Goal: Task Accomplishment & Management: Use online tool/utility

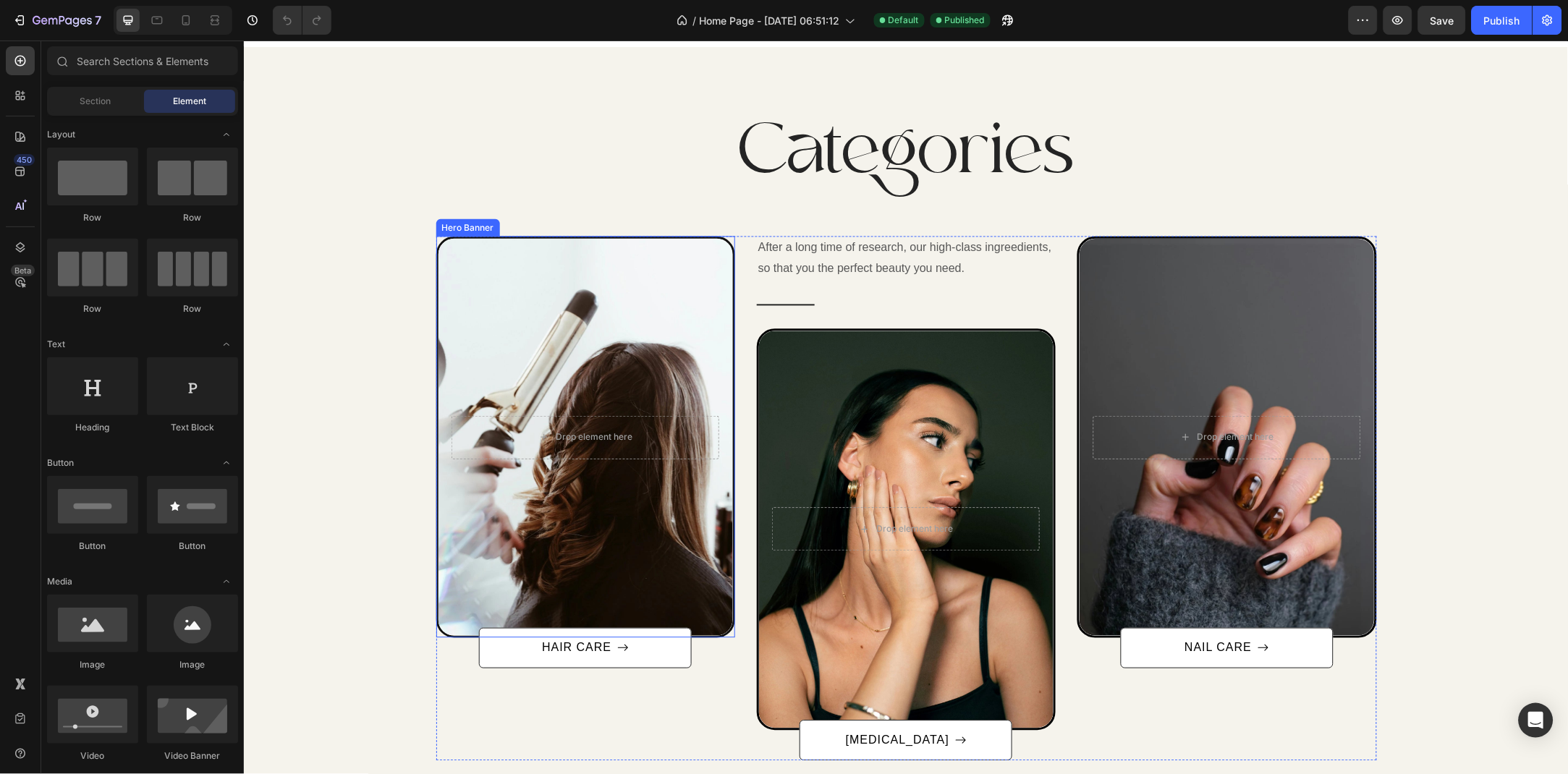
scroll to position [862, 0]
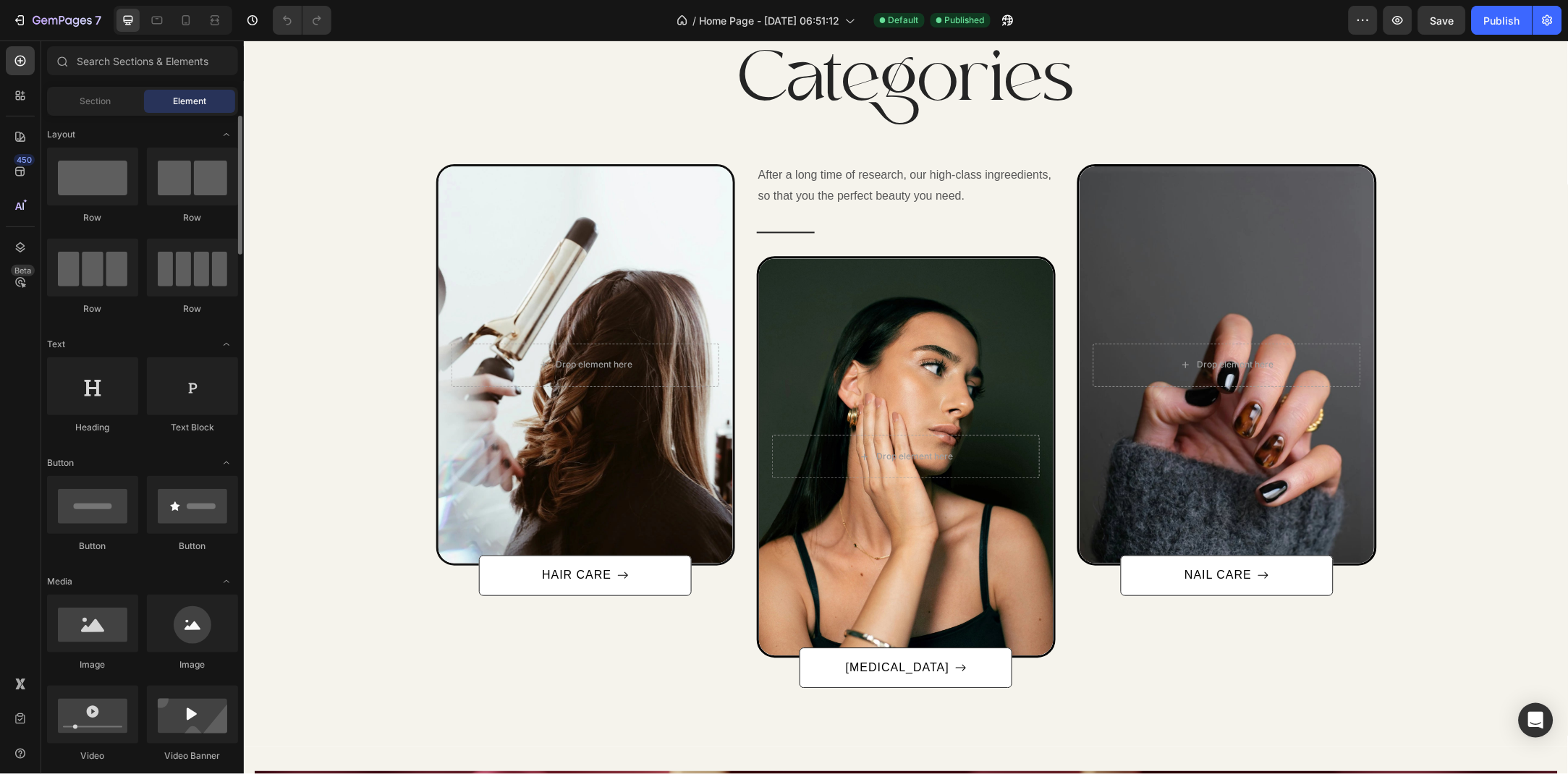
click at [96, 105] on span "Section" at bounding box center [96, 101] width 31 height 13
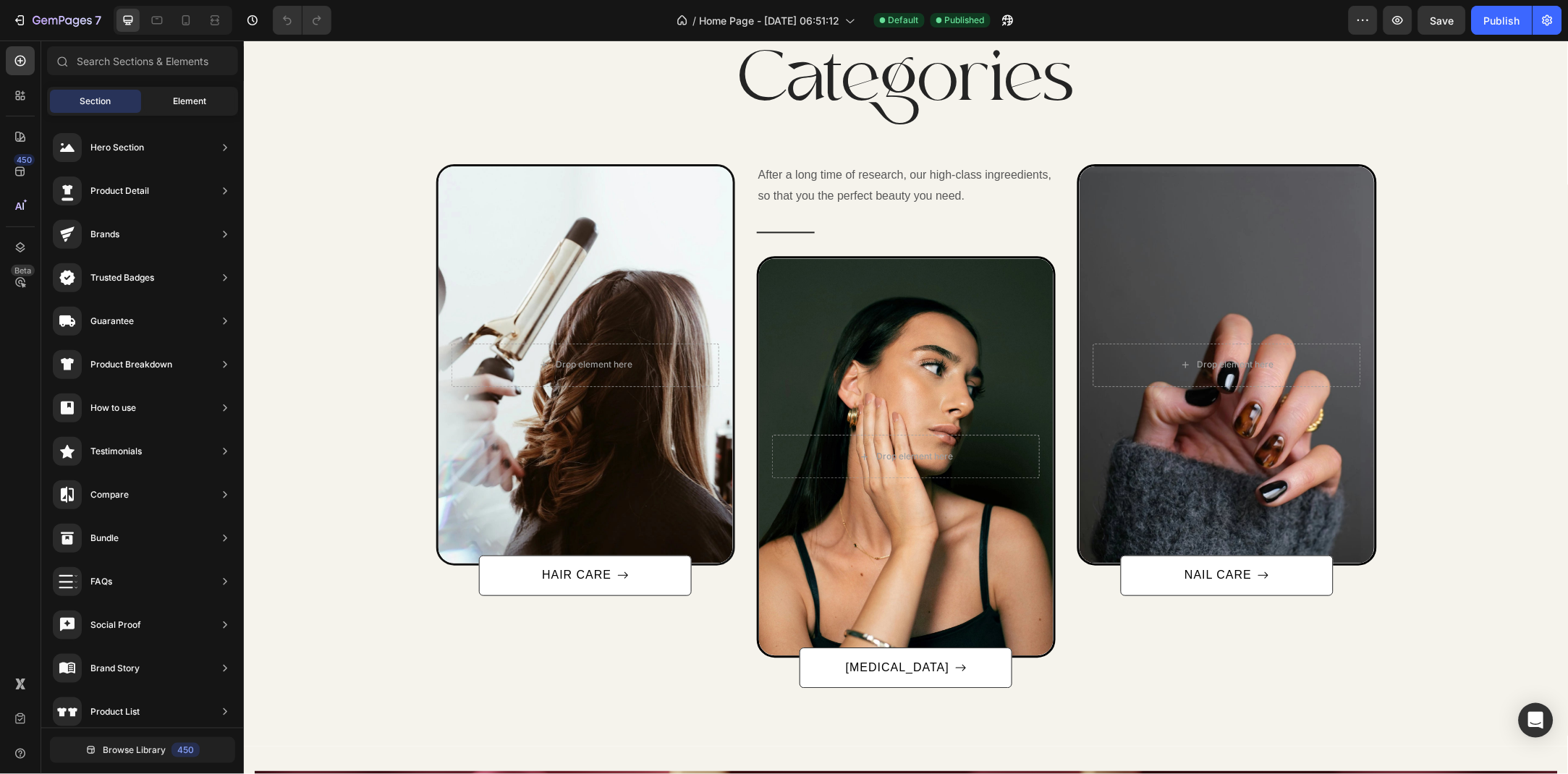
click at [164, 105] on div "Element" at bounding box center [190, 101] width 91 height 23
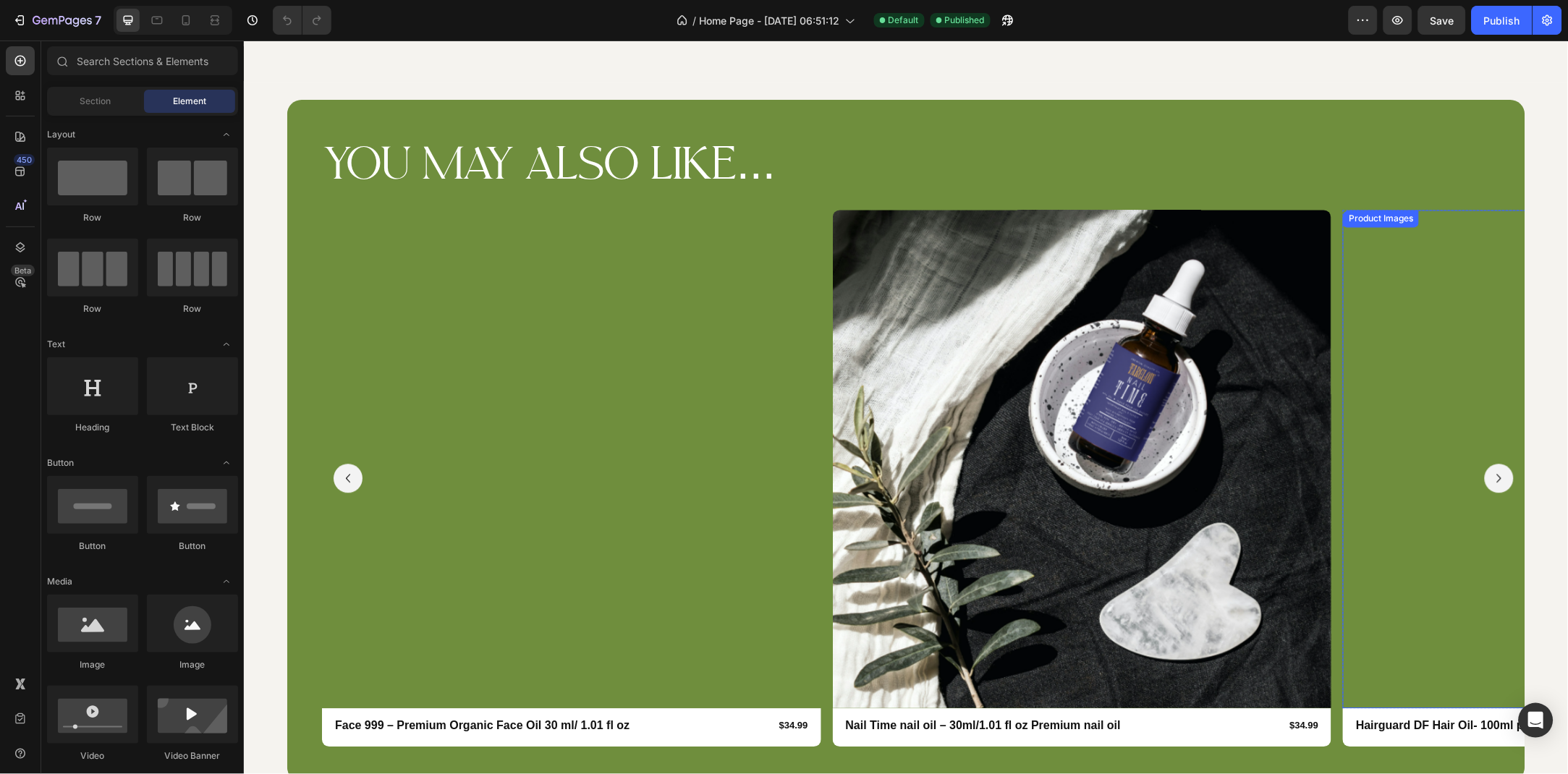
scroll to position [2646, 0]
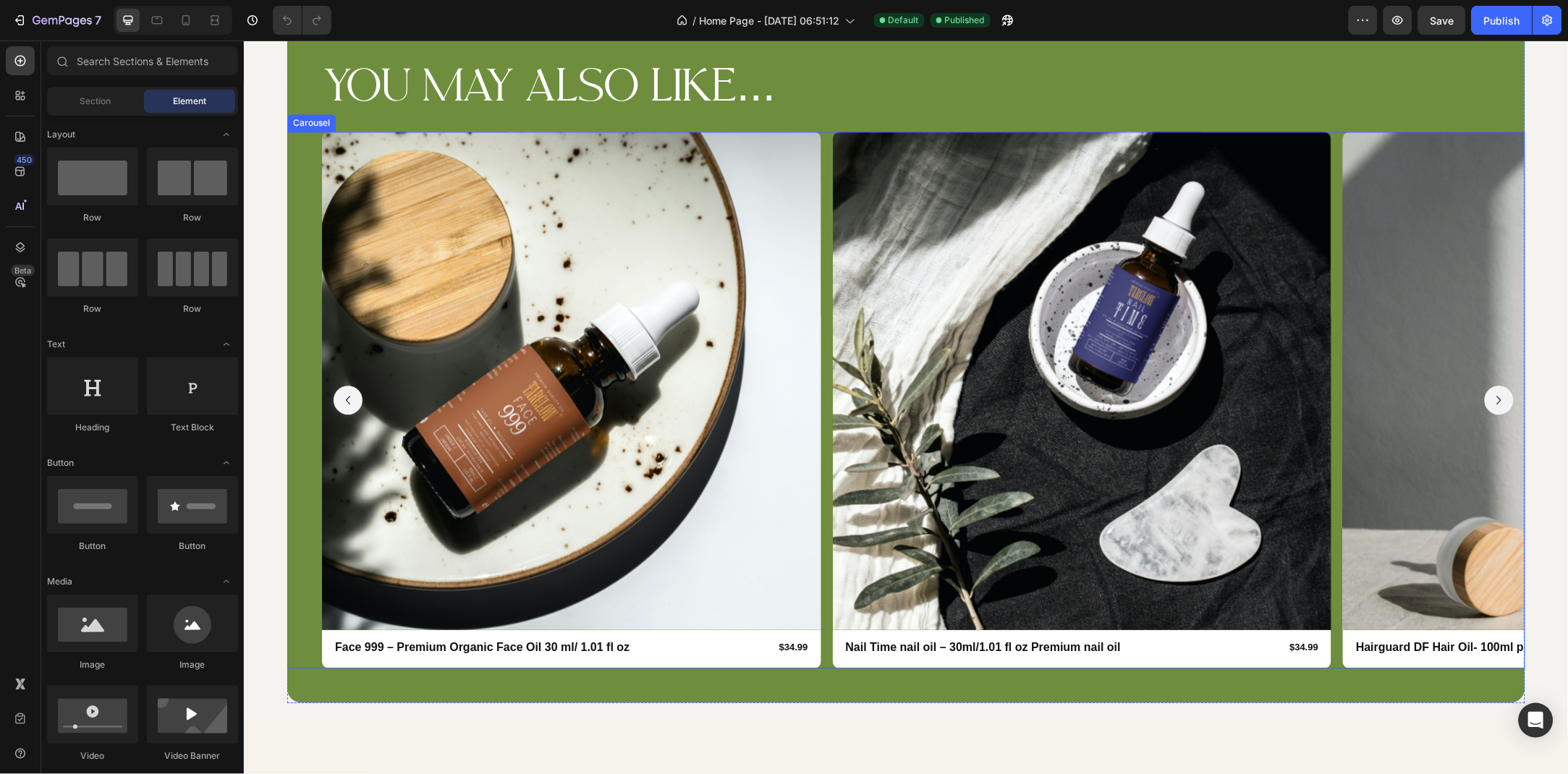
click at [1494, 402] on icon "Carousel Next Arrow" at bounding box center [1498, 399] width 17 height 17
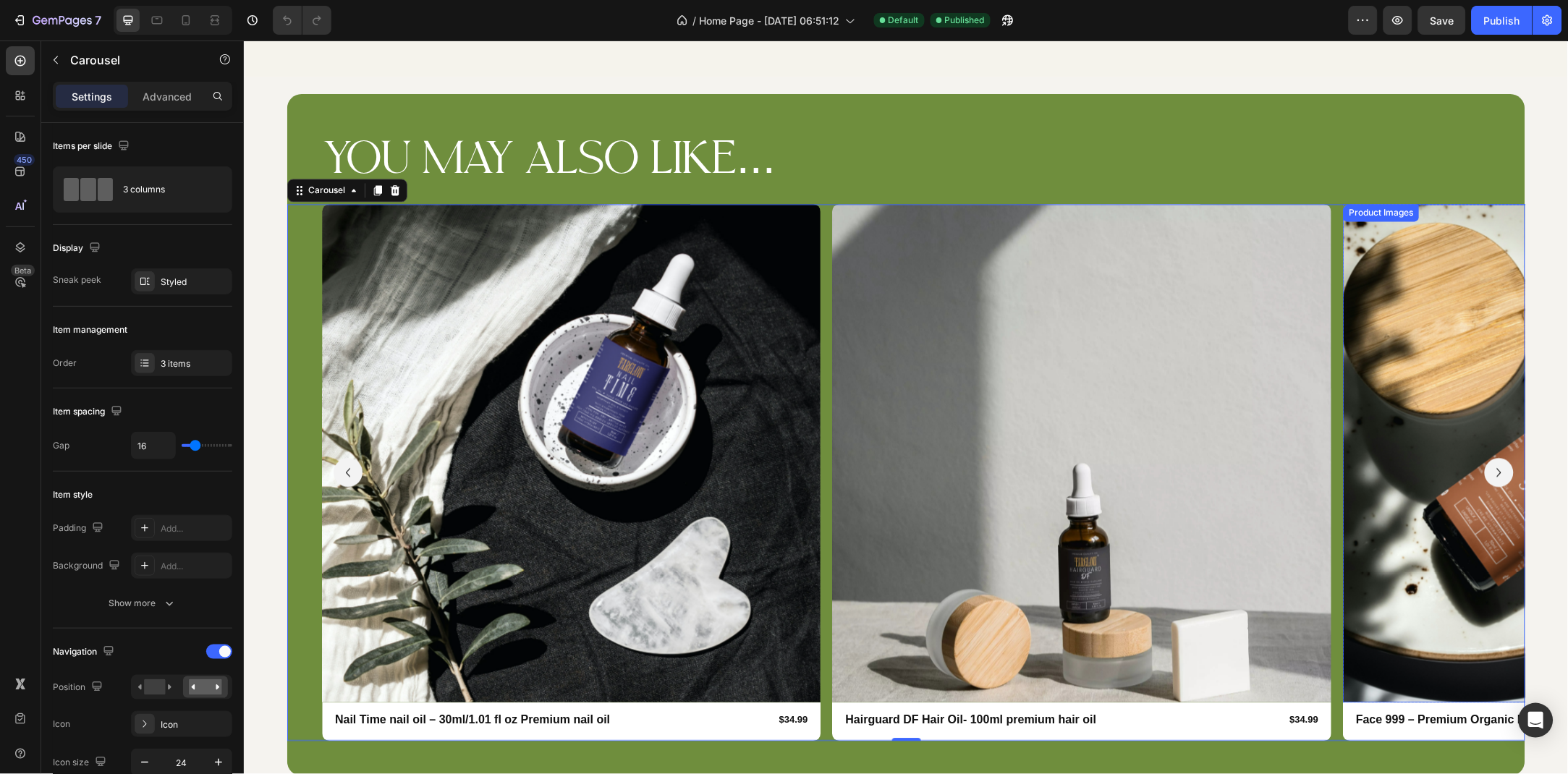
scroll to position [2377, 0]
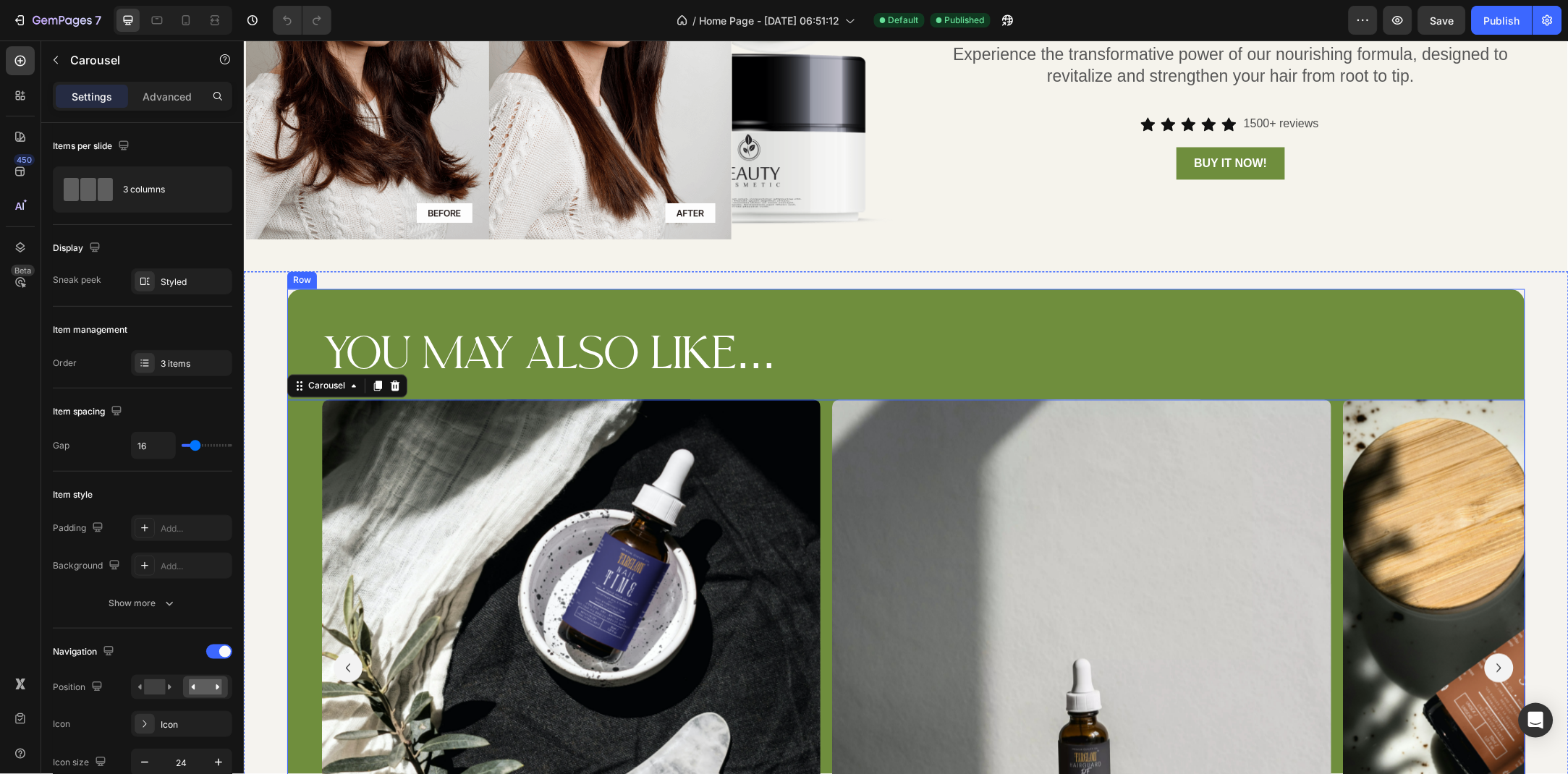
click at [938, 306] on div "YOU MAY ALSO LIKE... Heading Row Product Images Row Face 999 – Premium Organic …" at bounding box center [905, 629] width 1238 height 682
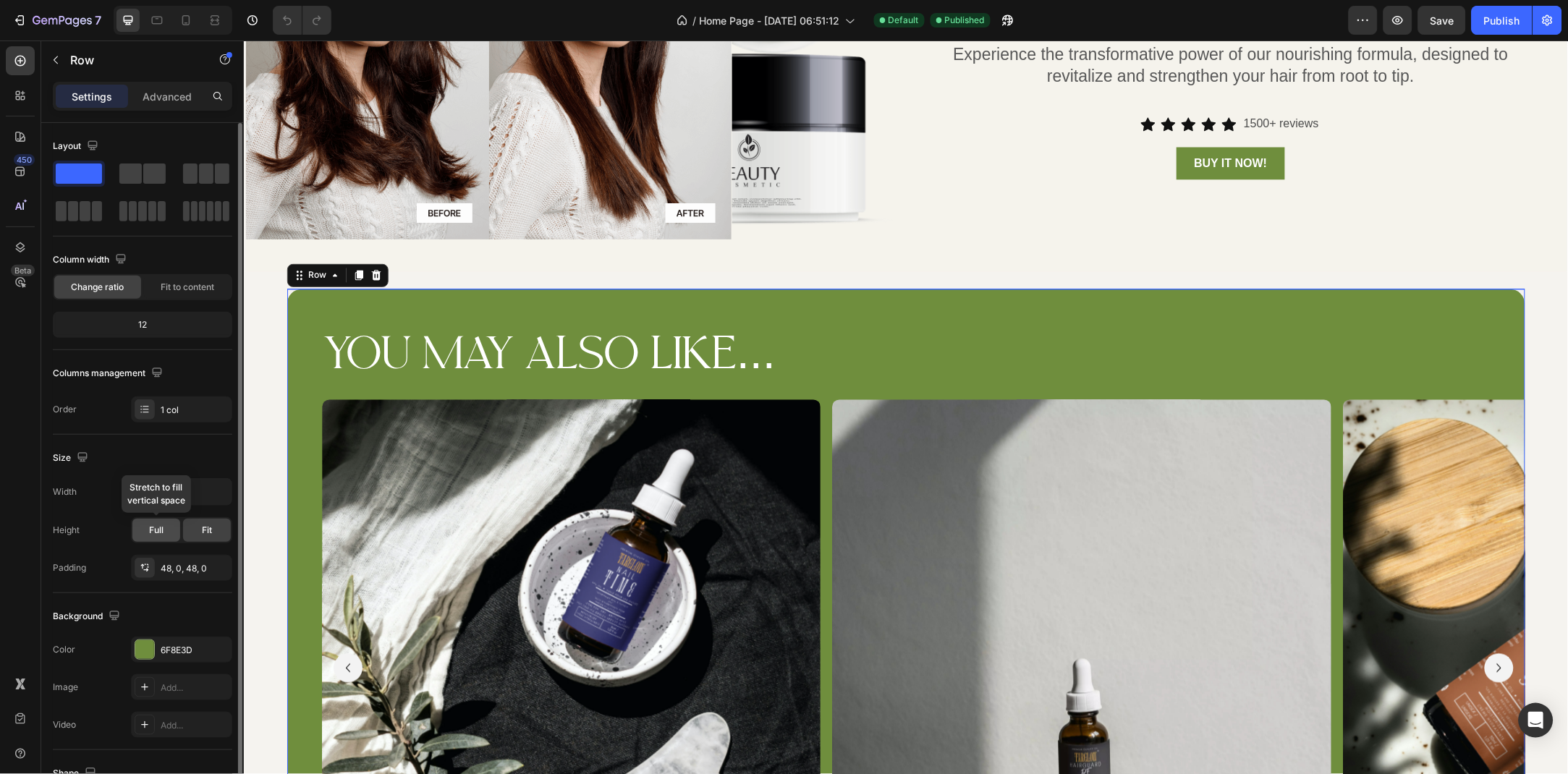
click at [155, 539] on div "Full" at bounding box center [156, 530] width 48 height 23
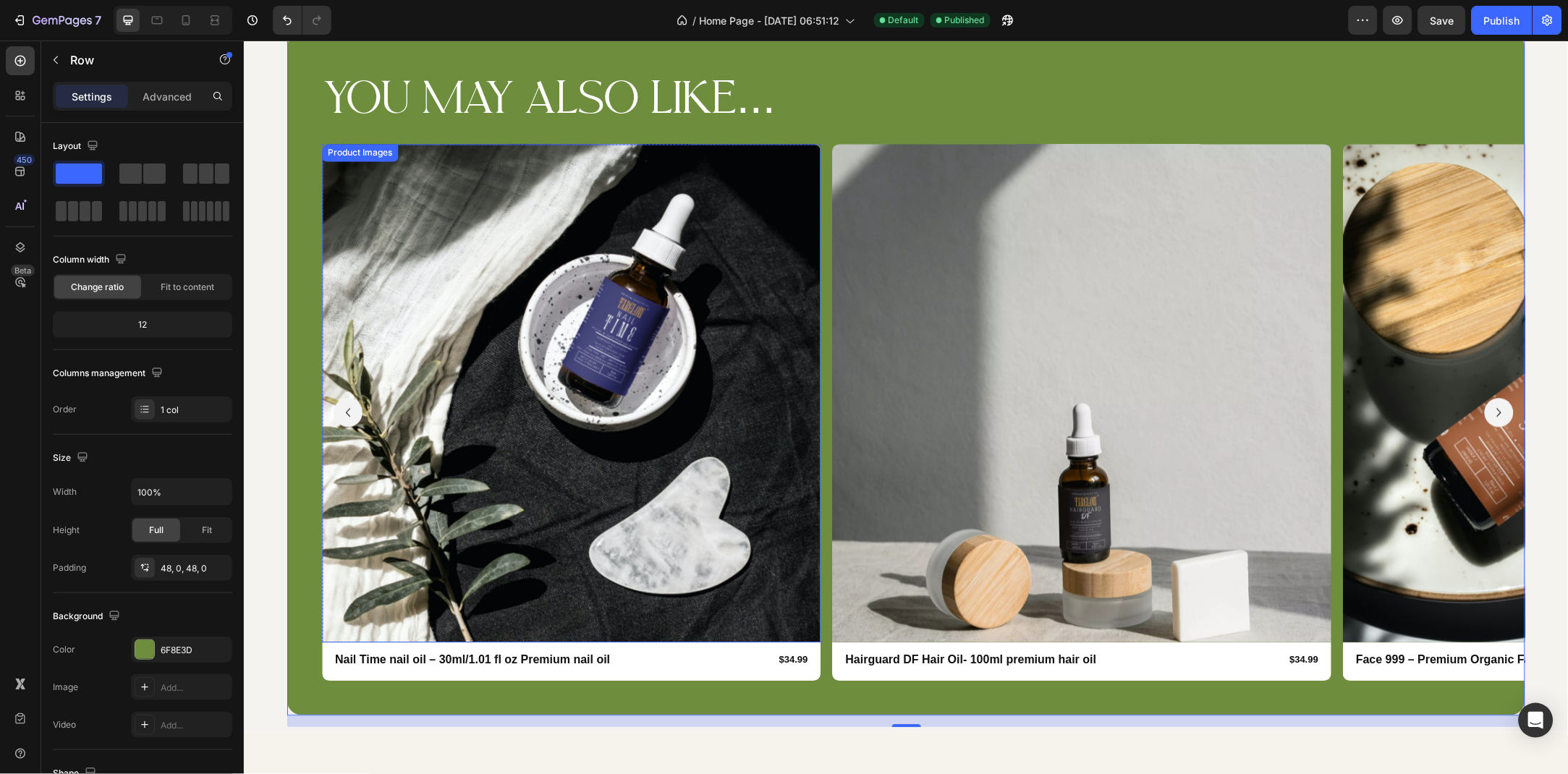
scroll to position [2681, 0]
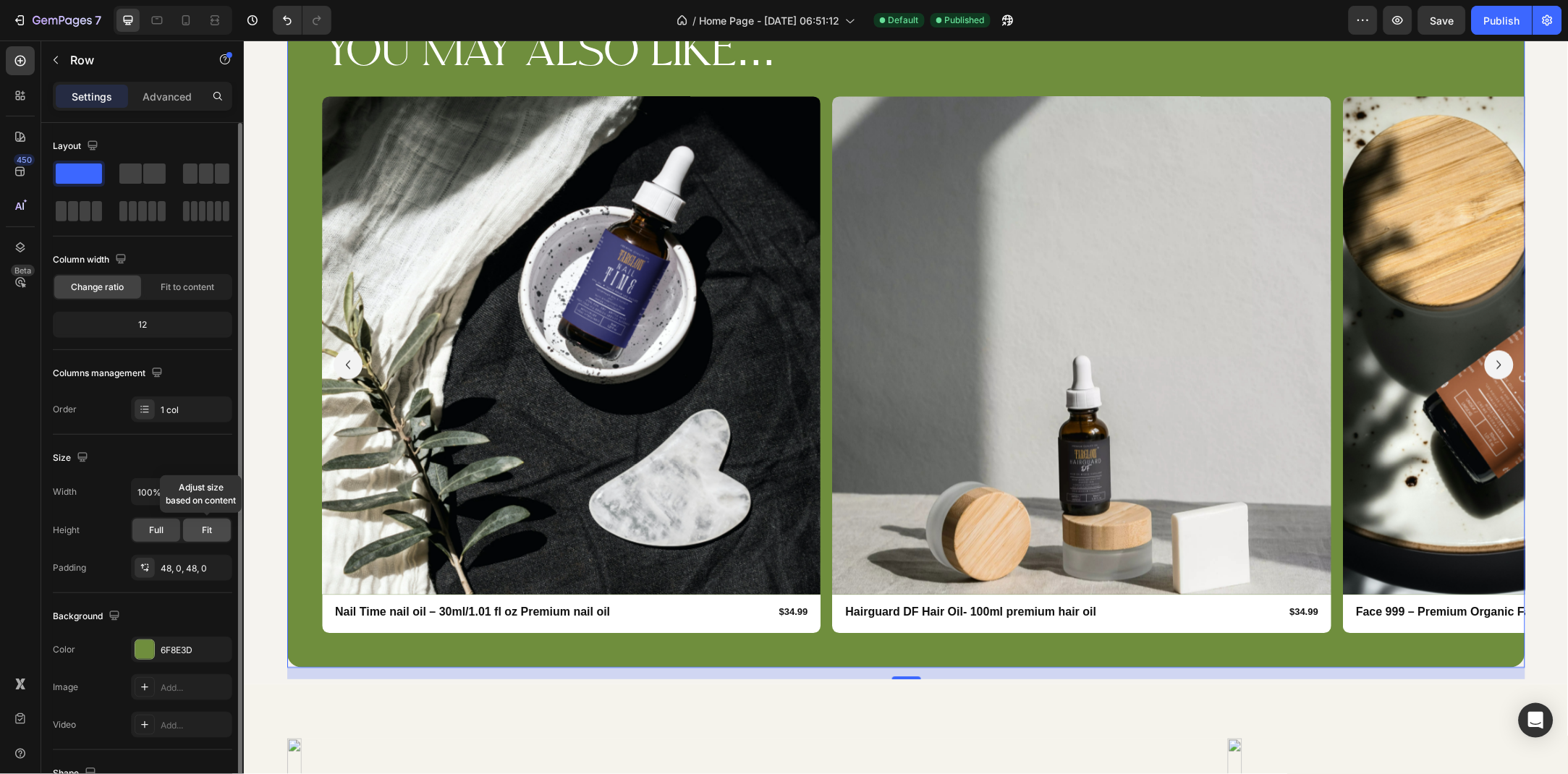
click at [218, 524] on div "Fit" at bounding box center [207, 530] width 48 height 23
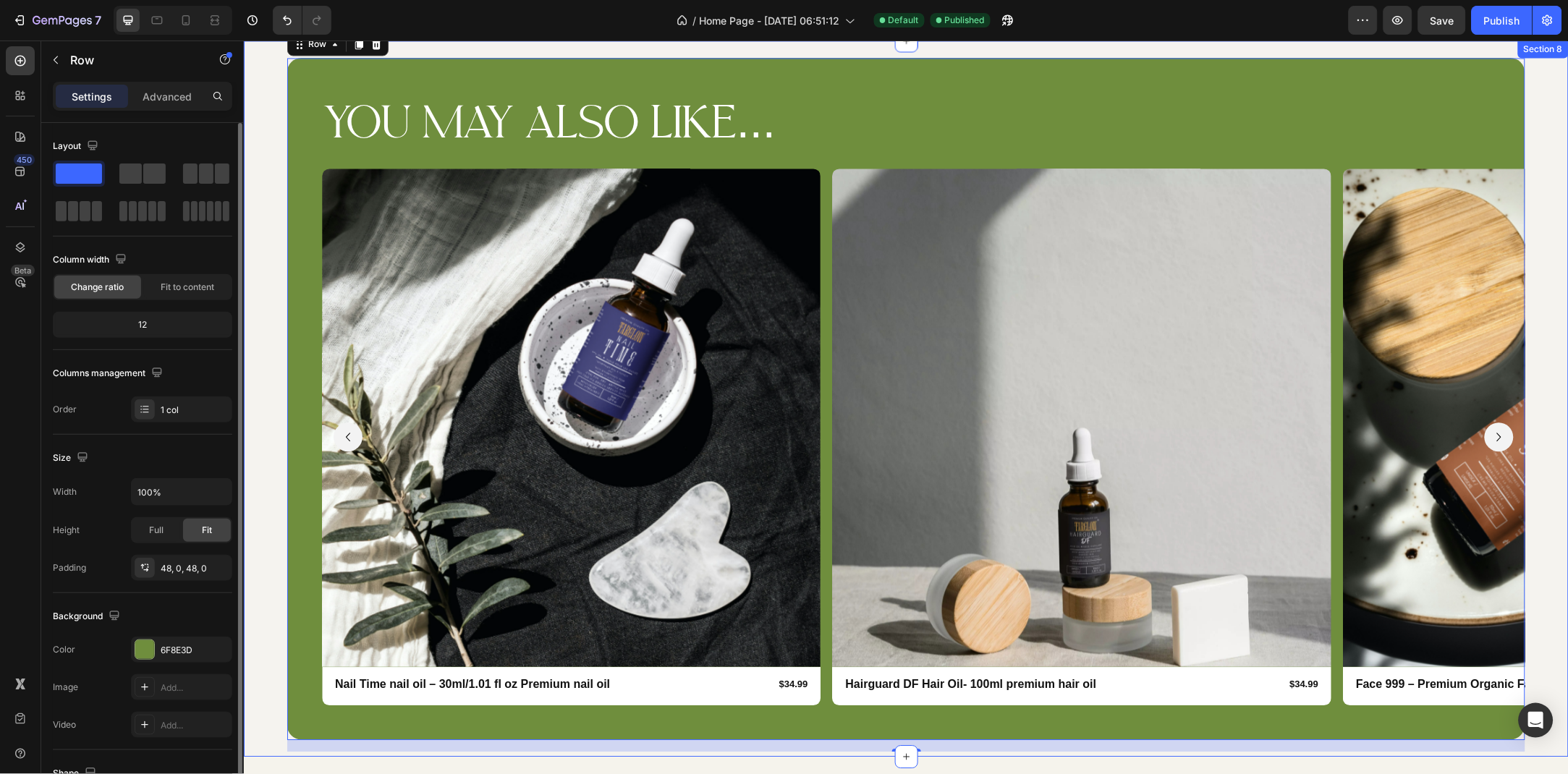
scroll to position [2527, 0]
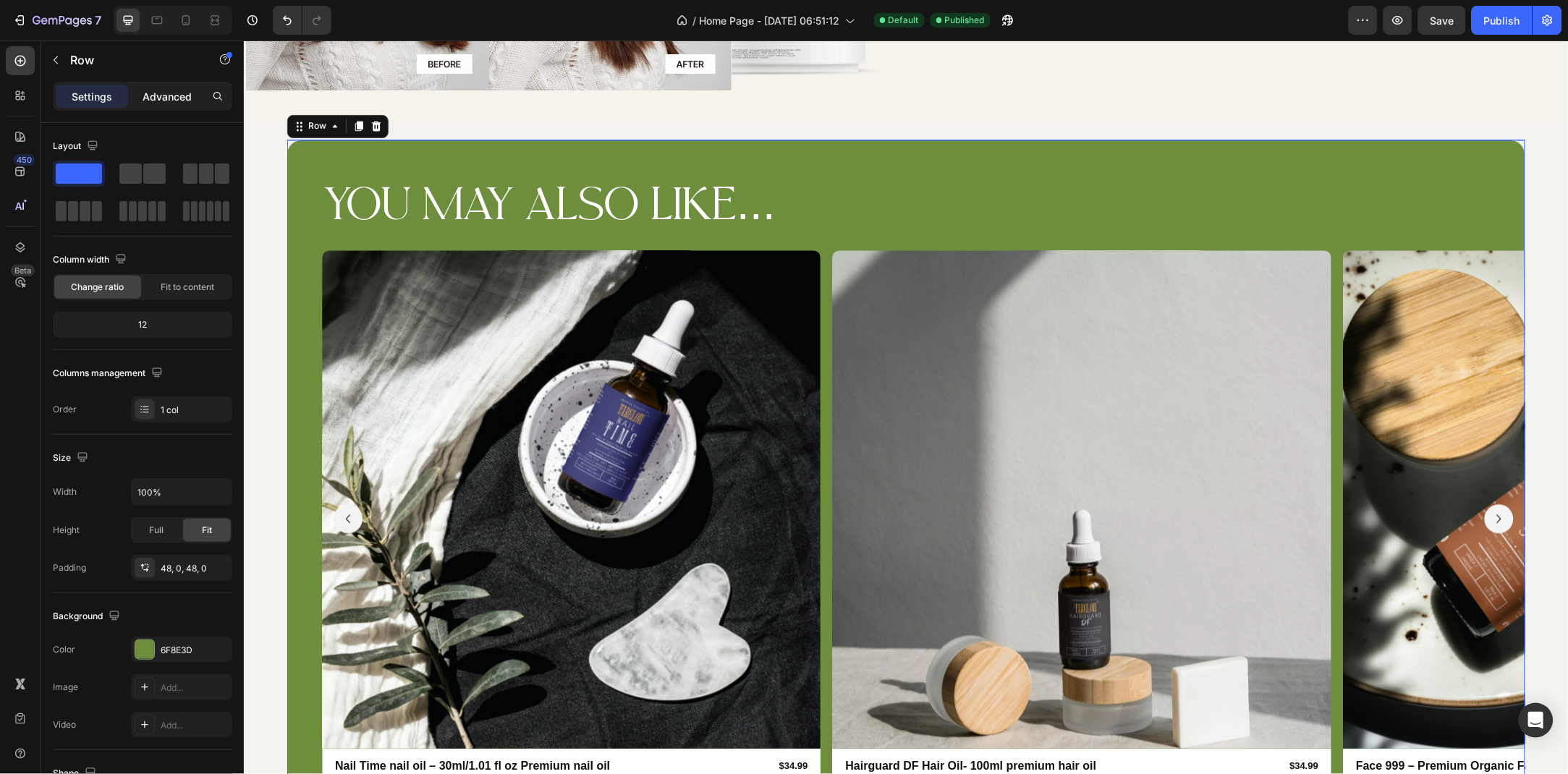
click at [155, 103] on div "Advanced" at bounding box center [167, 96] width 72 height 23
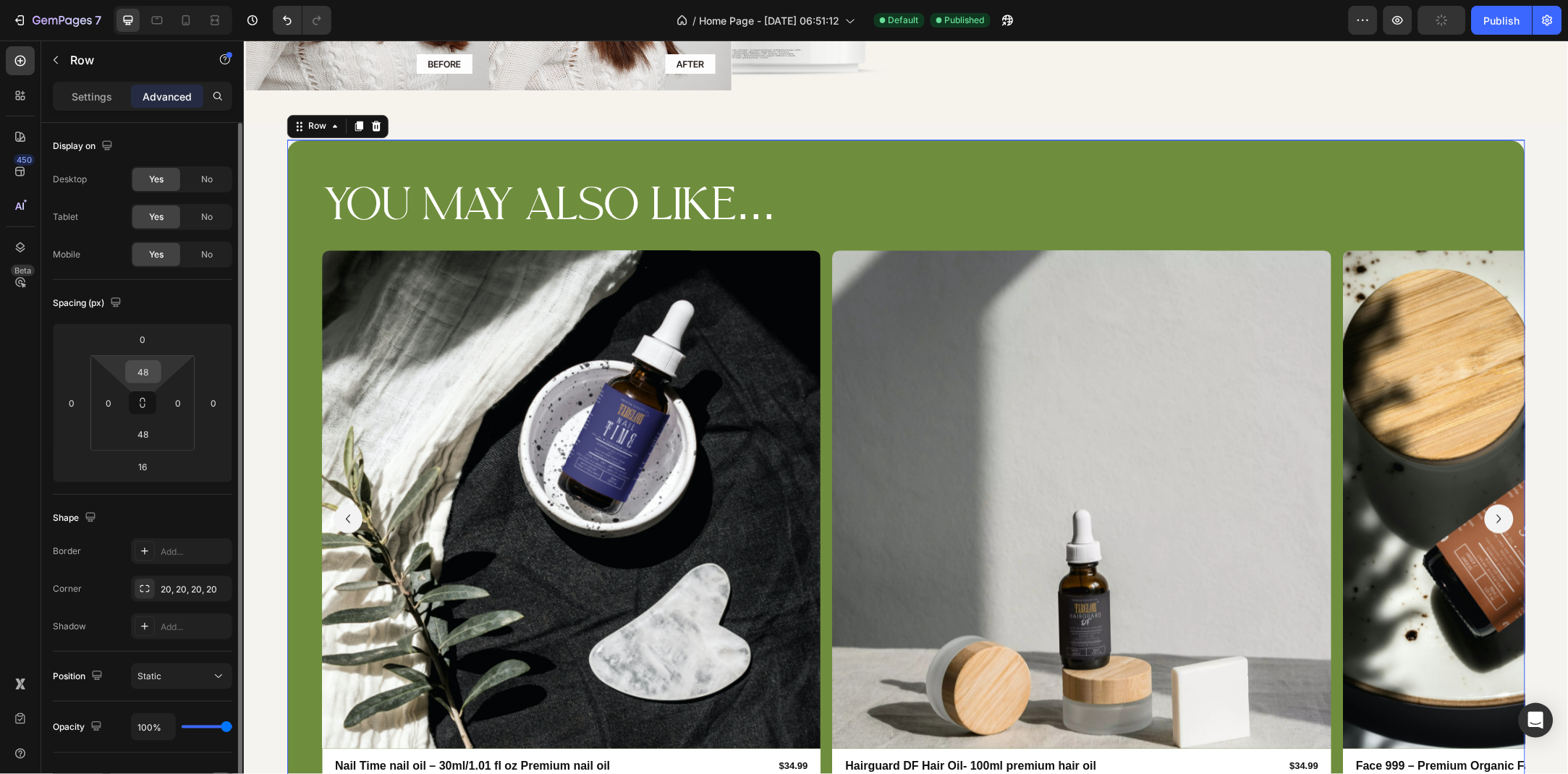
click at [141, 365] on input "48" at bounding box center [143, 371] width 29 height 22
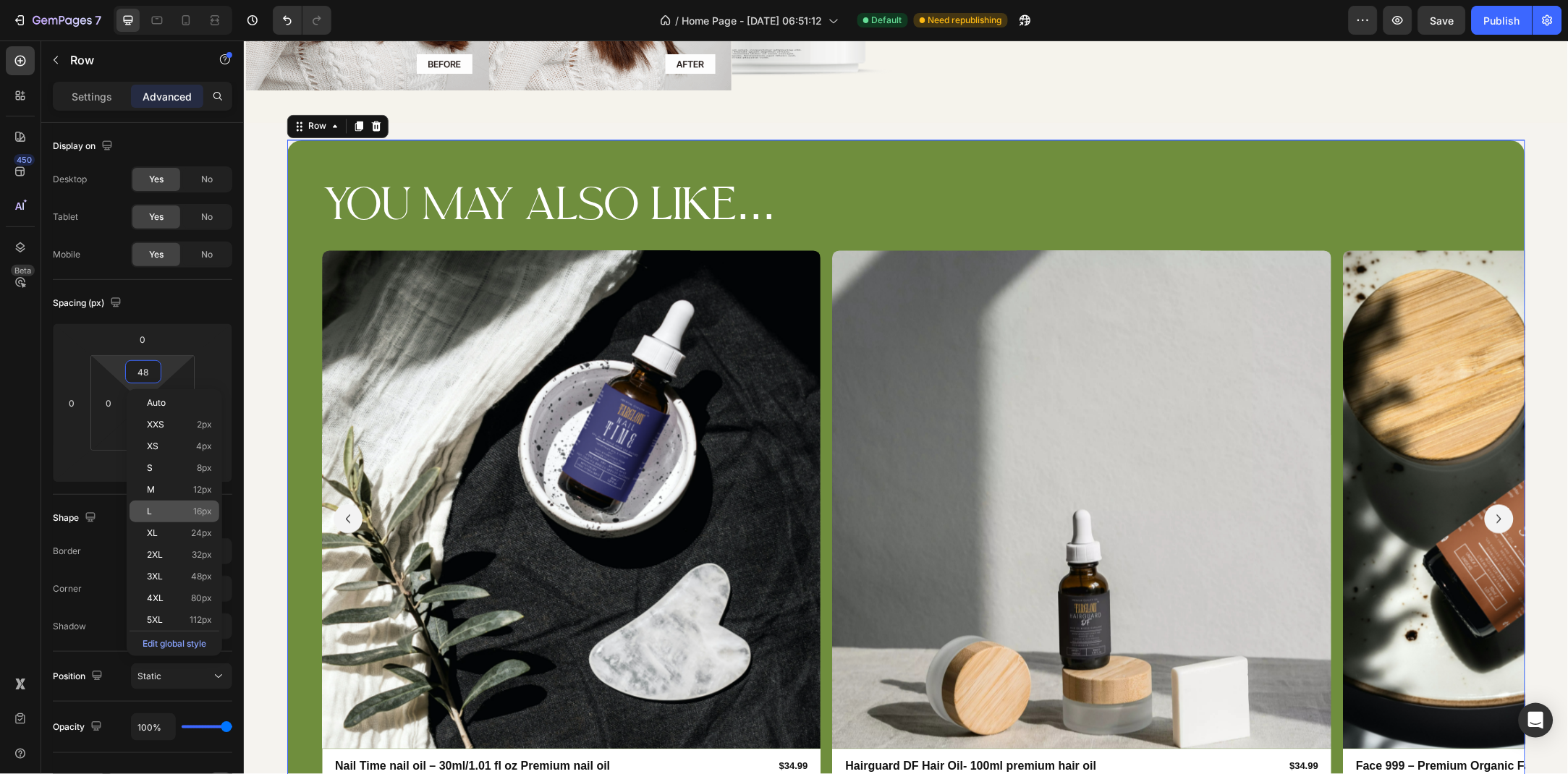
click at [190, 521] on div "L 16px" at bounding box center [174, 511] width 90 height 22
type input "16"
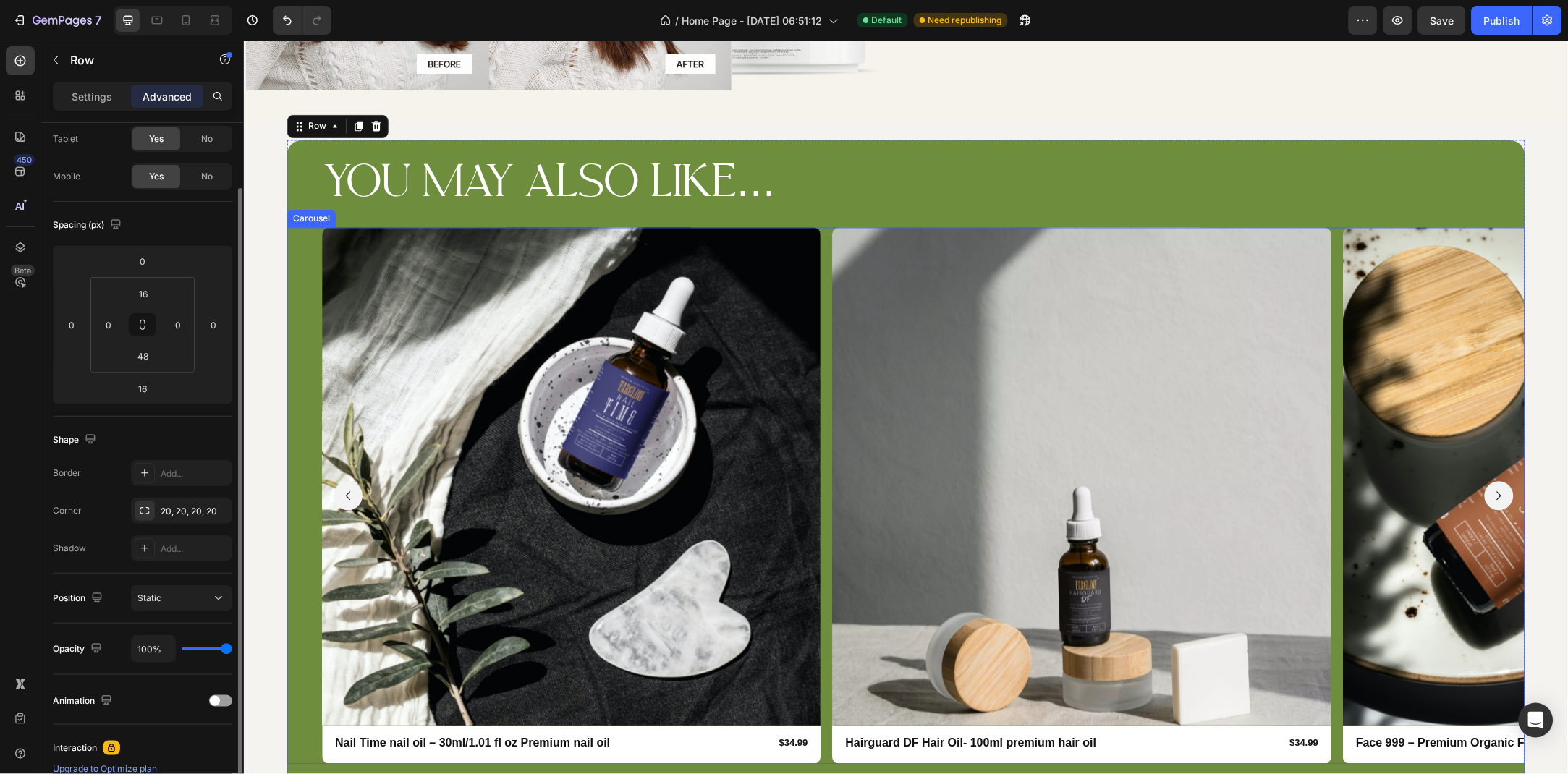
scroll to position [2604, 0]
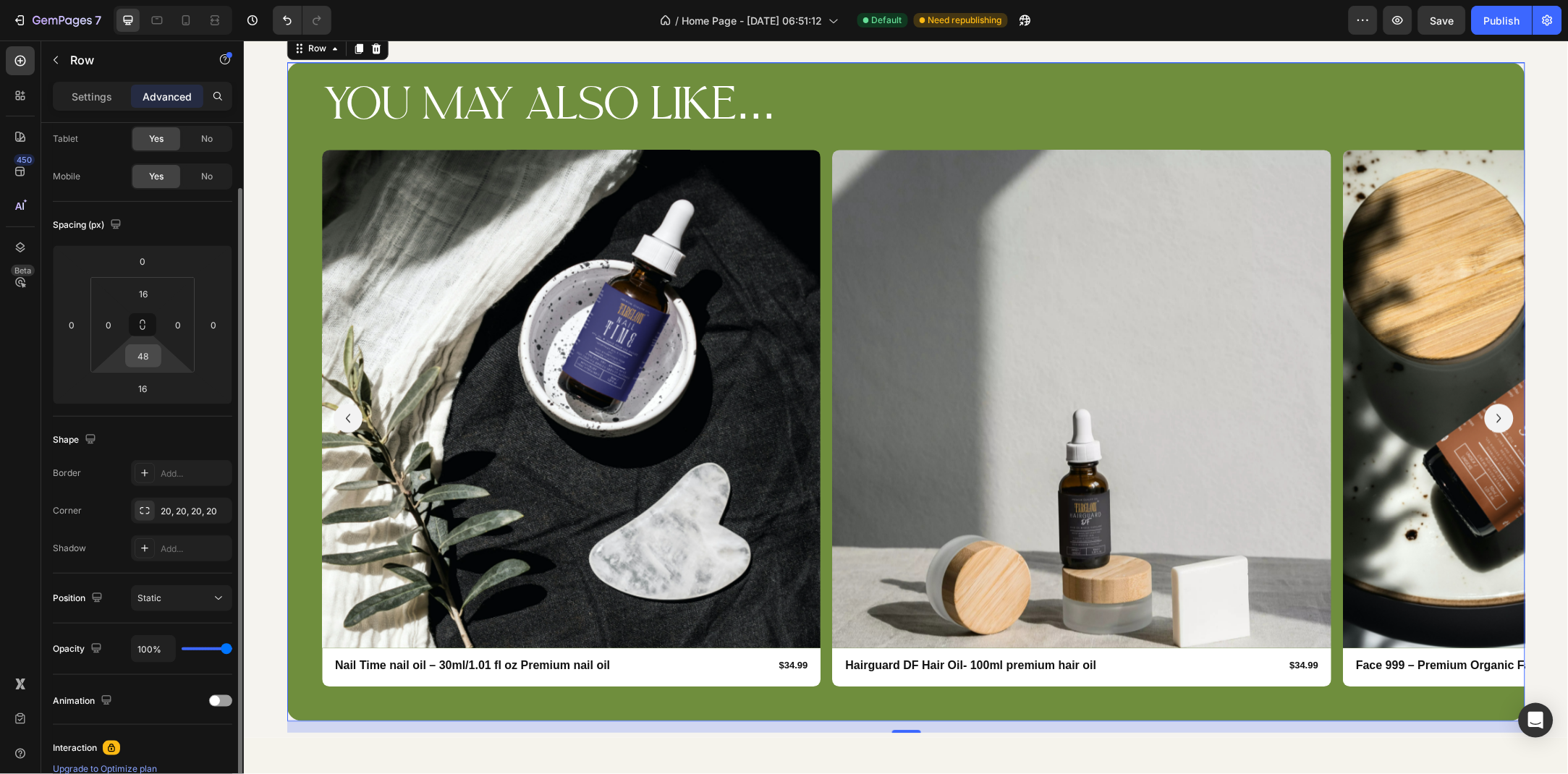
click at [142, 355] on input "48" at bounding box center [143, 356] width 29 height 22
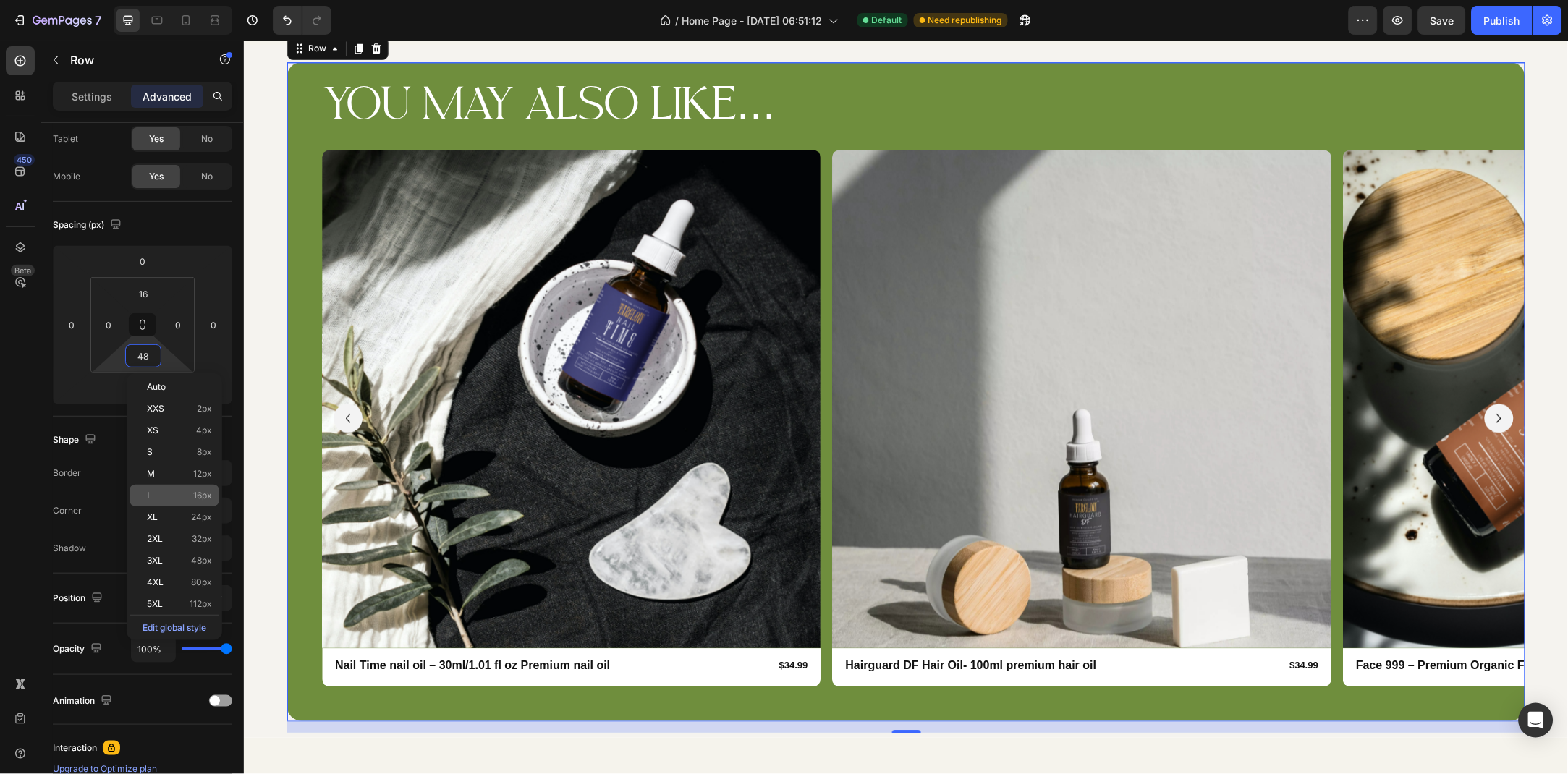
click at [161, 485] on div "L 16px" at bounding box center [174, 495] width 90 height 22
type input "16"
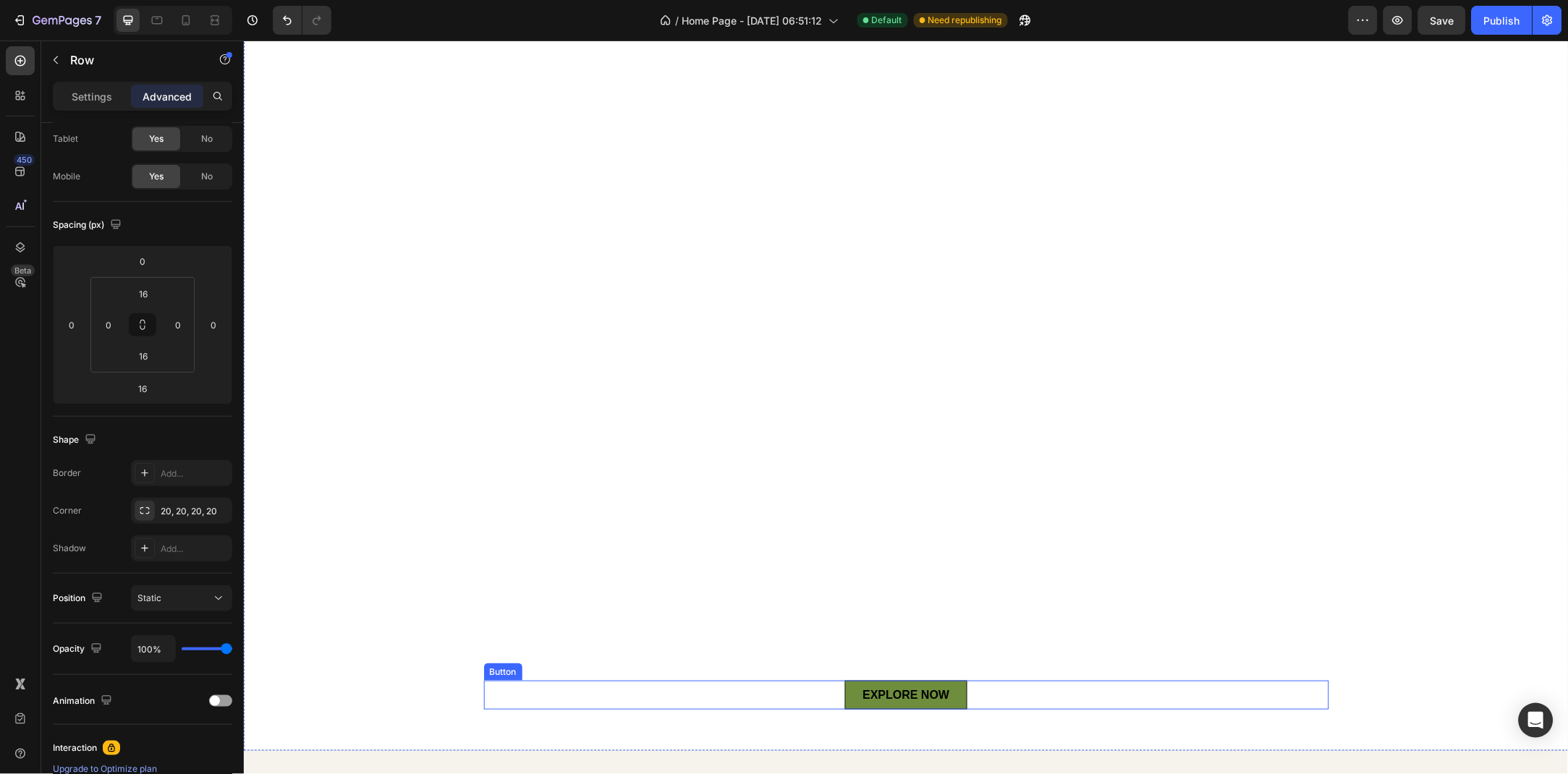
scroll to position [244, 0]
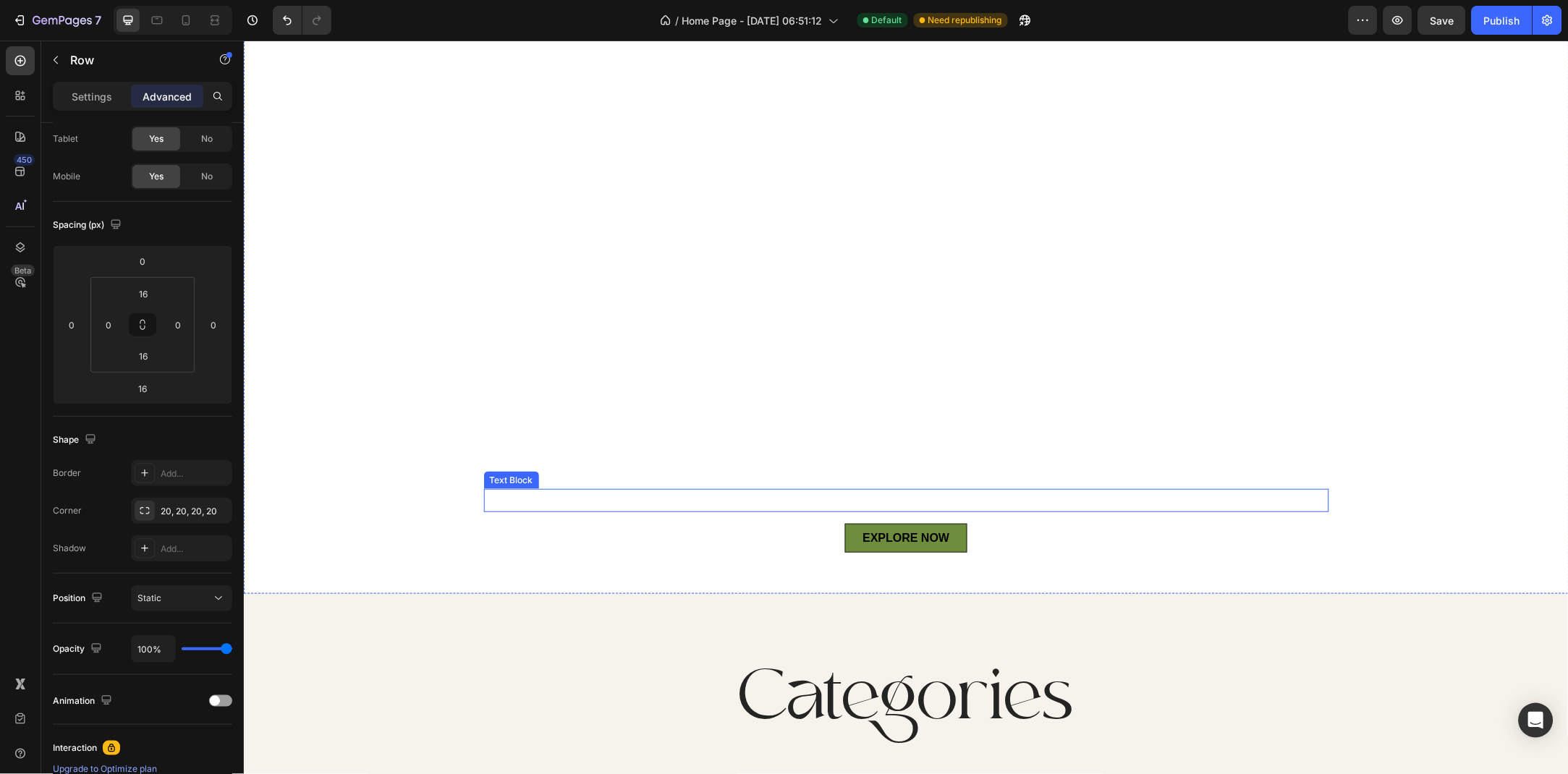
click at [953, 498] on p "Your daily glow, perfected with nature's touch" at bounding box center [905, 501] width 842 height 21
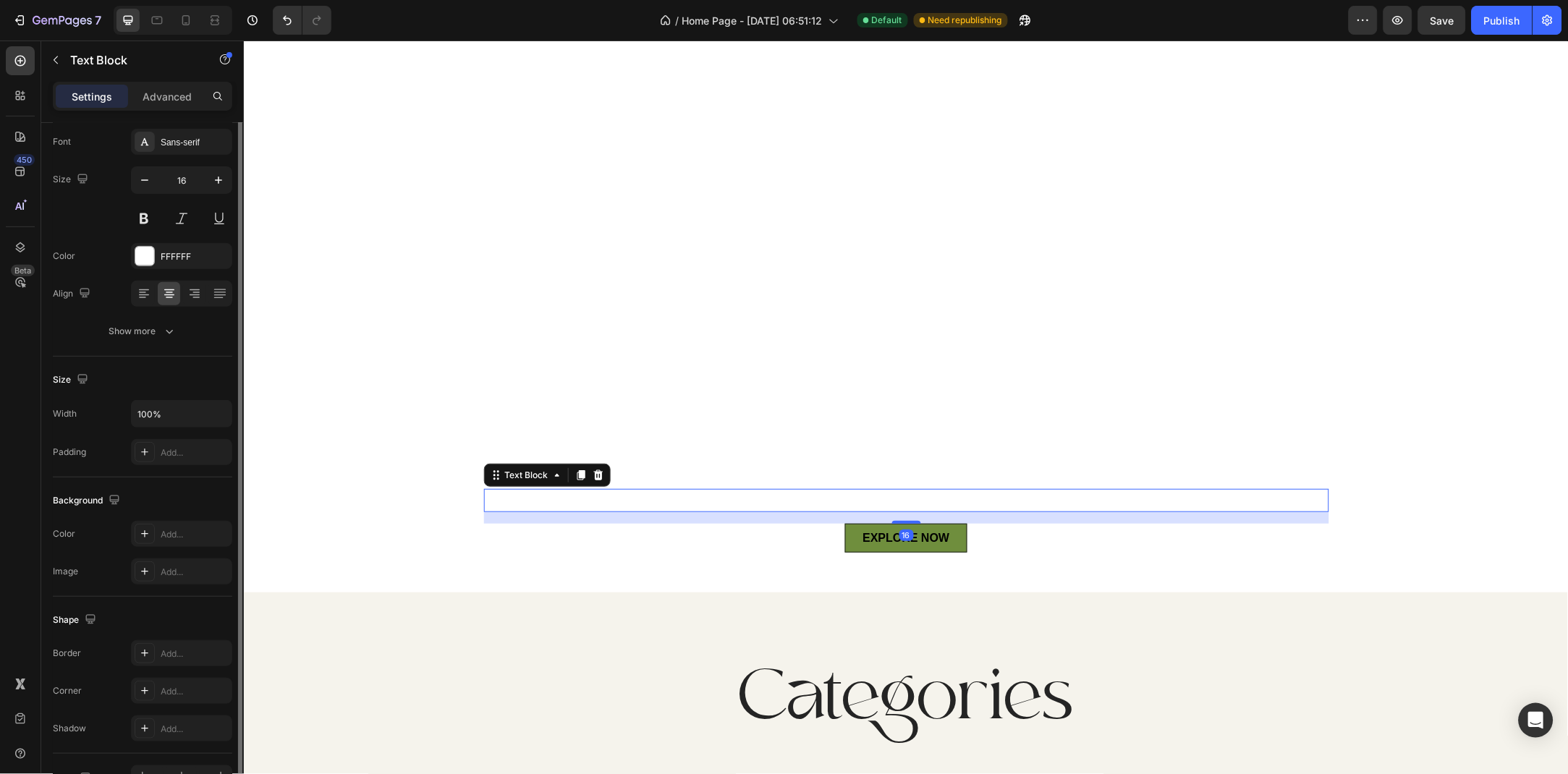
scroll to position [0, 0]
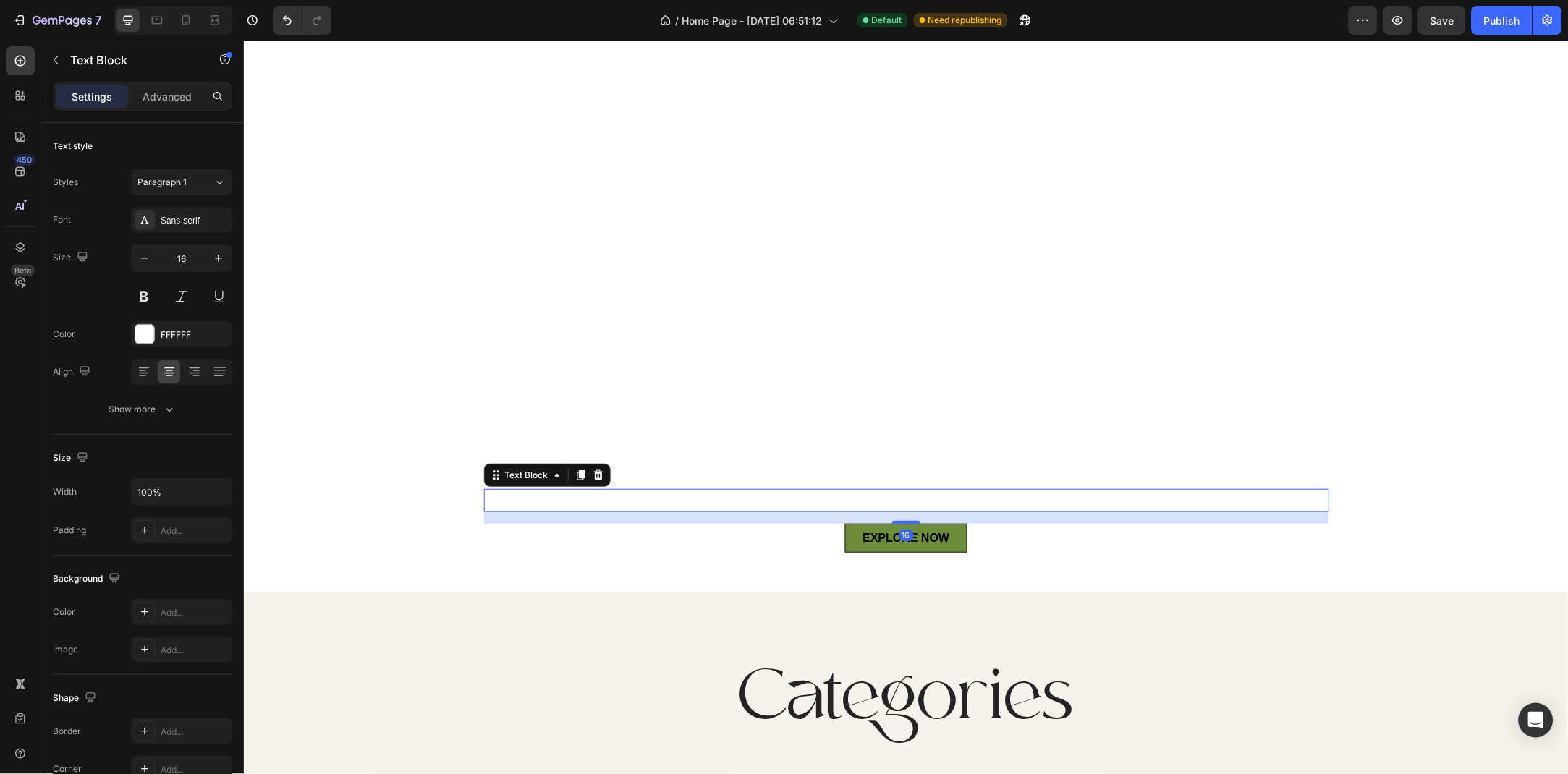
click at [828, 492] on p "Your daily glow, perfected with nature's touch" at bounding box center [905, 501] width 842 height 21
click at [220, 495] on icon "button" at bounding box center [218, 492] width 14 height 14
click at [211, 530] on span "Auto" at bounding box center [209, 528] width 19 height 13
click at [214, 502] on button "button" at bounding box center [218, 492] width 26 height 26
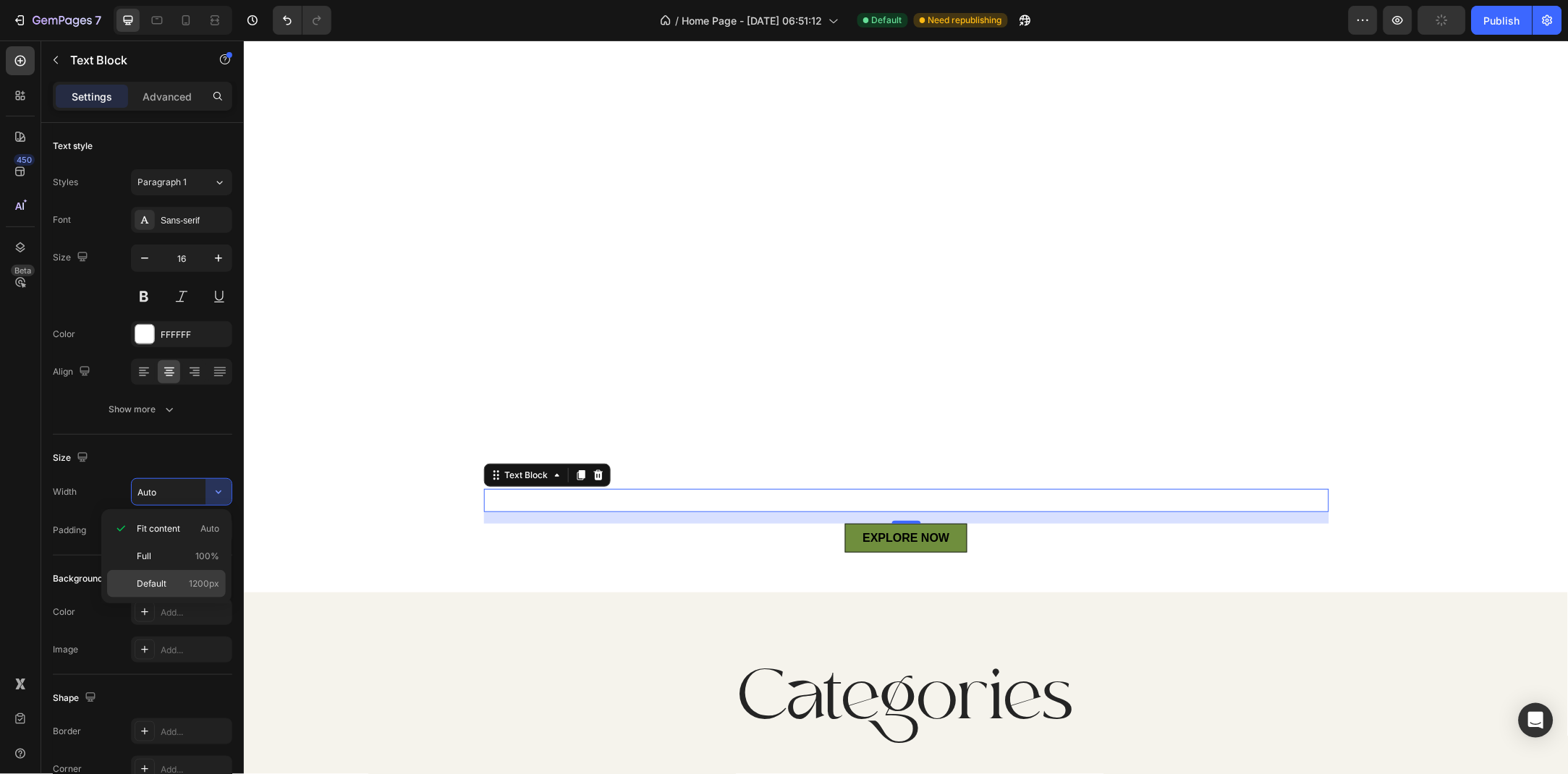
click at [214, 580] on span "1200px" at bounding box center [204, 583] width 31 height 13
type input "1200"
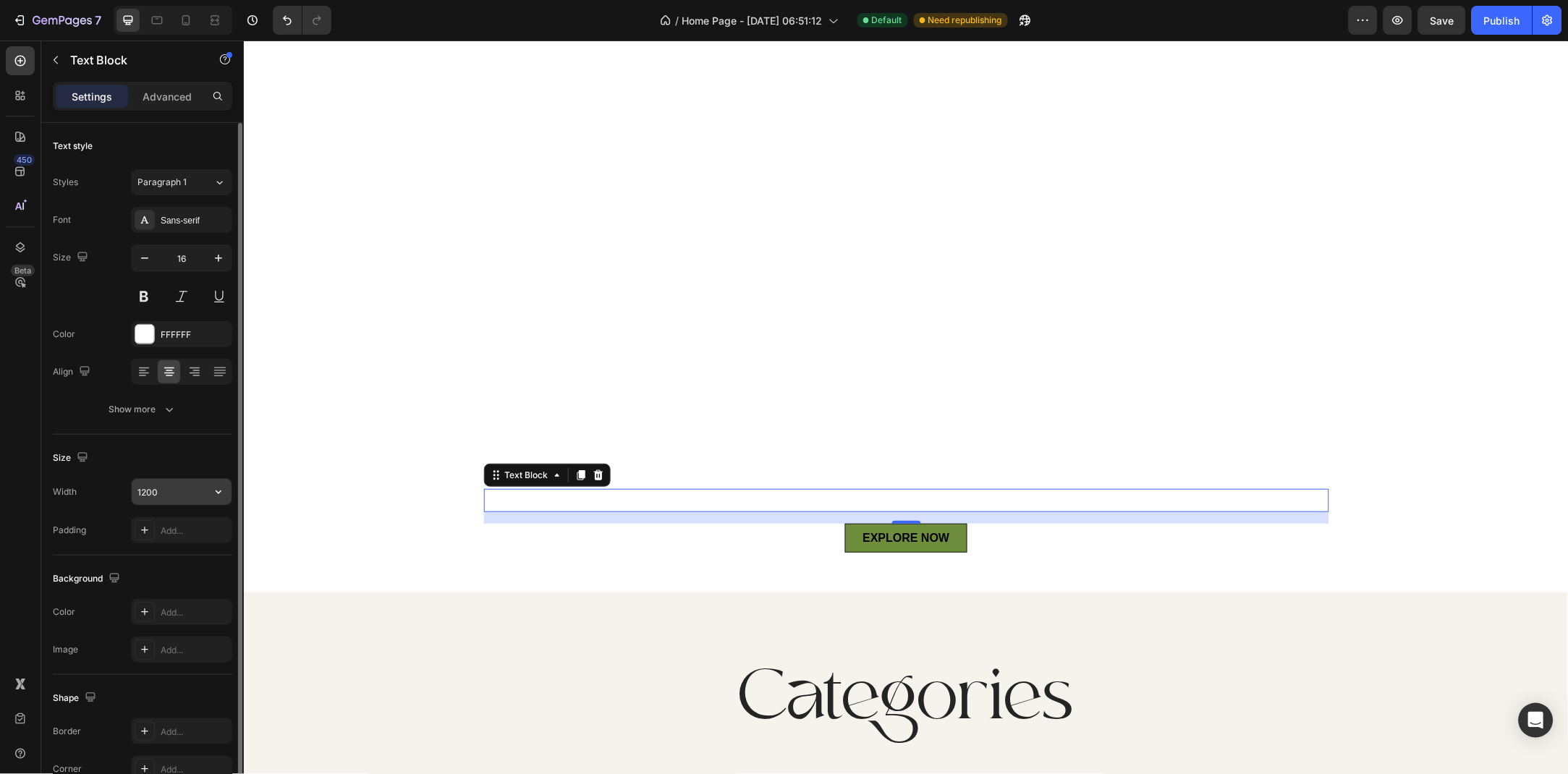
click at [152, 498] on input "1200" at bounding box center [182, 492] width 100 height 26
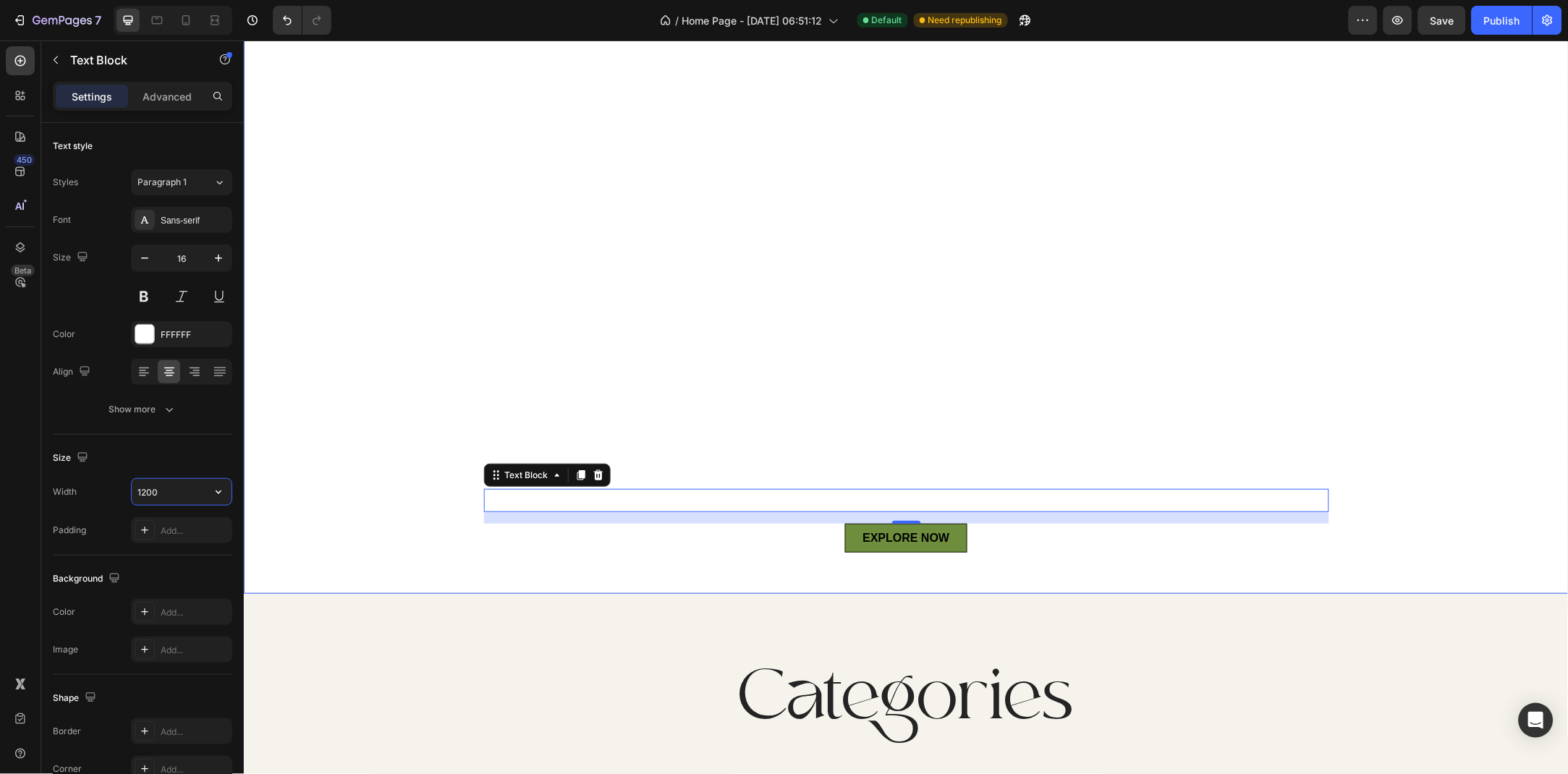
click at [391, 434] on div "Overlay" at bounding box center [905, 221] width 1324 height 746
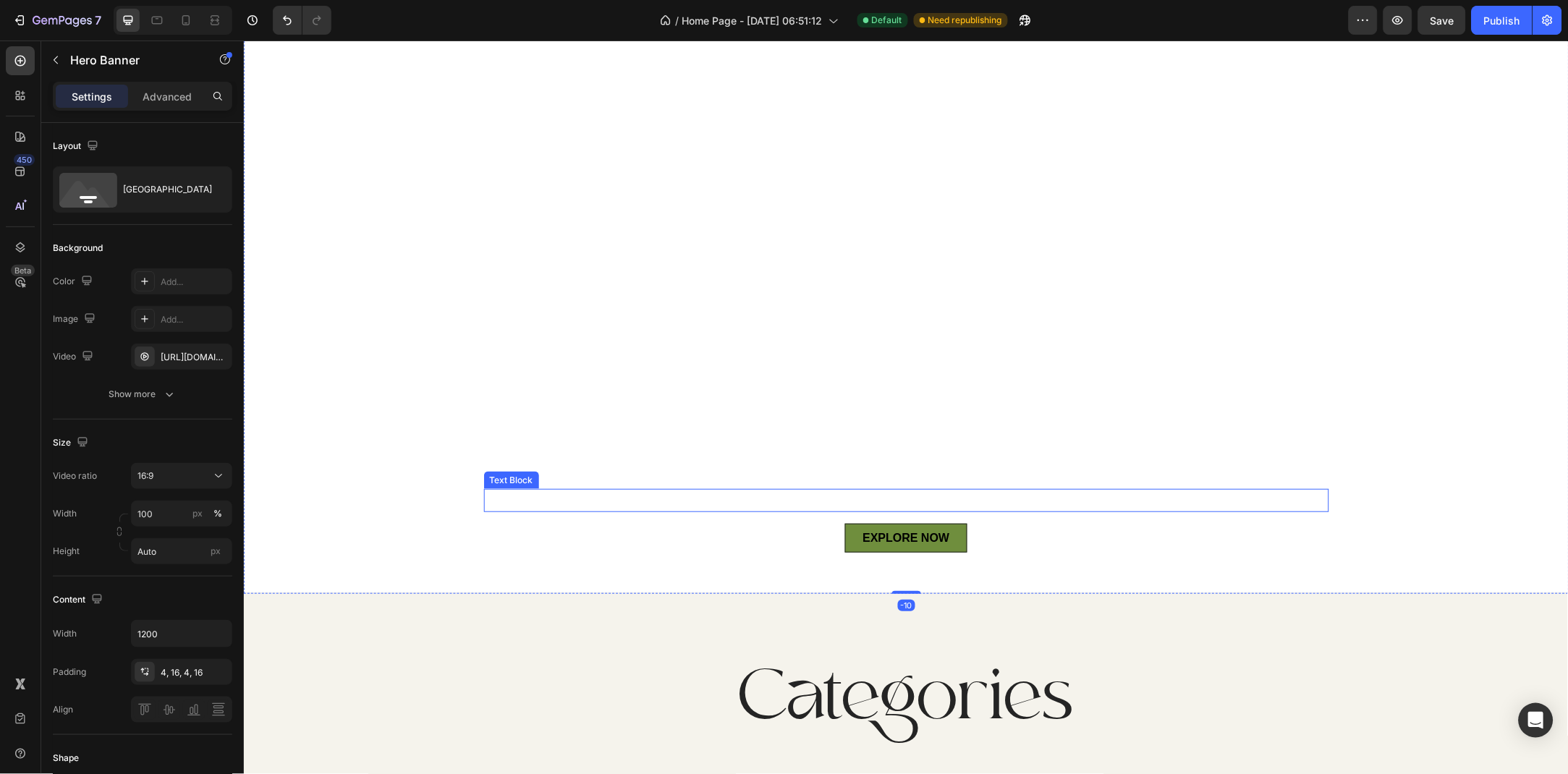
click at [503, 500] on p "“Break away from the ordinary with cosmetics that do more than beautify—they nu…" at bounding box center [905, 501] width 842 height 21
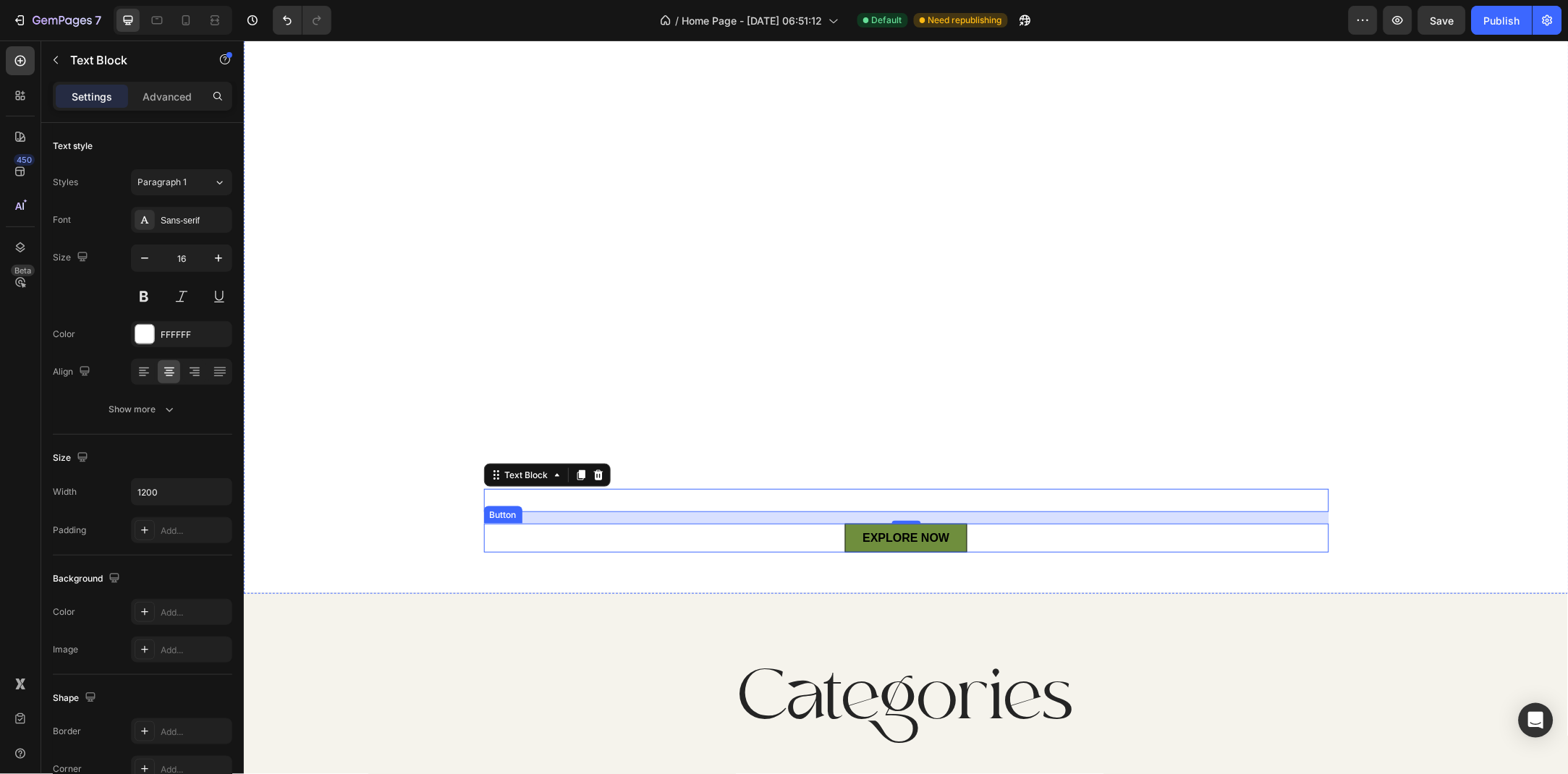
click at [976, 534] on div "EXPLORE NOW Button" at bounding box center [905, 537] width 845 height 29
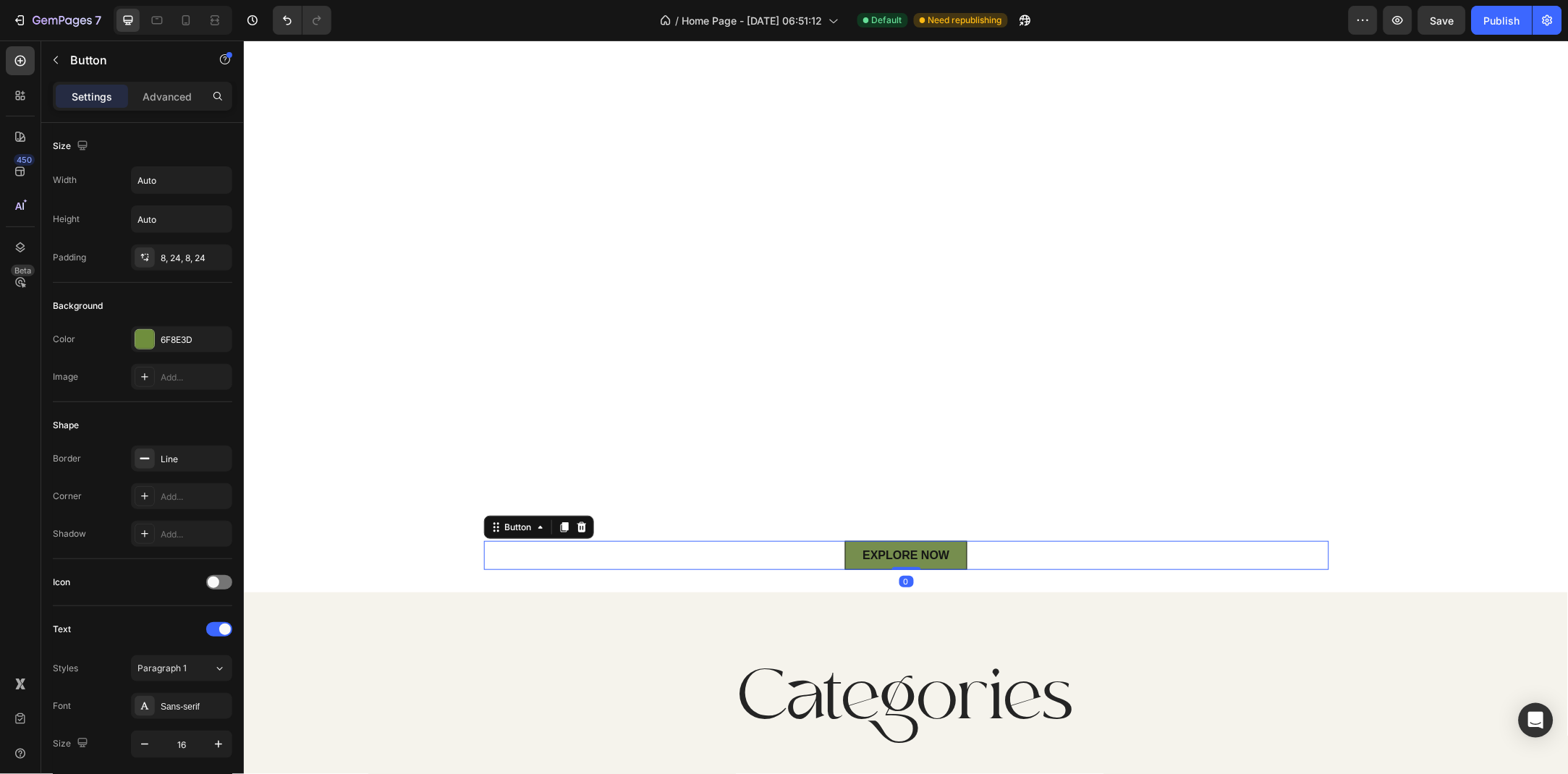
drag, startPoint x: 899, startPoint y: 585, endPoint x: 920, endPoint y: 543, distance: 47.0
click at [920, 543] on div "EXPLORE NOW Button 0" at bounding box center [905, 554] width 845 height 29
click at [920, 543] on link "EXPLORE NOW" at bounding box center [905, 554] width 122 height 29
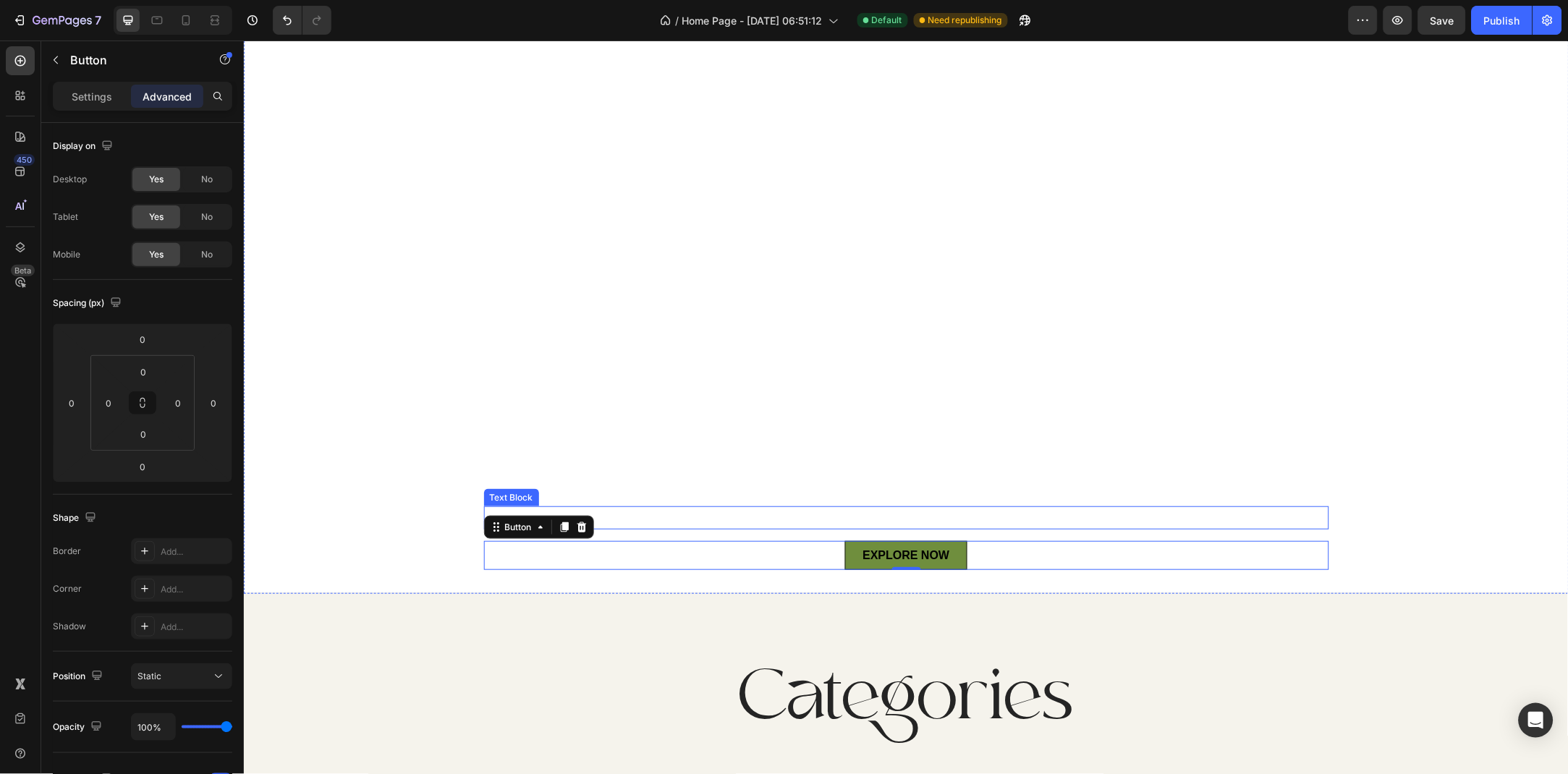
click at [800, 519] on p "“Break away from the ordinary with cosmetics that do more than beautify—they nu…" at bounding box center [905, 518] width 842 height 21
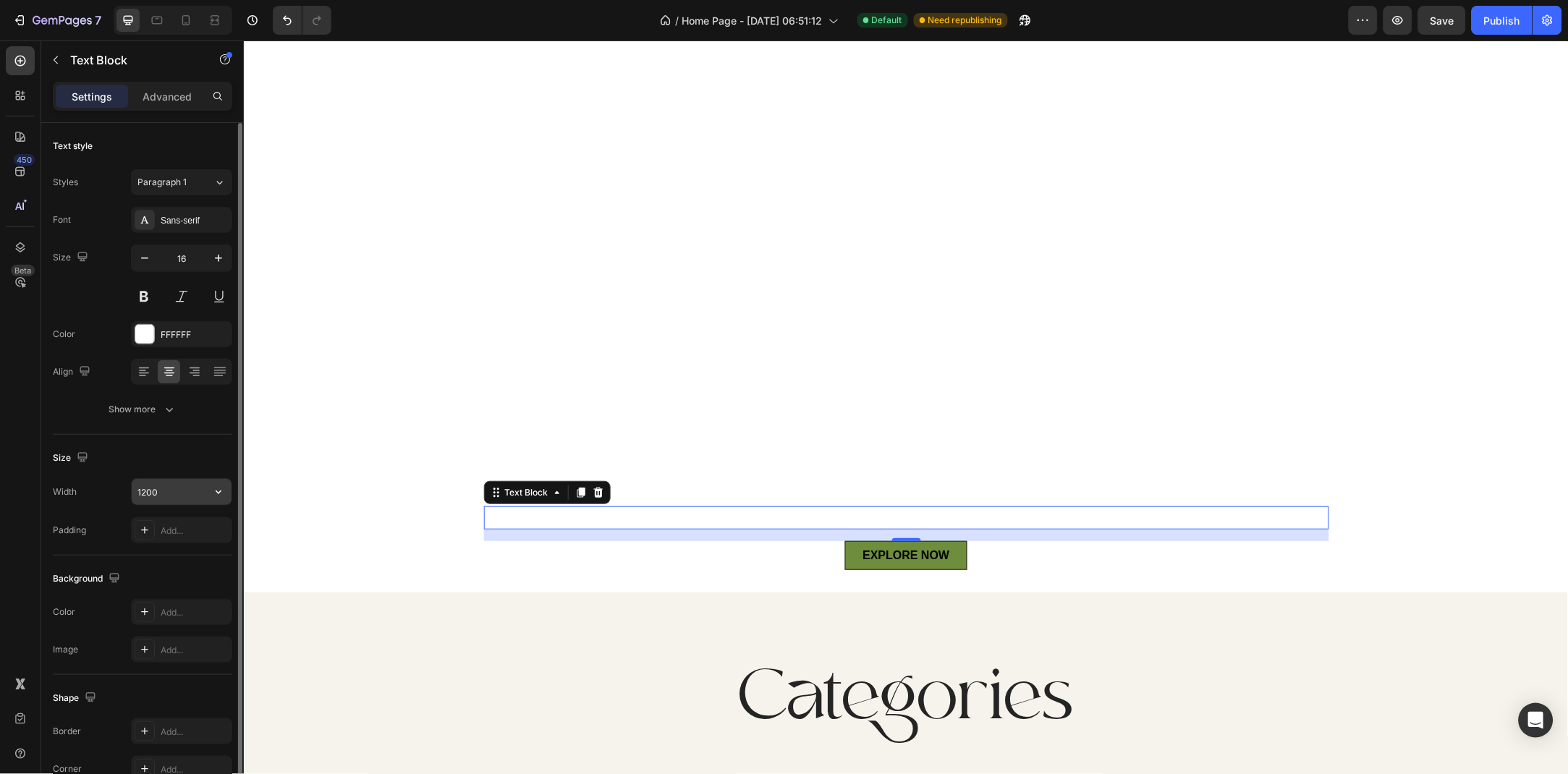
click at [177, 501] on input "1200" at bounding box center [182, 492] width 100 height 26
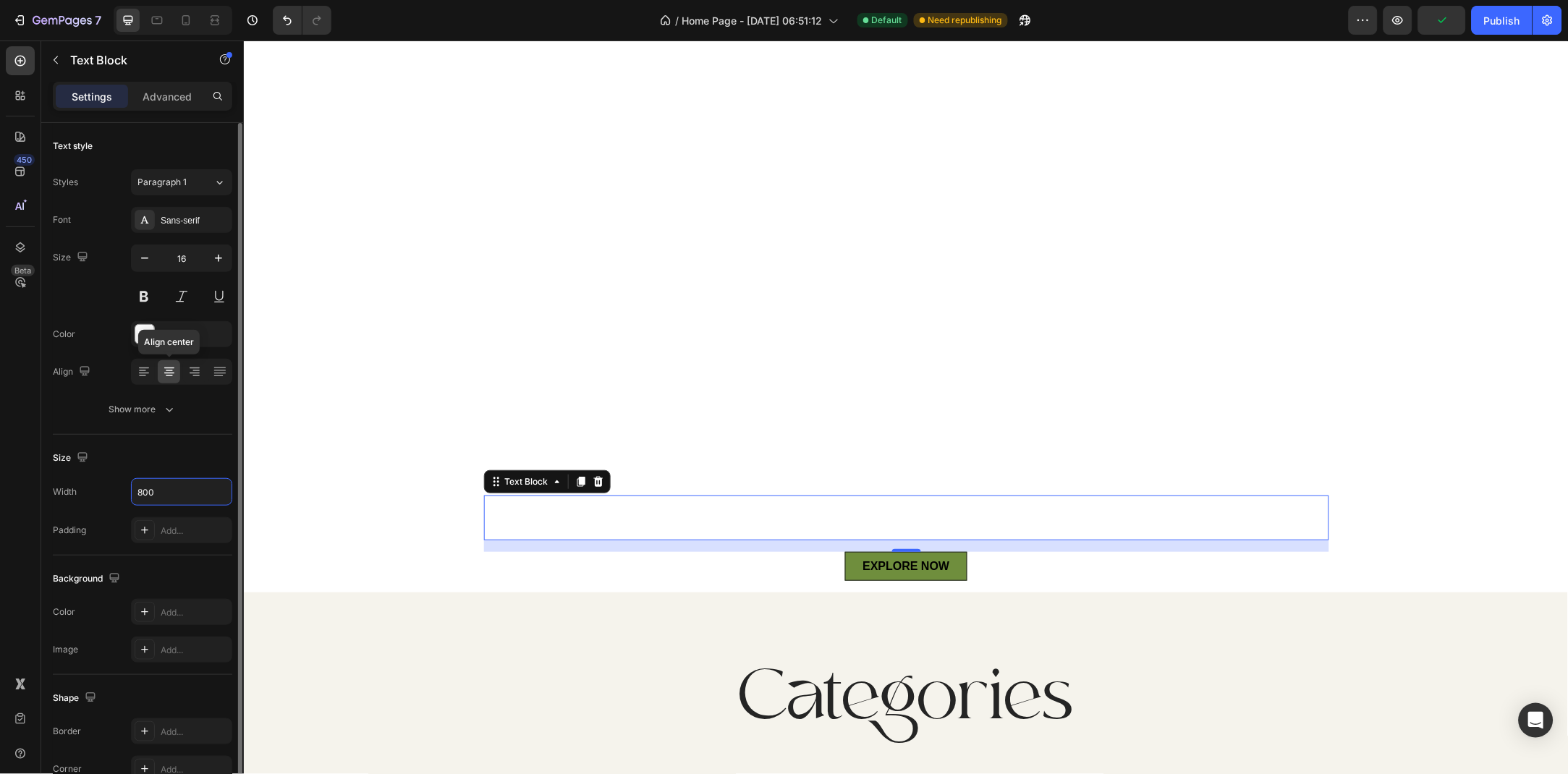
click at [173, 380] on div at bounding box center [169, 371] width 22 height 23
click at [194, 380] on div at bounding box center [194, 371] width 22 height 23
click at [177, 377] on div at bounding box center [169, 371] width 22 height 23
click at [149, 371] on icon at bounding box center [143, 371] width 14 height 14
click at [158, 371] on div at bounding box center [169, 371] width 22 height 23
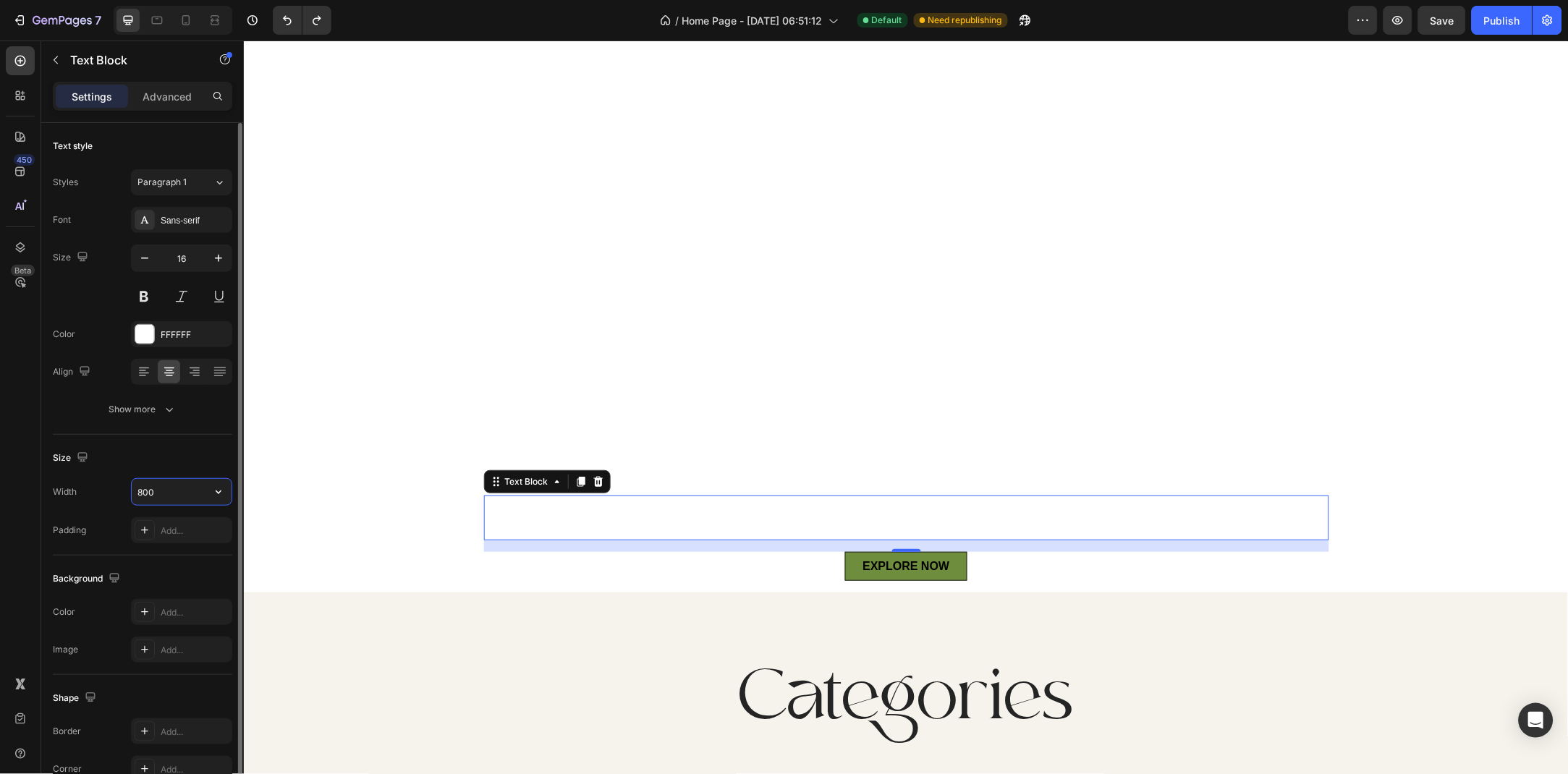
click at [161, 556] on div "Text style Styles Paragraph 1 Font Sans-serif Size 16 Color FFFFFF Align Show m…" at bounding box center [143, 616] width 179 height 120
type input "1200"
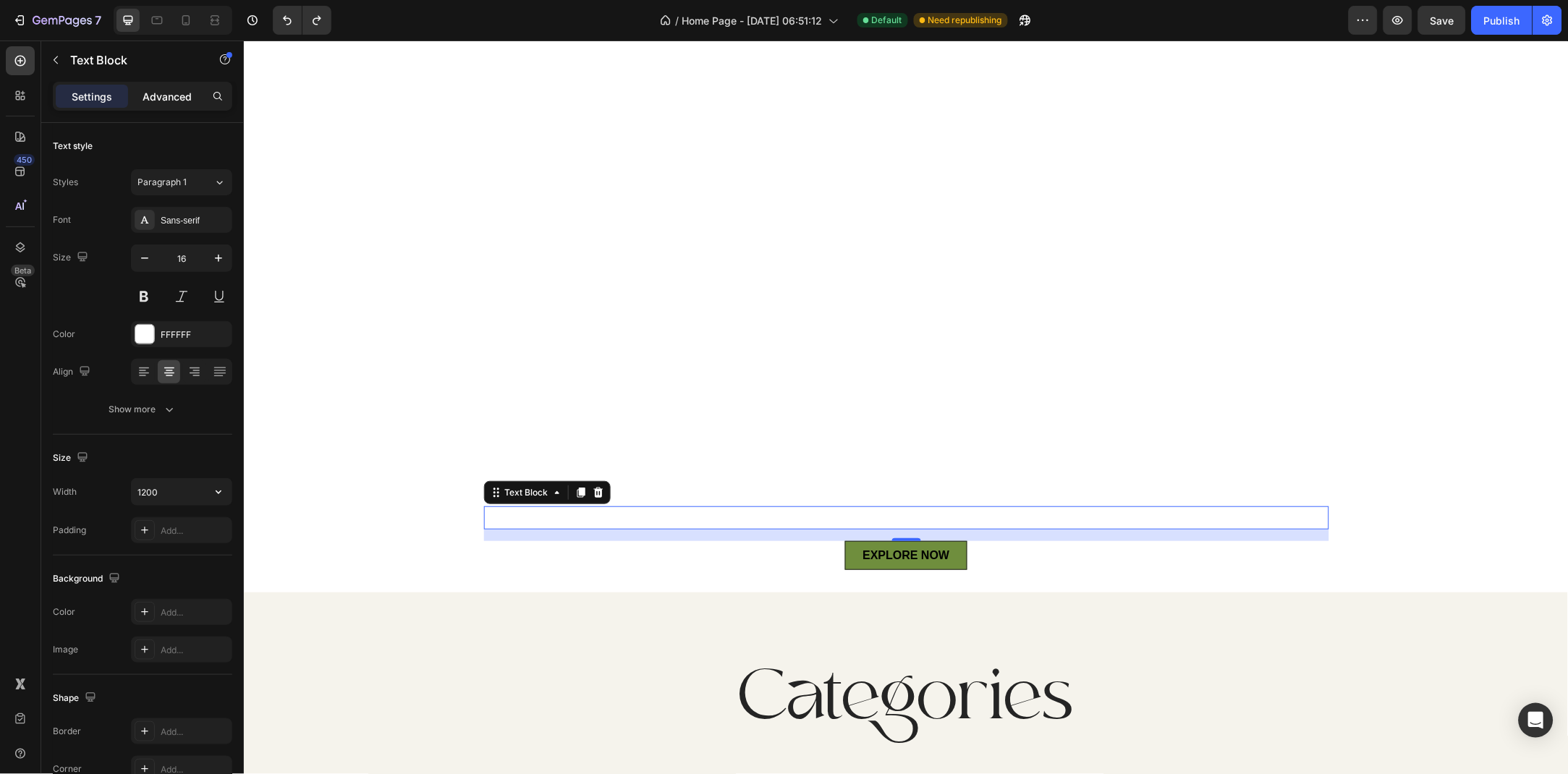
click at [164, 103] on p "Advanced" at bounding box center [167, 96] width 49 height 15
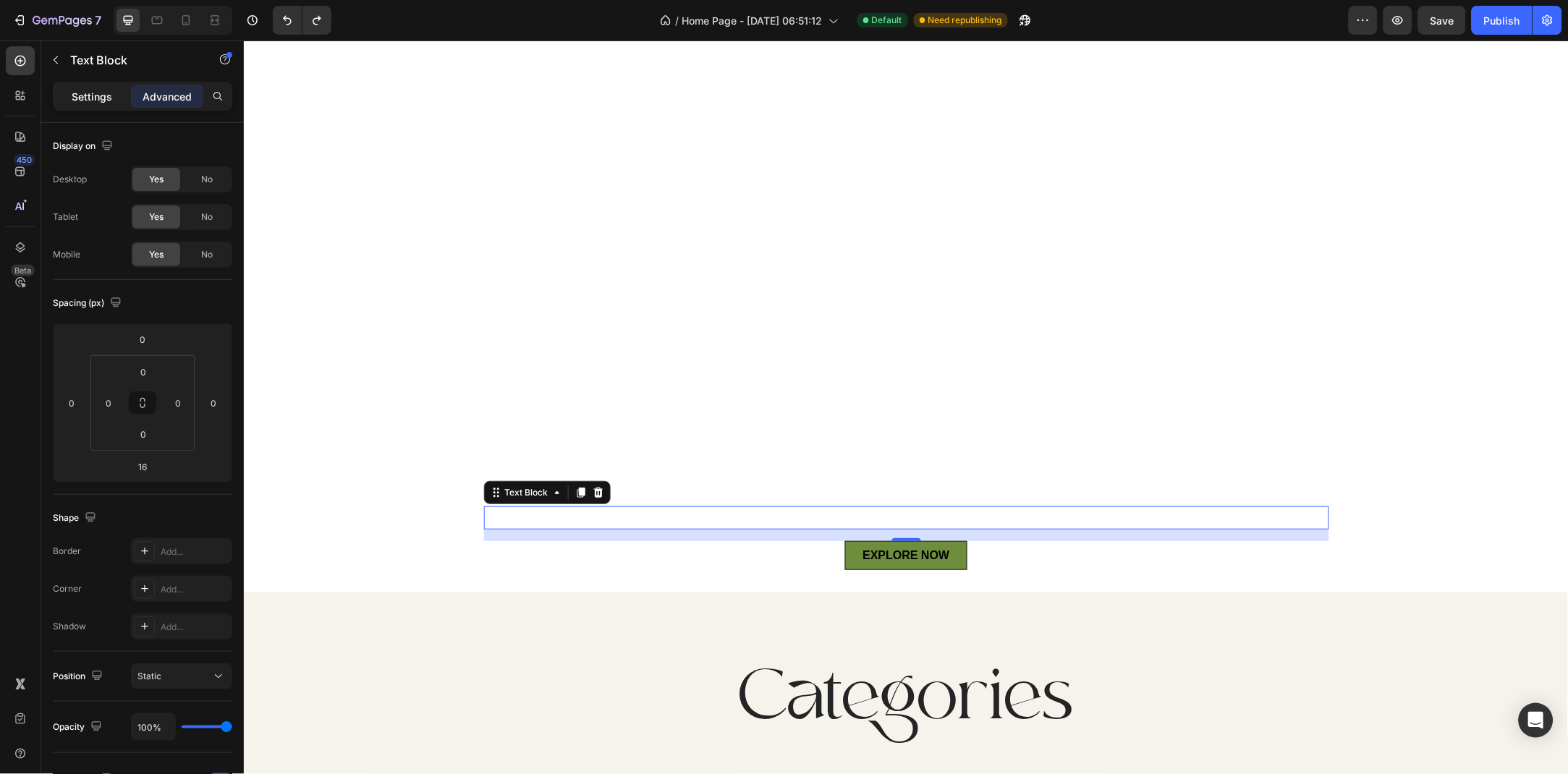
click at [111, 98] on p "Settings" at bounding box center [92, 96] width 40 height 15
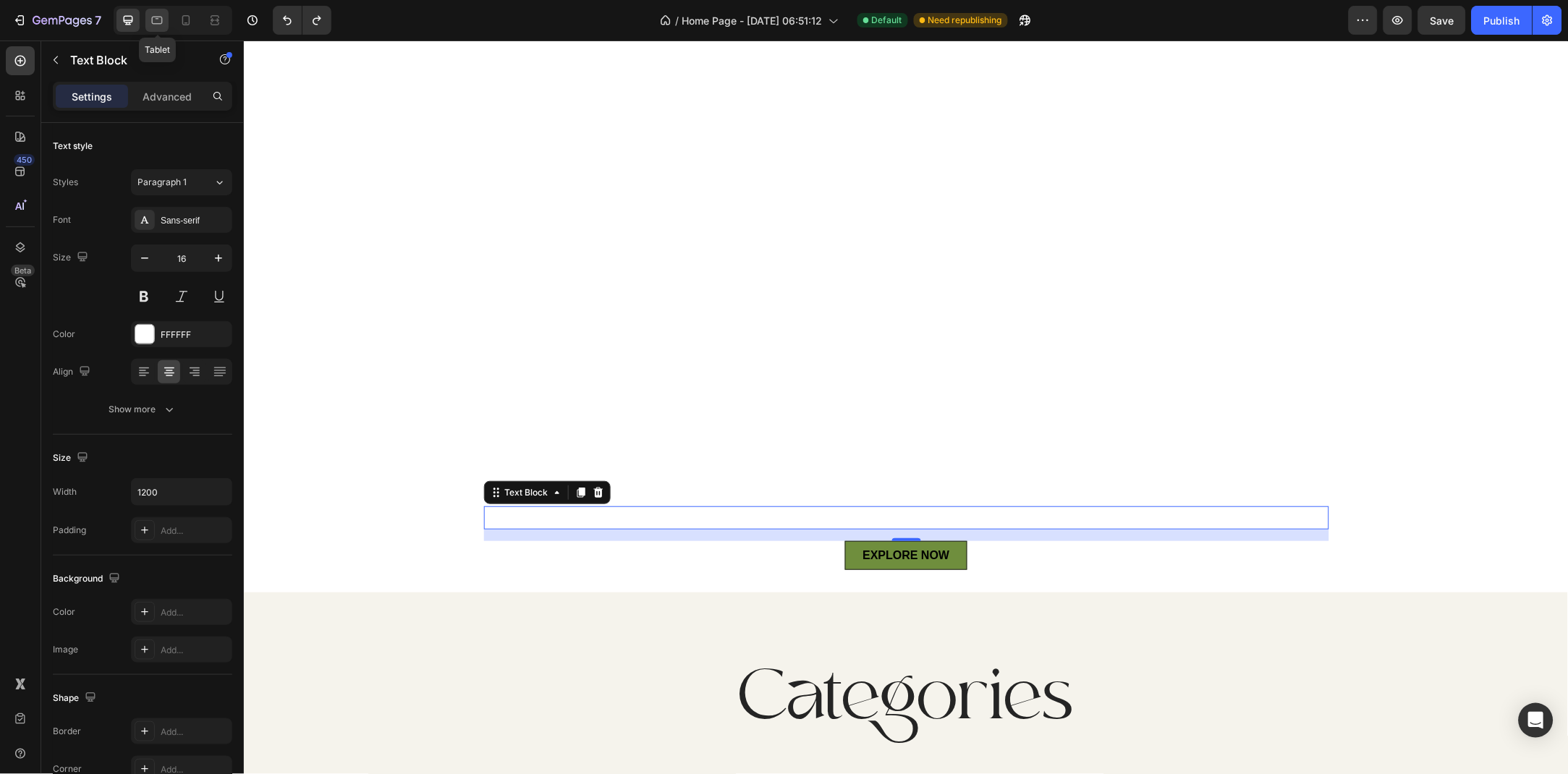
click at [152, 23] on icon at bounding box center [157, 20] width 11 height 8
type input "100%"
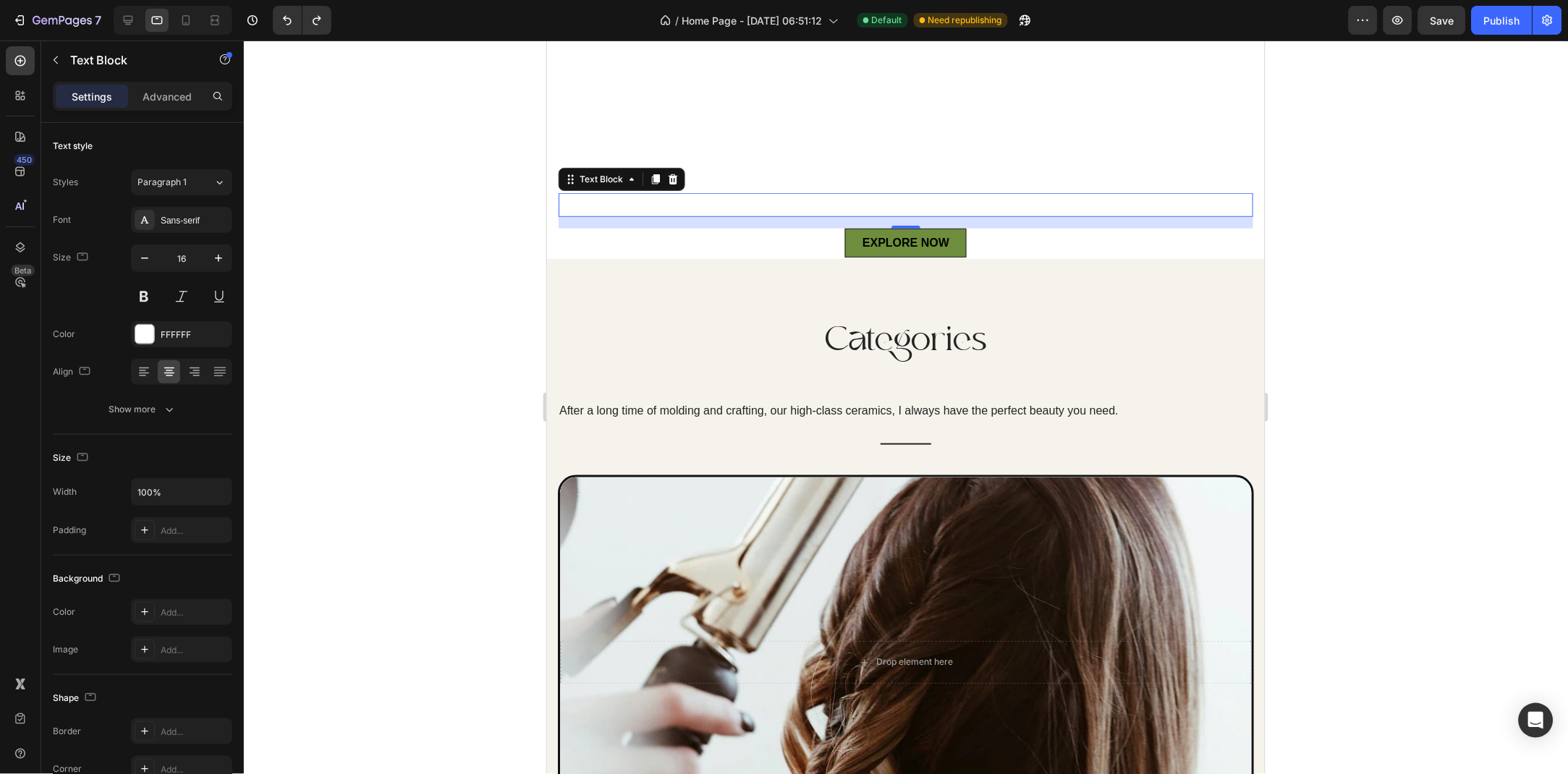
scroll to position [182, 0]
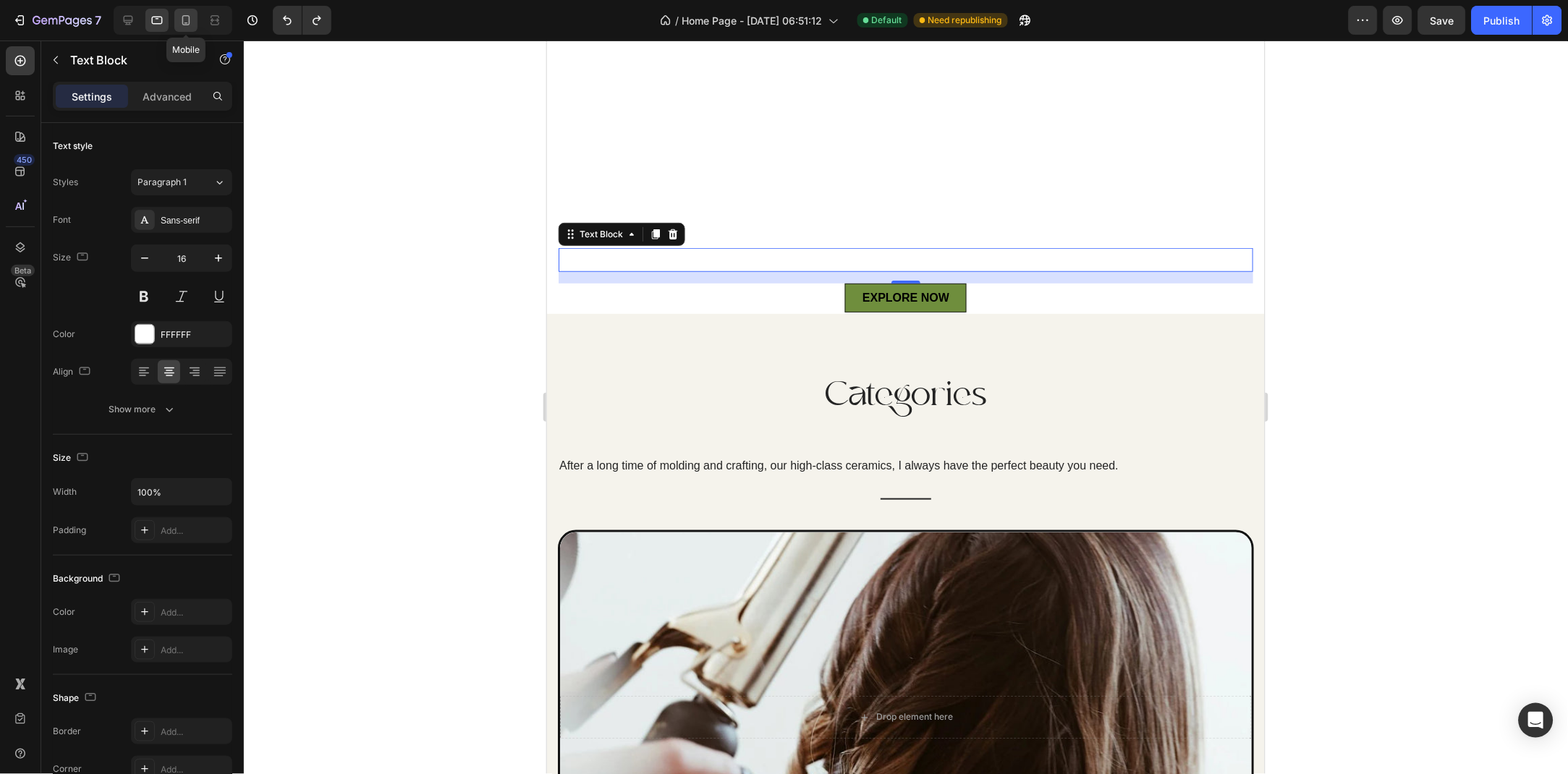
click at [195, 16] on div at bounding box center [185, 20] width 23 height 23
type input "14"
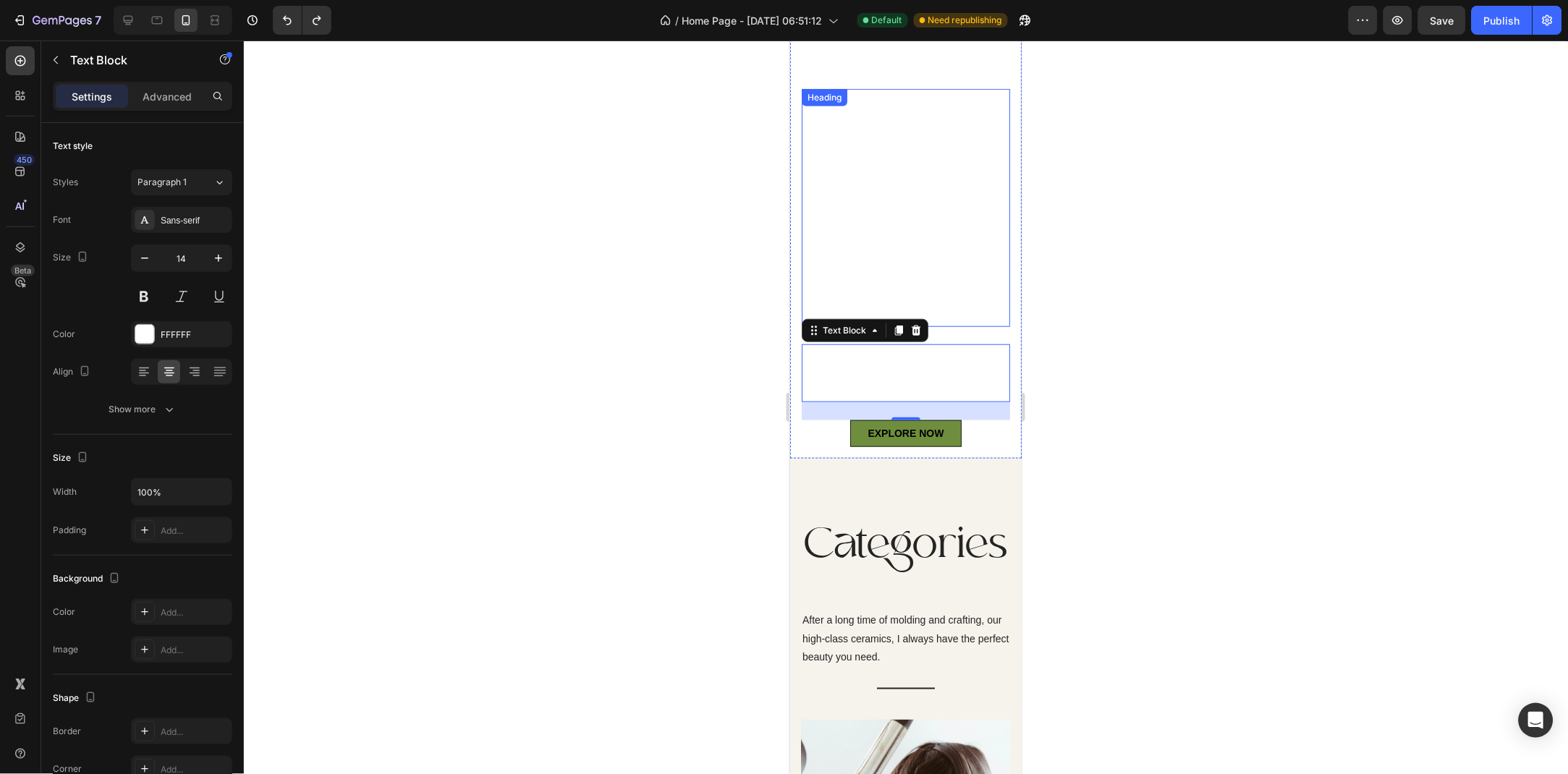
scroll to position [20, 0]
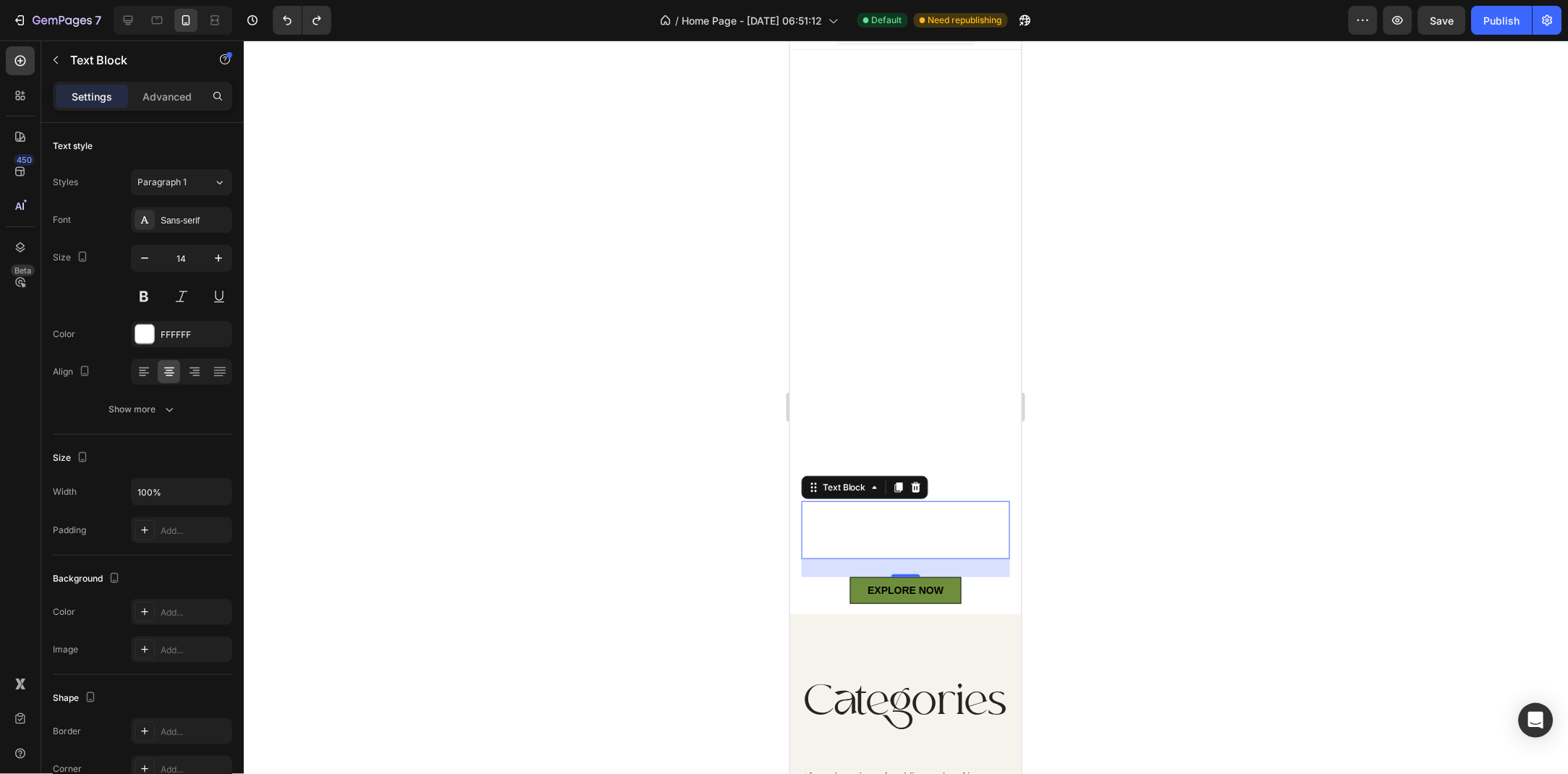
click at [689, 286] on div at bounding box center [905, 407] width 1324 height 734
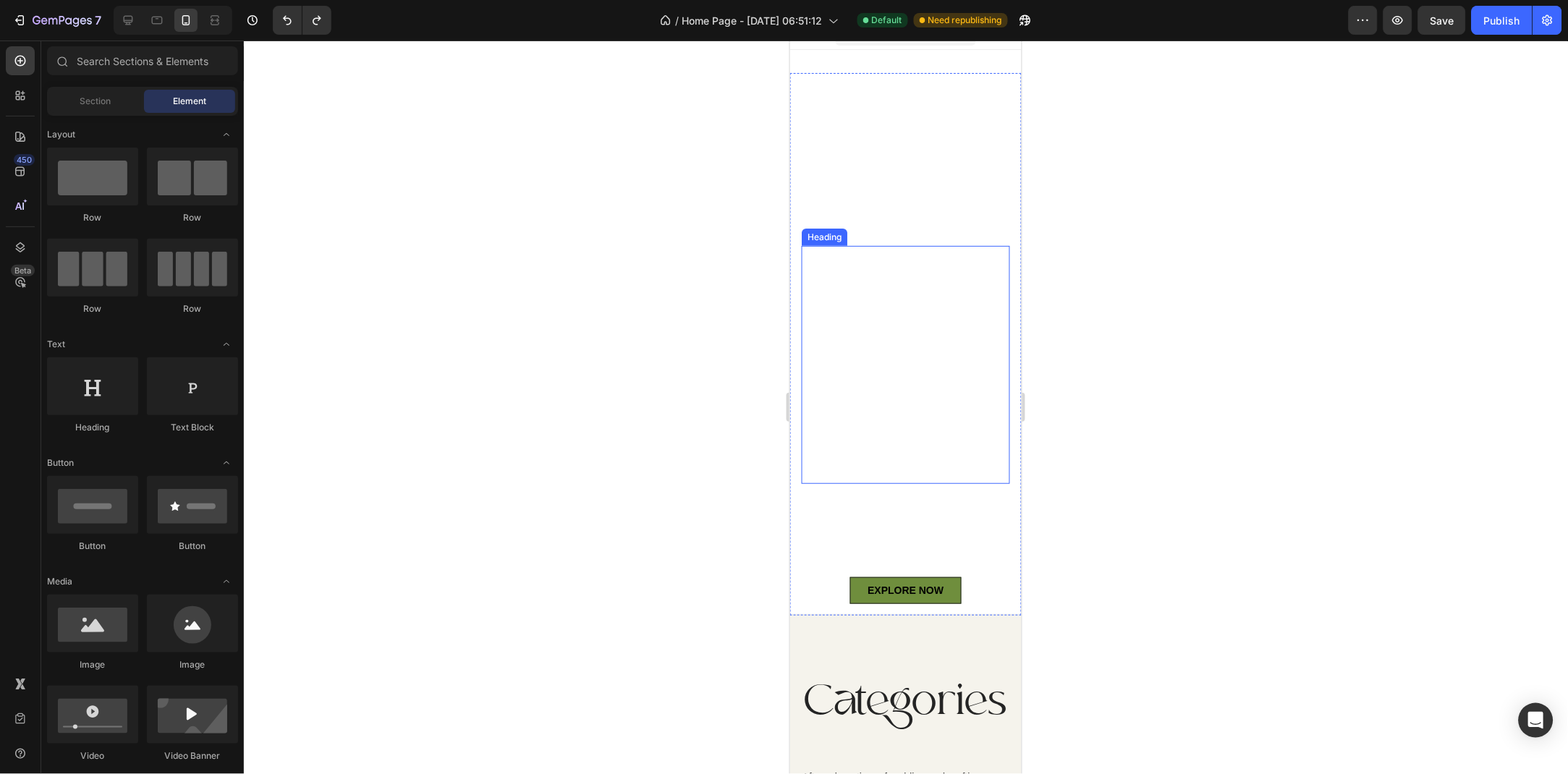
click at [896, 357] on h2 "Indulge in pure luxary: nature's finest cosmetics" at bounding box center [905, 364] width 208 height 238
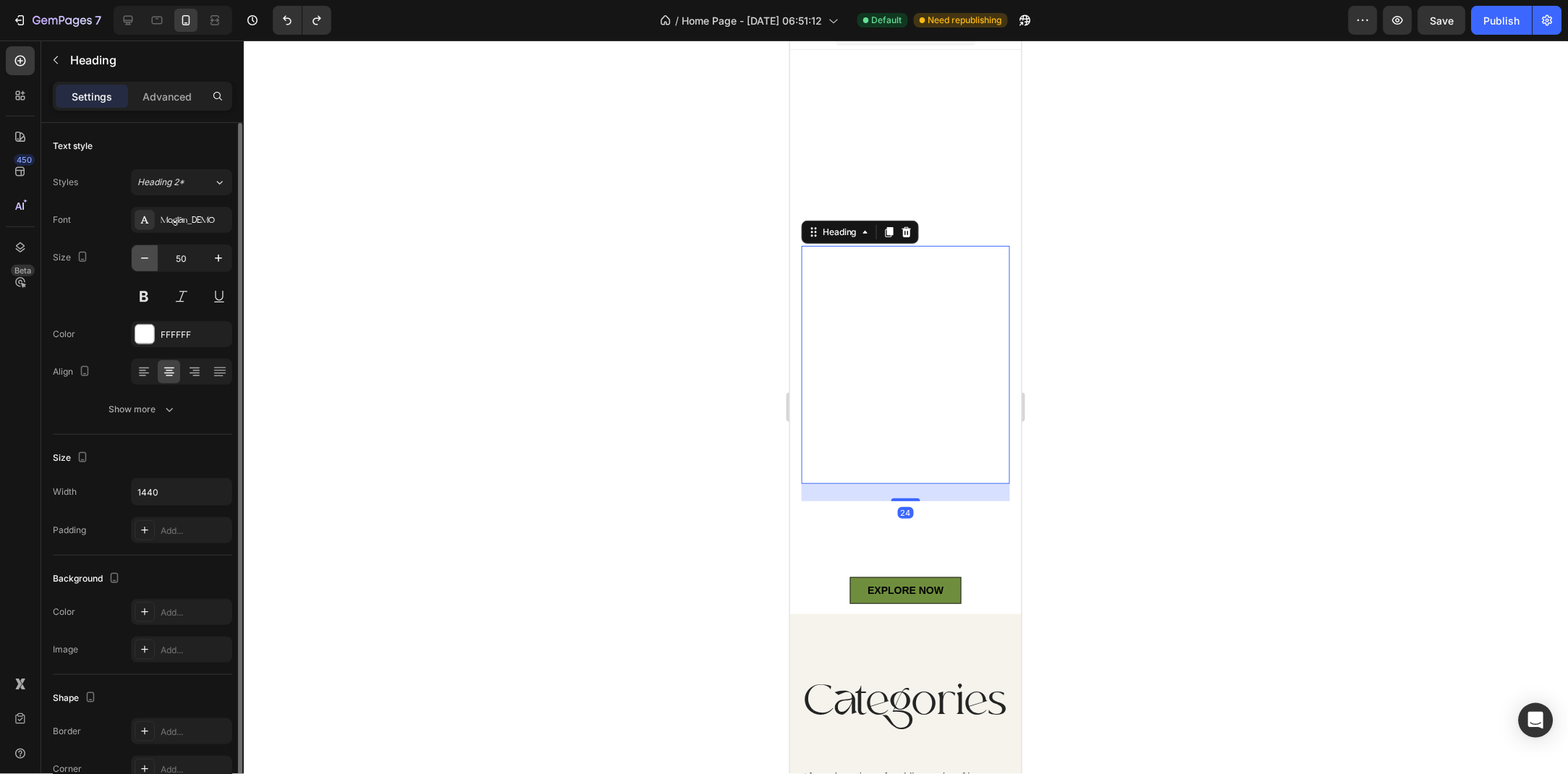
click at [145, 257] on icon "button" at bounding box center [144, 258] width 14 height 14
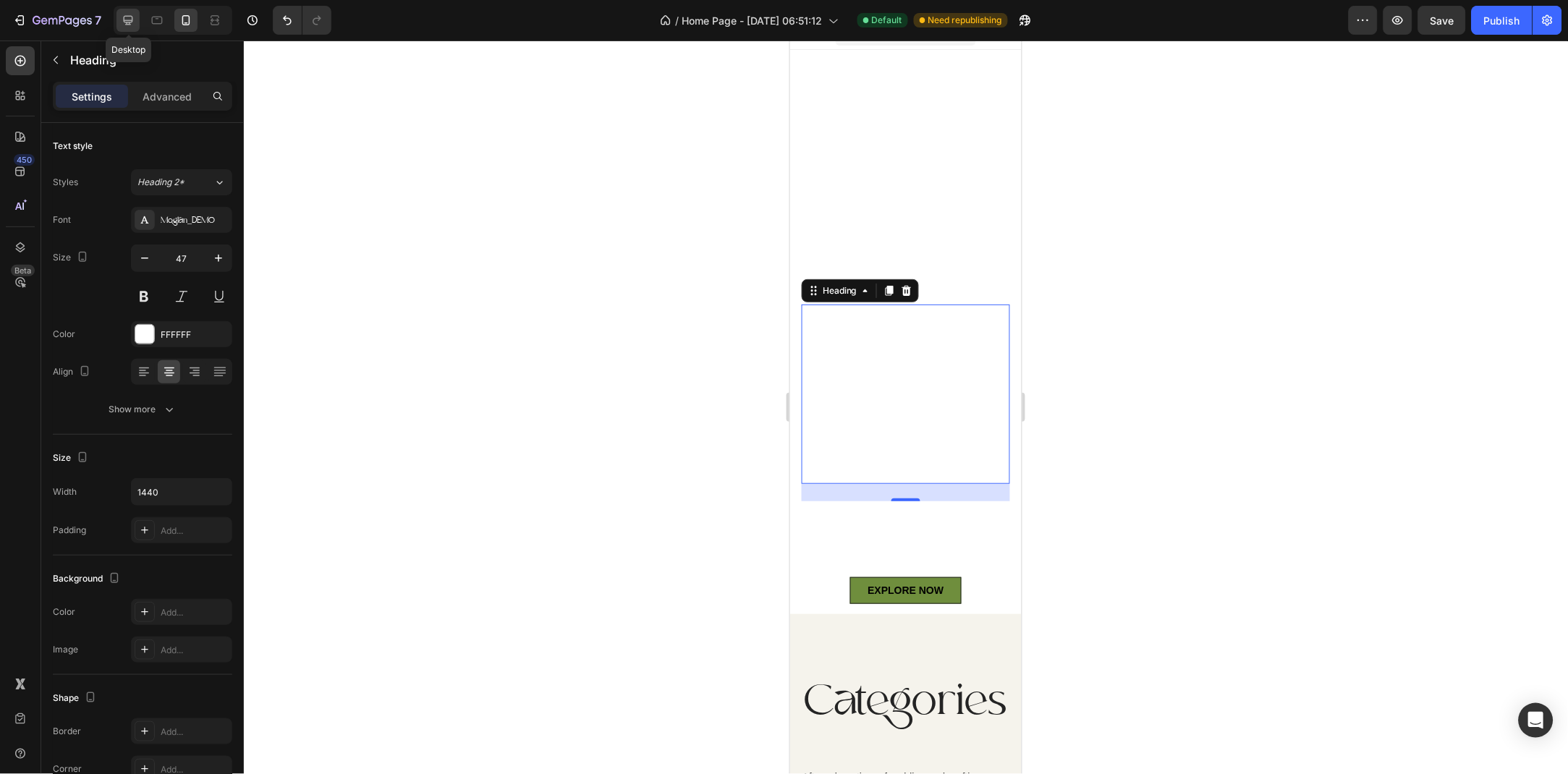
click at [117, 26] on div at bounding box center [128, 20] width 23 height 23
type input "100"
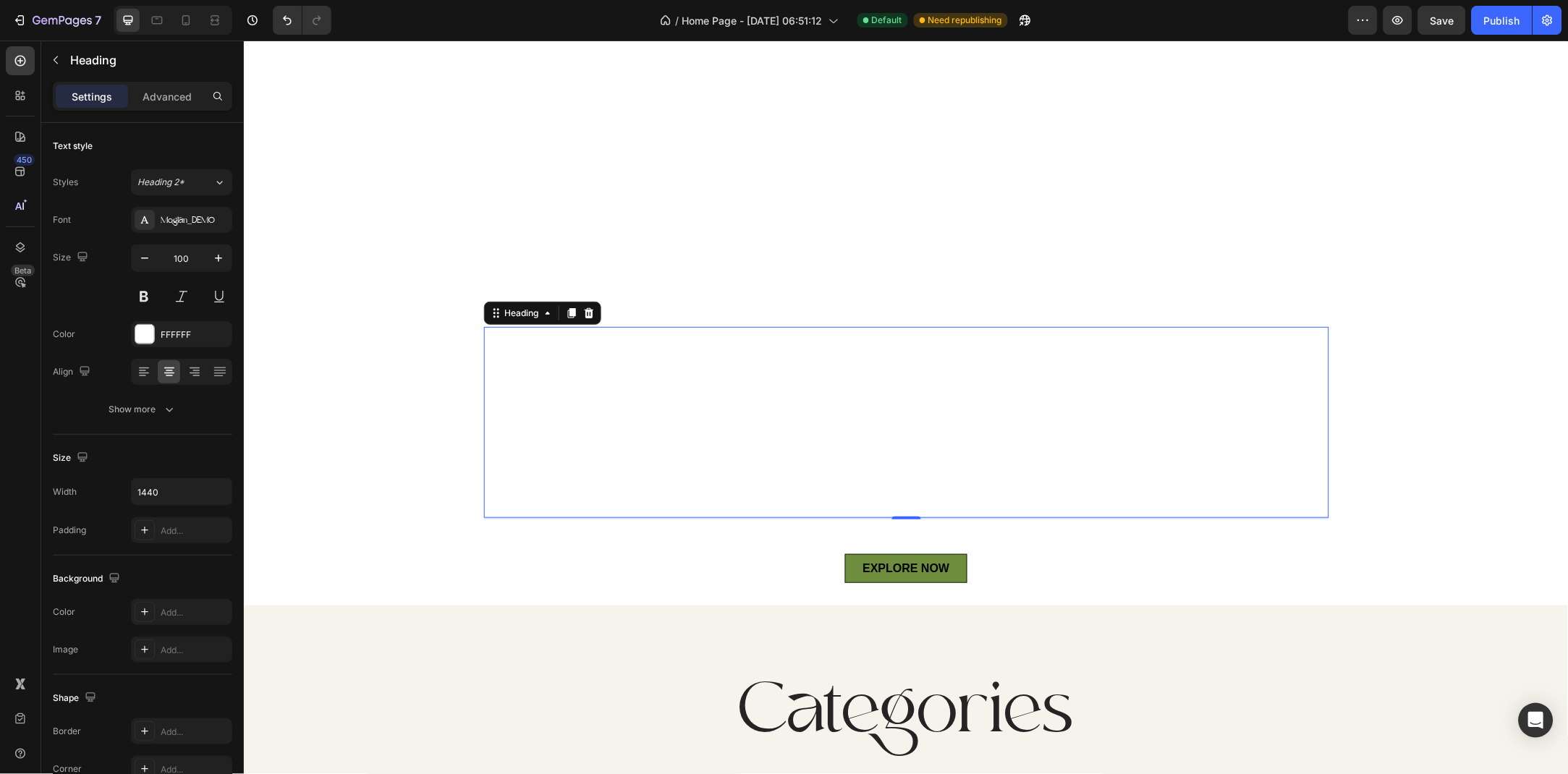
scroll to position [310, 0]
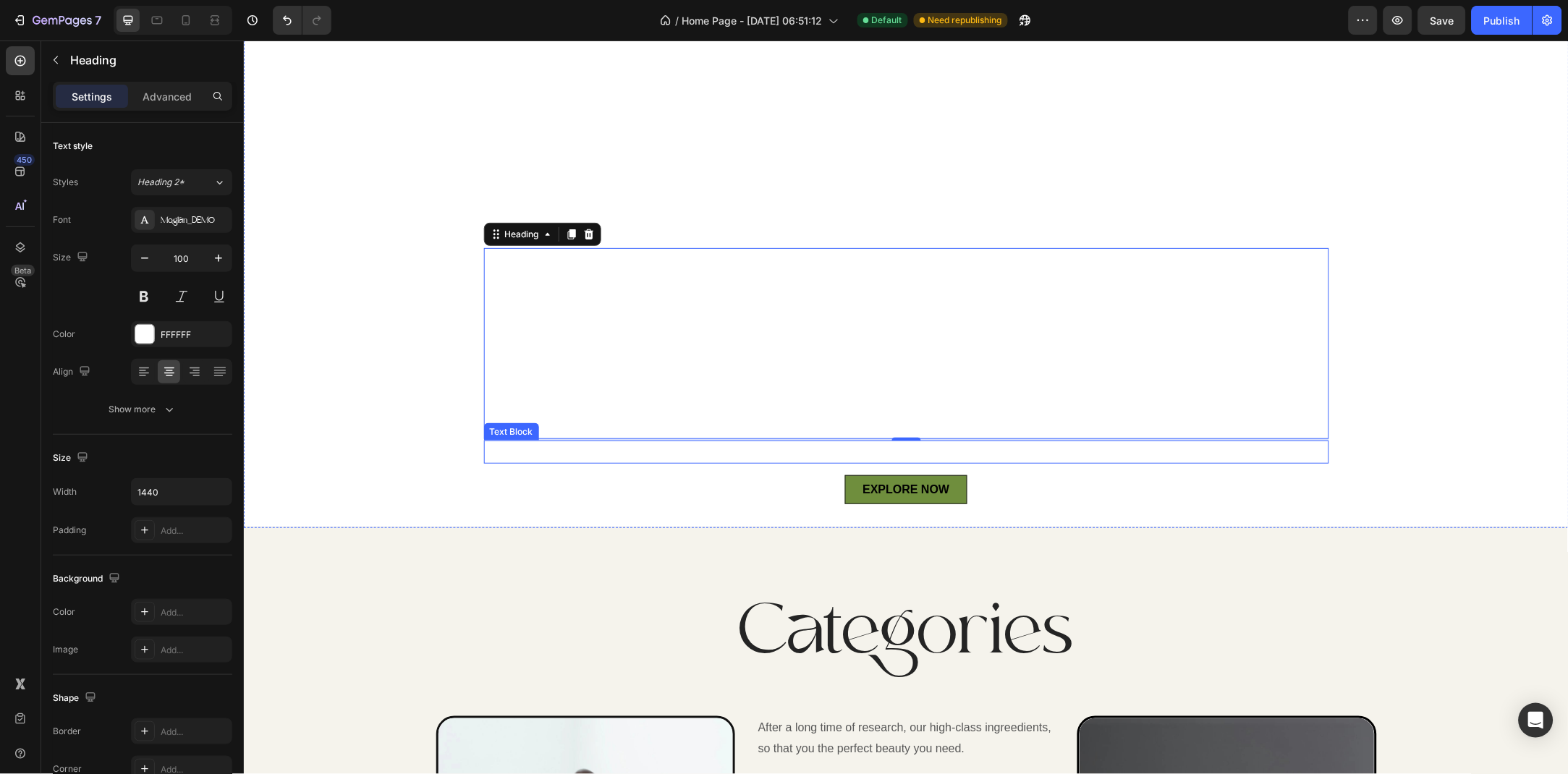
click at [979, 455] on p "“Break away from the ordinary with cosmetics that do more than beautify—they nu…" at bounding box center [905, 452] width 842 height 21
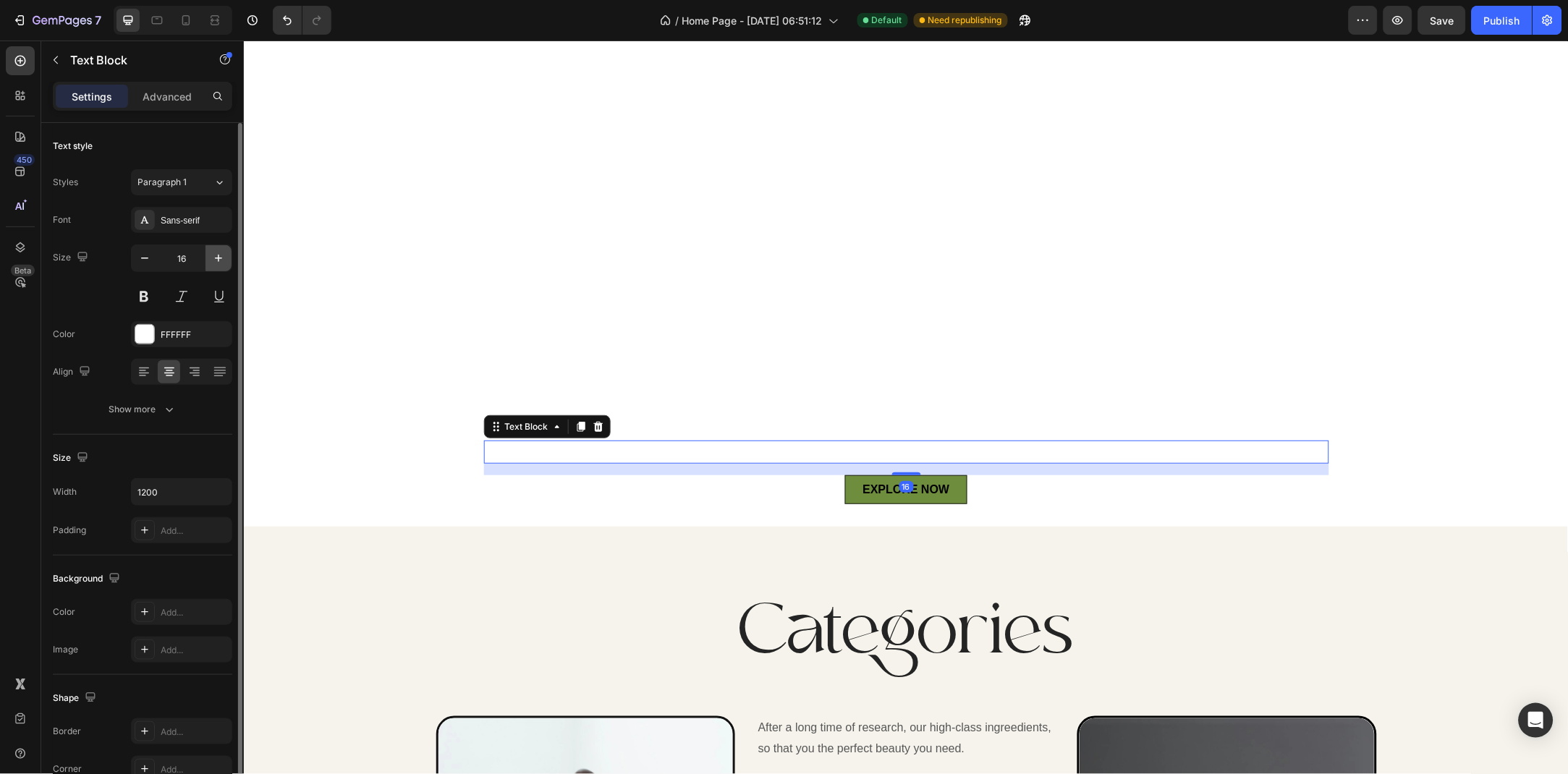
click at [222, 268] on button "button" at bounding box center [218, 258] width 26 height 26
click at [141, 266] on button "button" at bounding box center [144, 258] width 26 height 26
type input "18"
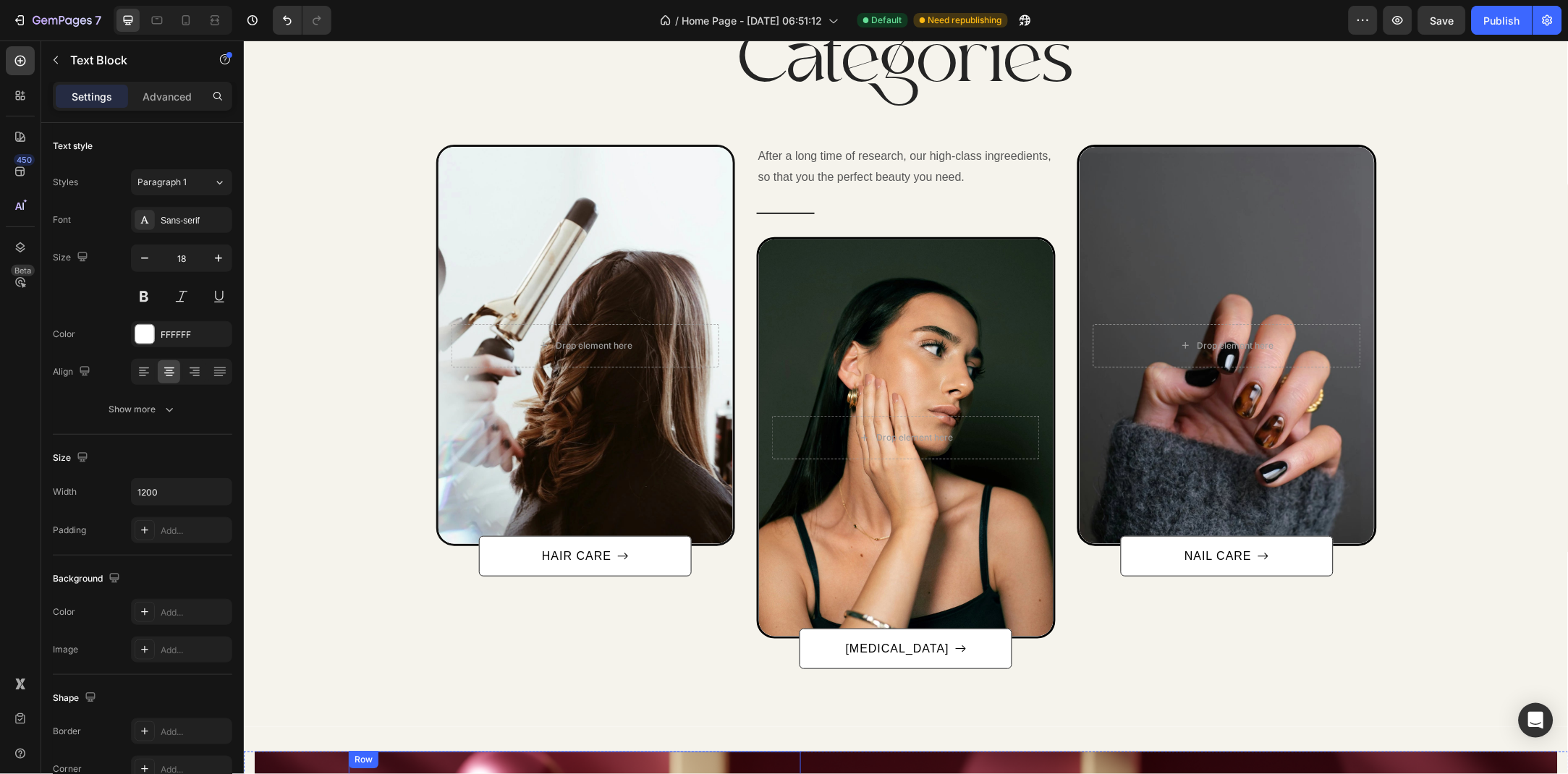
scroll to position [1148, 0]
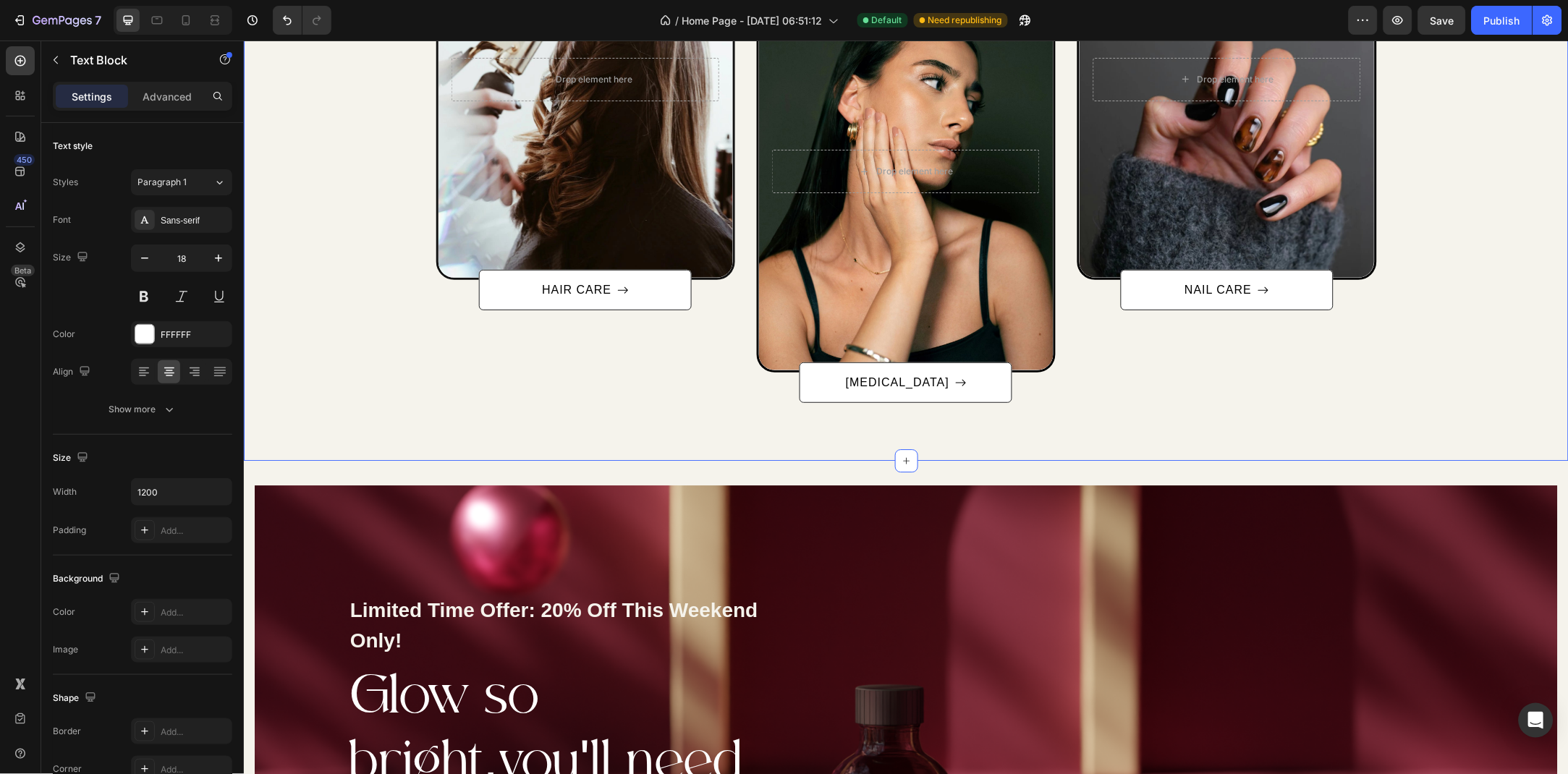
click at [315, 371] on div "Categories Heading Row After a long time of molding and crafting, our high-clas…" at bounding box center [905, 74] width 1303 height 656
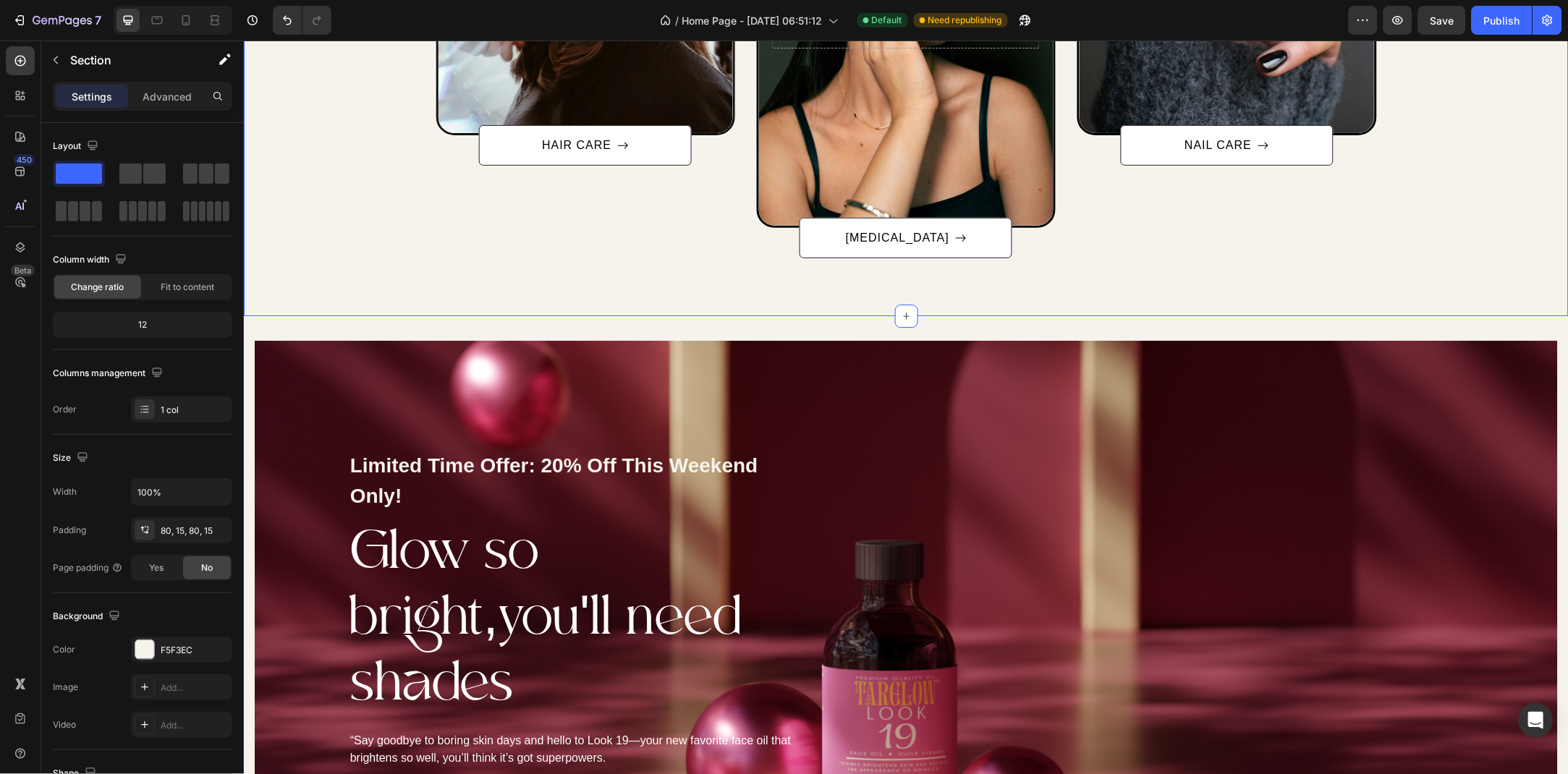
scroll to position [1305, 0]
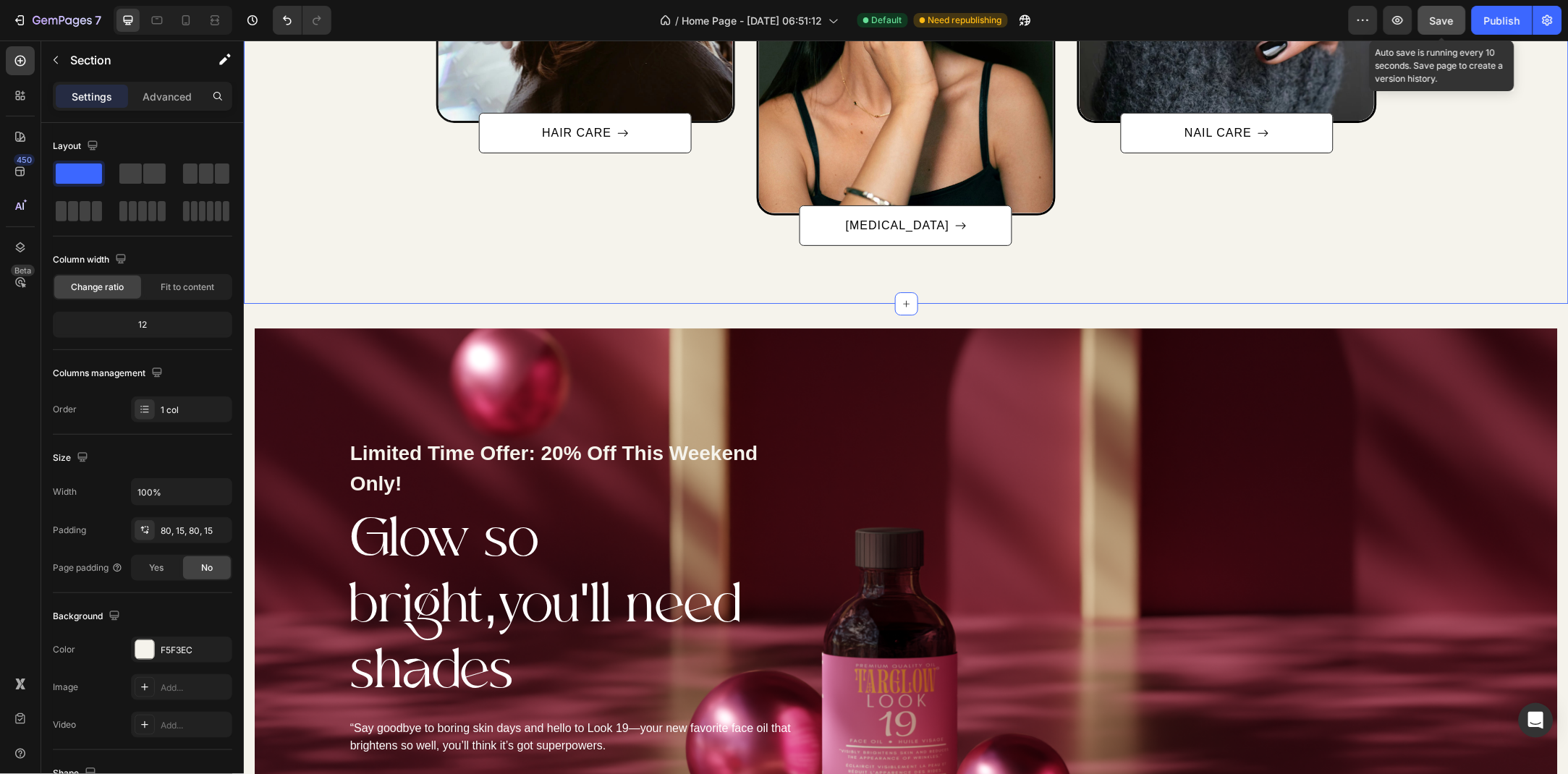
click at [1445, 14] on span "Save" at bounding box center [1443, 20] width 24 height 12
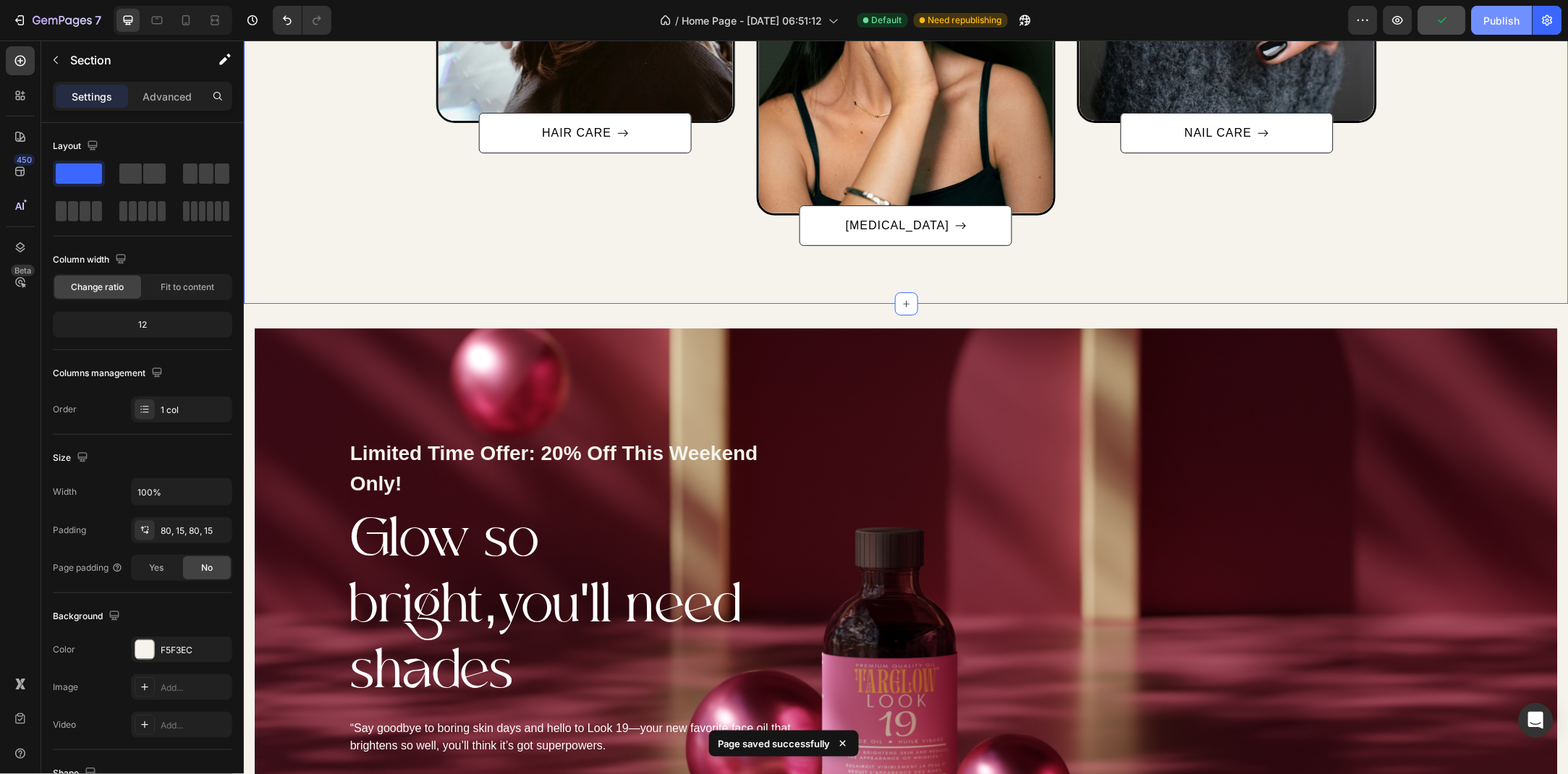
click at [1484, 21] on div "Publish" at bounding box center [1502, 20] width 36 height 15
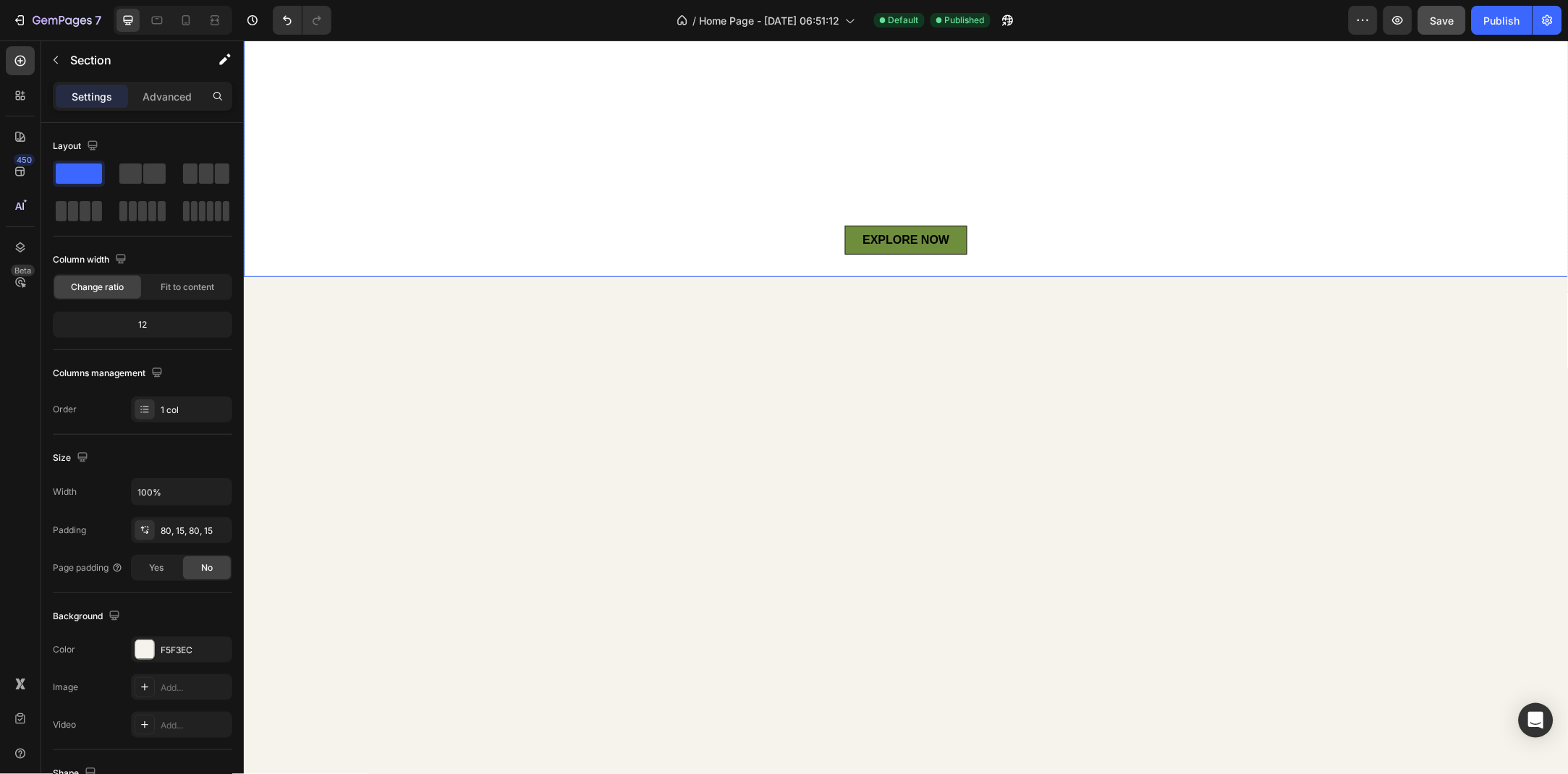
scroll to position [0, 0]
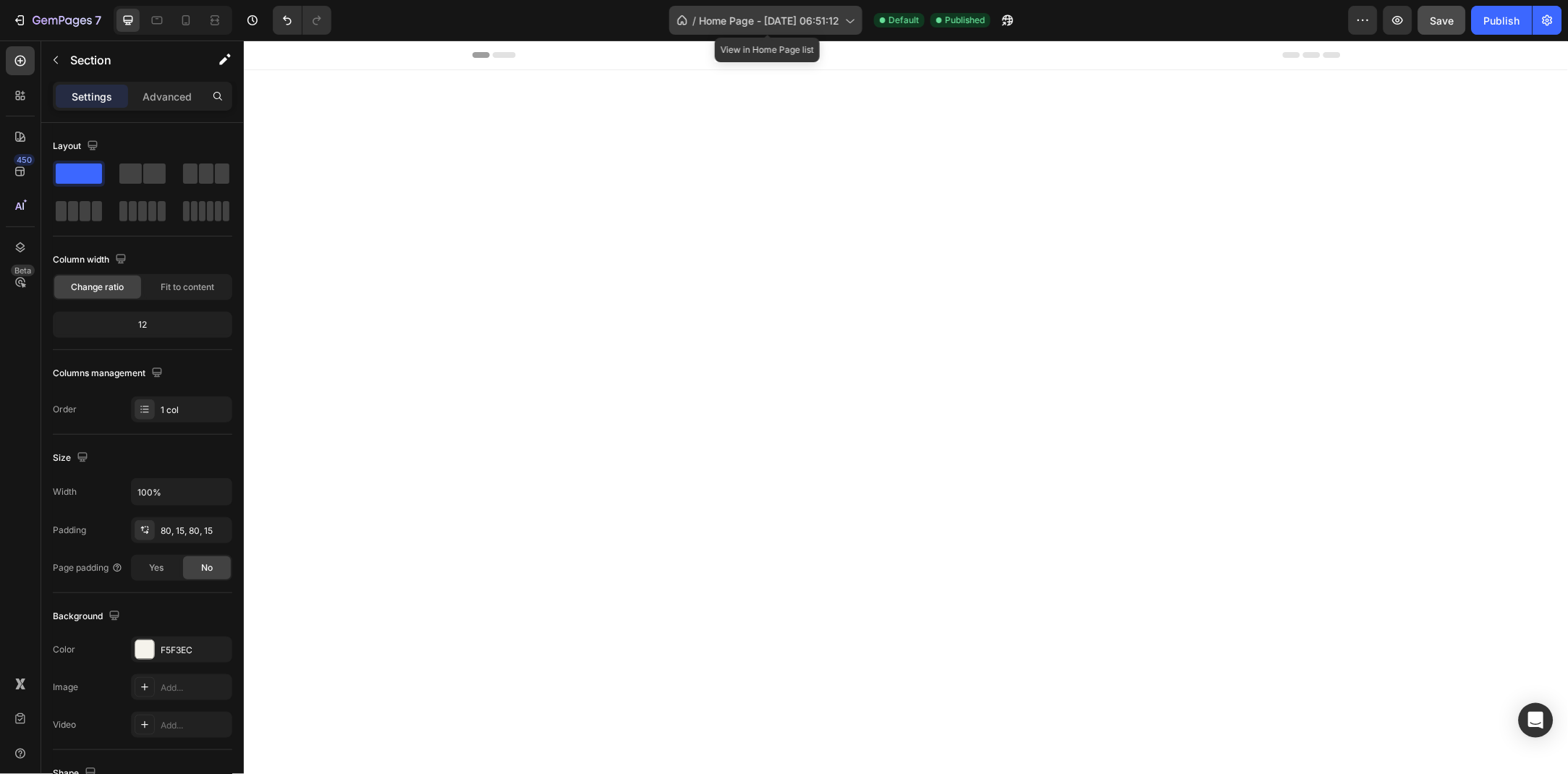
click at [851, 13] on icon at bounding box center [849, 19] width 14 height 14
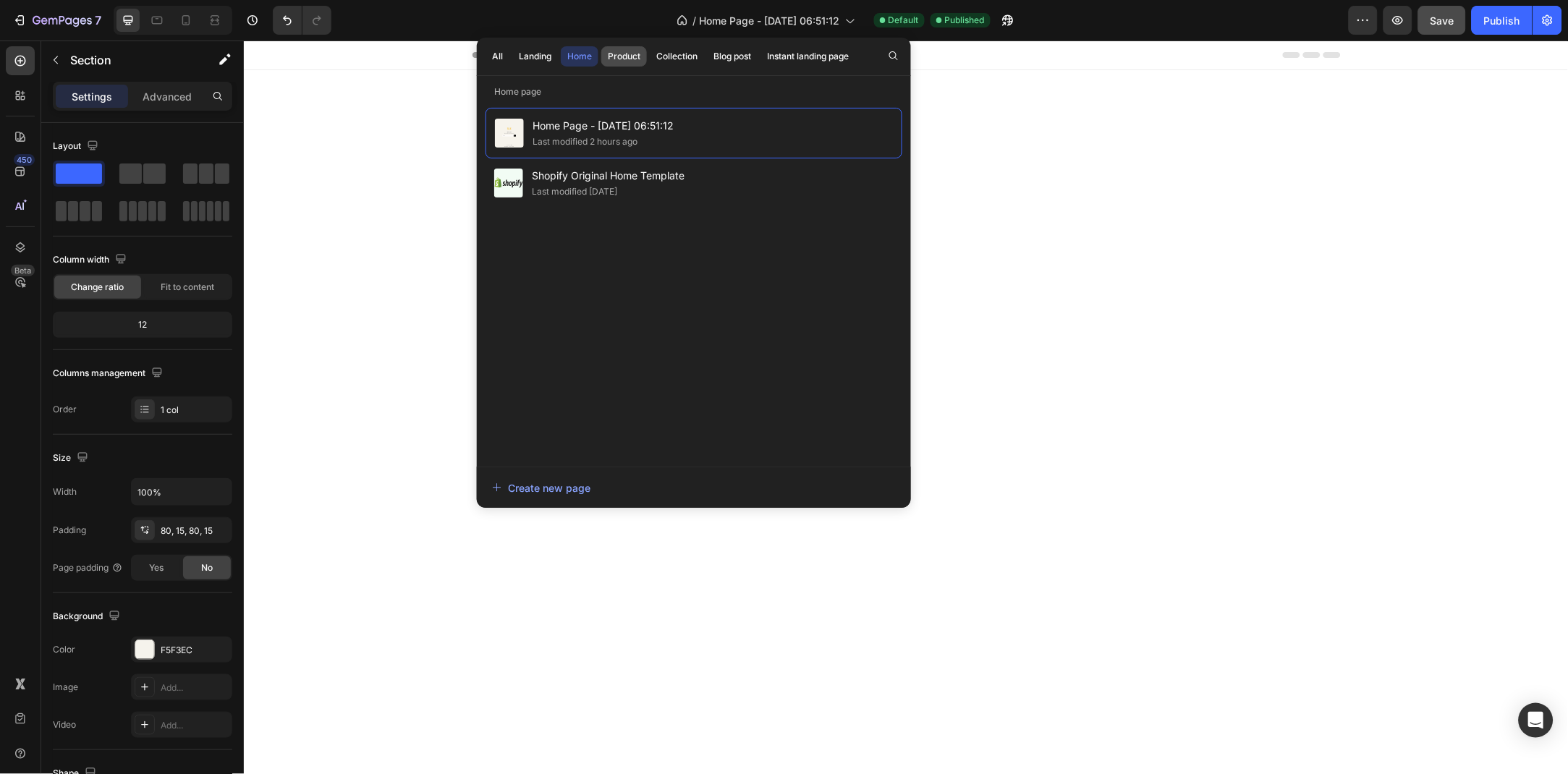
click at [633, 53] on div "Product" at bounding box center [624, 56] width 33 height 13
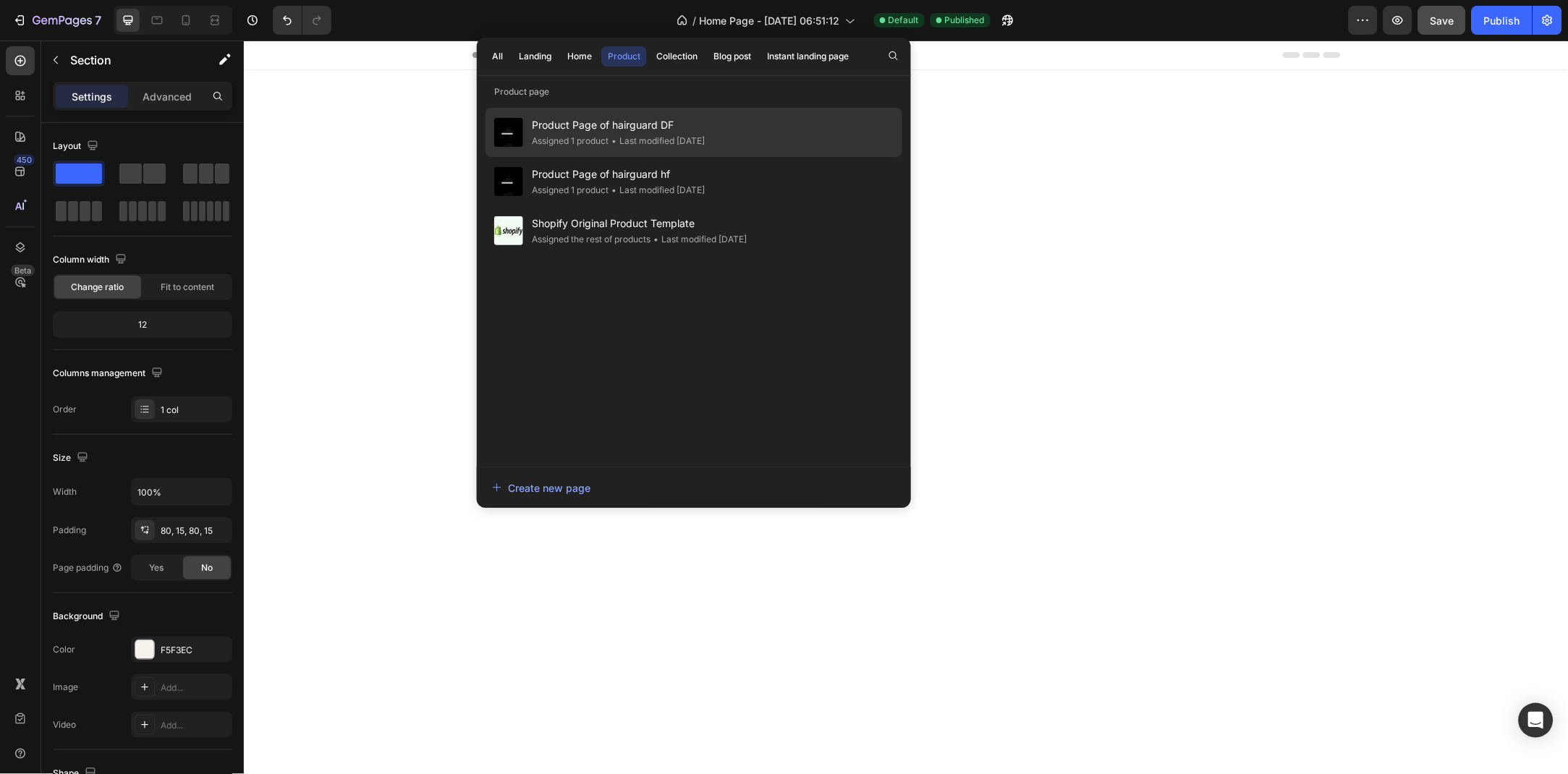
click at [622, 157] on div "Product Page of hairguard DF Assigned 1 product • Last modified 4 days ago" at bounding box center [694, 182] width 417 height 49
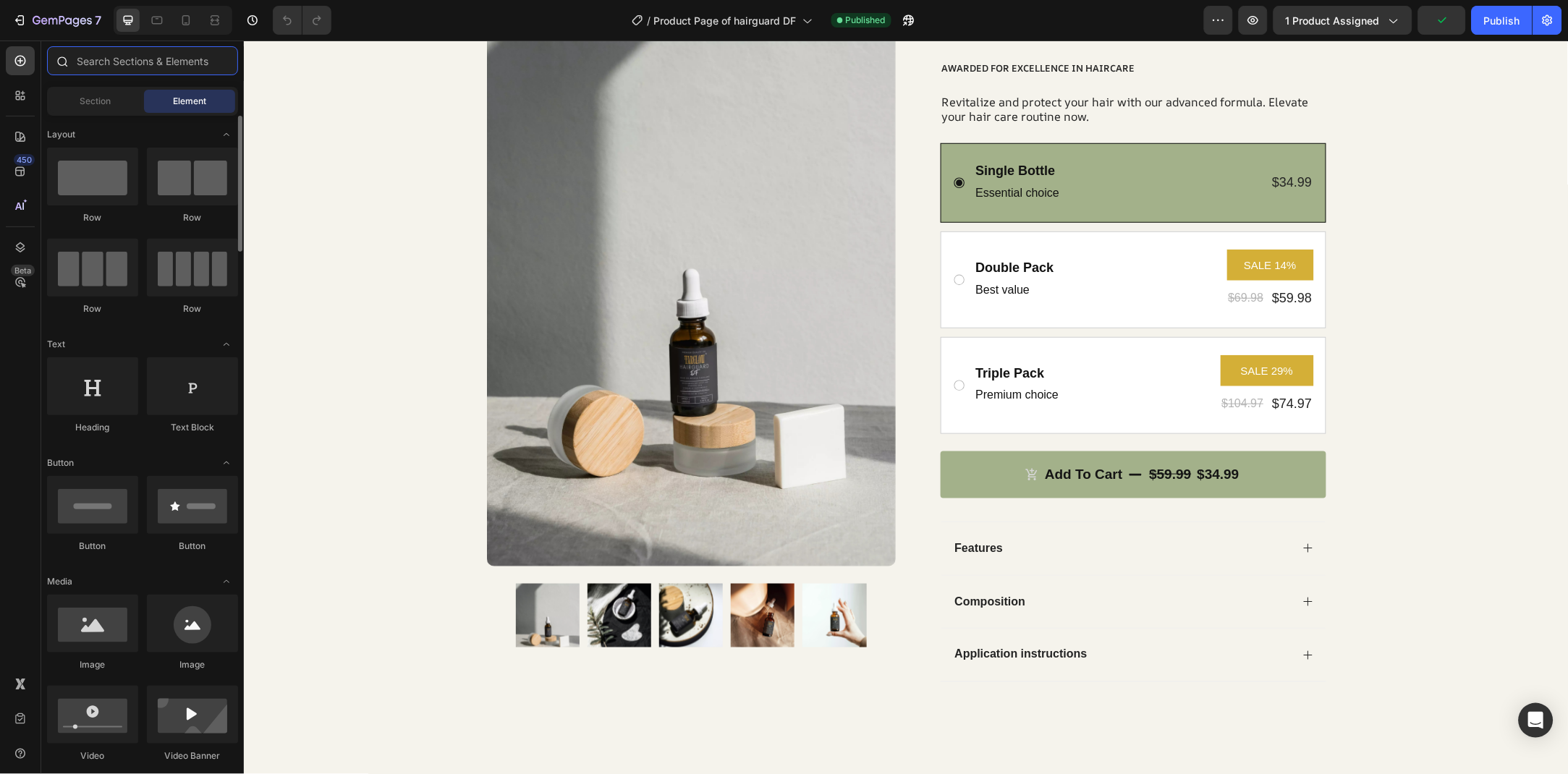
click at [140, 50] on input "text" at bounding box center [143, 61] width 191 height 29
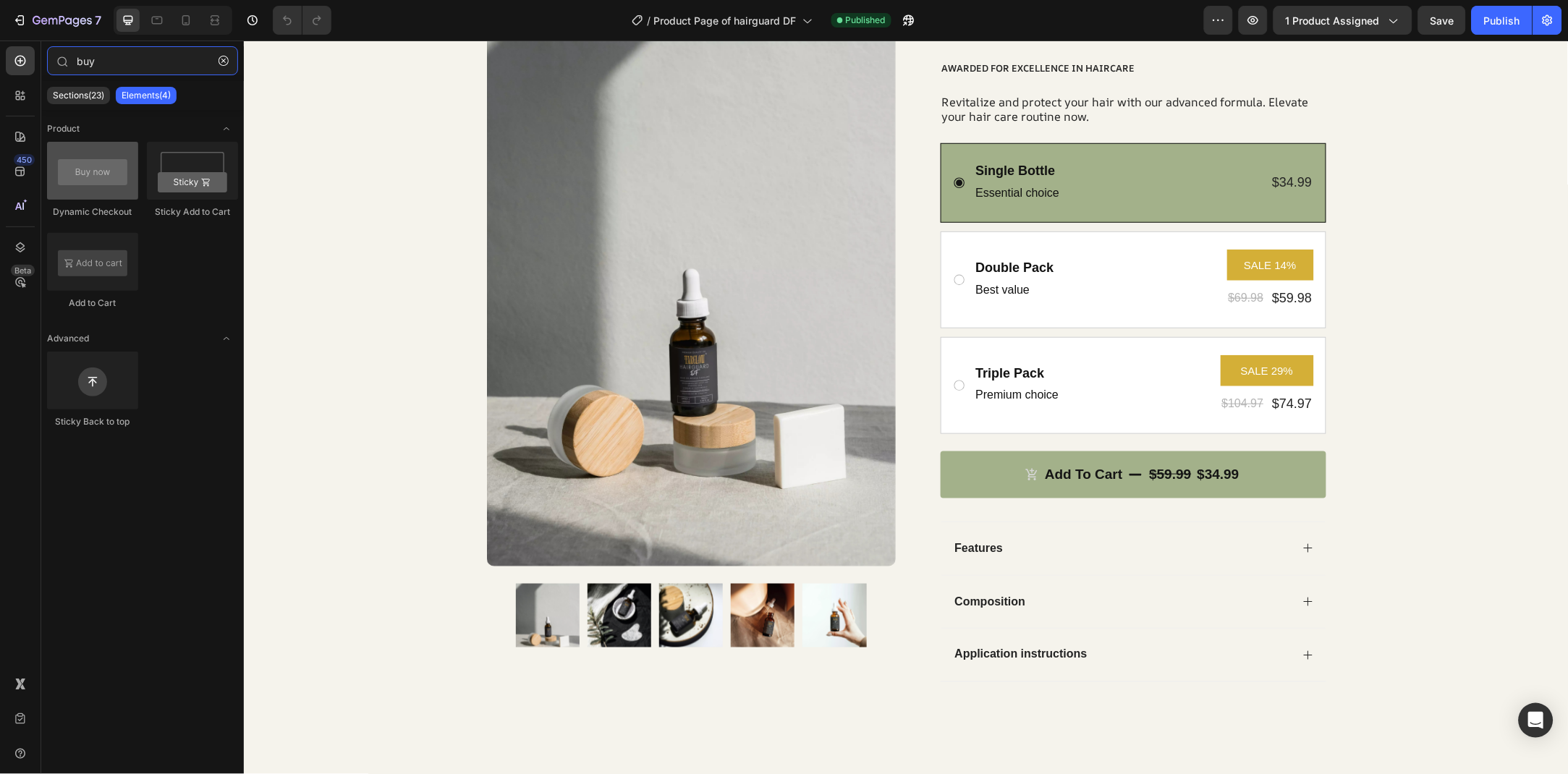
type input "buy"
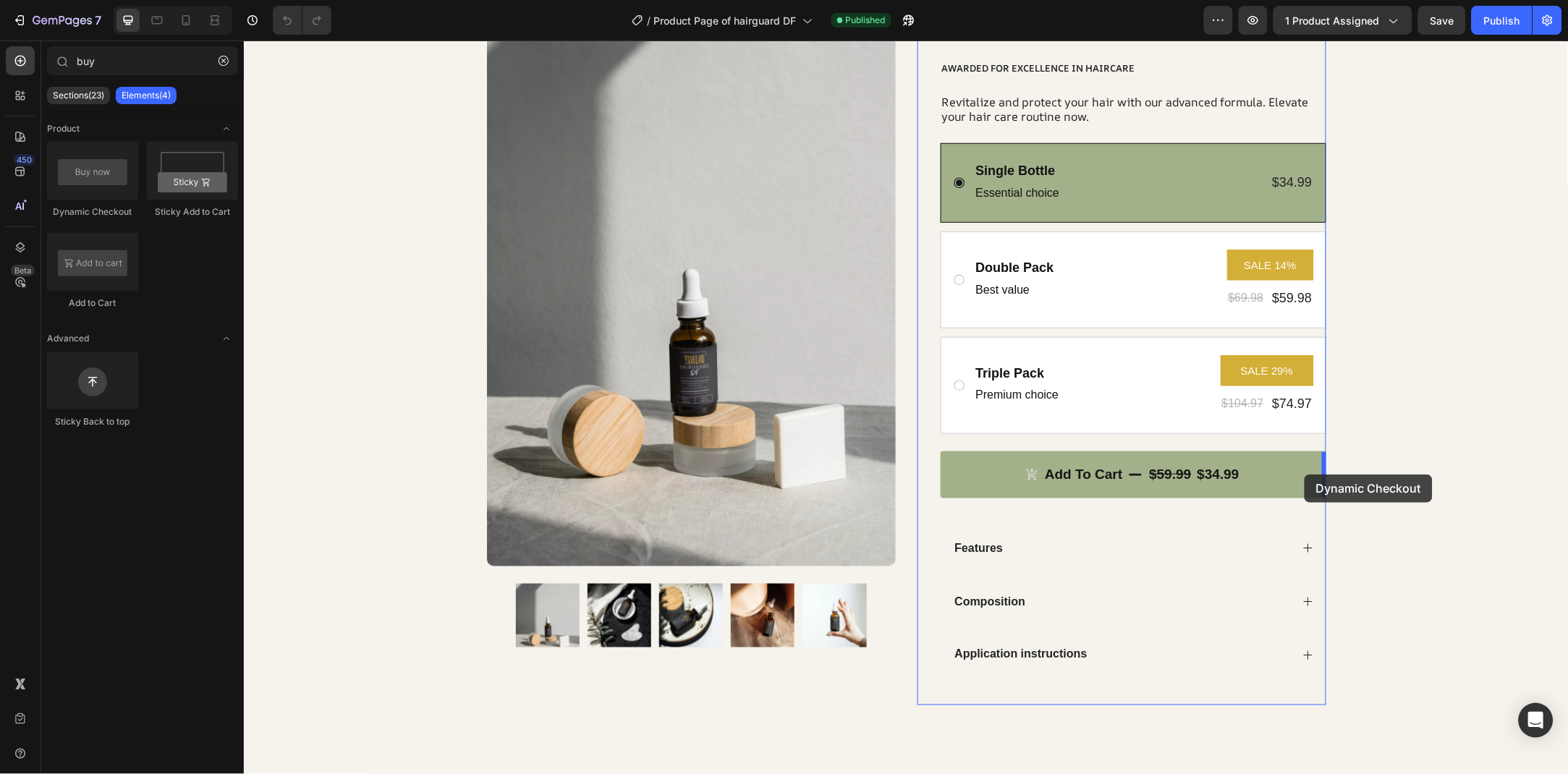
drag, startPoint x: 310, startPoint y: 204, endPoint x: 1304, endPoint y: 474, distance: 1030.0
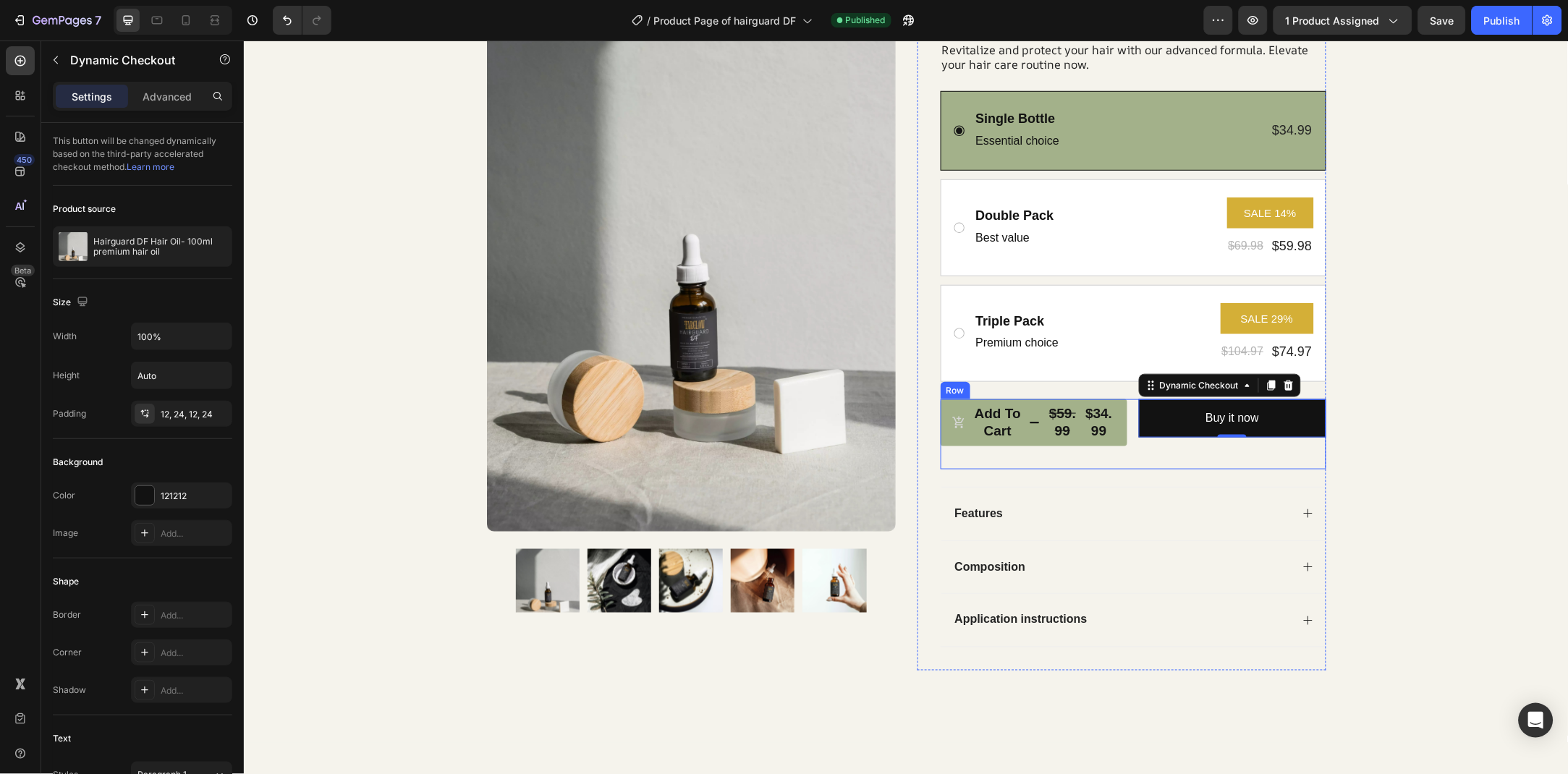
scroll to position [313, 0]
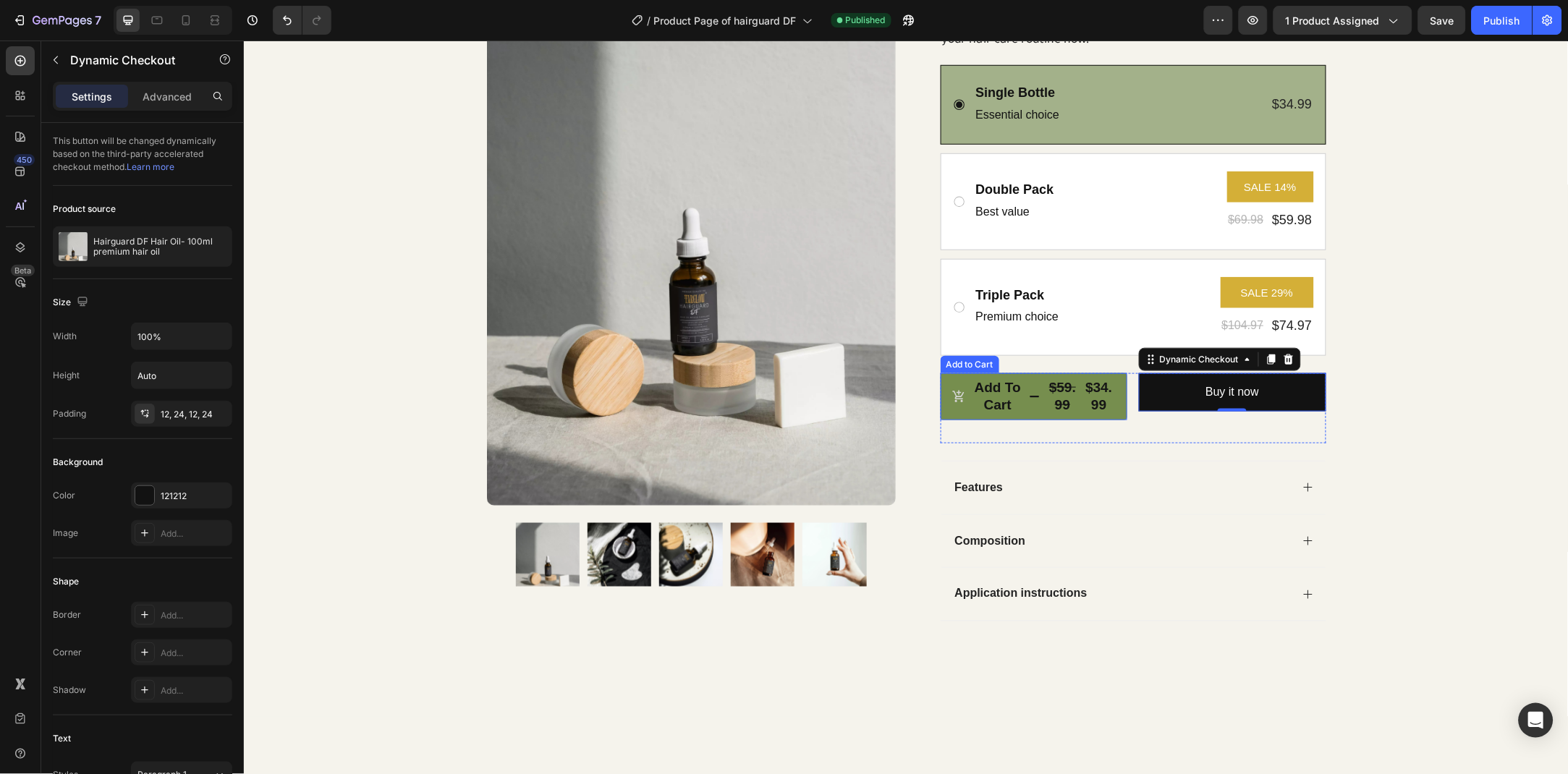
click at [960, 406] on span "Add to cart" at bounding box center [958, 395] width 13 height 35
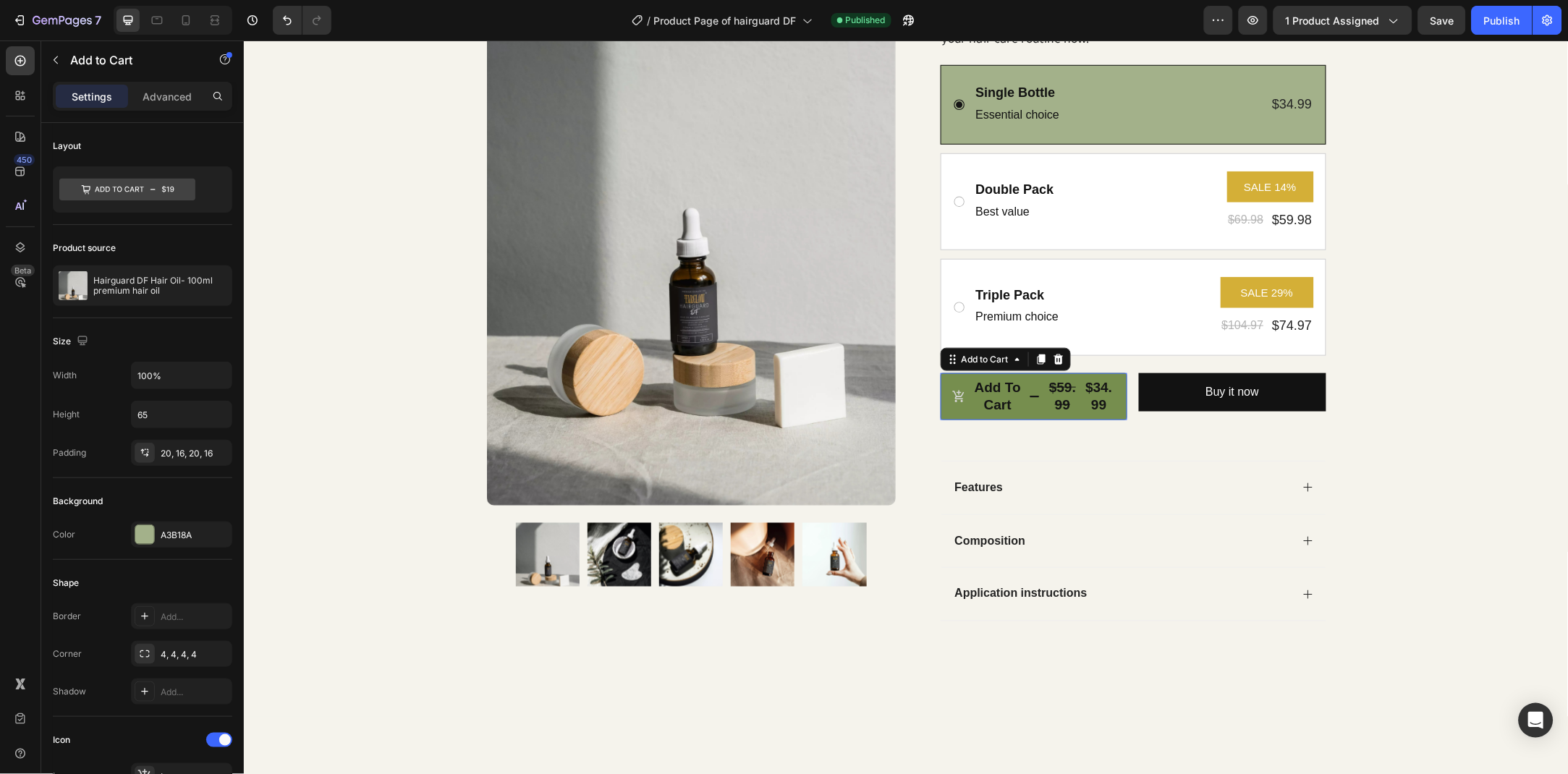
click at [1037, 392] on button "Add to cart $59.99 $34.99" at bounding box center [1033, 396] width 188 height 47
click at [981, 401] on div "Add to cart" at bounding box center [997, 395] width 53 height 35
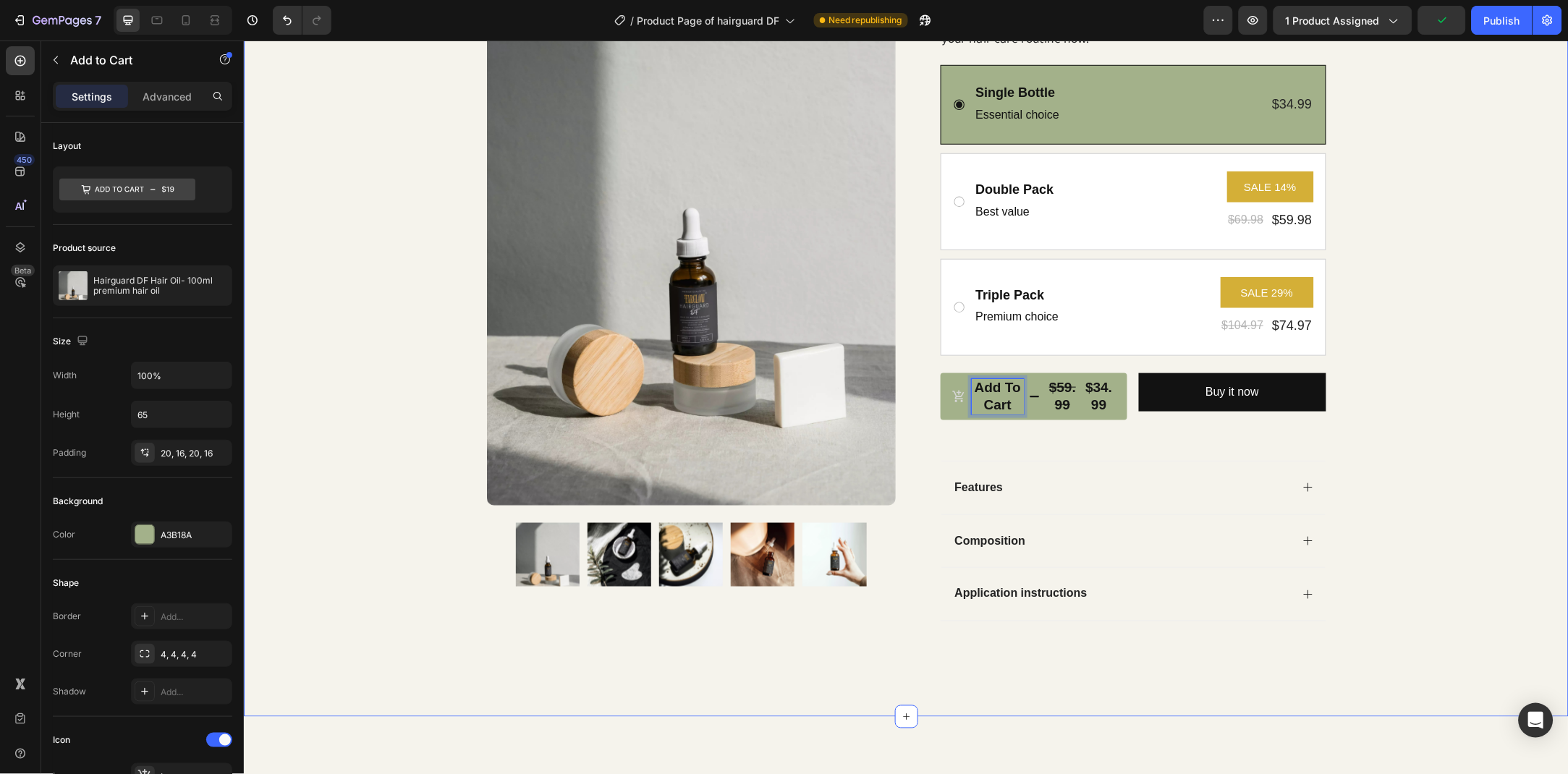
click at [1456, 319] on div "Product Images Row Icon Icon Icon Icon Icon Icon List Rated 4.9/5 Based on 1200…" at bounding box center [905, 200] width 1324 height 888
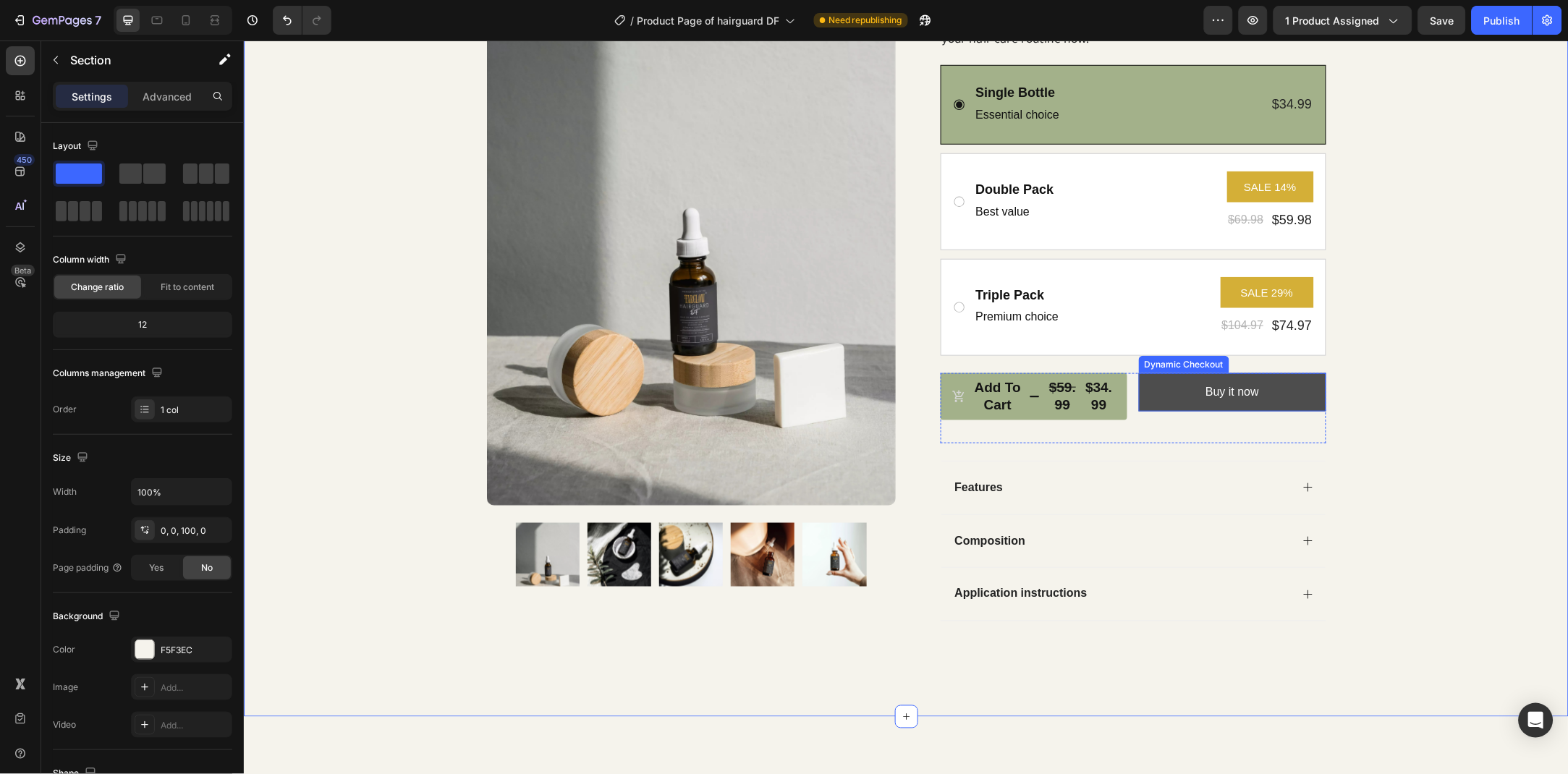
click at [1142, 396] on button "Buy it now" at bounding box center [1231, 391] width 188 height 38
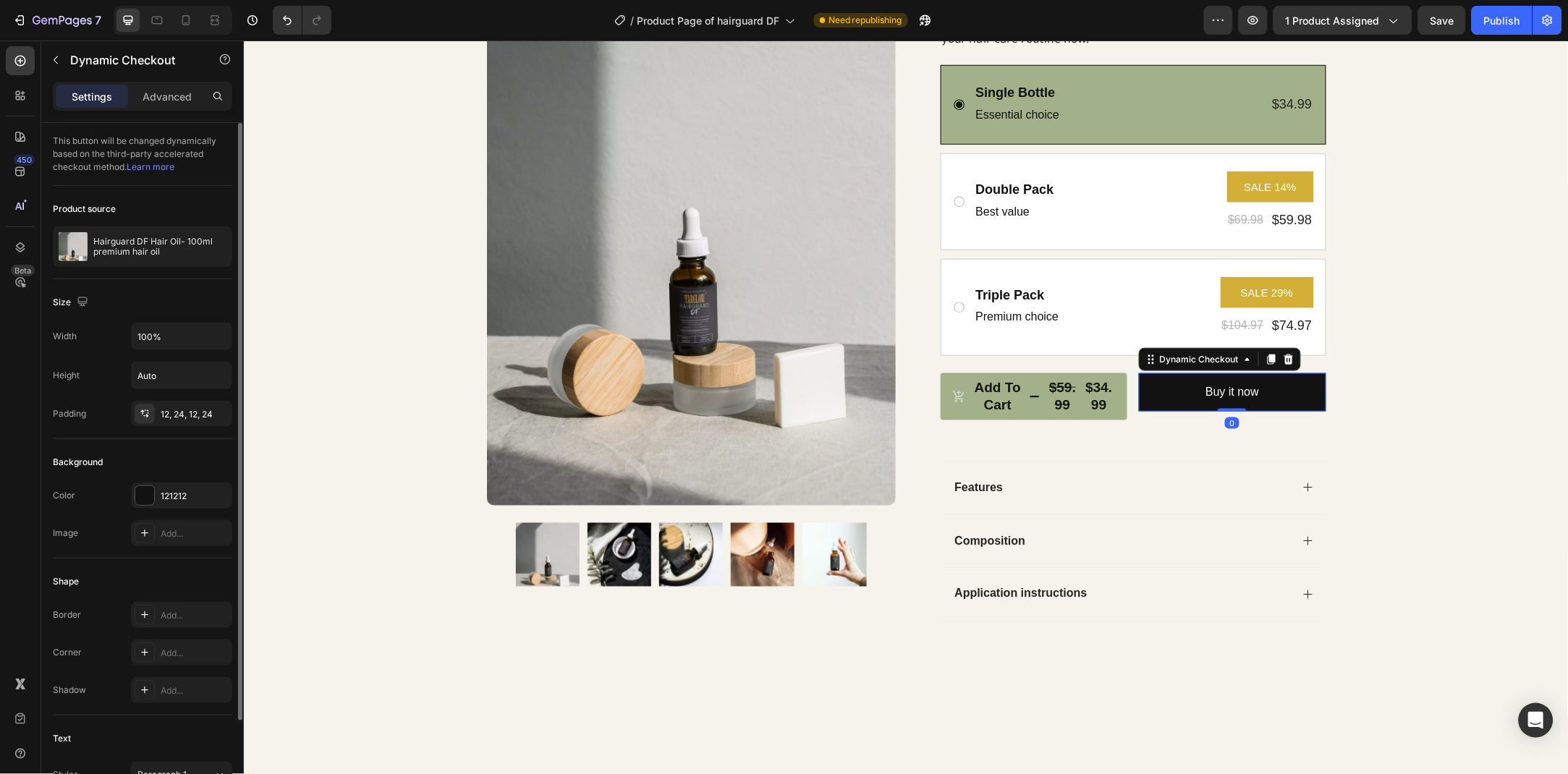
scroll to position [78, 0]
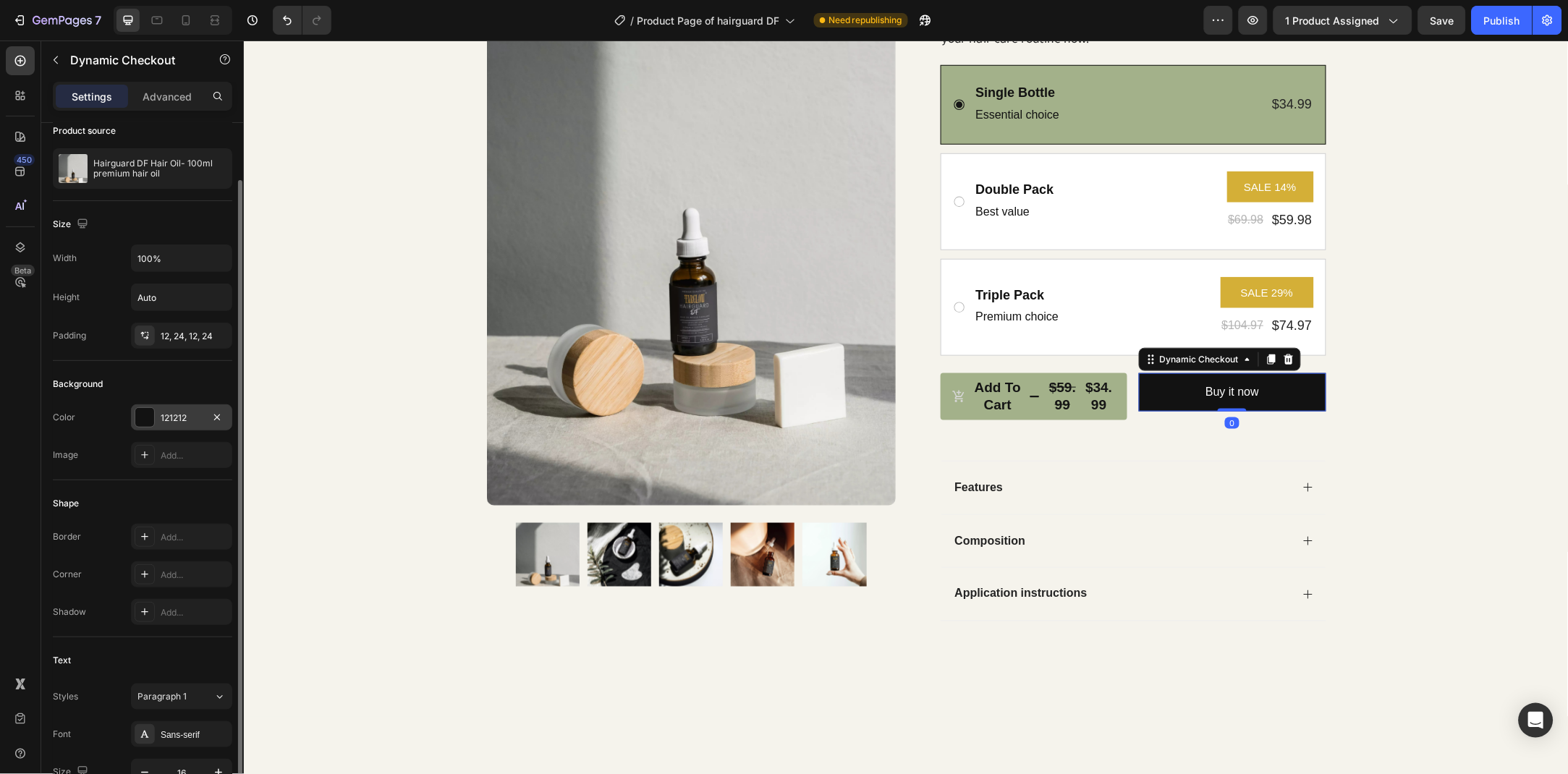
click at [164, 410] on div "121212" at bounding box center [182, 417] width 102 height 26
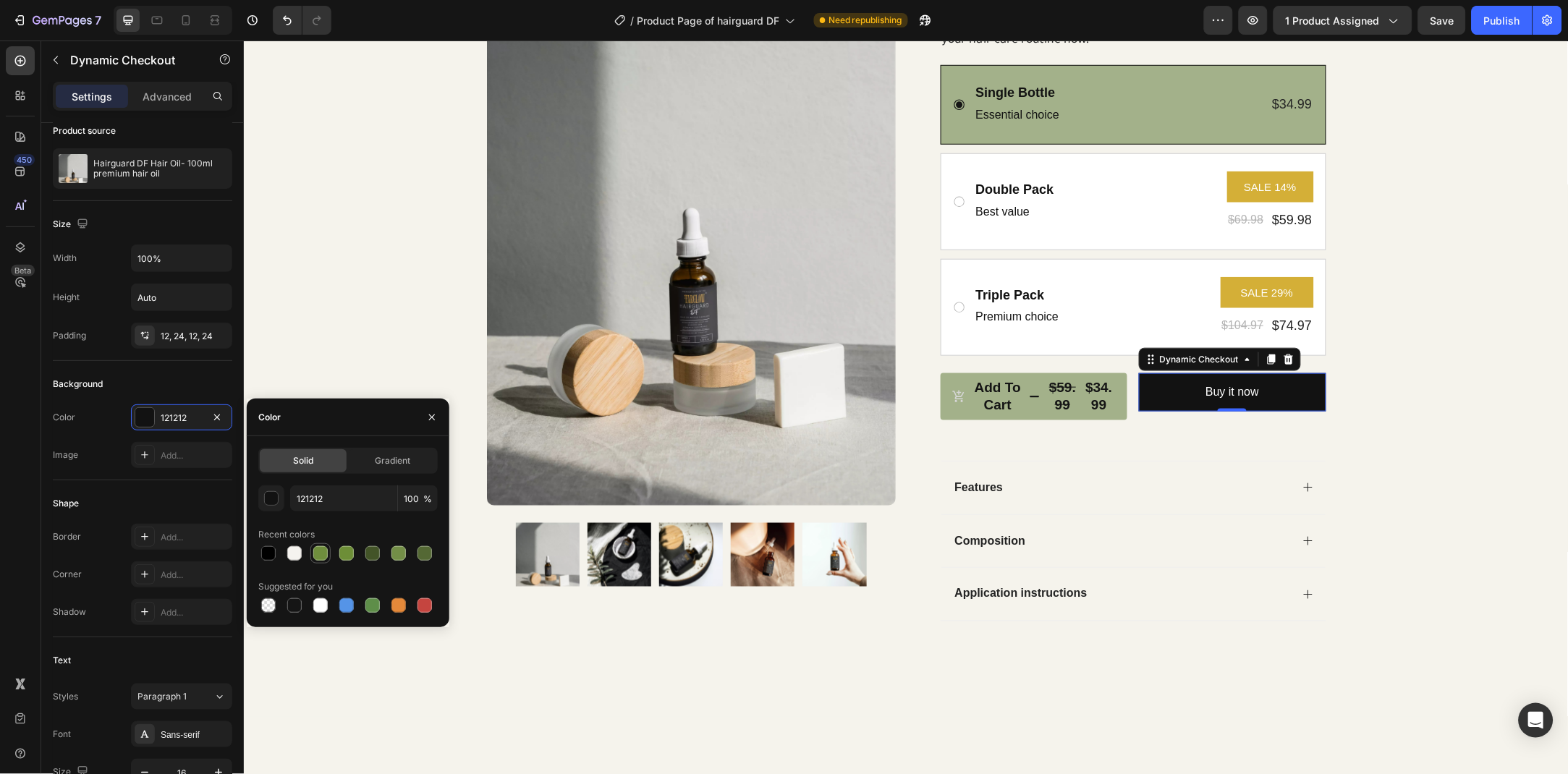
click at [323, 557] on div at bounding box center [320, 553] width 14 height 14
type input "6F8E3D"
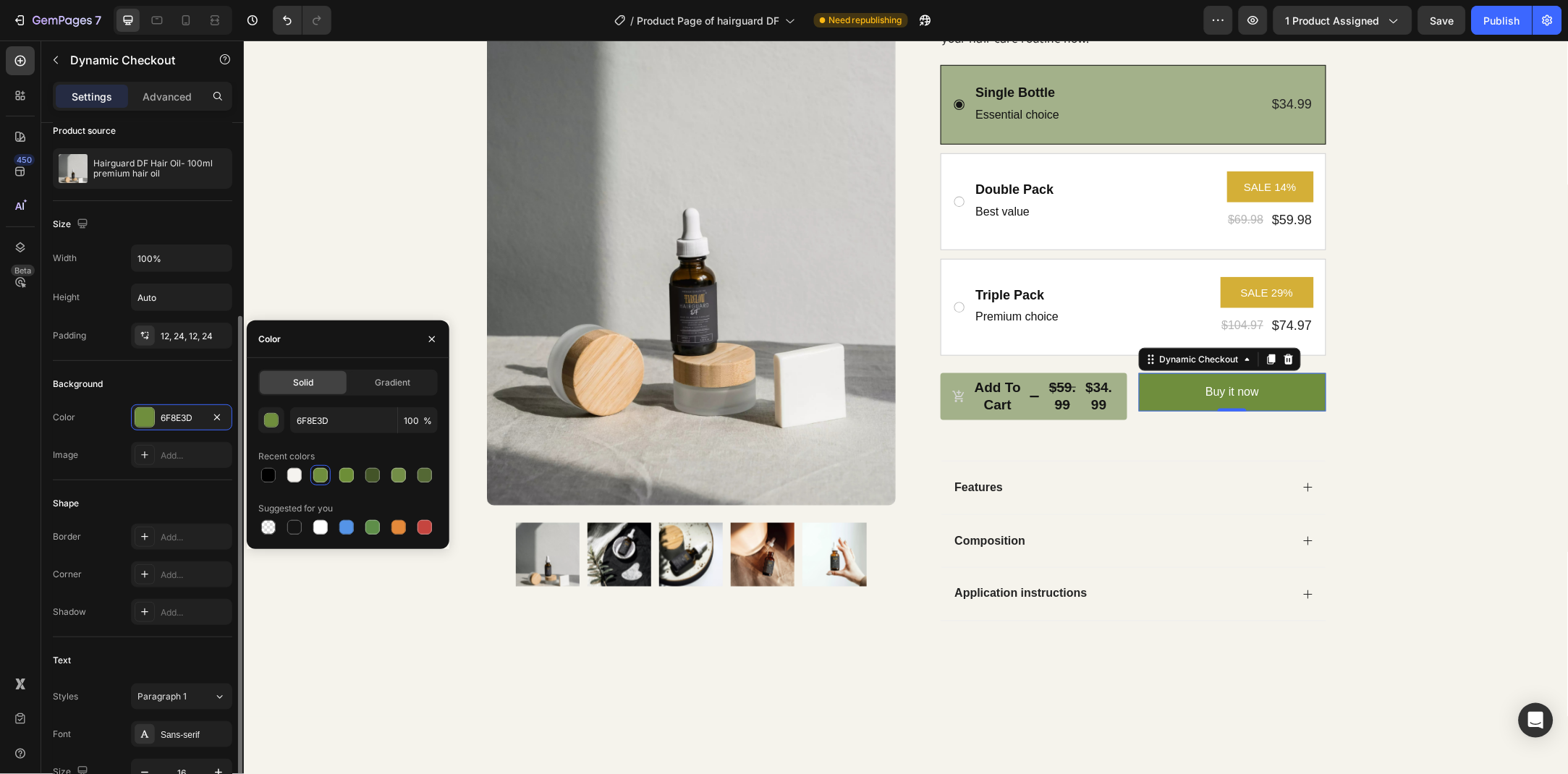
scroll to position [287, 0]
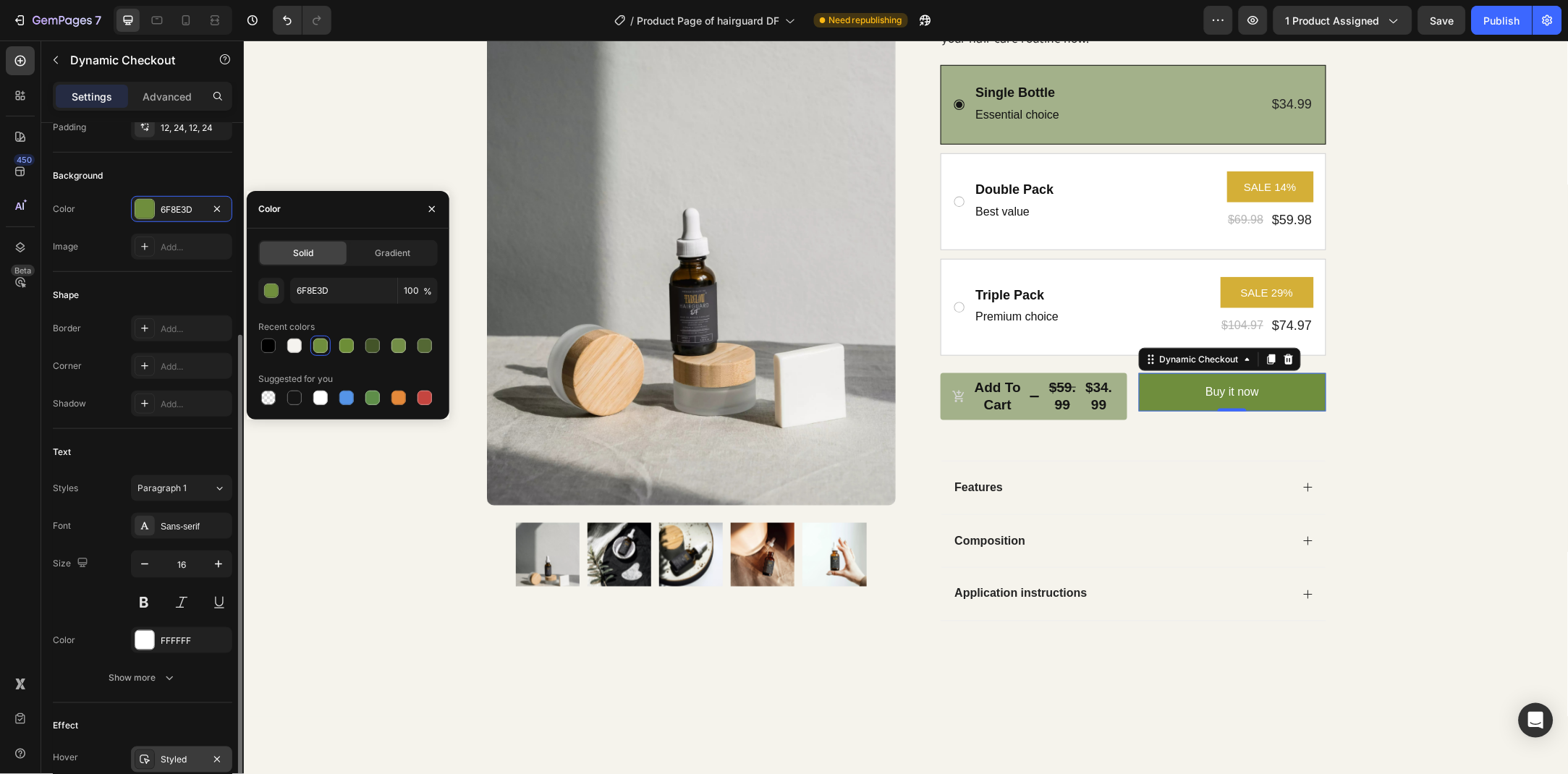
click at [173, 760] on div "Styled" at bounding box center [182, 760] width 42 height 13
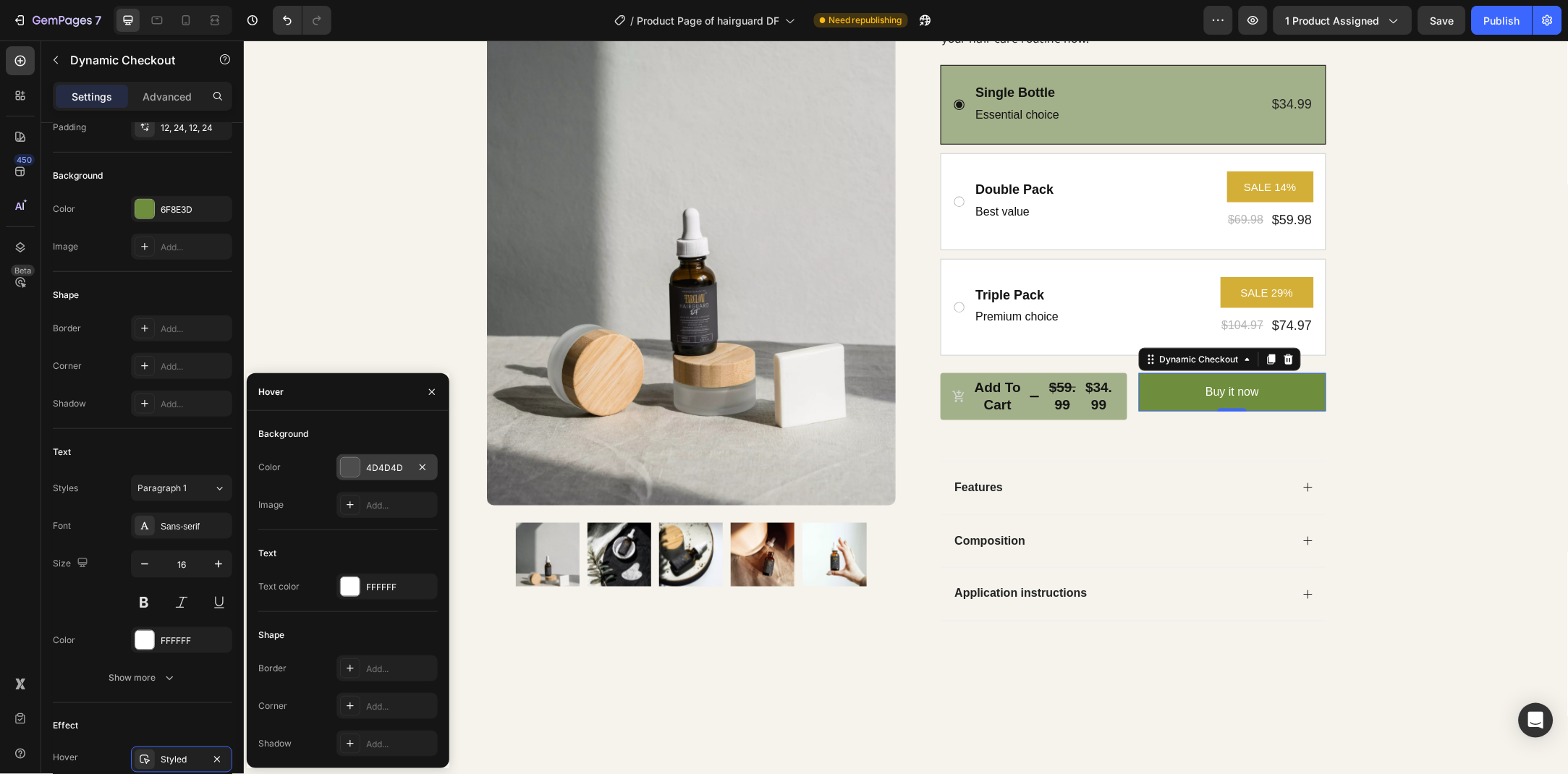
click at [370, 472] on div "4D4D4D" at bounding box center [387, 468] width 42 height 13
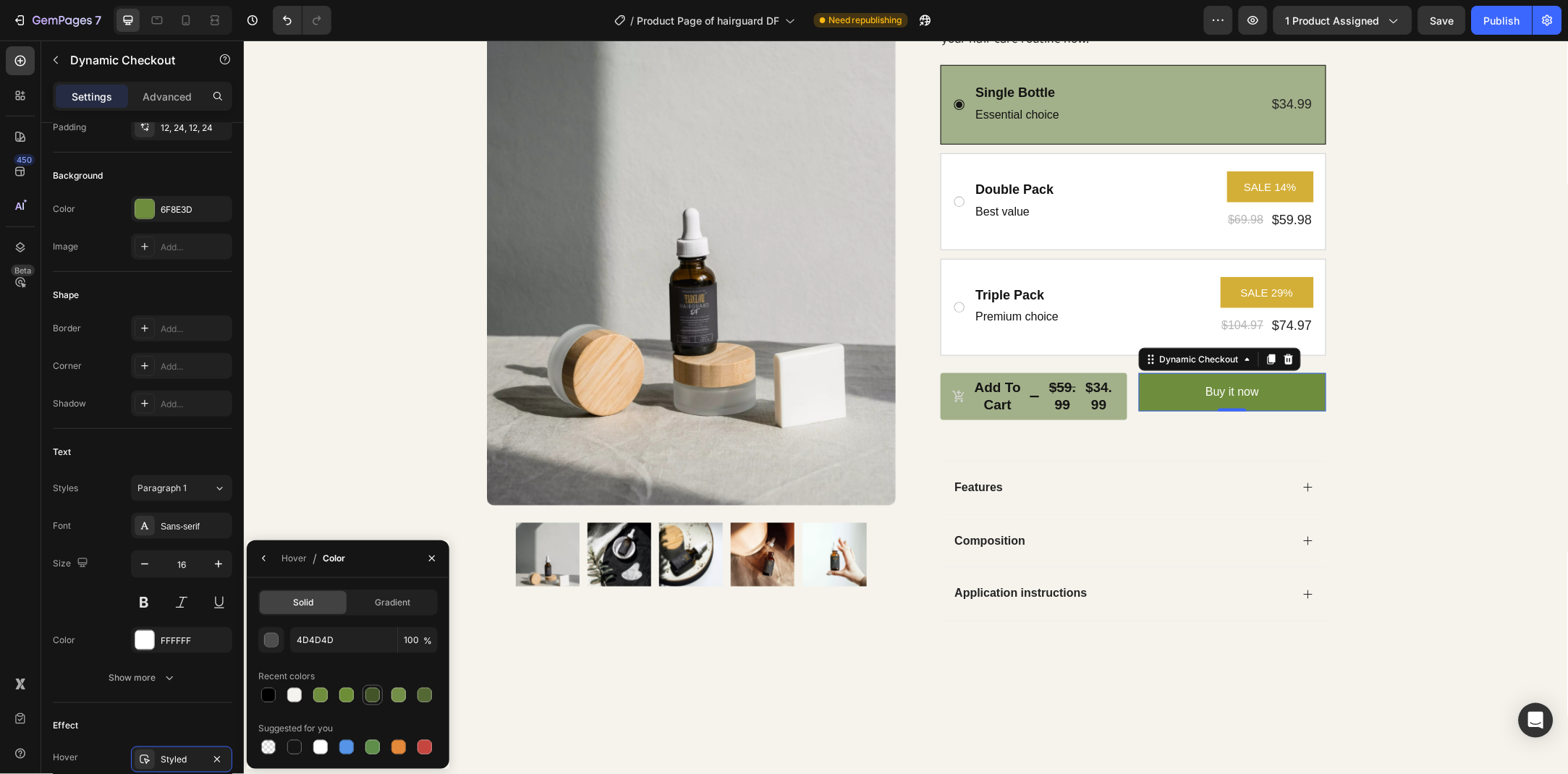
click at [365, 699] on div at bounding box center [372, 695] width 14 height 14
type input "435428"
click at [1053, 98] on div "Single Bottle" at bounding box center [1017, 92] width 87 height 19
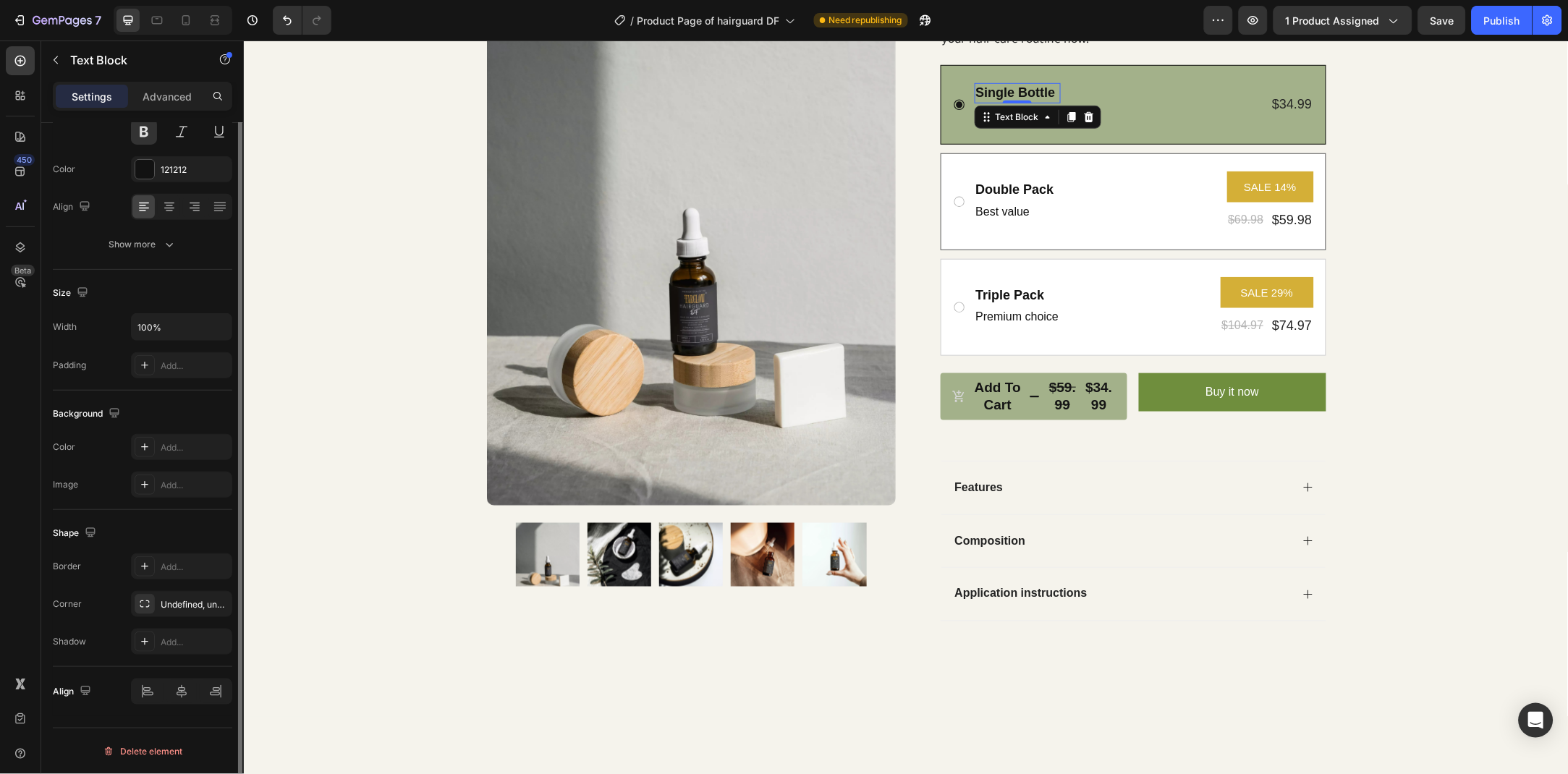
click at [941, 81] on div "Single Bottle Text Block 0 Essential choice Text Block $34.99 Product Price Pro…" at bounding box center [1132, 209] width 385 height 291
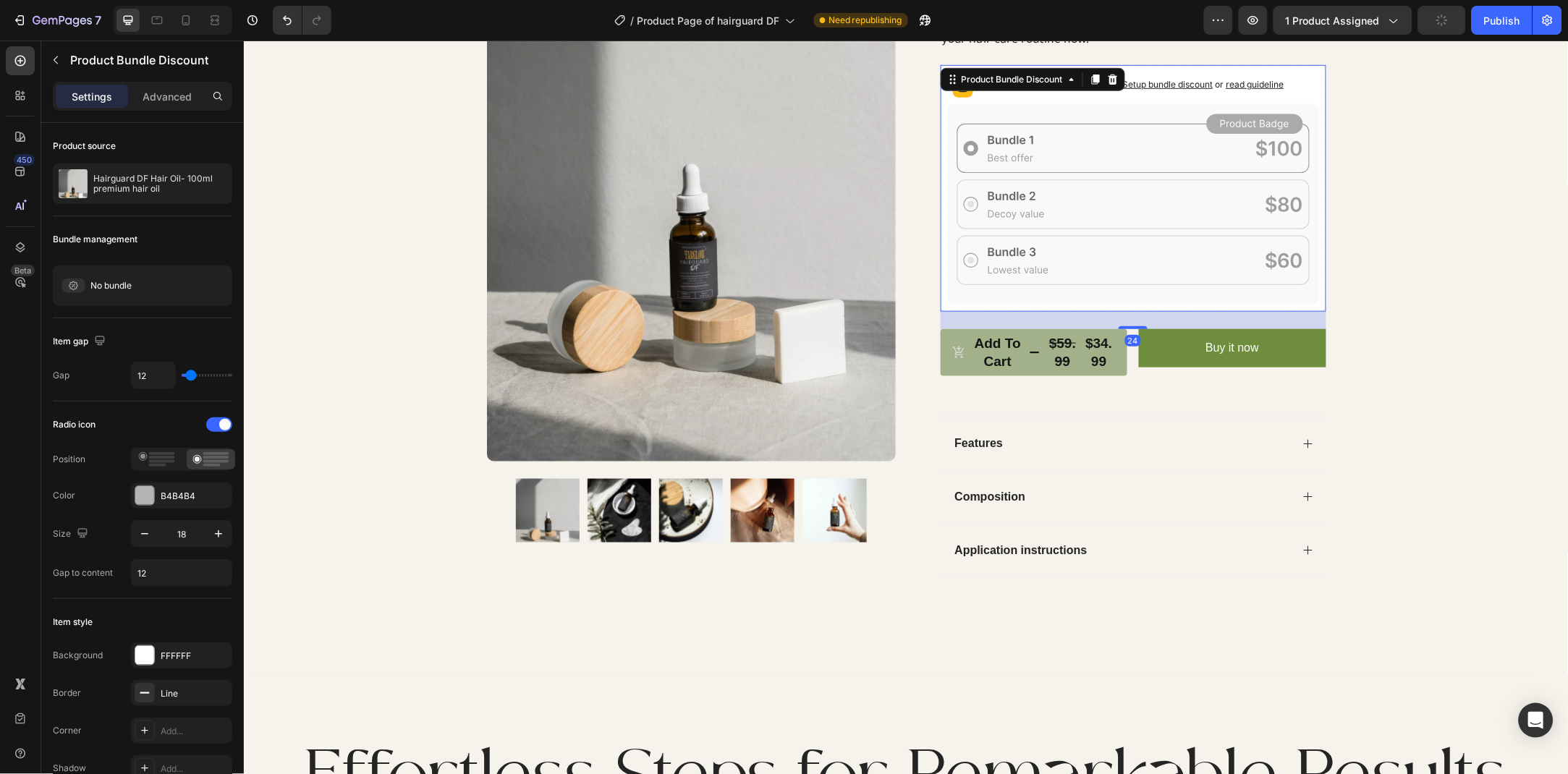
scroll to position [406, 0]
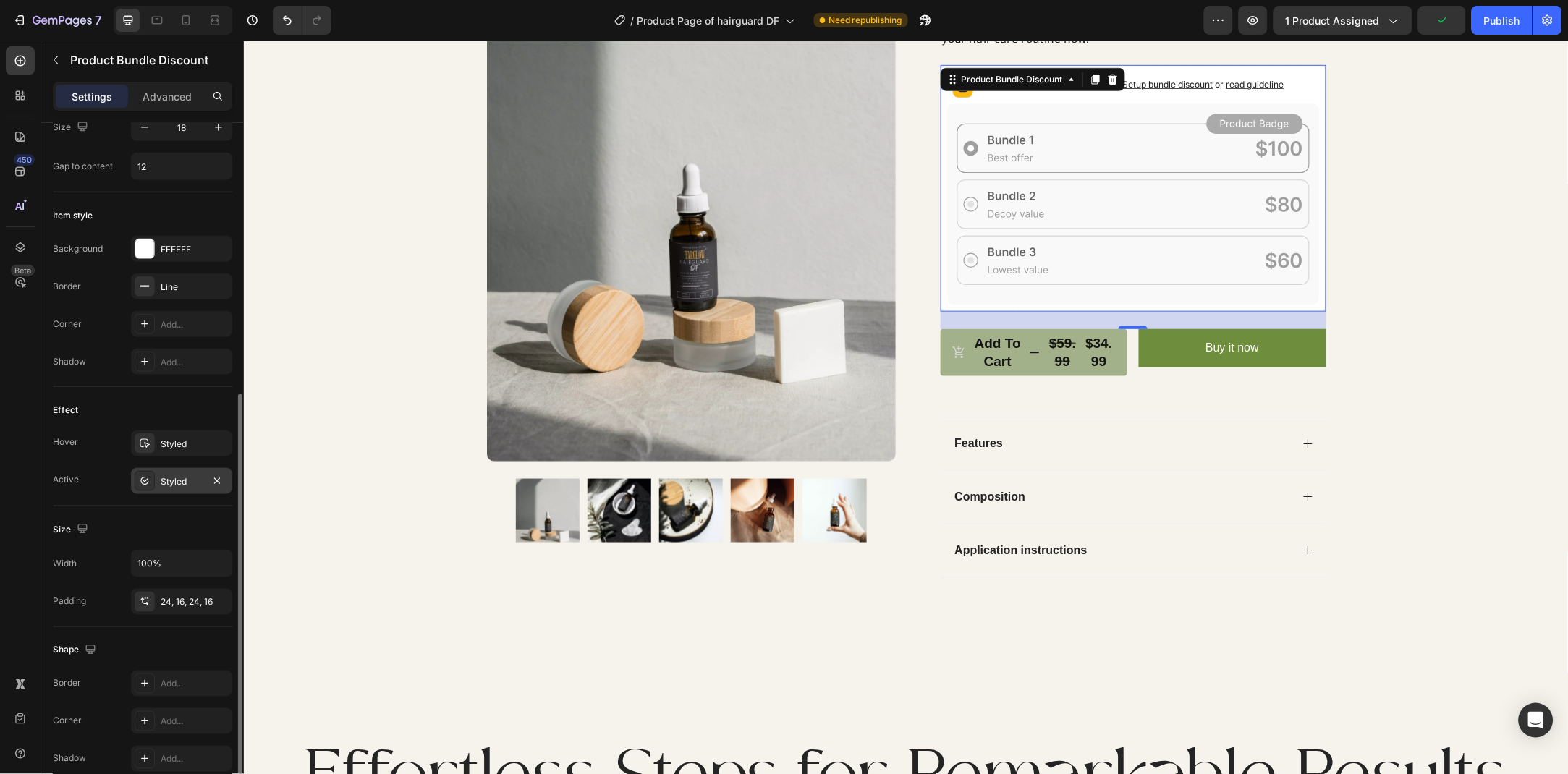
click at [179, 483] on div "Styled" at bounding box center [182, 481] width 42 height 13
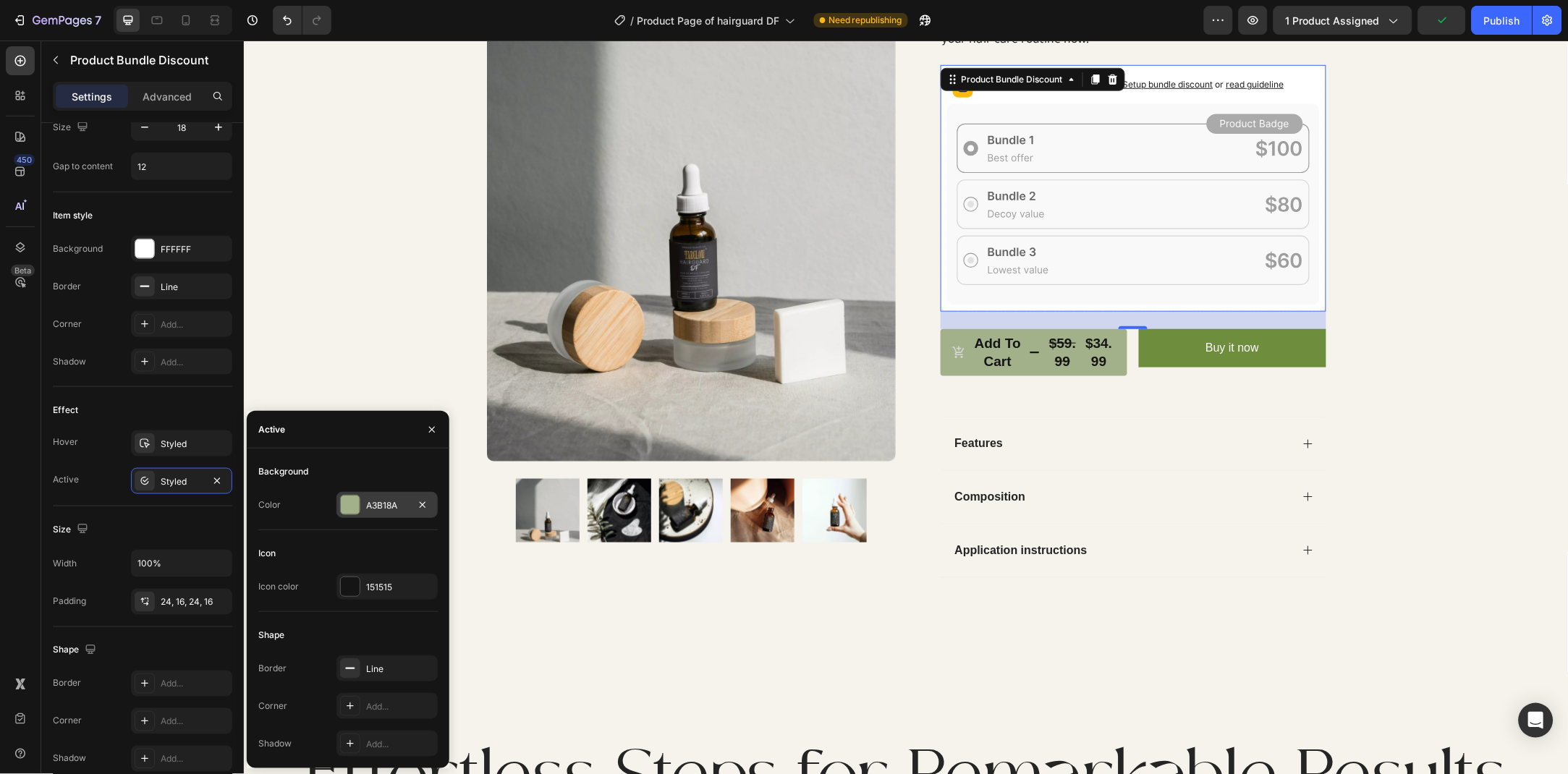
click at [376, 495] on div "A3B18A" at bounding box center [387, 505] width 102 height 26
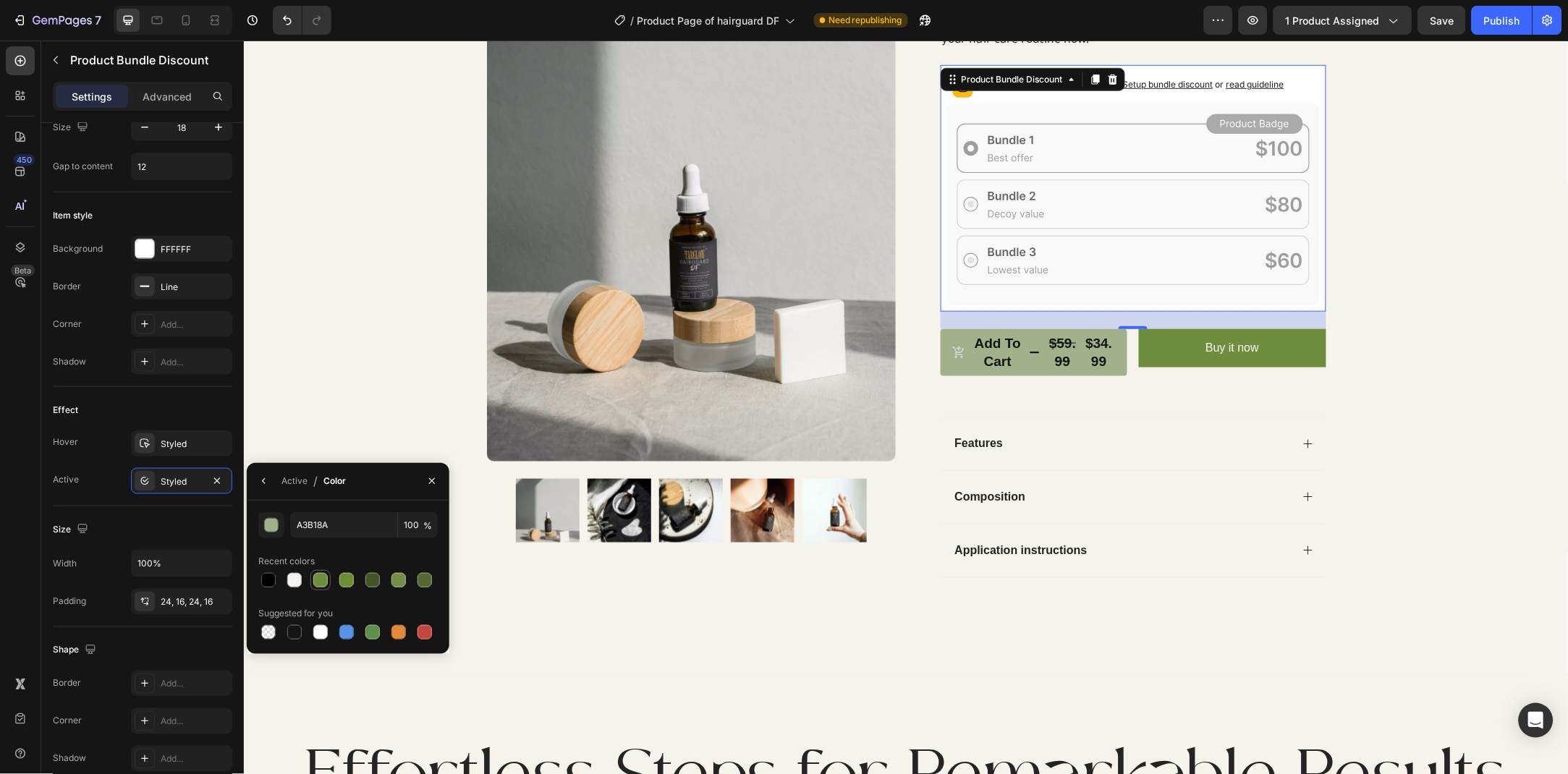
click at [314, 580] on div at bounding box center [320, 580] width 14 height 14
type input "6F8E3D"
drag, startPoint x: 434, startPoint y: 482, endPoint x: 193, endPoint y: 442, distance: 244.3
click at [434, 482] on icon "button" at bounding box center [431, 480] width 11 height 11
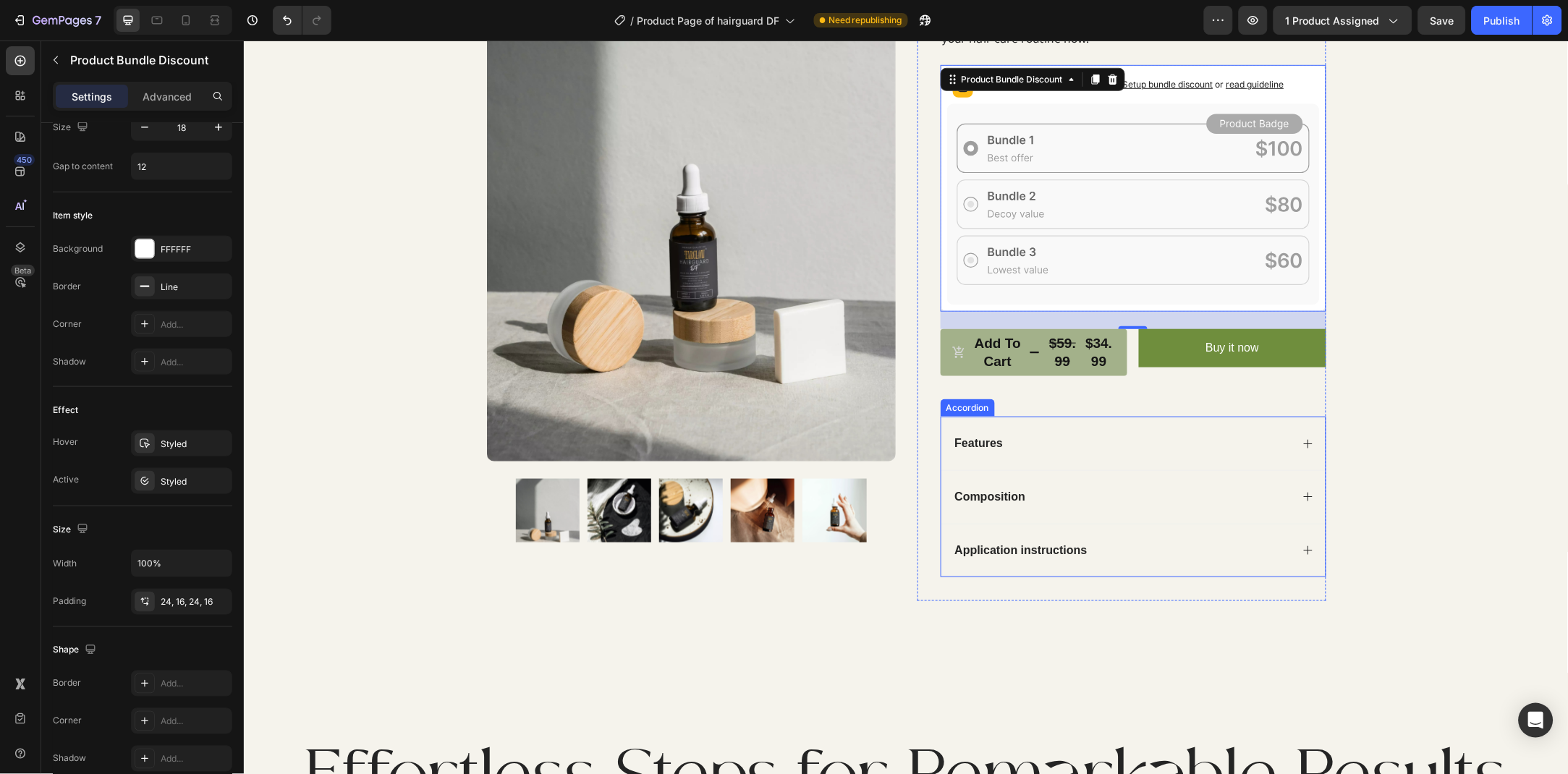
scroll to position [312, 0]
click at [981, 371] on p "Add to cart" at bounding box center [997, 352] width 53 height 35
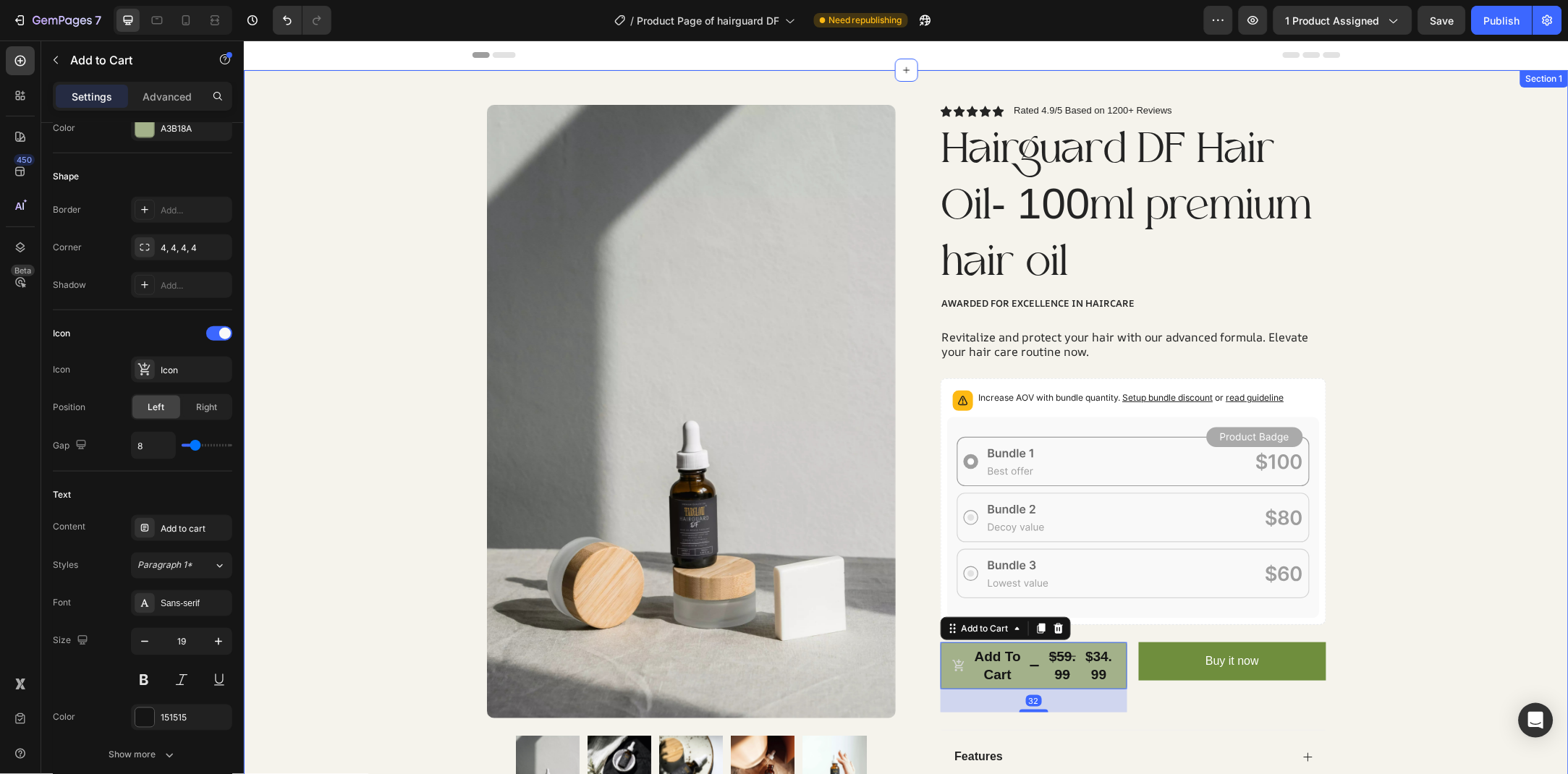
scroll to position [0, 0]
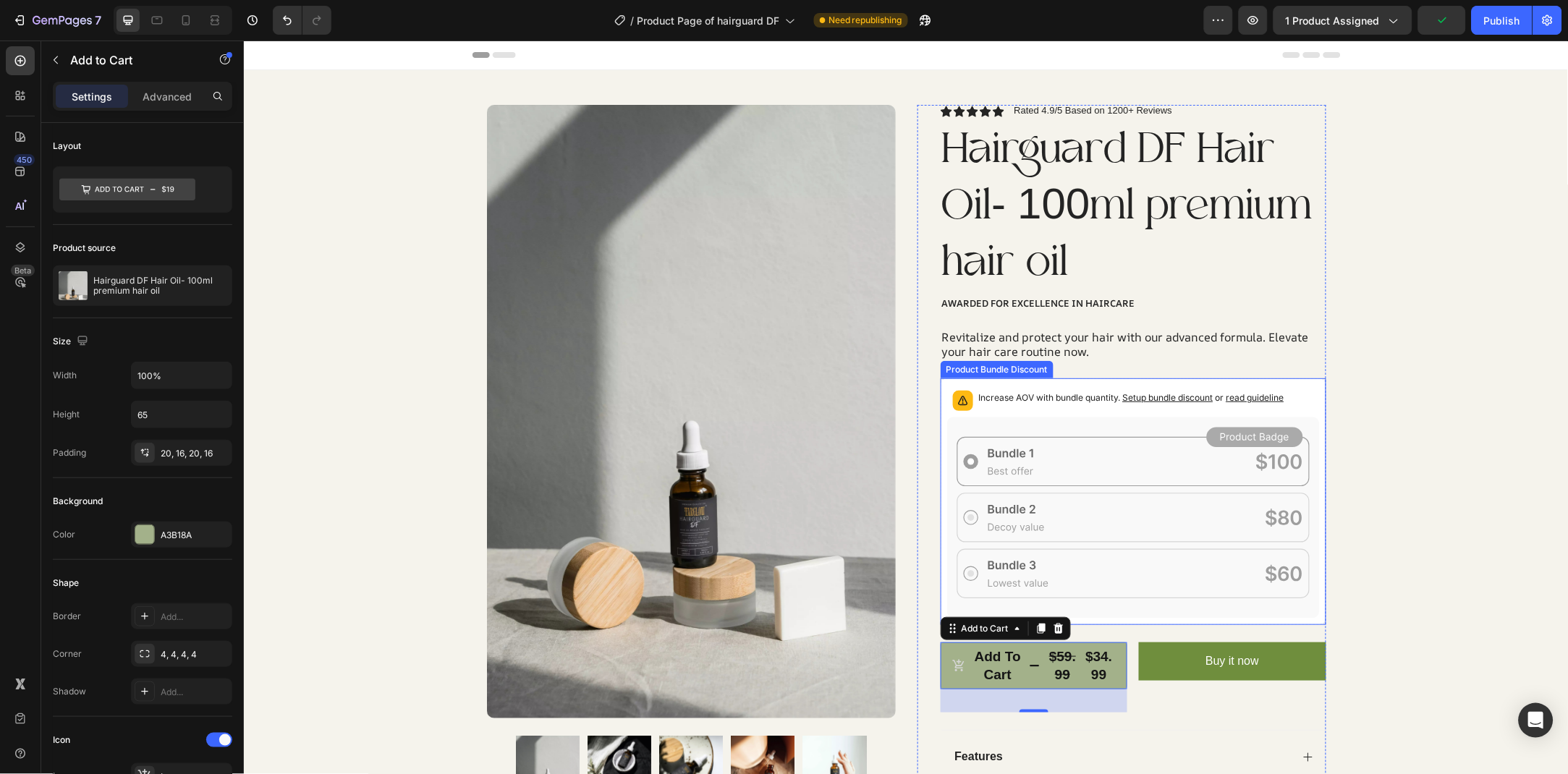
click at [1133, 401] on span "Setup bundle discount" at bounding box center [1167, 397] width 90 height 11
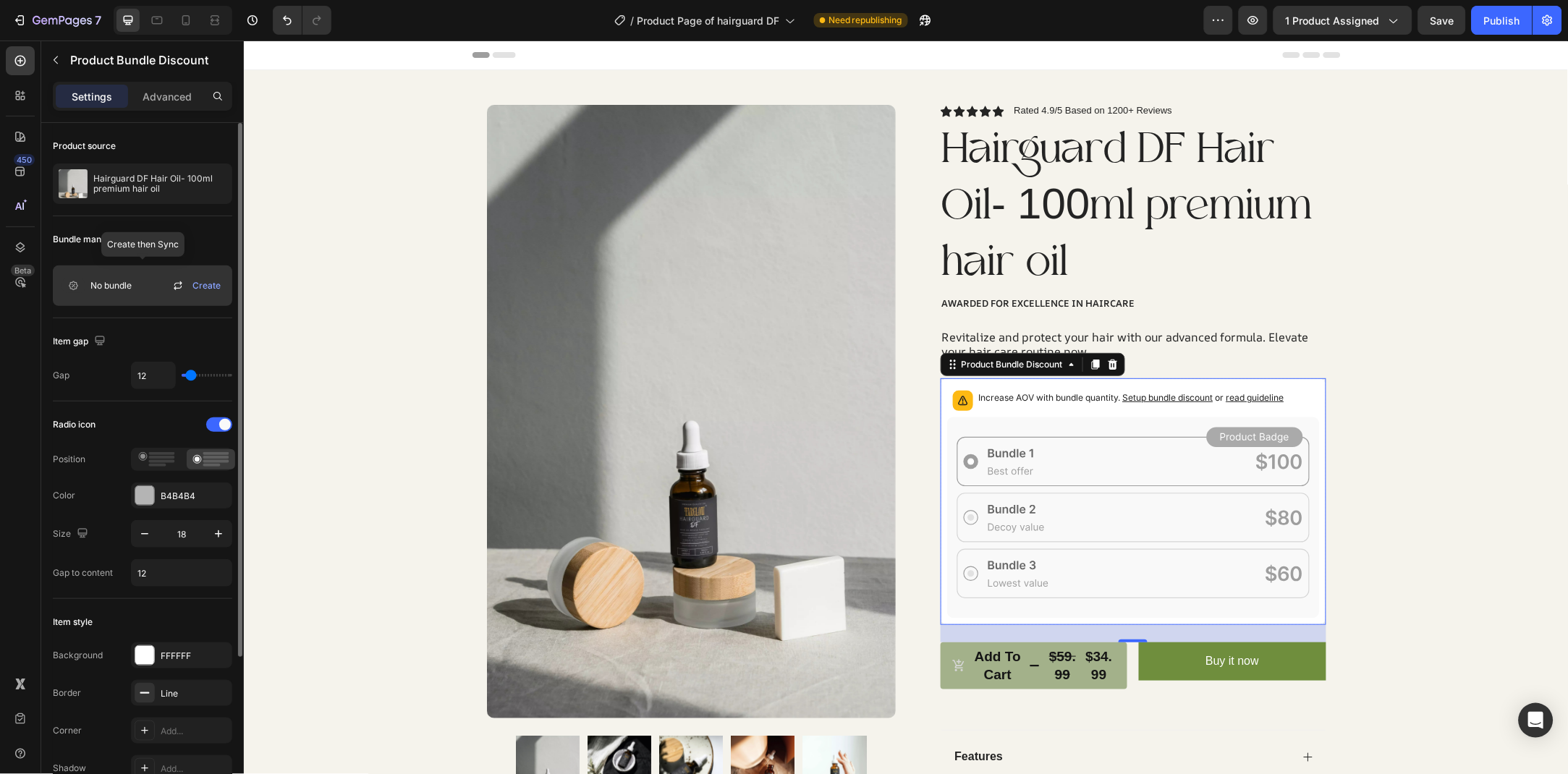
click at [177, 290] on icon at bounding box center [178, 285] width 17 height 17
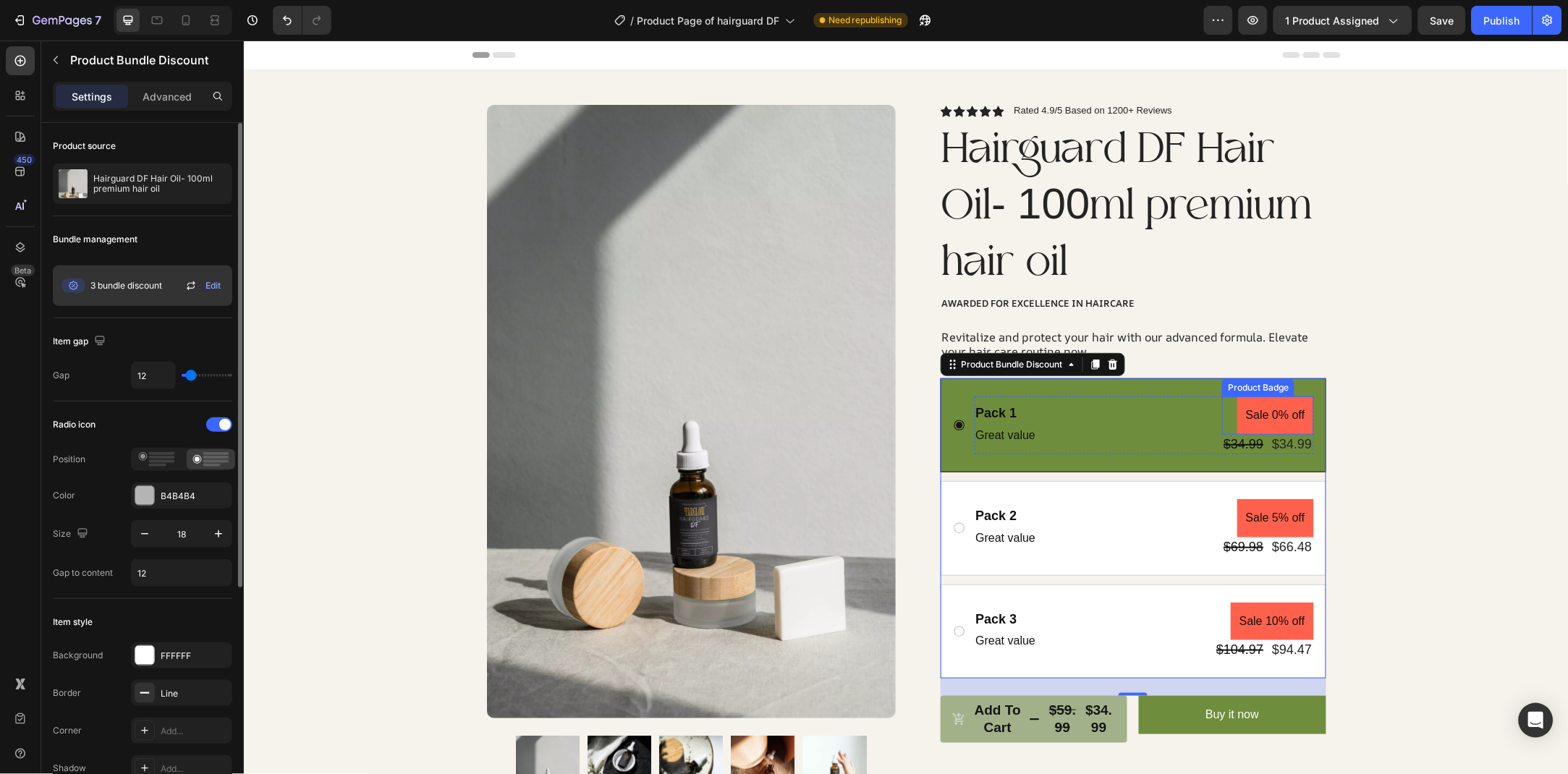
click at [1269, 415] on pre "Sale 0% off" at bounding box center [1274, 415] width 77 height 38
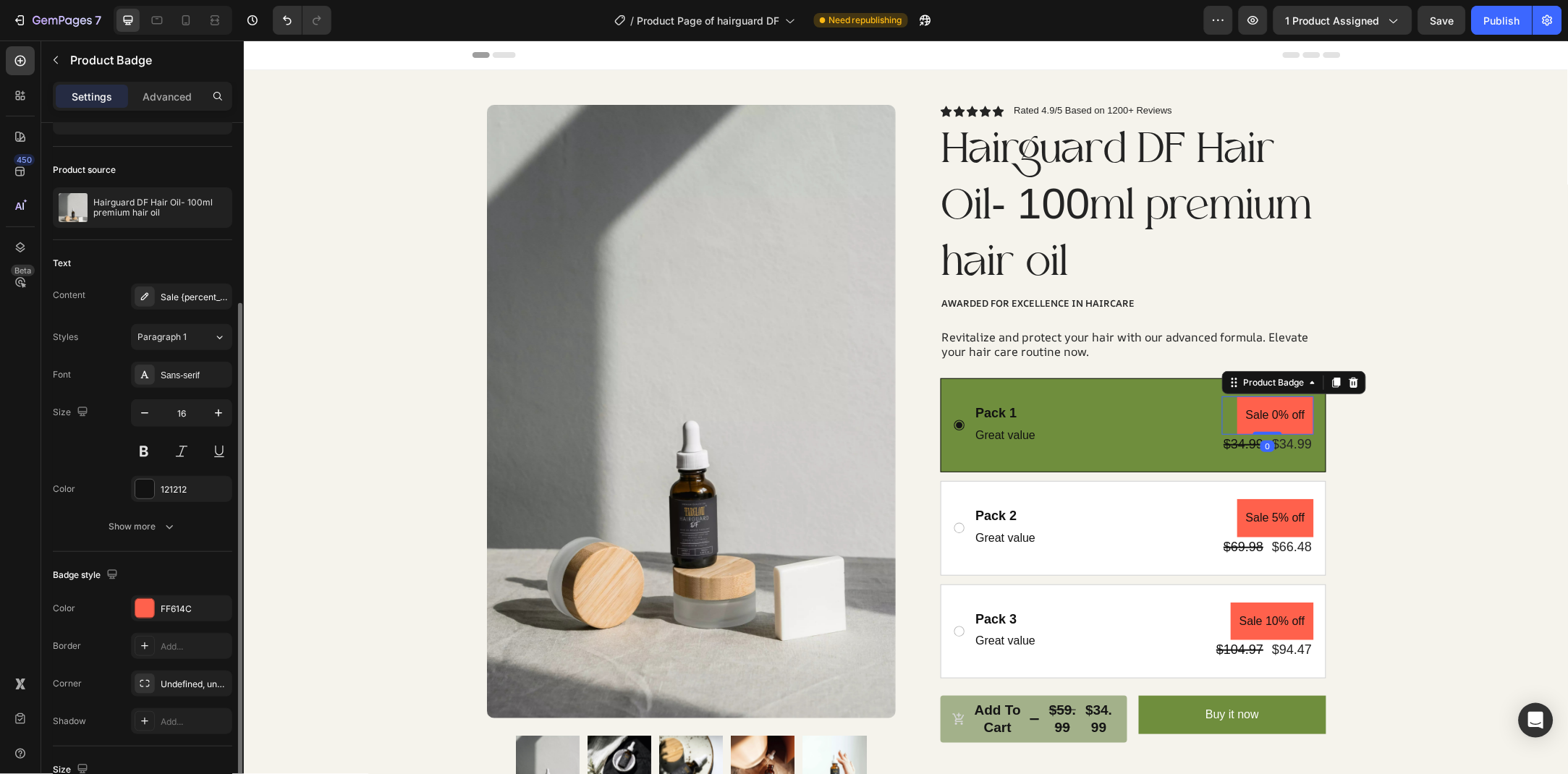
scroll to position [156, 0]
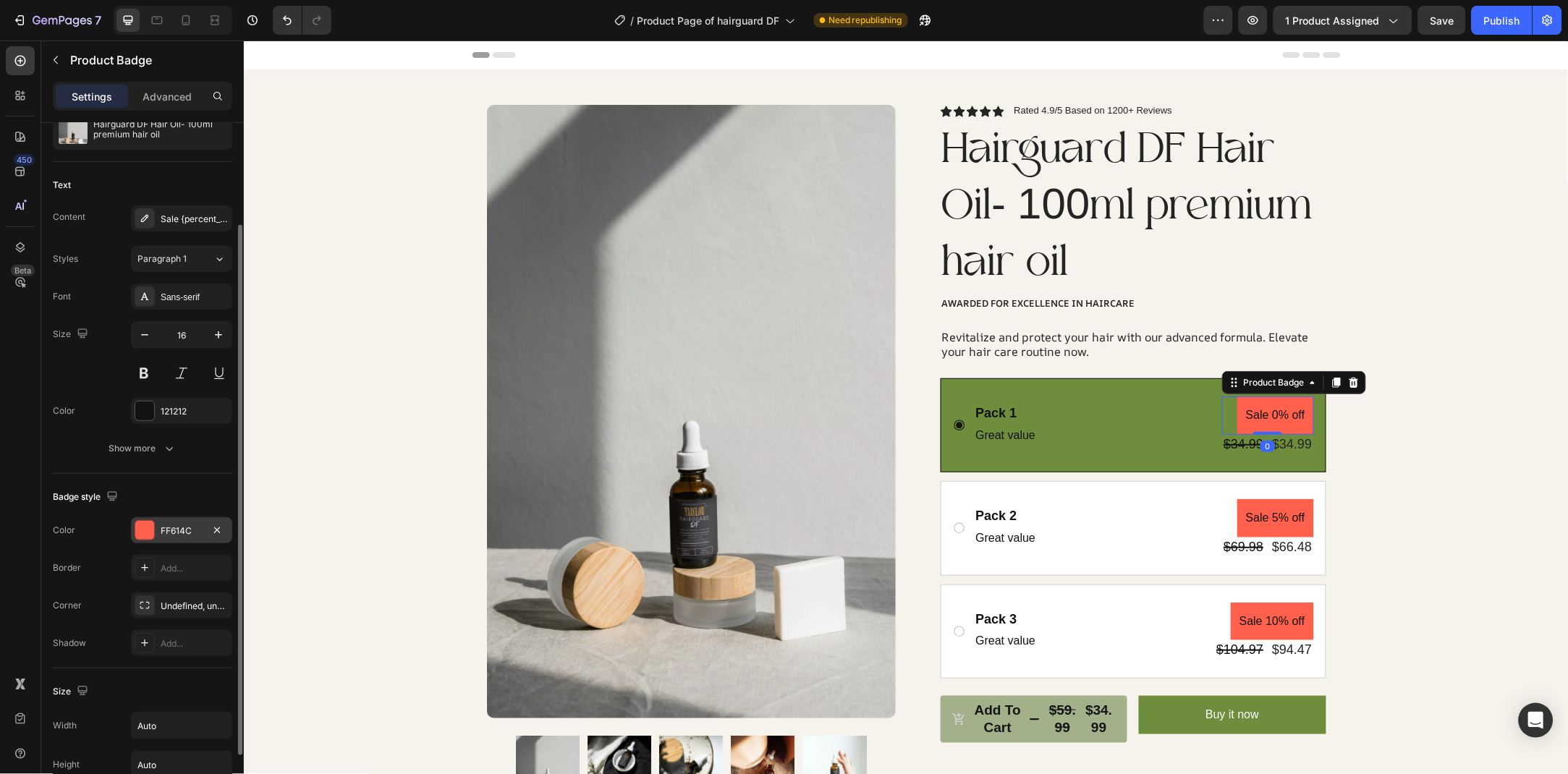
click at [158, 530] on div "FF614C" at bounding box center [182, 530] width 102 height 26
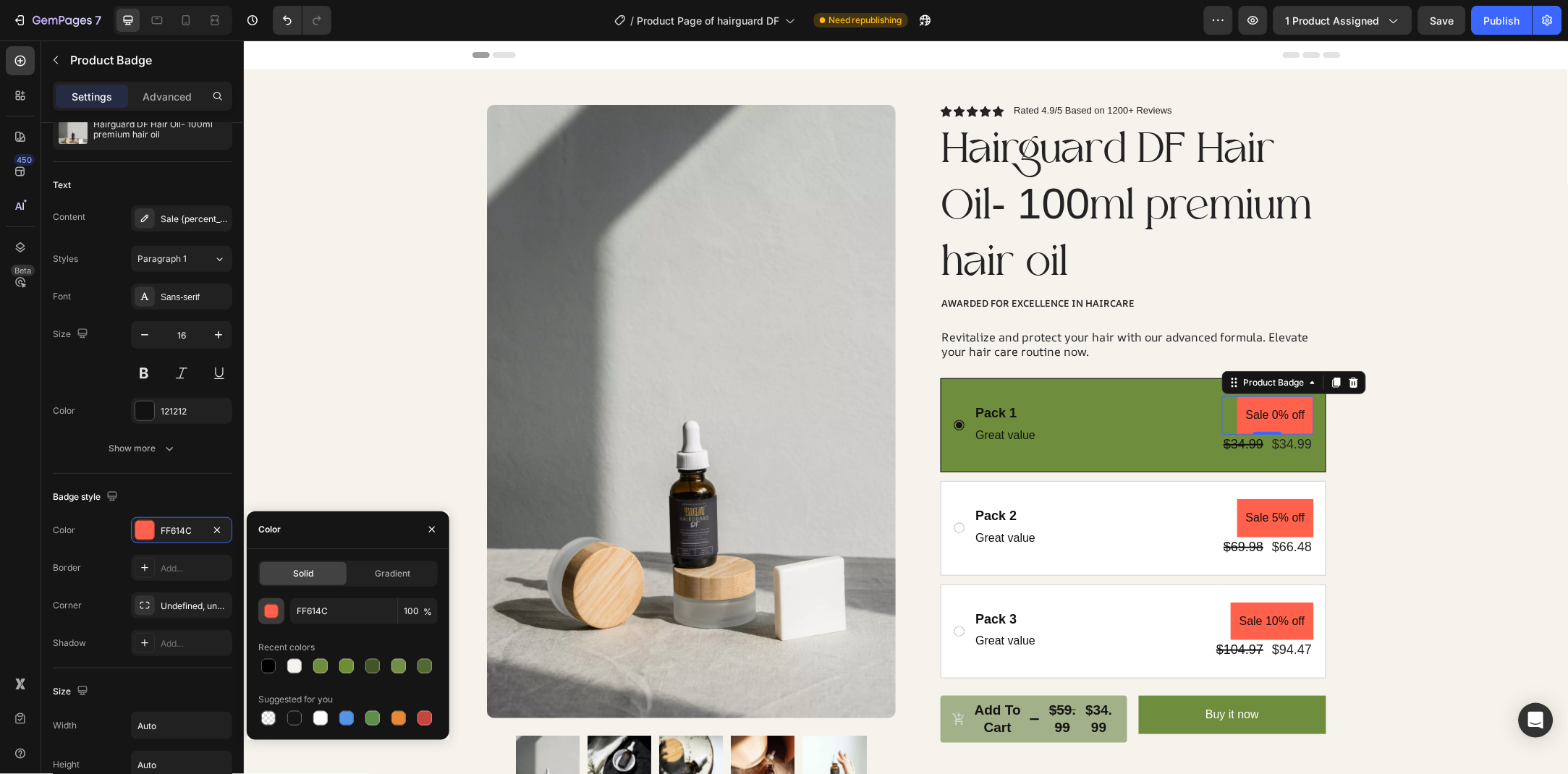
click at [265, 616] on div "button" at bounding box center [271, 612] width 14 height 14
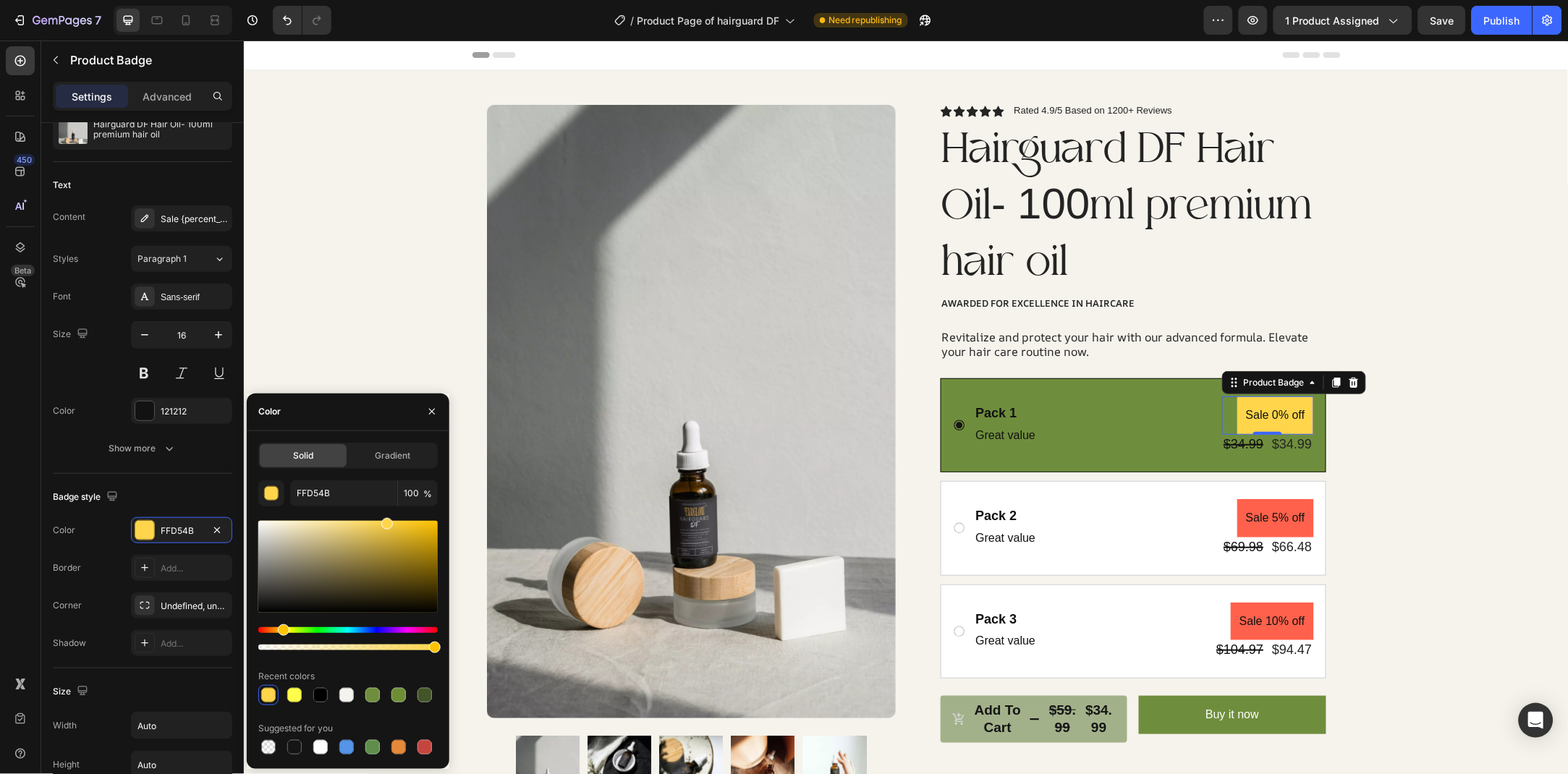
click at [282, 628] on div "Hue" at bounding box center [348, 631] width 179 height 6
click at [282, 628] on div "Hue" at bounding box center [283, 630] width 11 height 11
drag, startPoint x: 401, startPoint y: 522, endPoint x: 397, endPoint y: 534, distance: 12.6
click at [397, 534] on div at bounding box center [348, 566] width 179 height 92
click at [397, 534] on div at bounding box center [398, 537] width 11 height 11
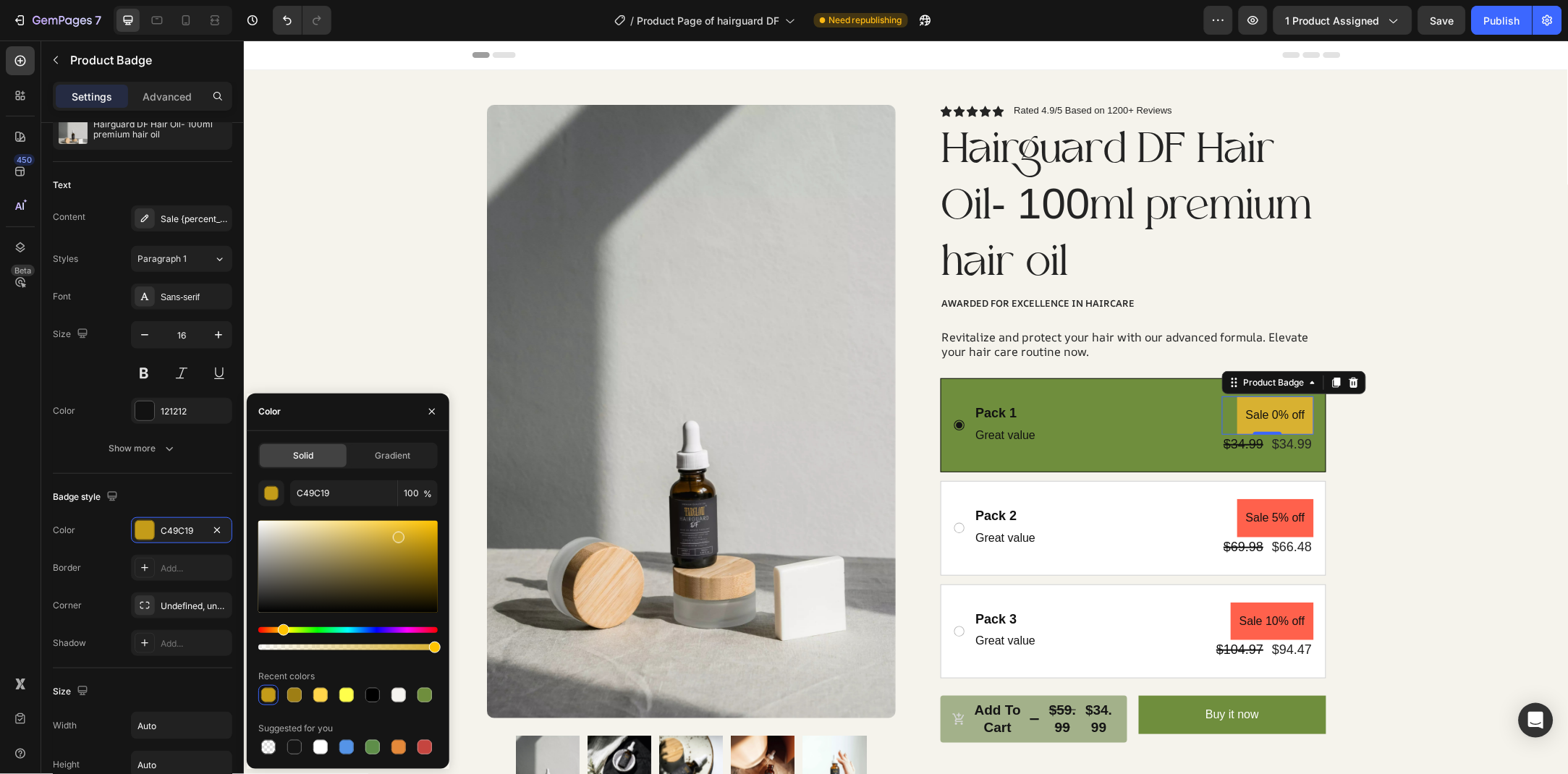
type input "D8B131"
click at [427, 422] on button "button" at bounding box center [432, 412] width 23 height 23
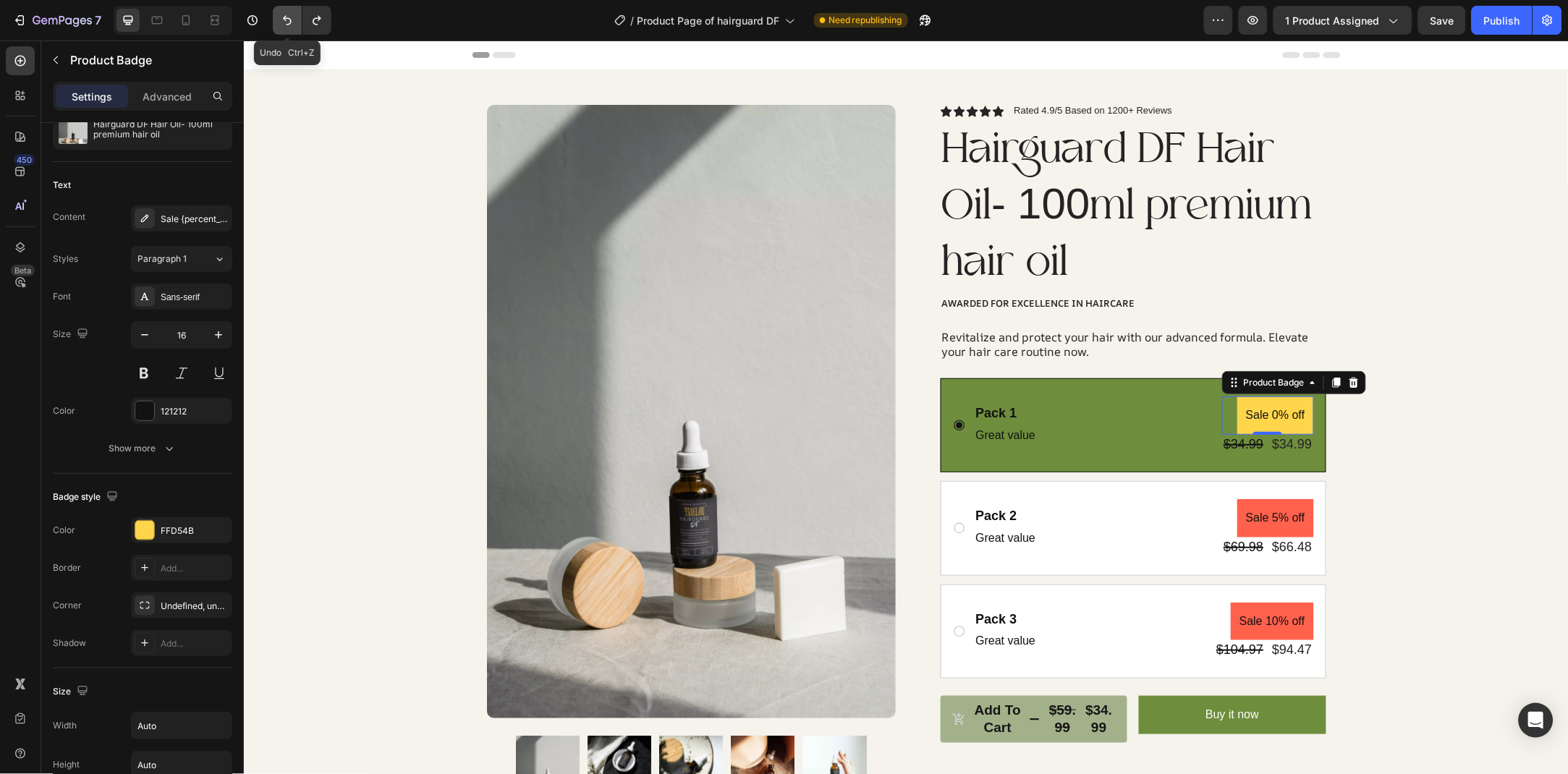
click at [281, 28] on button "Undo/Redo" at bounding box center [287, 20] width 29 height 29
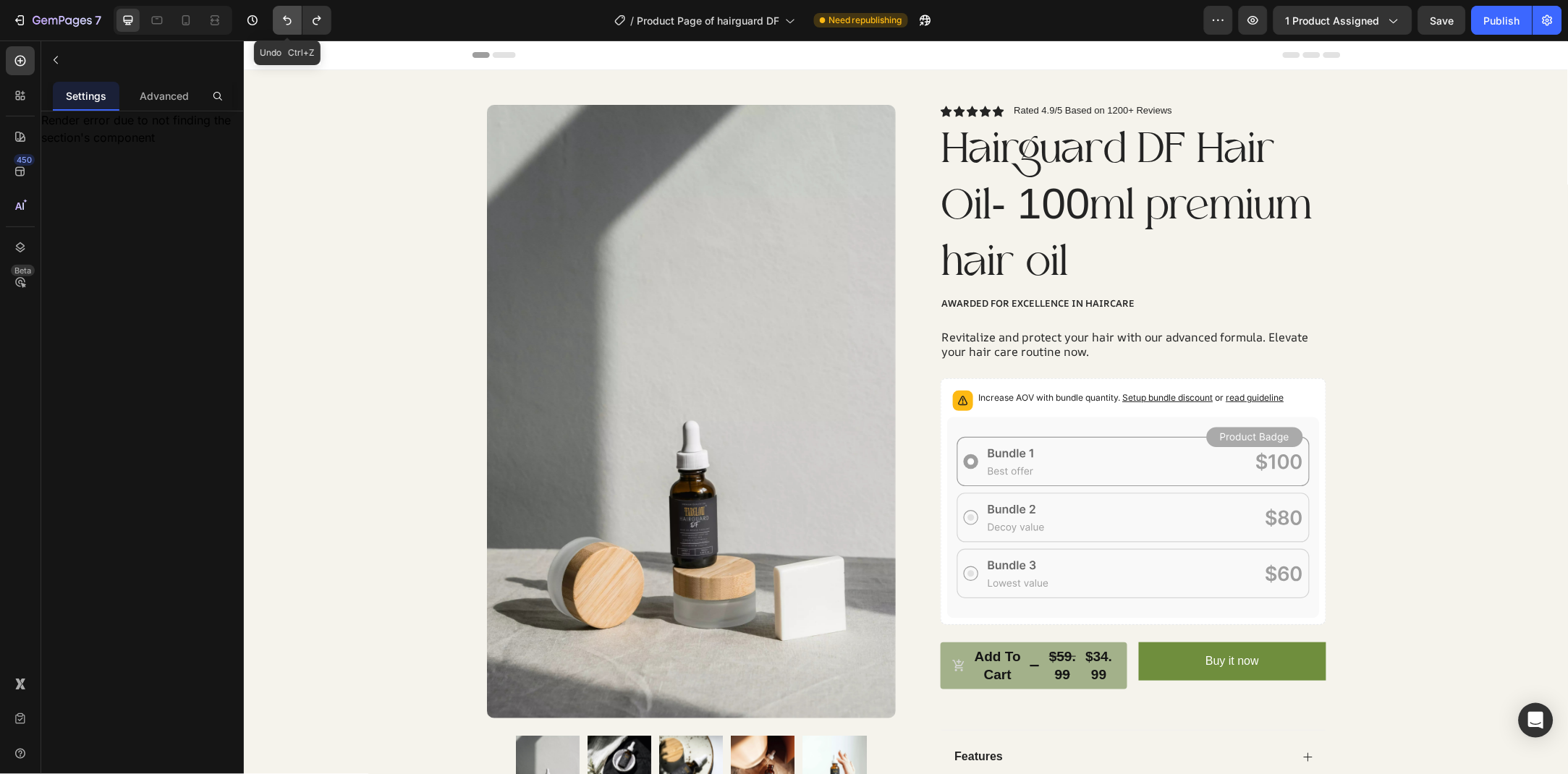
click at [281, 28] on button "Undo/Redo" at bounding box center [287, 20] width 29 height 29
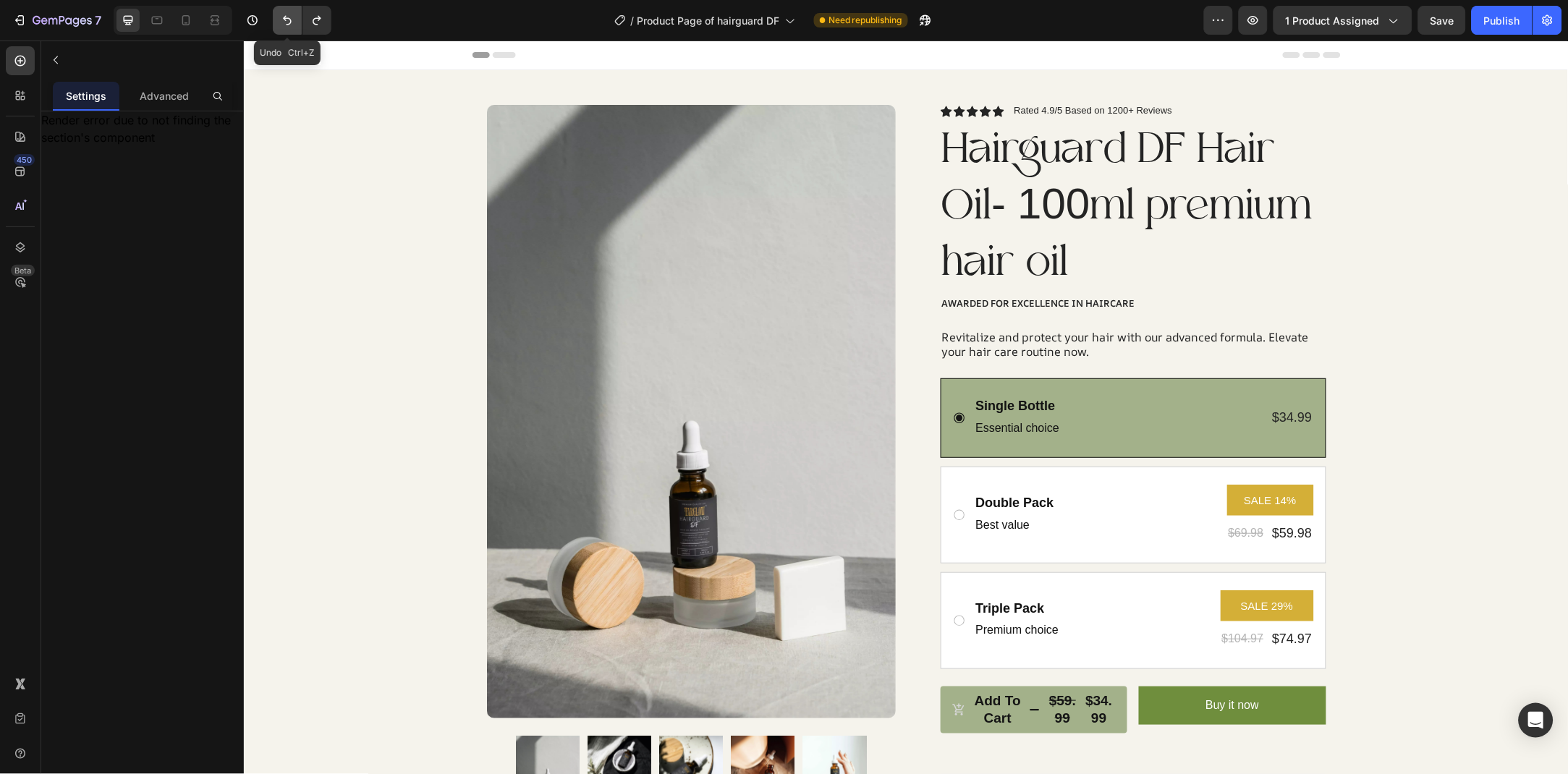
click at [281, 28] on button "Undo/Redo" at bounding box center [287, 20] width 29 height 29
click at [1264, 501] on pre "SALE 14%" at bounding box center [1269, 500] width 70 height 31
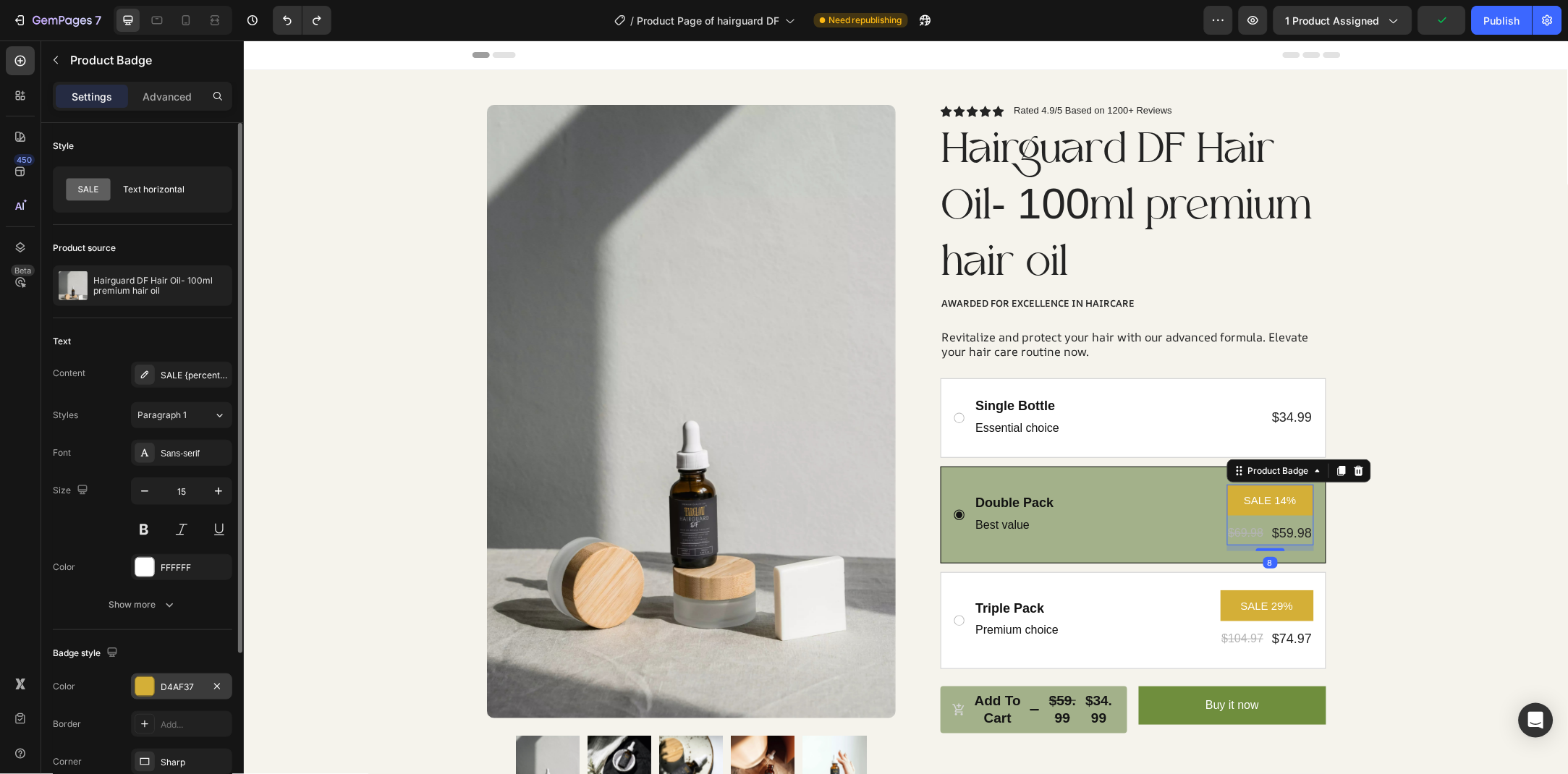
click at [188, 681] on div "D4AF37" at bounding box center [182, 687] width 42 height 13
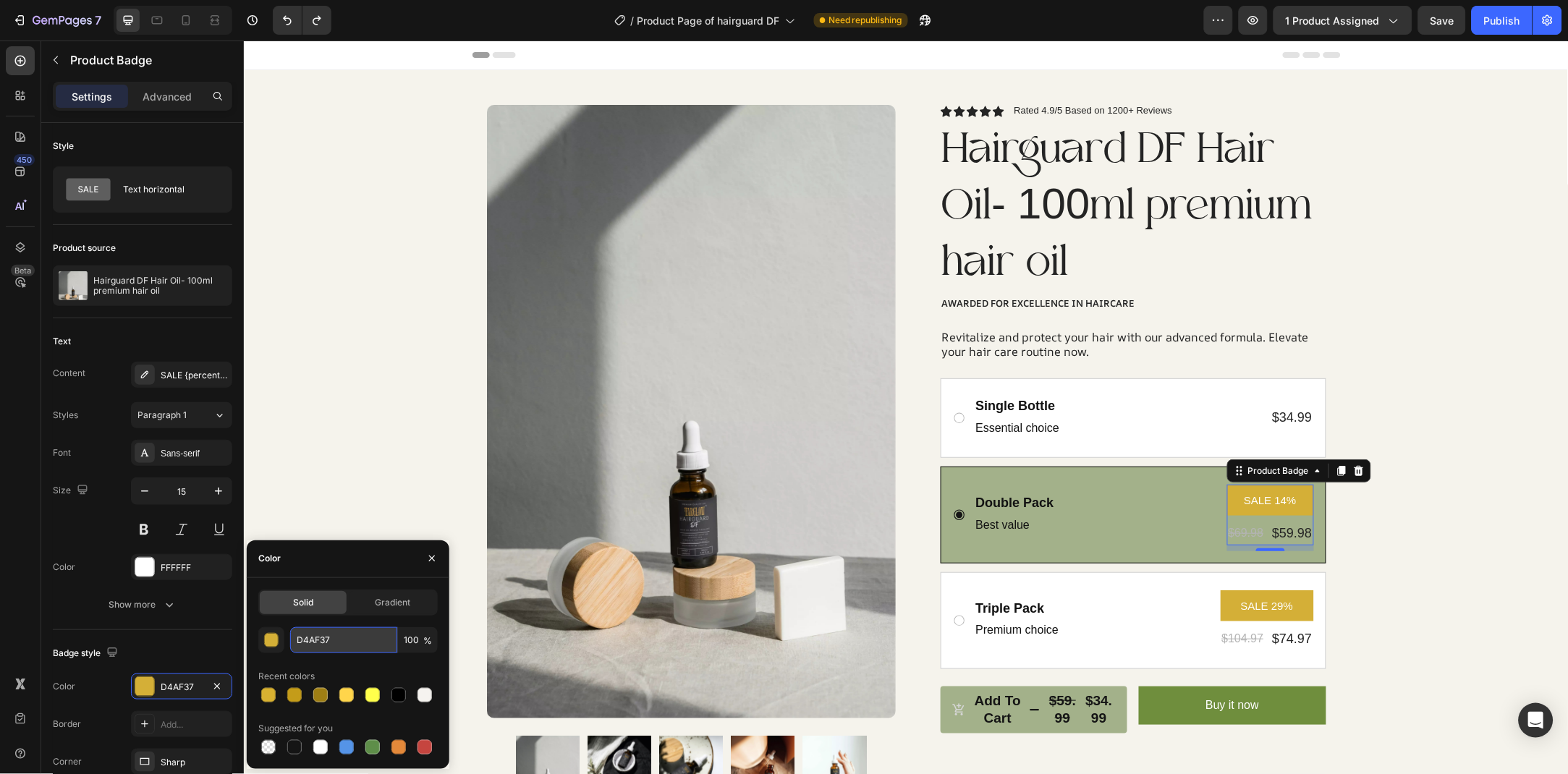
click at [337, 636] on input "D4AF37" at bounding box center [343, 640] width 107 height 26
click at [1050, 450] on div "Single Bottle Text Block Essential choice Text Block $34.99 Product Price Produ…" at bounding box center [1132, 418] width 385 height 80
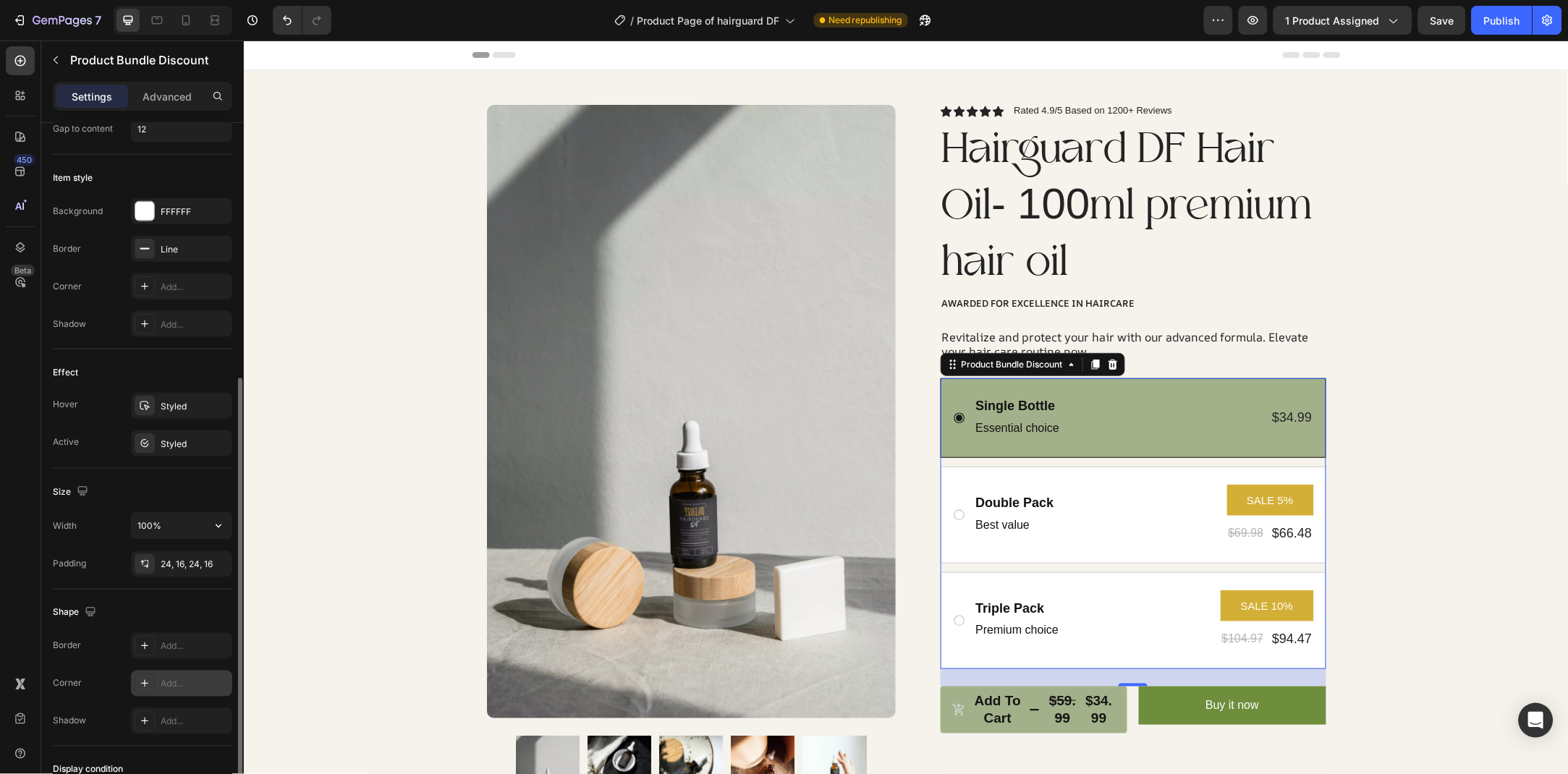
scroll to position [601, 0]
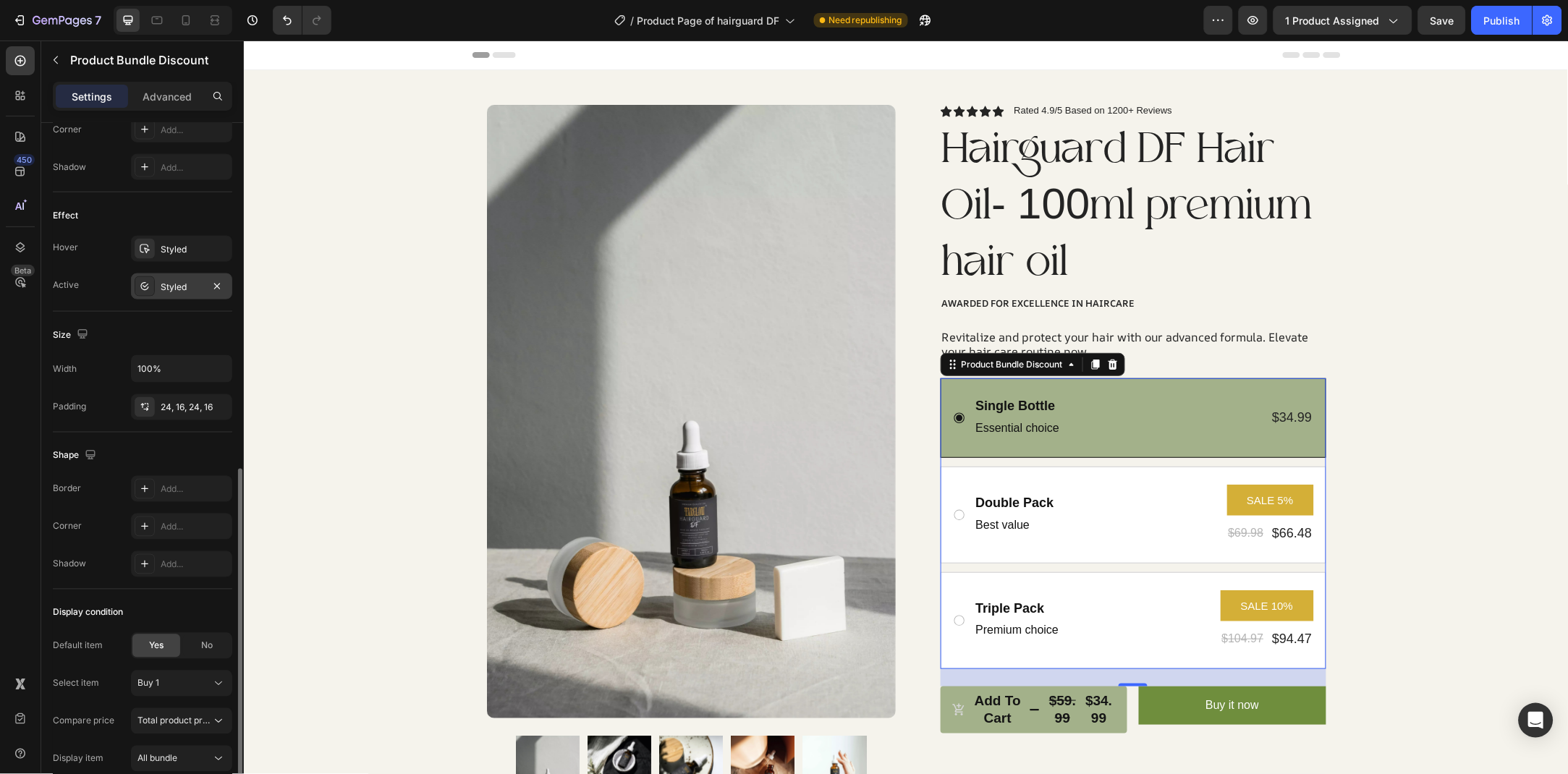
click at [178, 281] on div "Styled" at bounding box center [182, 287] width 42 height 13
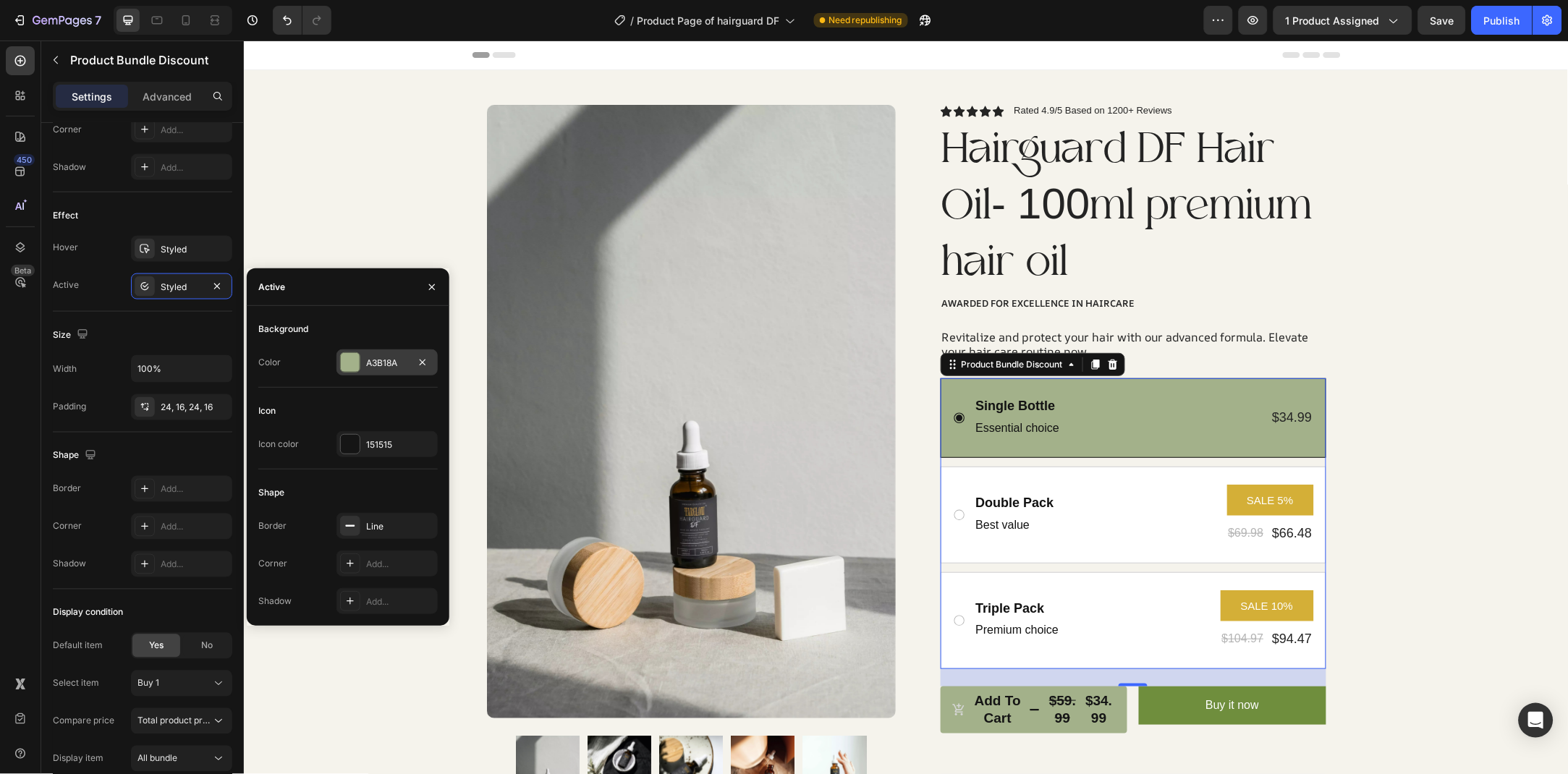
click at [391, 367] on div "A3B18A" at bounding box center [387, 362] width 42 height 13
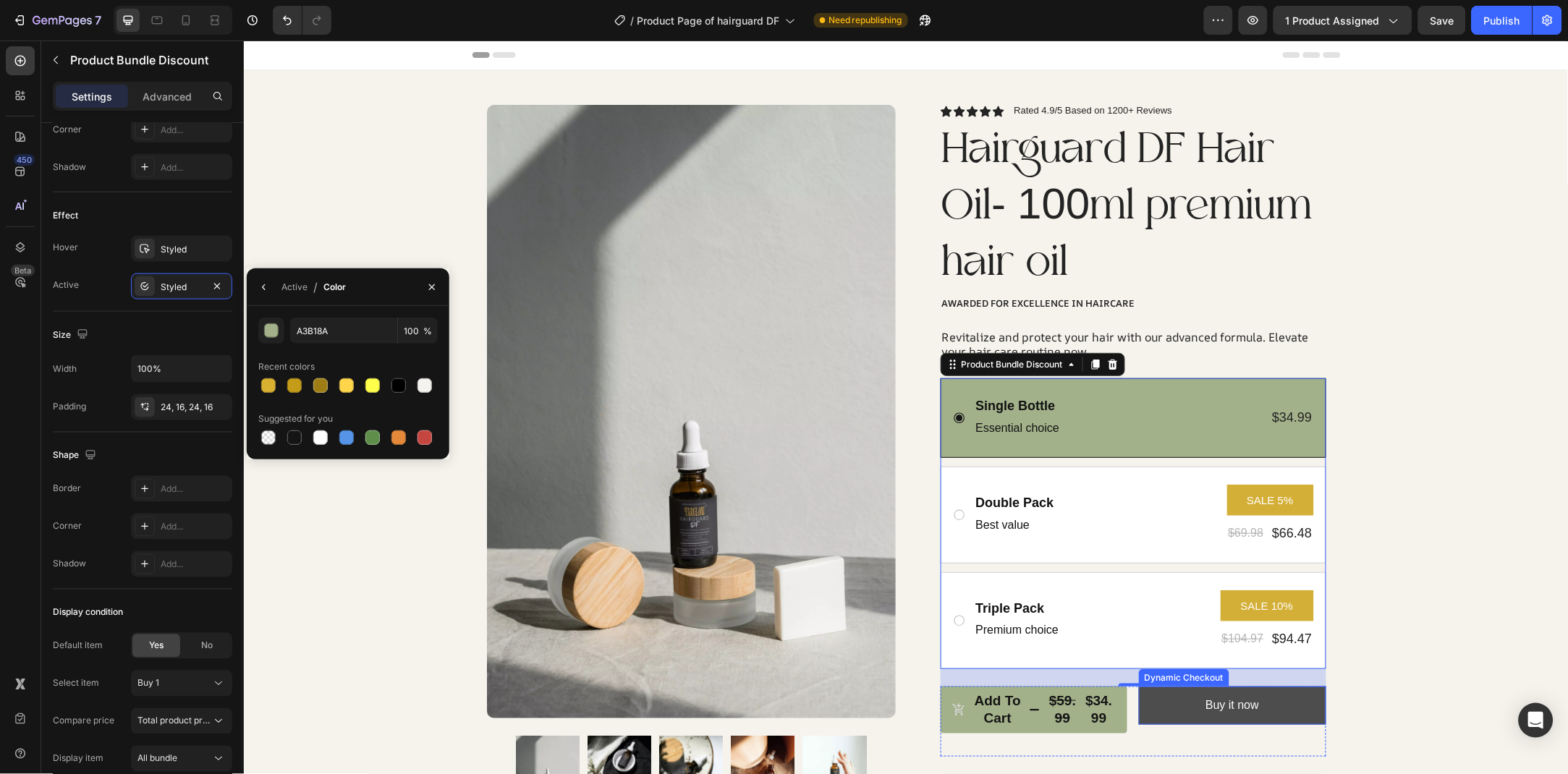
click at [1284, 713] on button "Buy it now" at bounding box center [1231, 705] width 188 height 38
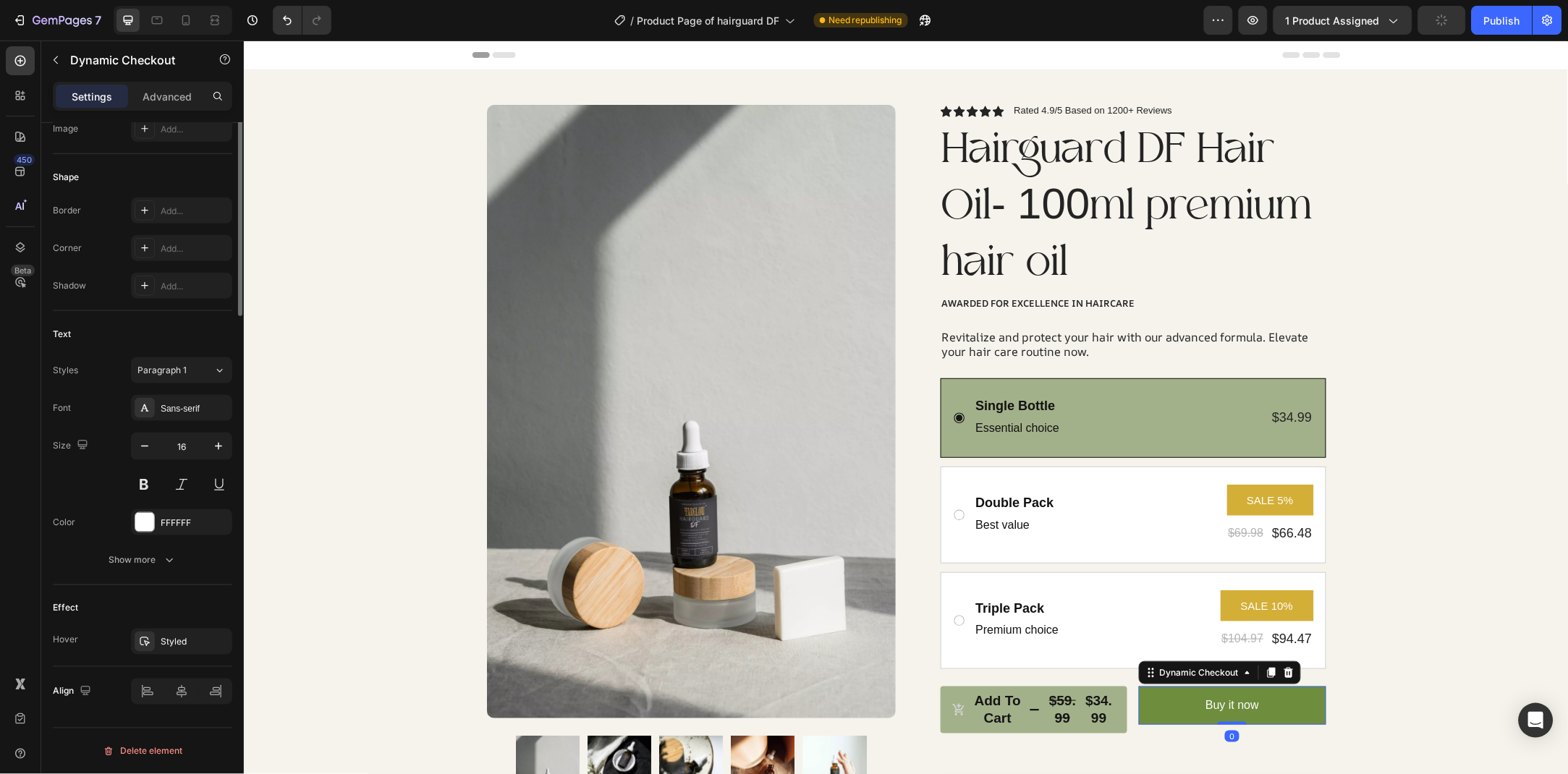
scroll to position [0, 0]
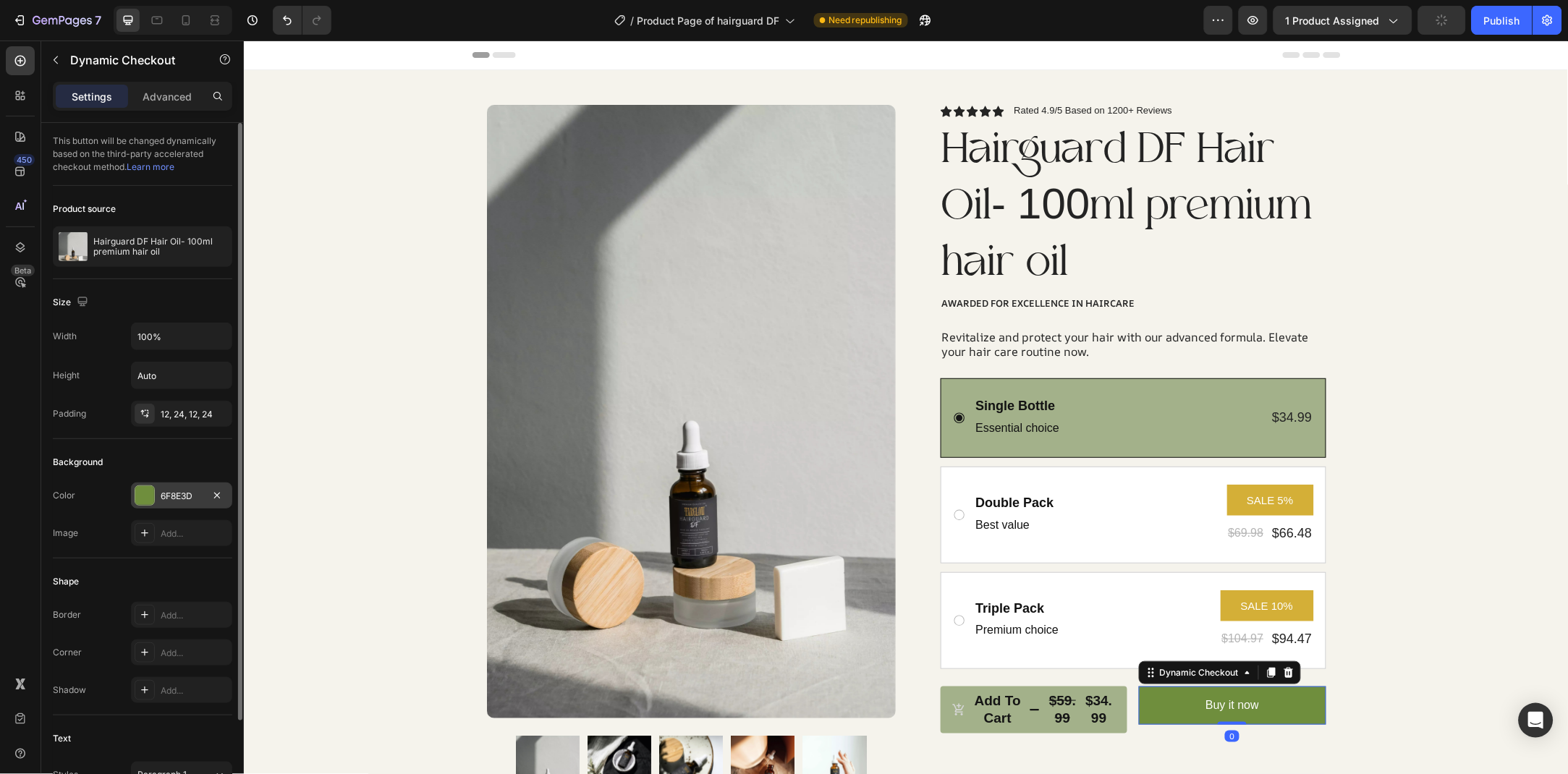
click at [194, 492] on div "6F8E3D" at bounding box center [182, 496] width 42 height 13
click at [180, 496] on div "6F8E3D" at bounding box center [182, 496] width 42 height 13
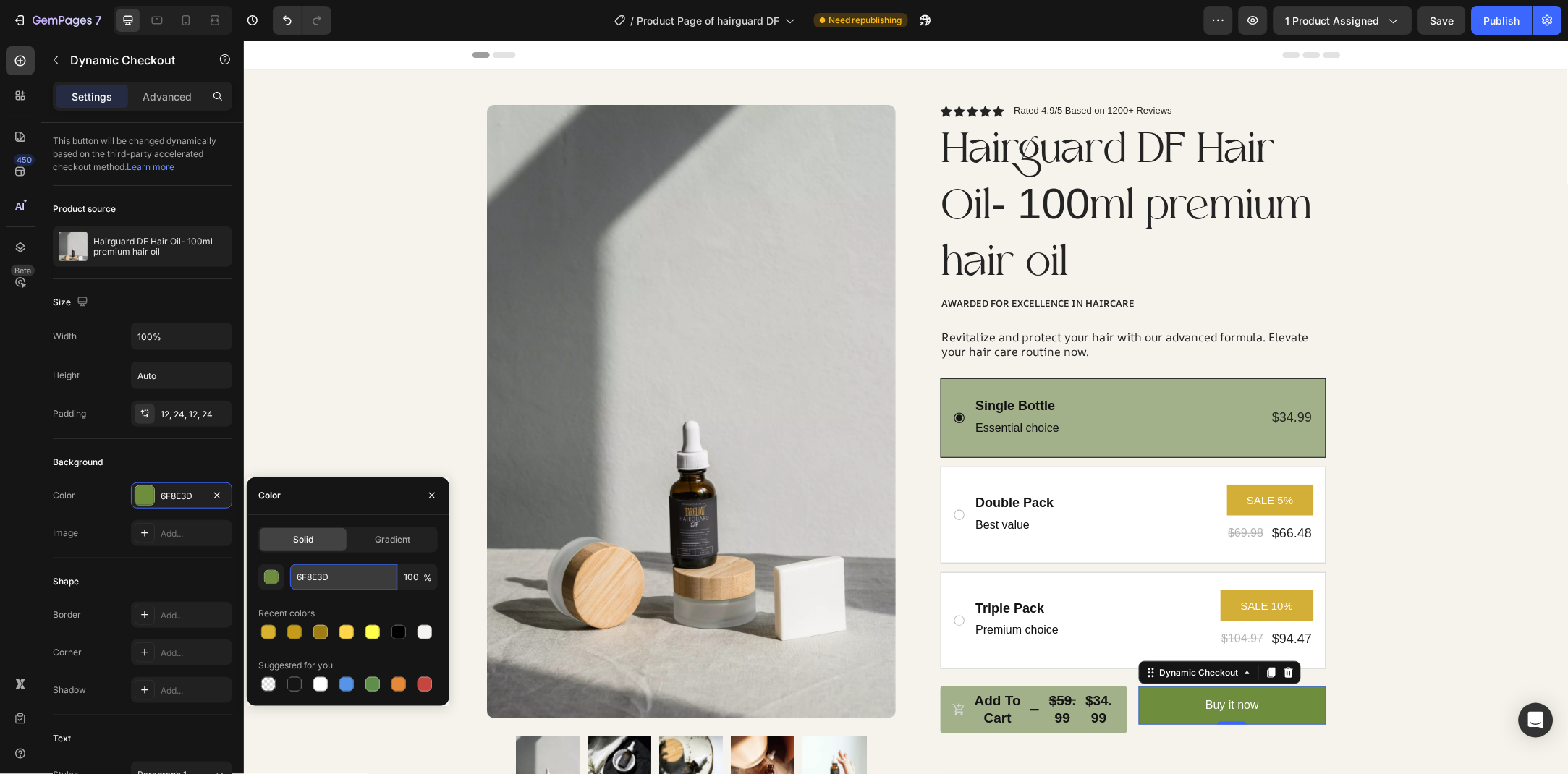
click at [347, 579] on input "6F8E3D" at bounding box center [343, 577] width 107 height 26
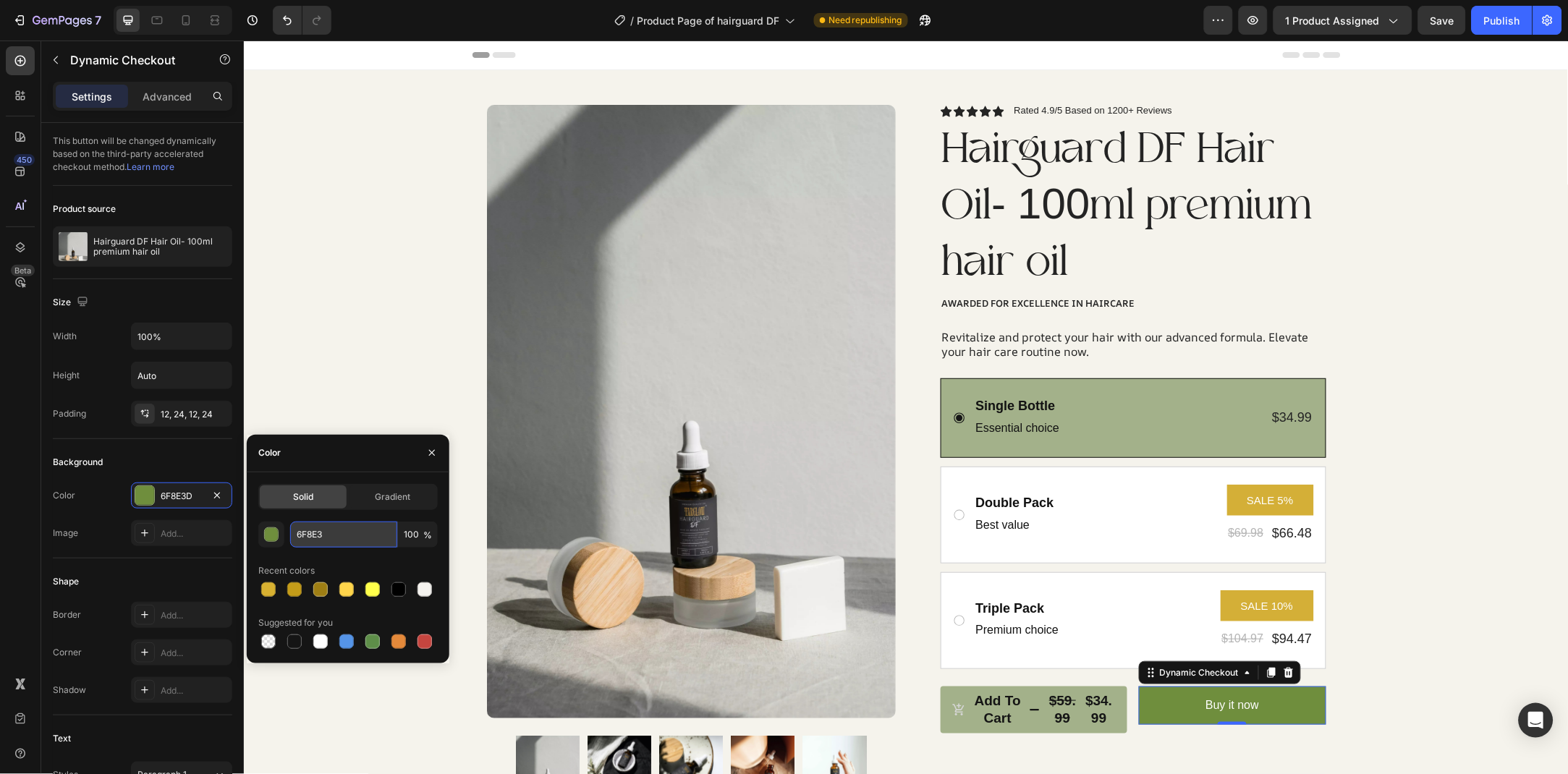
paste input "D"
type input "6F8E3D"
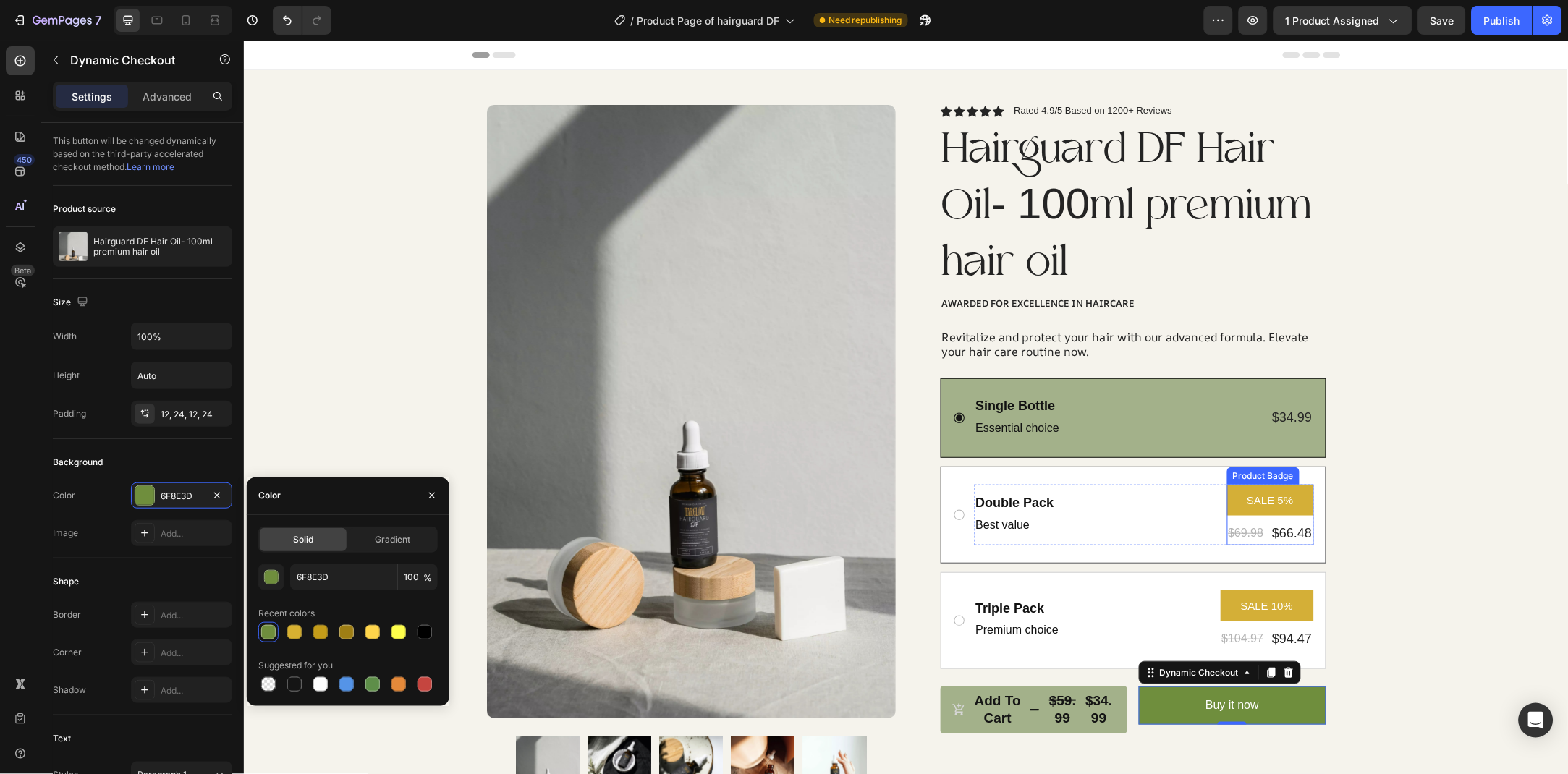
click at [1259, 501] on pre "SALE 5%" at bounding box center [1268, 500] width 63 height 31
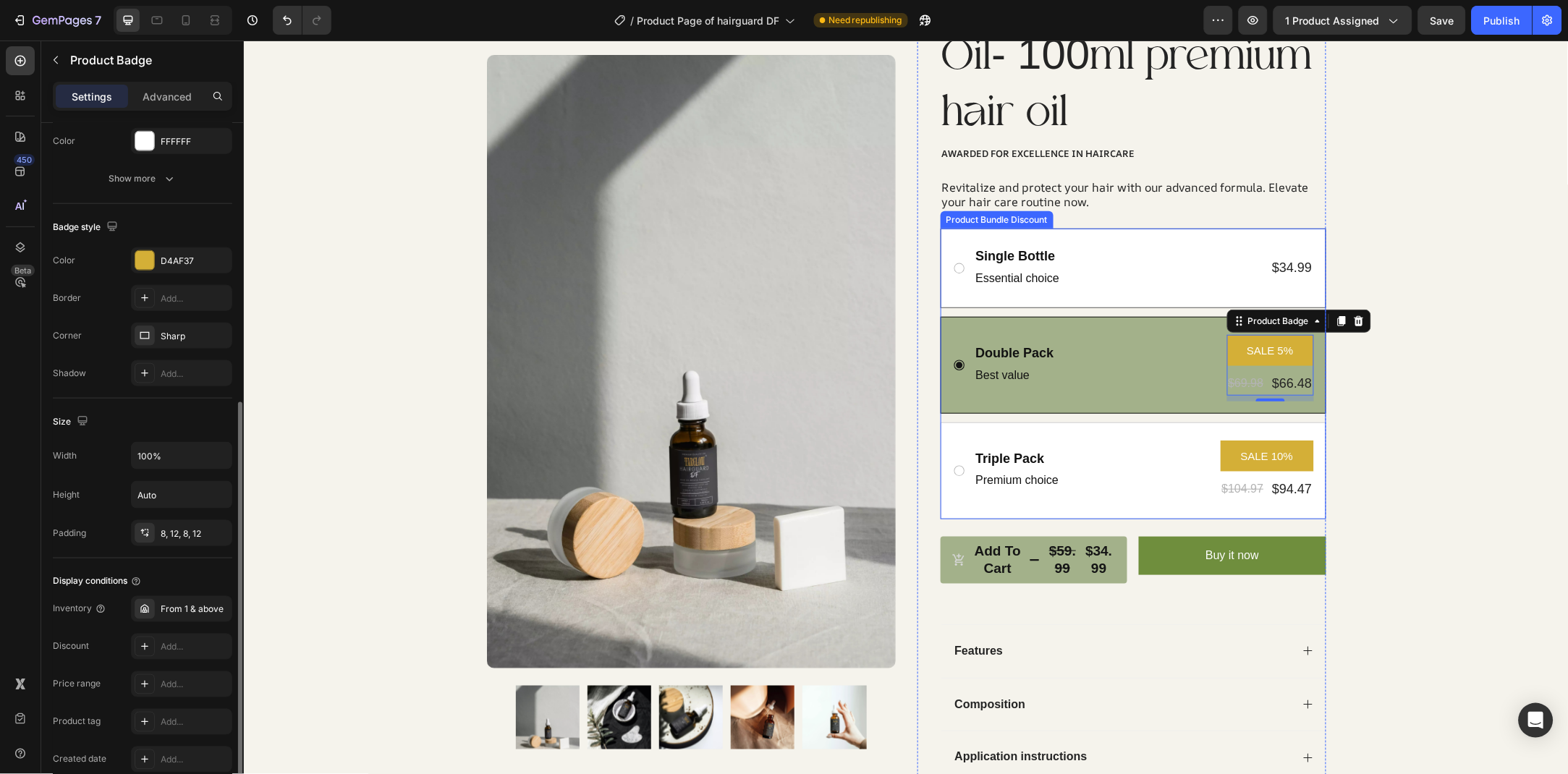
scroll to position [156, 0]
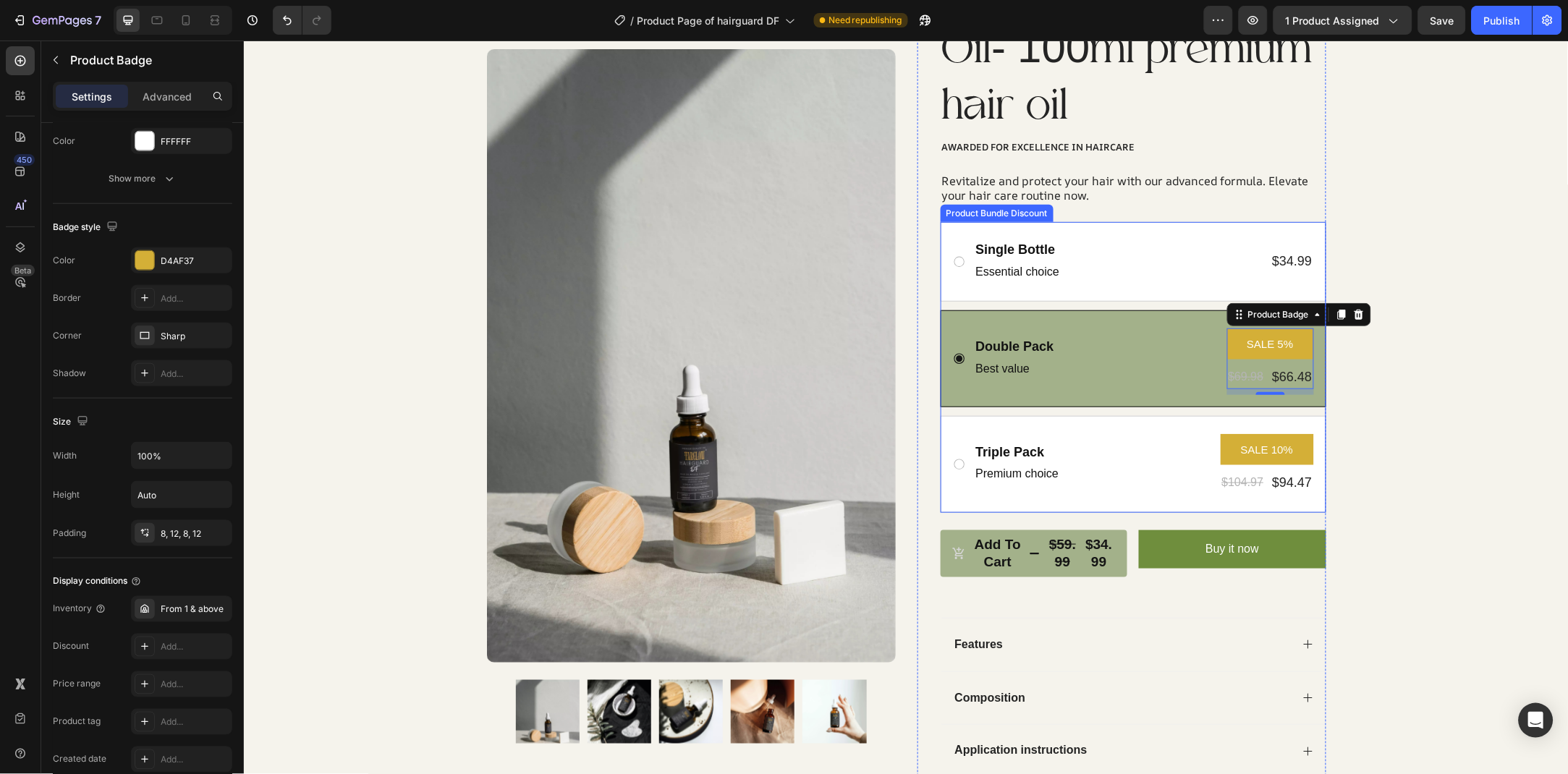
click at [1056, 303] on div "Single Bottle Text Block Essential choice Text Block $34.99 Product Price Produ…" at bounding box center [1132, 366] width 385 height 291
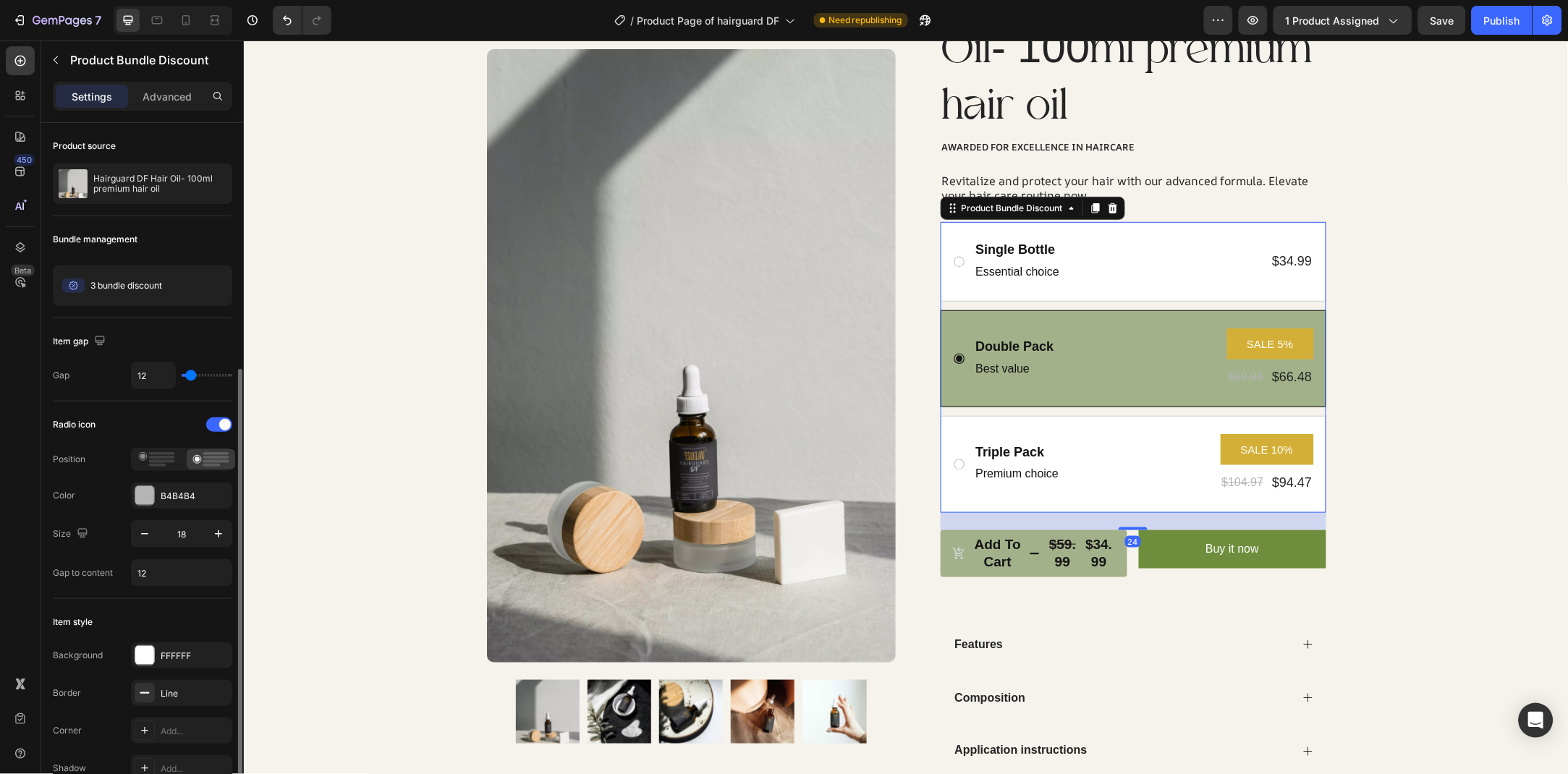
scroll to position [235, 0]
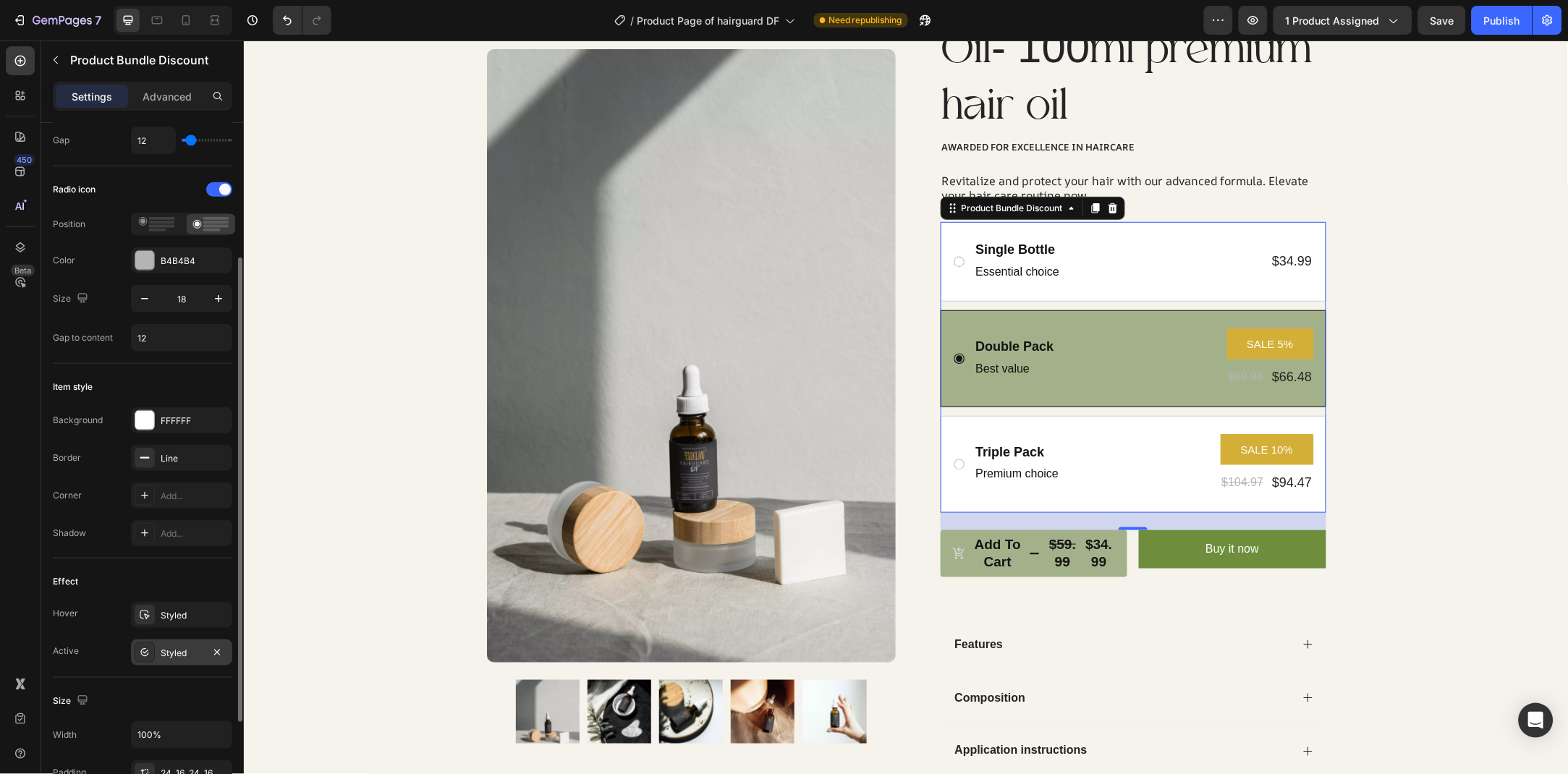
click at [178, 652] on div "Styled" at bounding box center [182, 653] width 42 height 13
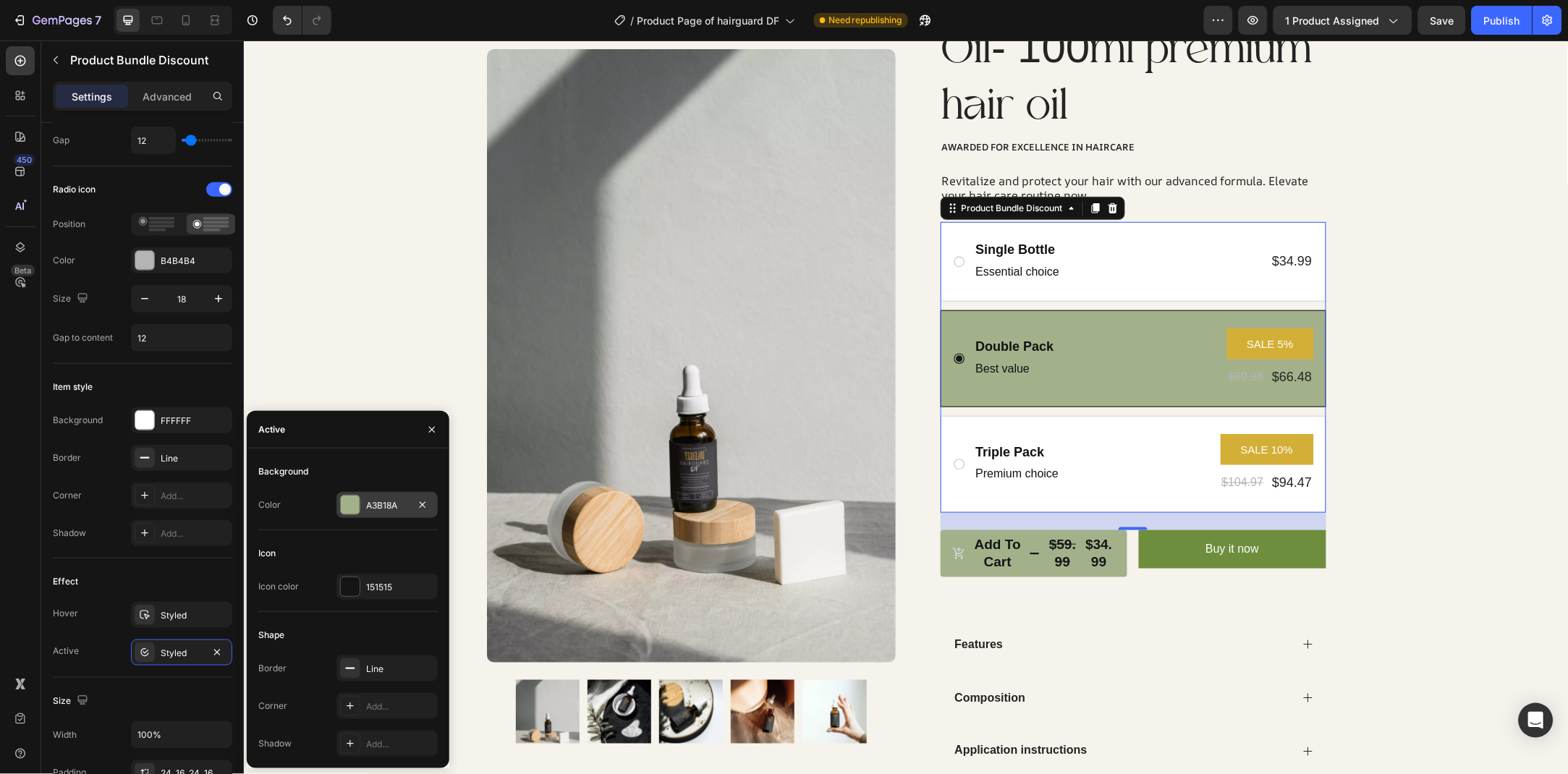
click at [364, 510] on div "A3B18A" at bounding box center [387, 505] width 102 height 26
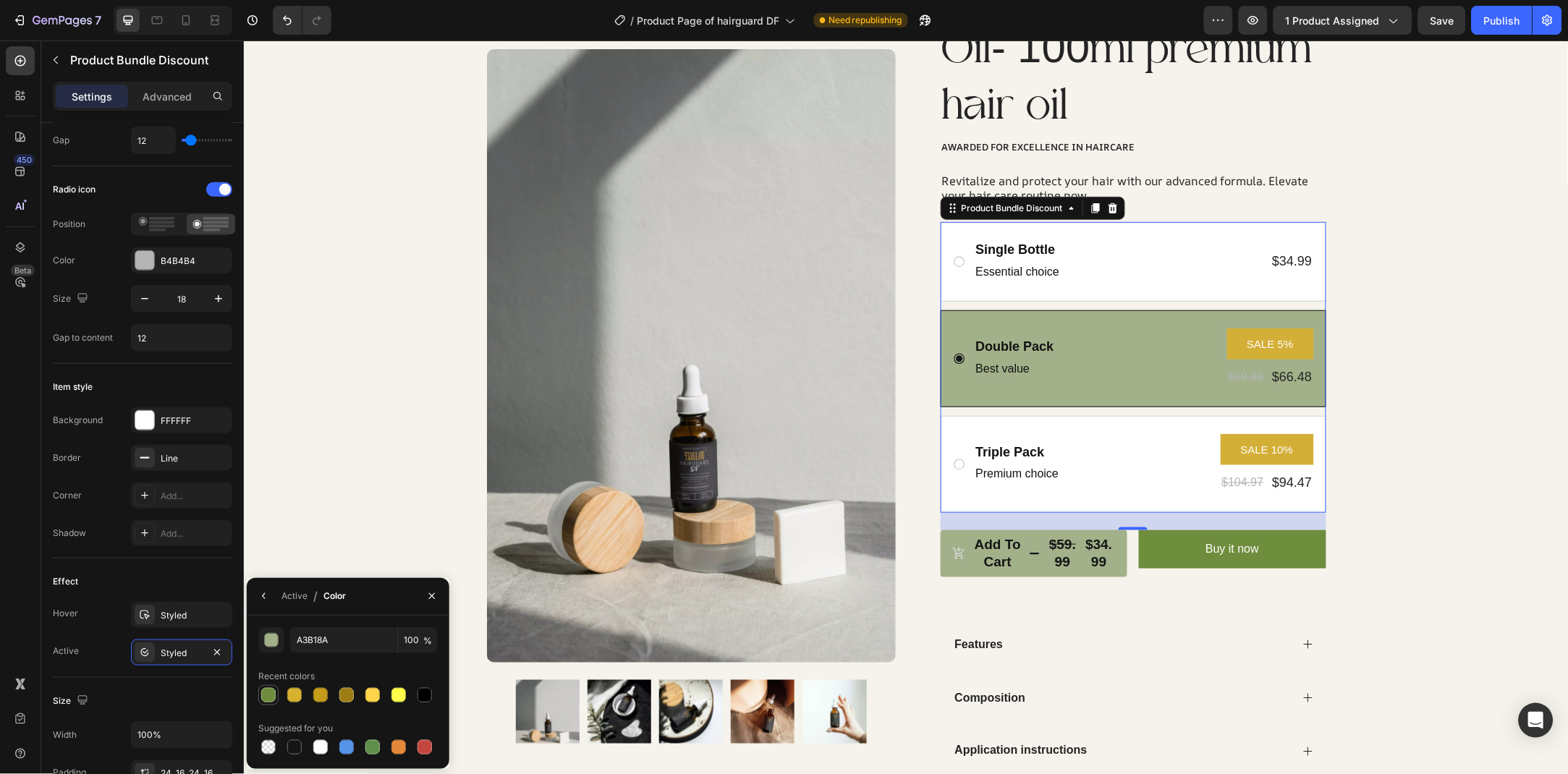
click at [269, 690] on div at bounding box center [268, 695] width 14 height 14
type input "6F8E3D"
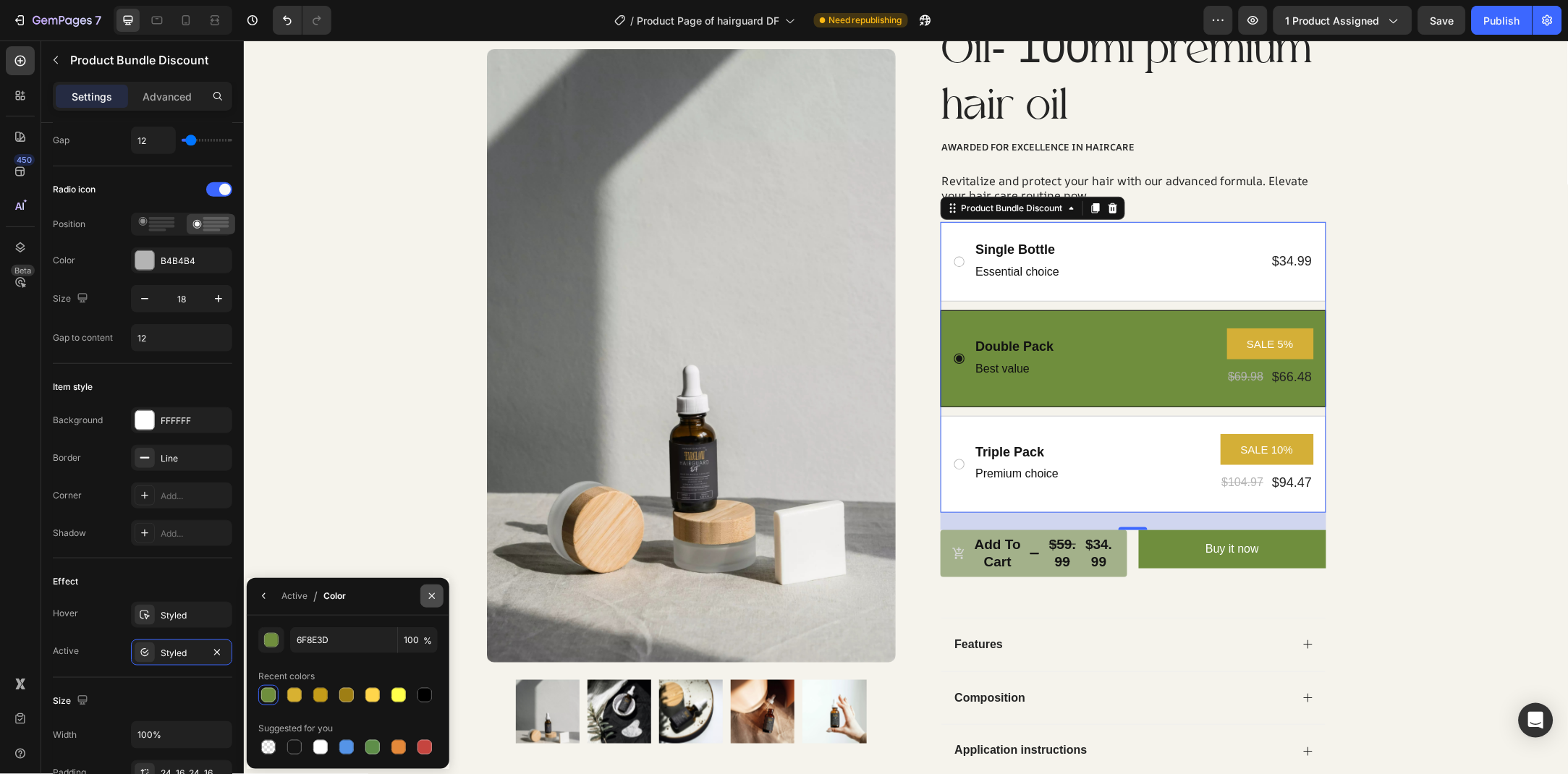
click at [424, 602] on button "button" at bounding box center [432, 596] width 23 height 23
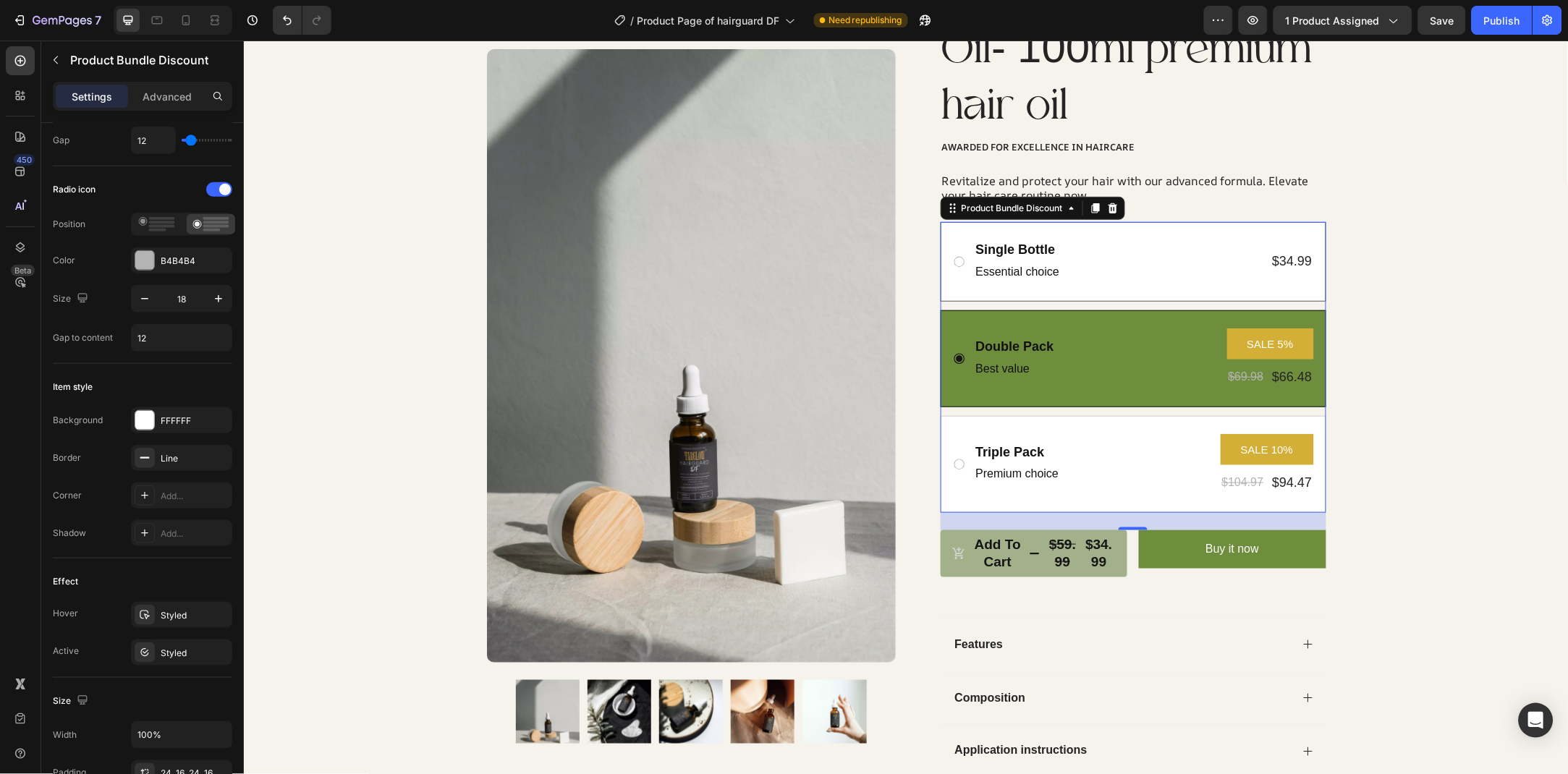
click at [964, 261] on icon at bounding box center [958, 261] width 13 height 13
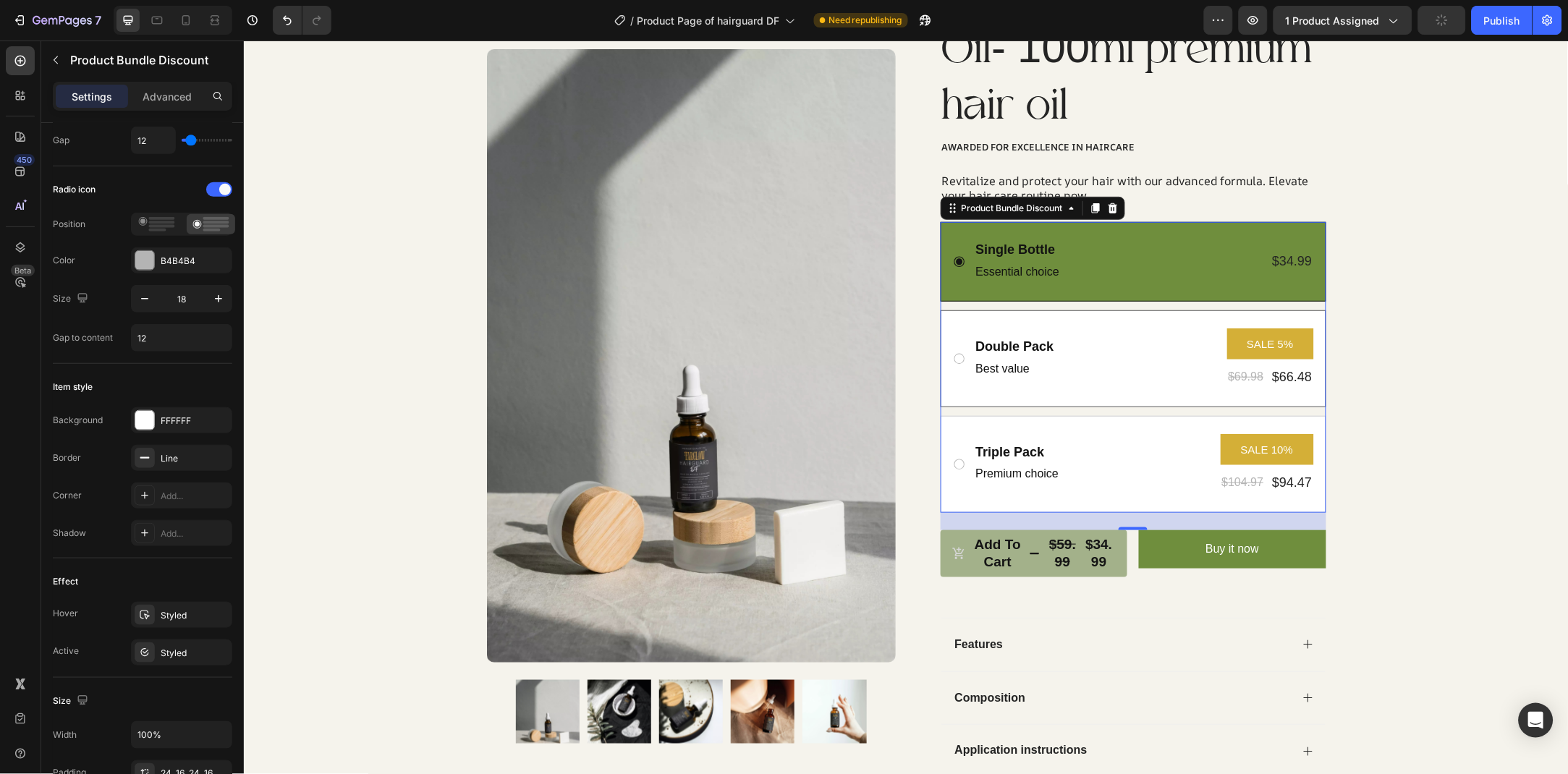
click at [956, 363] on icon at bounding box center [958, 358] width 13 height 13
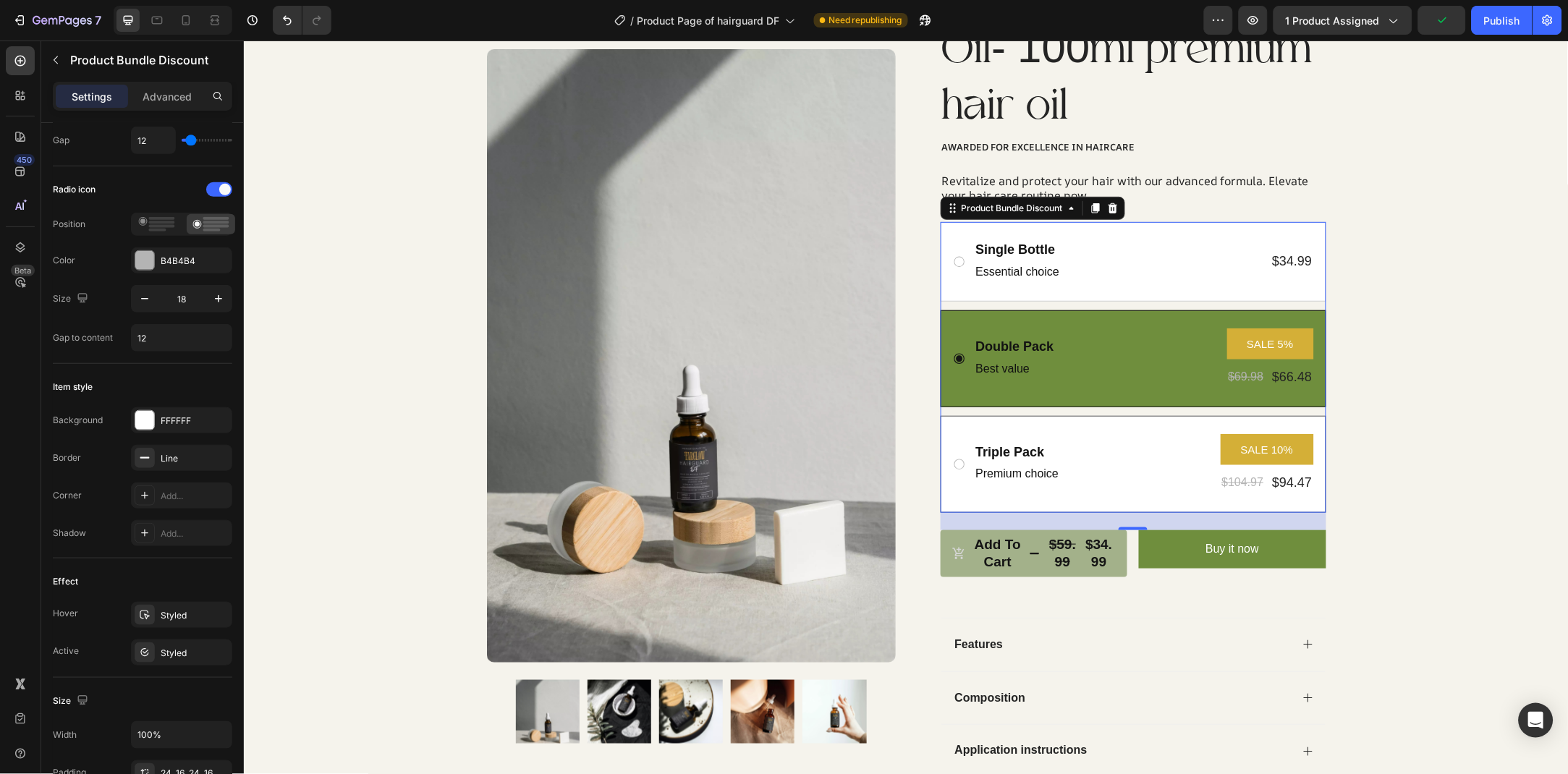
click at [961, 468] on icon at bounding box center [958, 463] width 13 height 13
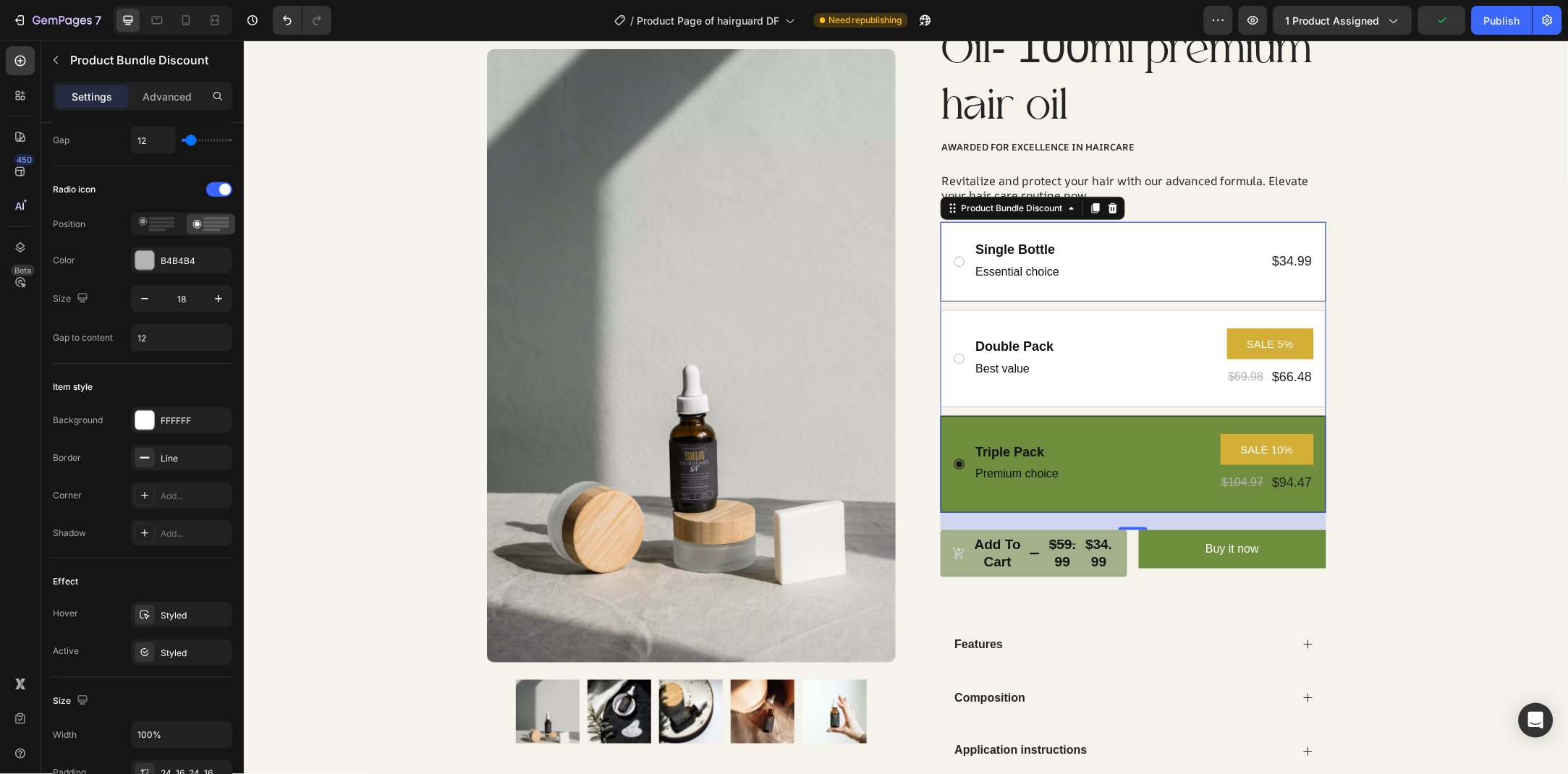
click at [958, 249] on div "Single Bottle Text Block Essential choice Text Block $34.99 Product Price Produ…" at bounding box center [1132, 261] width 361 height 43
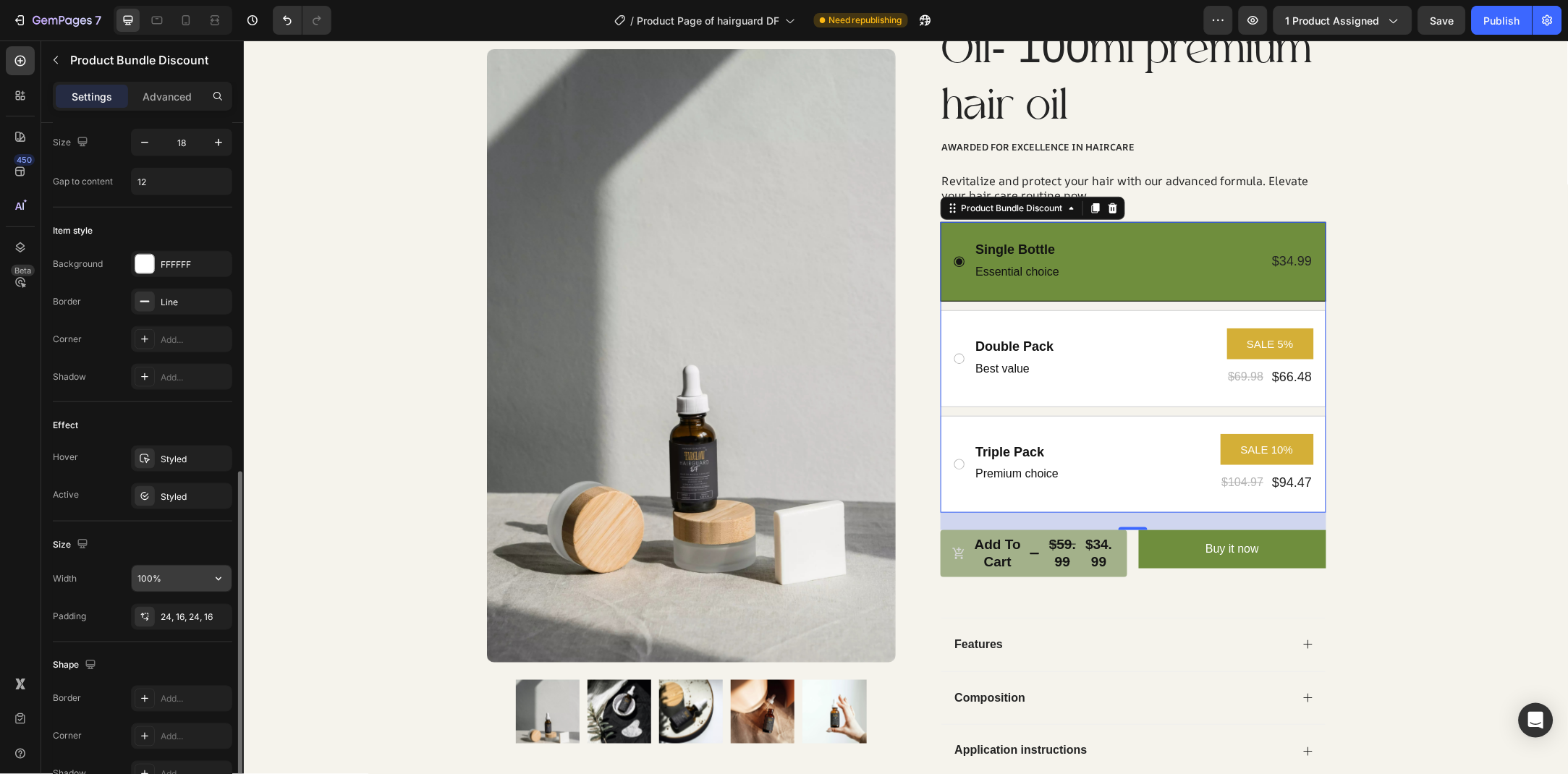
scroll to position [548, 0]
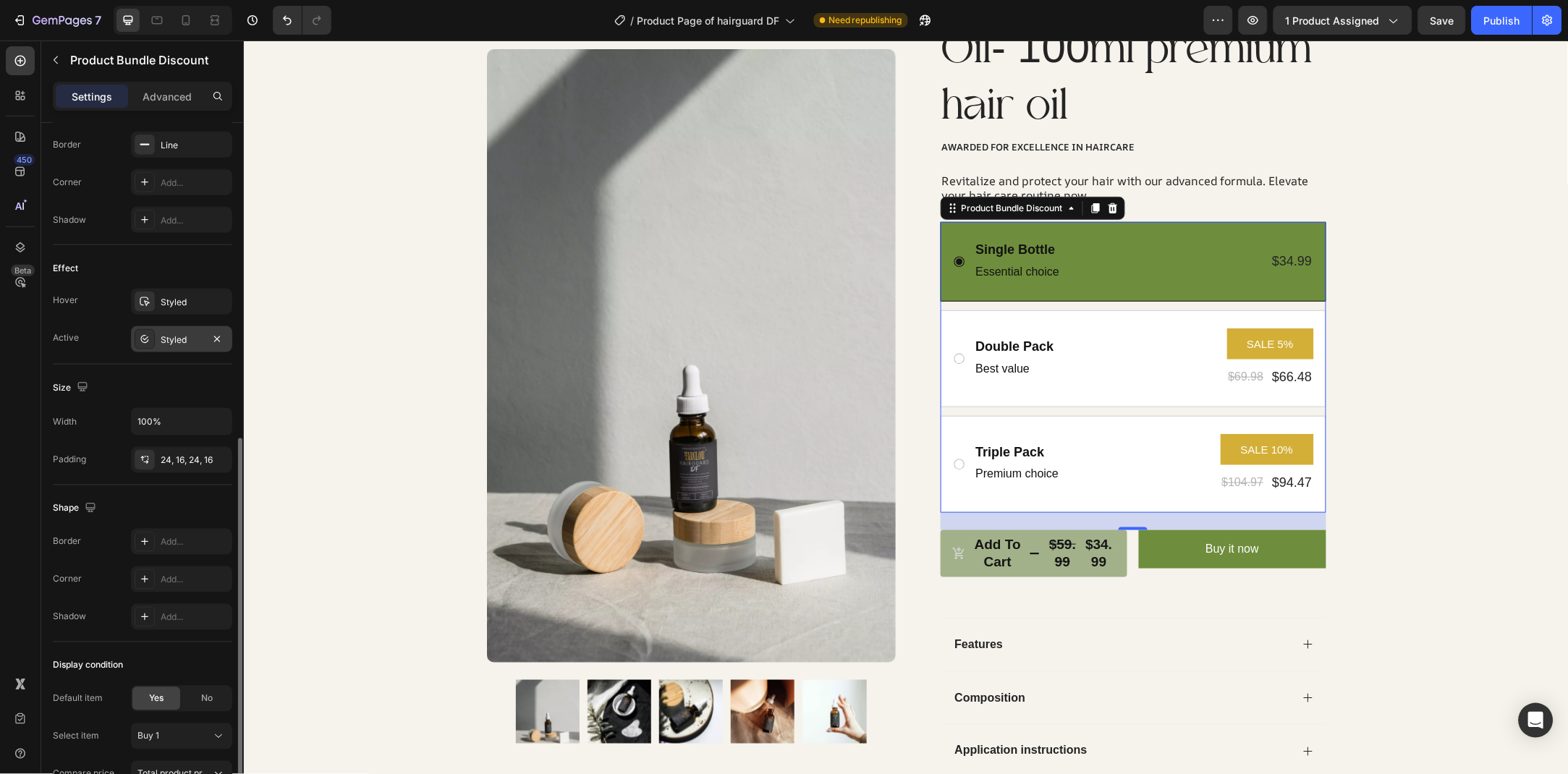
click at [175, 342] on div "Styled" at bounding box center [182, 339] width 42 height 13
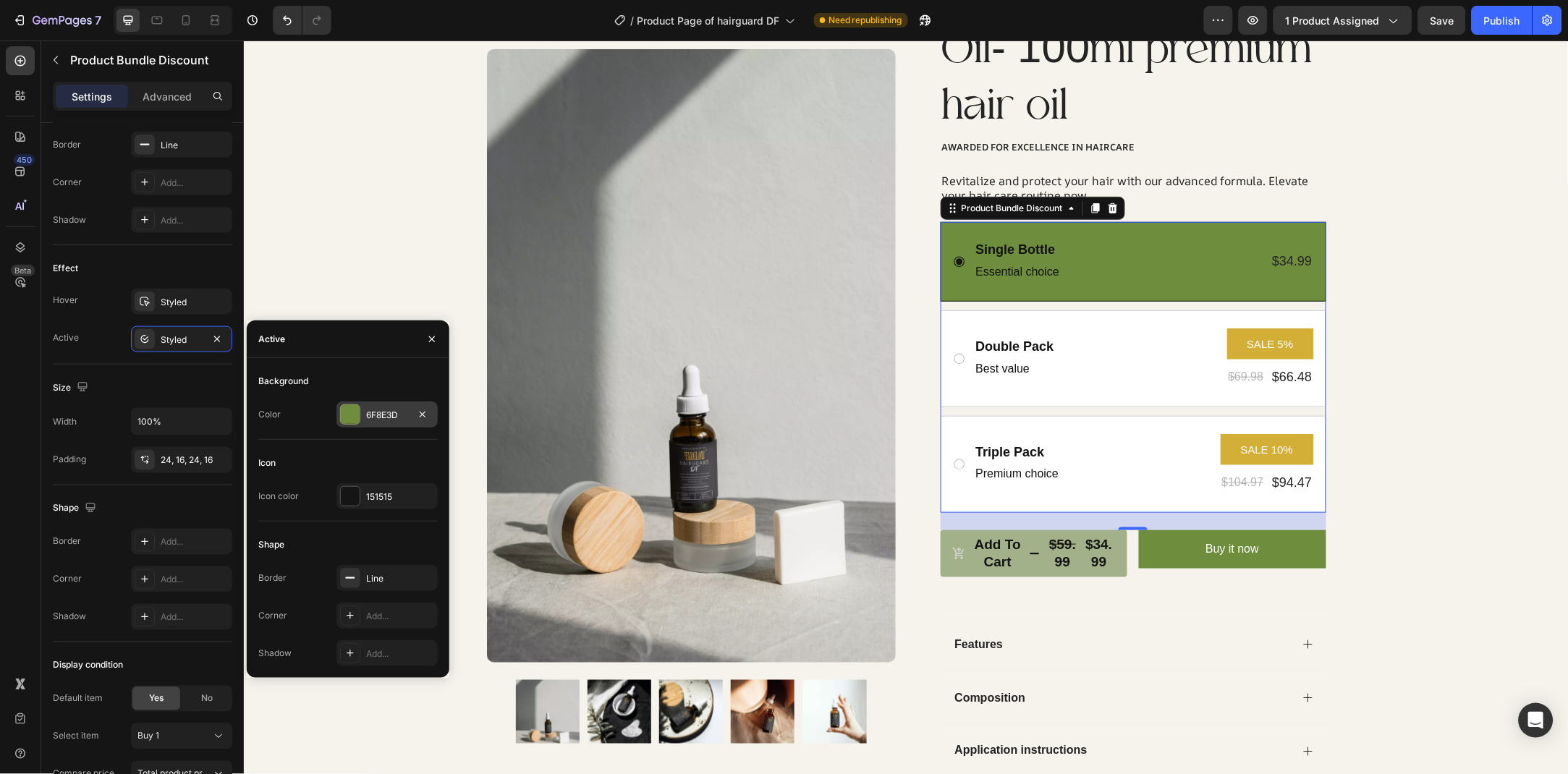
click at [367, 424] on div "6F8E3D" at bounding box center [387, 414] width 102 height 26
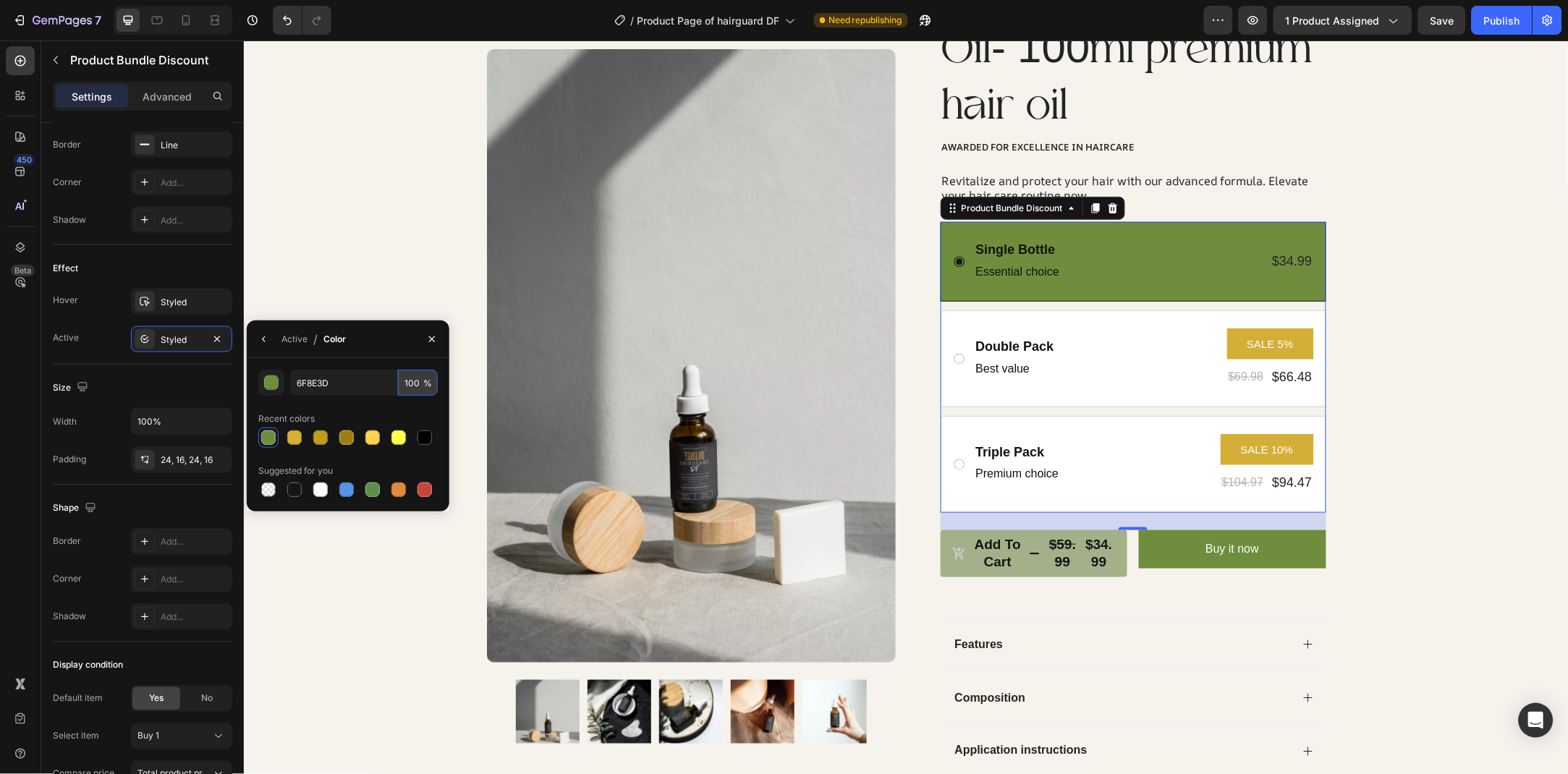
click at [416, 377] on input "100" at bounding box center [418, 383] width 40 height 26
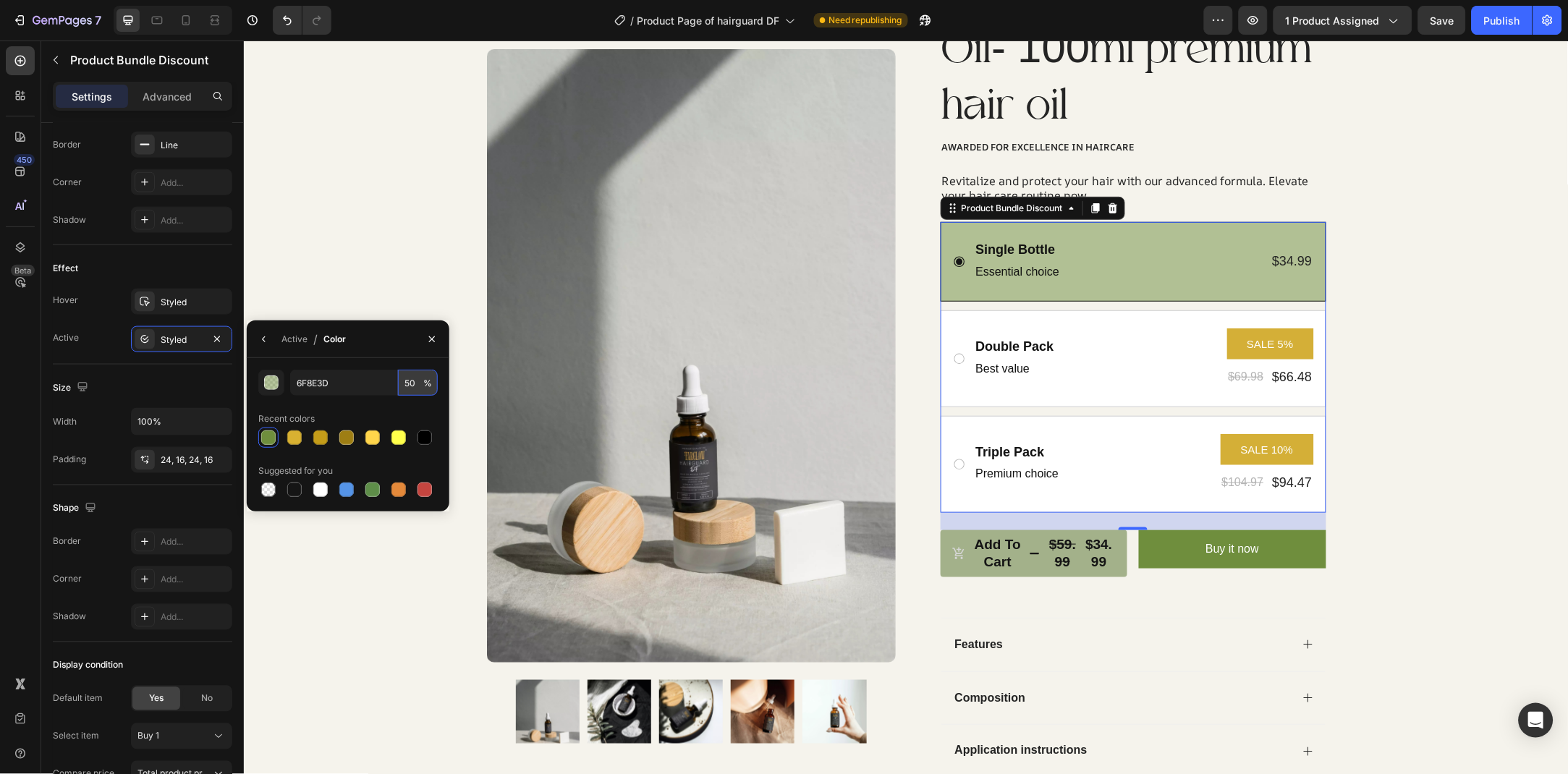
type input "5"
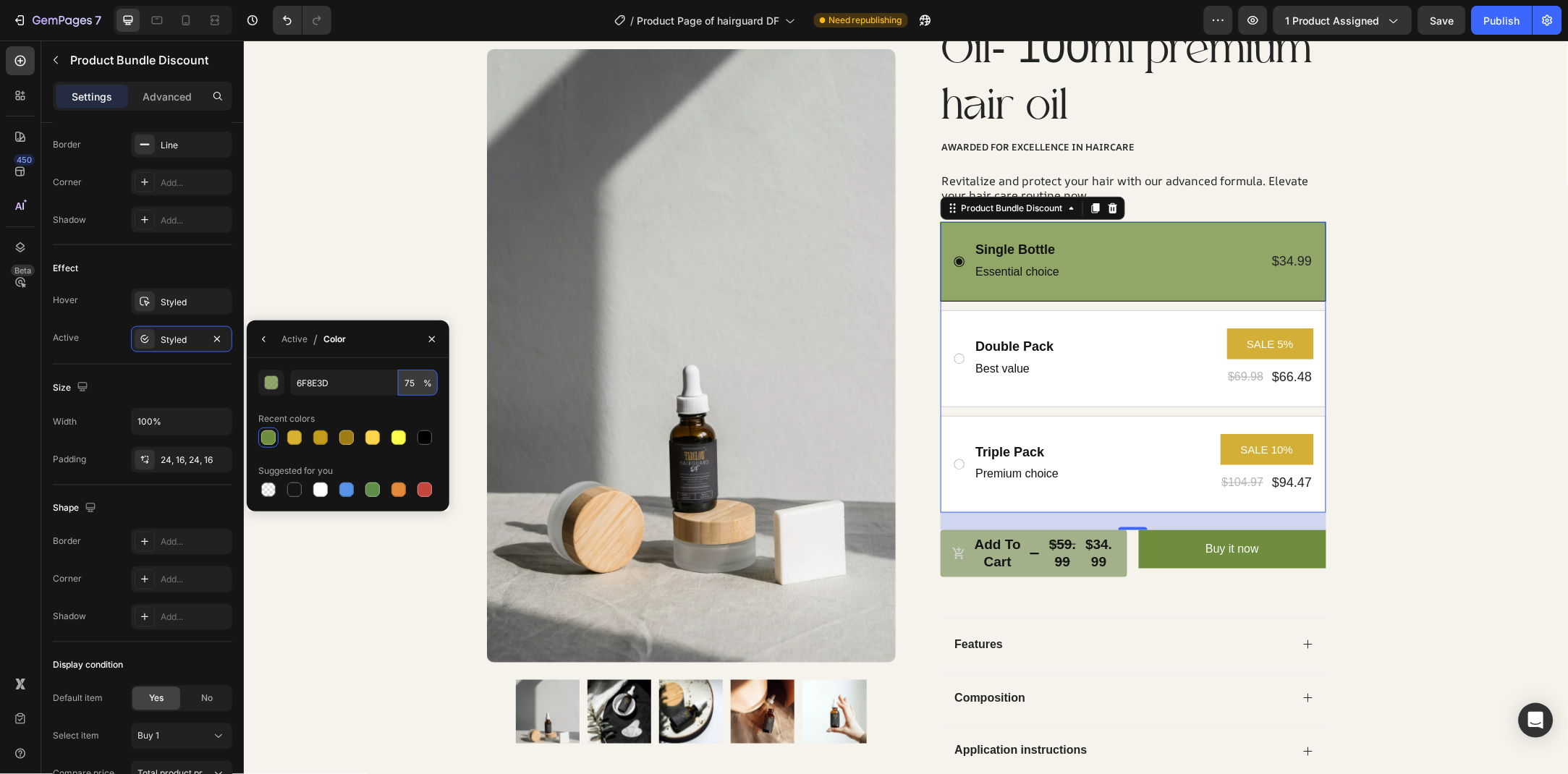
type input "7"
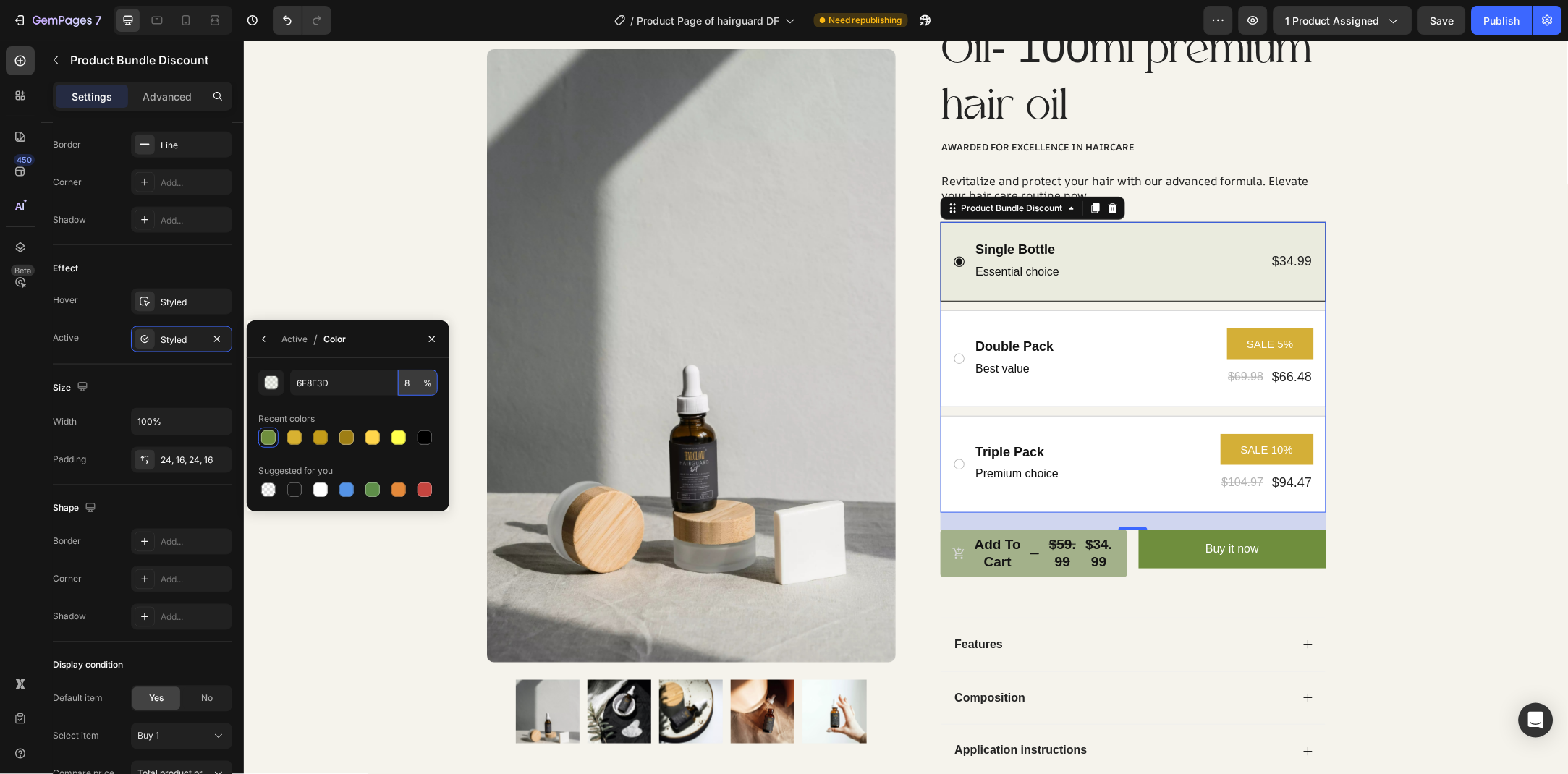
type input "85"
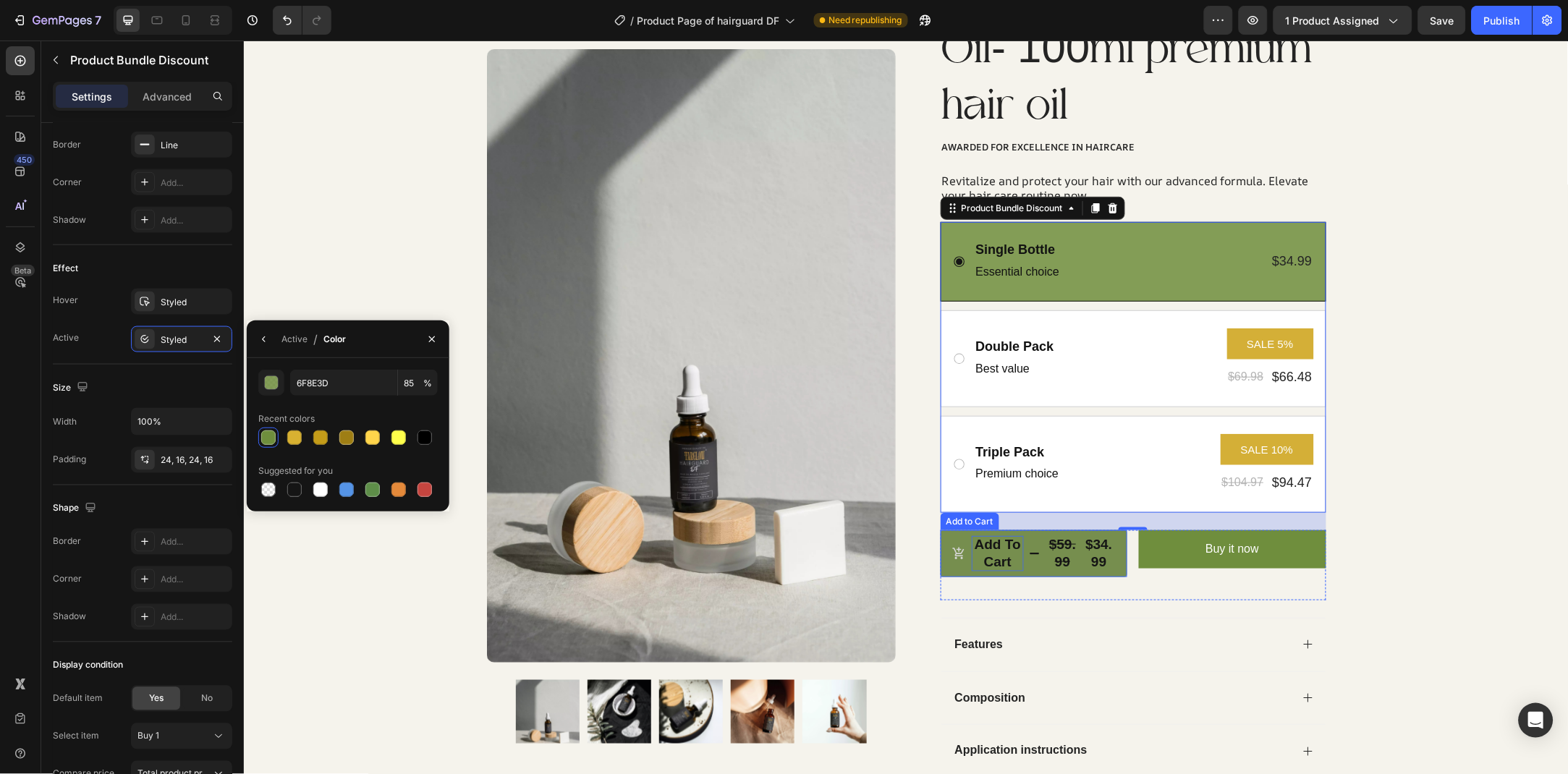
click at [1017, 566] on p "Add to cart" at bounding box center [997, 553] width 53 height 35
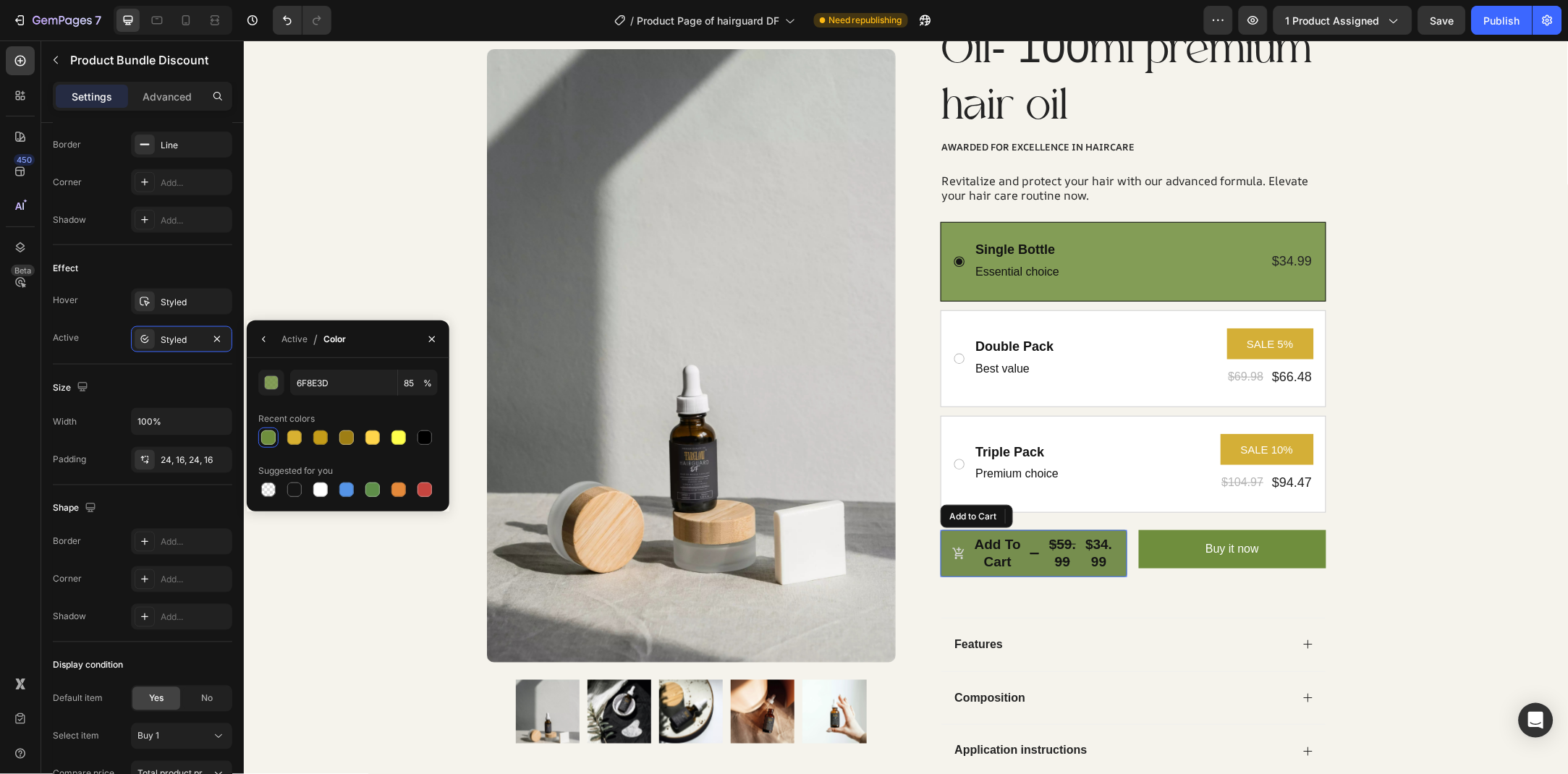
click at [1036, 571] on button "Add to cart $59.99 $34.99" at bounding box center [1033, 553] width 188 height 47
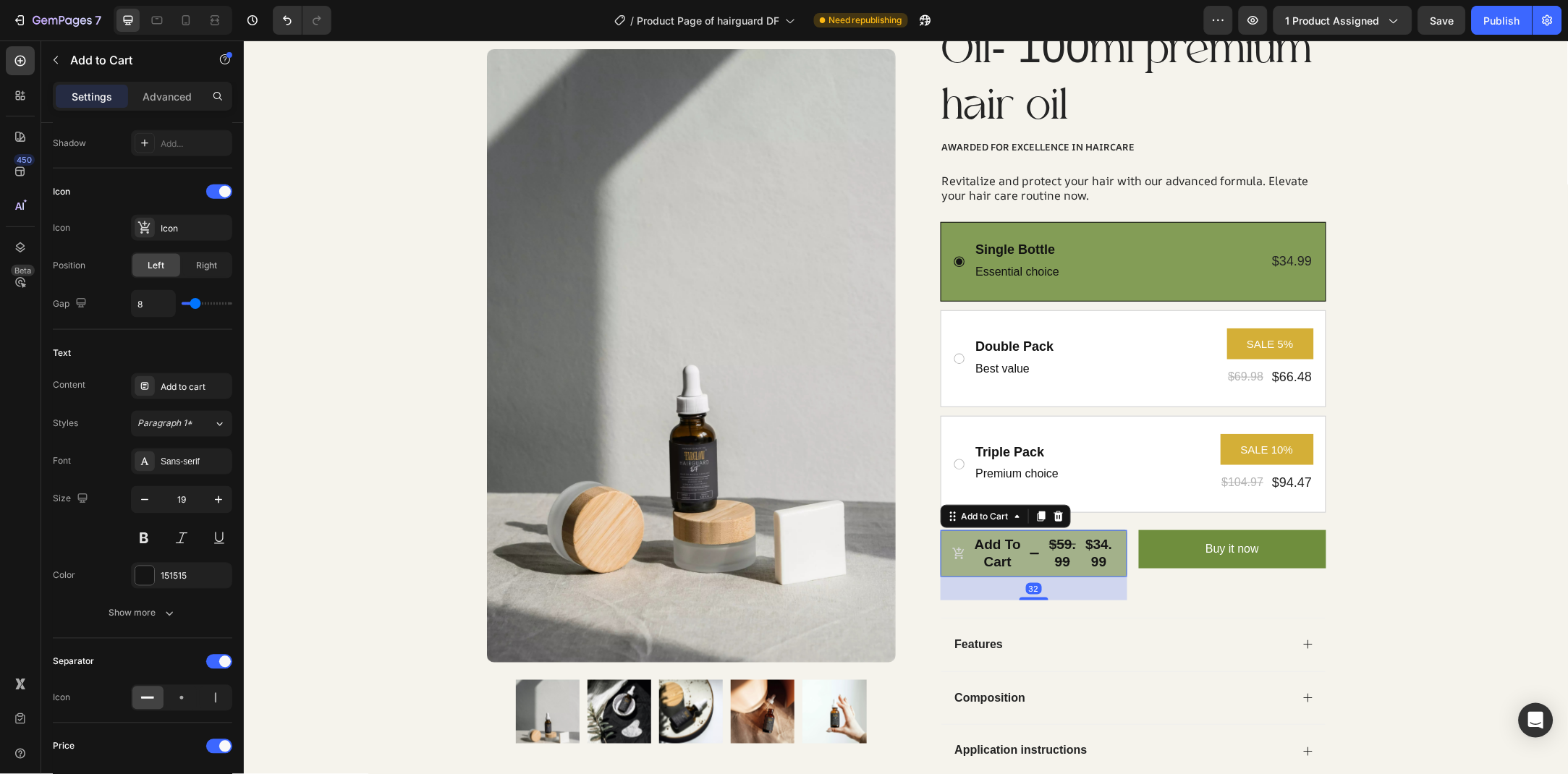
scroll to position [0, 0]
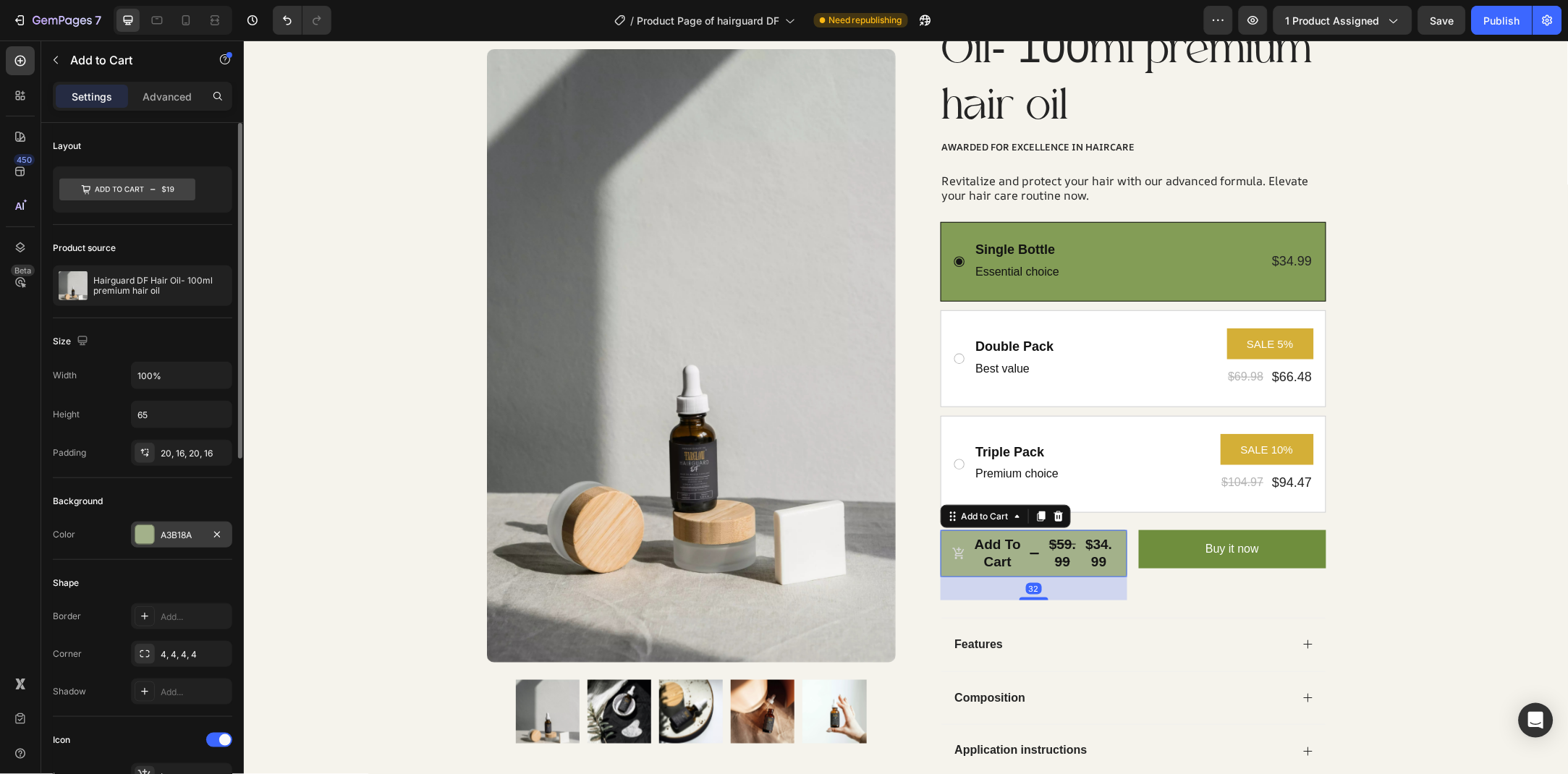
click at [170, 539] on div "A3B18A" at bounding box center [182, 535] width 42 height 13
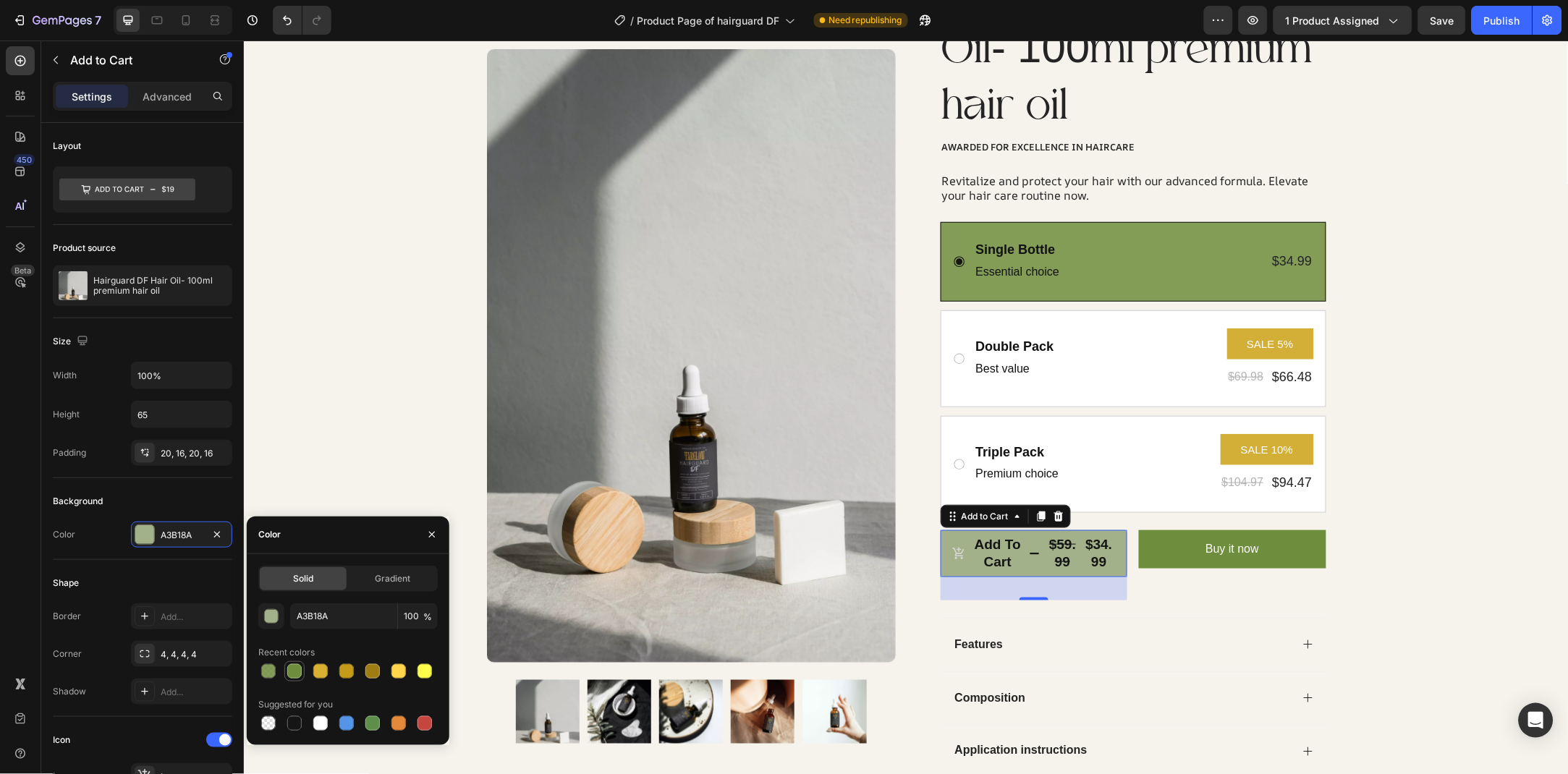
click at [297, 675] on div at bounding box center [294, 671] width 14 height 14
type input "6F8E3D"
click at [432, 534] on icon "button" at bounding box center [432, 535] width 6 height 6
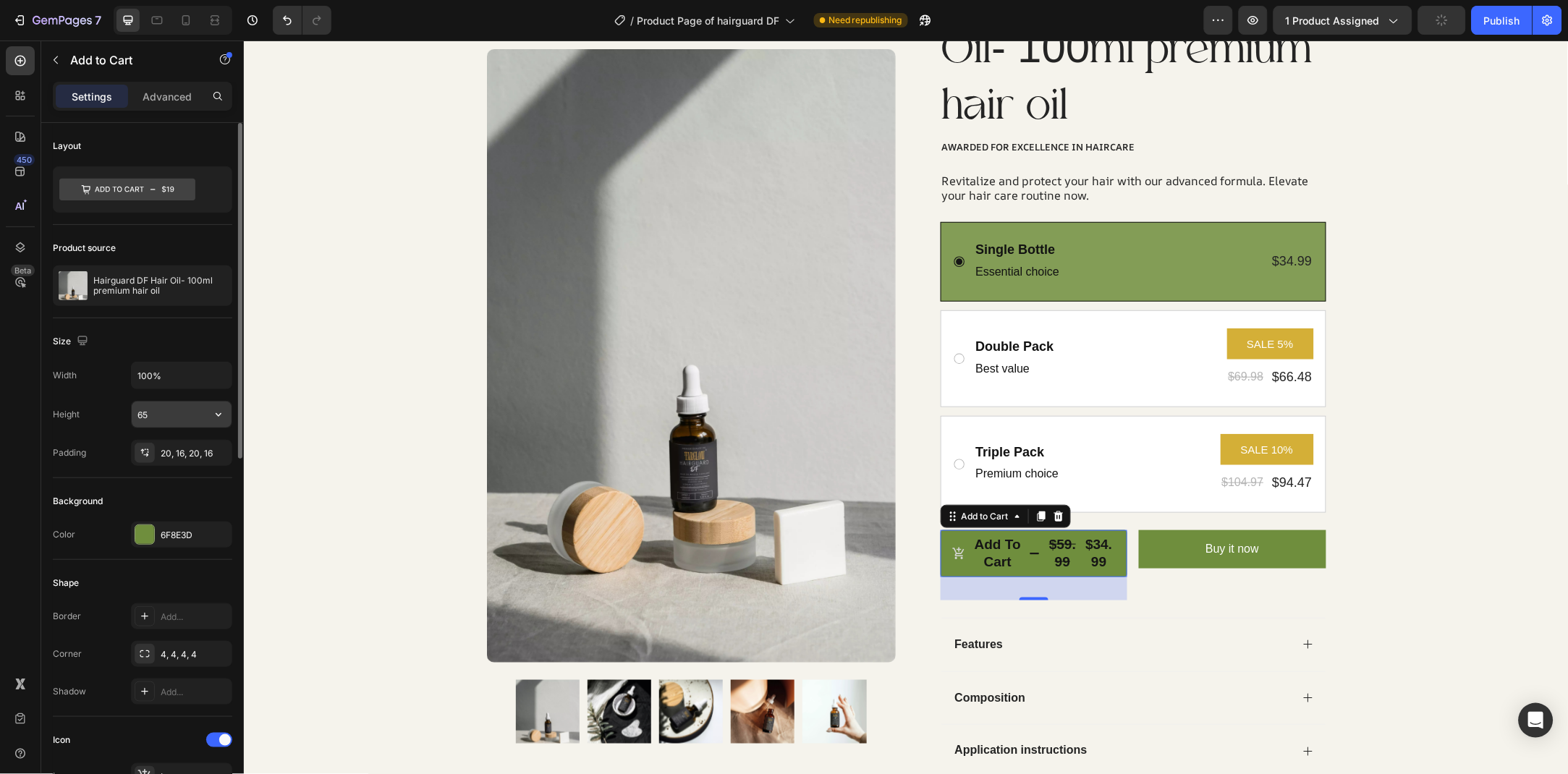
click at [222, 415] on icon "button" at bounding box center [218, 414] width 14 height 14
click at [208, 448] on span "Auto" at bounding box center [209, 452] width 19 height 13
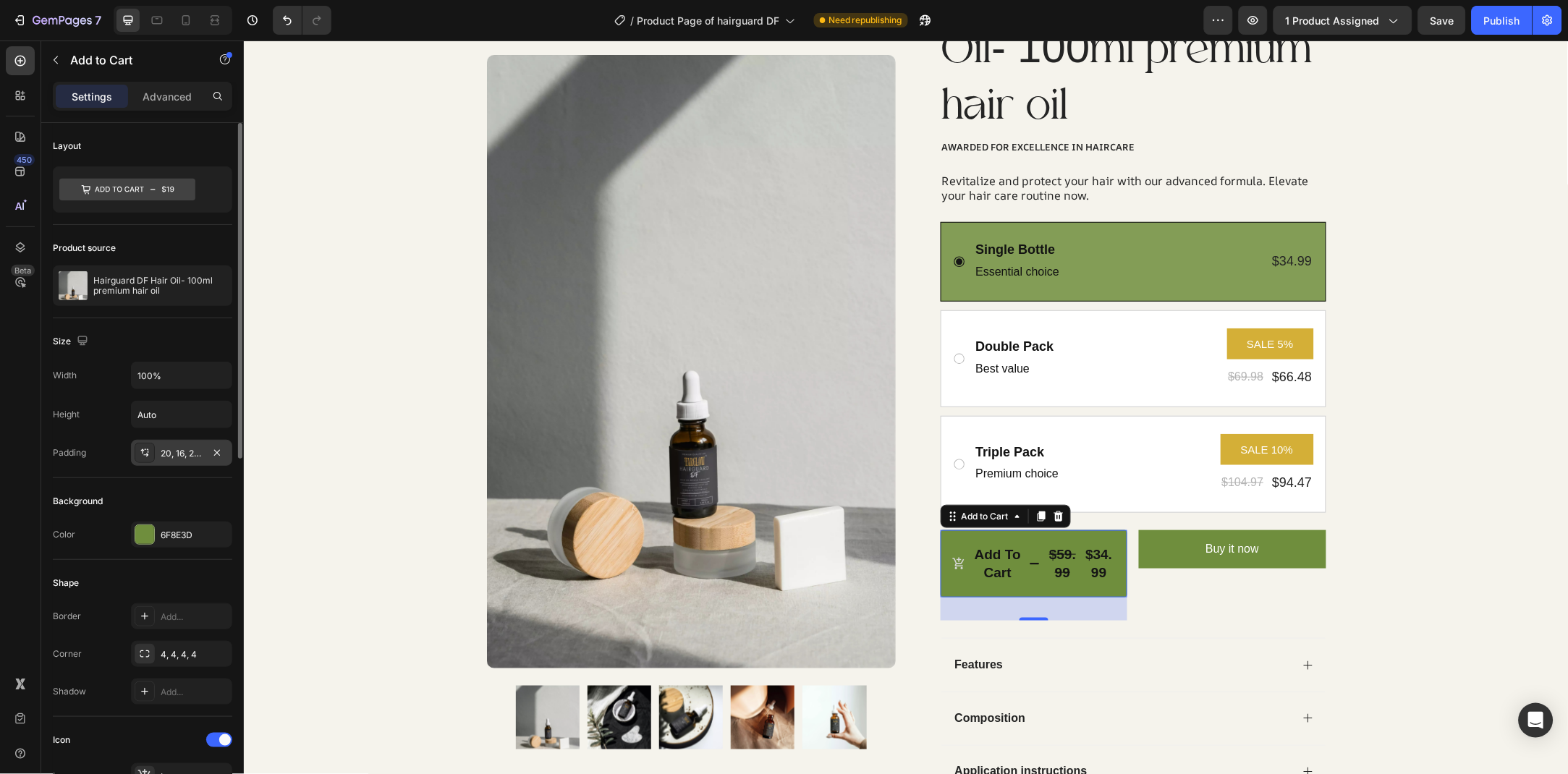
type input "65"
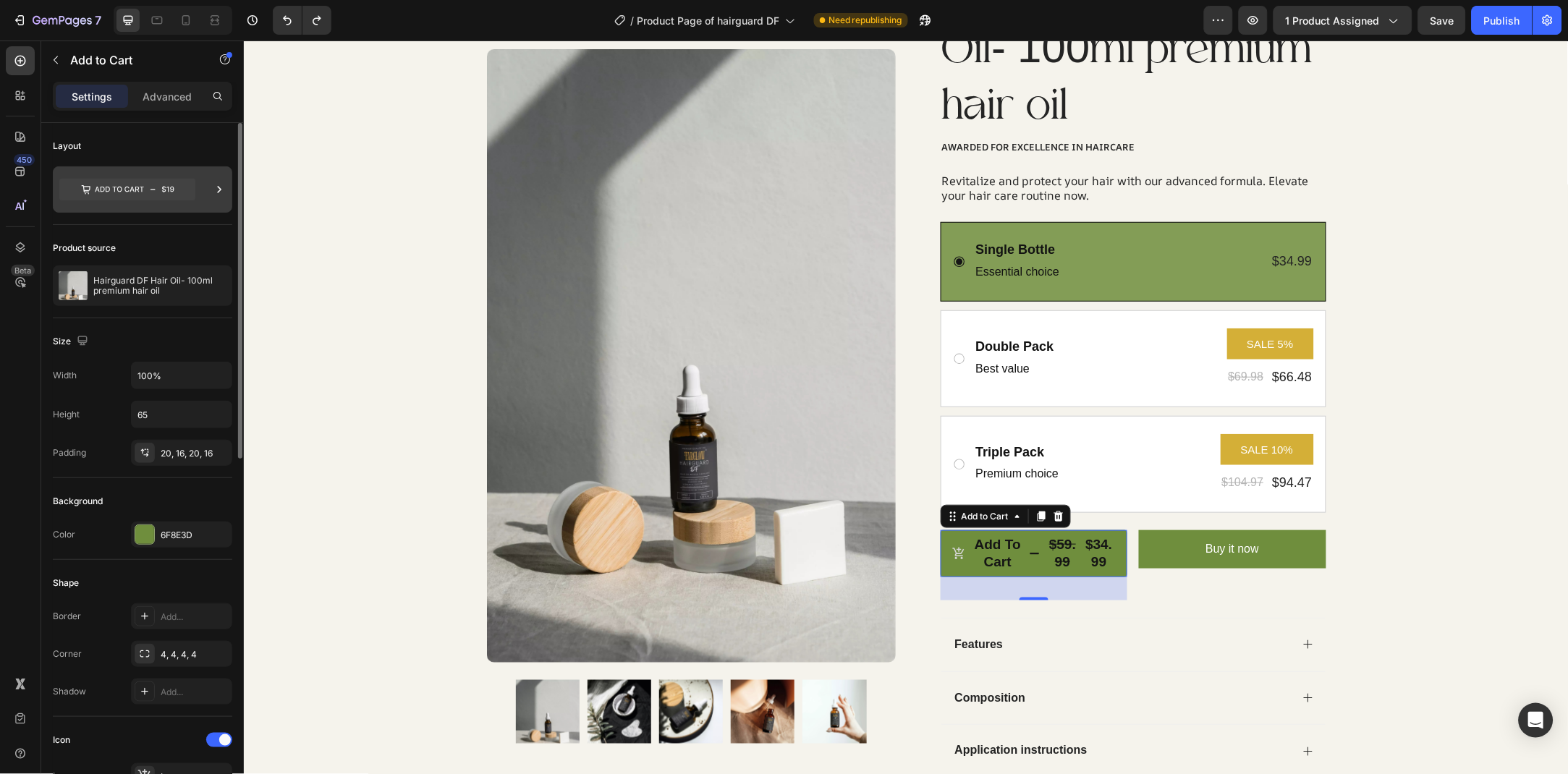
click at [160, 181] on icon at bounding box center [127, 189] width 136 height 22
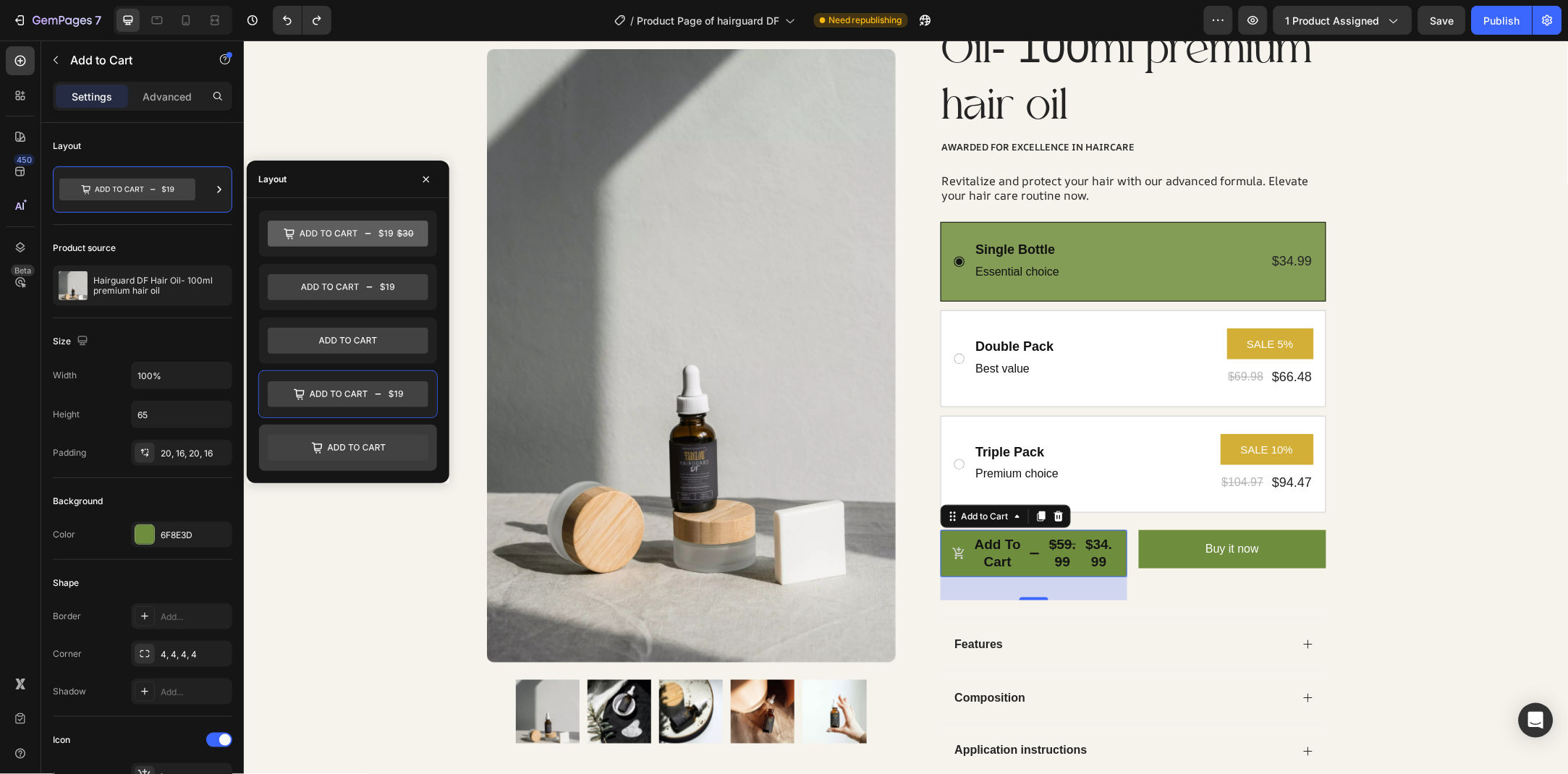
click at [382, 445] on icon at bounding box center [356, 448] width 58 height 7
click at [397, 296] on icon at bounding box center [347, 287] width 161 height 26
click at [376, 397] on icon at bounding box center [347, 394] width 161 height 26
click at [425, 187] on button "button" at bounding box center [426, 179] width 23 height 23
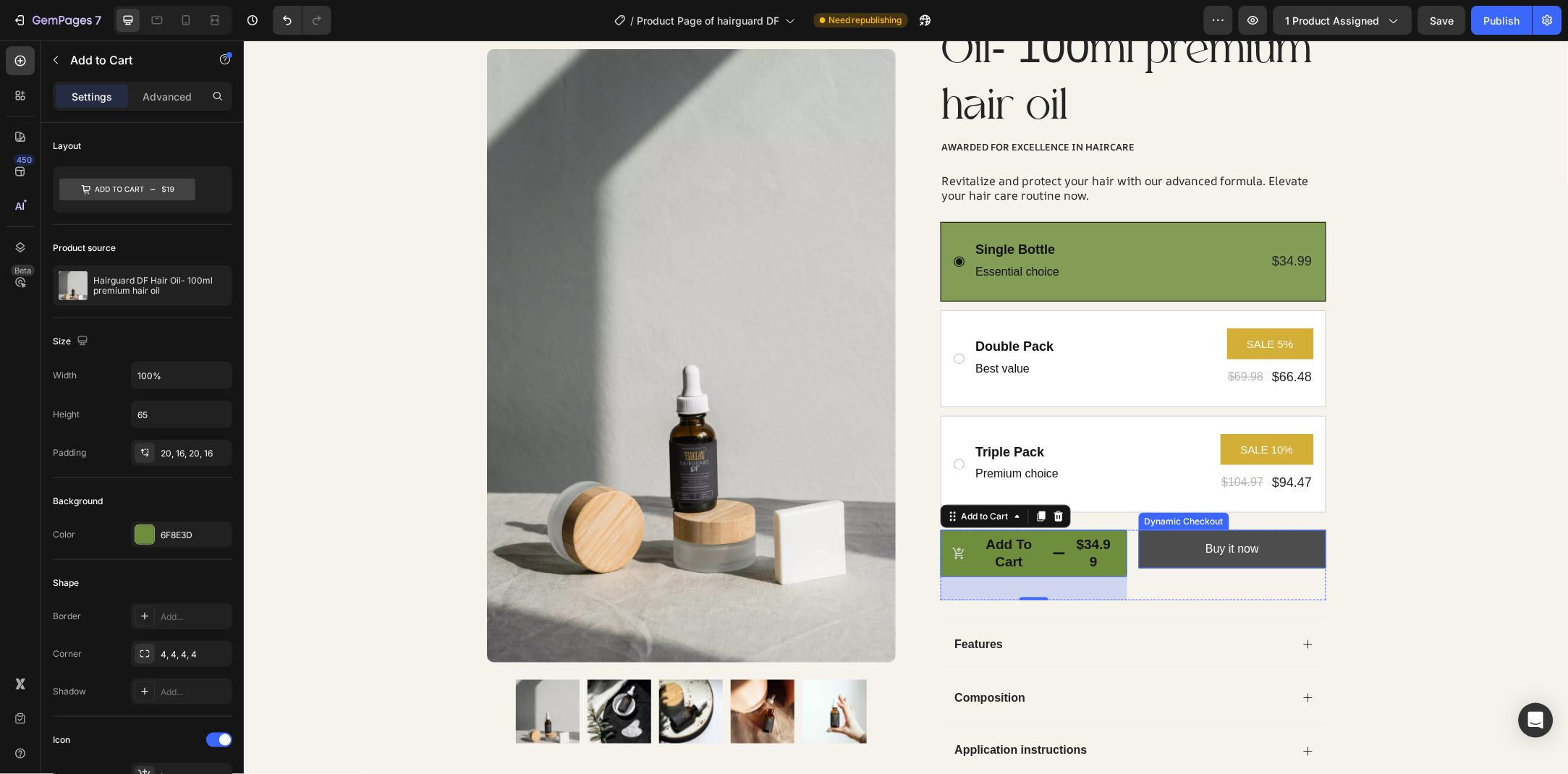
click at [1302, 548] on button "Buy it now" at bounding box center [1231, 548] width 188 height 38
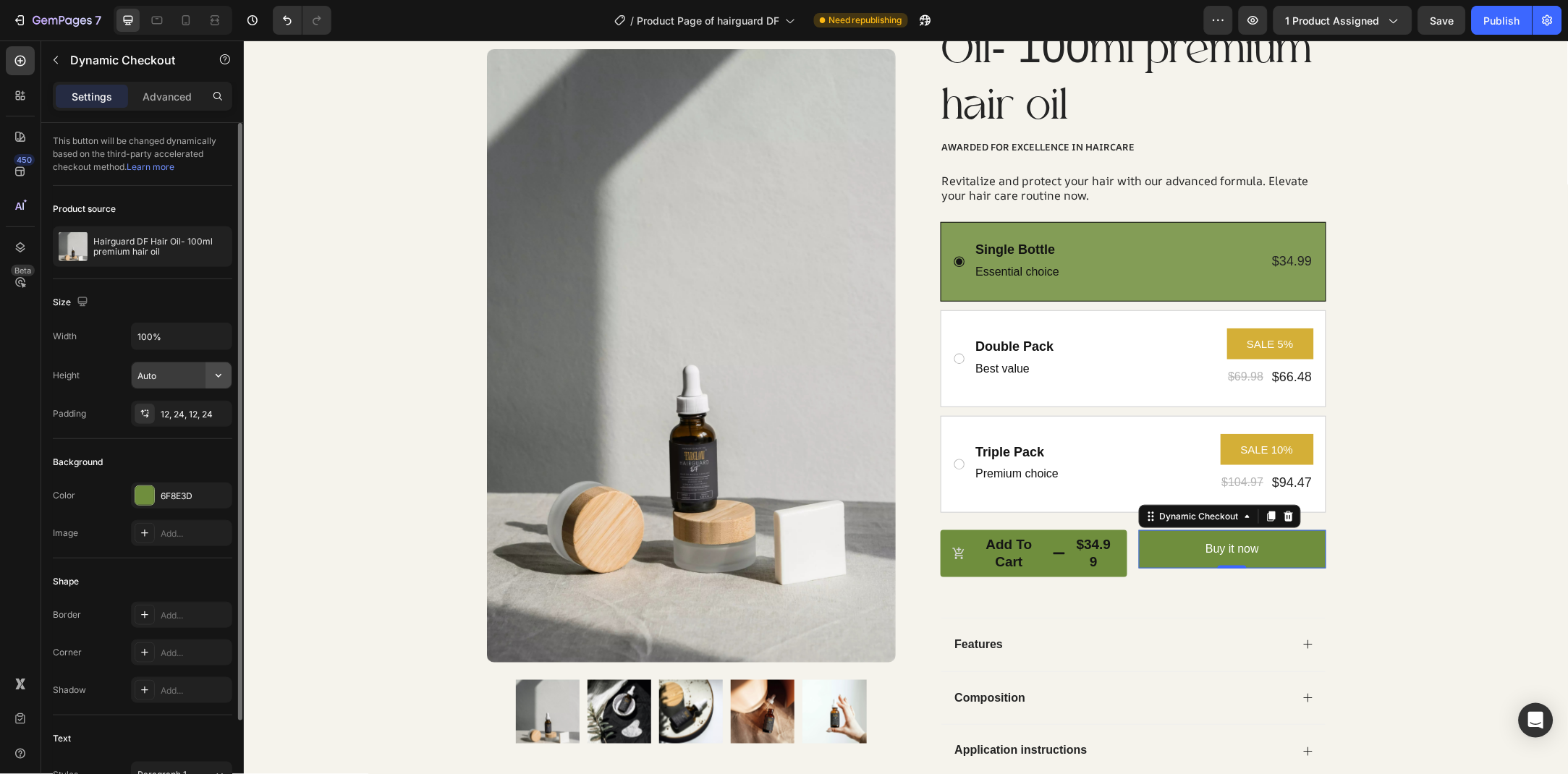
click at [215, 374] on icon "button" at bounding box center [218, 375] width 14 height 14
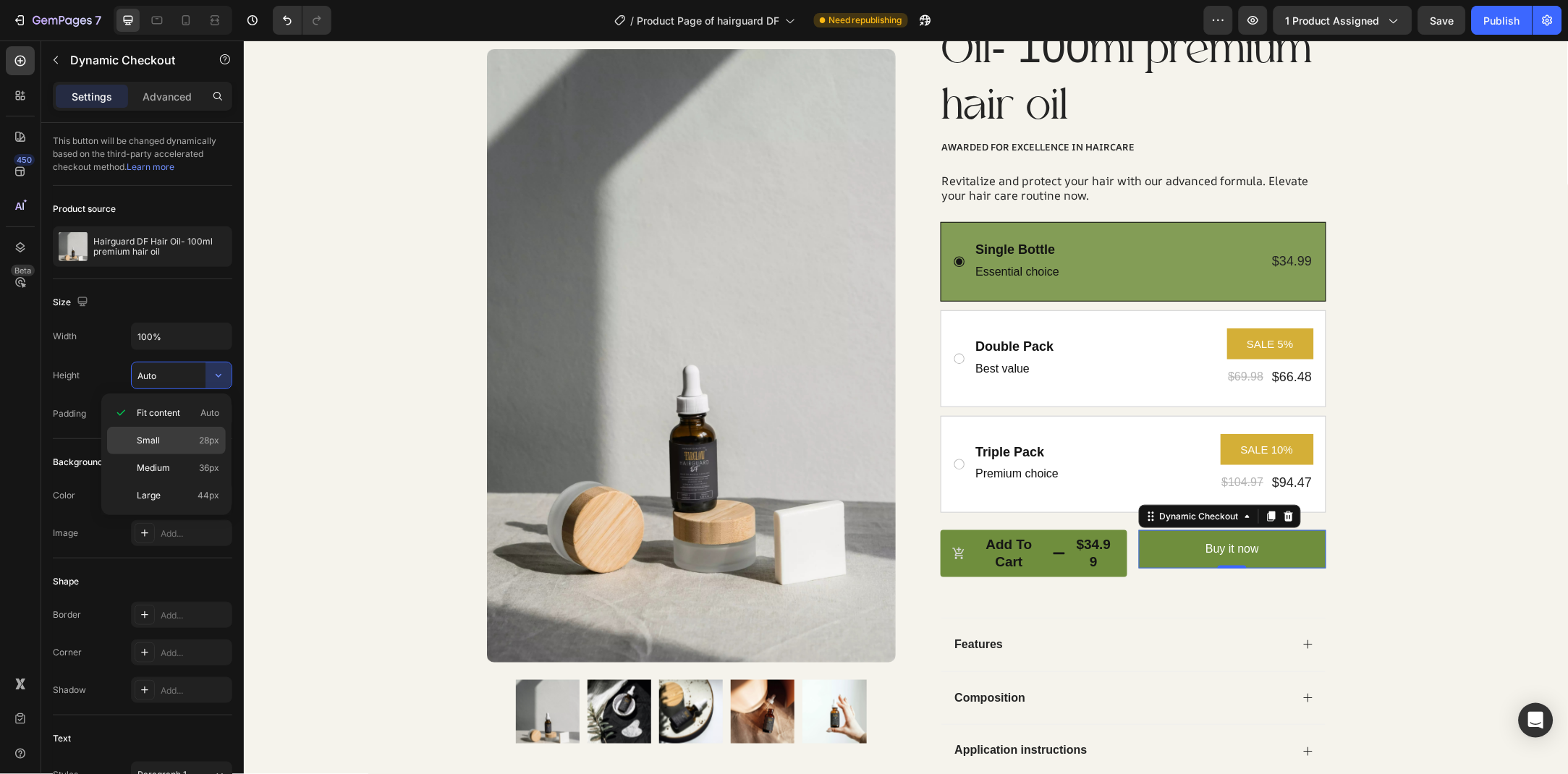
click at [191, 442] on p "Small 28px" at bounding box center [178, 440] width 82 height 13
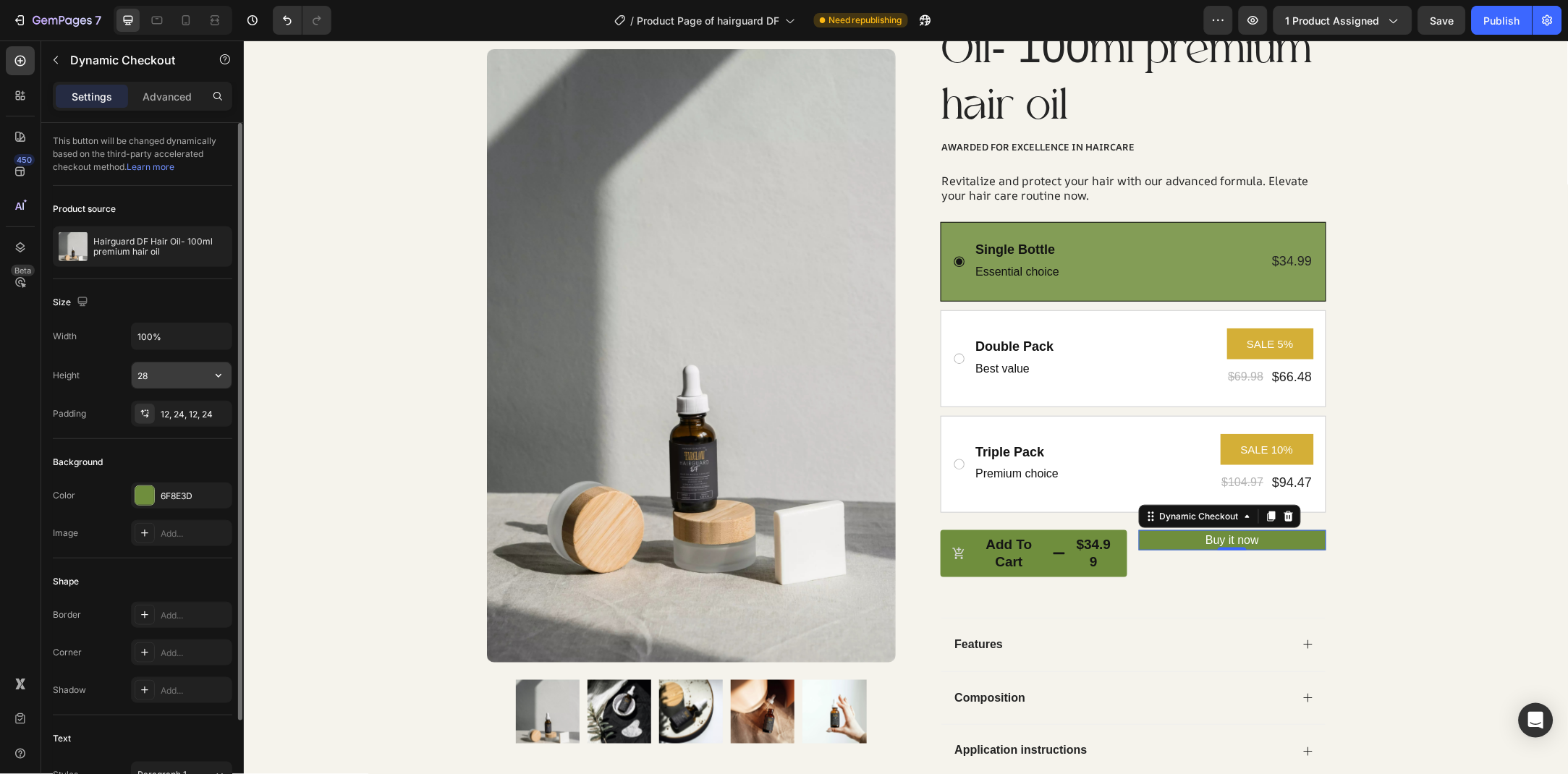
click at [219, 374] on icon "button" at bounding box center [218, 375] width 14 height 14
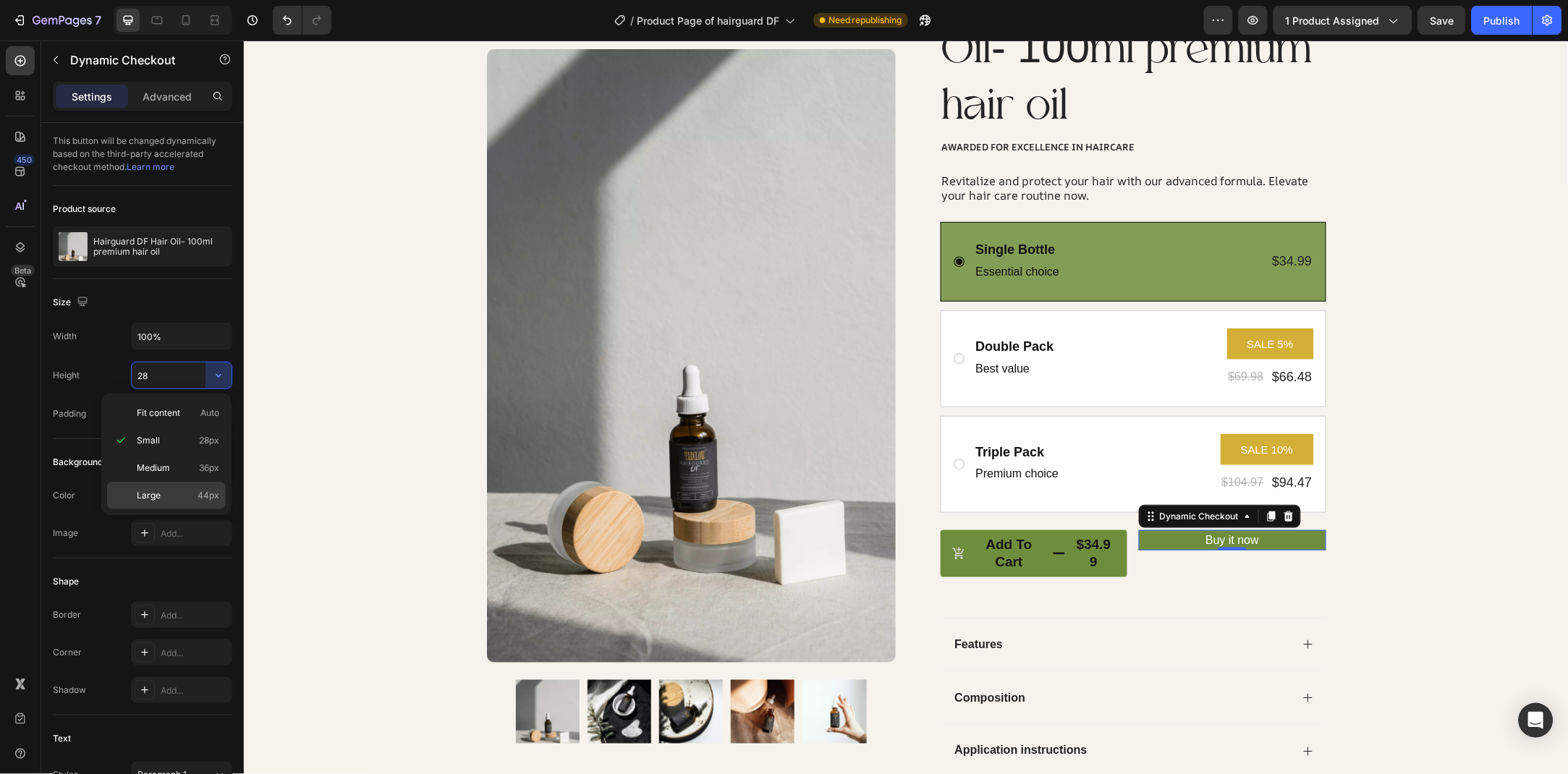
click at [168, 493] on p "Large 44px" at bounding box center [178, 495] width 82 height 13
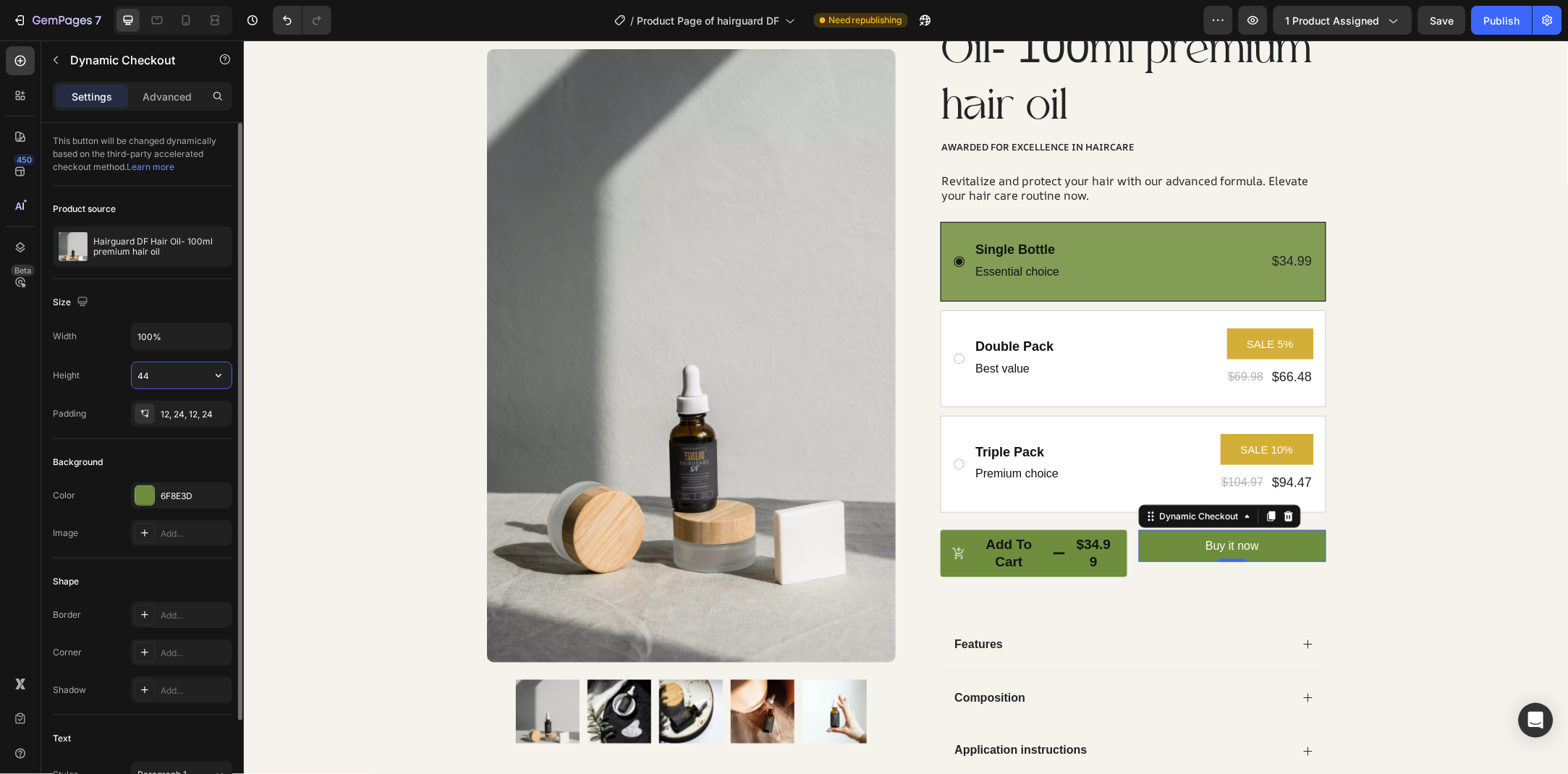
click at [170, 374] on input "44" at bounding box center [182, 375] width 100 height 26
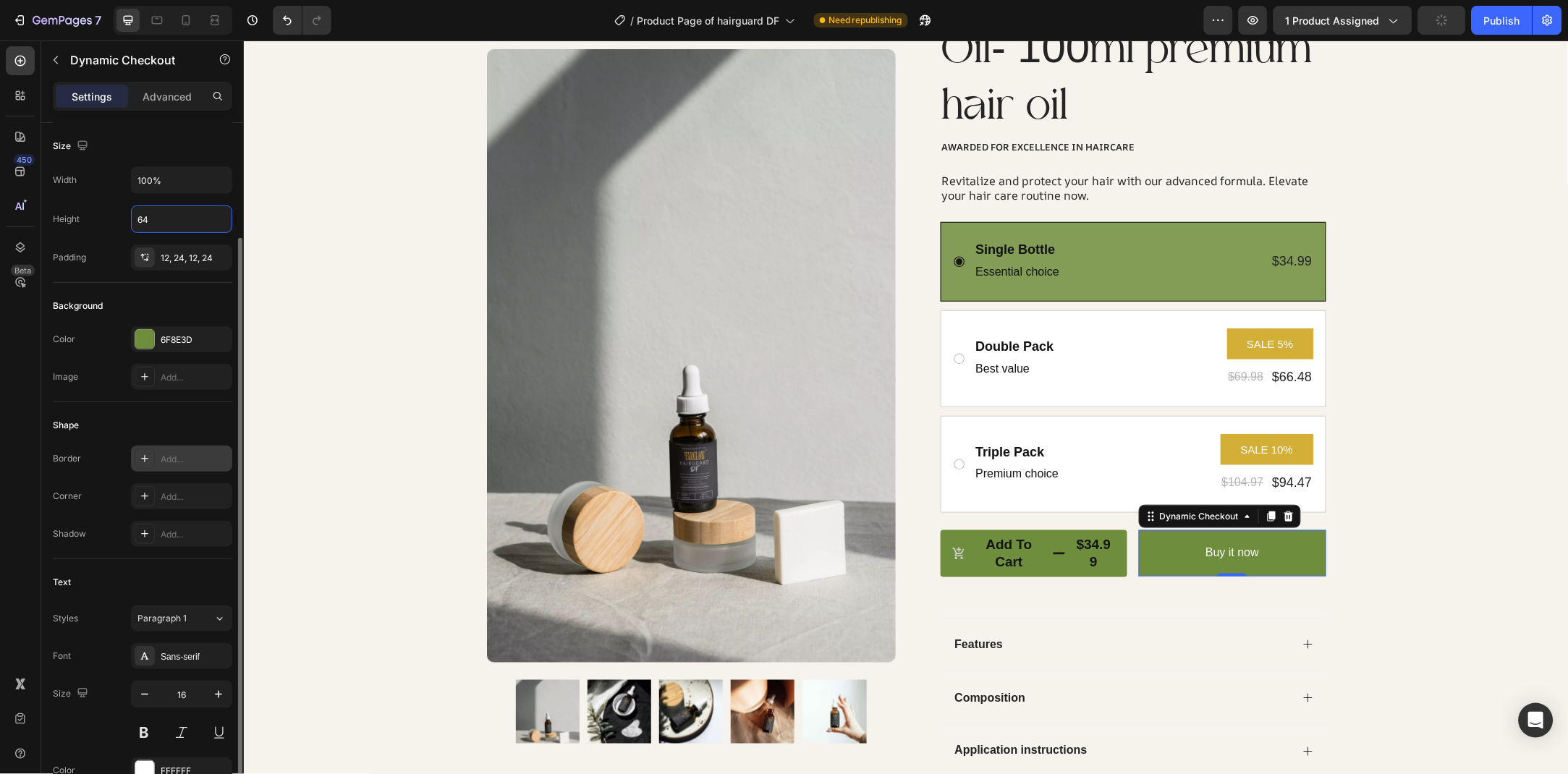
type input "64"
click at [170, 453] on div "Add..." at bounding box center [194, 459] width 68 height 13
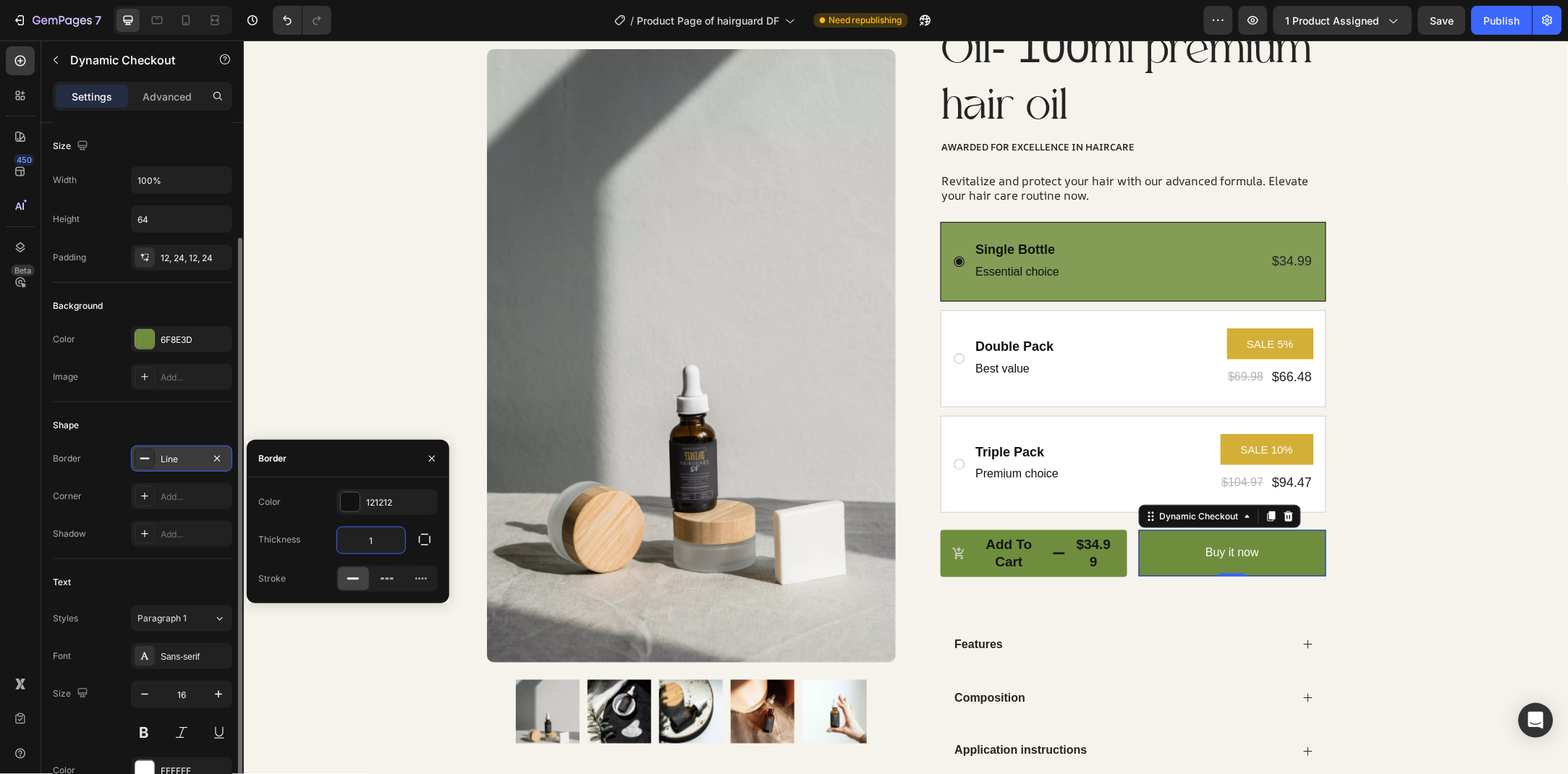
click at [379, 536] on input "1" at bounding box center [371, 540] width 68 height 26
type input "3"
type input "5"
type input "4"
type input "3"
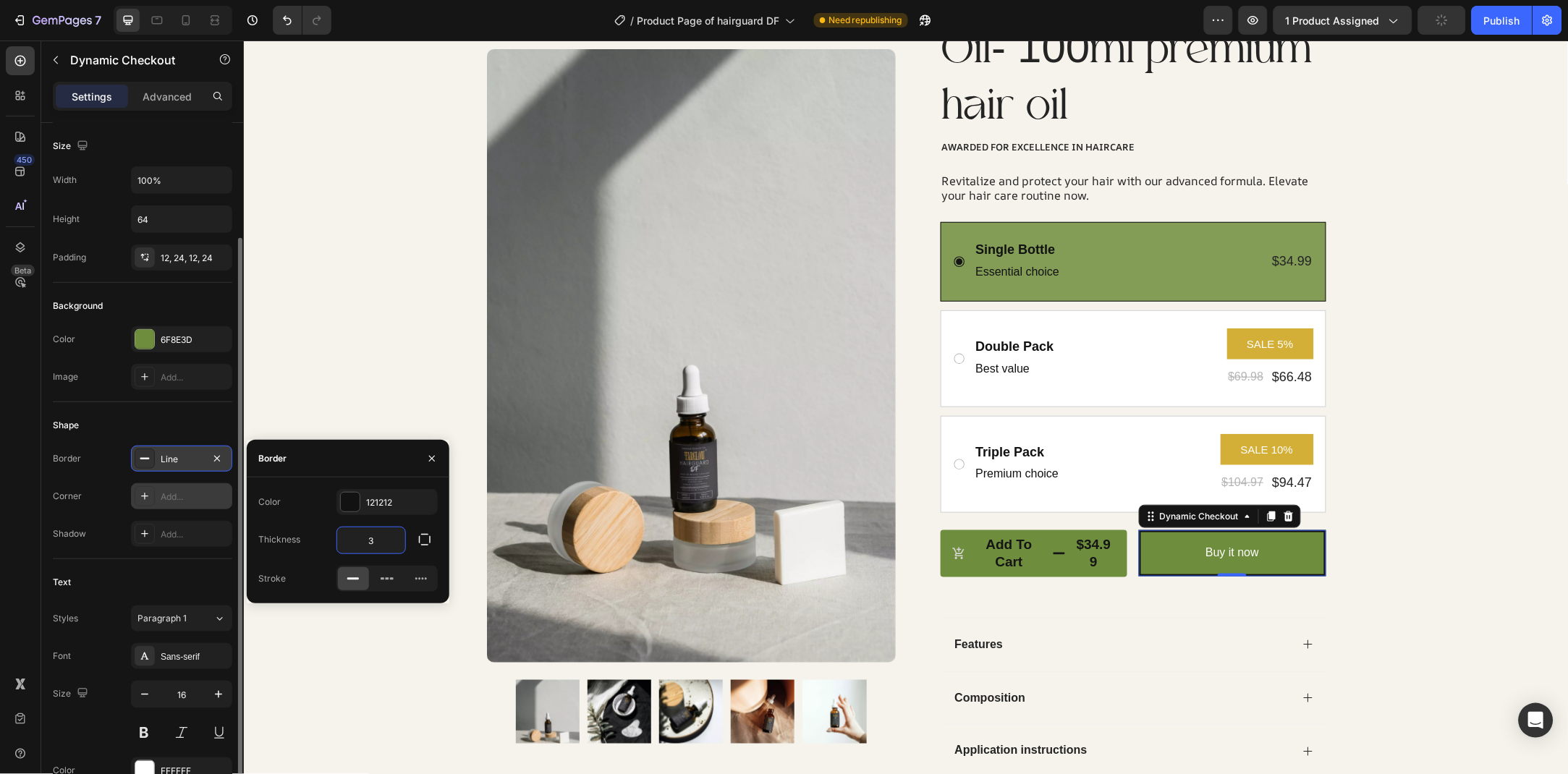
click at [214, 491] on div "Add..." at bounding box center [194, 497] width 68 height 13
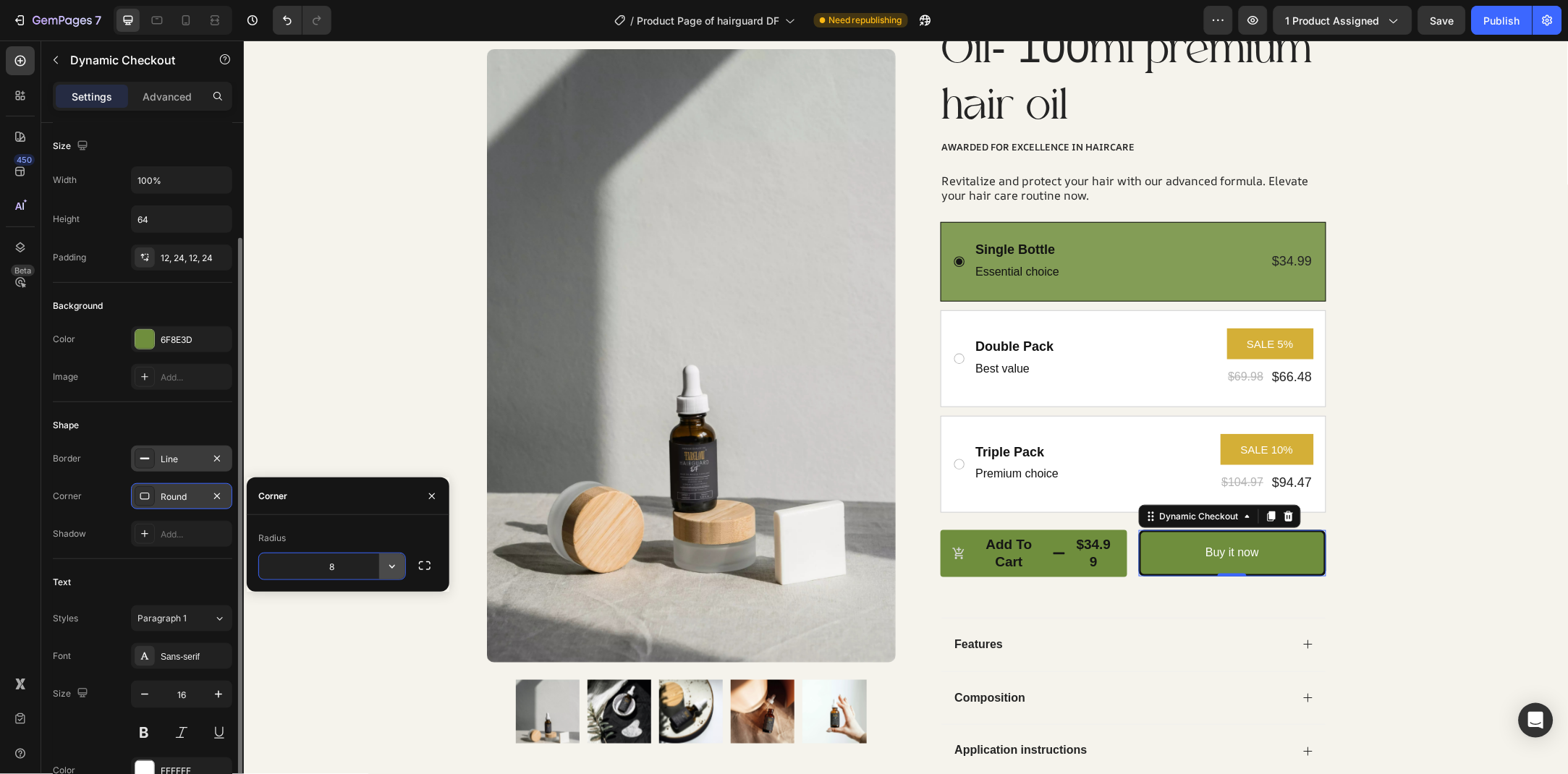
click at [390, 563] on icon "button" at bounding box center [391, 566] width 14 height 14
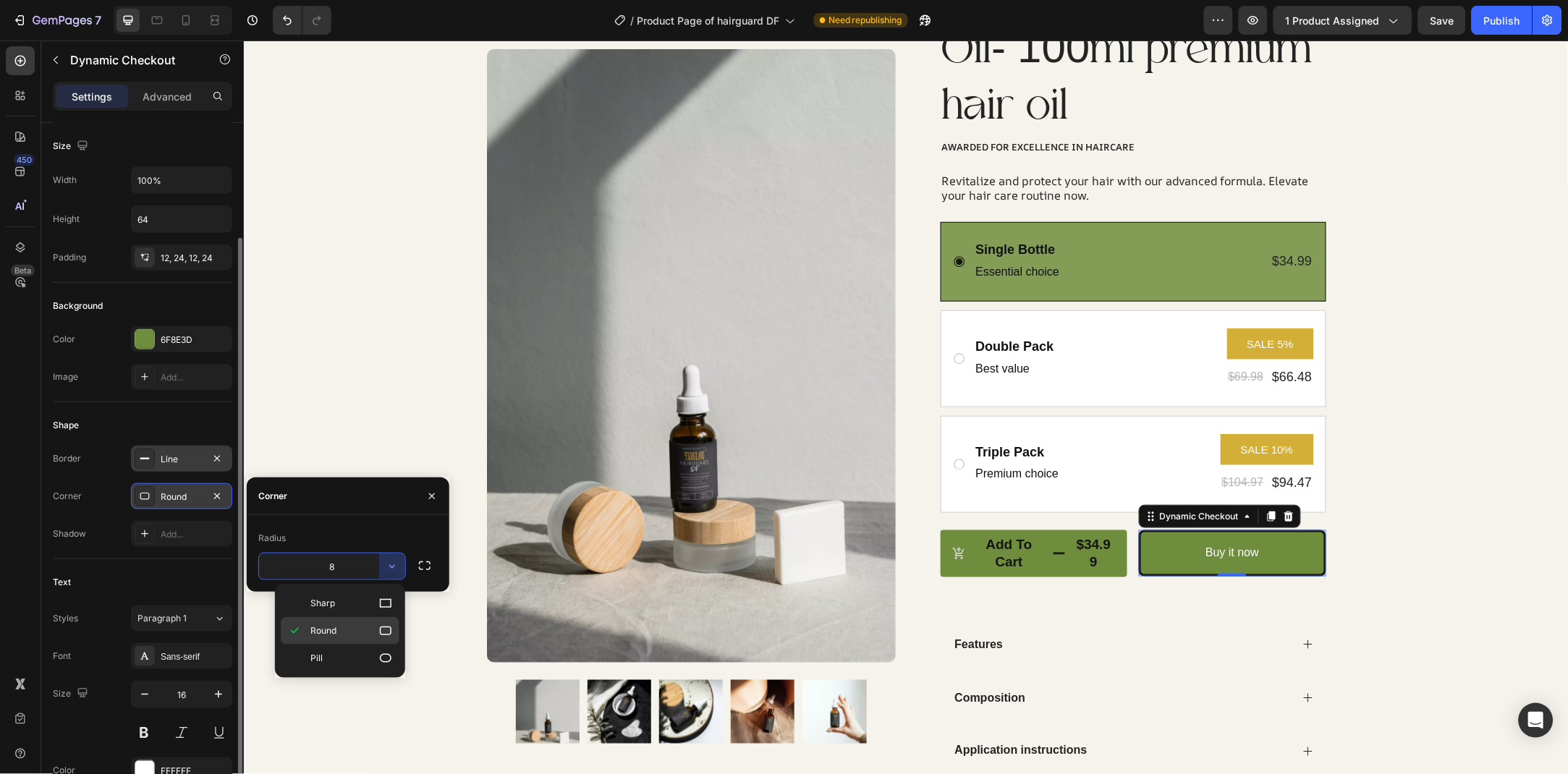
click at [362, 638] on p "Round" at bounding box center [351, 631] width 82 height 14
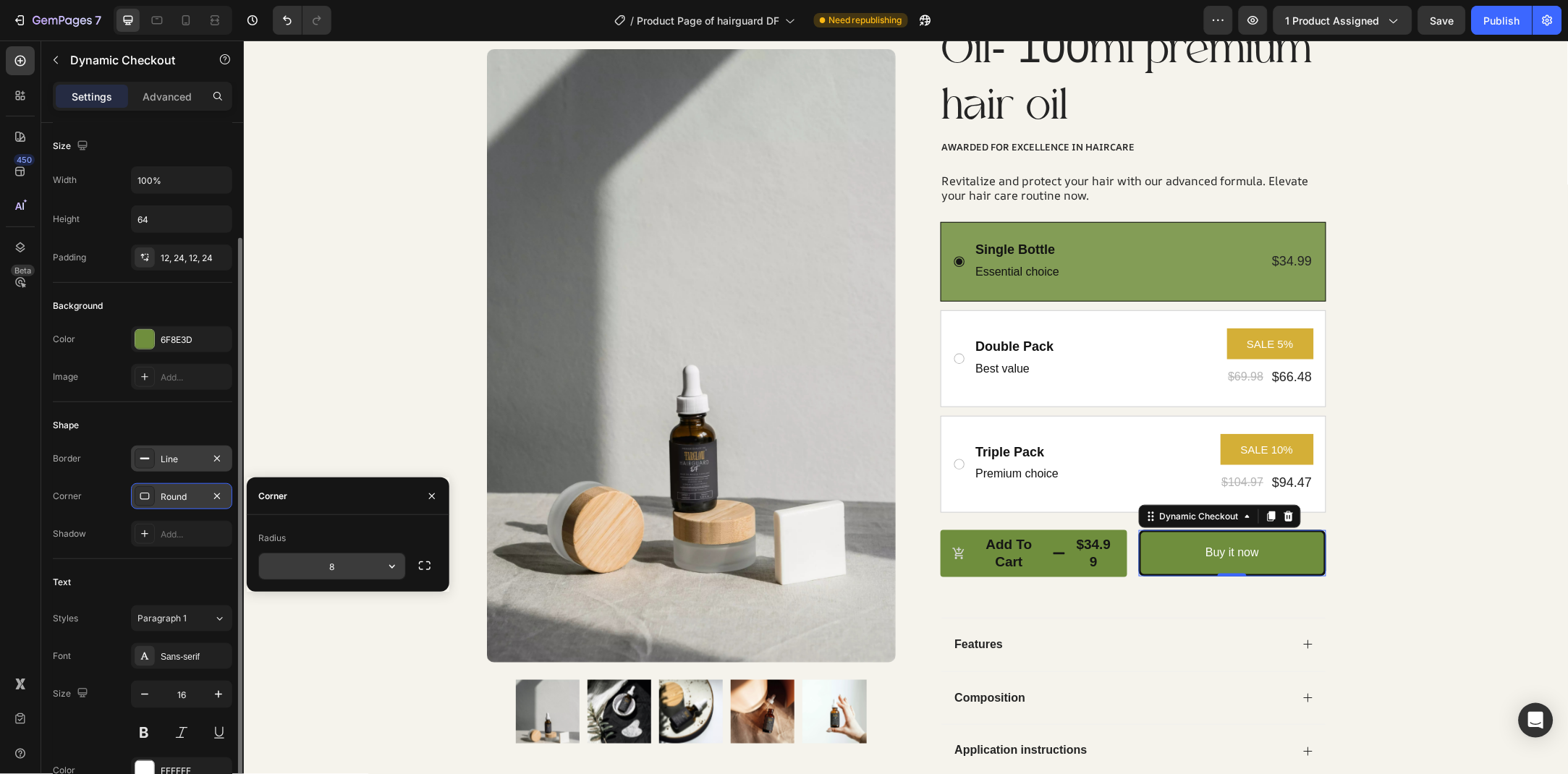
click at [346, 573] on input "8" at bounding box center [332, 566] width 146 height 26
type input "5"
type input "15"
click at [1485, 486] on div "Product Images Row Icon Icon Icon Icon Icon Icon List Rated 4.9/5 Based on 1200…" at bounding box center [905, 357] width 1324 height 888
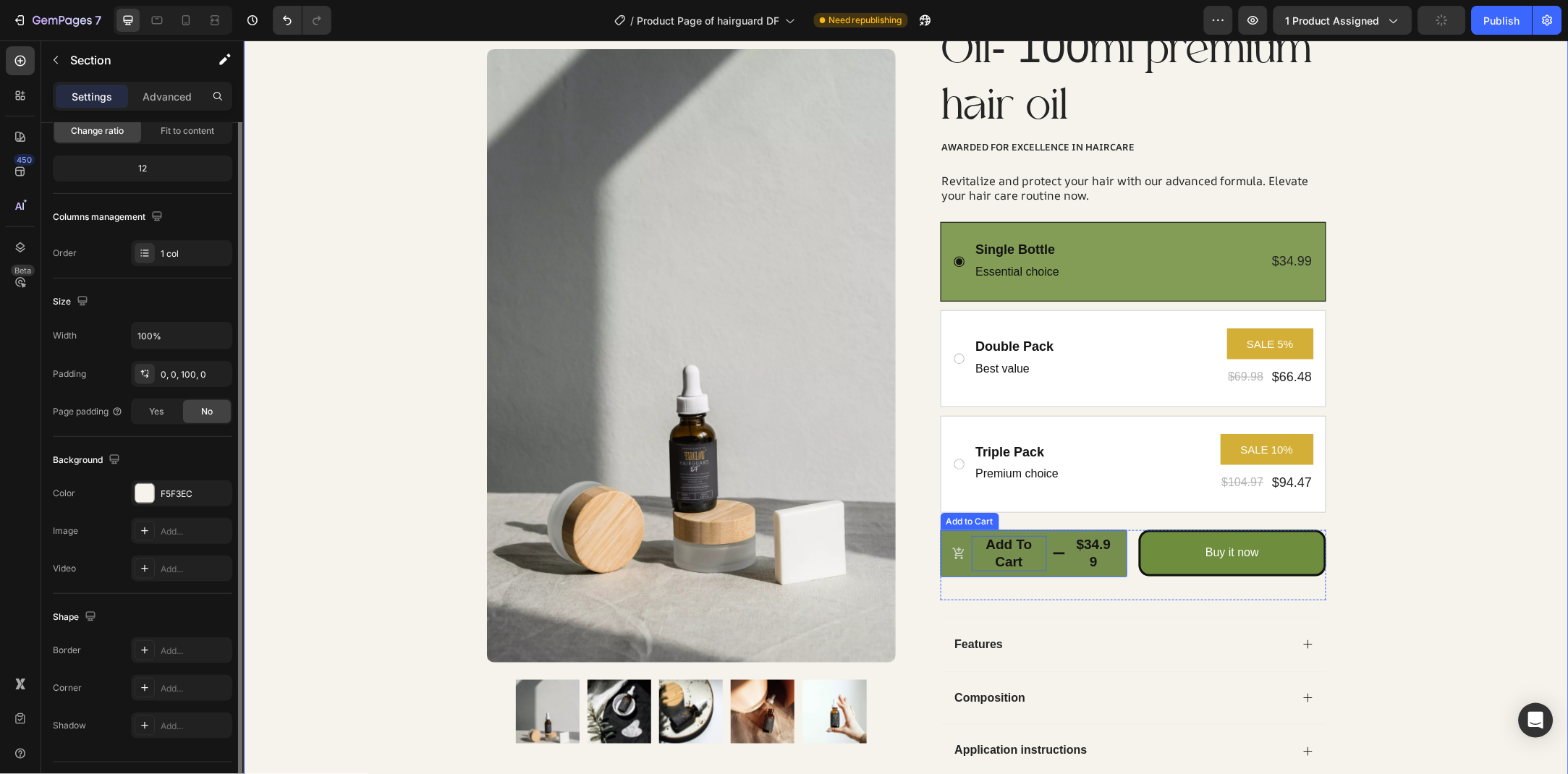
scroll to position [0, 0]
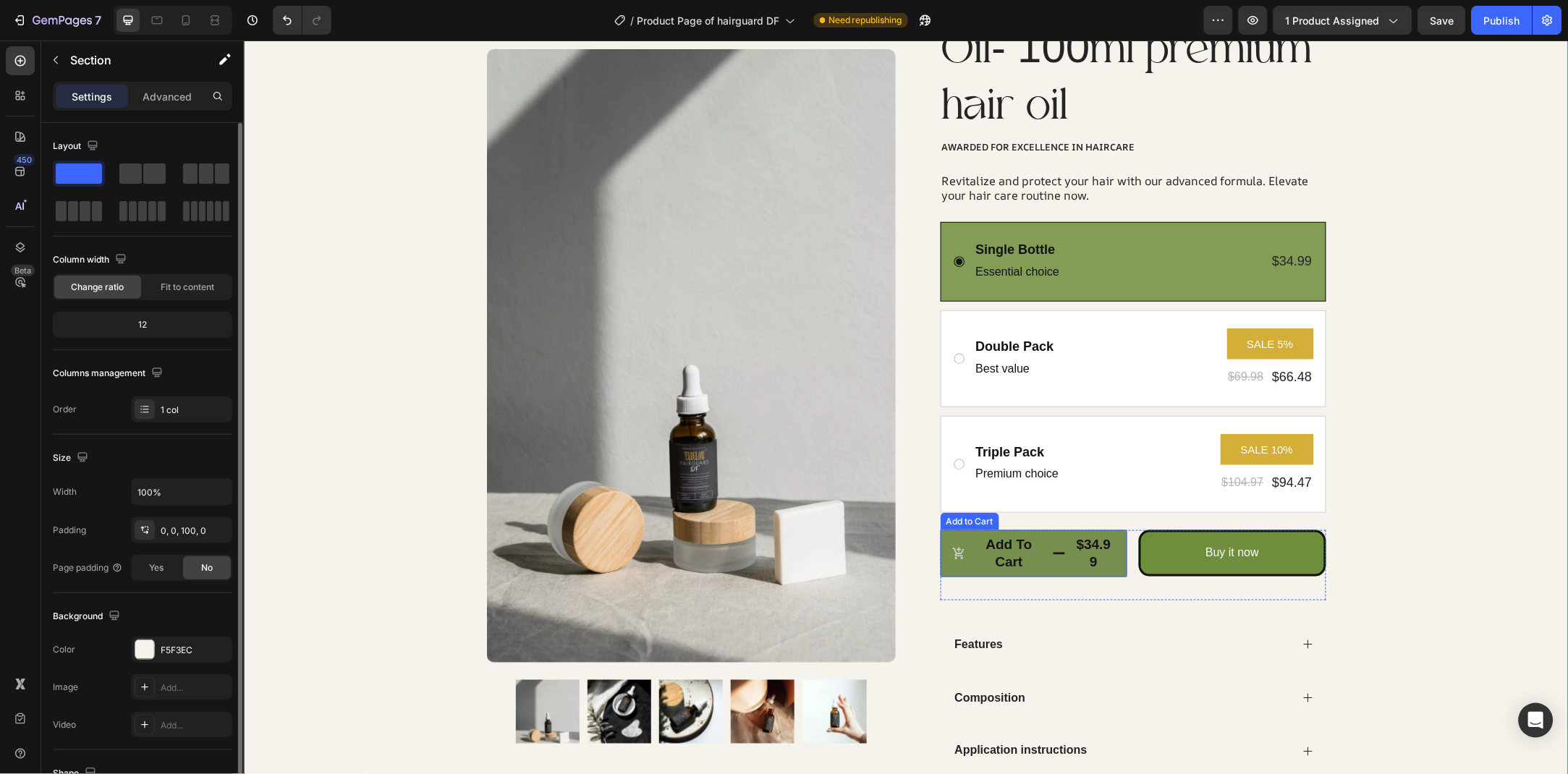
click at [969, 566] on button "Add to cart $34.99" at bounding box center [1033, 553] width 188 height 47
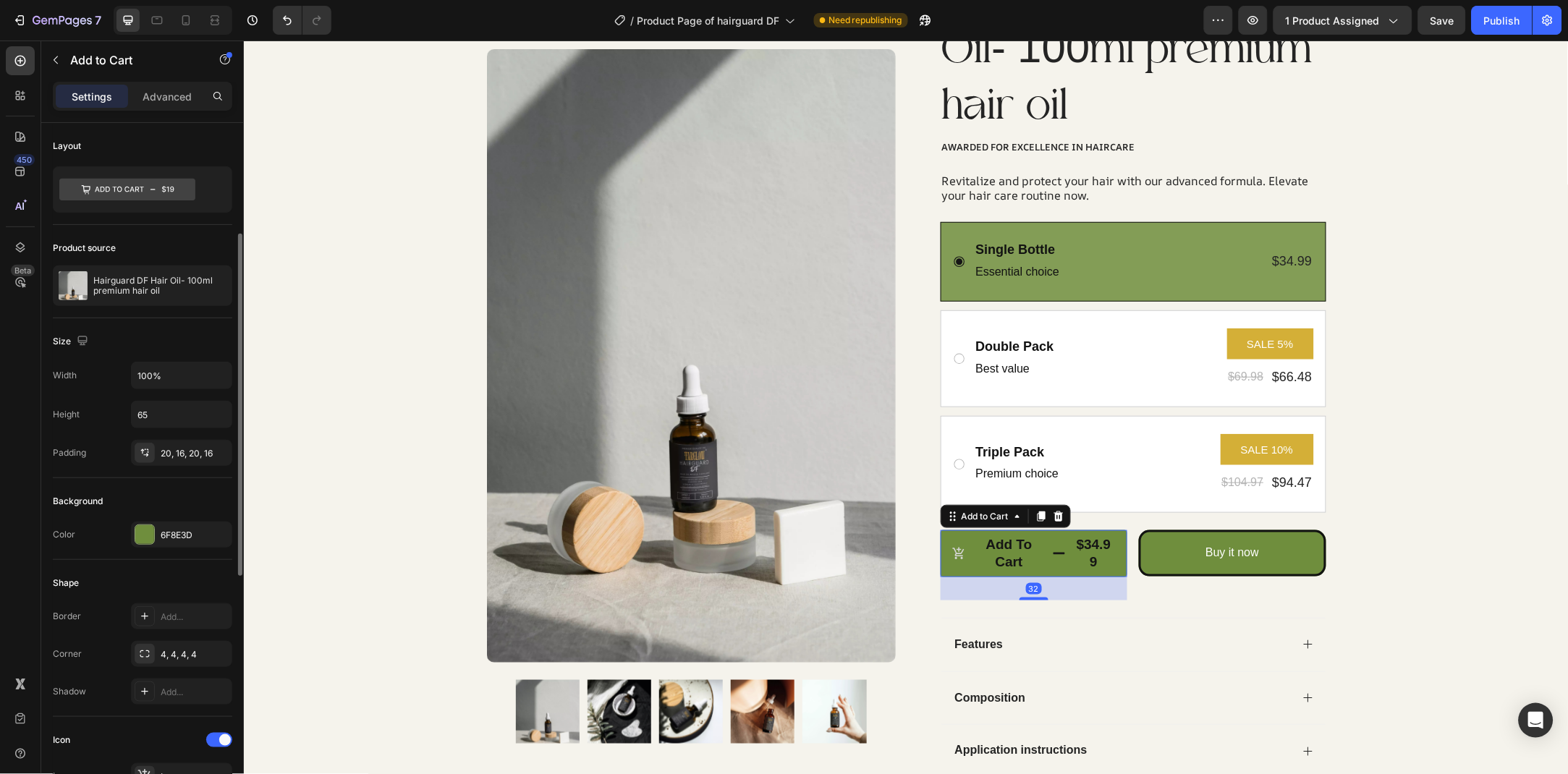
scroll to position [156, 0]
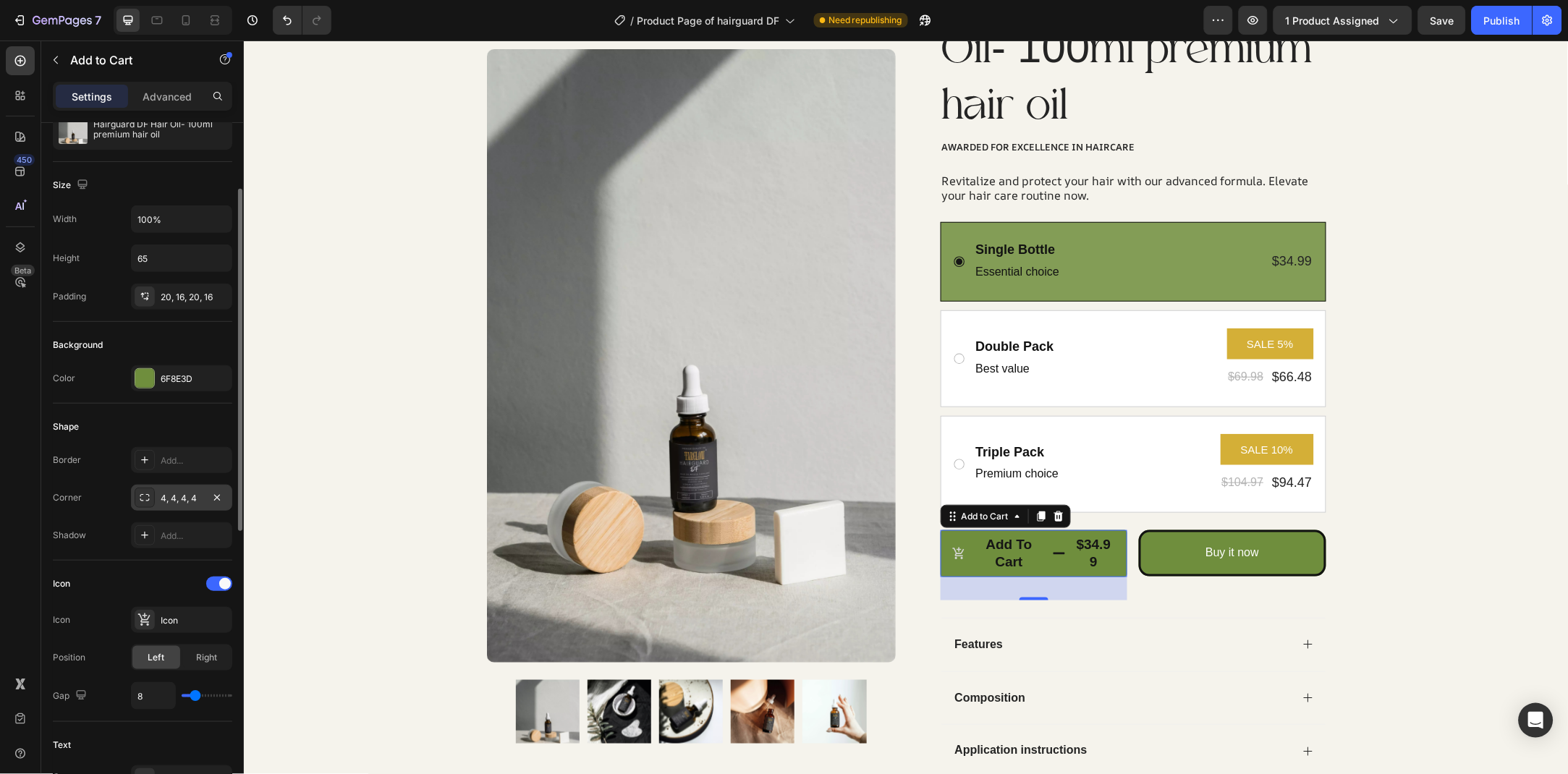
click at [176, 489] on div "4, 4, 4, 4" at bounding box center [182, 498] width 102 height 26
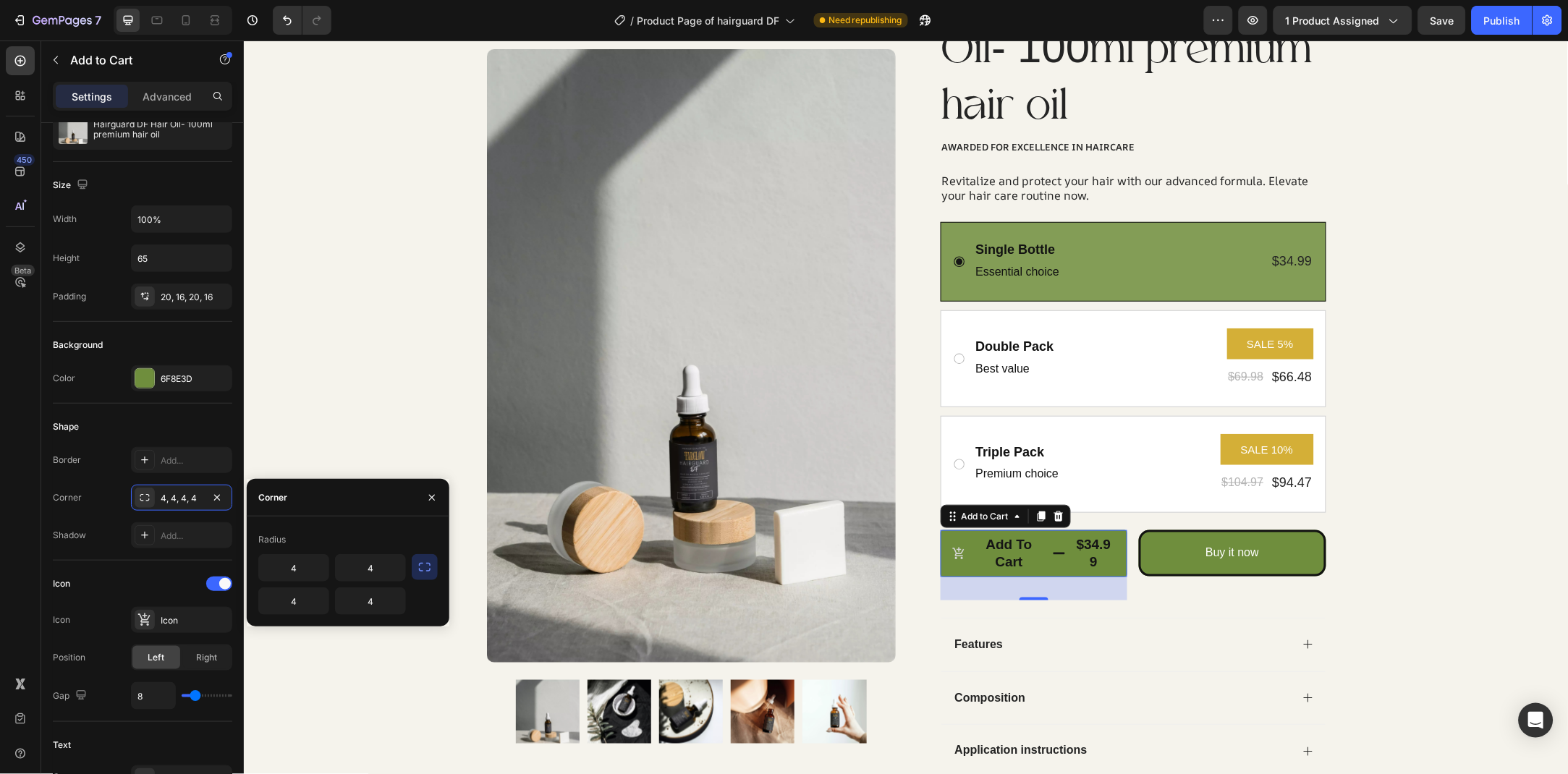
click at [427, 566] on icon "button" at bounding box center [424, 567] width 14 height 14
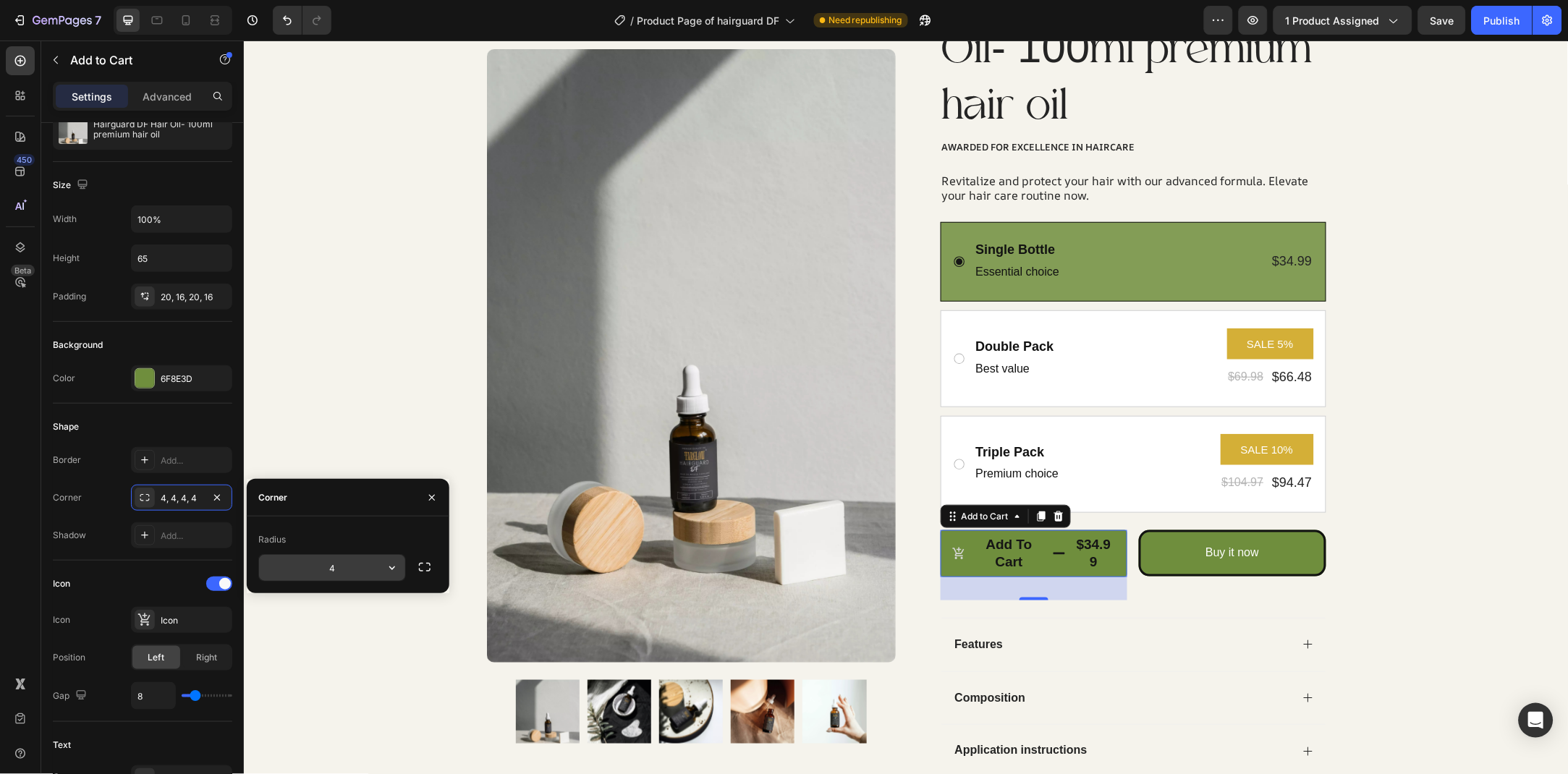
click at [350, 566] on input "4" at bounding box center [332, 568] width 146 height 26
type input "15"
click at [182, 452] on div "Add..." at bounding box center [182, 460] width 102 height 26
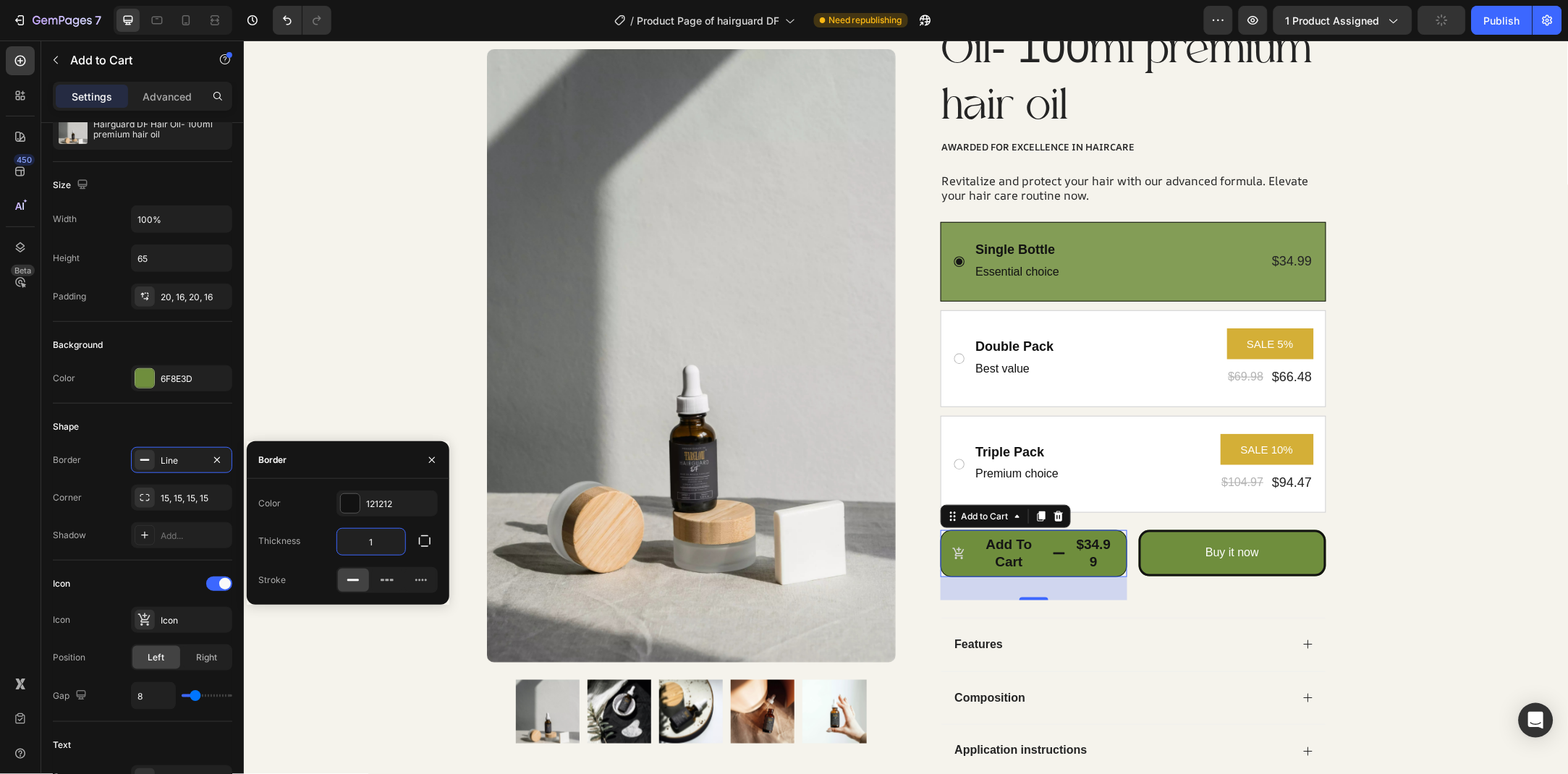
click at [362, 533] on input "1" at bounding box center [371, 542] width 68 height 26
type input "3"
click at [1268, 537] on button "Buy it now" at bounding box center [1231, 553] width 188 height 46
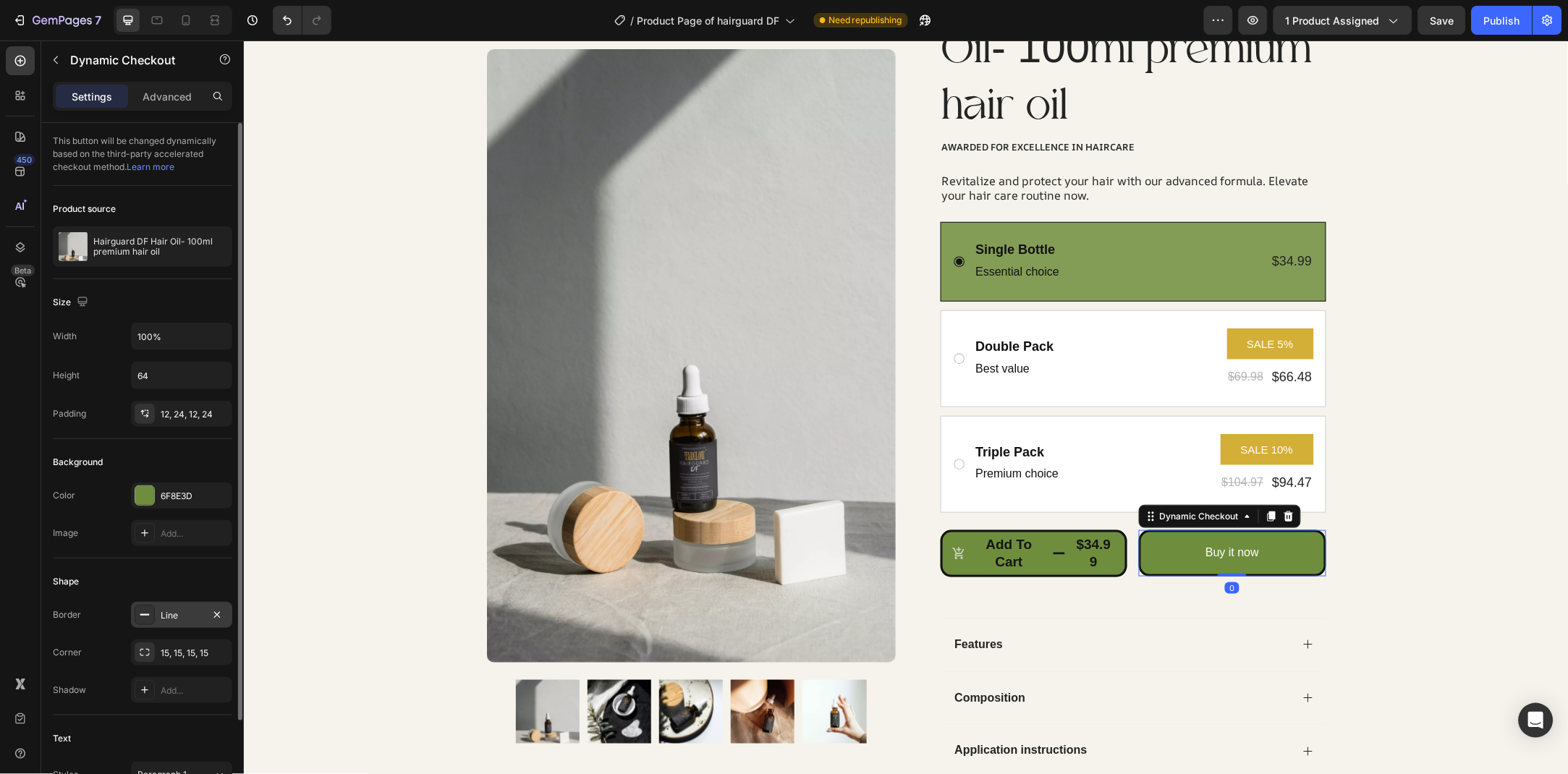
scroll to position [78, 0]
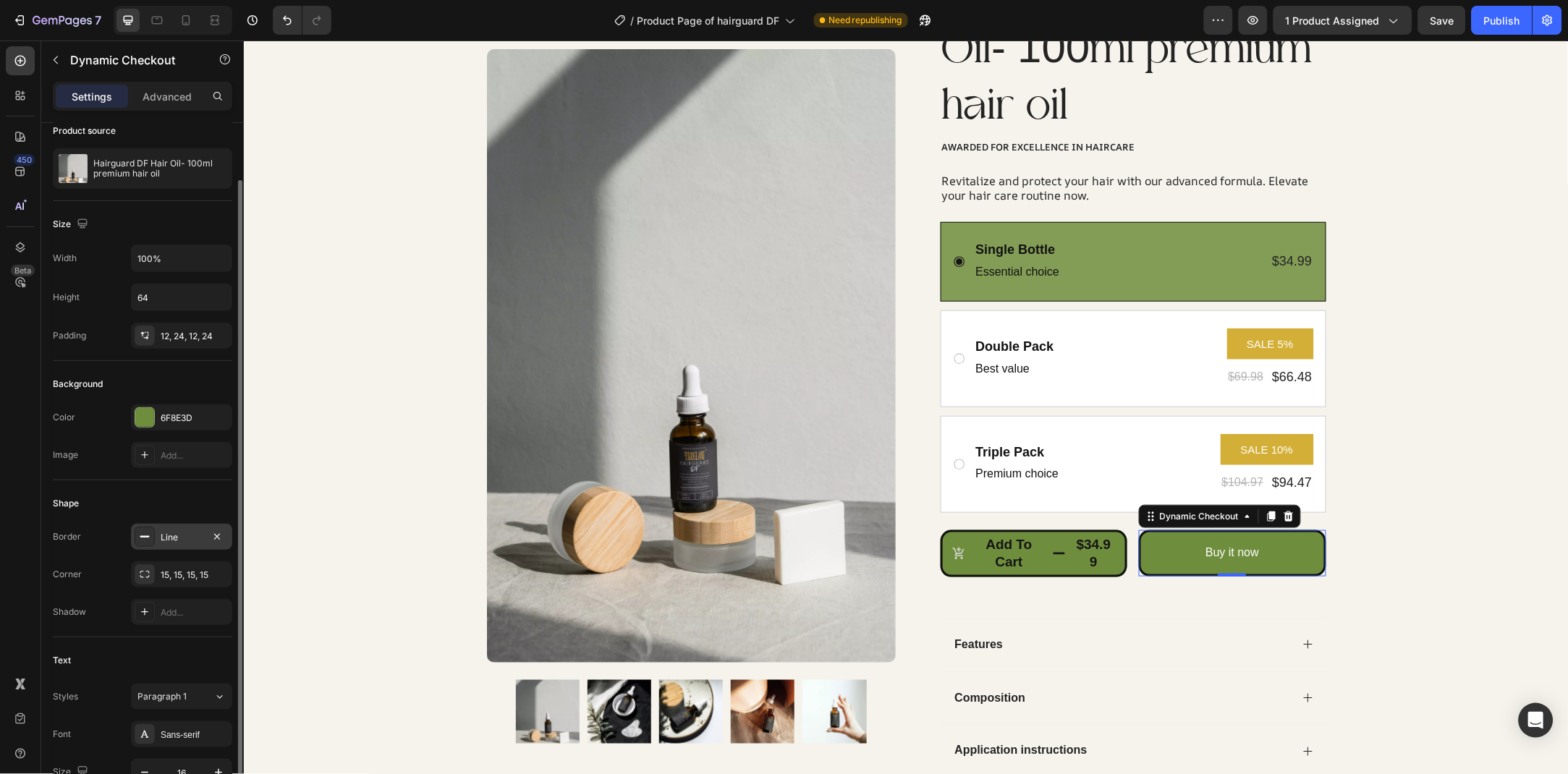
click at [173, 542] on div "Line" at bounding box center [182, 537] width 42 height 13
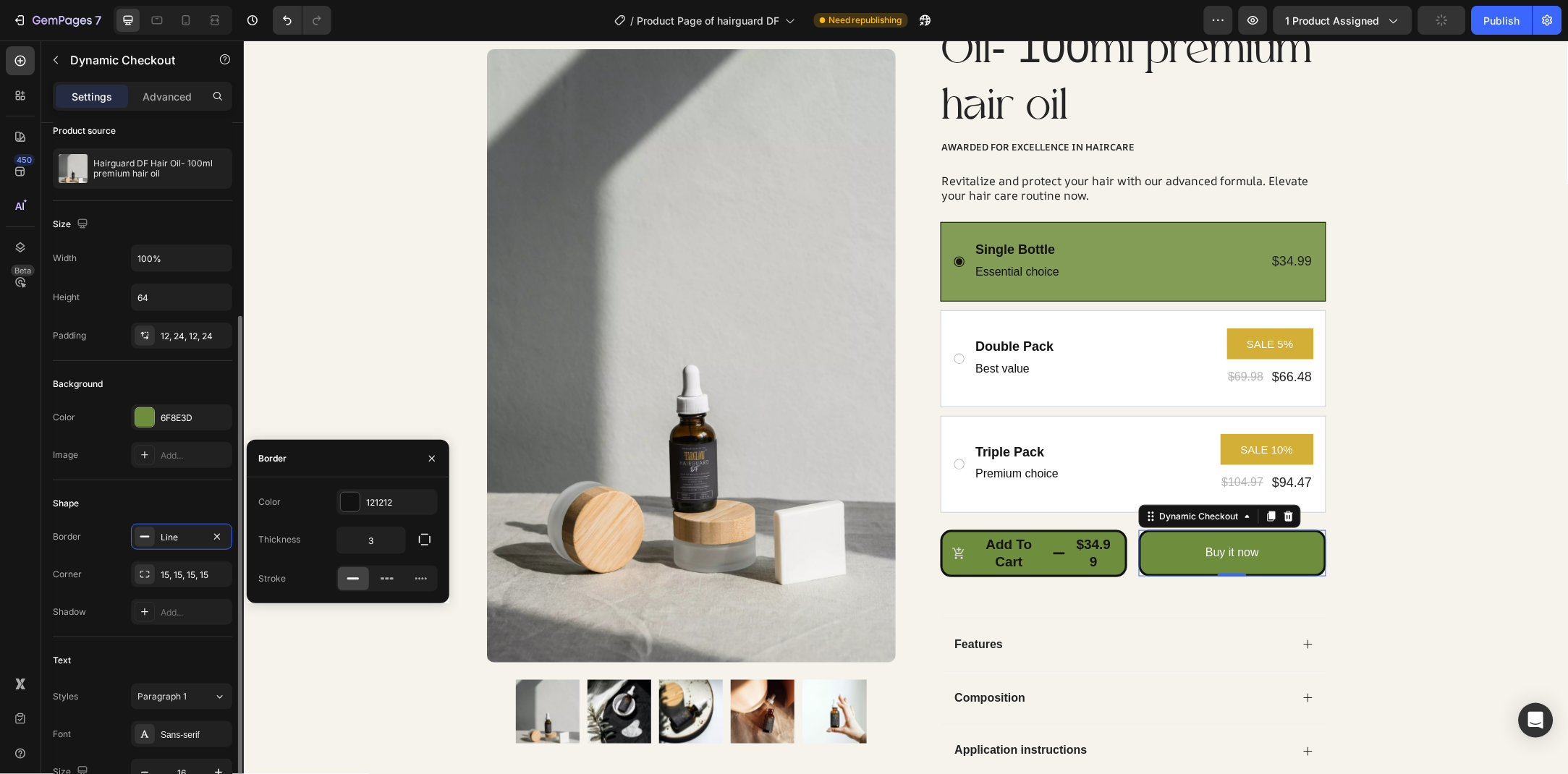
scroll to position [287, 0]
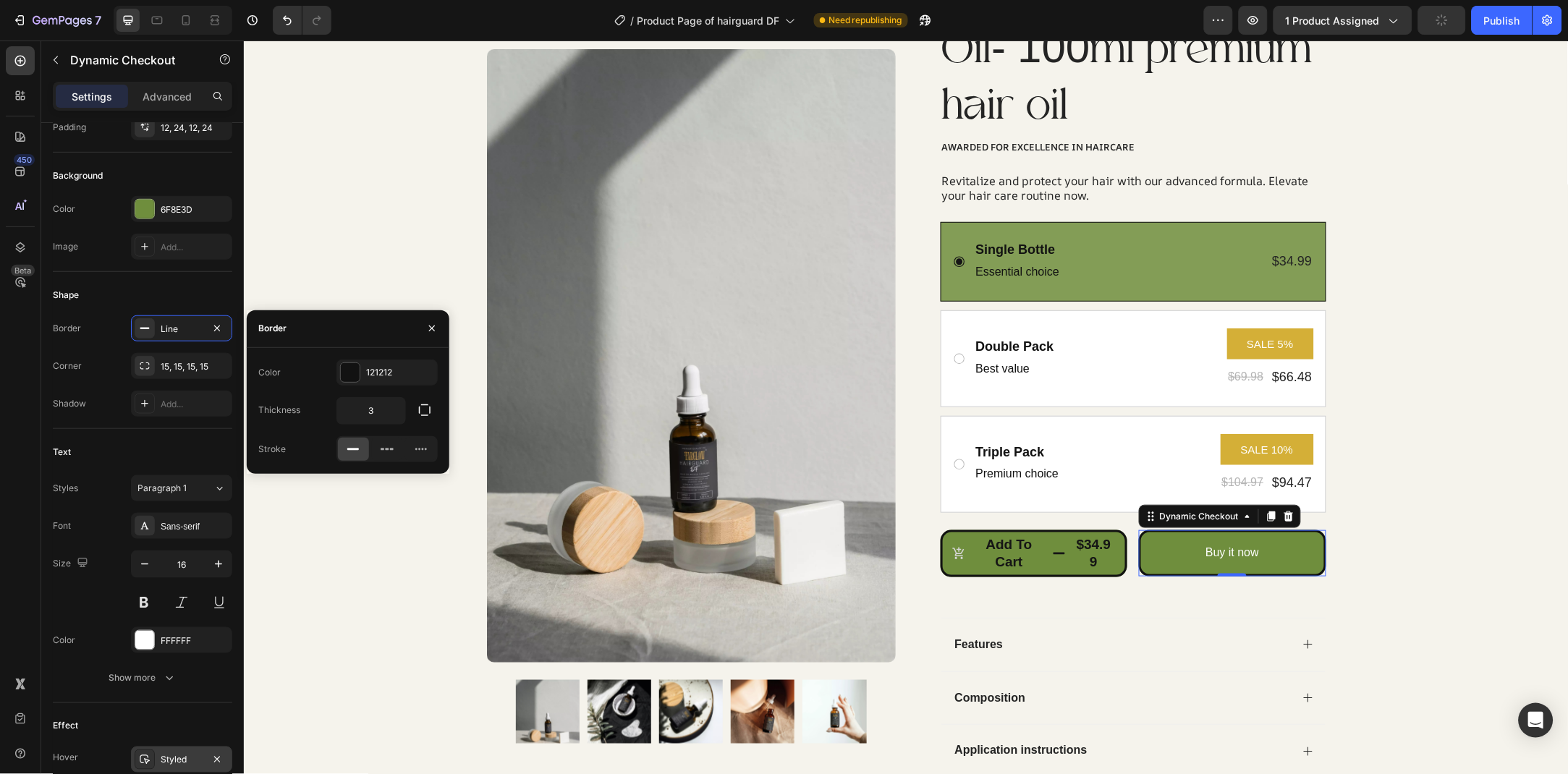
click at [173, 758] on div "Styled" at bounding box center [182, 760] width 42 height 13
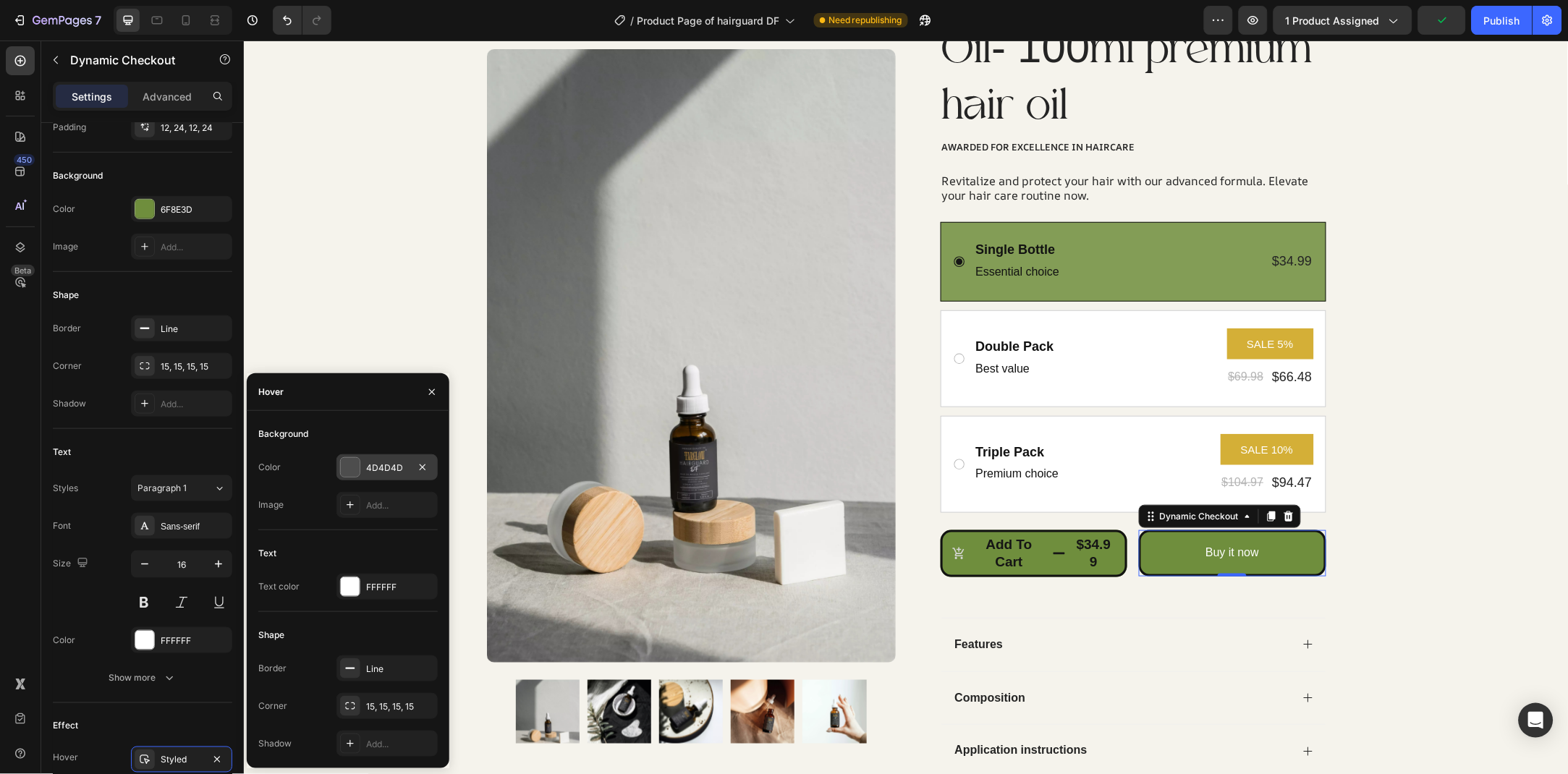
click at [385, 459] on div "4D4D4D" at bounding box center [387, 467] width 102 height 26
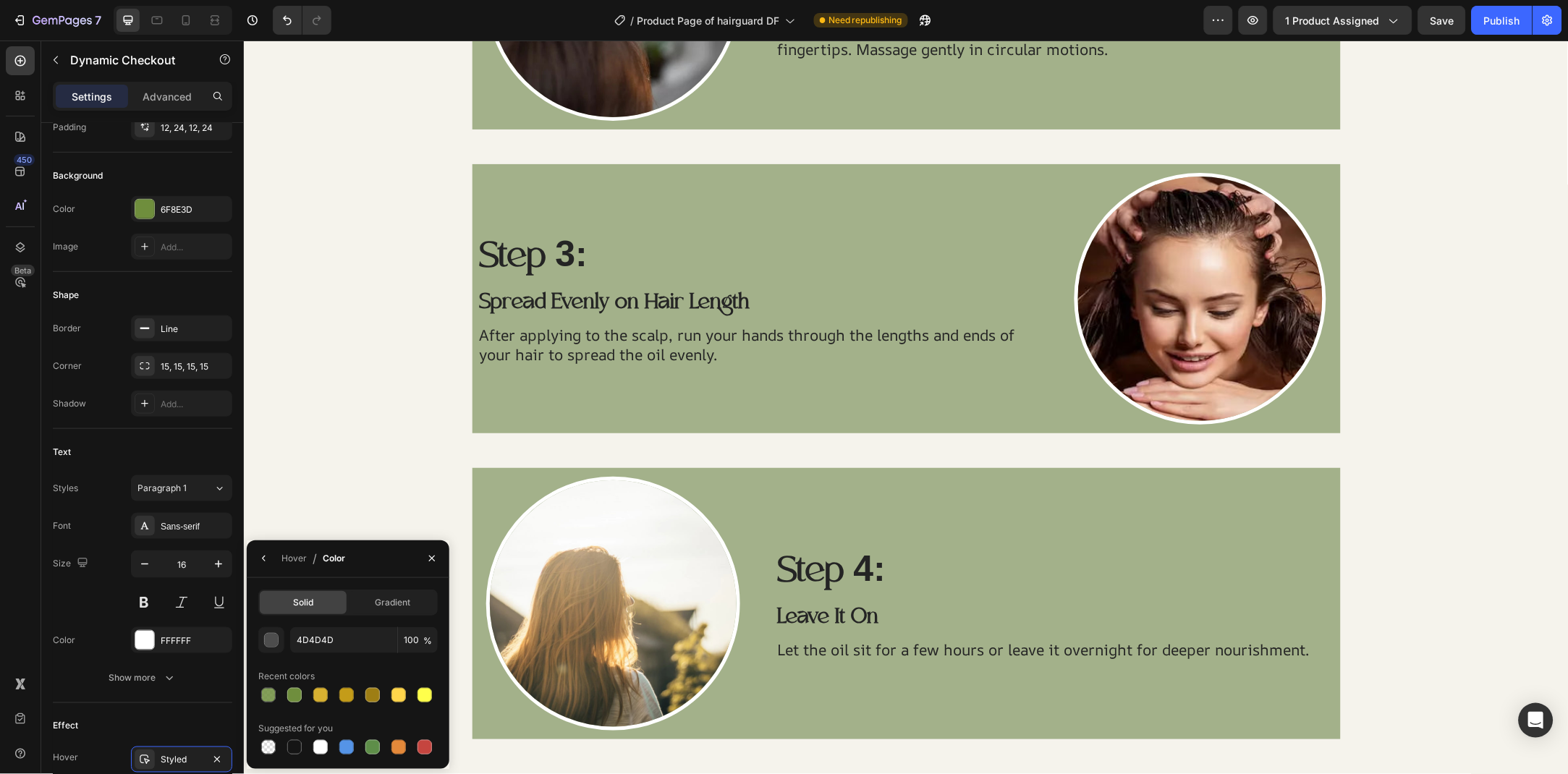
scroll to position [2450, 0]
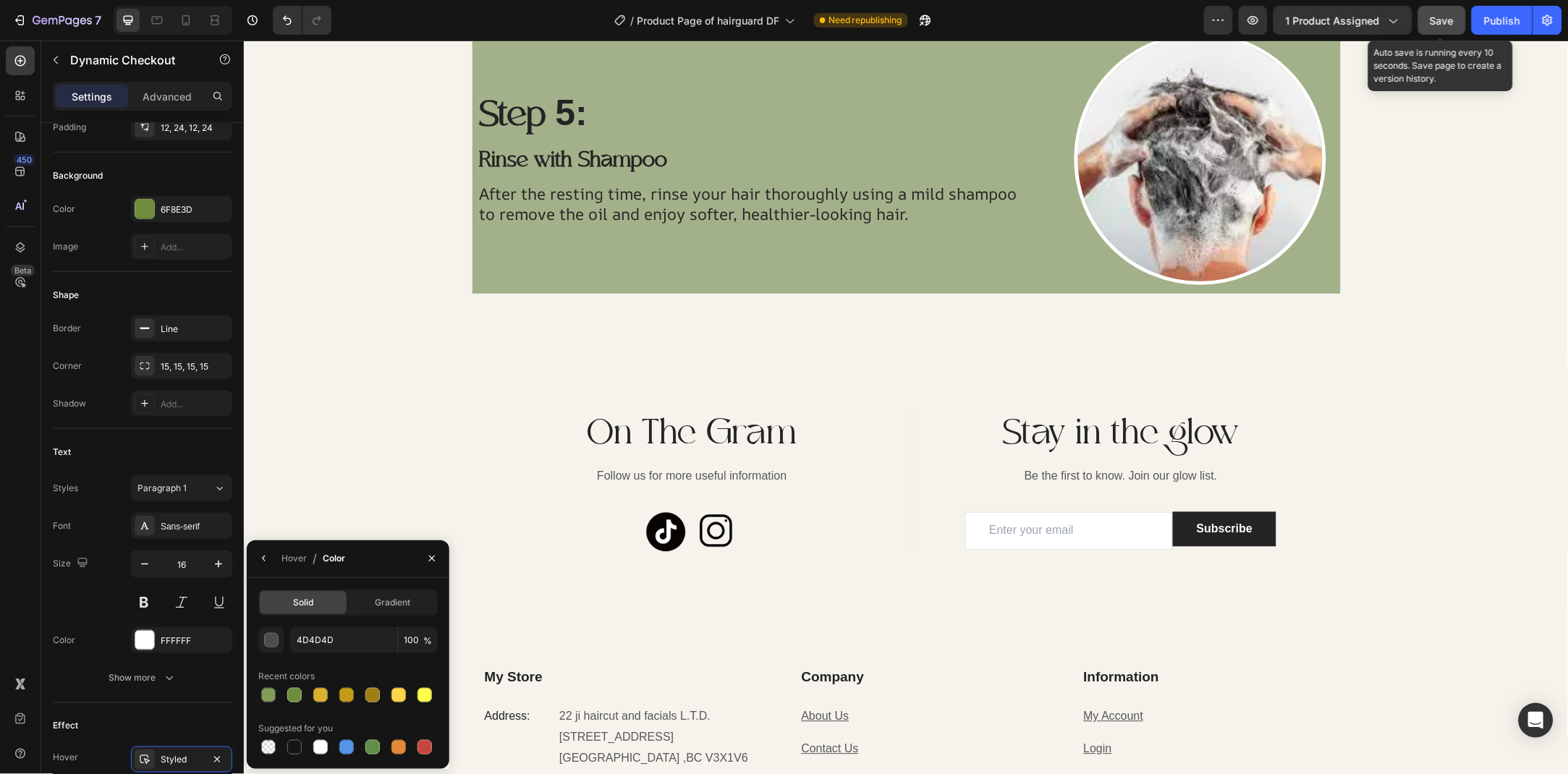
click at [1447, 16] on span "Save" at bounding box center [1443, 20] width 24 height 12
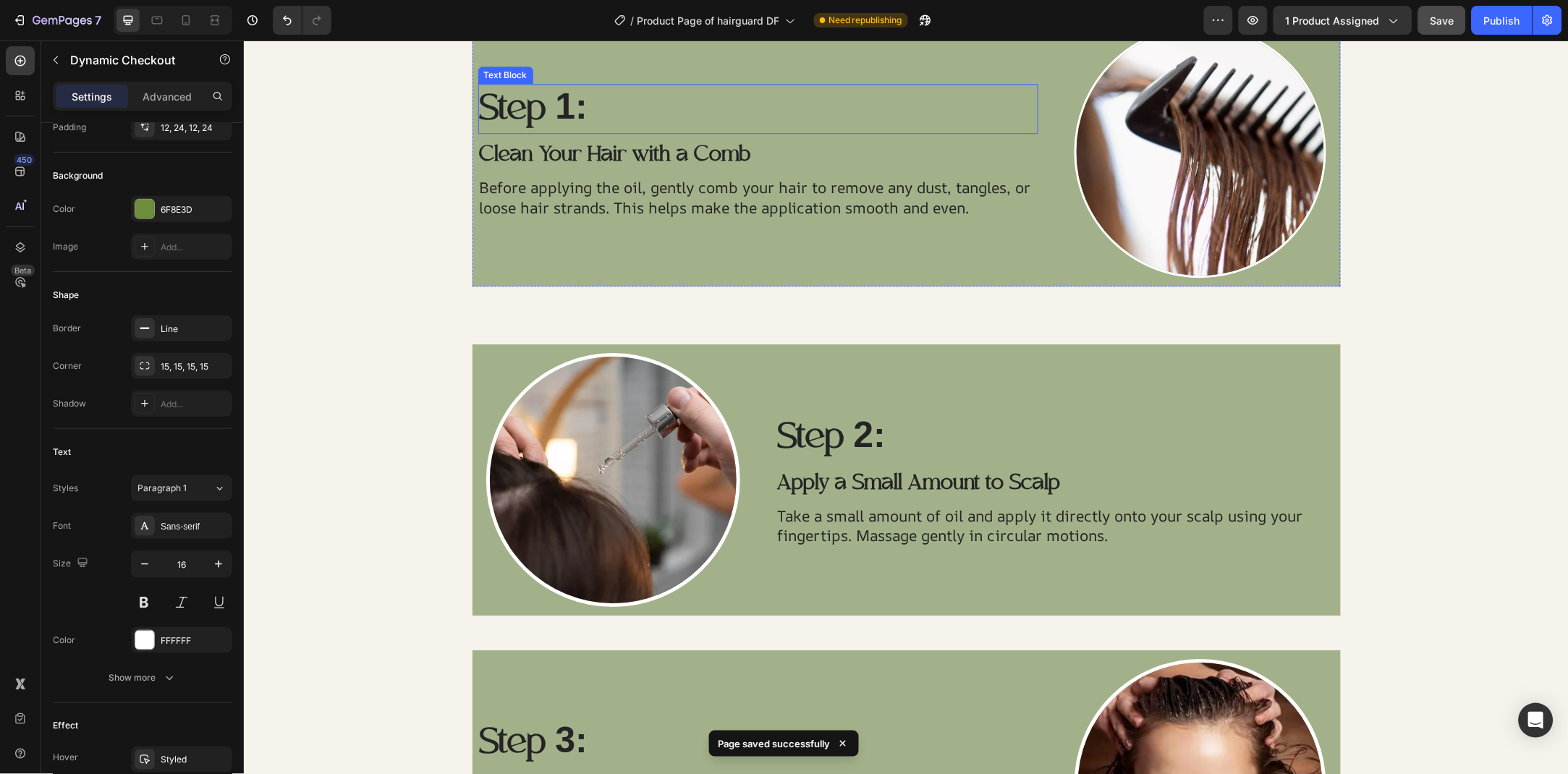
scroll to position [814, 0]
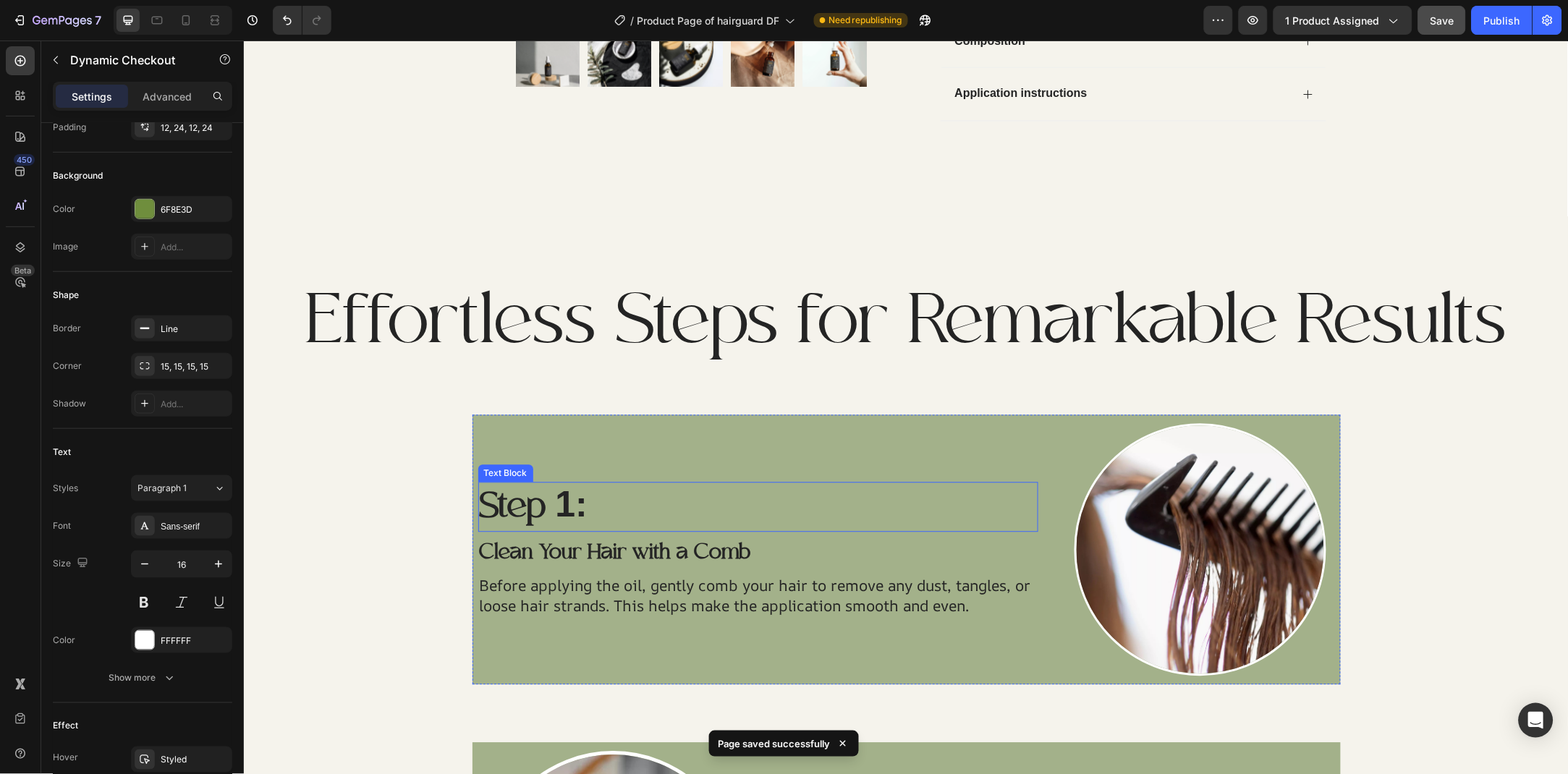
click at [531, 504] on p "Step 1:" at bounding box center [757, 507] width 558 height 47
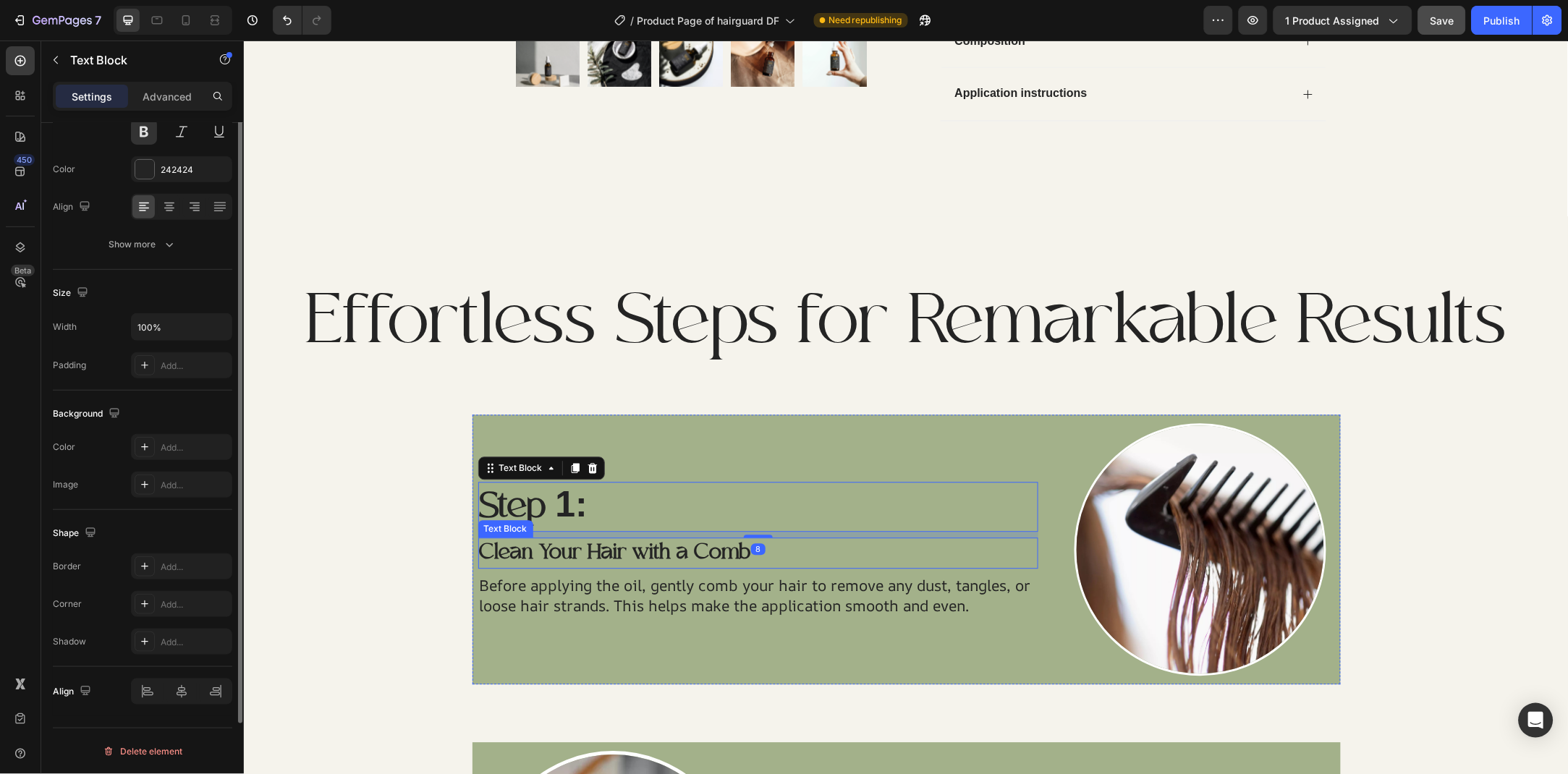
scroll to position [0, 0]
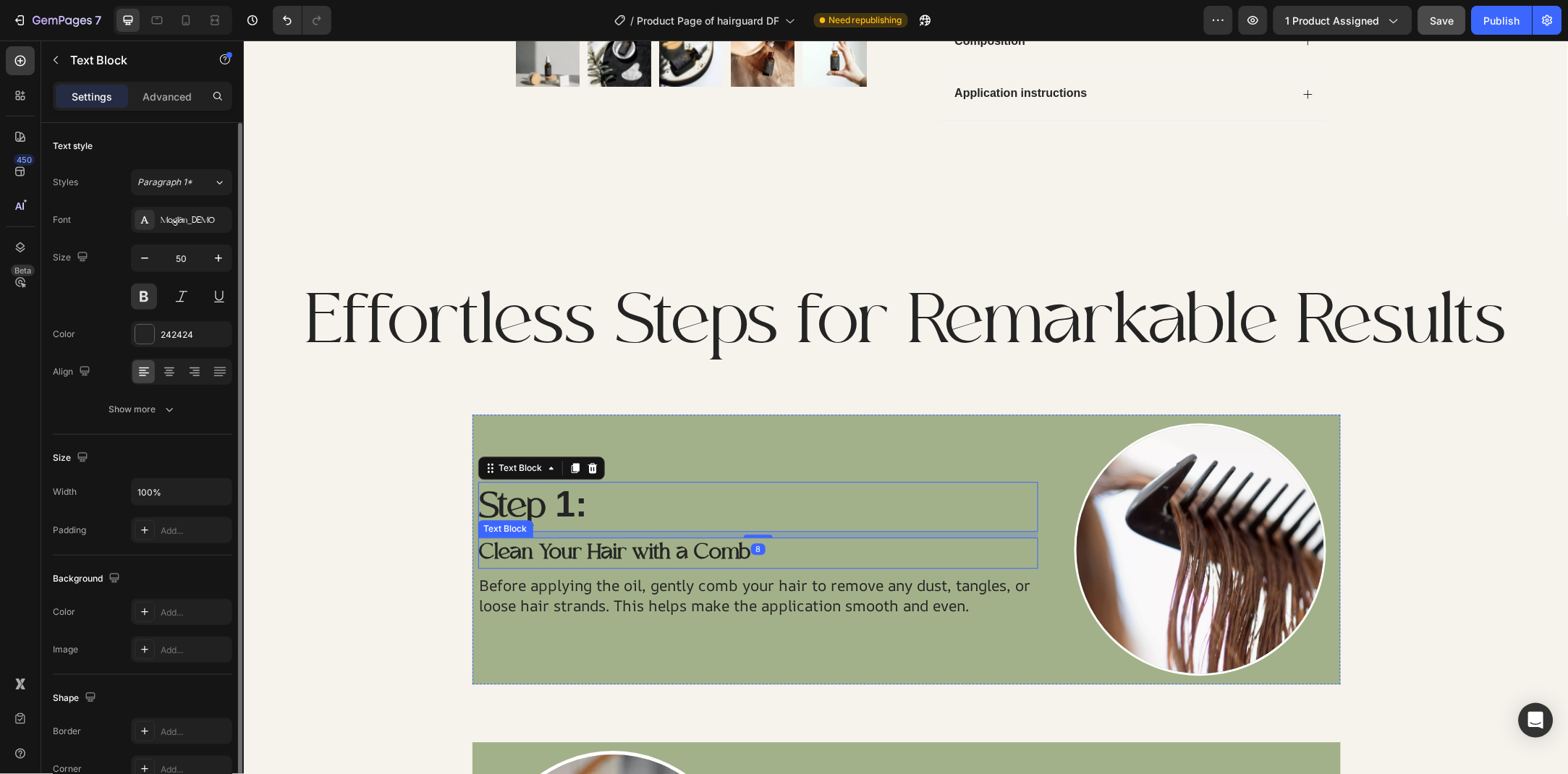
click at [580, 546] on p "Clean Your Hair with a Comb" at bounding box center [757, 553] width 558 height 28
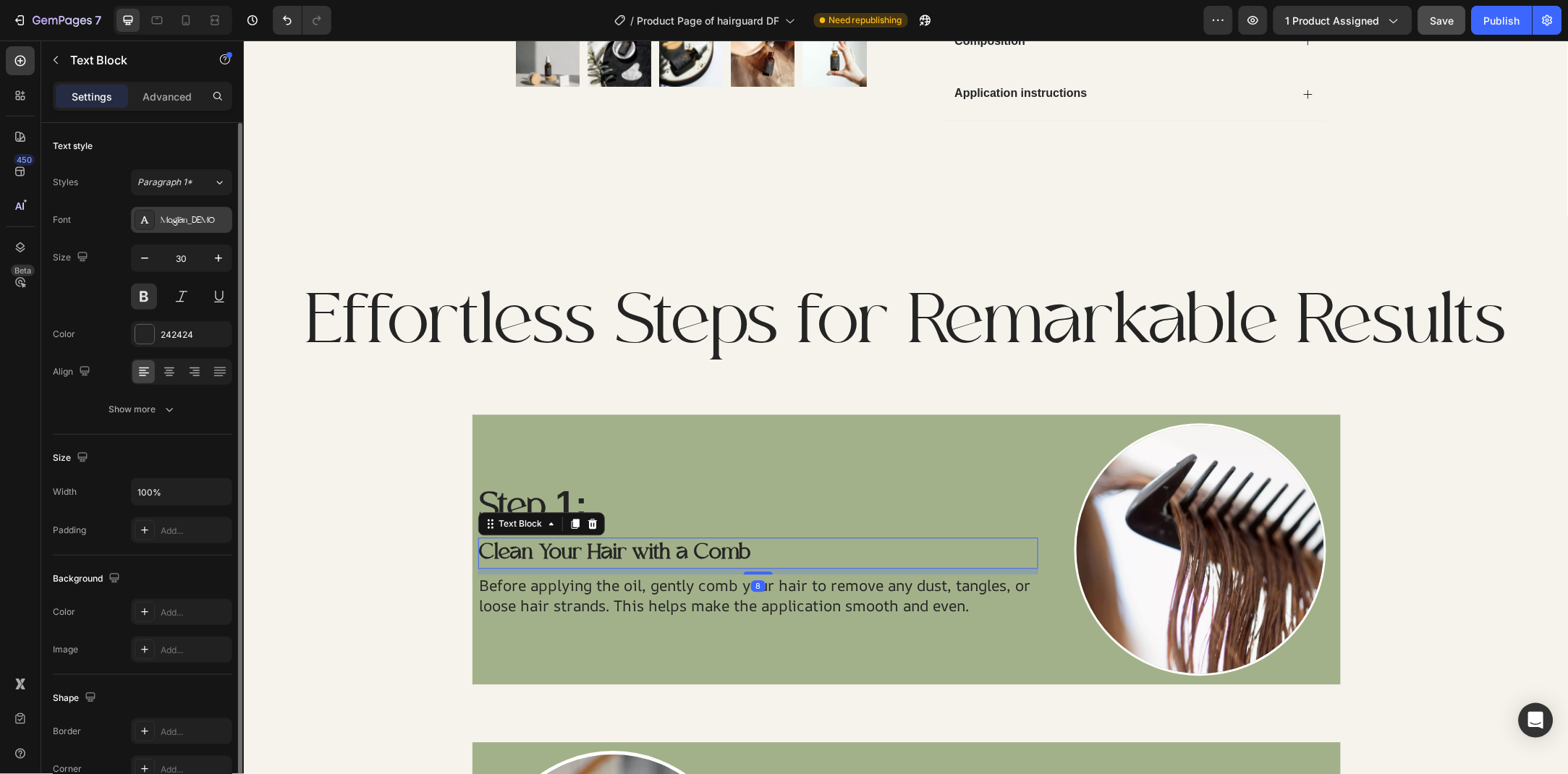
click at [202, 218] on div "Moglan_DEMO" at bounding box center [194, 220] width 68 height 13
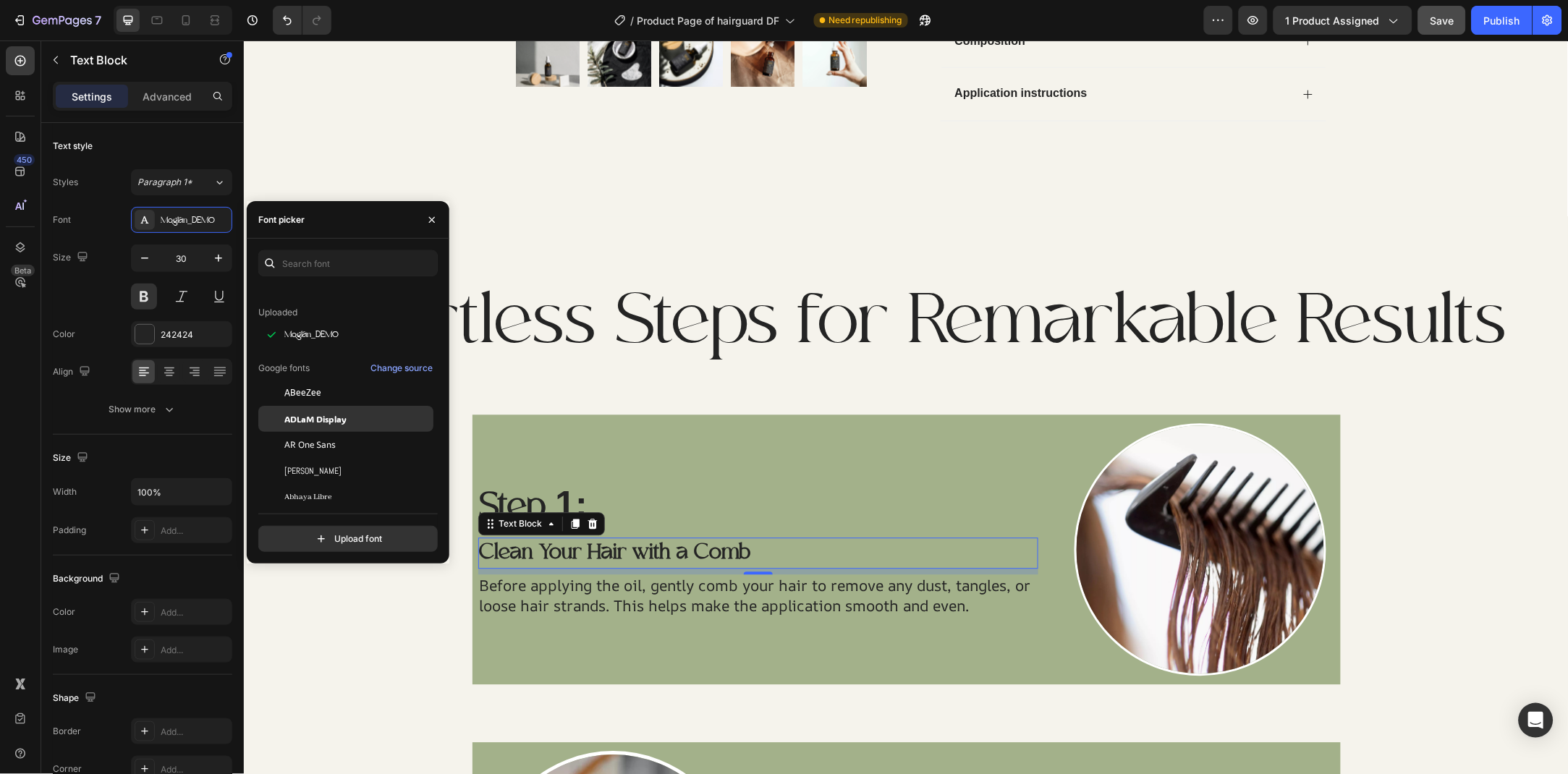
scroll to position [78, 0]
click at [353, 473] on div "Abel" at bounding box center [358, 469] width 146 height 13
click at [607, 601] on p "Before applying the oil, gently comb your hair to remove any dust, tangles, or …" at bounding box center [757, 595] width 558 height 40
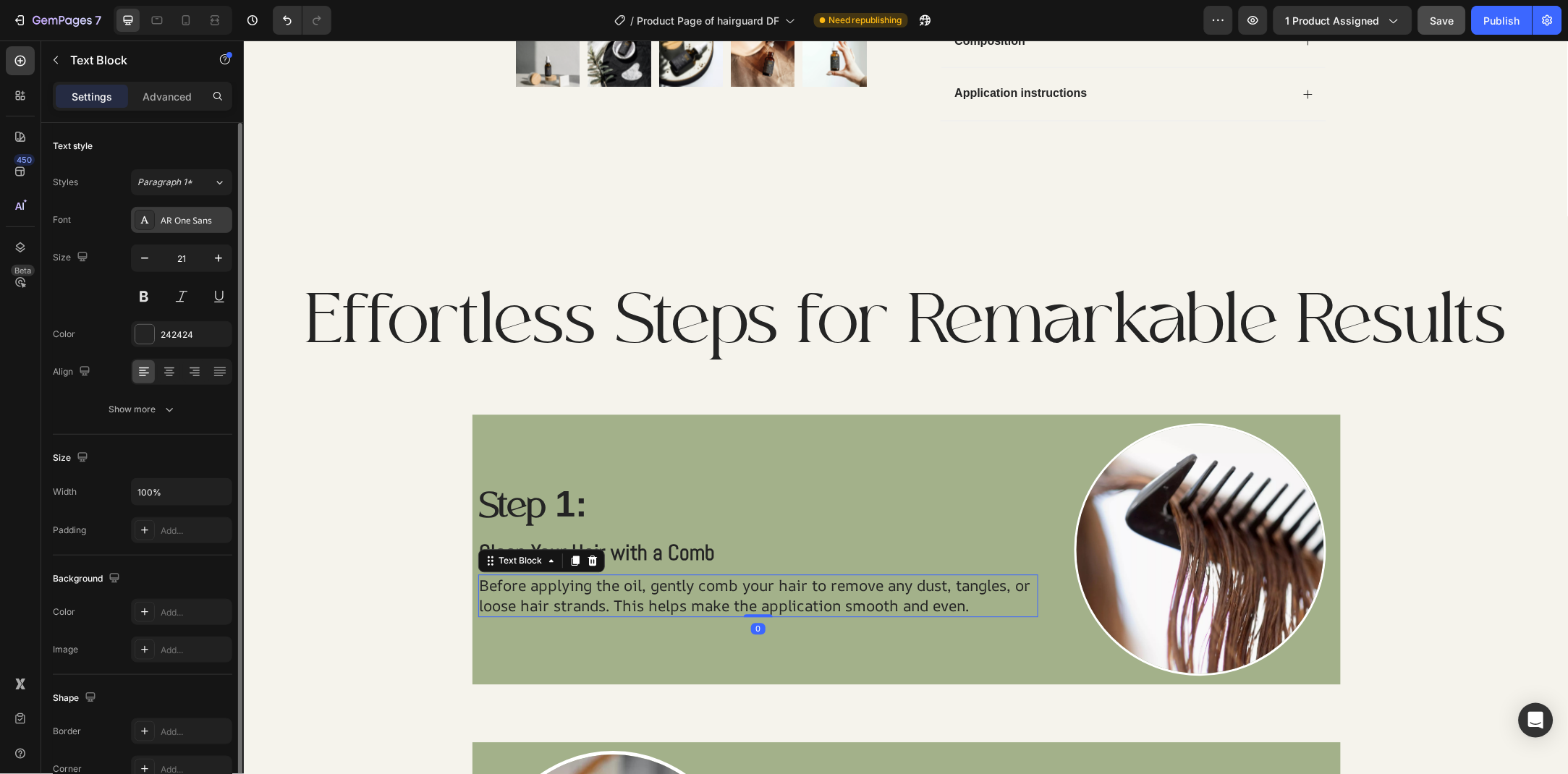
click at [173, 220] on div "AR One Sans" at bounding box center [194, 220] width 68 height 13
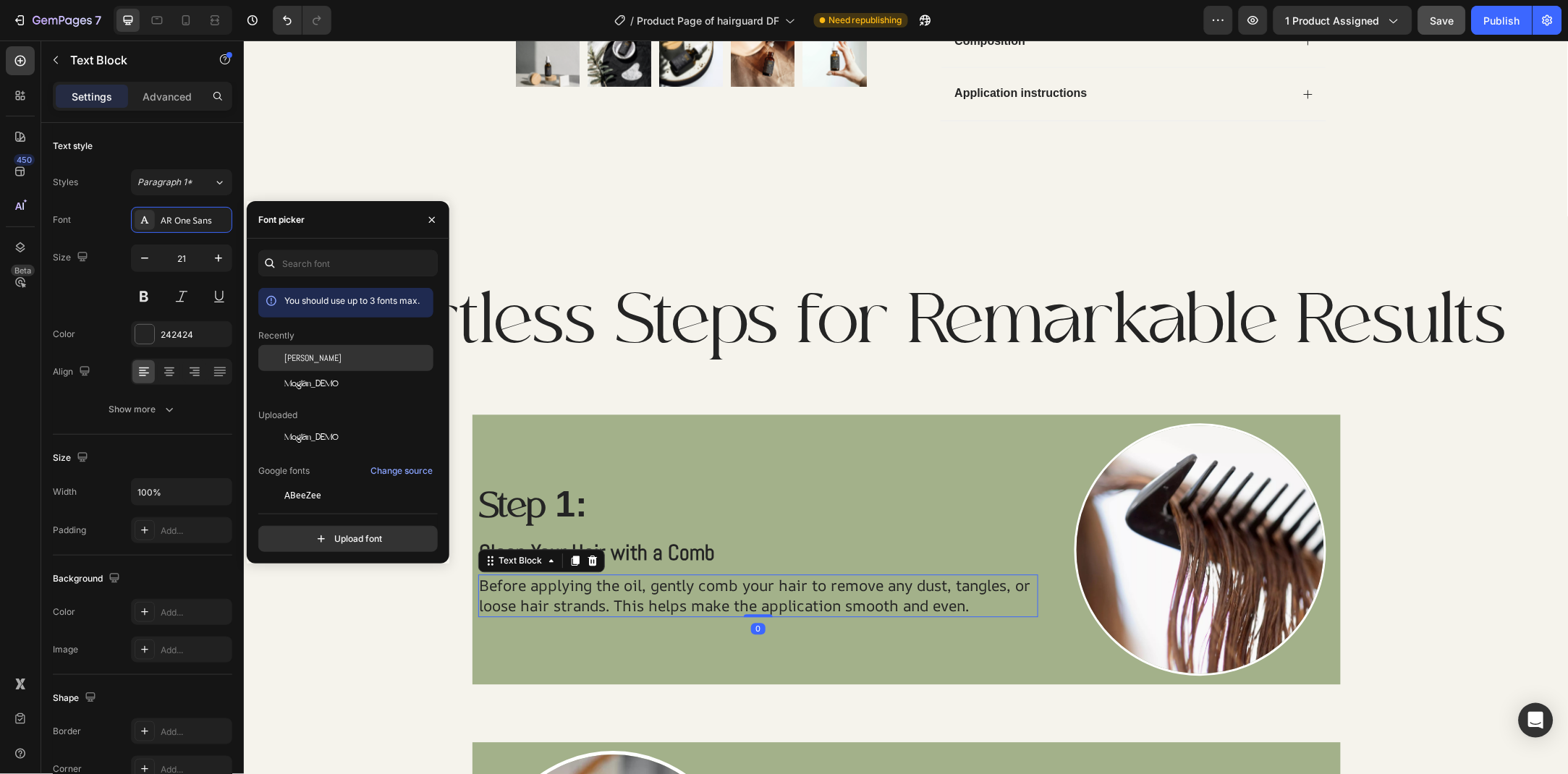
click at [300, 367] on div "Abel" at bounding box center [346, 358] width 175 height 26
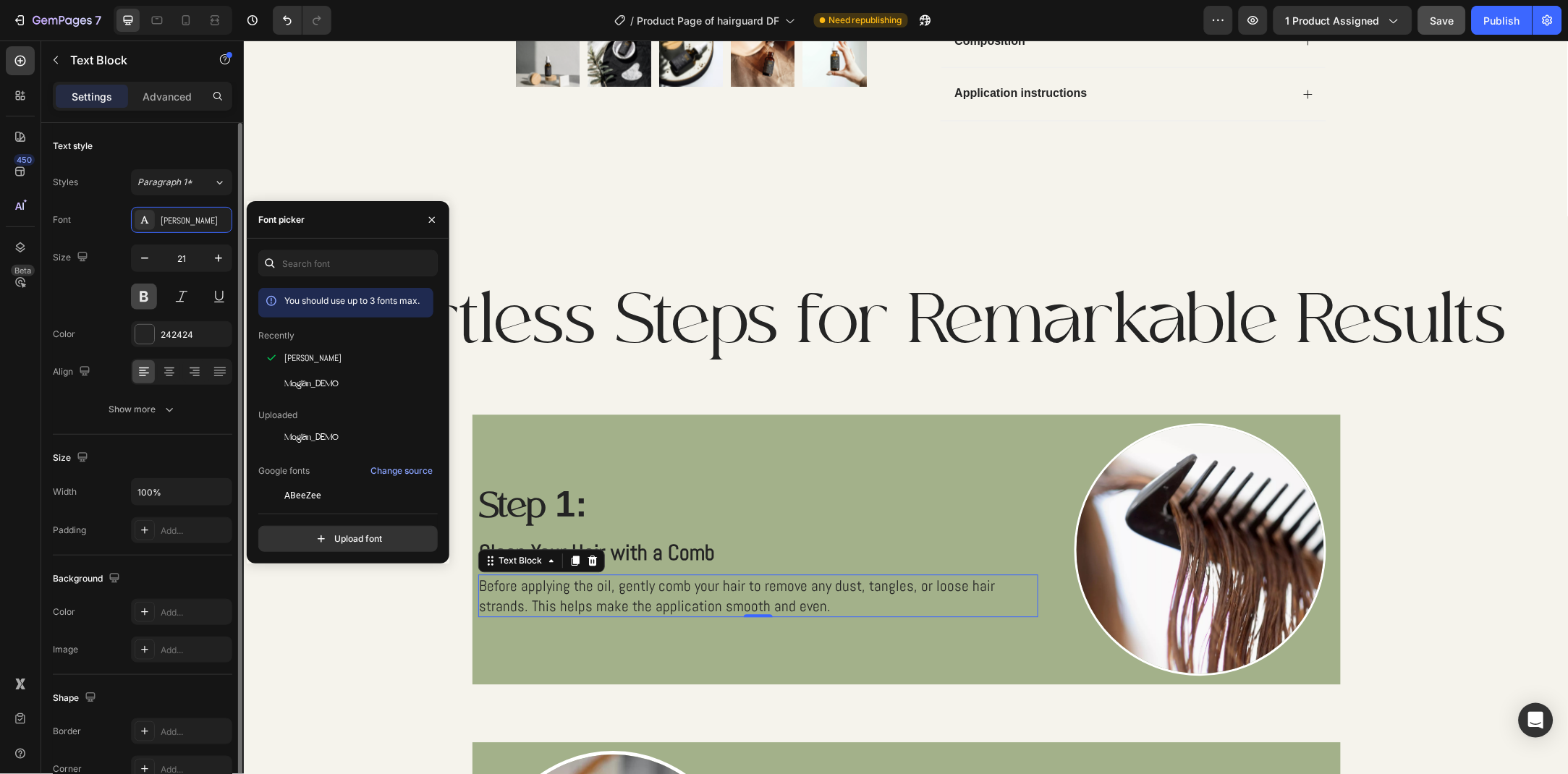
click at [148, 308] on button at bounding box center [143, 297] width 26 height 26
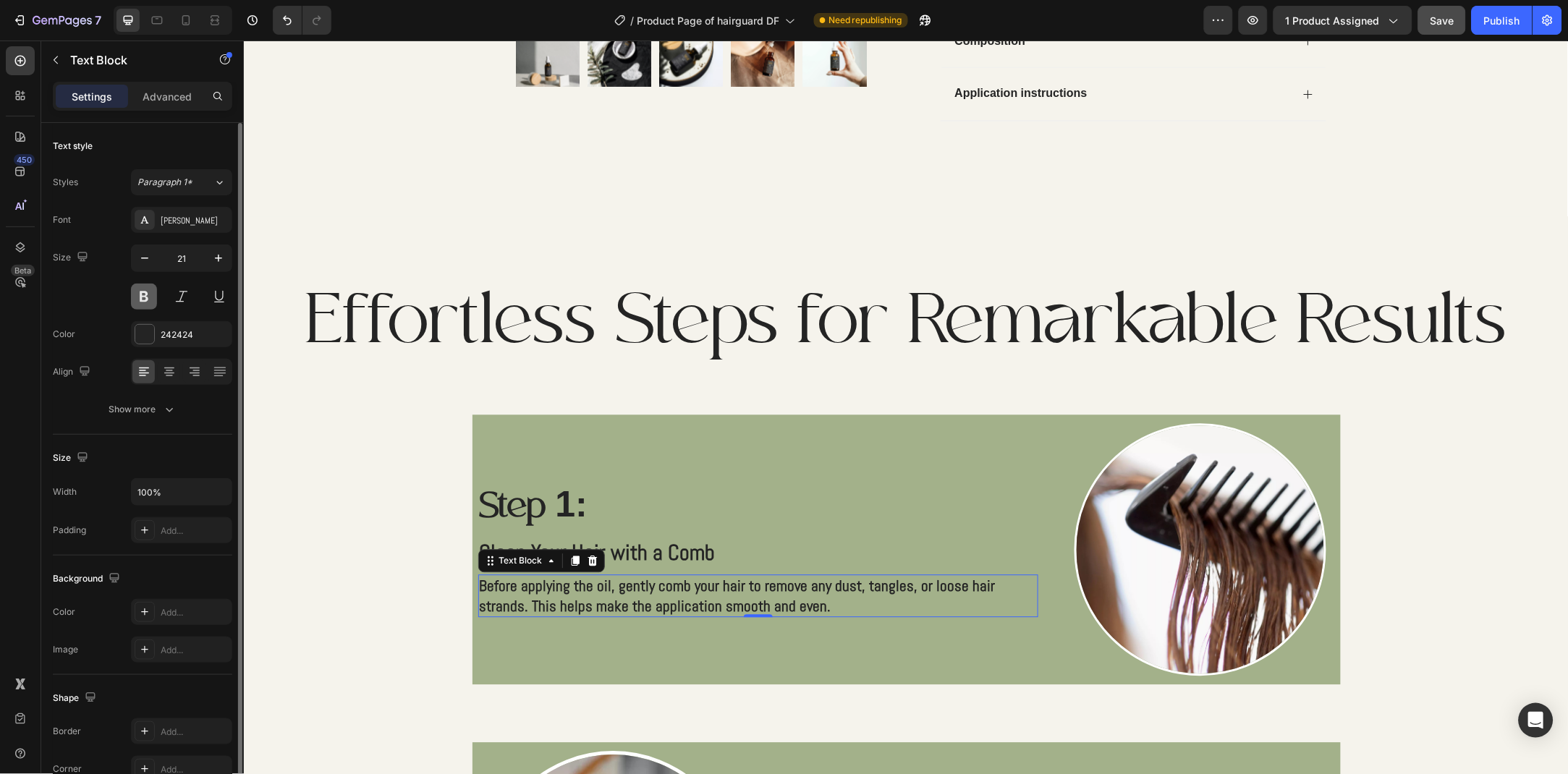
click at [148, 308] on button at bounding box center [143, 297] width 26 height 26
click at [169, 228] on div "Abel" at bounding box center [182, 220] width 102 height 26
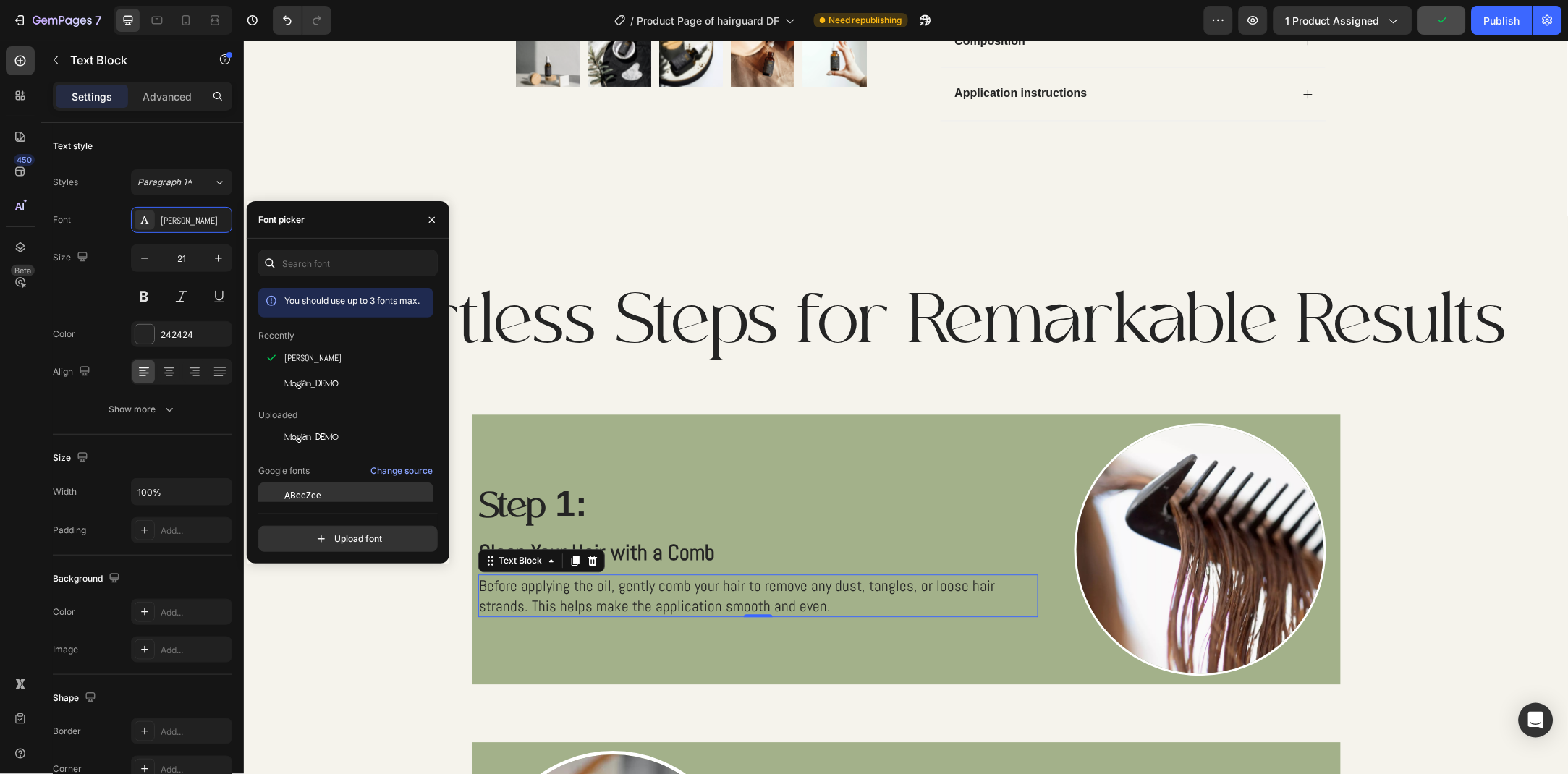
scroll to position [156, 0]
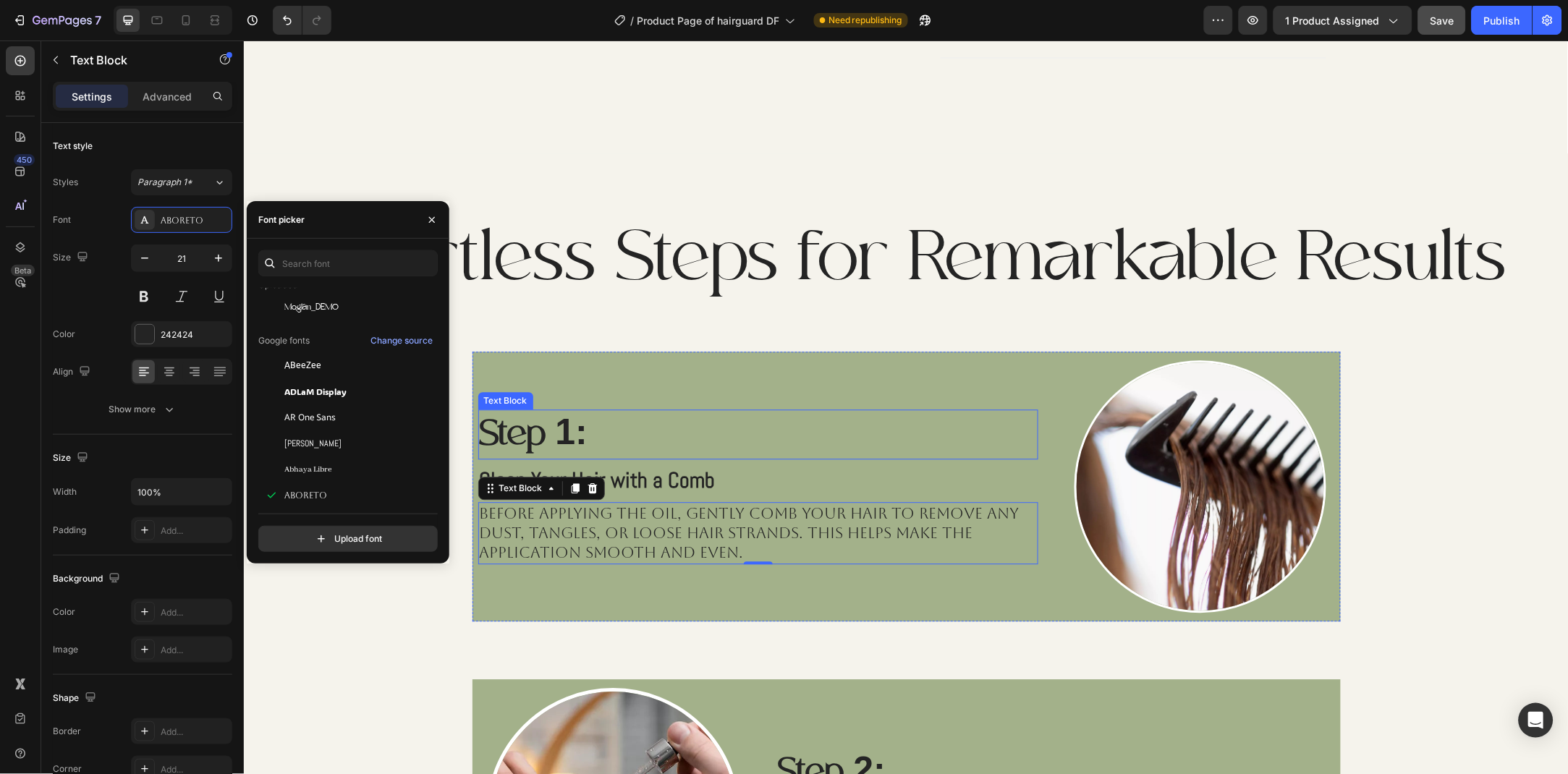
scroll to position [892, 0]
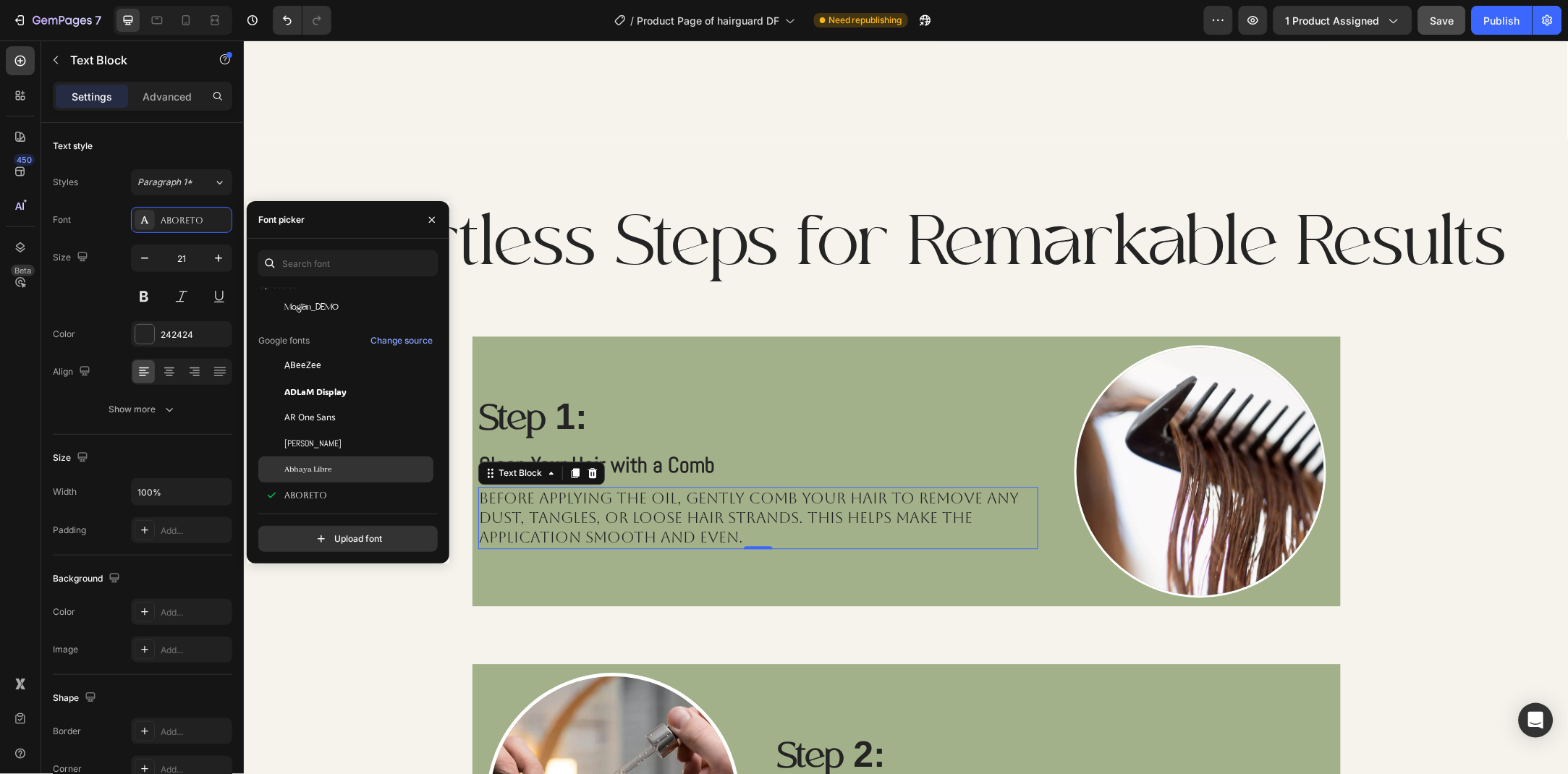
click at [384, 463] on div "Abhaya Libre" at bounding box center [358, 469] width 146 height 13
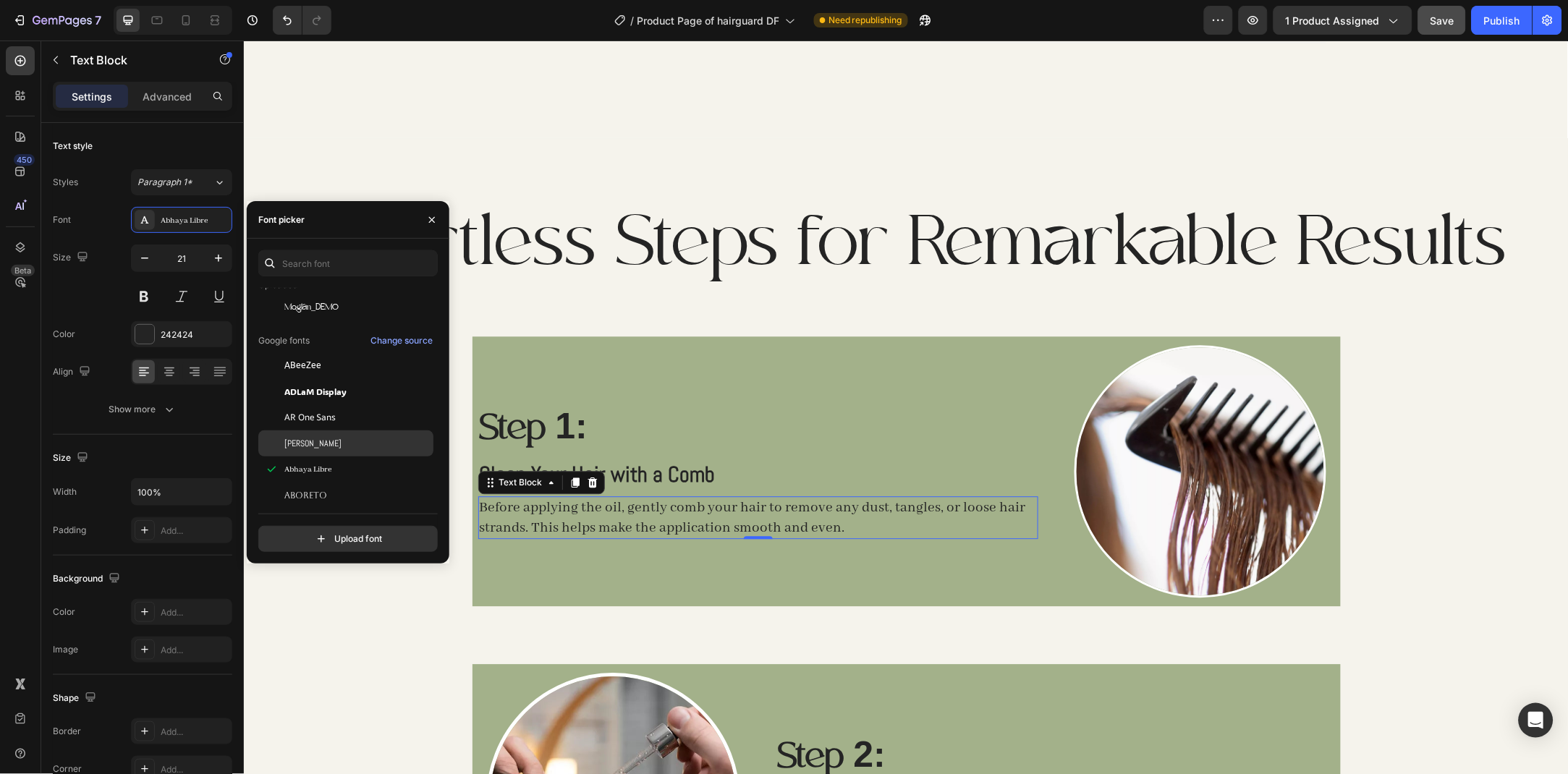
click at [335, 423] on span "AR One Sans" at bounding box center [310, 417] width 52 height 13
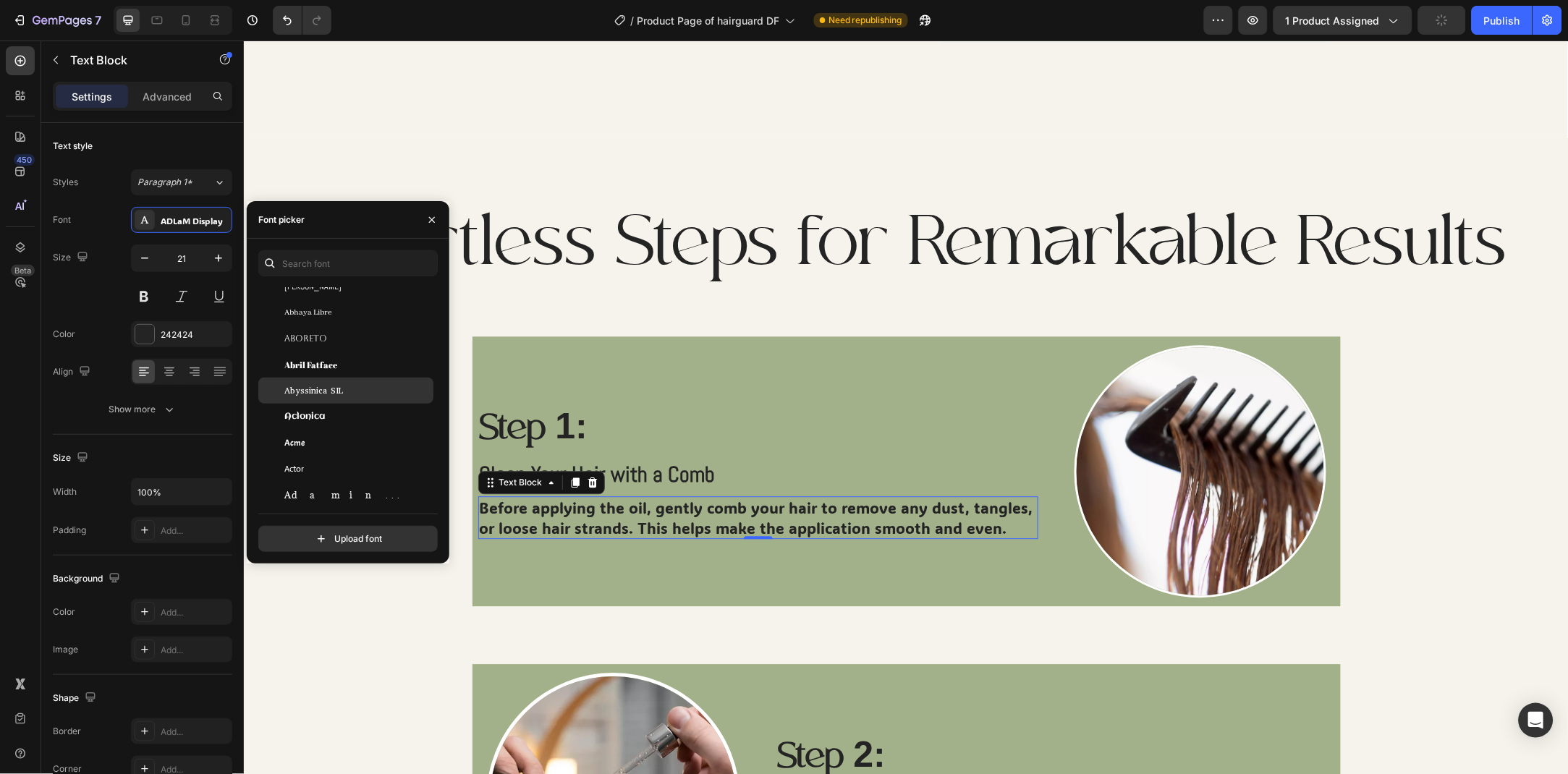
scroll to position [235, 0]
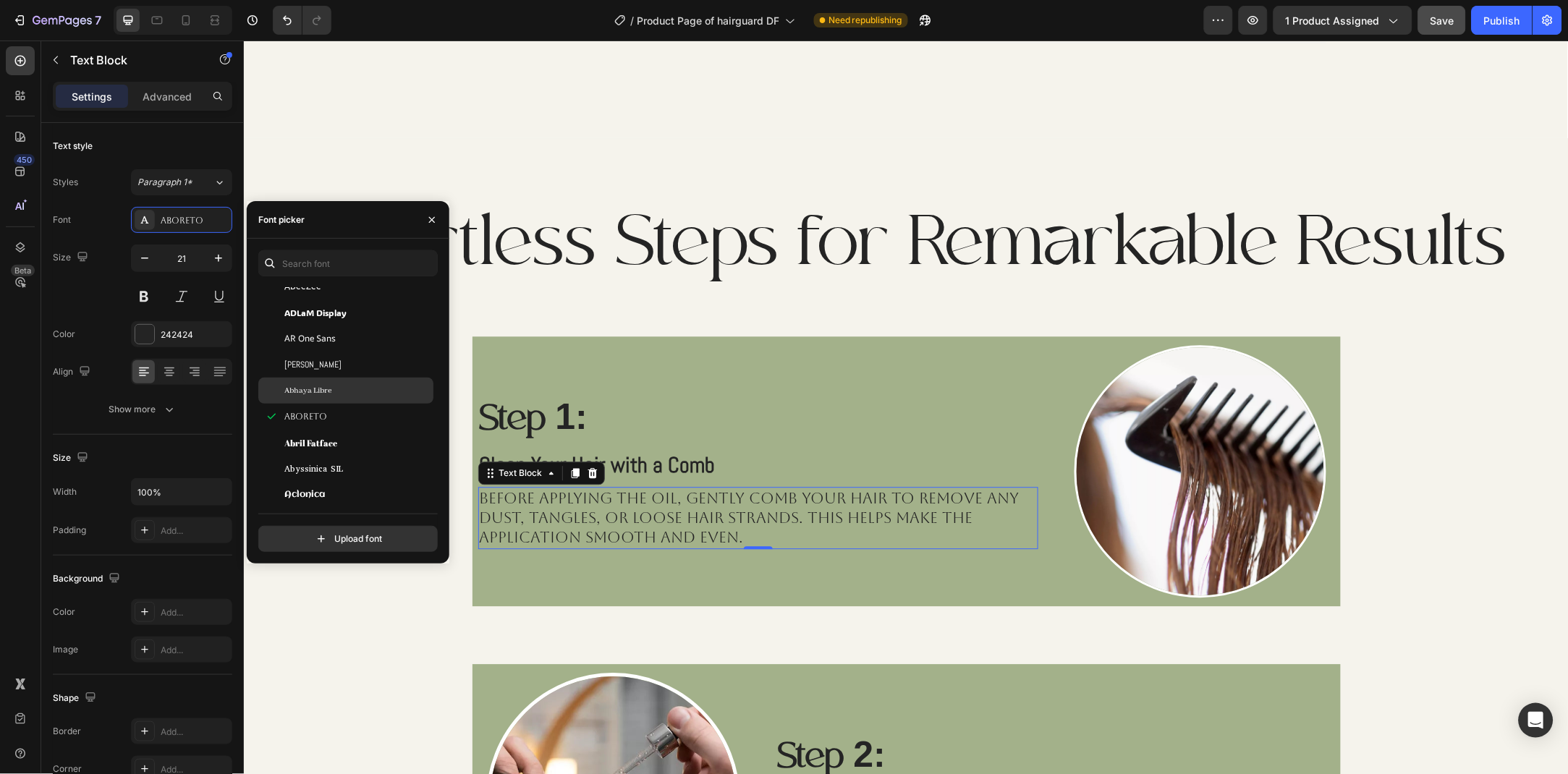
click at [348, 391] on div "Abhaya Libre" at bounding box center [358, 390] width 146 height 13
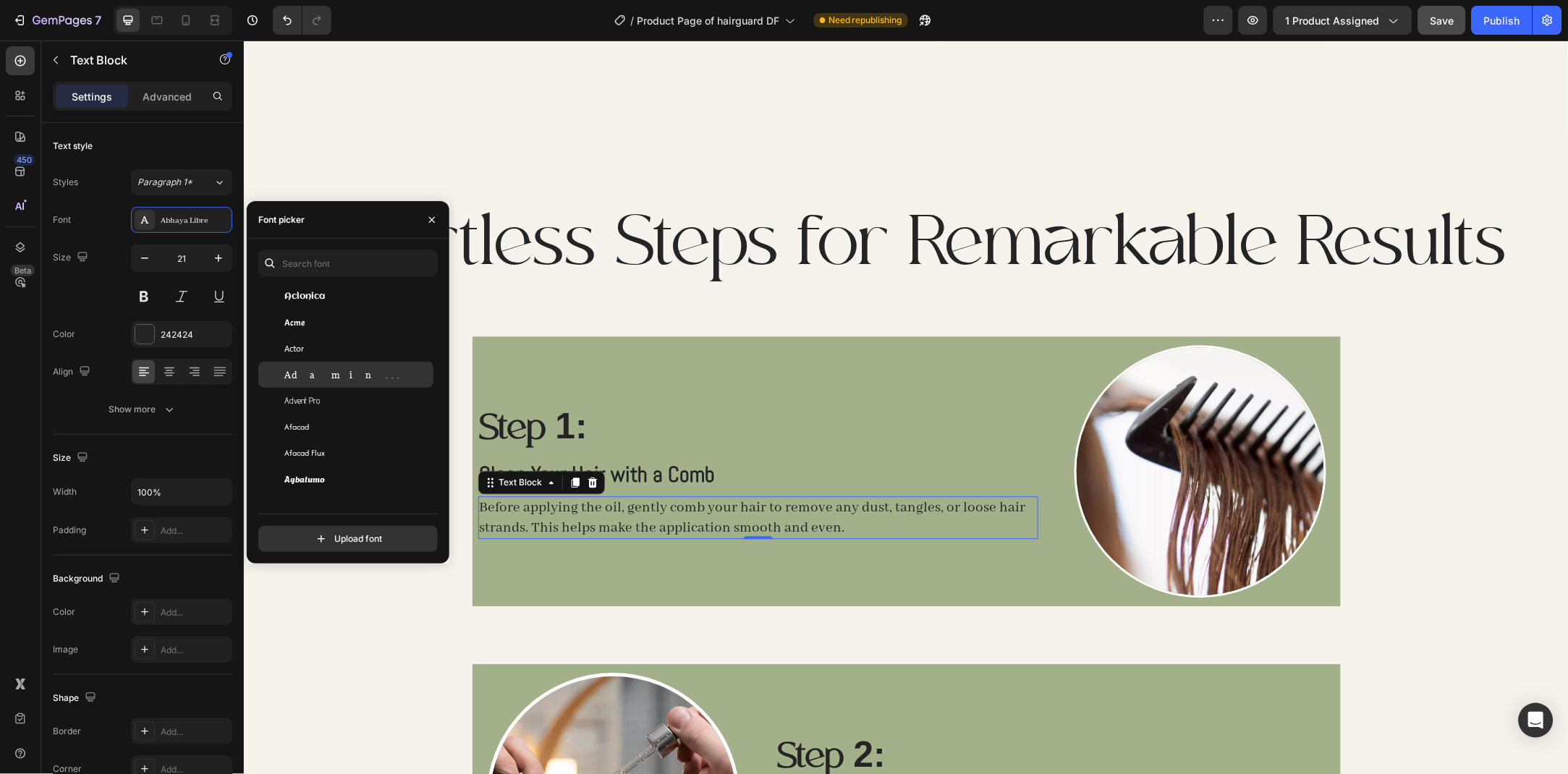
scroll to position [470, 0]
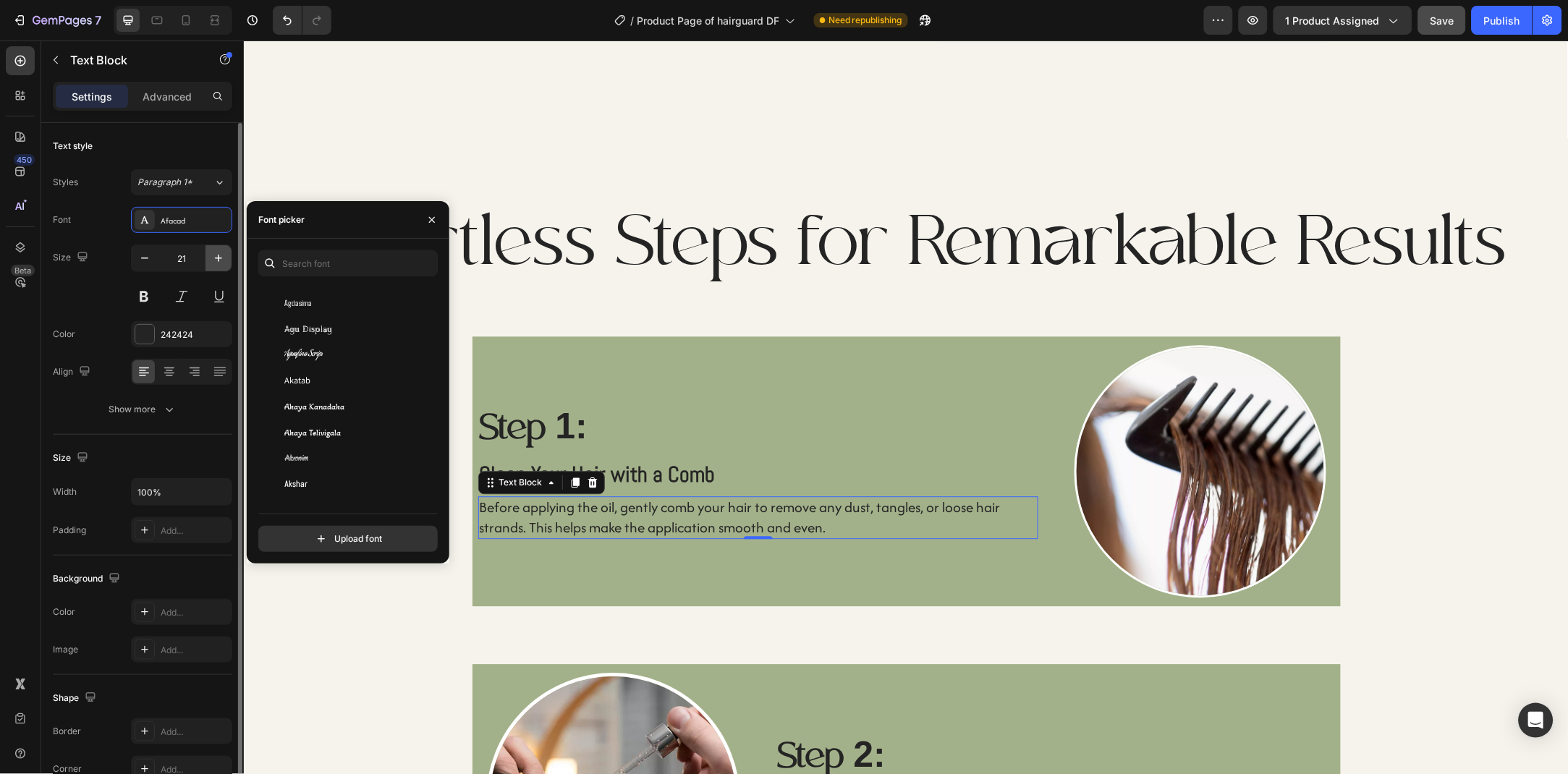
click at [217, 251] on icon "button" at bounding box center [218, 258] width 14 height 14
type input "22"
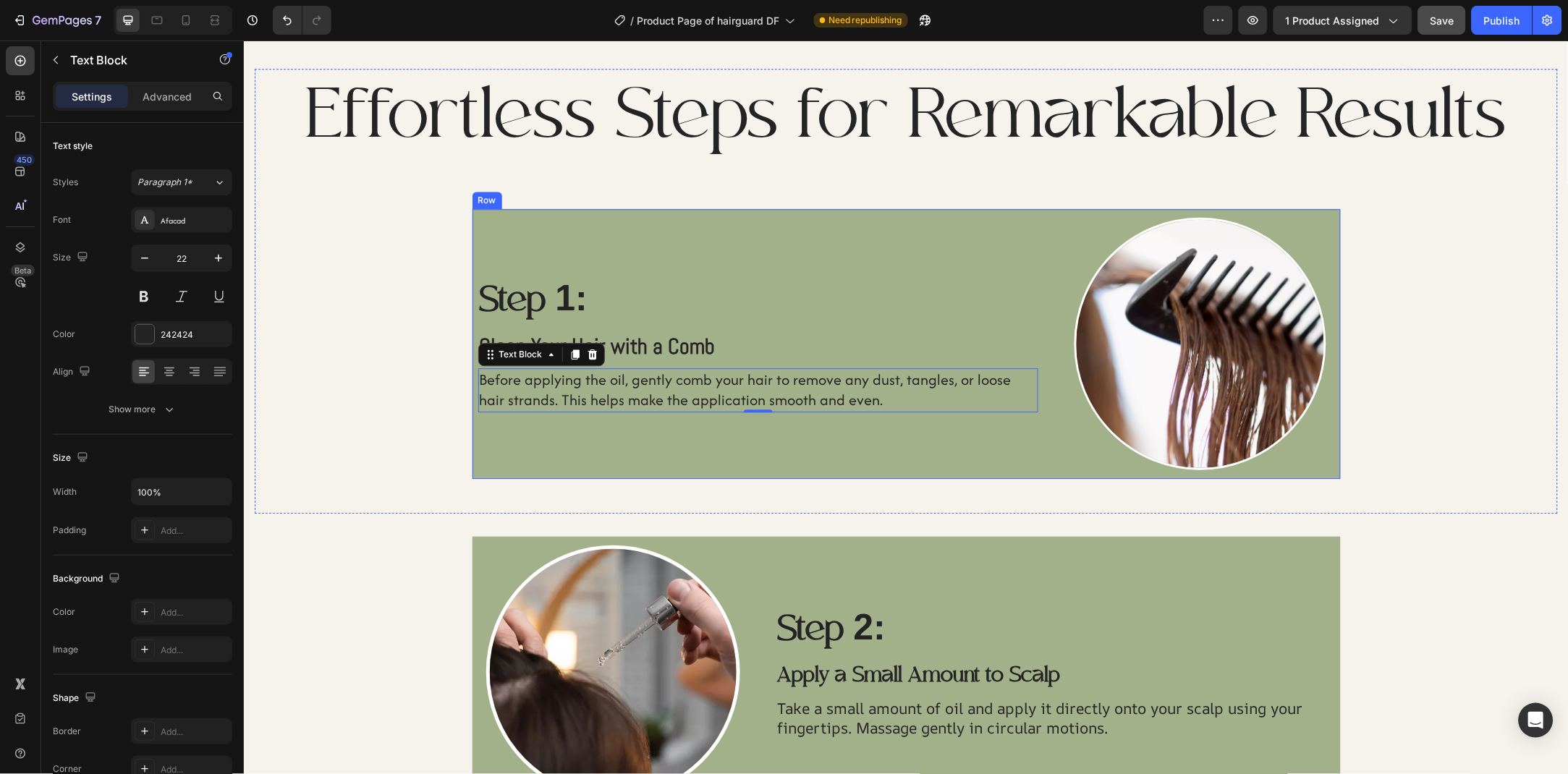
scroll to position [1048, 0]
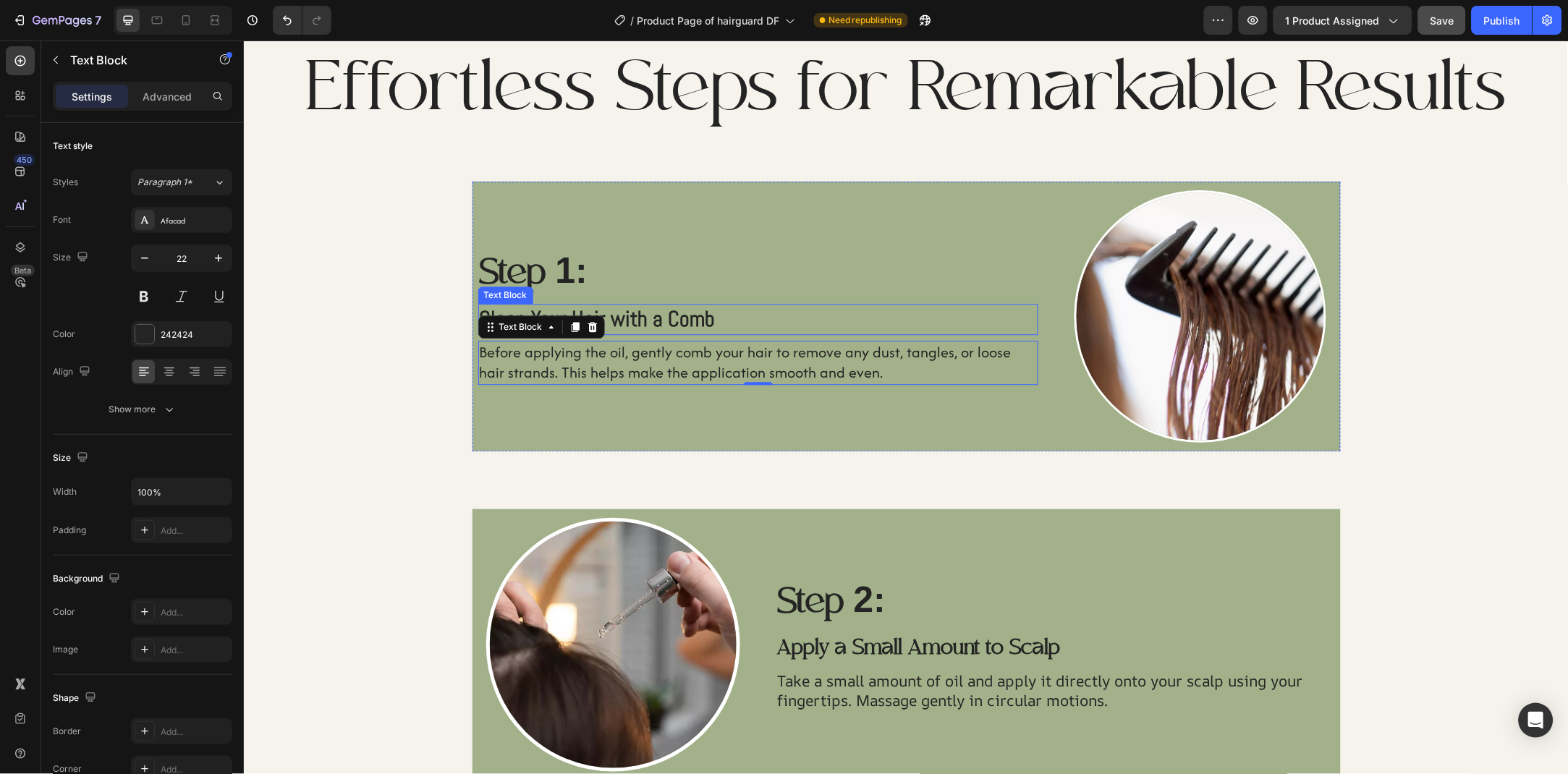
click at [698, 316] on p "Clean Your Hair with a Comb" at bounding box center [757, 319] width 558 height 28
click at [693, 351] on p "Before applying the oil, gently comb your hair to remove any dust, tangles, or …" at bounding box center [757, 362] width 558 height 41
click at [186, 216] on div "Afacad" at bounding box center [194, 220] width 68 height 13
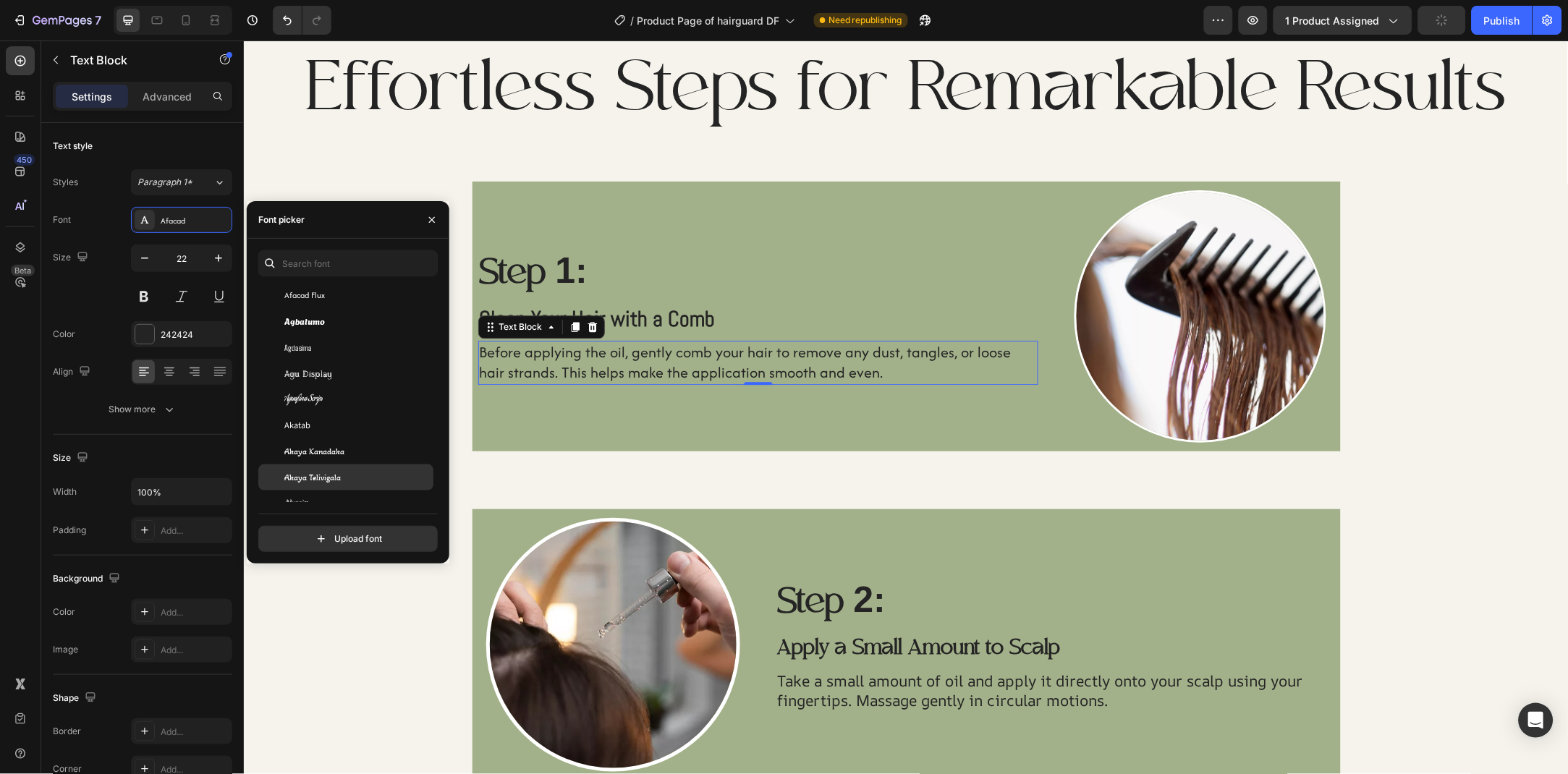
scroll to position [737, 0]
click at [326, 380] on div "Akshar" at bounding box center [358, 375] width 146 height 13
click at [725, 311] on p "Clean Your Hair with a Comb" at bounding box center [757, 319] width 558 height 28
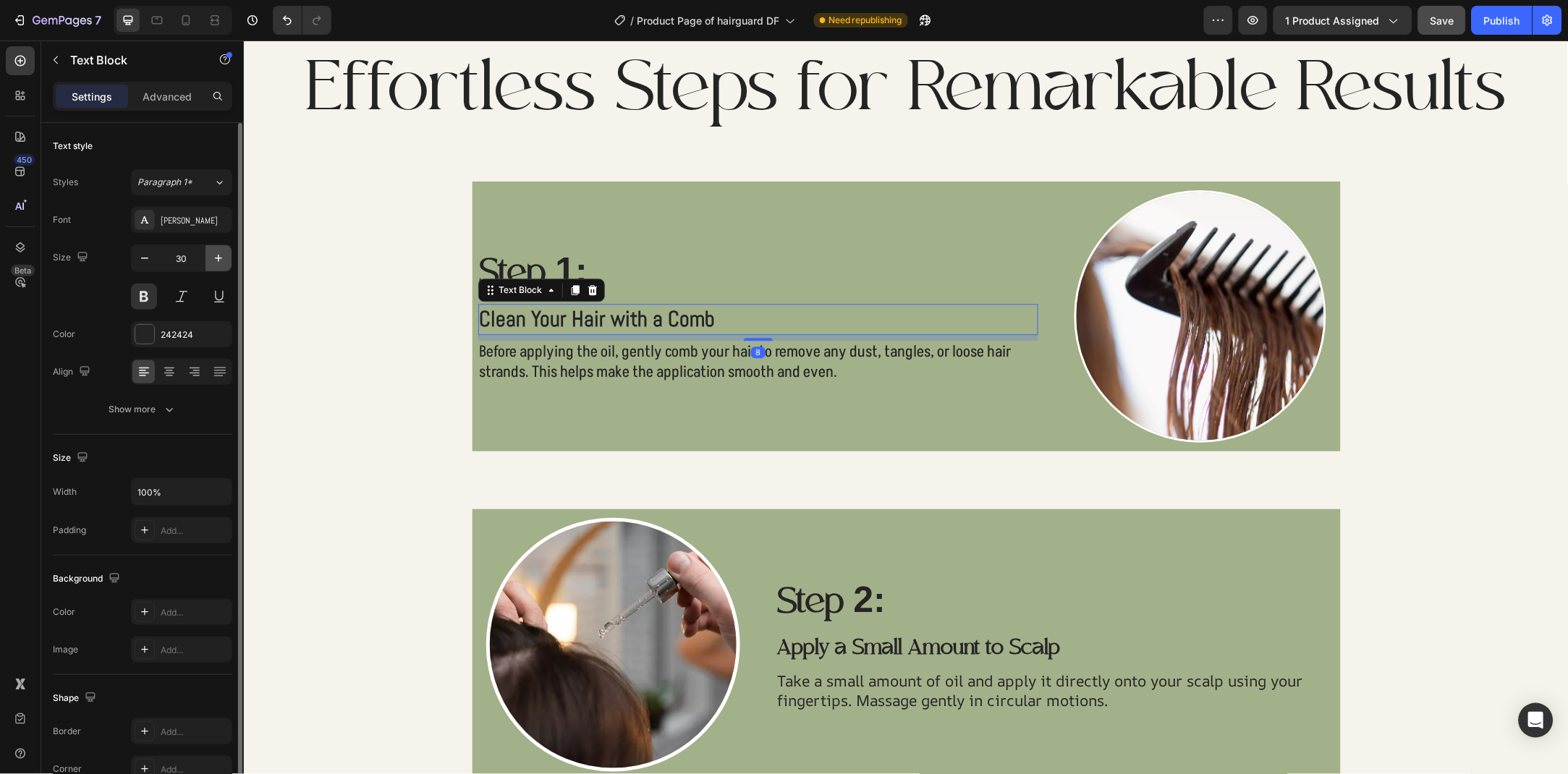
click at [211, 258] on icon "button" at bounding box center [218, 258] width 14 height 14
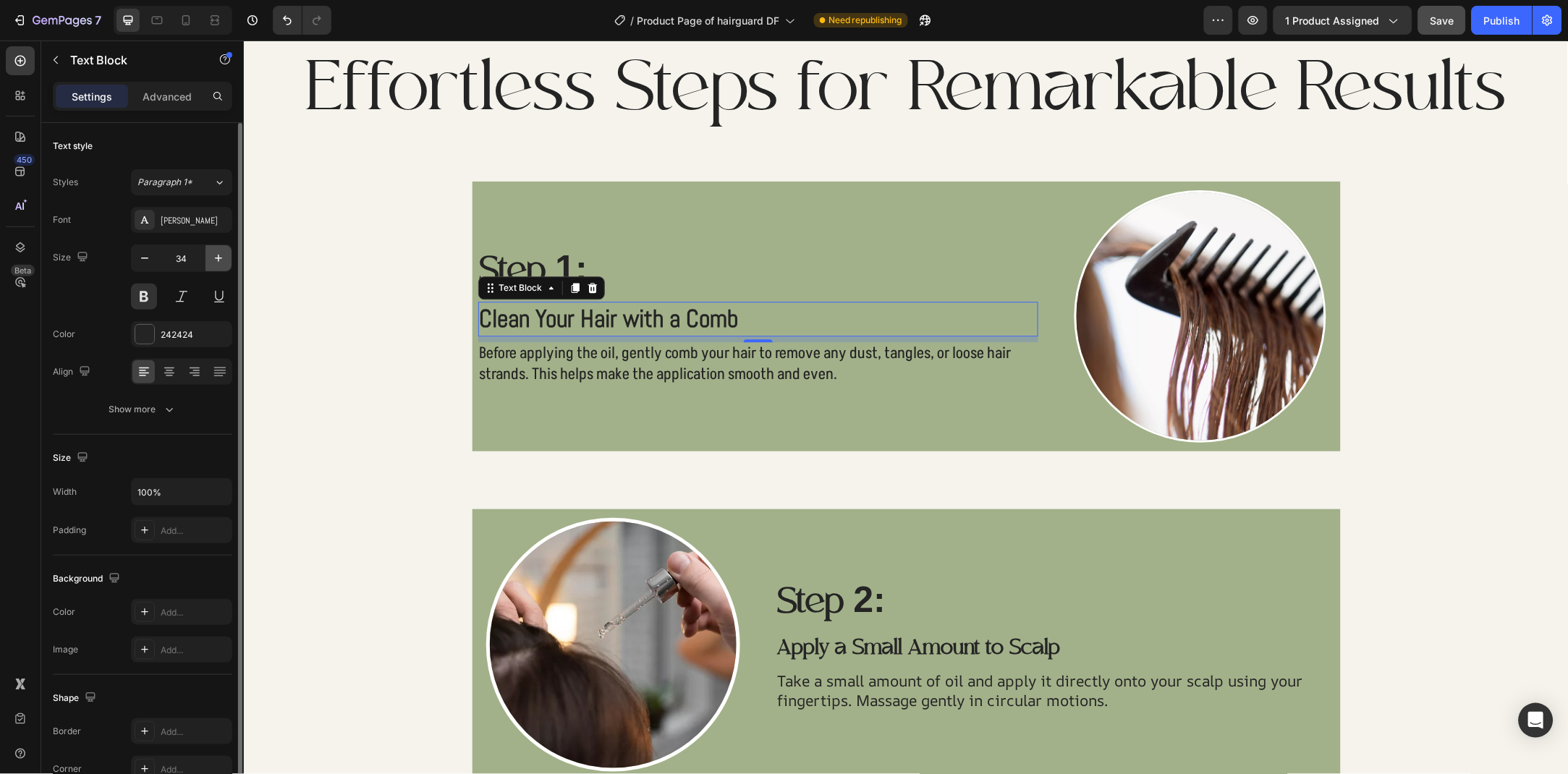
click at [211, 258] on icon "button" at bounding box center [218, 258] width 14 height 14
type input "35"
click at [632, 371] on p "Before applying the oil, gently comb your hair to remove any dust, tangles, or …" at bounding box center [757, 364] width 558 height 41
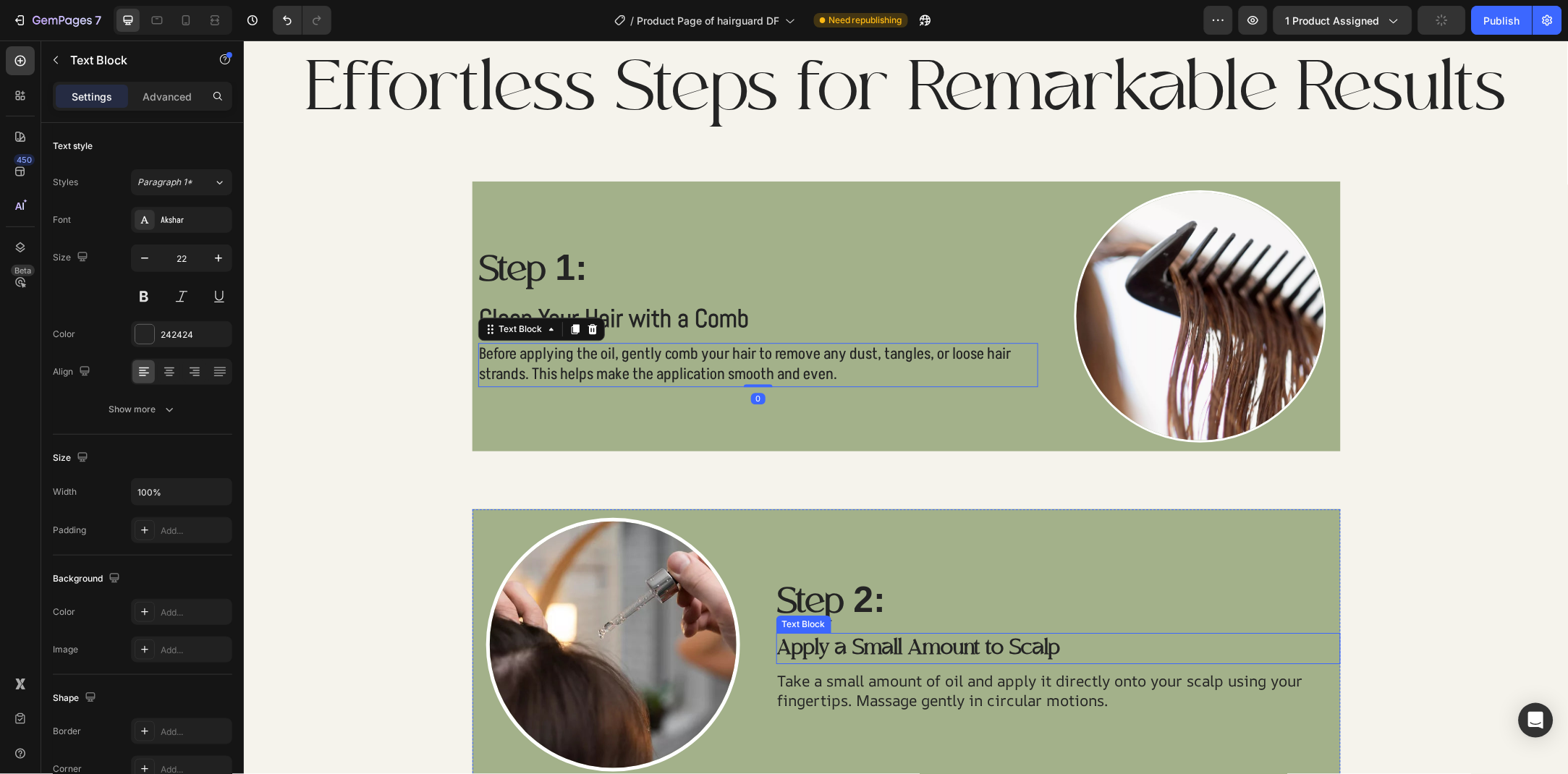
scroll to position [1205, 0]
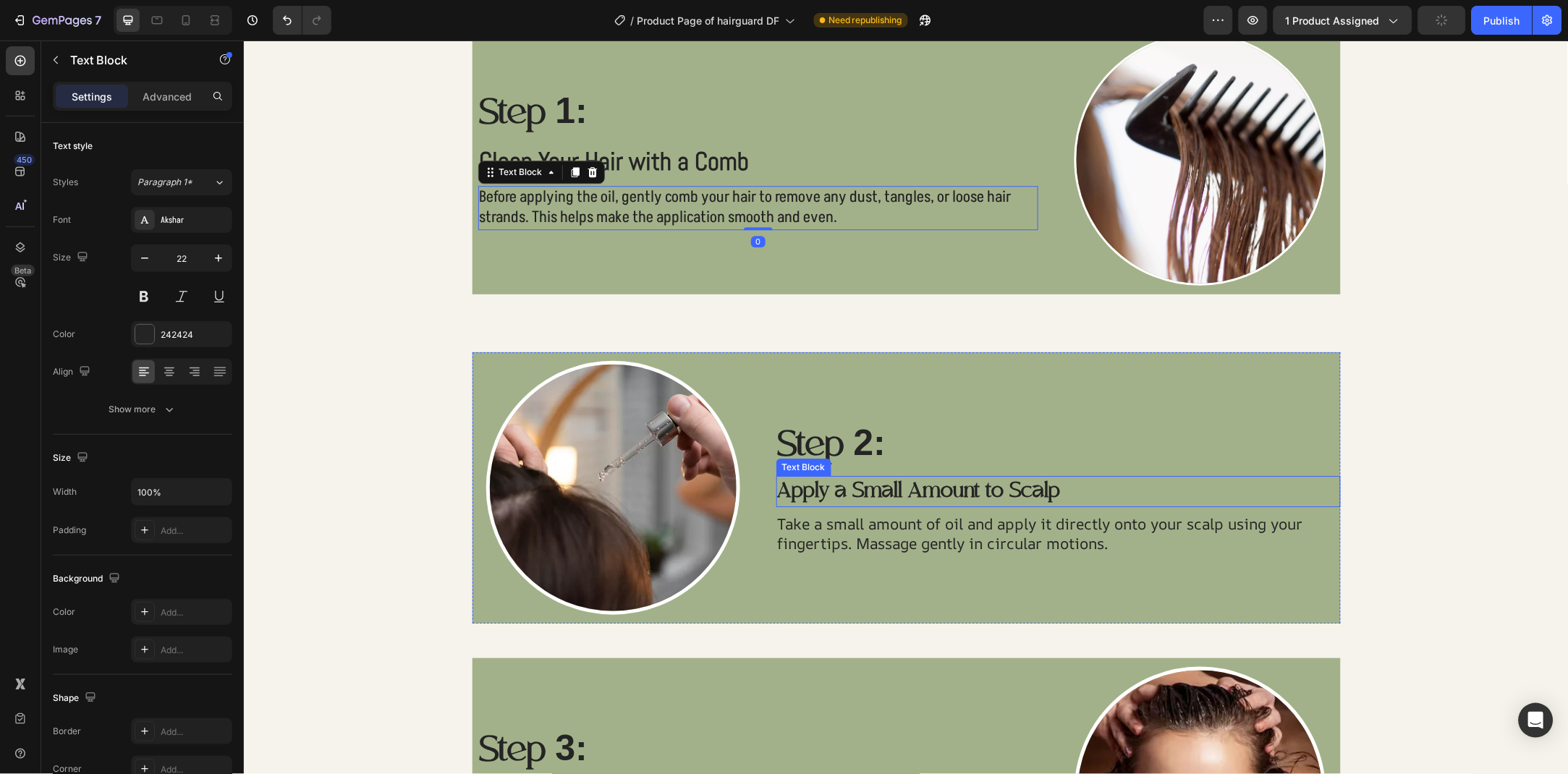
click at [862, 483] on p "Apply a Small Amount to Scalp" at bounding box center [1058, 491] width 562 height 28
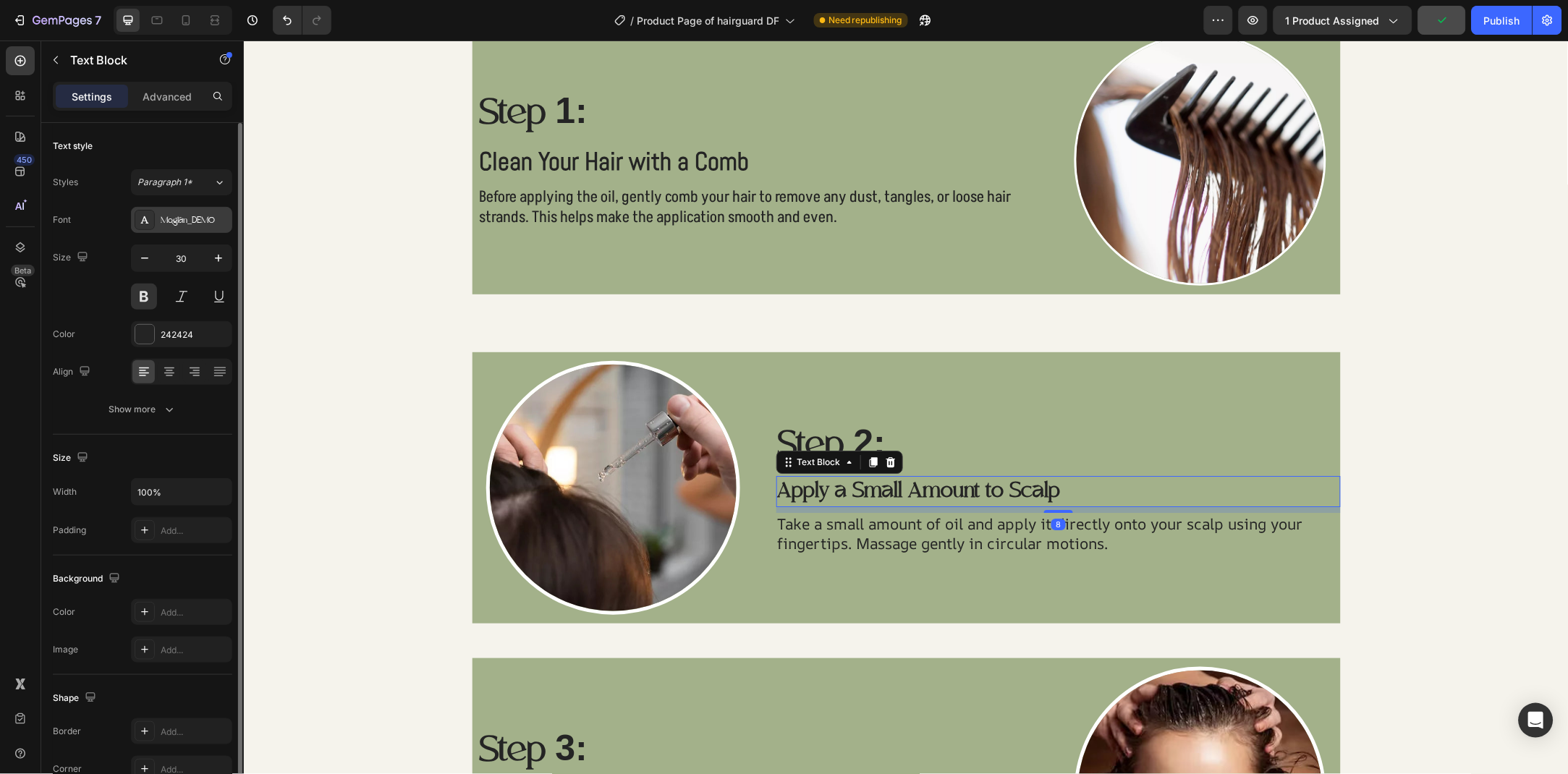
click at [173, 212] on div "Moglan_DEMO" at bounding box center [182, 220] width 102 height 26
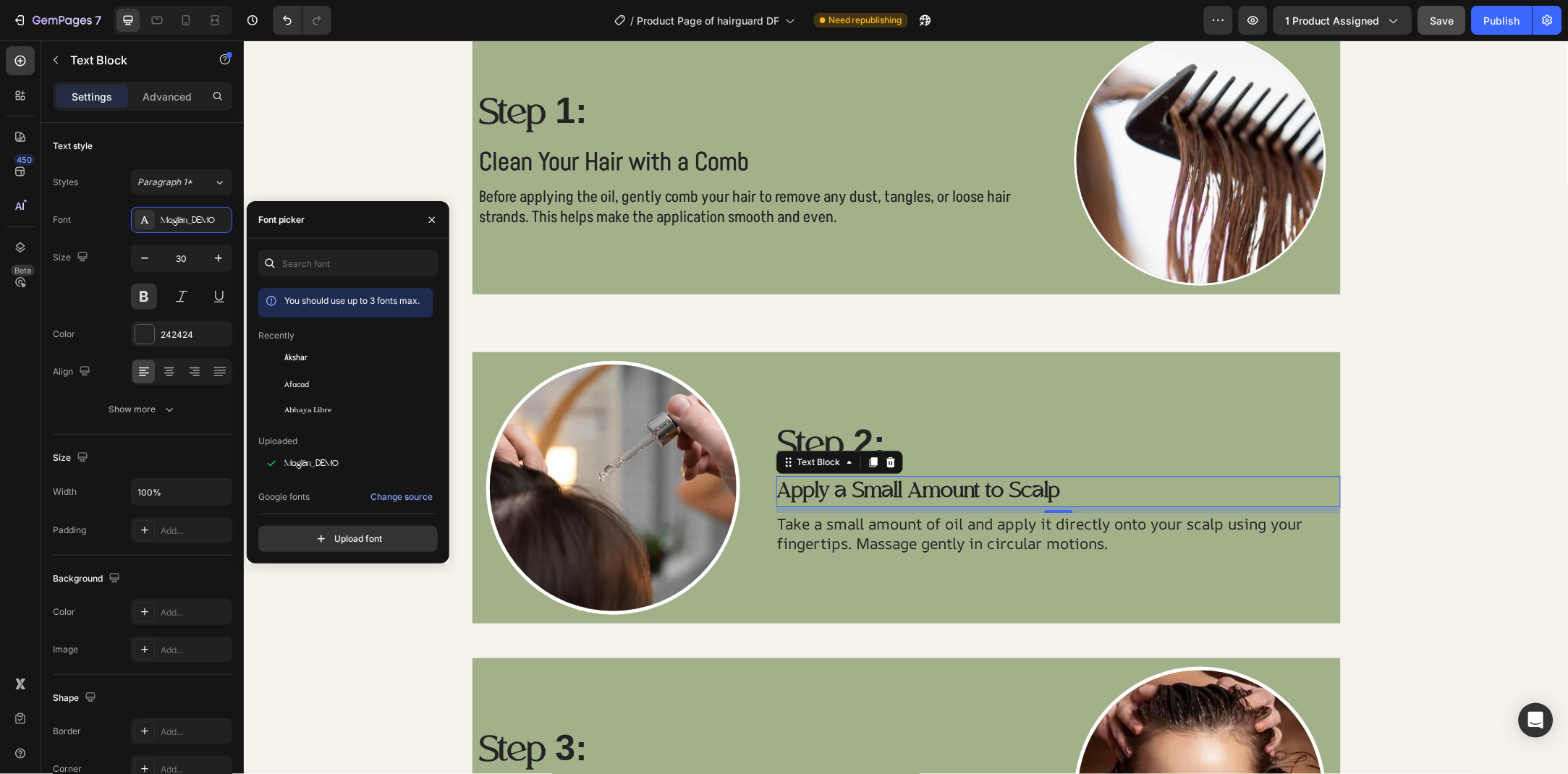
scroll to position [156, 0]
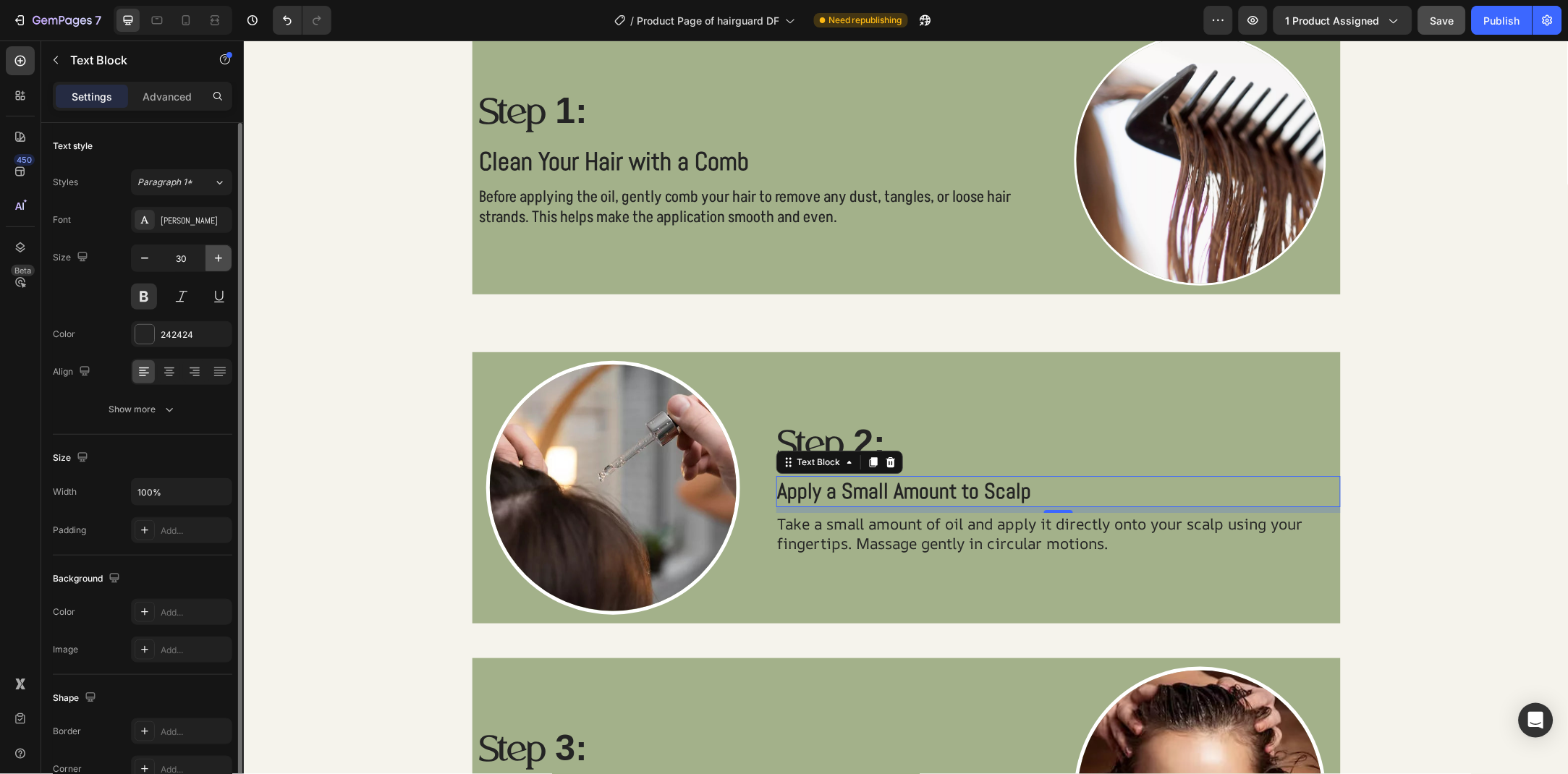
click at [226, 252] on button "button" at bounding box center [218, 258] width 26 height 26
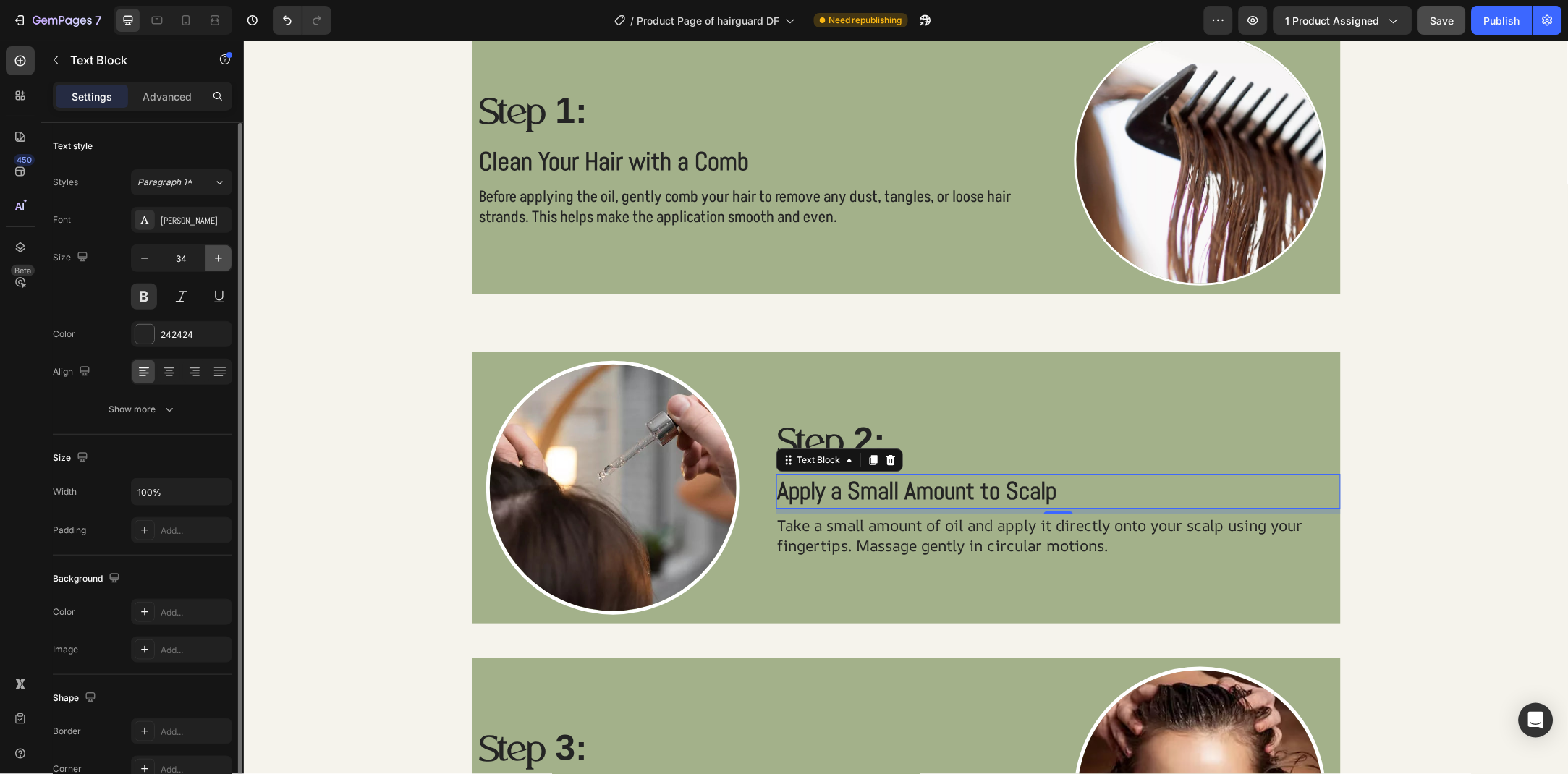
click at [226, 252] on button "button" at bounding box center [218, 258] width 26 height 26
type input "35"
click at [994, 545] on p "Take a small amount of oil and apply it directly onto your scalp using your fin…" at bounding box center [1058, 536] width 562 height 40
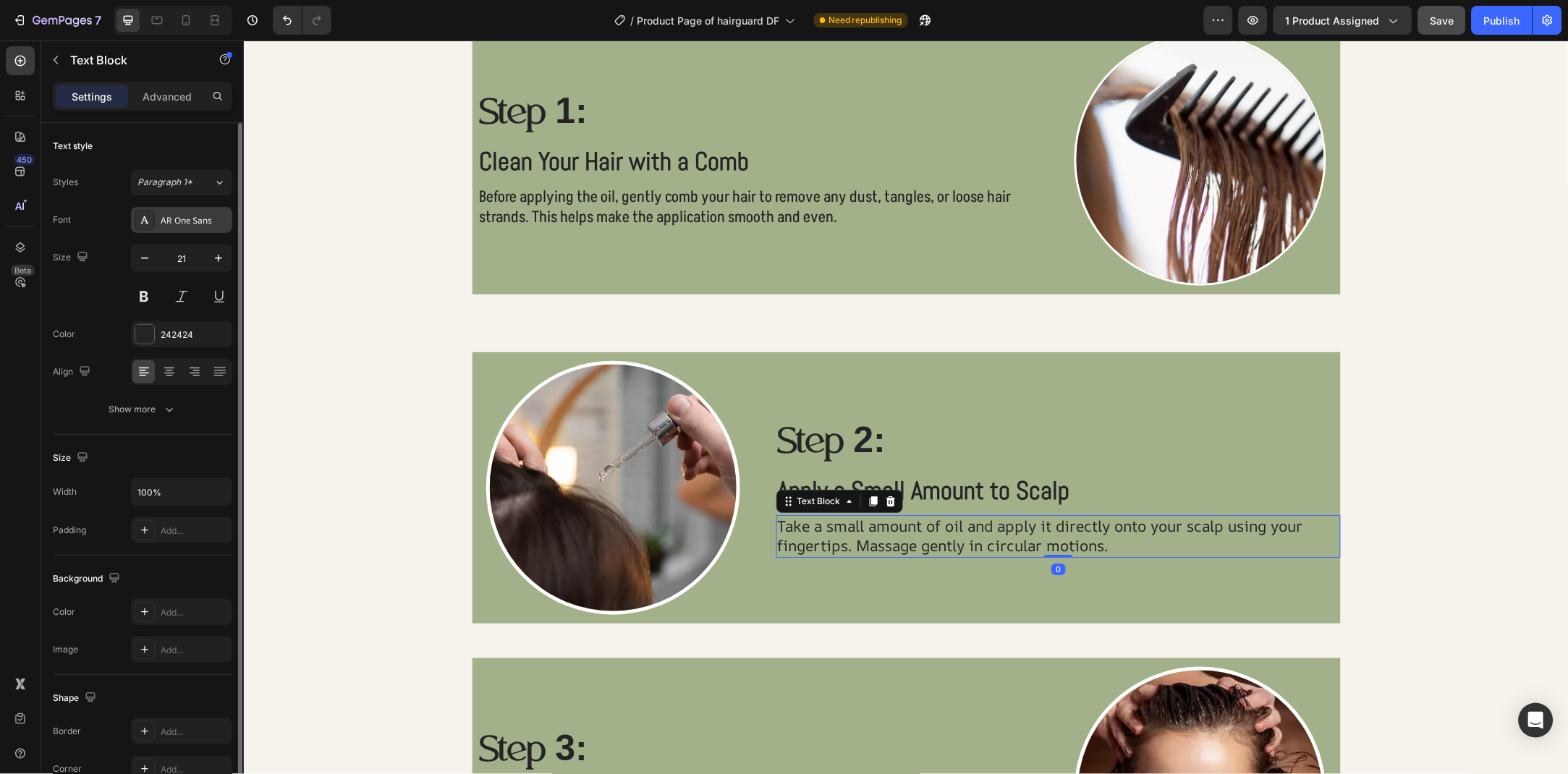
click at [179, 217] on div "AR One Sans" at bounding box center [194, 220] width 68 height 13
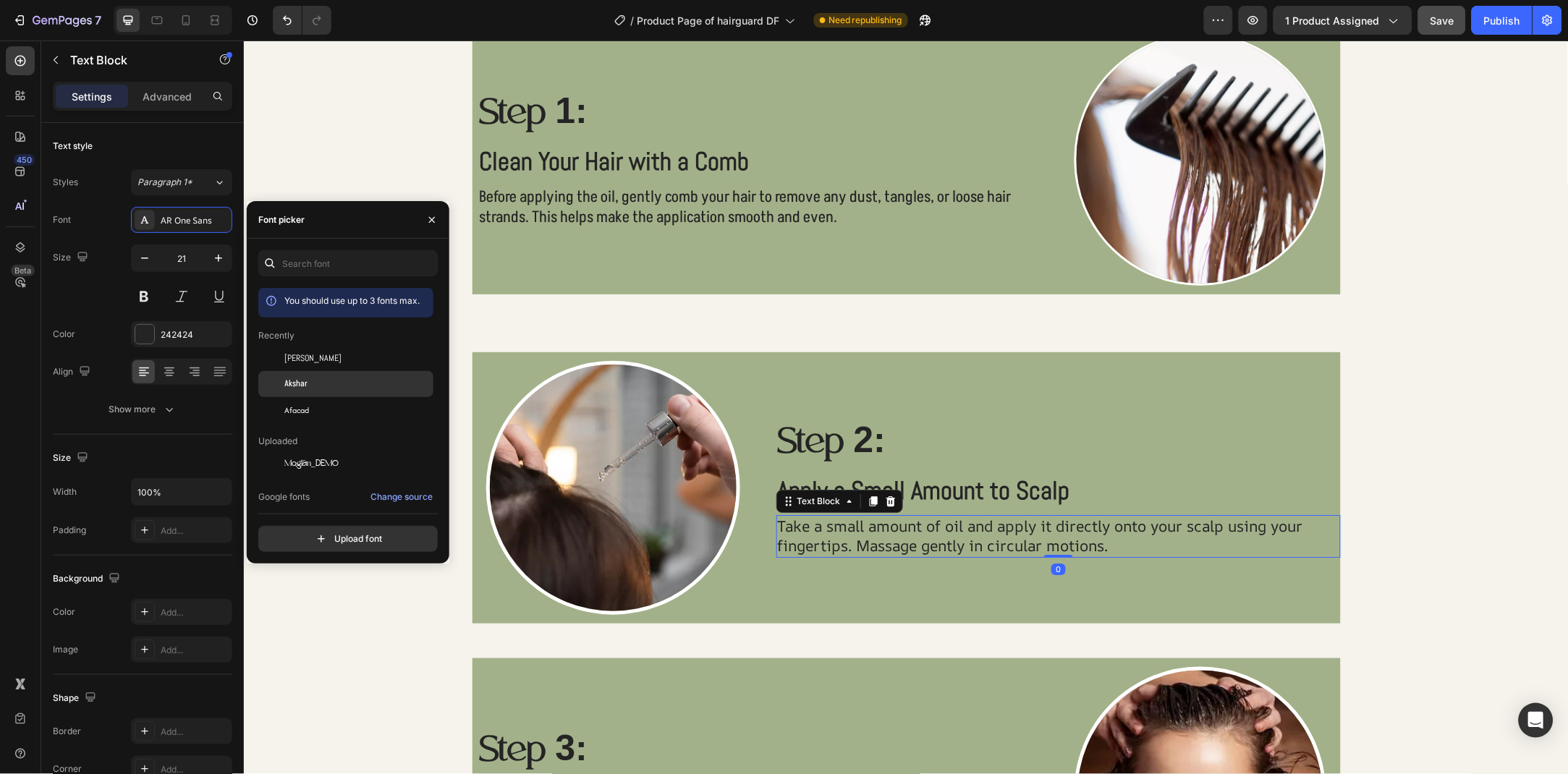
click at [315, 535] on div "Akshar" at bounding box center [346, 548] width 175 height 26
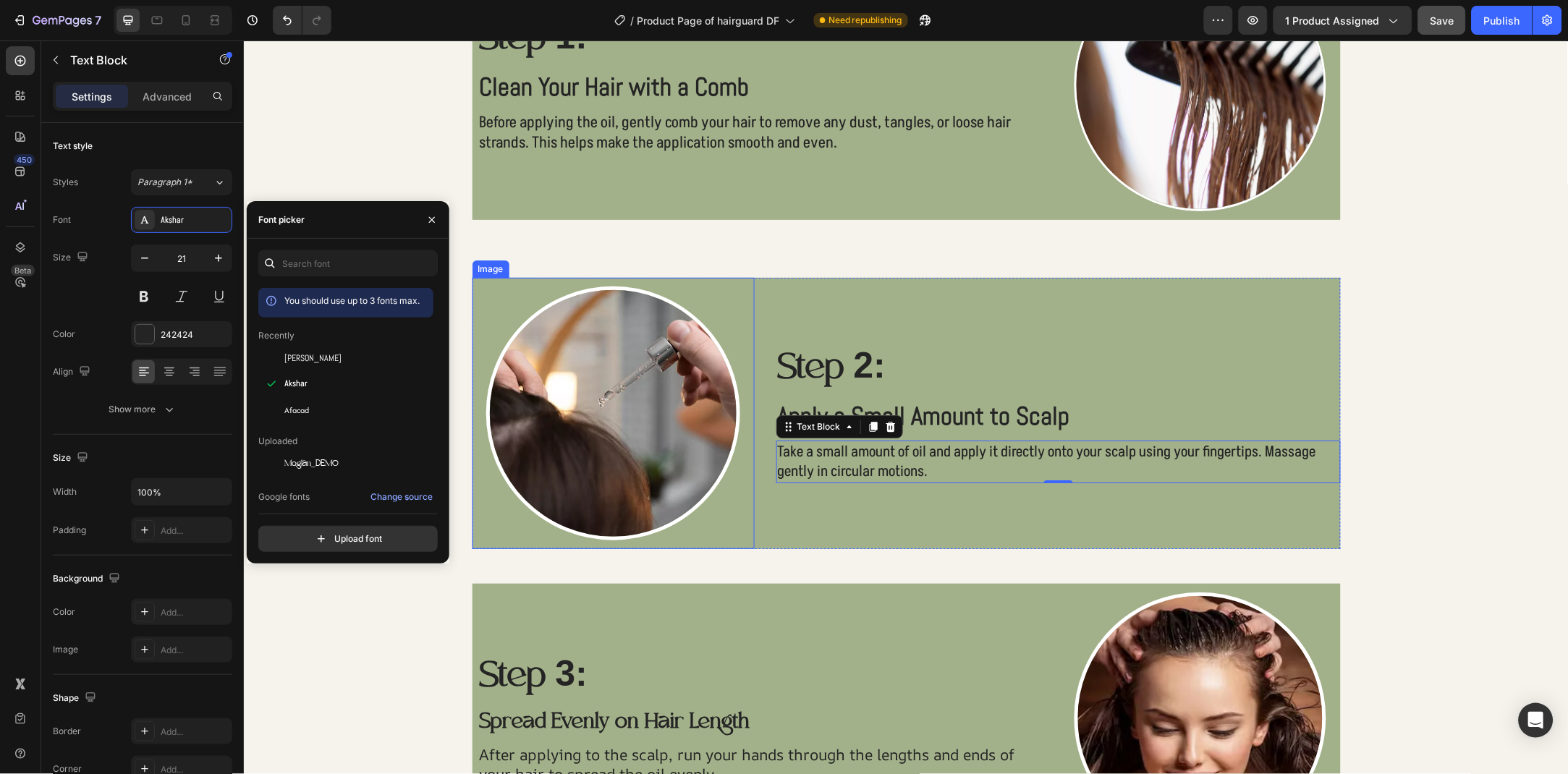
scroll to position [1440, 0]
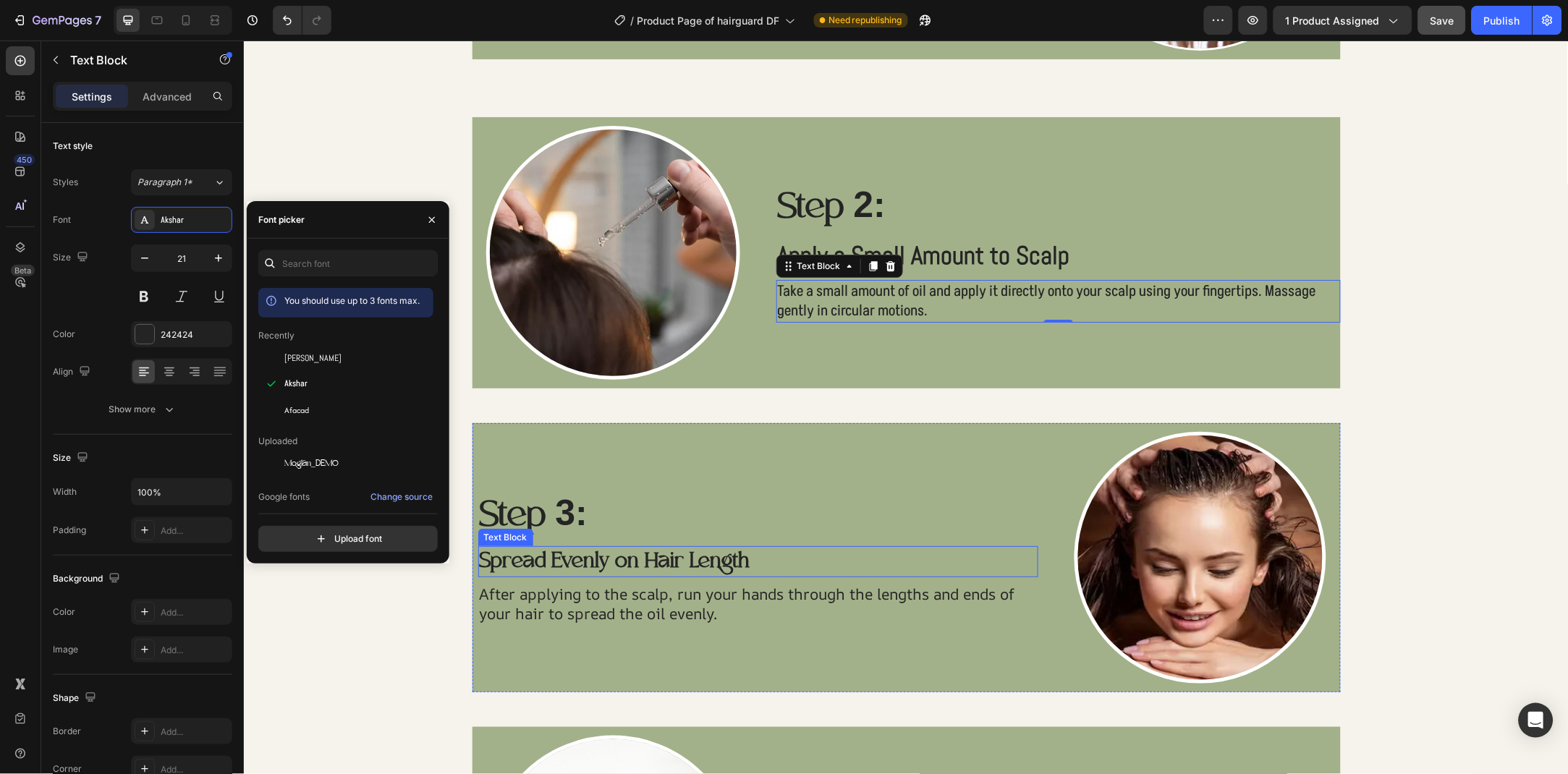
click at [611, 568] on p "Spread Evenly on Hair Length" at bounding box center [757, 561] width 558 height 28
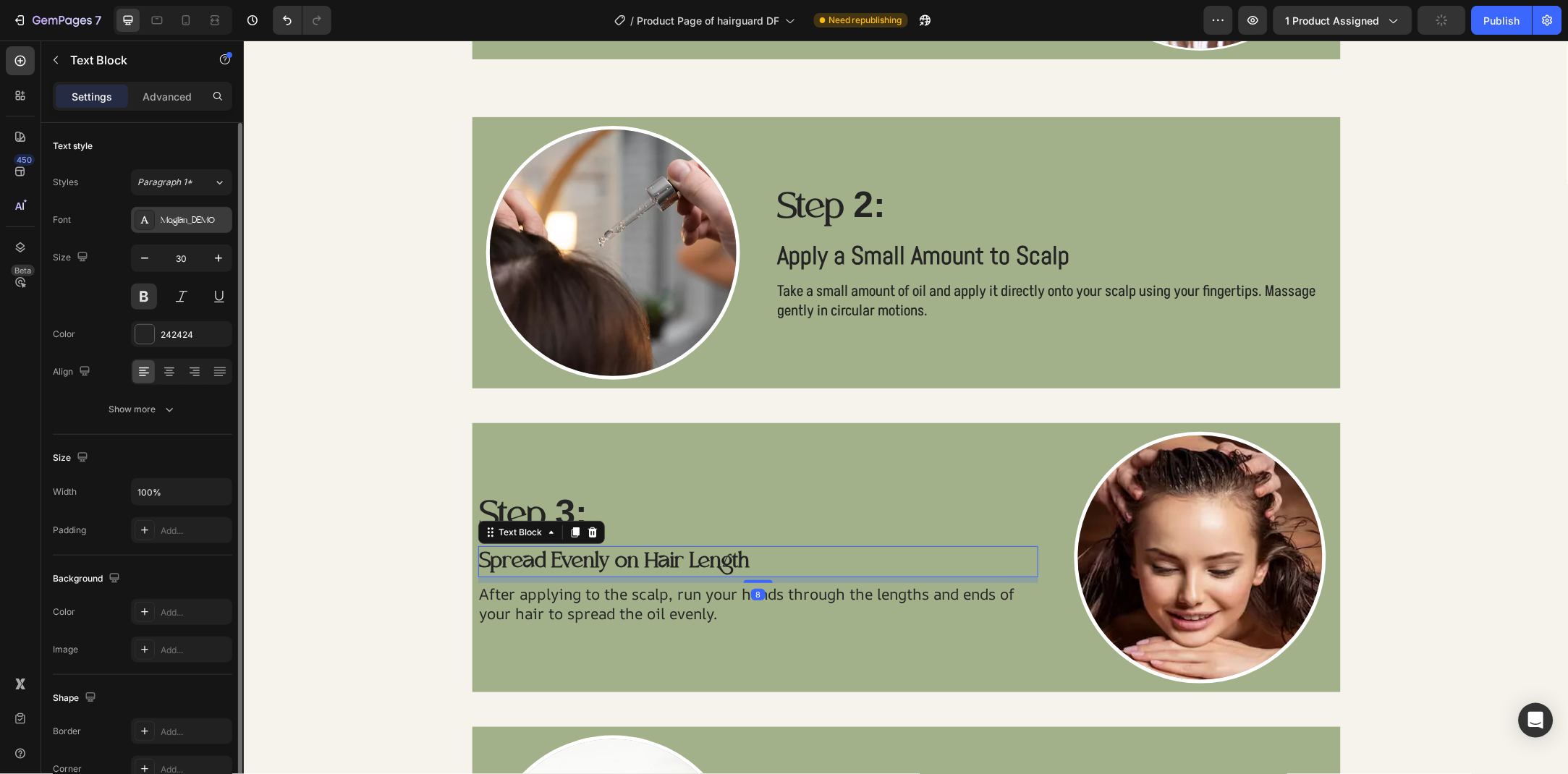
click at [196, 223] on div "Moglan_DEMO" at bounding box center [194, 220] width 68 height 13
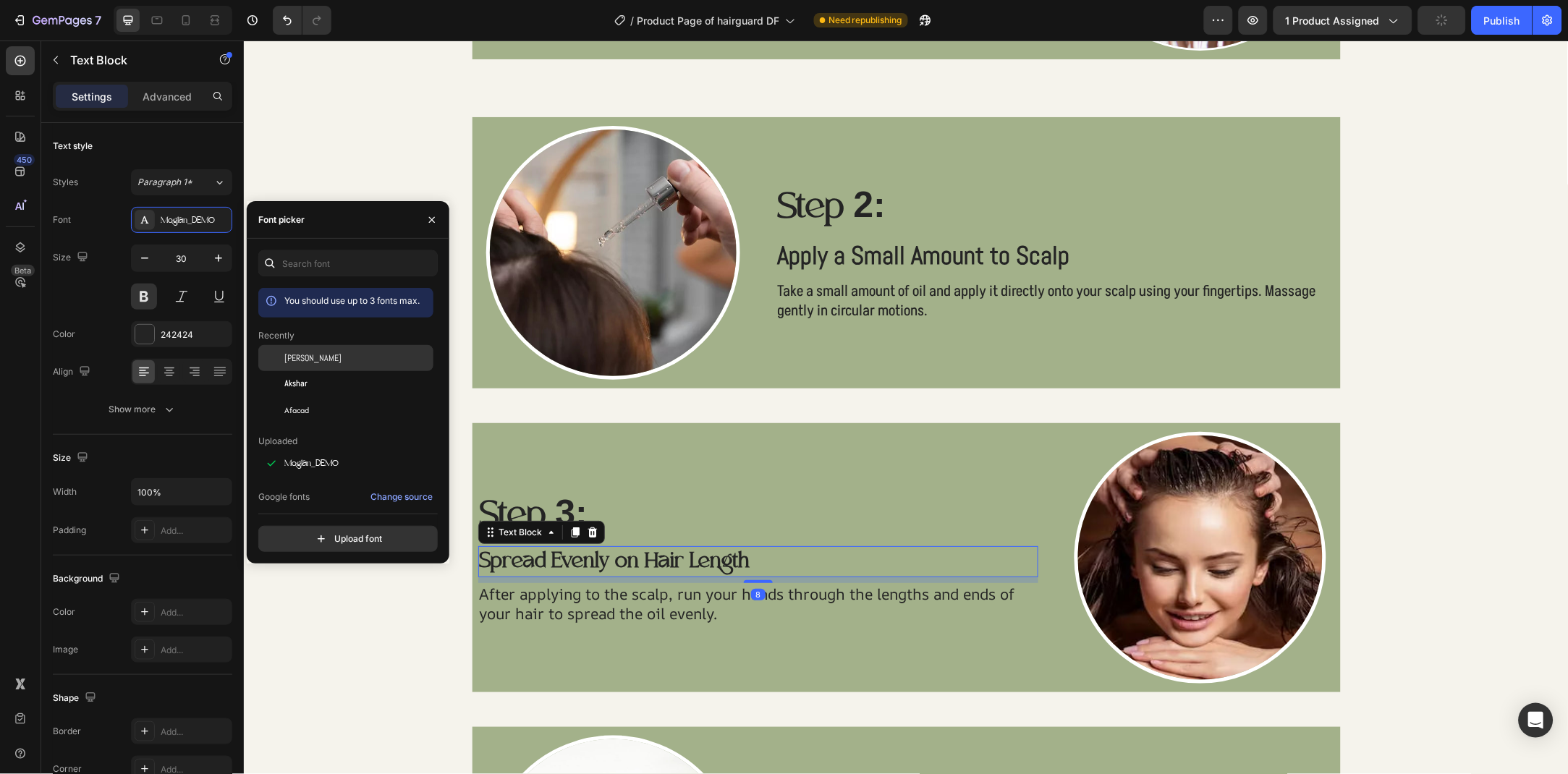
click at [311, 358] on div "Abel" at bounding box center [358, 358] width 146 height 13
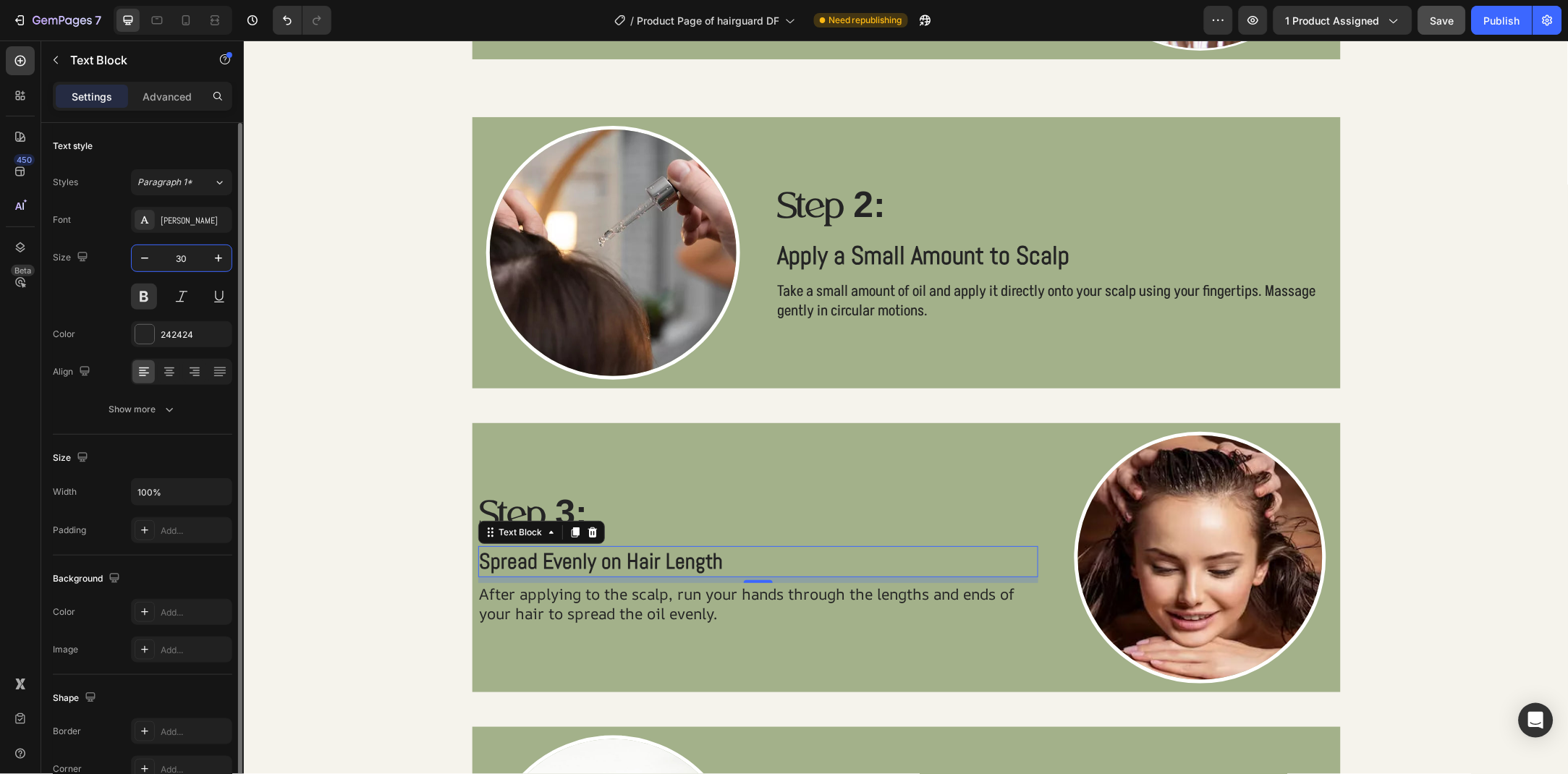
click at [187, 267] on input "30" at bounding box center [182, 258] width 48 height 26
type input "35"
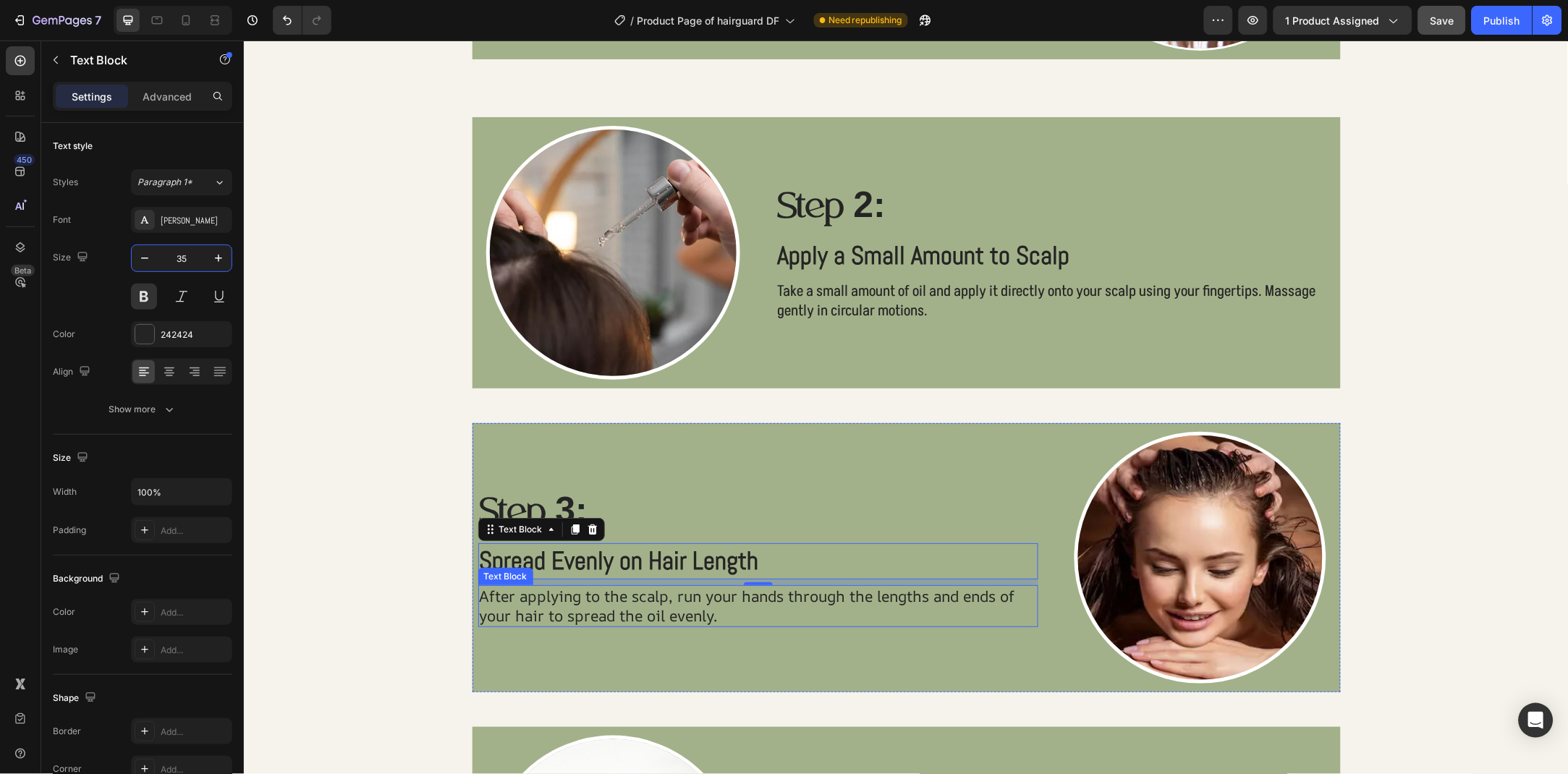
click at [597, 590] on p "After applying to the scalp, run your hands through the lengths and ends of you…" at bounding box center [757, 605] width 558 height 40
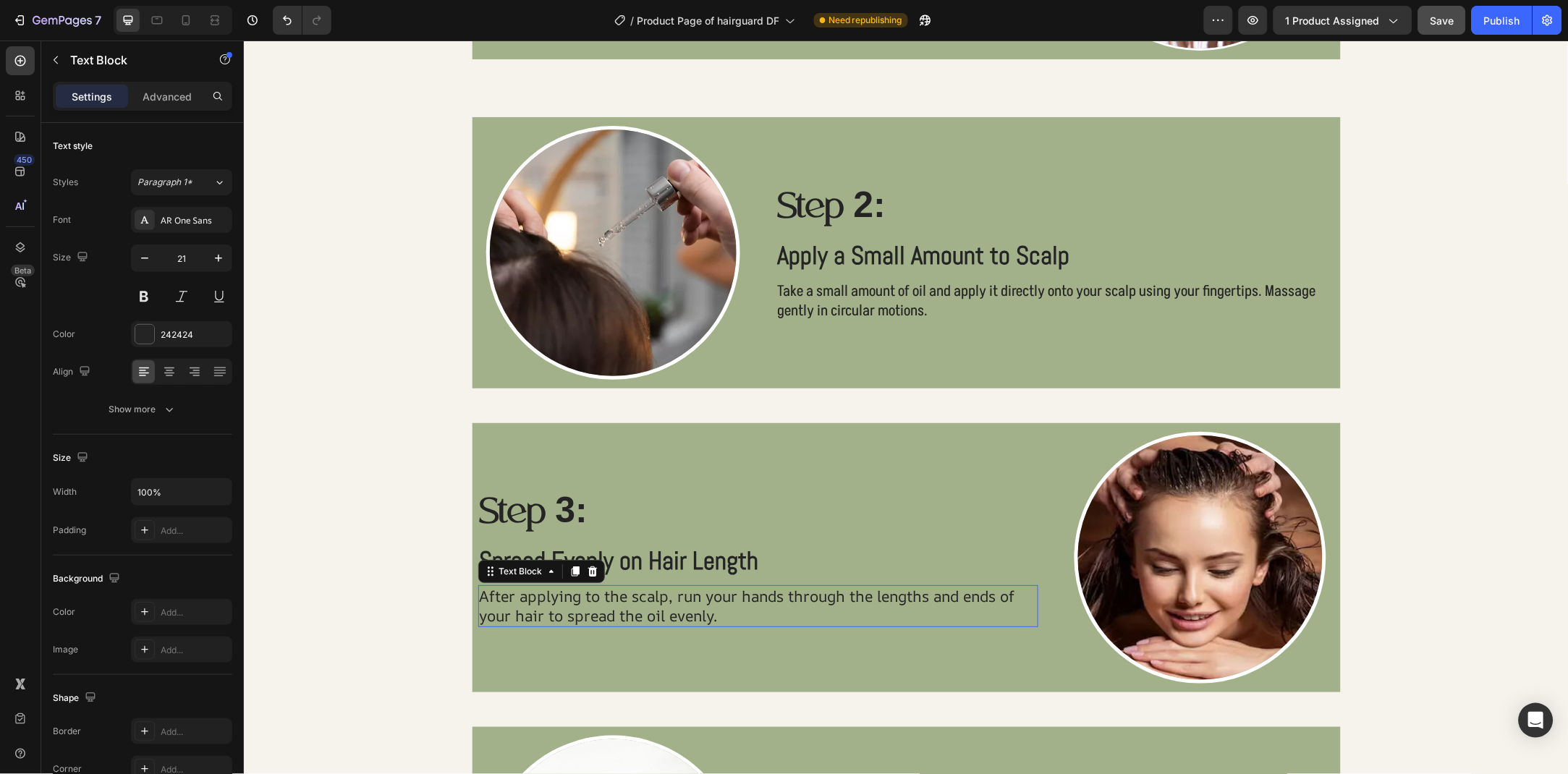
click at [186, 221] on div "AR One Sans" at bounding box center [194, 220] width 68 height 13
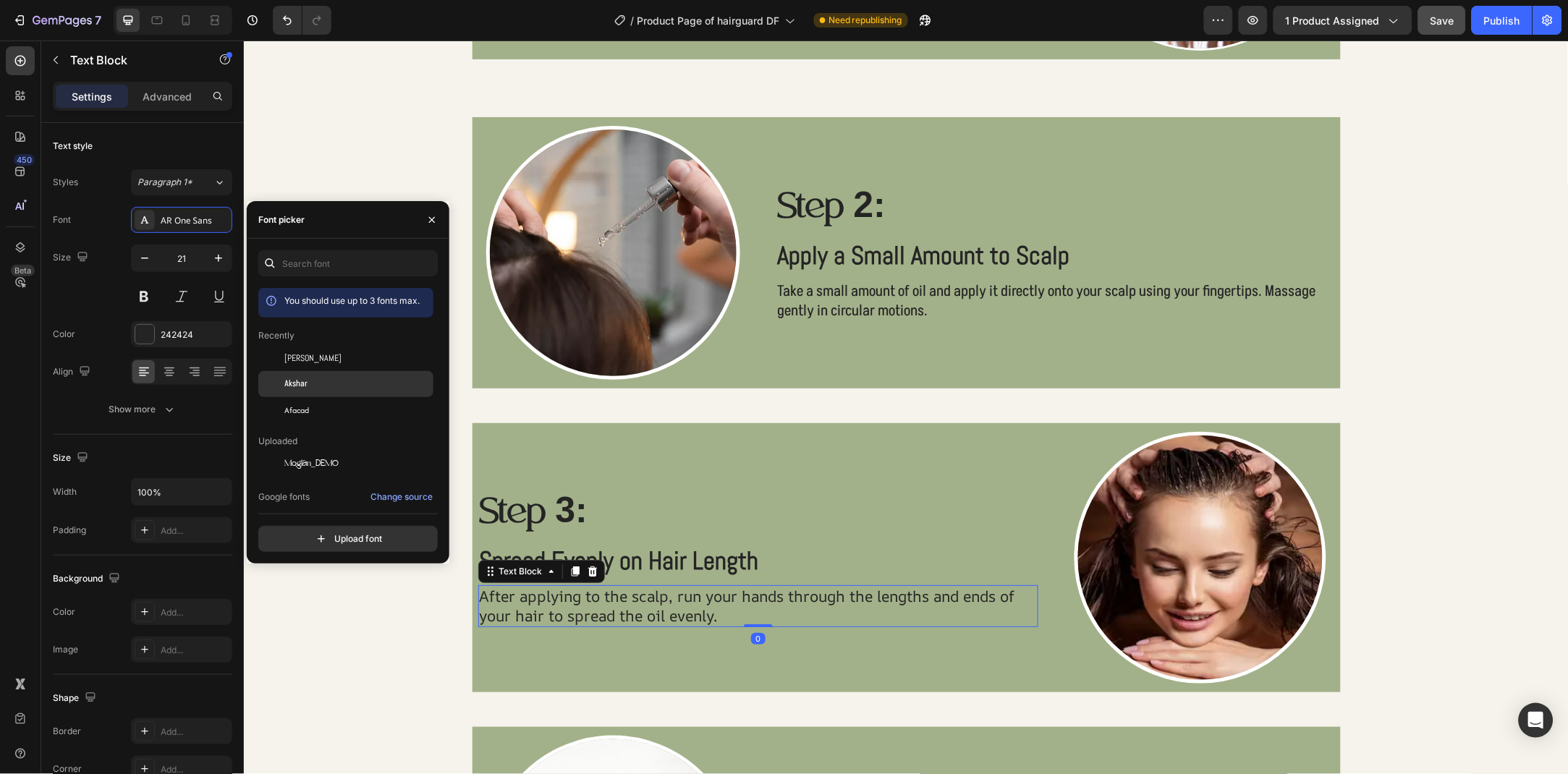
click at [361, 382] on div "Akshar" at bounding box center [358, 384] width 146 height 13
click at [436, 214] on icon "button" at bounding box center [431, 220] width 11 height 11
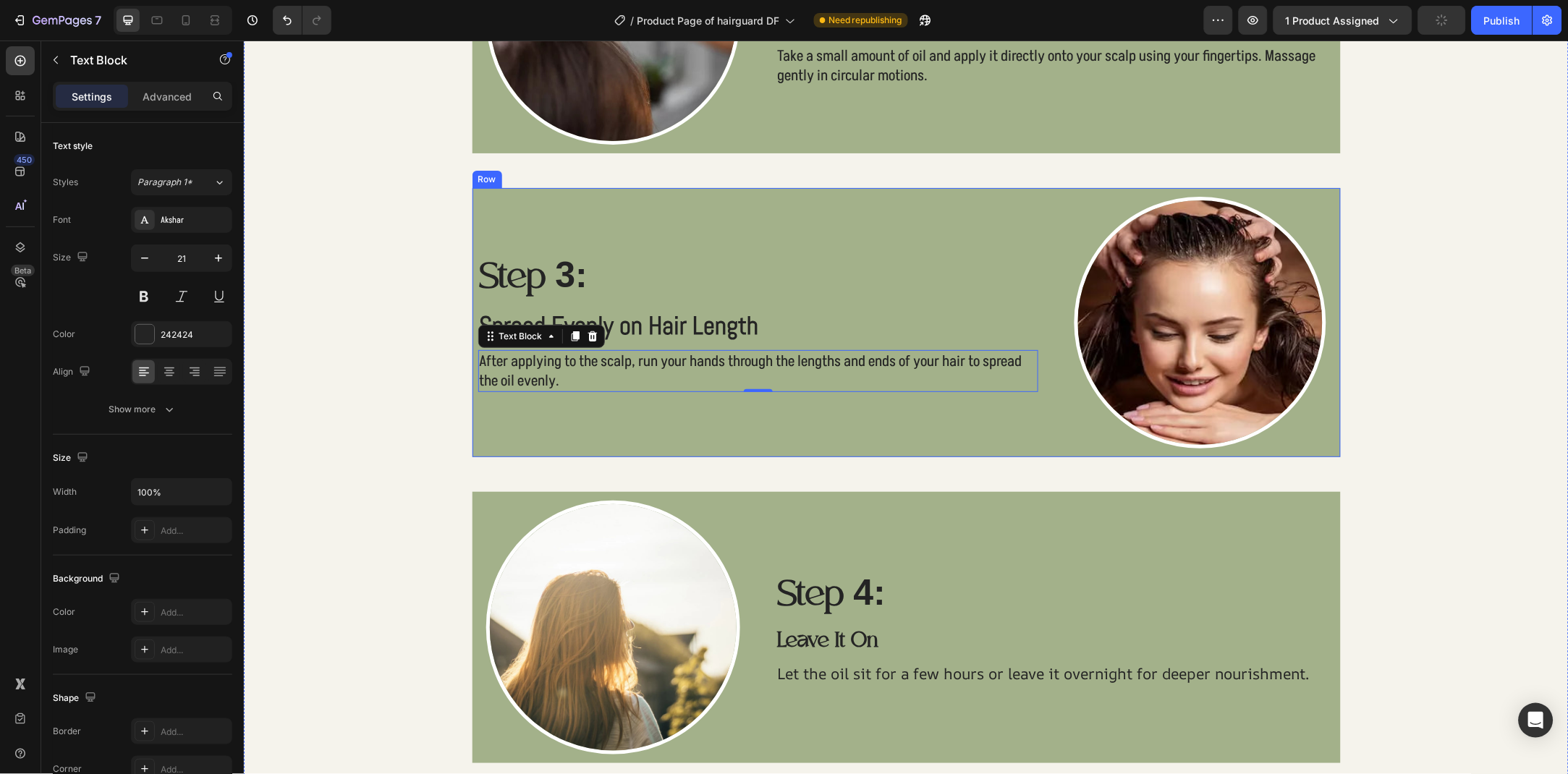
scroll to position [1833, 0]
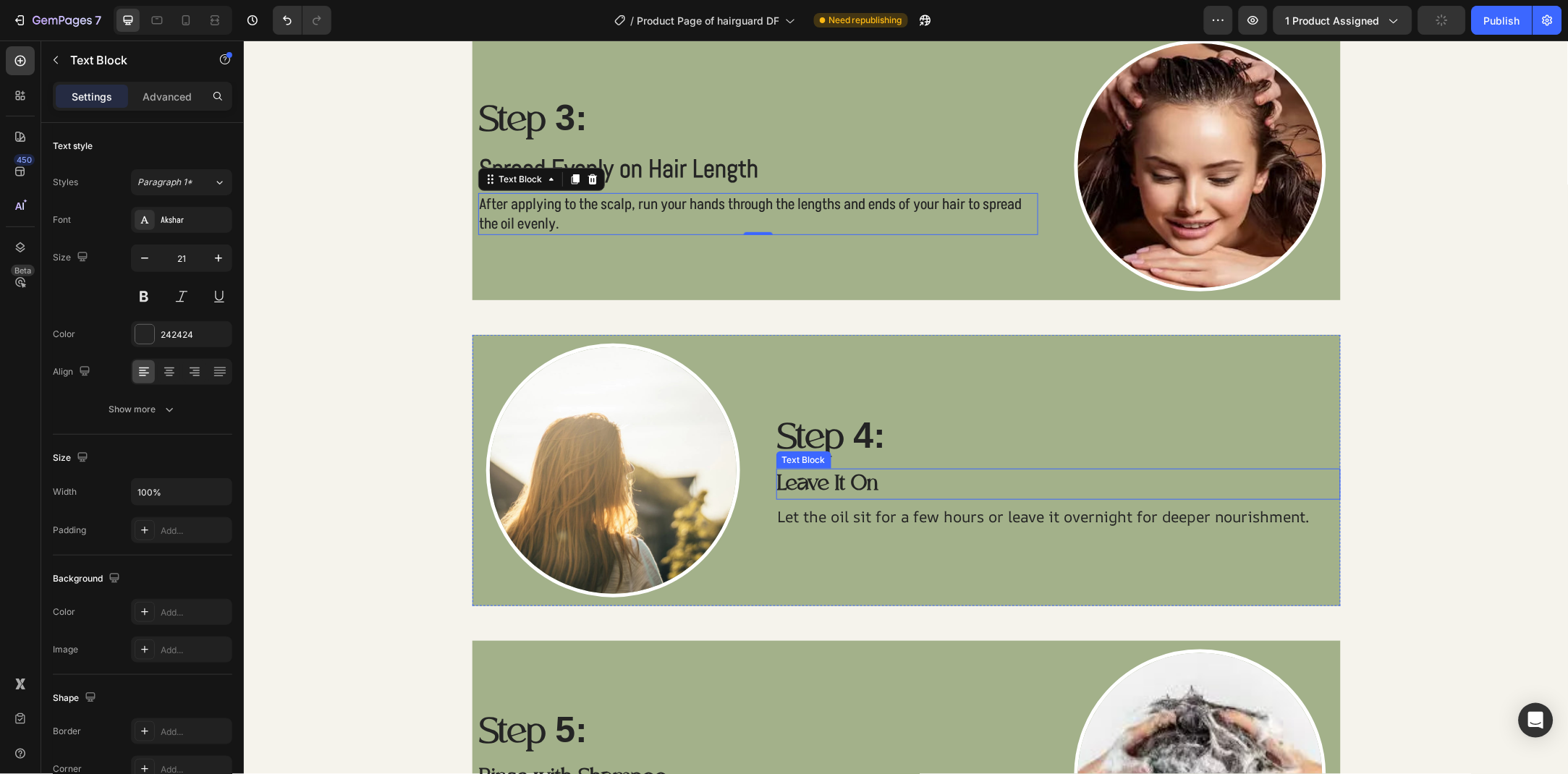
click at [837, 478] on p "Leave It On" at bounding box center [1058, 484] width 562 height 28
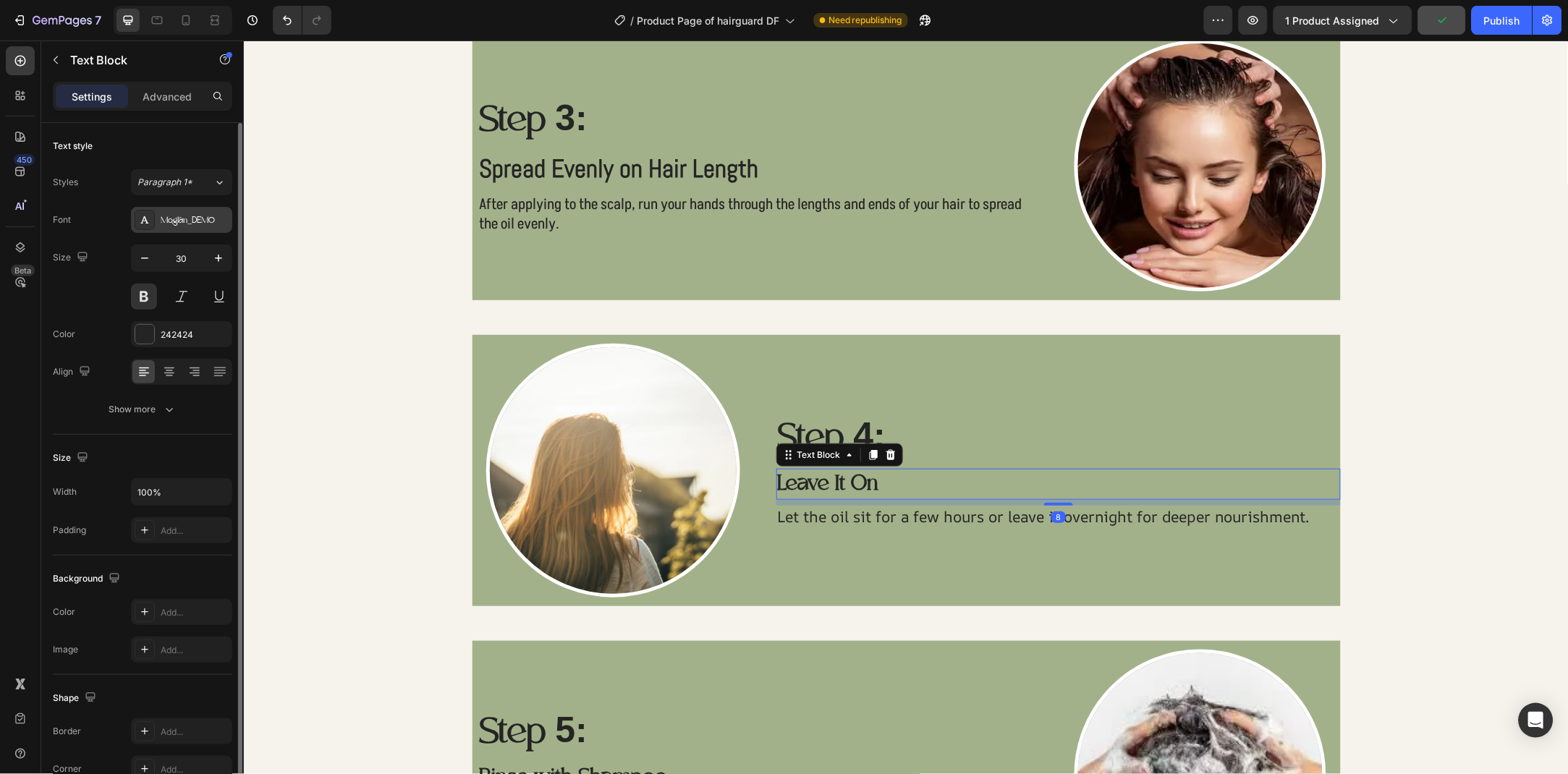
click at [193, 219] on div "Moglan_DEMO" at bounding box center [194, 220] width 68 height 13
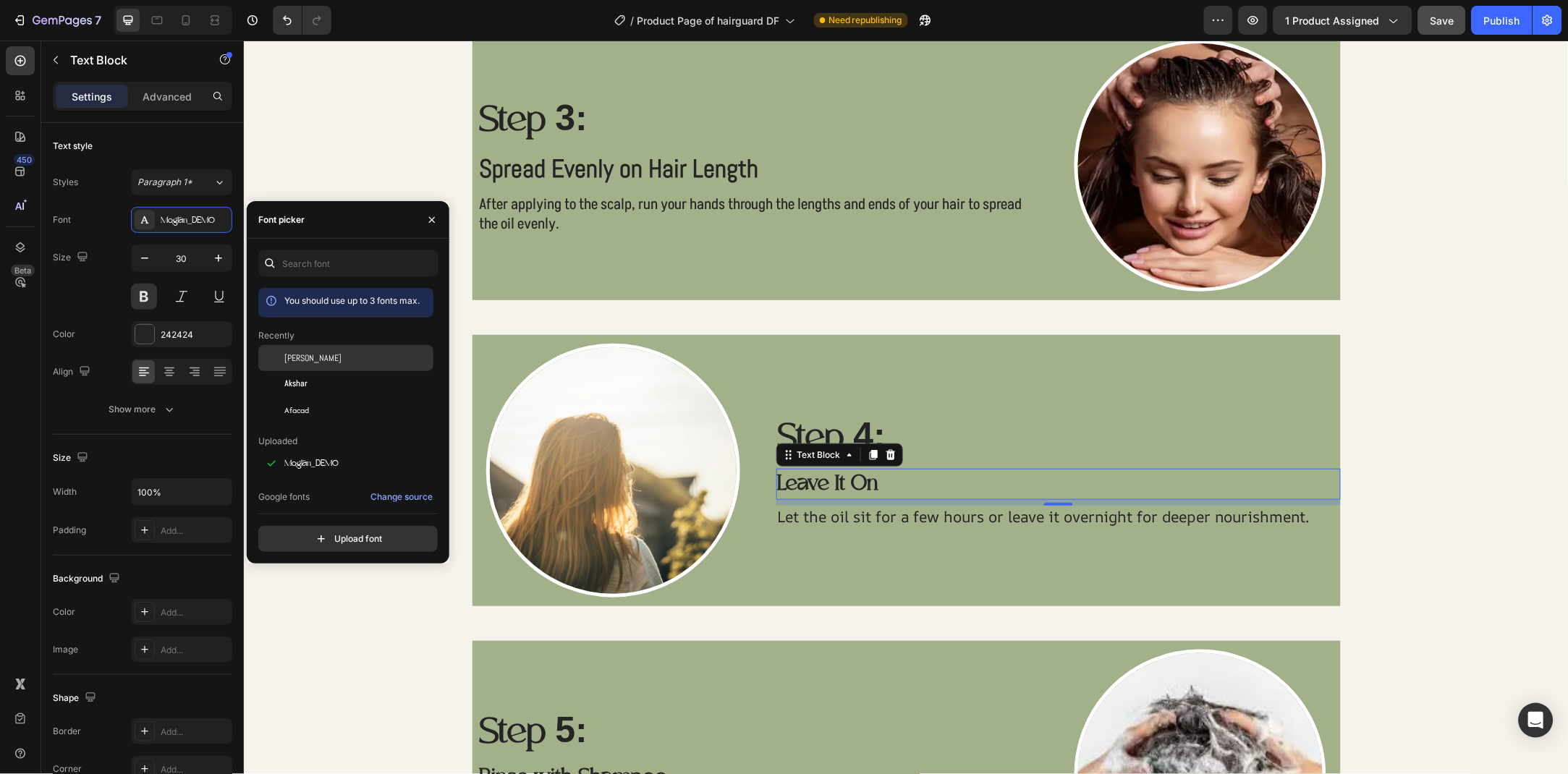
click at [320, 361] on div "Abel" at bounding box center [358, 358] width 146 height 13
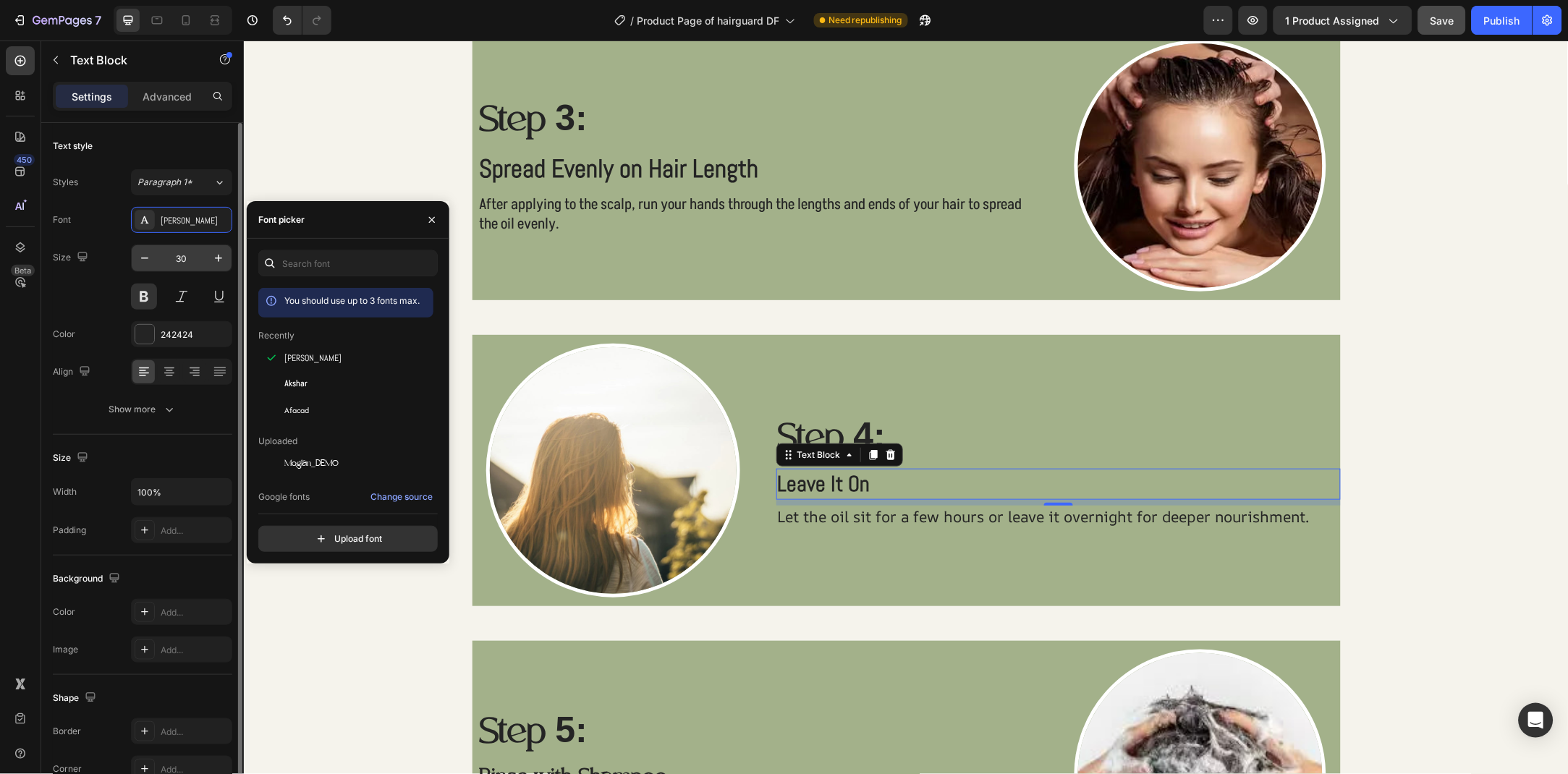
click at [176, 253] on input "30" at bounding box center [182, 258] width 48 height 26
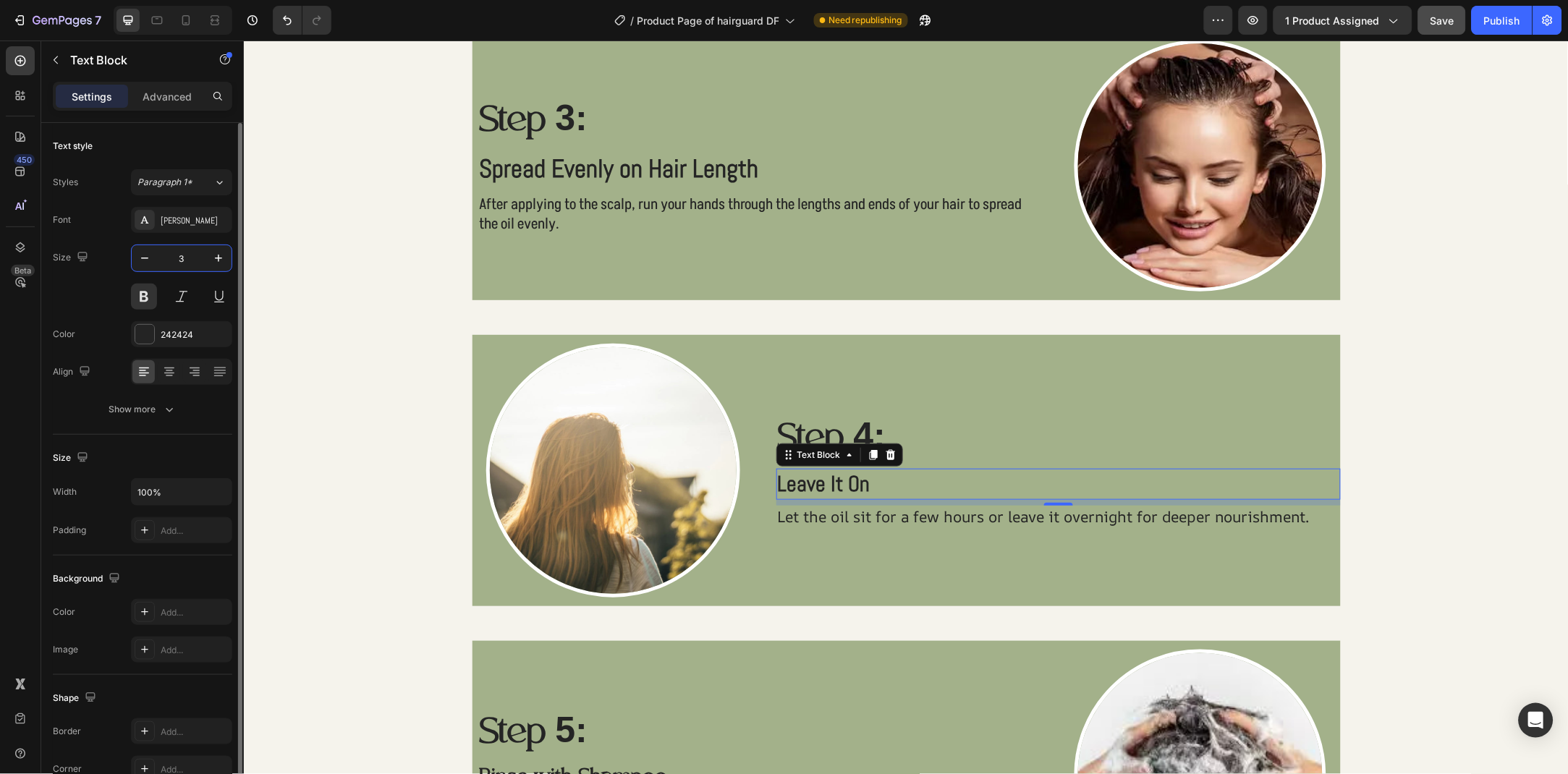
type input "35"
click at [834, 527] on p "Let the oil sit for a few hours or leave it overnight for deeper nourishment." at bounding box center [1058, 518] width 562 height 19
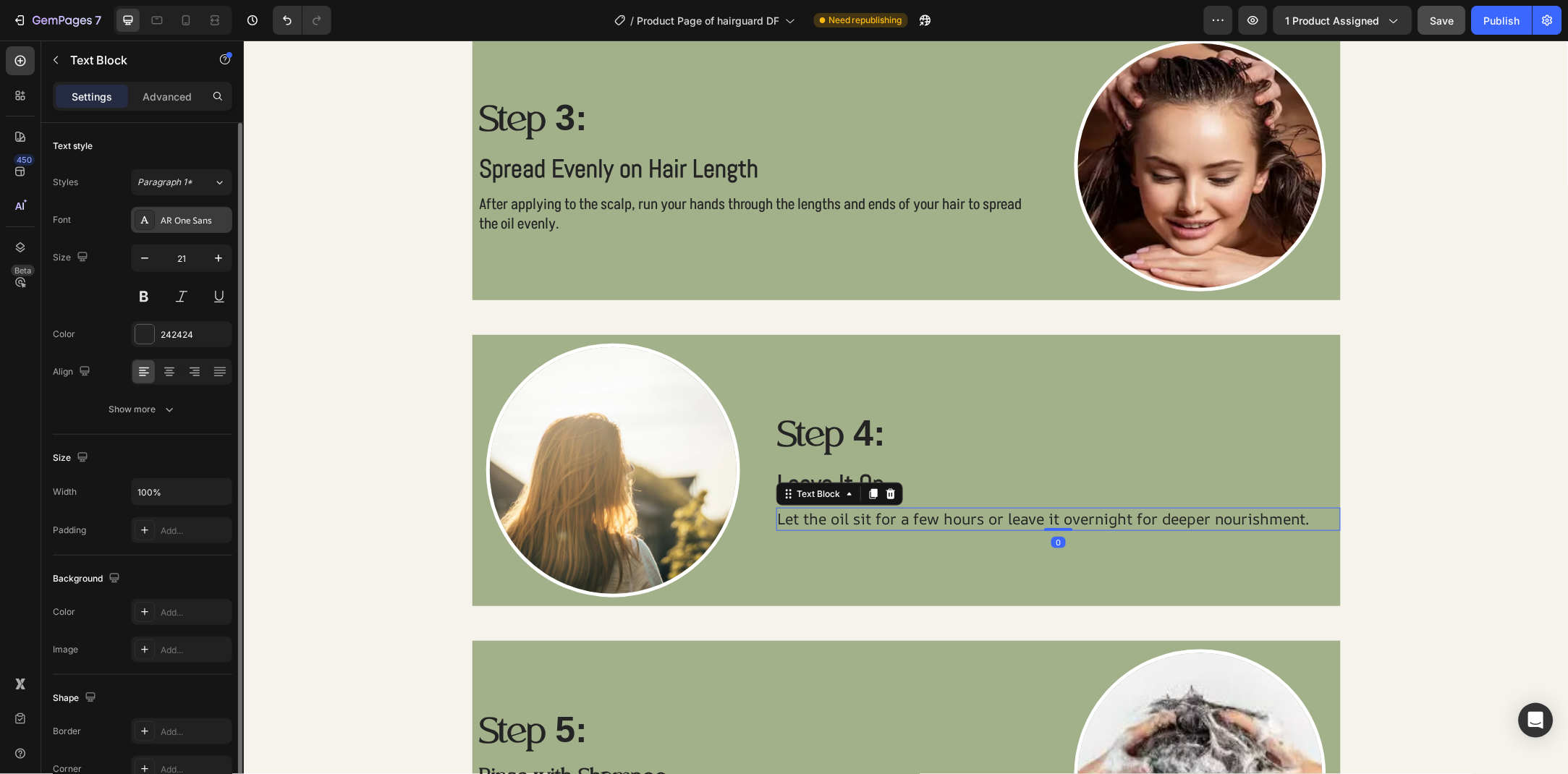
click at [176, 218] on div "AR One Sans" at bounding box center [194, 220] width 68 height 13
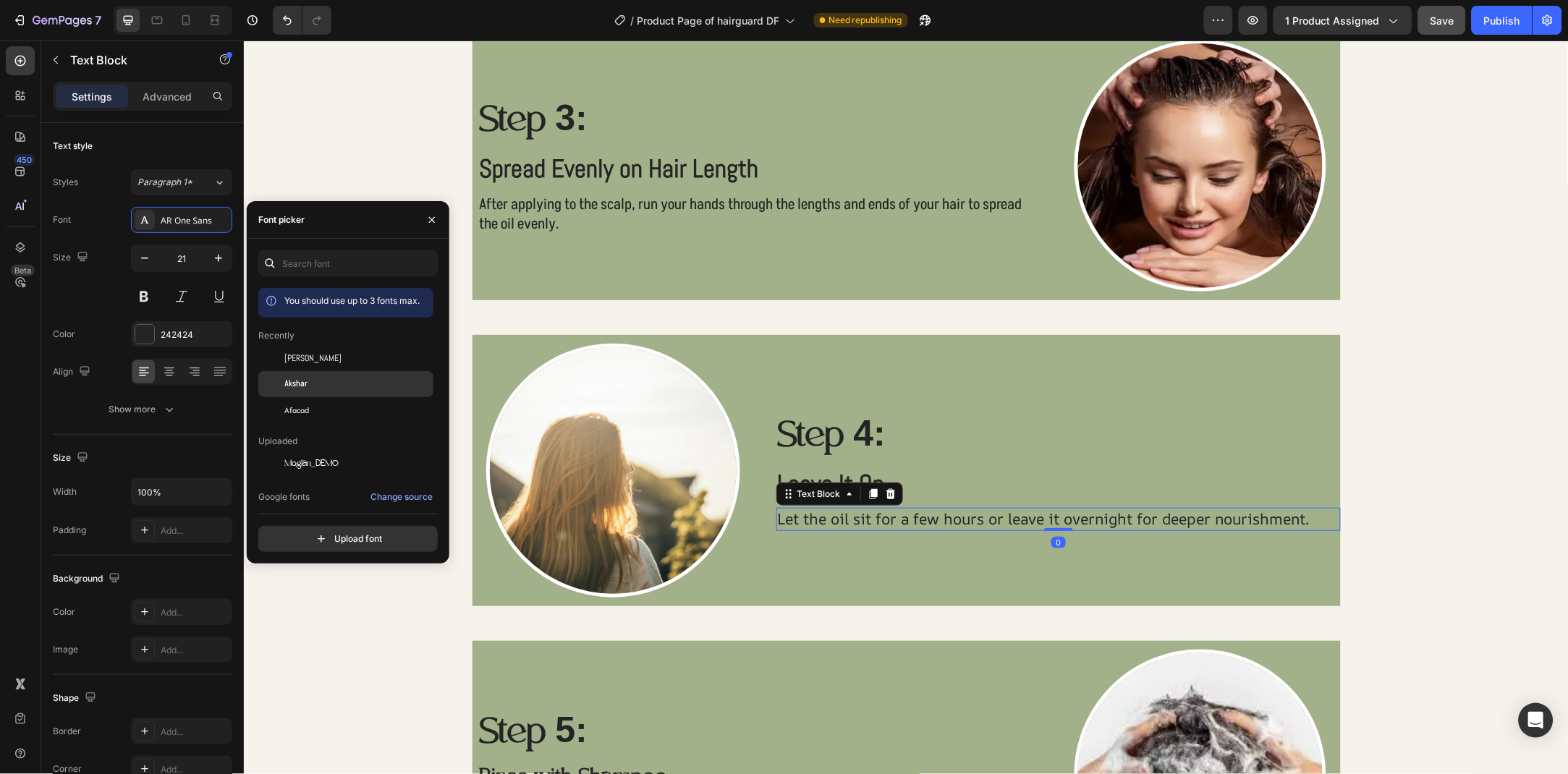
click at [321, 535] on div "Akshar" at bounding box center [346, 548] width 175 height 26
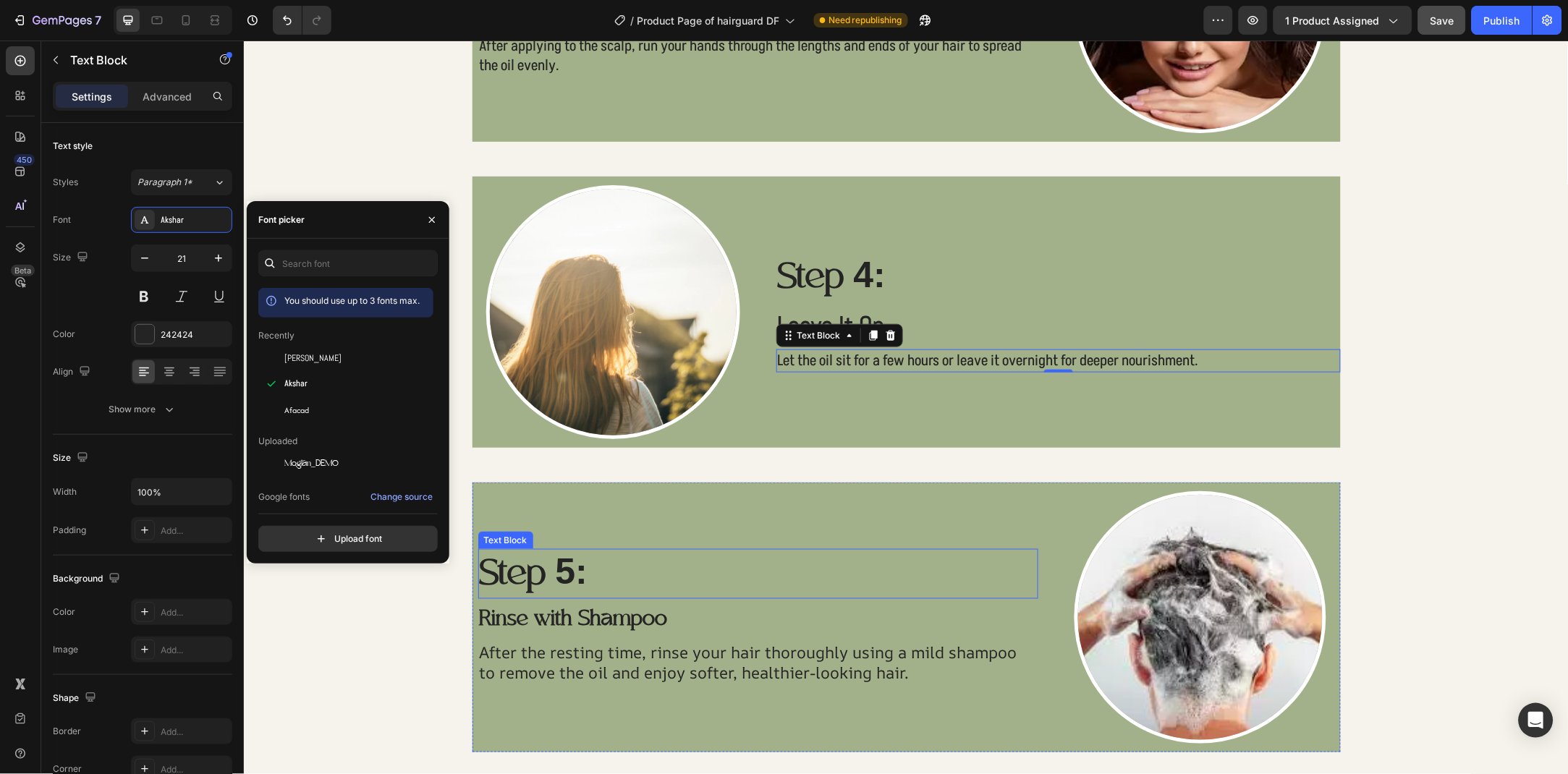
scroll to position [2146, 0]
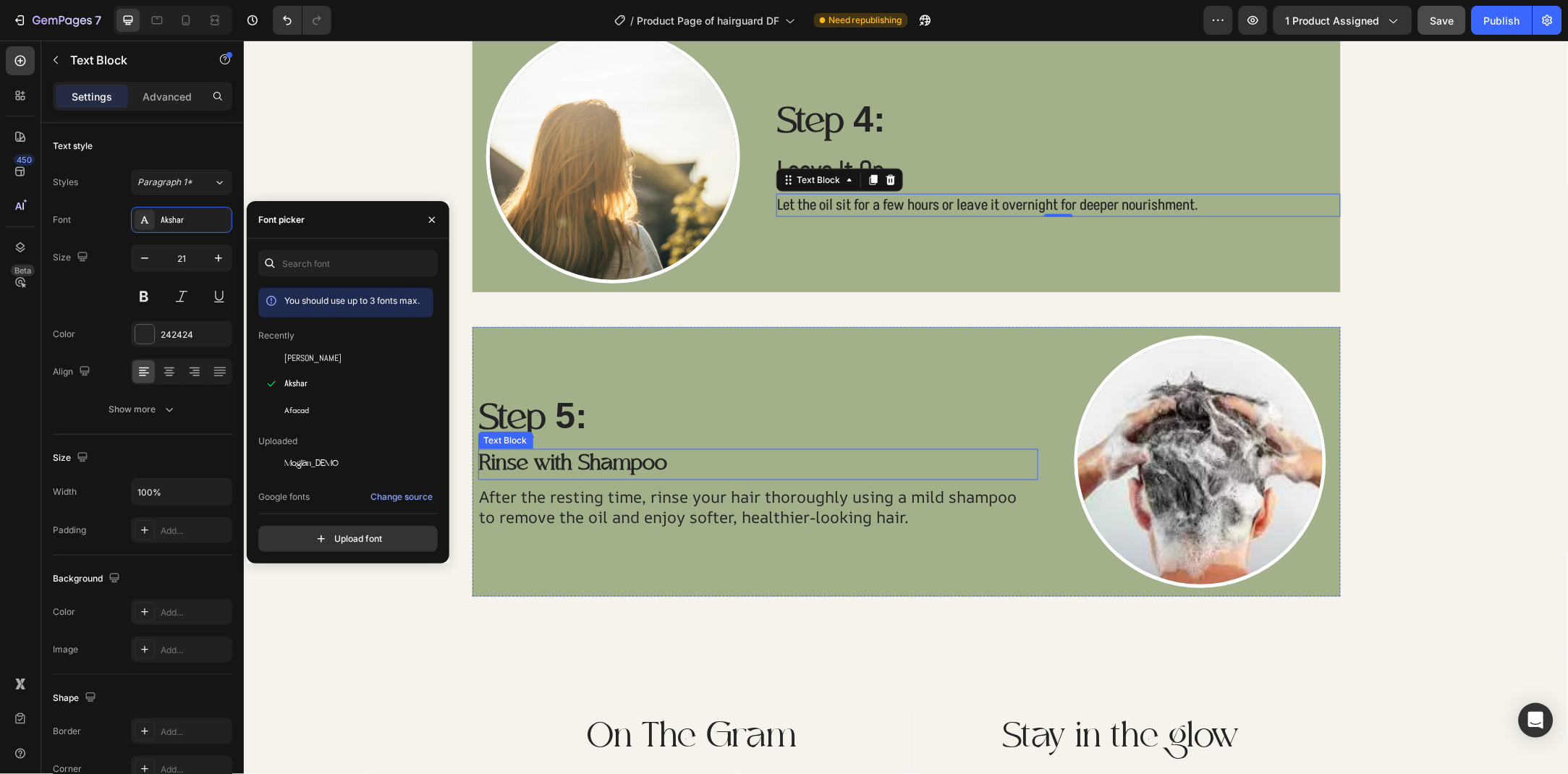
click at [684, 463] on p "Rinse with Shampoo" at bounding box center [757, 464] width 558 height 28
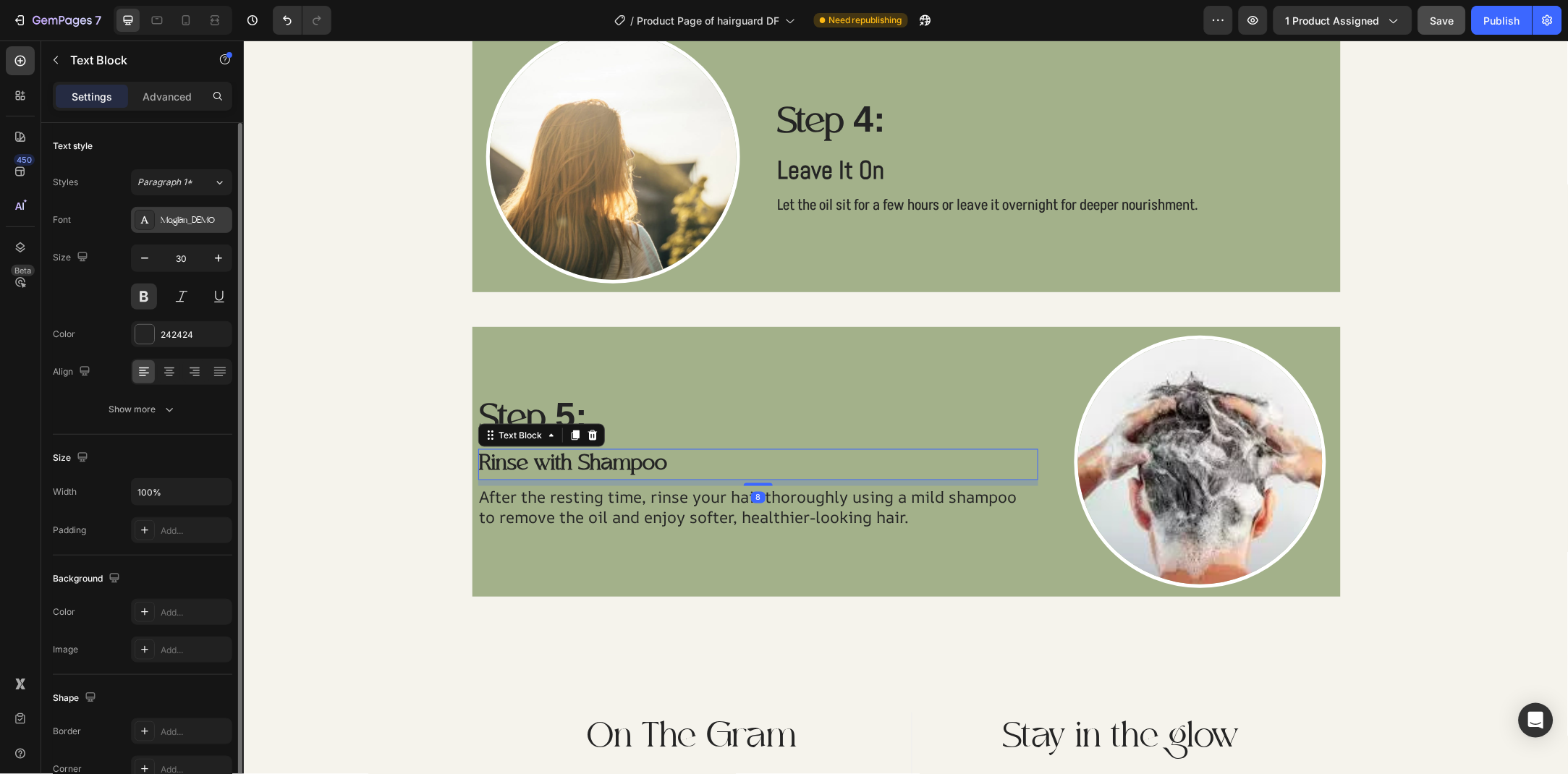
click at [179, 220] on div "Moglan_DEMO" at bounding box center [194, 220] width 68 height 13
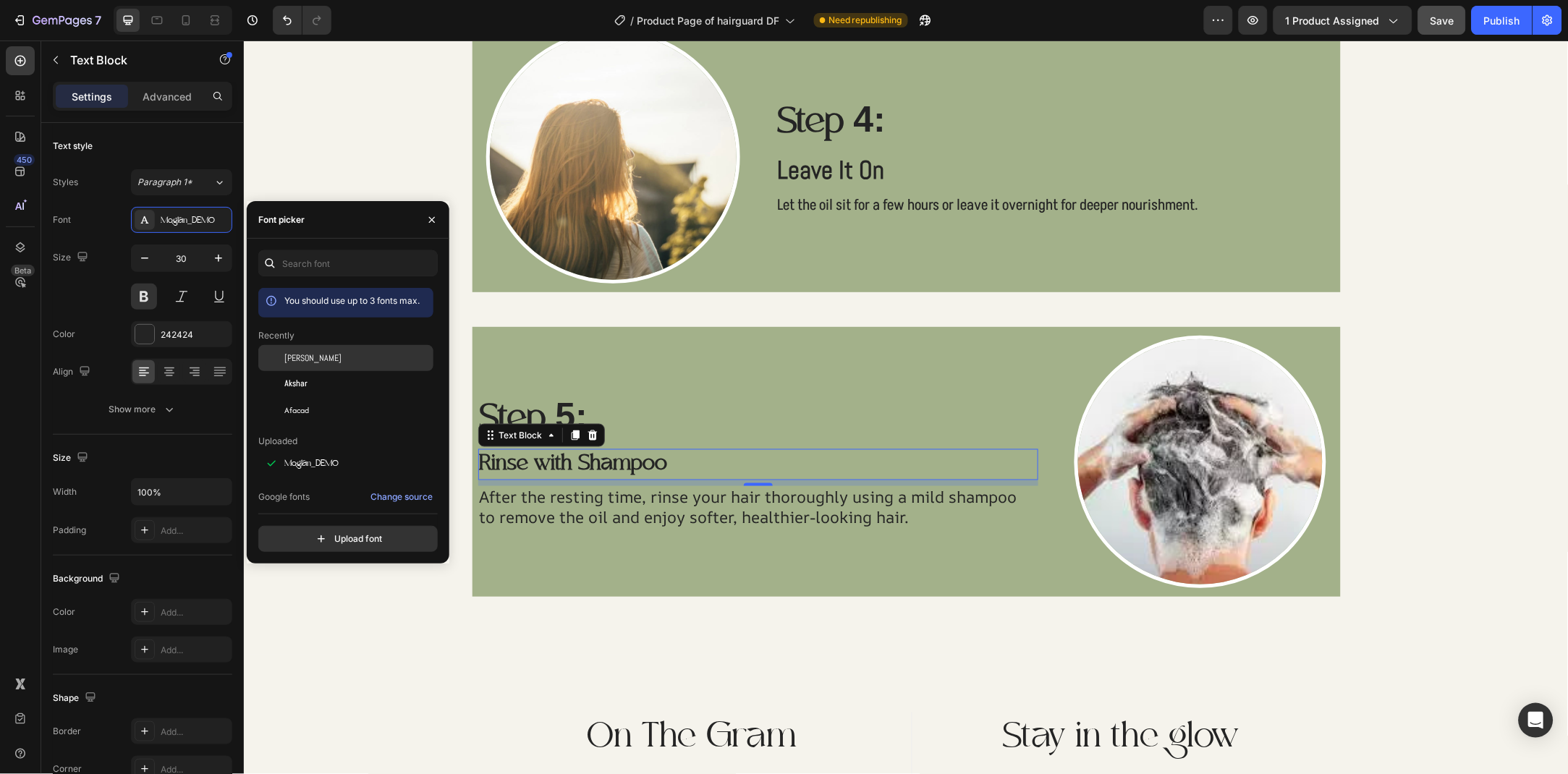
click at [332, 451] on div "Abel" at bounding box center [346, 463] width 175 height 26
click at [544, 506] on p "After the resting time, rinse your hair thoroughly using a mild shampoo to remo…" at bounding box center [757, 507] width 558 height 41
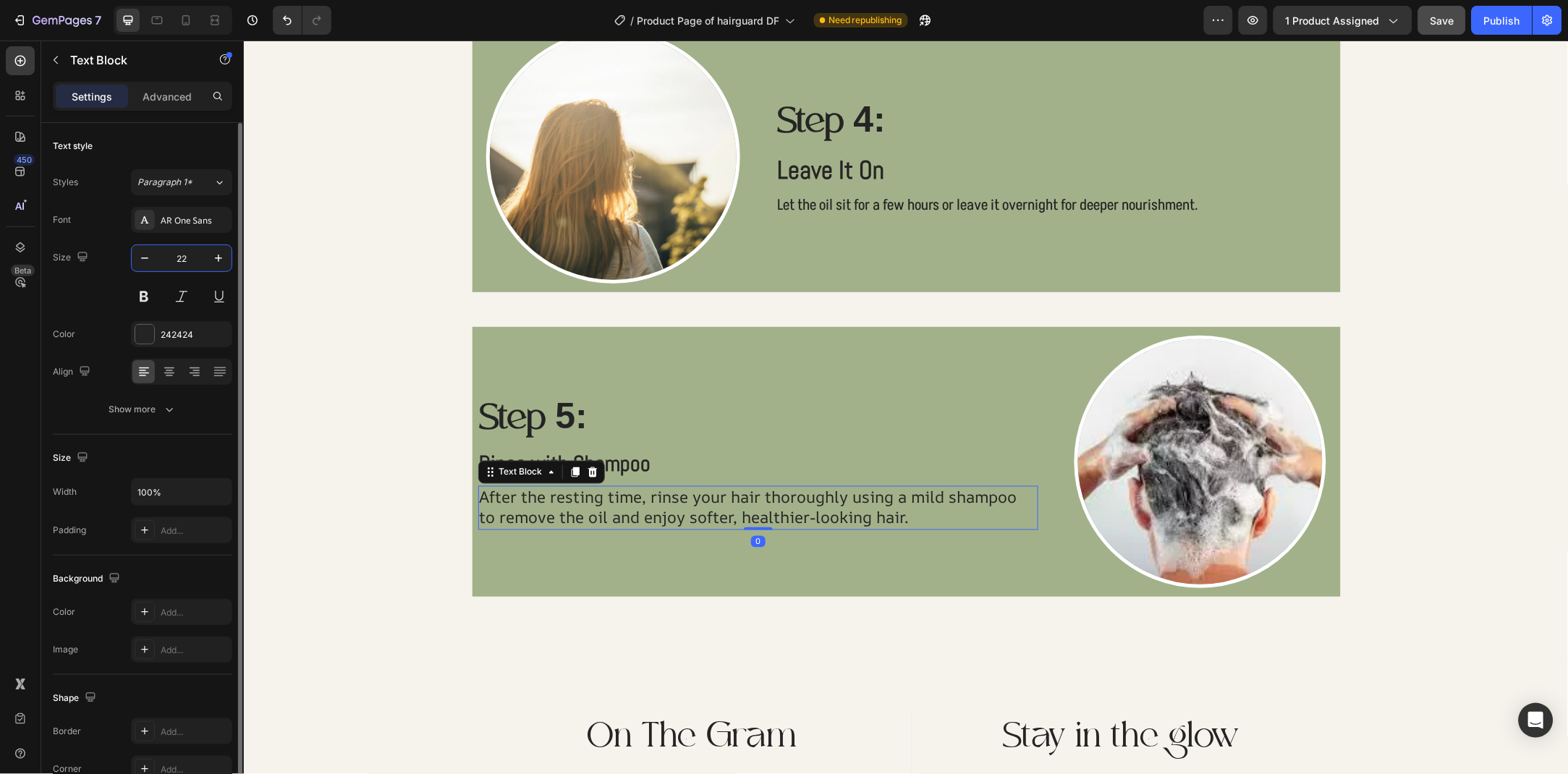
click at [178, 253] on input "22" at bounding box center [182, 258] width 48 height 26
click at [680, 459] on p "Rinse with Shampoo" at bounding box center [757, 464] width 558 height 28
click at [182, 258] on input "30" at bounding box center [182, 258] width 48 height 26
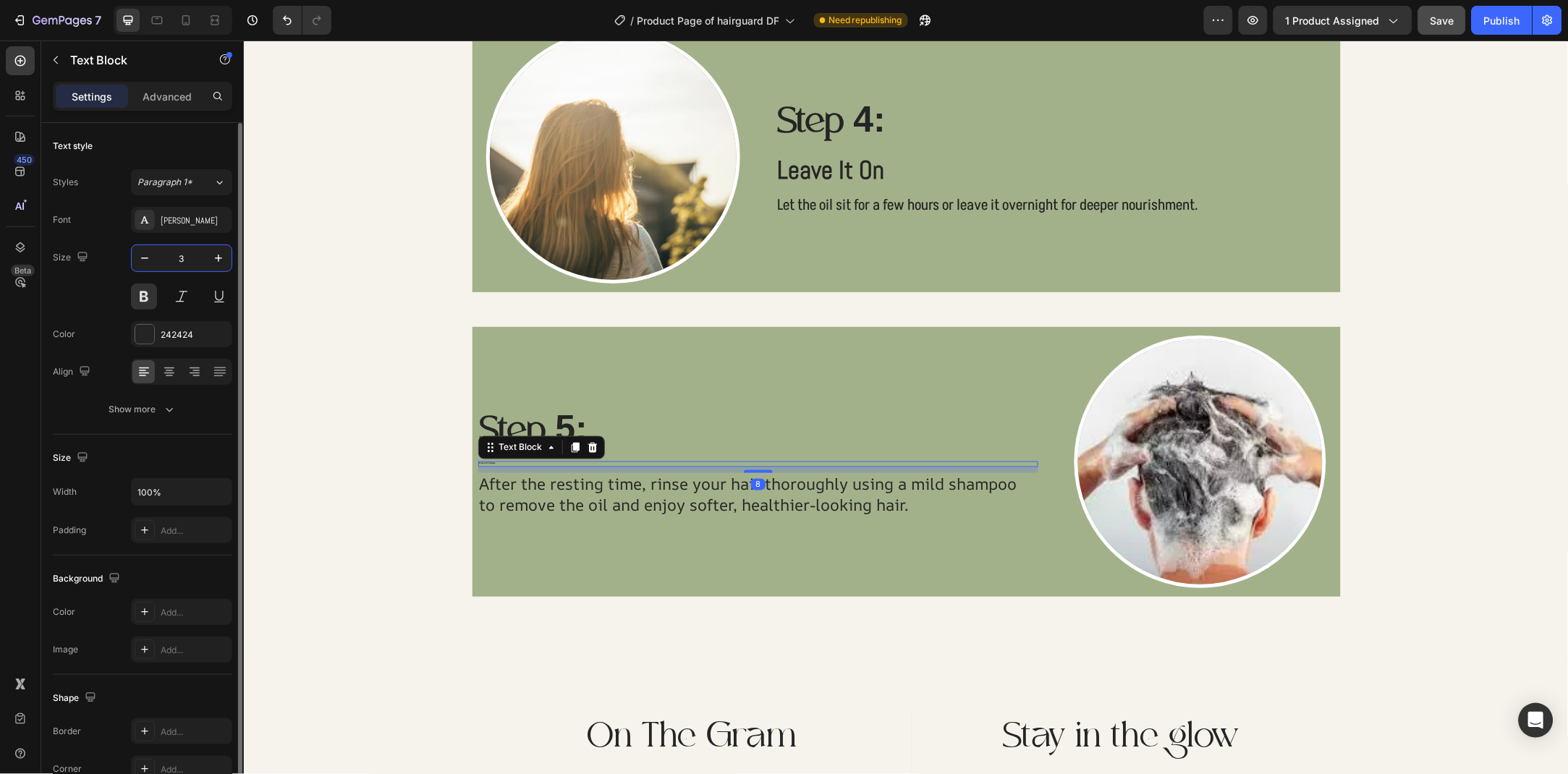
type input "35"
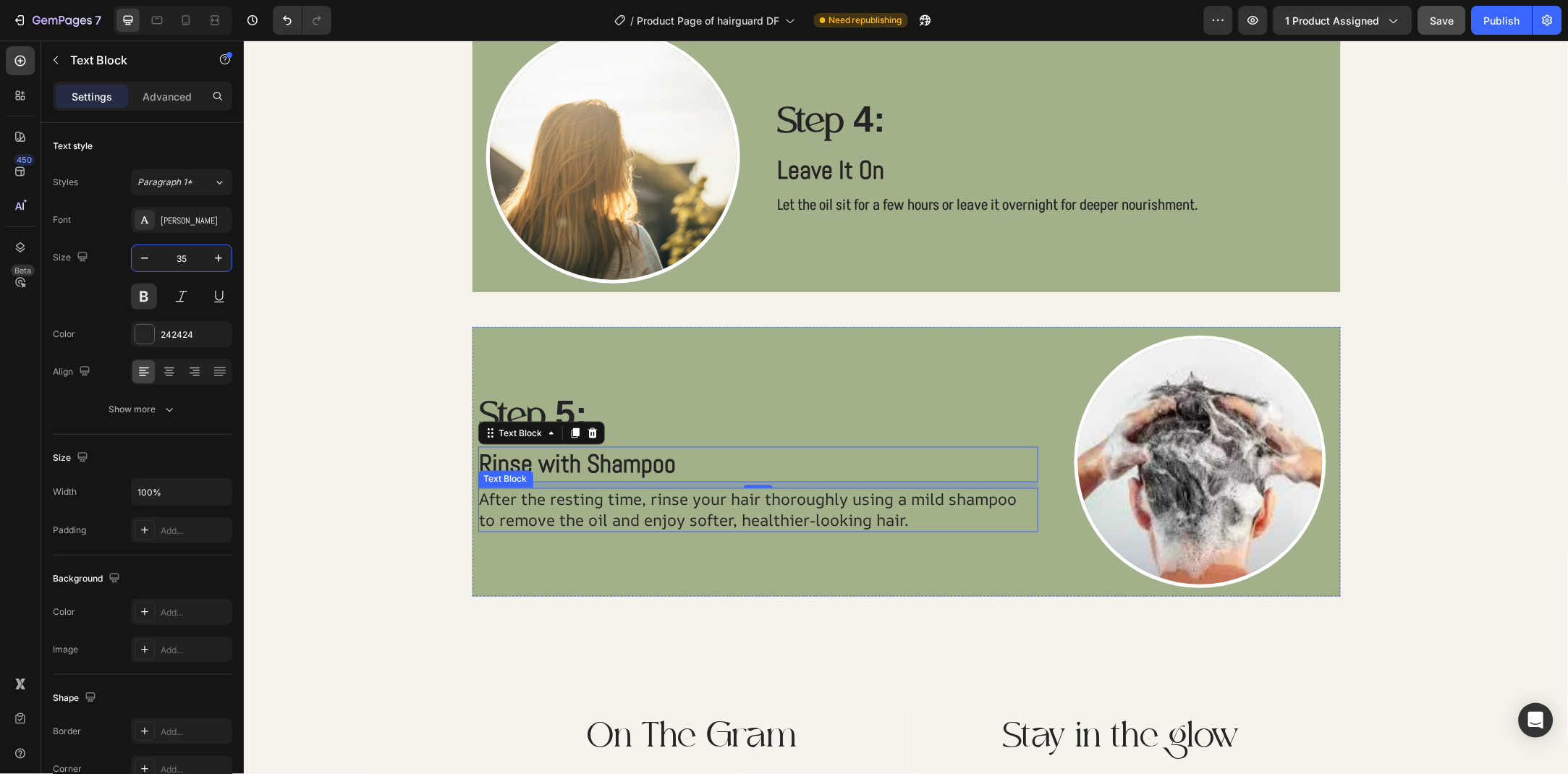
click at [592, 532] on div "Step 5: Text Block Rinse with Shampoo Text Block 8 After the resting time, rins…" at bounding box center [757, 461] width 561 height 253
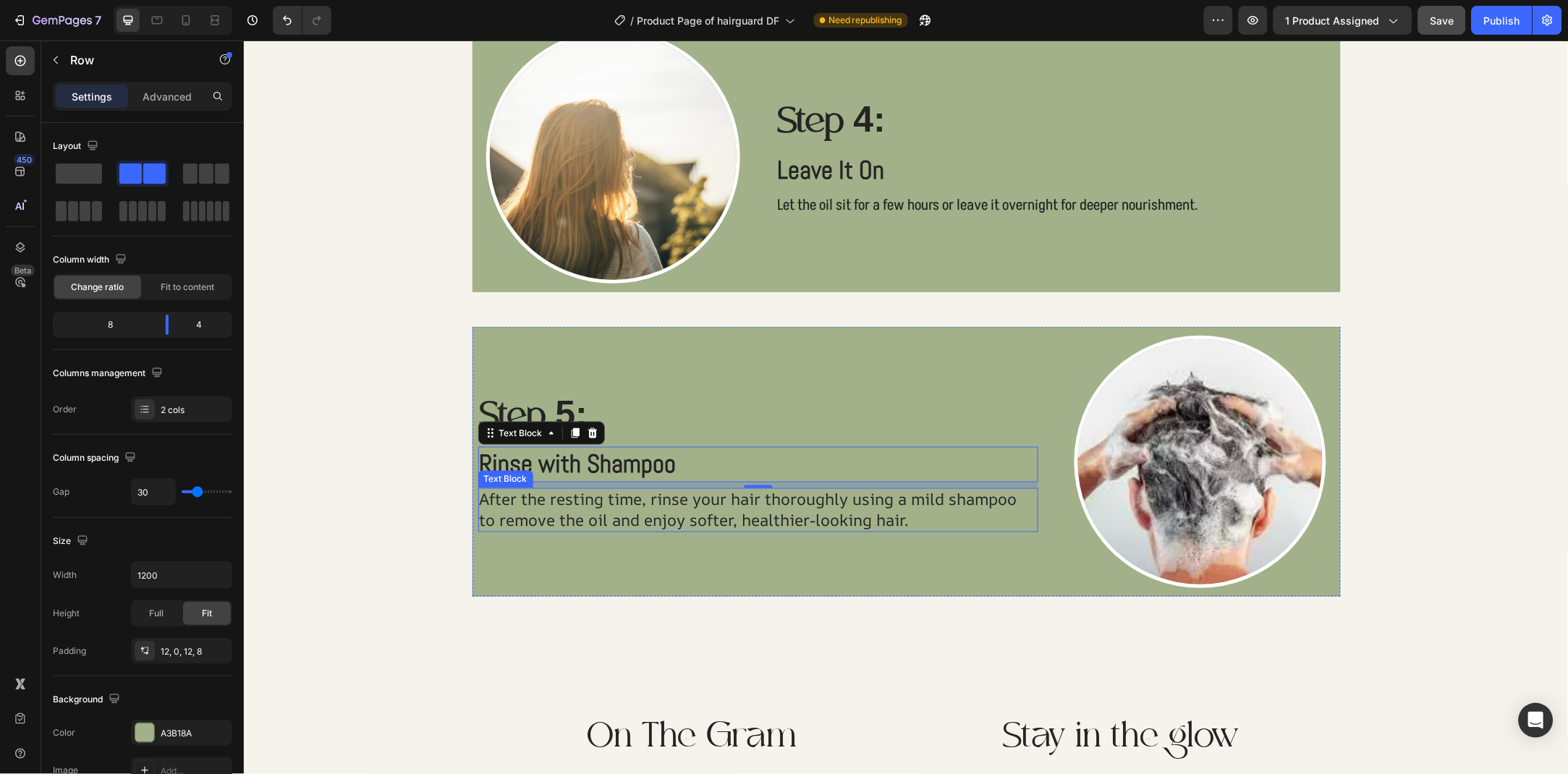
click at [600, 516] on p "After the resting time, rinse your hair thoroughly using a mild shampoo to remo…" at bounding box center [757, 510] width 558 height 41
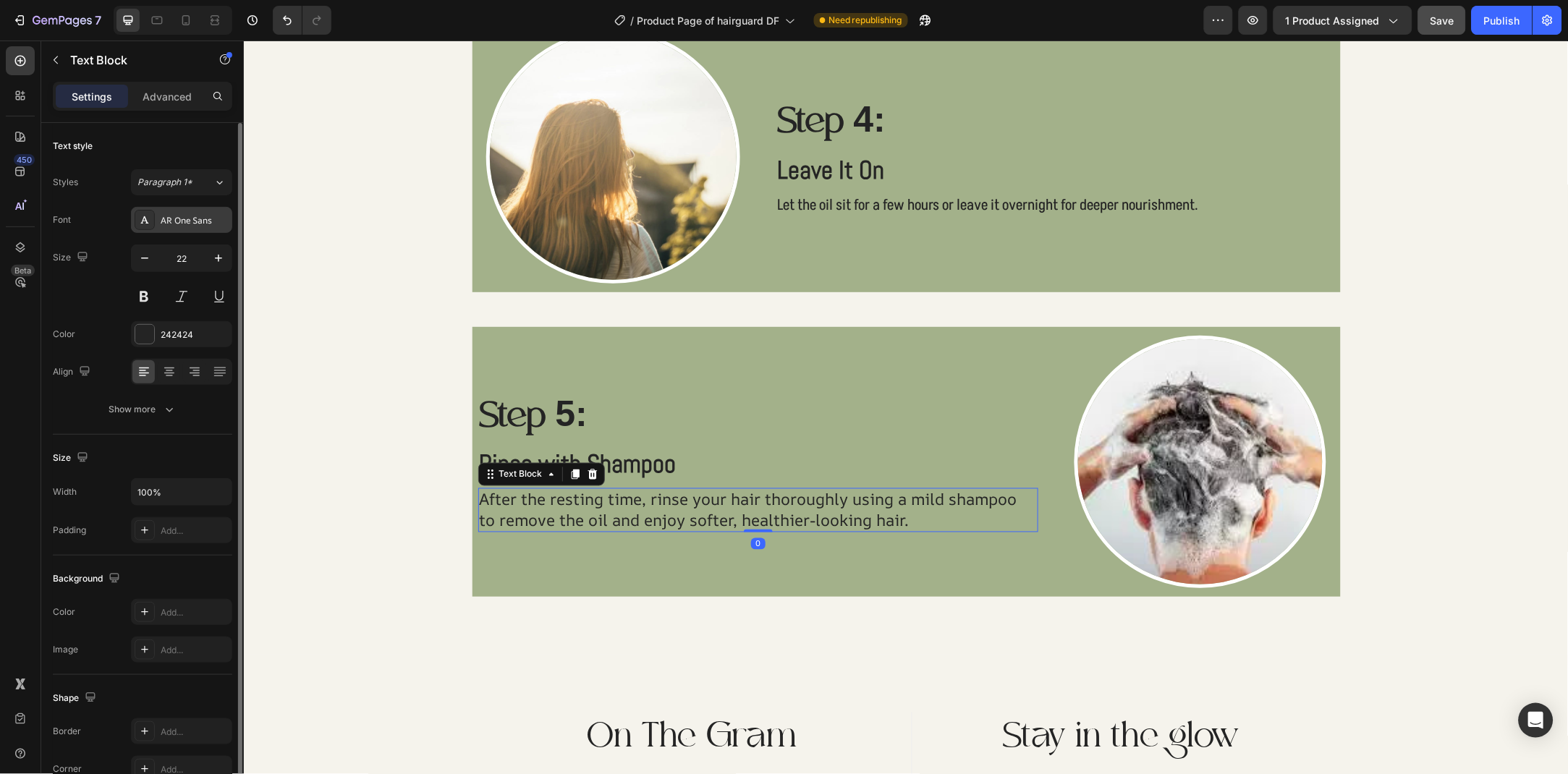
click at [177, 218] on div "AR One Sans" at bounding box center [194, 220] width 68 height 13
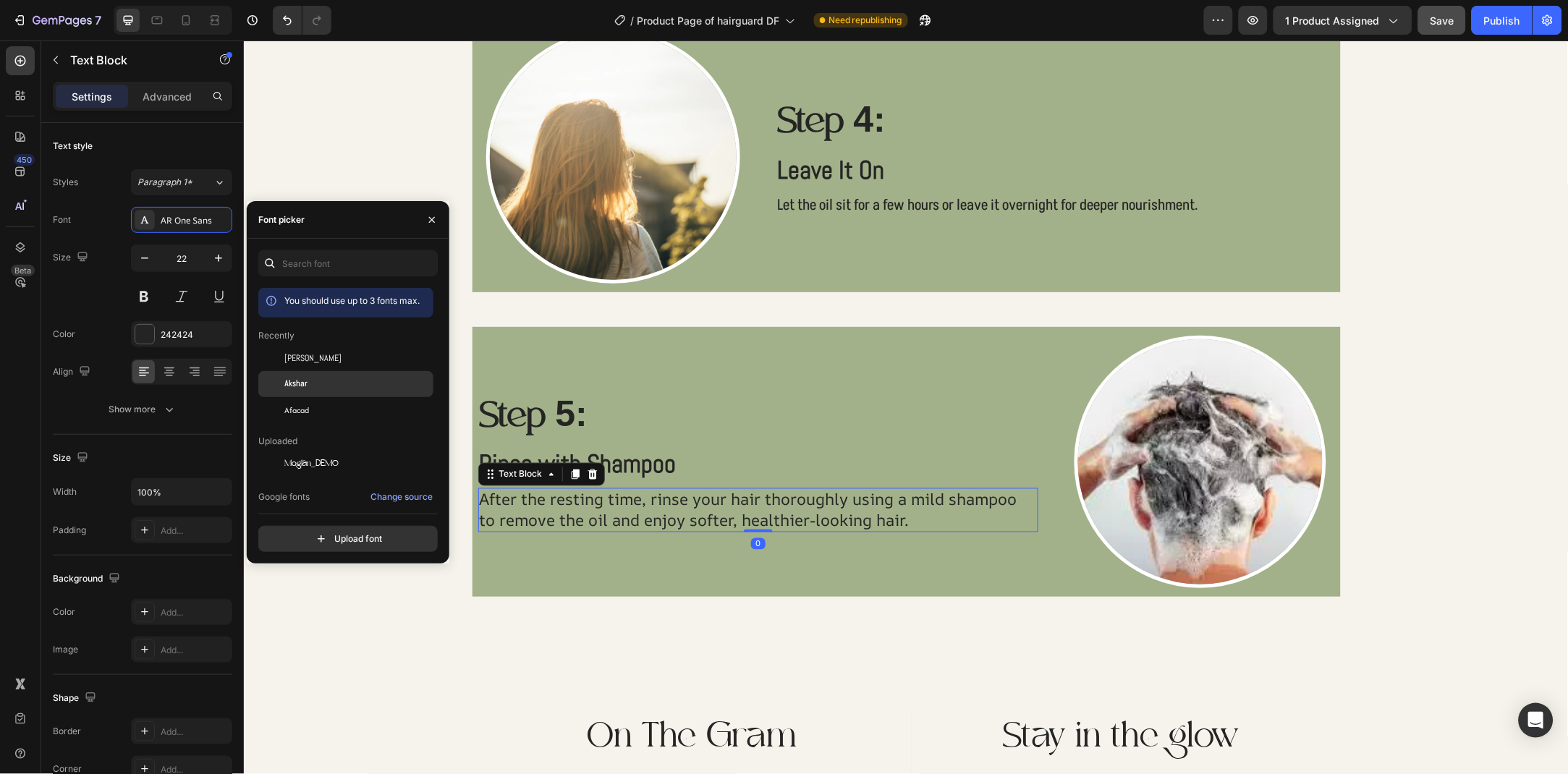
click at [311, 389] on div "Akshar" at bounding box center [358, 384] width 146 height 13
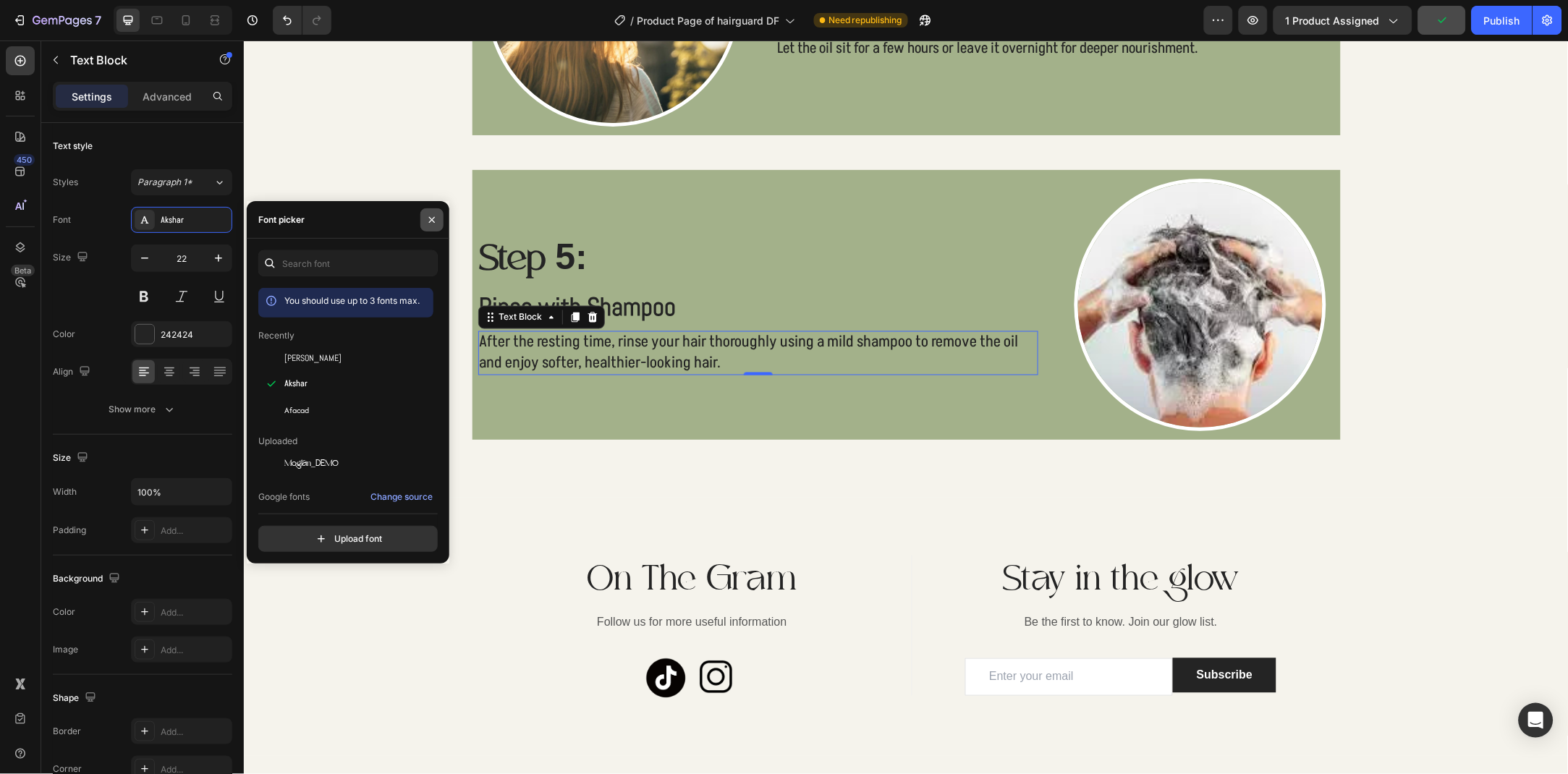
click at [431, 223] on icon "button" at bounding box center [431, 220] width 11 height 11
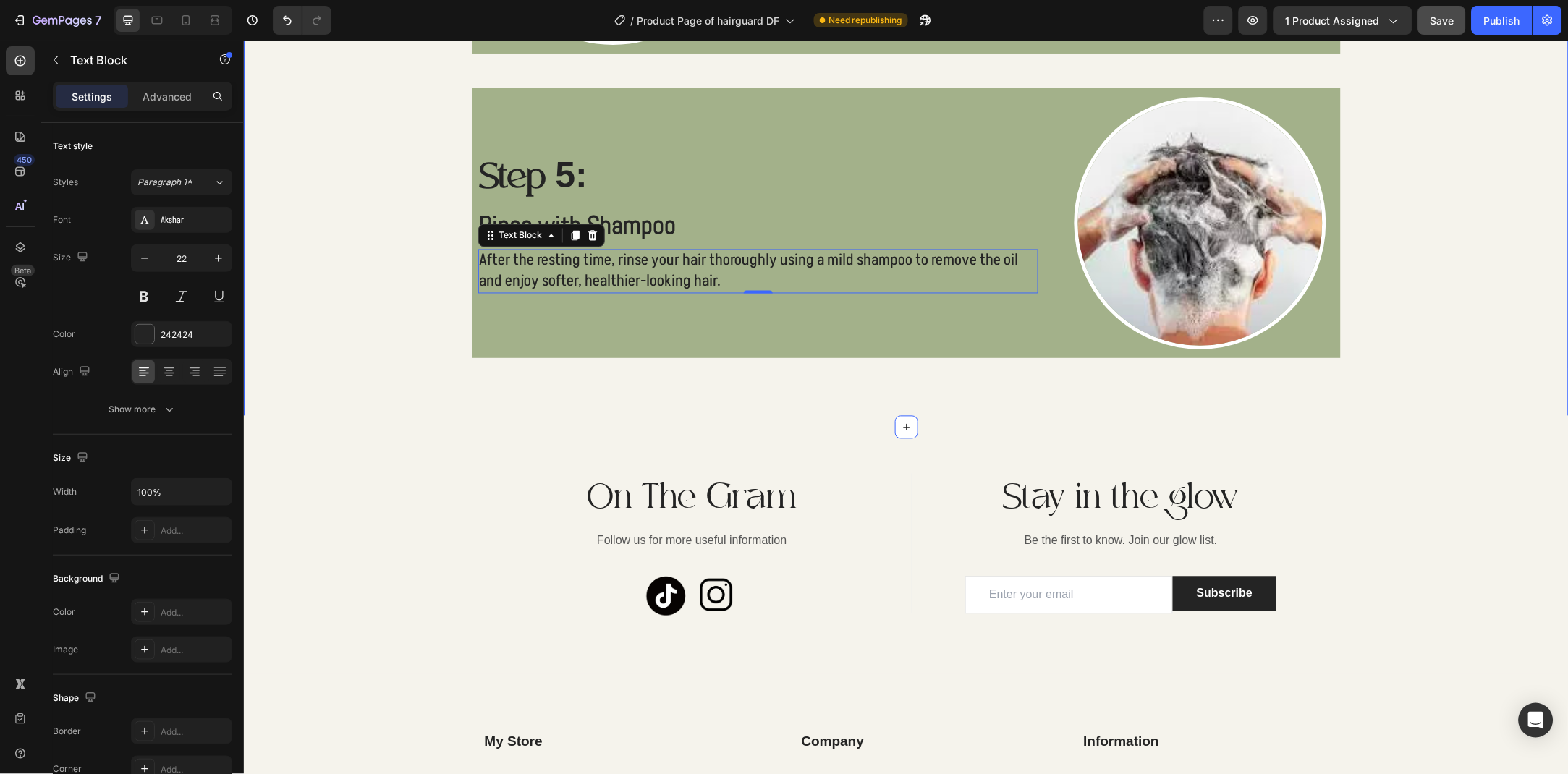
scroll to position [2371, 0]
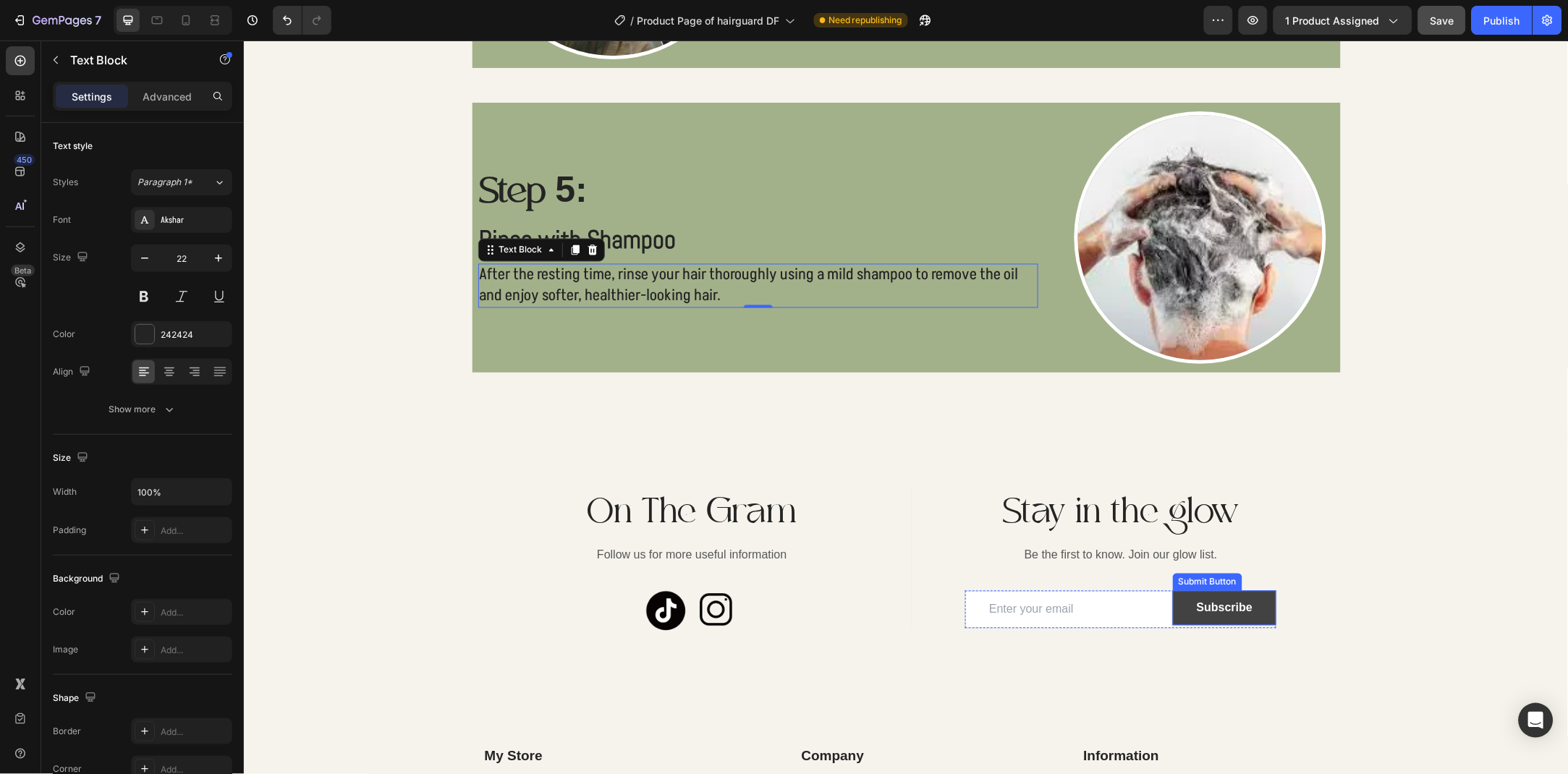
click at [1192, 611] on button "Subscribe" at bounding box center [1224, 607] width 103 height 34
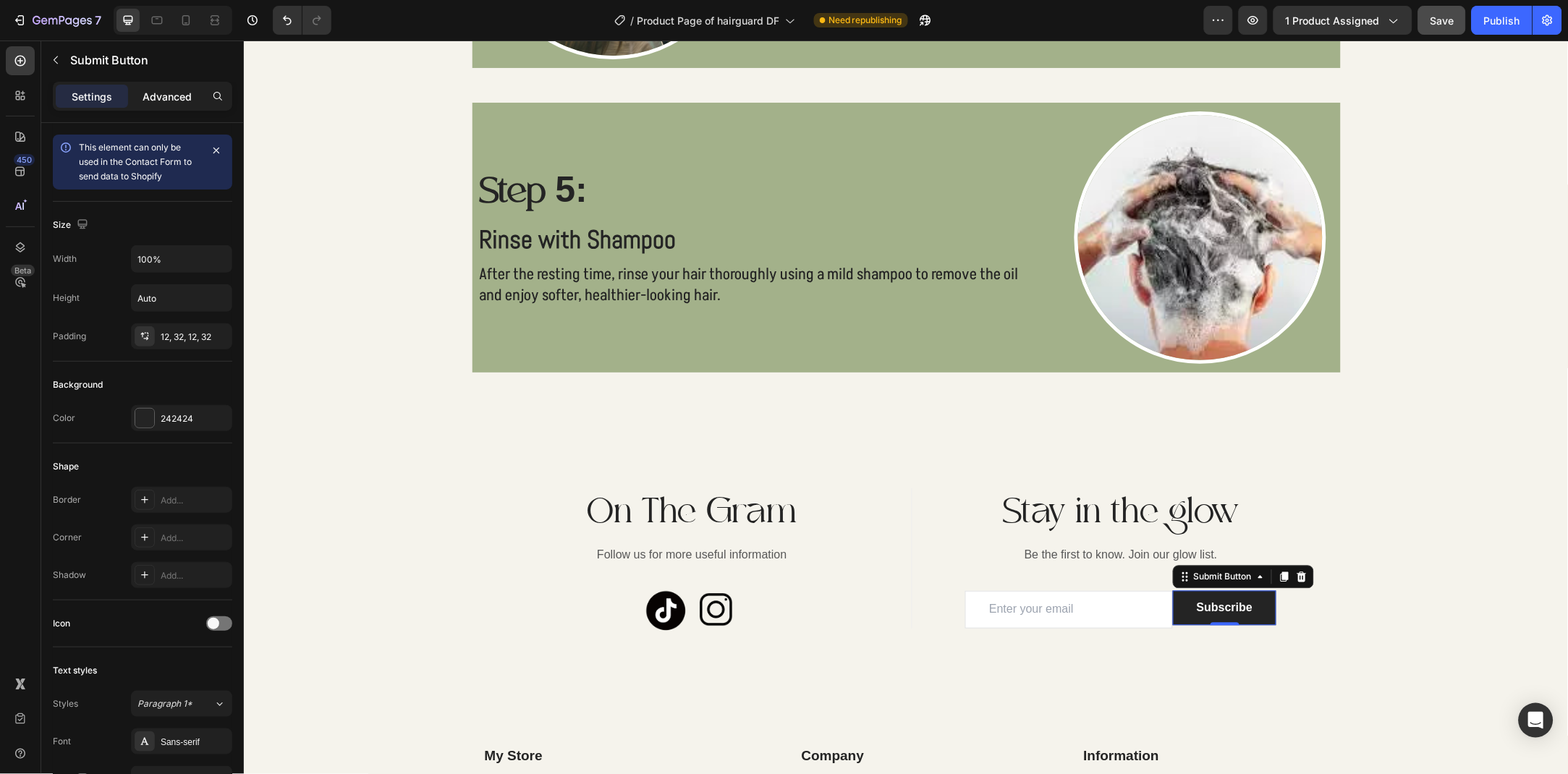
click at [182, 95] on p "Advanced" at bounding box center [167, 96] width 49 height 15
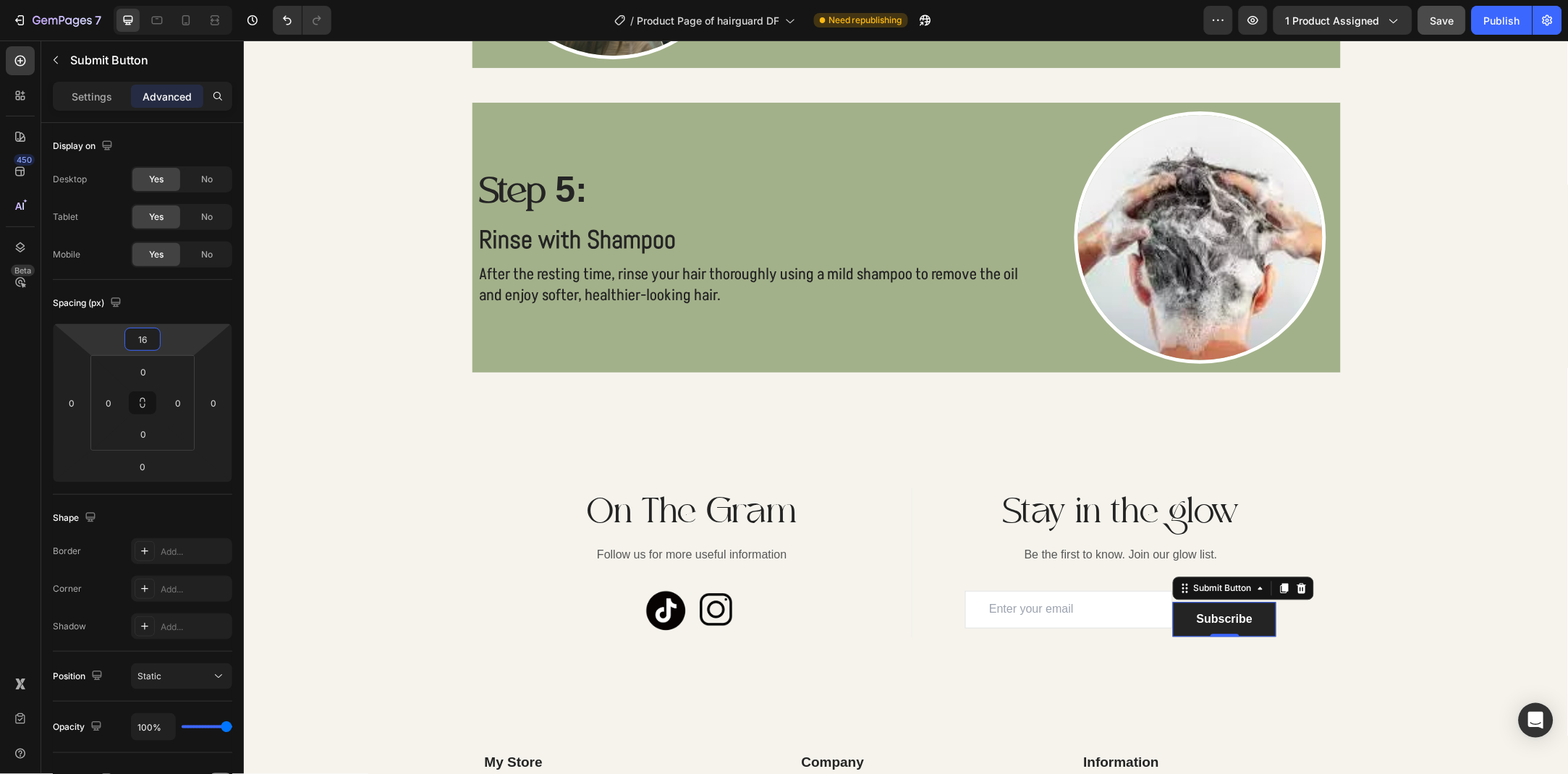
drag, startPoint x: 173, startPoint y: 350, endPoint x: 180, endPoint y: 340, distance: 12.2
click at [180, 0] on html "7 Version history / Product Page of hairguard DF Need republishing Preview 1 pr…" at bounding box center [784, 0] width 1568 height 0
type input "0"
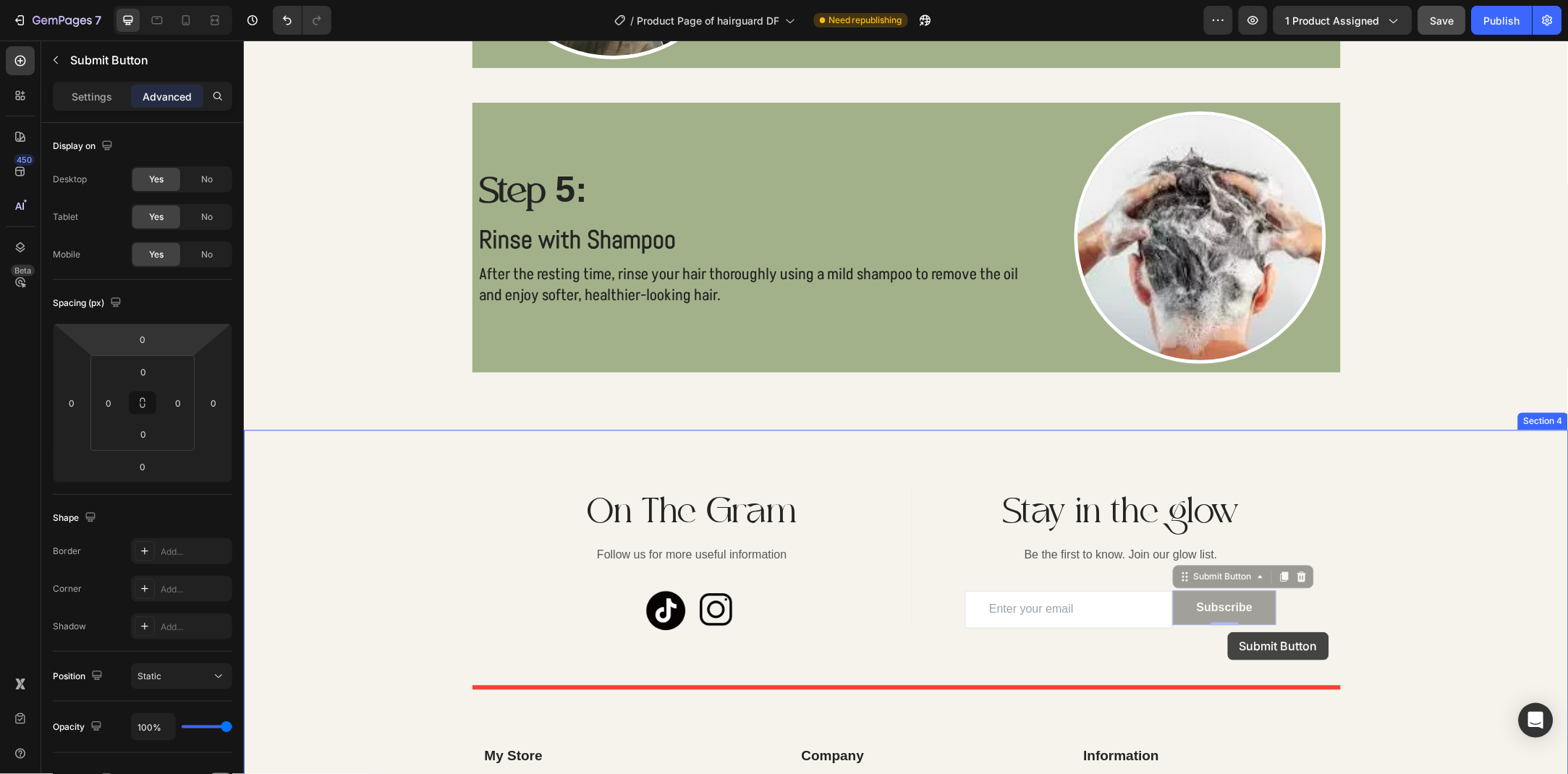
drag, startPoint x: 1222, startPoint y: 616, endPoint x: 1227, endPoint y: 631, distance: 15.8
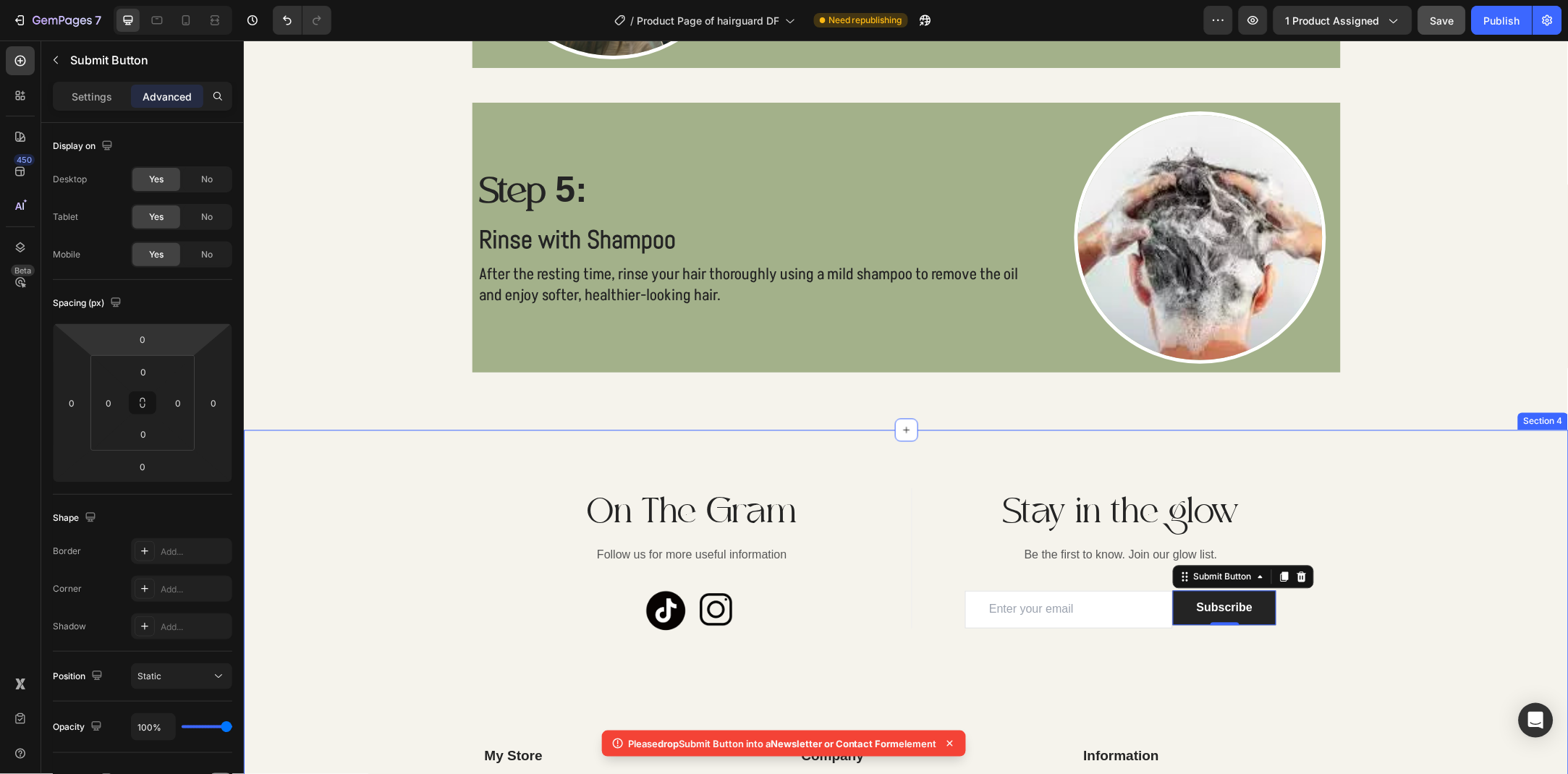
click at [1489, 471] on div "On The Gram Heading Follow us for more useful information Text block Image Imag…" at bounding box center [905, 725] width 1324 height 592
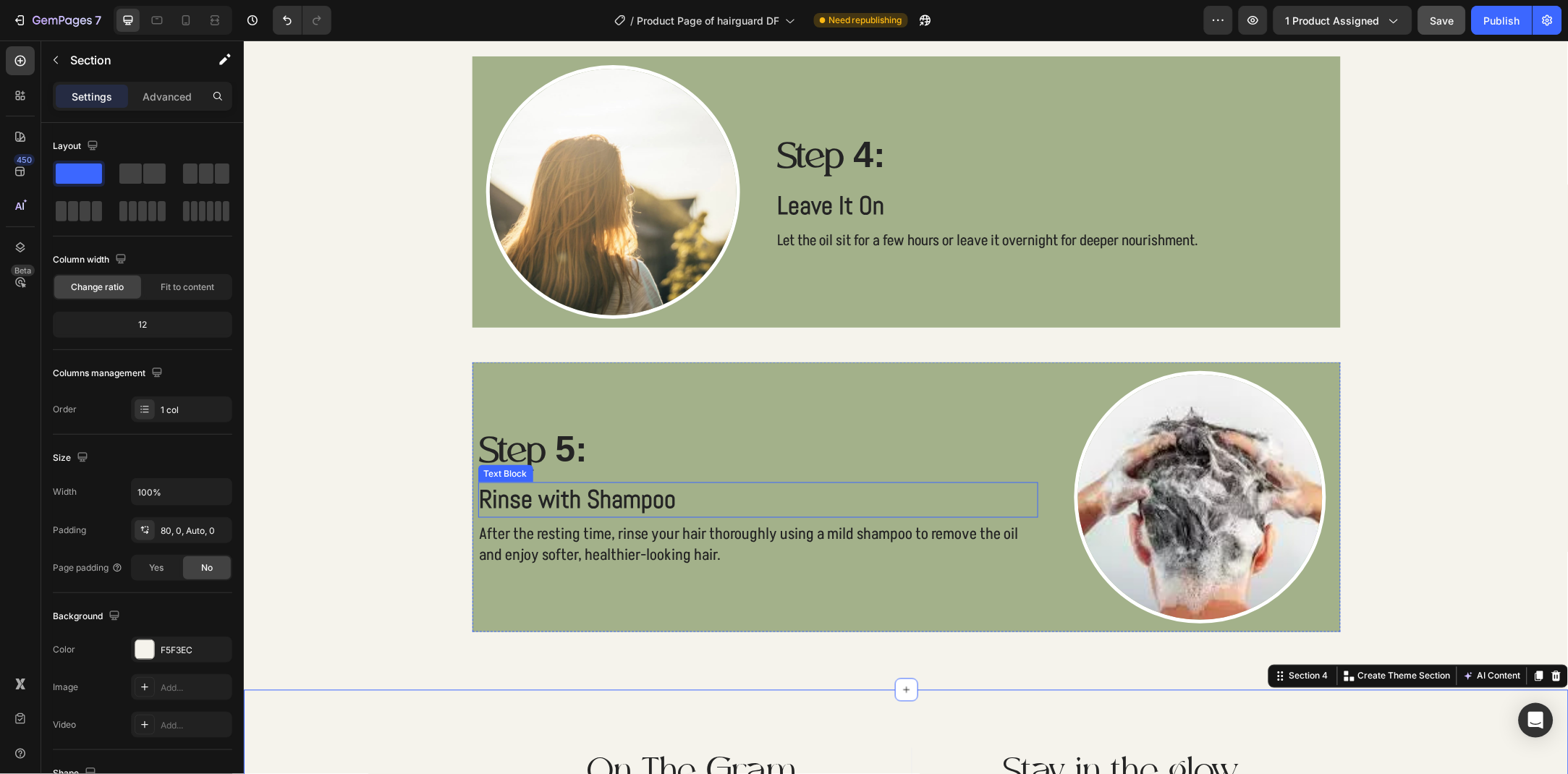
scroll to position [2118, 0]
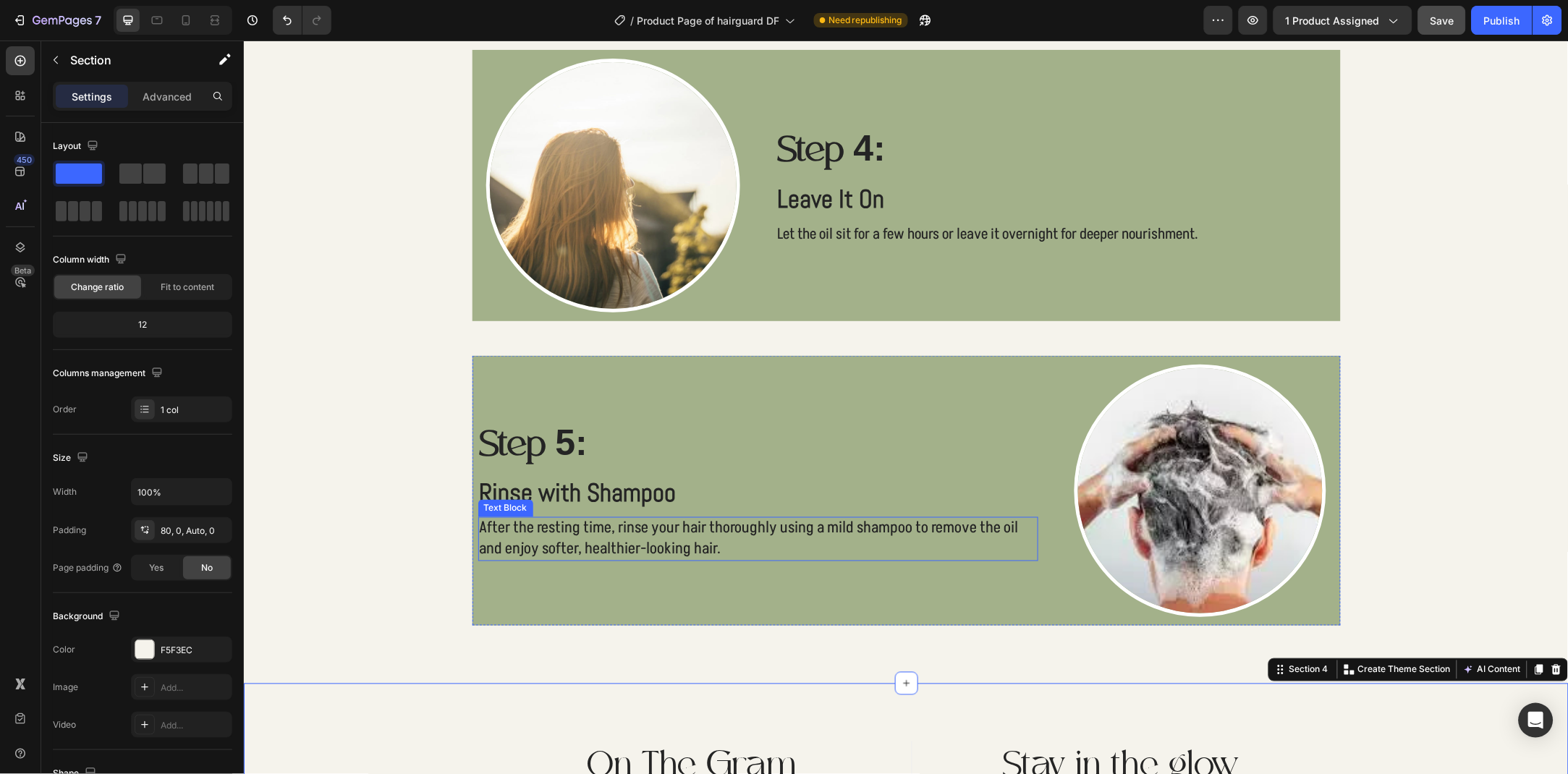
click at [699, 550] on p "After the resting time, rinse your hair thoroughly using a mild shampoo to remo…" at bounding box center [757, 538] width 558 height 41
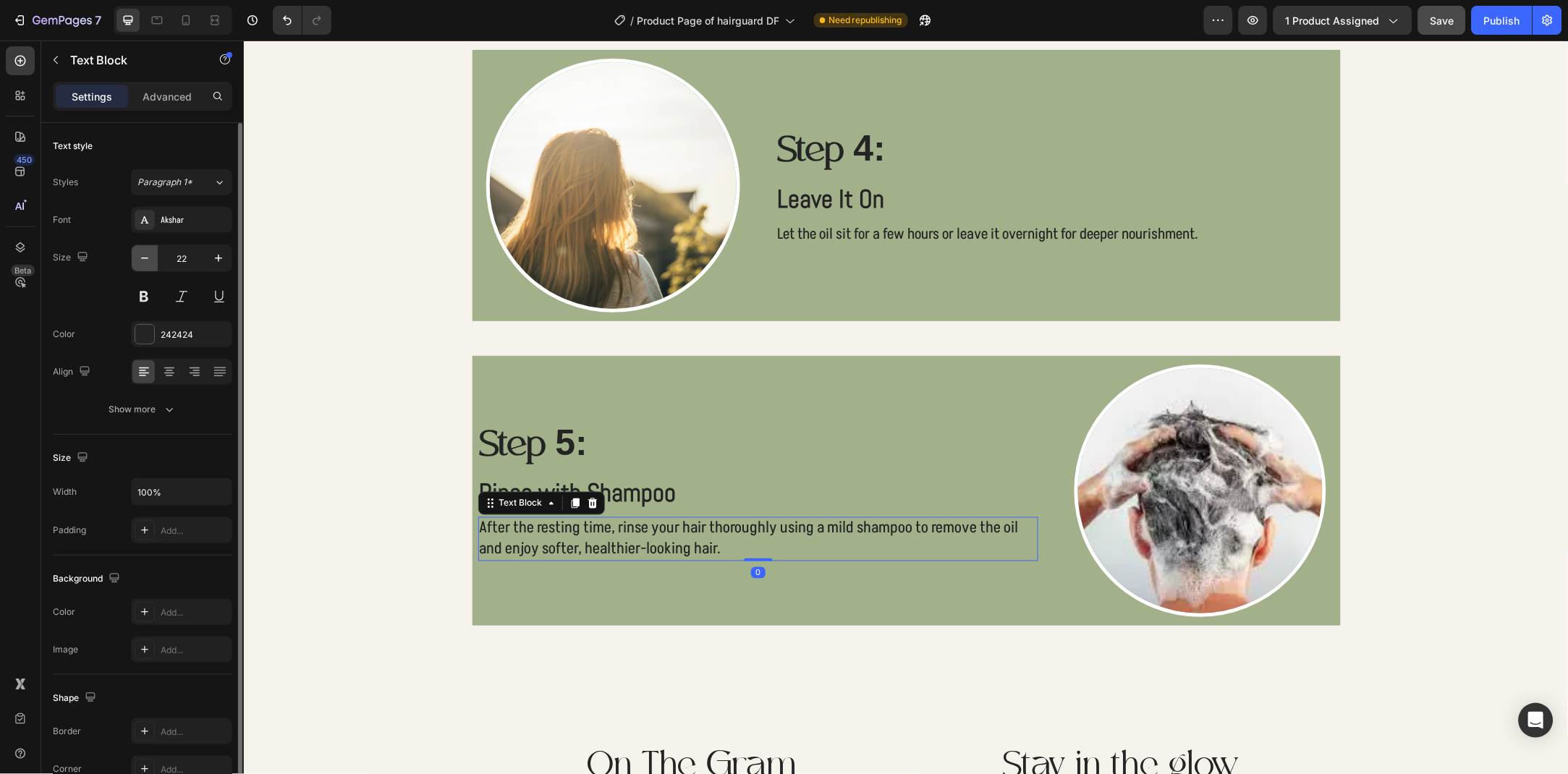
click at [142, 258] on icon "button" at bounding box center [145, 258] width 7 height 1
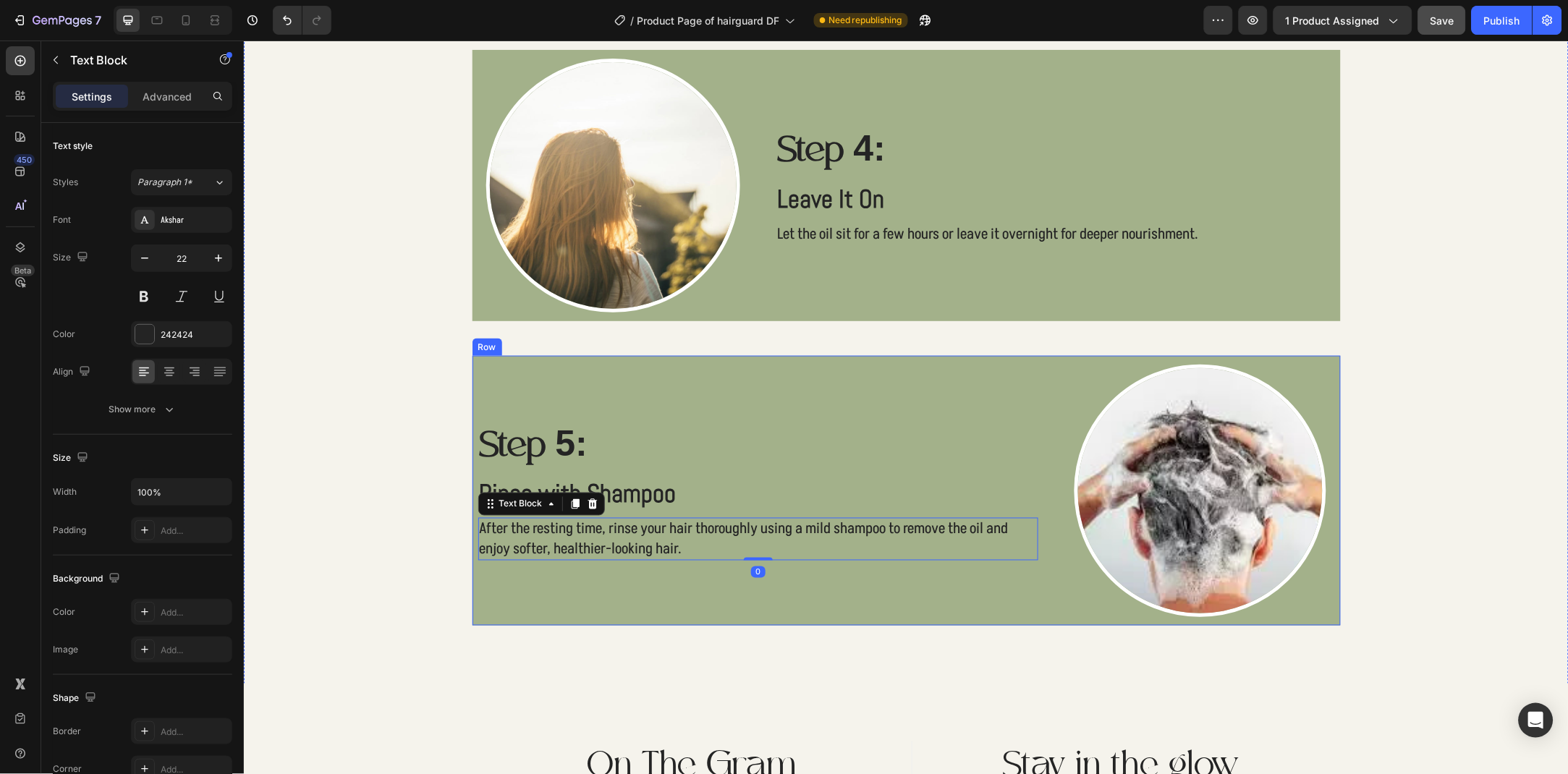
type input "21"
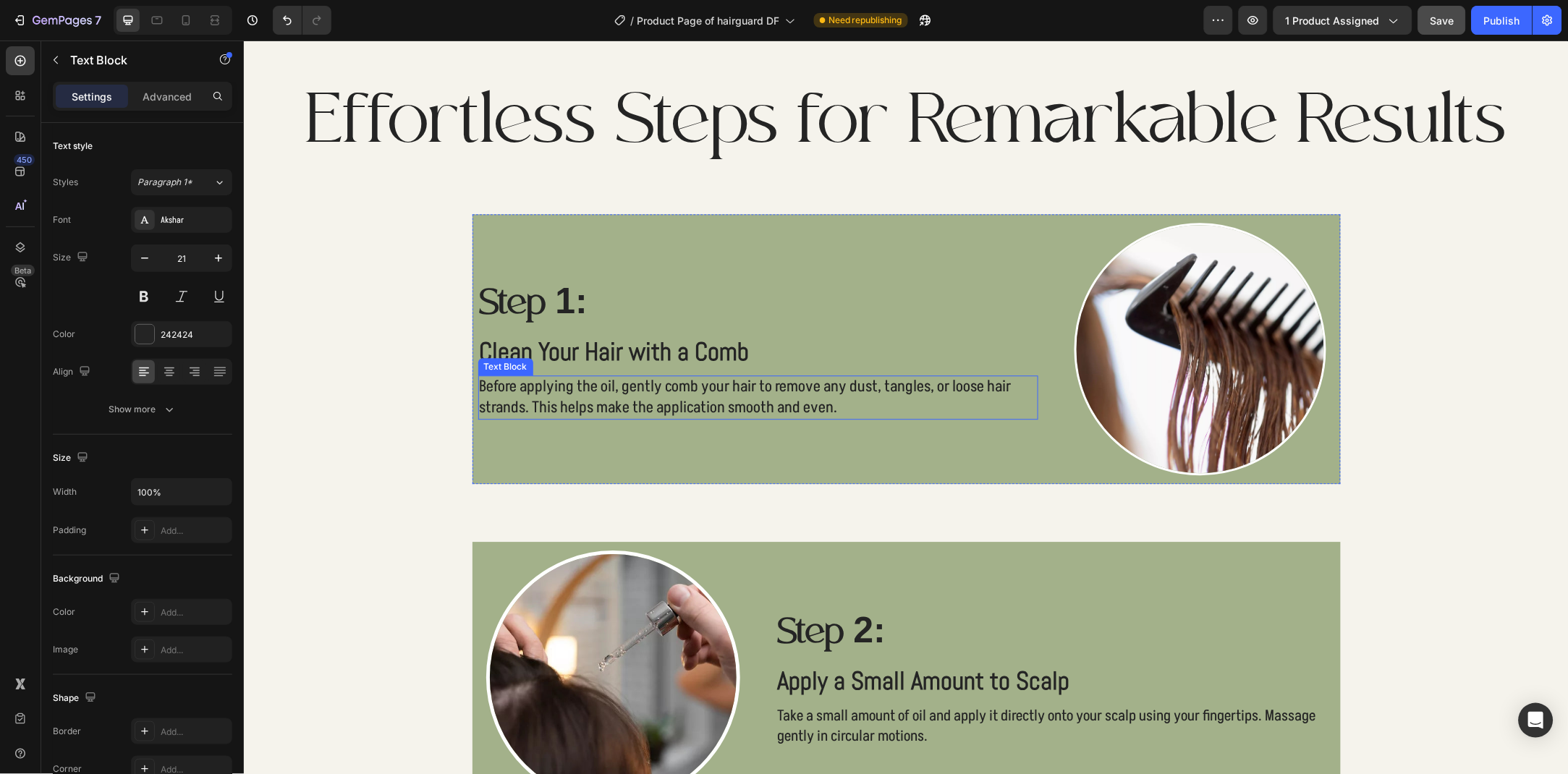
scroll to position [903, 0]
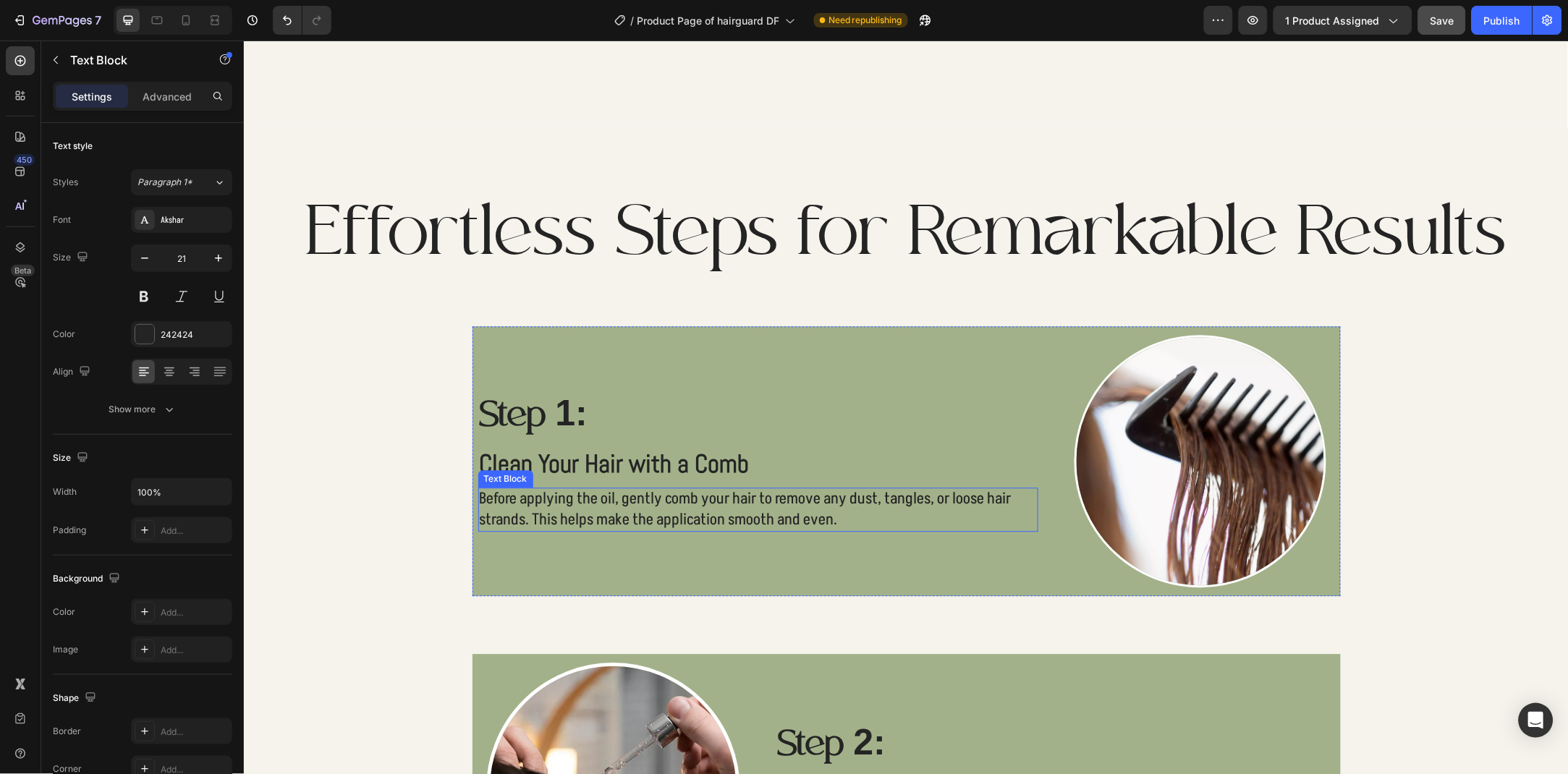
click at [571, 505] on p "Before applying the oil, gently comb your hair to remove any dust, tangles, or …" at bounding box center [757, 509] width 558 height 41
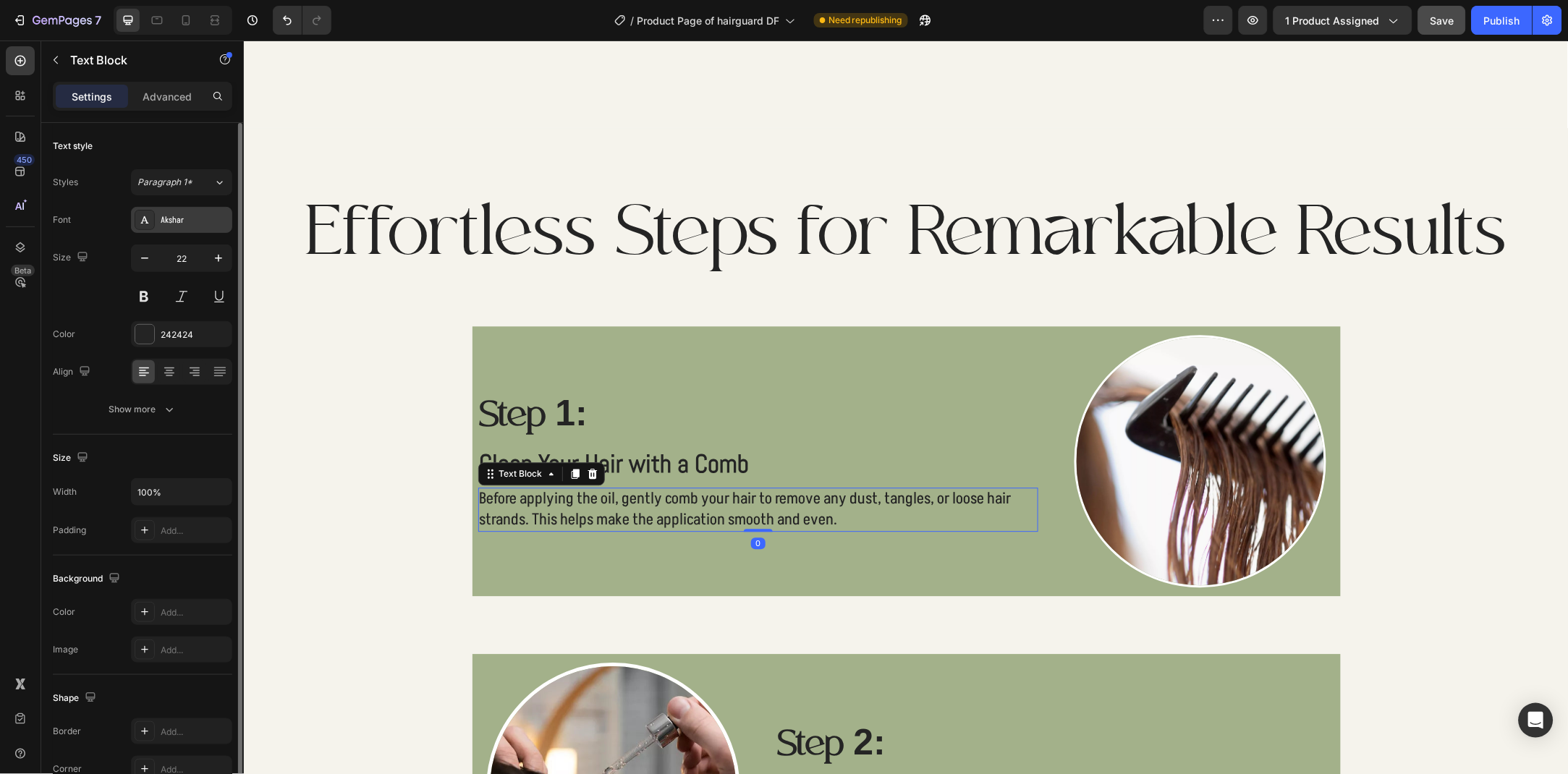
click at [181, 224] on div "Akshar" at bounding box center [194, 220] width 68 height 13
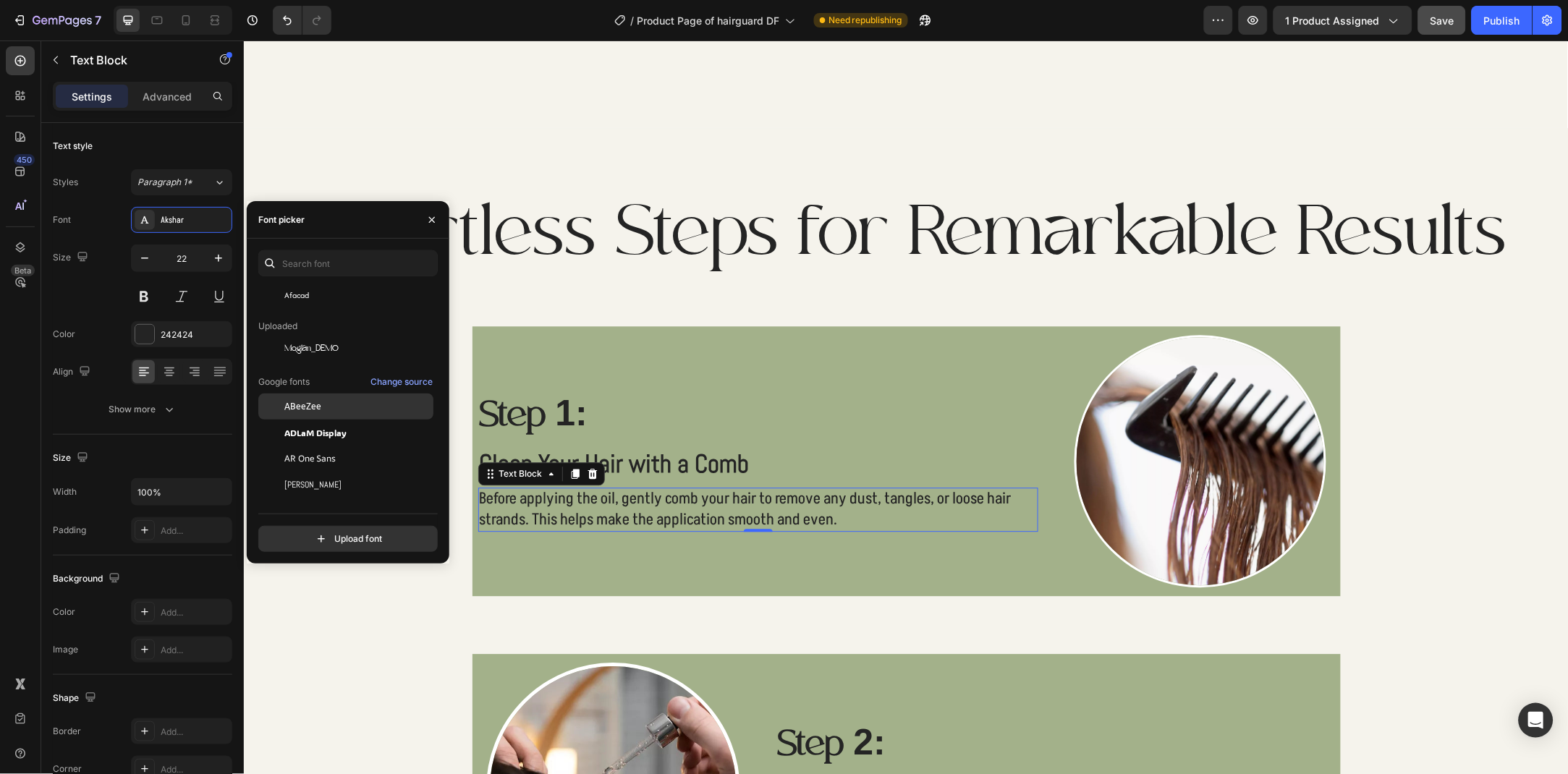
scroll to position [156, 0]
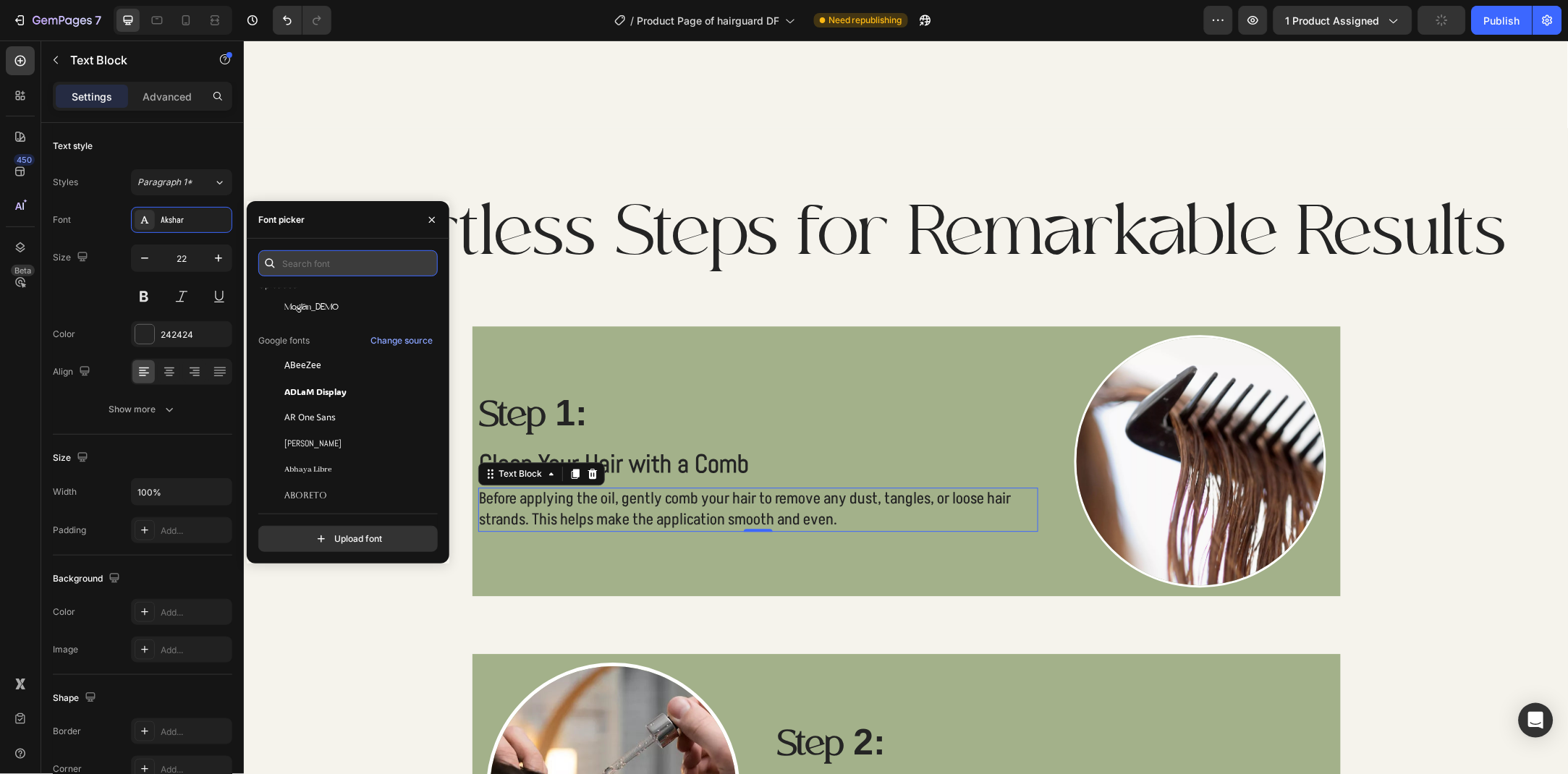
click at [318, 264] on input "text" at bounding box center [348, 263] width 179 height 26
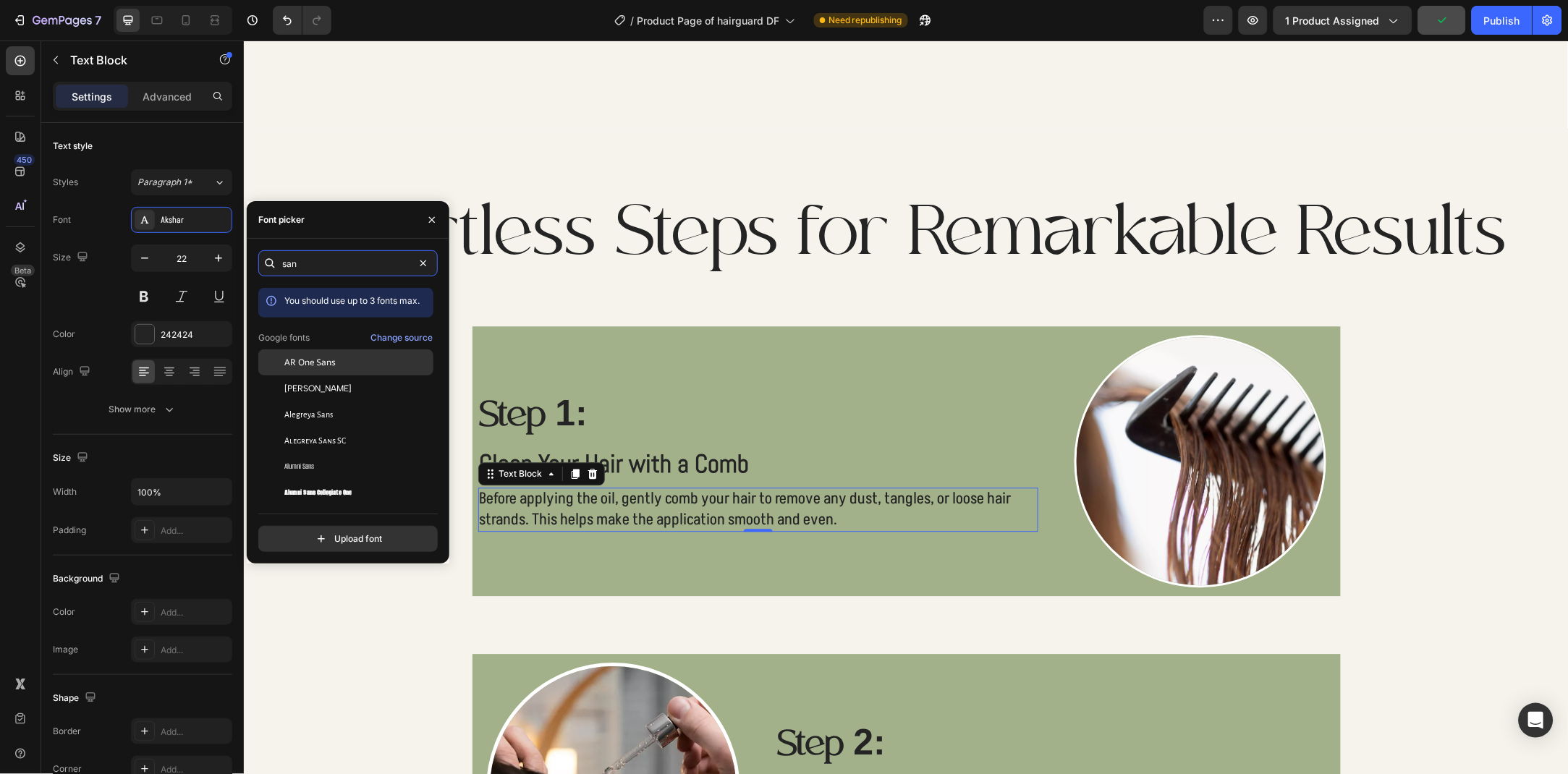
type input "san"
click at [353, 453] on div "AR One Sans" at bounding box center [346, 466] width 175 height 26
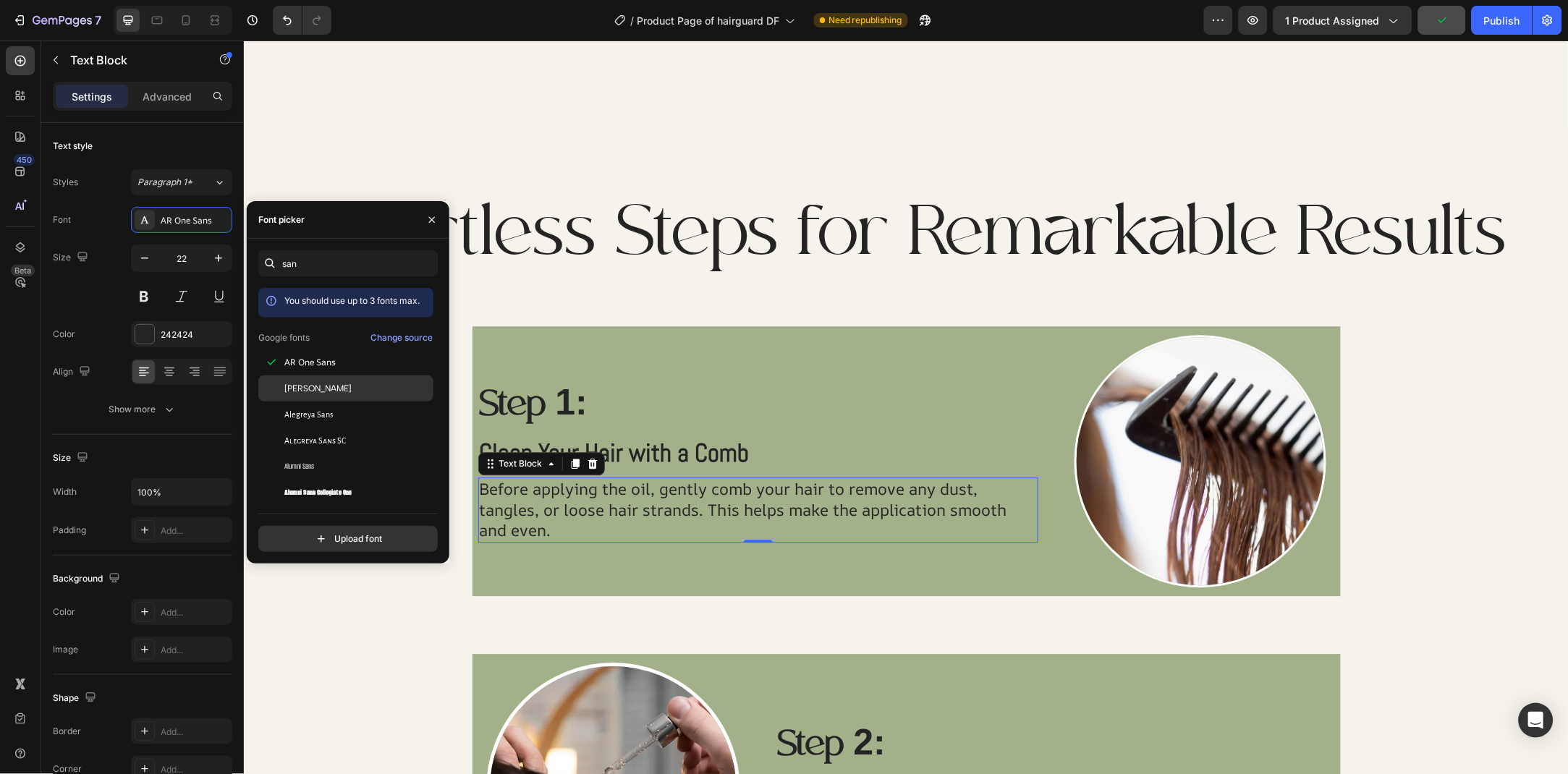
click at [353, 393] on div "Albert Sans" at bounding box center [358, 388] width 146 height 13
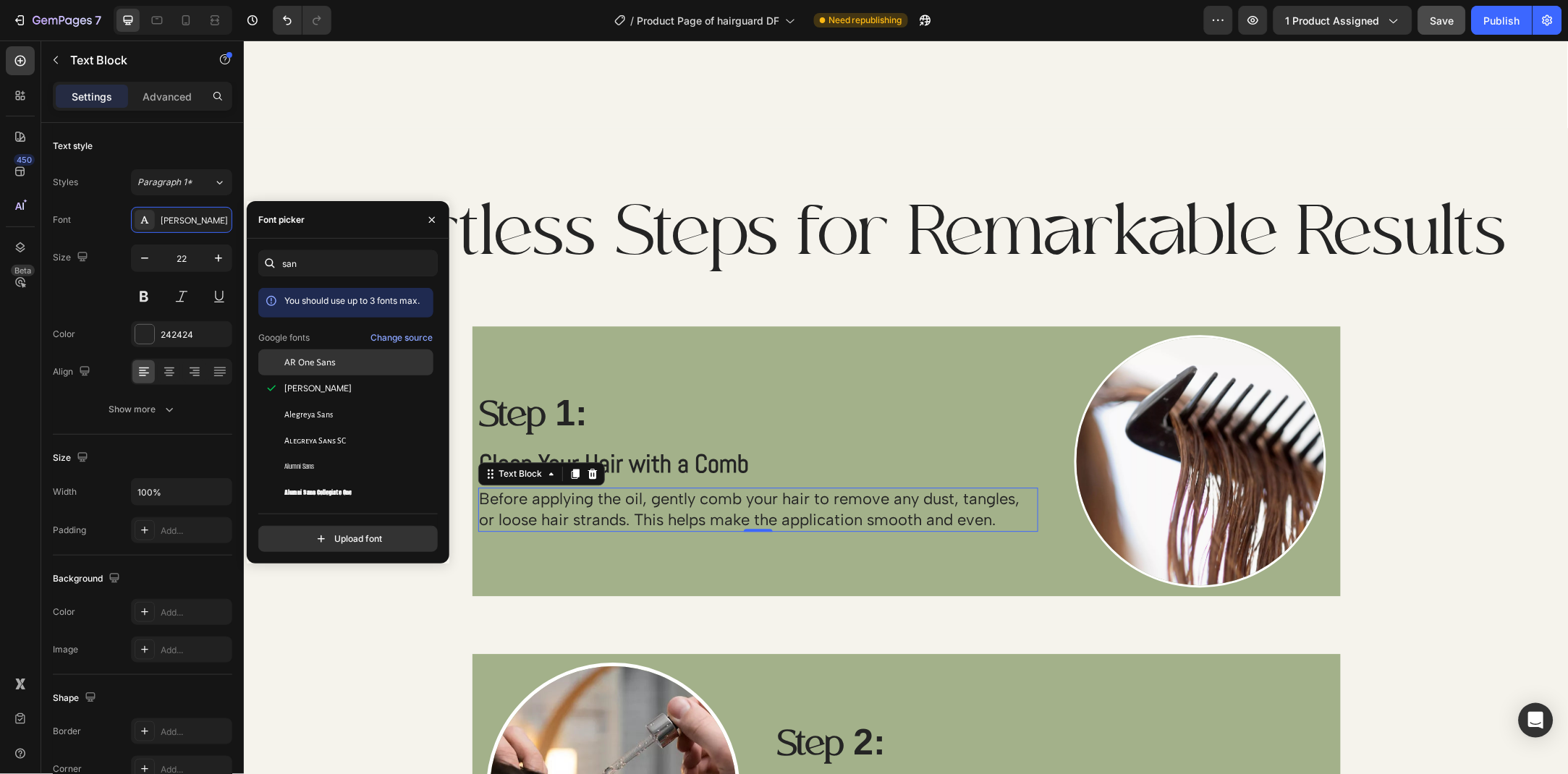
click at [353, 365] on div "AR One Sans" at bounding box center [358, 362] width 146 height 13
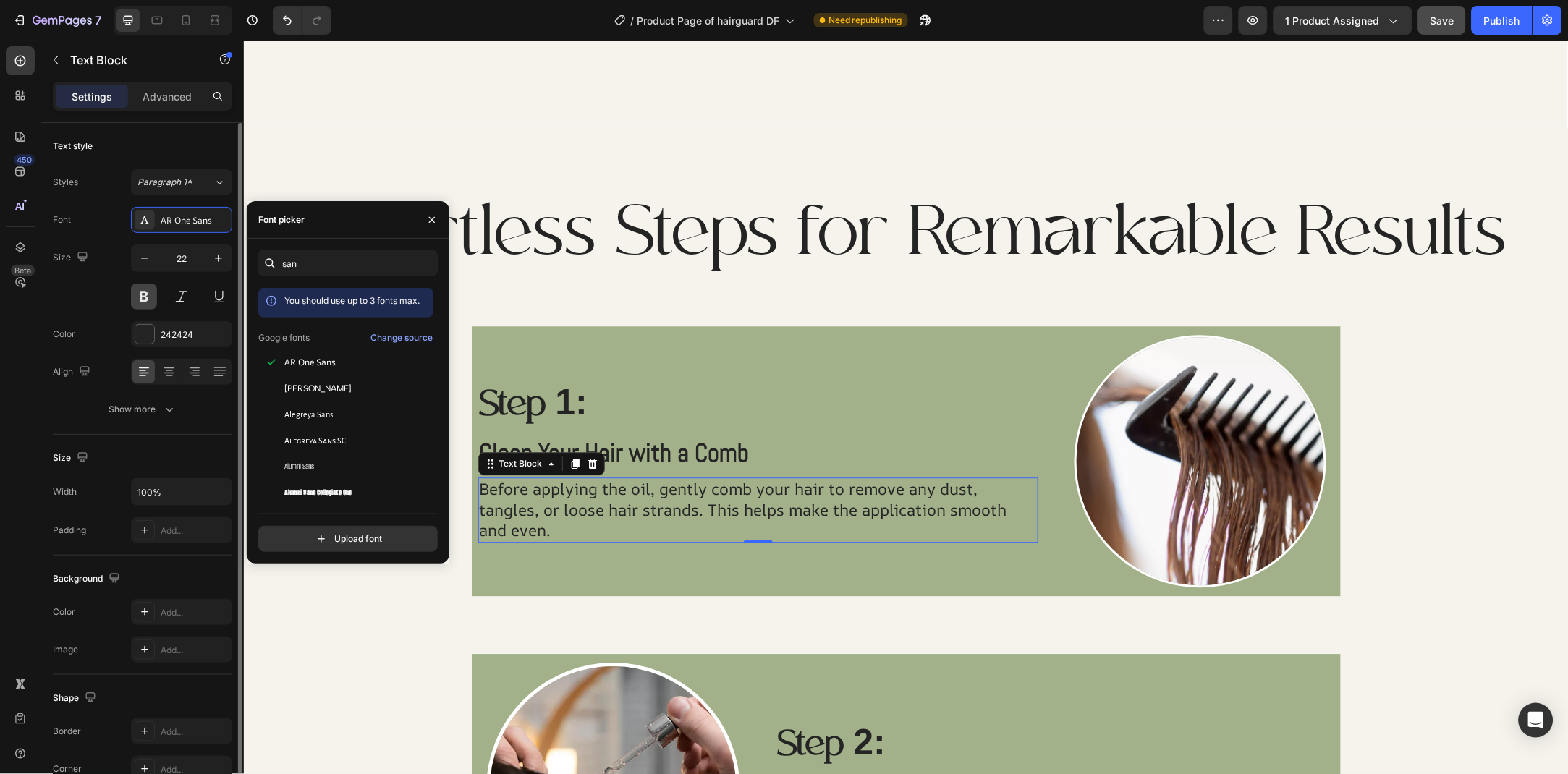
click at [153, 307] on button at bounding box center [143, 297] width 26 height 26
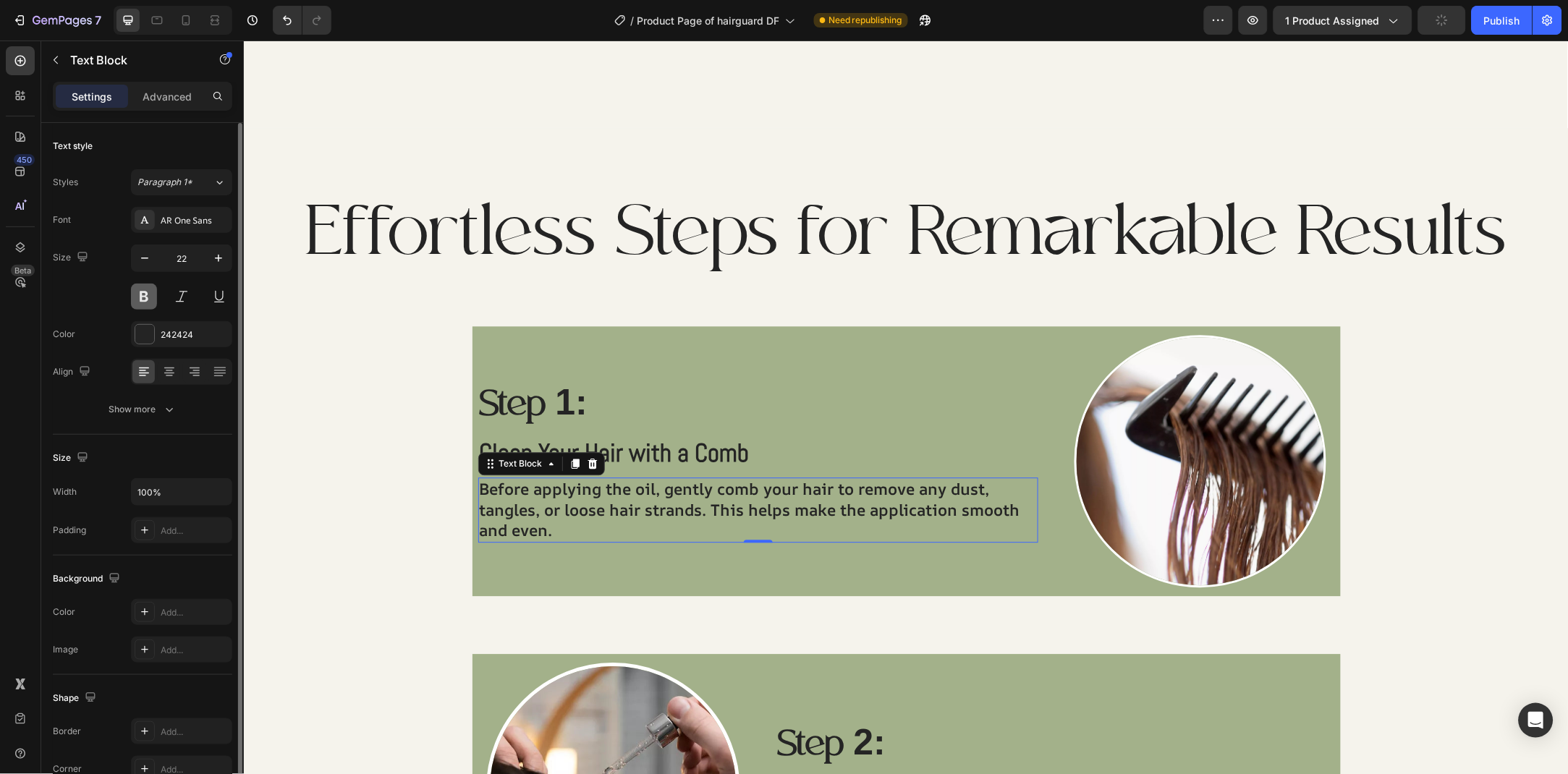
click at [154, 294] on button at bounding box center [143, 297] width 26 height 26
click at [194, 229] on div "AR One Sans" at bounding box center [182, 220] width 102 height 26
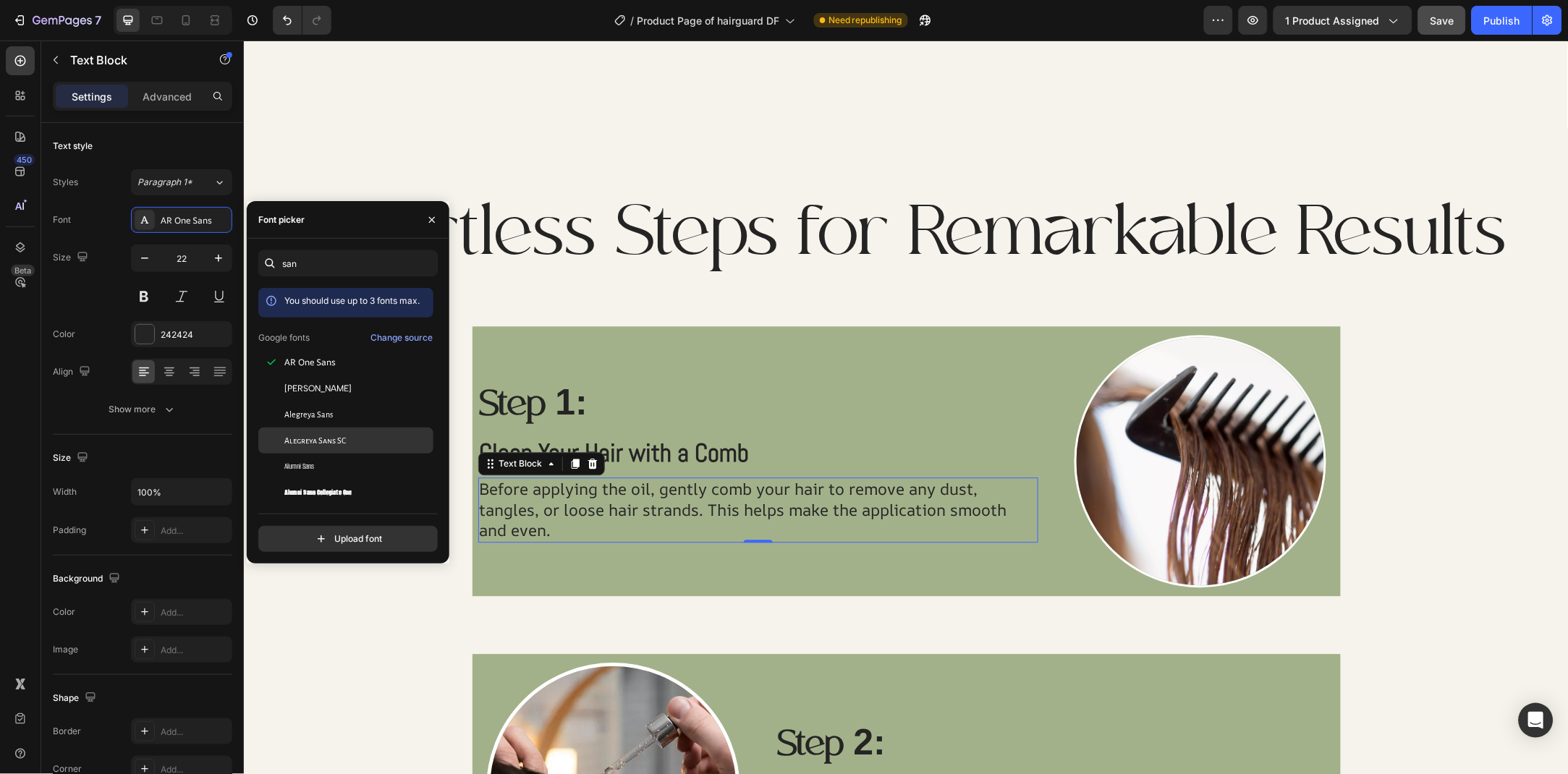
scroll to position [78, 0]
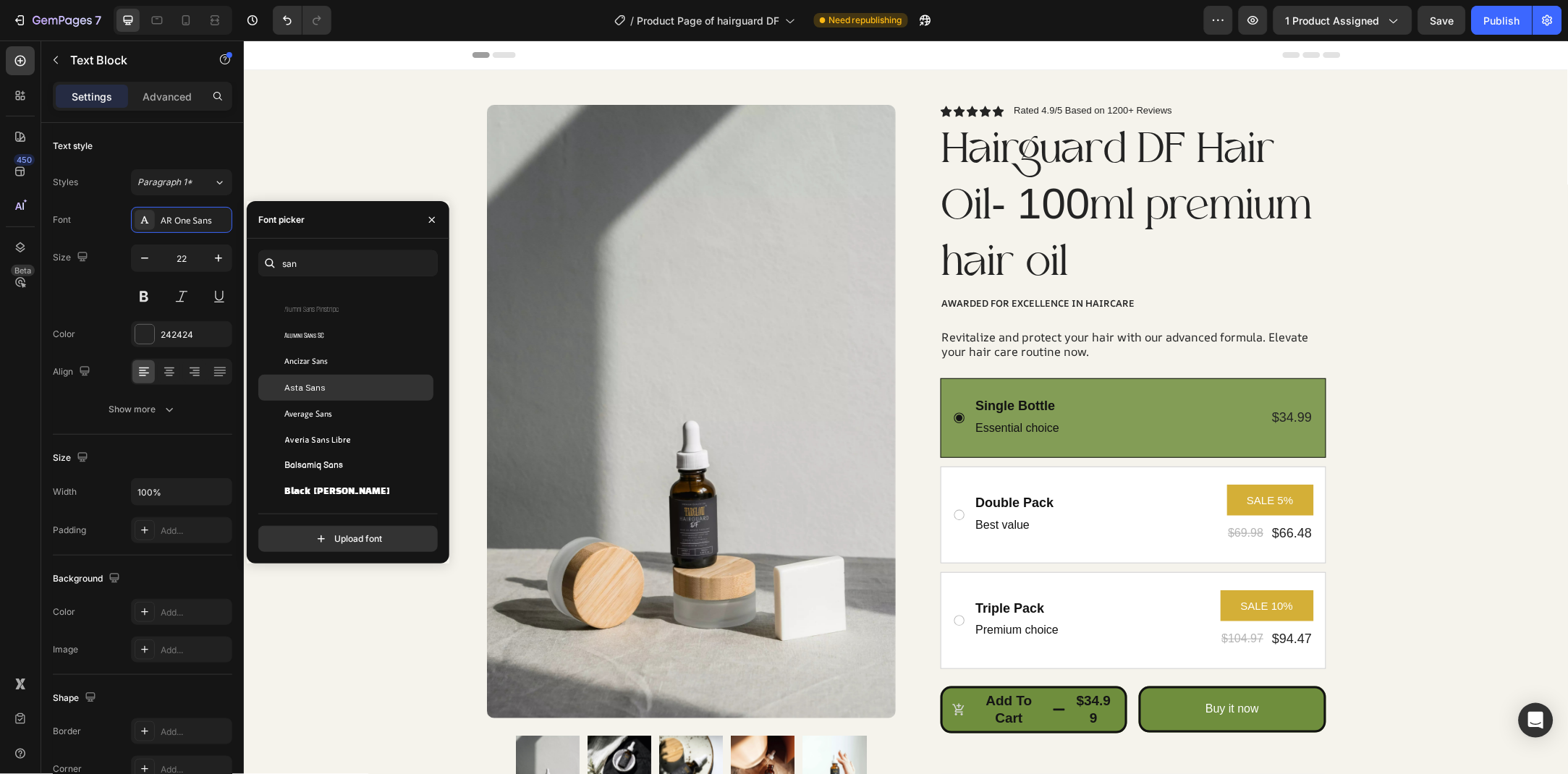
scroll to position [903, 0]
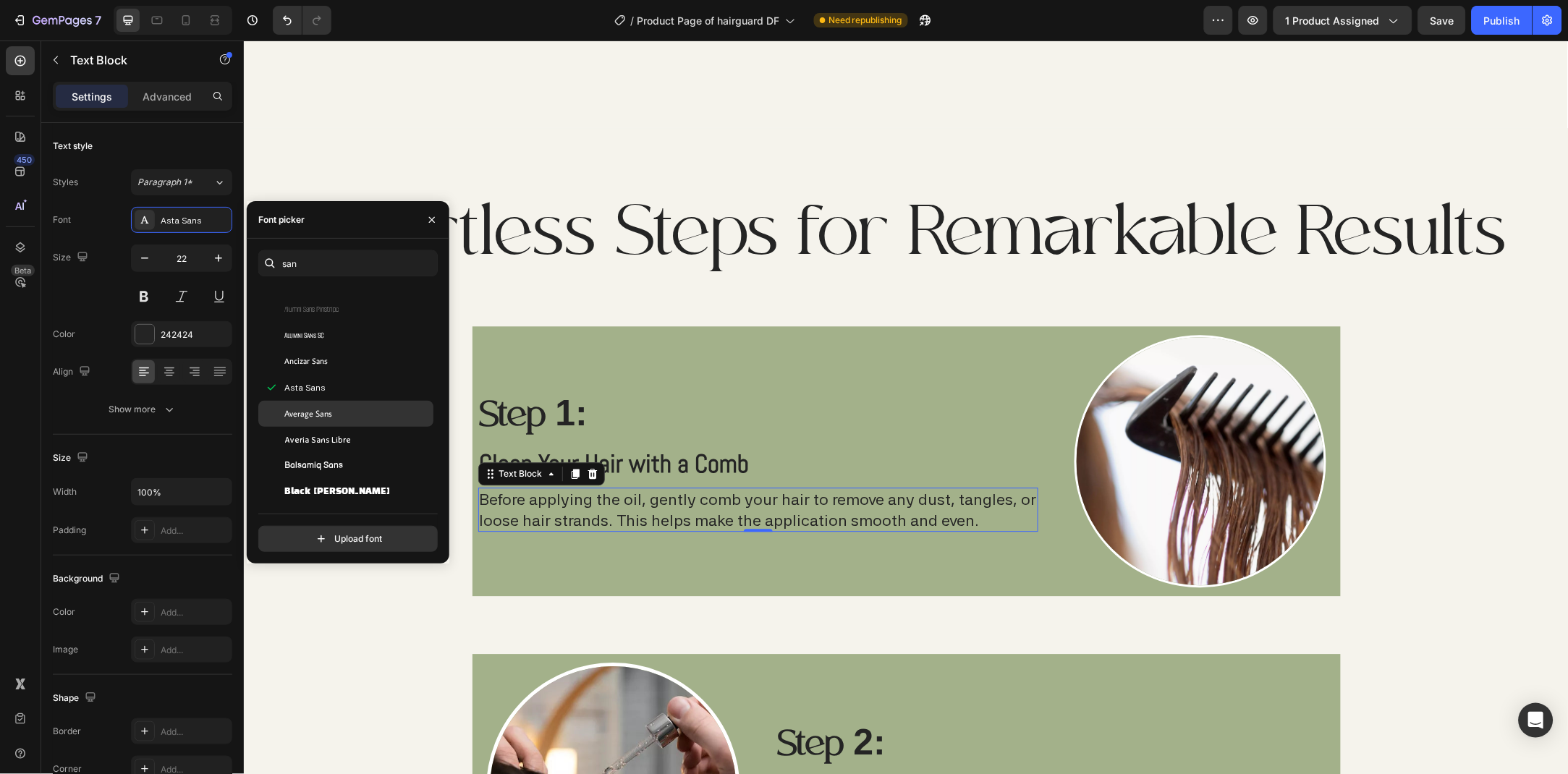
click at [321, 412] on span "Average Sans" at bounding box center [309, 413] width 48 height 13
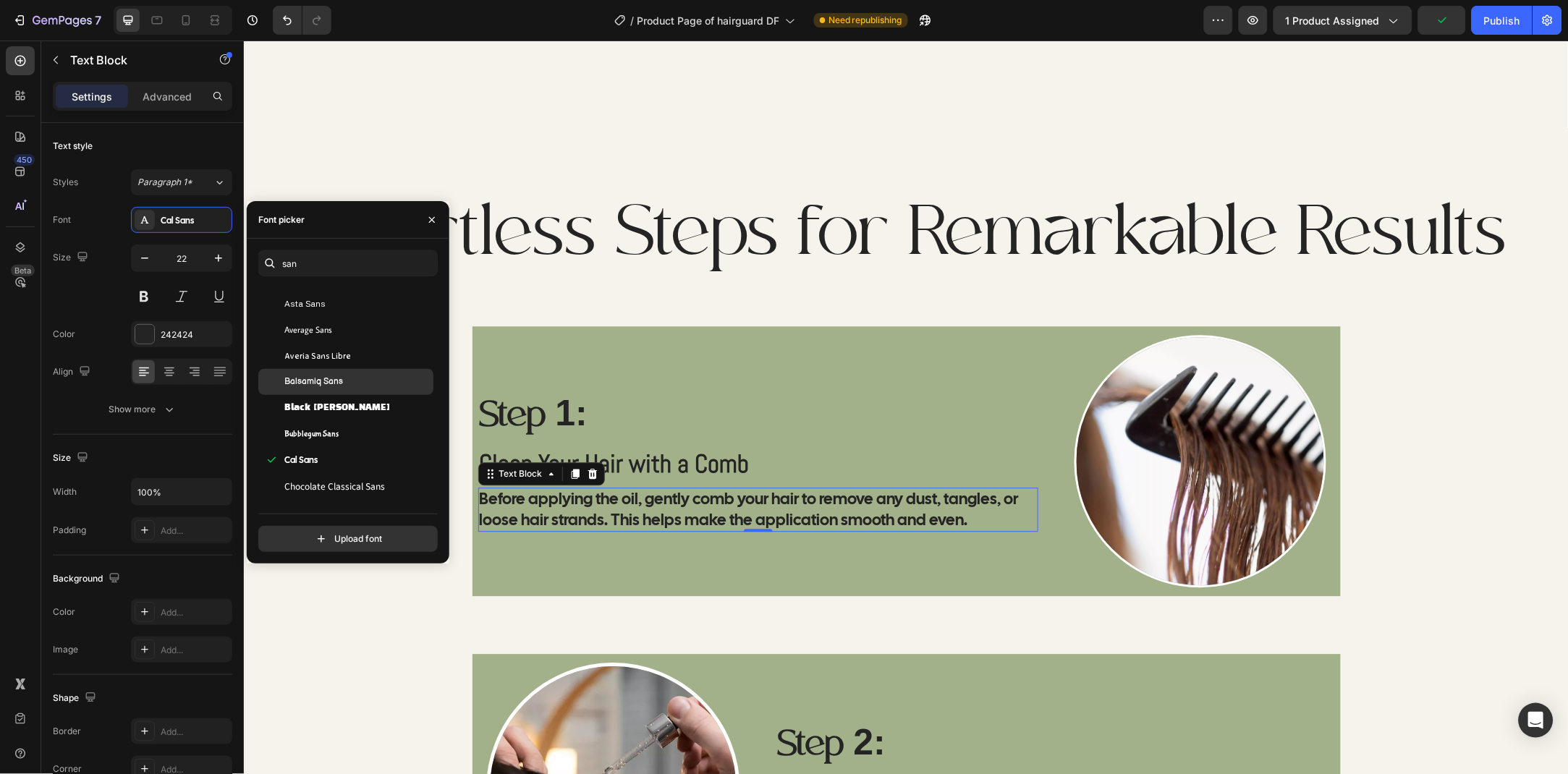
click at [356, 381] on div "Balsamiq Sans" at bounding box center [358, 382] width 146 height 13
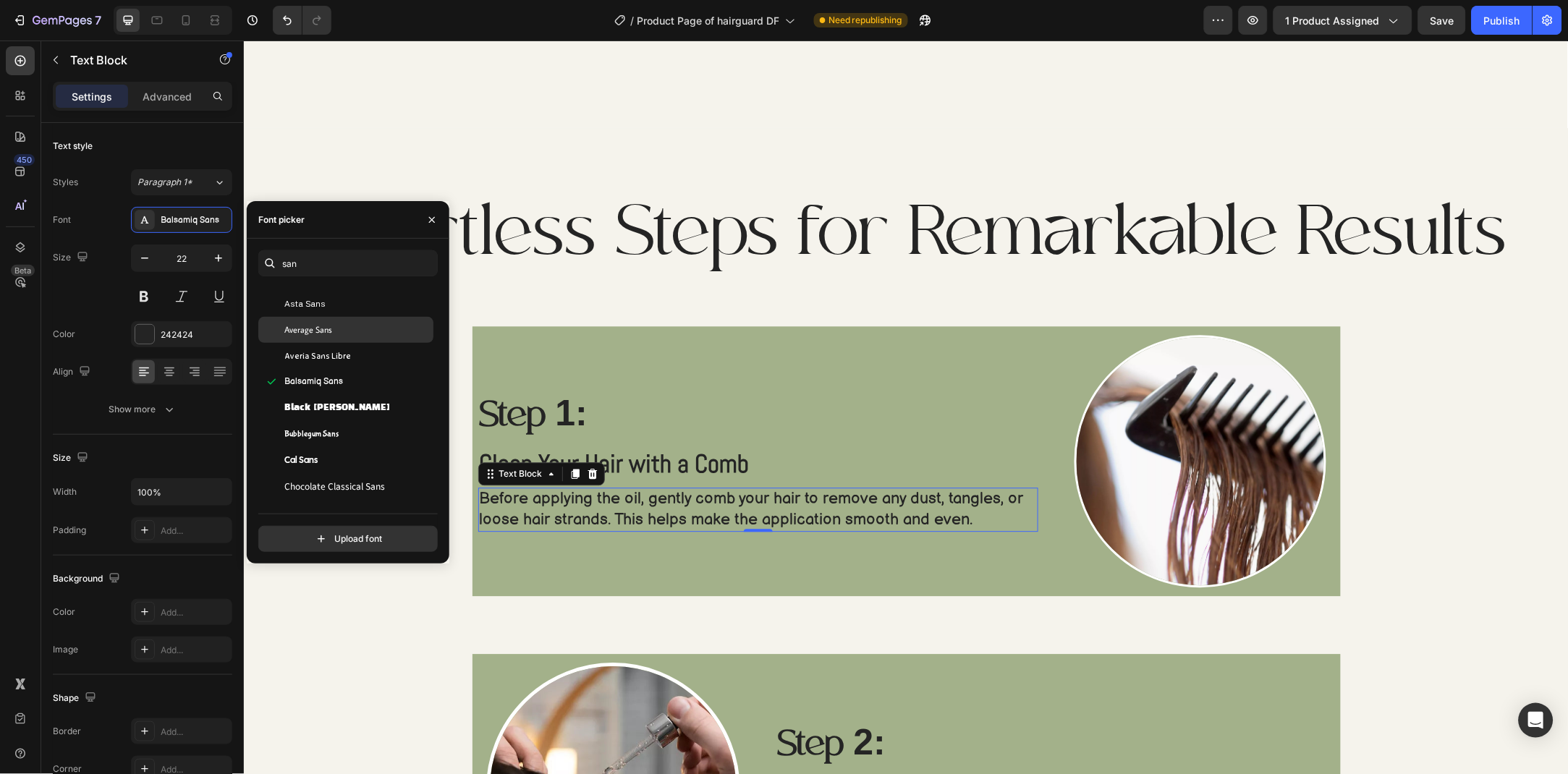
click at [354, 358] on div "Averia Sans Libre" at bounding box center [358, 356] width 146 height 13
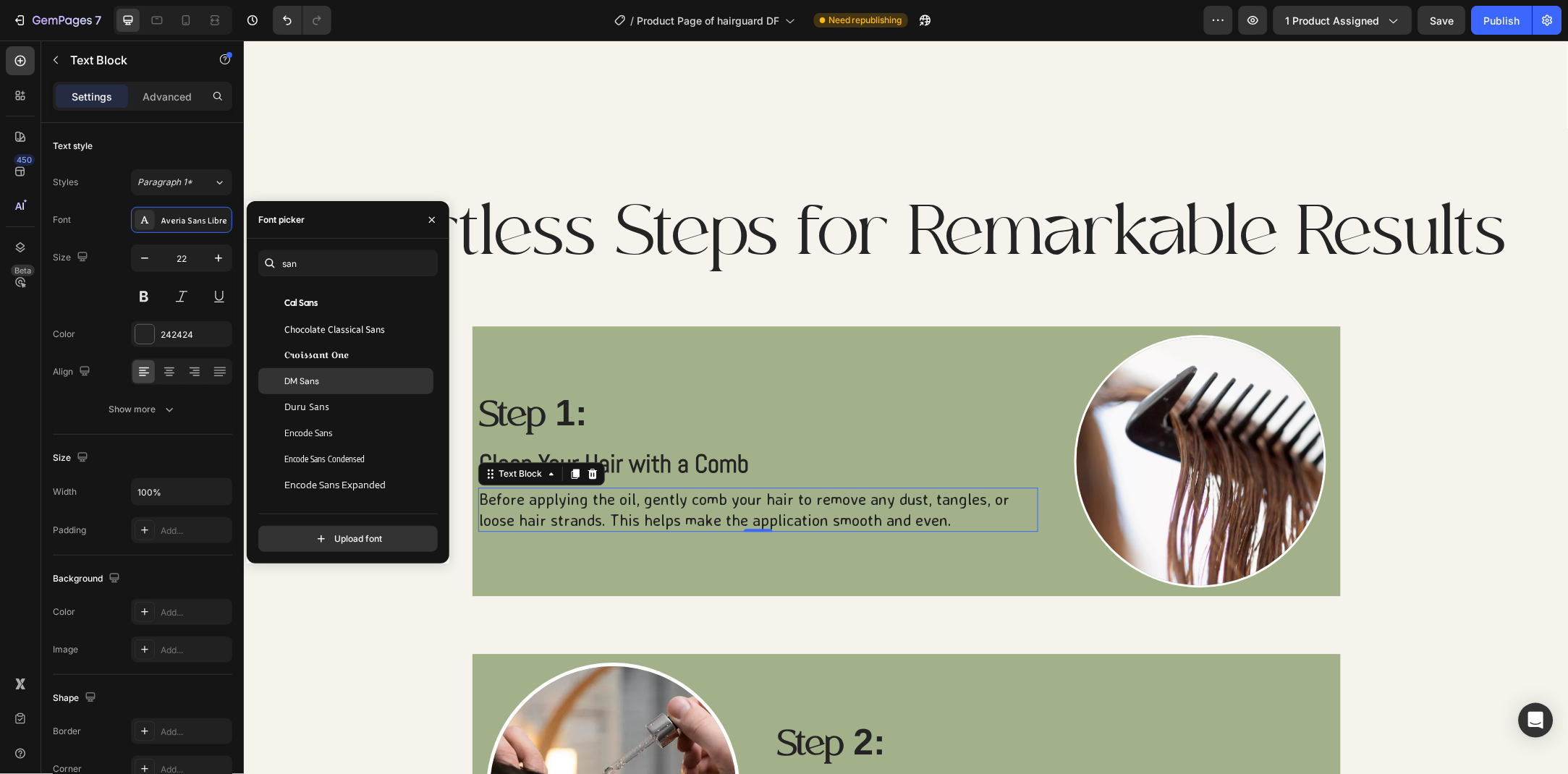
click at [326, 377] on div "DM Sans" at bounding box center [358, 381] width 146 height 13
click at [342, 430] on div "Encode Sans" at bounding box center [358, 433] width 146 height 13
click at [347, 430] on span "Encode Sans SC" at bounding box center [317, 433] width 64 height 13
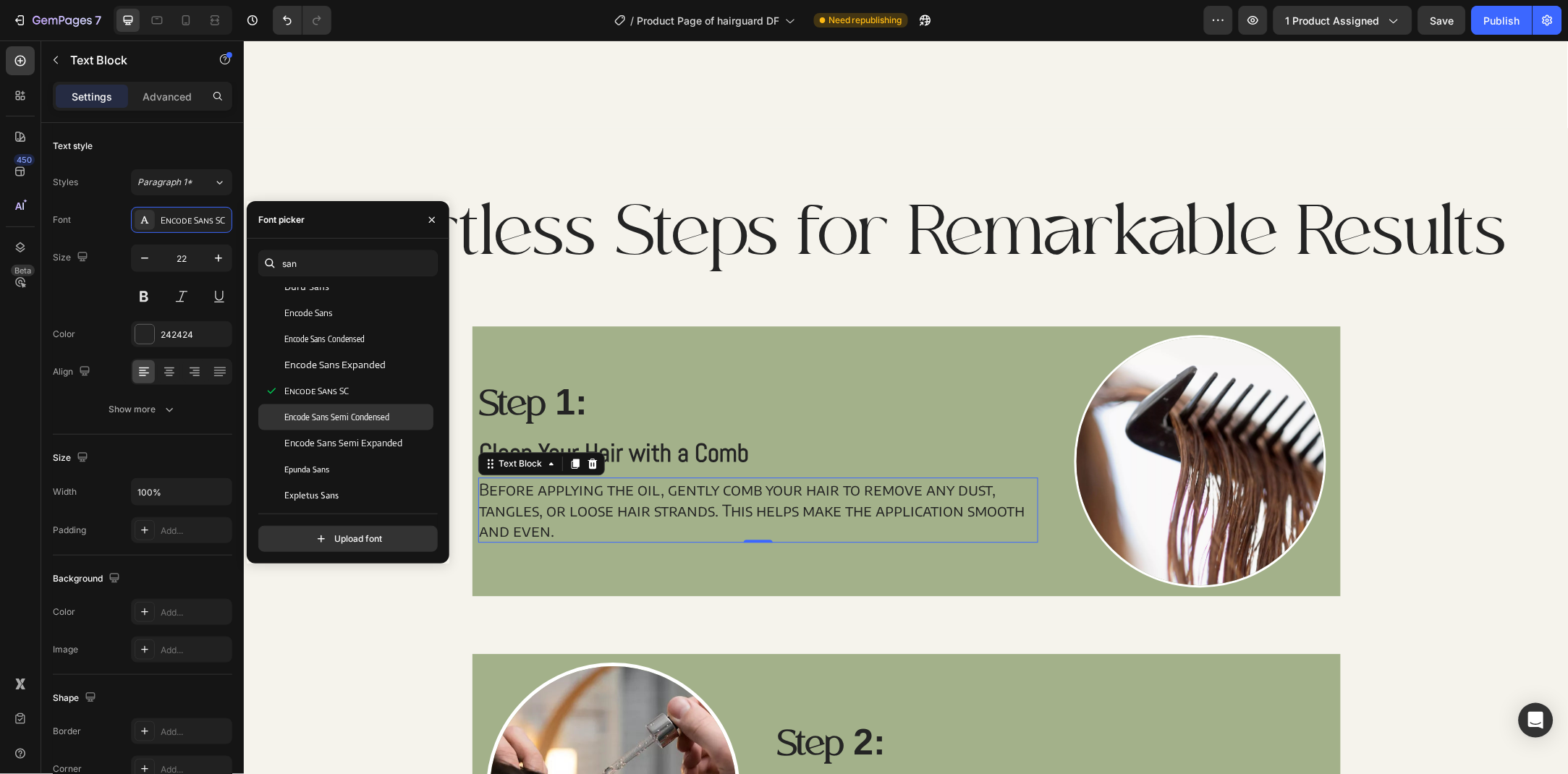
scroll to position [628, 0]
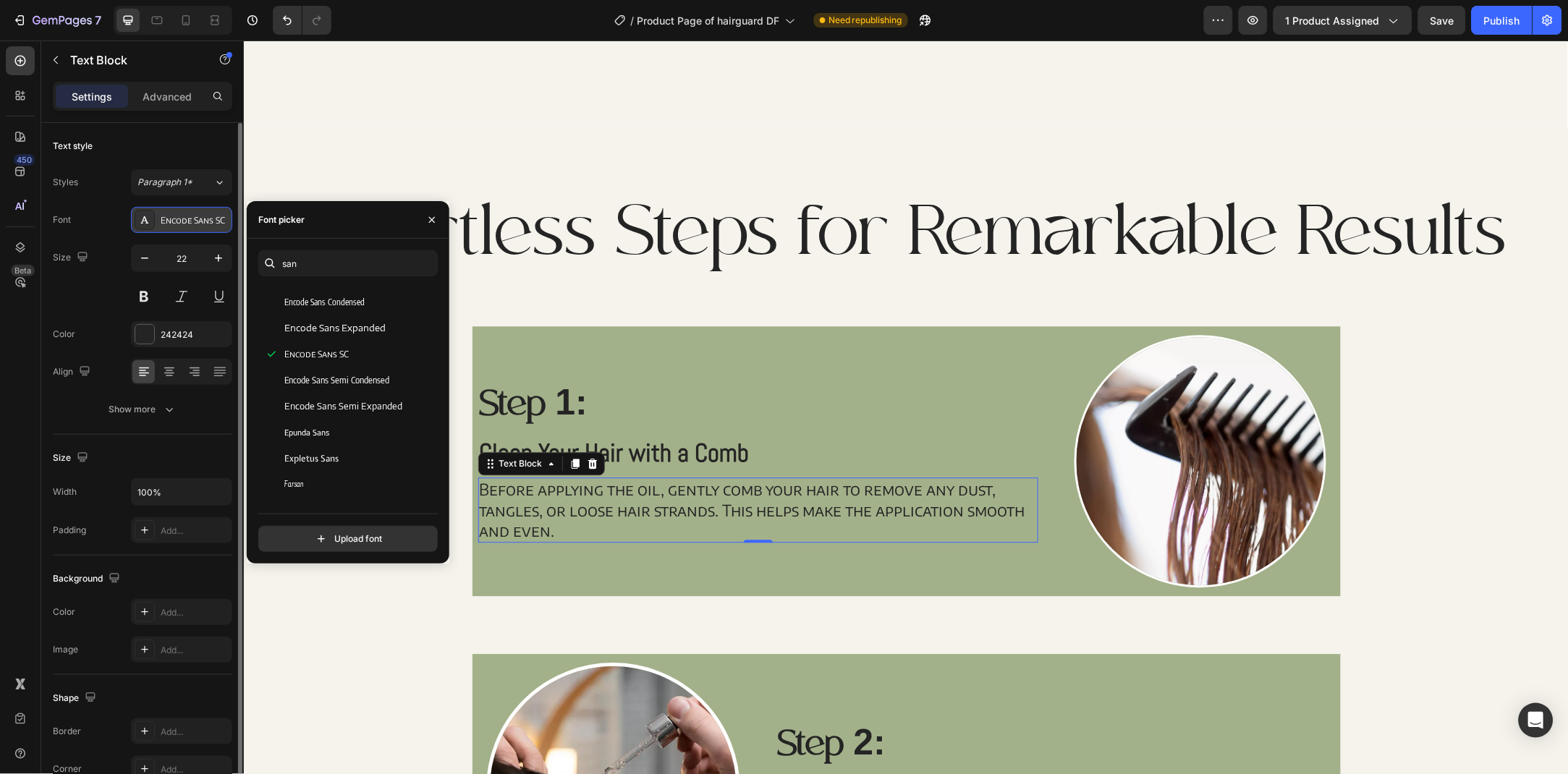
click at [145, 218] on icon at bounding box center [144, 220] width 11 height 11
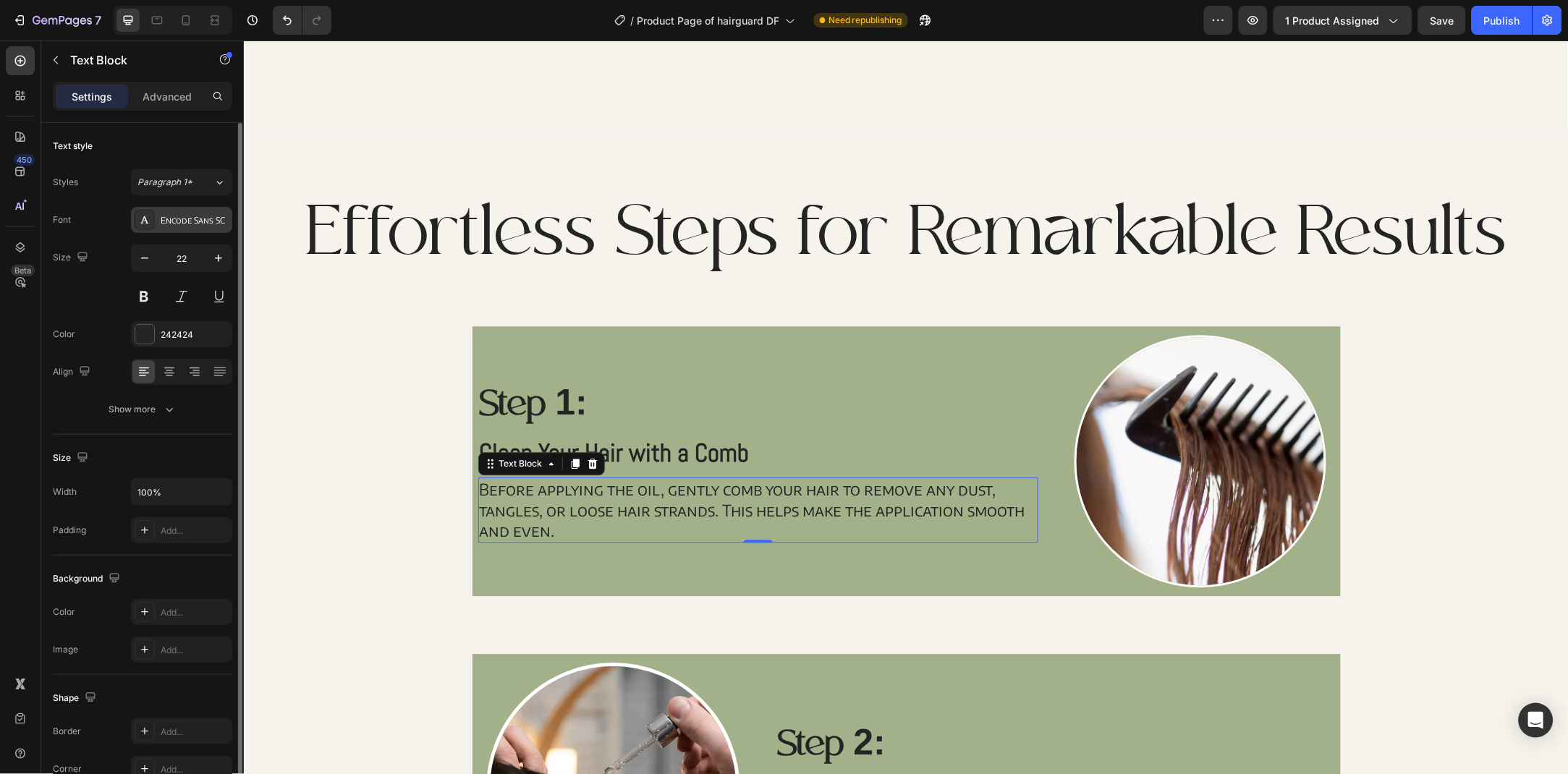
click at [145, 218] on icon at bounding box center [144, 220] width 11 height 11
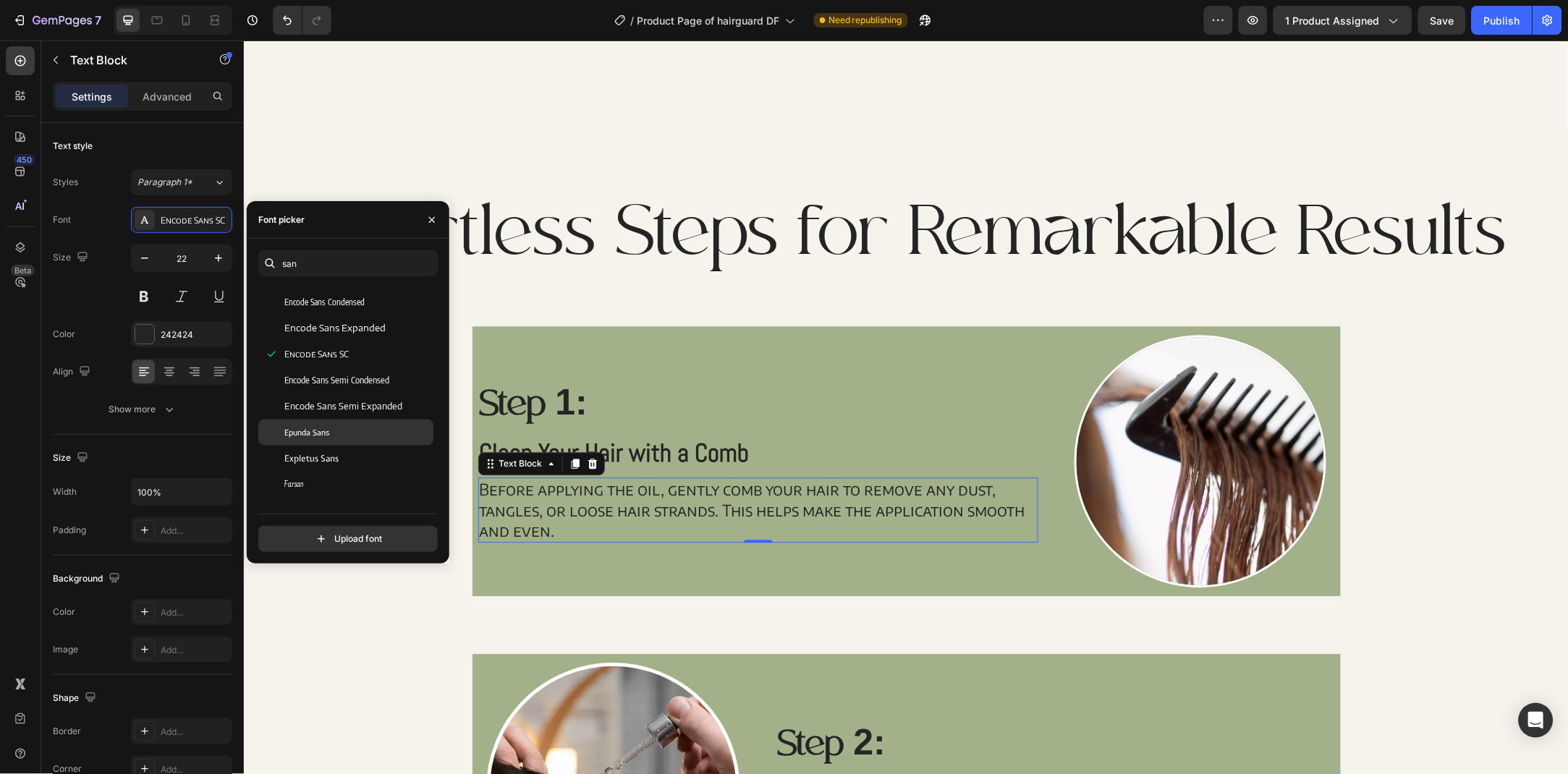
scroll to position [705, 0]
click at [362, 437] on div "Fira Sans" at bounding box center [358, 432] width 146 height 13
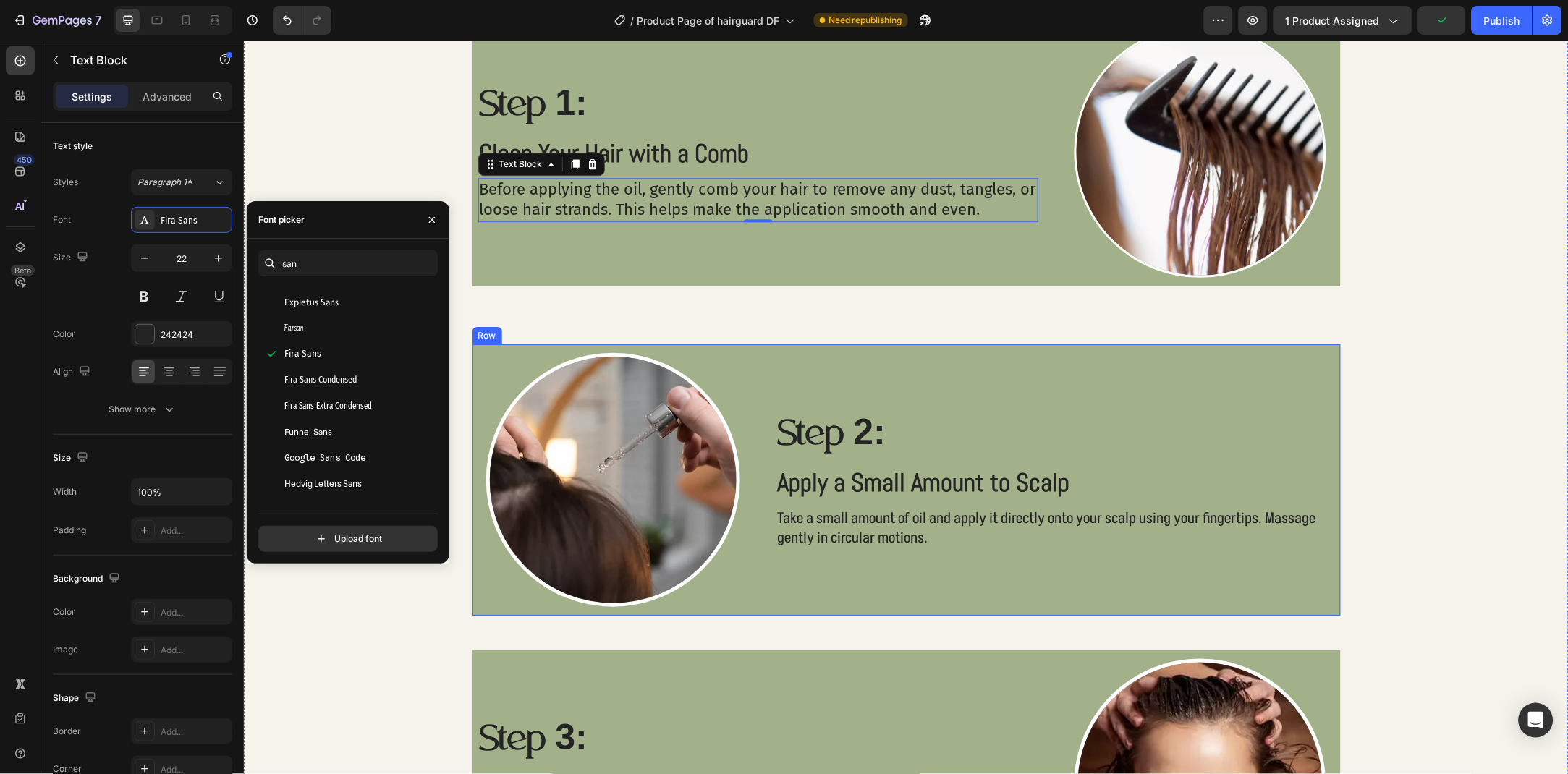
scroll to position [1216, 0]
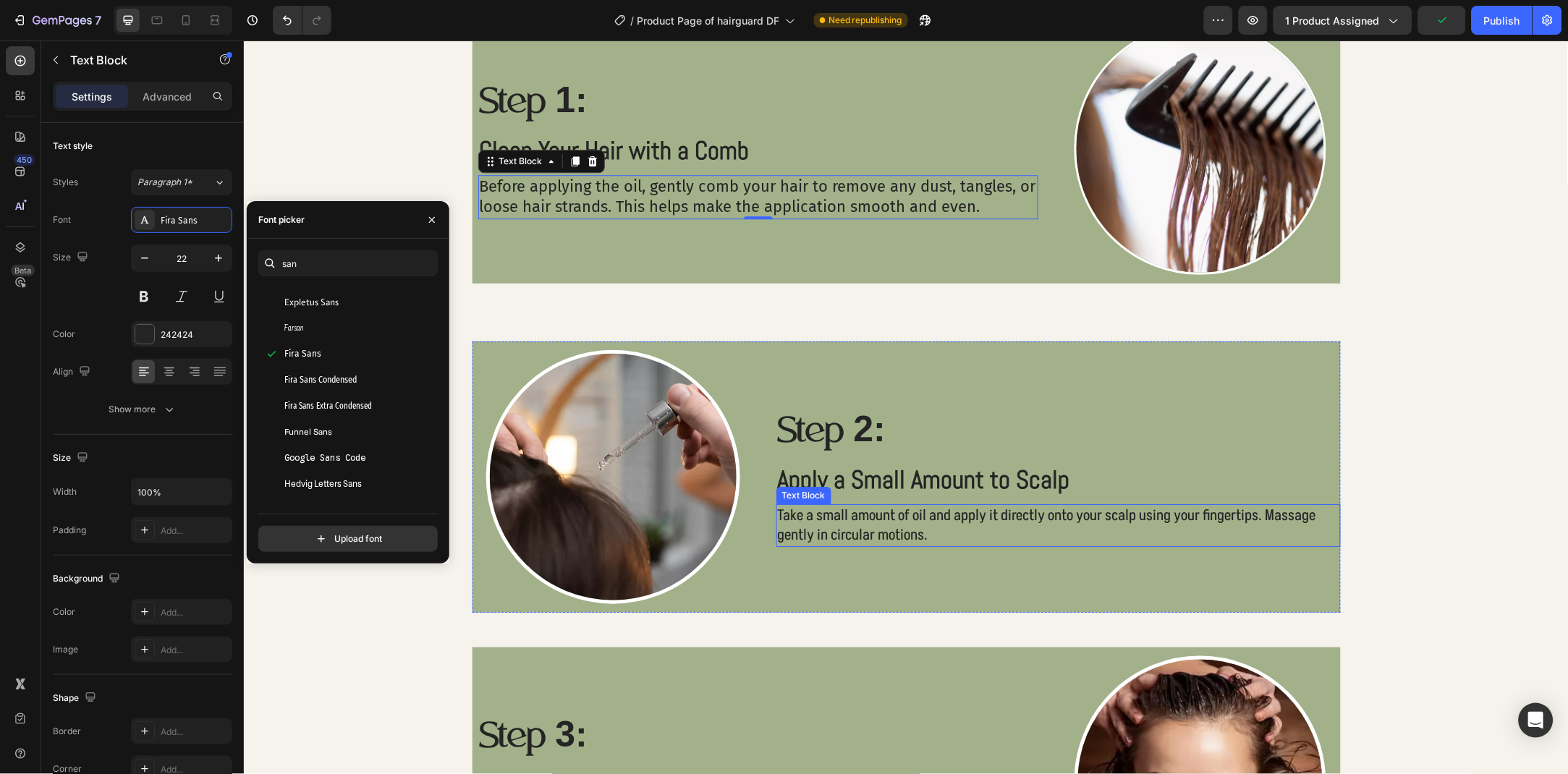
click at [837, 539] on p "Take a small amount of oil and apply it directly onto your scalp using your fin…" at bounding box center [1058, 524] width 562 height 40
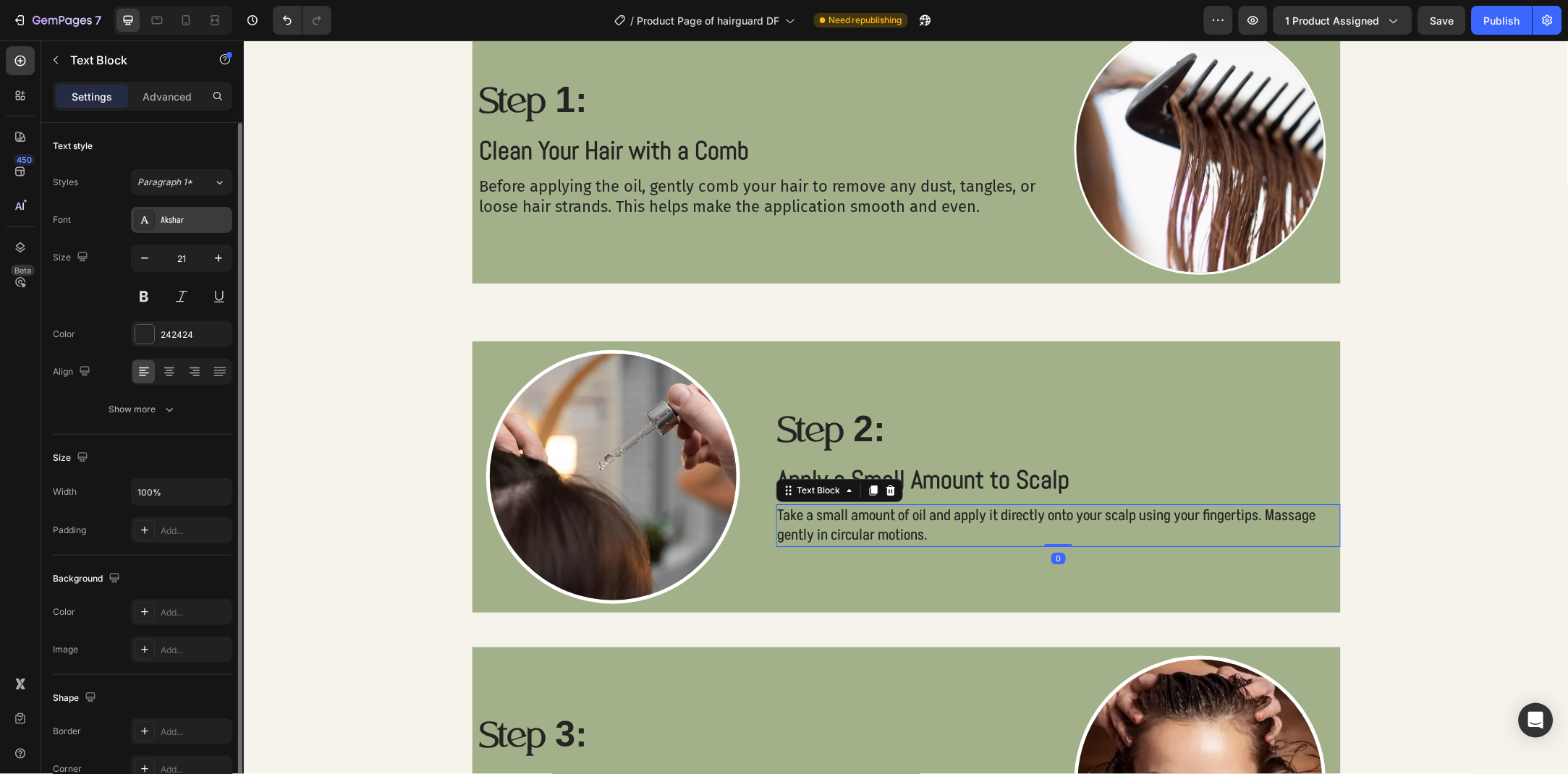
click at [199, 207] on div "Akshar" at bounding box center [182, 220] width 102 height 26
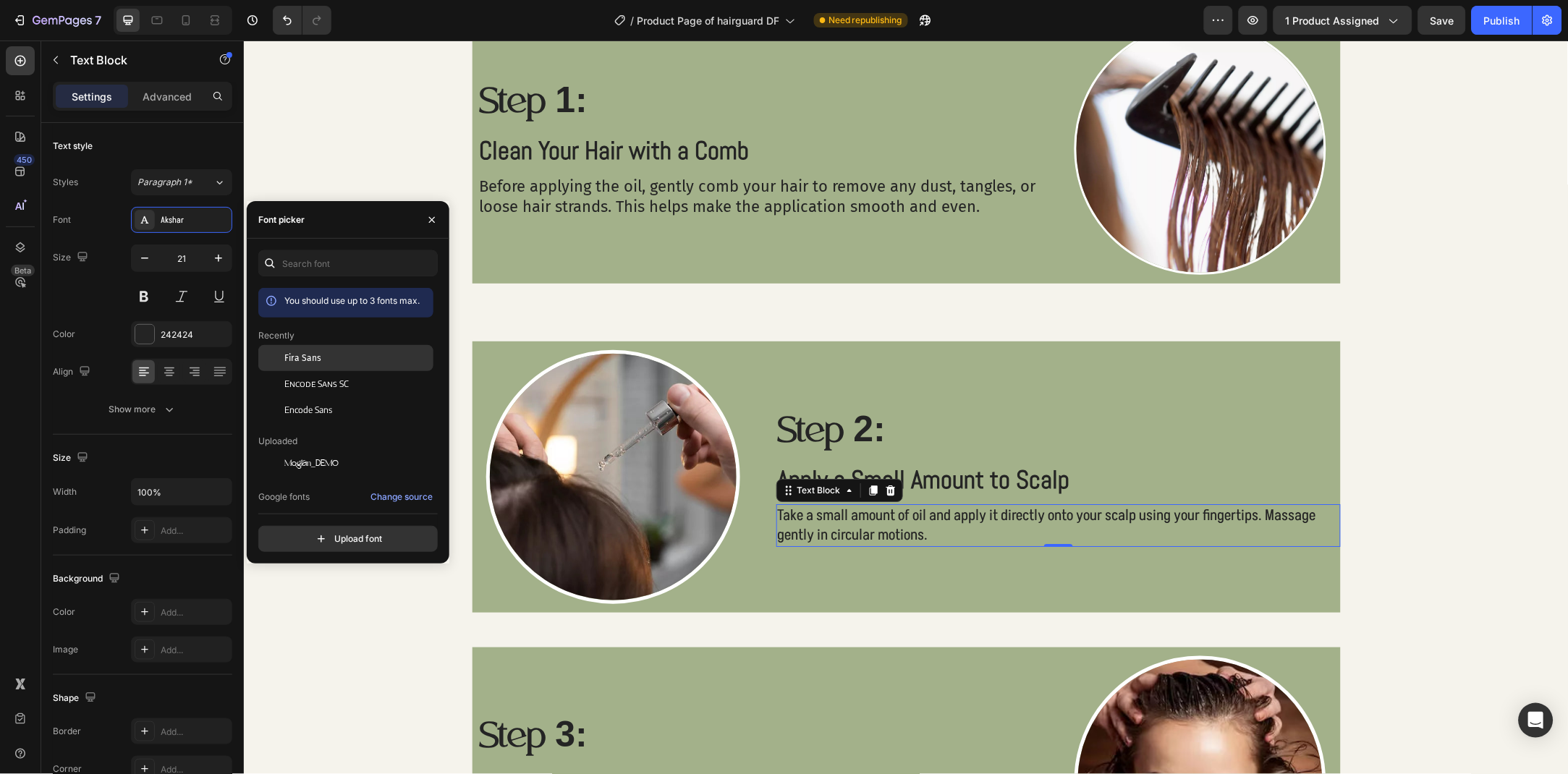
click at [329, 354] on div "Fira Sans" at bounding box center [358, 358] width 146 height 13
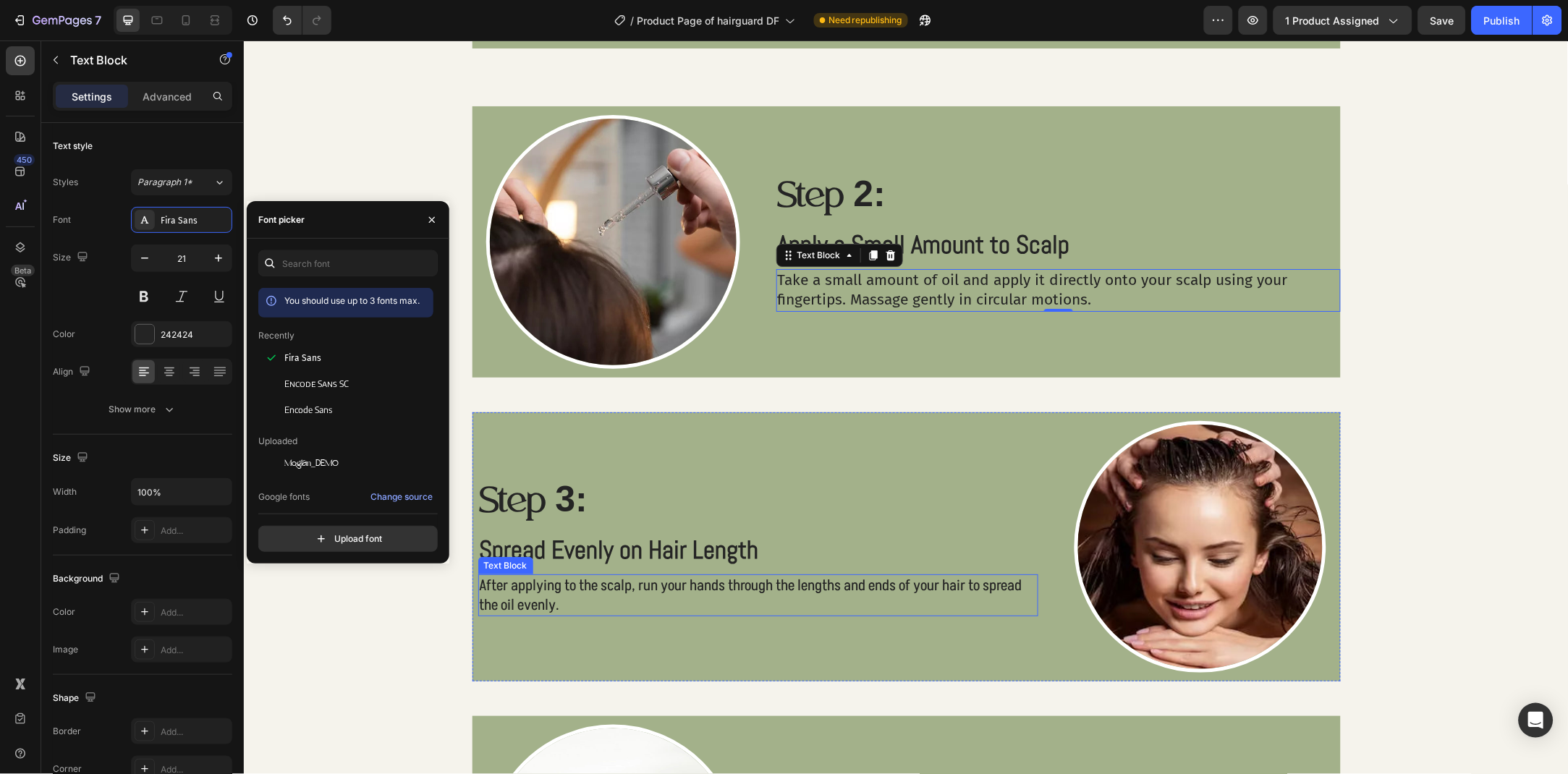
click at [616, 589] on p "After applying to the scalp, run your hands through the lengths and ends of you…" at bounding box center [757, 595] width 558 height 40
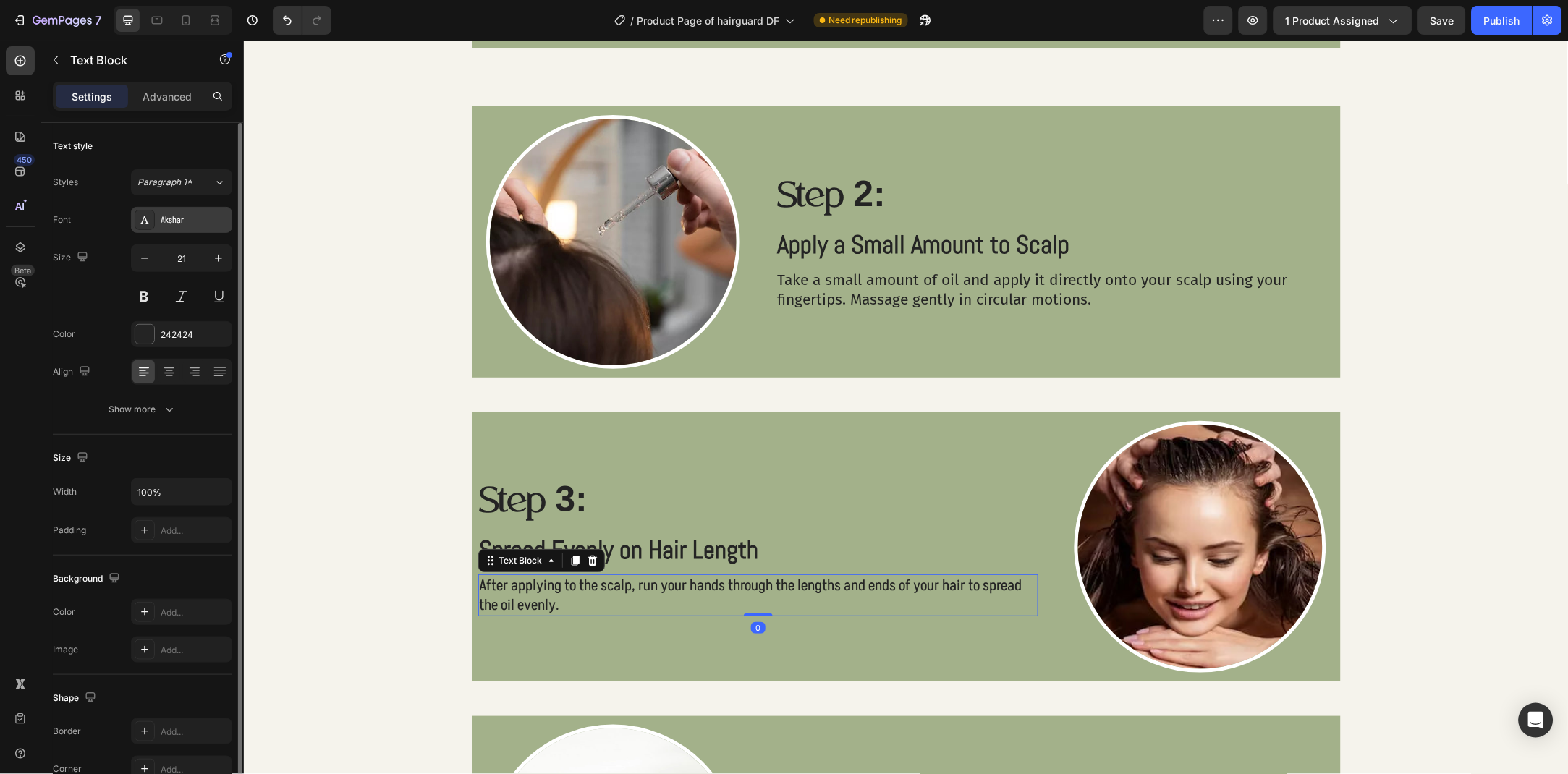
click at [177, 219] on div "Akshar" at bounding box center [194, 220] width 68 height 13
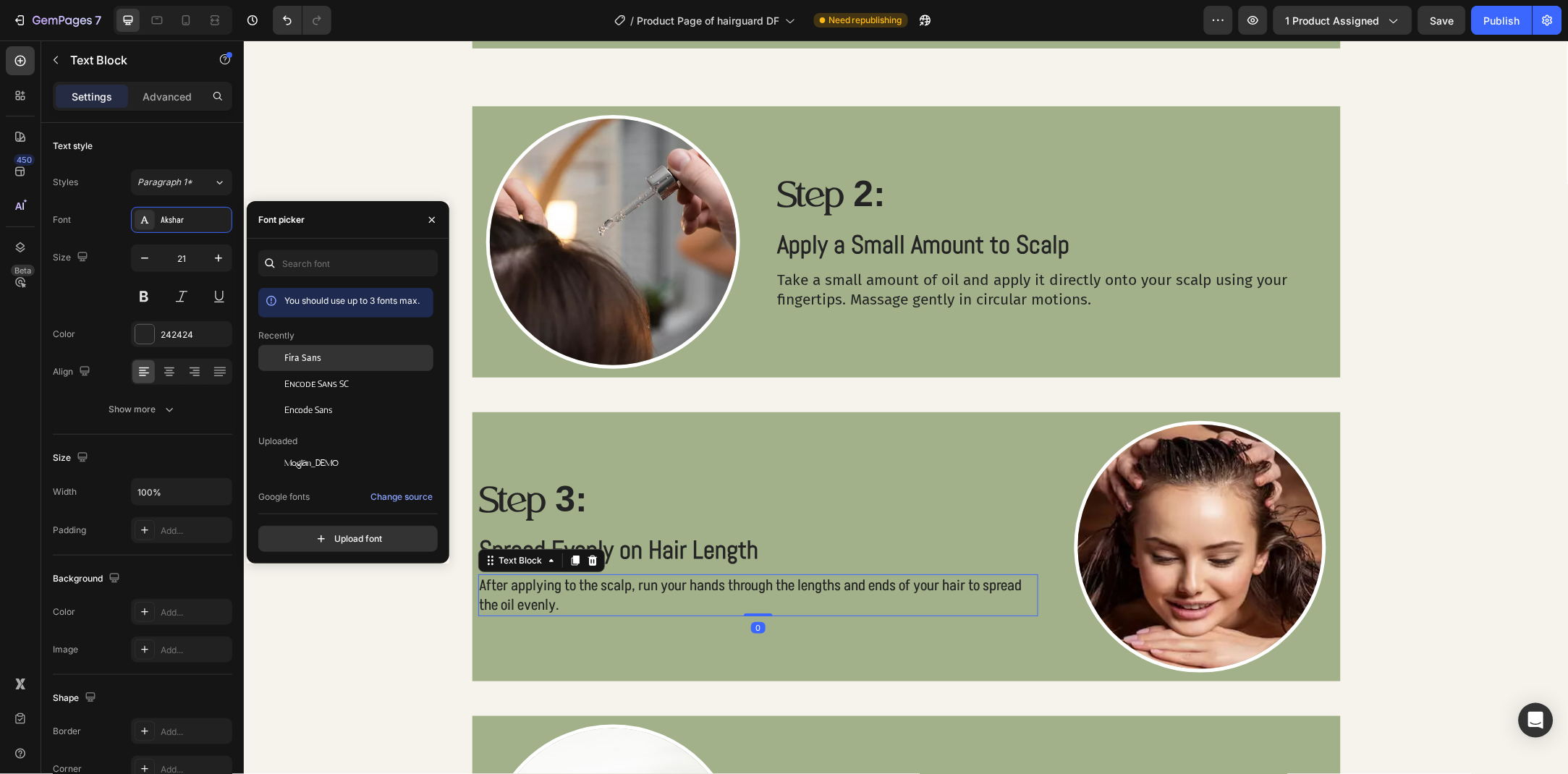
click at [347, 451] on div "Fira Sans" at bounding box center [346, 463] width 175 height 26
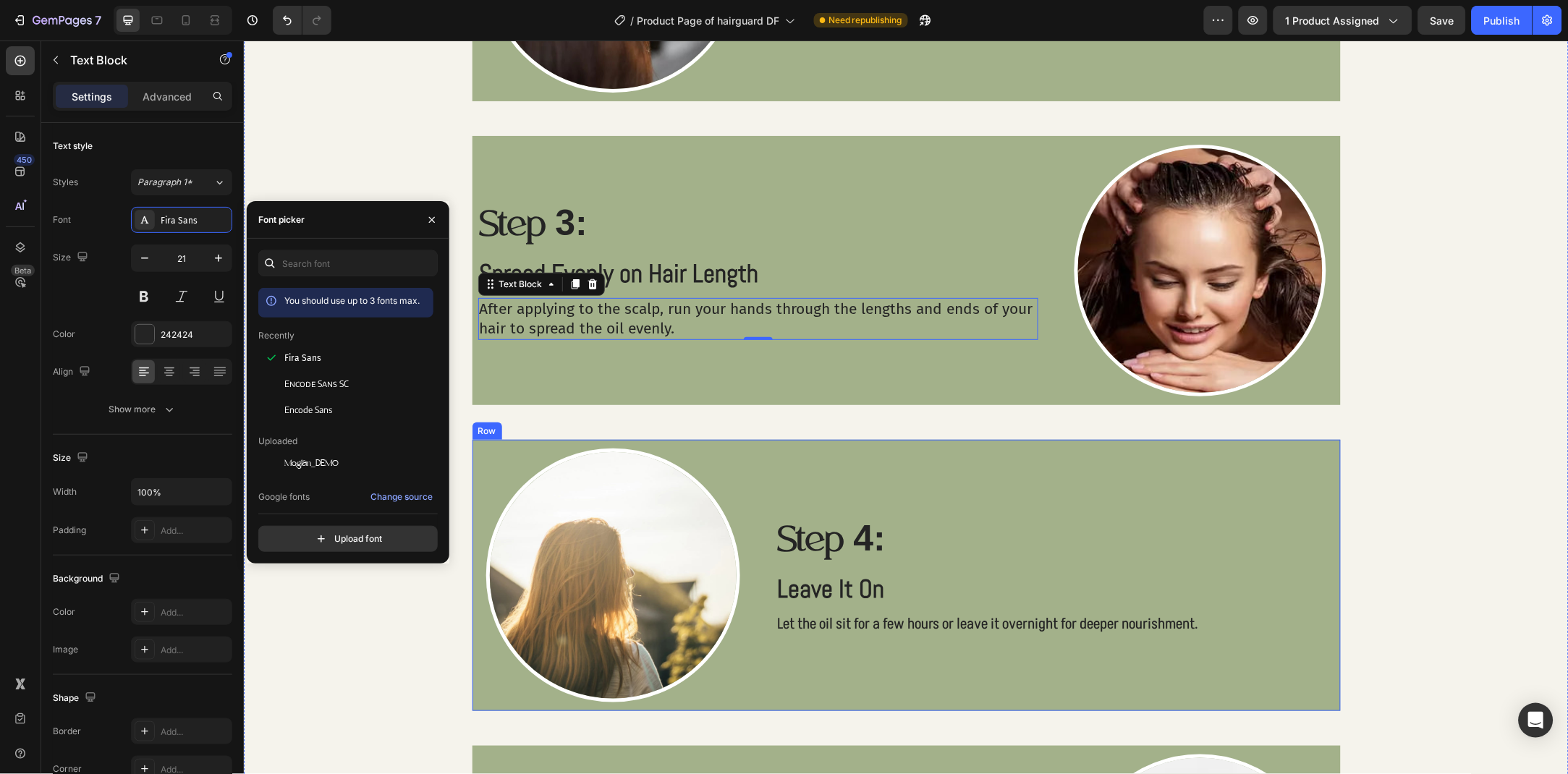
scroll to position [1765, 0]
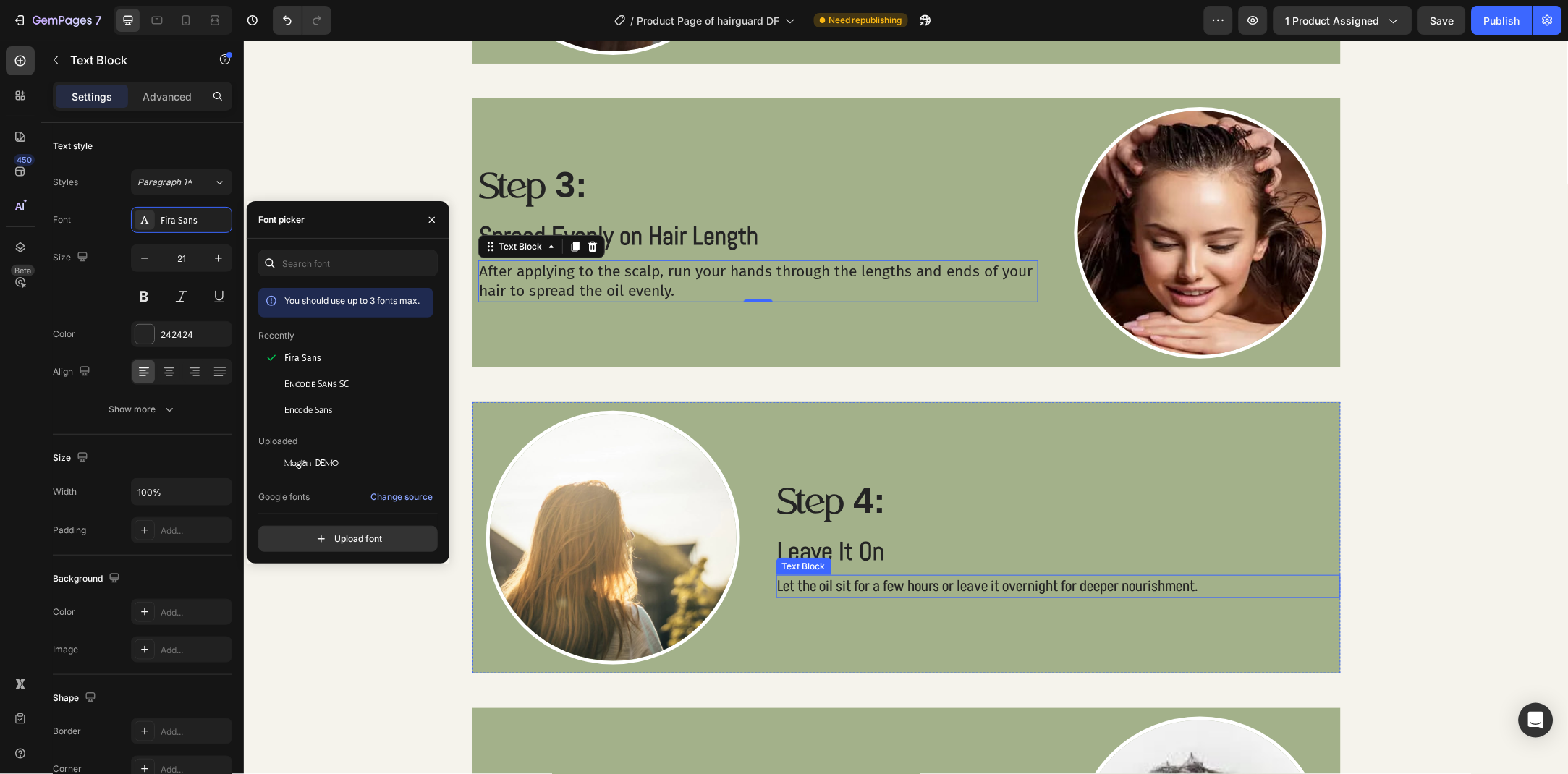
click at [812, 586] on p "Let the oil sit for a few hours or leave it overnight for deeper nourishment." at bounding box center [1058, 586] width 562 height 19
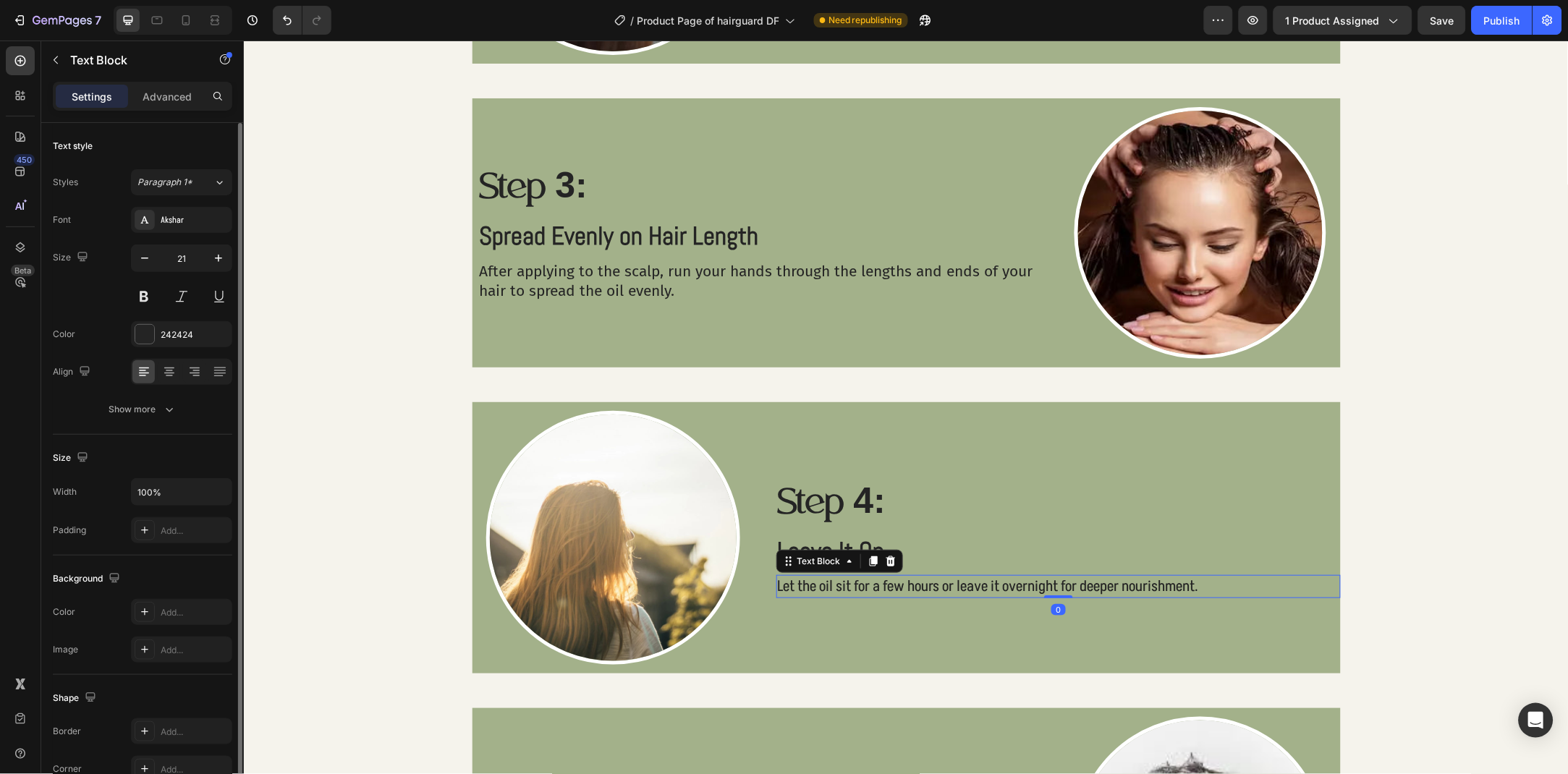
click at [161, 202] on div "Styles Paragraph 1* Font Akshar Size 21 Color 242424 Align Show more" at bounding box center [143, 296] width 179 height 253
click at [173, 214] on div "Akshar" at bounding box center [194, 220] width 68 height 13
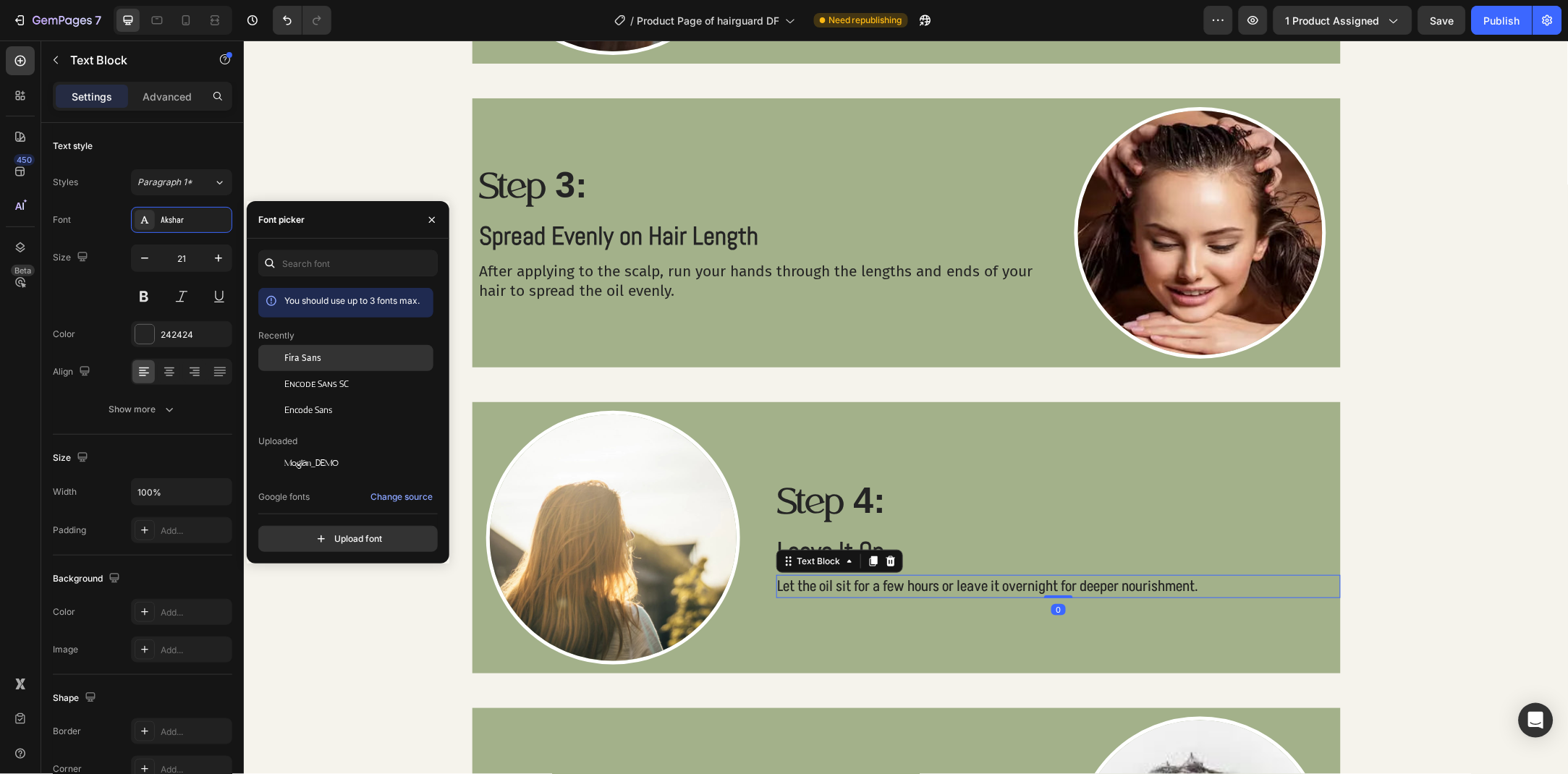
click at [355, 361] on div "Fira Sans" at bounding box center [358, 358] width 146 height 13
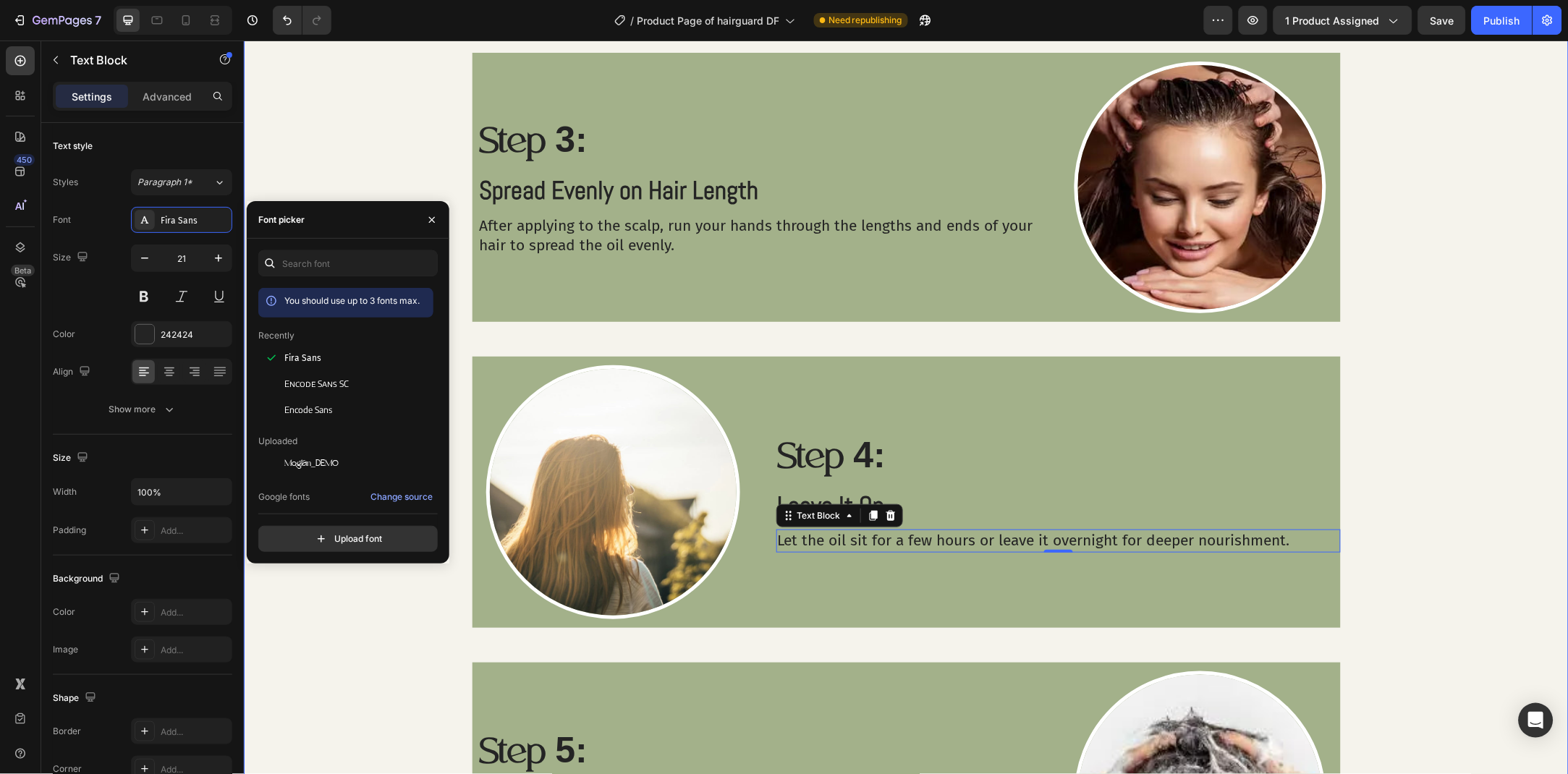
scroll to position [2042, 0]
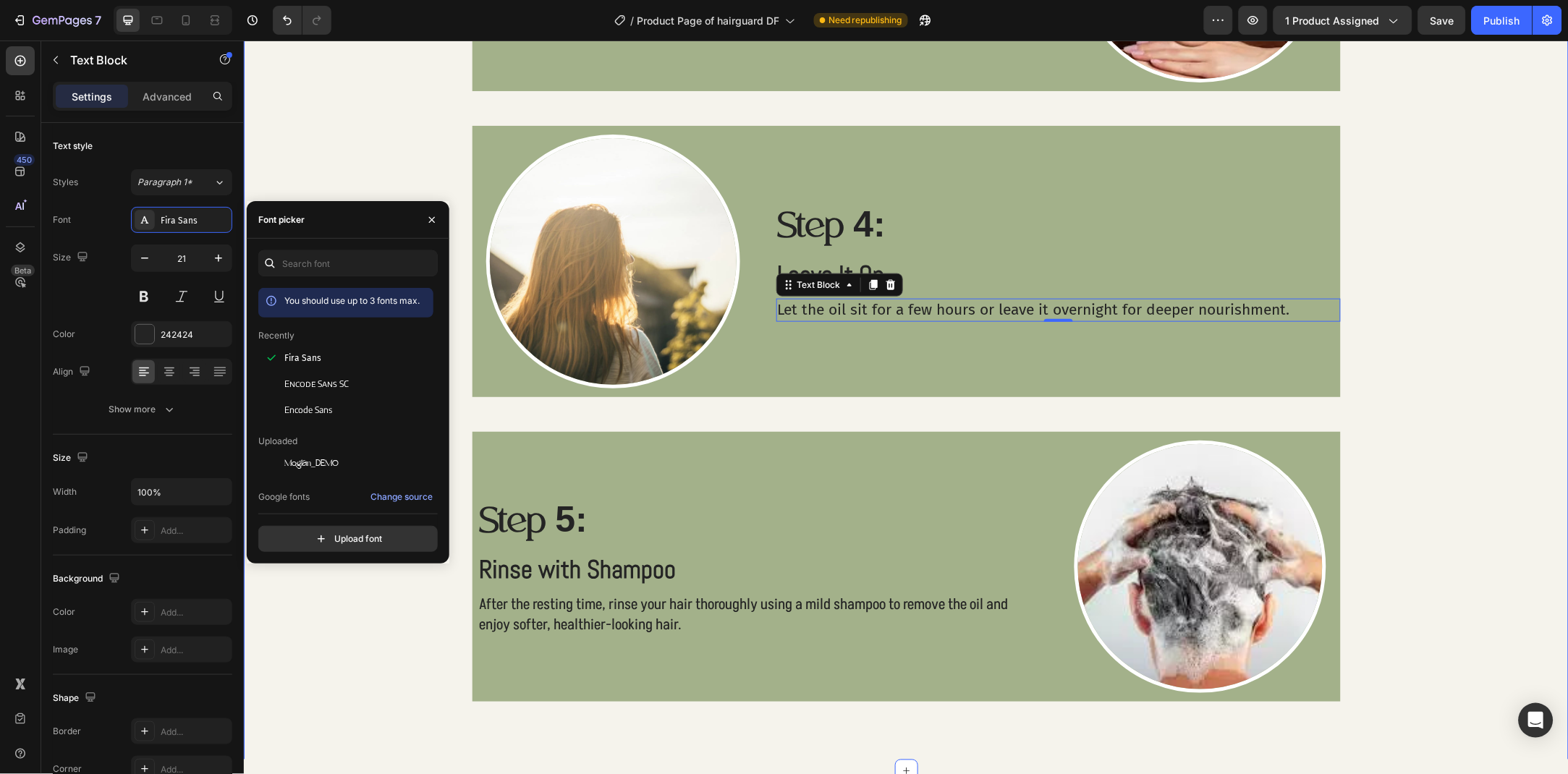
click at [741, 571] on p "Rinse with Shampoo" at bounding box center [757, 570] width 558 height 34
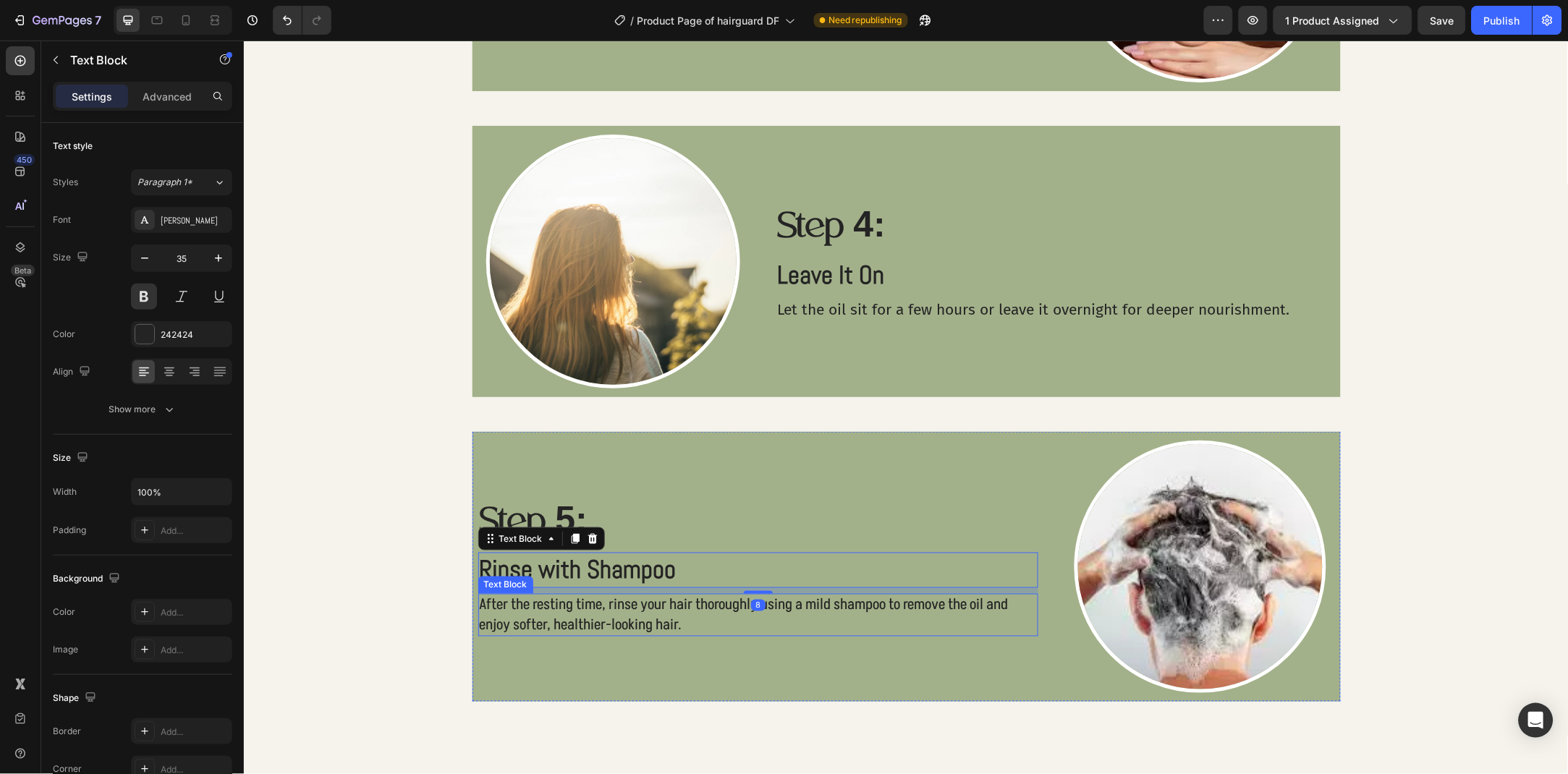
scroll to position [2078, 0]
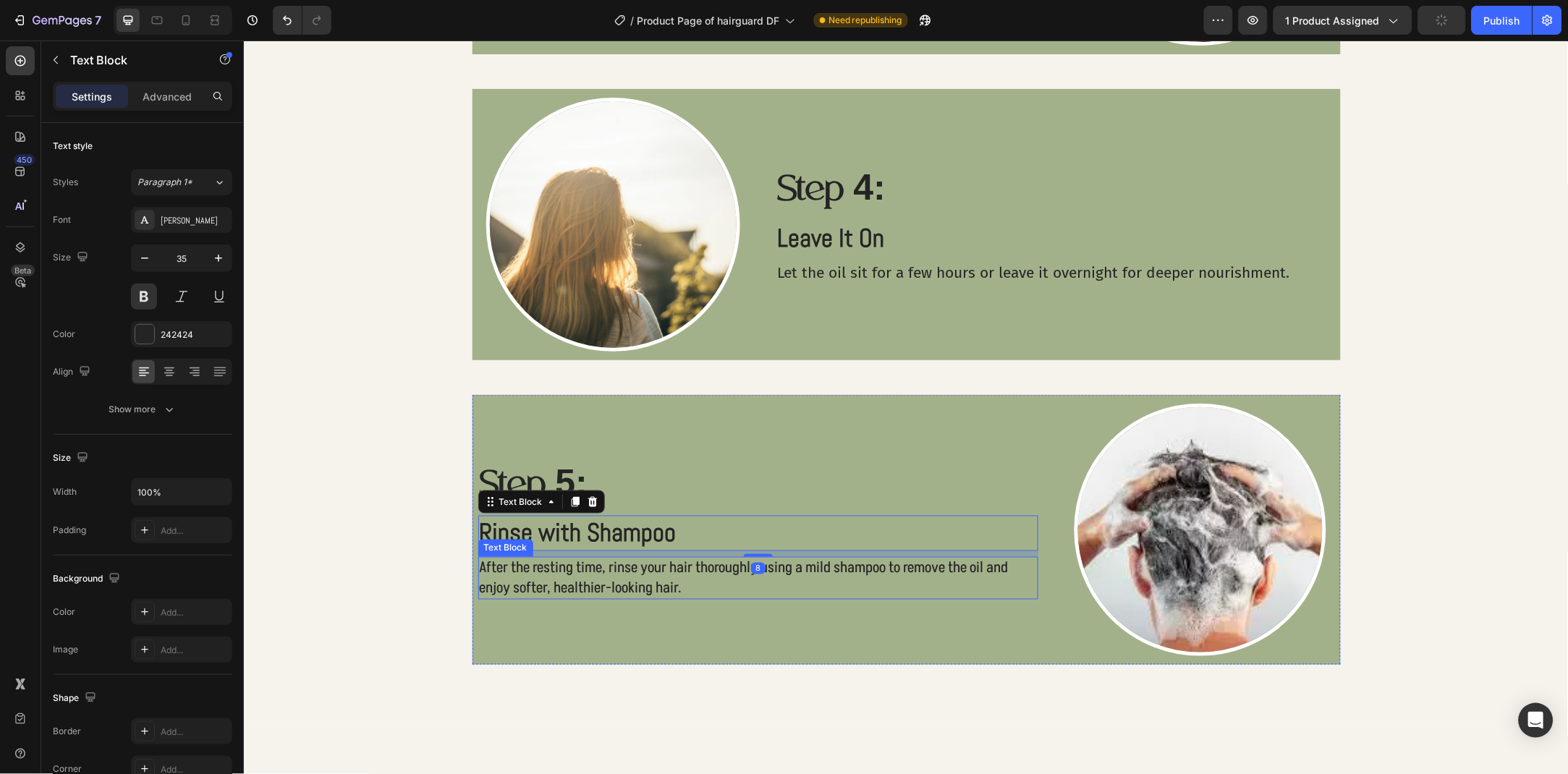
click at [536, 578] on p "After the resting time, rinse your hair thoroughly using a mild shampoo to remo…" at bounding box center [757, 578] width 558 height 40
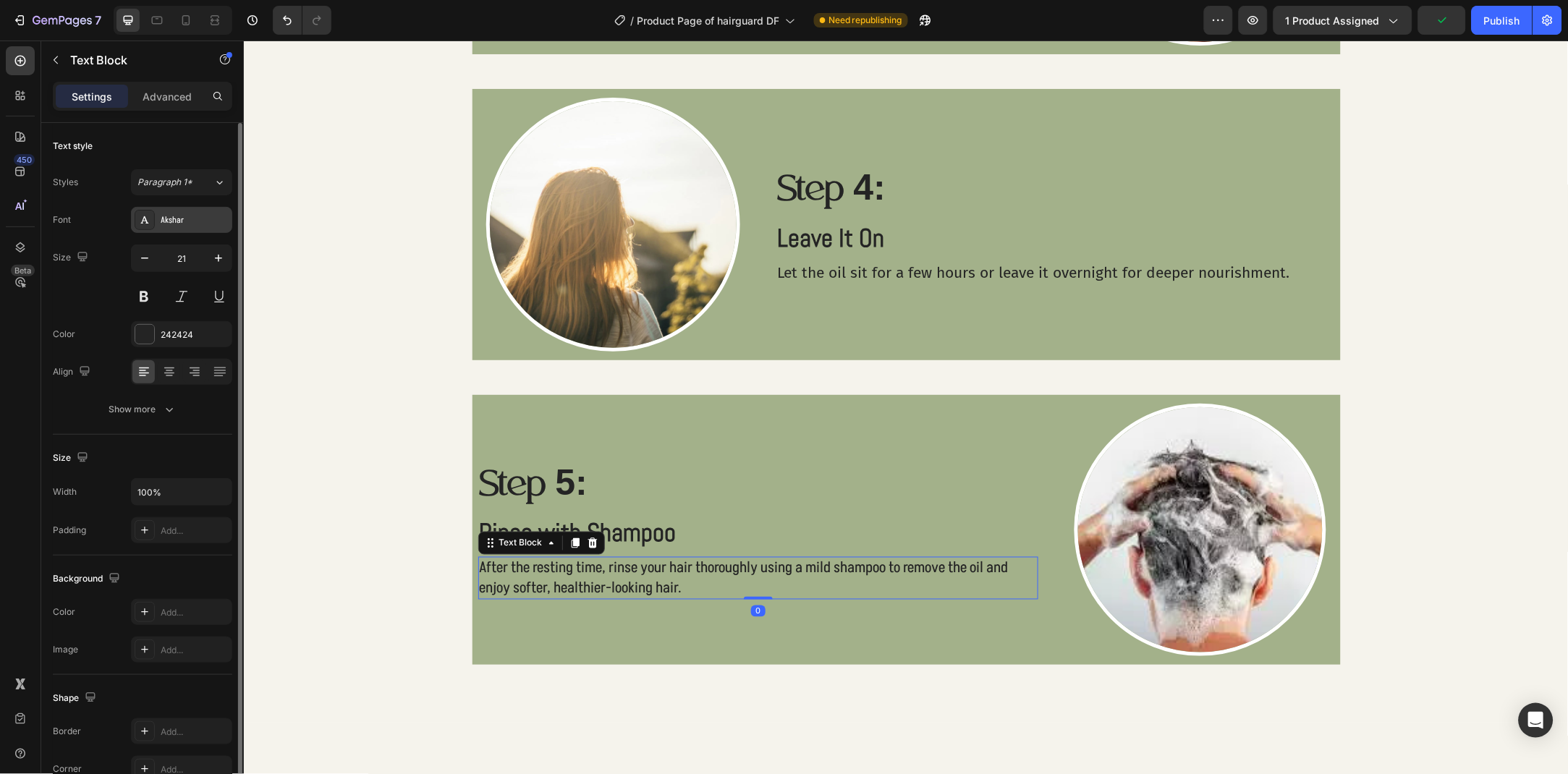
click at [179, 212] on div "Akshar" at bounding box center [182, 220] width 102 height 26
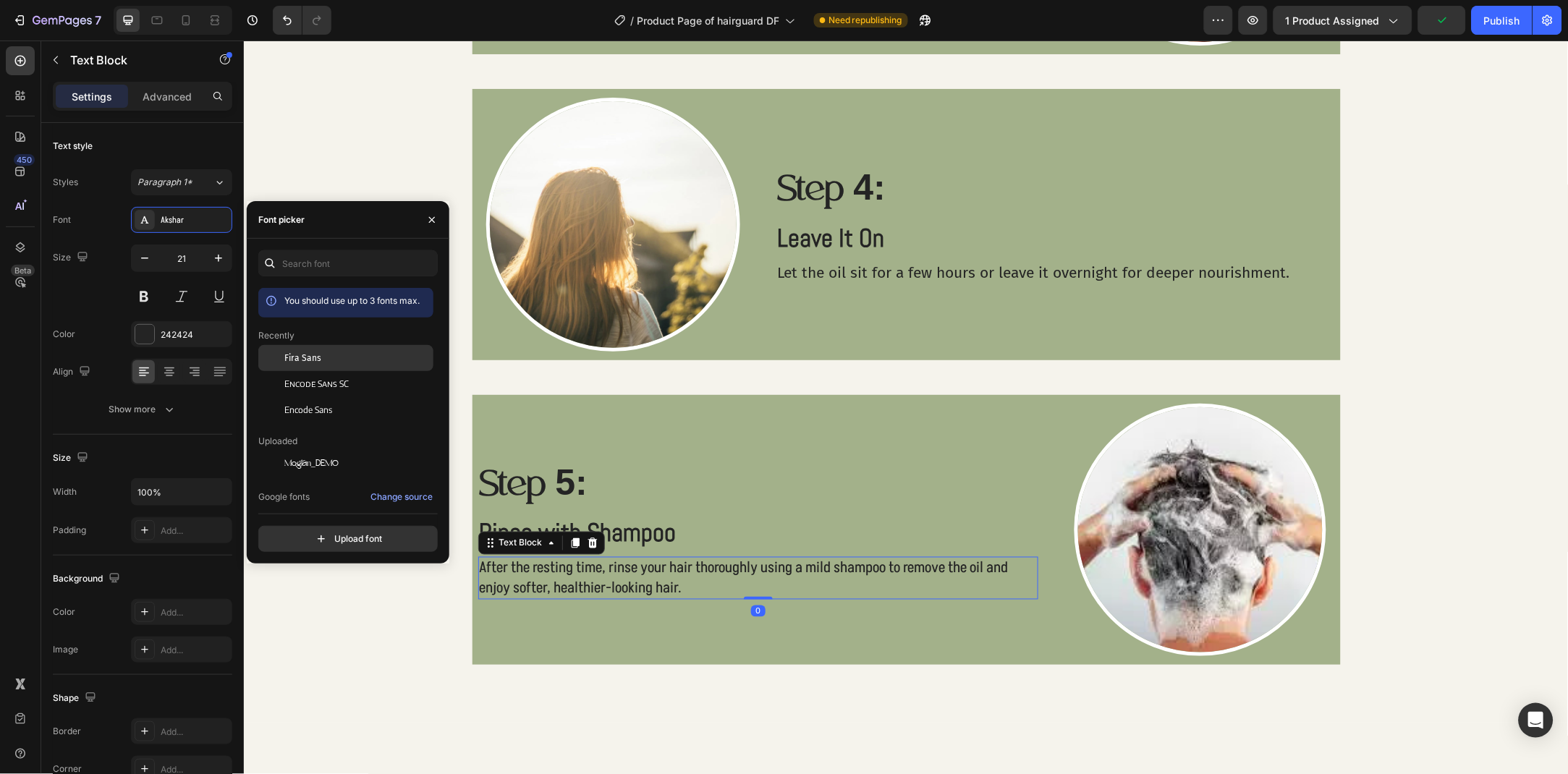
click at [314, 352] on span "Fira Sans" at bounding box center [303, 358] width 37 height 13
click at [668, 524] on p "Rinse with Shampoo" at bounding box center [757, 533] width 558 height 34
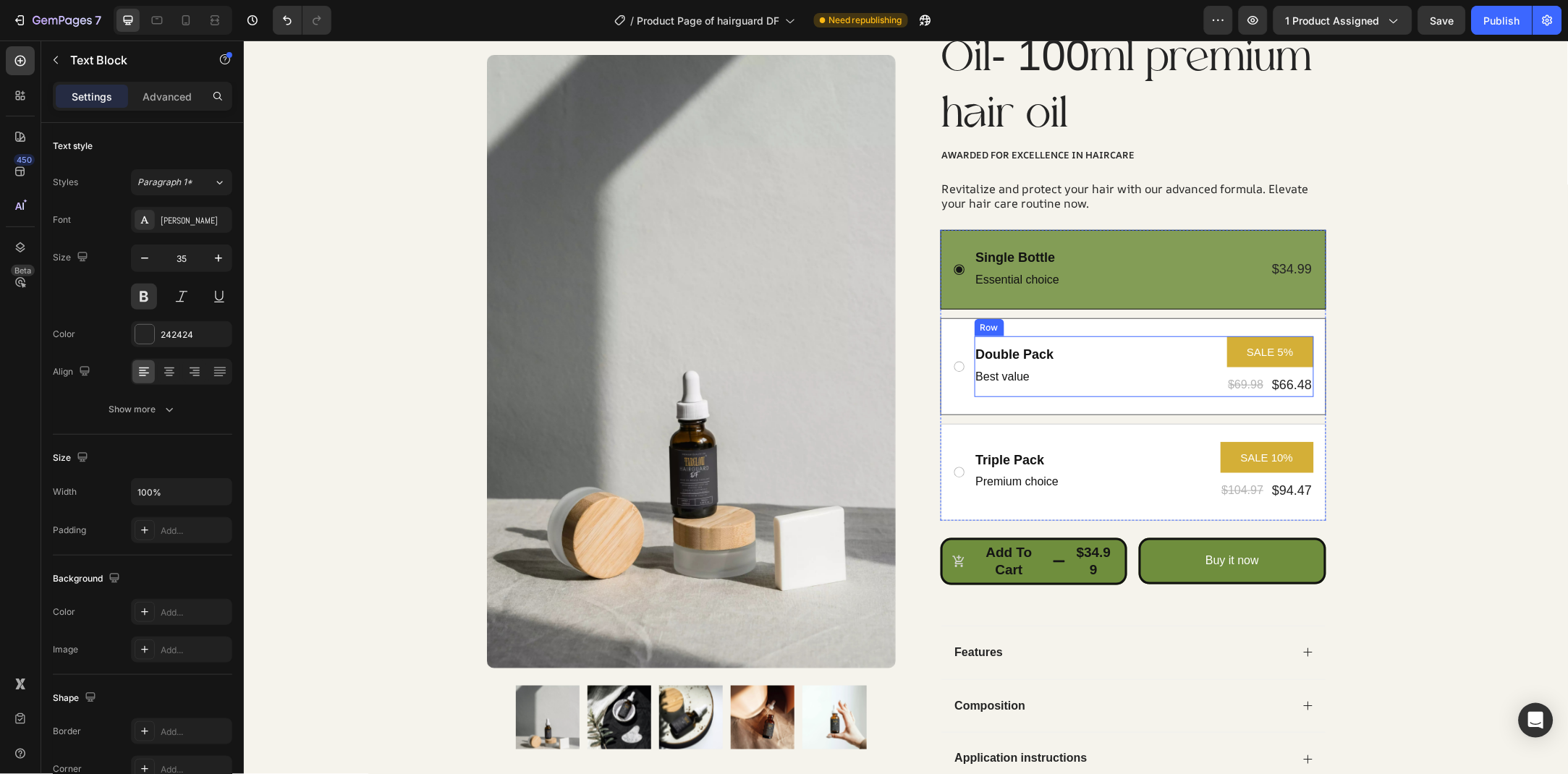
scroll to position [156, 0]
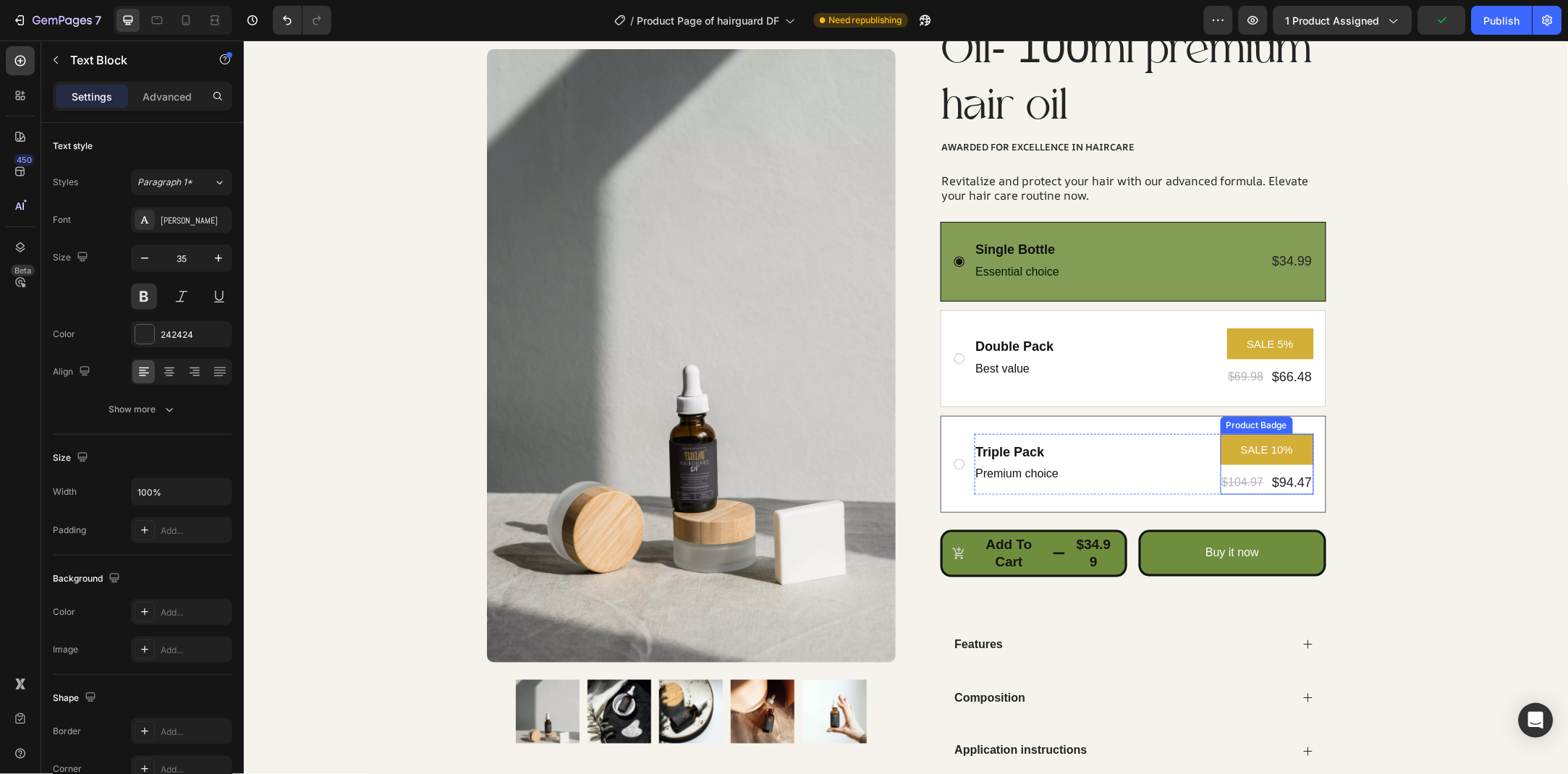
click at [1233, 453] on pre "SALE 10%" at bounding box center [1266, 449] width 70 height 31
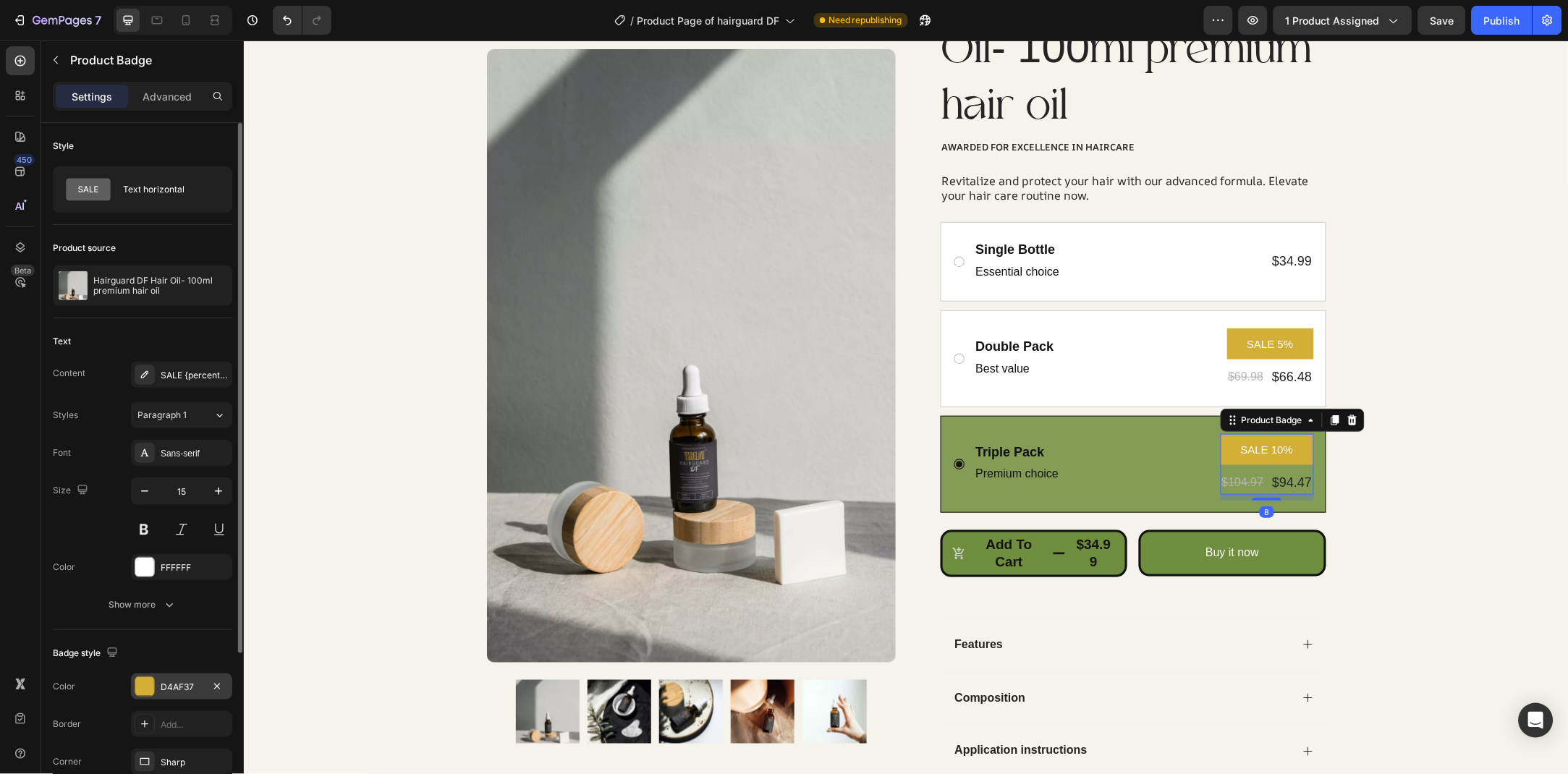
click at [189, 684] on div "D4AF37" at bounding box center [182, 687] width 42 height 13
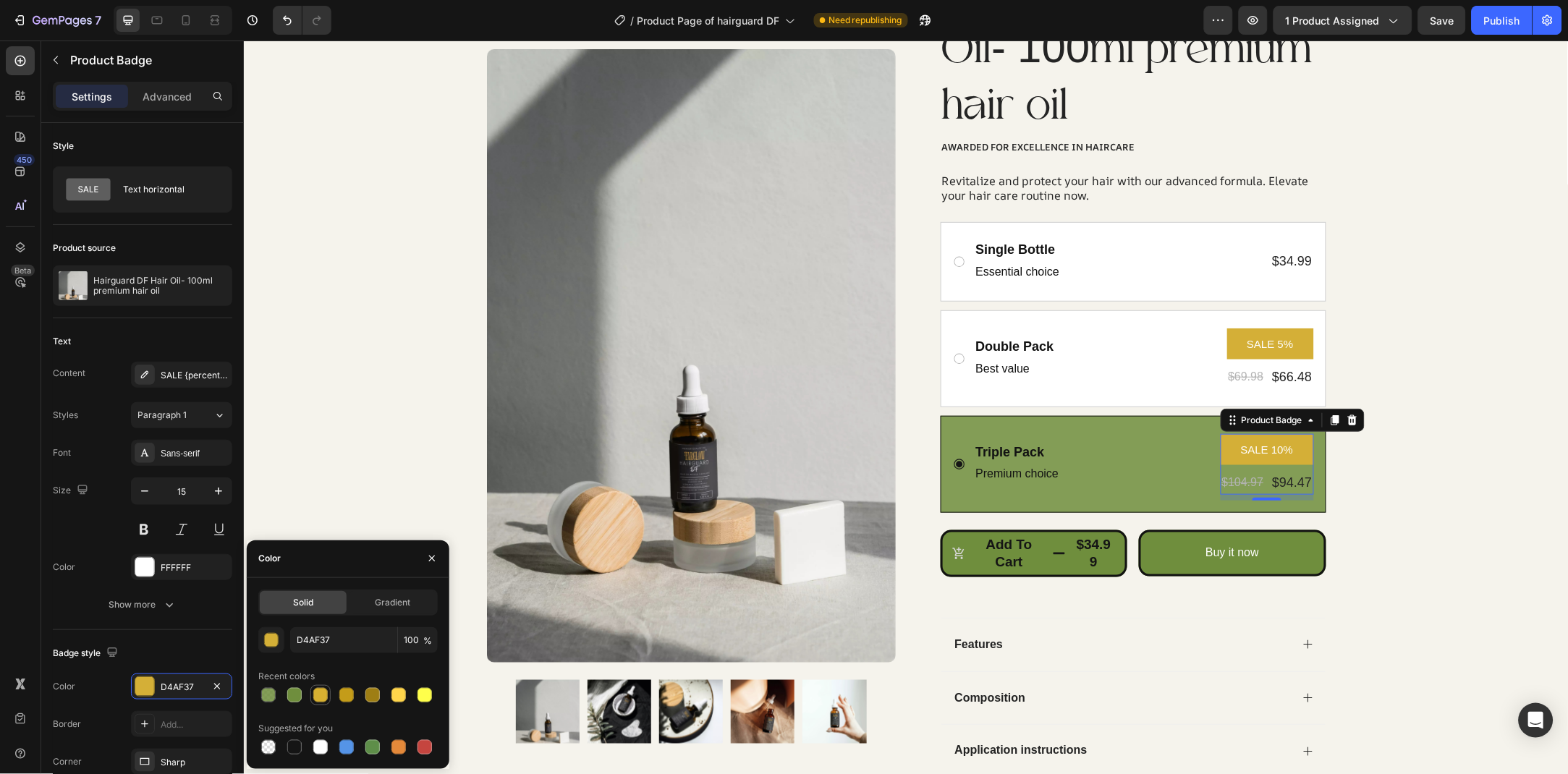
click at [317, 691] on div at bounding box center [320, 695] width 14 height 14
click at [353, 693] on div at bounding box center [346, 695] width 14 height 14
type input "D4AF37"
click at [350, 649] on input "D4AF37" at bounding box center [343, 640] width 107 height 26
click at [955, 576] on button "Add to cart $34.99" at bounding box center [1033, 553] width 188 height 47
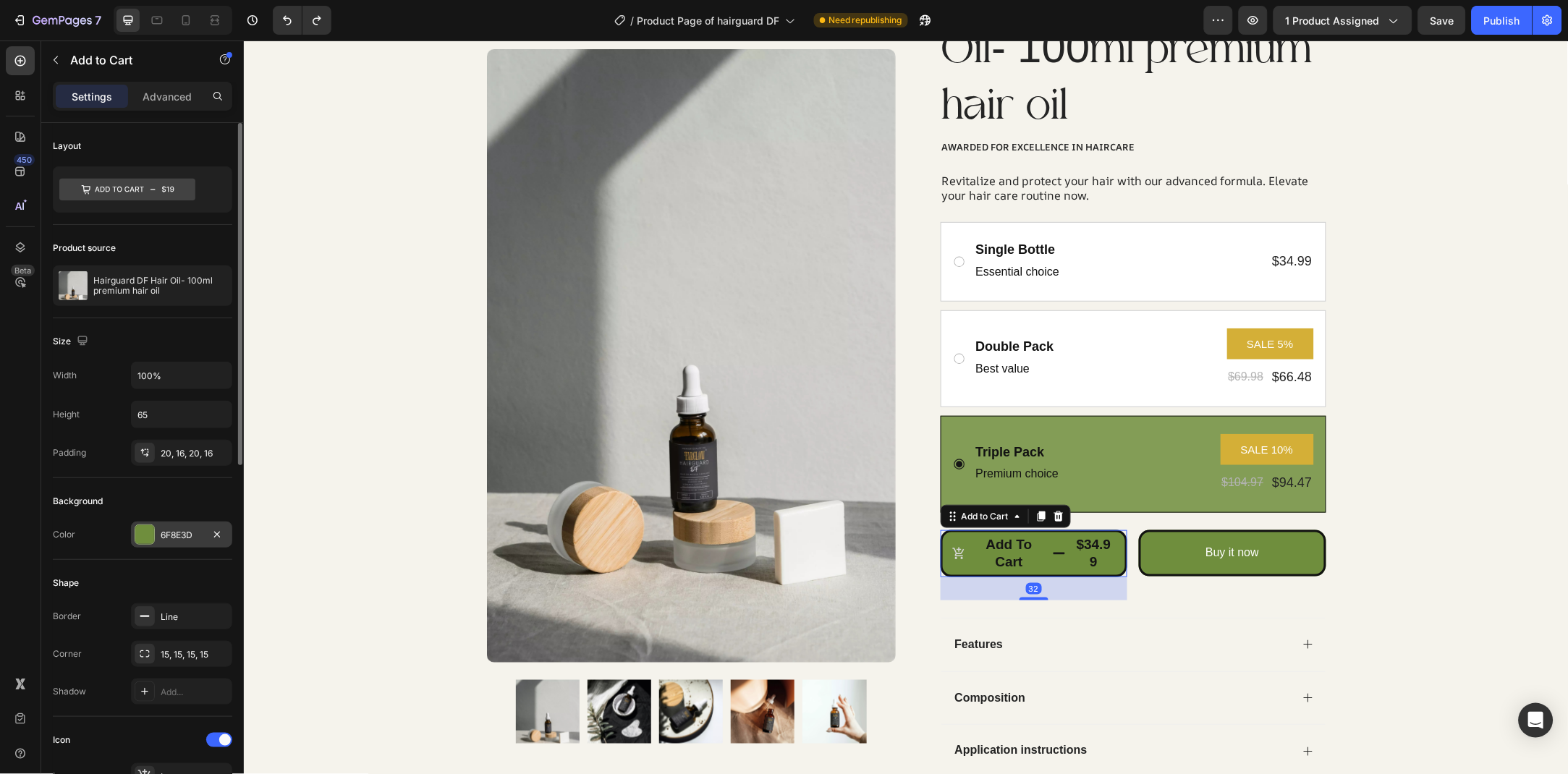
click at [172, 530] on div "6F8E3D" at bounding box center [182, 535] width 42 height 13
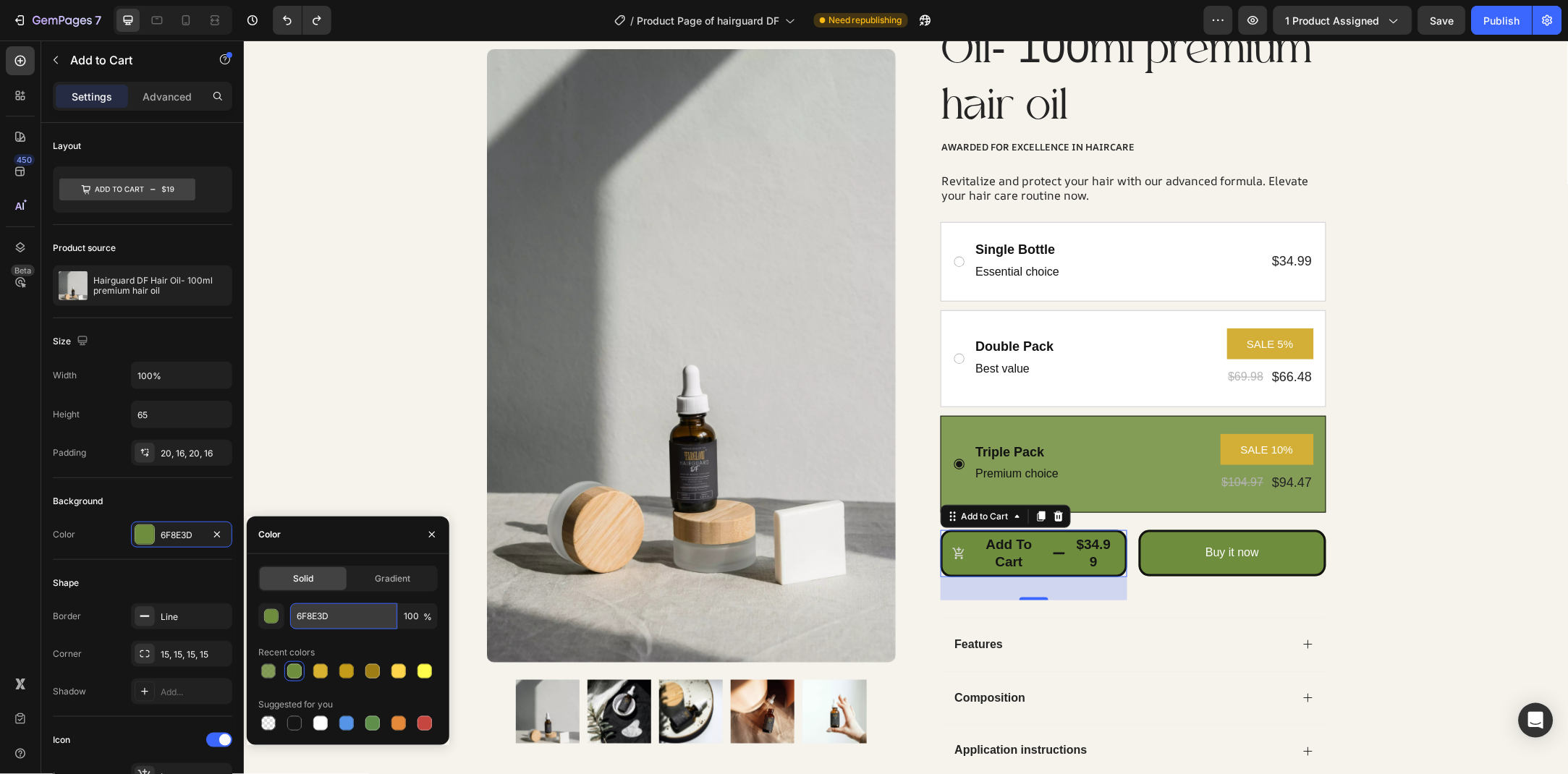
click at [320, 613] on input "6F8E3D" at bounding box center [343, 616] width 107 height 26
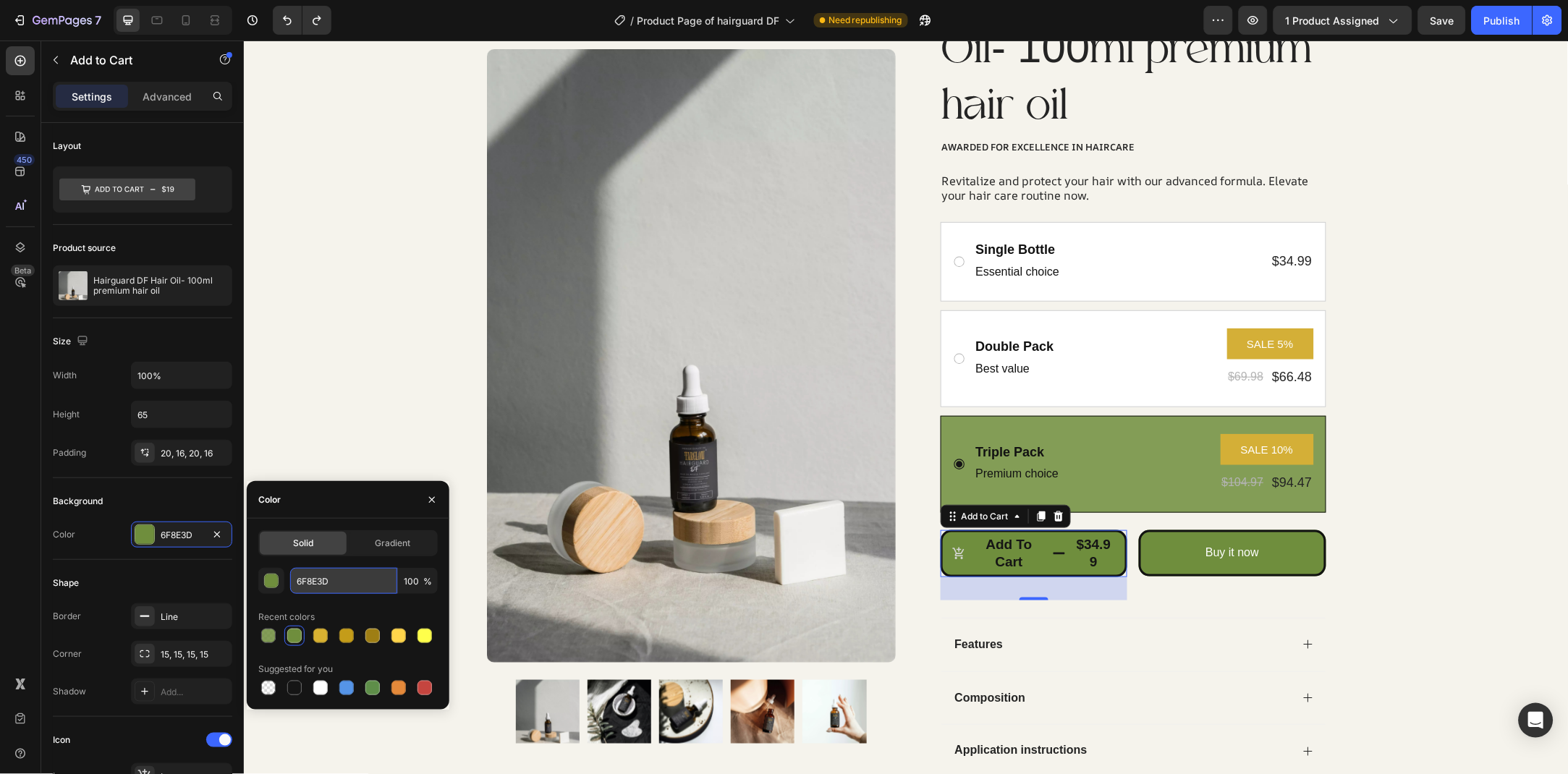
paste input "D4AF37"
type input "D4AF37"
click at [436, 494] on icon "button" at bounding box center [431, 499] width 11 height 11
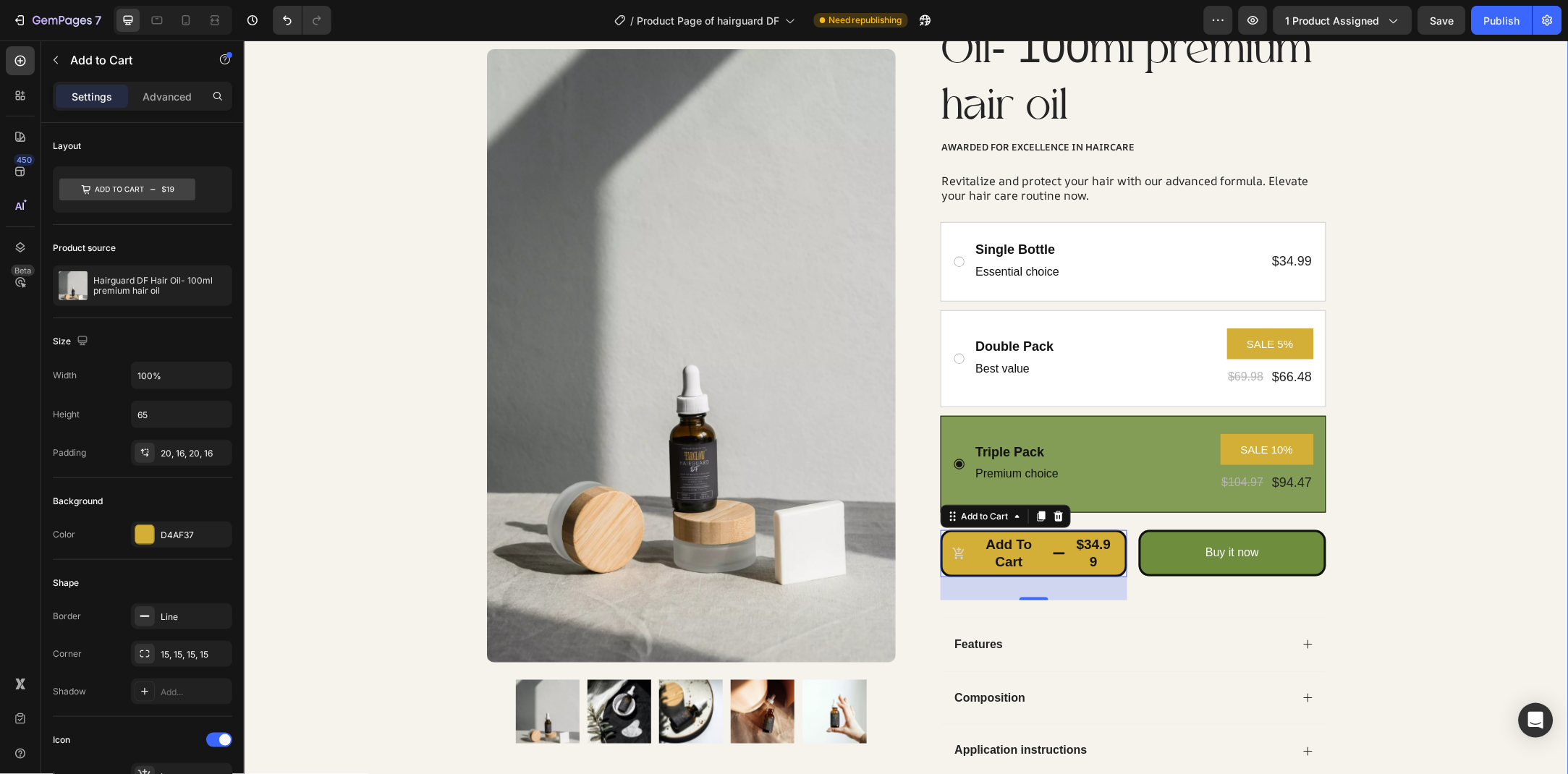
click at [1392, 337] on div "Product Images Row Icon Icon Icon Icon Icon Icon List Rated 4.9/5 Based on 1200…" at bounding box center [905, 357] width 1324 height 888
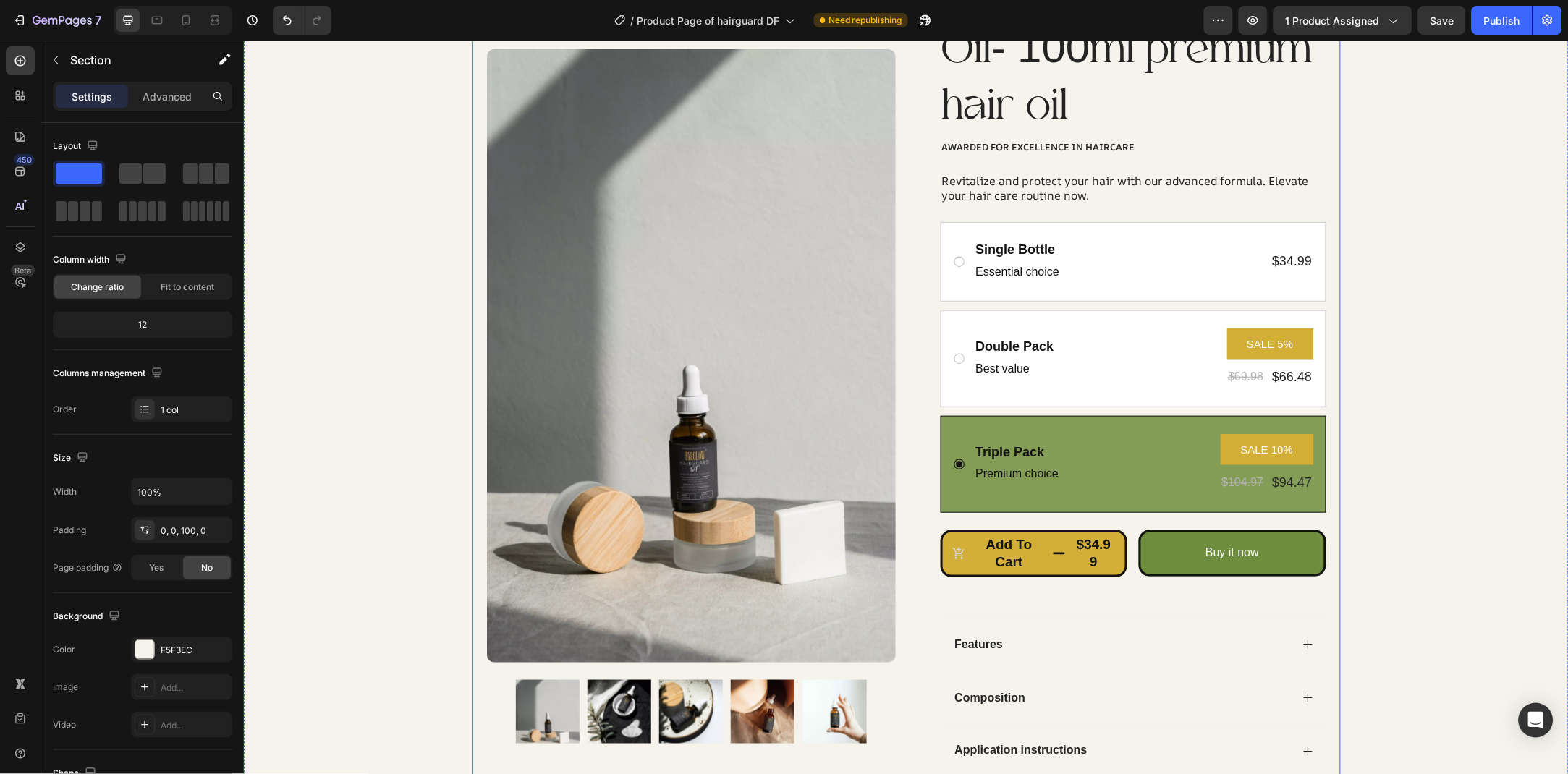
scroll to position [381, 0]
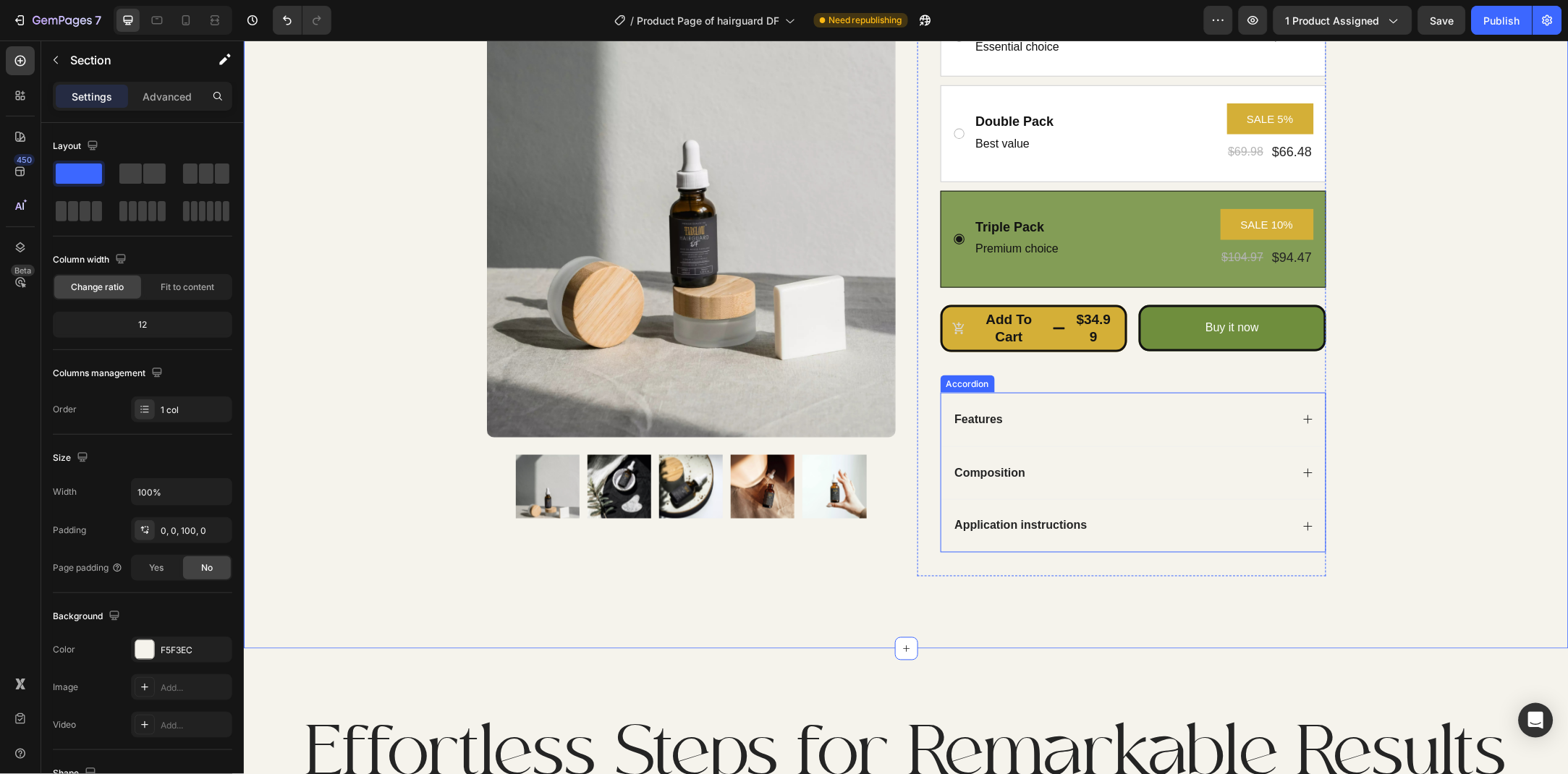
click at [1305, 414] on icon at bounding box center [1307, 418] width 11 height 11
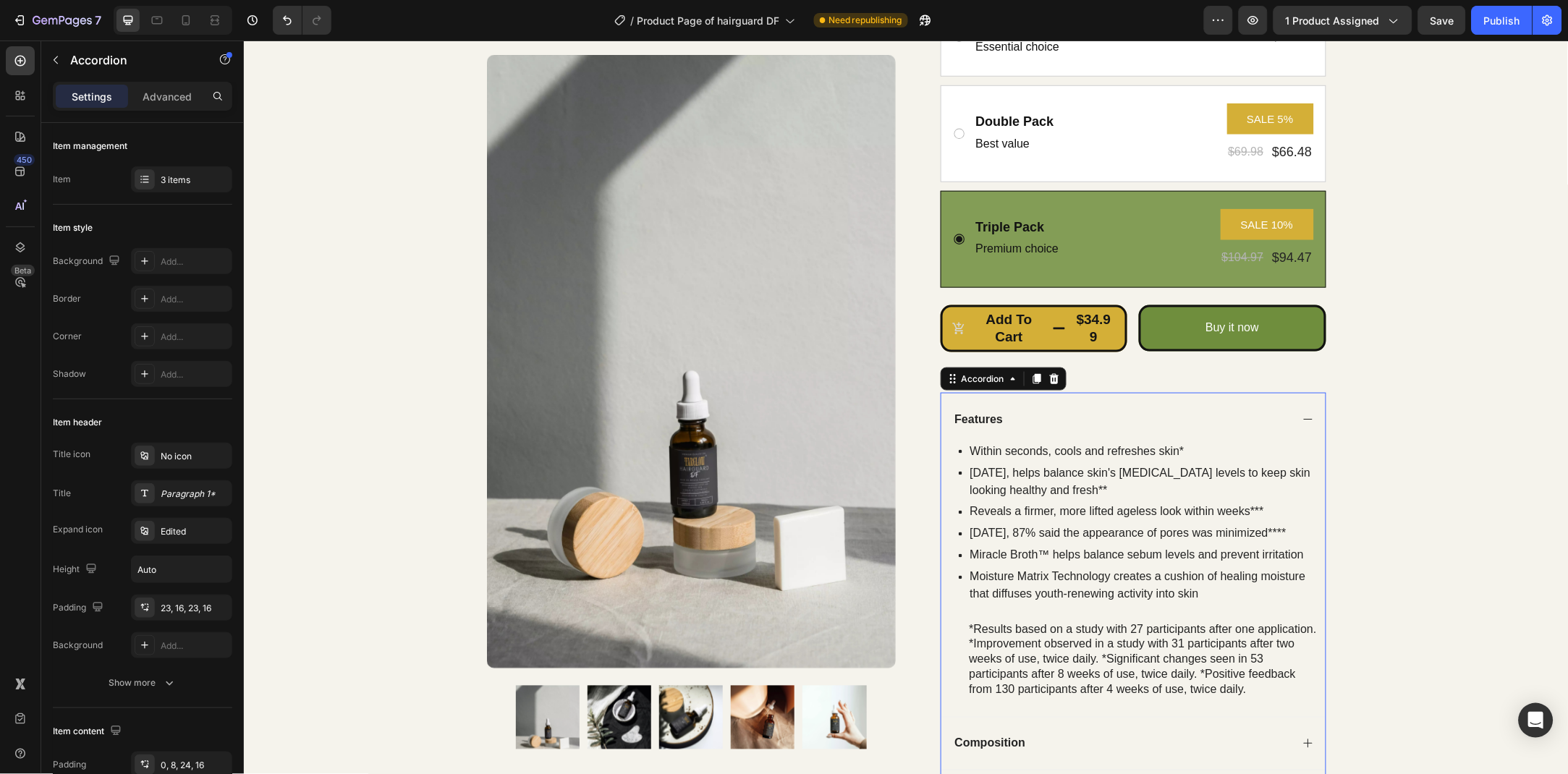
click at [1305, 418] on icon at bounding box center [1307, 418] width 11 height 11
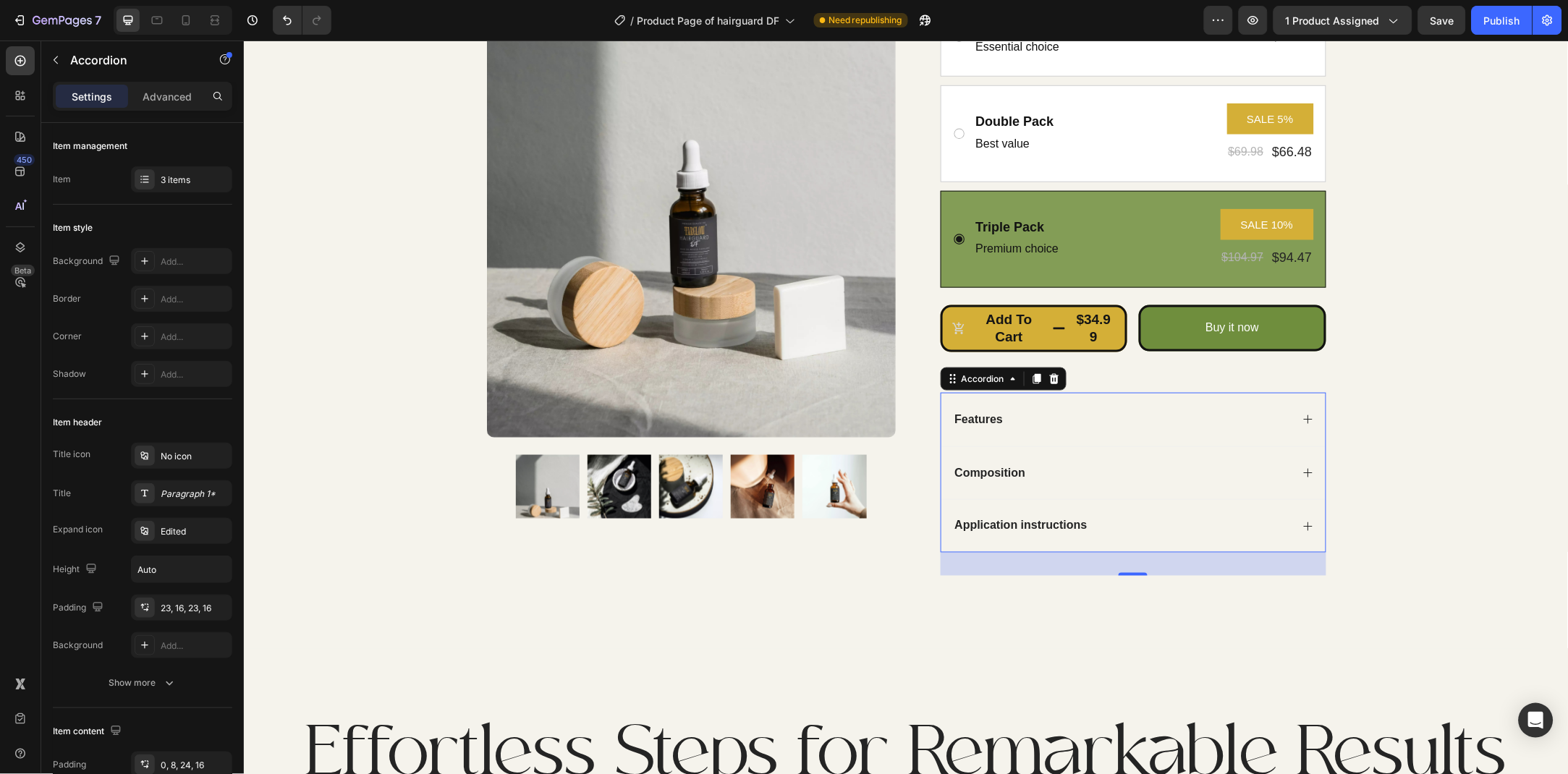
click at [1298, 463] on div "Composition" at bounding box center [1132, 473] width 384 height 54
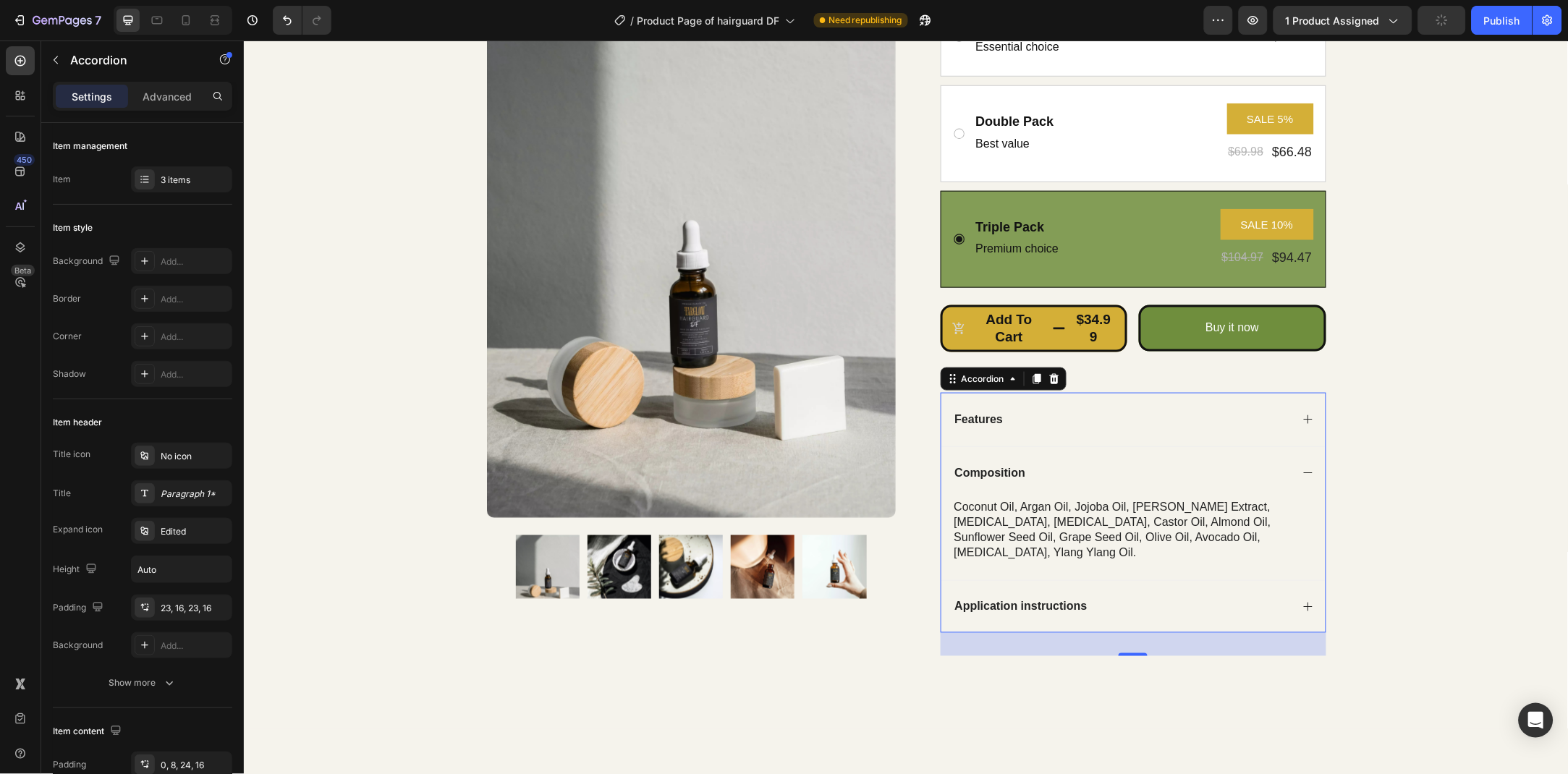
click at [1298, 463] on div "Composition" at bounding box center [1132, 473] width 384 height 54
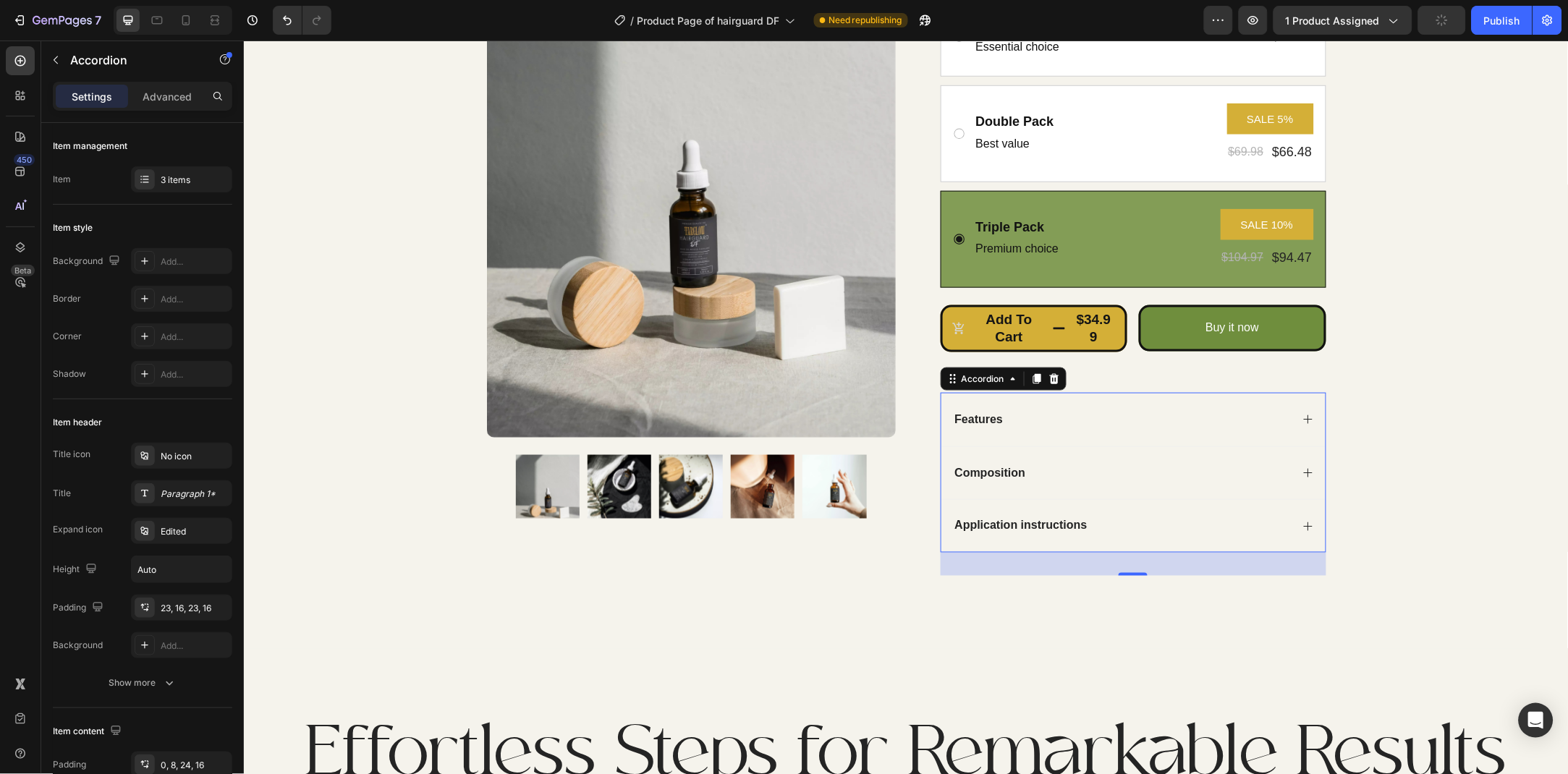
click at [1303, 516] on div "Application instructions" at bounding box center [1132, 525] width 384 height 54
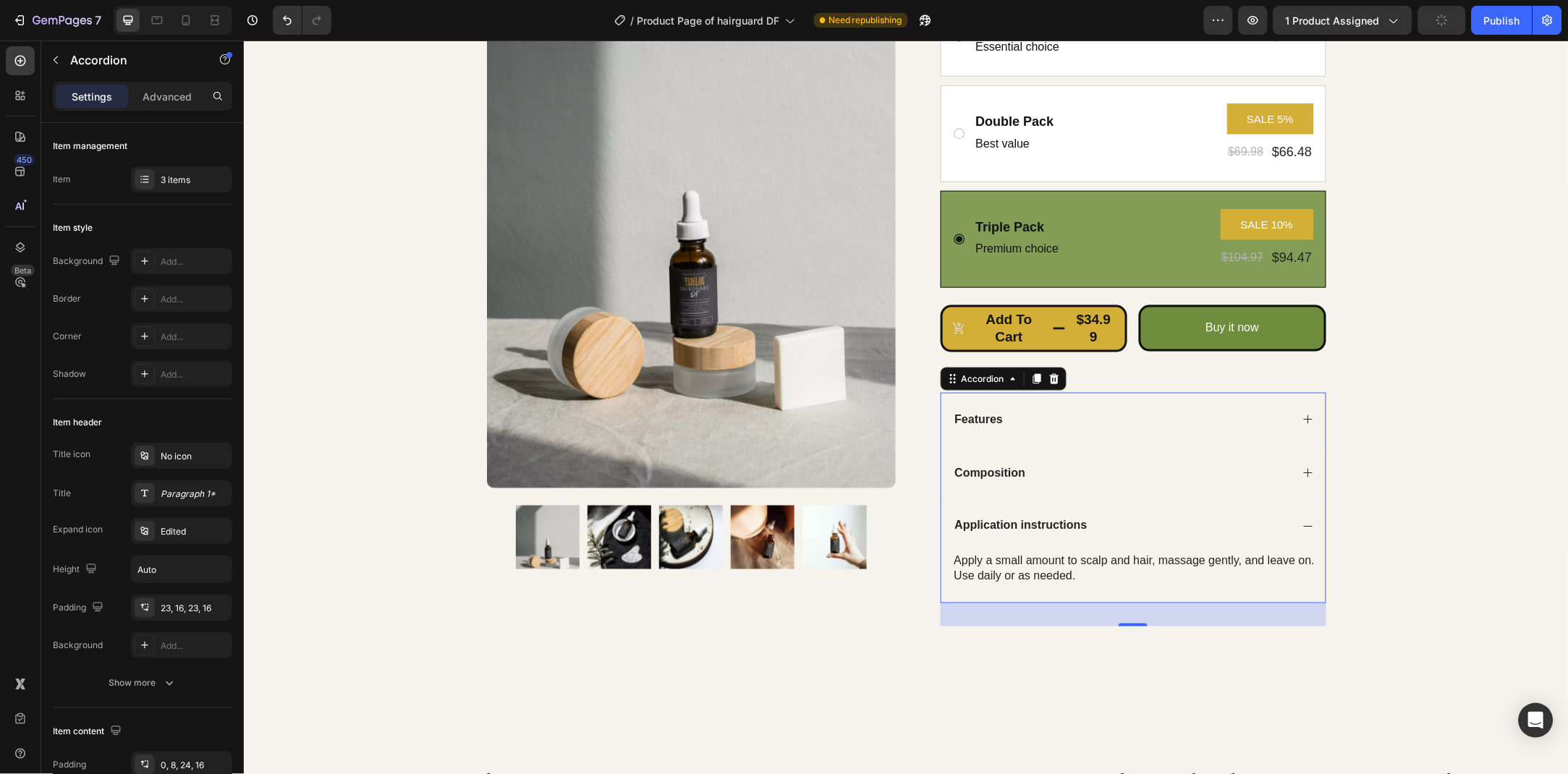
click at [1303, 528] on icon at bounding box center [1307, 525] width 11 height 11
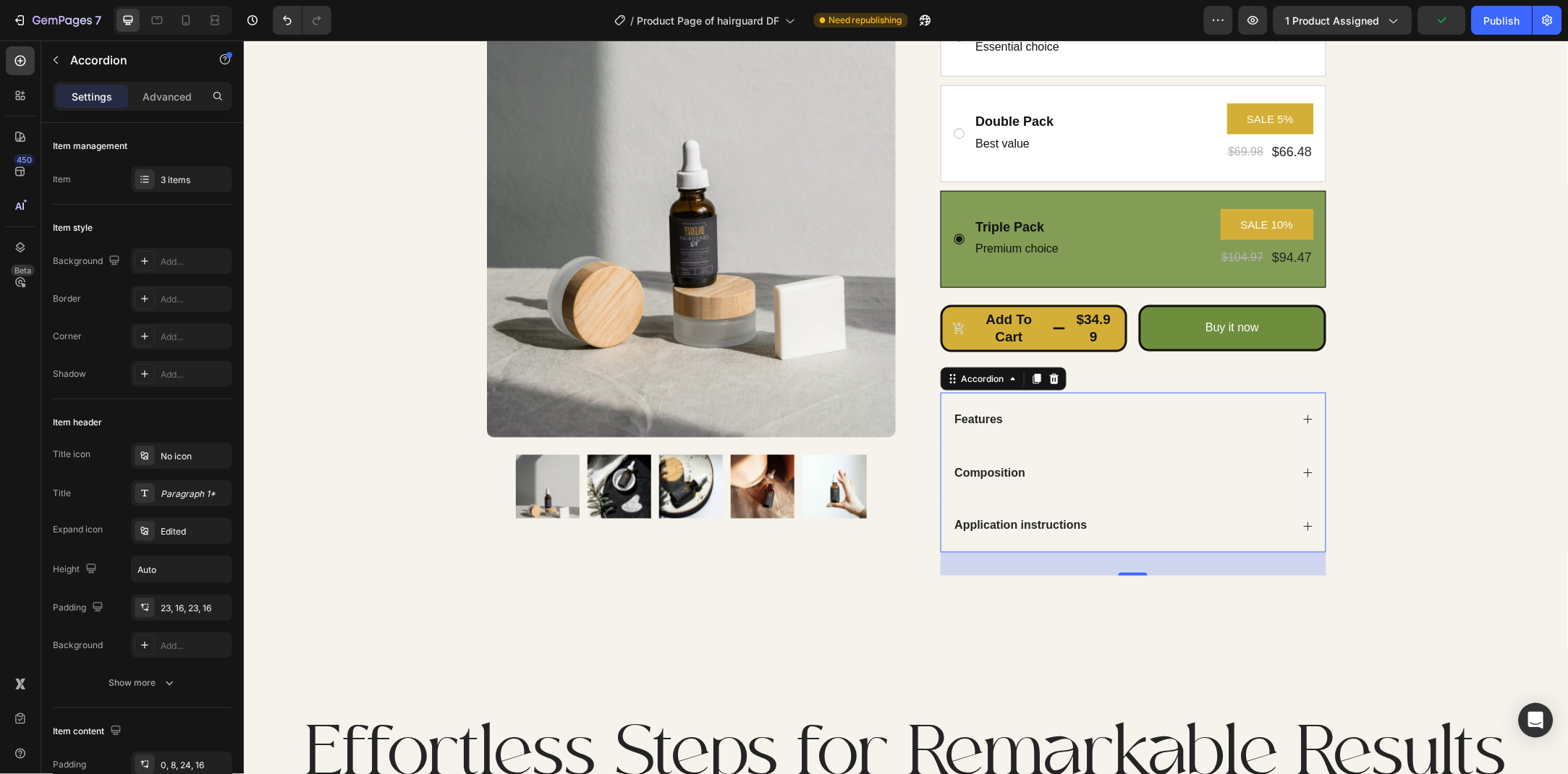
click at [1298, 477] on div "Composition" at bounding box center [1132, 473] width 384 height 54
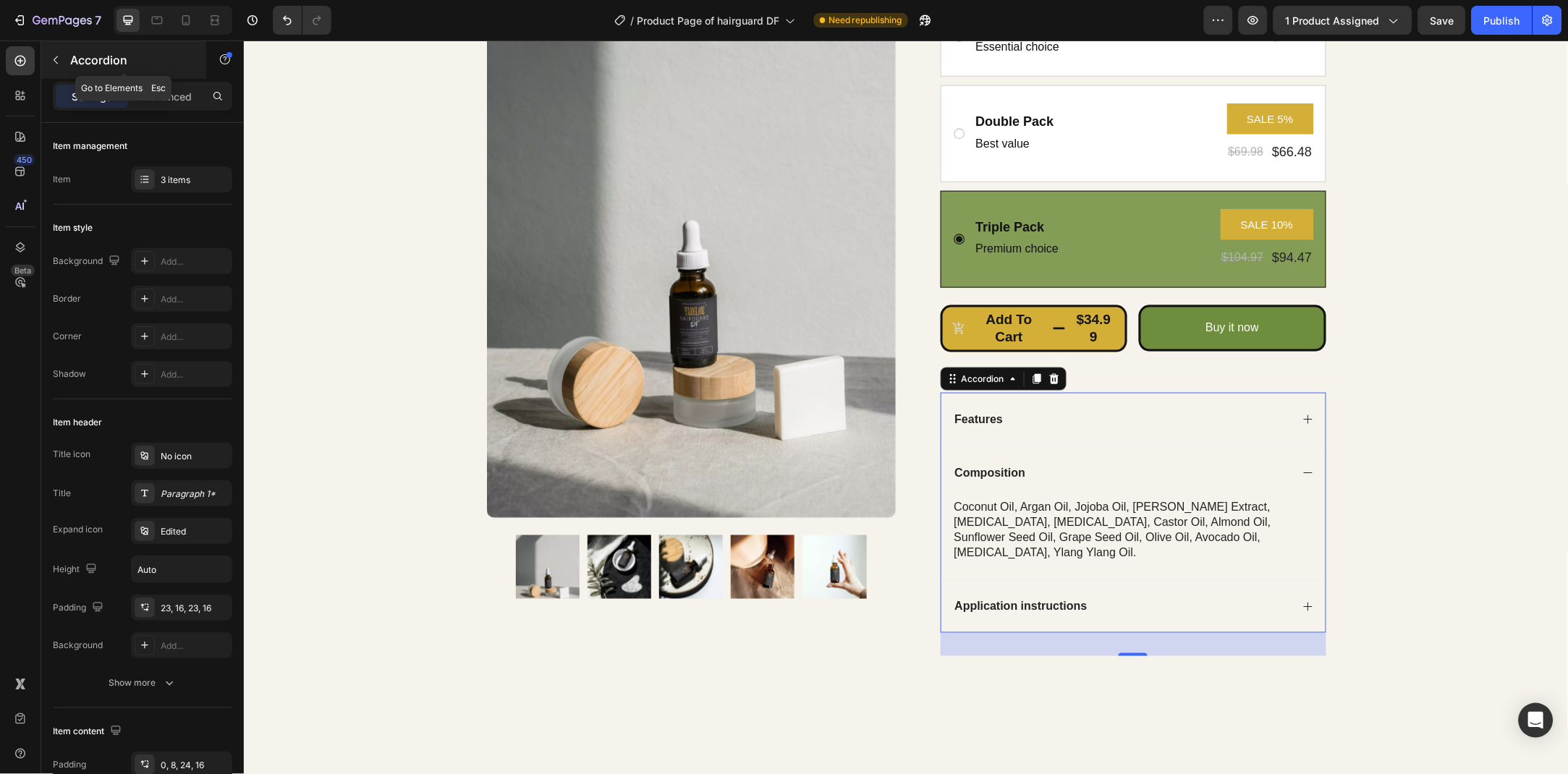
click at [53, 61] on icon "button" at bounding box center [55, 60] width 11 height 11
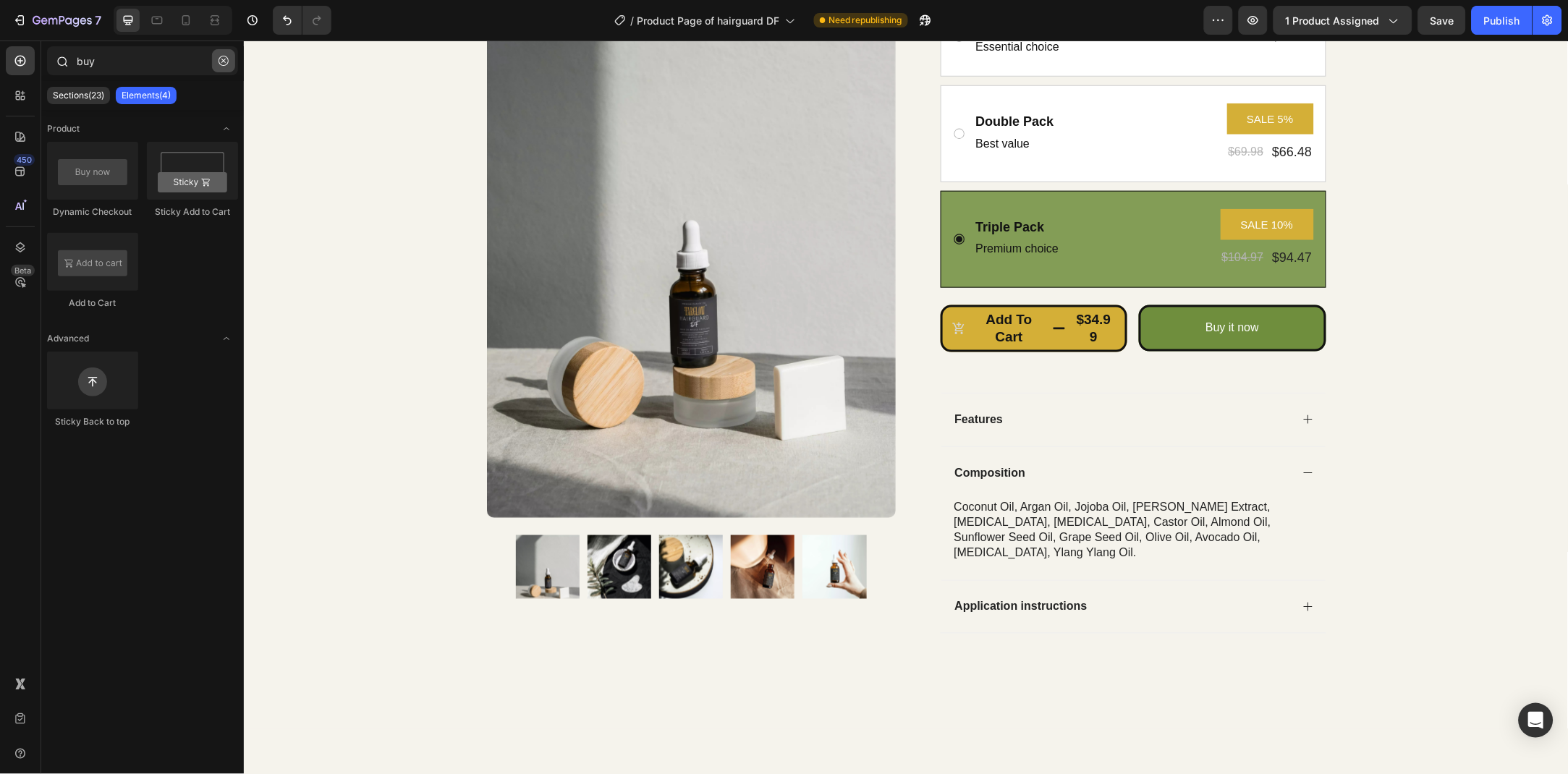
click at [221, 60] on icon "button" at bounding box center [223, 61] width 10 height 10
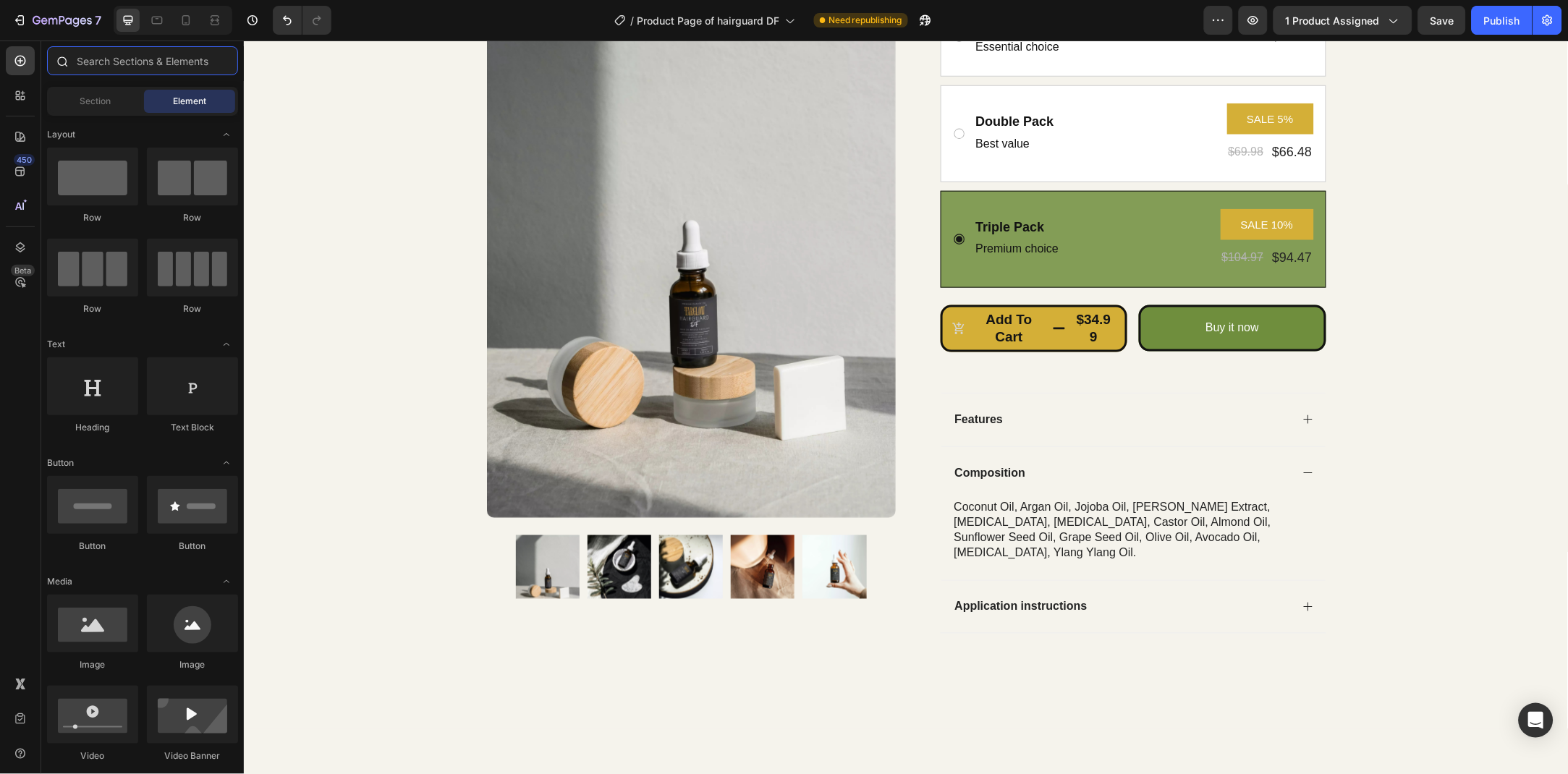
click at [155, 62] on input "text" at bounding box center [143, 61] width 191 height 29
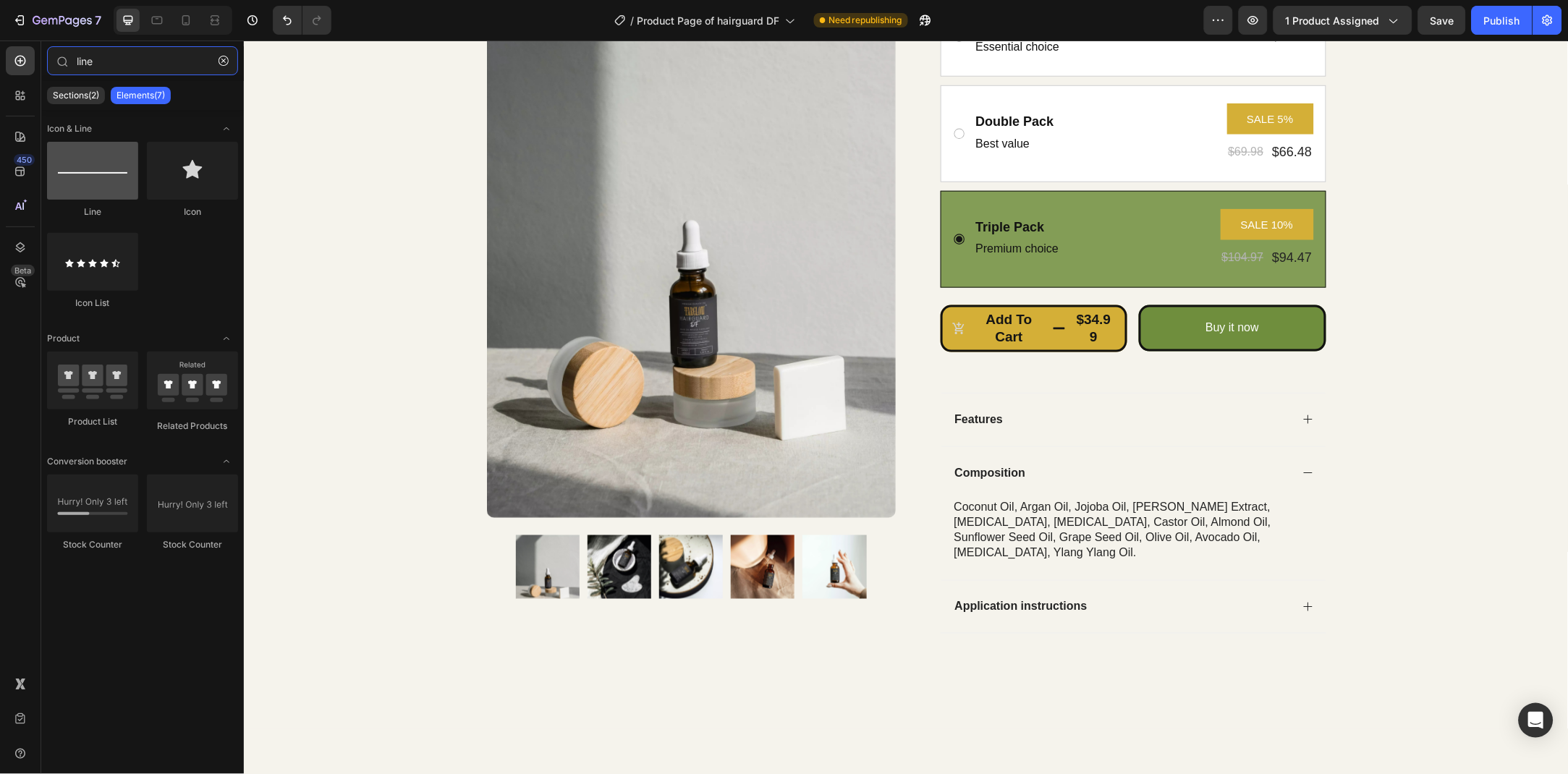
type input "line"
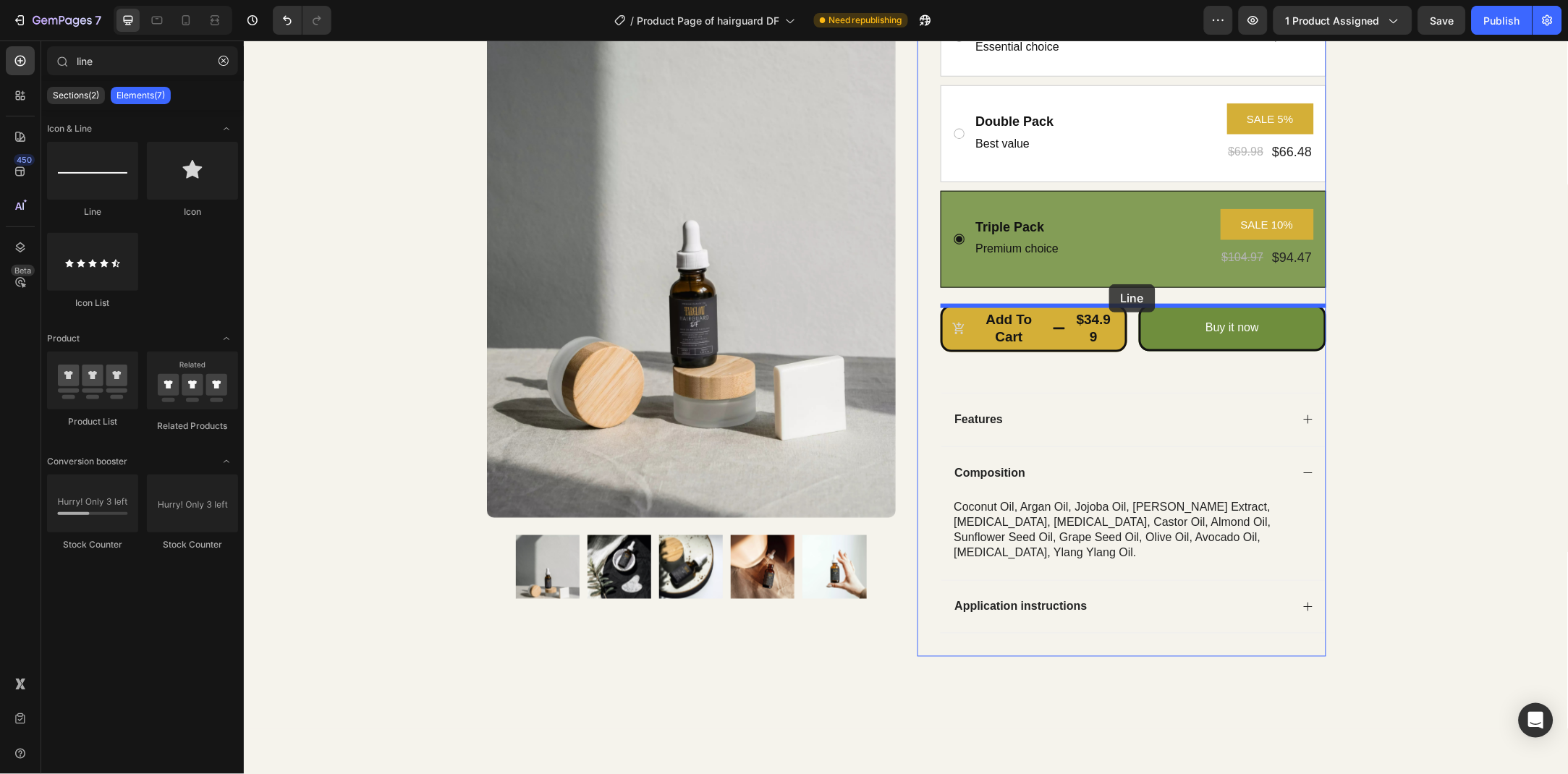
drag, startPoint x: 331, startPoint y: 202, endPoint x: 1109, endPoint y: 284, distance: 782.3
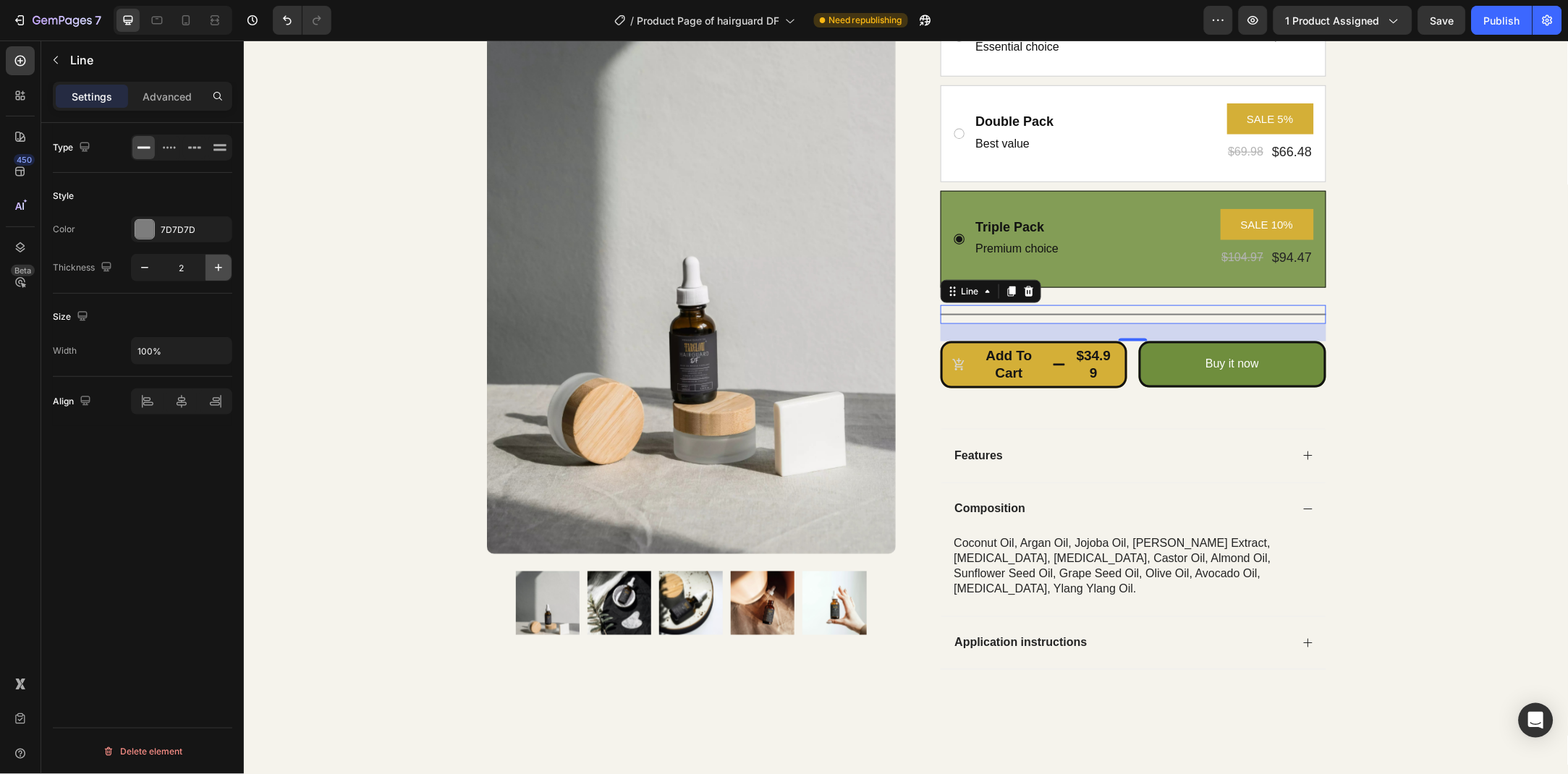
click at [213, 273] on icon "button" at bounding box center [218, 267] width 14 height 14
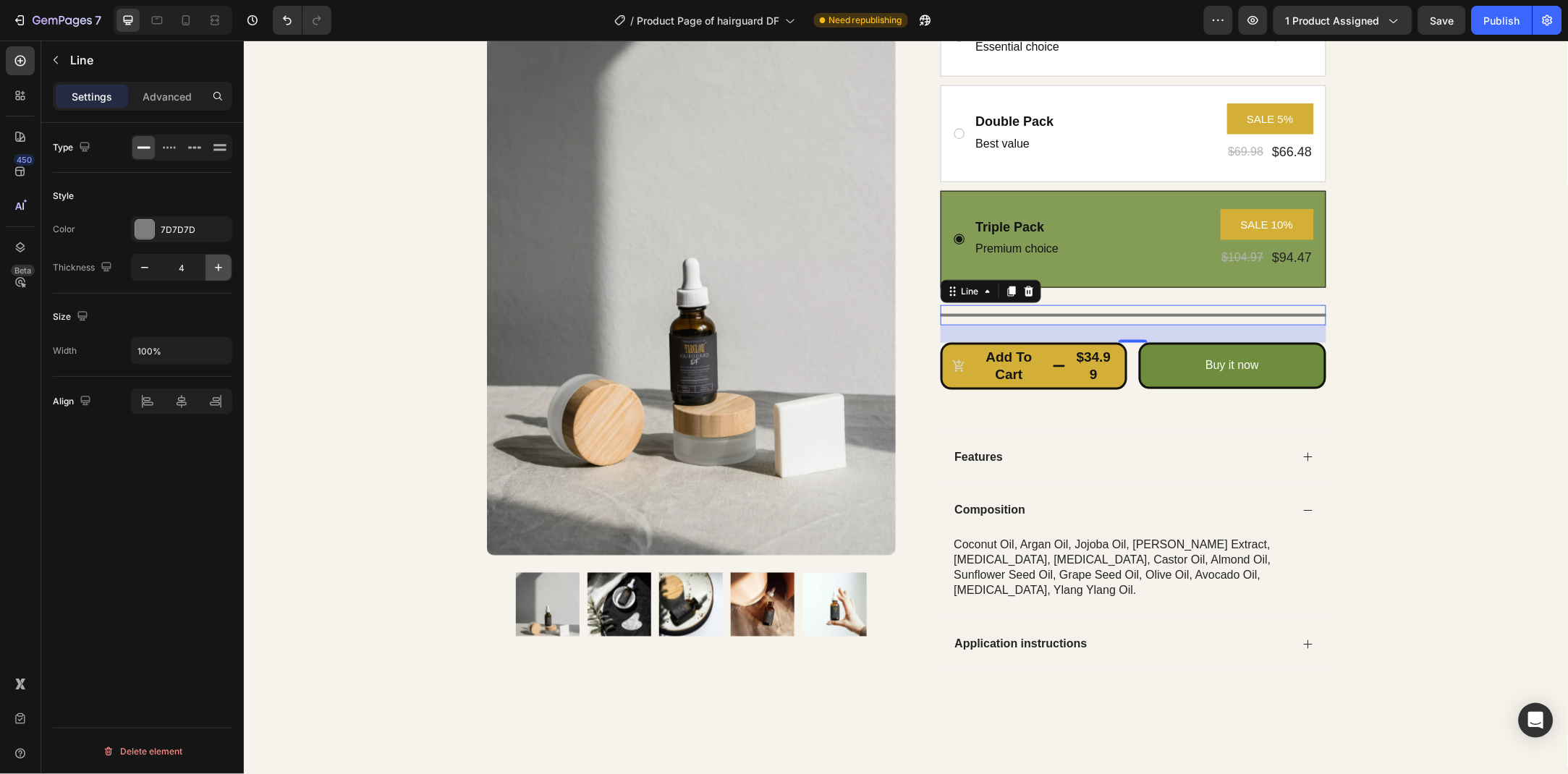
click at [213, 273] on icon "button" at bounding box center [218, 267] width 14 height 14
type input "6"
click at [164, 226] on div "7D7D7D" at bounding box center [182, 229] width 42 height 13
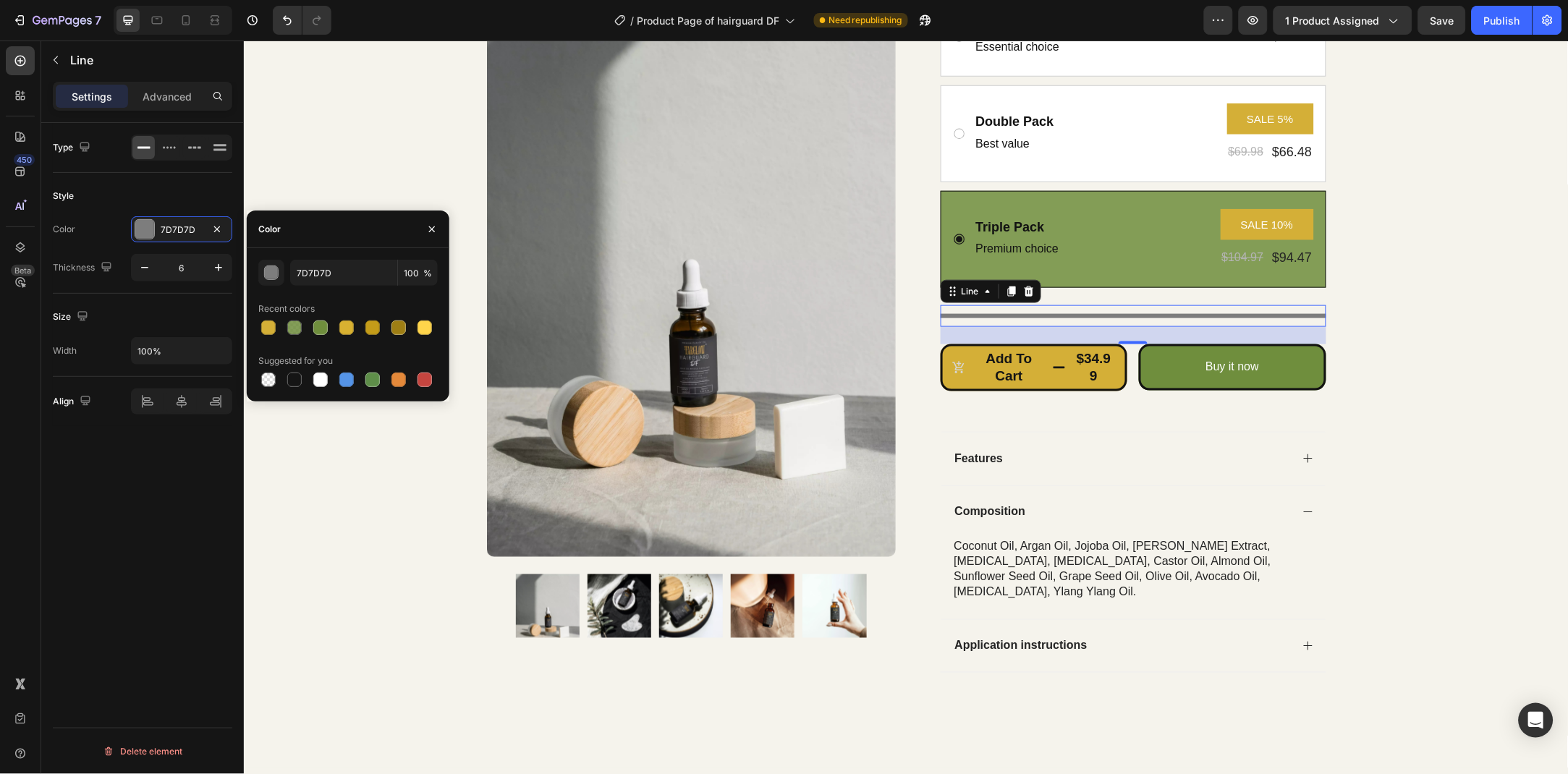
click at [282, 377] on div at bounding box center [348, 380] width 179 height 20
click at [291, 377] on div at bounding box center [294, 380] width 14 height 14
click at [265, 274] on div "button" at bounding box center [271, 273] width 14 height 14
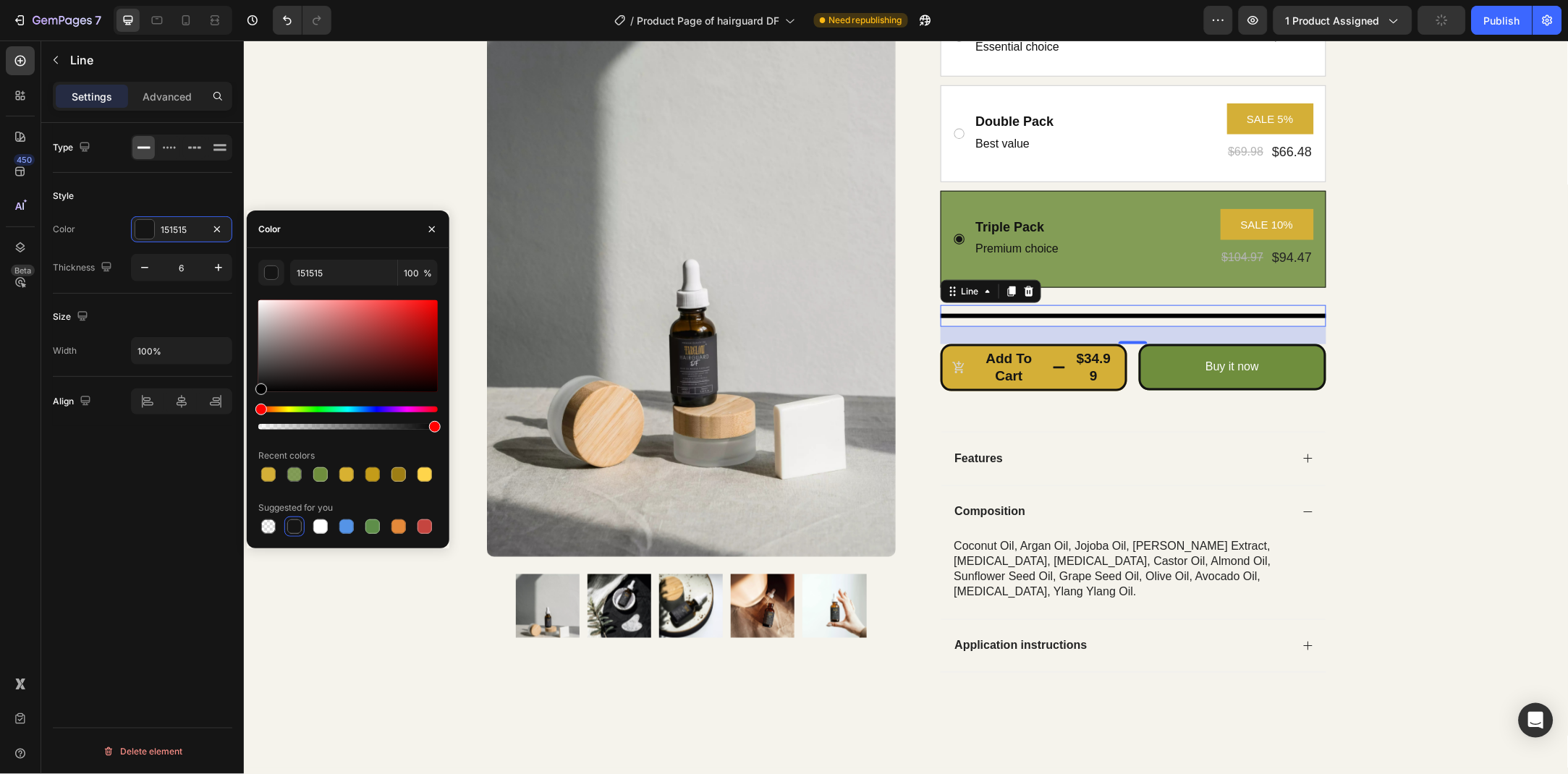
drag, startPoint x: 276, startPoint y: 389, endPoint x: 205, endPoint y: 419, distance: 77.1
click at [205, 419] on div "450 Beta line Sections(2) Elements(7) Icon & Line Line Icon Icon List Product P…" at bounding box center [122, 407] width 244 height 734
type input "000000"
click at [436, 234] on icon "button" at bounding box center [431, 229] width 11 height 11
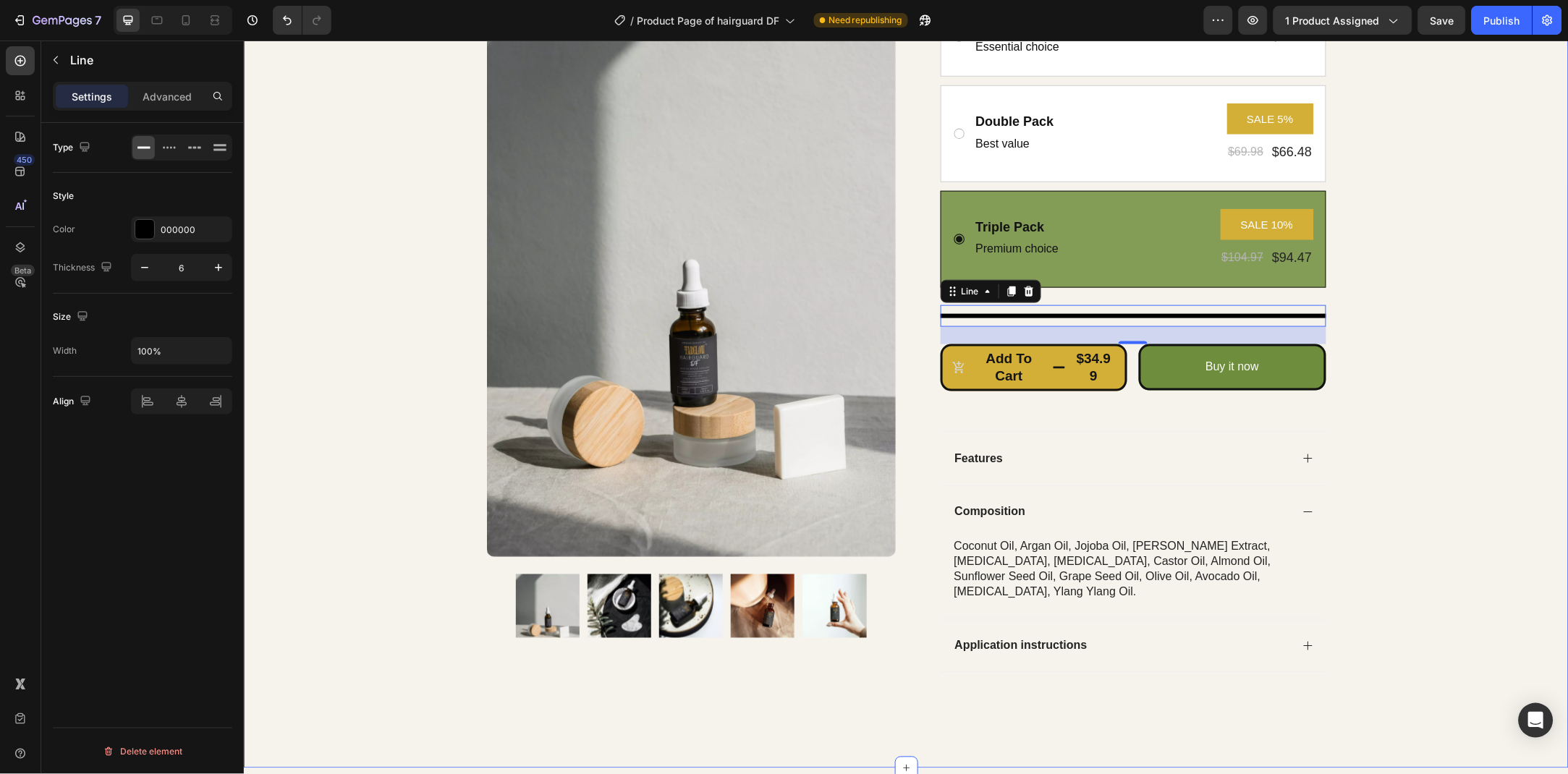
scroll to position [303, 0]
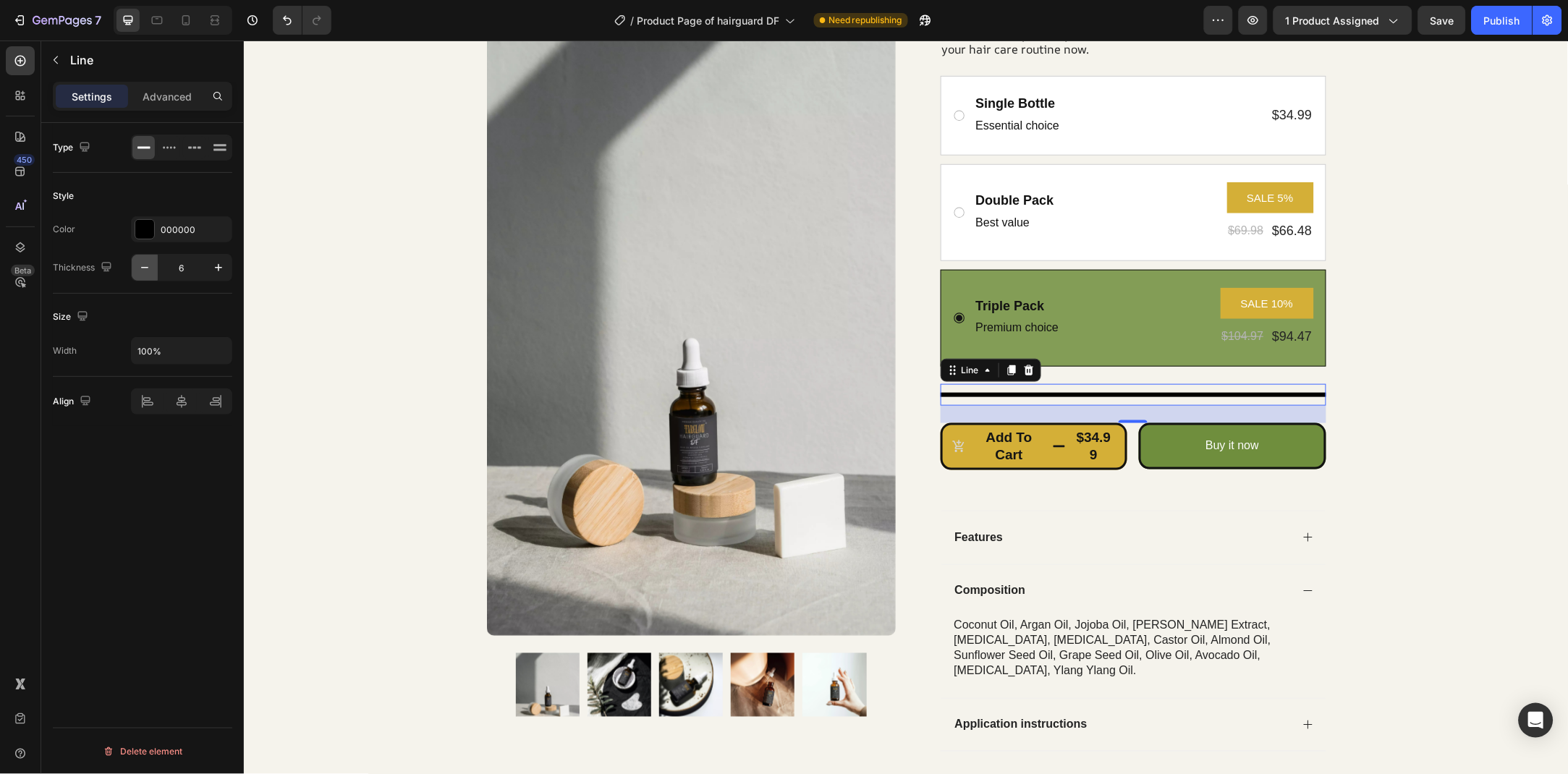
click at [149, 269] on icon "button" at bounding box center [144, 267] width 14 height 14
type input "5"
click at [137, 501] on div "Type Style Color 000000 Thickness 5 Size Width 100% Align Delete element" at bounding box center [142, 469] width 202 height 693
click at [164, 91] on p "Advanced" at bounding box center [167, 96] width 49 height 15
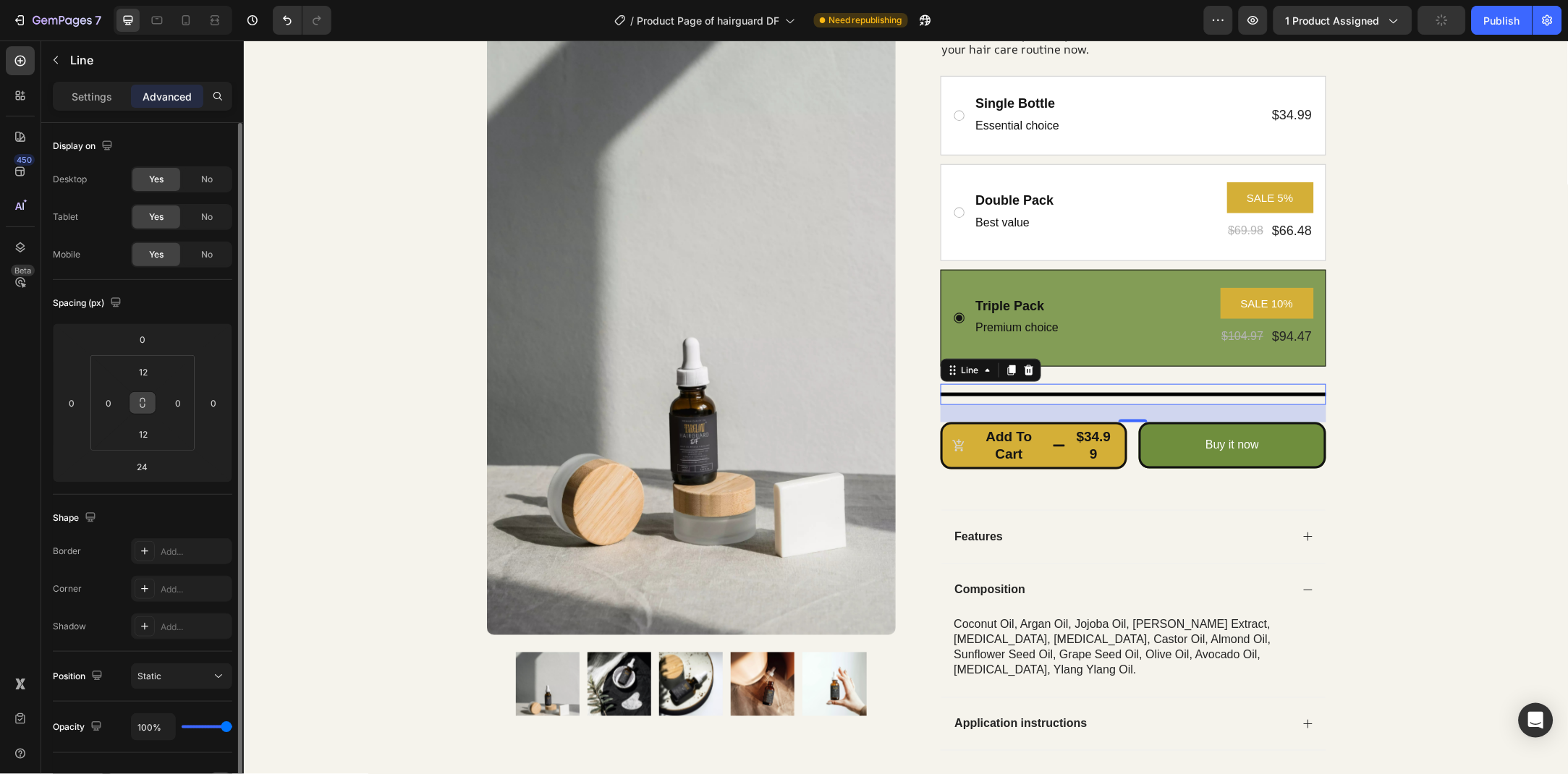
click at [149, 400] on button at bounding box center [142, 403] width 28 height 23
click at [157, 369] on input "12" at bounding box center [143, 371] width 29 height 22
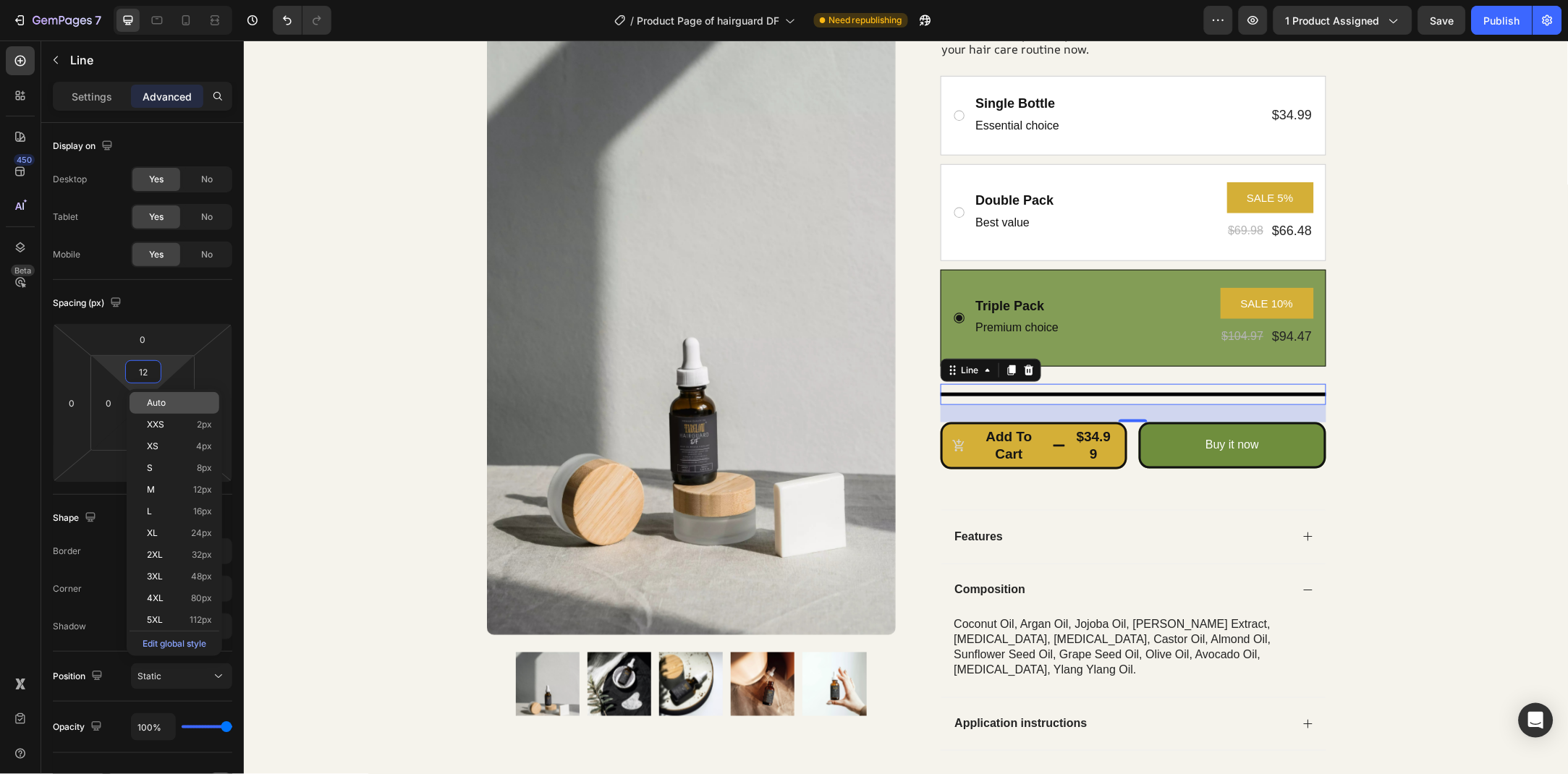
type input "0"
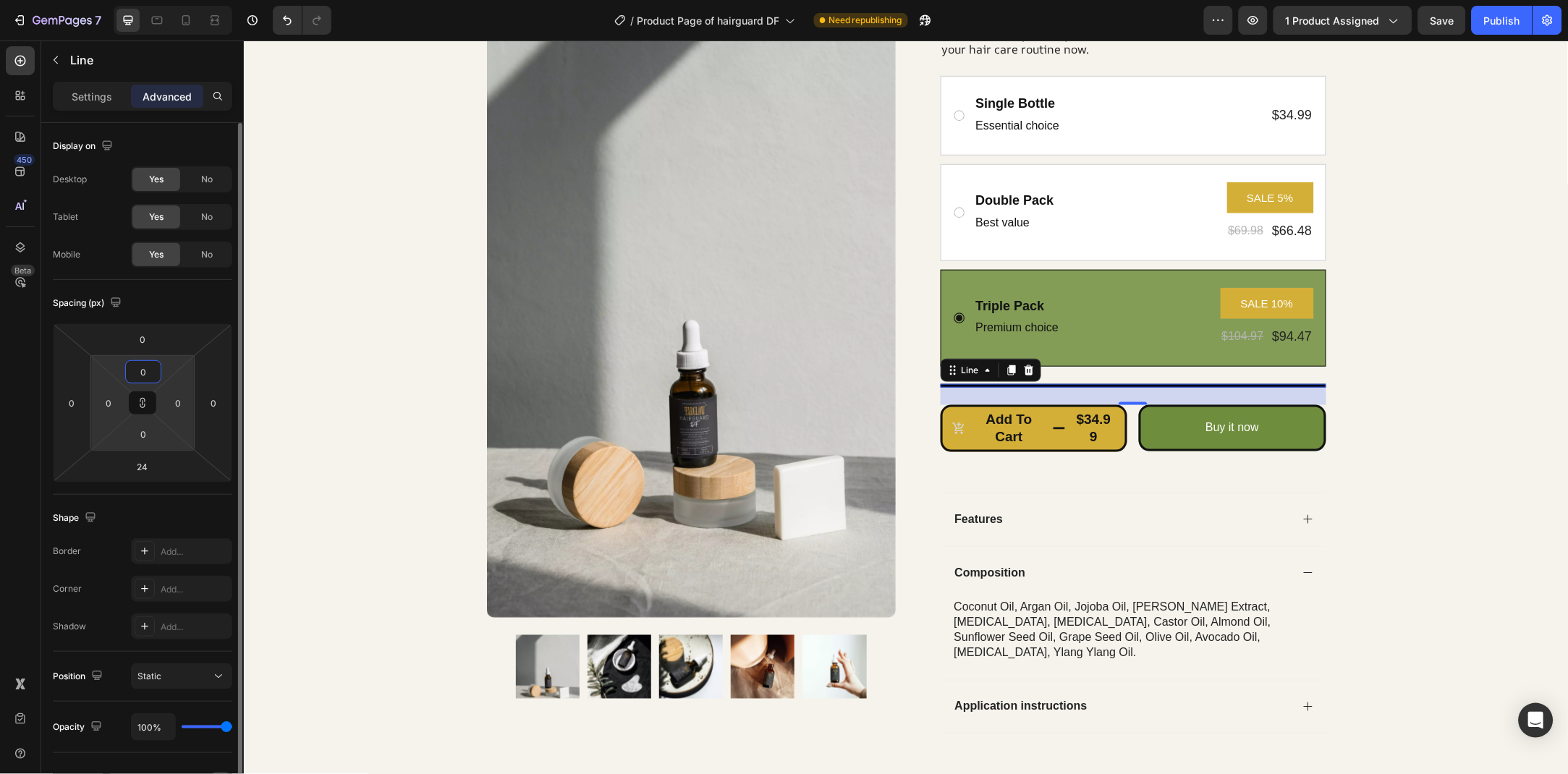
click at [152, 364] on input "0" at bounding box center [143, 371] width 29 height 22
type input "0"
click at [0, 0] on div "Spacing (px) 0 0 24 0 0 0 0 0" at bounding box center [0, 0] width 0 height 0
click at [149, 0] on html "7 Version history / Product Page of hairguard DF Need republishing Preview 1 pr…" at bounding box center [784, 0] width 1568 height 0
type input "24"
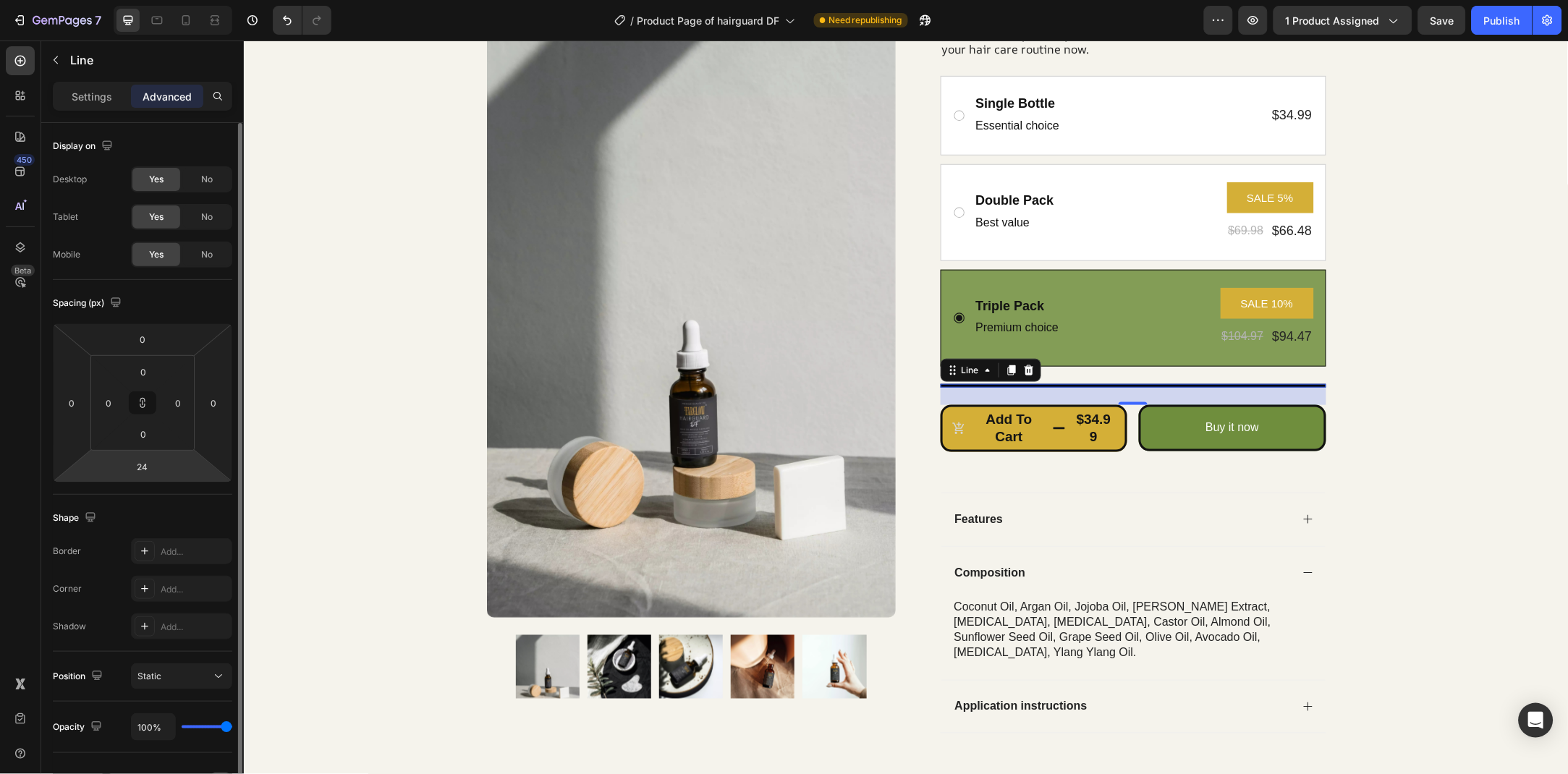
type input "24"
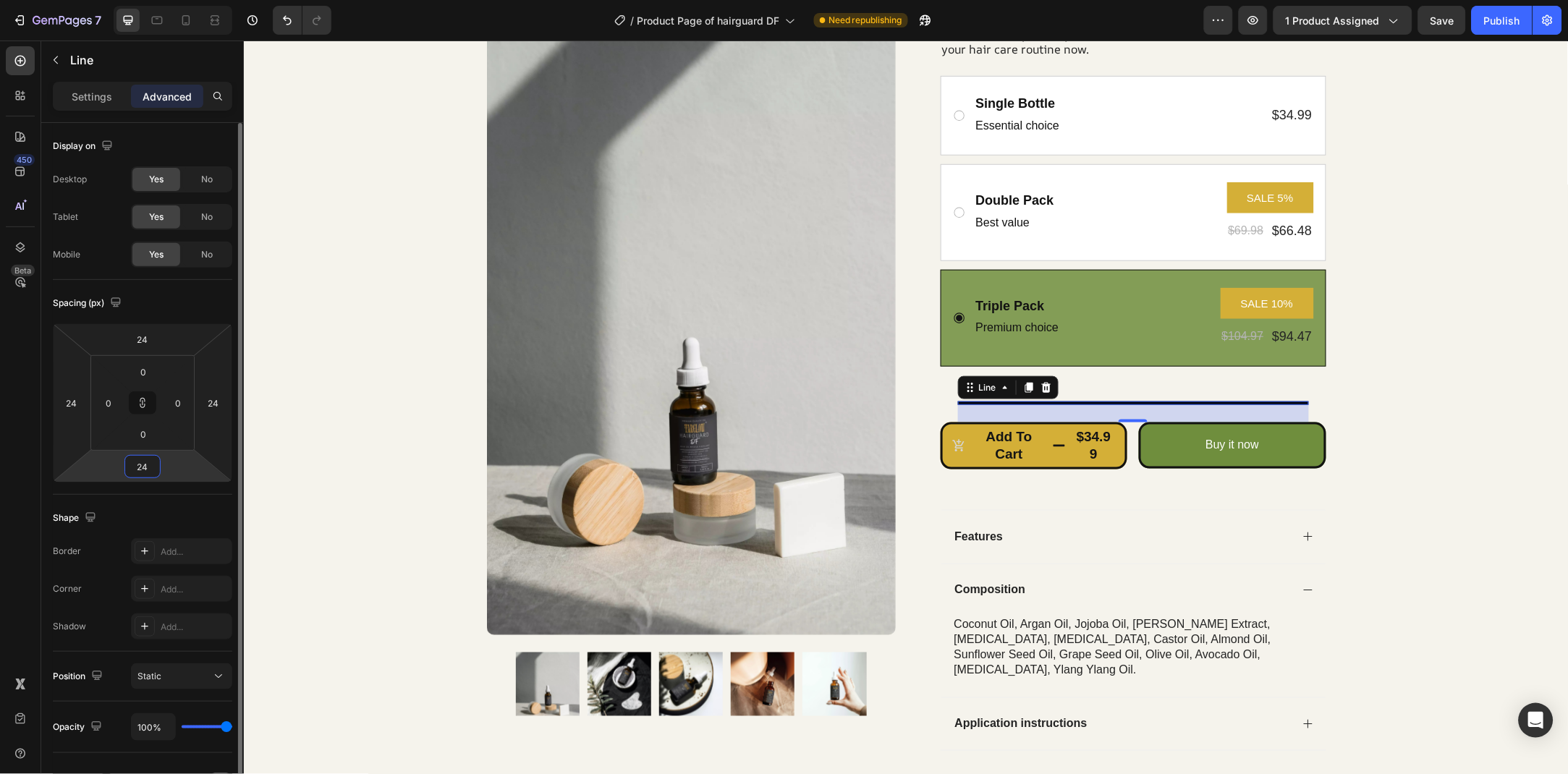
type input "0"
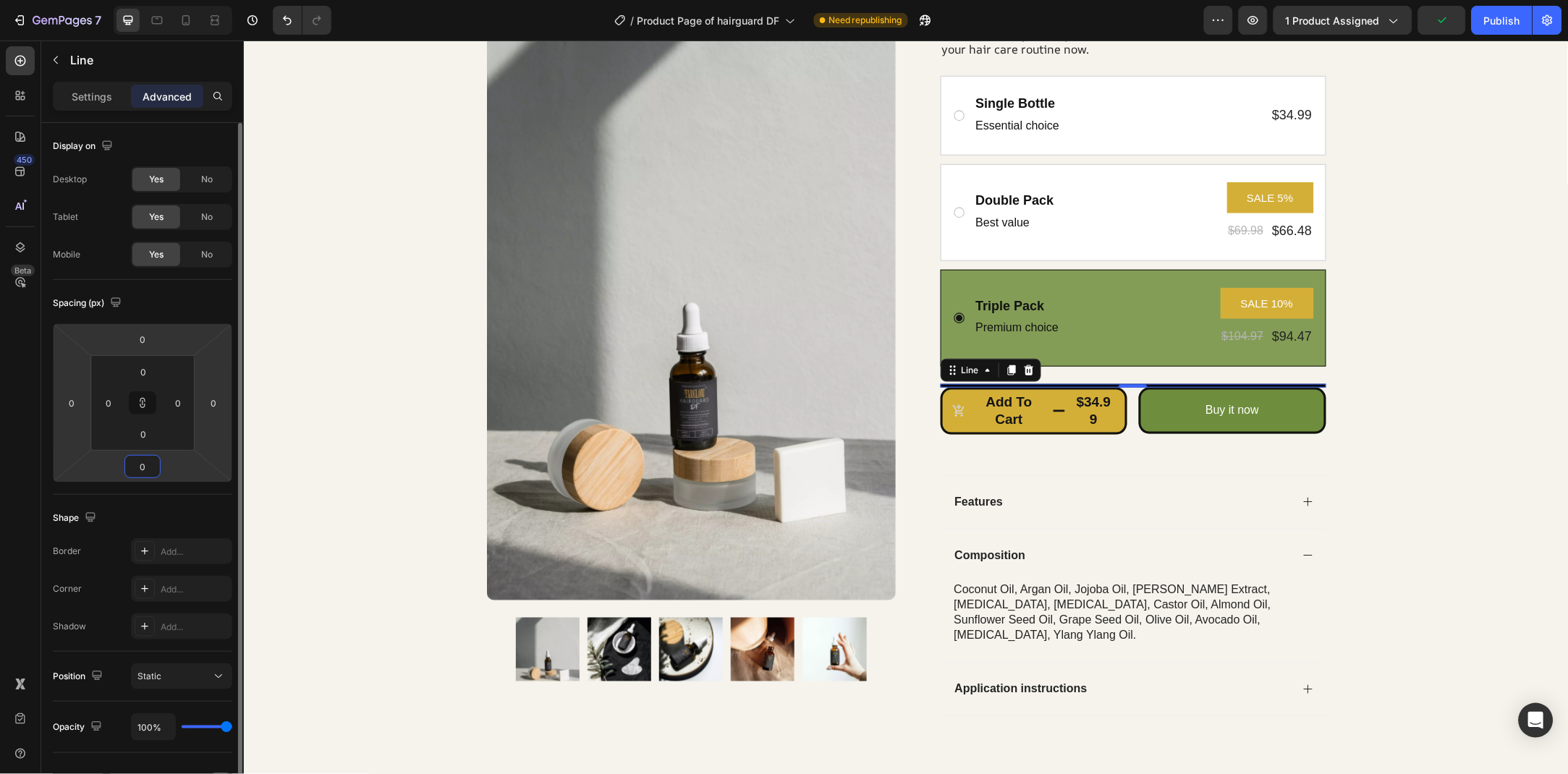
type input "0"
type input "18"
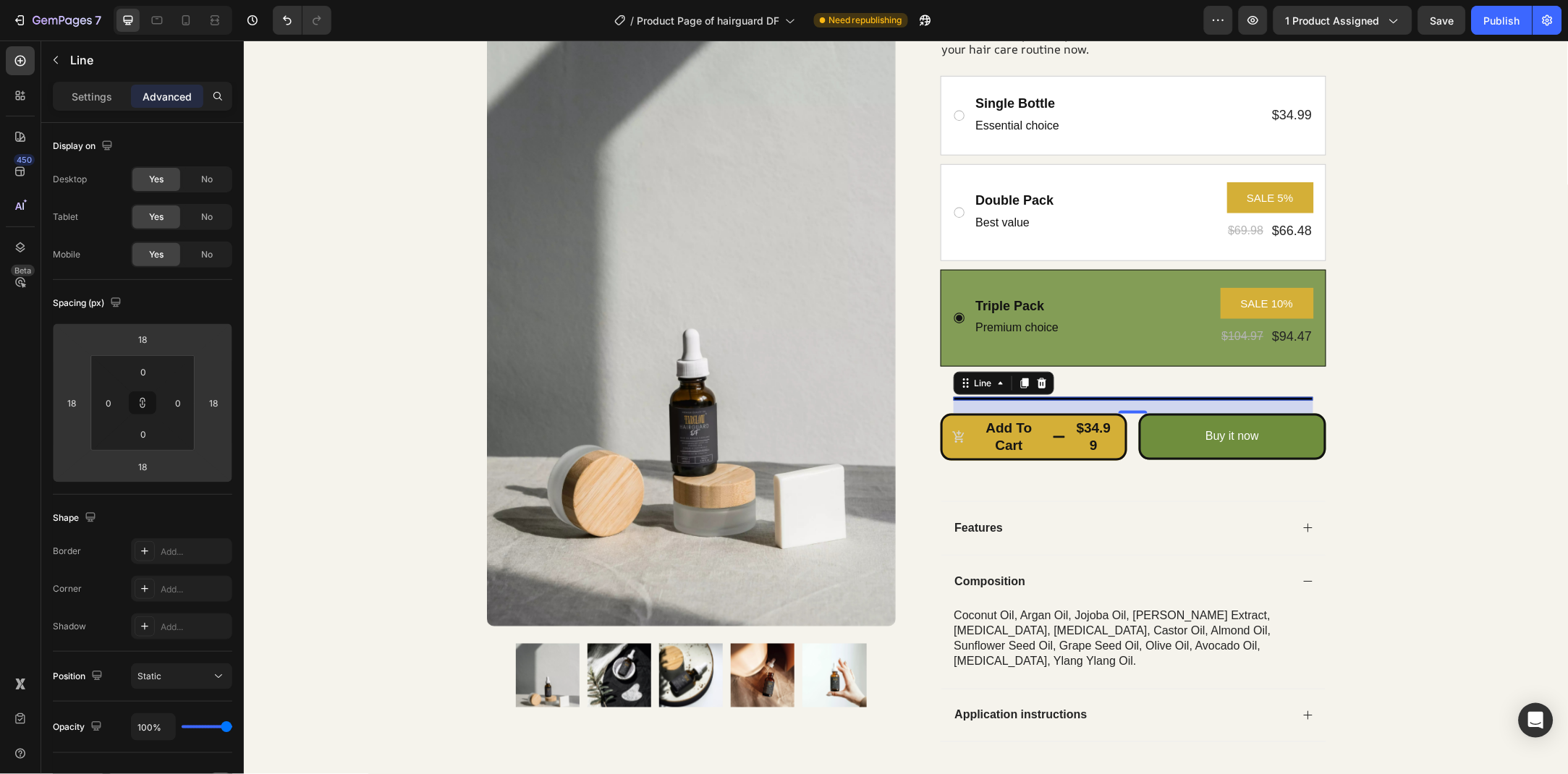
drag, startPoint x: 158, startPoint y: 481, endPoint x: 108, endPoint y: 407, distance: 89.3
click at [161, 0] on html "7 Version history / Product Page of hairguard DF Need republishing Preview 1 pr…" at bounding box center [784, 0] width 1568 height 0
click at [1419, 291] on div "Product Images Row Icon Icon Icon Icon Icon Icon List Rated 4.9/5 Based on 1200…" at bounding box center [905, 265] width 1324 height 997
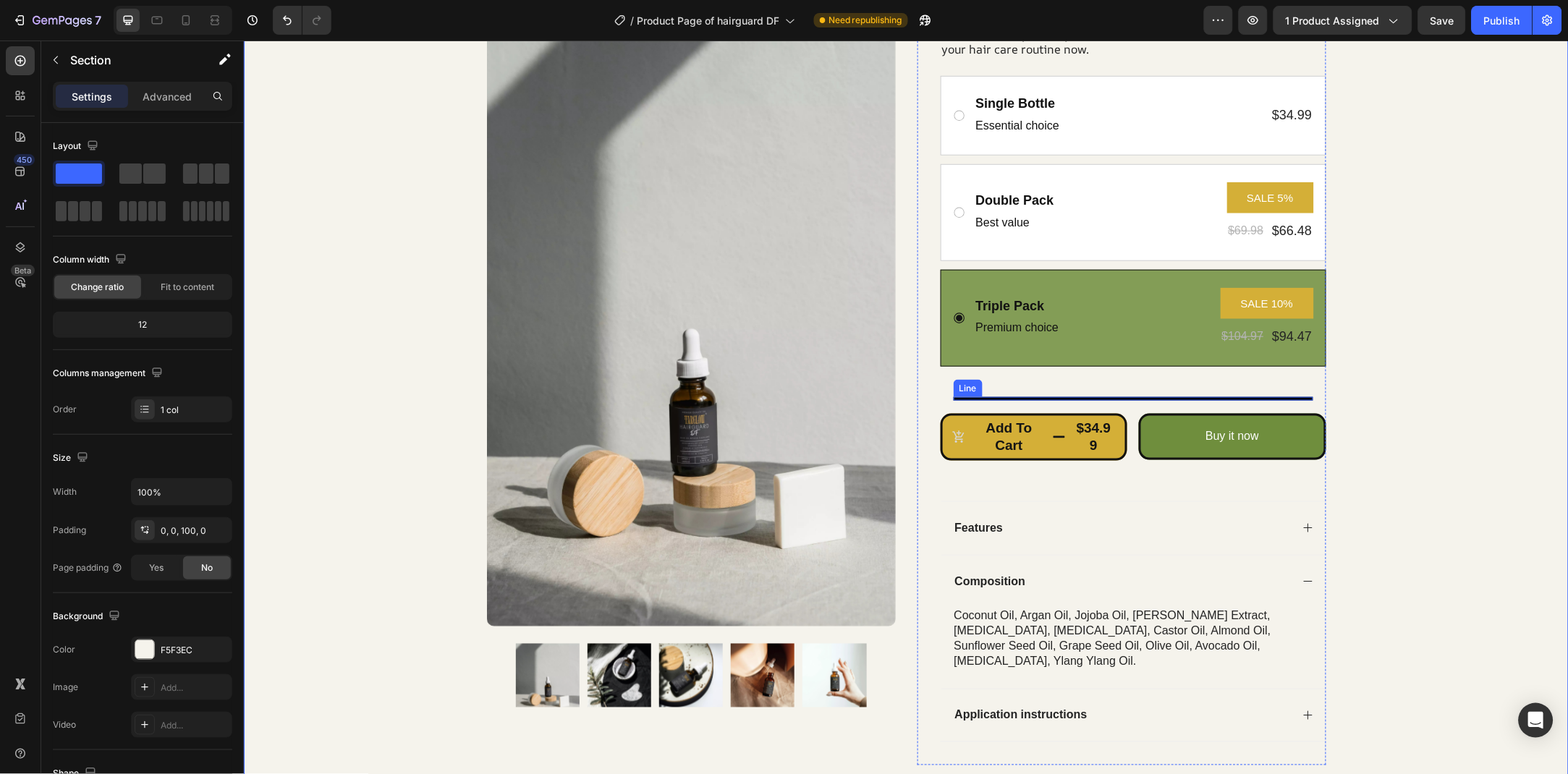
click at [1171, 398] on div at bounding box center [1132, 398] width 359 height 4
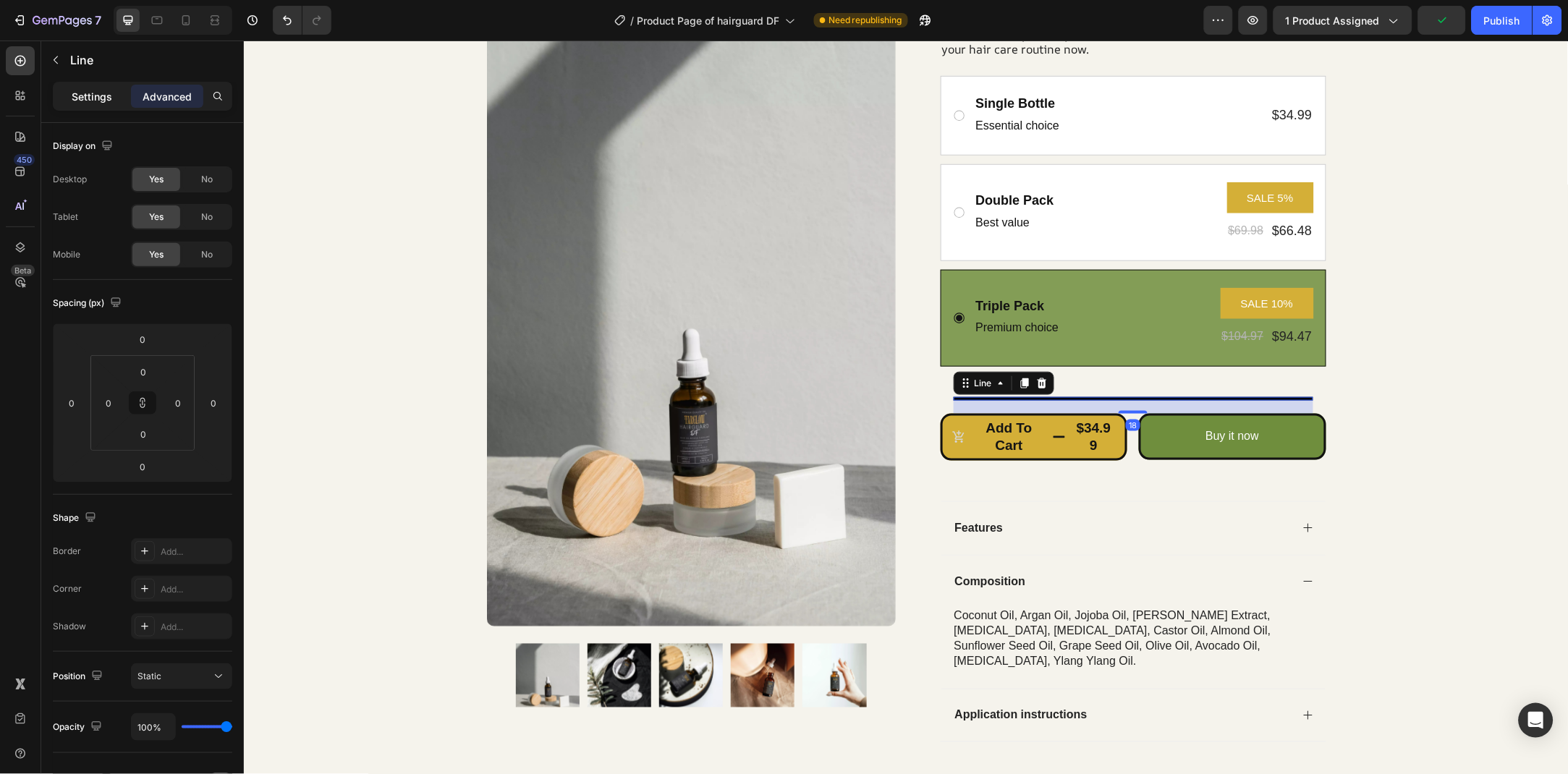
click at [96, 105] on div "Settings" at bounding box center [92, 96] width 72 height 23
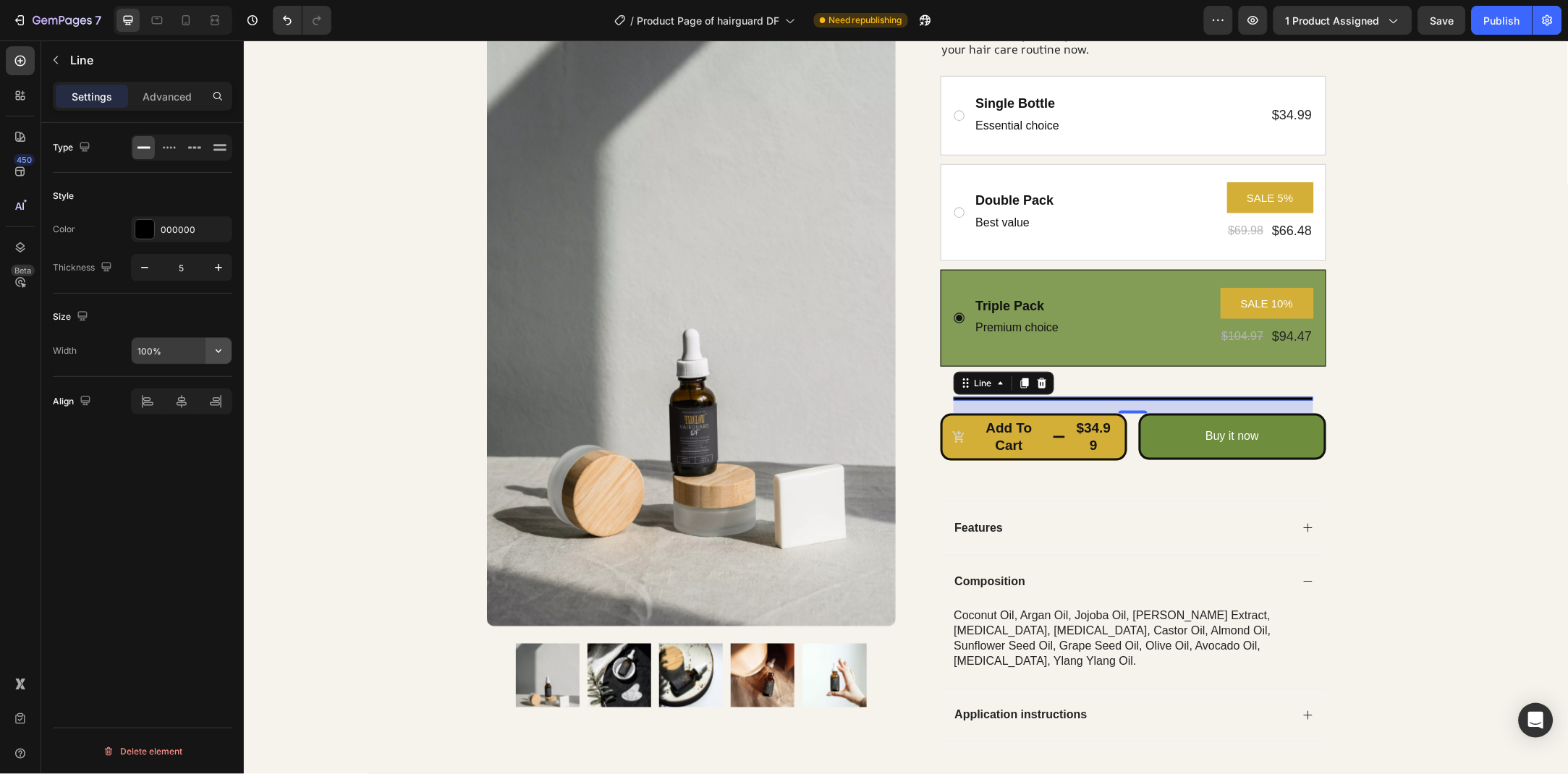
click at [222, 350] on icon "button" at bounding box center [218, 350] width 14 height 14
click at [213, 402] on div "Default 1200px" at bounding box center [166, 415] width 119 height 28
type input "1200"
click at [166, 355] on input "1200" at bounding box center [182, 350] width 100 height 26
click at [222, 338] on button "button" at bounding box center [218, 350] width 26 height 26
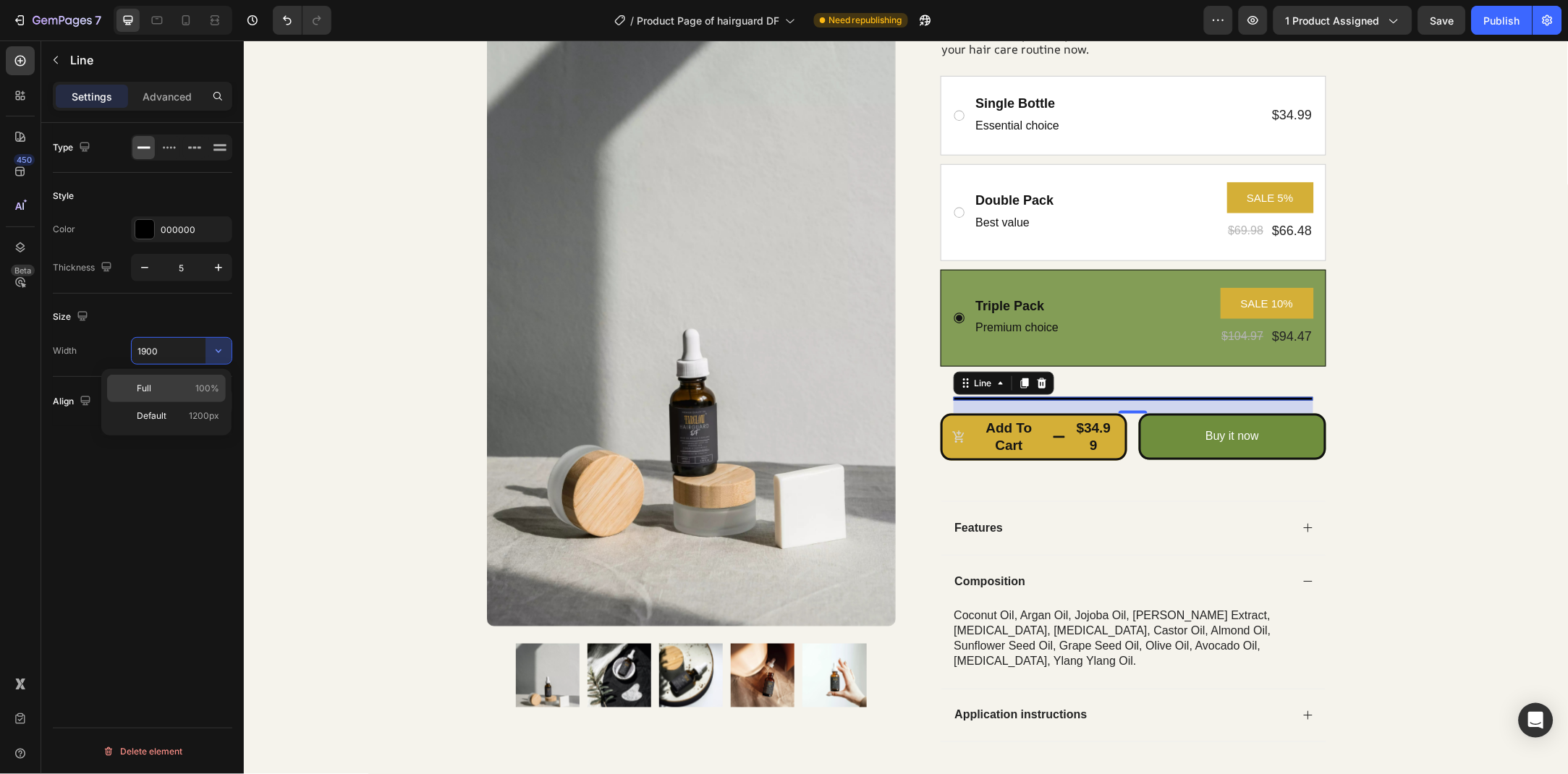
click at [217, 390] on span "100%" at bounding box center [207, 388] width 24 height 13
type input "100%"
click at [1454, 321] on div "Product Images Row Icon Icon Icon Icon Icon Icon List Rated 4.9/5 Based on 1200…" at bounding box center [905, 265] width 1324 height 997
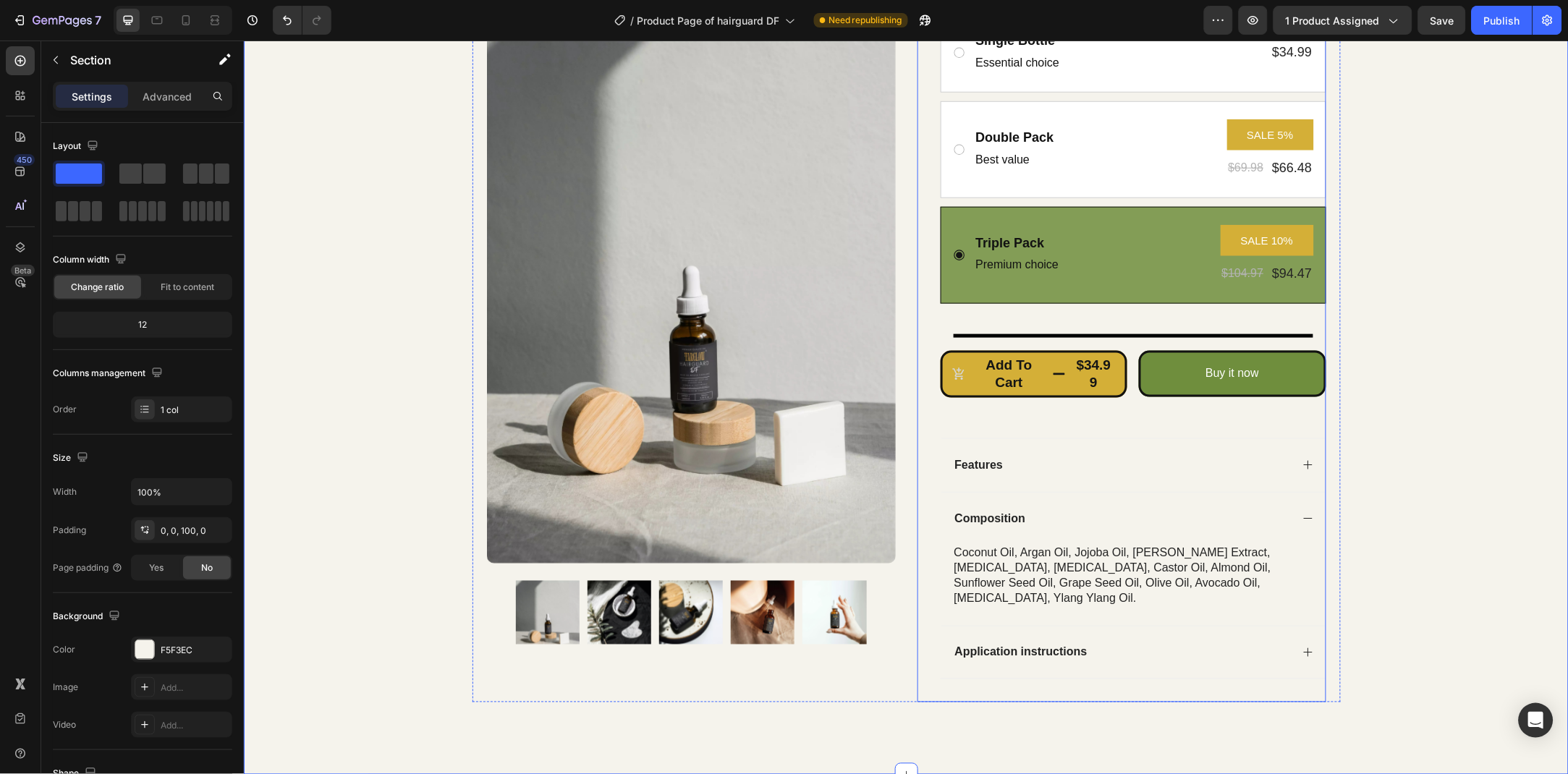
scroll to position [381, 0]
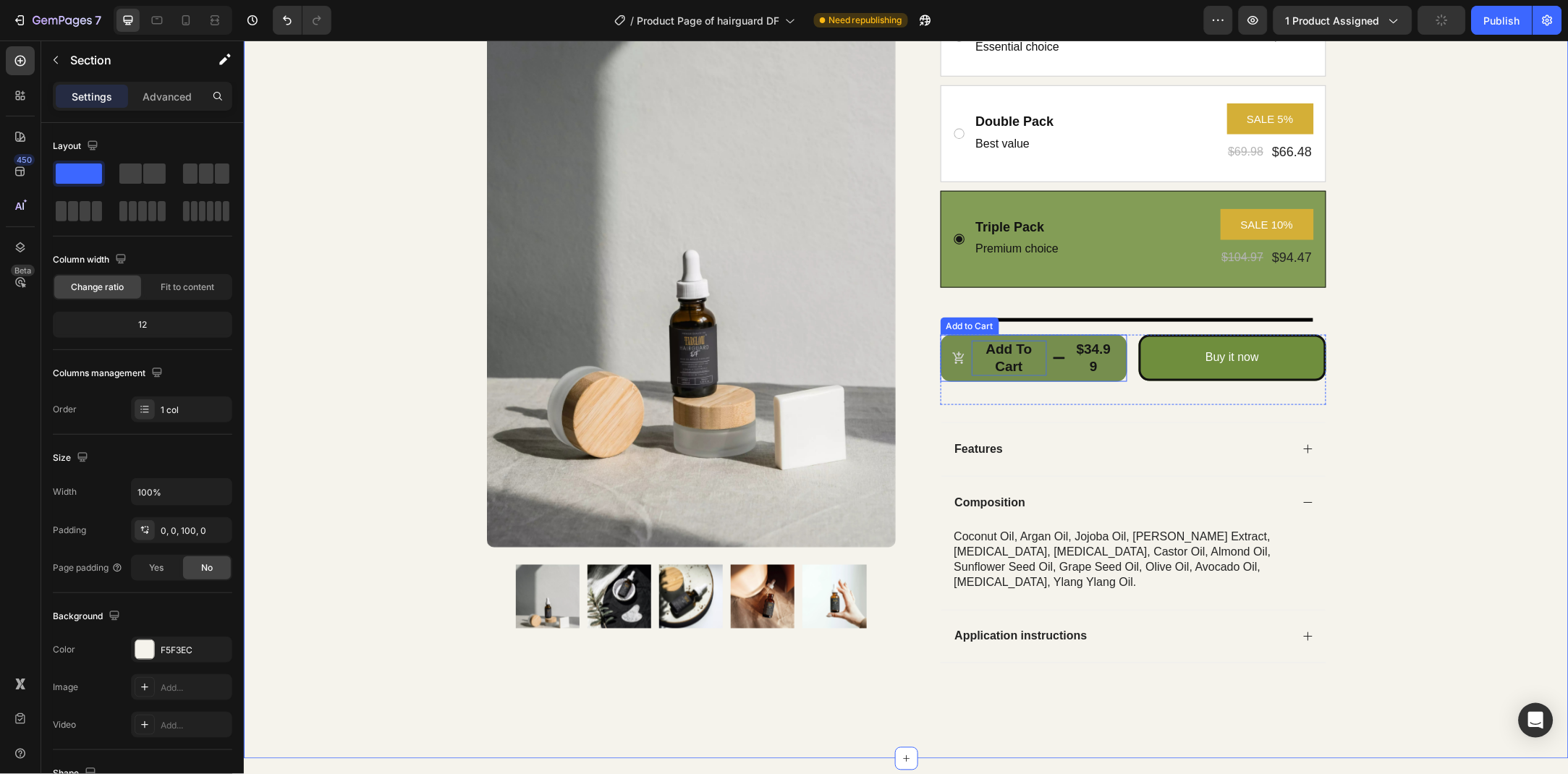
click at [1036, 358] on div "Add to cart" at bounding box center [1008, 357] width 75 height 35
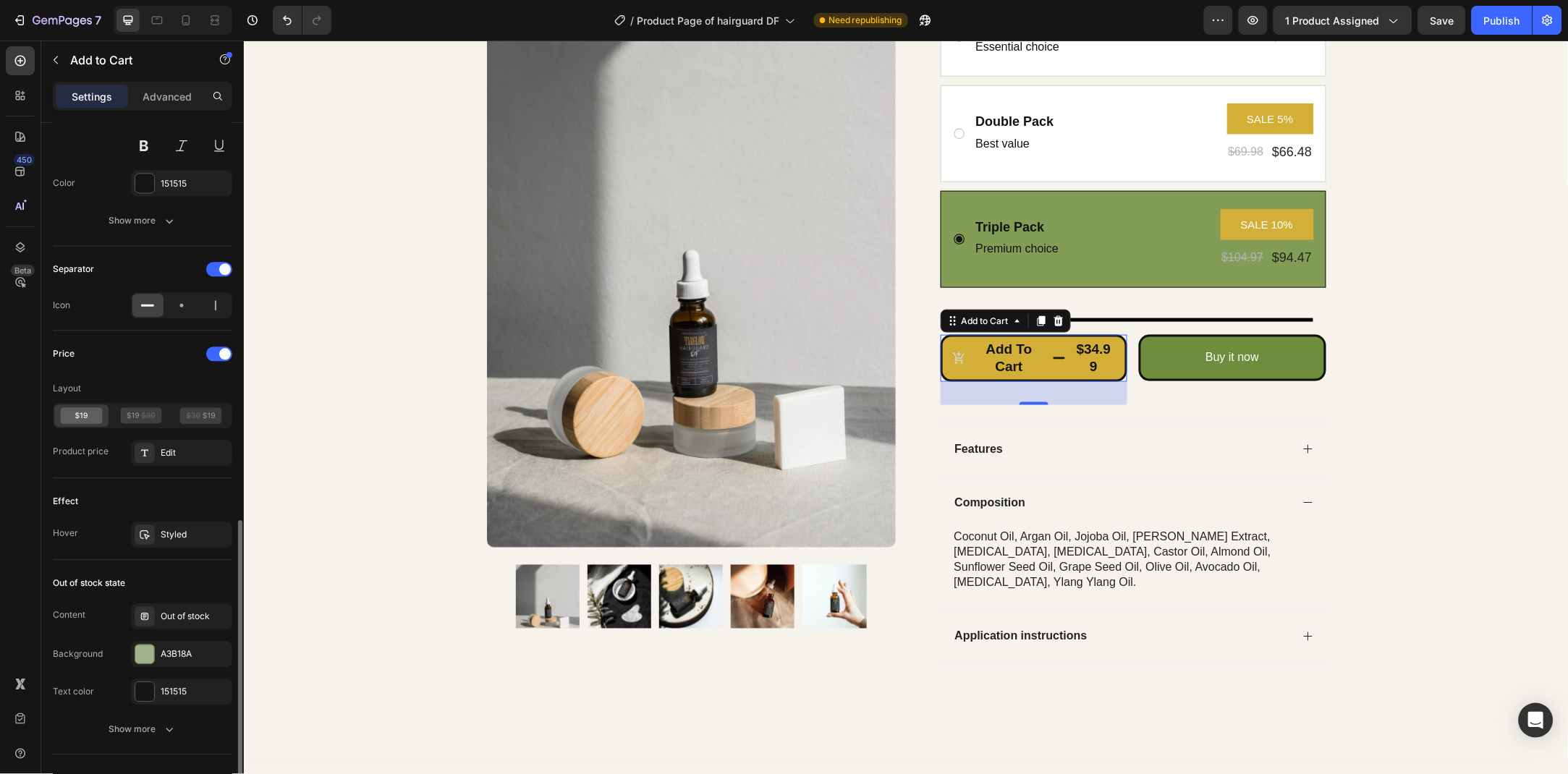
scroll to position [0, 0]
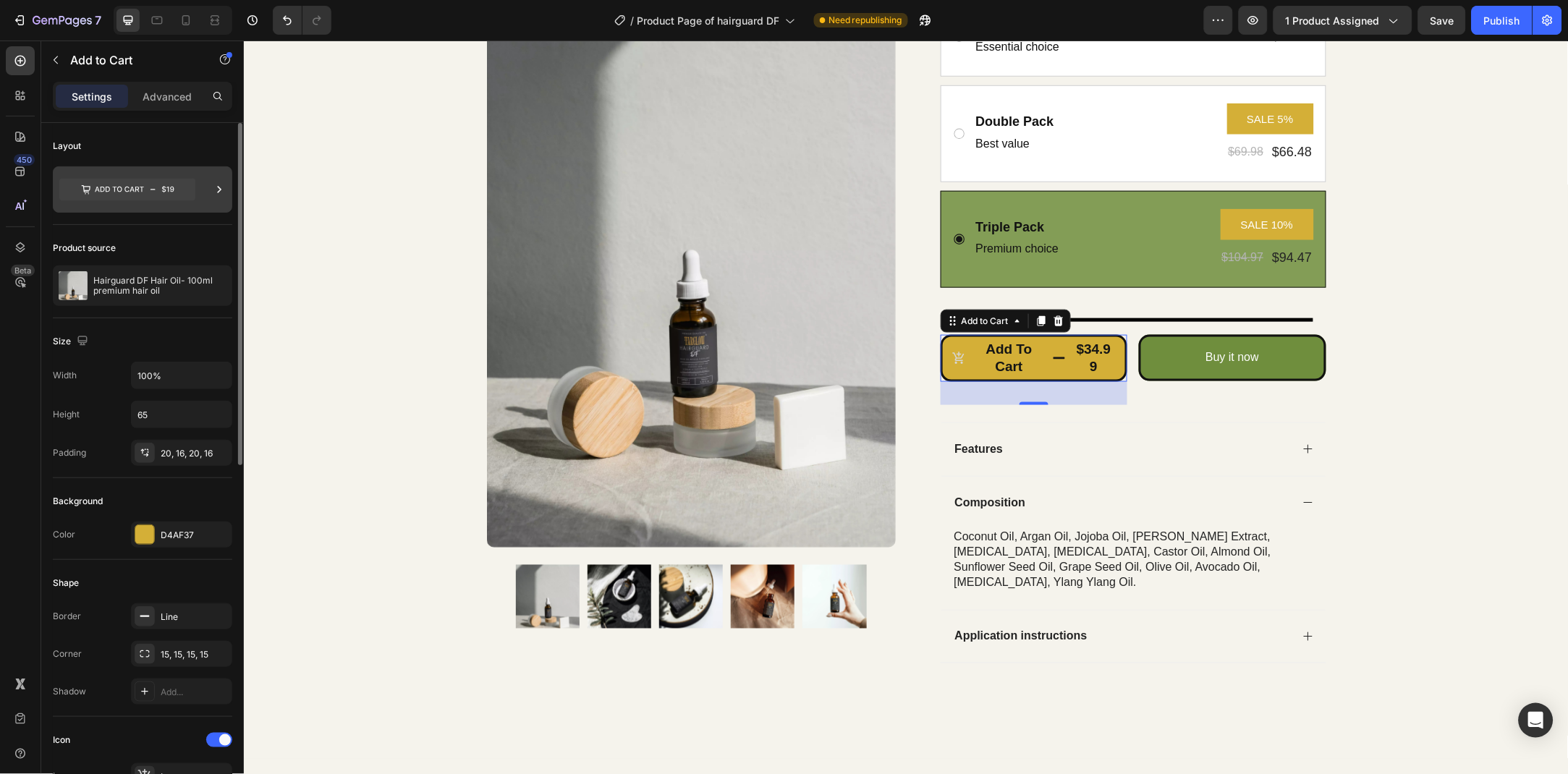
click at [164, 195] on icon at bounding box center [127, 189] width 136 height 22
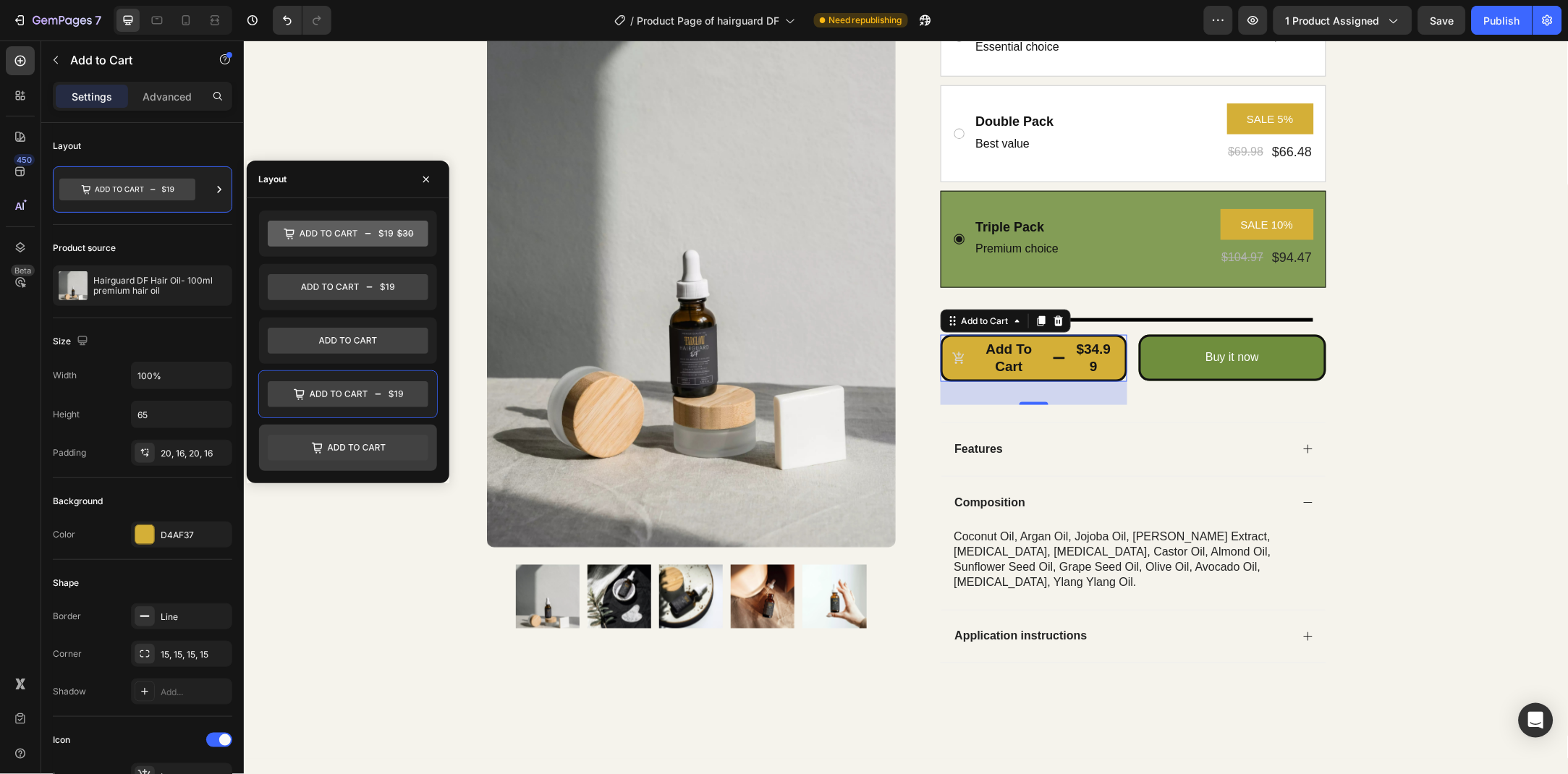
click at [335, 459] on icon at bounding box center [347, 448] width 161 height 26
click at [429, 175] on icon "button" at bounding box center [426, 179] width 11 height 11
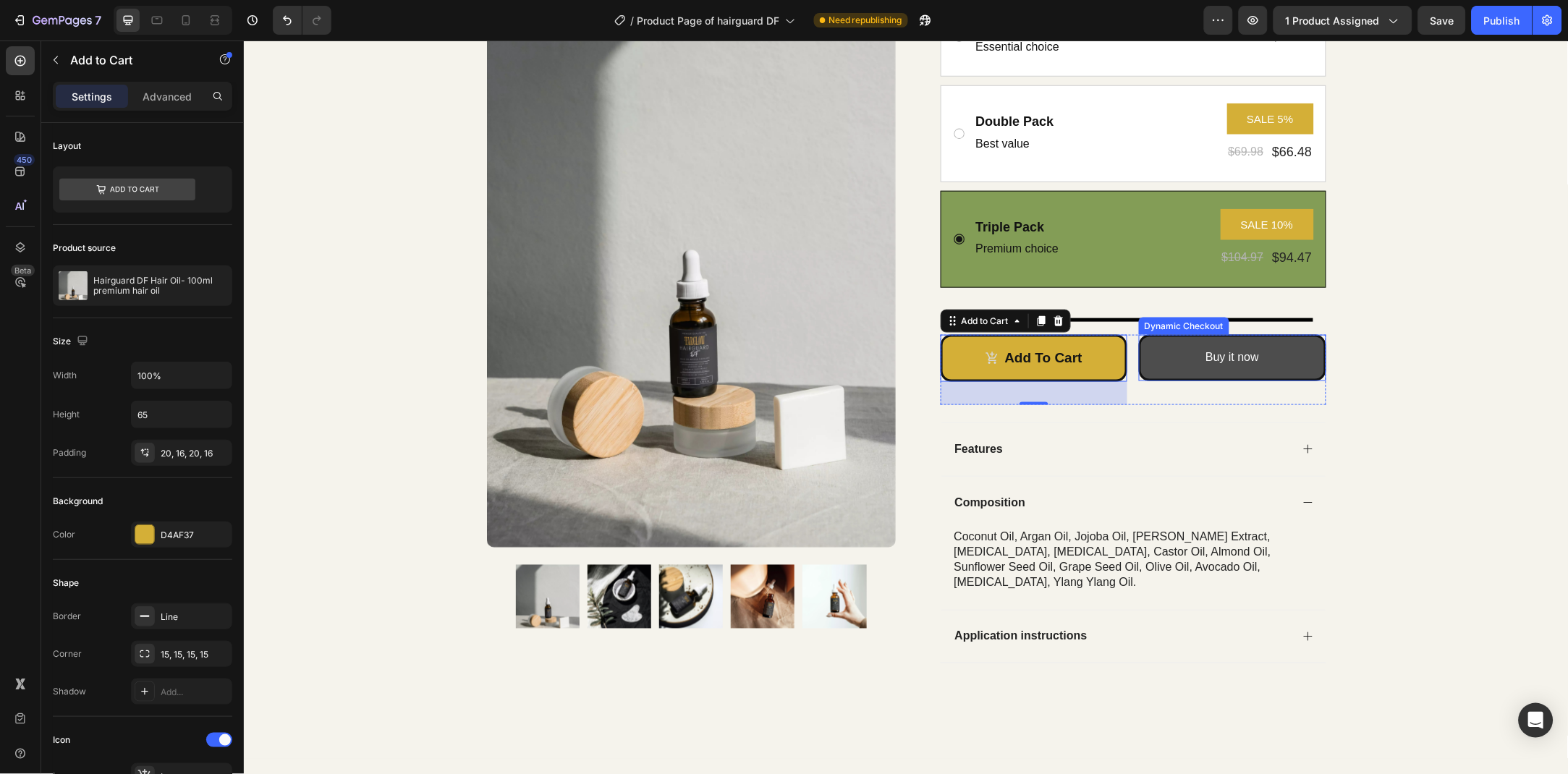
click at [1304, 362] on button "Buy it now" at bounding box center [1231, 357] width 188 height 46
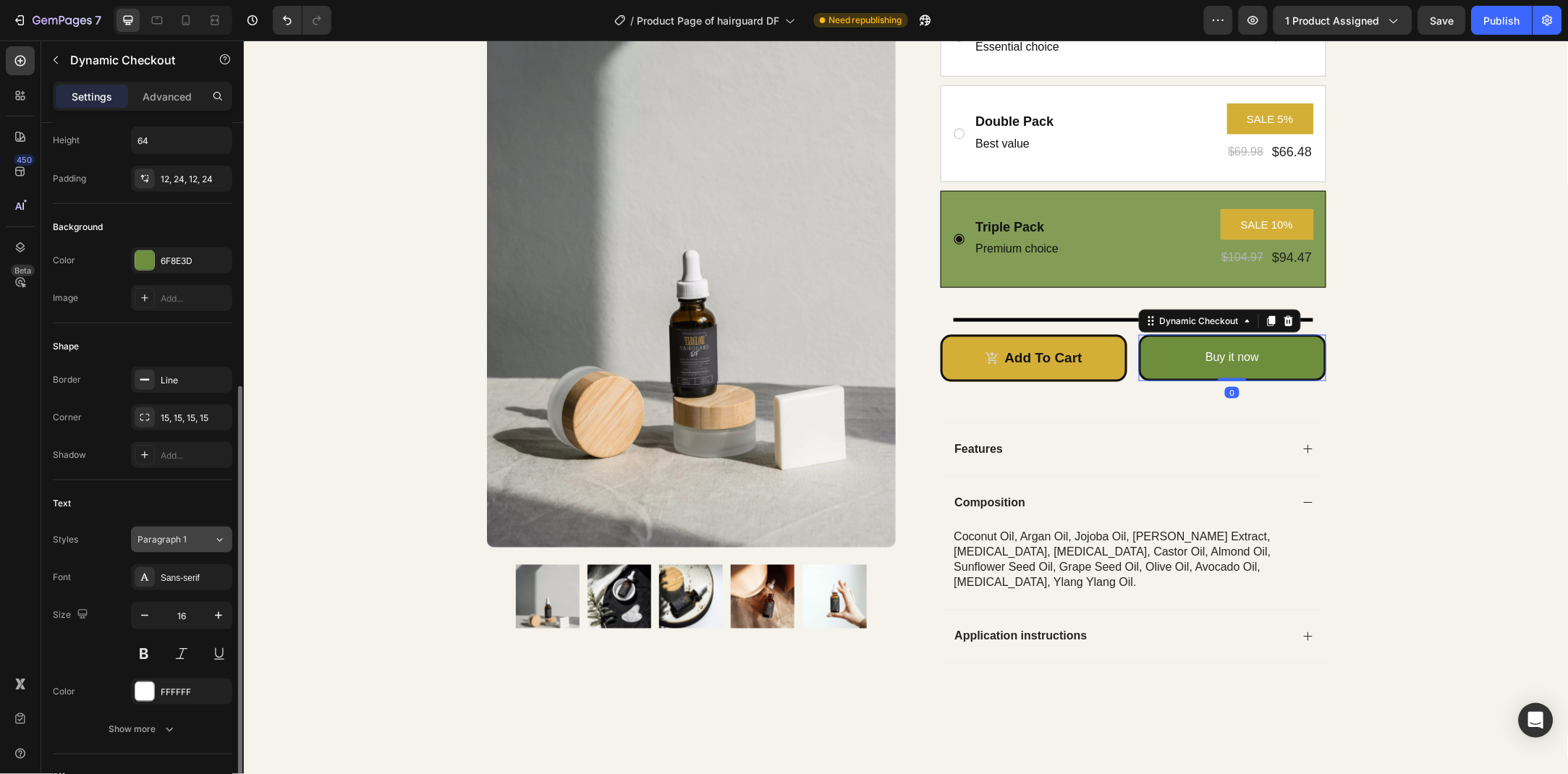
scroll to position [287, 0]
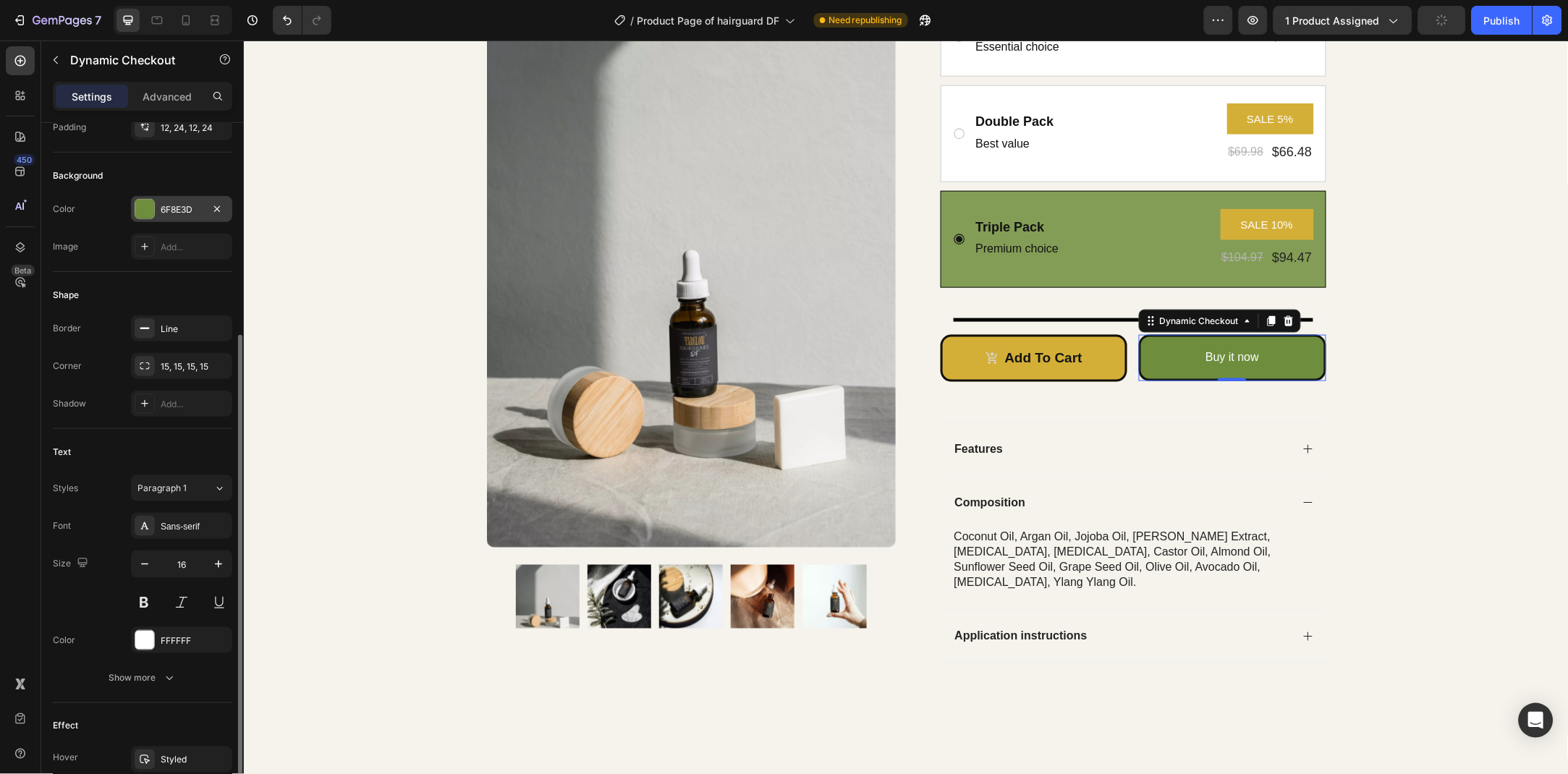
click at [184, 209] on div "6F8E3D" at bounding box center [182, 209] width 42 height 13
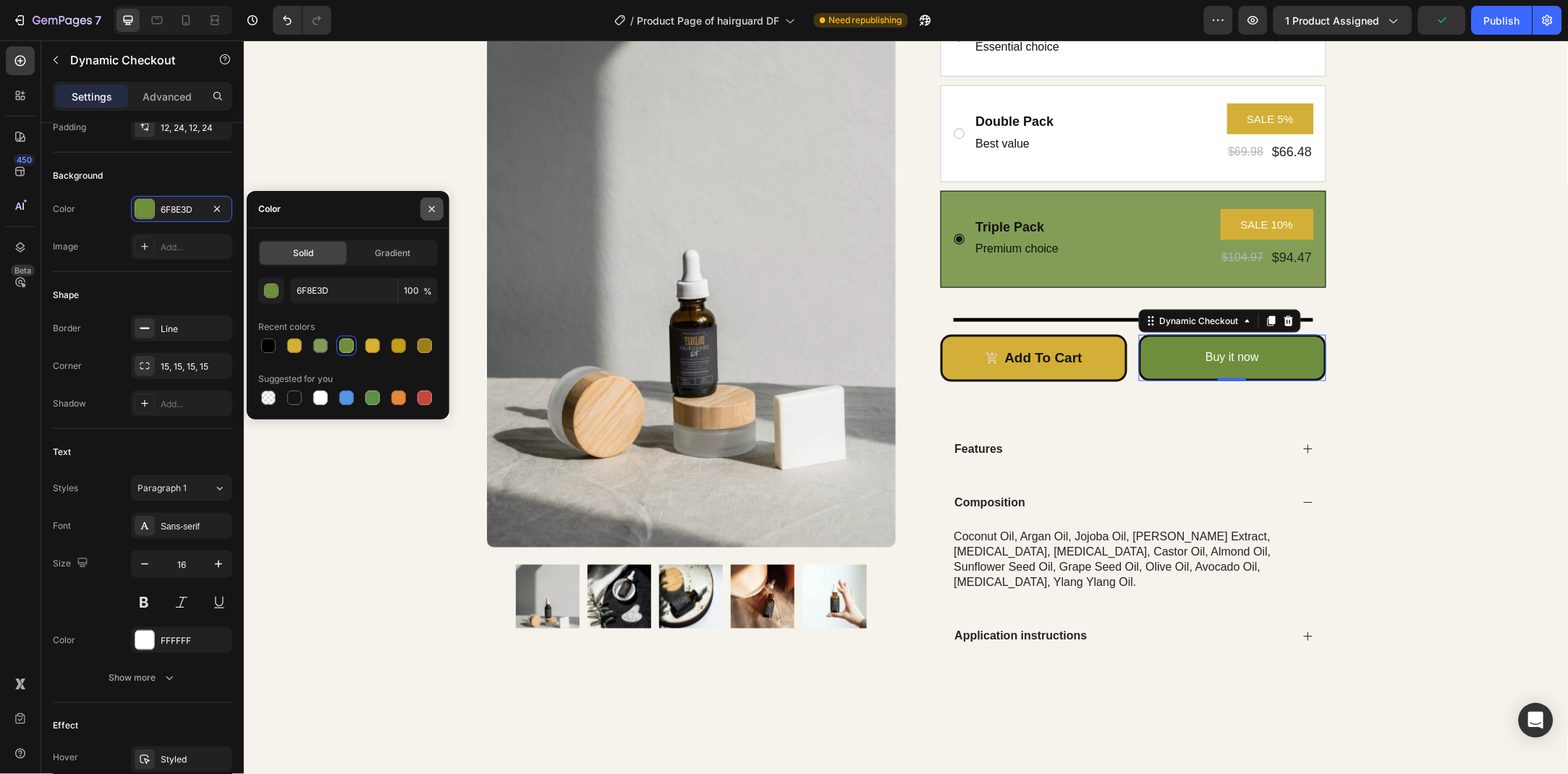
click at [421, 210] on button "button" at bounding box center [432, 208] width 23 height 23
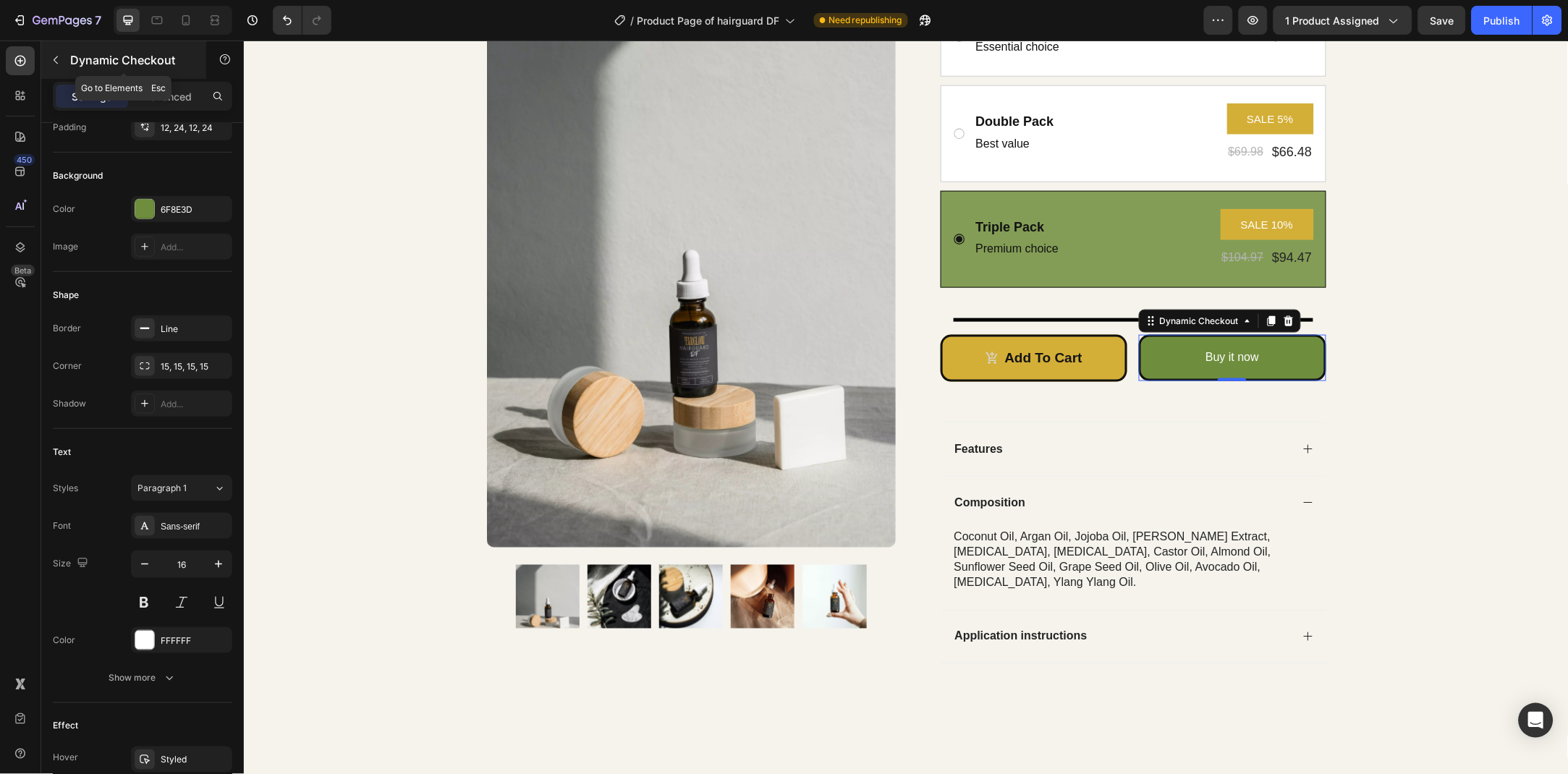
click at [63, 66] on button "button" at bounding box center [55, 60] width 23 height 23
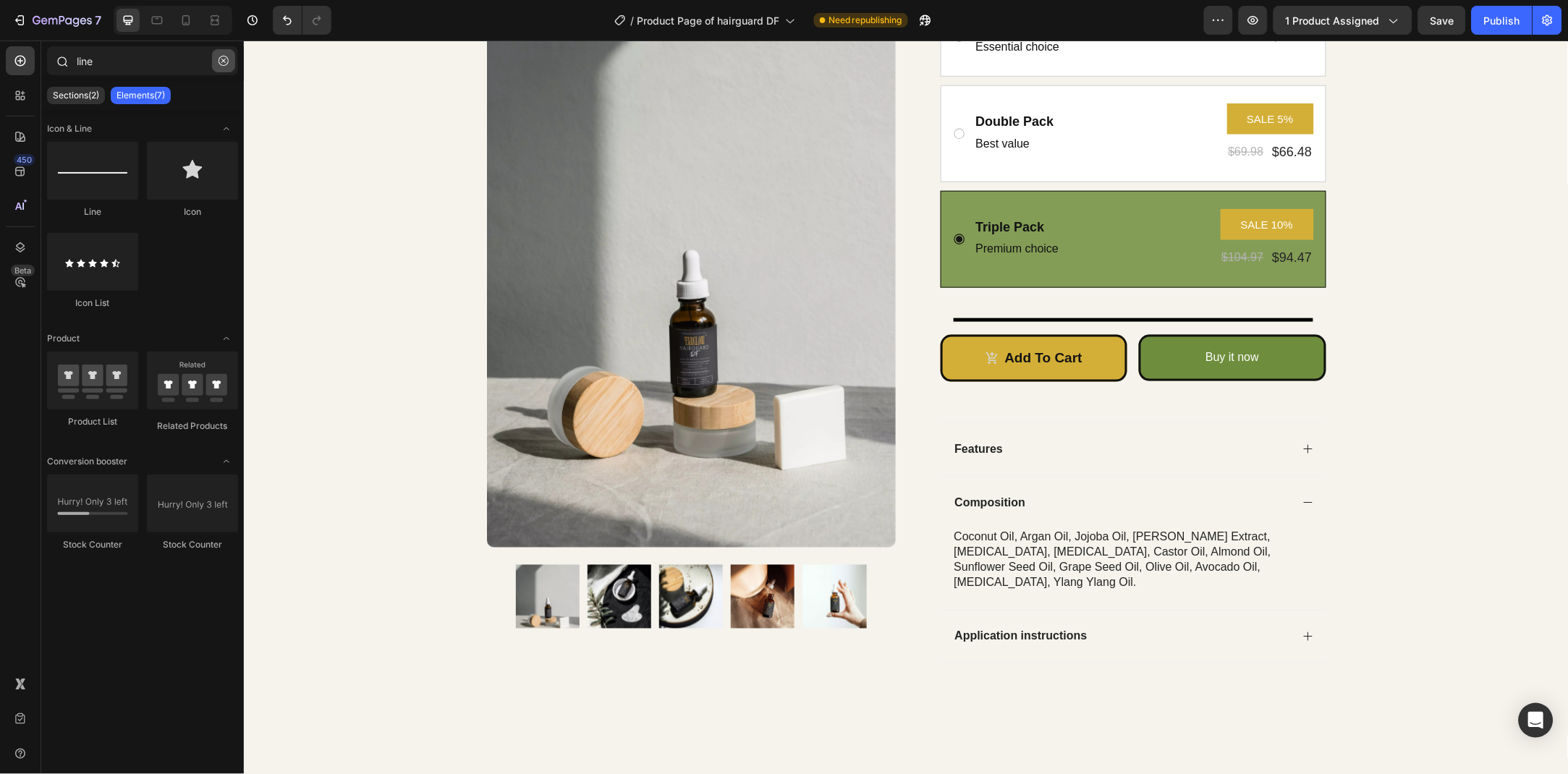
click at [224, 65] on icon "button" at bounding box center [223, 61] width 10 height 10
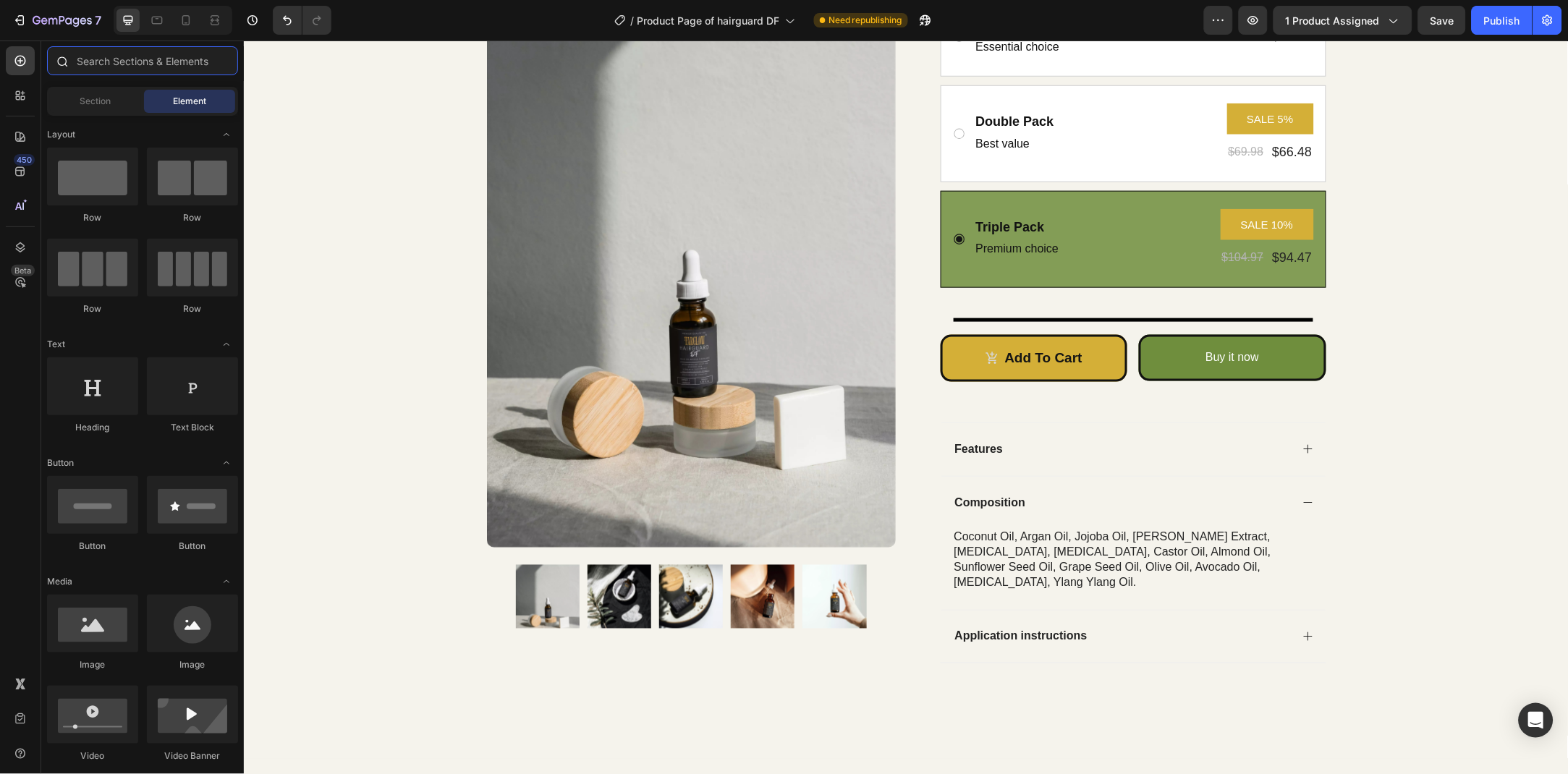
click at [149, 65] on input "text" at bounding box center [143, 61] width 191 height 29
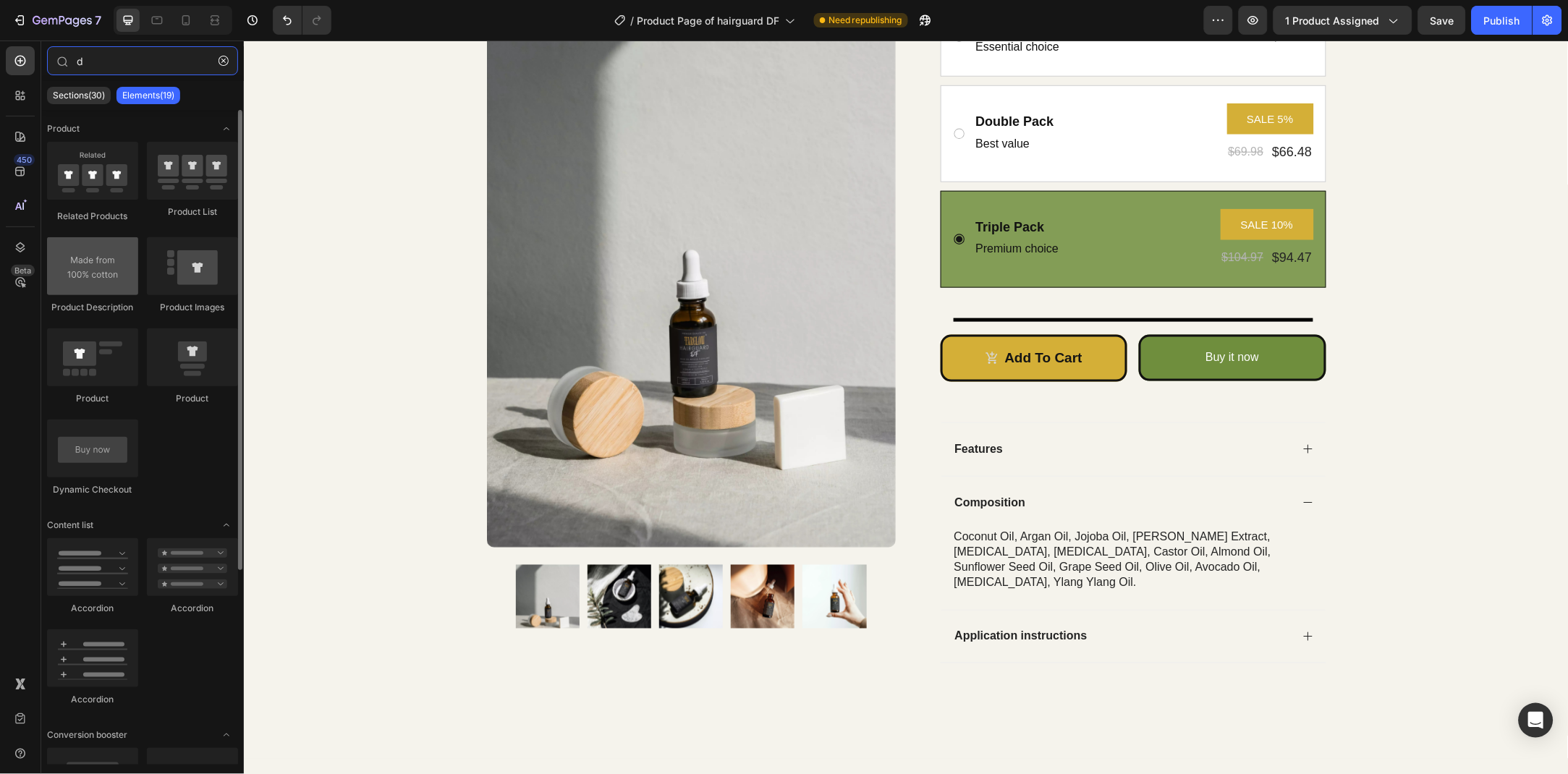
type input "d"
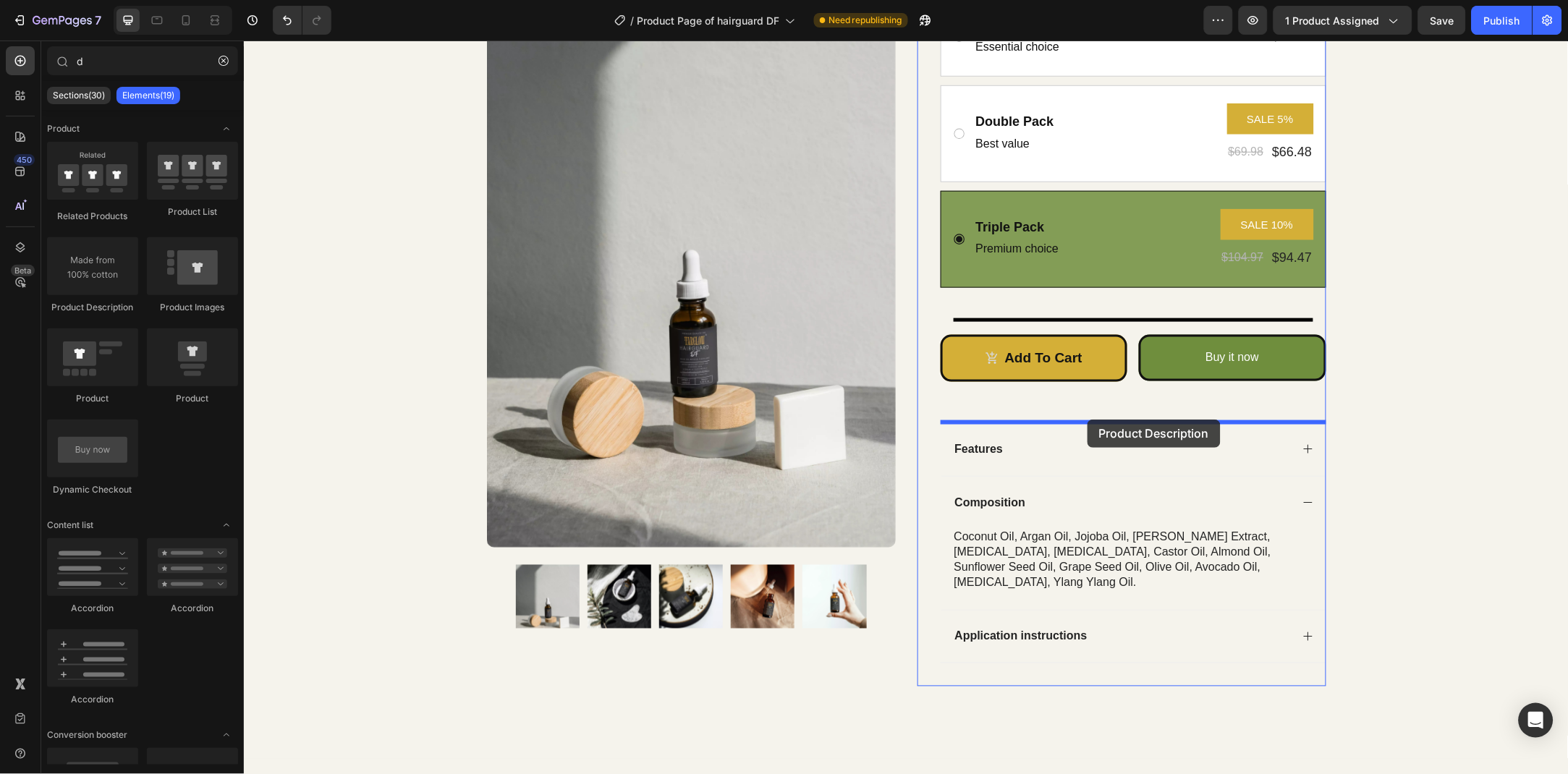
drag, startPoint x: 356, startPoint y: 315, endPoint x: 1087, endPoint y: 419, distance: 738.4
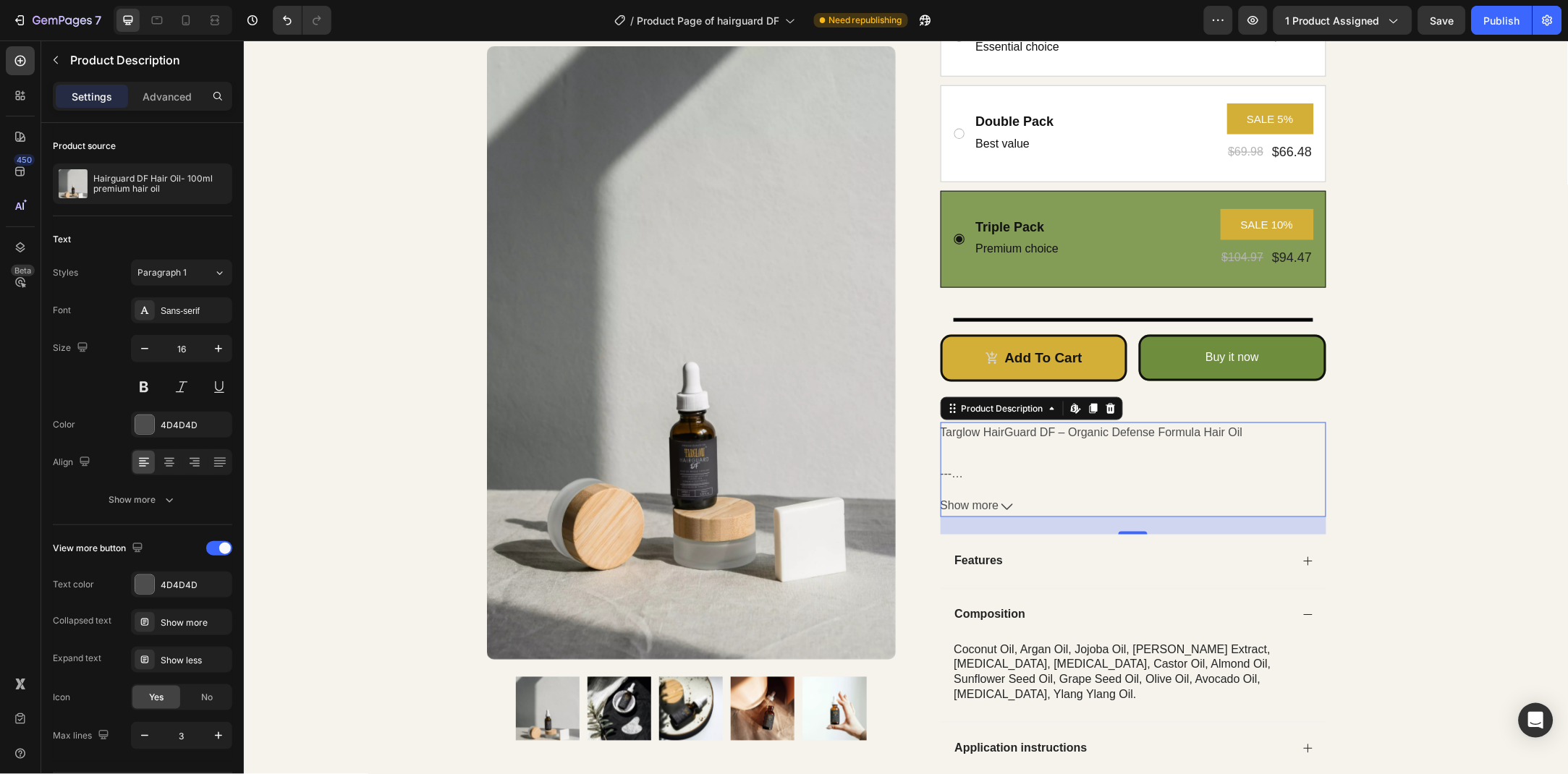
click at [996, 498] on span "Show more" at bounding box center [969, 506] width 58 height 21
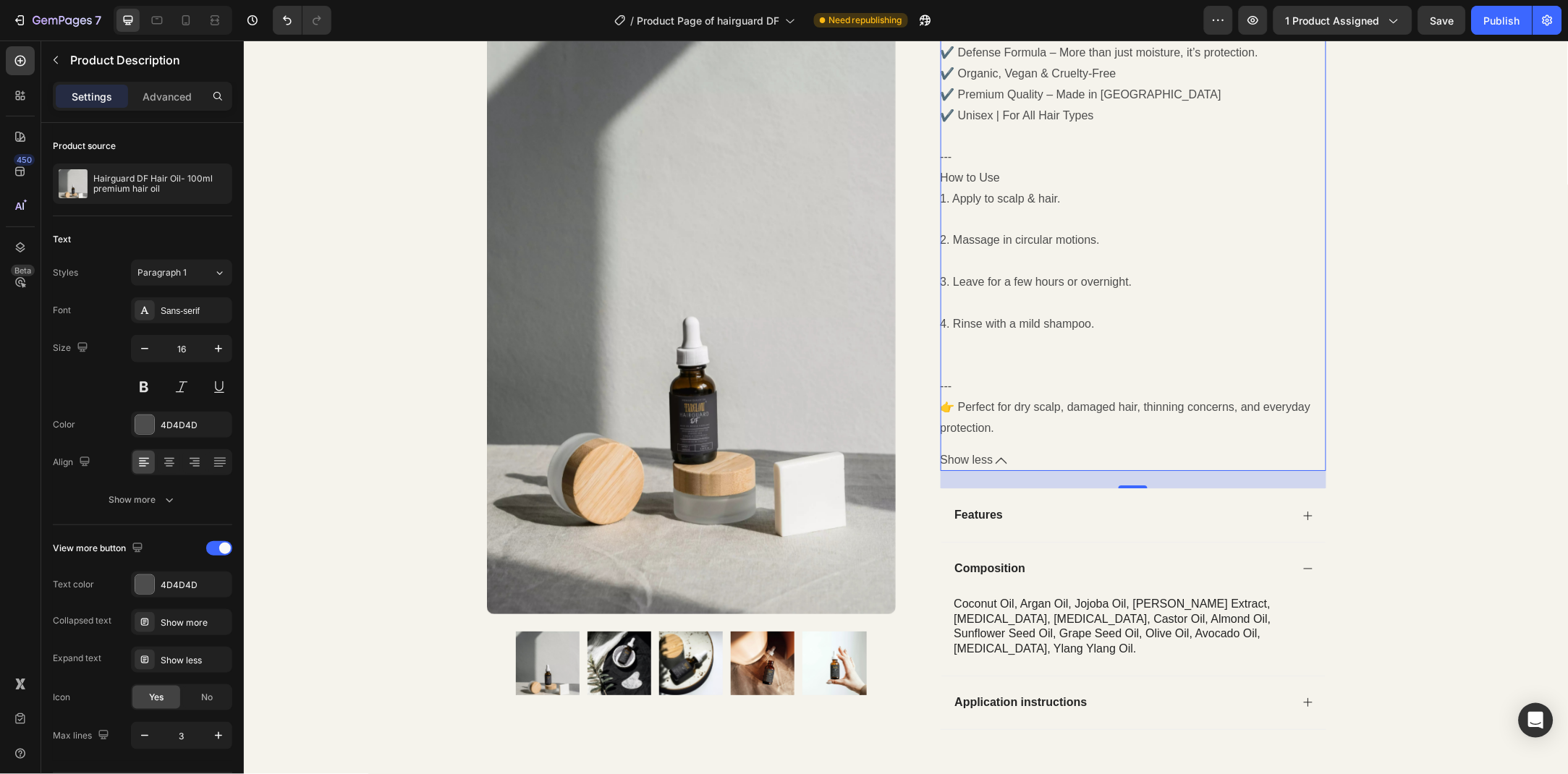
scroll to position [1345, 0]
click at [996, 453] on icon at bounding box center [1000, 459] width 11 height 11
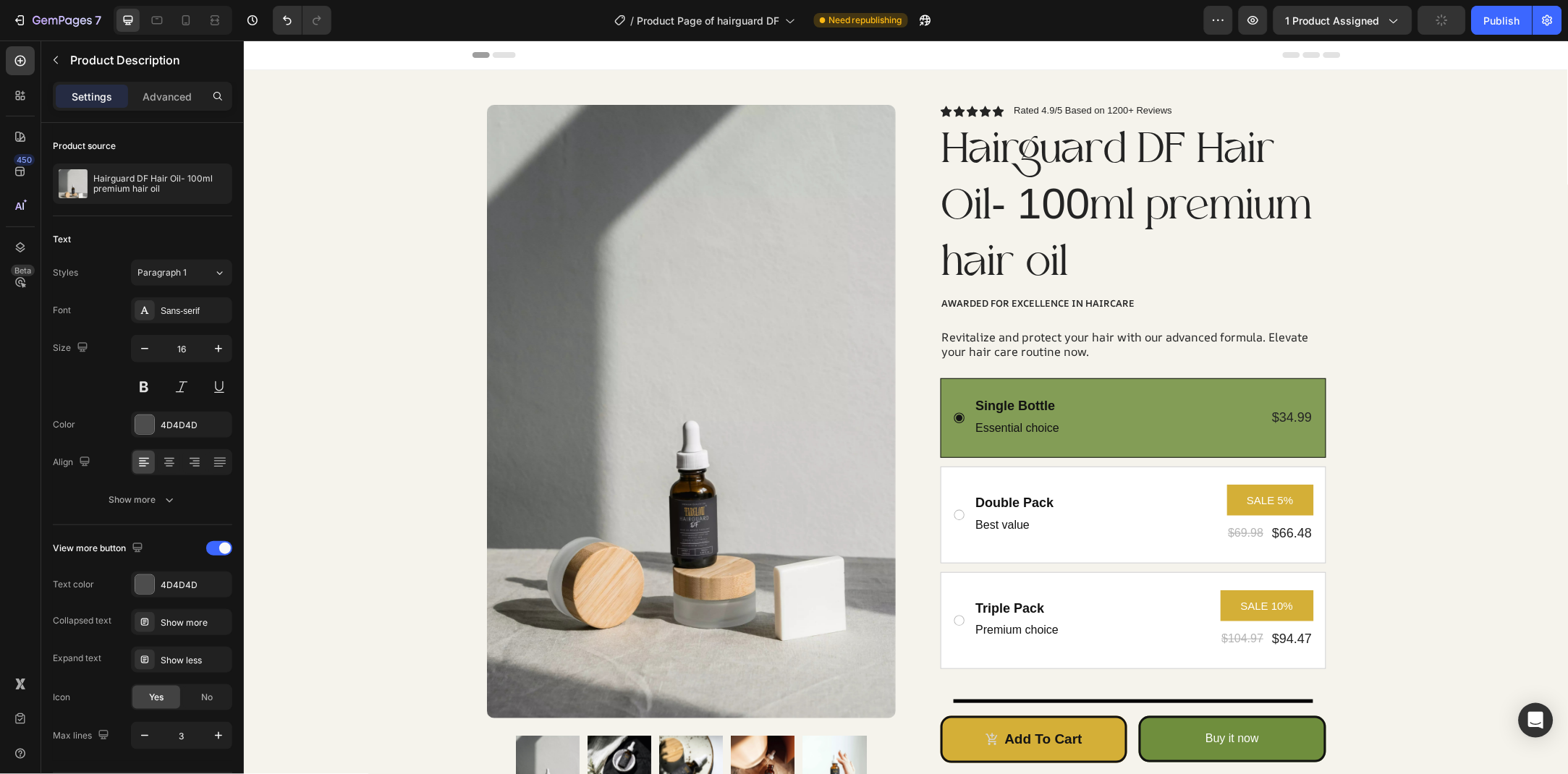
scroll to position [466, 0]
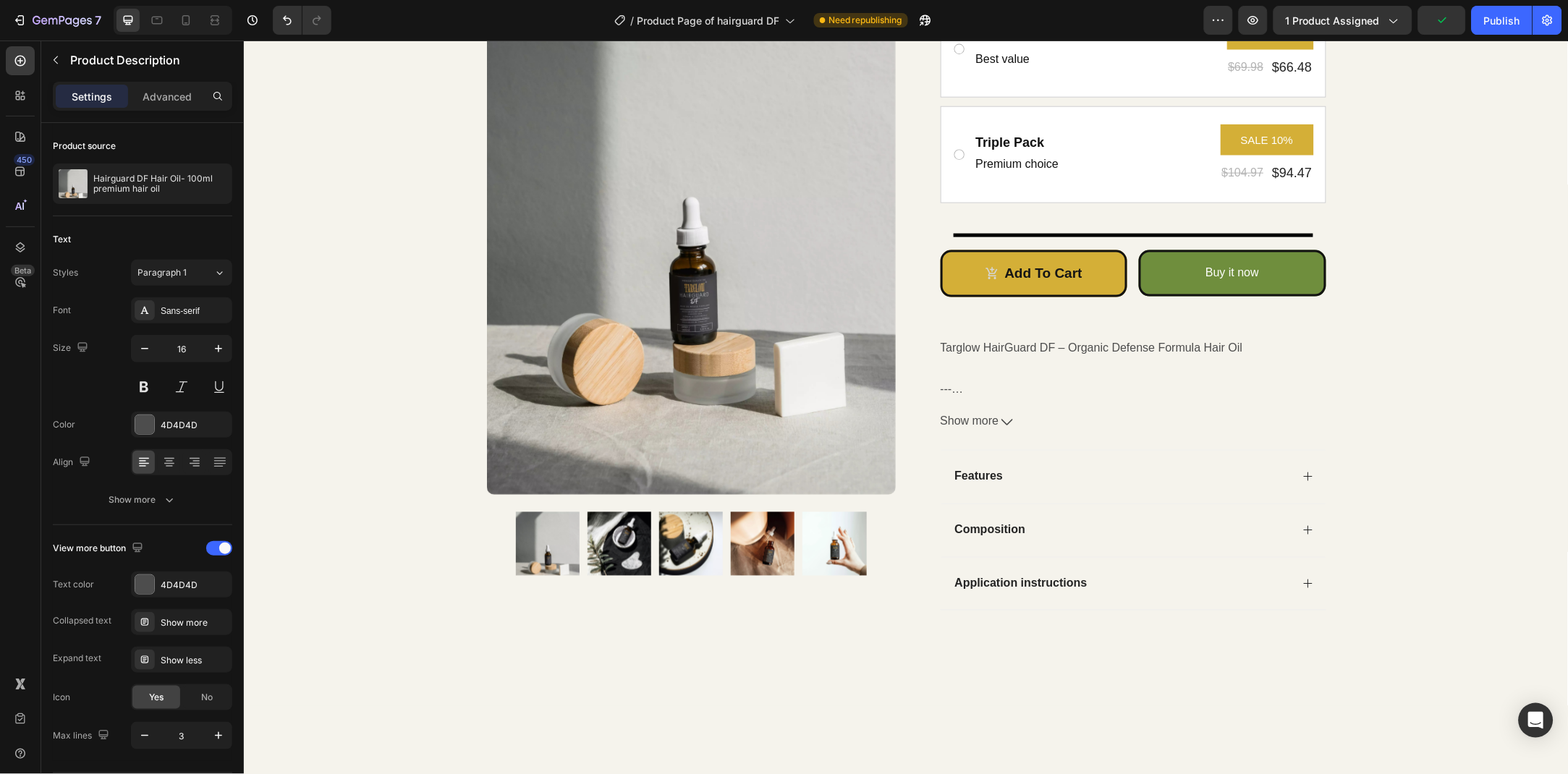
click at [981, 424] on span "Show more" at bounding box center [969, 421] width 58 height 21
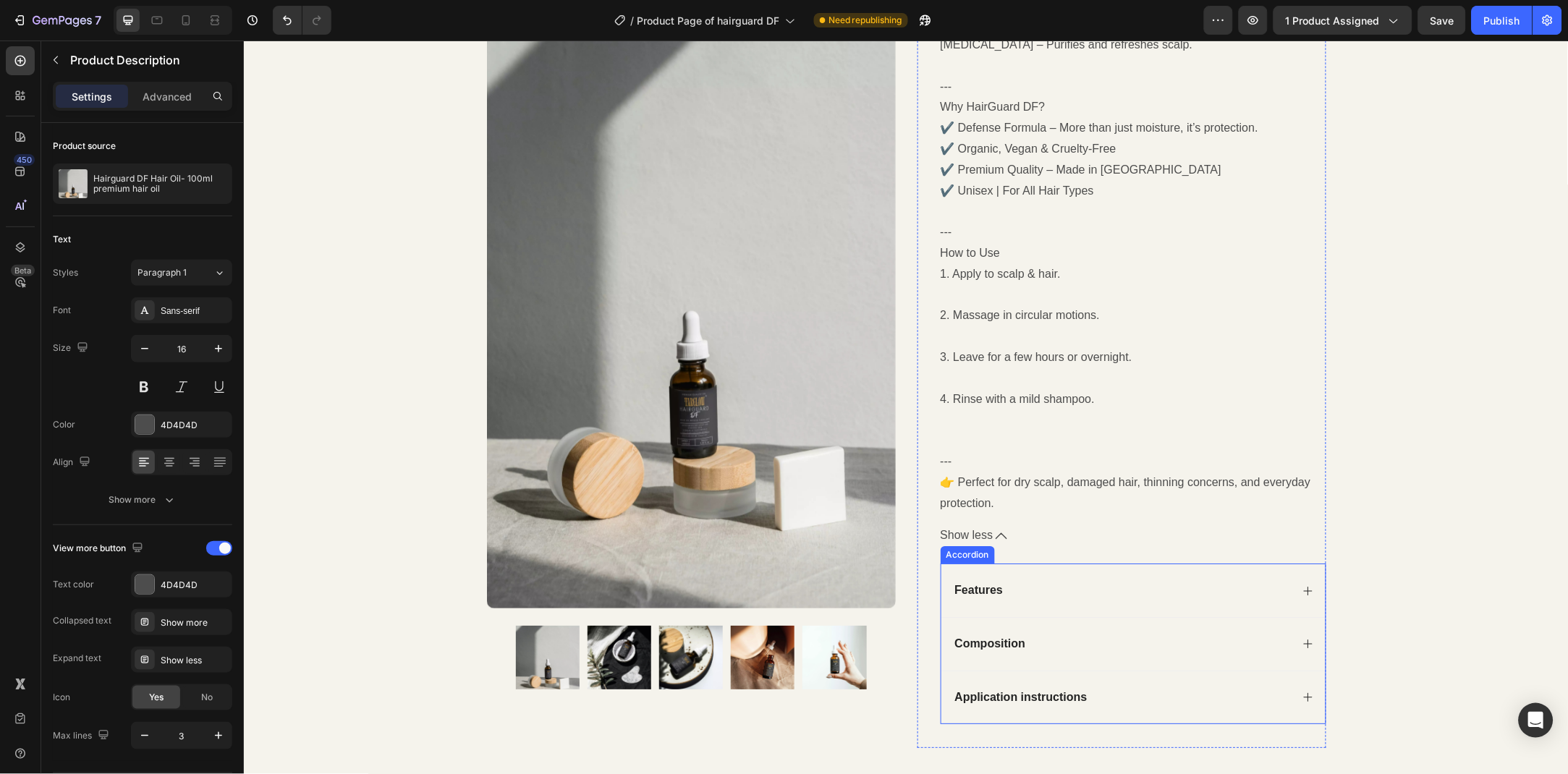
scroll to position [1365, 0]
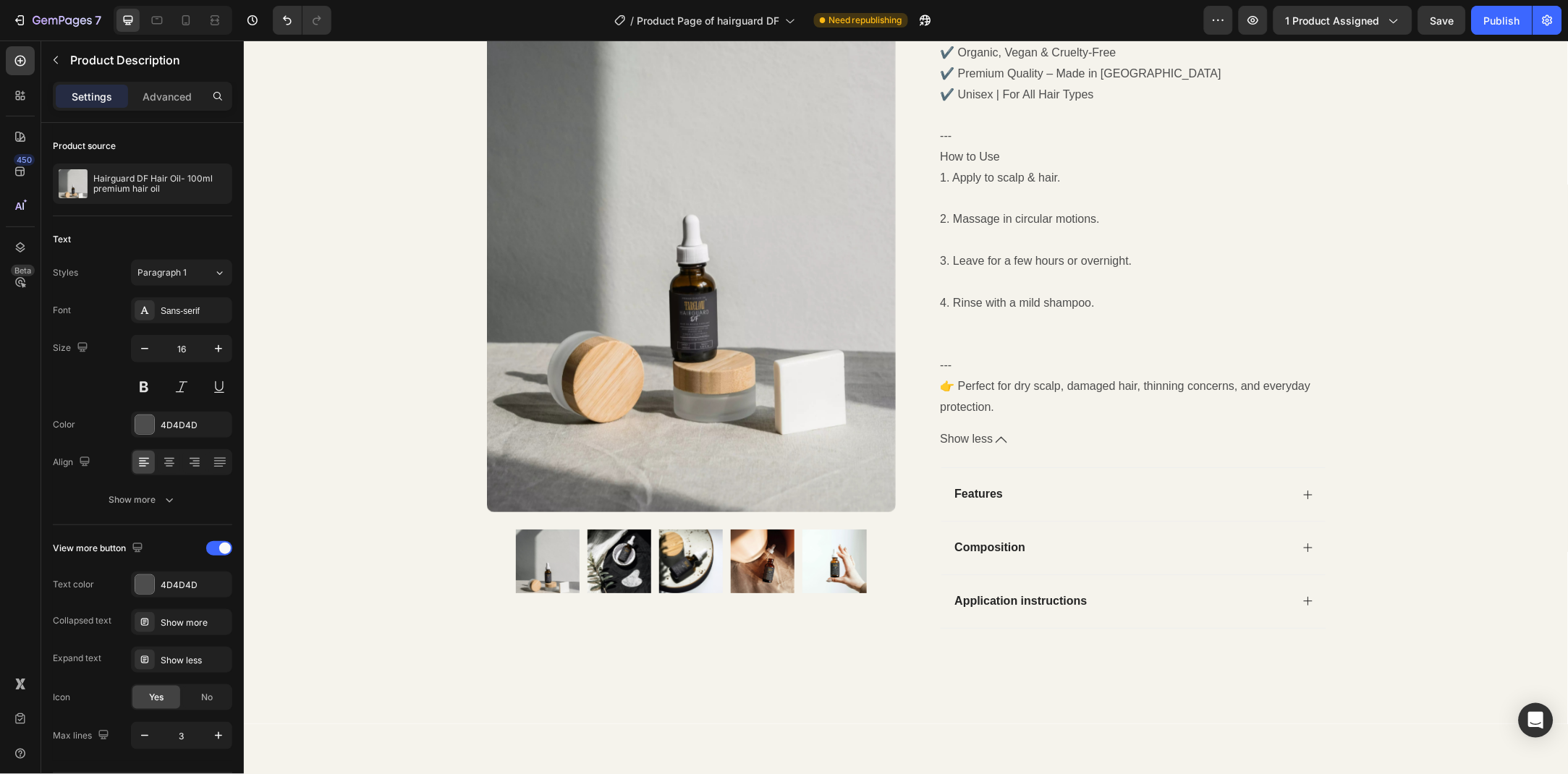
click at [985, 428] on span "Show less" at bounding box center [966, 439] width 53 height 21
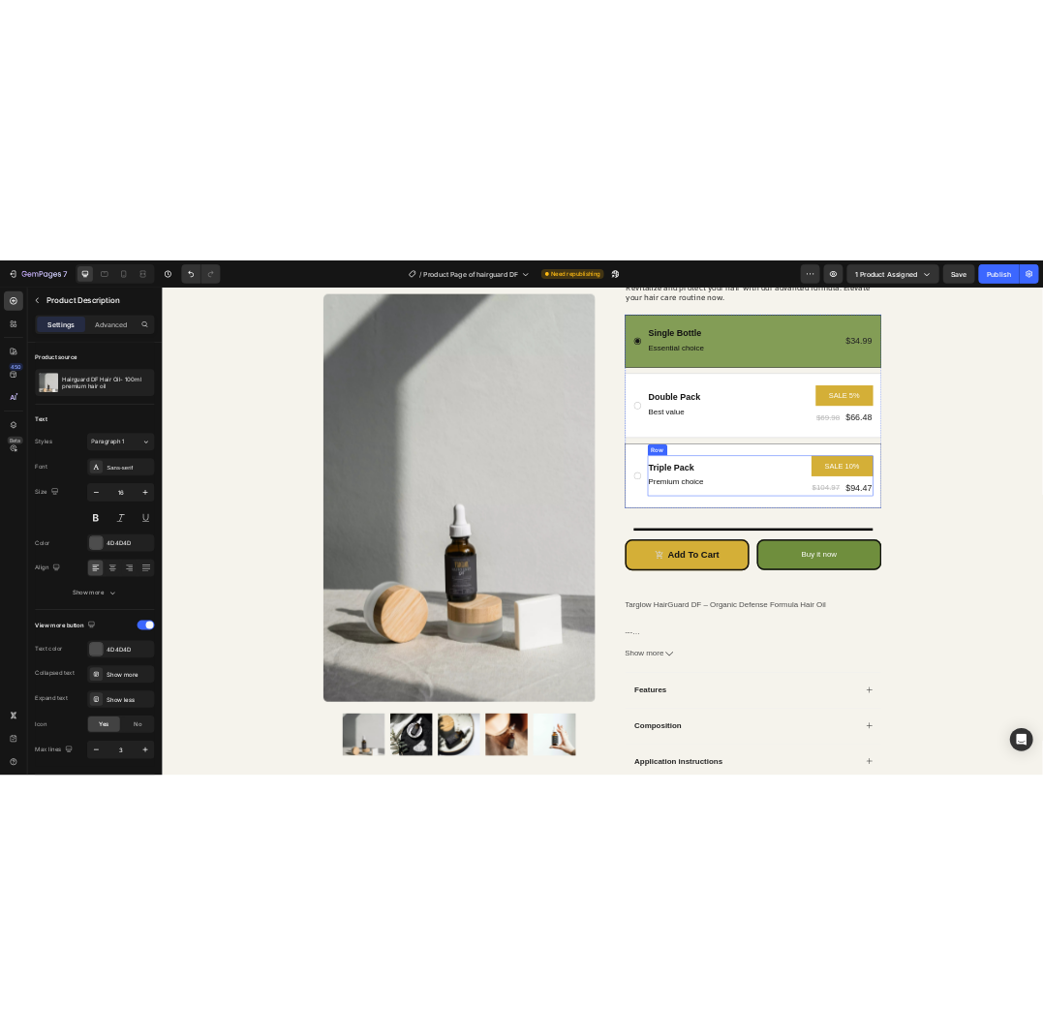
scroll to position [524, 0]
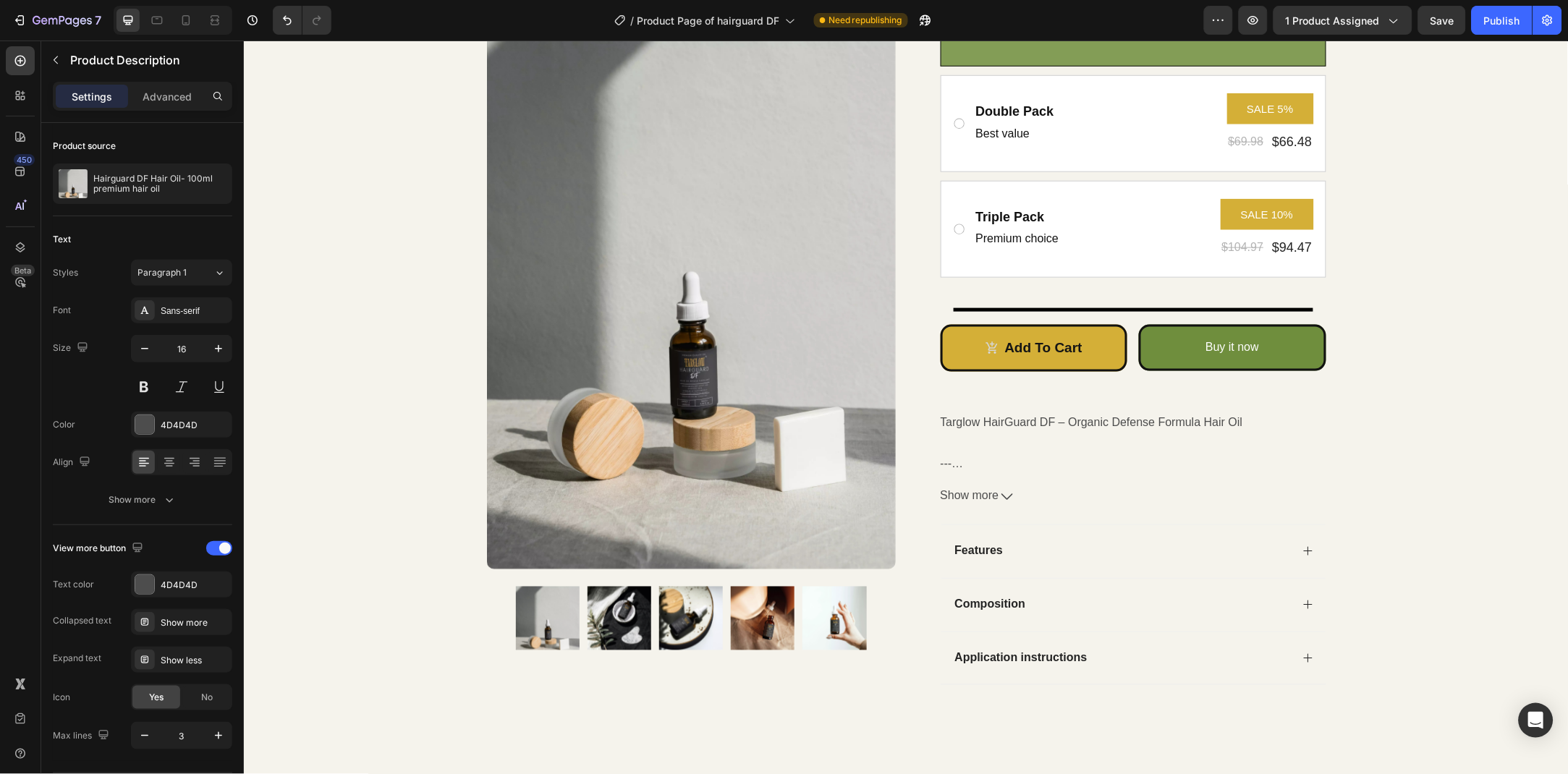
click at [1002, 423] on p "Targlow HairGuard DF – Organic Defense Formula Hair Oil" at bounding box center [1091, 421] width 303 height 12
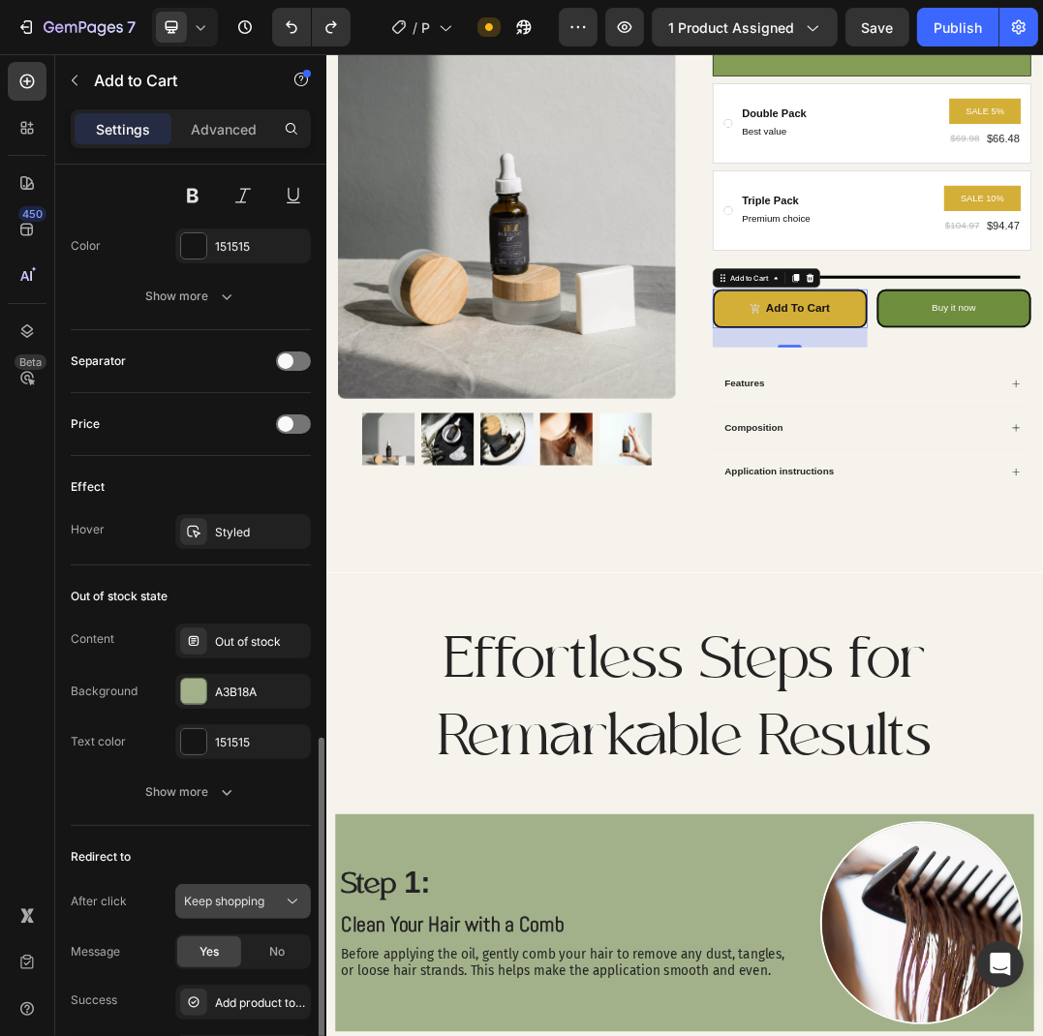
scroll to position [1296, 0]
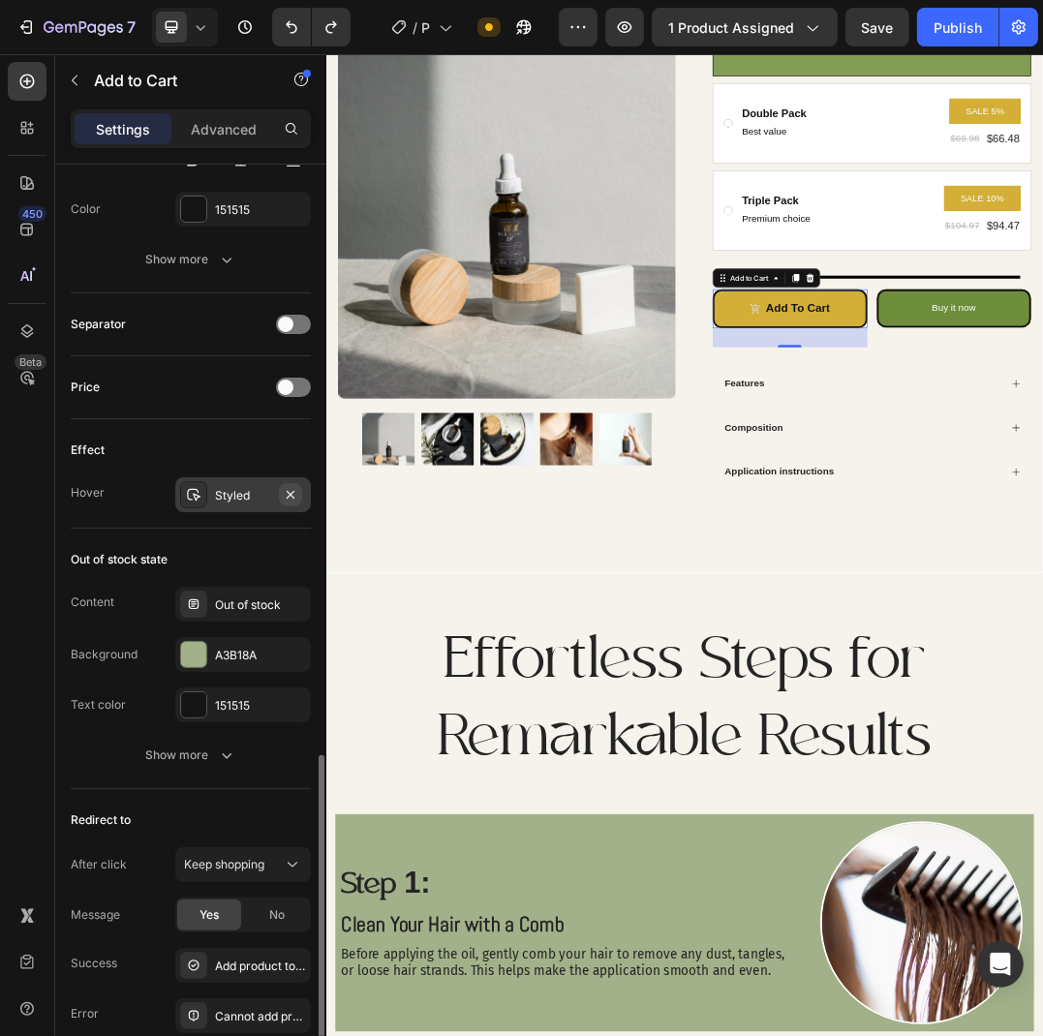
click at [294, 500] on icon "button" at bounding box center [290, 494] width 15 height 15
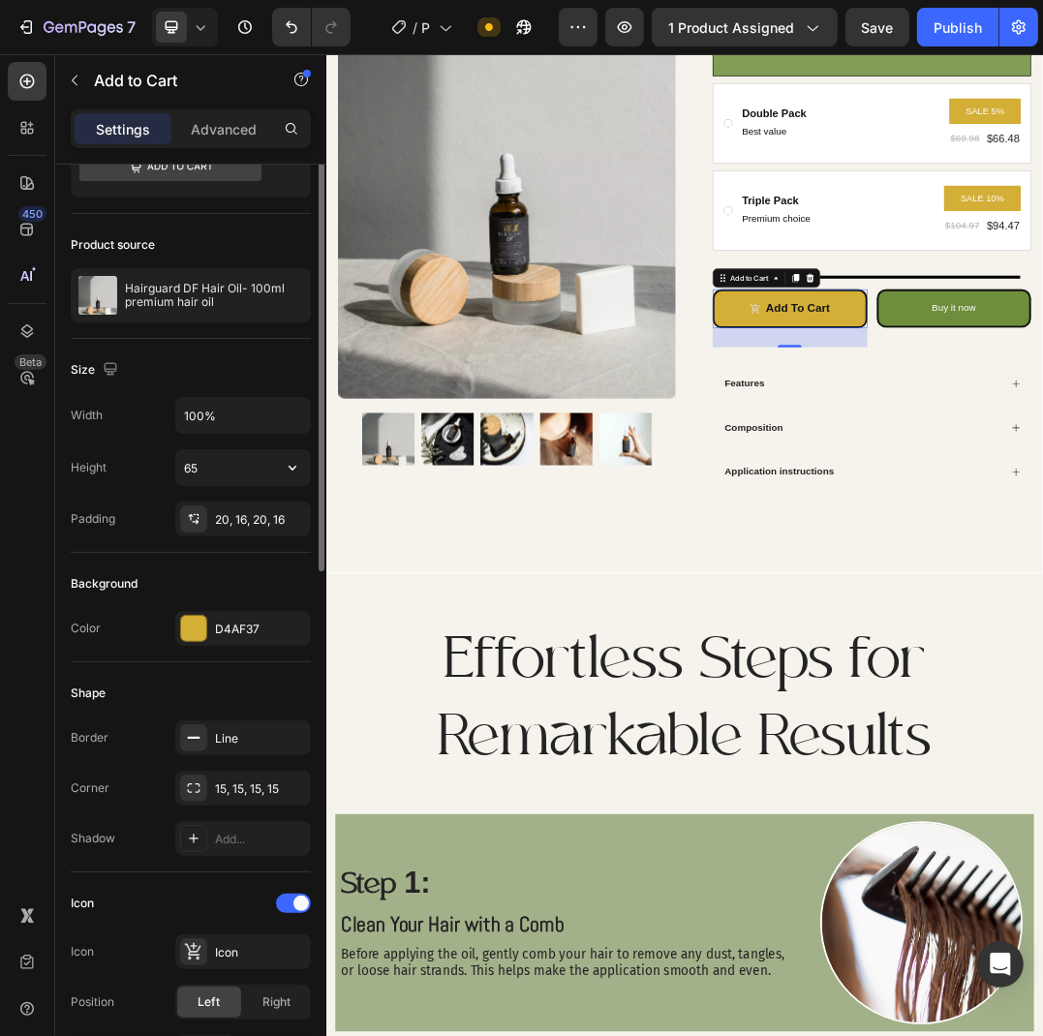
scroll to position [0, 0]
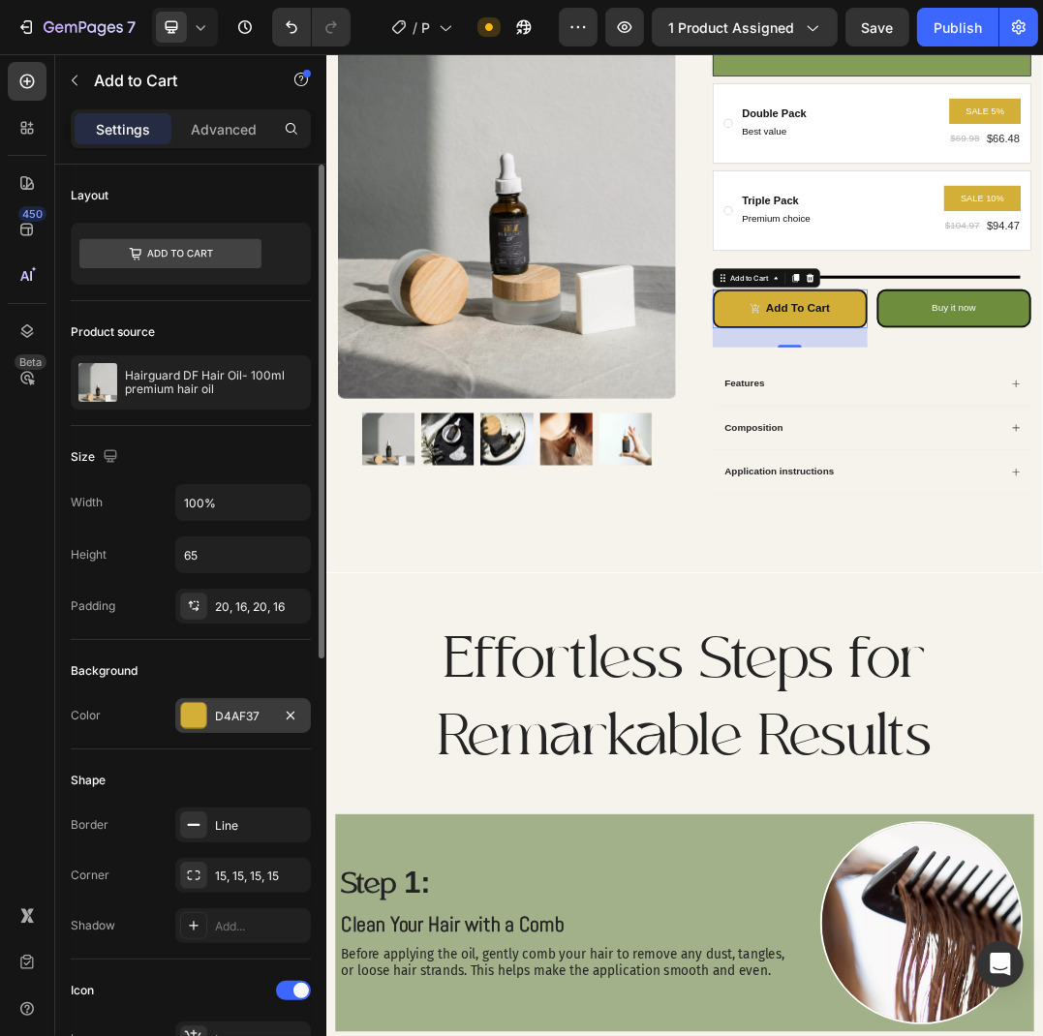
click at [244, 712] on div "D4AF37" at bounding box center [243, 716] width 56 height 17
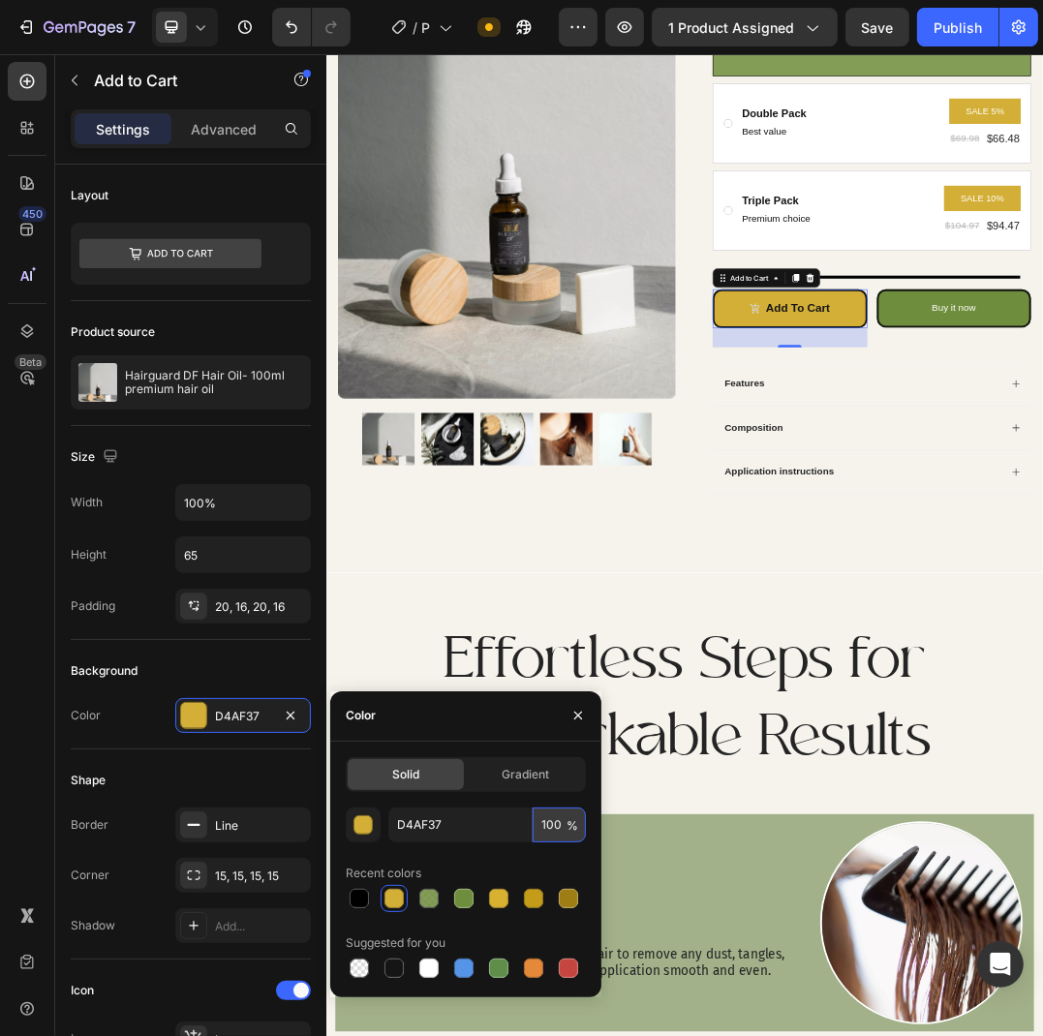
click at [551, 830] on input "100" at bounding box center [559, 825] width 53 height 35
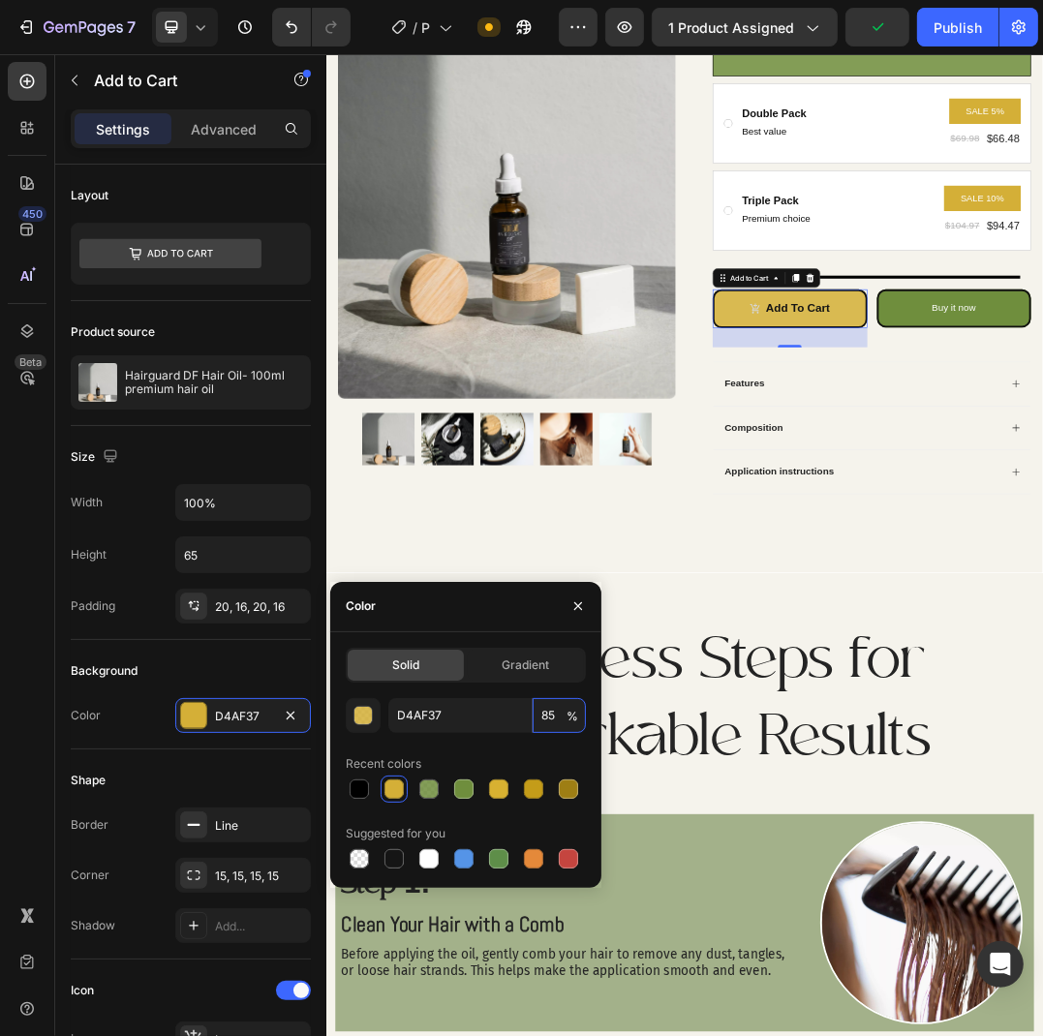
type input "8"
type input "100"
click at [363, 721] on div "button" at bounding box center [363, 716] width 19 height 19
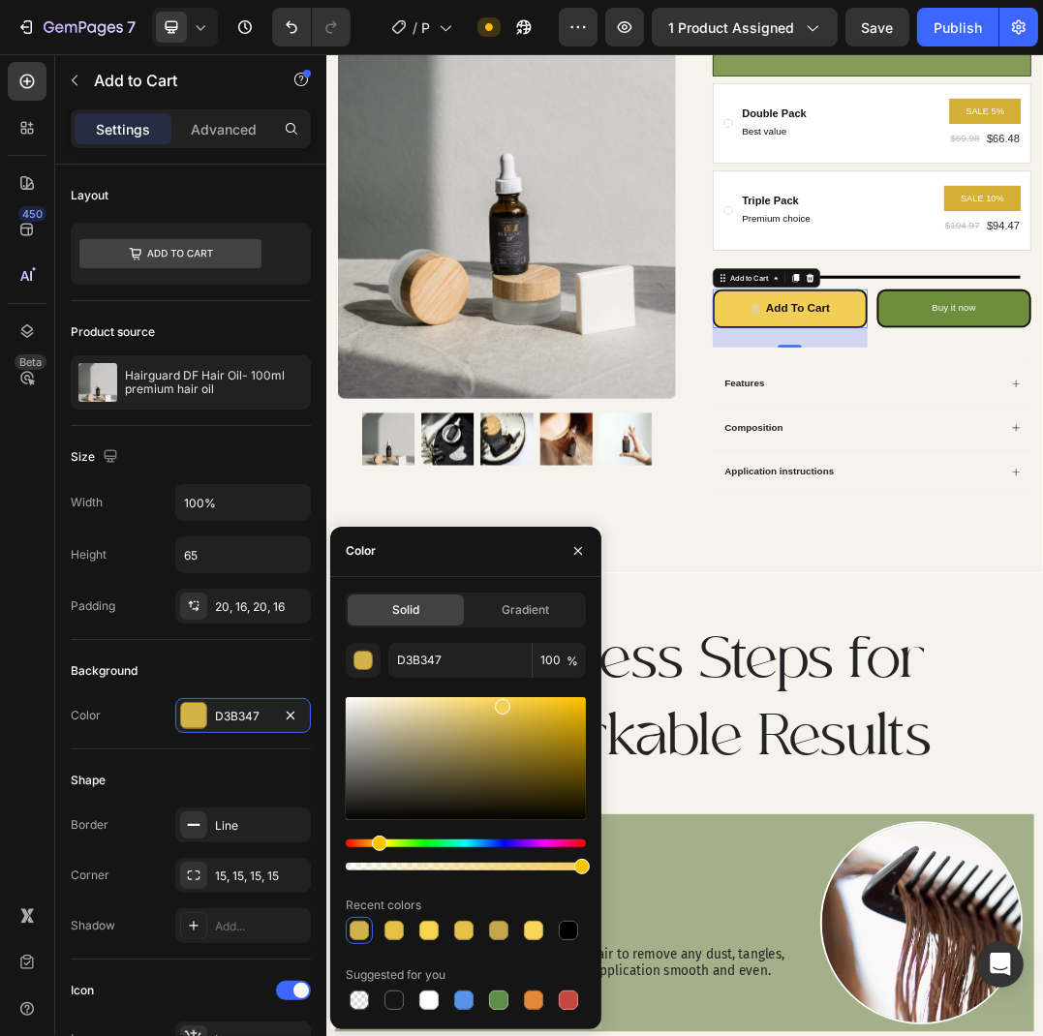
type input "F2CE57"
drag, startPoint x: 516, startPoint y: 730, endPoint x: 501, endPoint y: 702, distance: 32.1
click at [501, 702] on div at bounding box center [466, 758] width 240 height 123
click at [573, 555] on icon "button" at bounding box center [577, 550] width 15 height 15
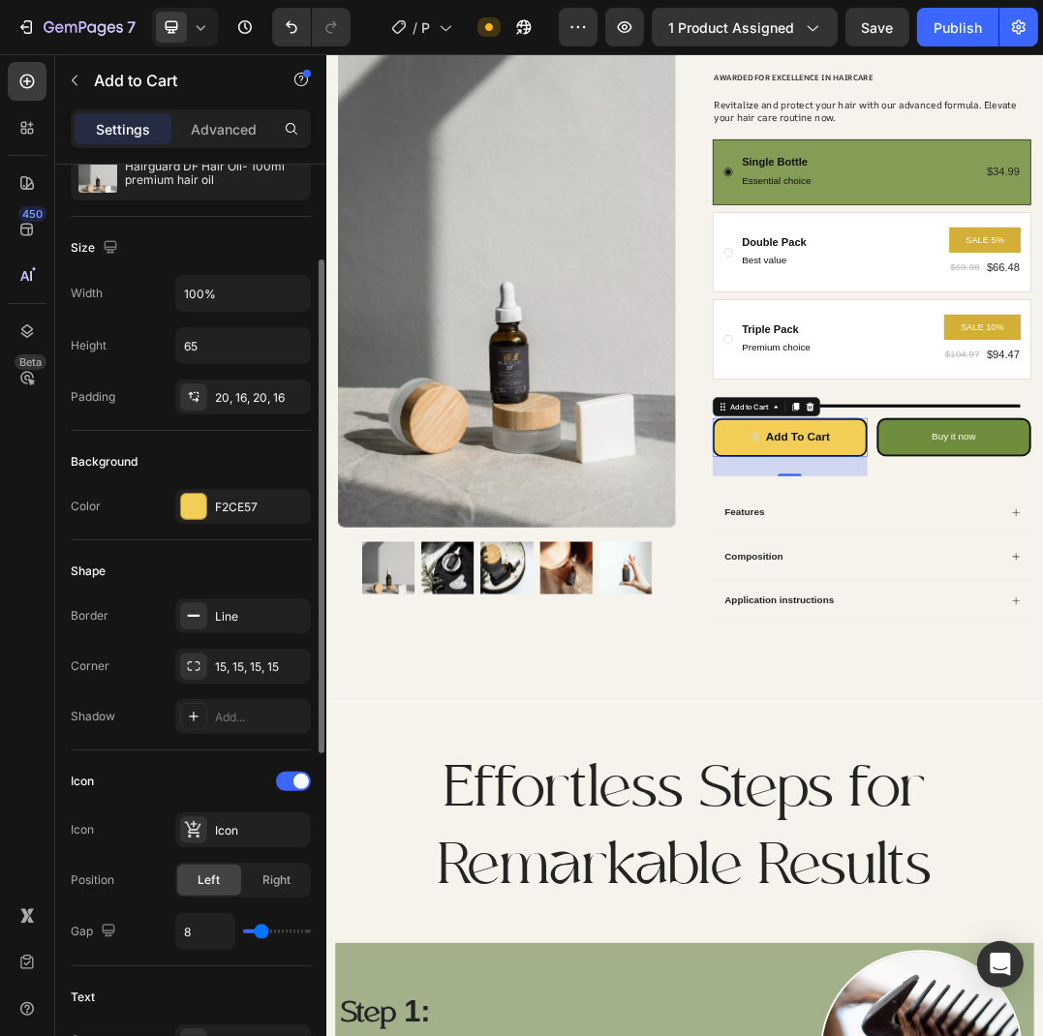
scroll to position [315, 0]
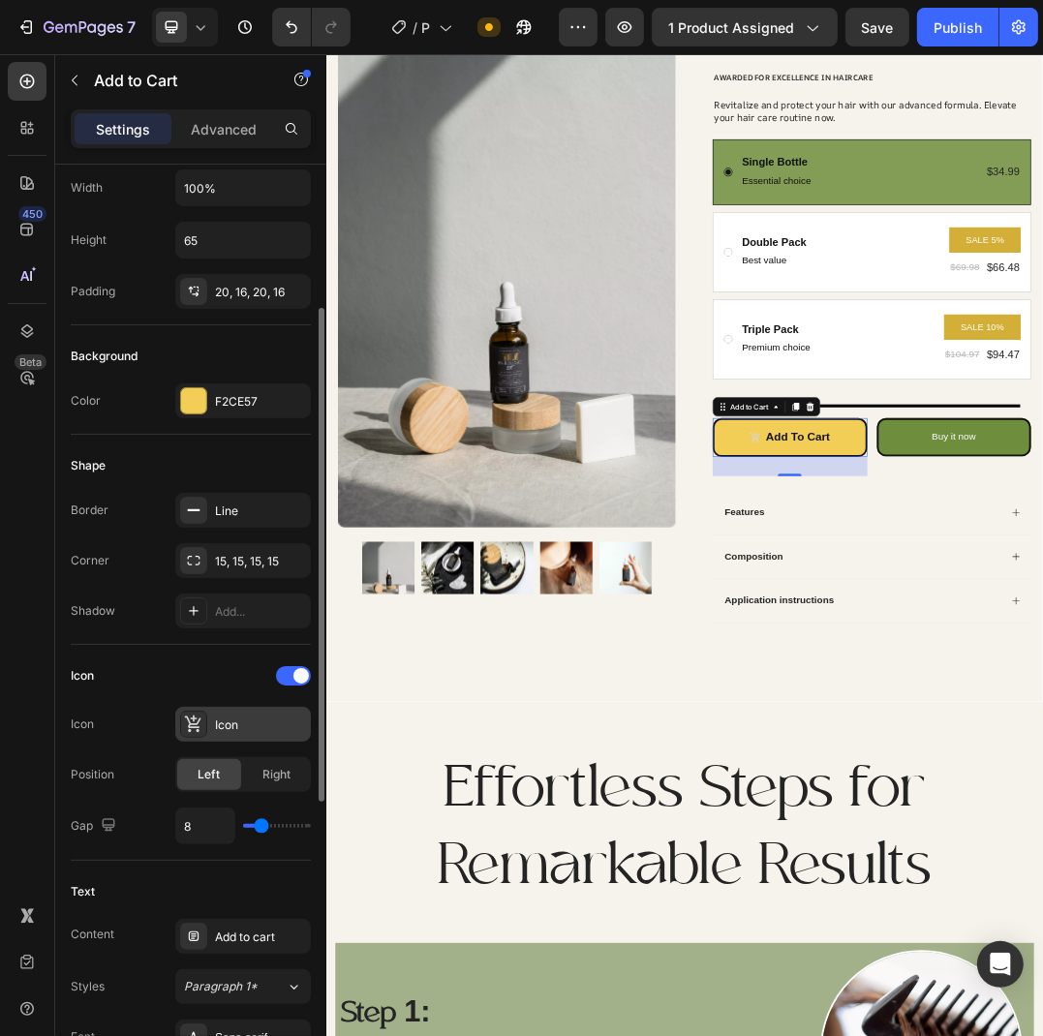
click at [252, 726] on div "Icon" at bounding box center [260, 725] width 91 height 17
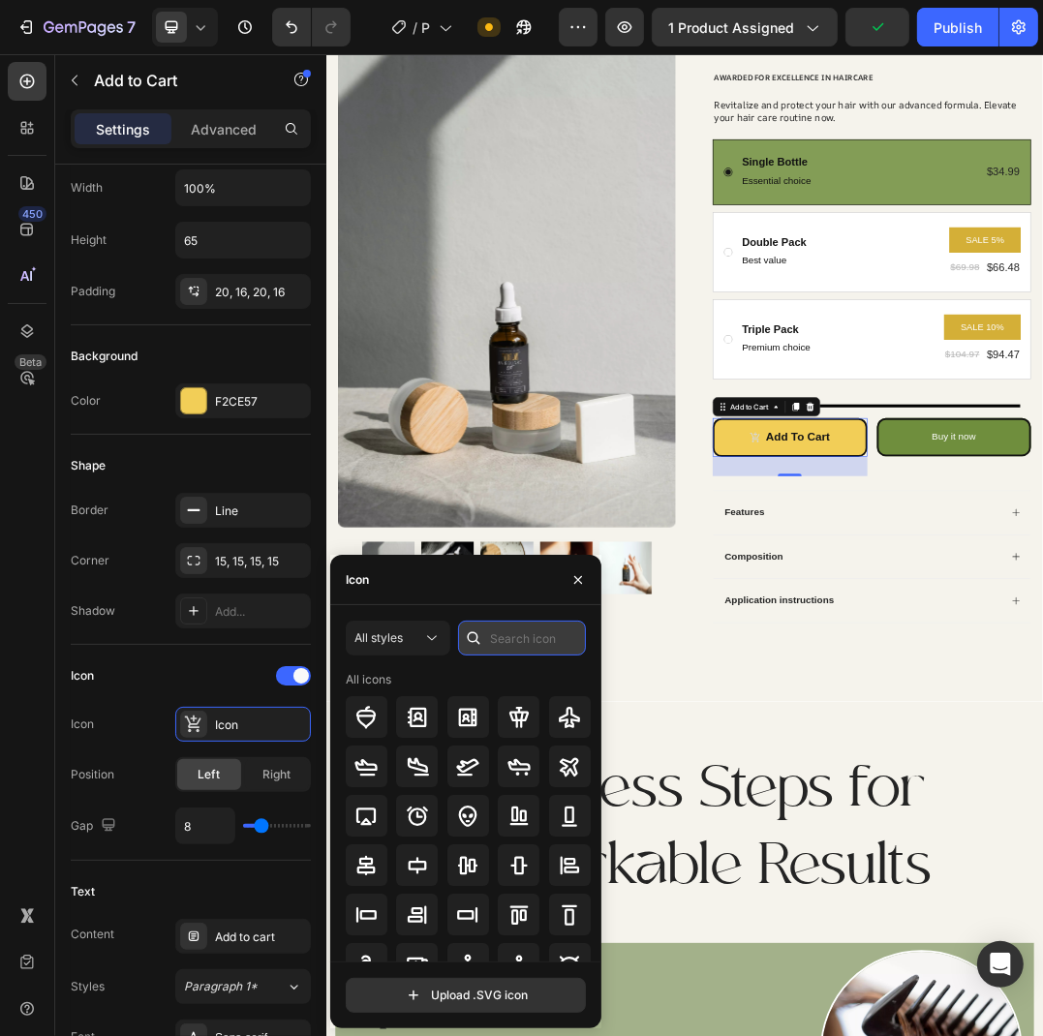
click at [500, 643] on input "text" at bounding box center [522, 638] width 128 height 35
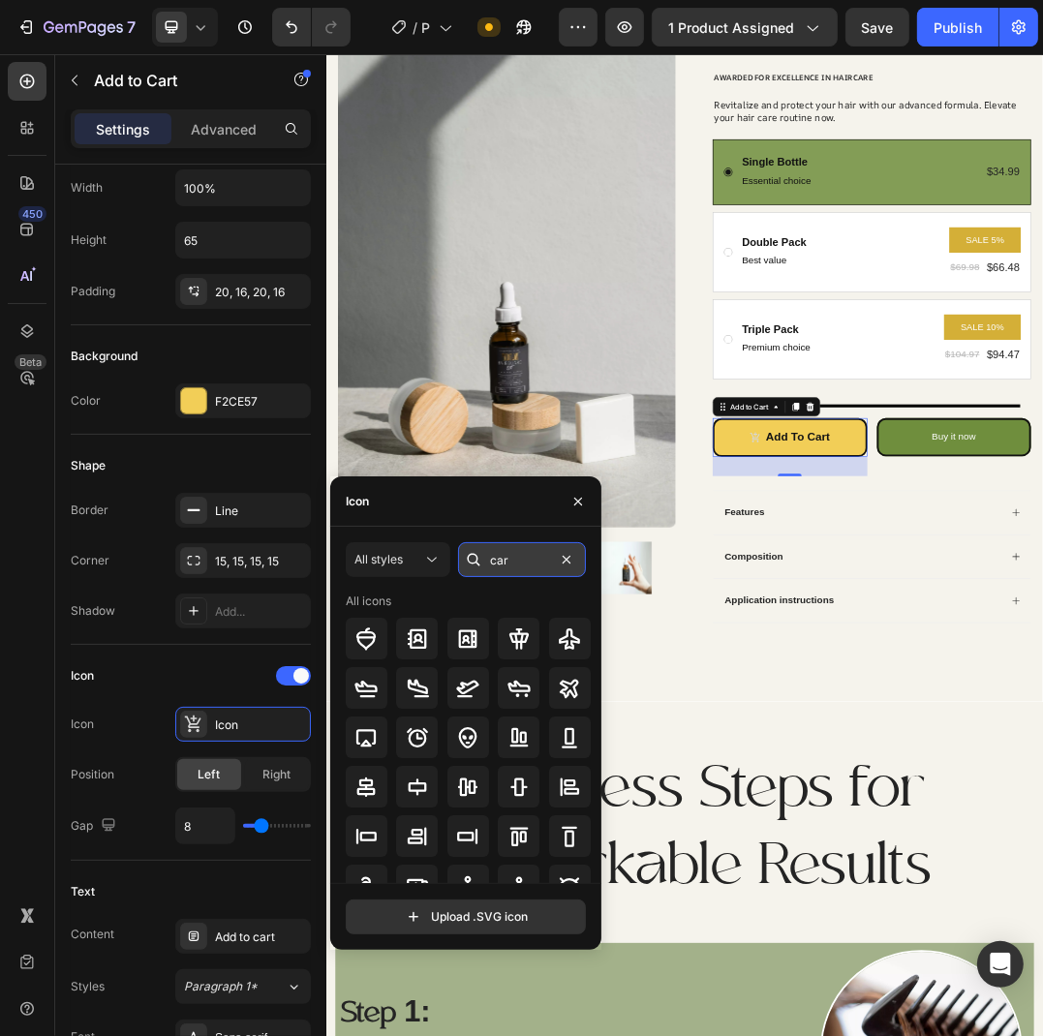
type input "cart"
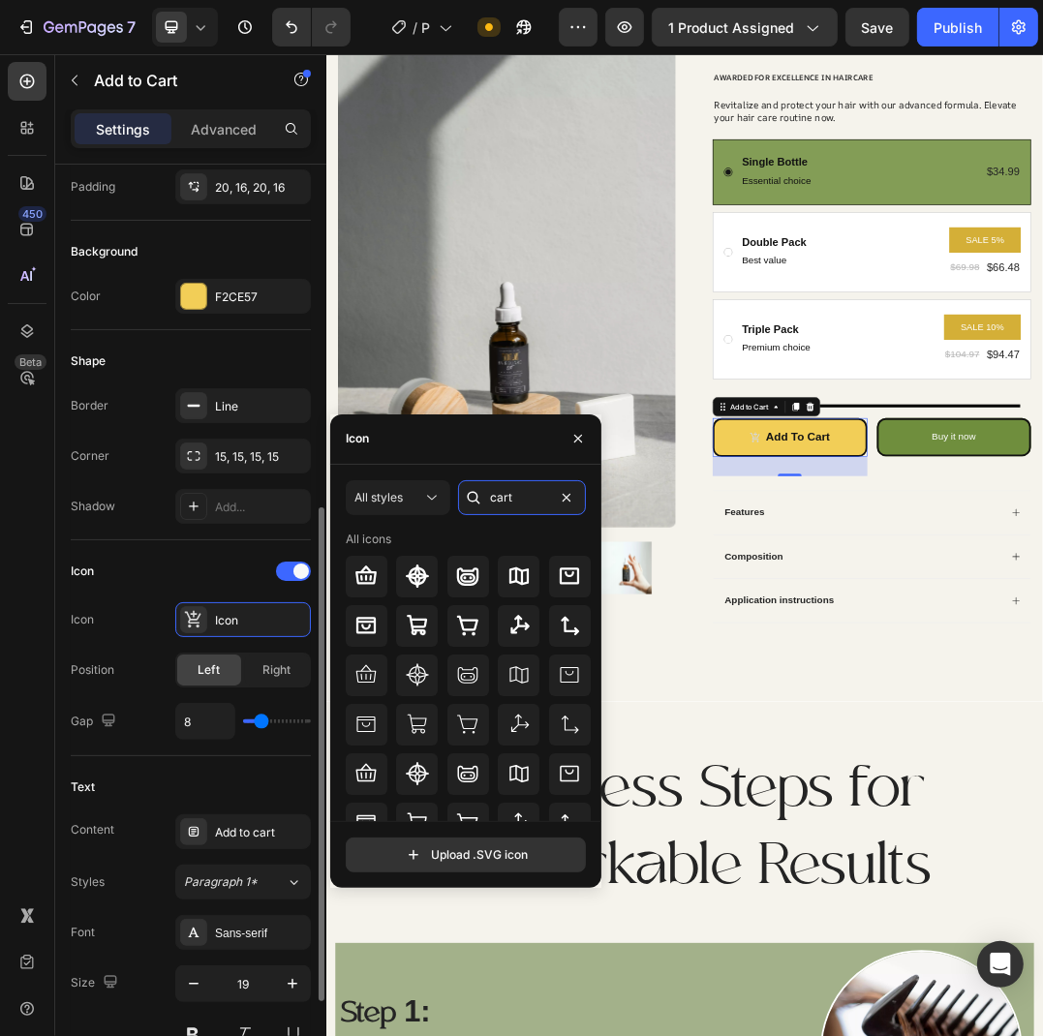
scroll to position [524, 0]
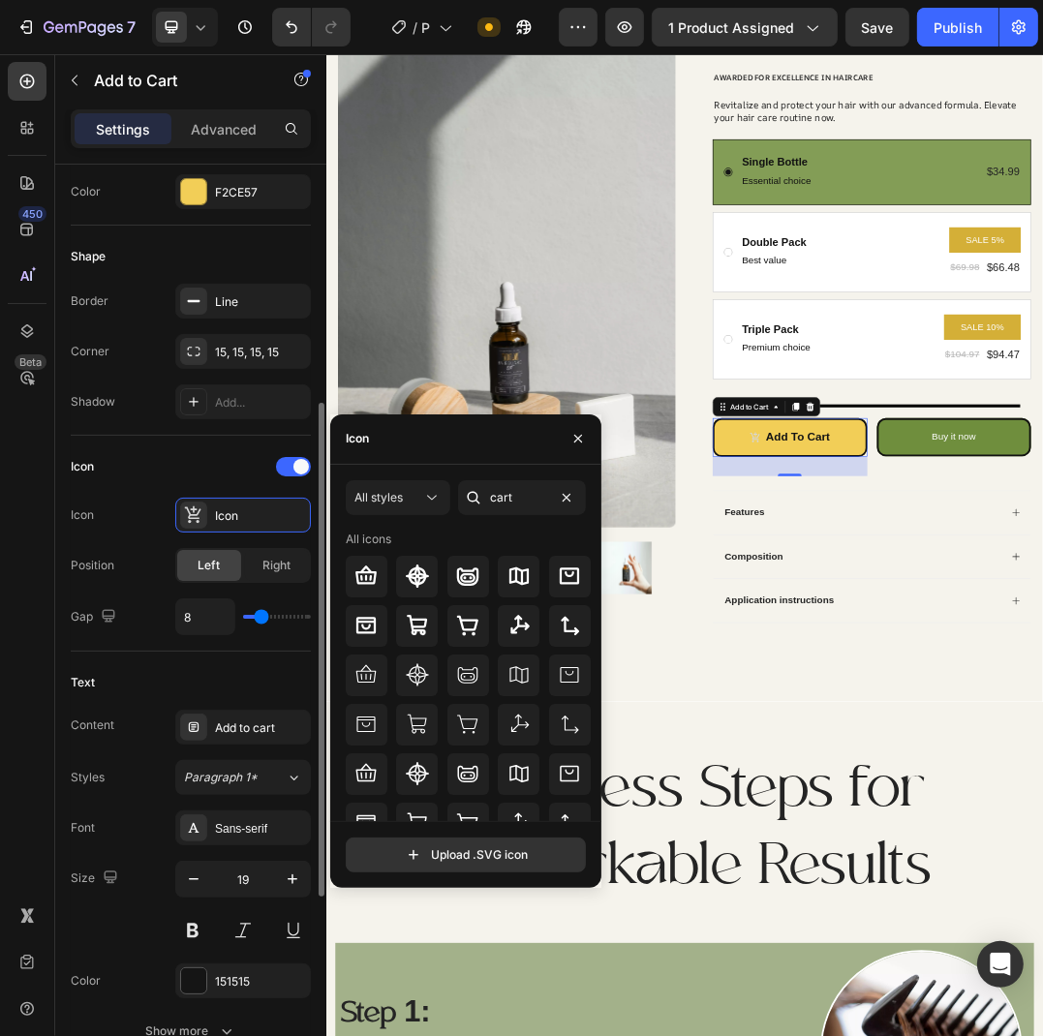
click at [165, 685] on div "Text" at bounding box center [191, 682] width 240 height 31
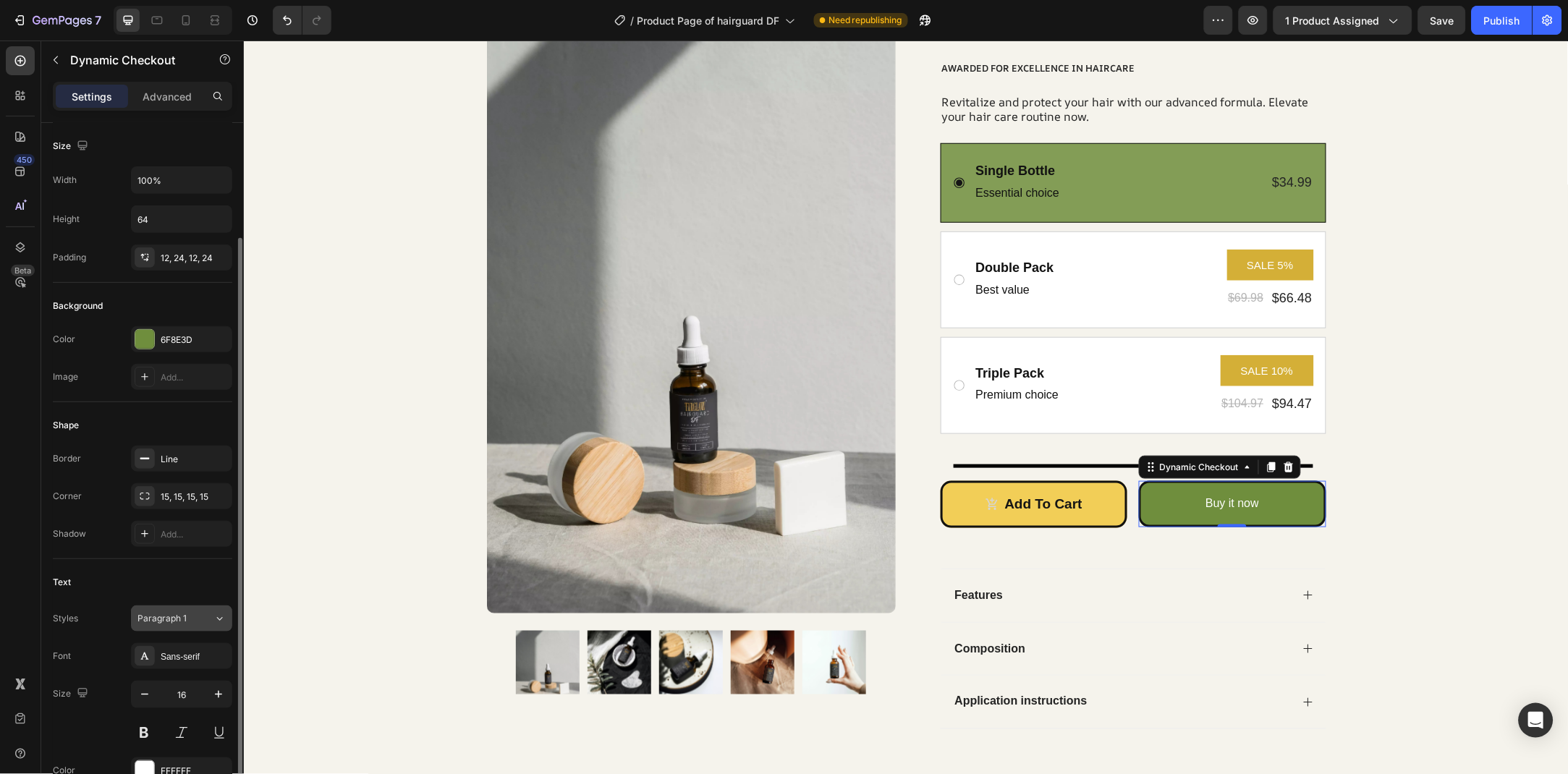
scroll to position [287, 0]
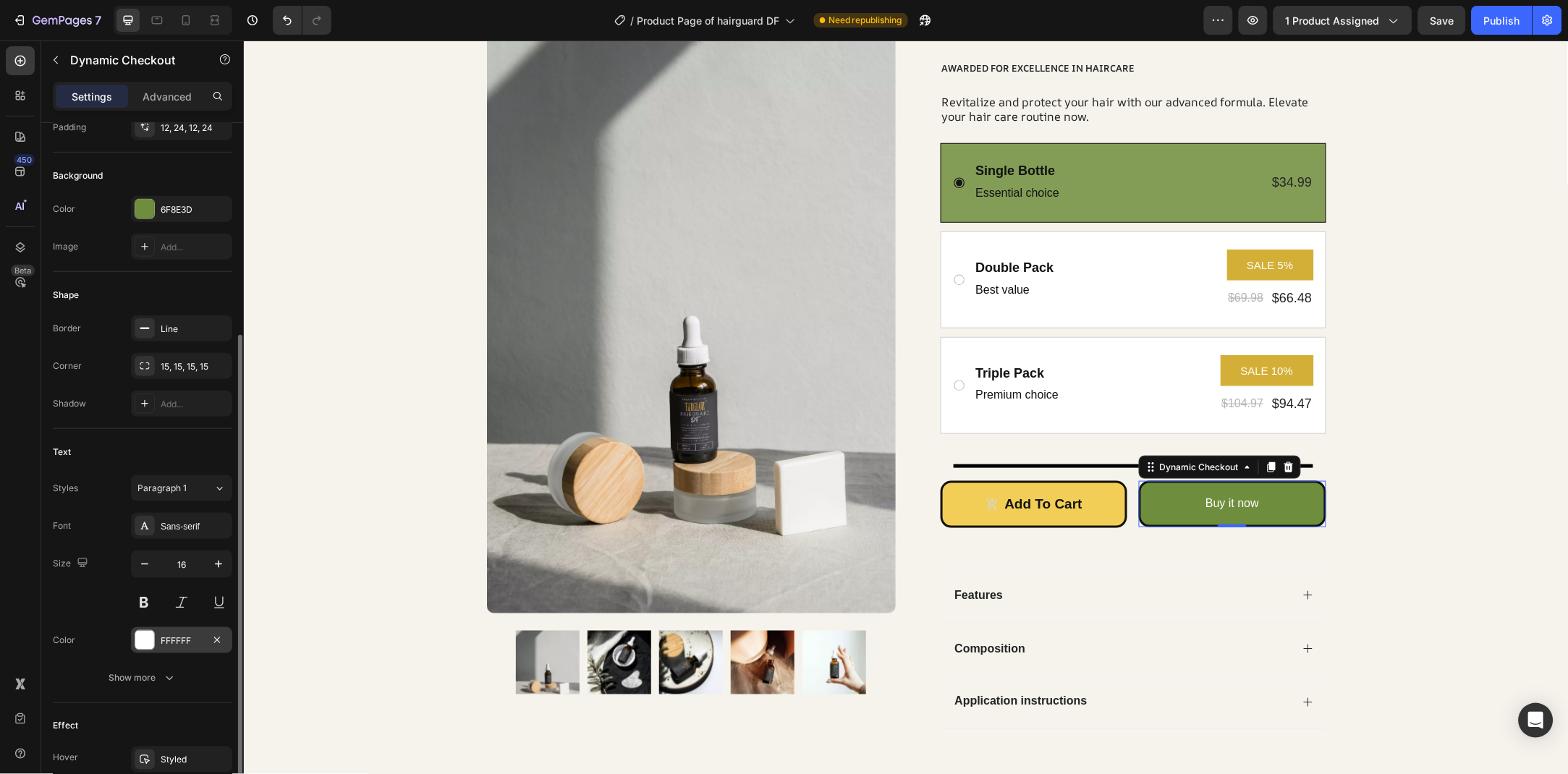
click at [188, 631] on div "FFFFFF" at bounding box center [182, 640] width 102 height 26
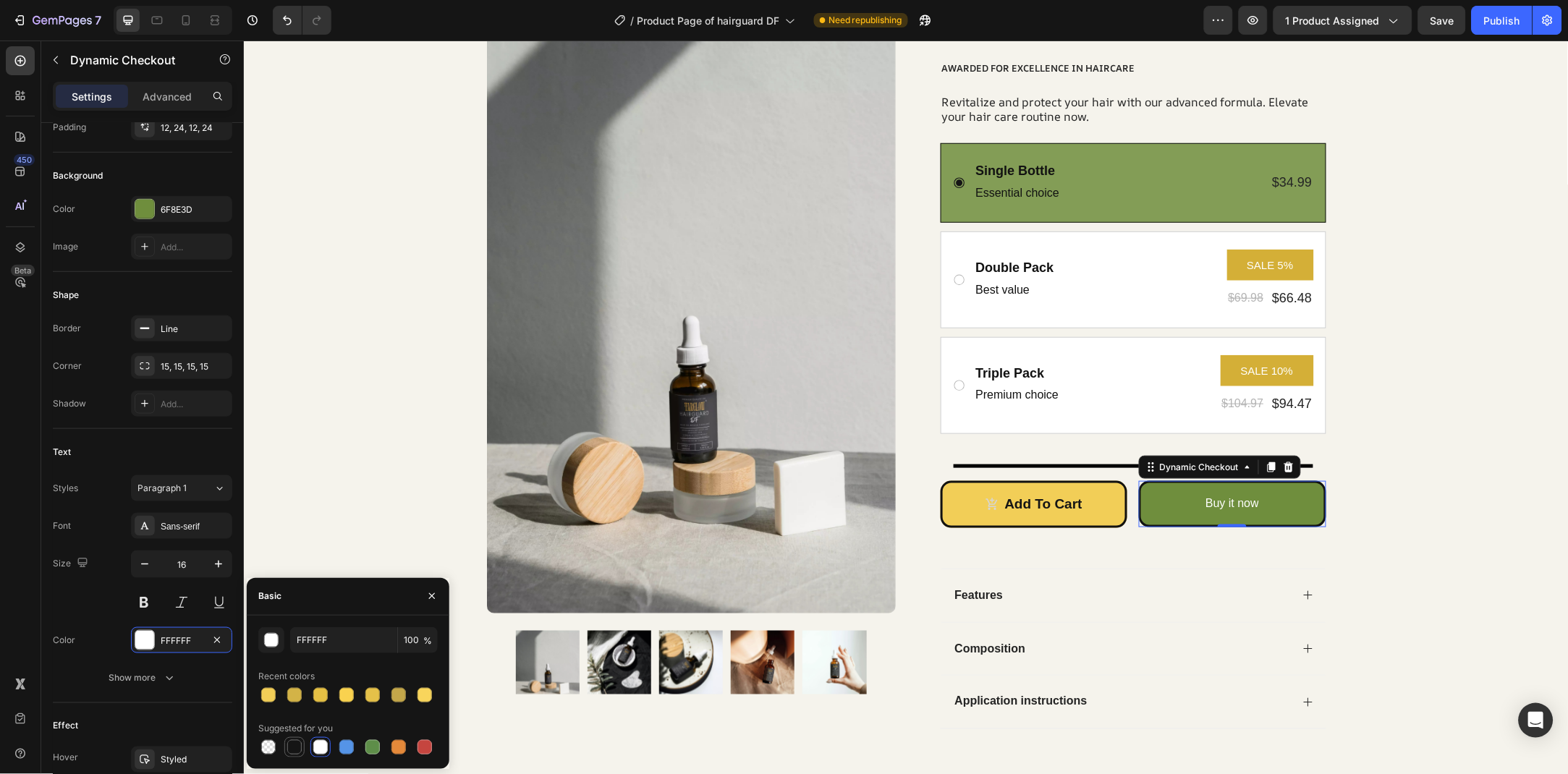
click at [301, 754] on div at bounding box center [294, 747] width 17 height 17
type input "151515"
drag, startPoint x: 431, startPoint y: 595, endPoint x: 52, endPoint y: 553, distance: 381.3
click at [431, 595] on icon "button" at bounding box center [432, 596] width 6 height 6
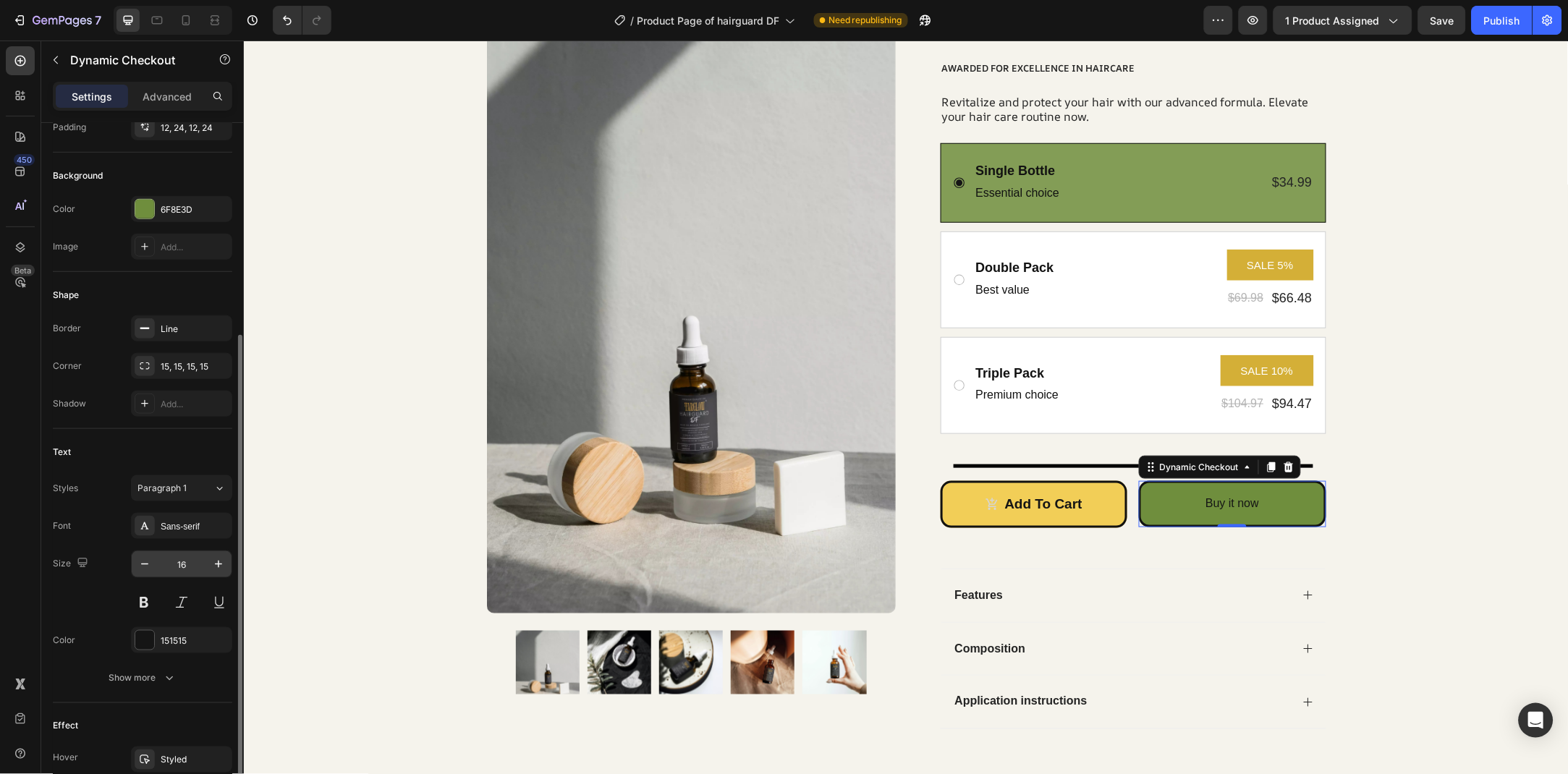
click at [204, 566] on input "16" at bounding box center [182, 564] width 48 height 26
click at [218, 566] on icon "button" at bounding box center [219, 565] width 7 height 7
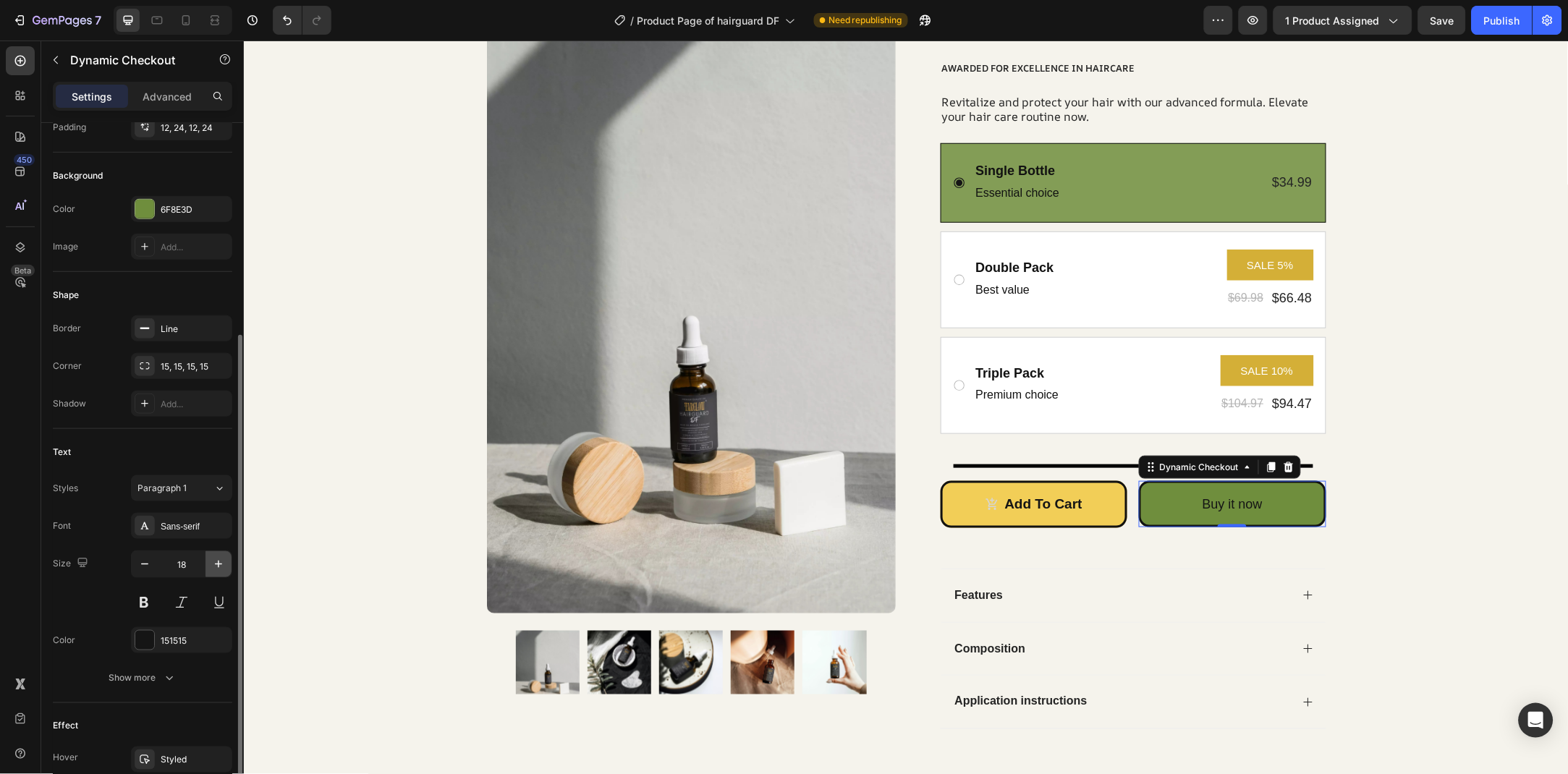
click at [218, 566] on icon "button" at bounding box center [219, 565] width 7 height 7
type input "21"
click at [1030, 505] on div "Add to cart" at bounding box center [1043, 504] width 78 height 18
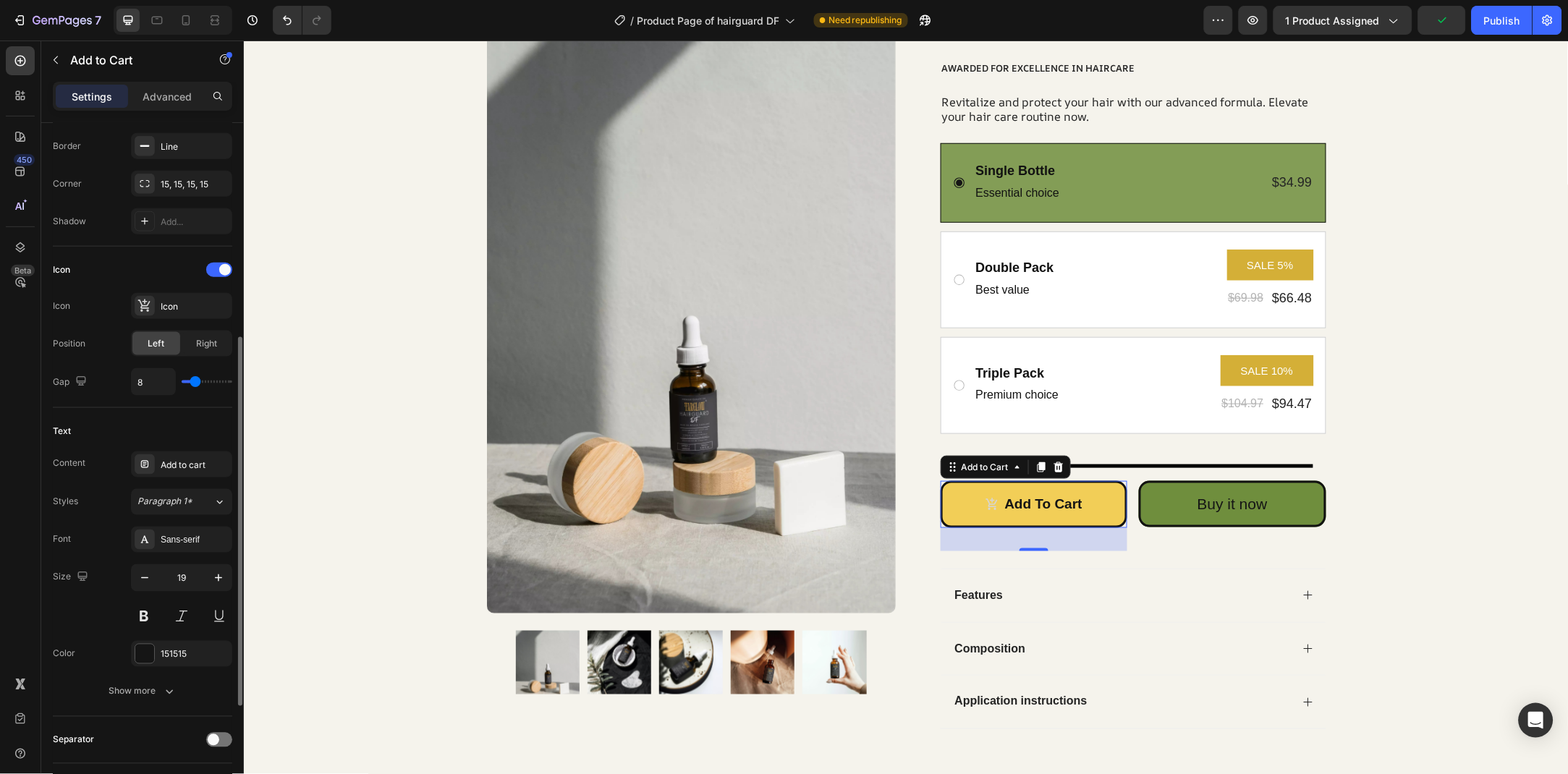
scroll to position [548, 0]
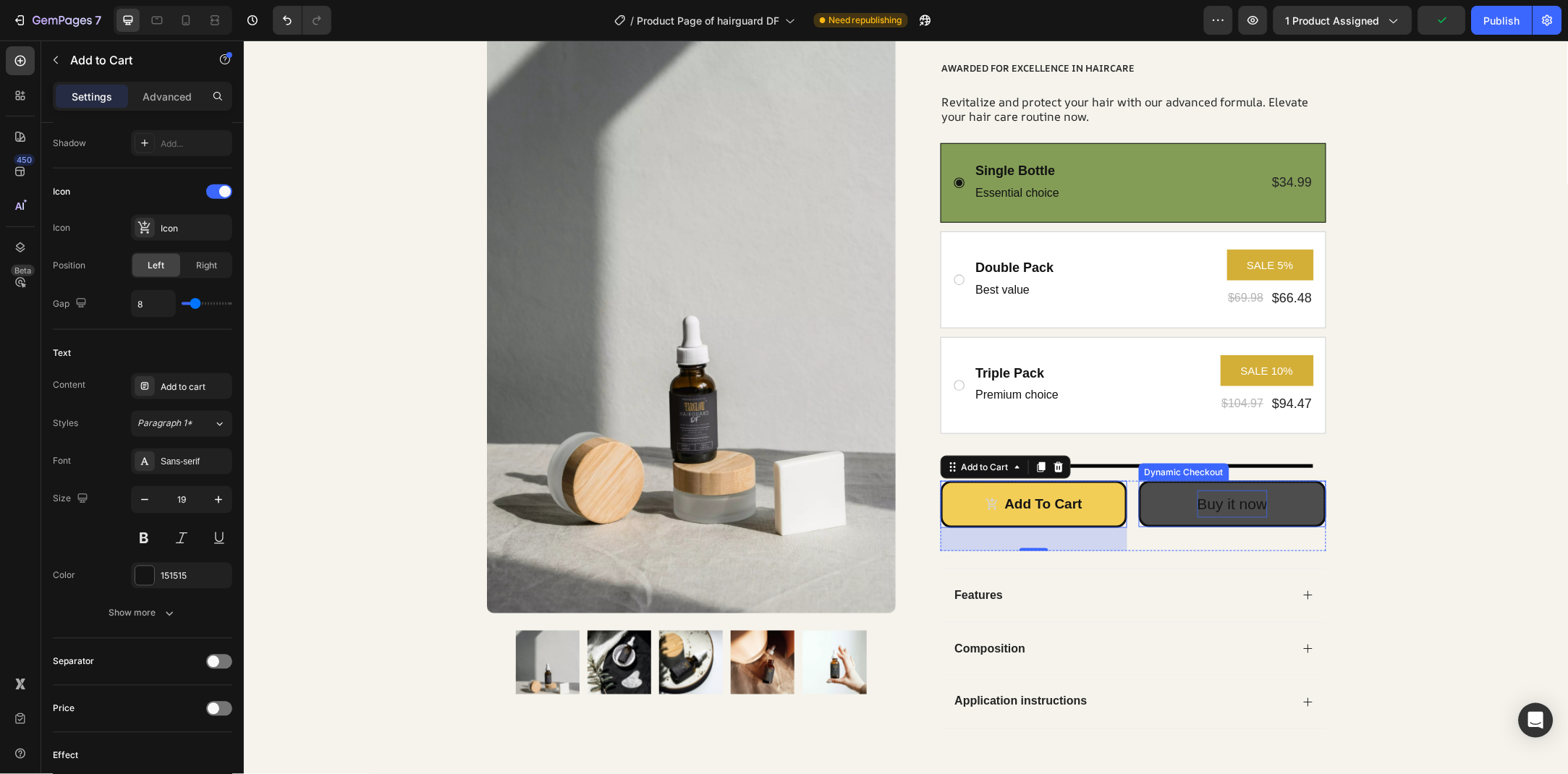
click at [1250, 508] on div "Buy it now" at bounding box center [1232, 504] width 70 height 28
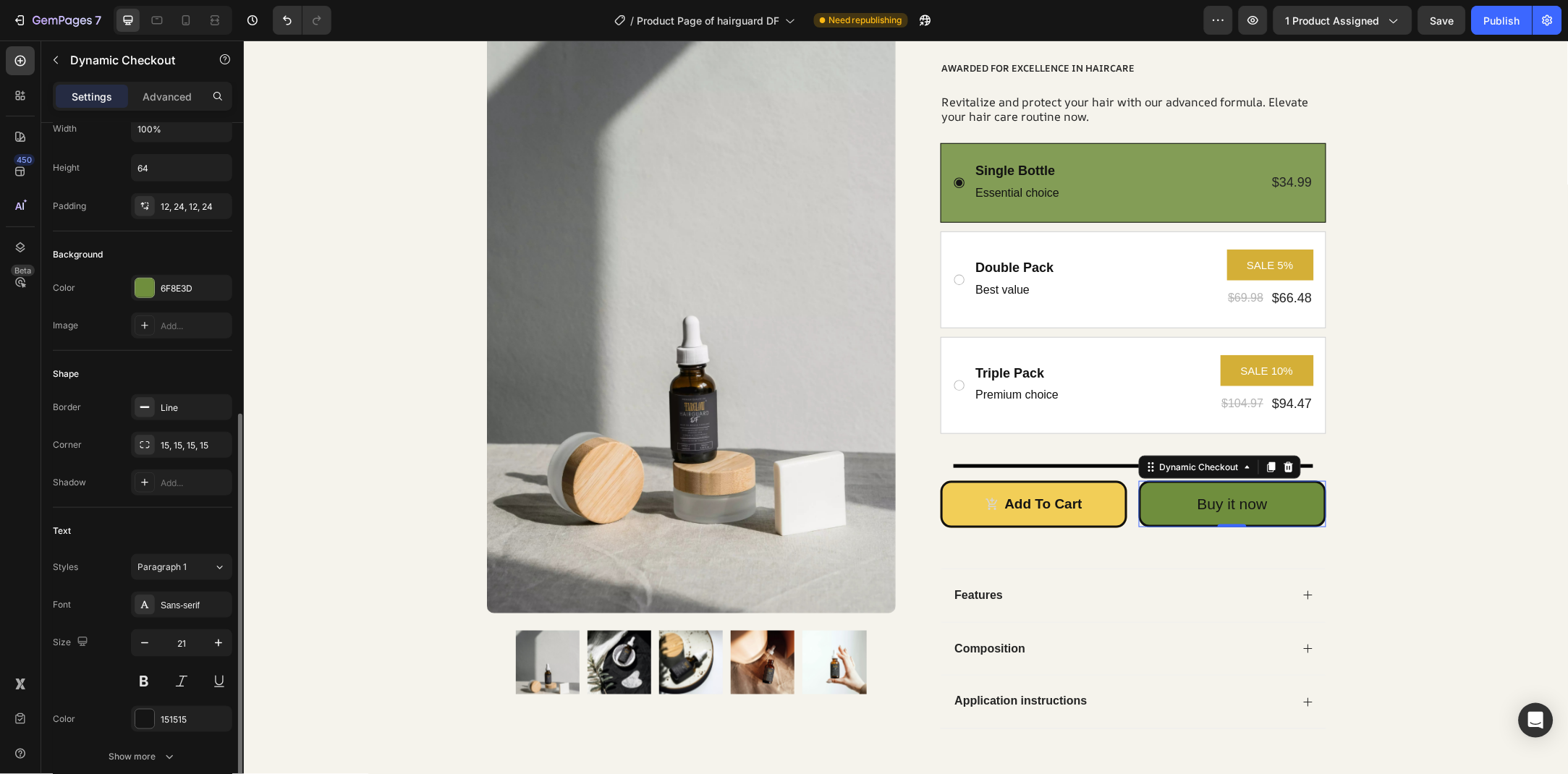
scroll to position [287, 0]
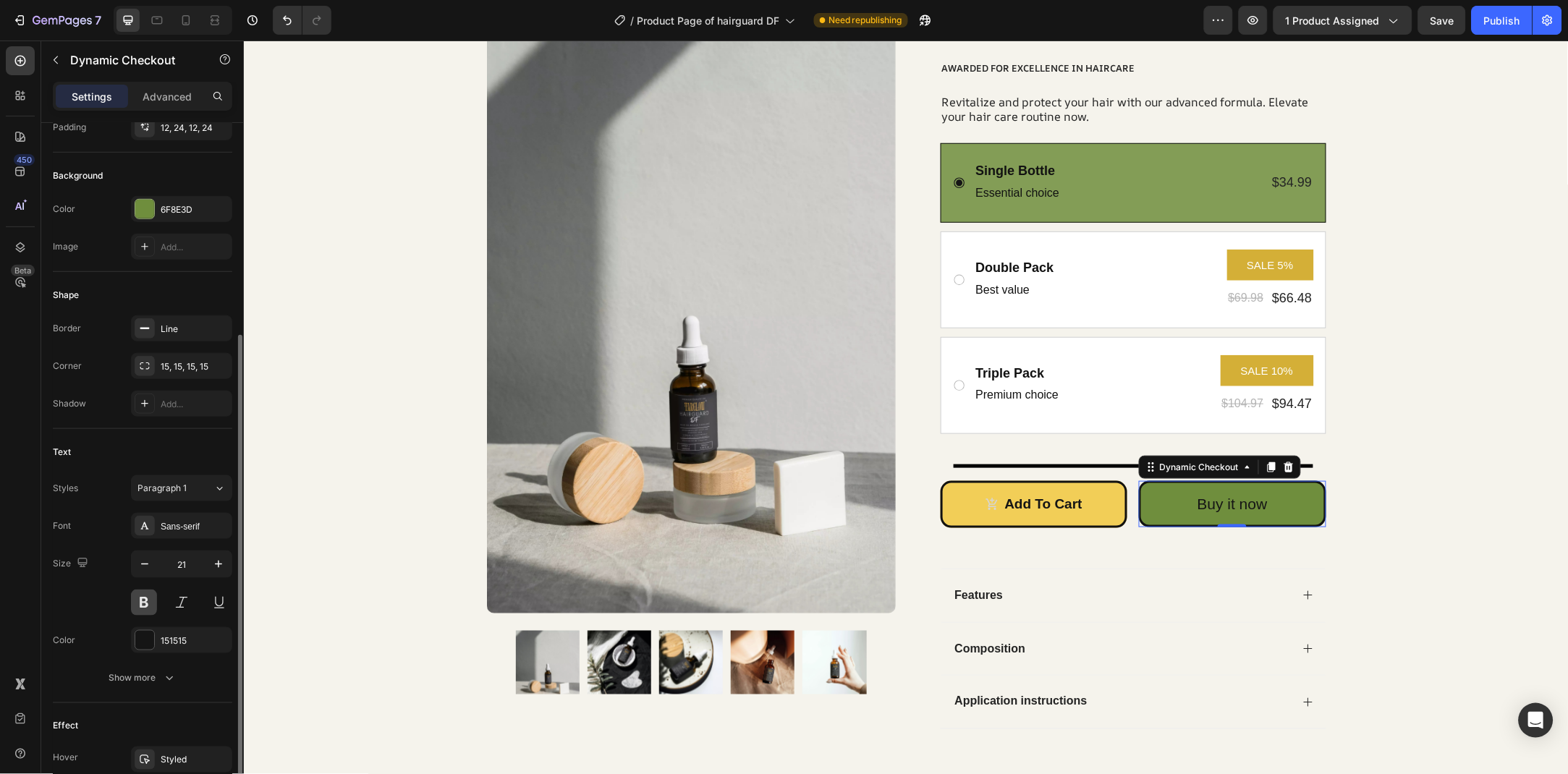
click at [152, 598] on button at bounding box center [143, 602] width 26 height 26
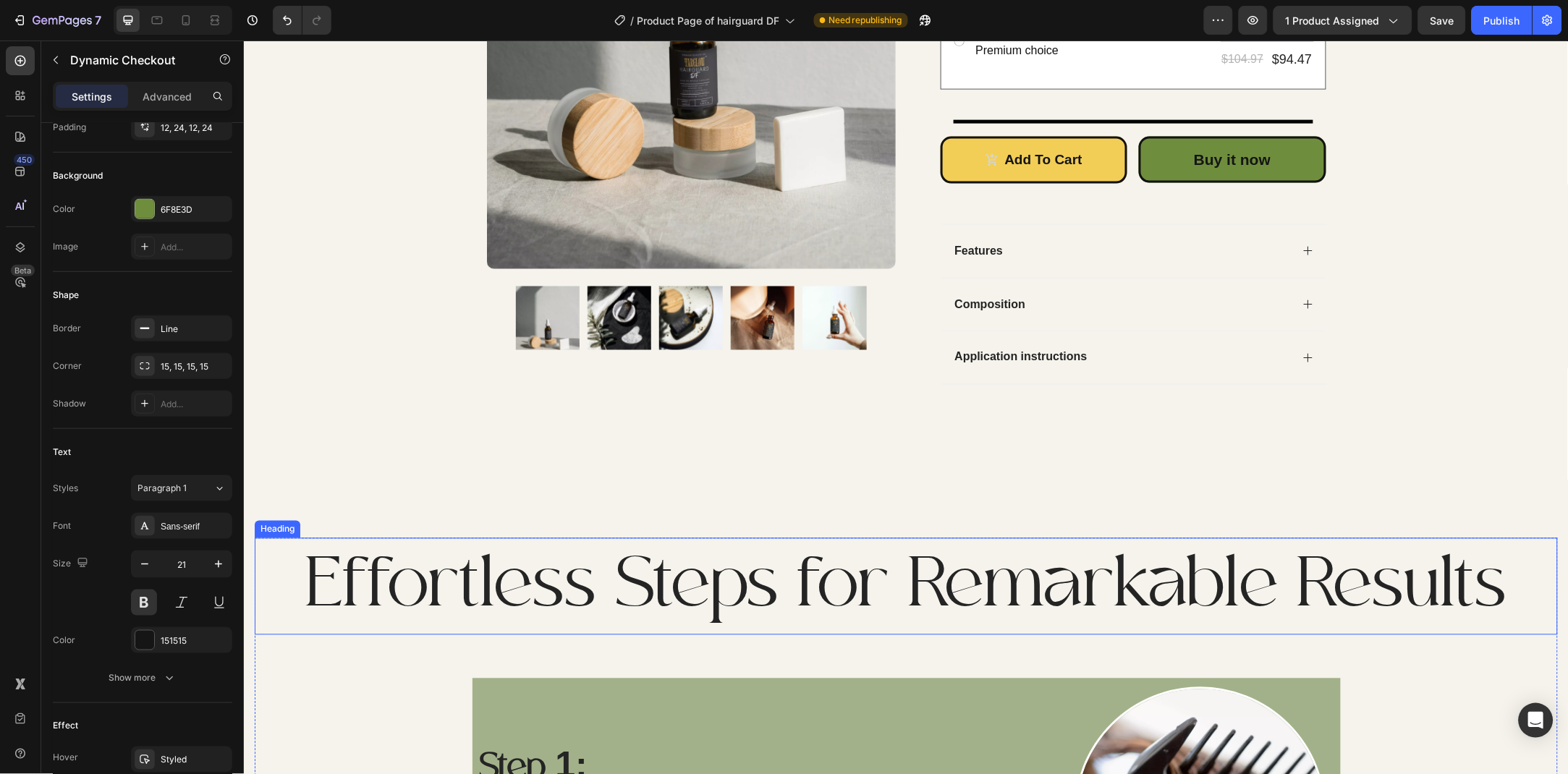
scroll to position [136, 0]
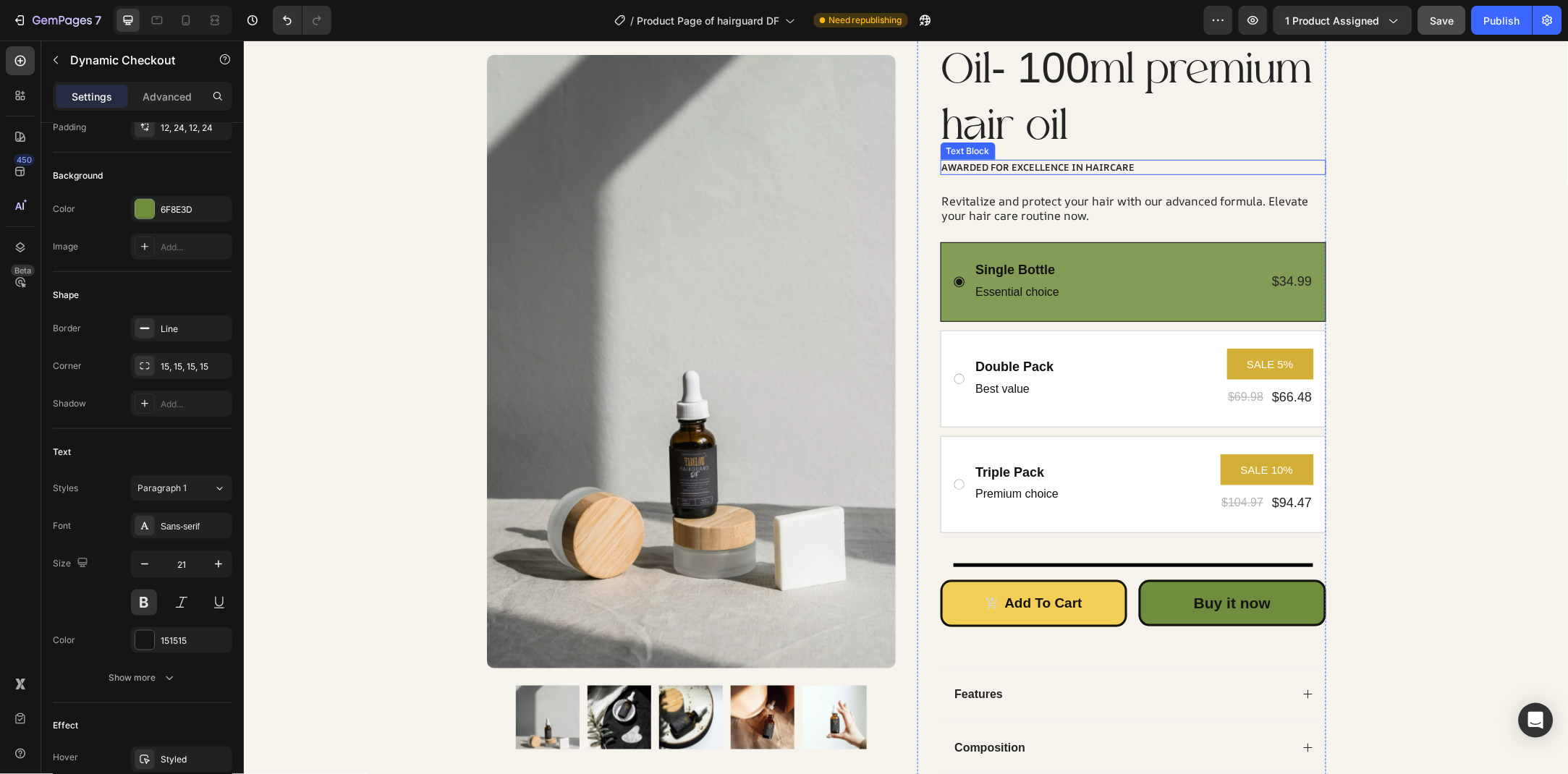
click at [1445, 25] on span "Save" at bounding box center [1443, 20] width 24 height 12
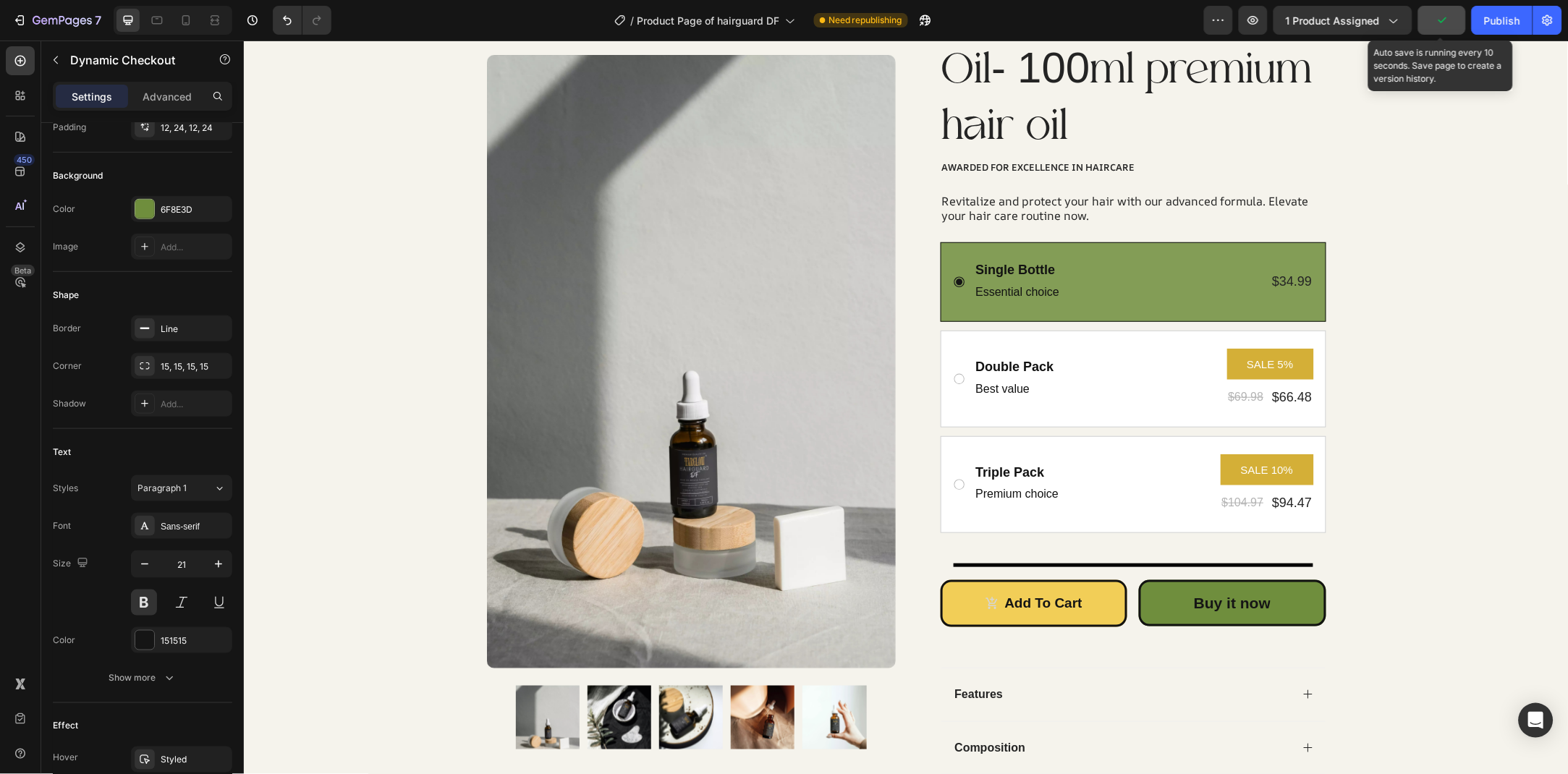
scroll to position [0, 0]
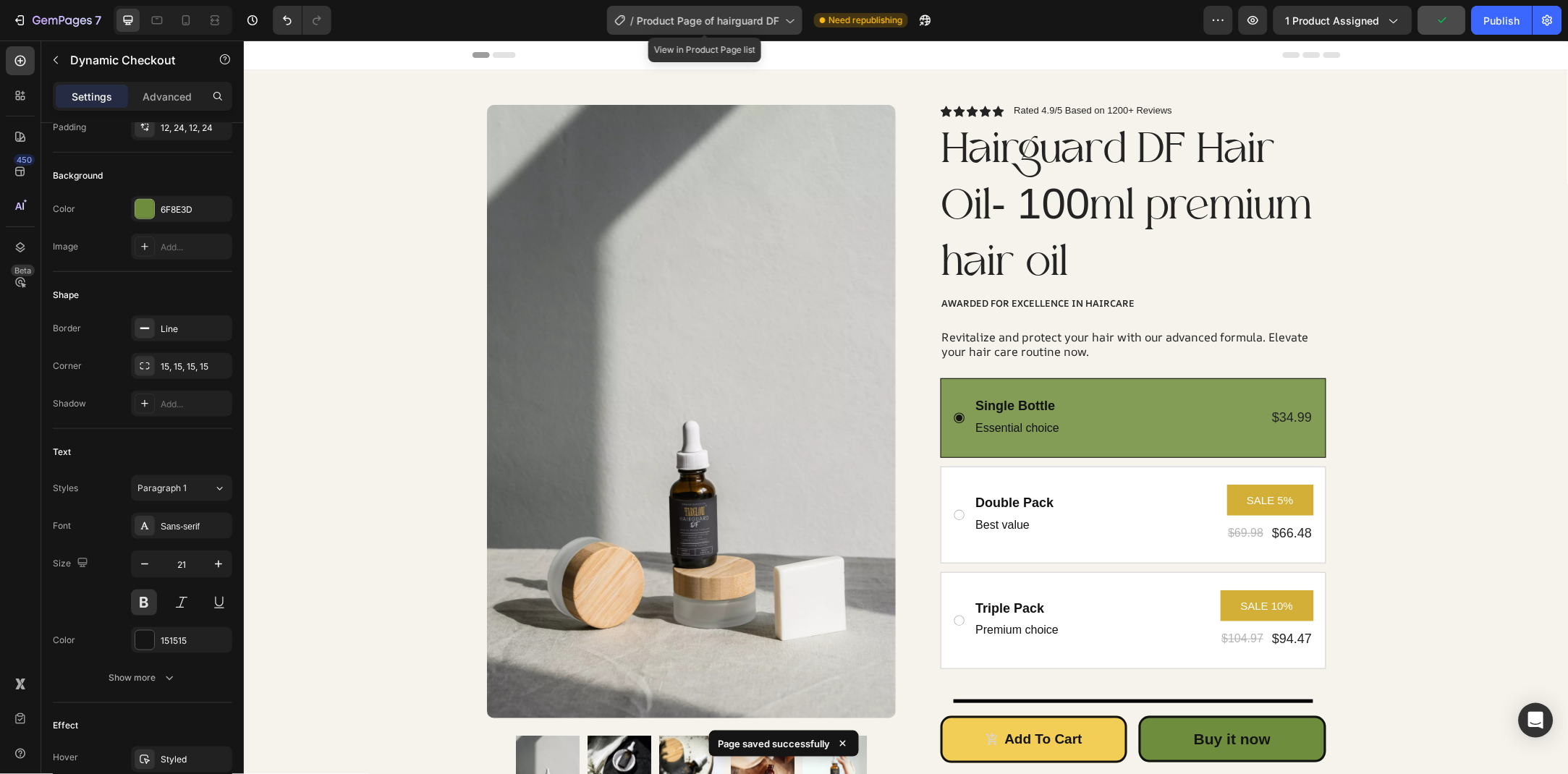
click at [769, 23] on span "Product Page of hairguard DF" at bounding box center [707, 20] width 143 height 15
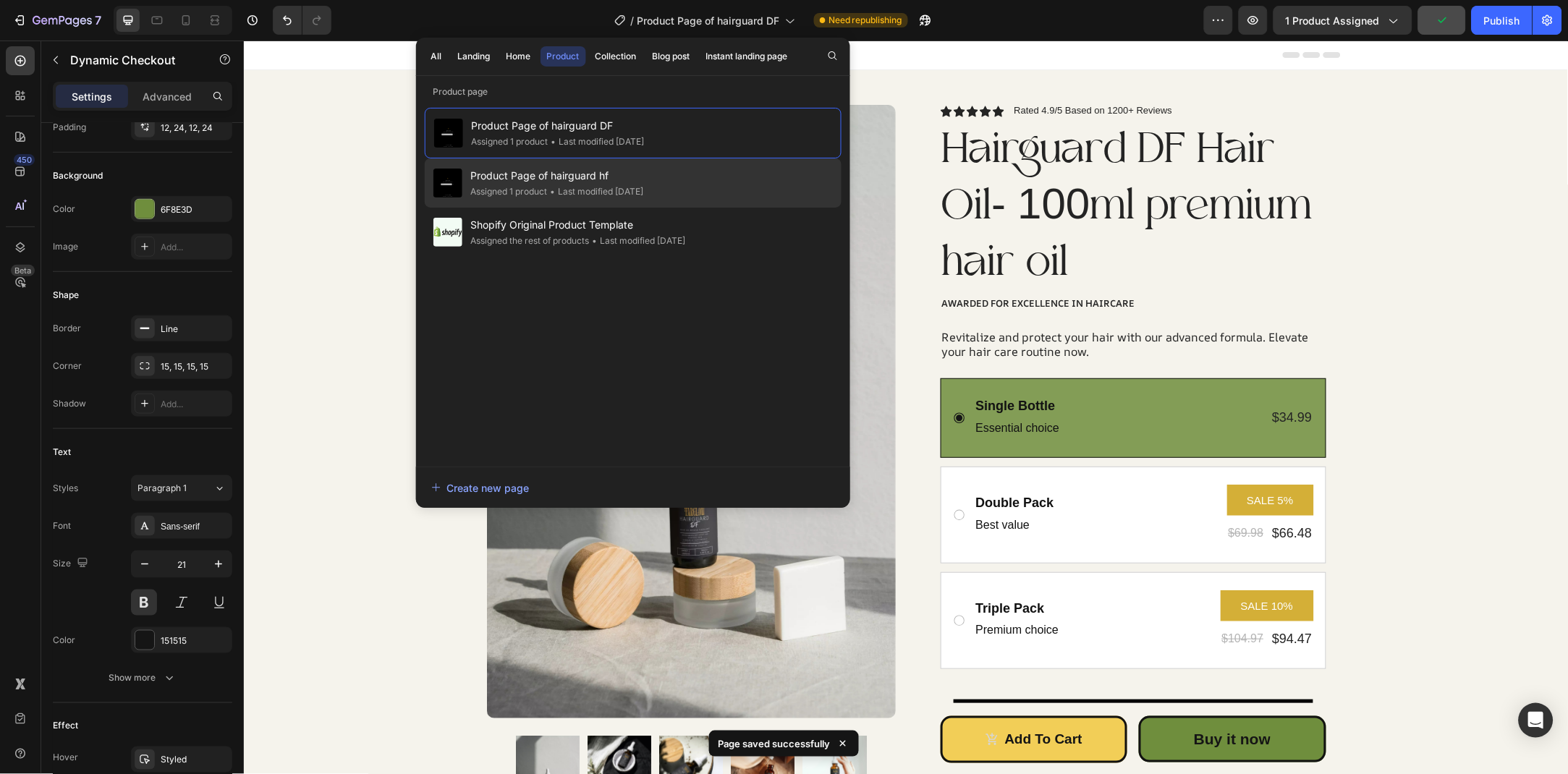
click at [674, 208] on div "Product Page of hairguard hf Assigned 1 product • Last modified 4 days ago" at bounding box center [633, 232] width 417 height 49
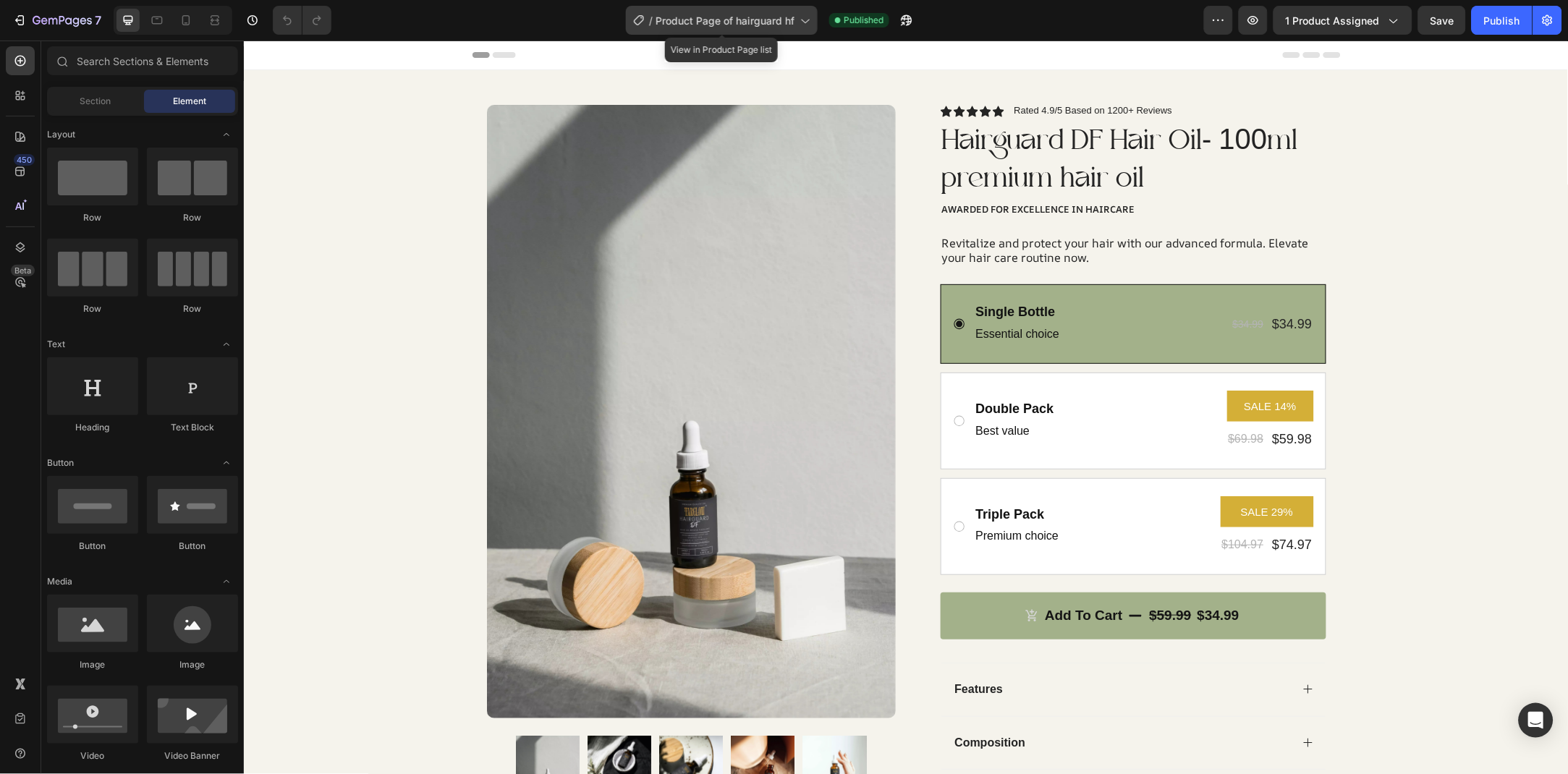
click at [738, 24] on span "Product Page of hairguard hf" at bounding box center [725, 20] width 139 height 15
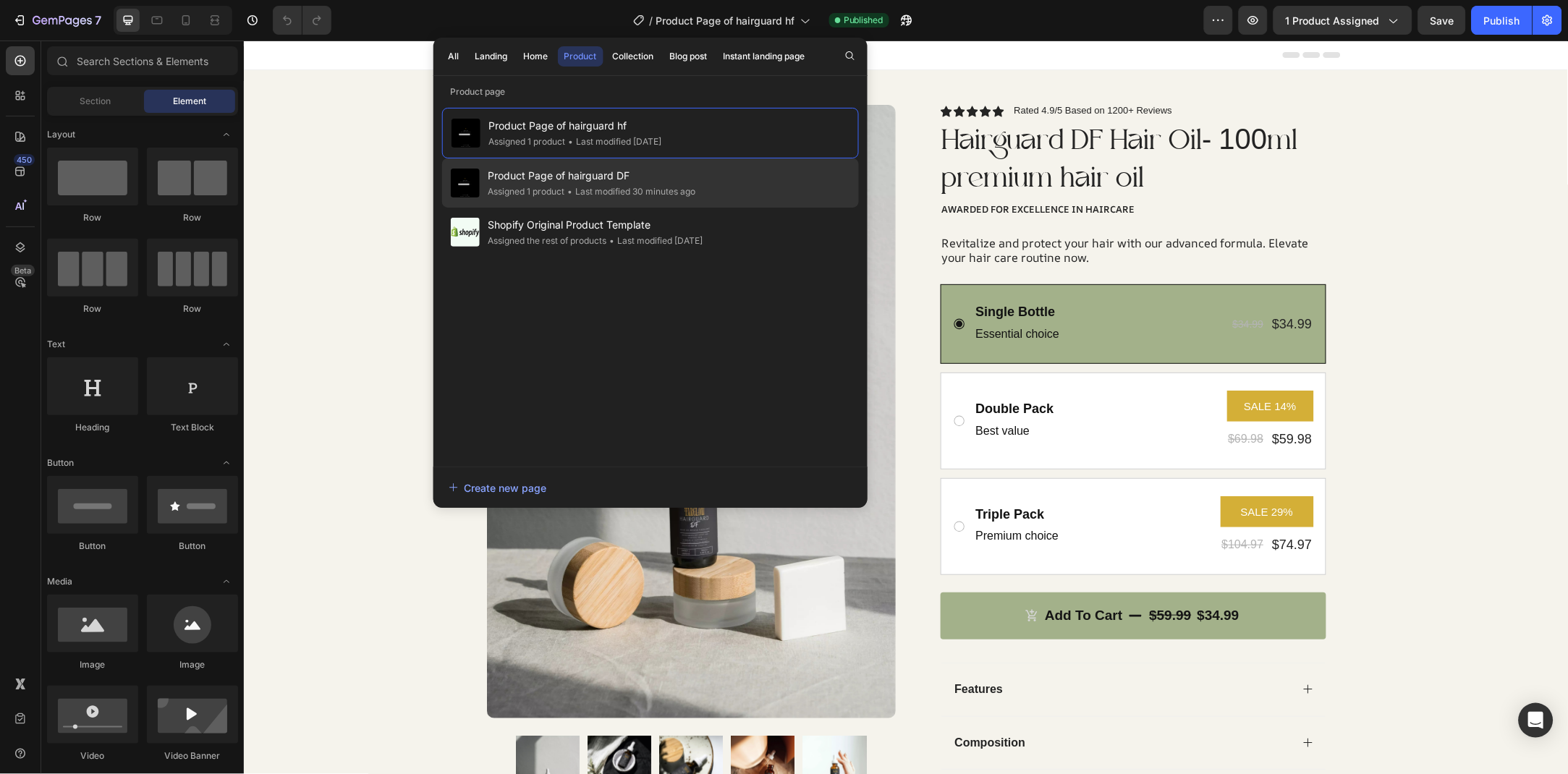
click at [629, 180] on span "Product Page of hairguard DF" at bounding box center [592, 176] width 208 height 17
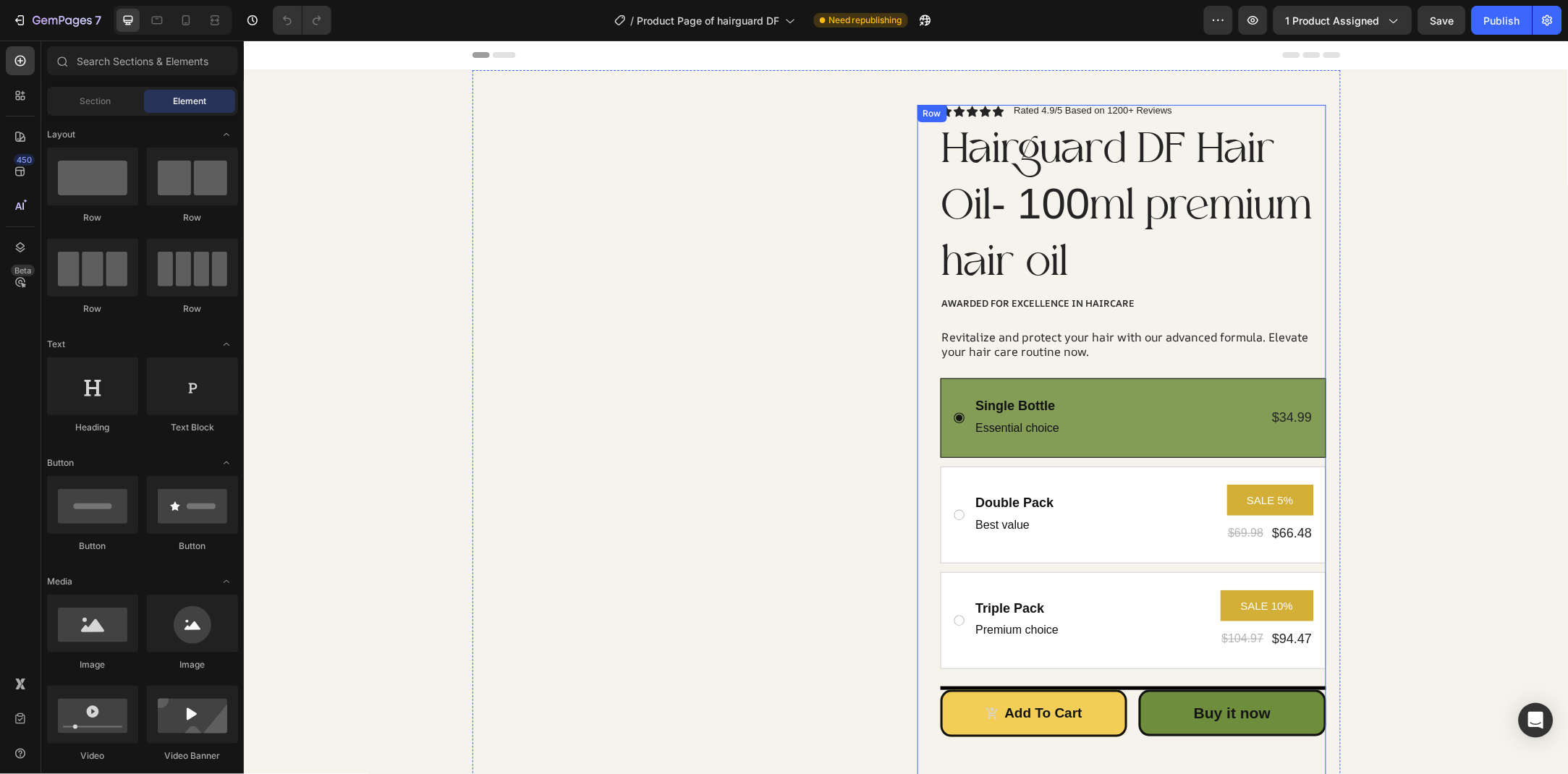
scroll to position [156, 0]
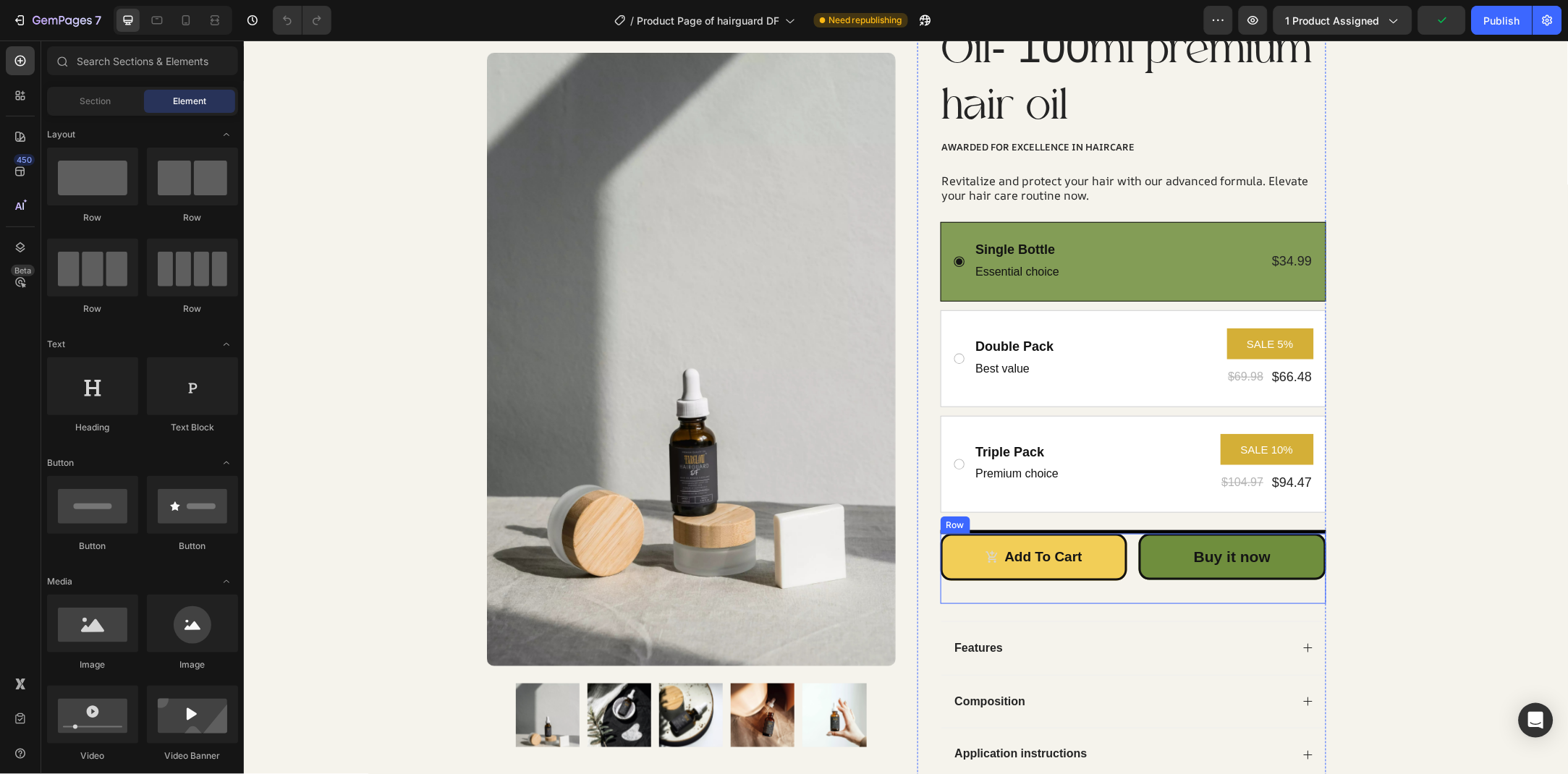
click at [1127, 534] on div "Add to cart Add to Cart Buy it now Dynamic Checkout Row" at bounding box center [1132, 569] width 385 height 70
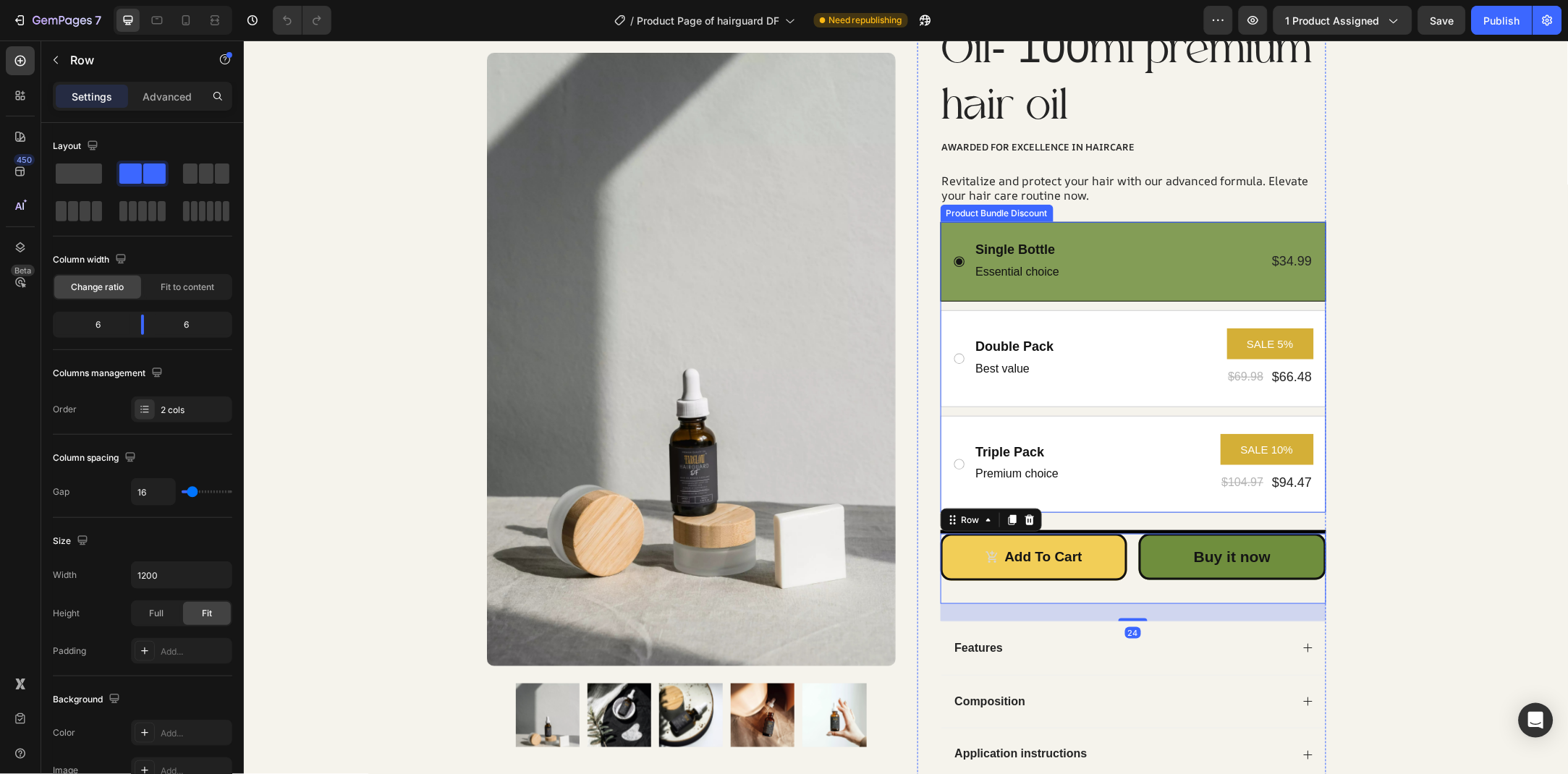
click at [1361, 498] on div "Product Images Row Icon Icon Icon Icon Icon Icon List Rated 4.9/5 Based on 1200…" at bounding box center [905, 359] width 1324 height 891
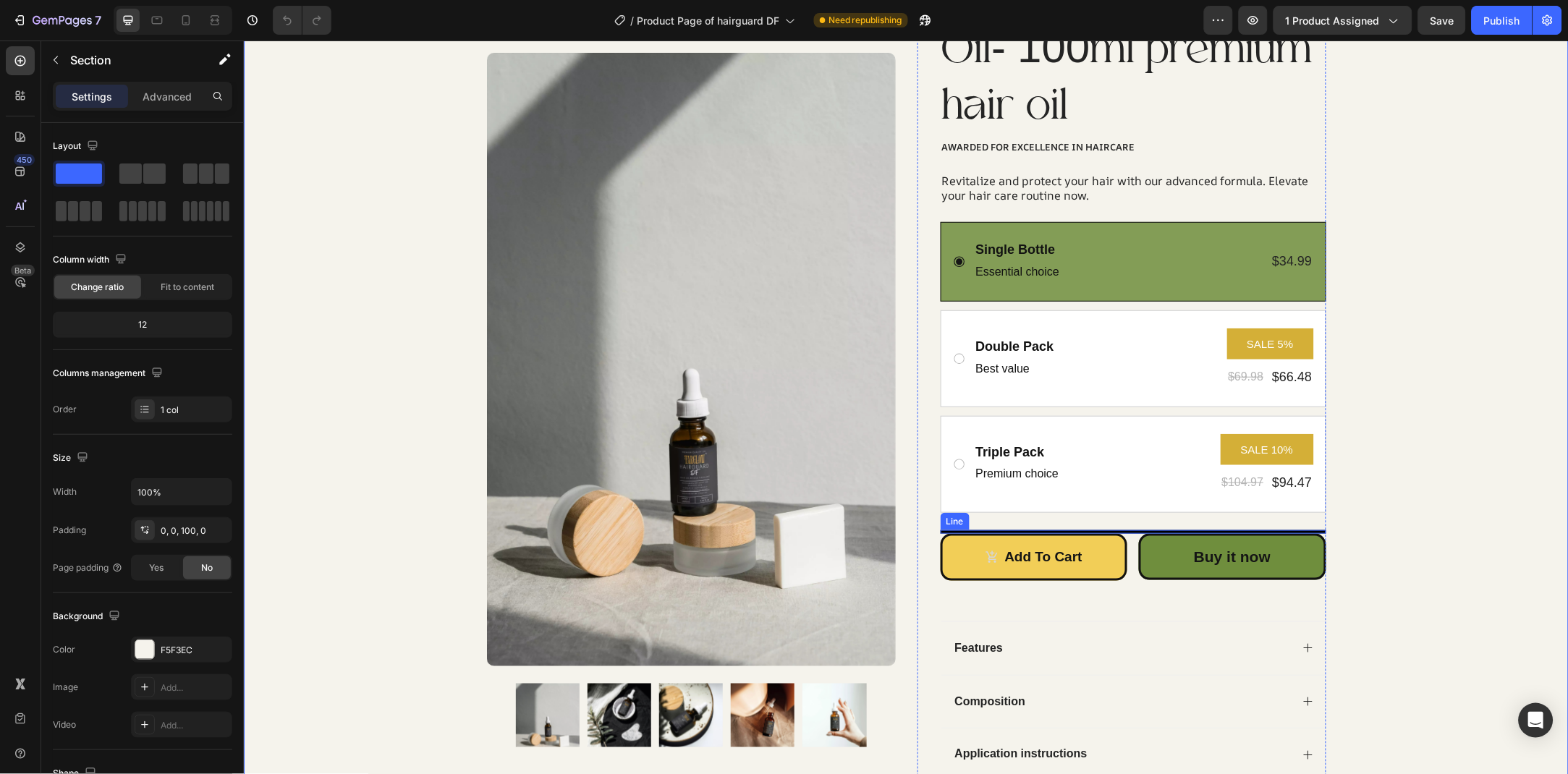
click at [1132, 531] on div at bounding box center [1132, 531] width 385 height 4
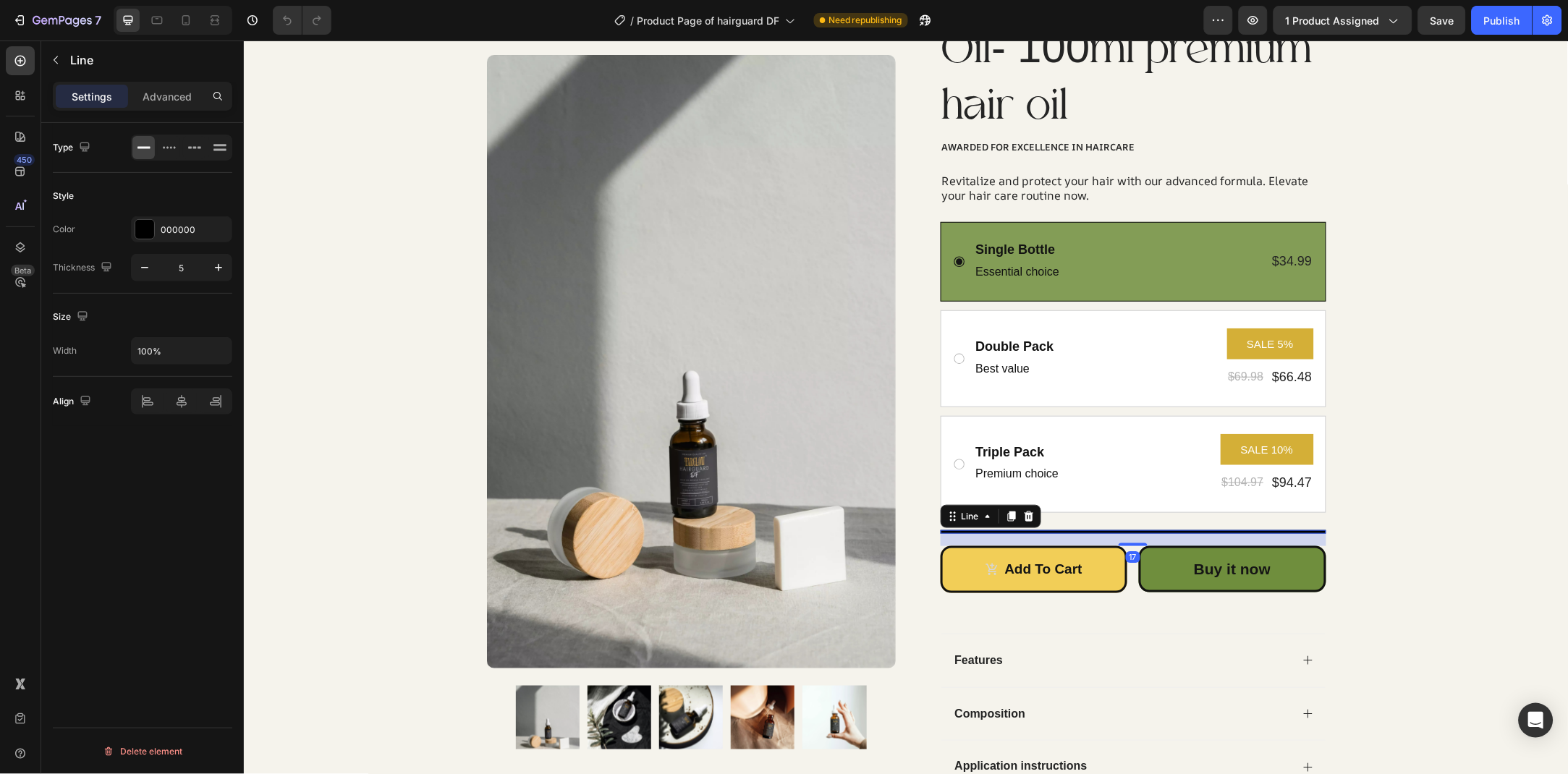
click at [1132, 542] on div at bounding box center [1132, 544] width 29 height 3
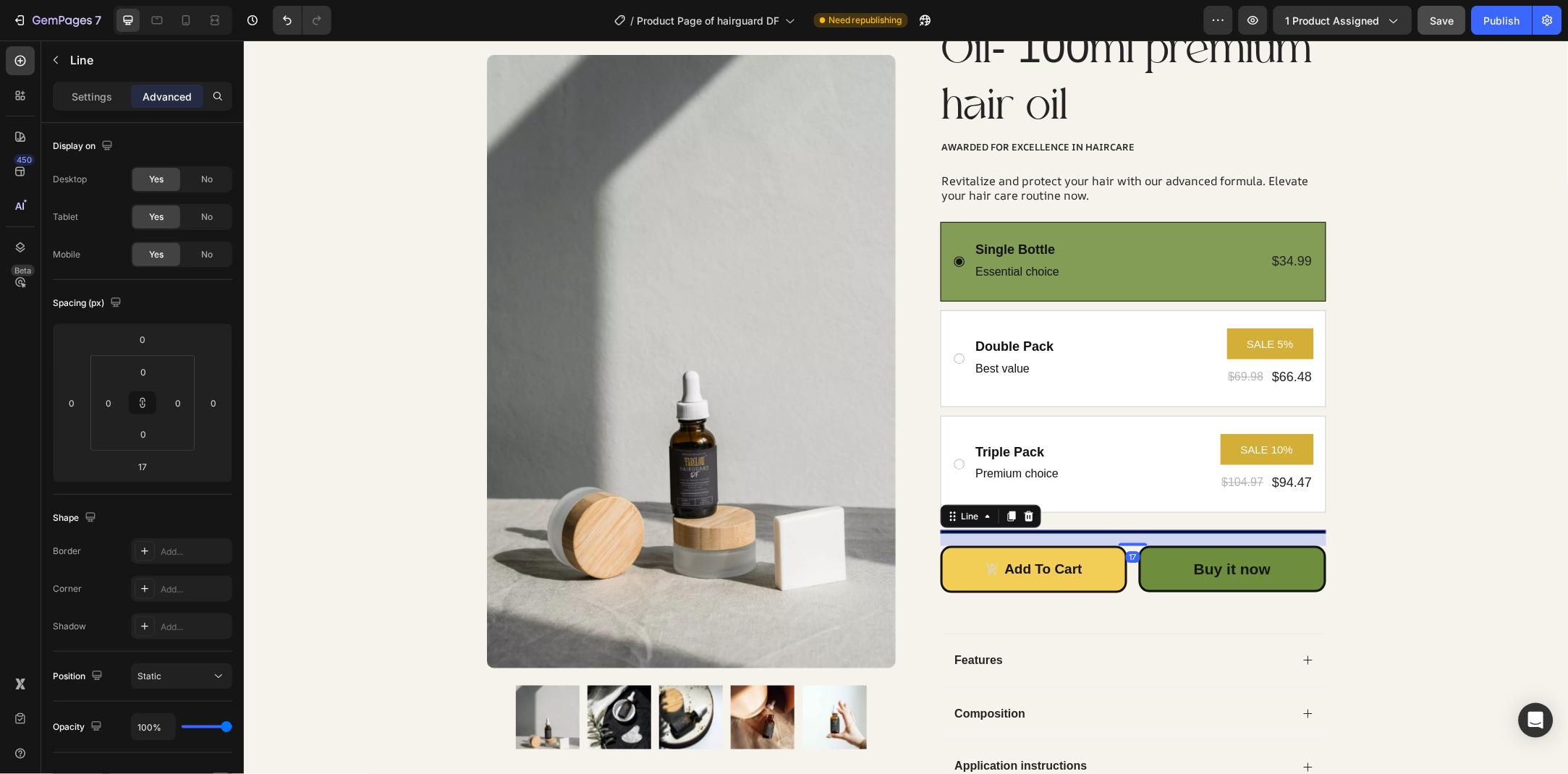
click at [1456, 25] on button "Save" at bounding box center [1442, 20] width 48 height 29
click at [1487, 21] on div "Publish" at bounding box center [1502, 20] width 36 height 15
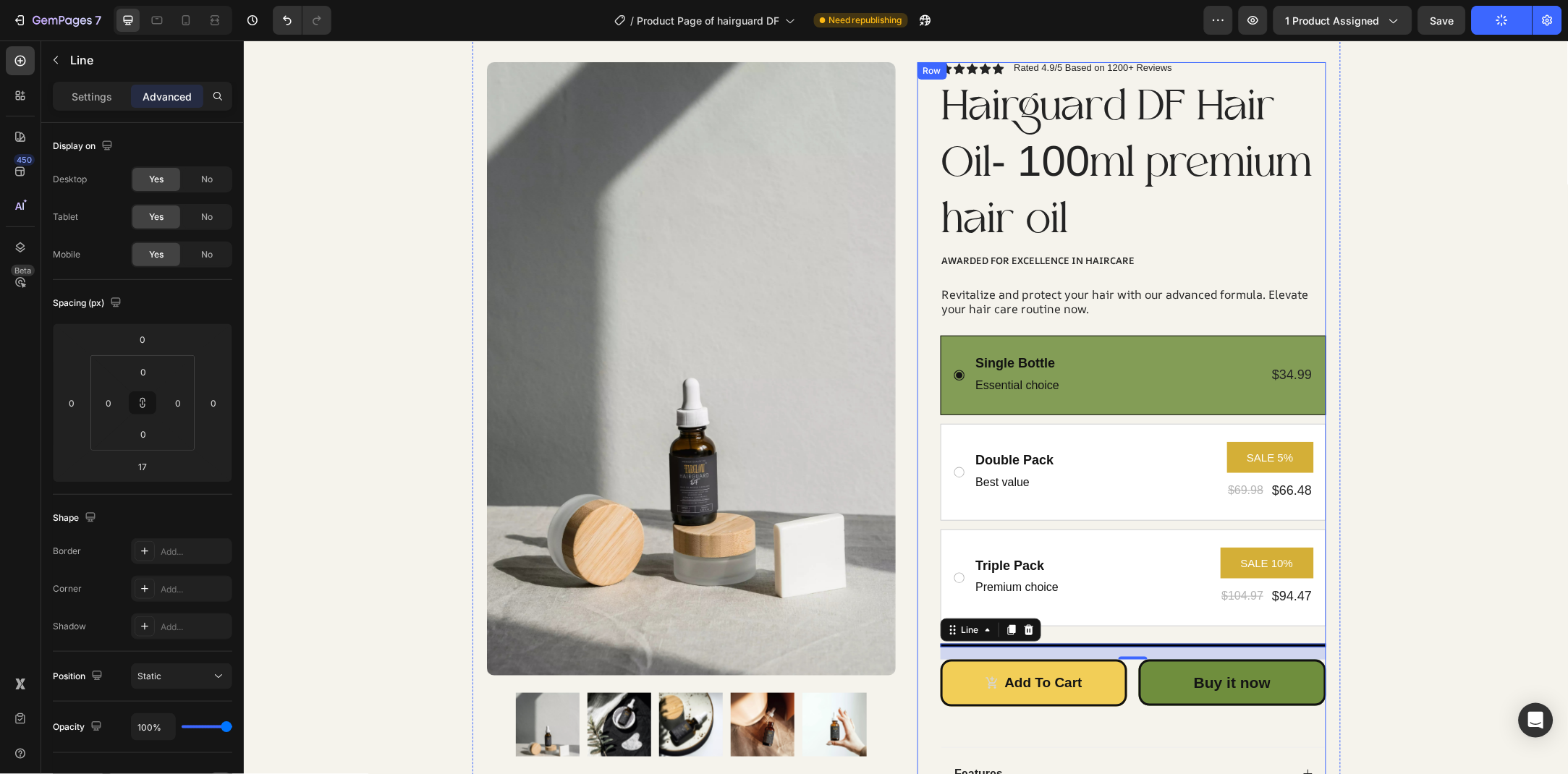
scroll to position [0, 0]
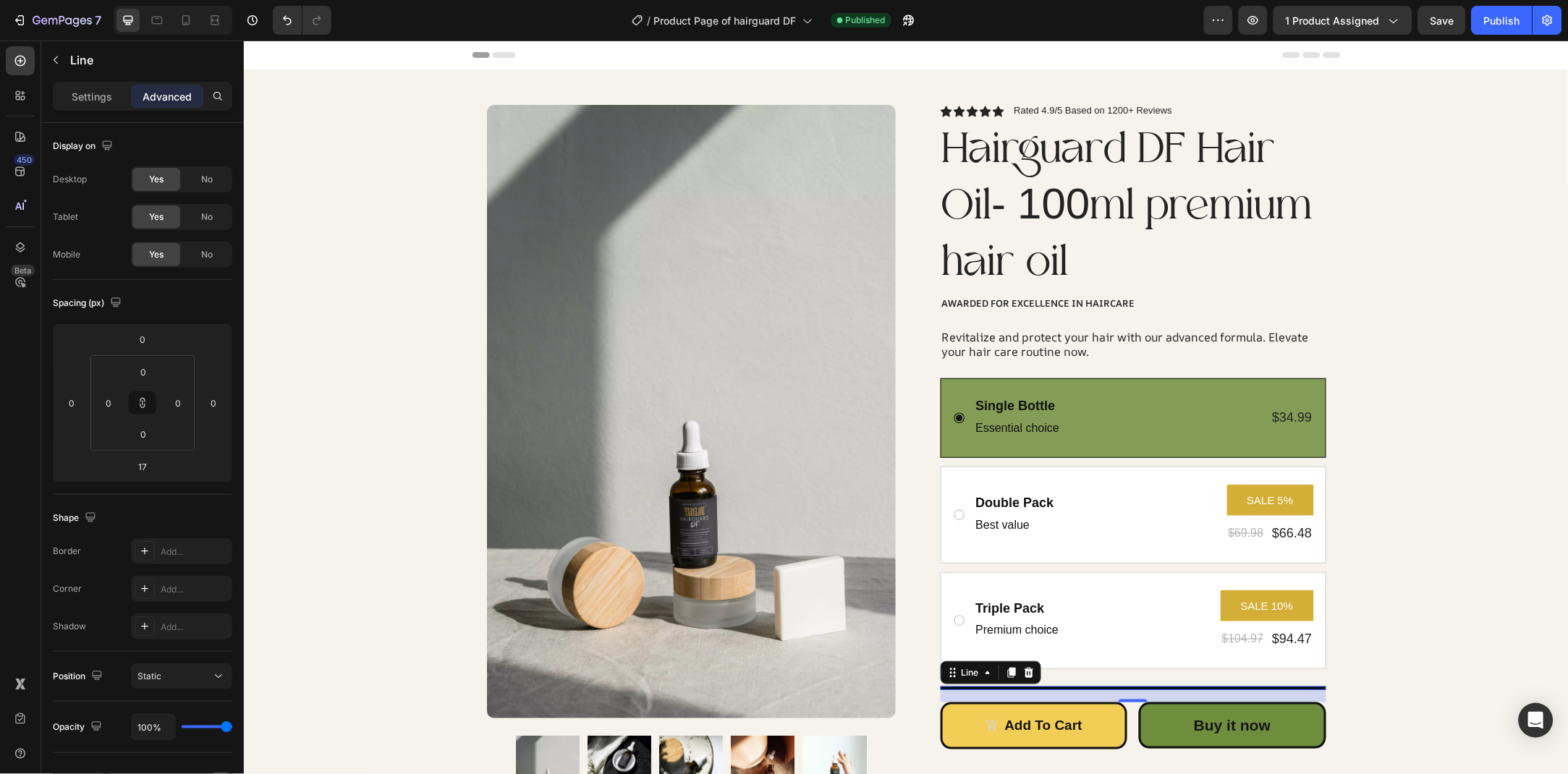
click at [1212, 35] on div "7 Version history / Product Page of hairguard DF Published Preview 1 product as…" at bounding box center [784, 20] width 1568 height 41
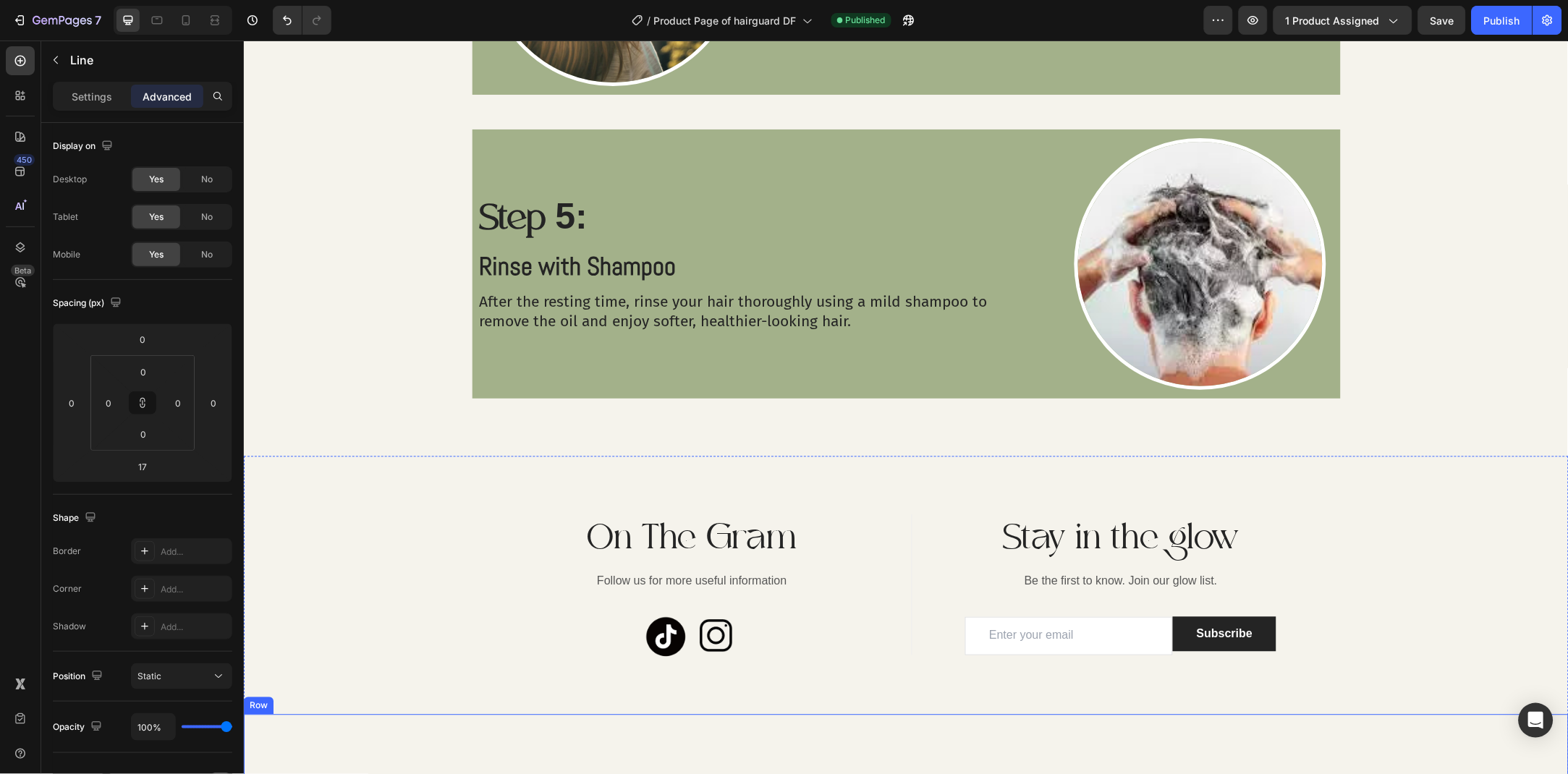
scroll to position [2826, 0]
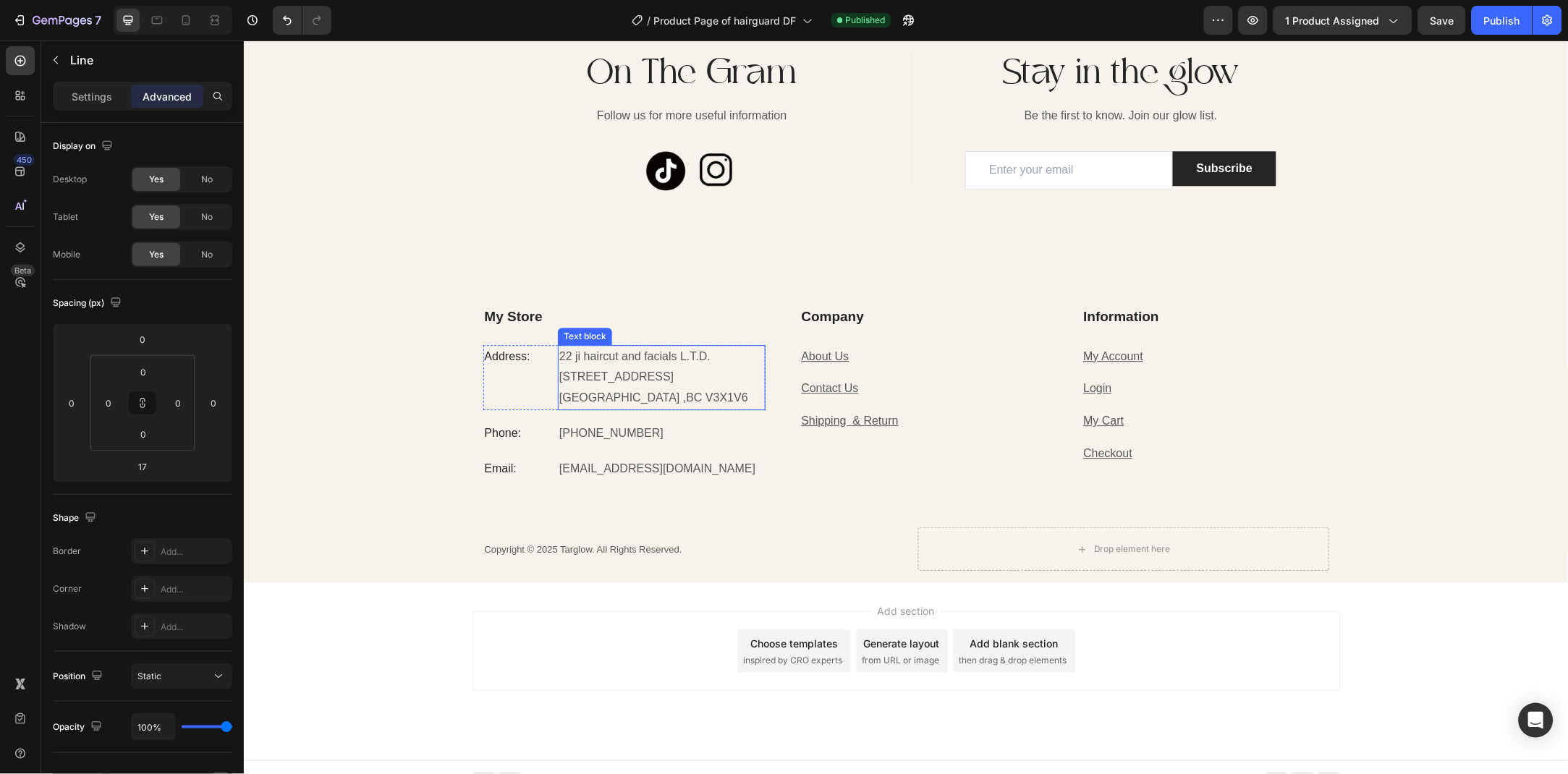
click at [712, 353] on p "22 ji haircut and facials L.T.D." at bounding box center [661, 356] width 205 height 21
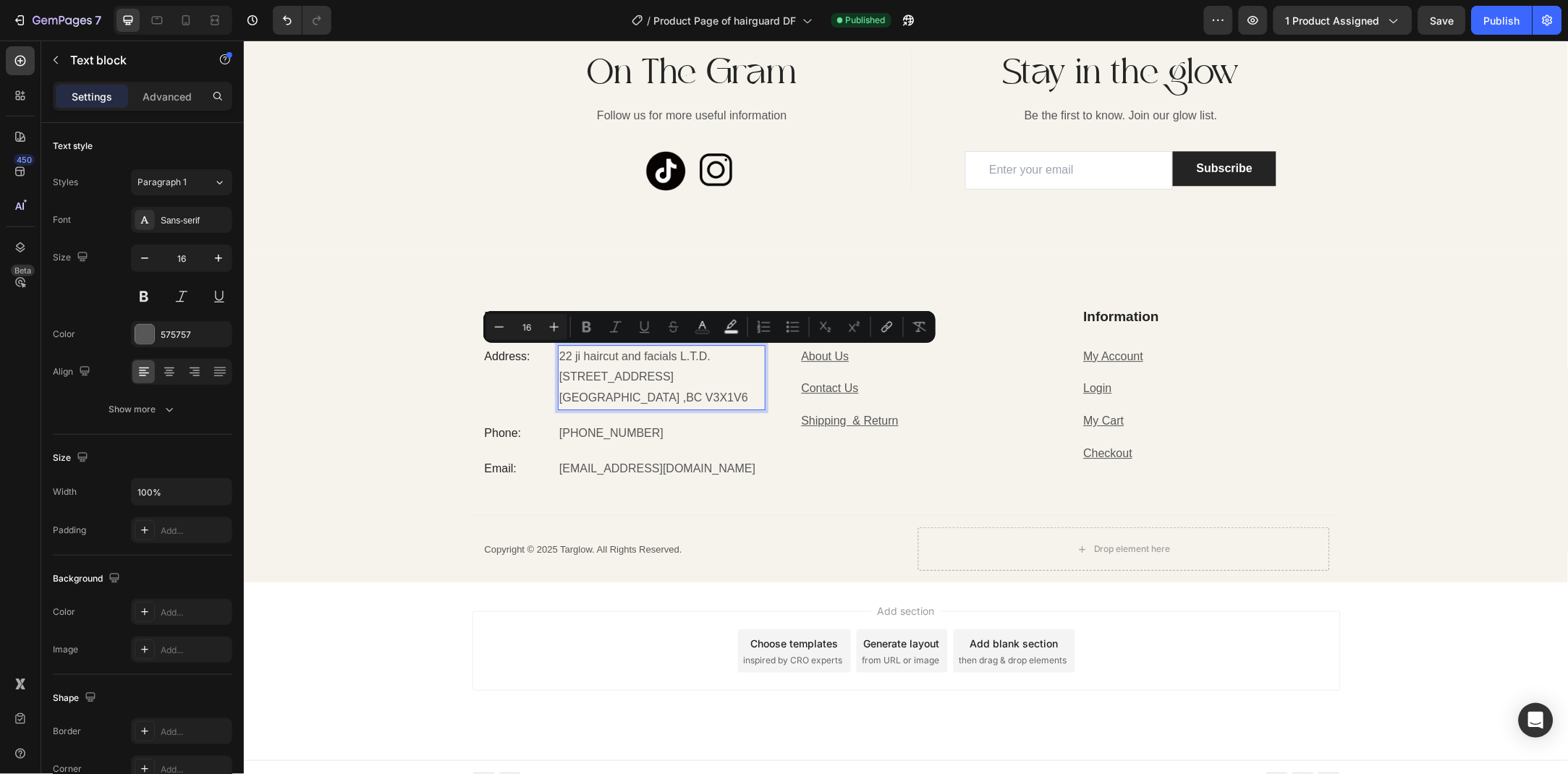
click at [722, 350] on p "22 ji haircut and facials L.T.D." at bounding box center [661, 356] width 205 height 21
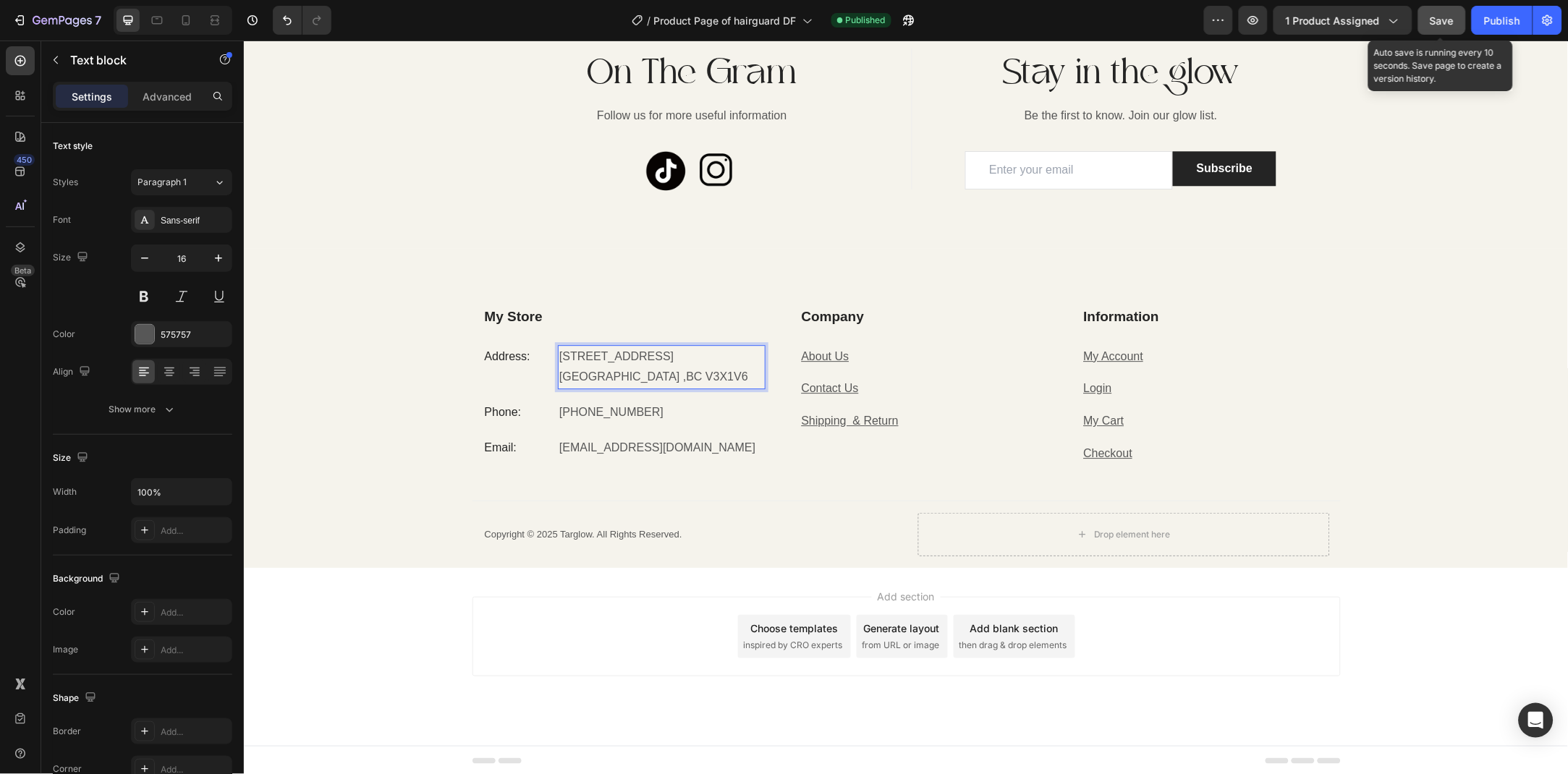
click at [1419, 16] on button "Save" at bounding box center [1442, 20] width 48 height 29
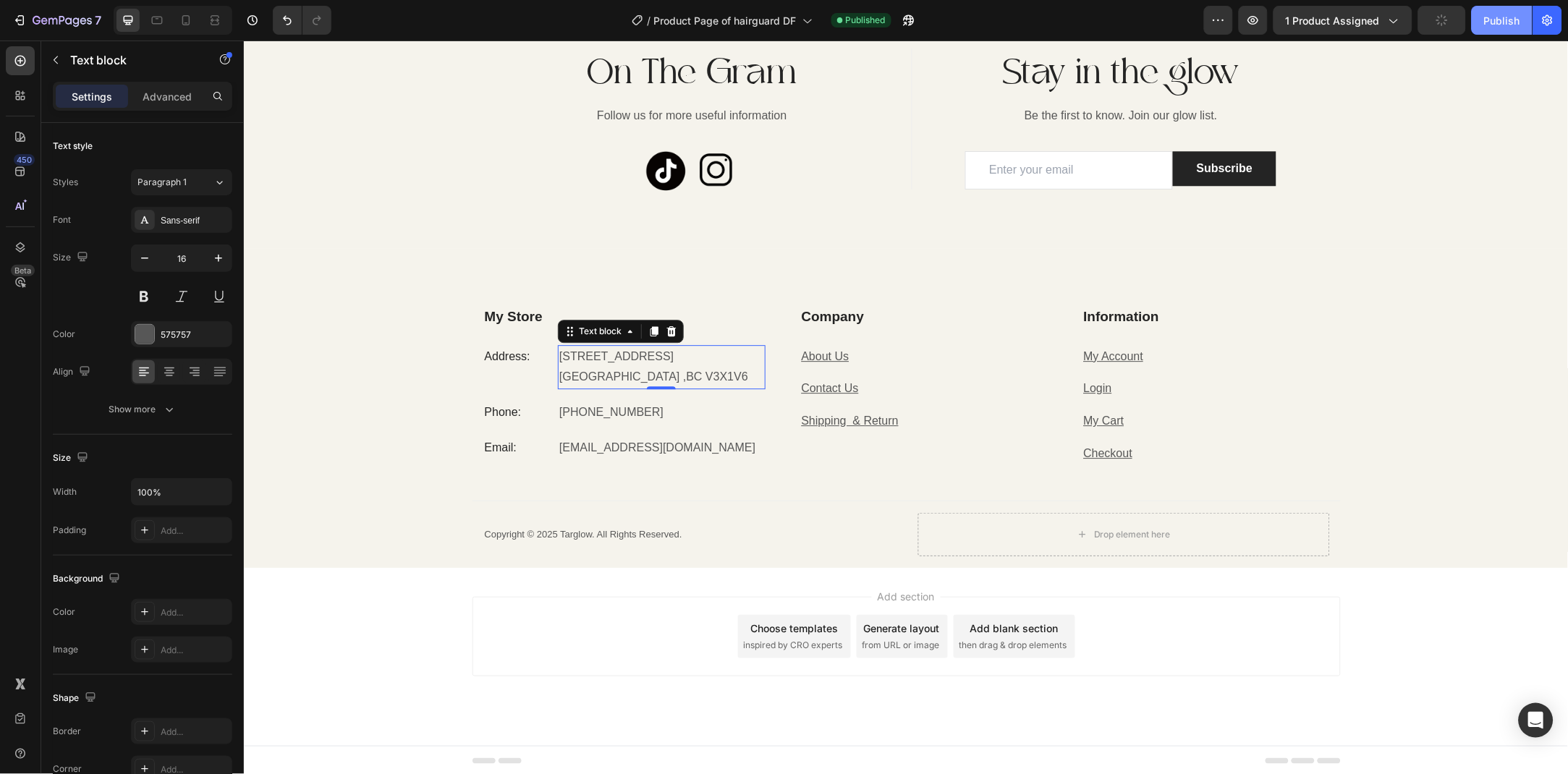
click at [1482, 26] on button "Publish" at bounding box center [1502, 20] width 61 height 29
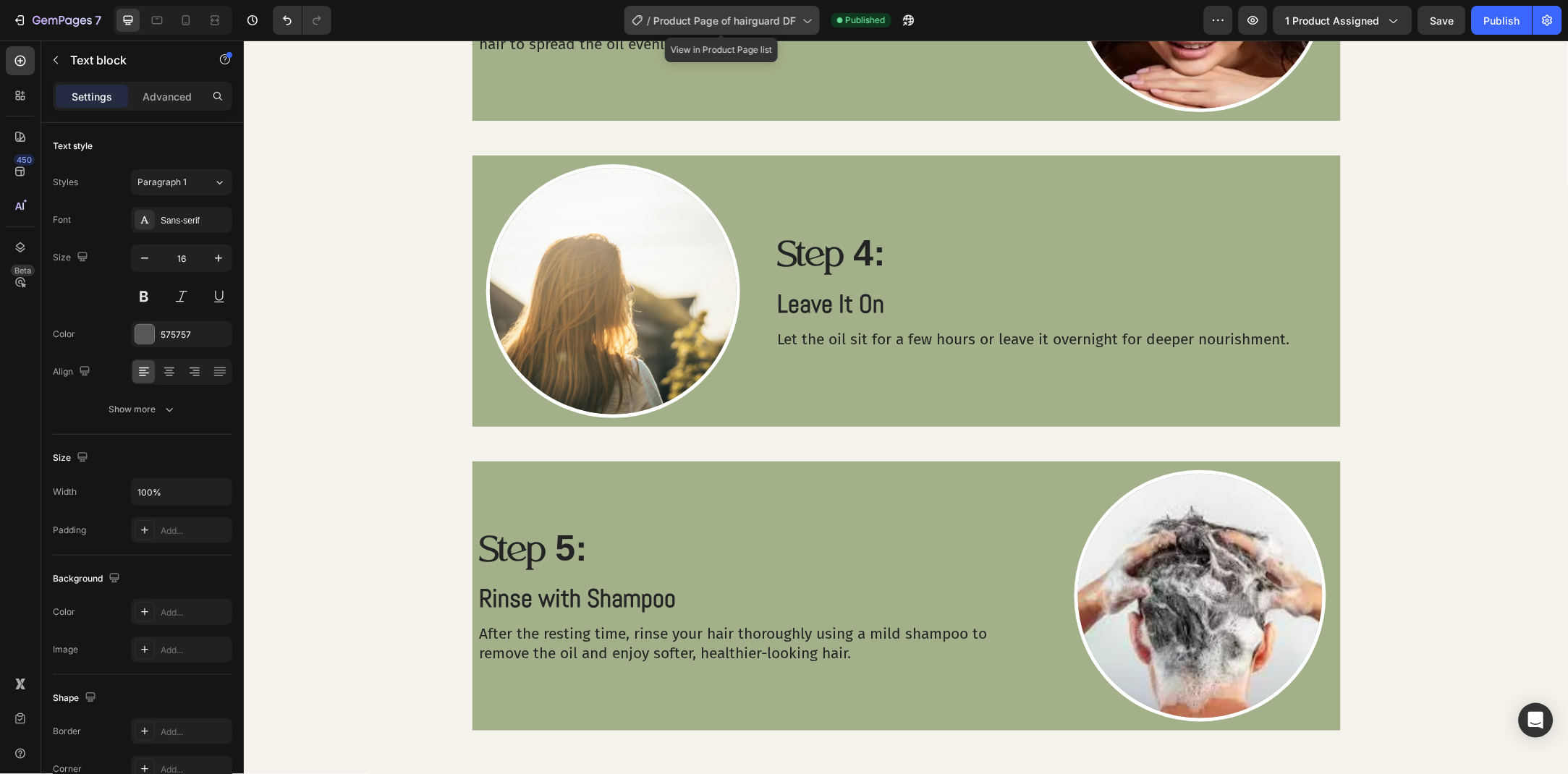
click at [714, 25] on span "Product Page of hairguard DF" at bounding box center [725, 20] width 143 height 15
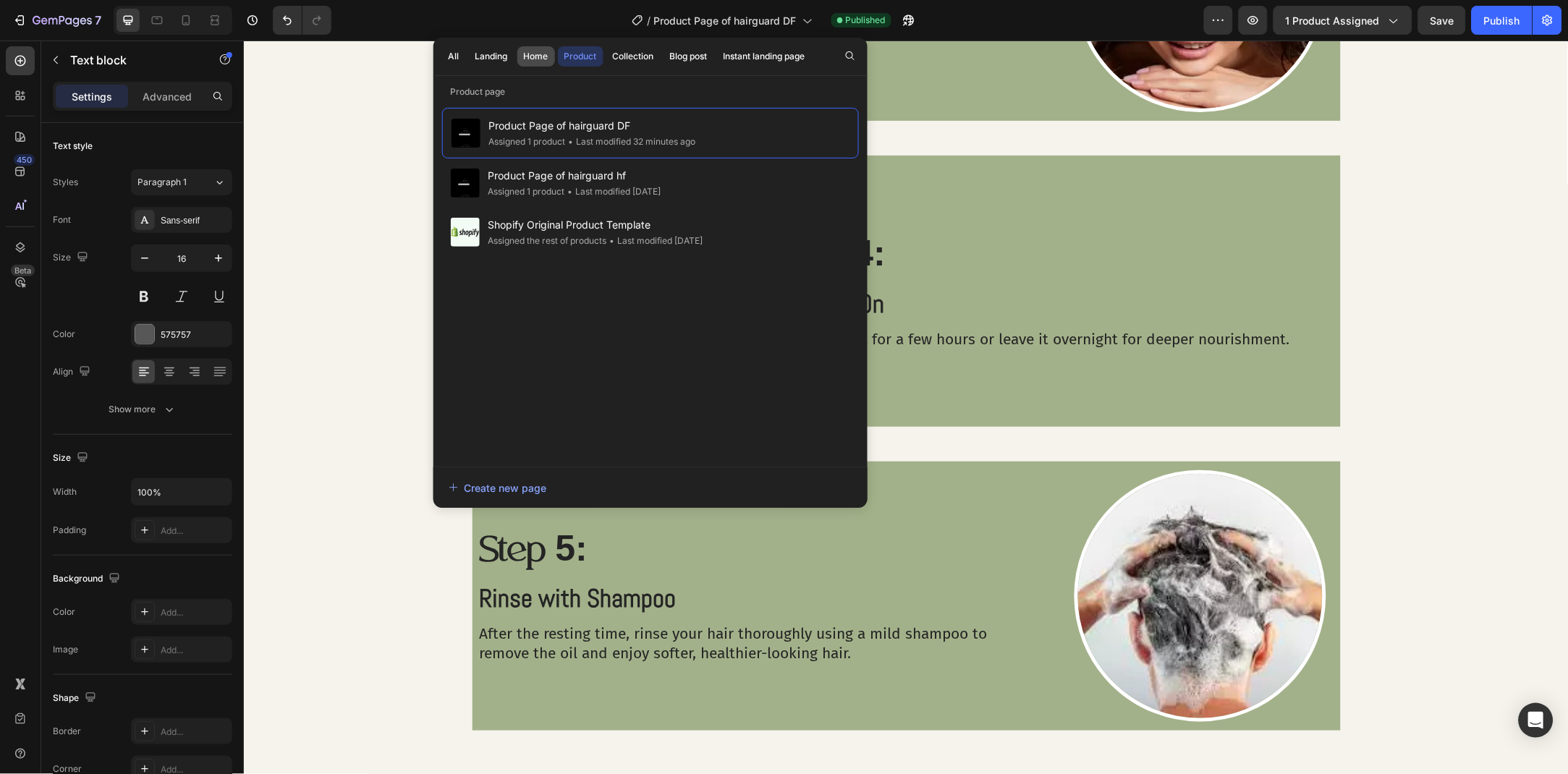
click at [520, 61] on button "Home" at bounding box center [536, 56] width 37 height 20
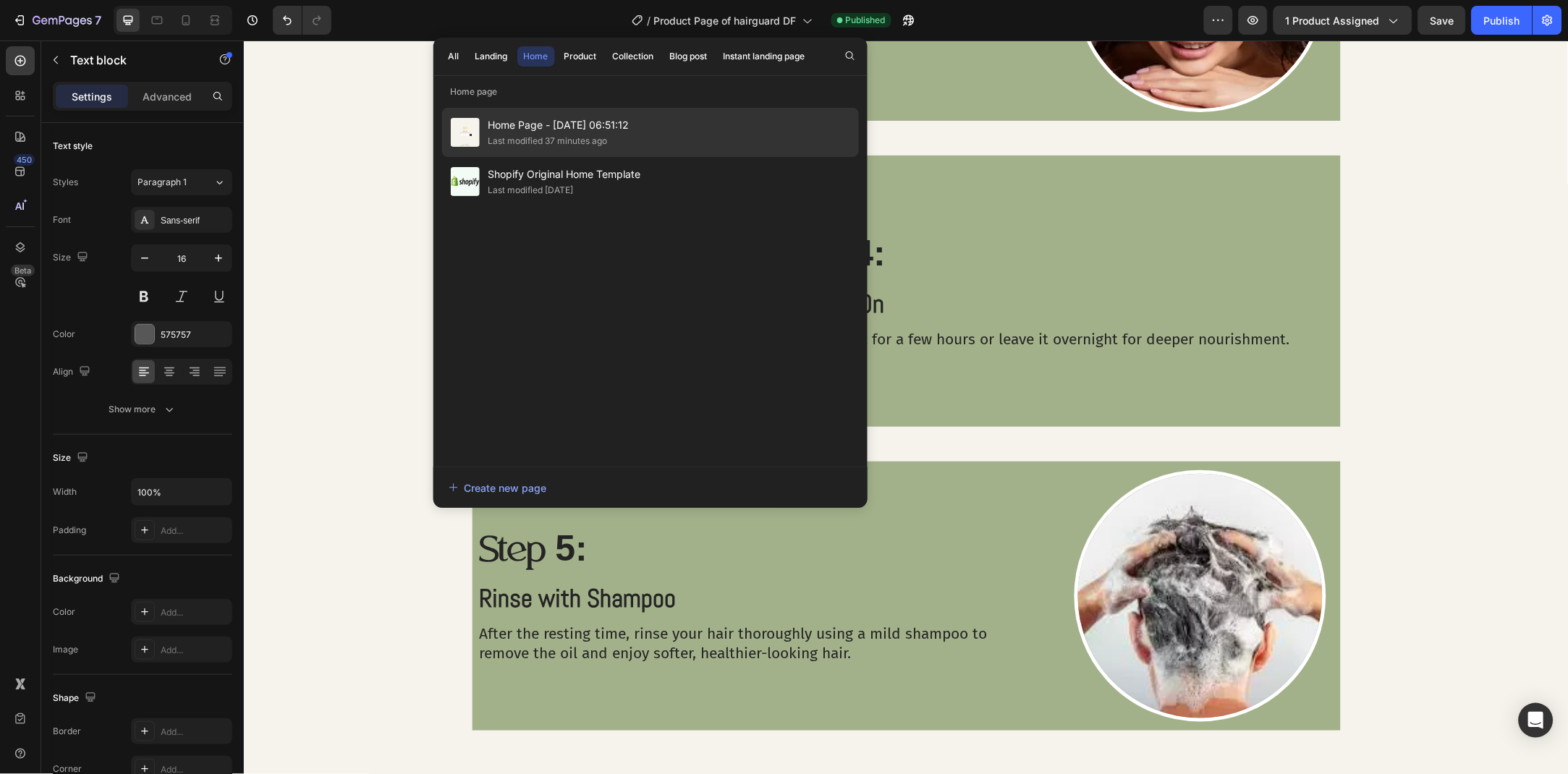
click at [539, 119] on span "Home Page - Jun 28, 06:51:12" at bounding box center [559, 125] width 141 height 17
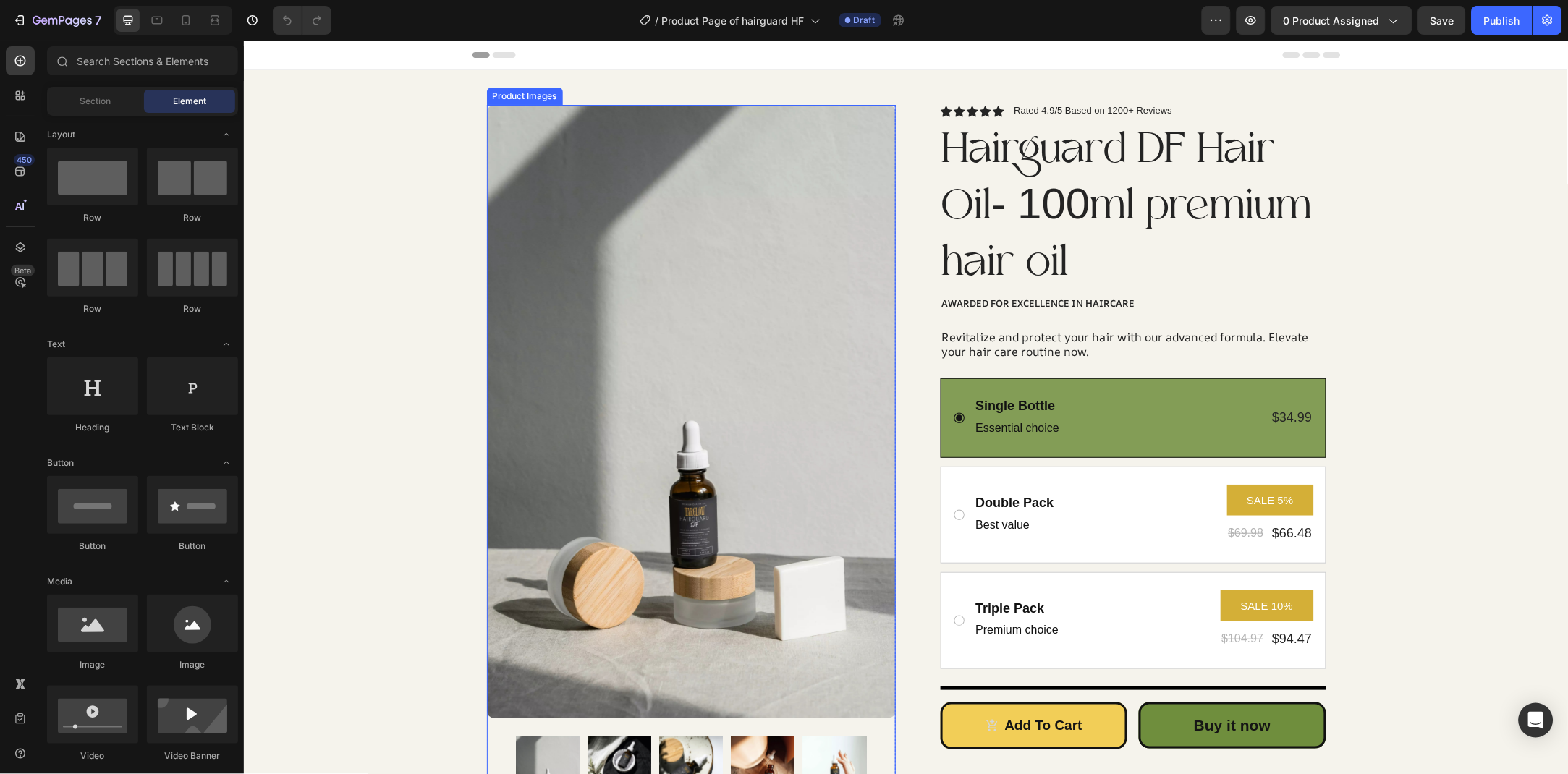
click at [585, 325] on img at bounding box center [690, 410] width 409 height 613
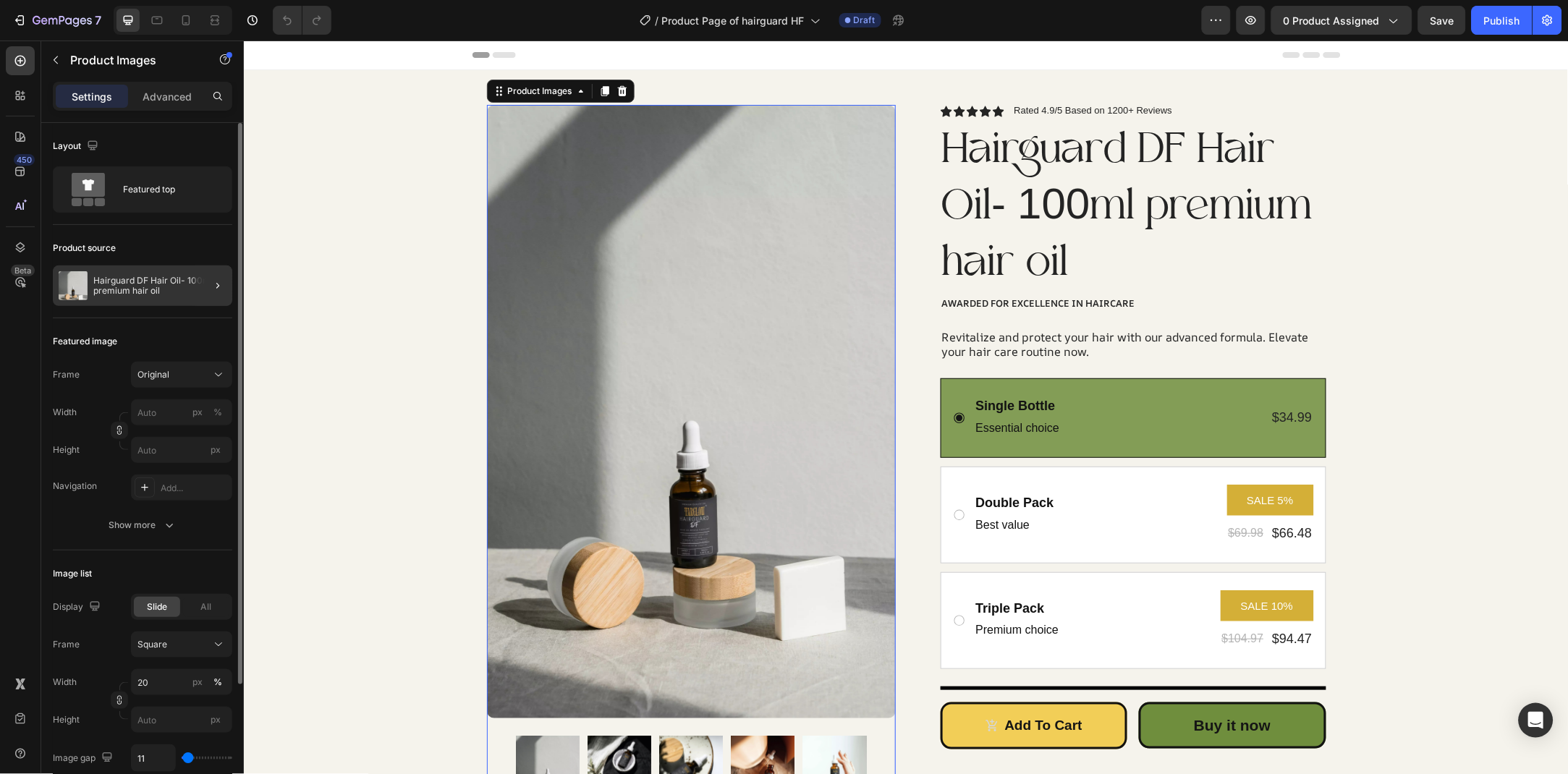
click at [193, 287] on div at bounding box center [212, 285] width 40 height 40
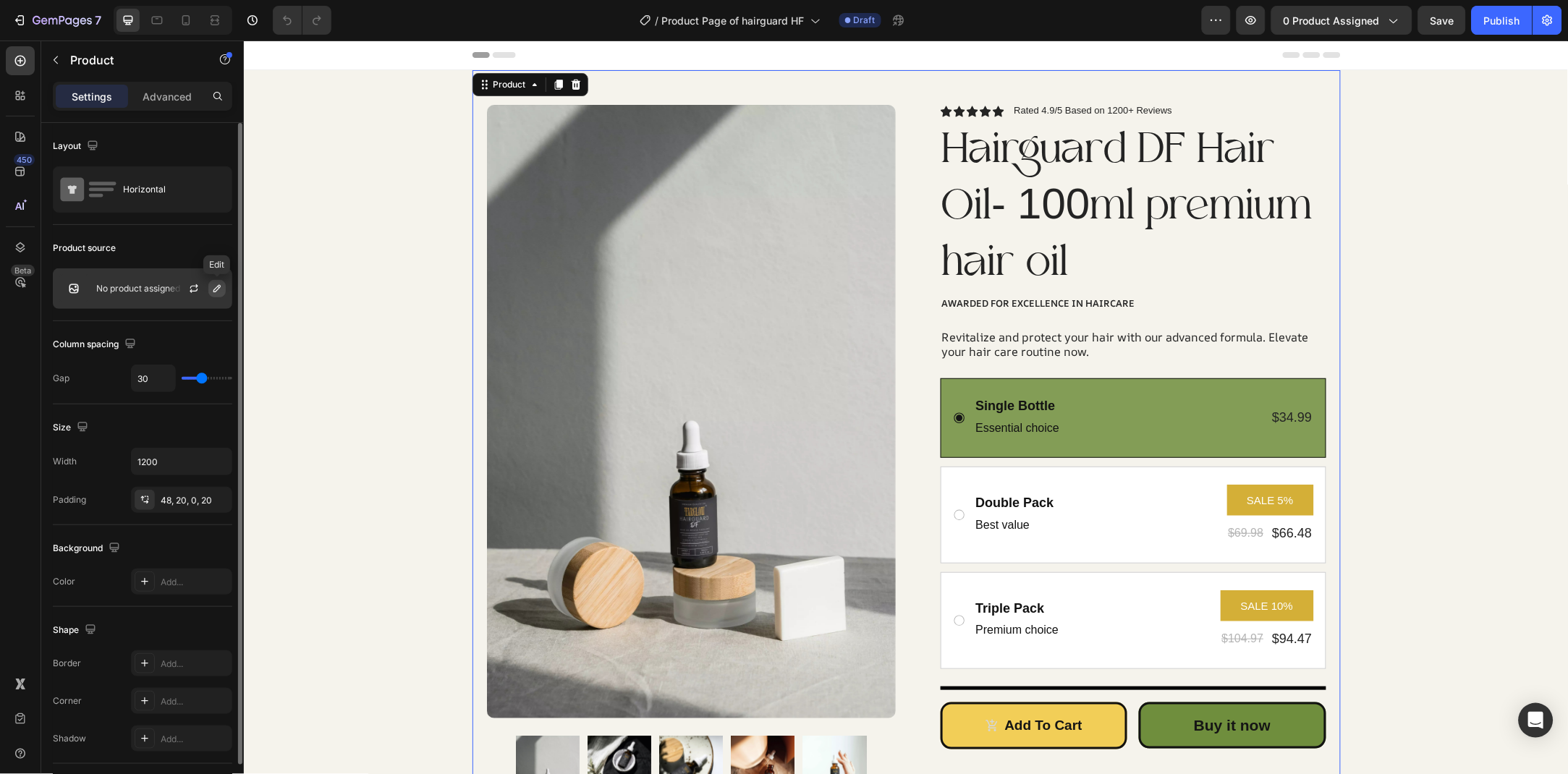
click at [218, 284] on icon "button" at bounding box center [217, 288] width 11 height 11
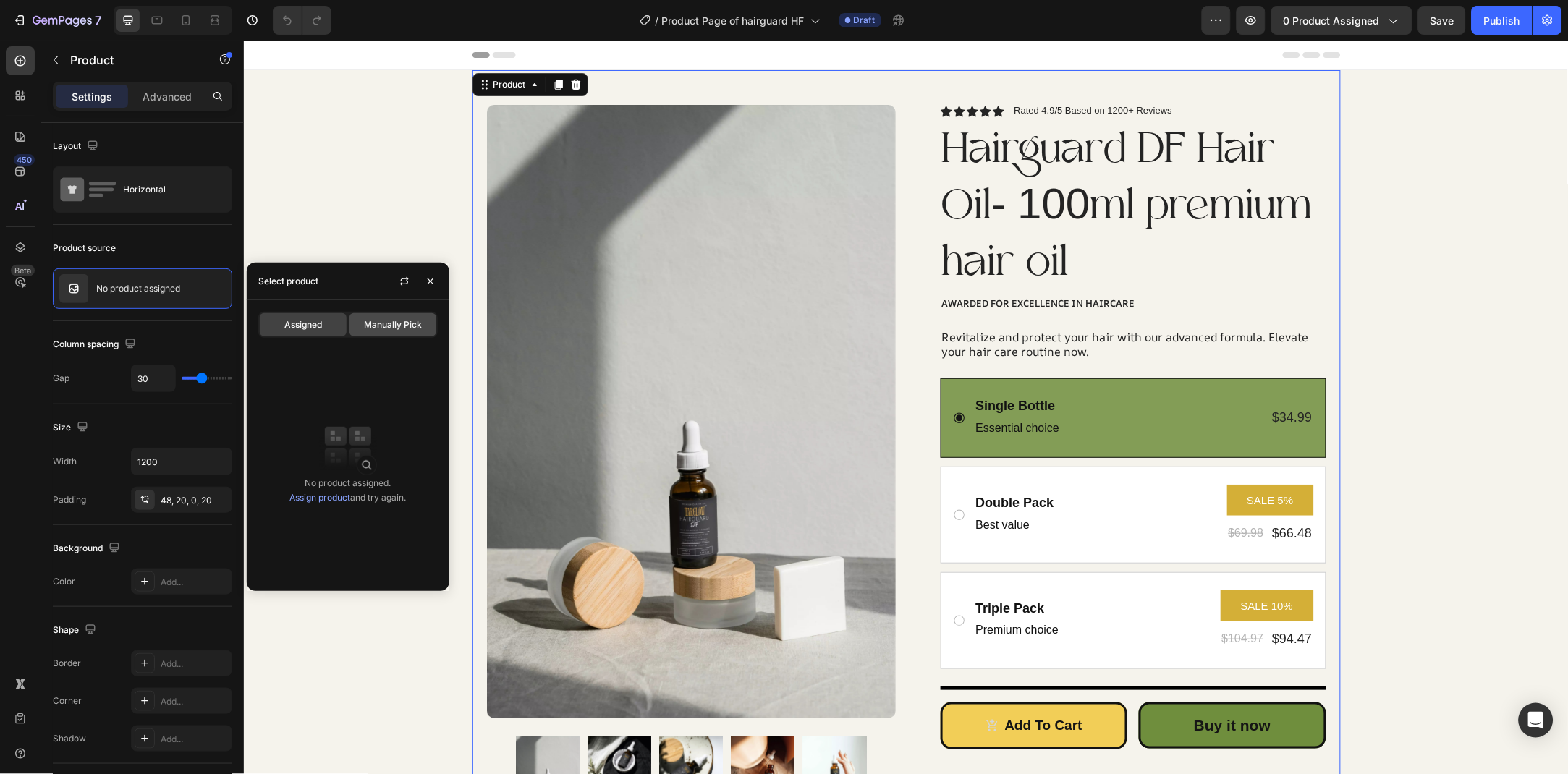
click at [390, 325] on span "Manually Pick" at bounding box center [392, 324] width 58 height 13
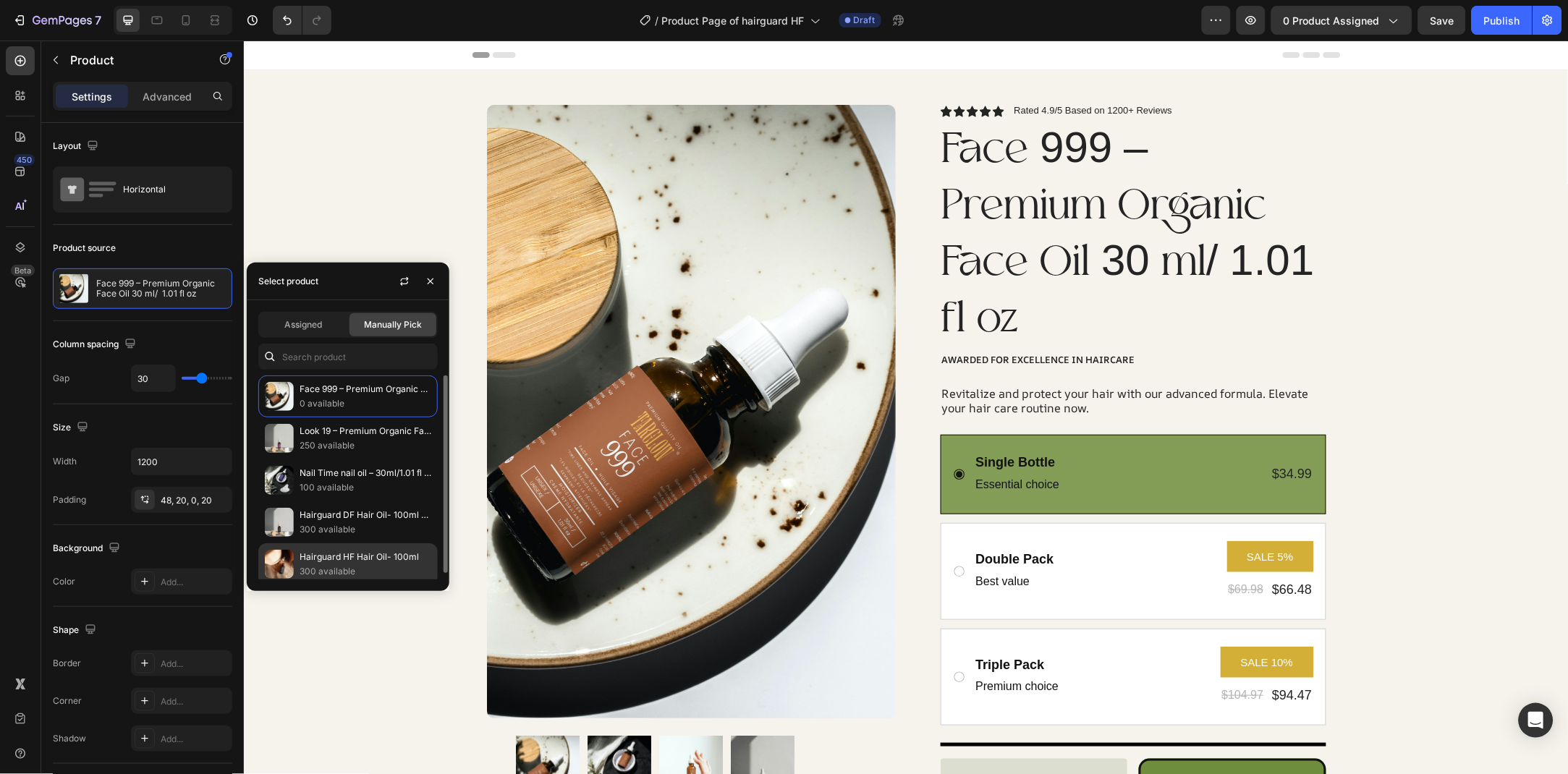
click at [394, 563] on p "Hairguard HF Hair Oil- 100ml" at bounding box center [365, 557] width 131 height 14
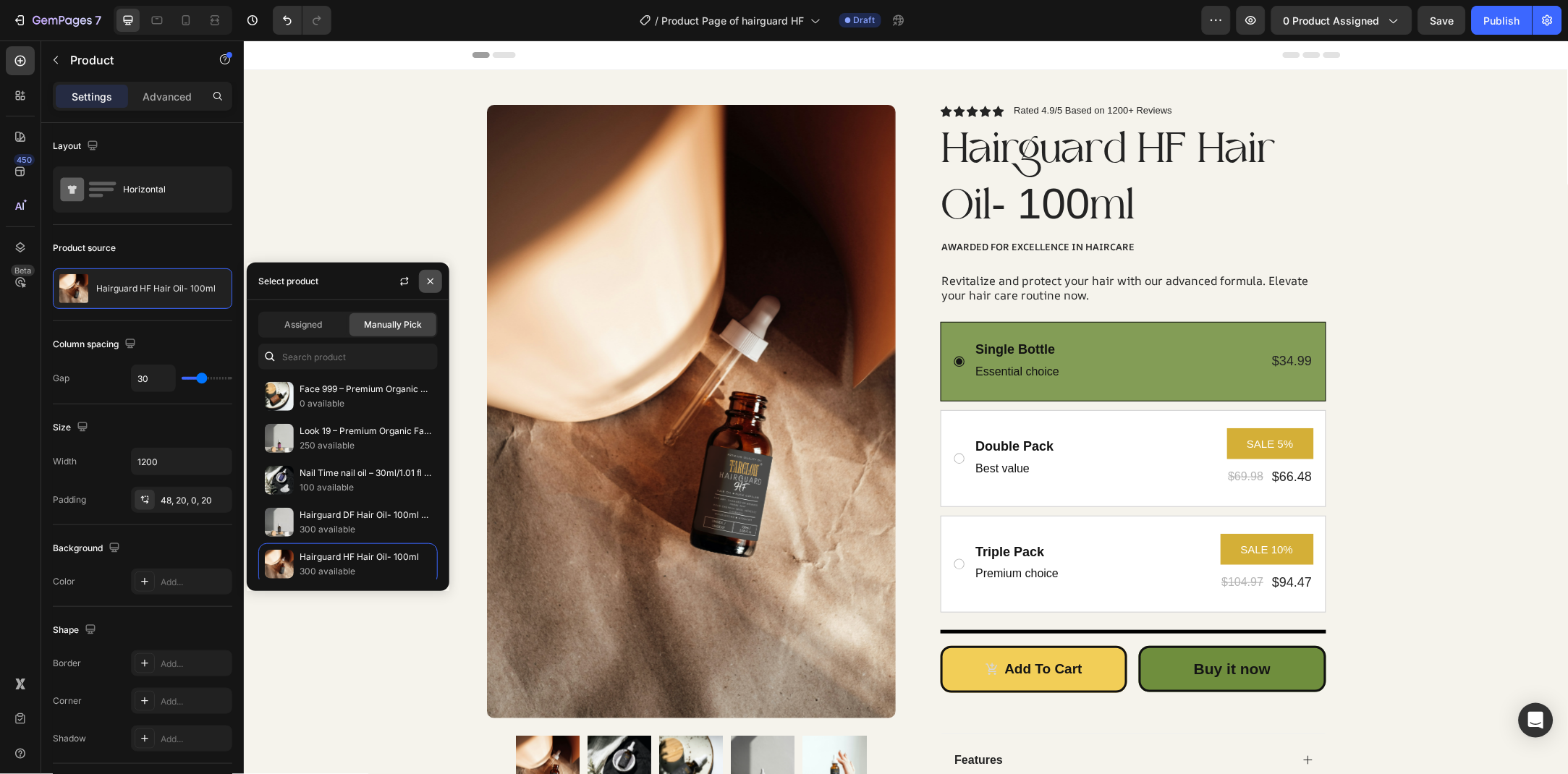
click at [424, 278] on icon "button" at bounding box center [430, 281] width 11 height 11
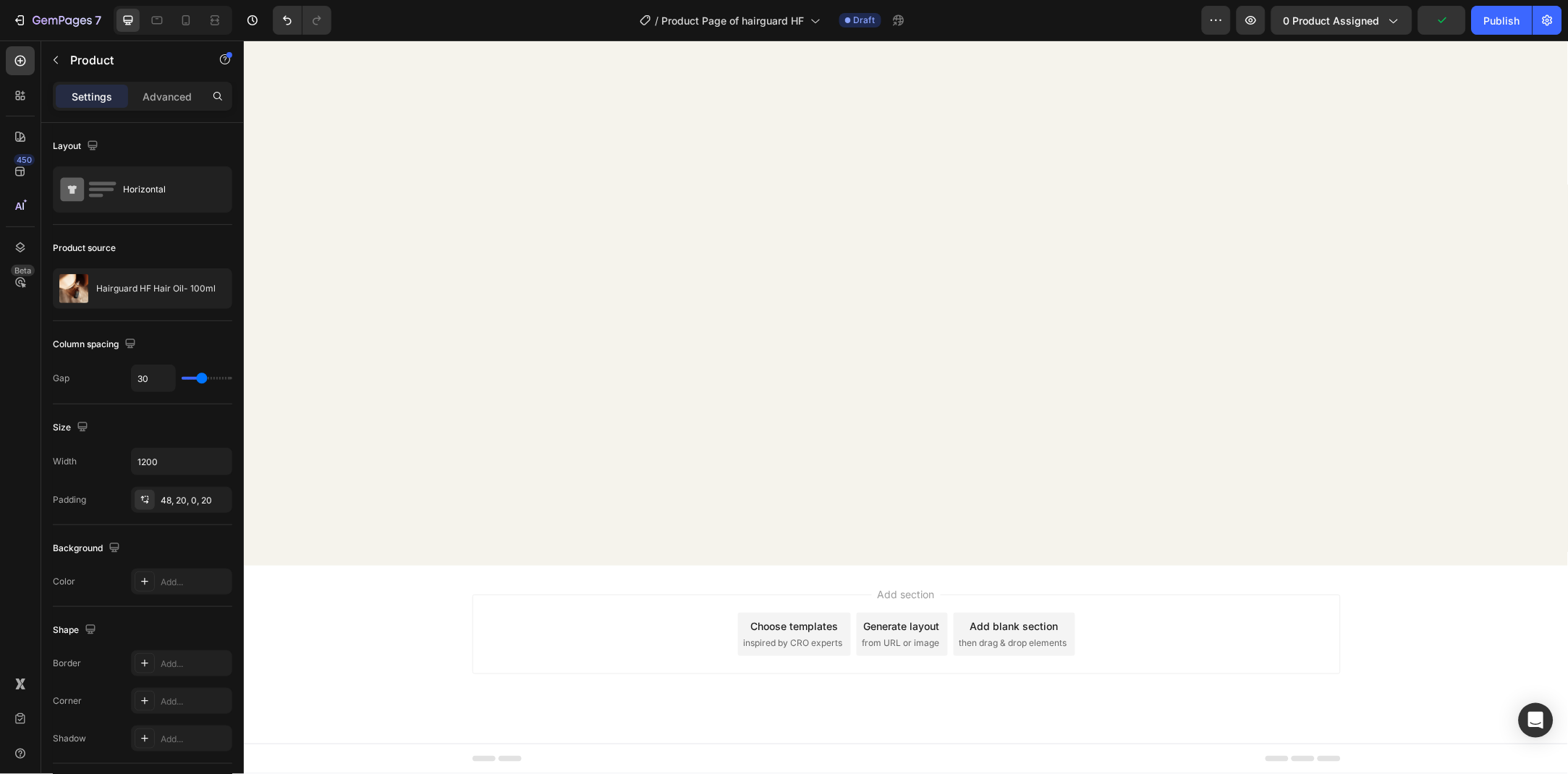
scroll to position [1492, 0]
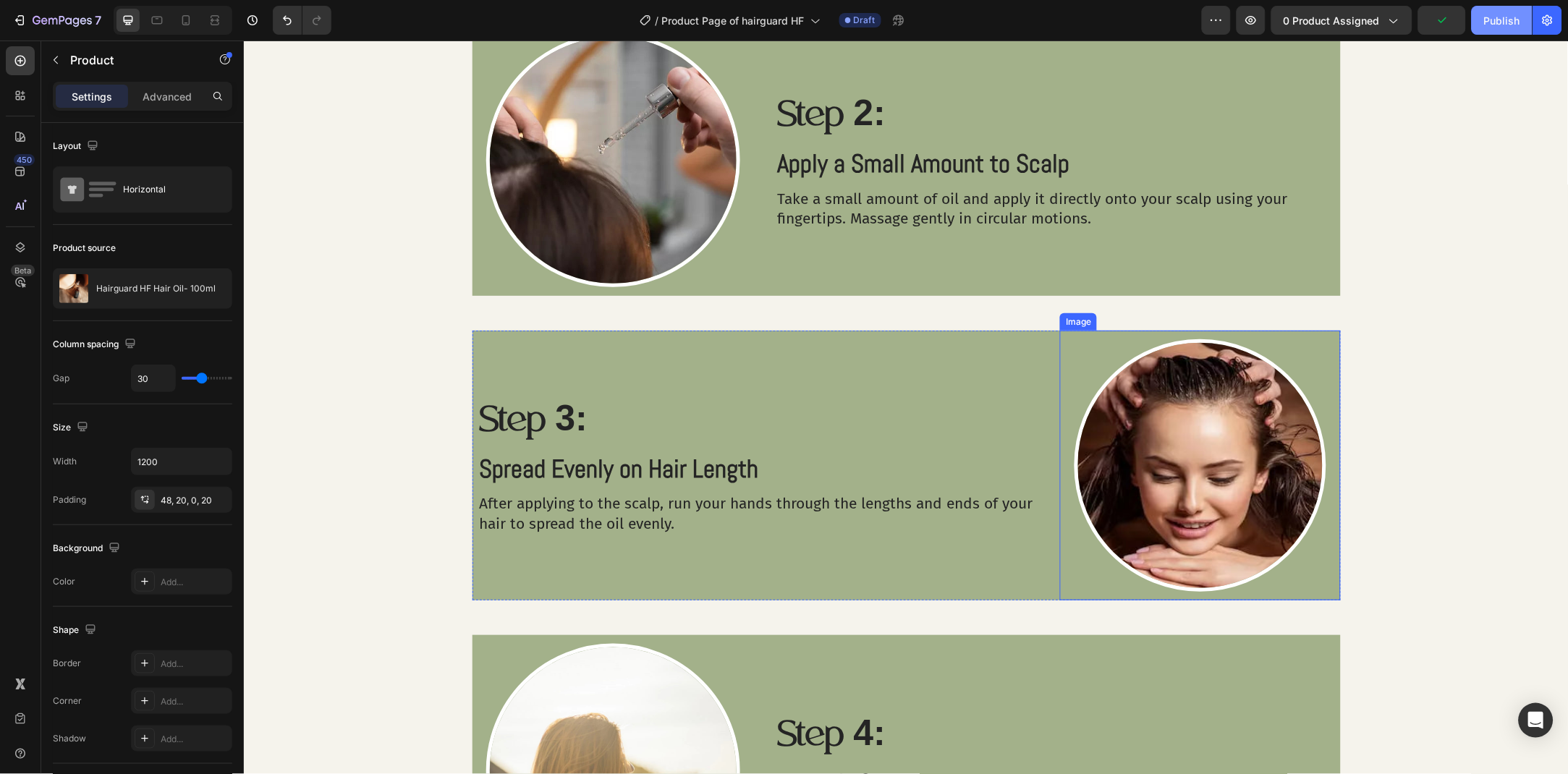
click at [1486, 20] on div "Publish" at bounding box center [1502, 20] width 36 height 15
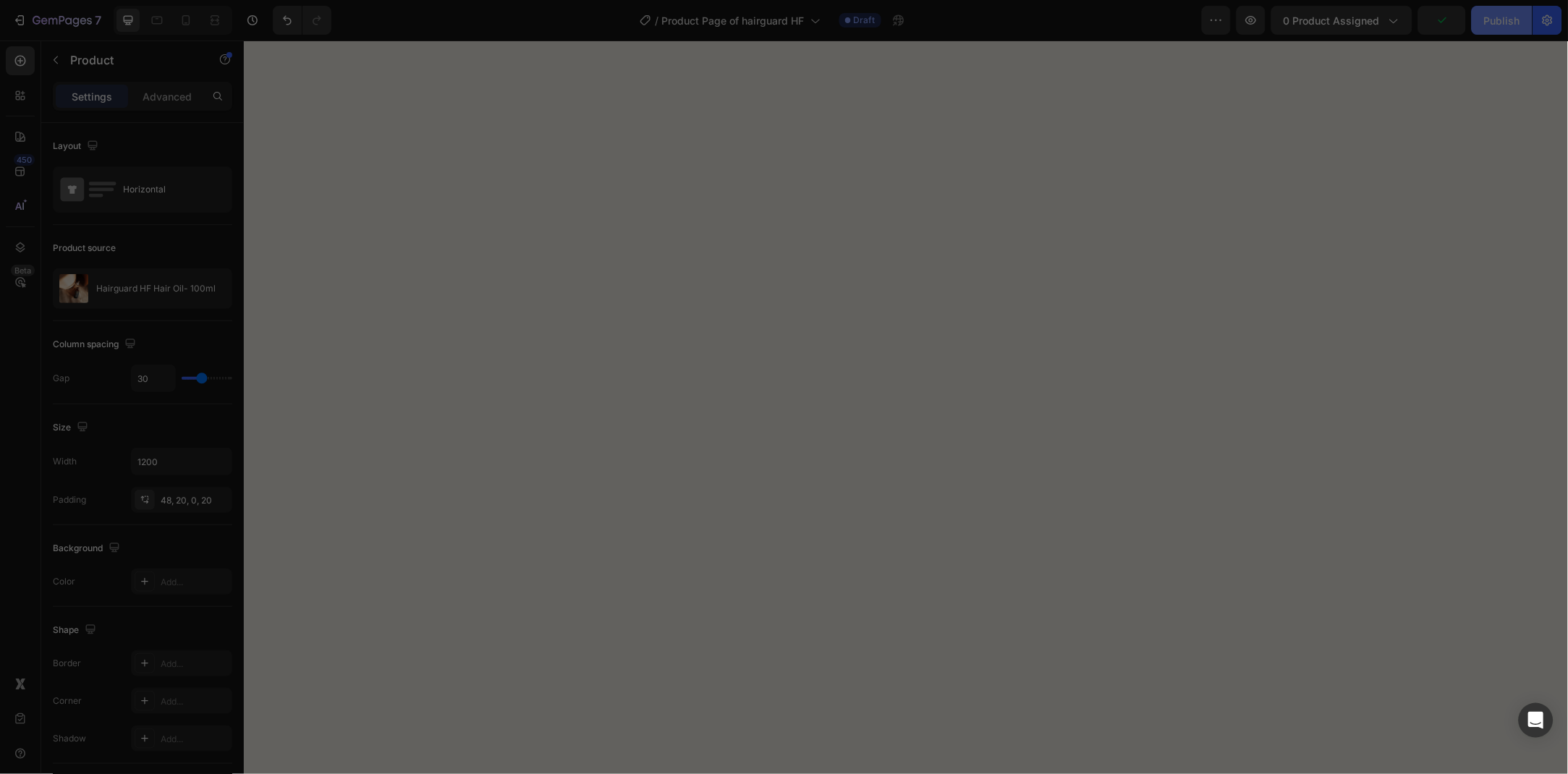
scroll to position [217, 0]
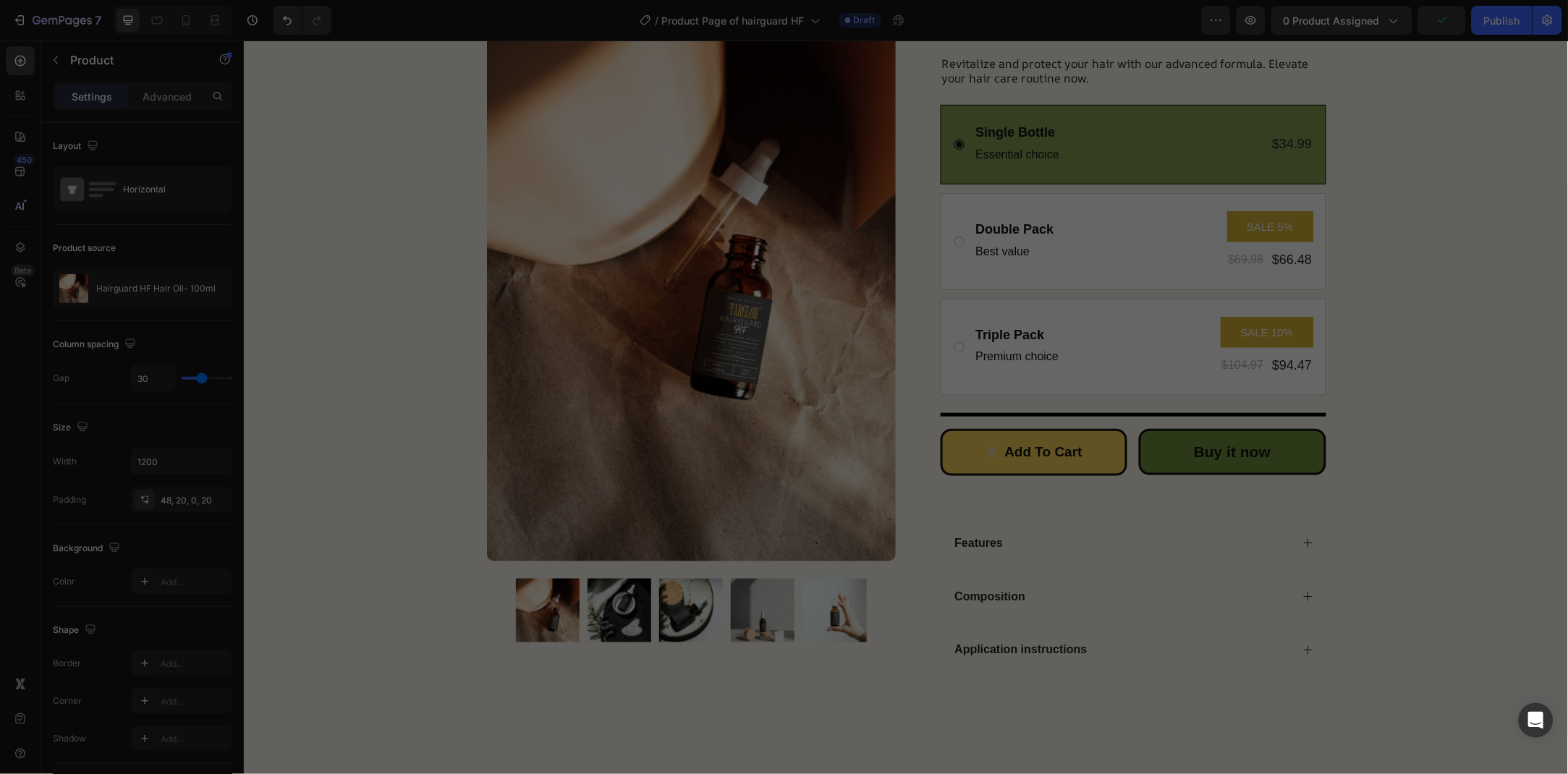
click at [1385, 28] on div at bounding box center [784, 387] width 1568 height 774
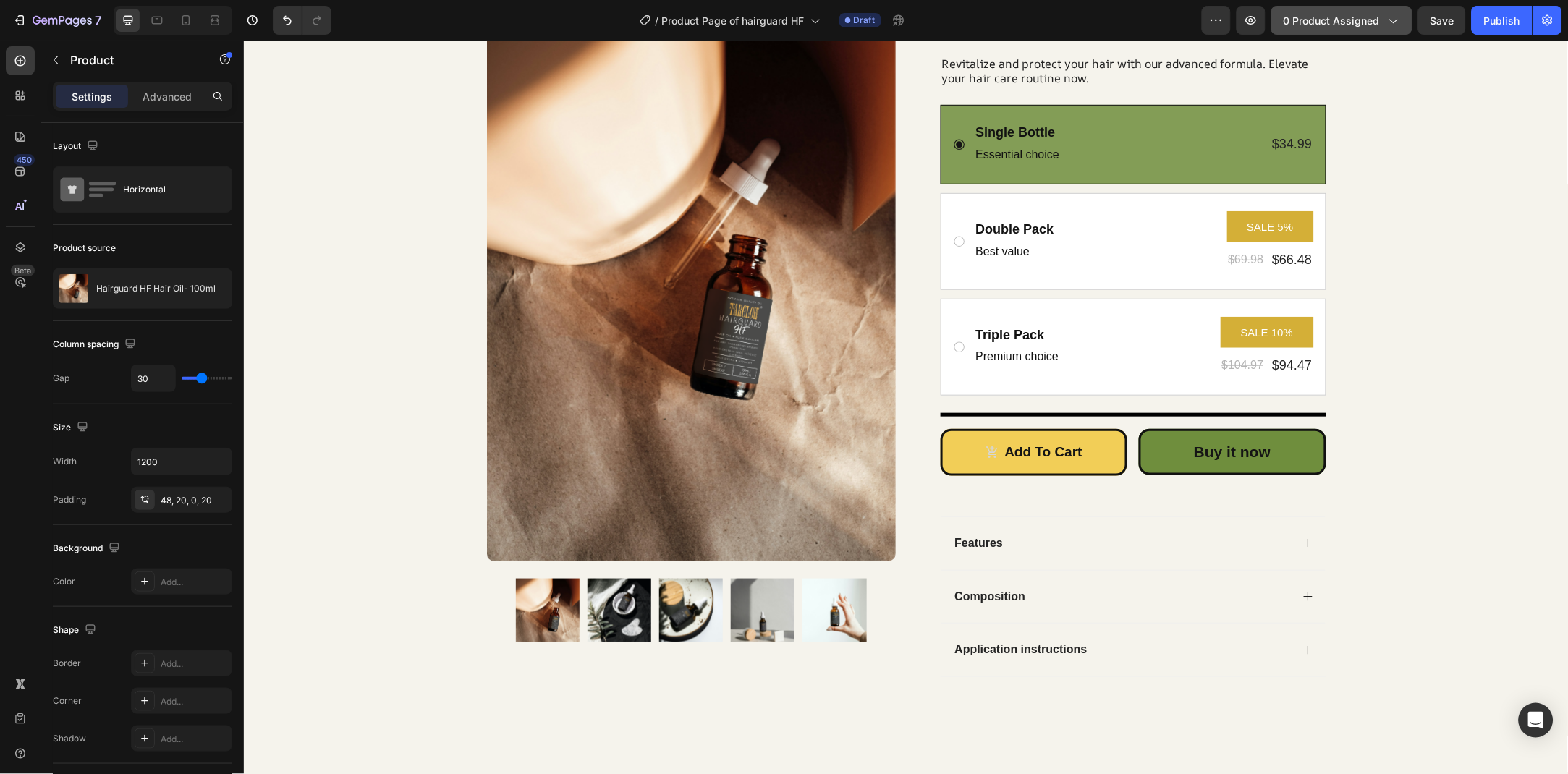
click at [1396, 28] on div "0 product assigned" at bounding box center [1342, 20] width 117 height 15
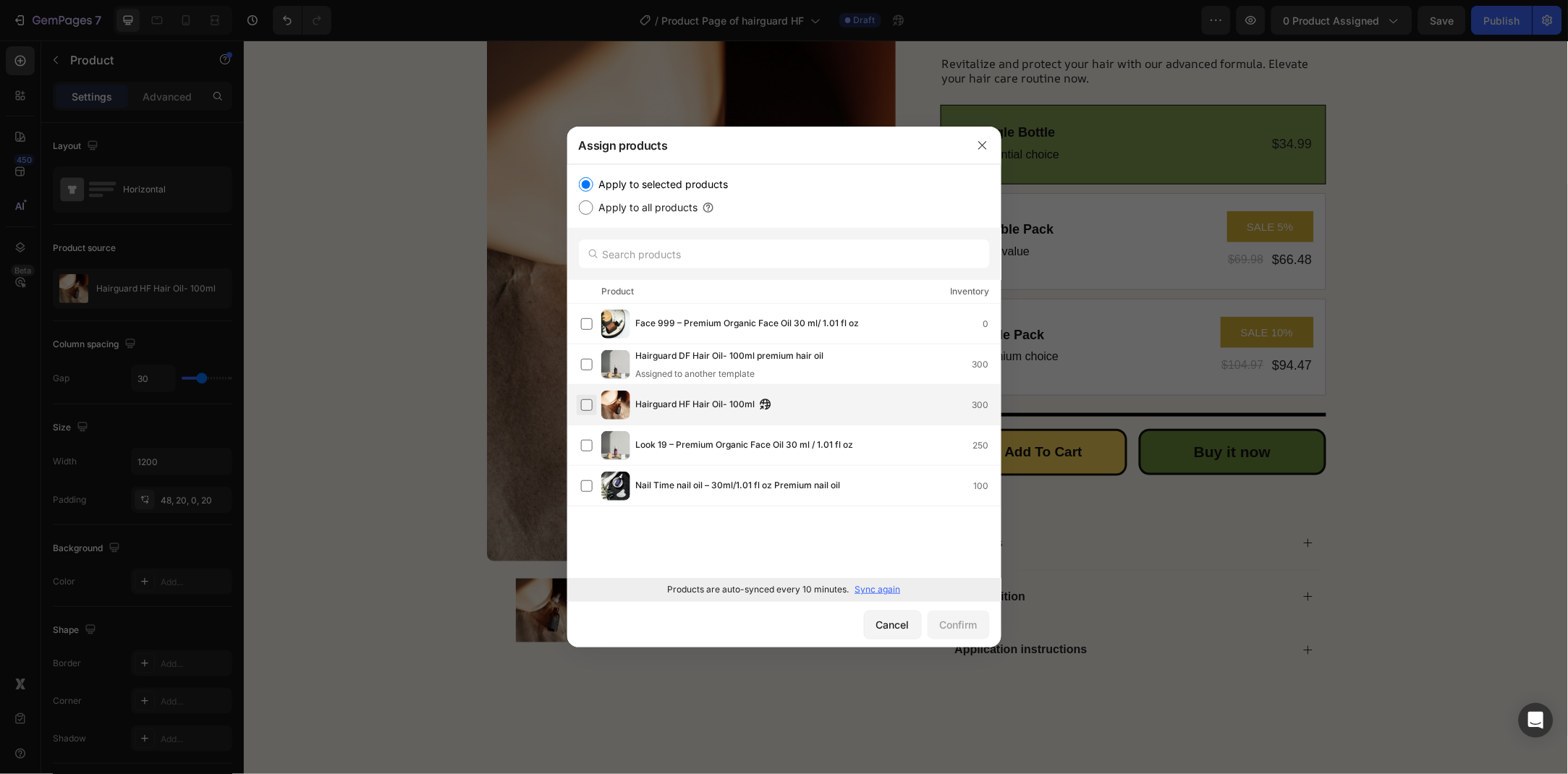
click at [586, 402] on label at bounding box center [586, 405] width 11 height 11
click at [966, 621] on div "Confirm" at bounding box center [958, 625] width 37 height 15
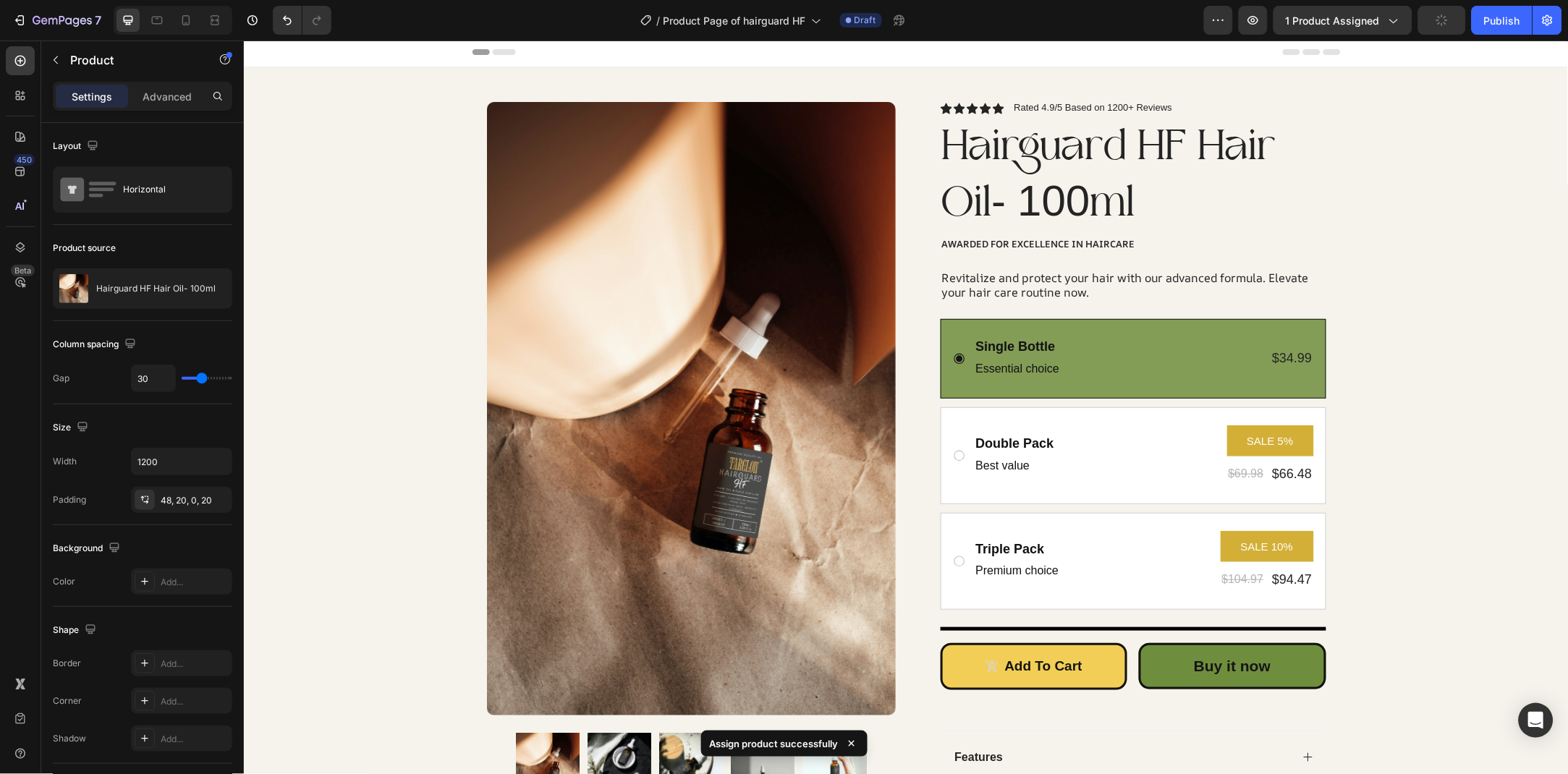
scroll to position [0, 0]
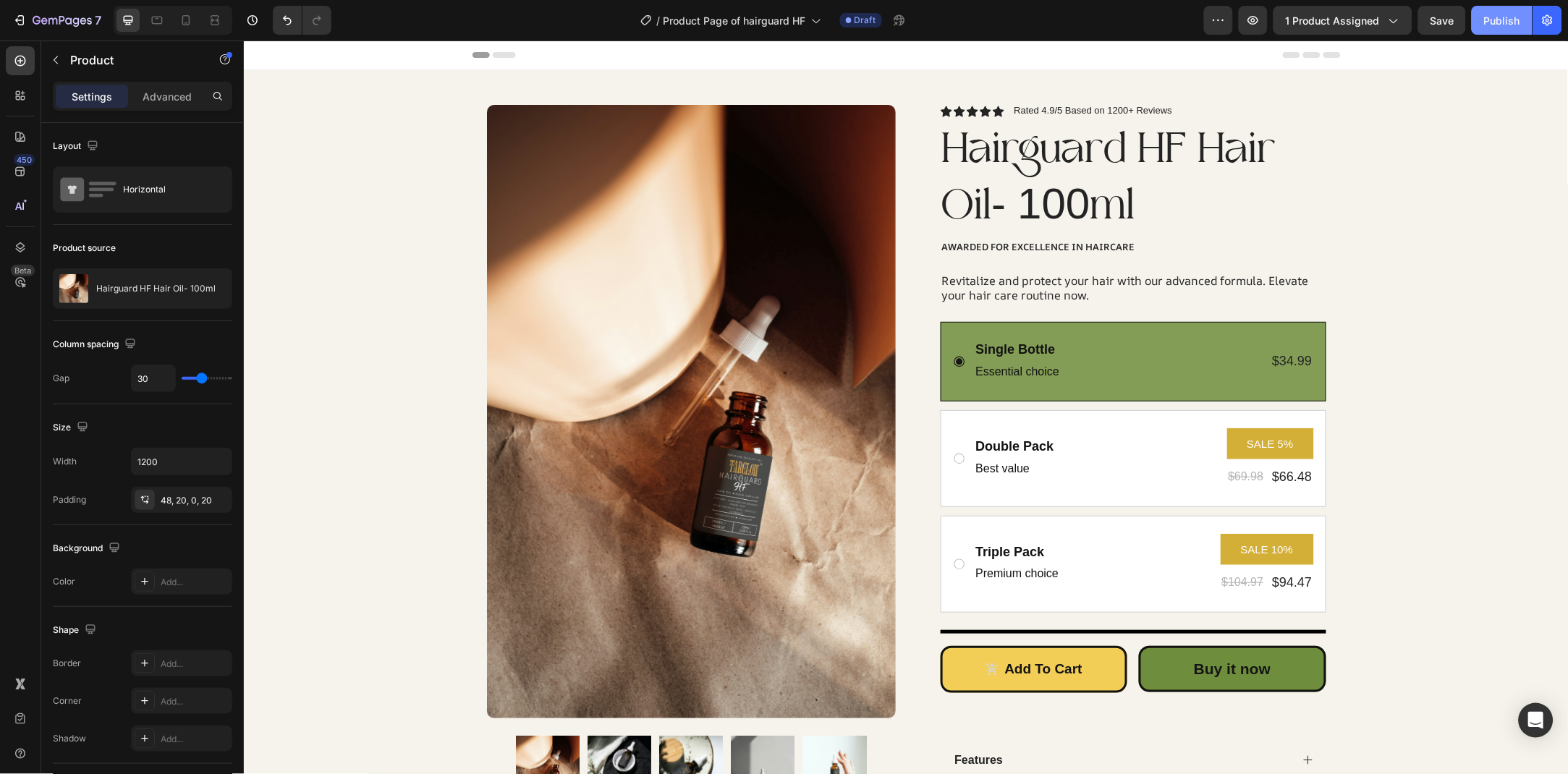
click at [1503, 25] on div "Publish" at bounding box center [1502, 20] width 36 height 15
click at [1129, 107] on p "Rated 4.9/5 Based on 1200+ Reviews" at bounding box center [1093, 109] width 158 height 11
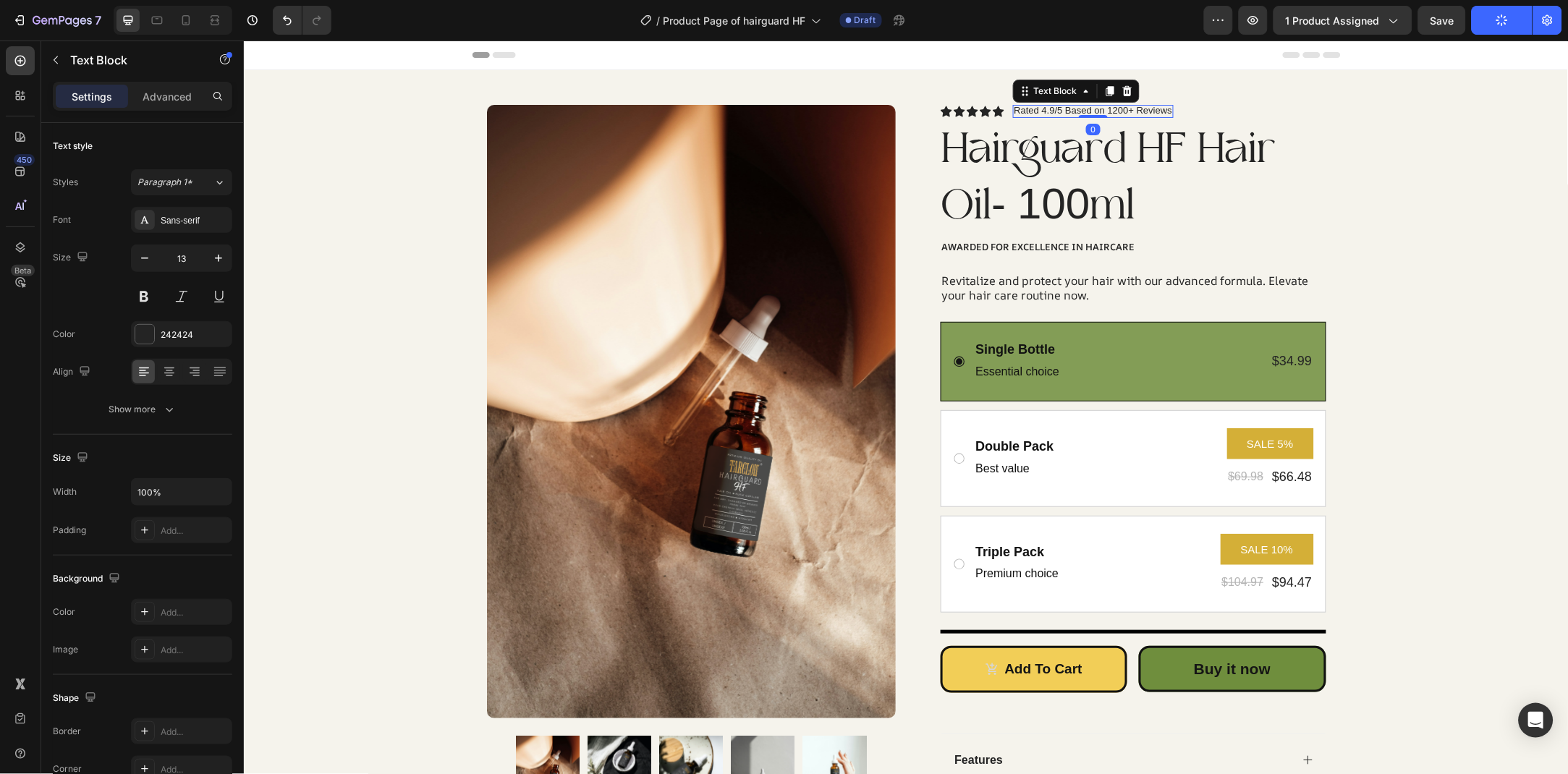
click at [1127, 110] on p "Rated 4.9/5 Based on 1200+ Reviews" at bounding box center [1093, 109] width 158 height 11
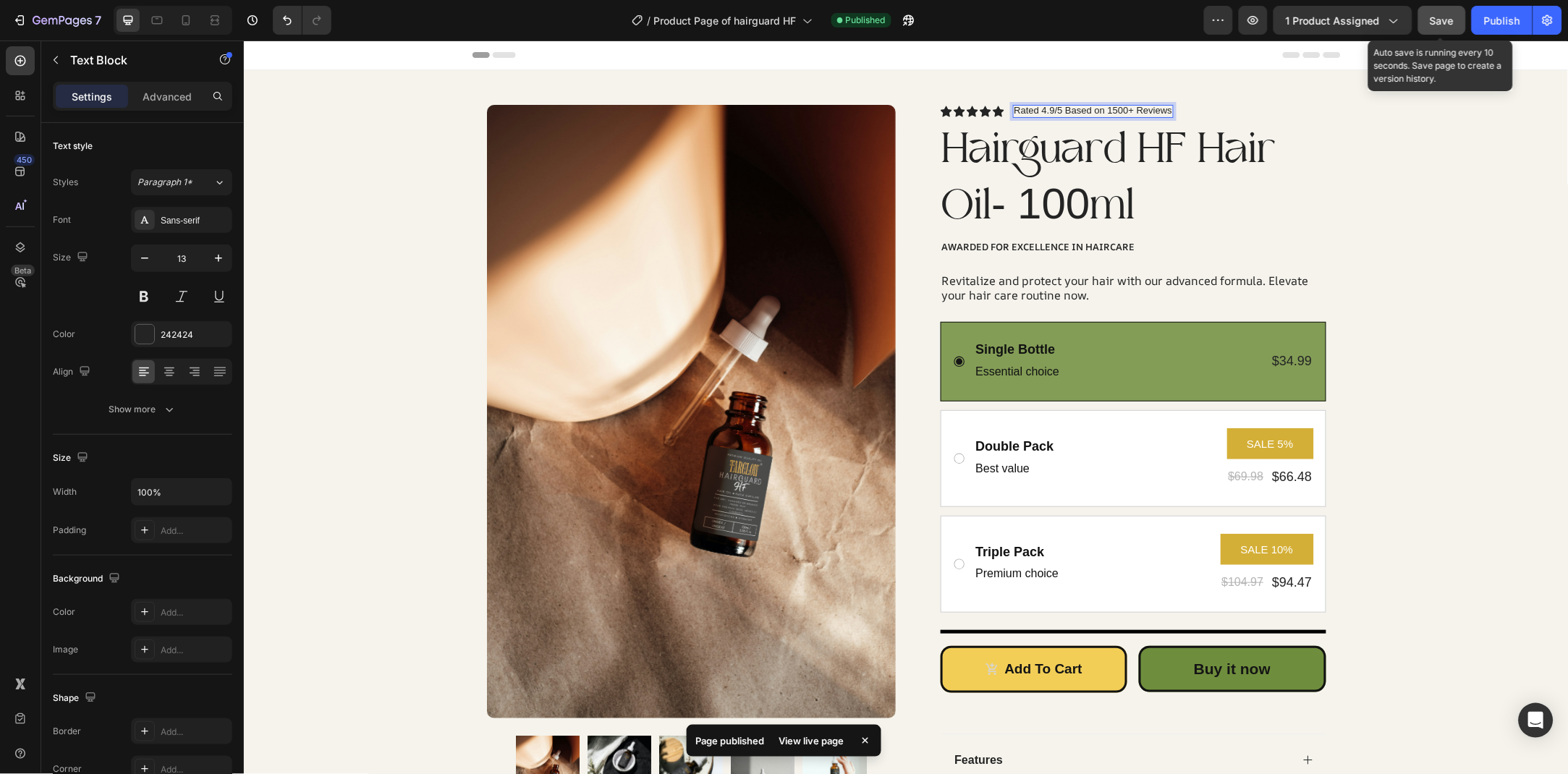
click at [1456, 13] on button "Save" at bounding box center [1442, 20] width 48 height 29
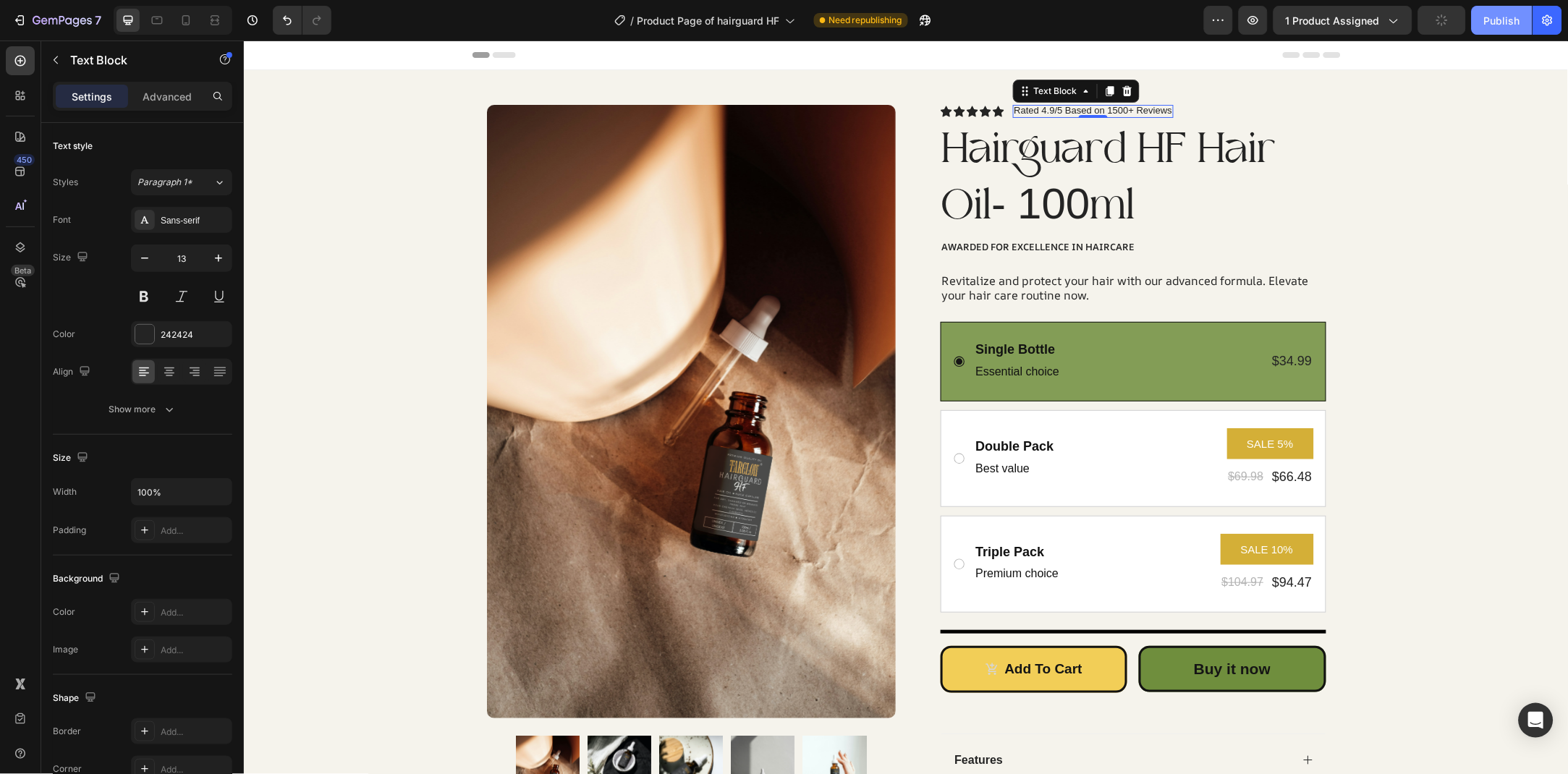
click at [1484, 21] on button "Publish" at bounding box center [1502, 20] width 61 height 29
click at [1218, 20] on icon "button" at bounding box center [1218, 19] width 14 height 14
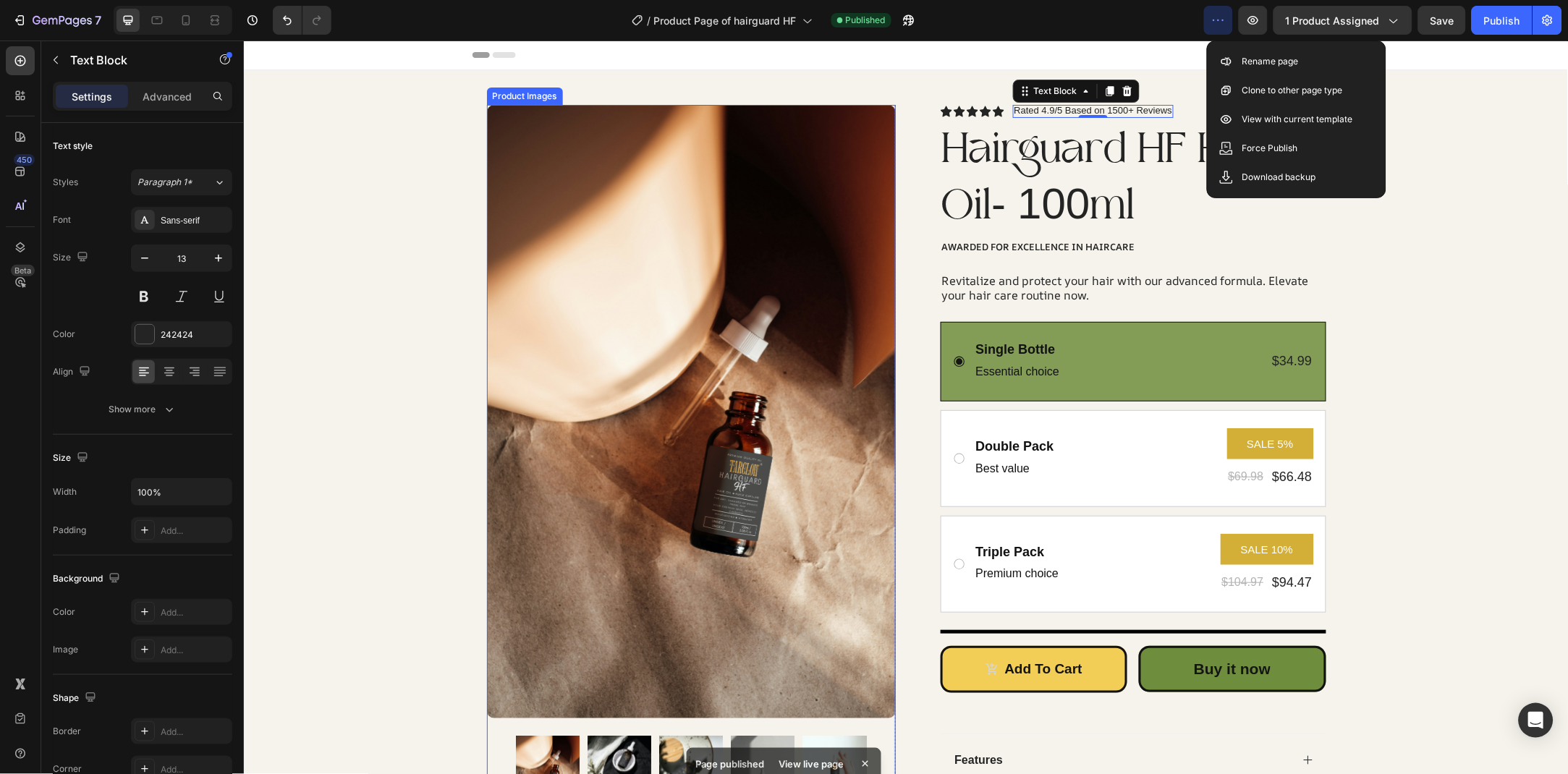
click at [786, 22] on span "Product Page of hairguard HF" at bounding box center [725, 20] width 143 height 15
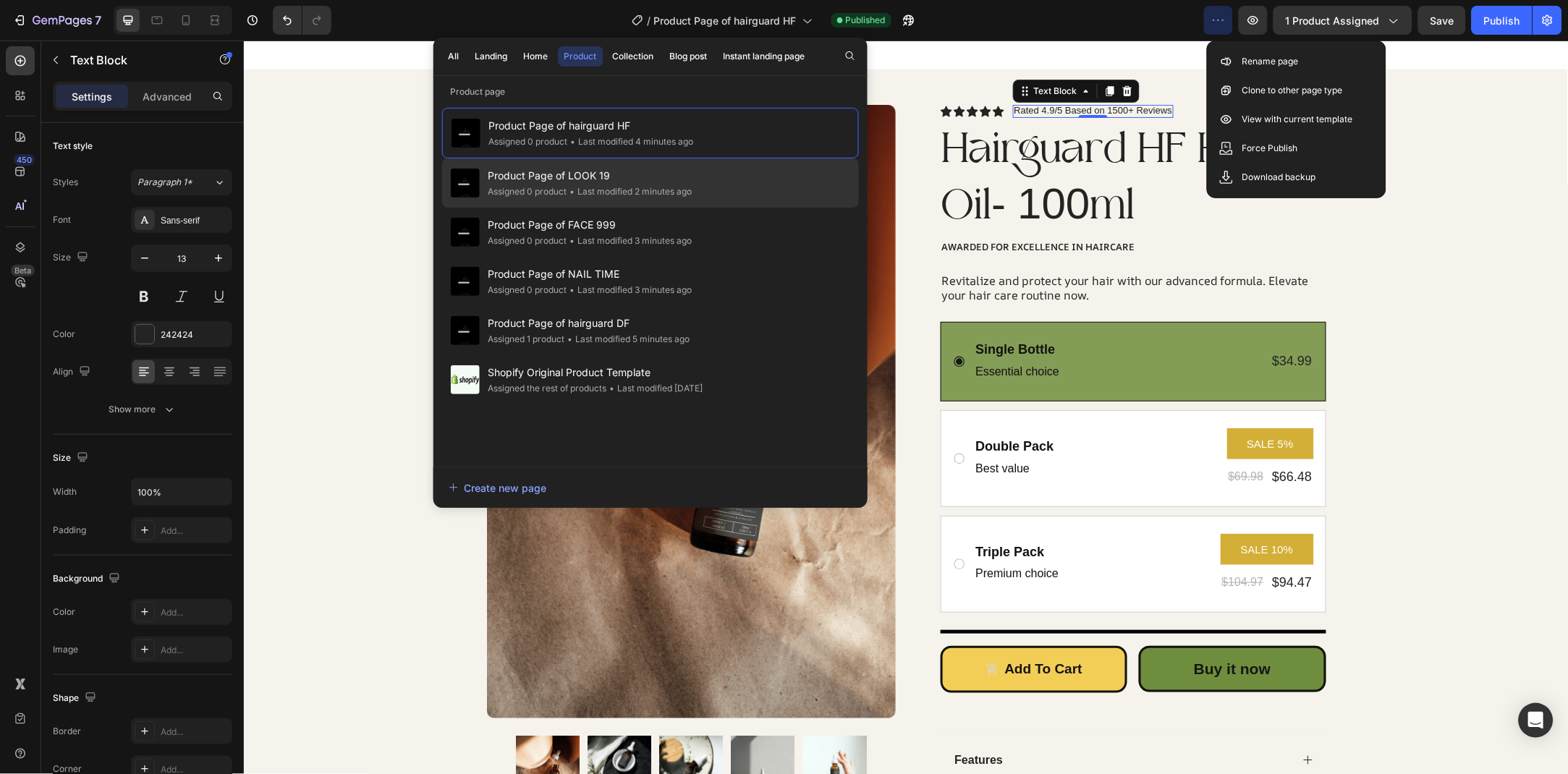
click at [730, 208] on div "Product Page of LOOK 19 Assigned 0 product • Last modified 2 minutes ago" at bounding box center [651, 232] width 417 height 49
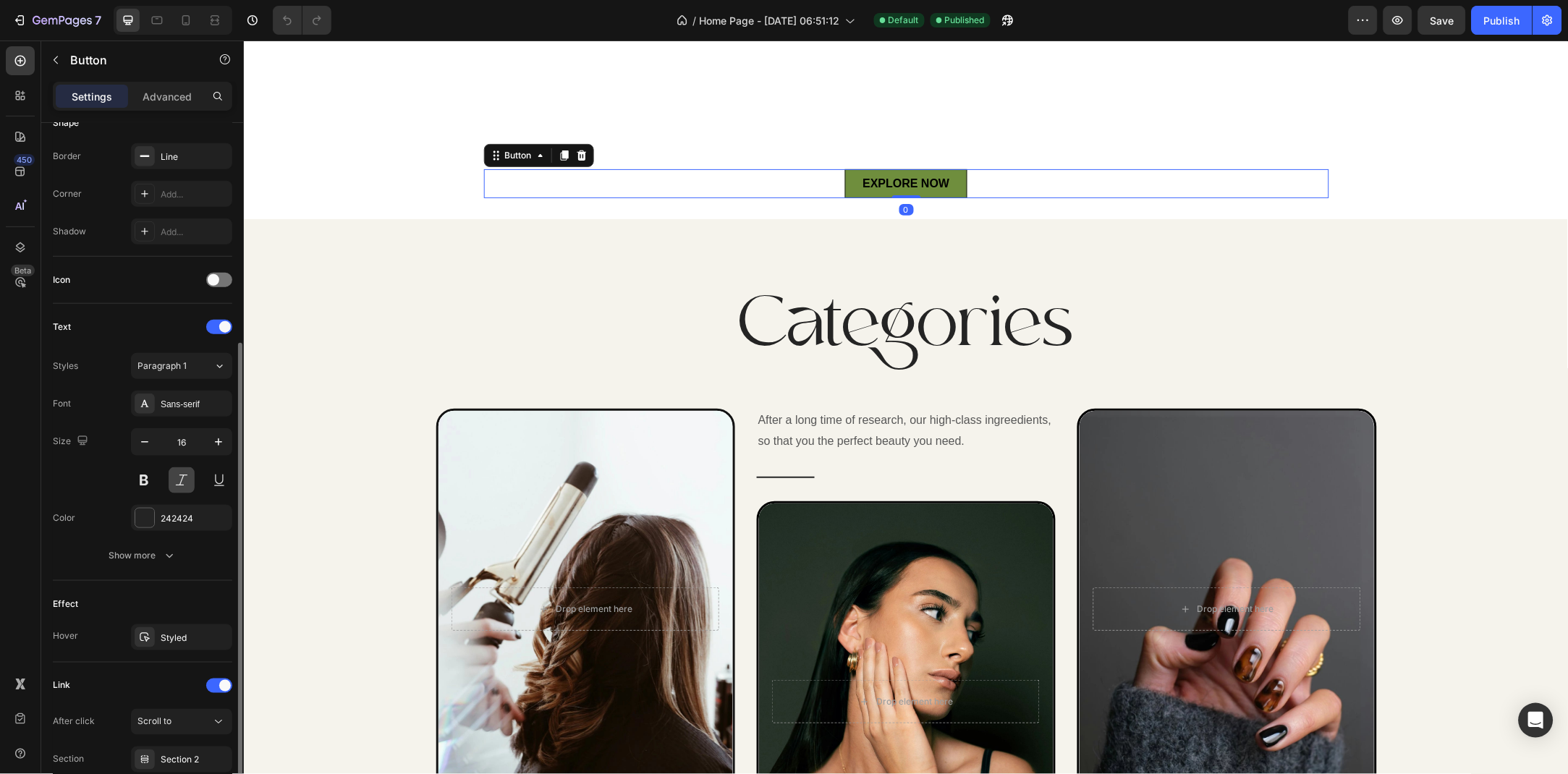
scroll to position [618, 0]
click at [167, 631] on div "Styled" at bounding box center [182, 637] width 42 height 13
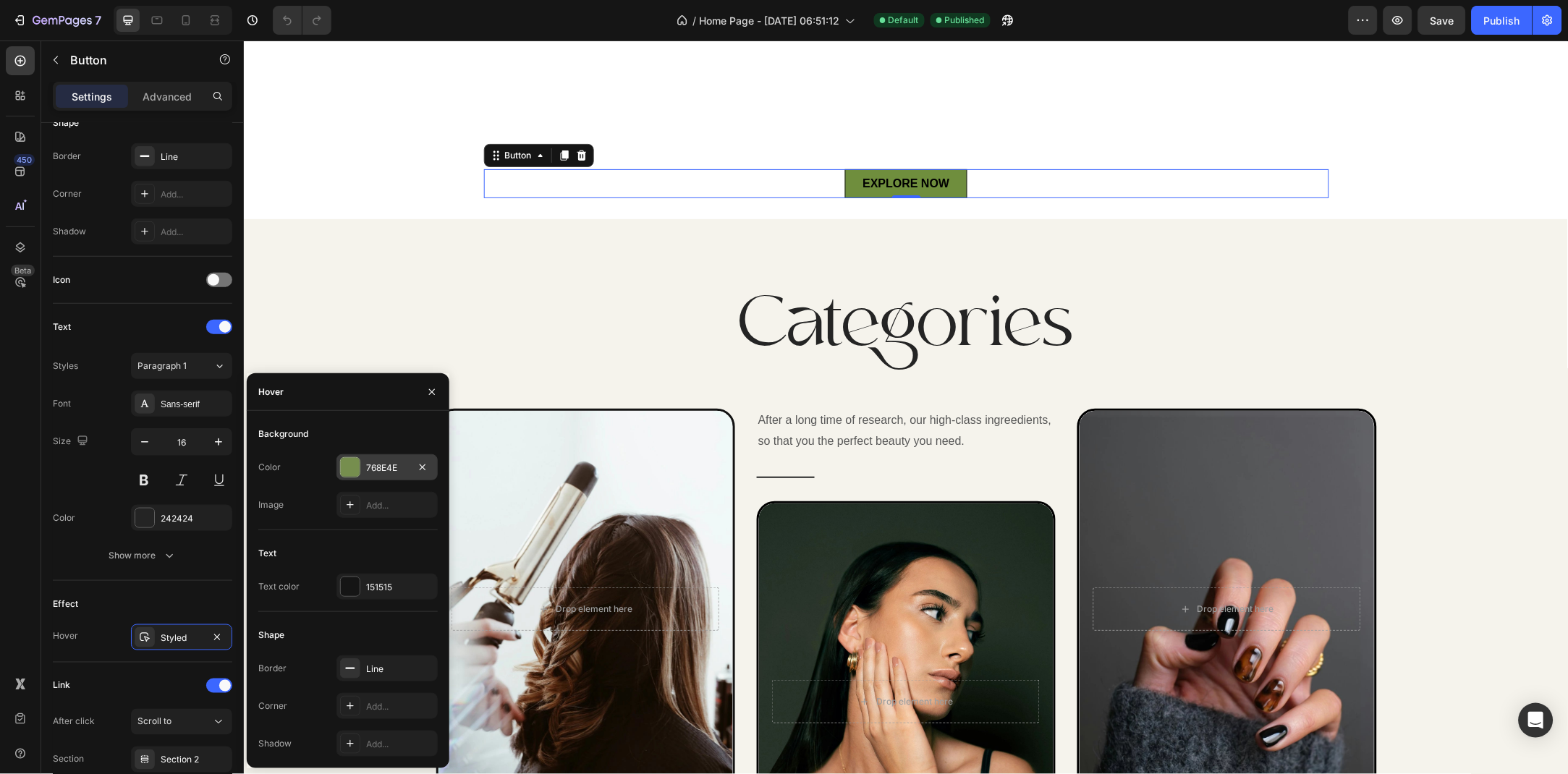
click at [376, 469] on div "768E4E" at bounding box center [387, 468] width 42 height 13
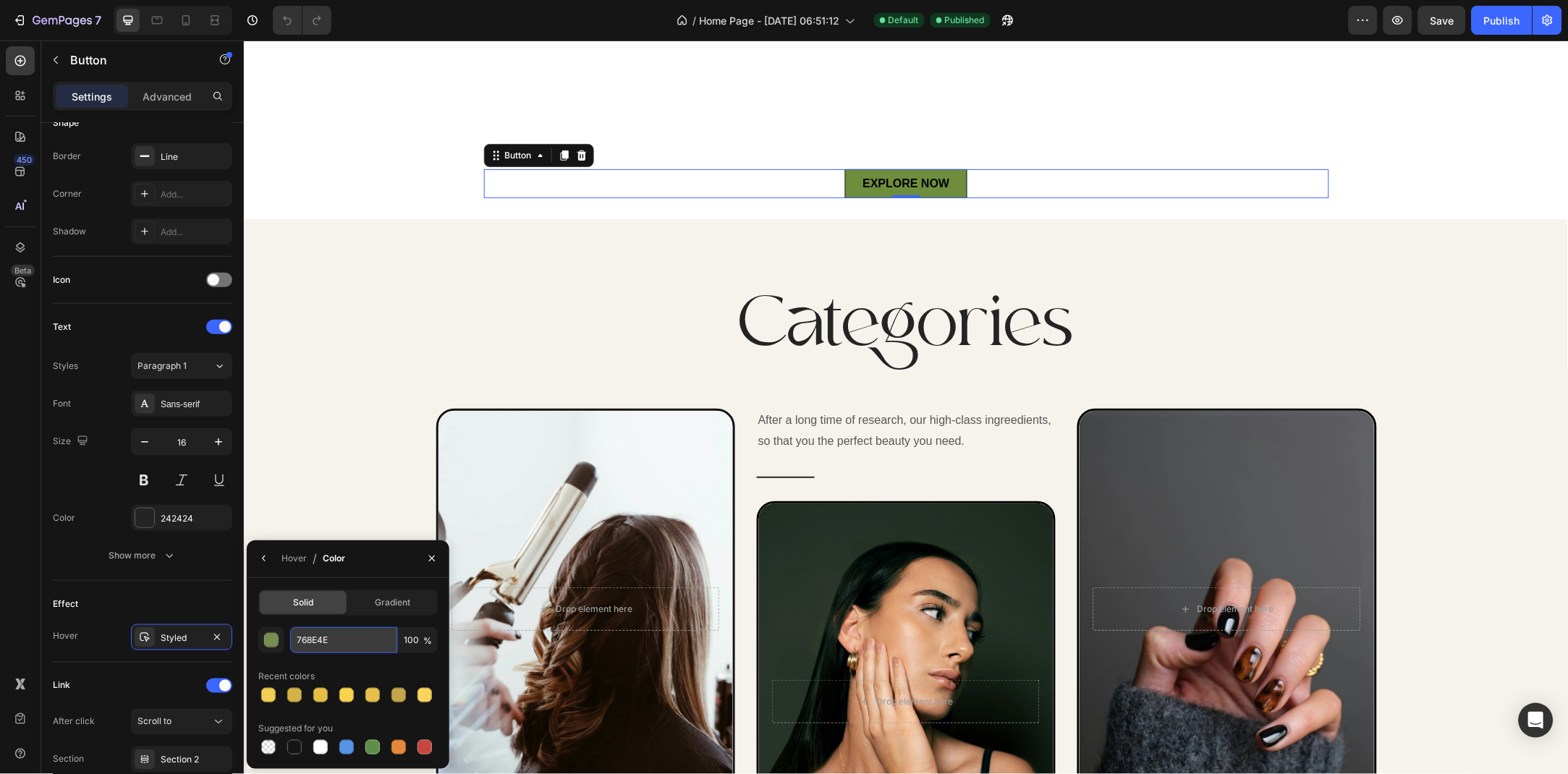
click at [334, 642] on input "768E4E" at bounding box center [343, 640] width 107 height 26
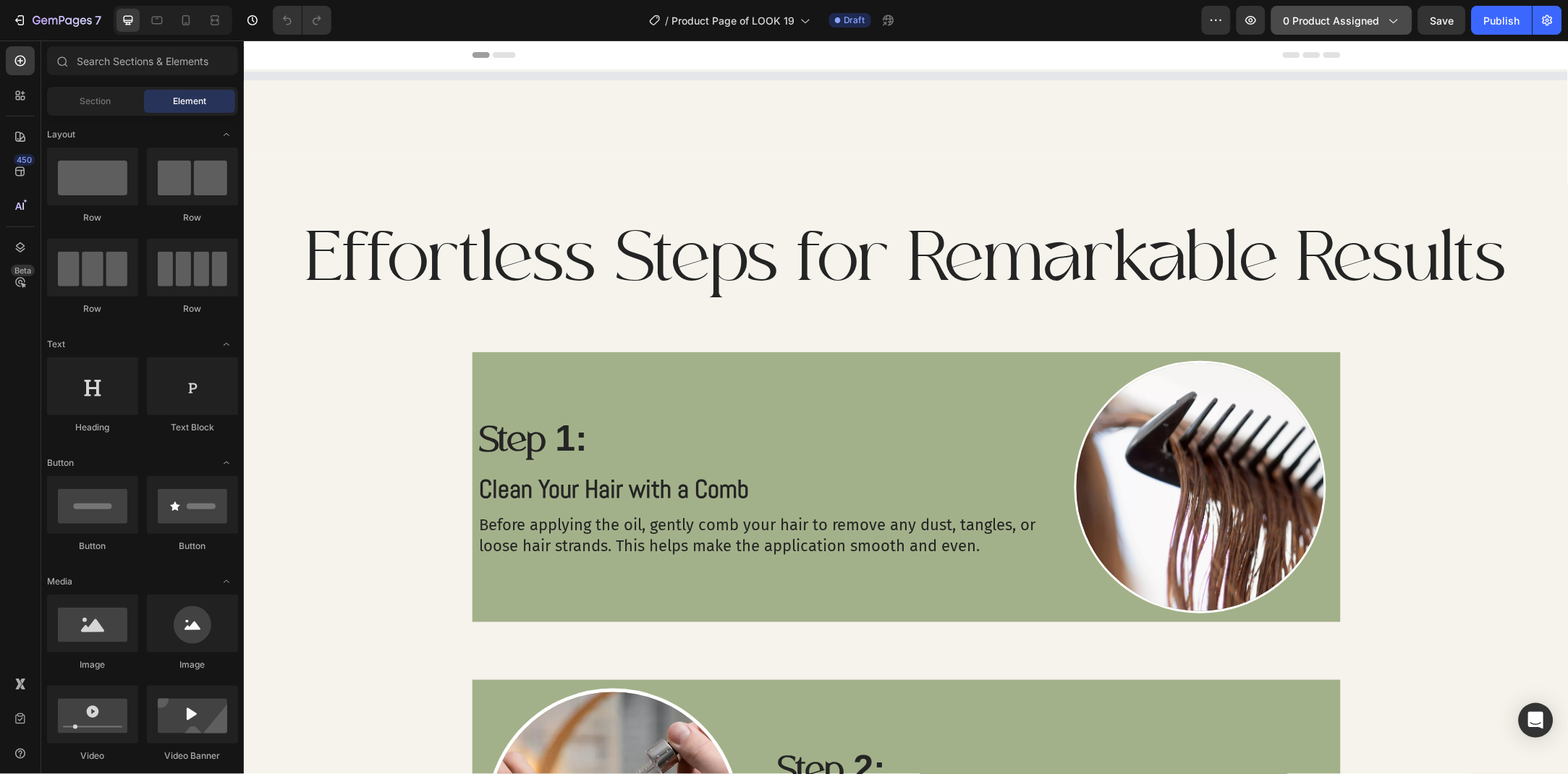
click at [1363, 20] on span "0 product assigned" at bounding box center [1331, 20] width 96 height 15
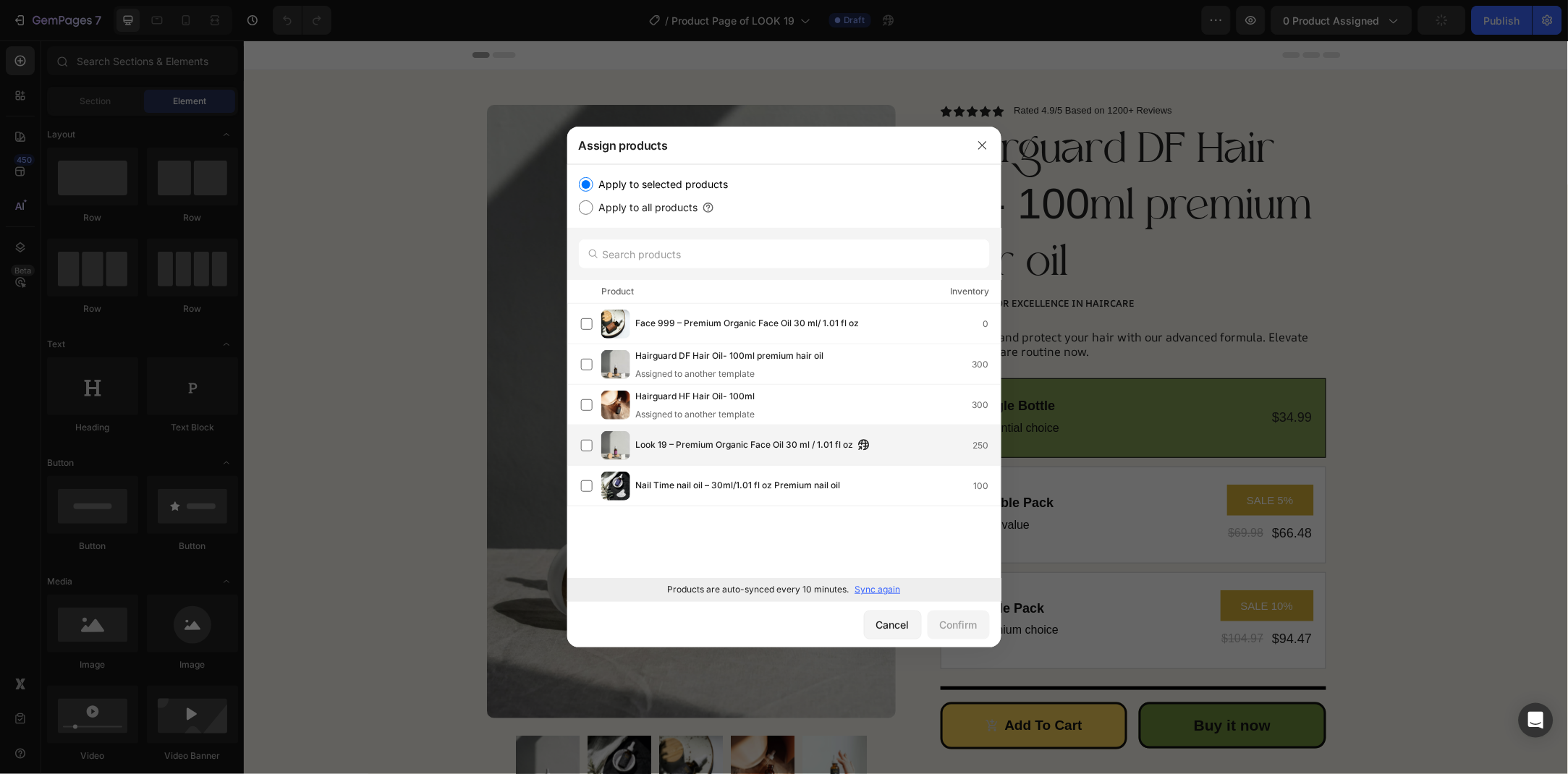
click at [687, 448] on span "Look 19 – Premium Organic Face Oil 30 ml / 1.01 fl oz" at bounding box center [745, 445] width 218 height 16
click at [971, 615] on button "Confirm" at bounding box center [958, 625] width 62 height 29
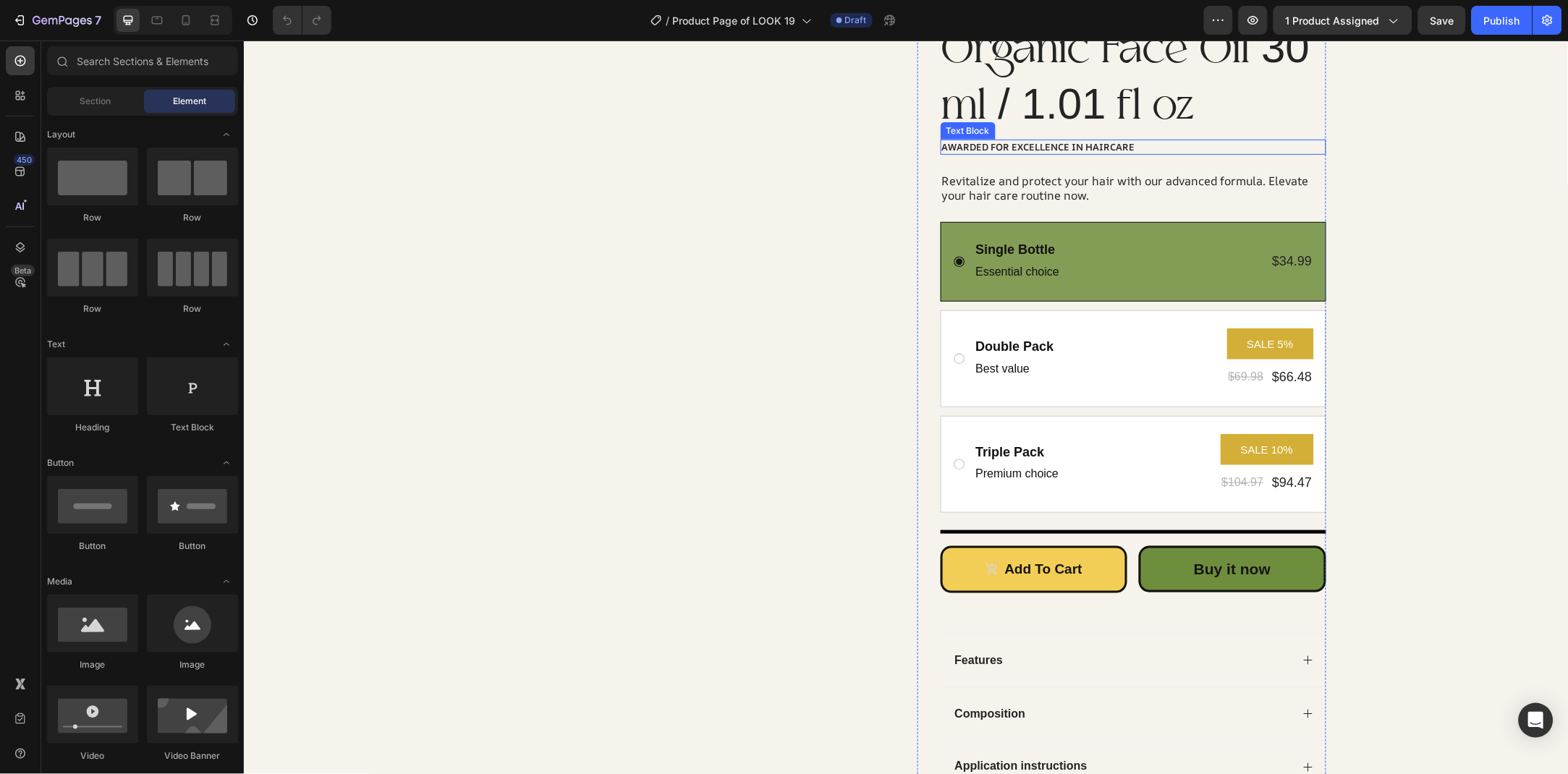
scroll to position [78, 0]
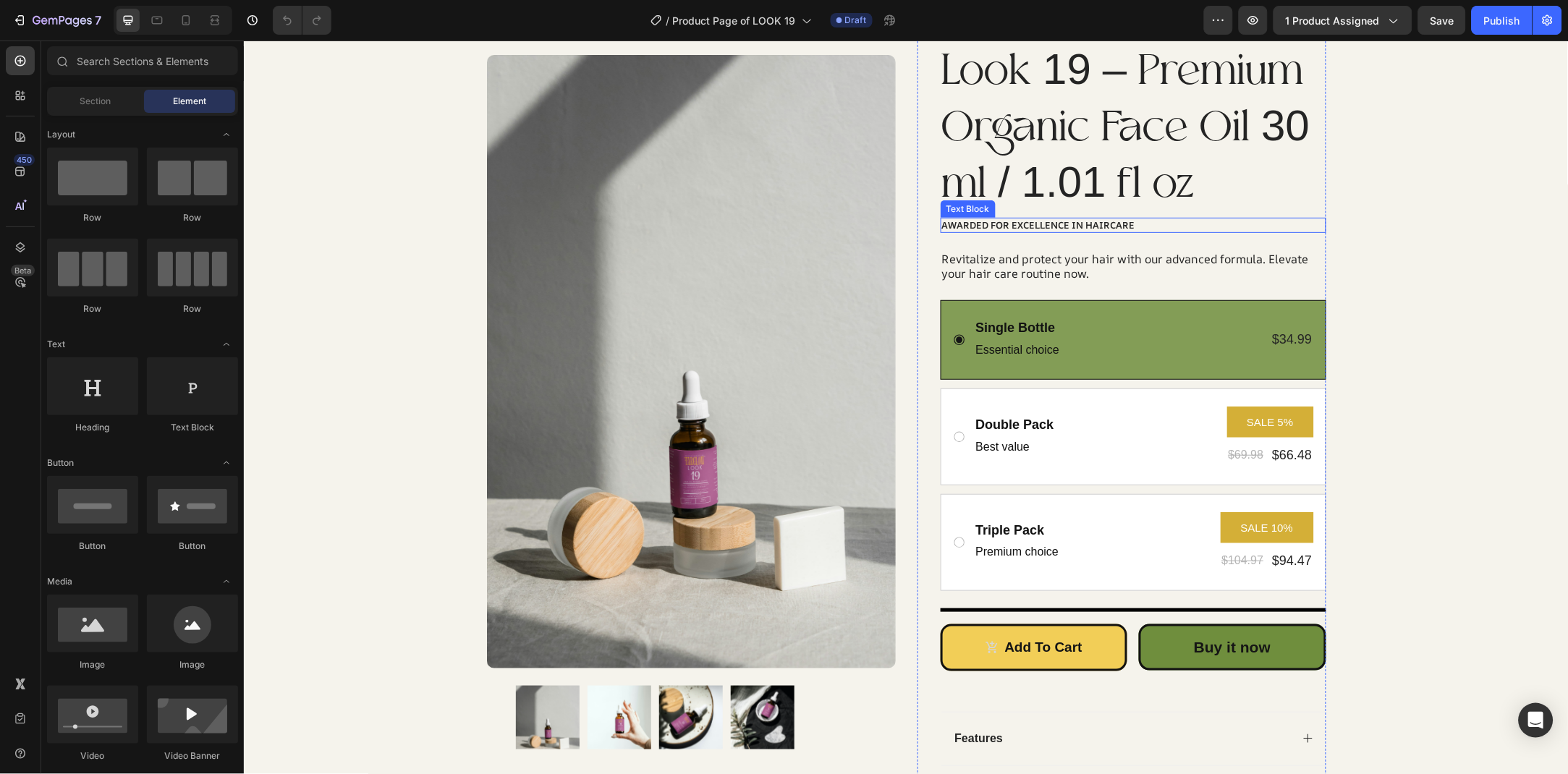
click at [1154, 223] on div "Awarded for Excellence in Haircare" at bounding box center [1132, 225] width 385 height 15
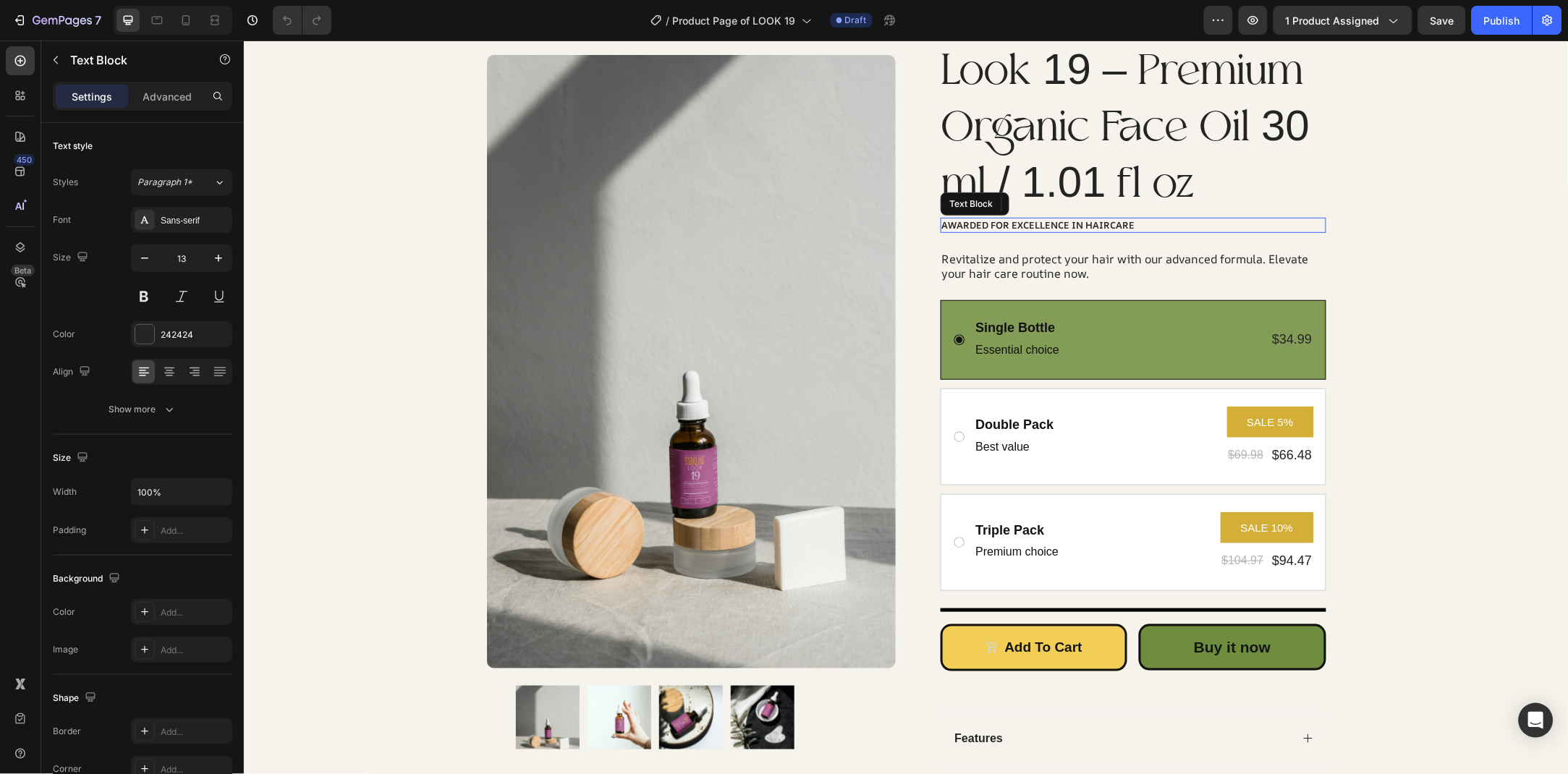
click at [1112, 223] on div "Awarded for Excellence in Haircare" at bounding box center [1132, 225] width 385 height 15
click at [1103, 218] on p "Awarded for Excellence in Haircare" at bounding box center [1132, 224] width 382 height 12
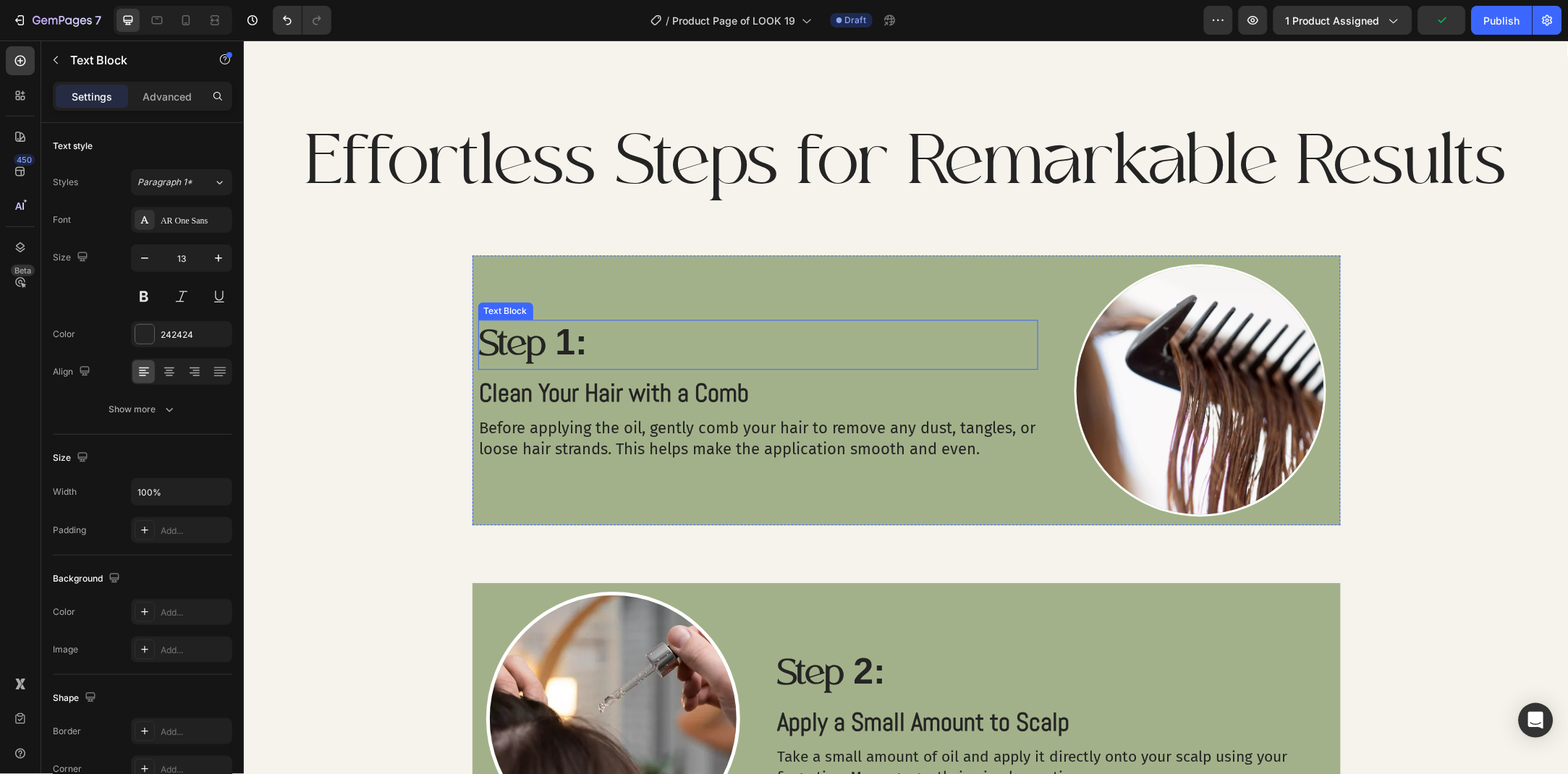
scroll to position [937, 0]
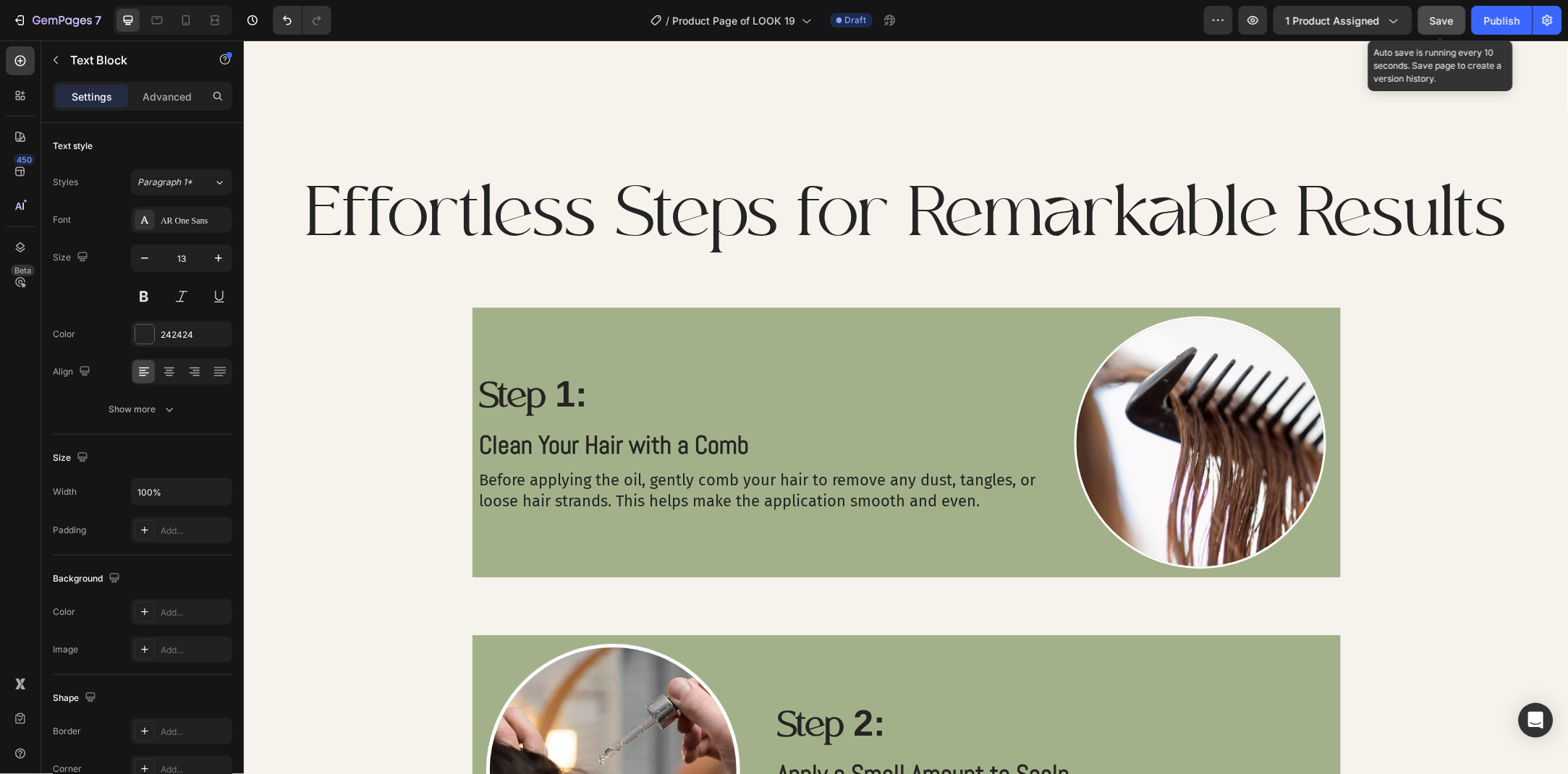
click at [1460, 16] on button "Save" at bounding box center [1442, 20] width 48 height 29
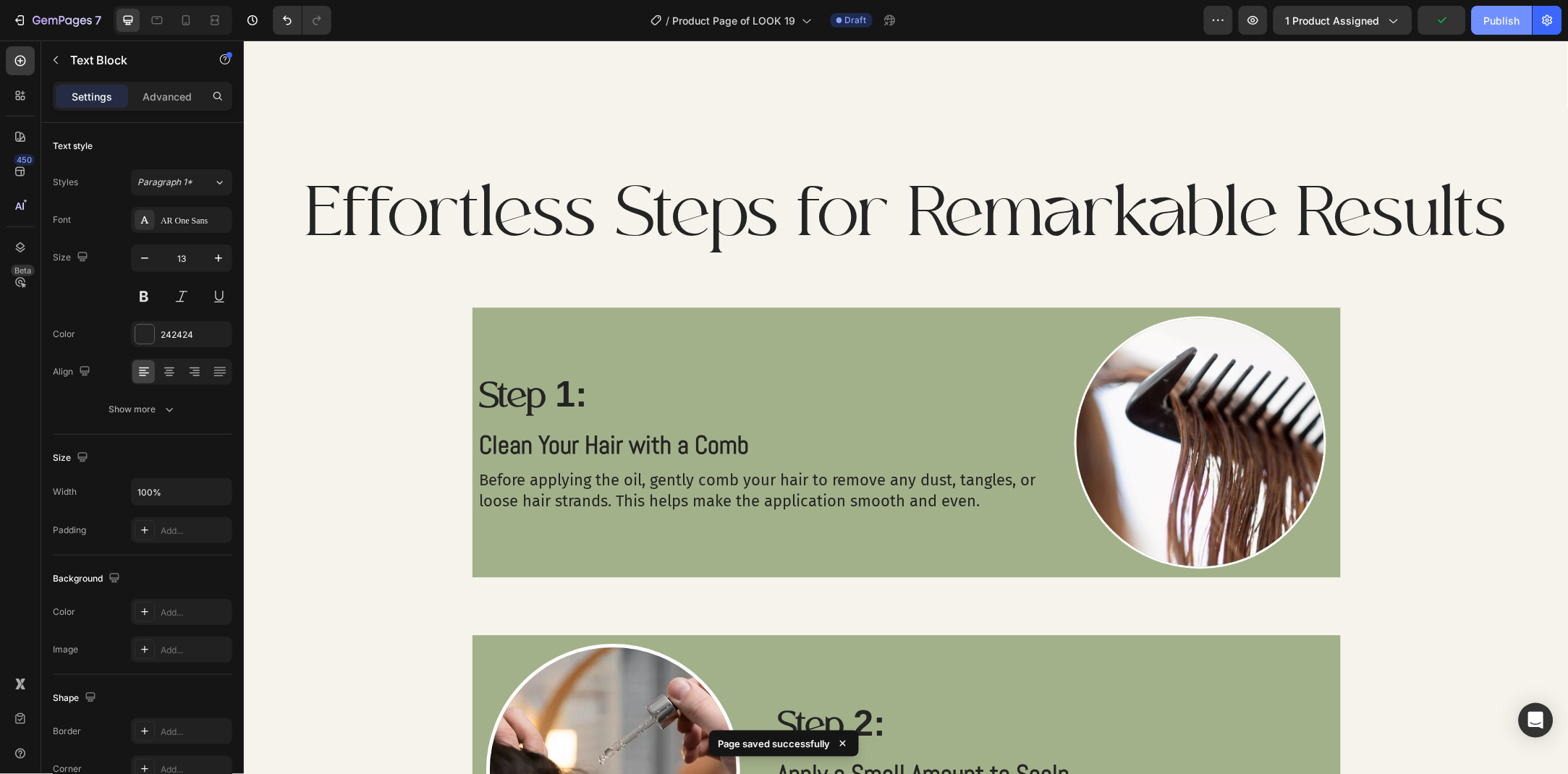
click at [1484, 33] on button "Publish" at bounding box center [1502, 20] width 61 height 29
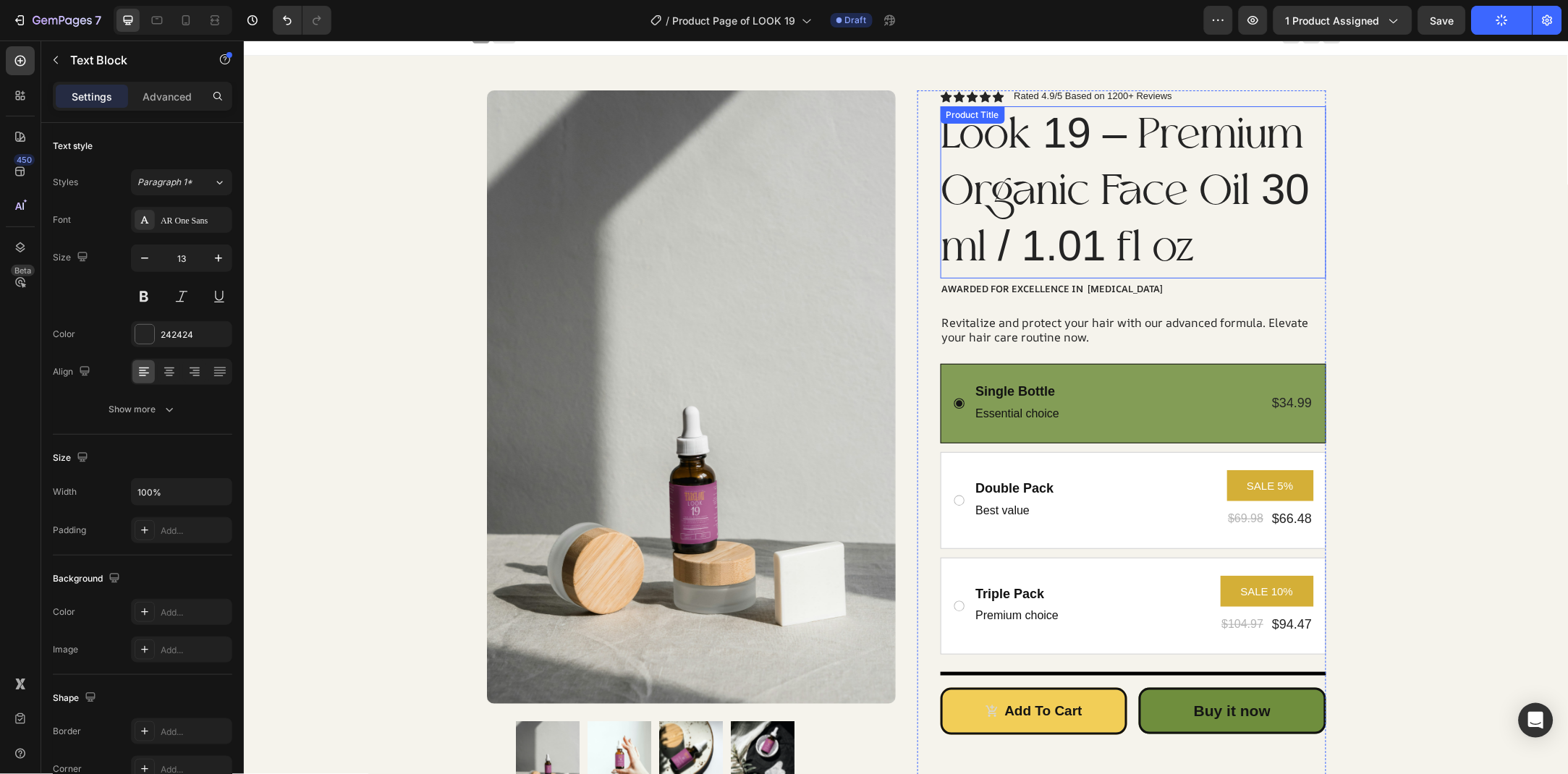
scroll to position [0, 0]
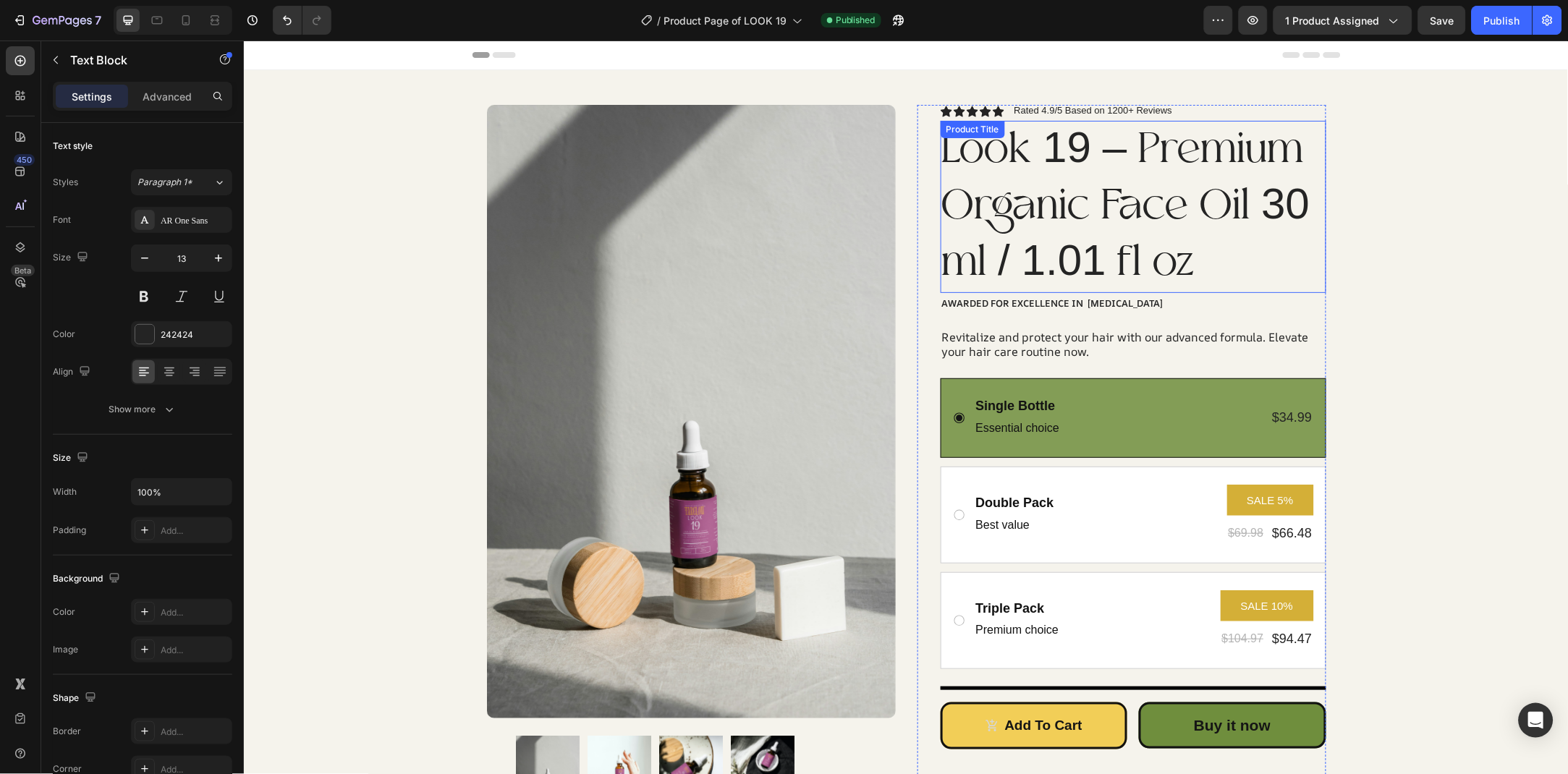
click at [1169, 241] on h1 "Look 19 – Premium Organic Face Oil 30 ml / 1.01 fl oz" at bounding box center [1132, 206] width 385 height 172
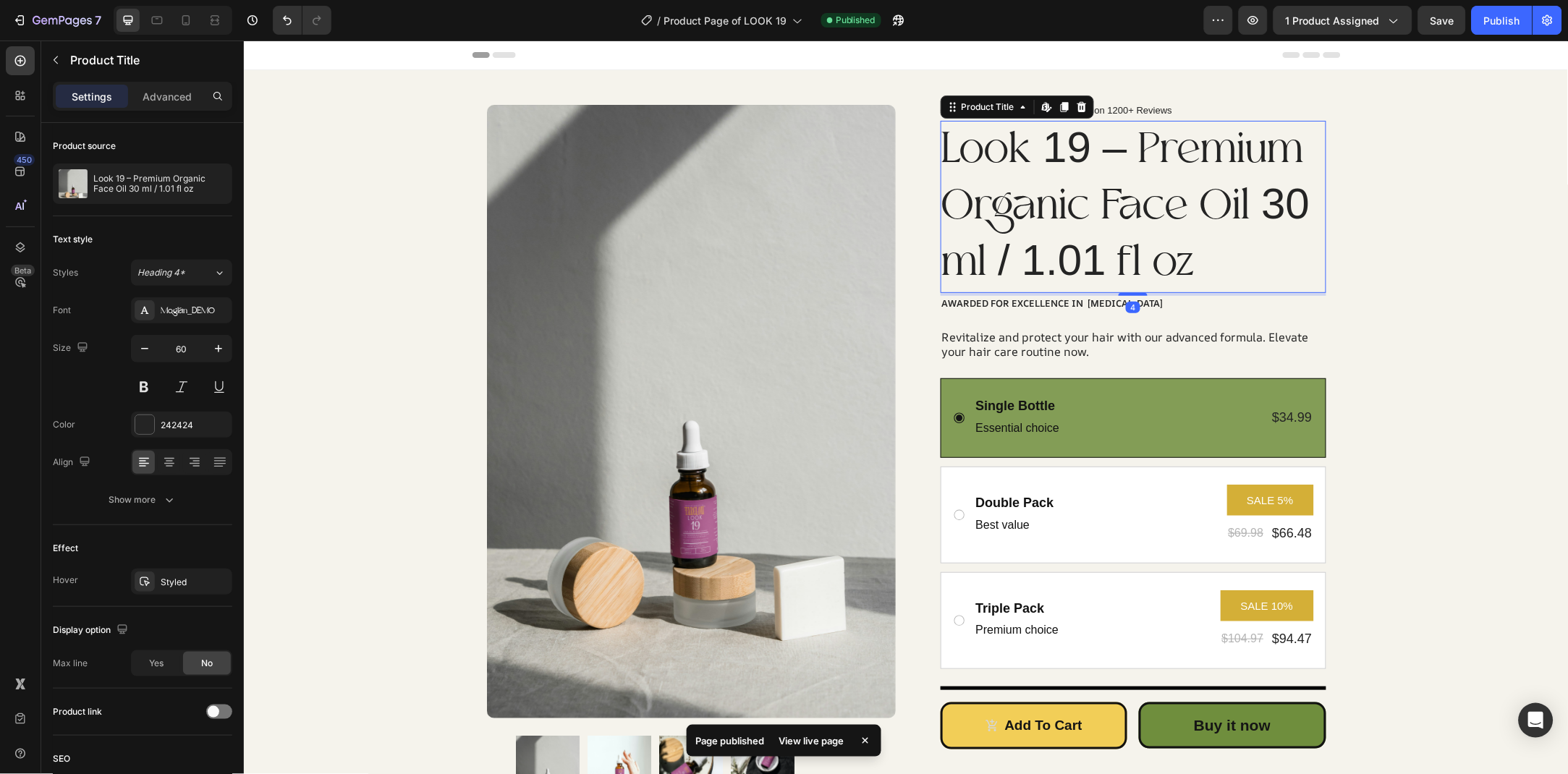
click at [1109, 258] on h1 "Look 19 – Premium Organic Face Oil 30 ml / 1.01 fl oz" at bounding box center [1132, 206] width 385 height 172
click at [1104, 264] on h1 "Look 19 – Premium Organic Face Oil 30 ml / 1.01 fl oz" at bounding box center [1132, 206] width 385 height 172
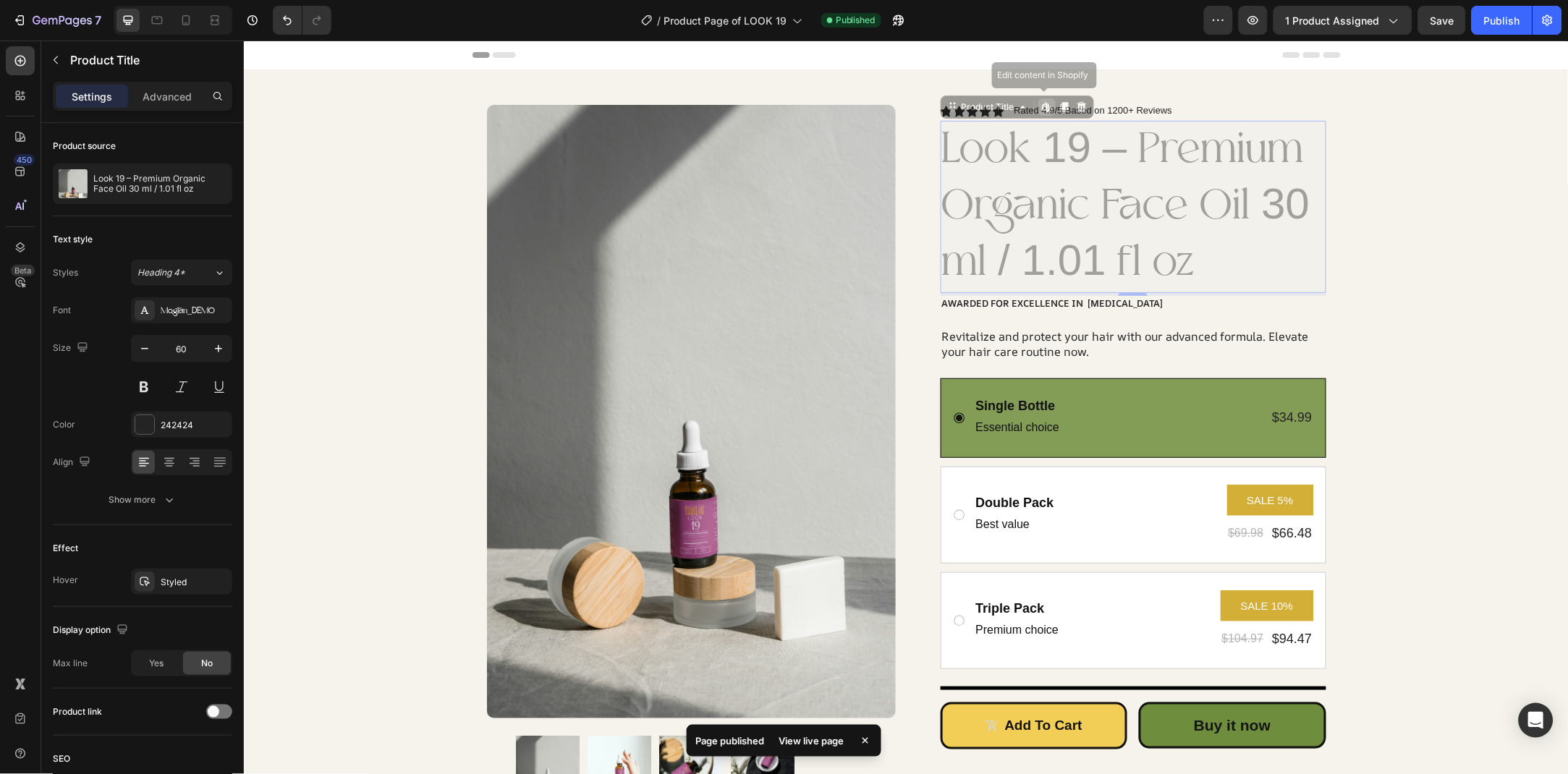
drag, startPoint x: 1104, startPoint y: 264, endPoint x: 1081, endPoint y: 262, distance: 23.1
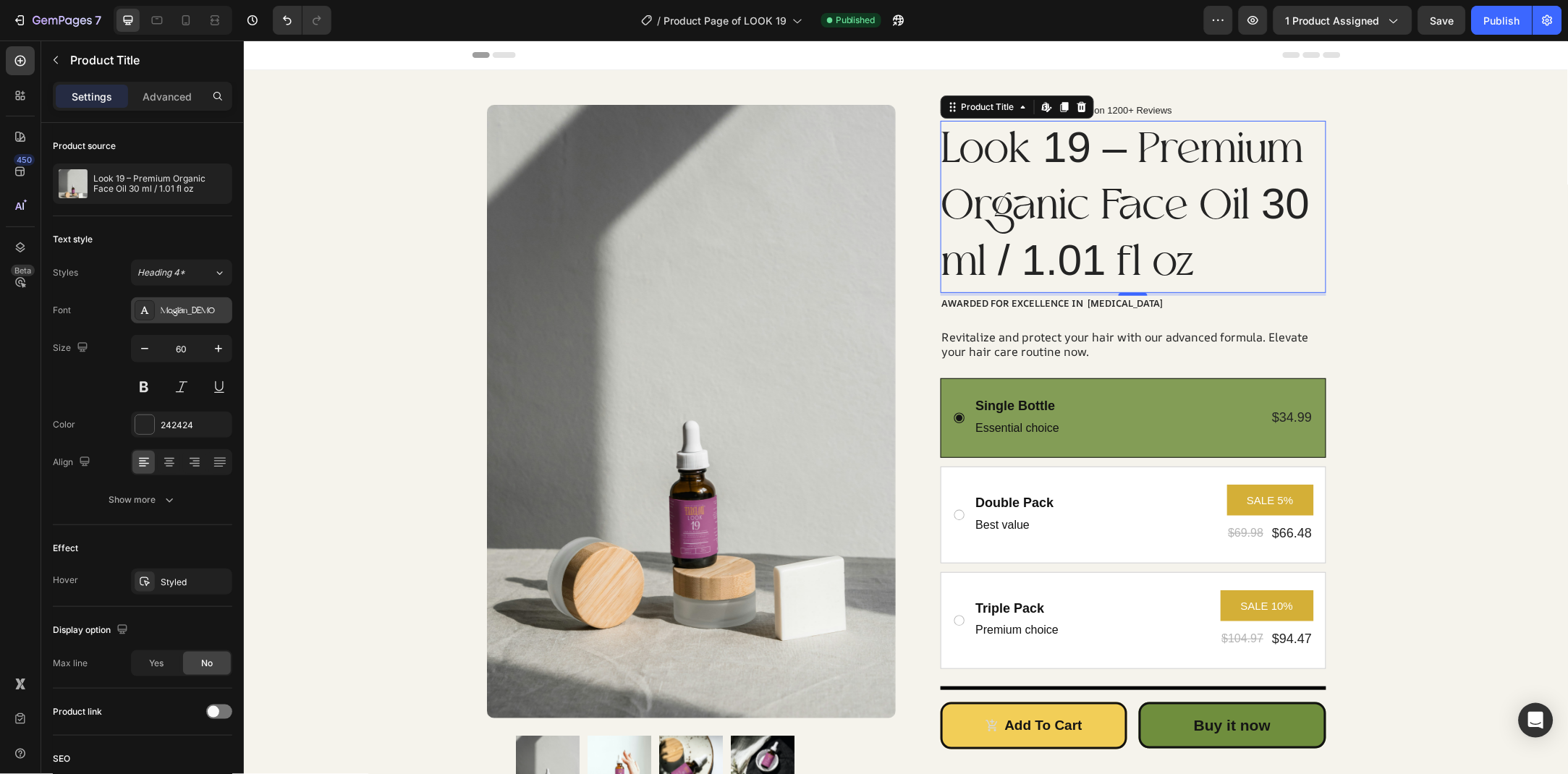
click at [216, 309] on div "Moglan_DEMO" at bounding box center [194, 311] width 68 height 13
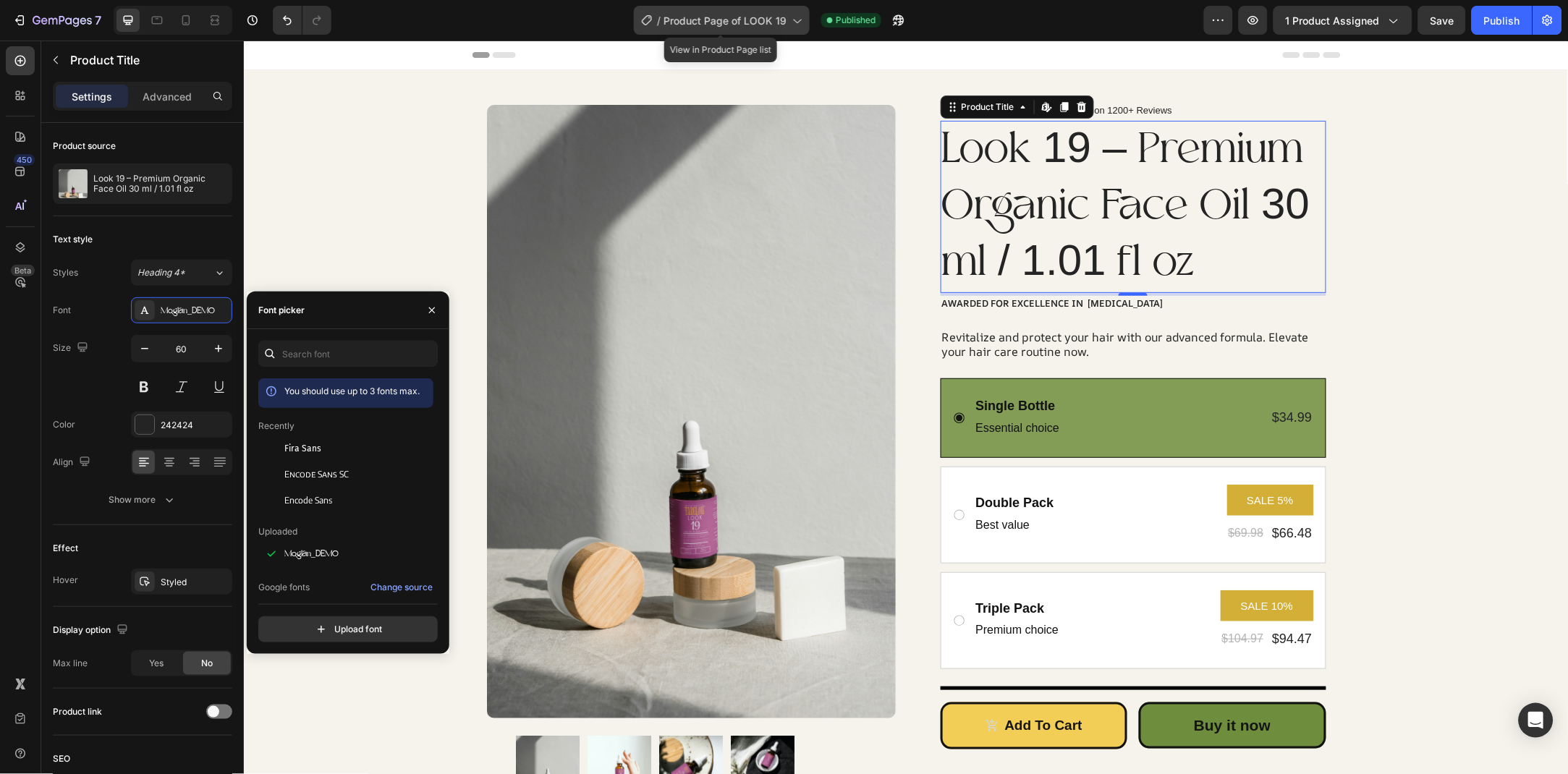
click at [704, 15] on span "Product Page of LOOK 19" at bounding box center [725, 20] width 123 height 15
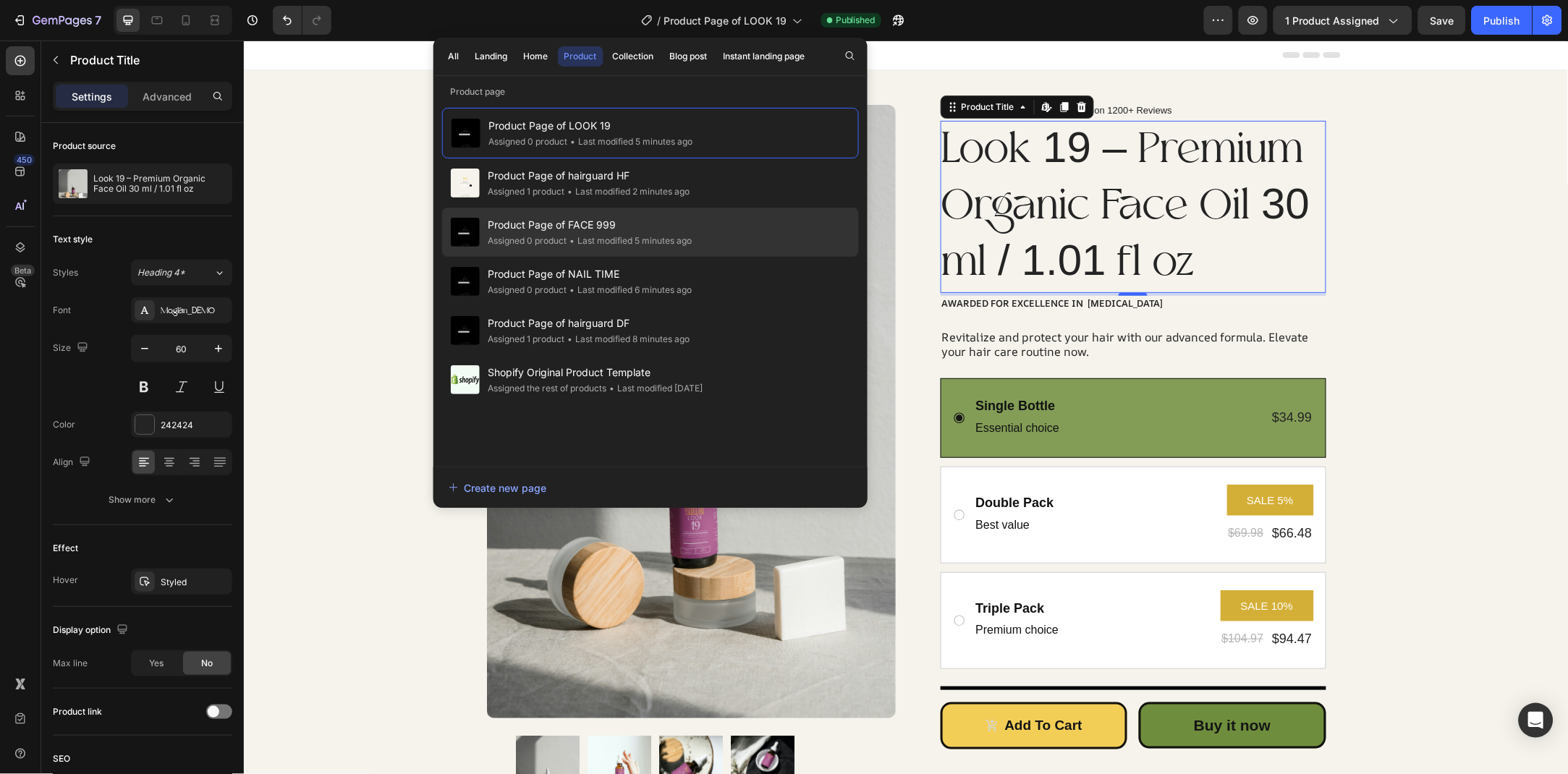
click at [723, 257] on div "Product Page of FACE 999 Assigned 0 product • Last modified 5 minutes ago" at bounding box center [651, 282] width 417 height 49
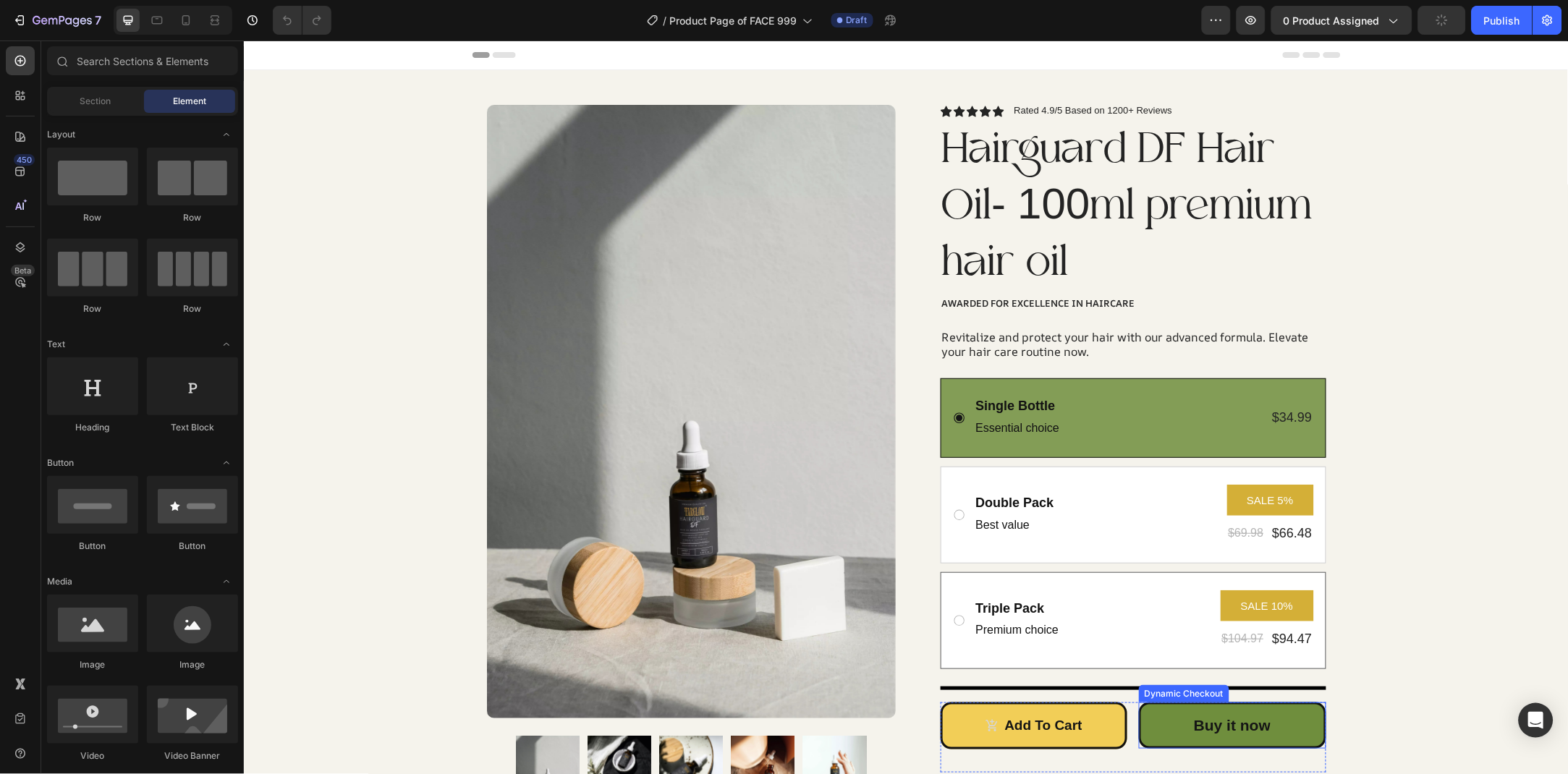
click at [1170, 702] on button "Buy it now" at bounding box center [1231, 725] width 188 height 46
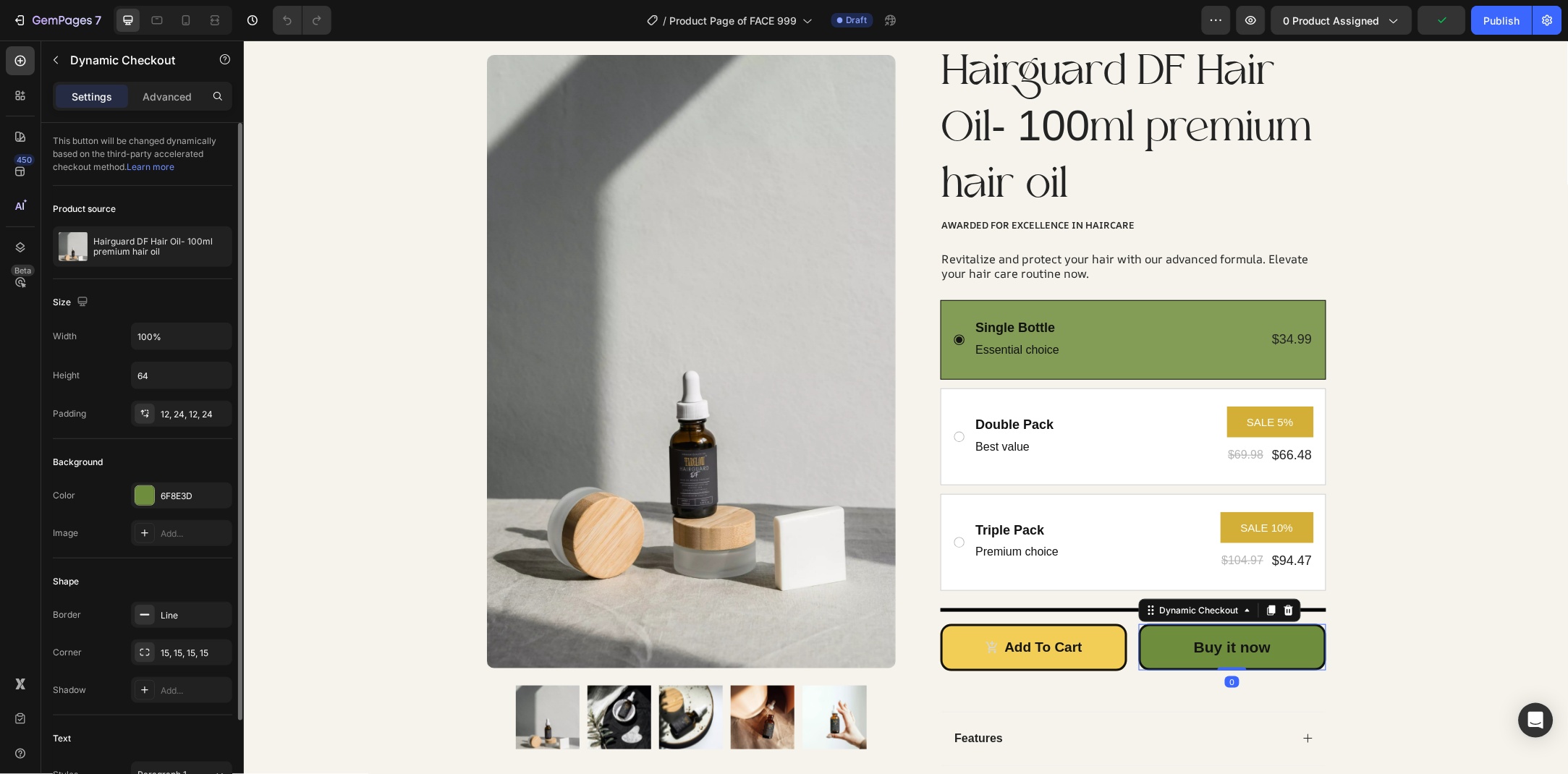
scroll to position [287, 0]
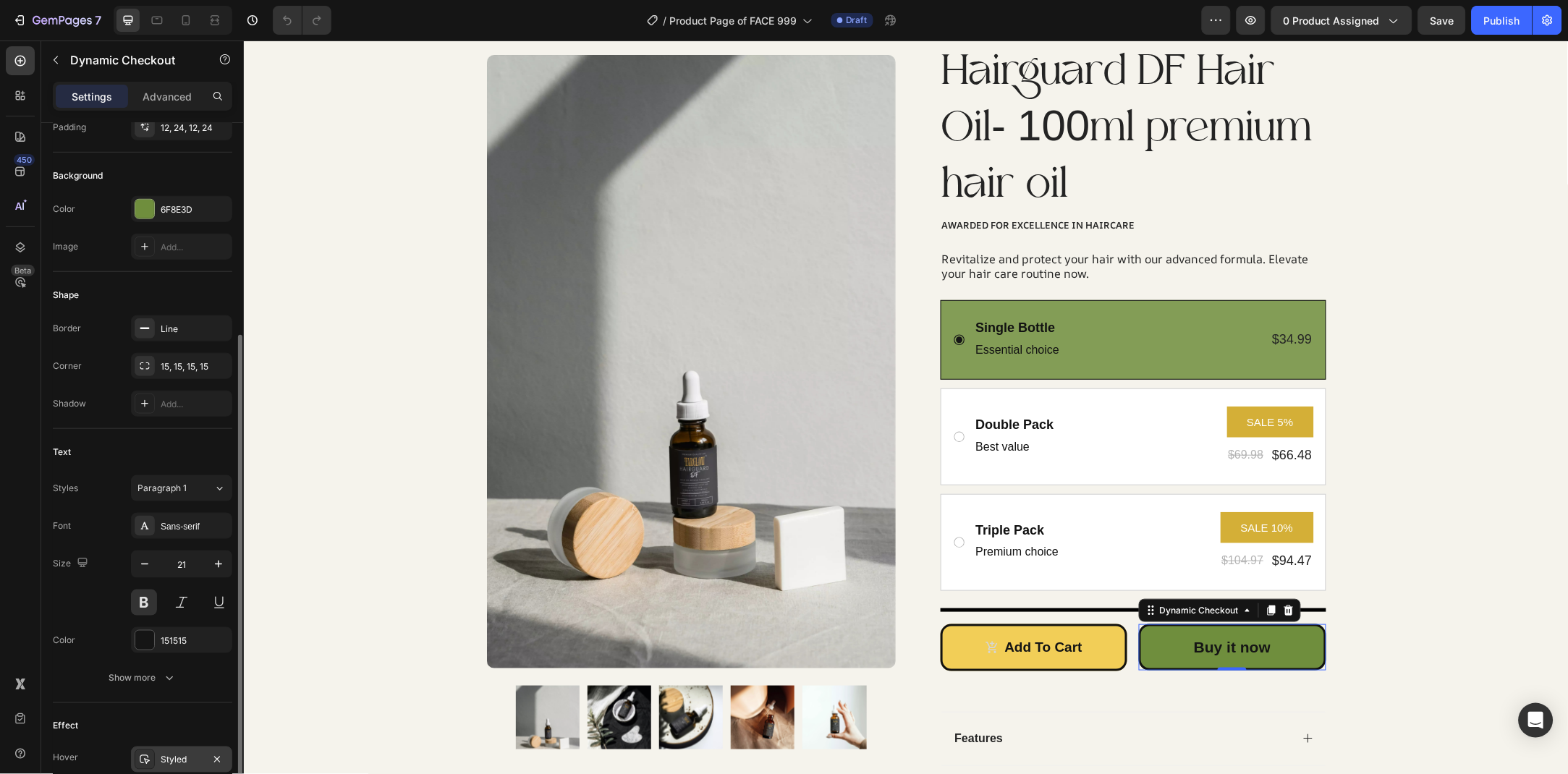
click at [178, 758] on div "Styled" at bounding box center [182, 760] width 42 height 13
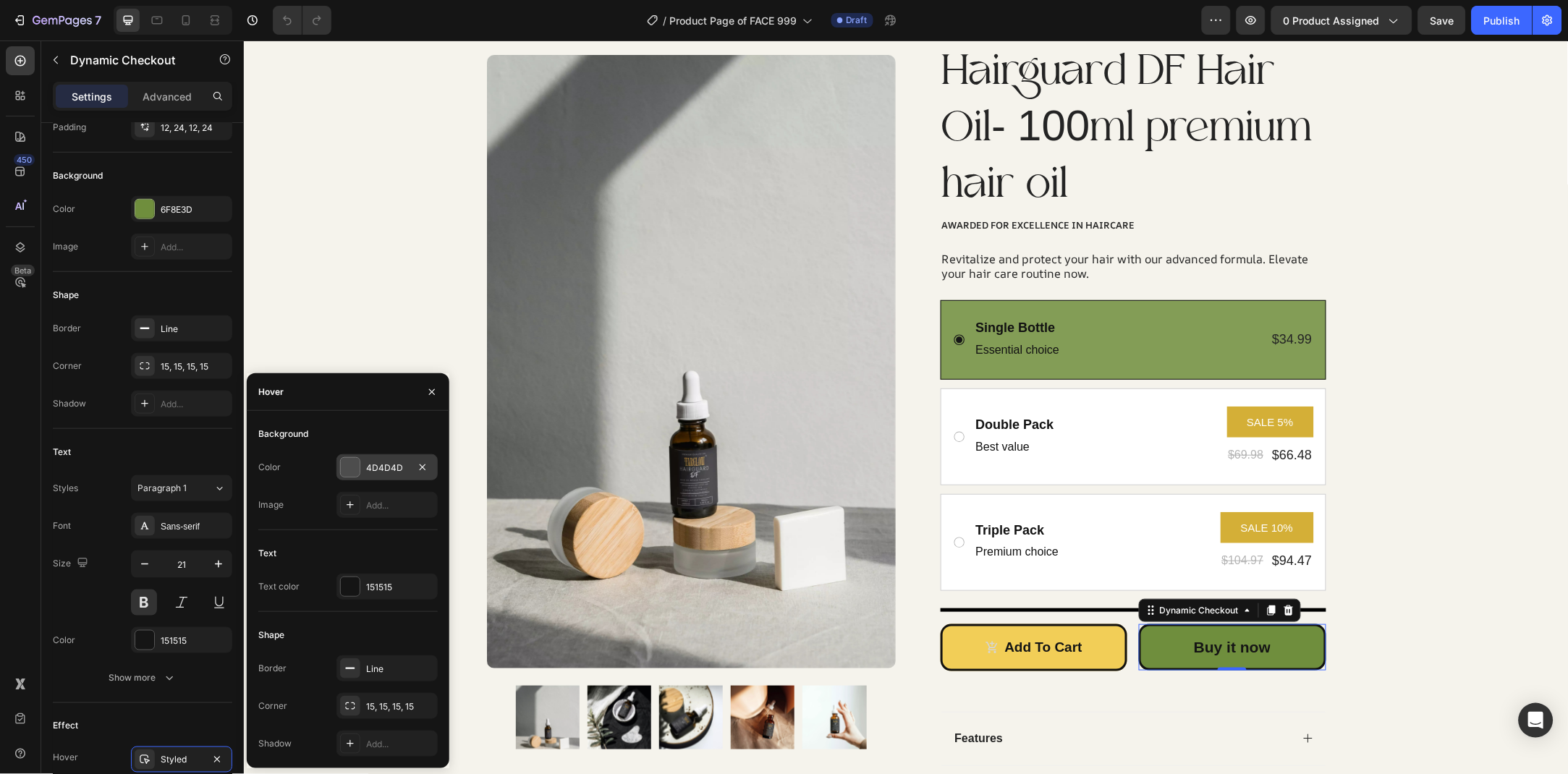
click at [396, 462] on div "4D4D4D" at bounding box center [387, 468] width 42 height 13
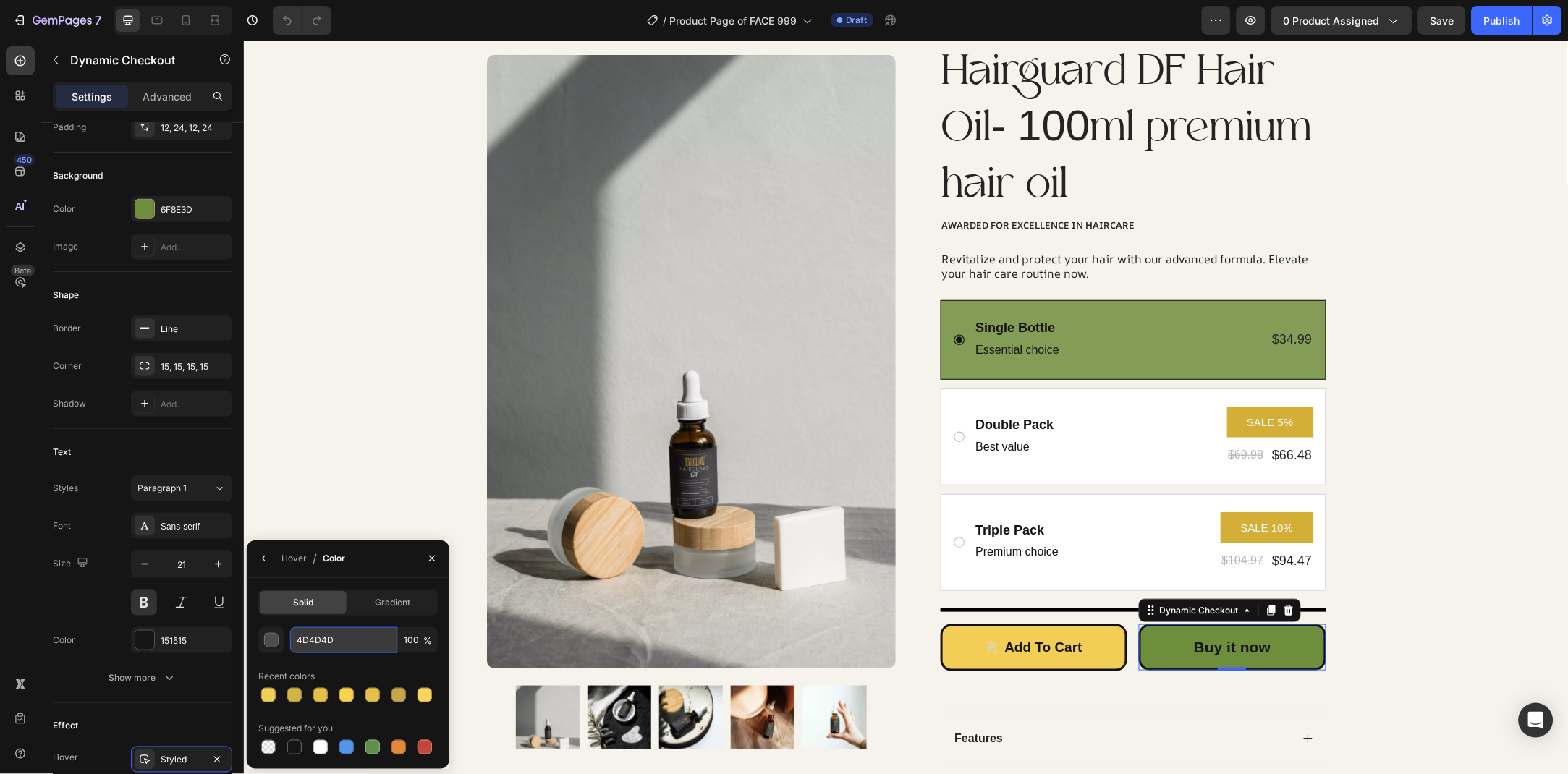
click at [357, 628] on input "4D4D4D" at bounding box center [343, 640] width 107 height 26
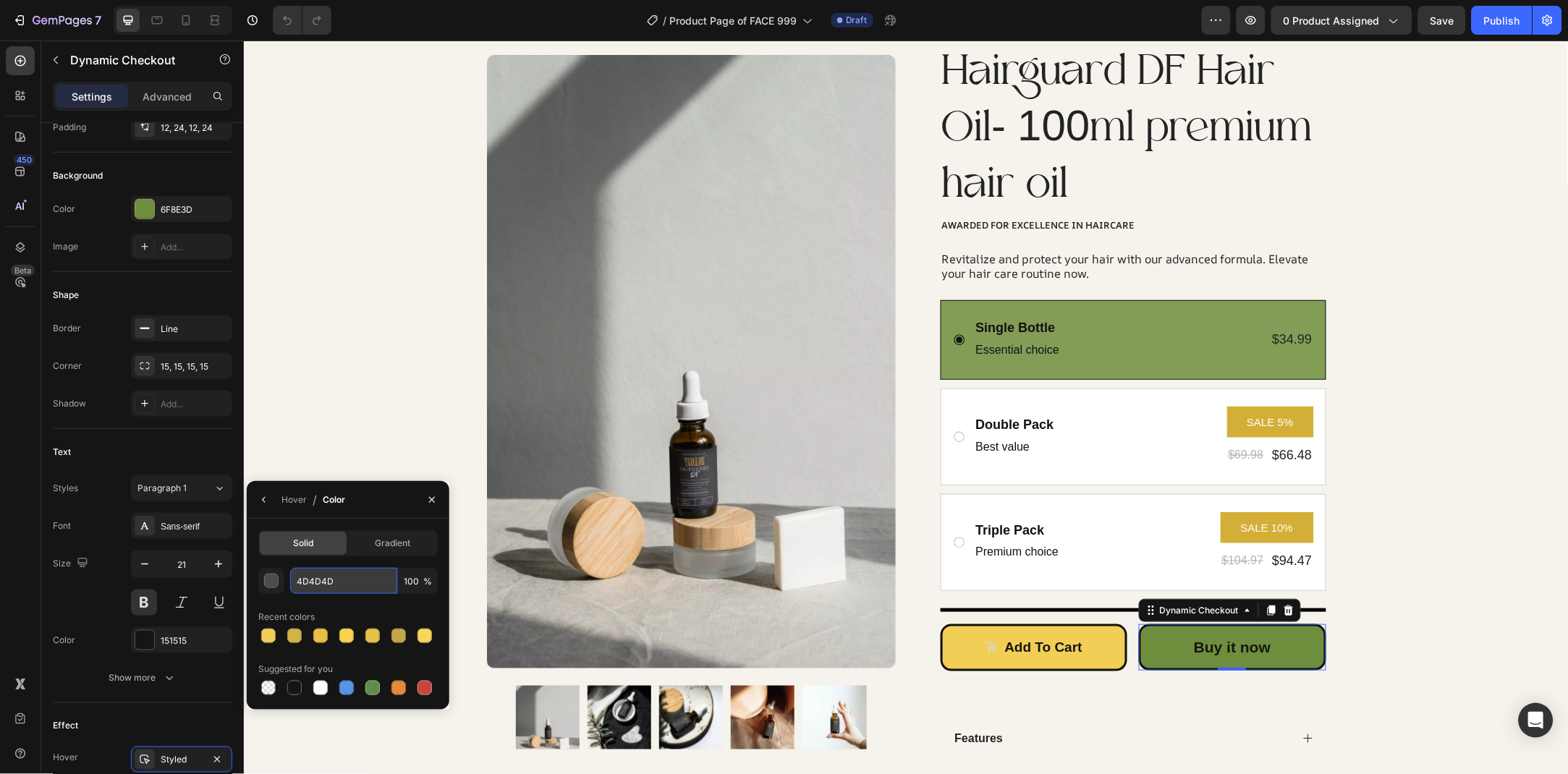
paste input "768E4E"
type input "768E4E"
click at [427, 493] on button "button" at bounding box center [432, 500] width 23 height 23
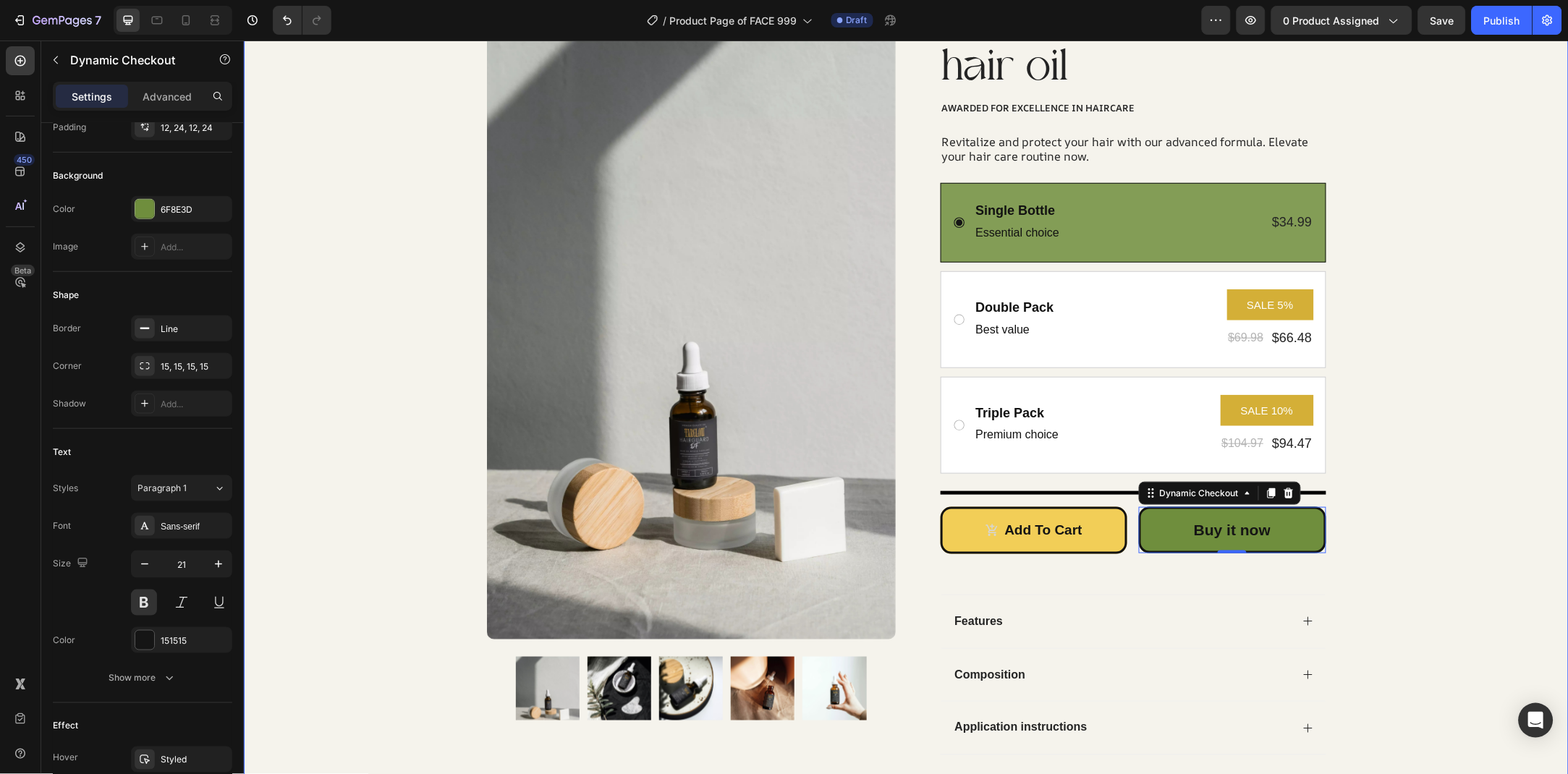
scroll to position [235, 0]
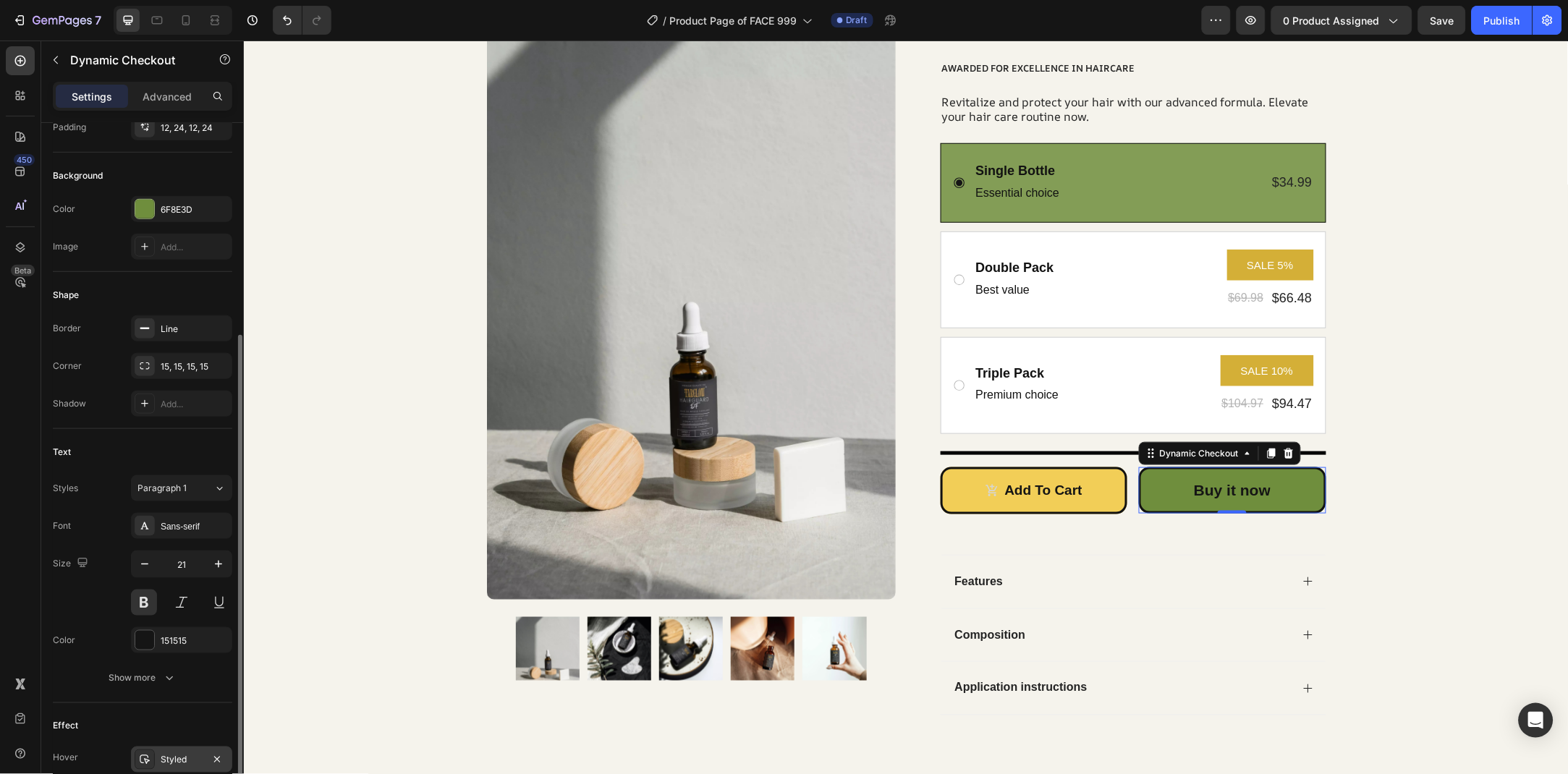
click at [191, 754] on div "Styled" at bounding box center [182, 760] width 42 height 13
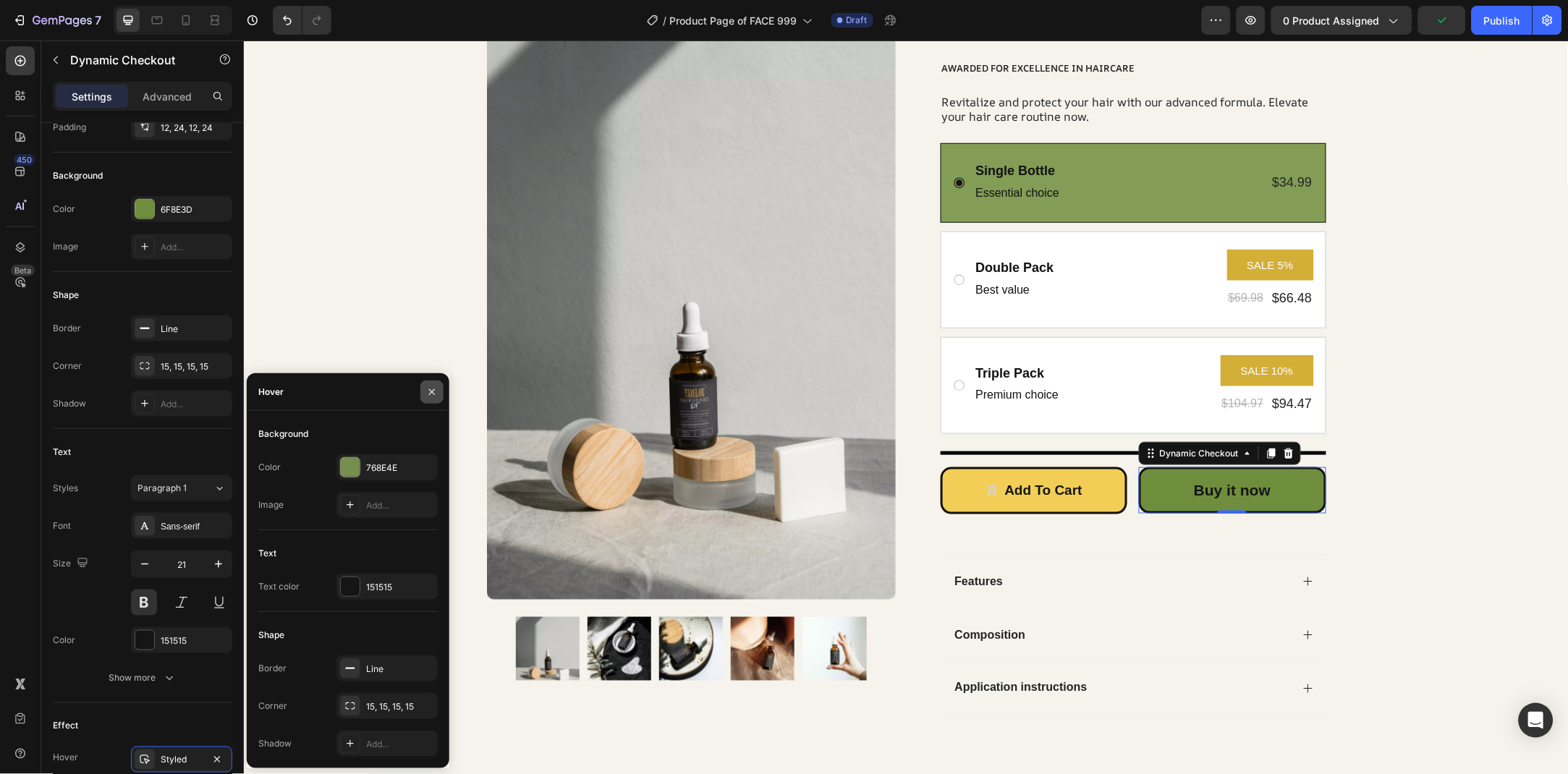
click at [424, 395] on button "button" at bounding box center [432, 391] width 23 height 23
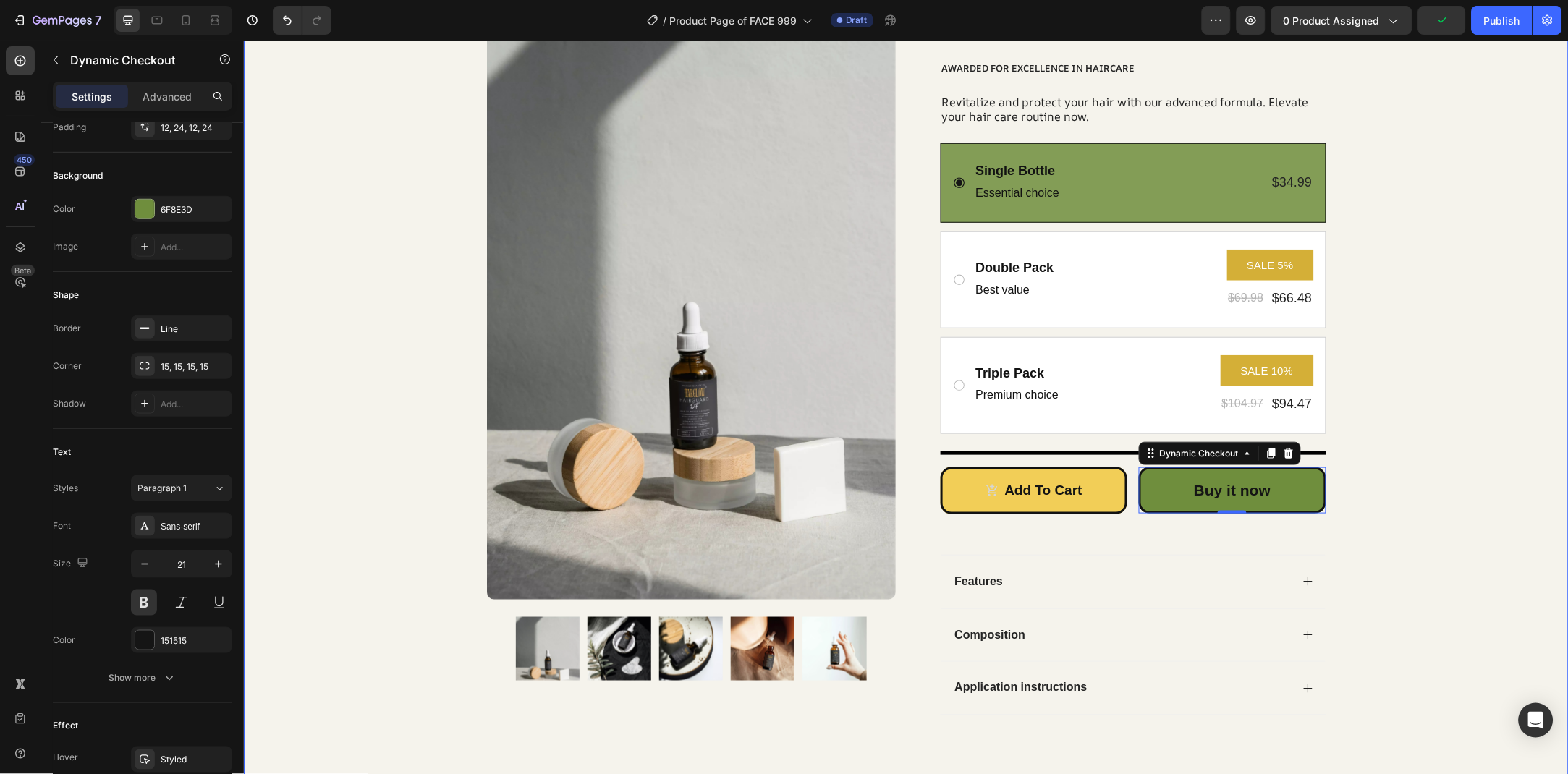
click at [1422, 480] on div "Product Images Row Icon Icon Icon Icon Icon Icon List Rated 4.9/5 Based on 1200…" at bounding box center [905, 286] width 1324 height 904
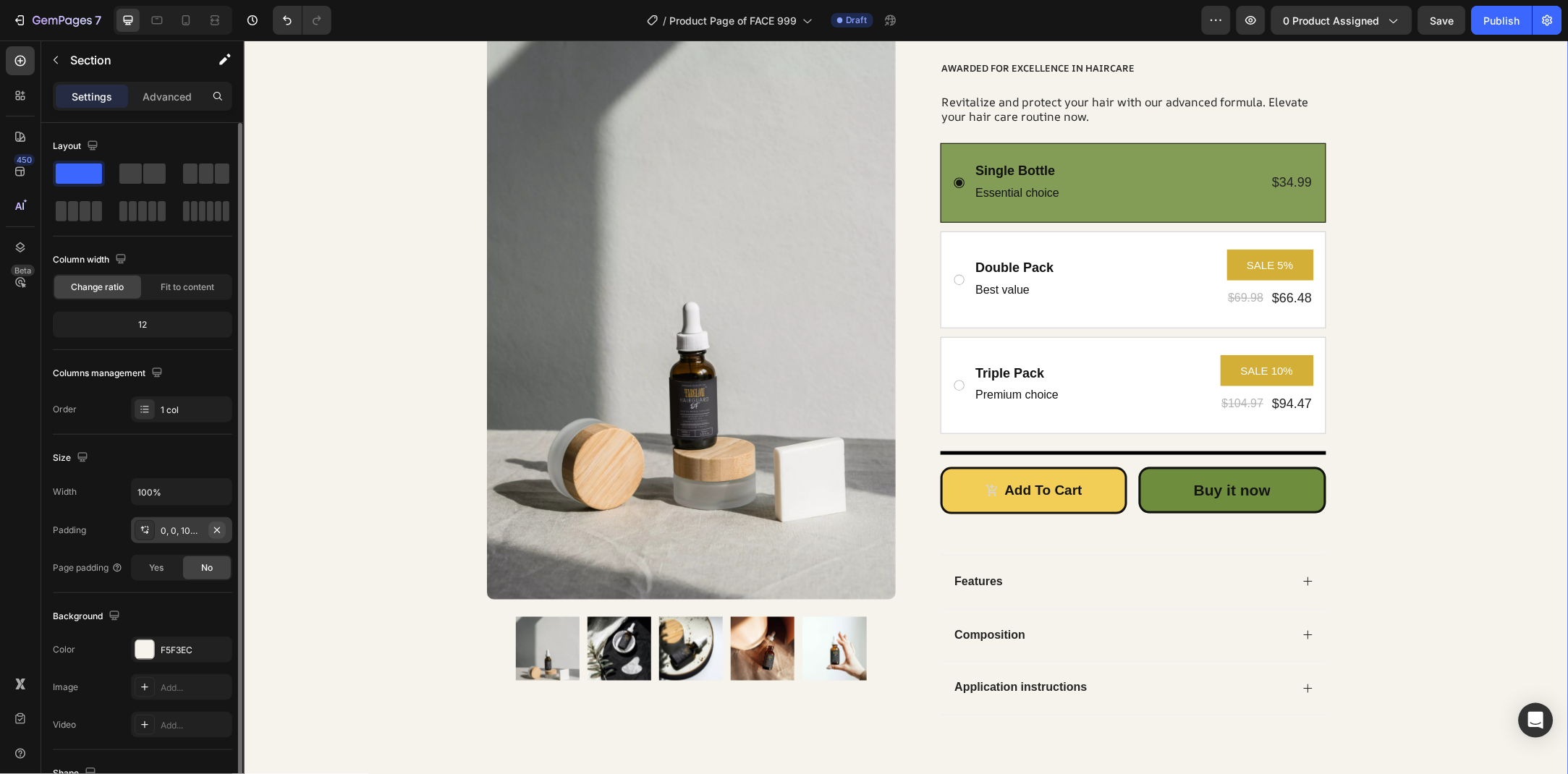
scroll to position [72, 0]
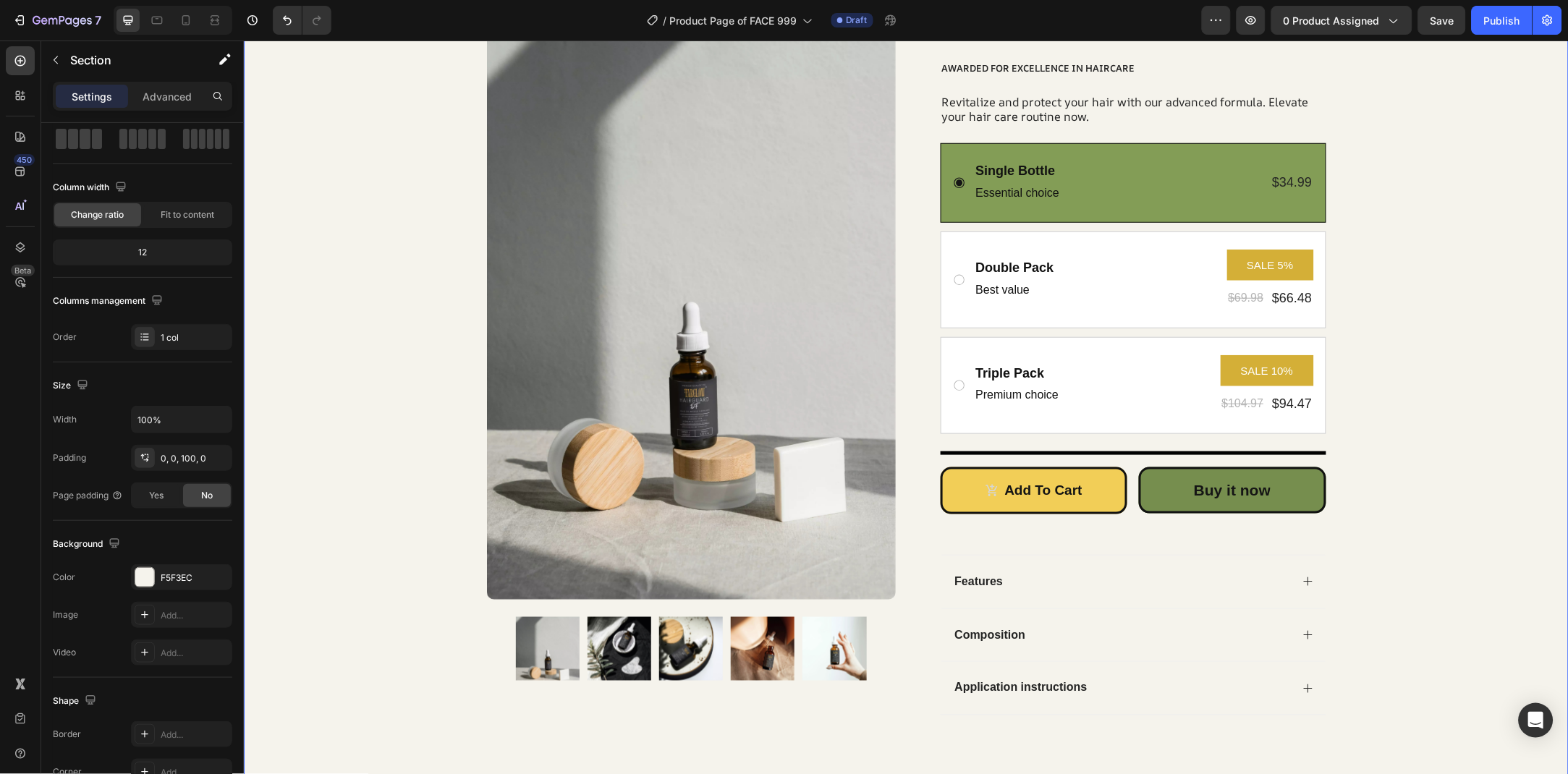
click at [1316, 488] on button "Buy it now" at bounding box center [1231, 490] width 188 height 46
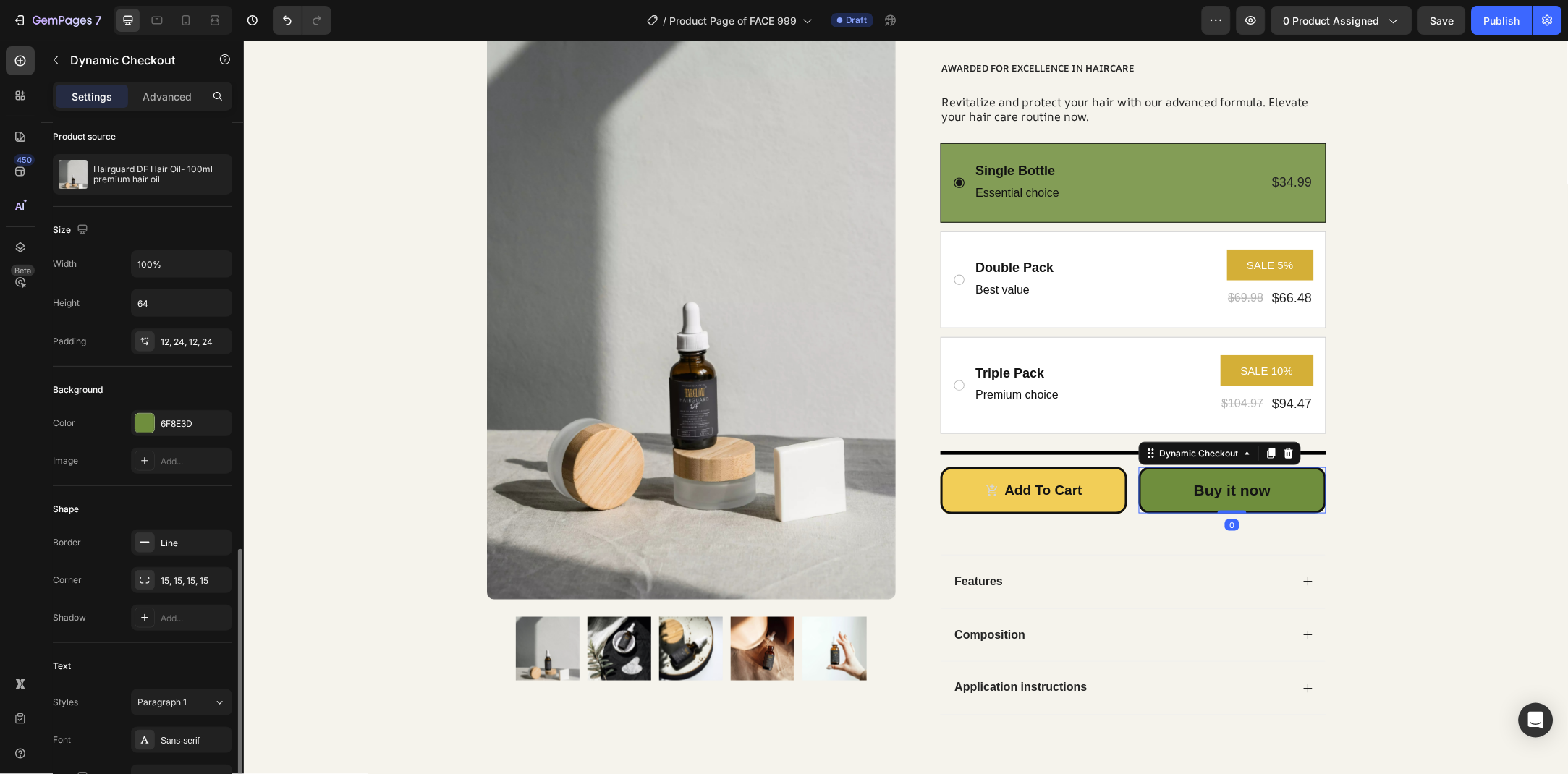
scroll to position [287, 0]
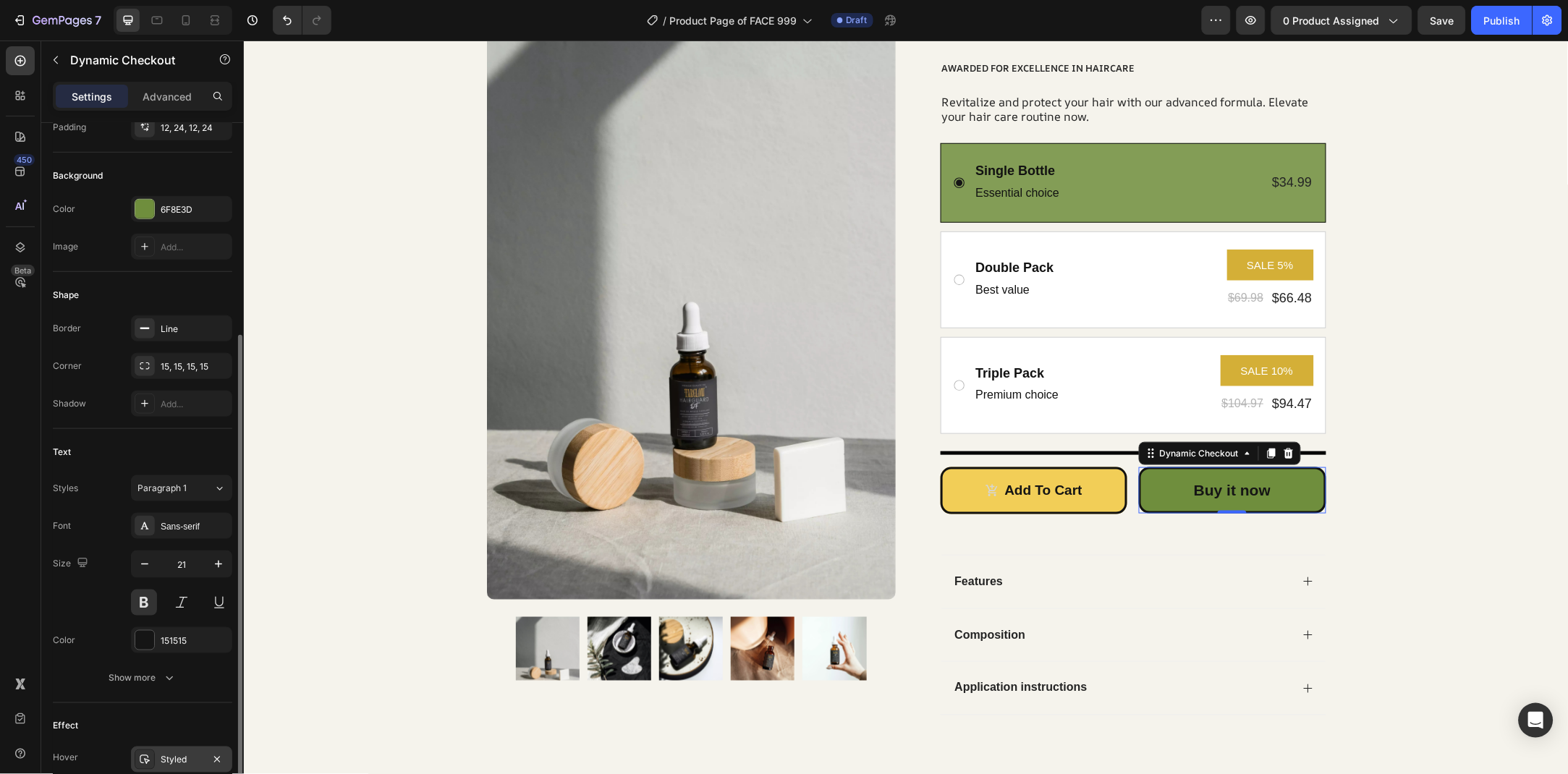
click at [179, 749] on div "Styled" at bounding box center [182, 759] width 102 height 26
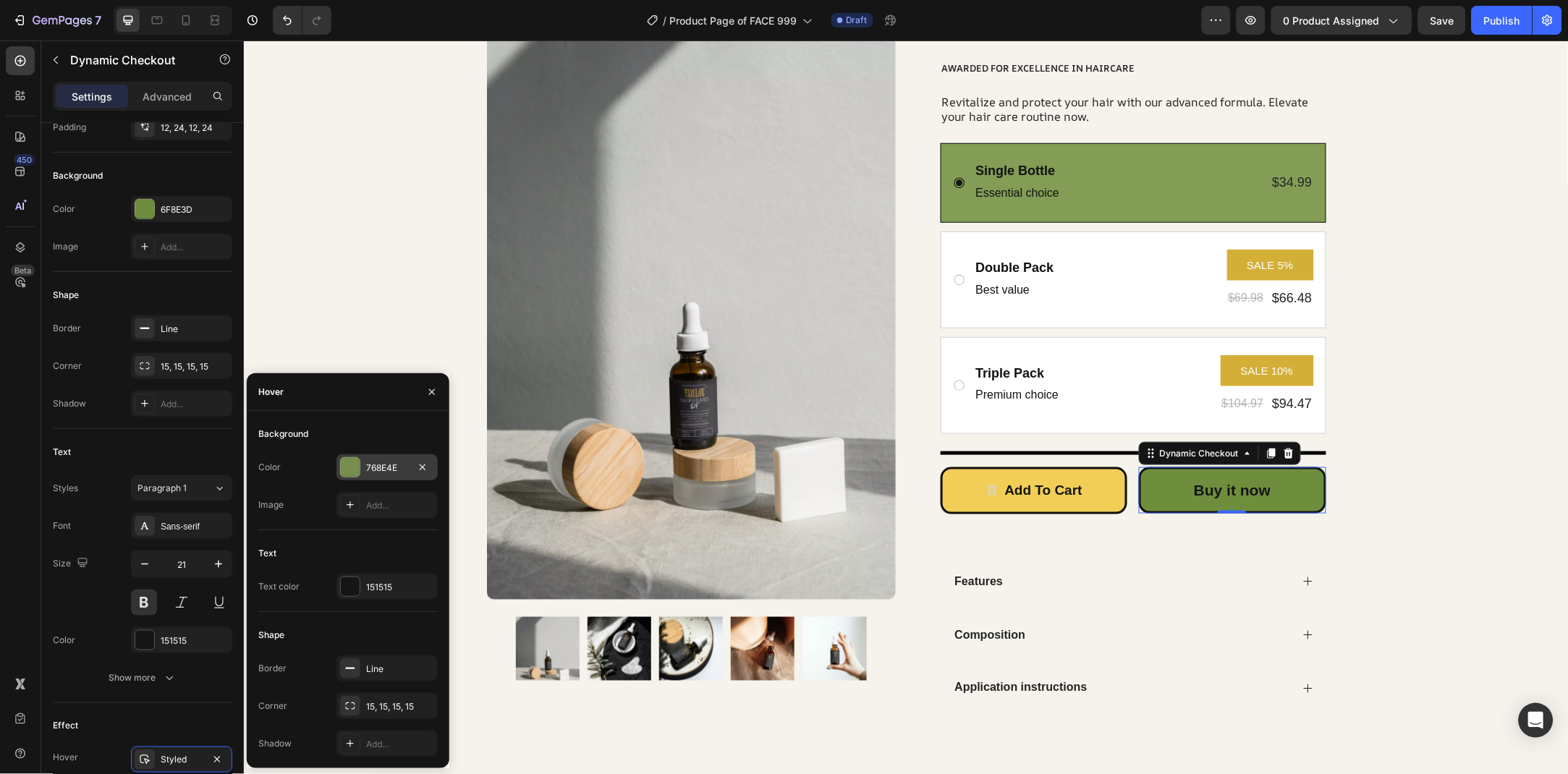
click at [372, 468] on div "768E4E" at bounding box center [387, 468] width 42 height 13
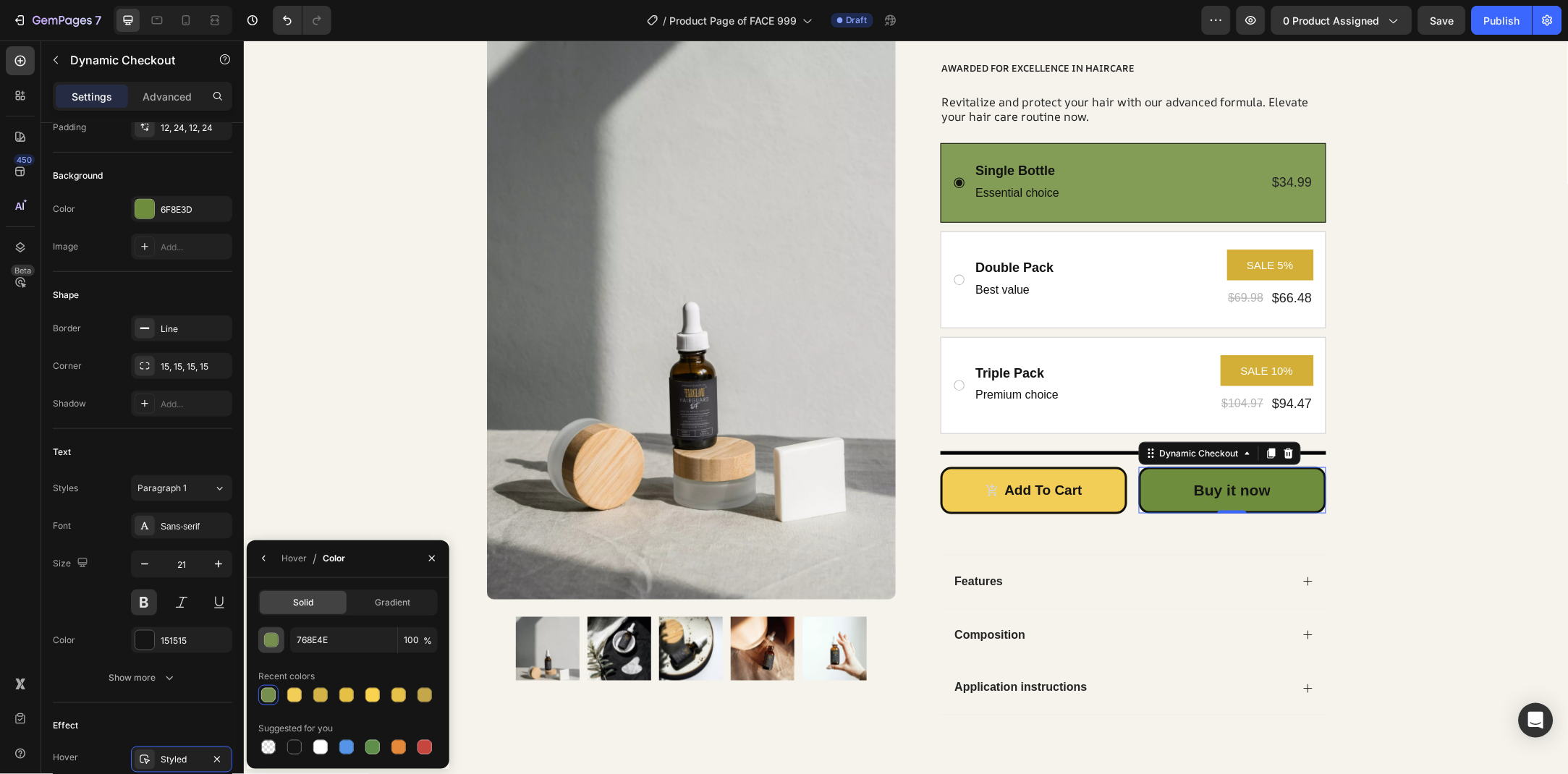
click at [279, 649] on button "button" at bounding box center [271, 640] width 26 height 26
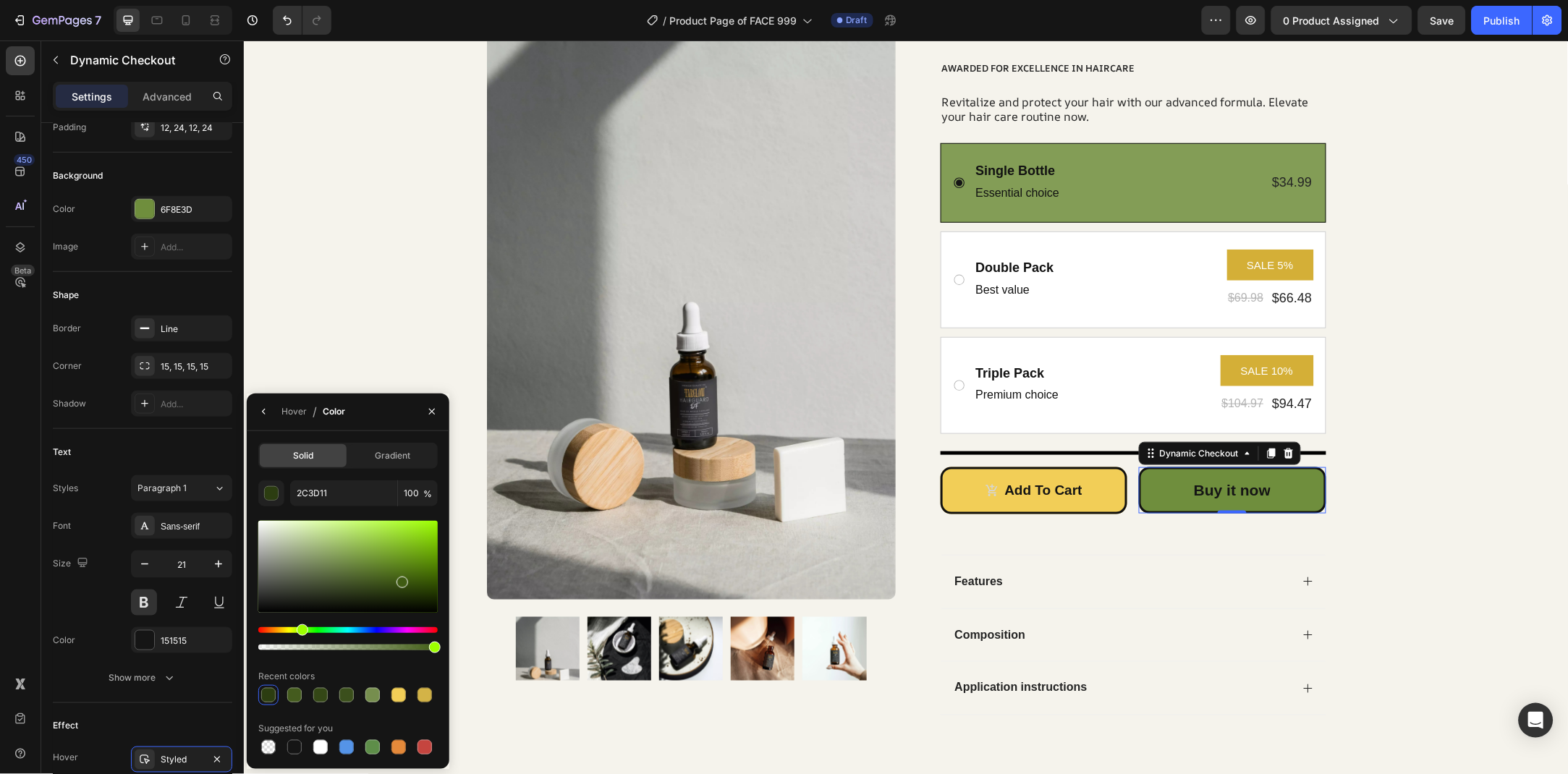
type input "3F5B13"
drag, startPoint x: 363, startPoint y: 569, endPoint x: 401, endPoint y: 579, distance: 39.3
click at [401, 579] on div at bounding box center [348, 566] width 179 height 92
drag, startPoint x: 430, startPoint y: 408, endPoint x: 521, endPoint y: 461, distance: 105.3
click at [430, 408] on icon "button" at bounding box center [431, 411] width 11 height 11
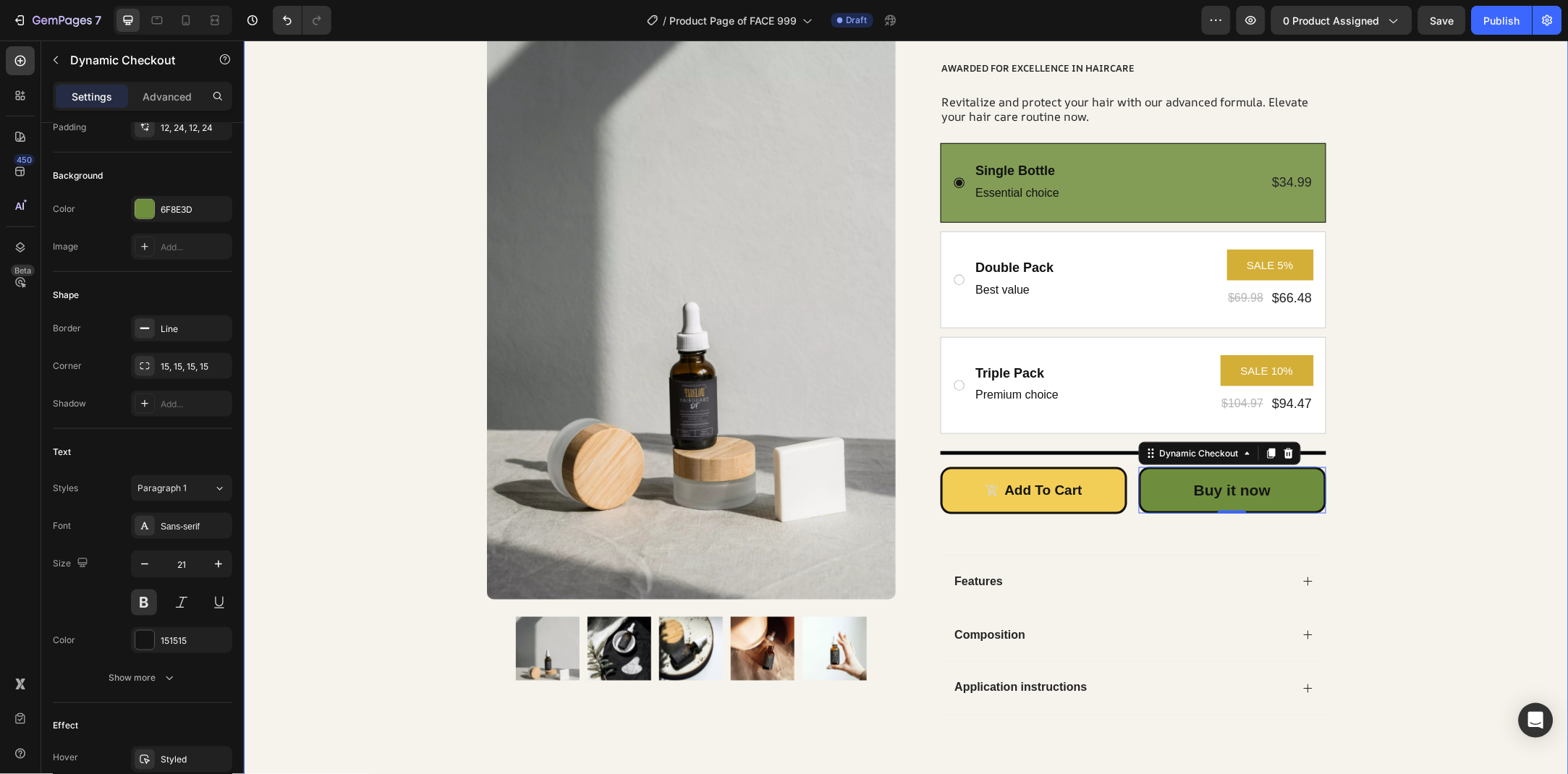
click at [341, 513] on div "Product Images Row Icon Icon Icon Icon Icon Icon List Rated 4.9/5 Based on 1200…" at bounding box center [905, 286] width 1324 height 904
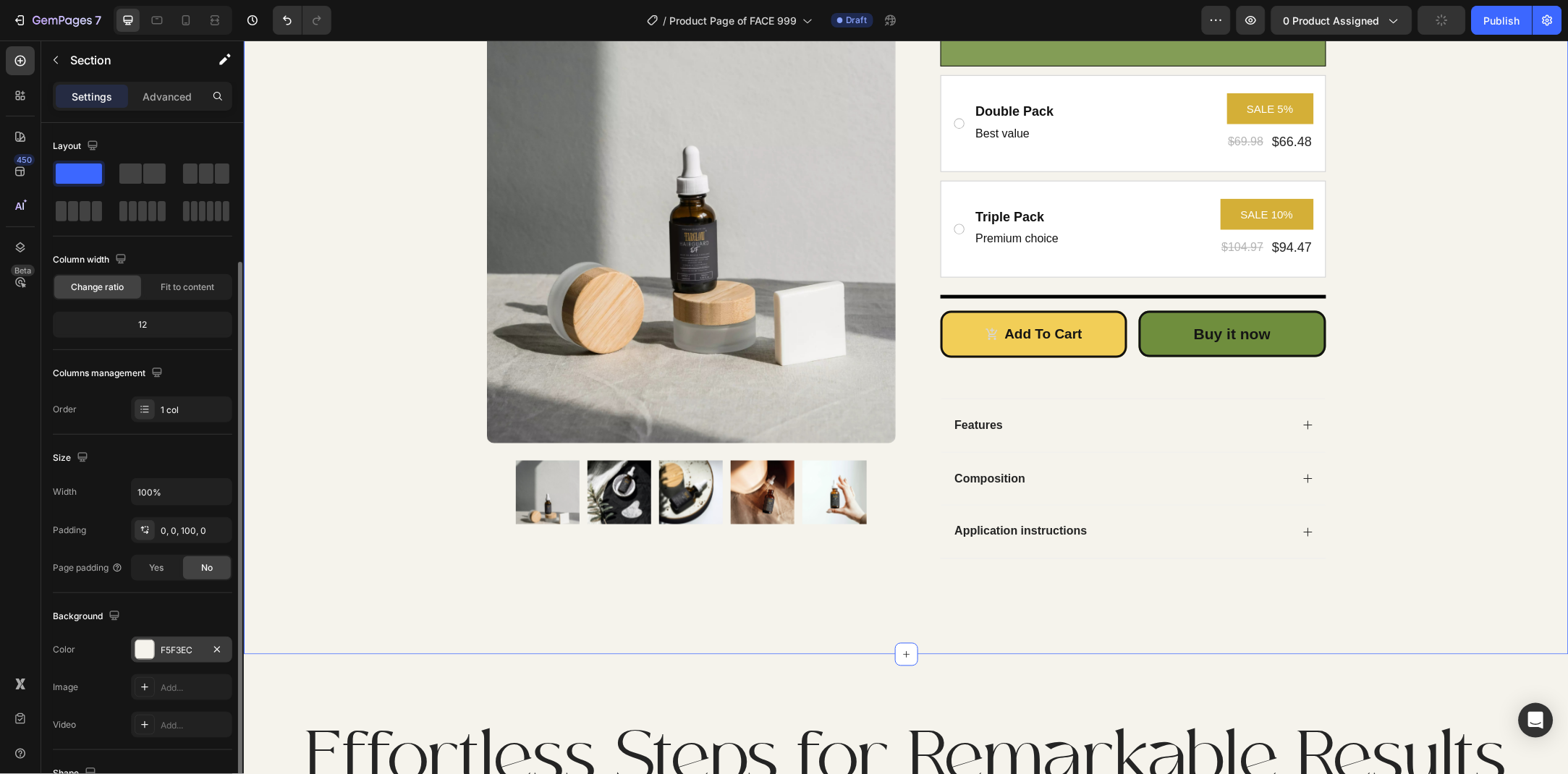
scroll to position [72, 0]
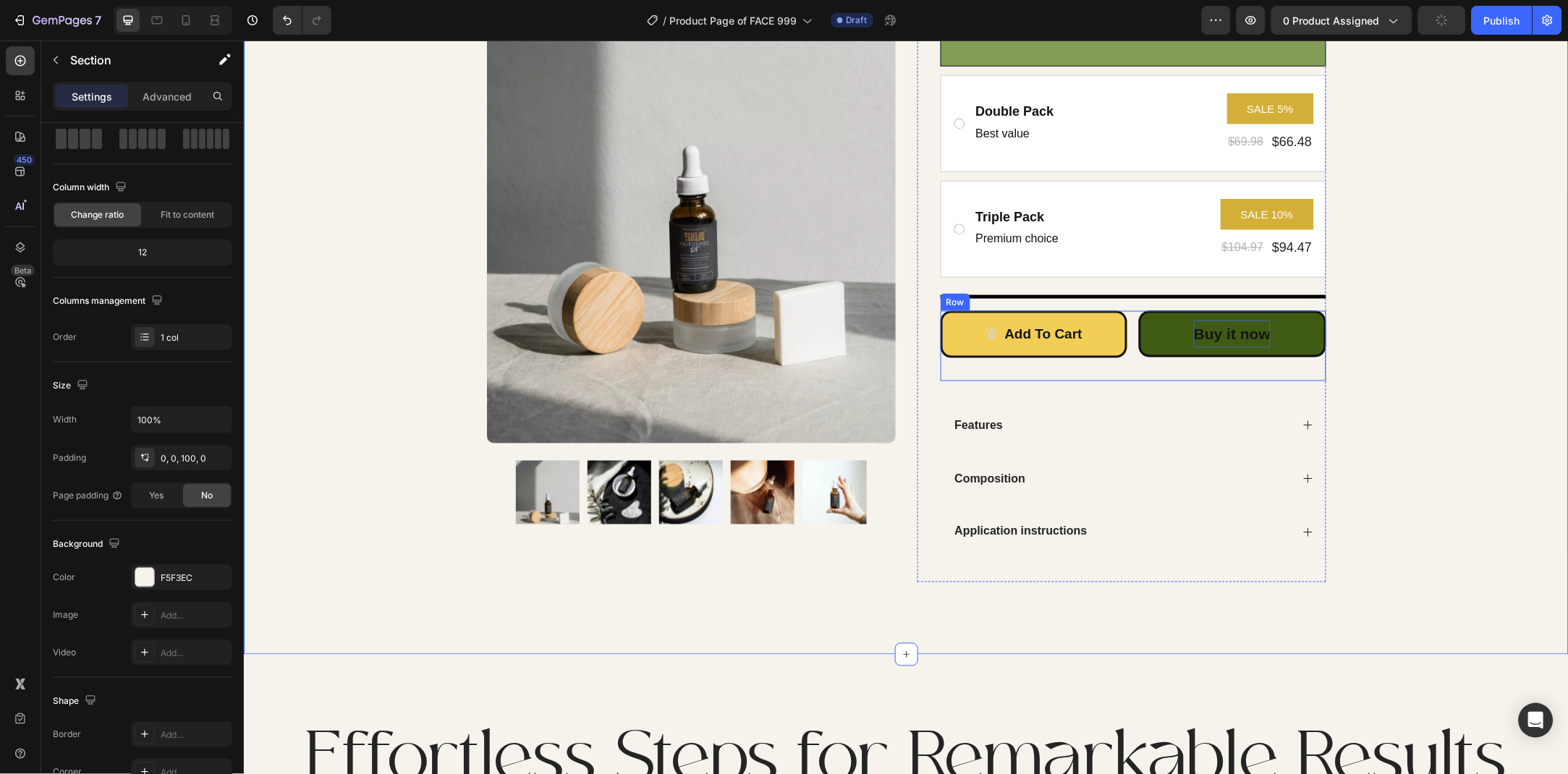
click at [1235, 334] on div "Buy it now" at bounding box center [1231, 333] width 77 height 28
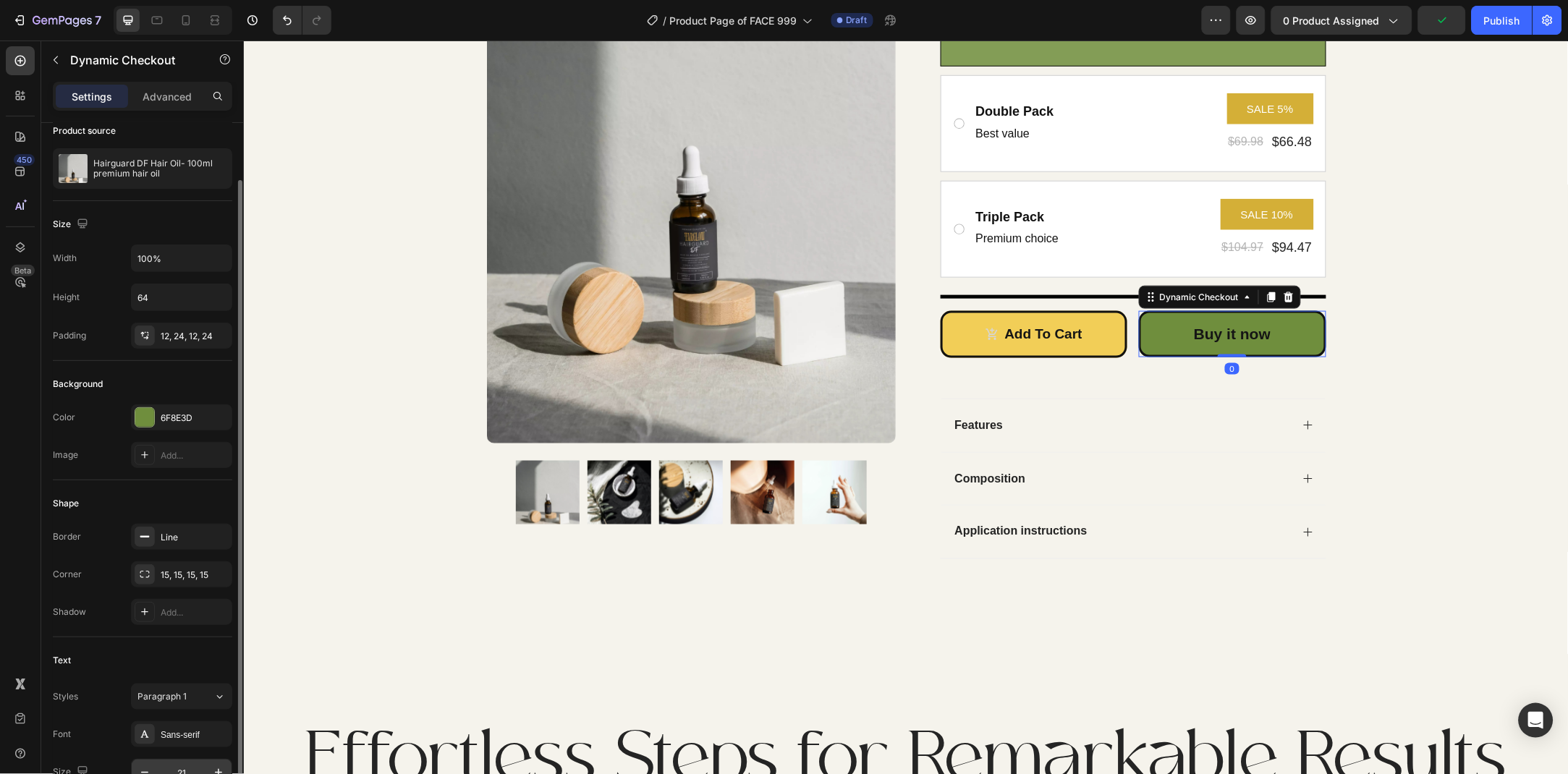
scroll to position [287, 0]
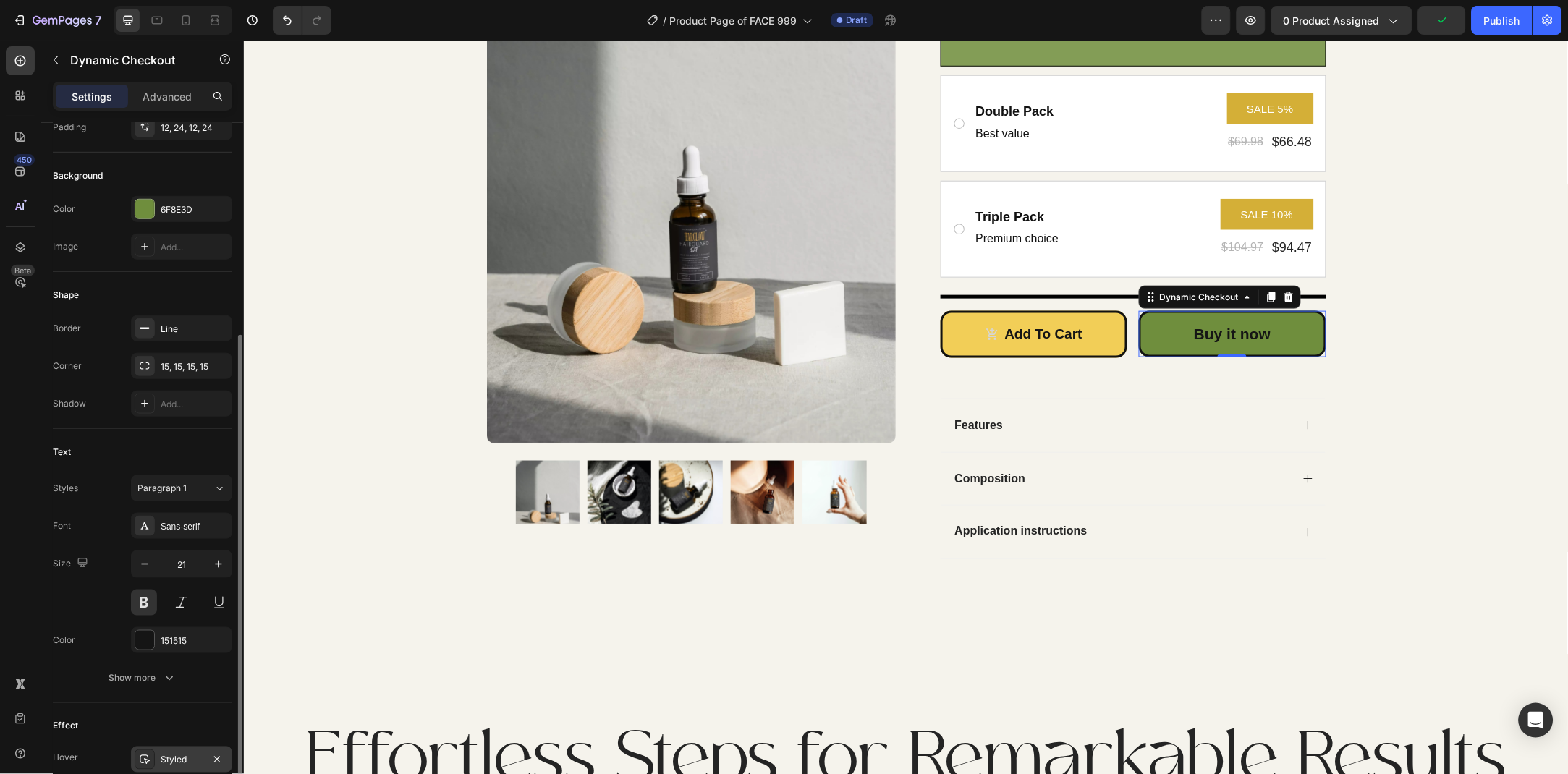
click at [175, 758] on div "Styled" at bounding box center [182, 760] width 42 height 13
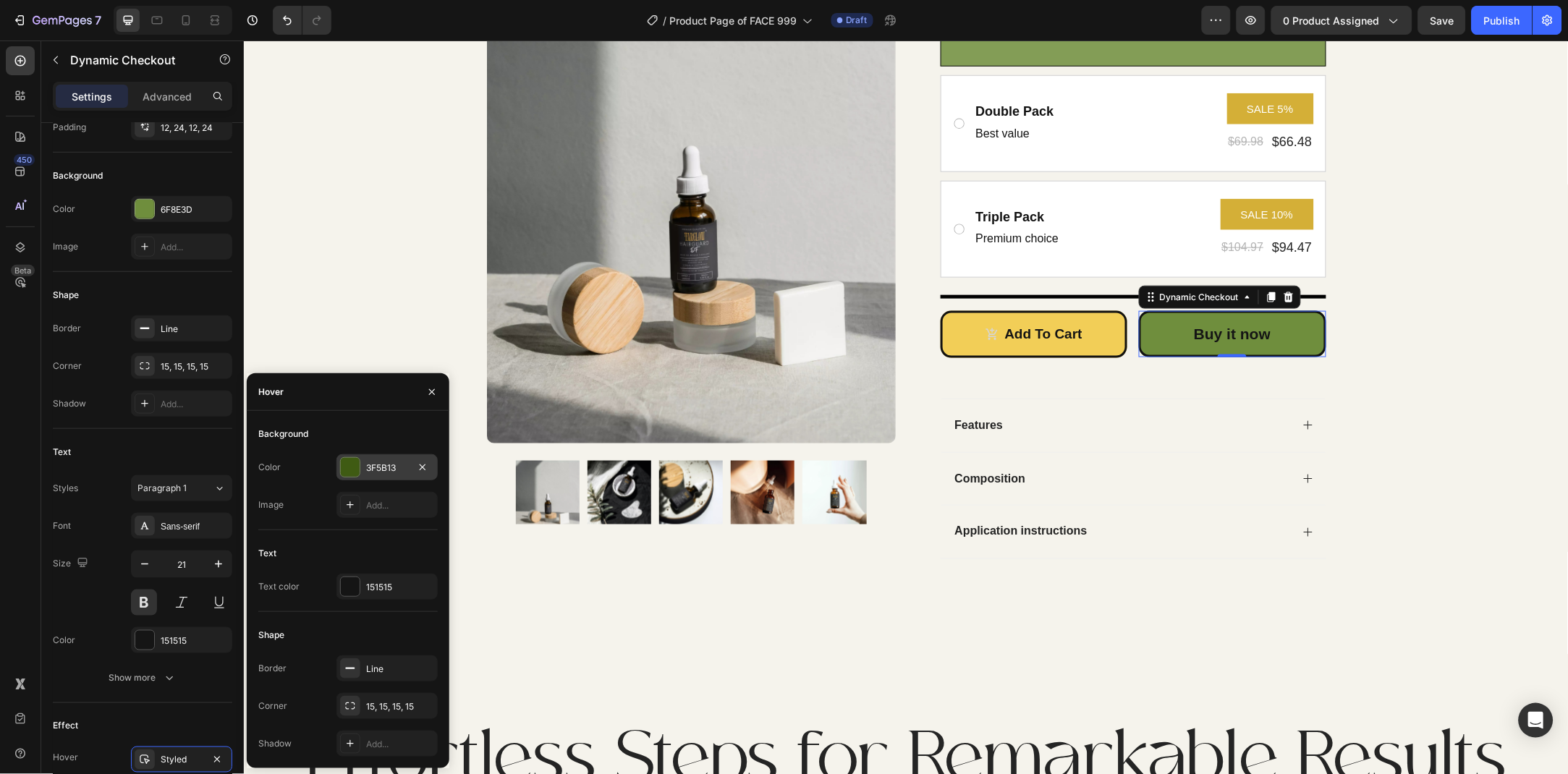
click at [354, 460] on div at bounding box center [350, 467] width 19 height 19
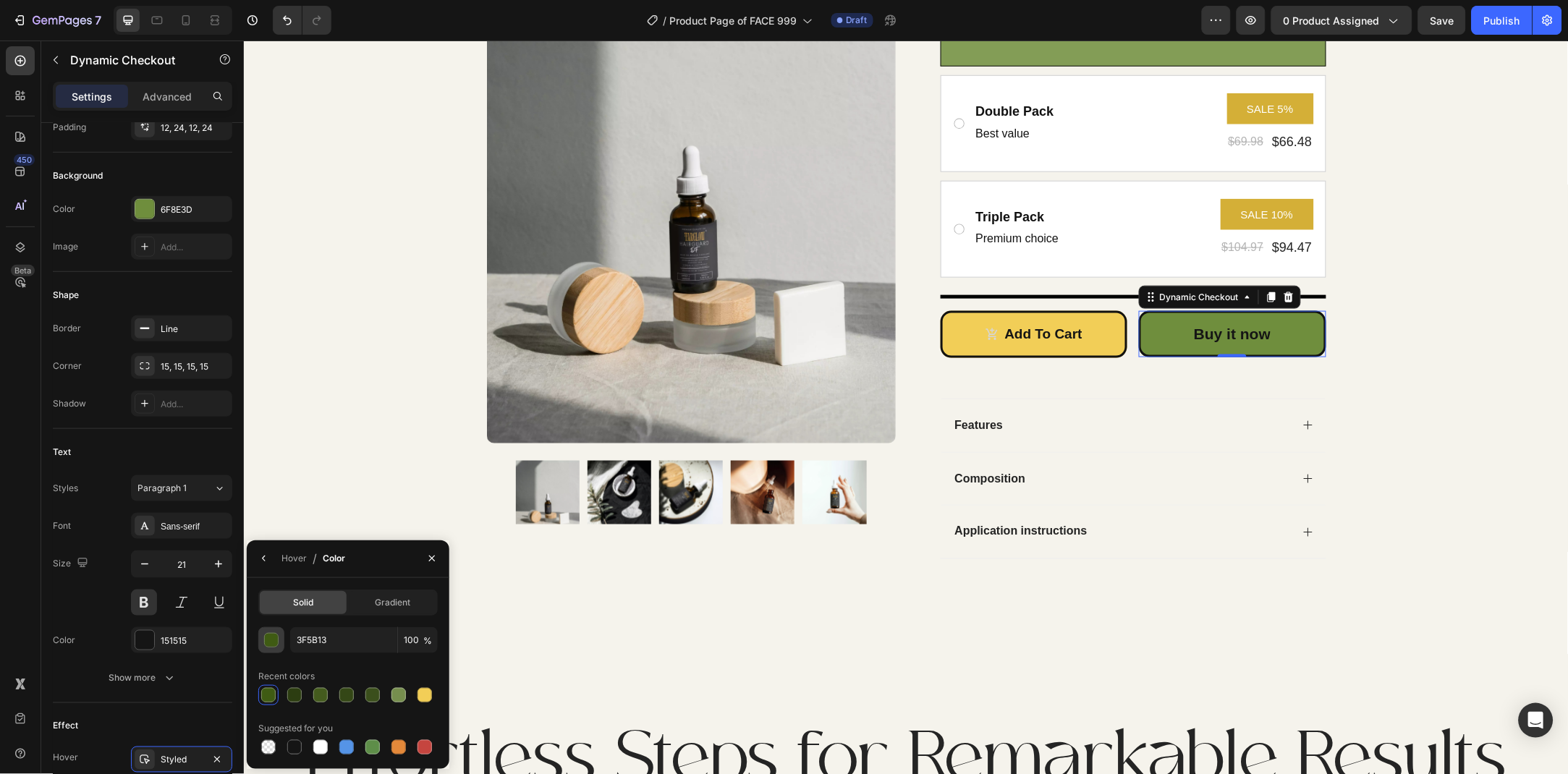
click at [270, 643] on div "button" at bounding box center [271, 640] width 14 height 14
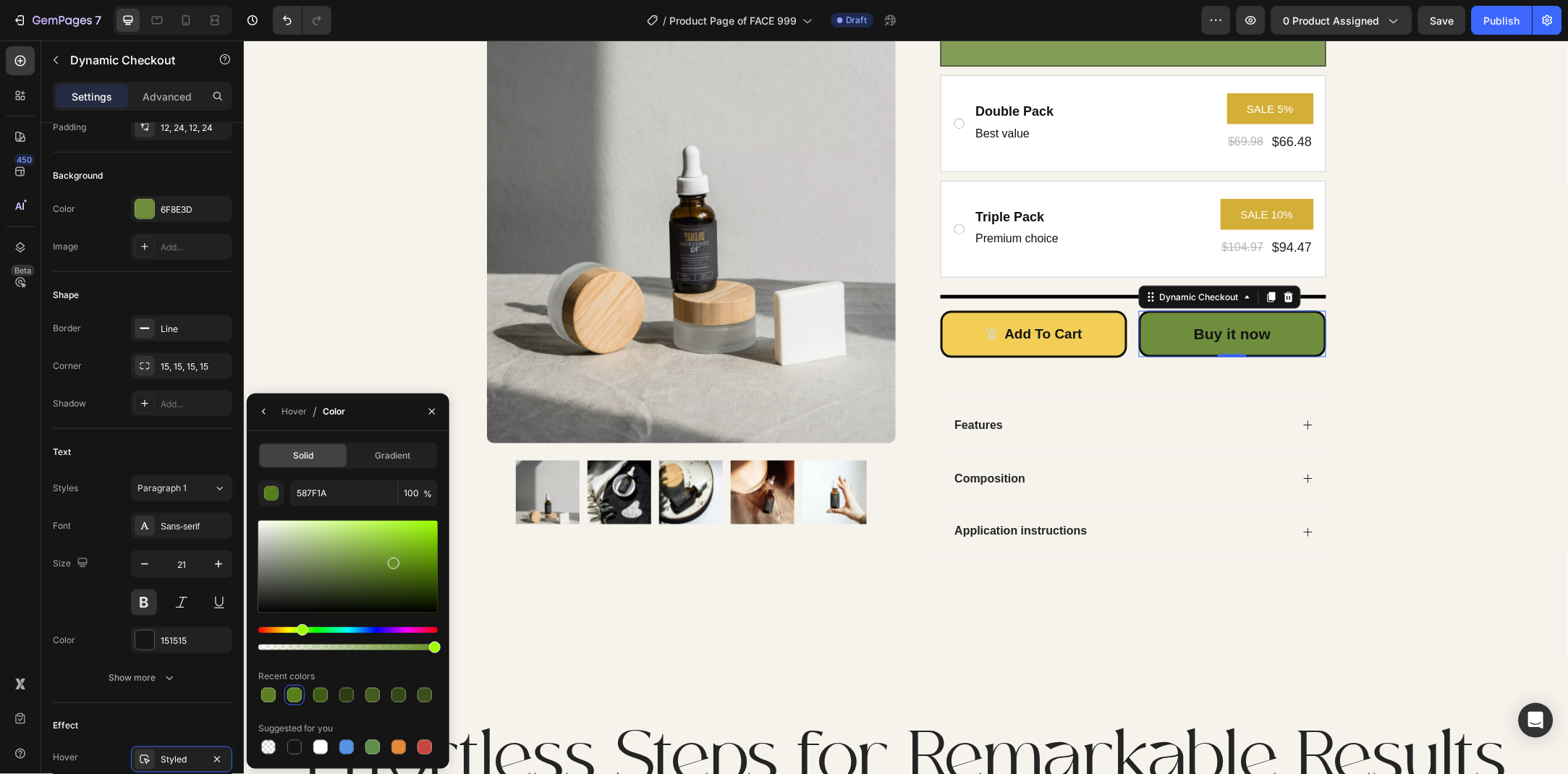
drag, startPoint x: 394, startPoint y: 585, endPoint x: 391, endPoint y: 561, distance: 24.2
click at [391, 561] on div at bounding box center [348, 566] width 179 height 92
type input "668E25"
click at [433, 416] on icon "button" at bounding box center [431, 411] width 11 height 11
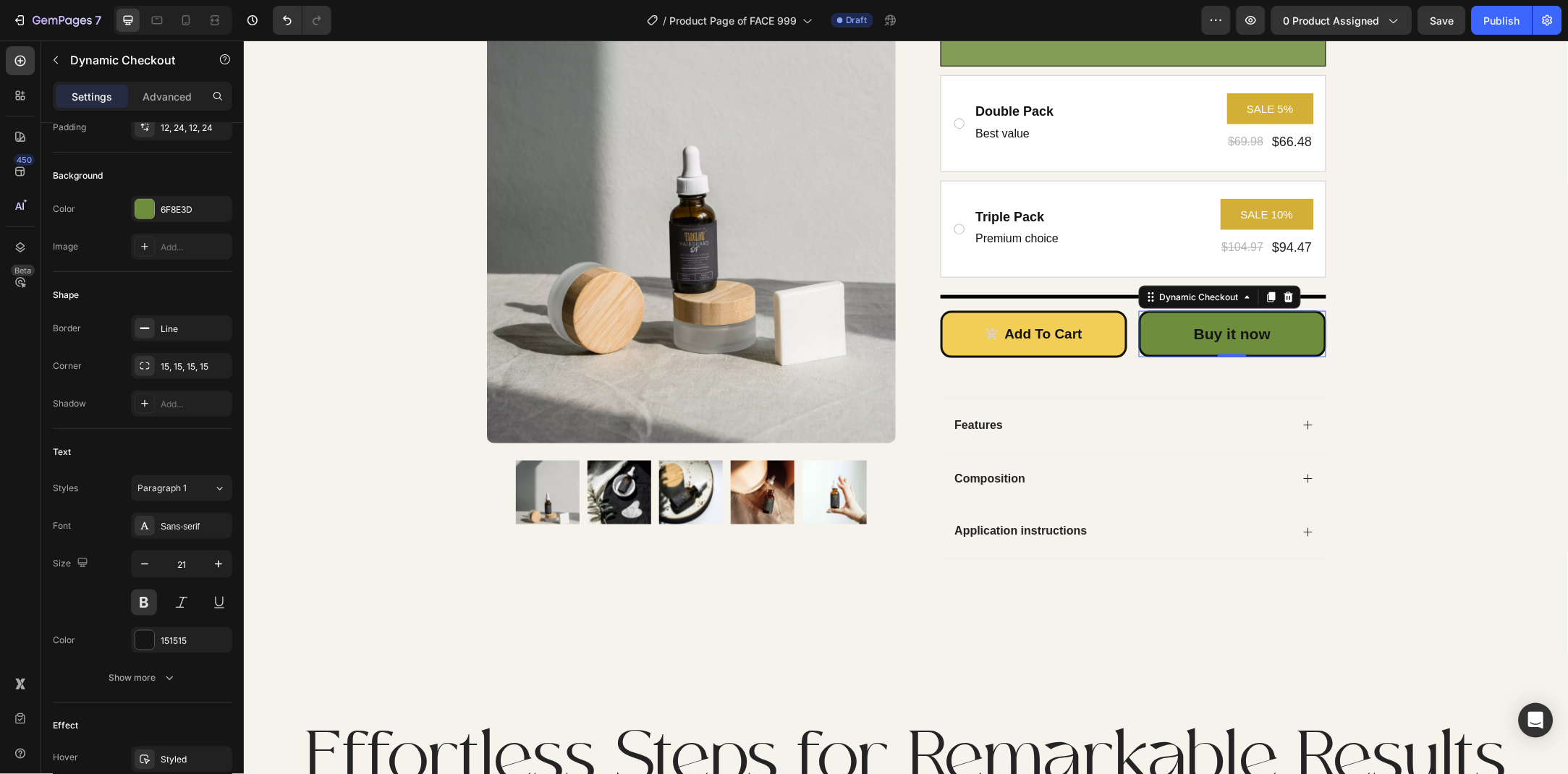
click at [1477, 316] on div "Product Images Row Icon Icon Icon Icon Icon Icon List Rated 4.9/5 Based on 1200…" at bounding box center [905, 130] width 1324 height 904
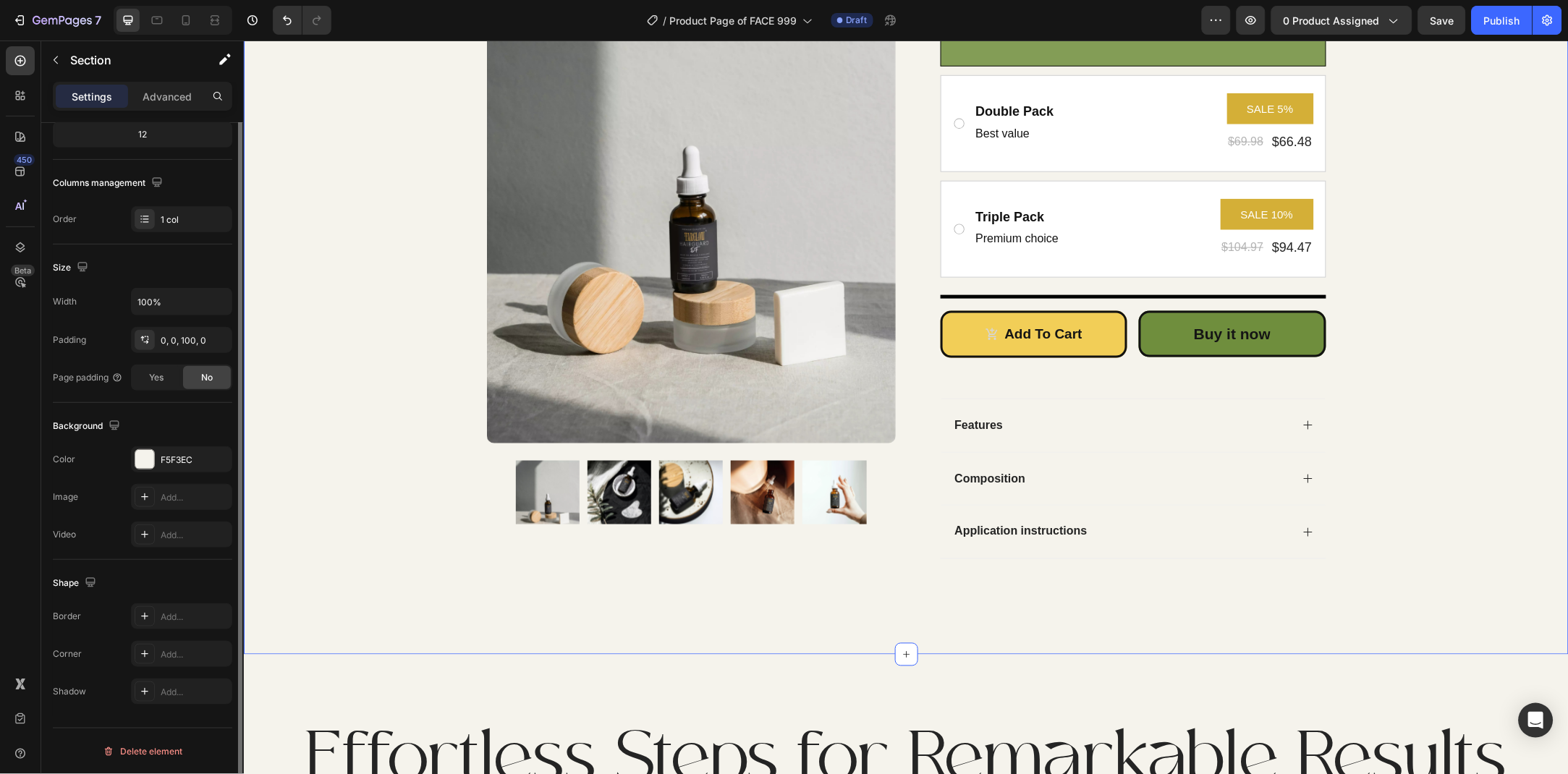
scroll to position [0, 0]
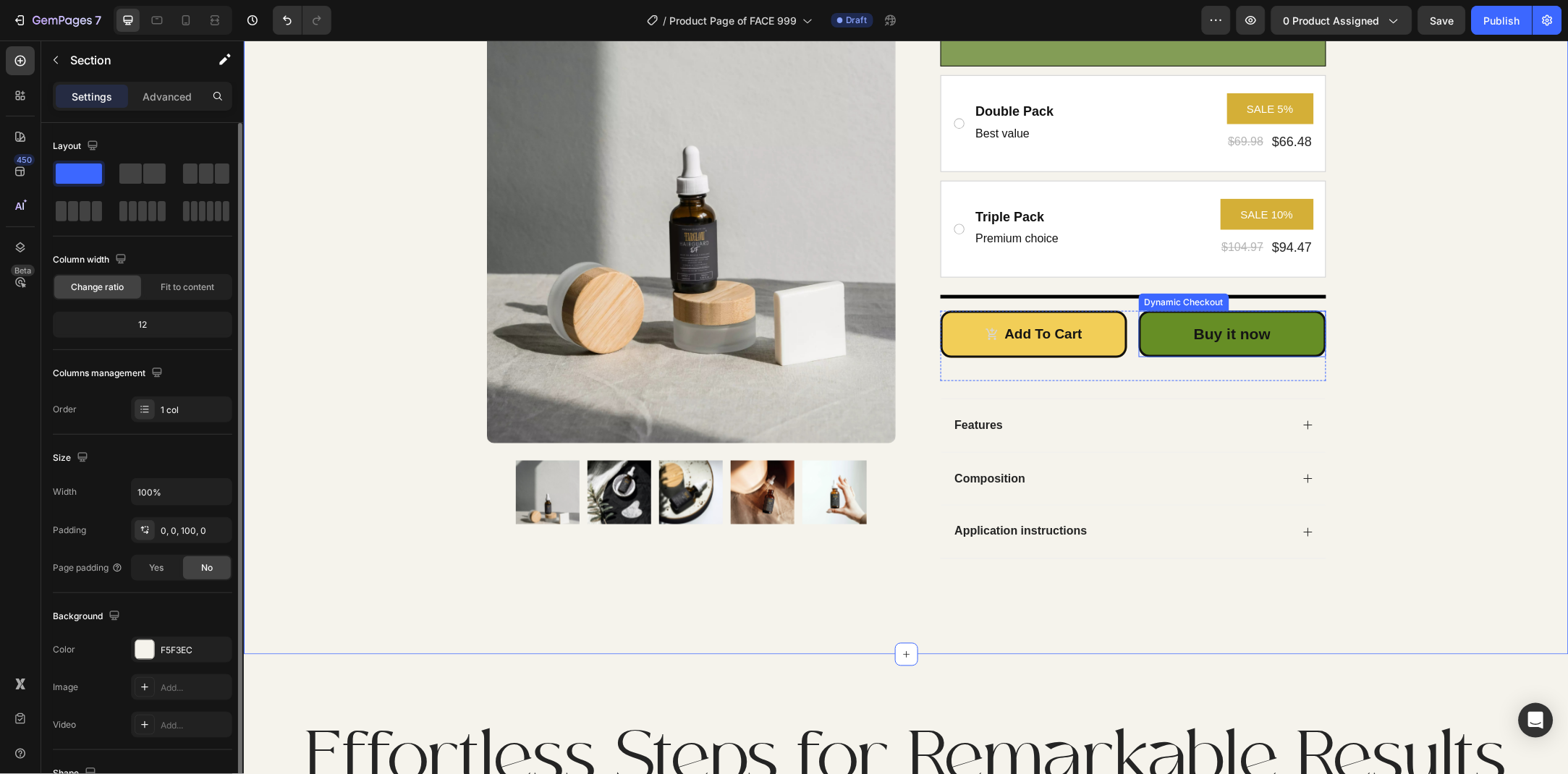
click at [1273, 332] on button "Buy it now" at bounding box center [1231, 333] width 188 height 46
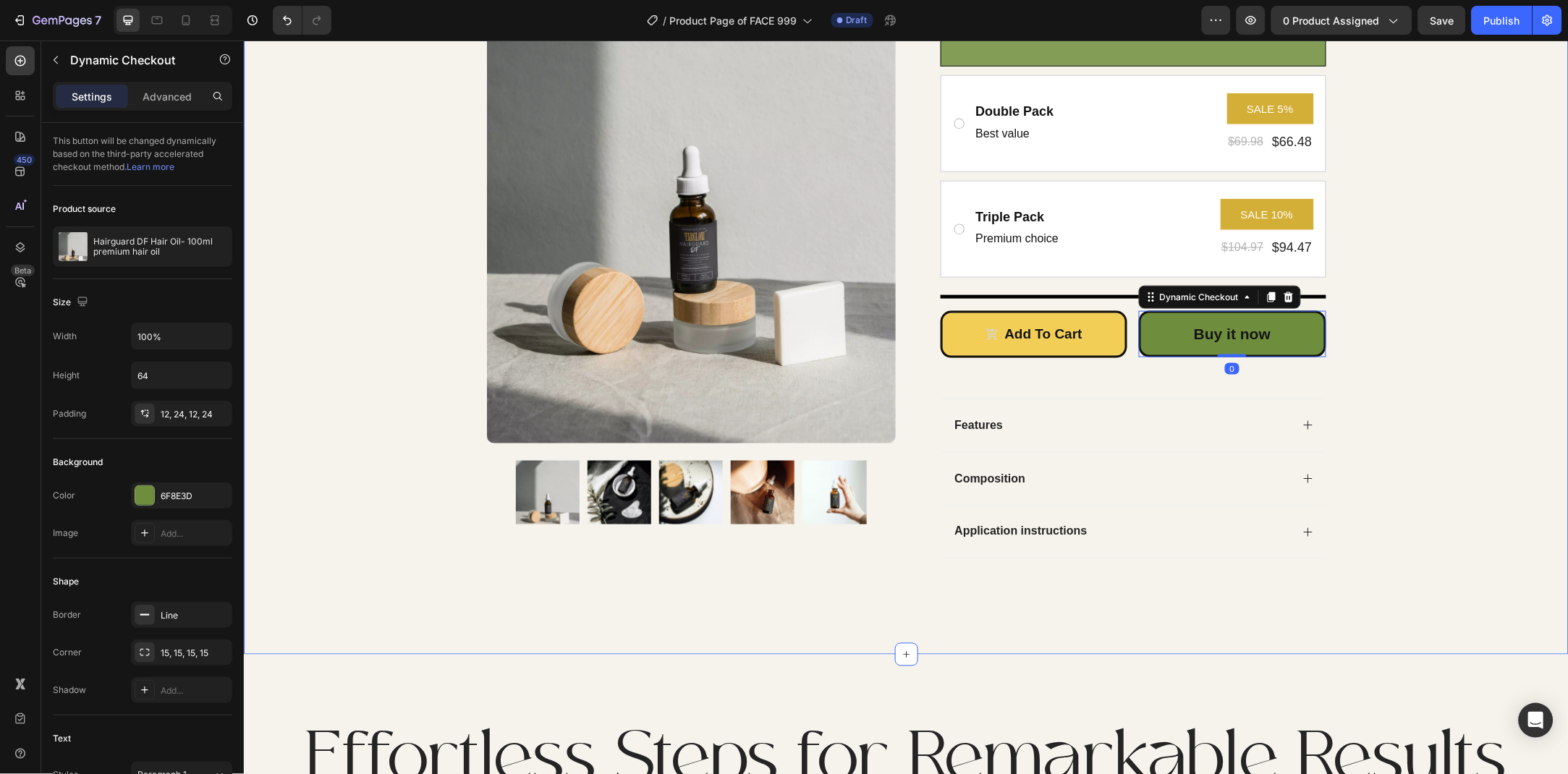
click at [1422, 312] on div "Product Images Row Icon Icon Icon Icon Icon Icon List Rated 4.9/5 Based on 1200…" at bounding box center [905, 130] width 1324 height 904
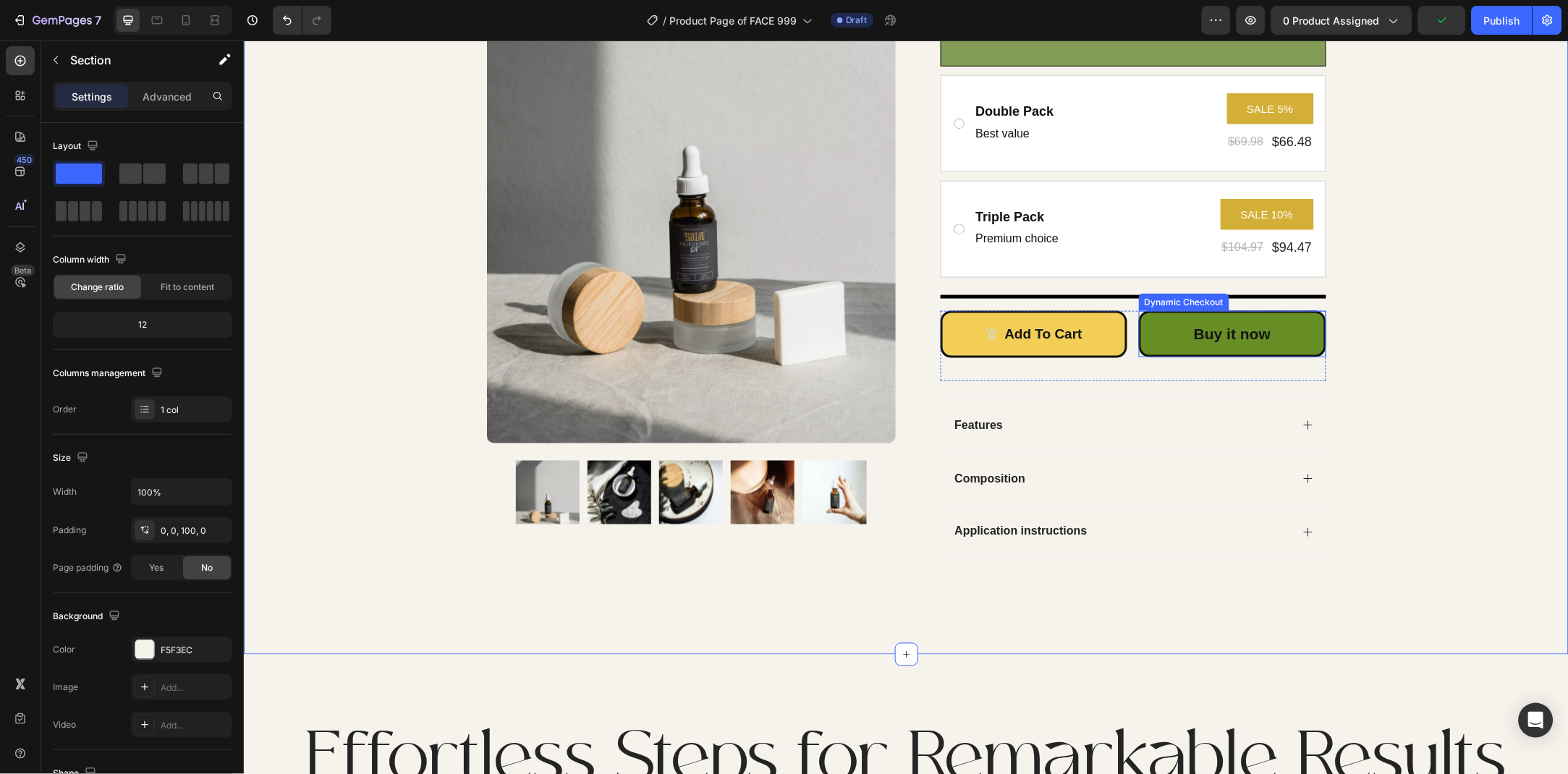
click at [1171, 346] on button "Buy it now" at bounding box center [1231, 333] width 188 height 46
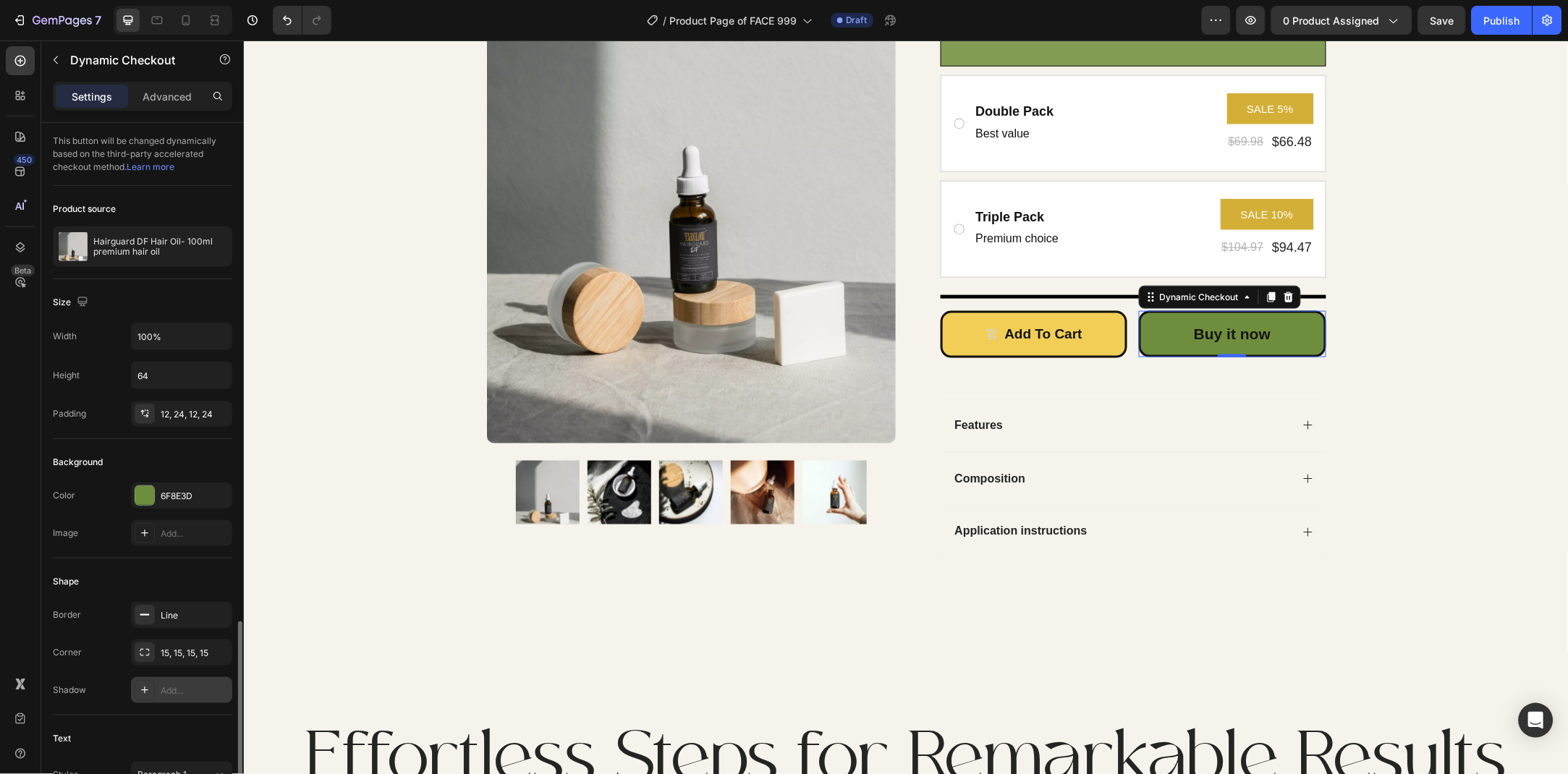
scroll to position [287, 0]
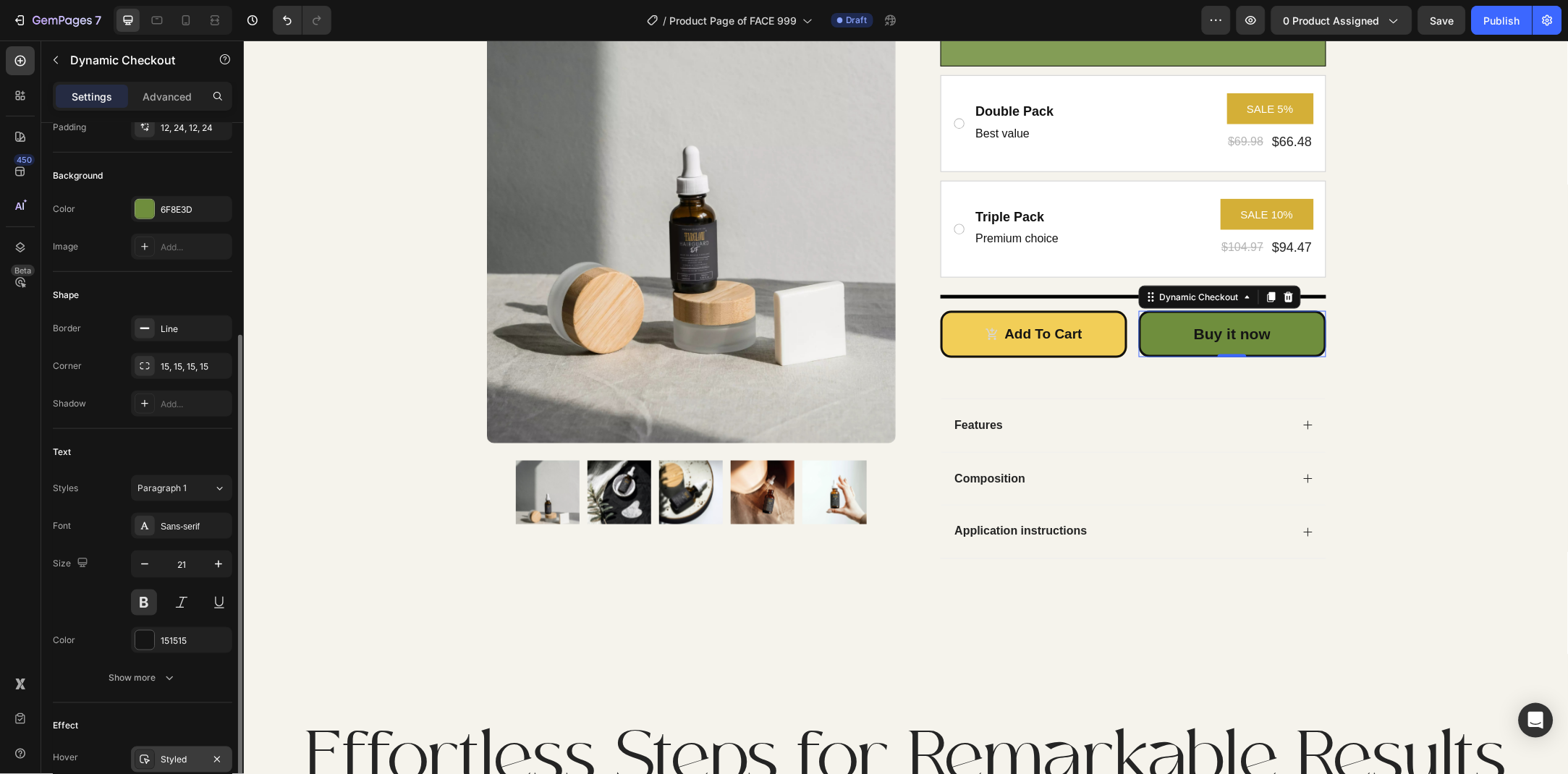
click at [176, 760] on div "Styled" at bounding box center [182, 760] width 42 height 13
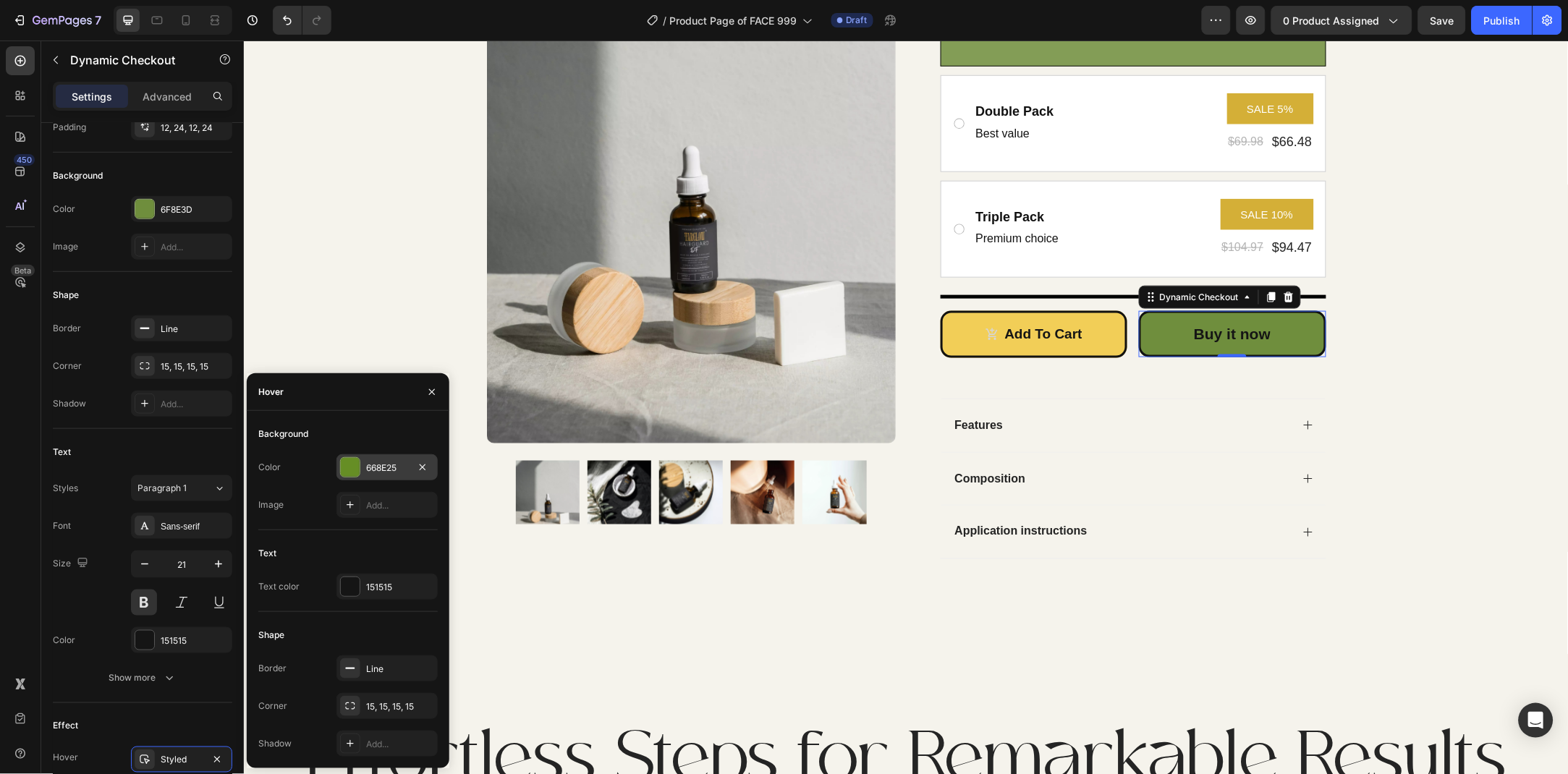
click at [371, 463] on div "668E25" at bounding box center [387, 468] width 42 height 13
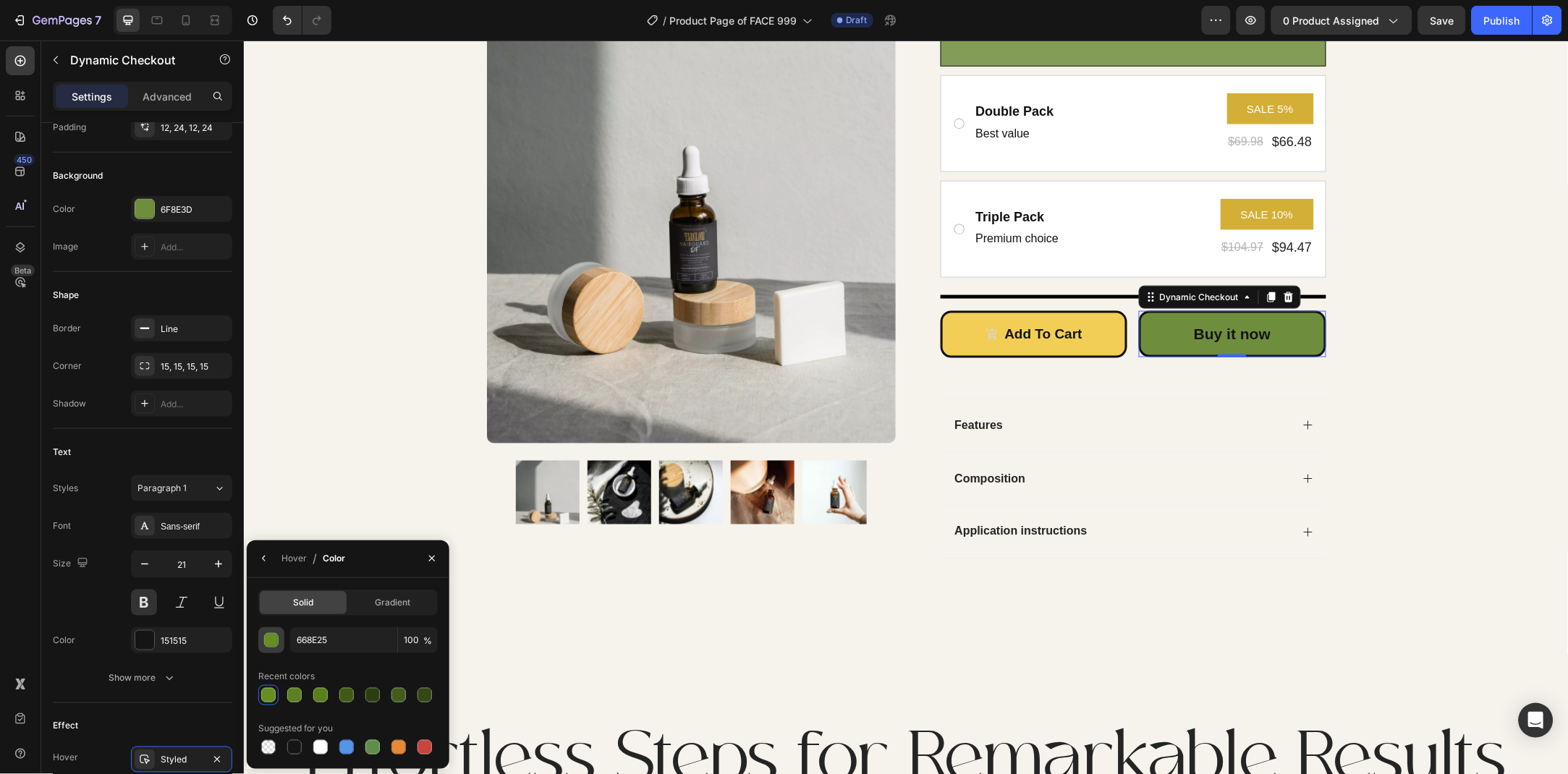
click at [283, 641] on button "button" at bounding box center [271, 640] width 26 height 26
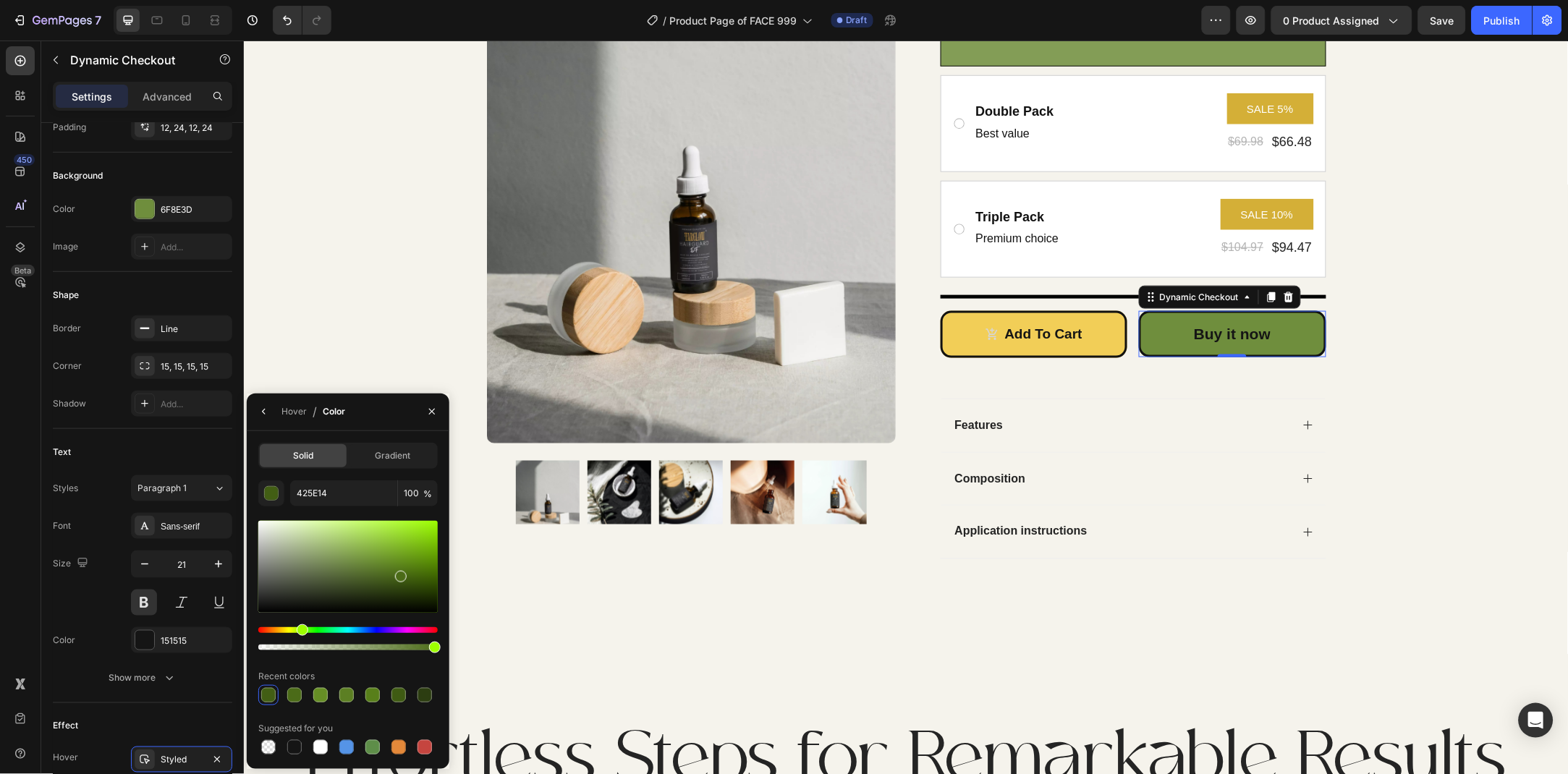
click at [400, 574] on div at bounding box center [348, 566] width 179 height 92
type input "4B6B17"
click at [423, 417] on button "button" at bounding box center [432, 412] width 23 height 23
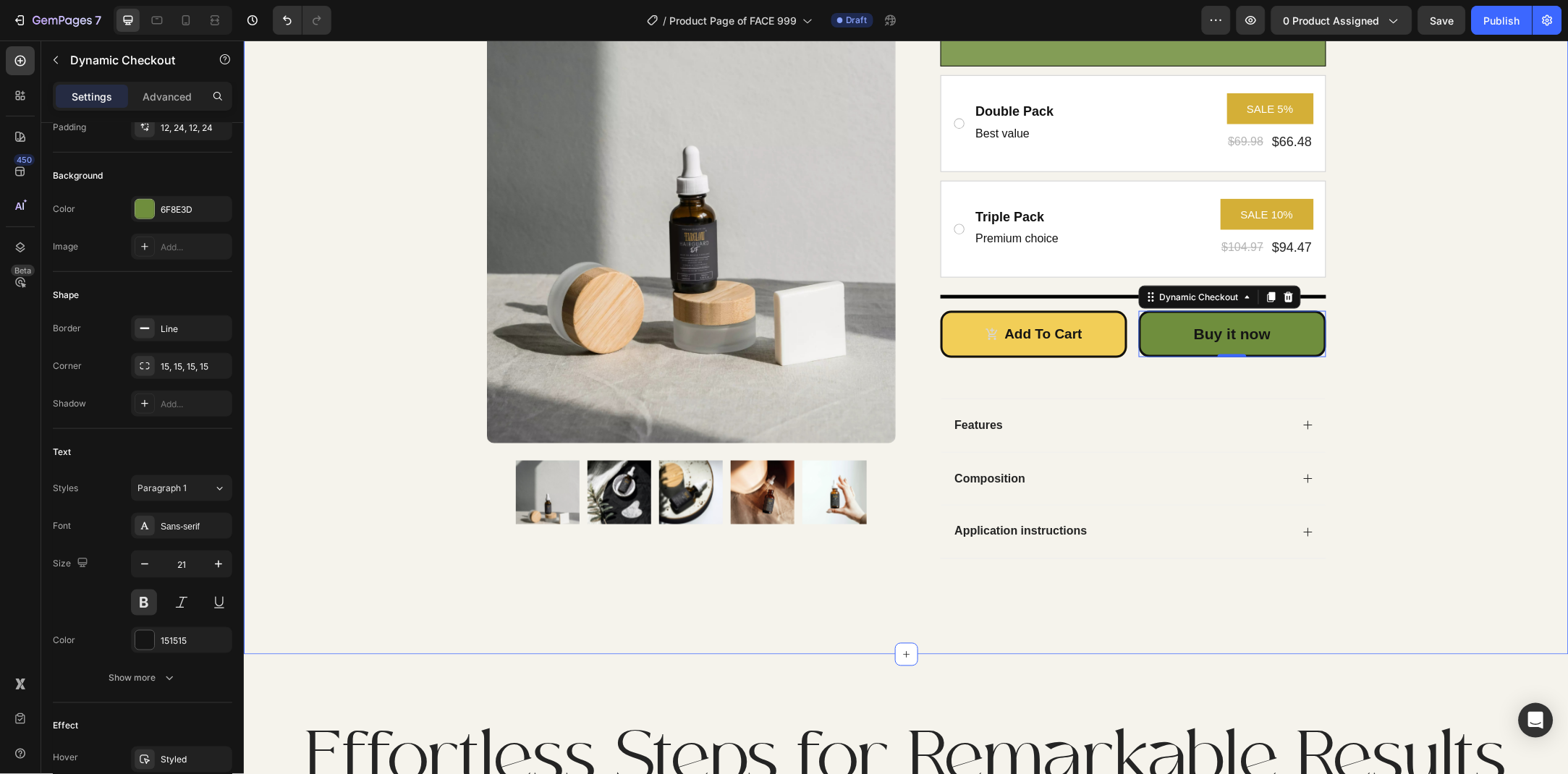
click at [334, 453] on div "Product Images Row Icon Icon Icon Icon Icon Icon List Rated 4.9/5 Based on 1200…" at bounding box center [905, 130] width 1324 height 904
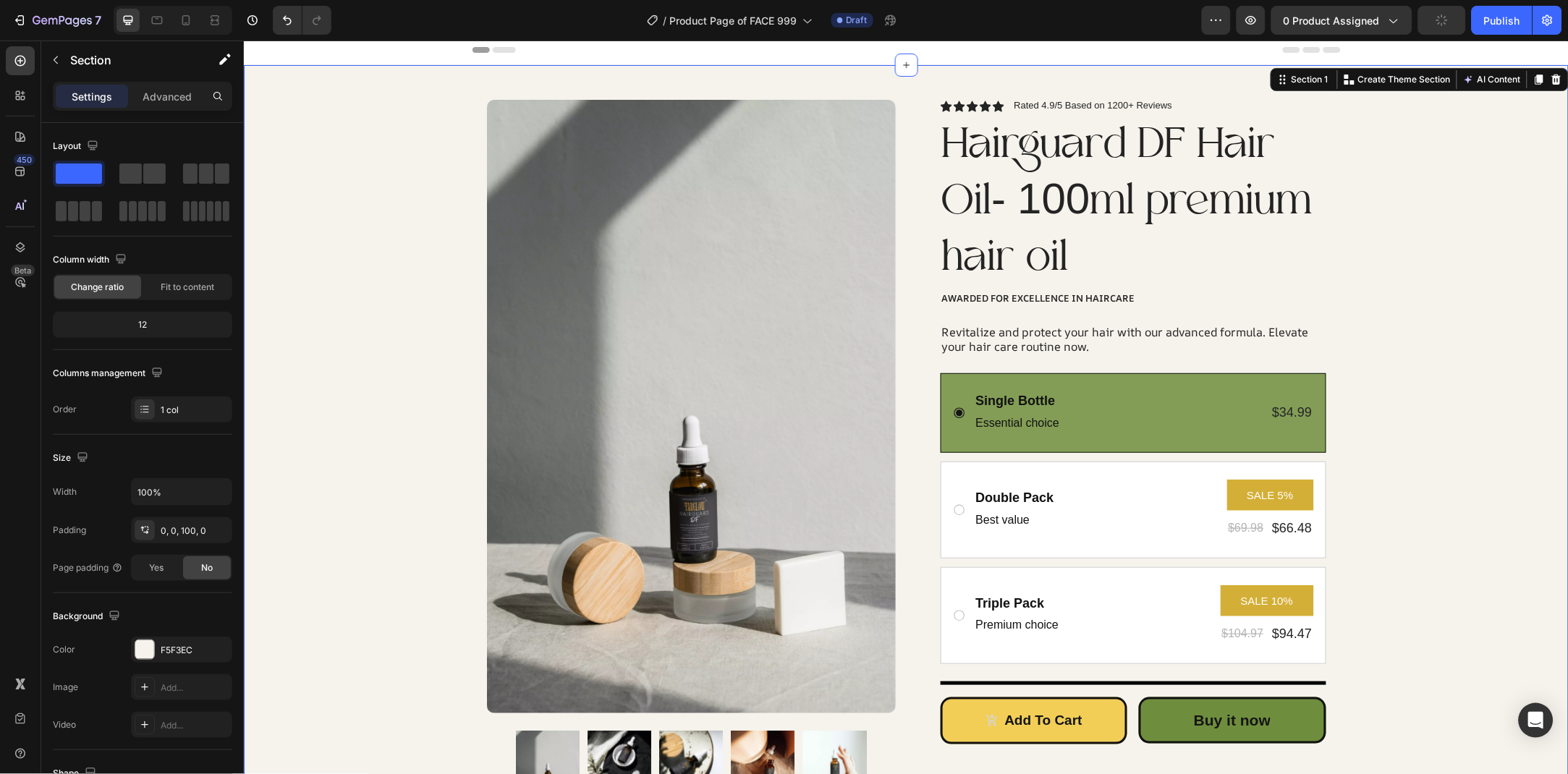
scroll to position [0, 0]
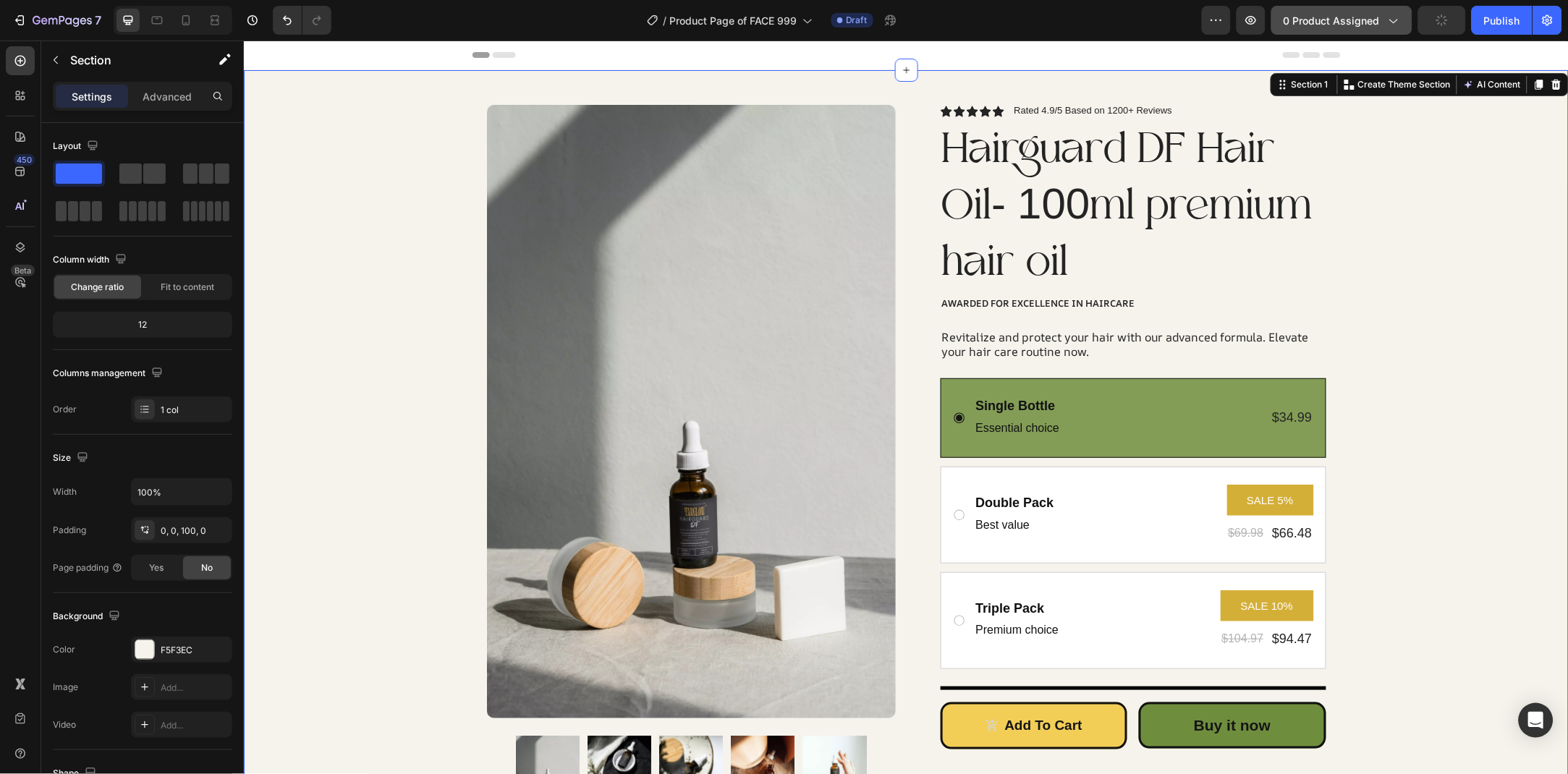
click at [1360, 24] on span "0 product assigned" at bounding box center [1331, 20] width 96 height 15
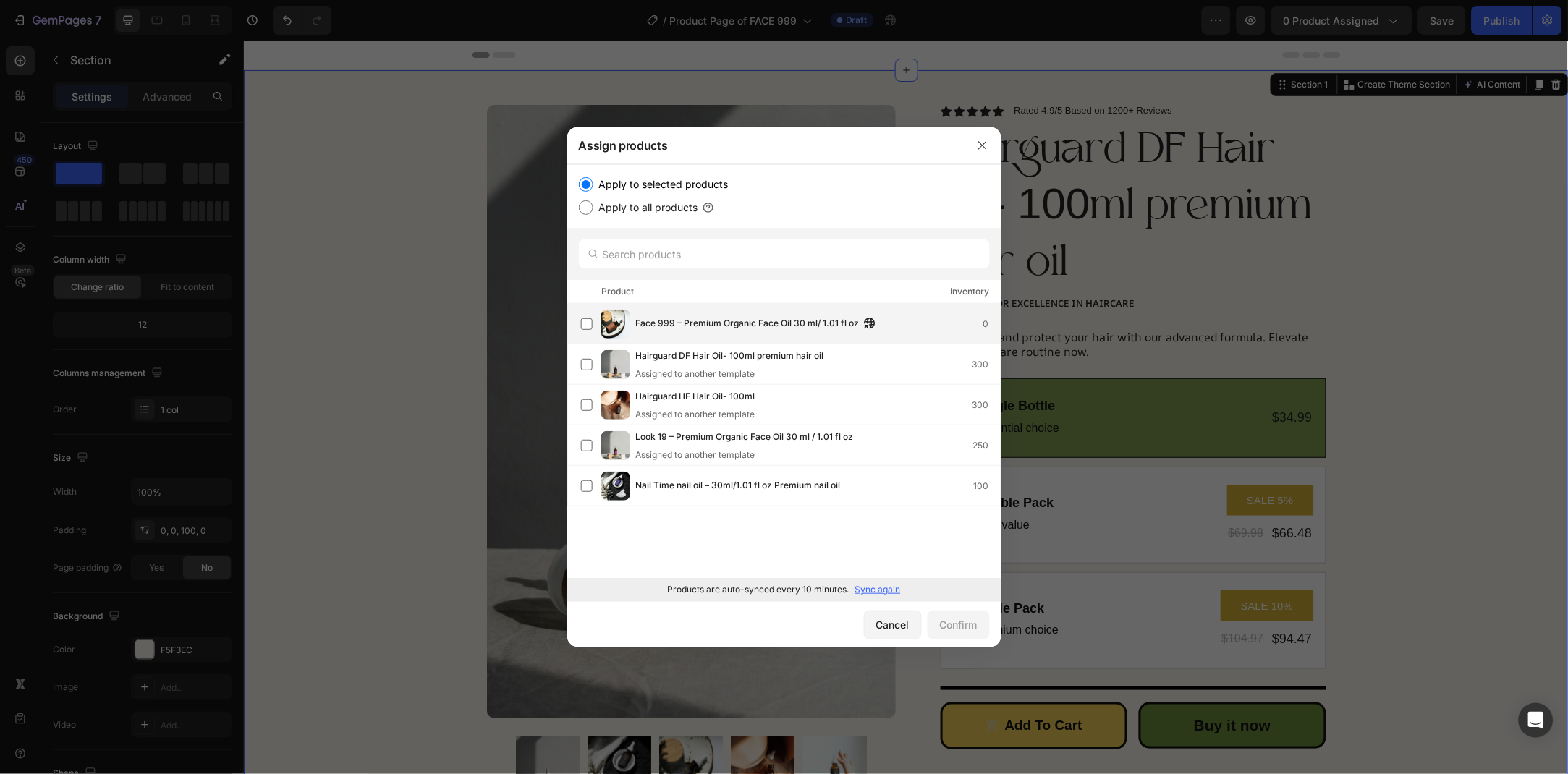
click at [713, 335] on div "Face 999 – Premium Organic Face Oil 30 ml/ 1.01 fl oz 0" at bounding box center [791, 323] width 420 height 29
click at [958, 631] on div "Confirm" at bounding box center [958, 625] width 37 height 15
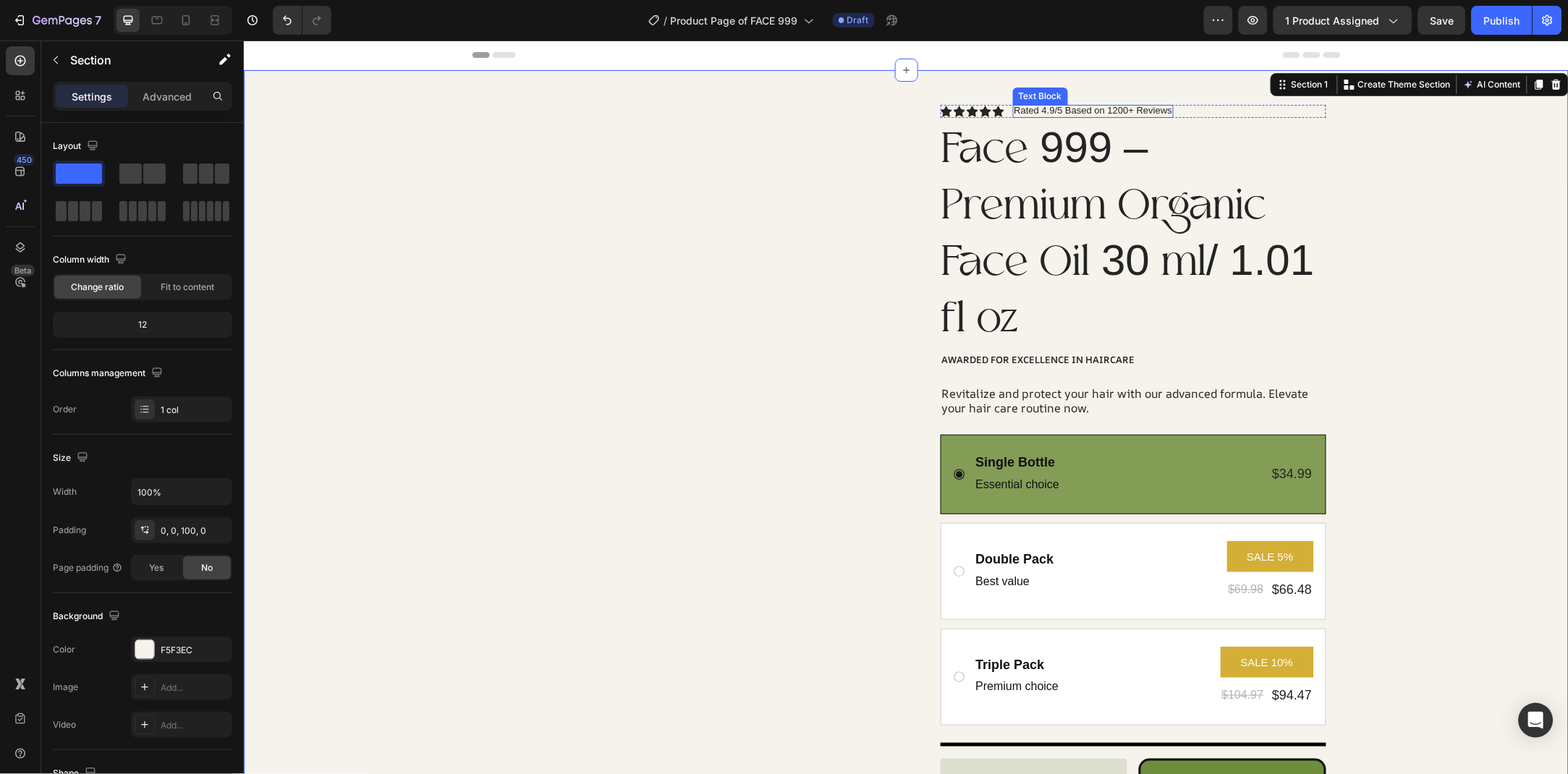
click at [1123, 112] on p "Rated 4.9/5 Based on 1200+ Reviews" at bounding box center [1093, 109] width 158 height 11
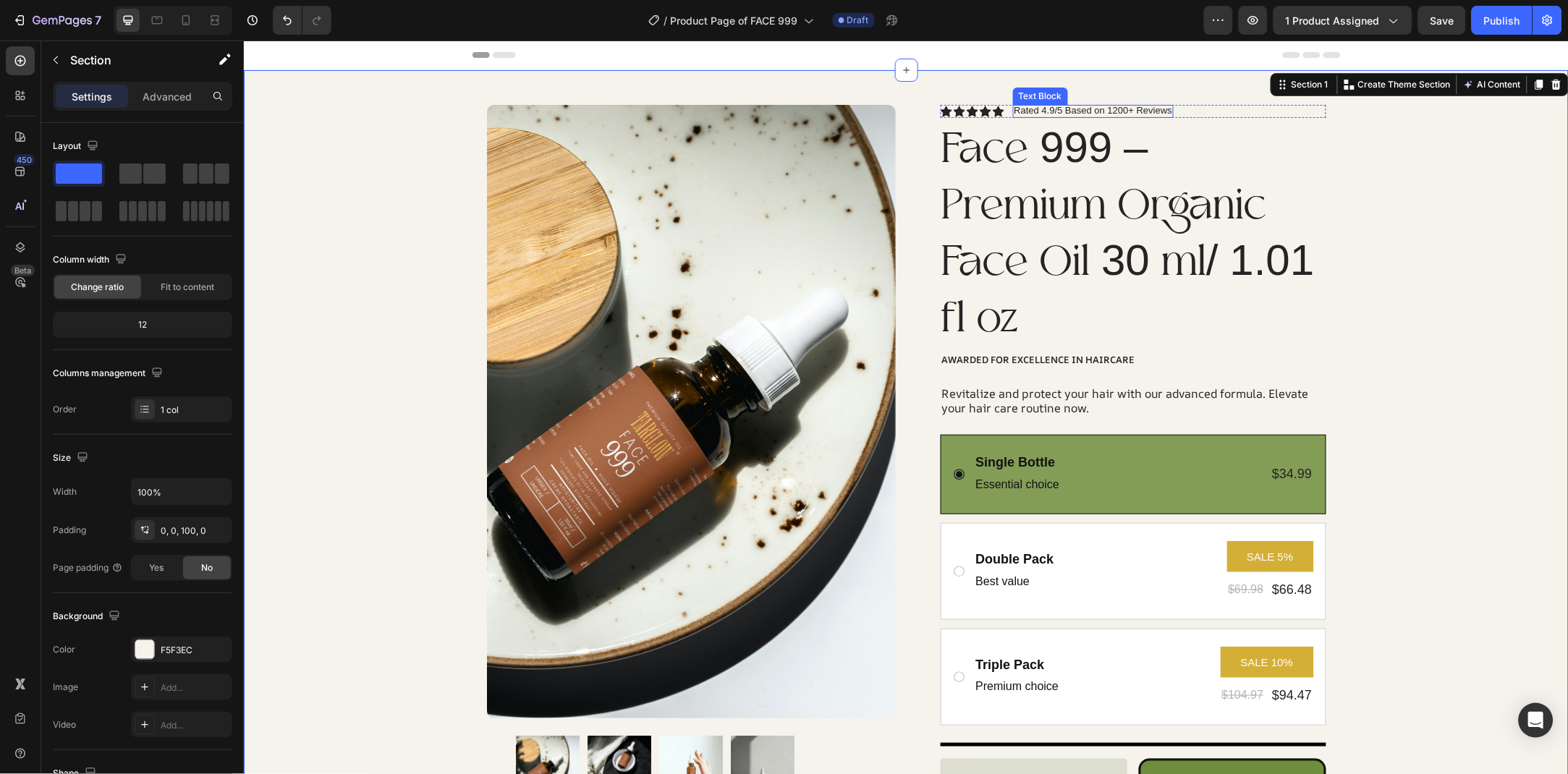
click at [1123, 112] on p "Rated 4.9/5 Based on 1200+ Reviews" at bounding box center [1093, 109] width 158 height 11
click at [1118, 110] on p "Rated 4.9/5 Based on 1200+ Reviews" at bounding box center [1093, 109] width 158 height 11
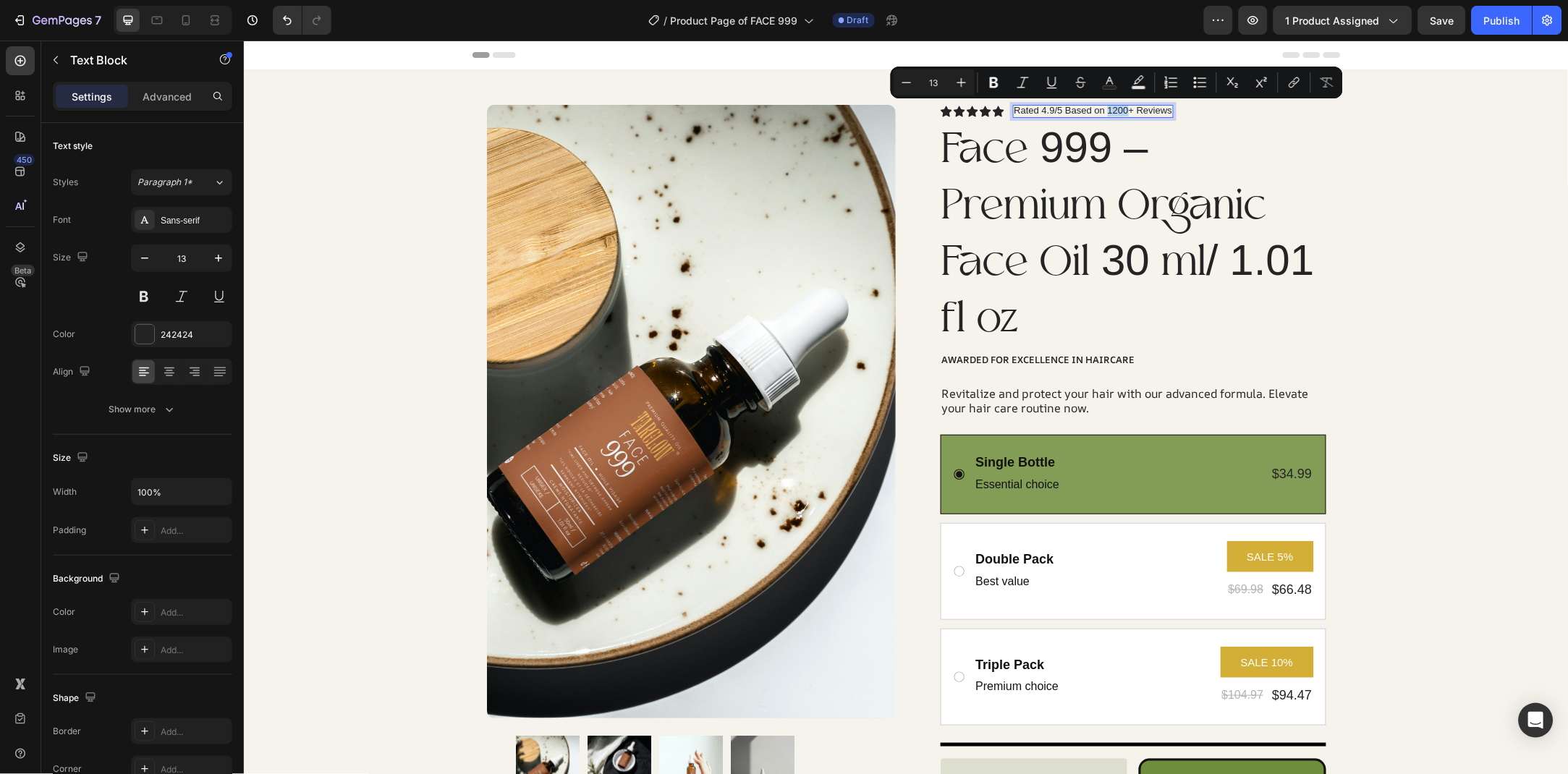
click at [1118, 112] on p "Rated 4.9/5 Based on 1200+ Reviews" at bounding box center [1093, 109] width 158 height 11
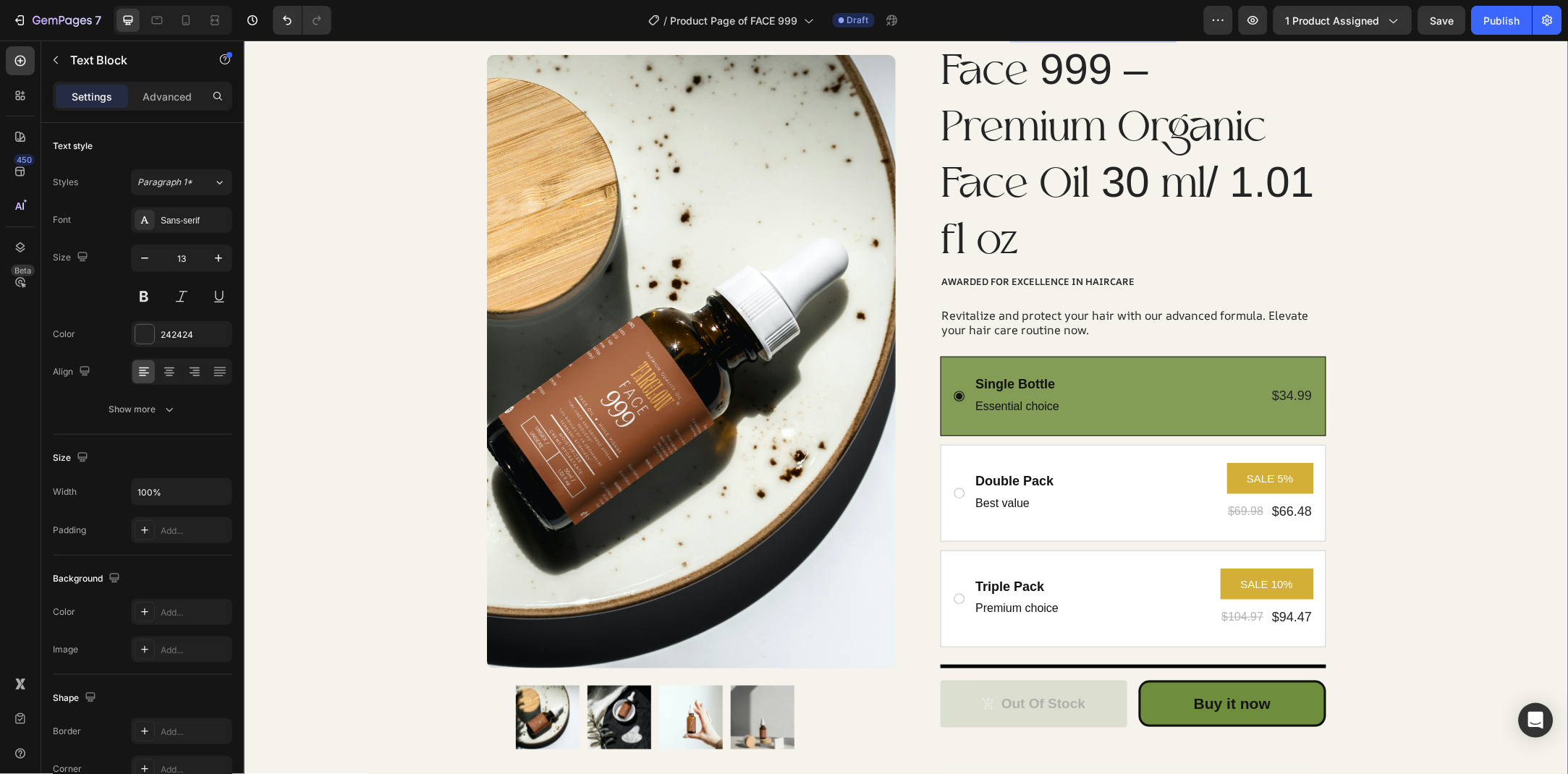
scroll to position [414, 0]
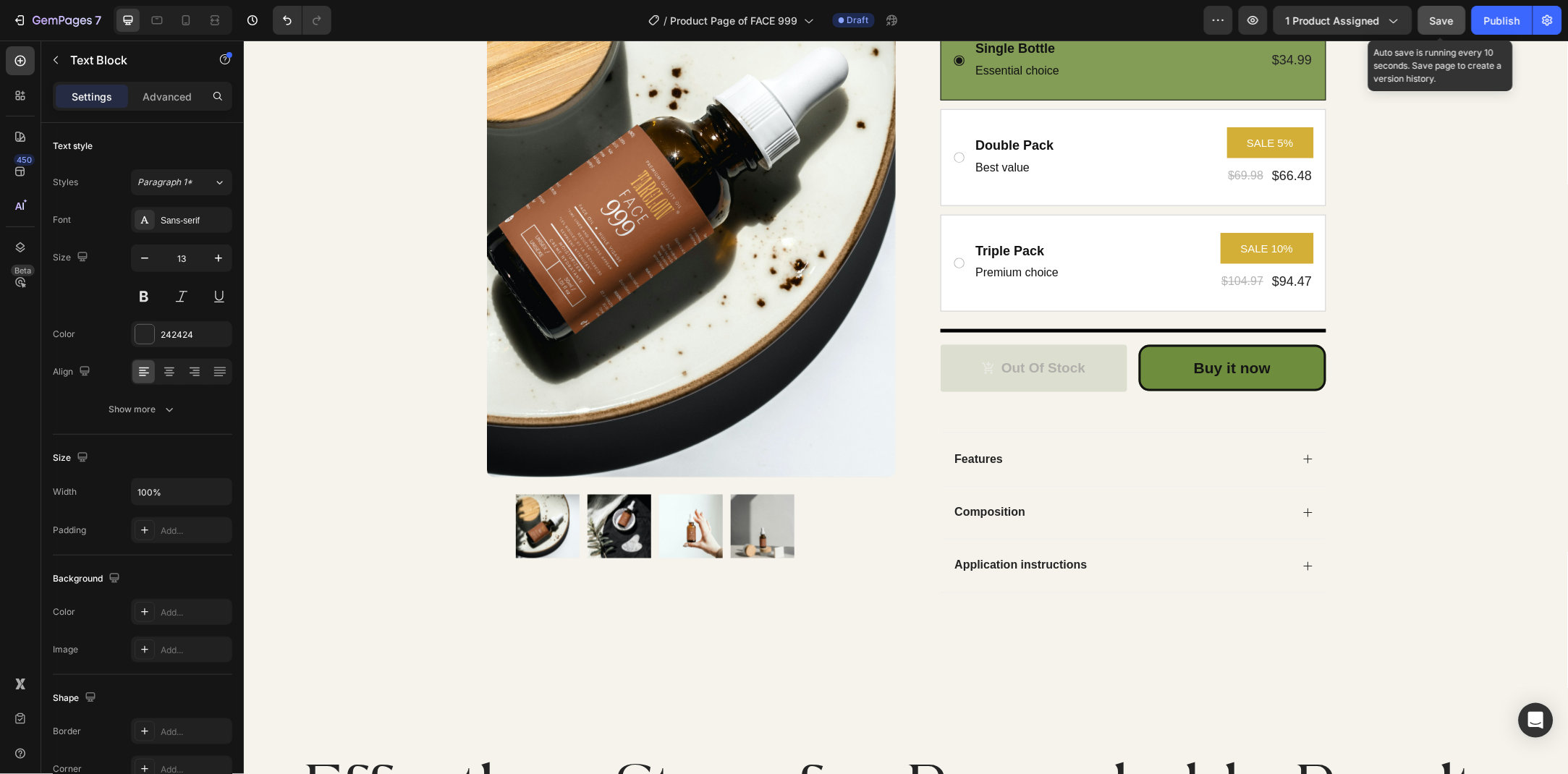
click at [1435, 21] on span "Save" at bounding box center [1443, 20] width 24 height 12
click at [1493, 25] on div "Publish" at bounding box center [1502, 20] width 36 height 15
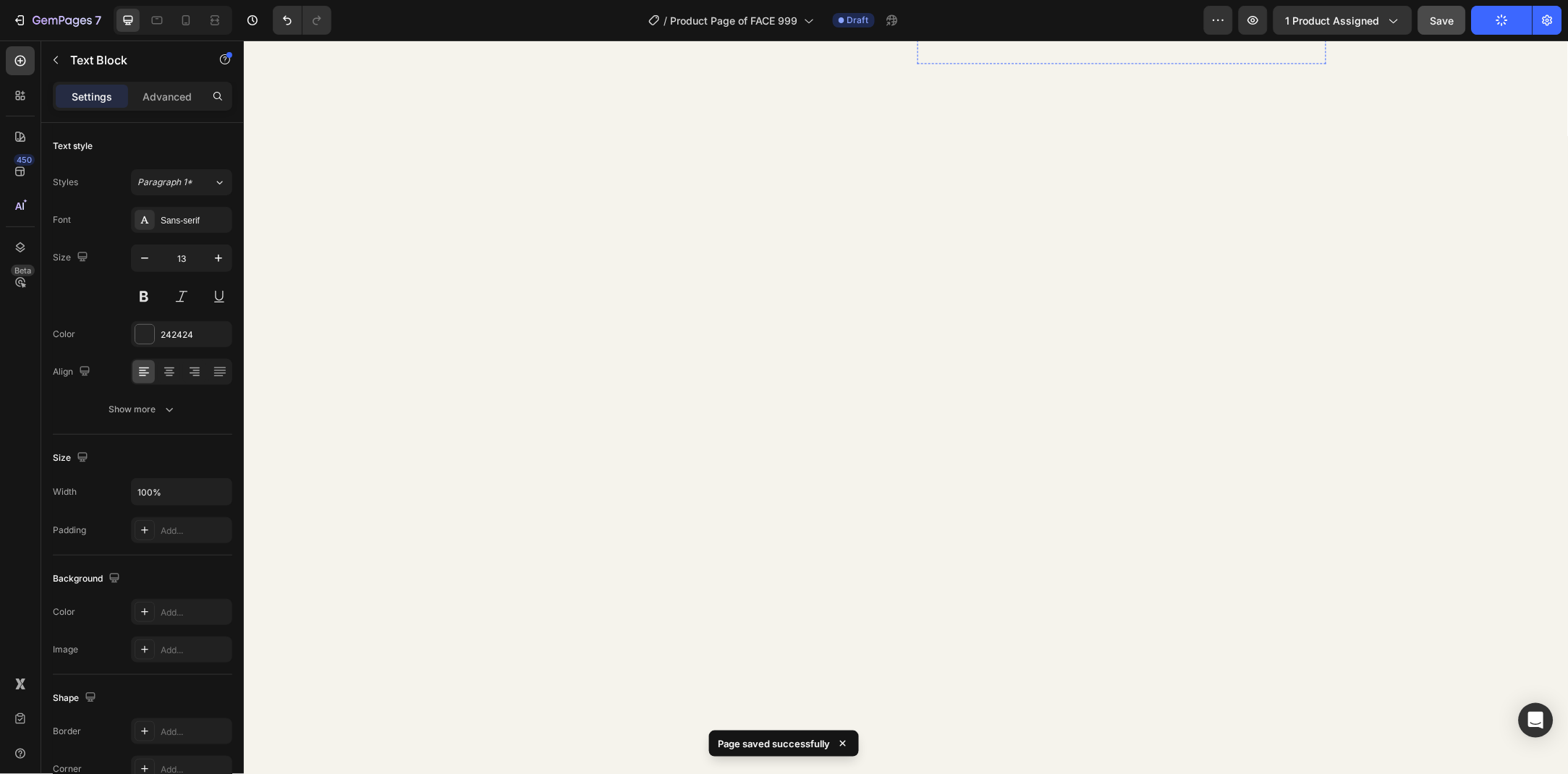
scroll to position [296, 0]
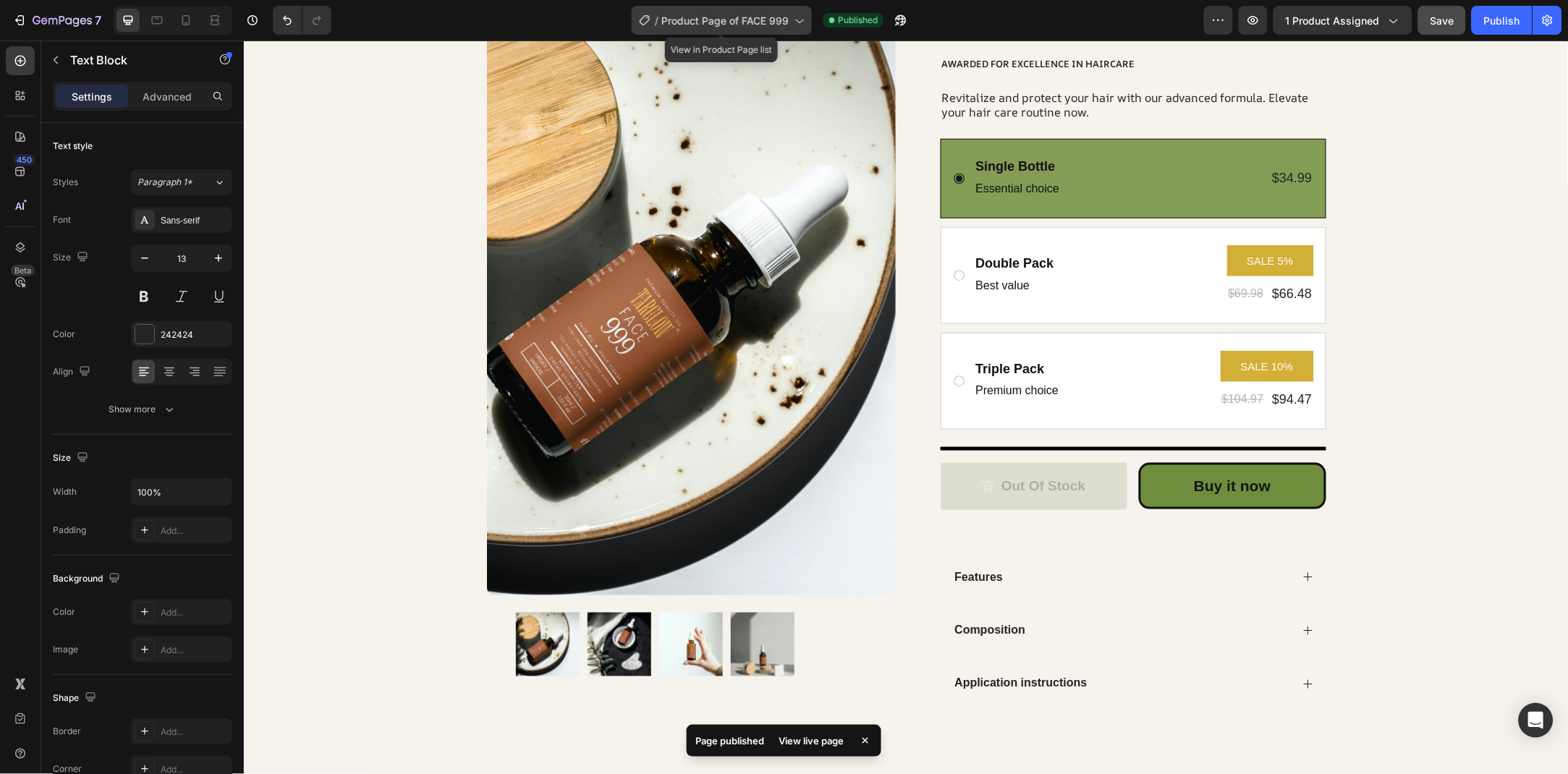
click at [700, 13] on span "Product Page of FACE 999" at bounding box center [725, 20] width 127 height 15
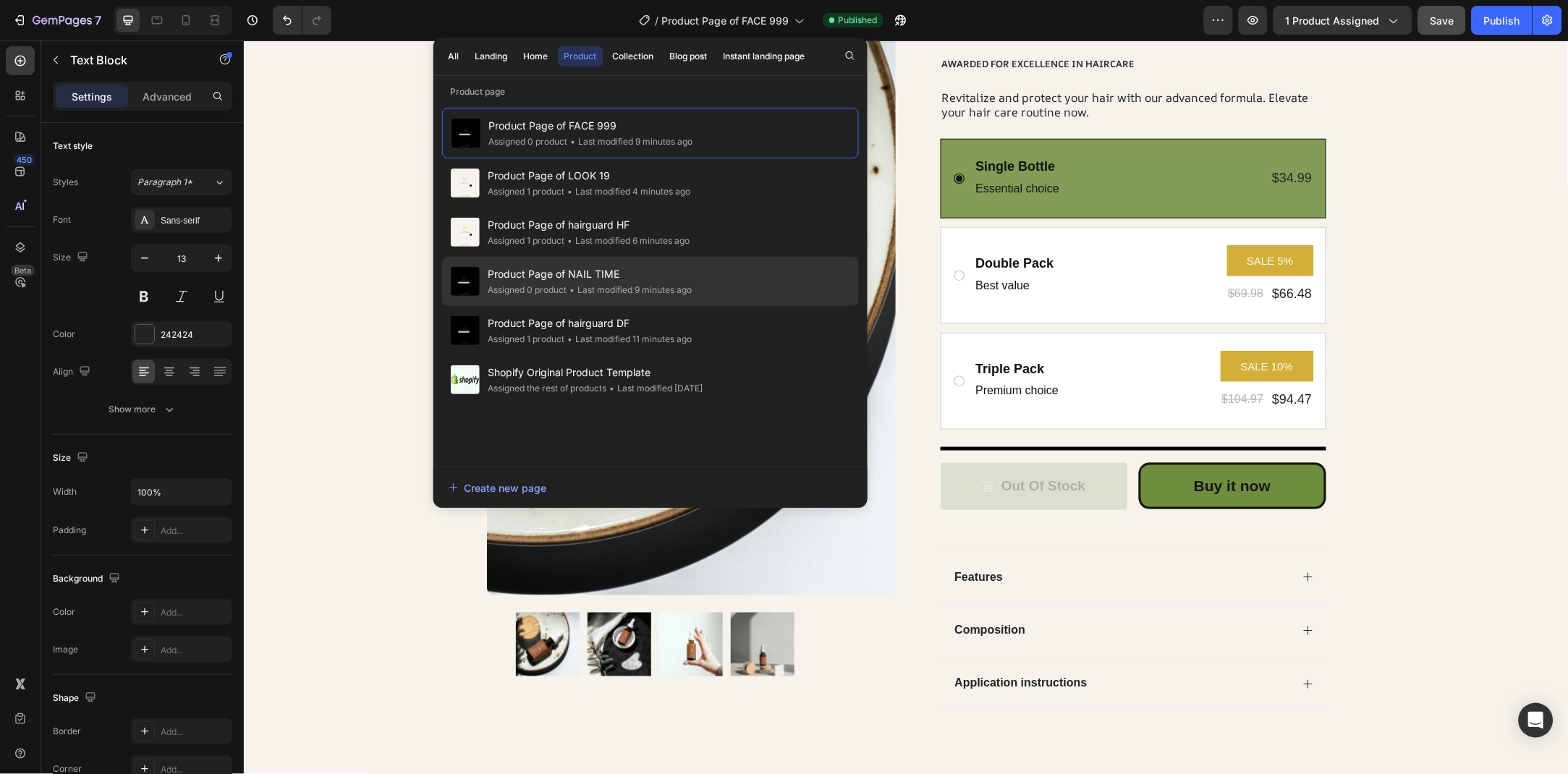
click at [675, 279] on span "Product Page of NAIL TIME" at bounding box center [590, 273] width 204 height 17
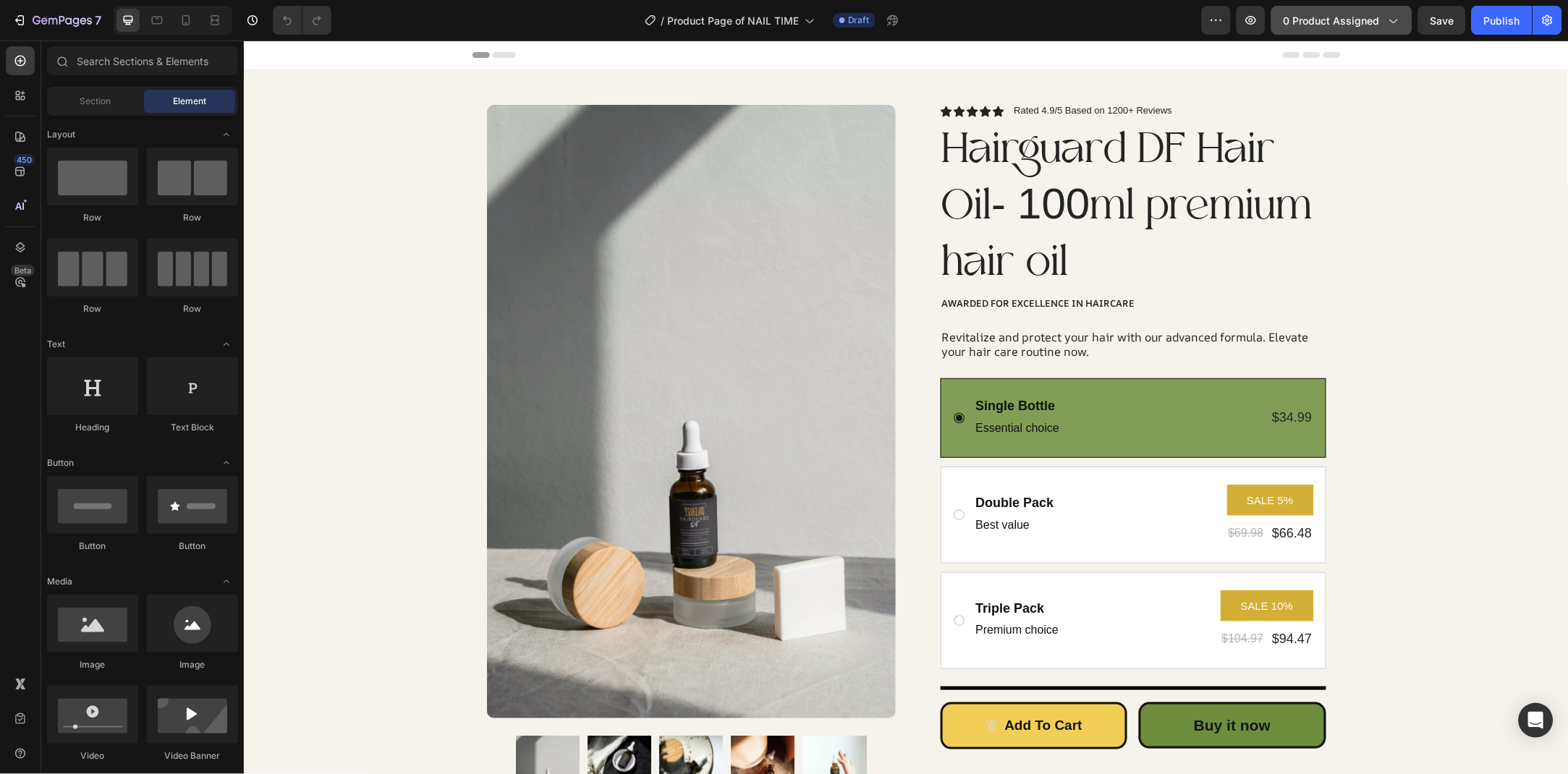
click at [1370, 22] on span "0 product assigned" at bounding box center [1331, 20] width 96 height 15
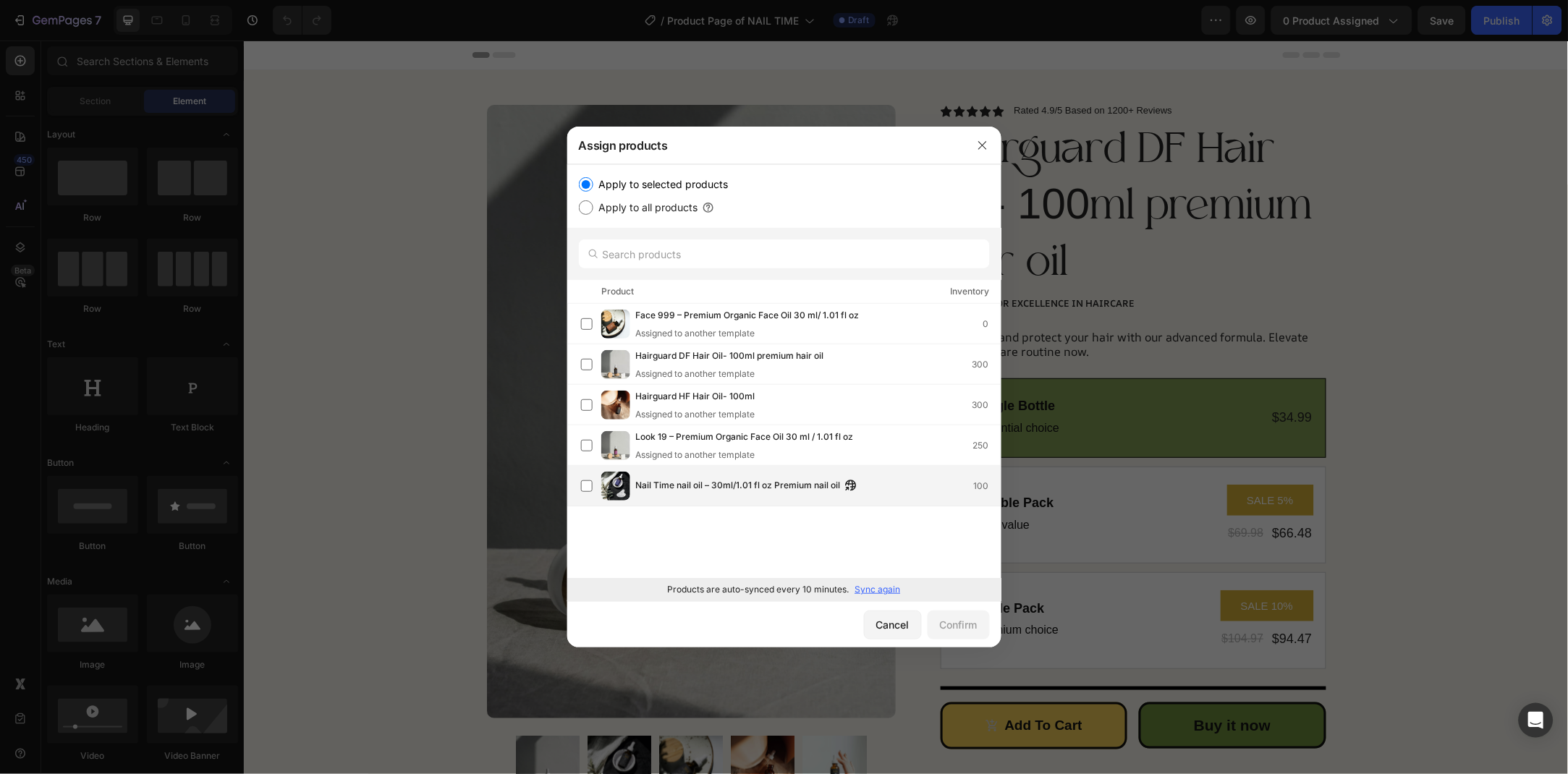
click at [622, 481] on img at bounding box center [616, 486] width 29 height 29
click at [963, 632] on button "Confirm" at bounding box center [958, 625] width 62 height 29
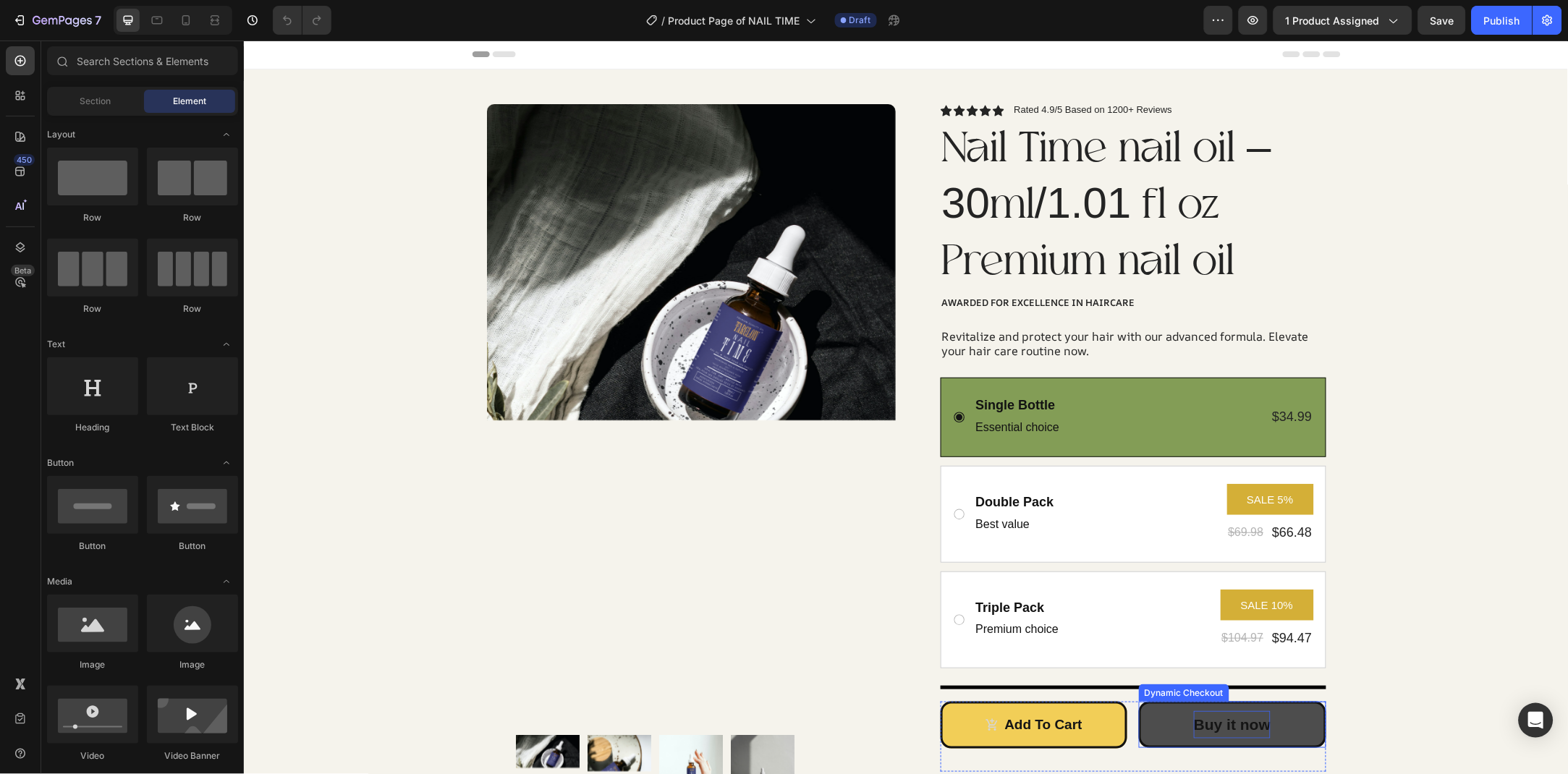
scroll to position [156, 0]
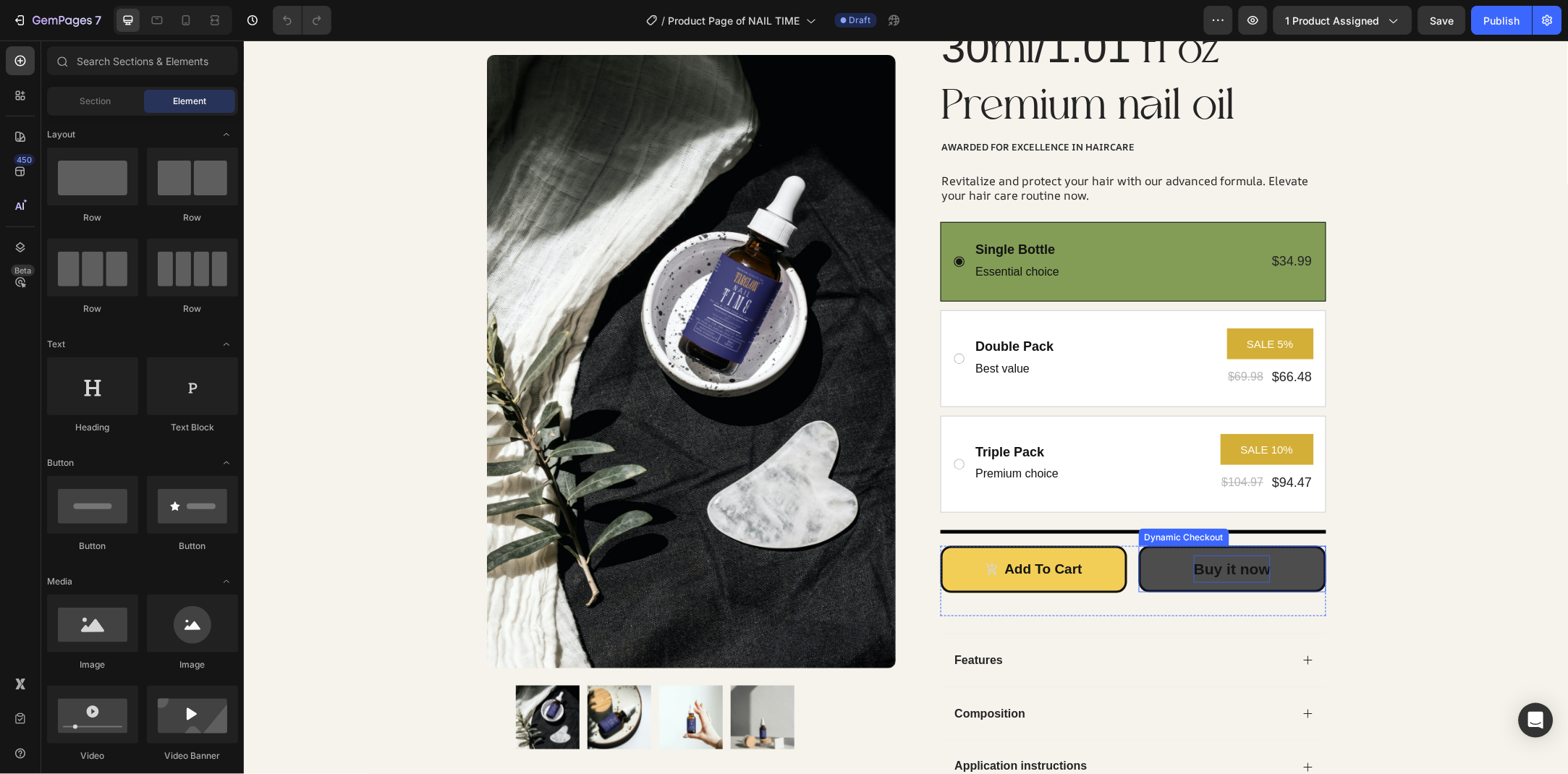
click at [1254, 573] on div "Buy it now" at bounding box center [1231, 569] width 77 height 28
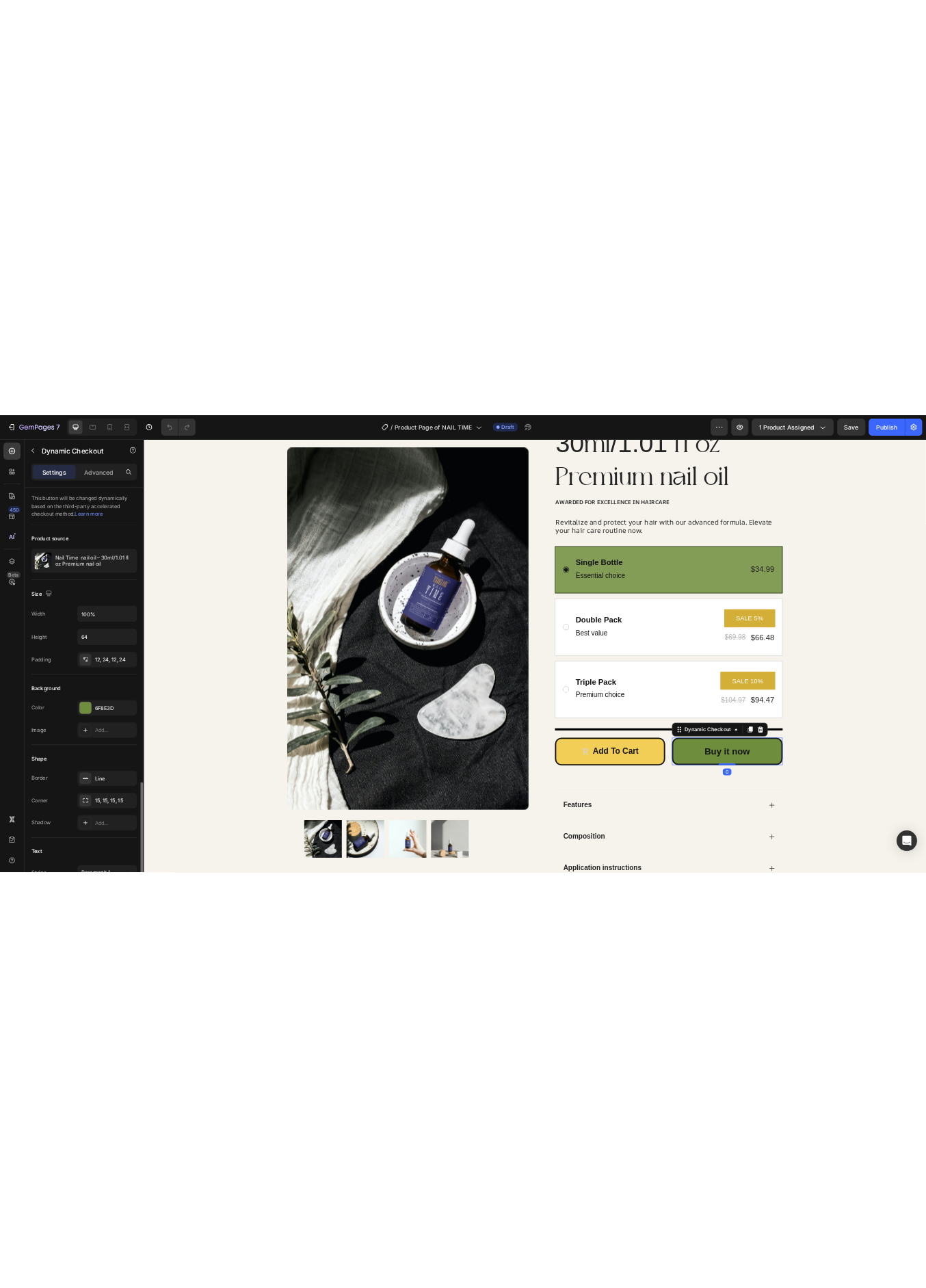
scroll to position [271, 0]
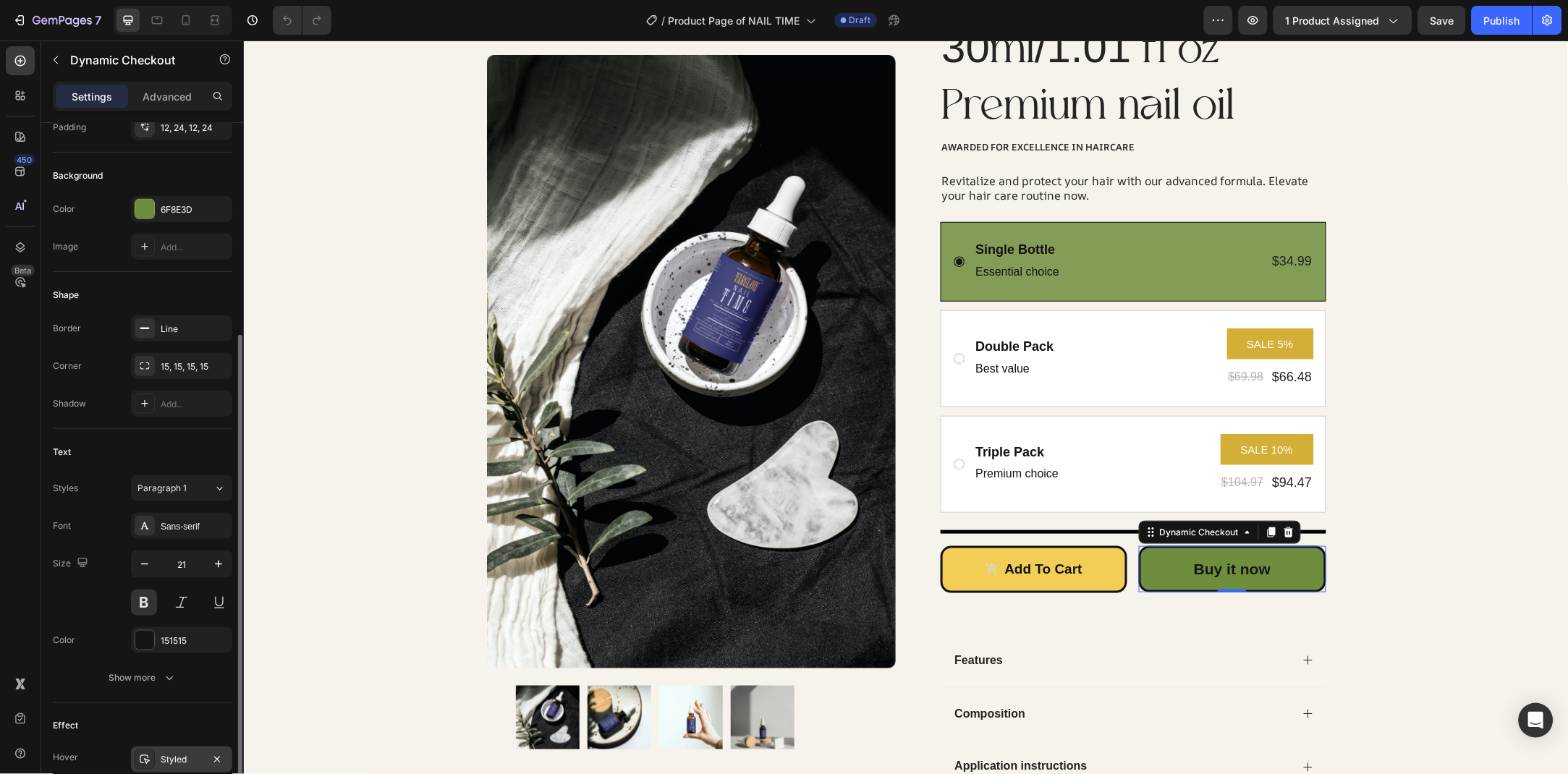
click at [186, 766] on div "Styled" at bounding box center [182, 760] width 42 height 13
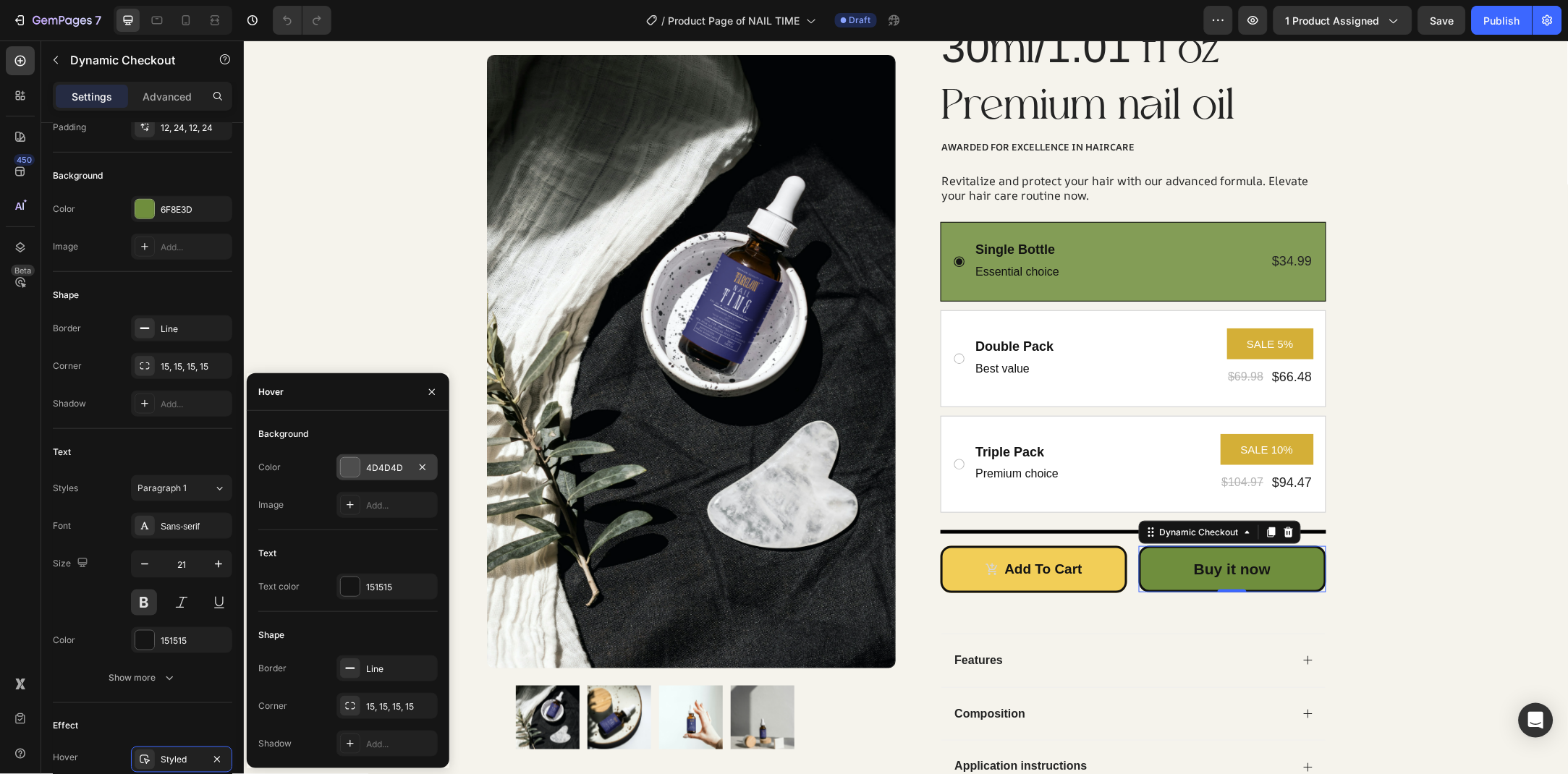
click at [382, 470] on div "4D4D4D" at bounding box center [387, 468] width 42 height 13
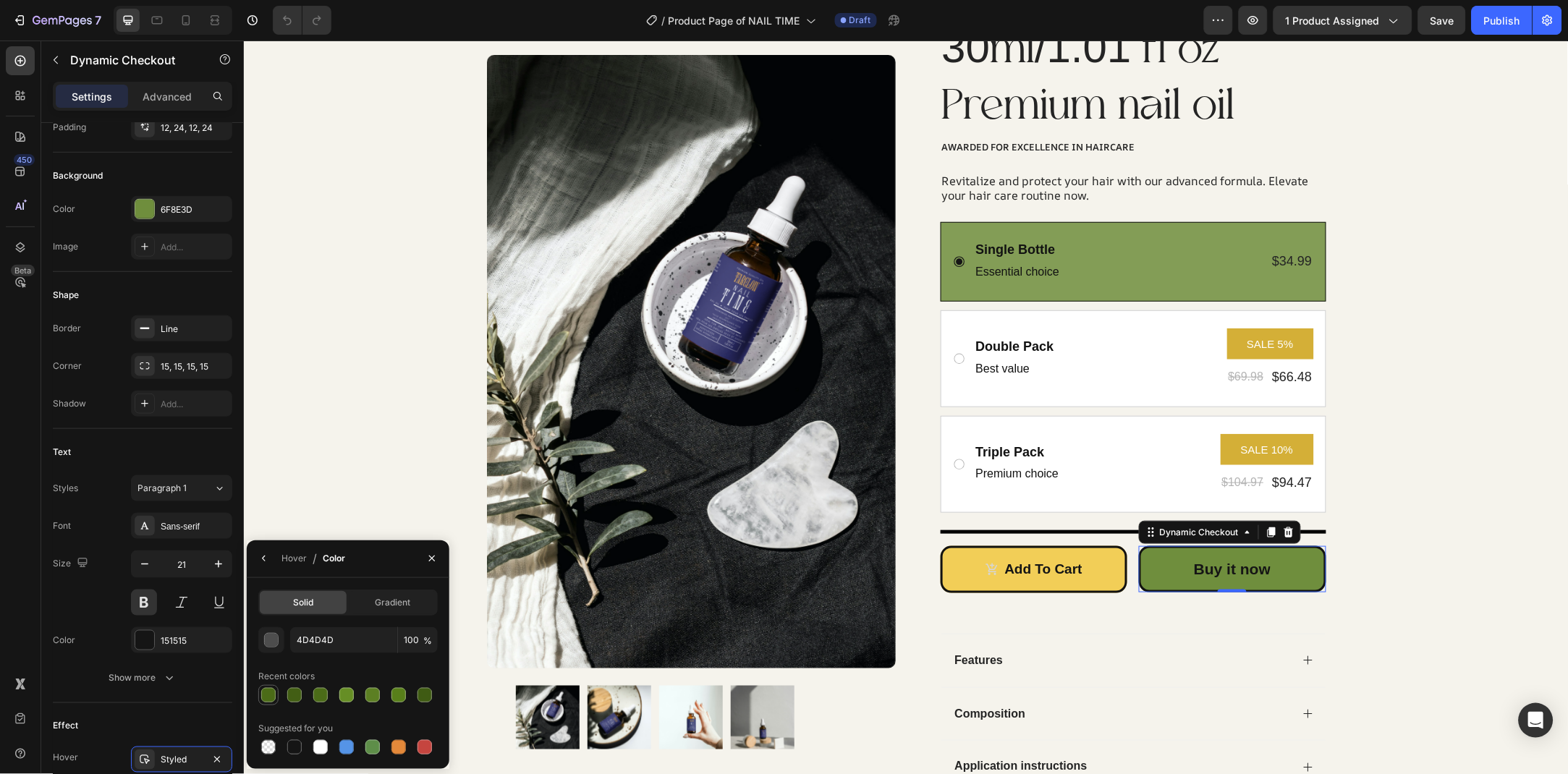
click at [276, 699] on div at bounding box center [268, 695] width 17 height 17
type input "4B6B17"
click at [436, 560] on icon "button" at bounding box center [431, 558] width 11 height 11
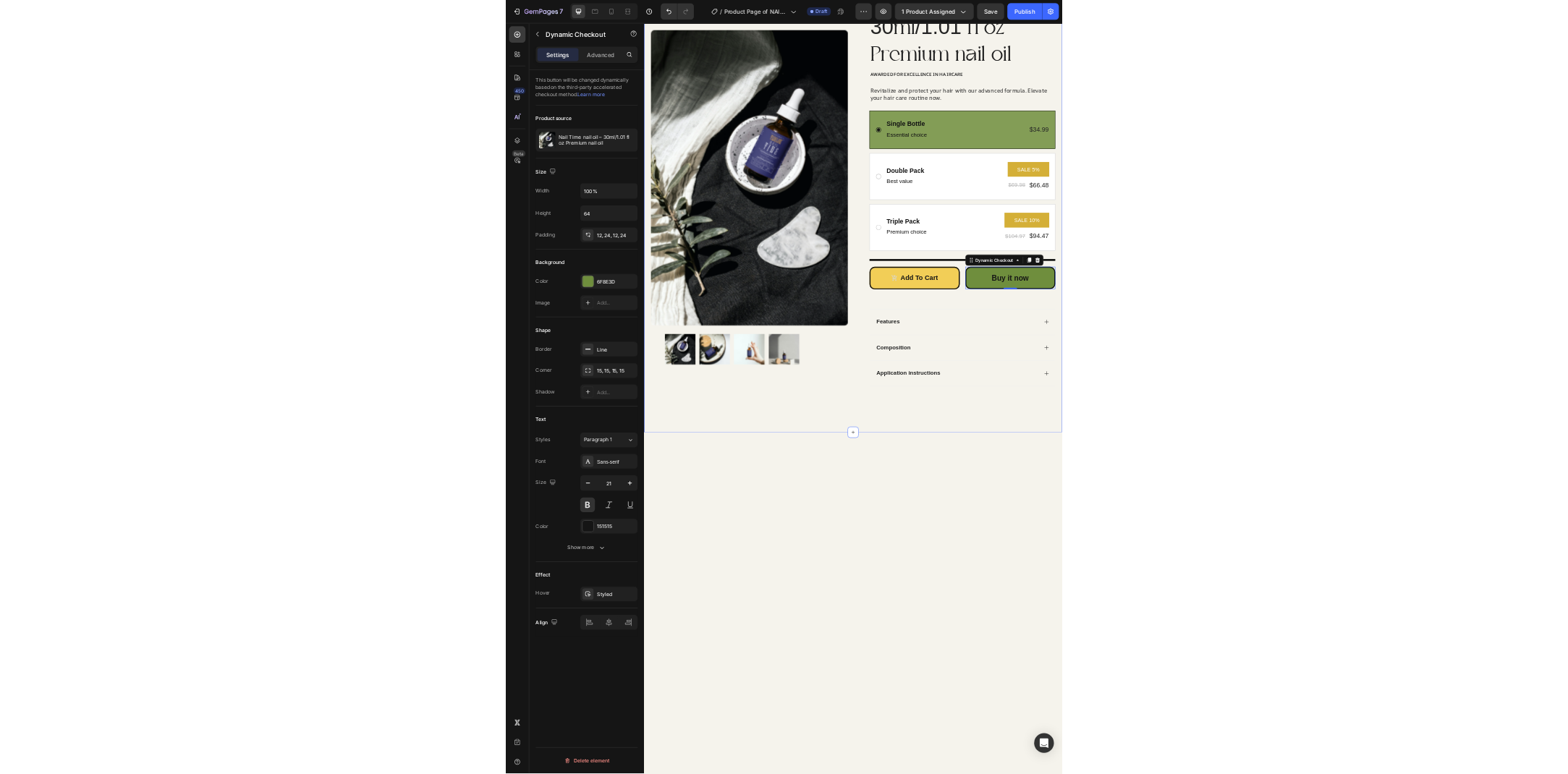
scroll to position [0, 0]
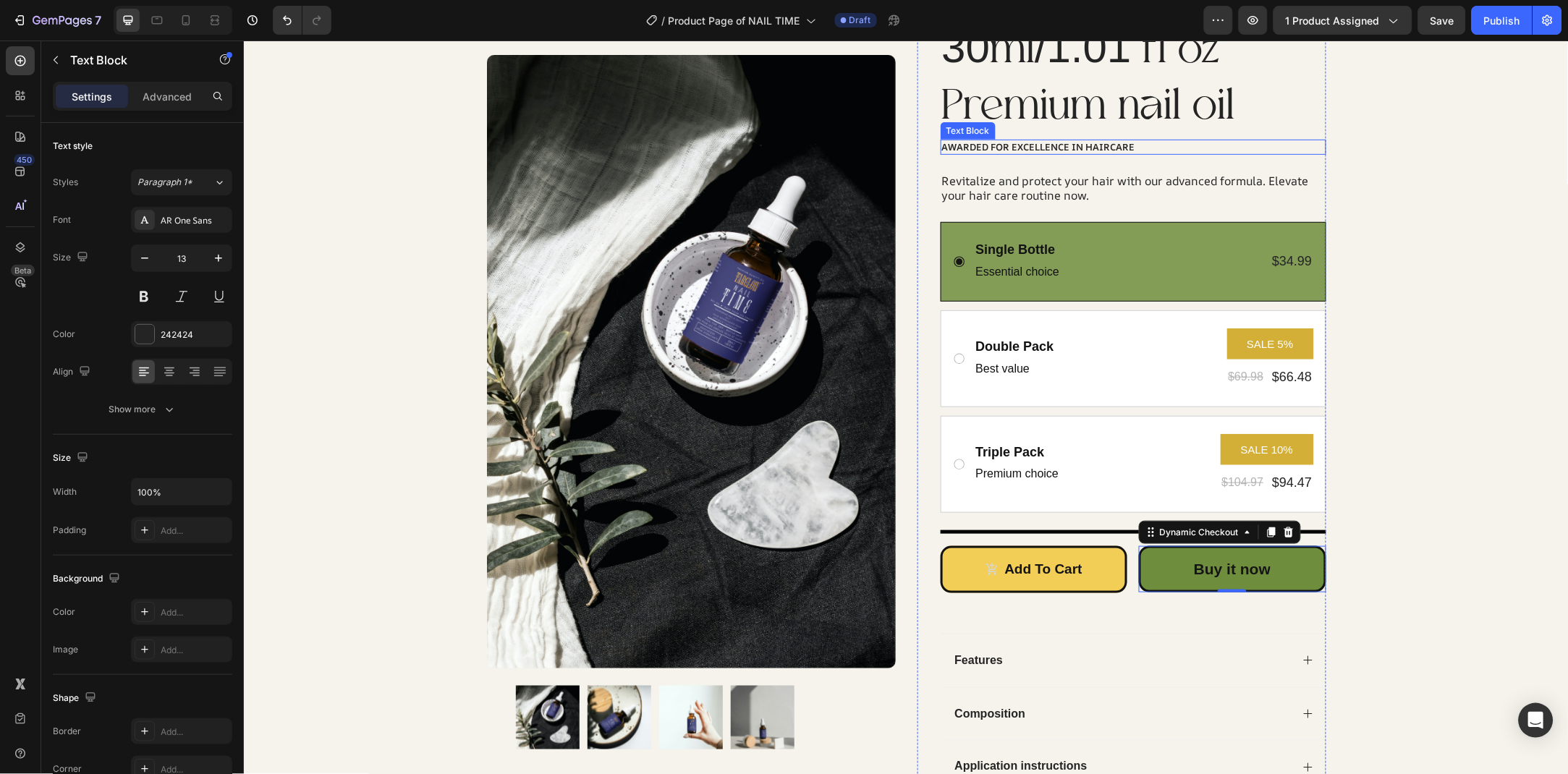
click at [1107, 143] on div "Awarded for Excellence in Haircare" at bounding box center [1132, 146] width 385 height 15
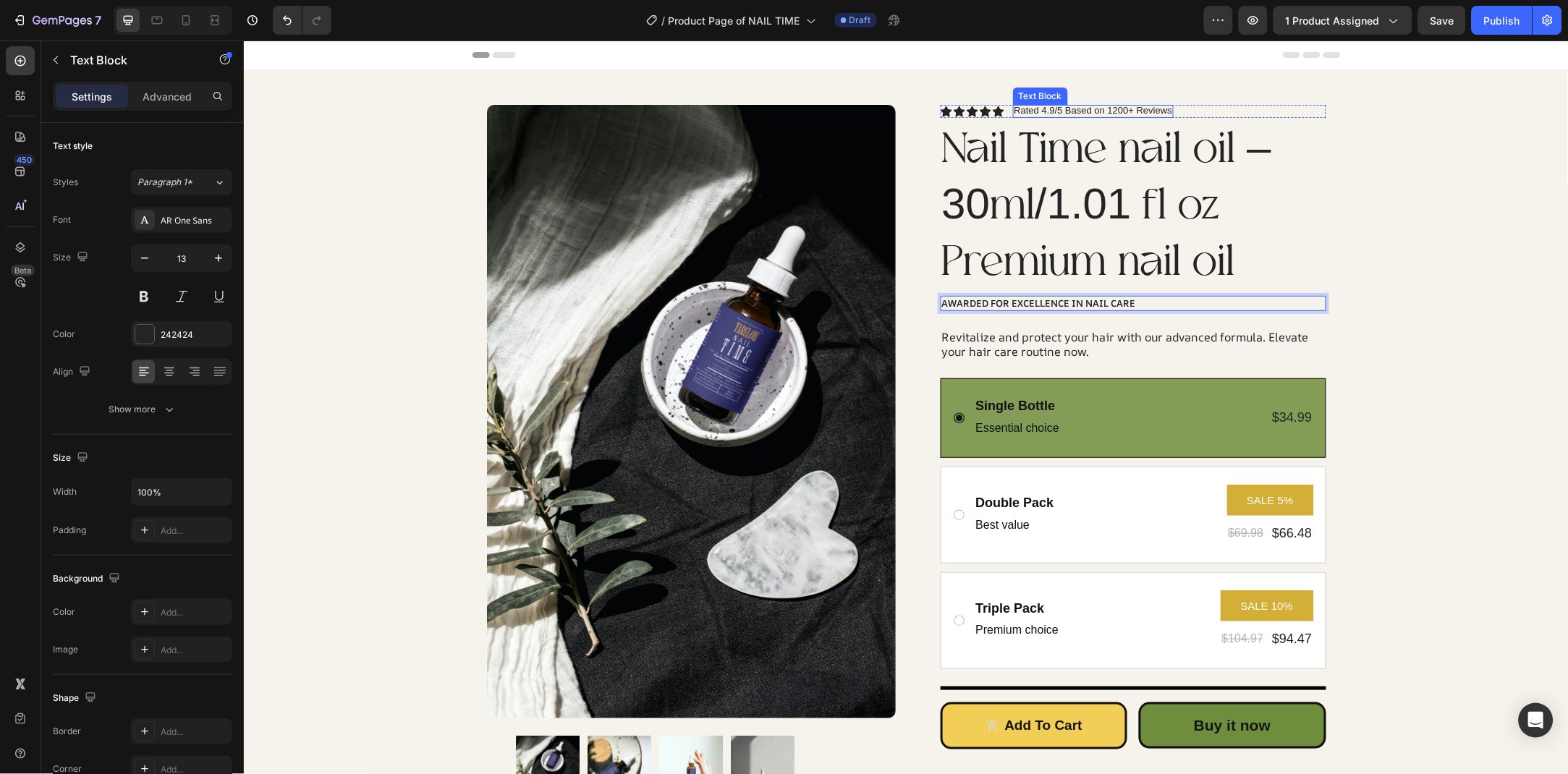
click at [1119, 105] on p "Rated 4.9/5 Based on 1200+ Reviews" at bounding box center [1093, 109] width 158 height 11
click at [1123, 107] on p "Rated 4.9/5 Based on 1200+ Reviews" at bounding box center [1093, 109] width 158 height 11
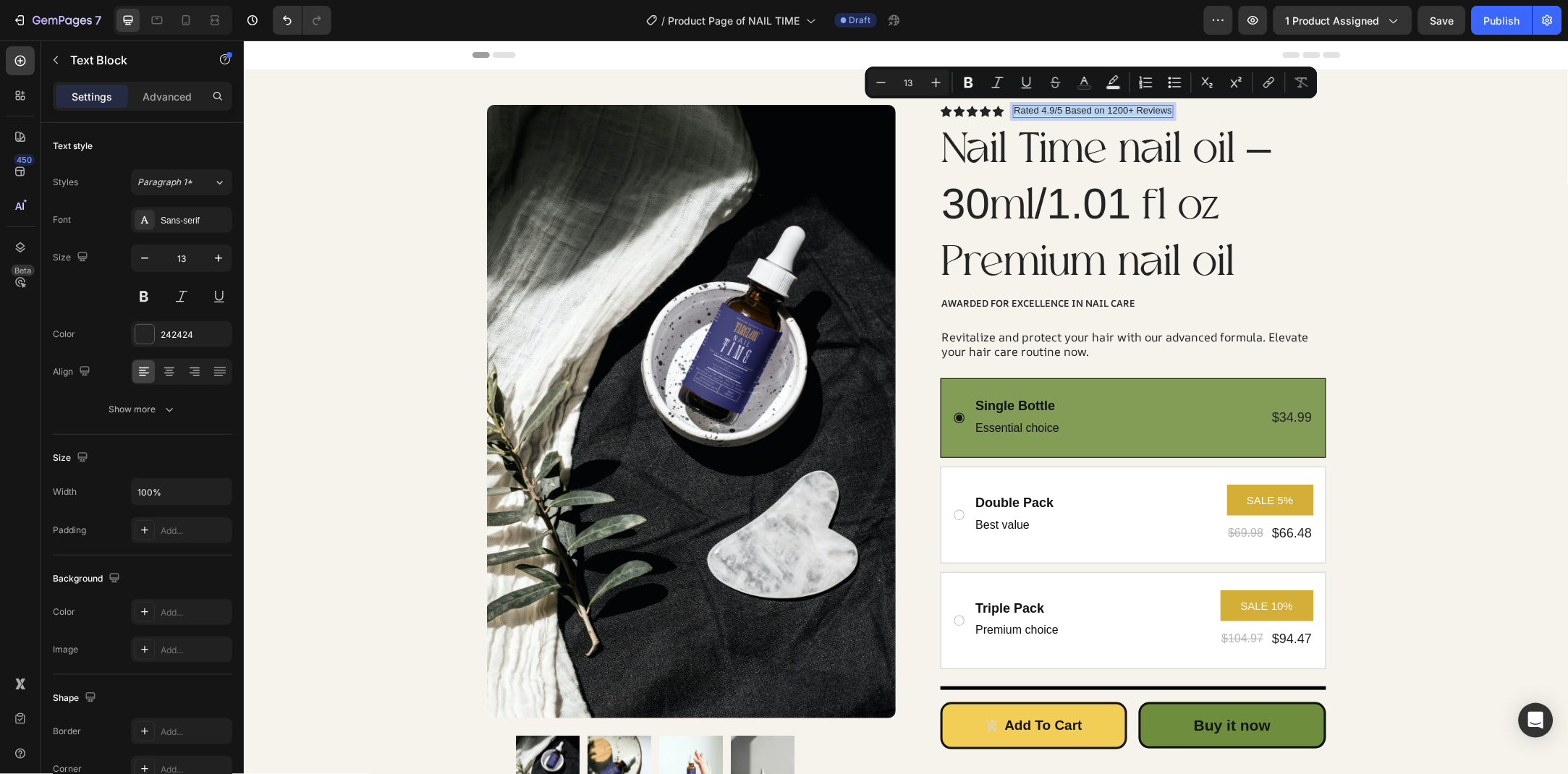
click at [1123, 107] on p "Rated 4.9/5 Based on 1200+ Reviews" at bounding box center [1093, 109] width 158 height 11
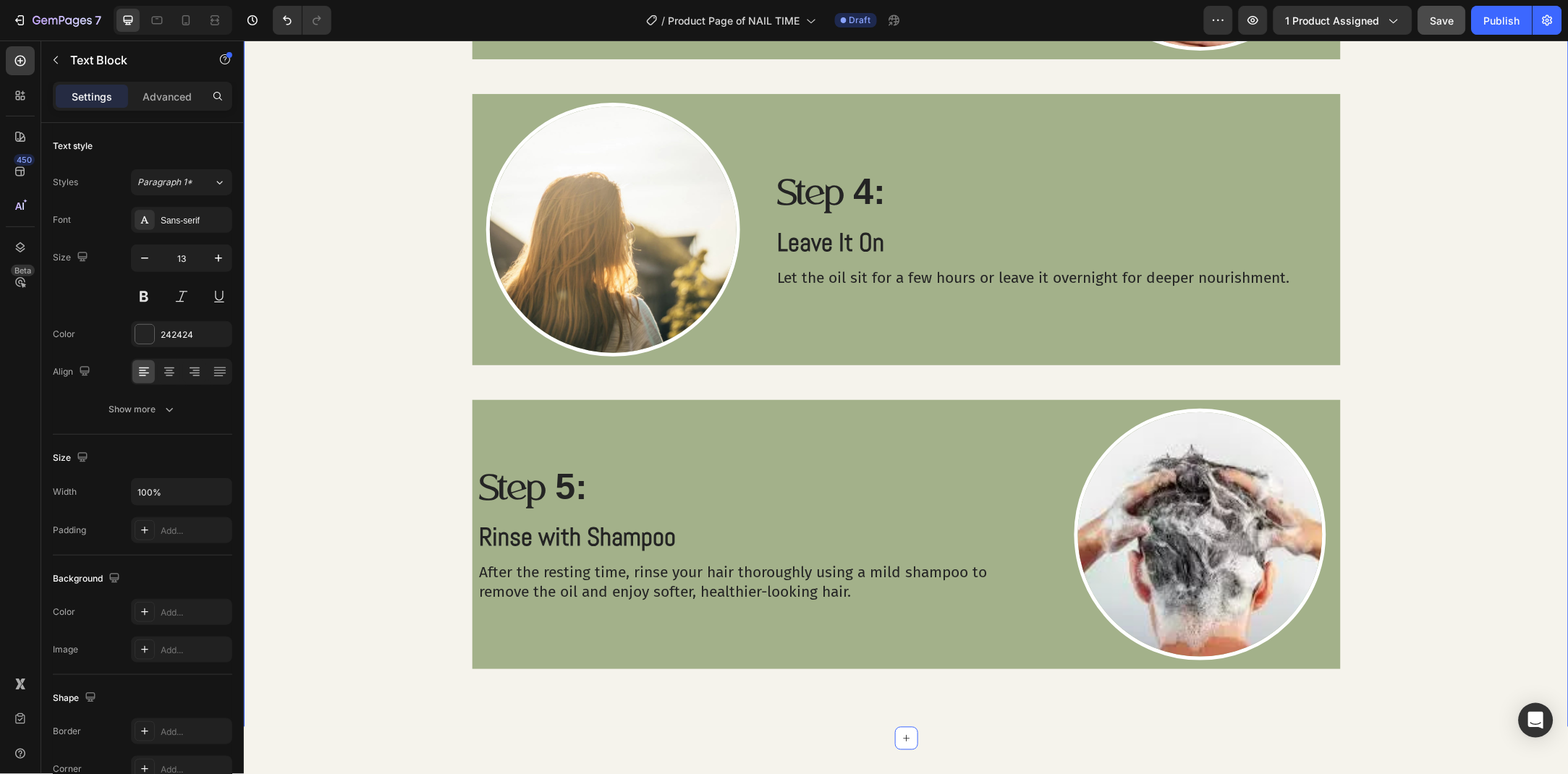
scroll to position [2291, 0]
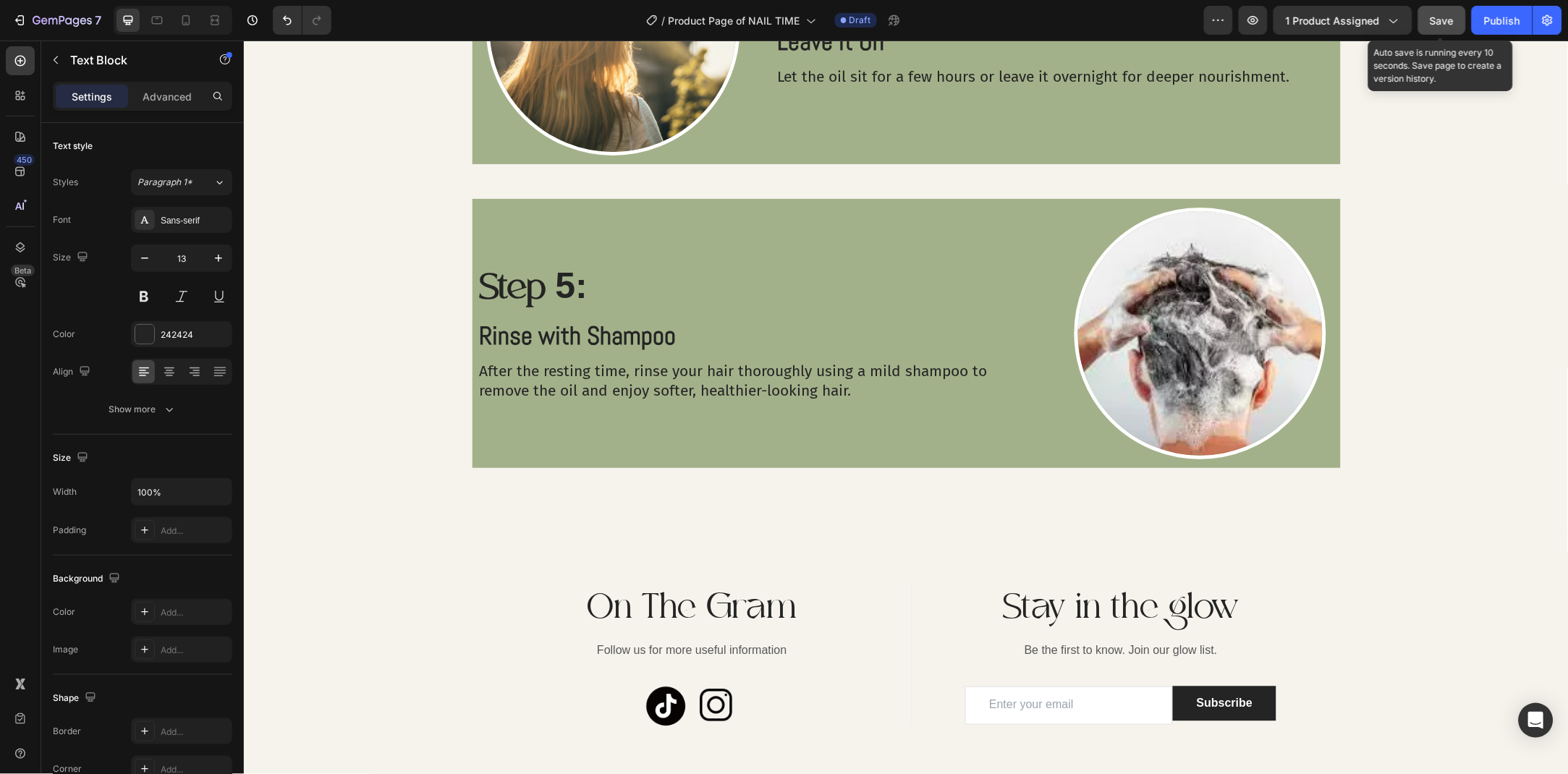
click at [1433, 31] on button "Save" at bounding box center [1442, 20] width 48 height 29
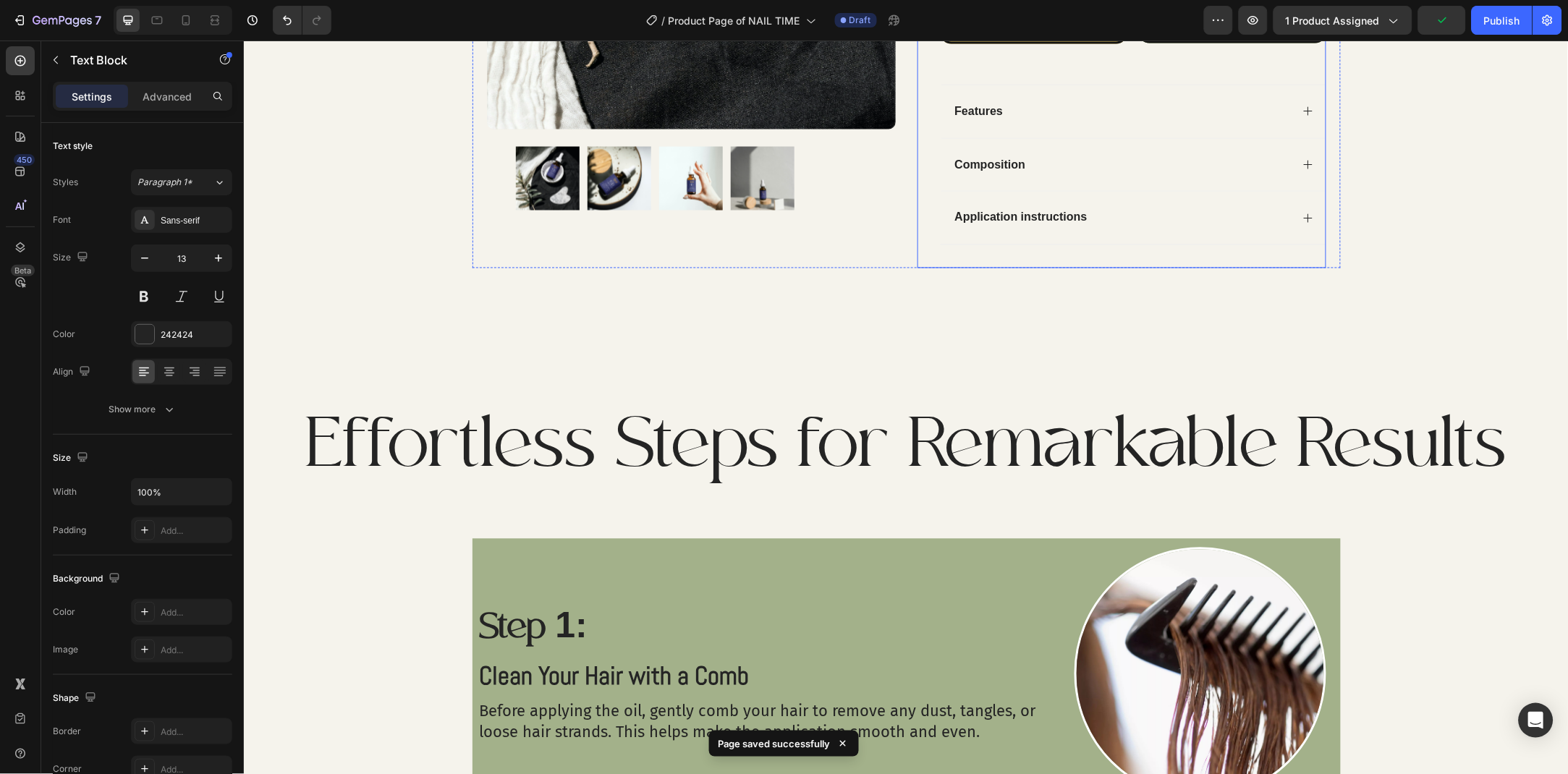
scroll to position [482, 0]
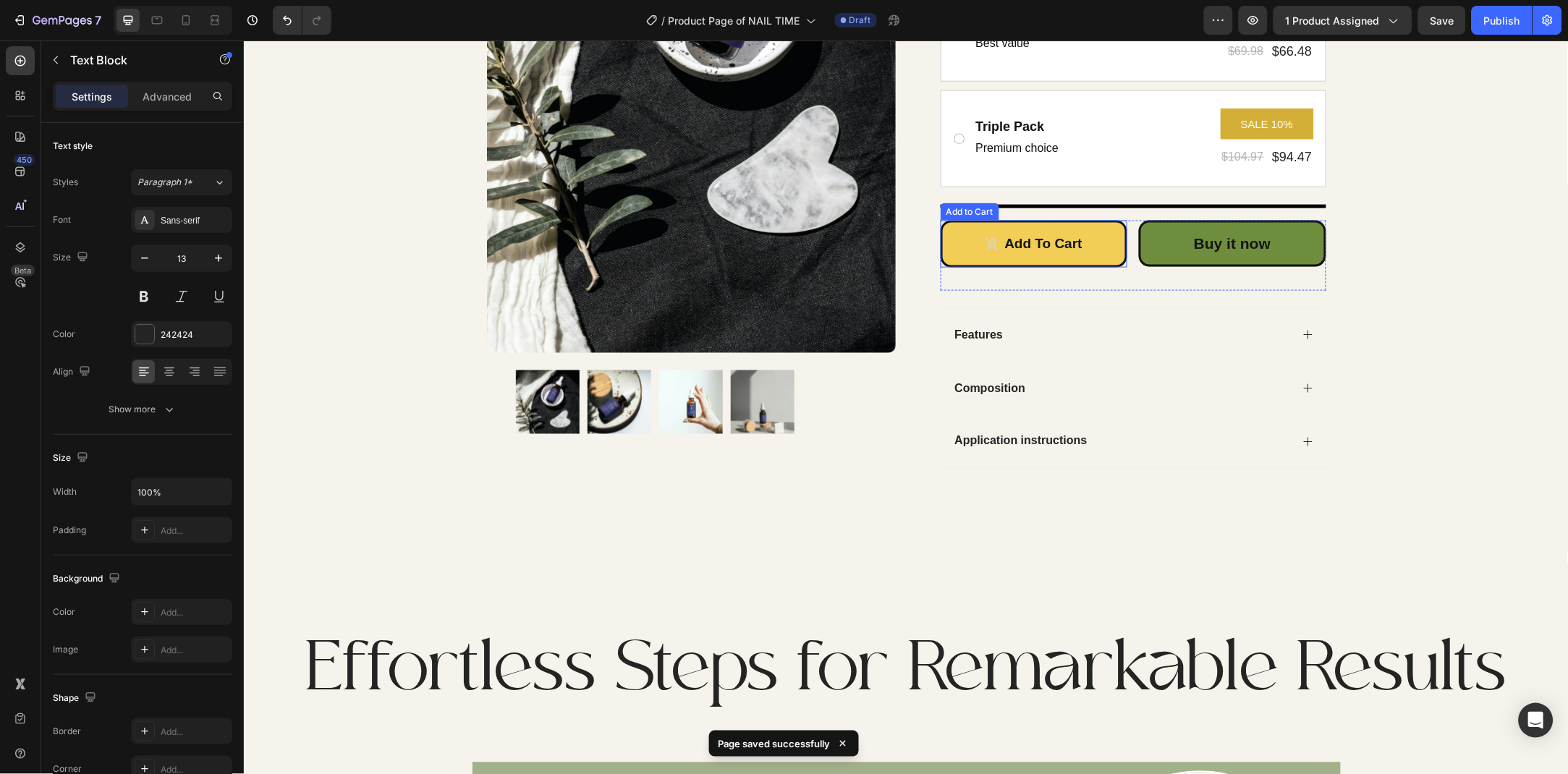
click at [966, 249] on button "Add to cart" at bounding box center [1033, 243] width 188 height 47
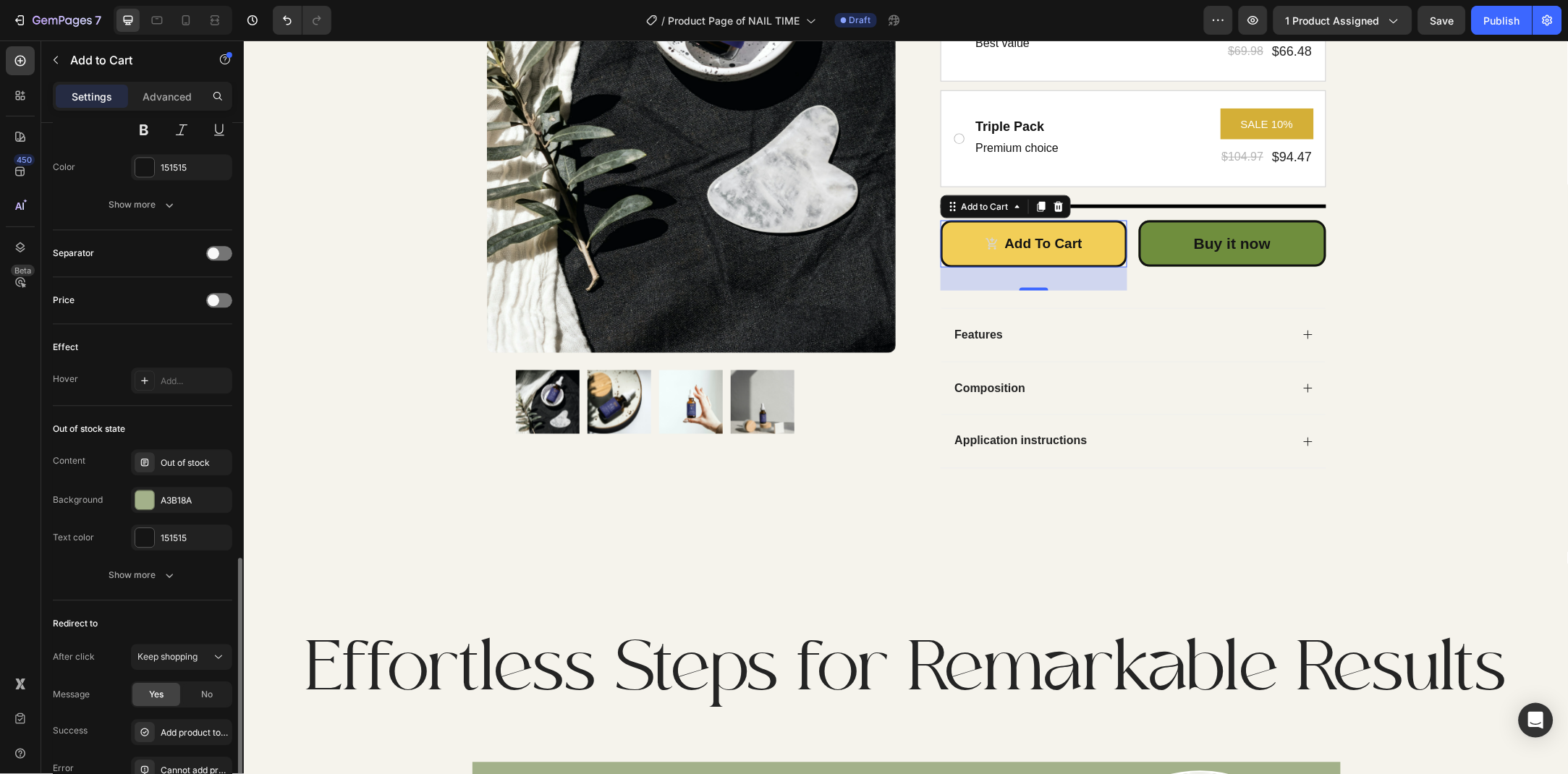
scroll to position [968, 0]
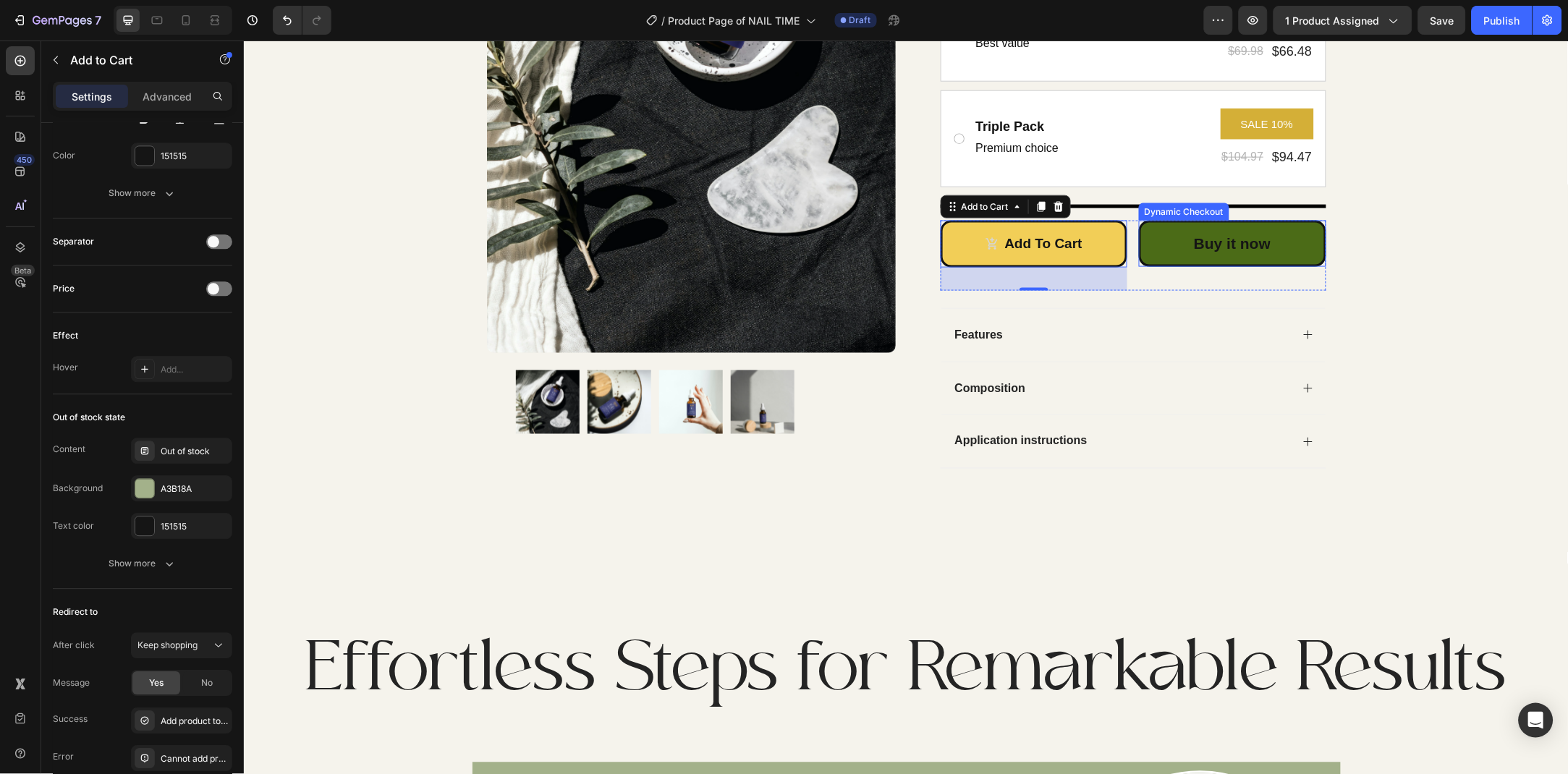
click at [1283, 238] on button "Buy it now" at bounding box center [1231, 243] width 188 height 46
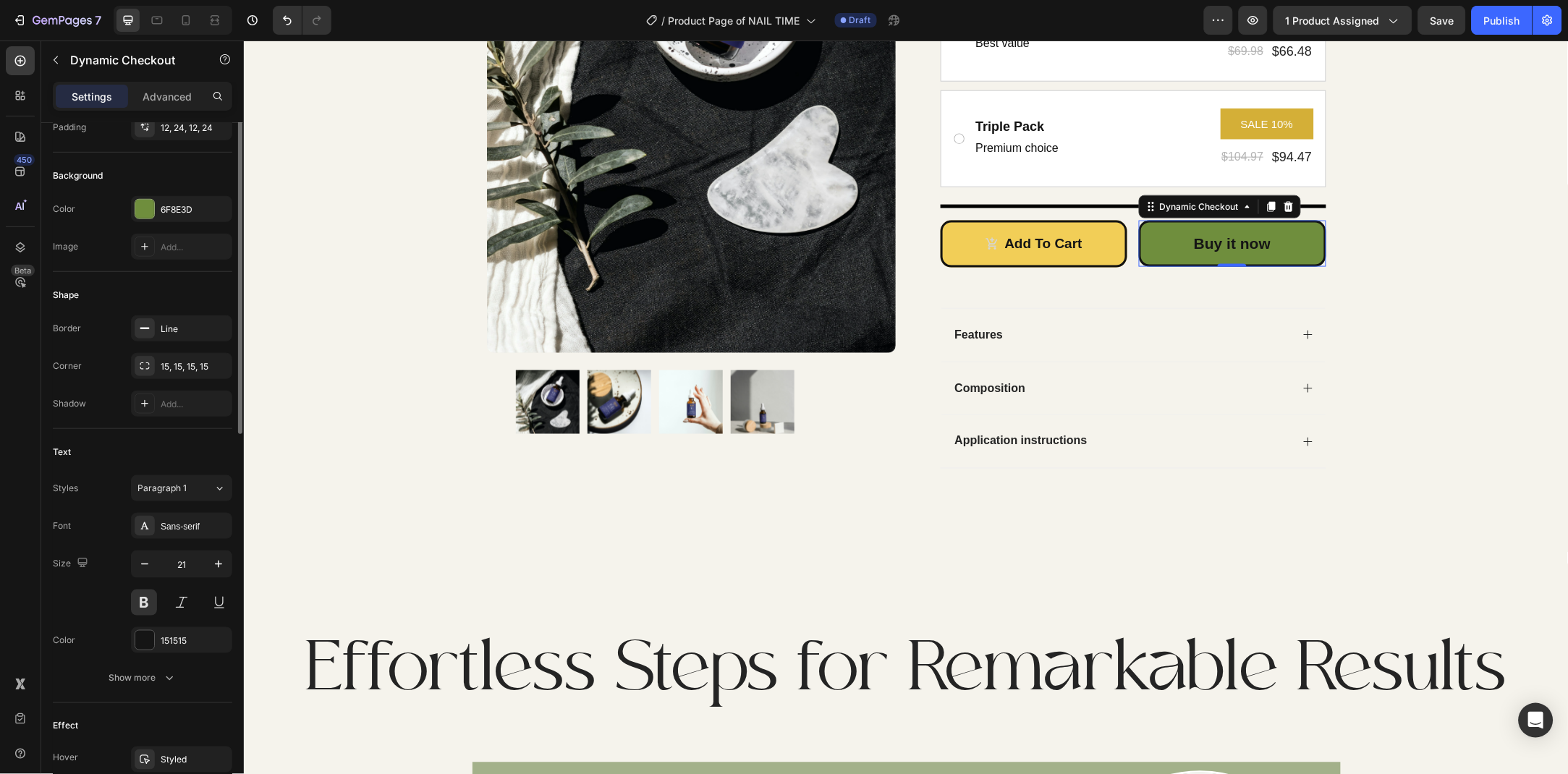
scroll to position [0, 0]
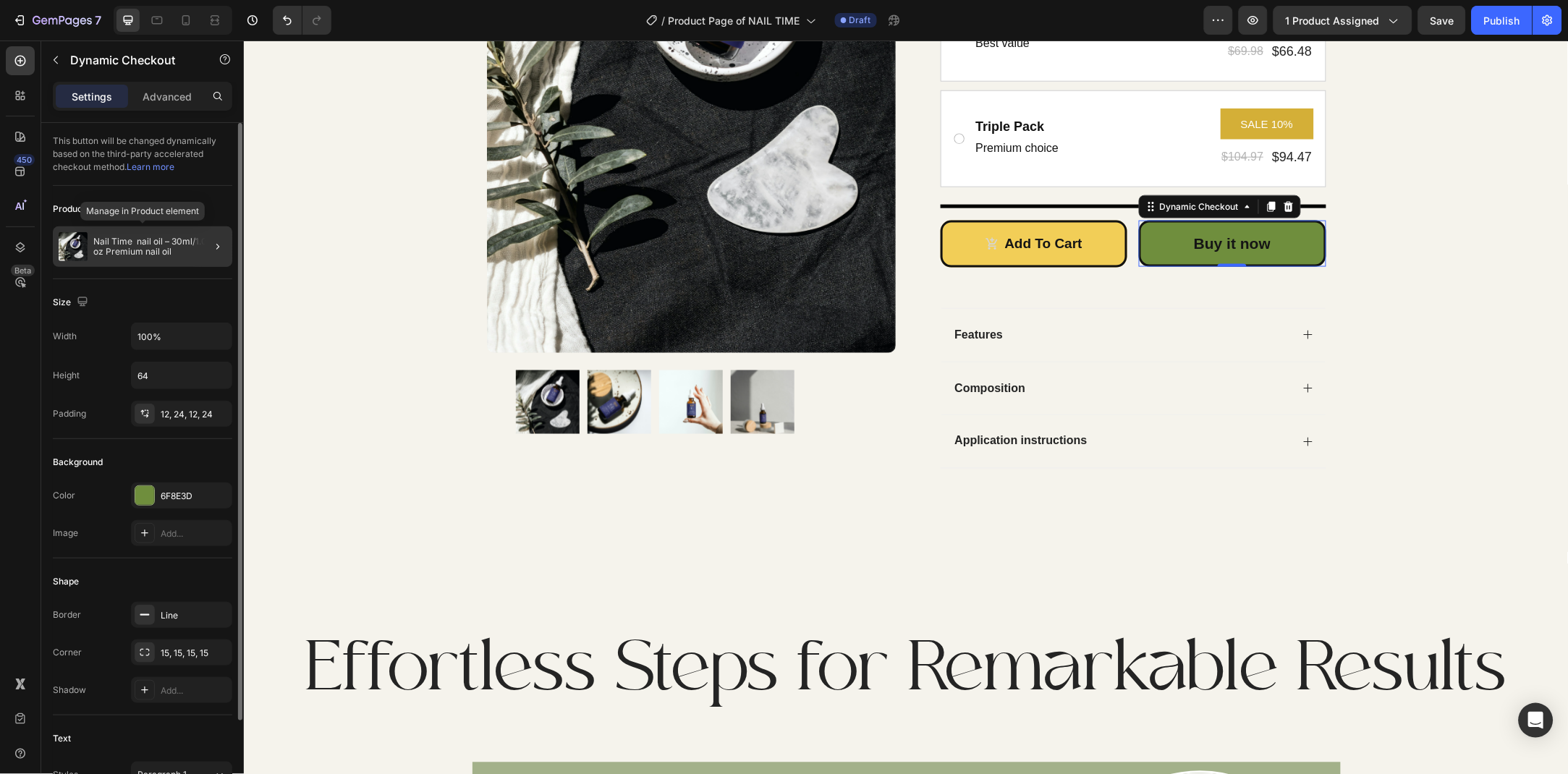
click at [189, 245] on p "Nail Time nail oil – 30ml/1.01 fl oz Premium nail oil" at bounding box center [160, 247] width 133 height 20
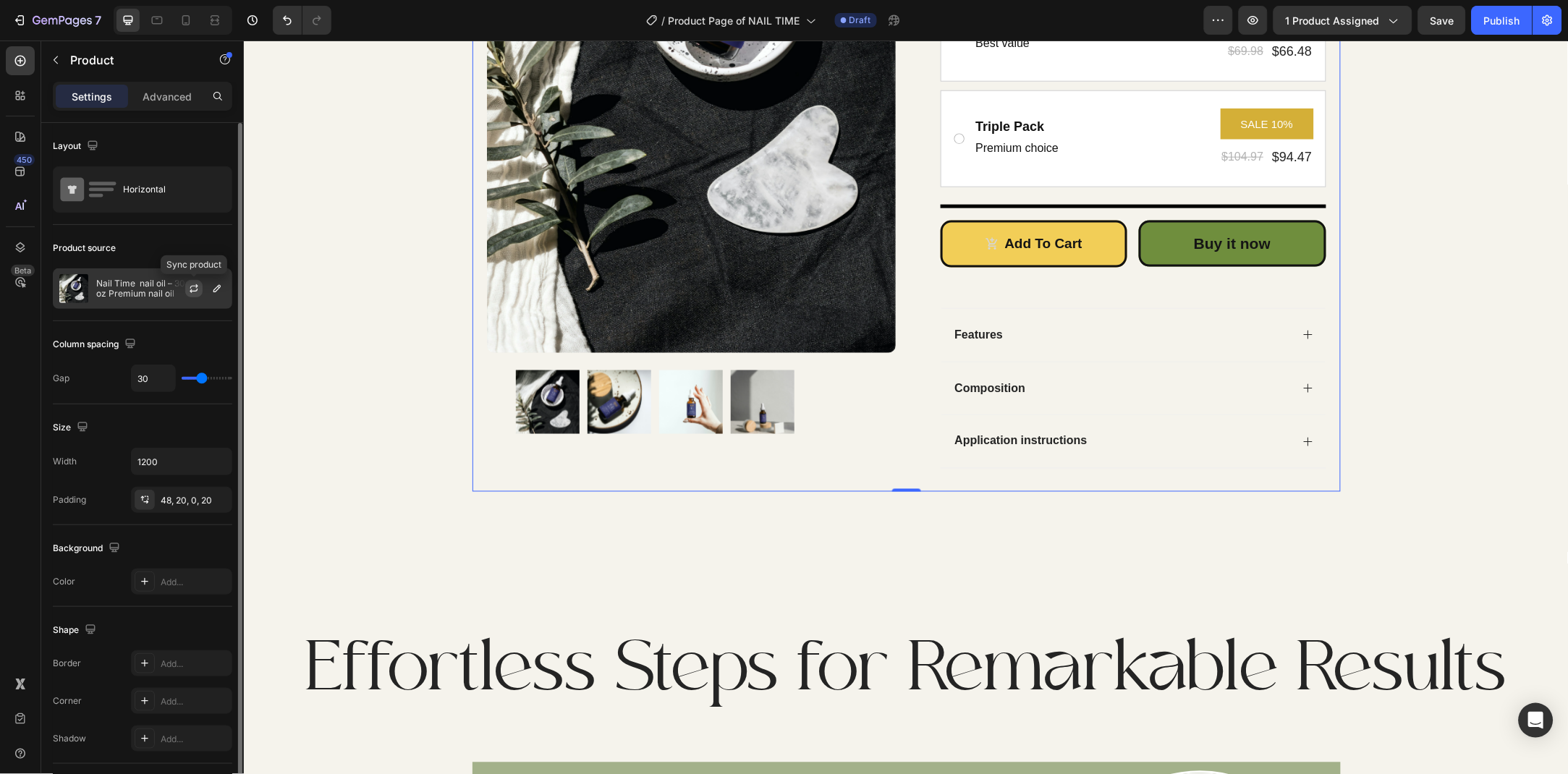
click at [191, 285] on icon "button" at bounding box center [193, 288] width 11 height 11
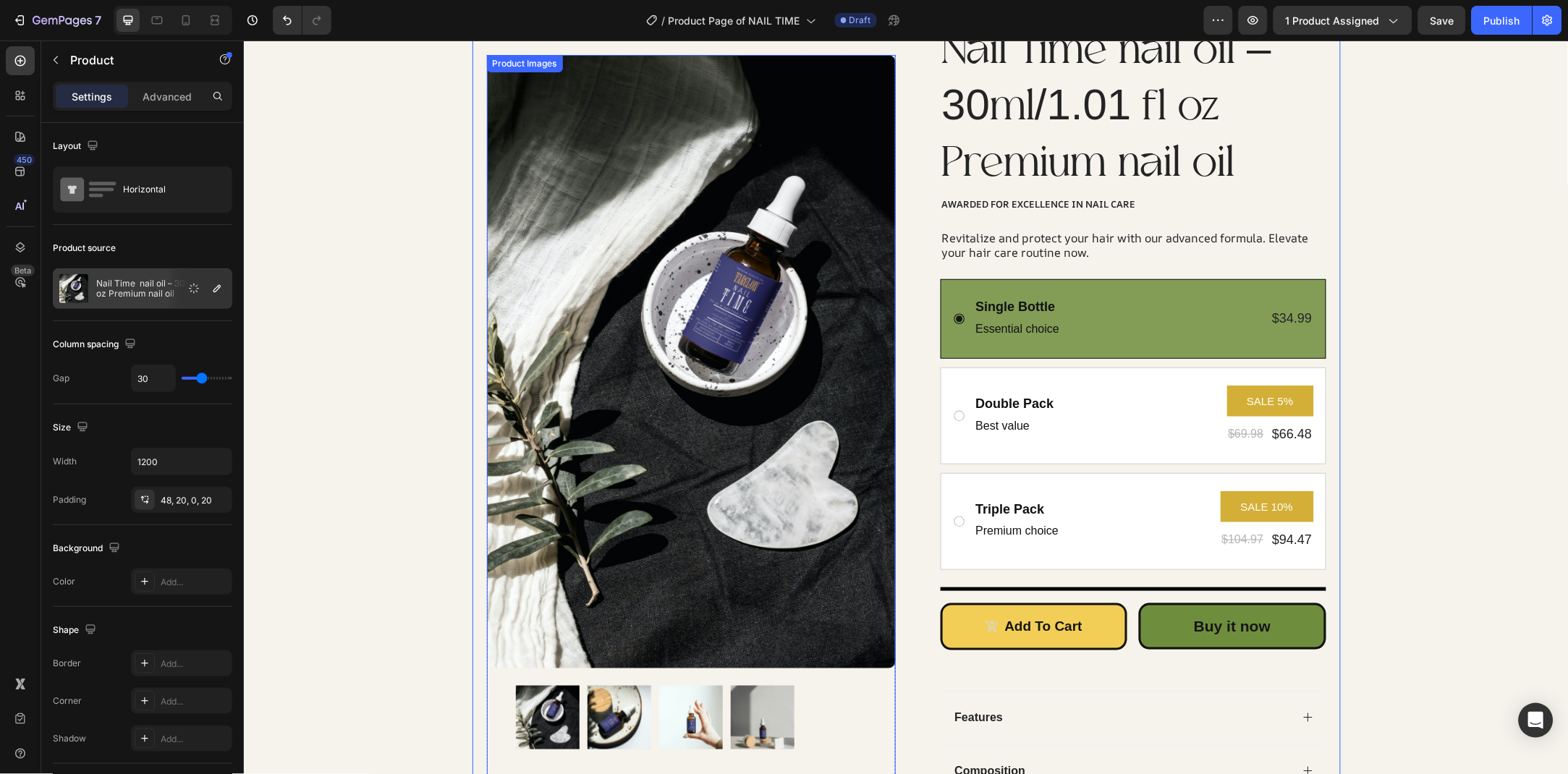
scroll to position [90, 0]
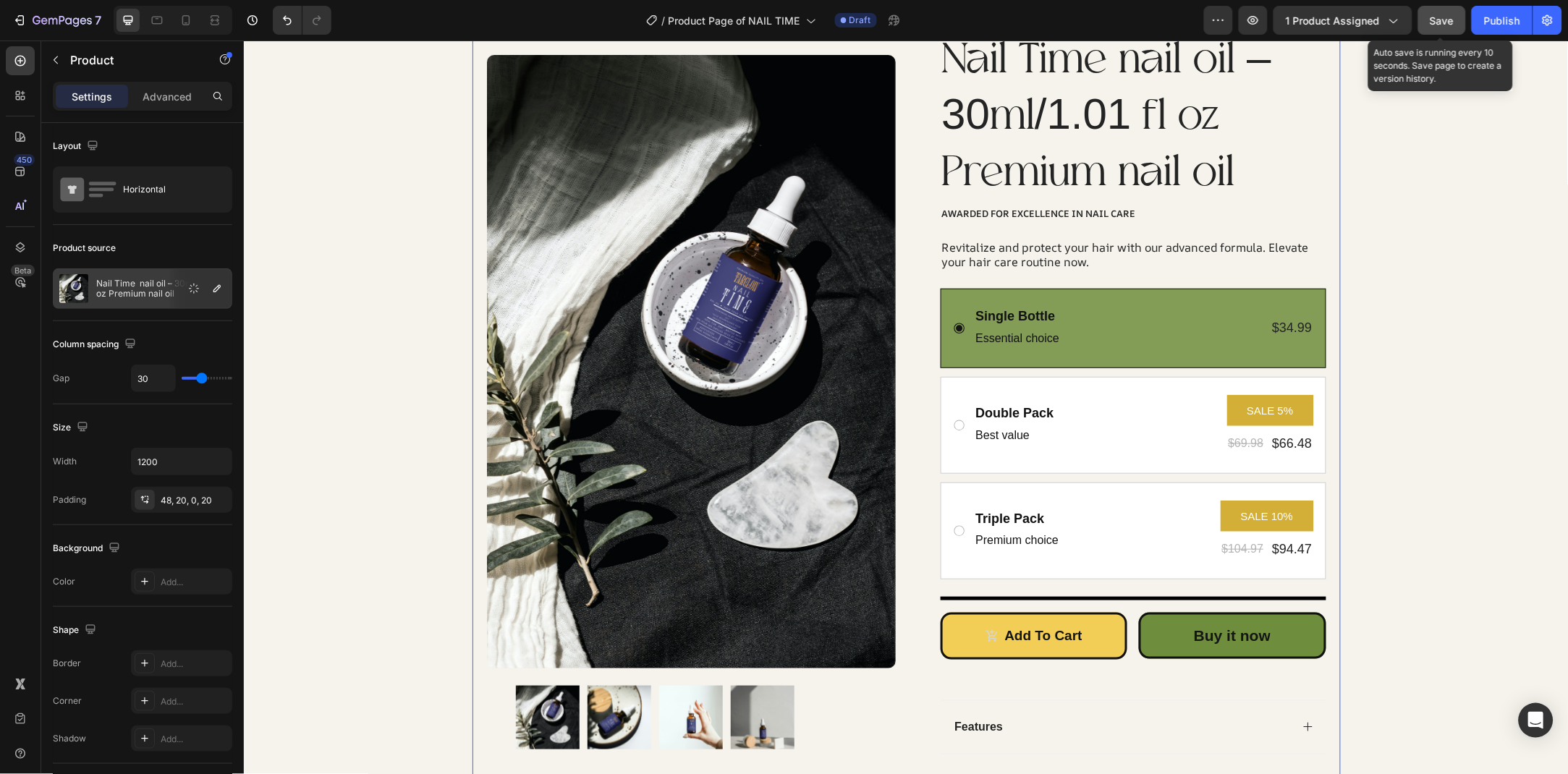
click at [1431, 30] on button "Save" at bounding box center [1442, 20] width 48 height 29
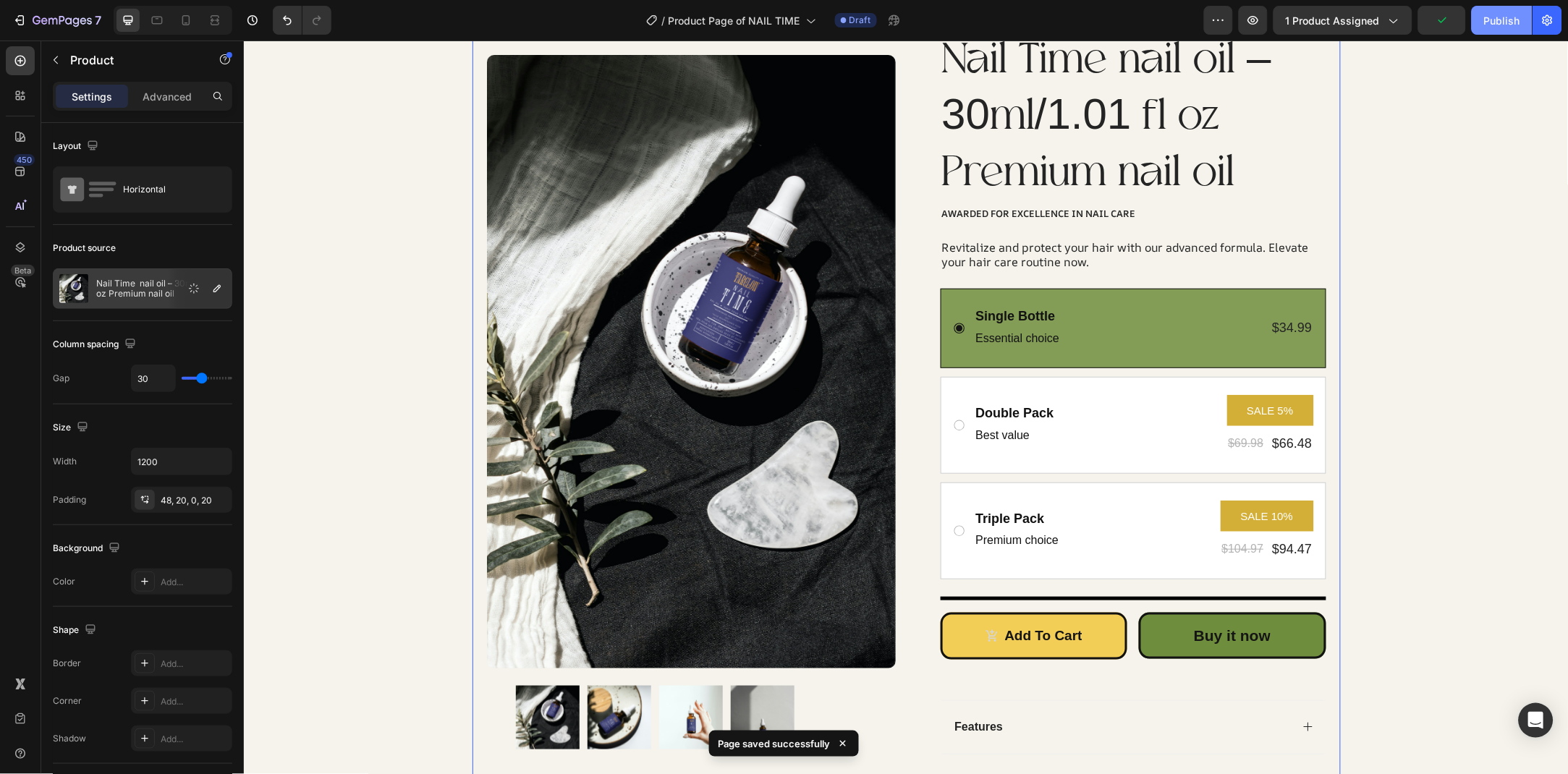
click at [1482, 28] on button "Publish" at bounding box center [1502, 20] width 61 height 29
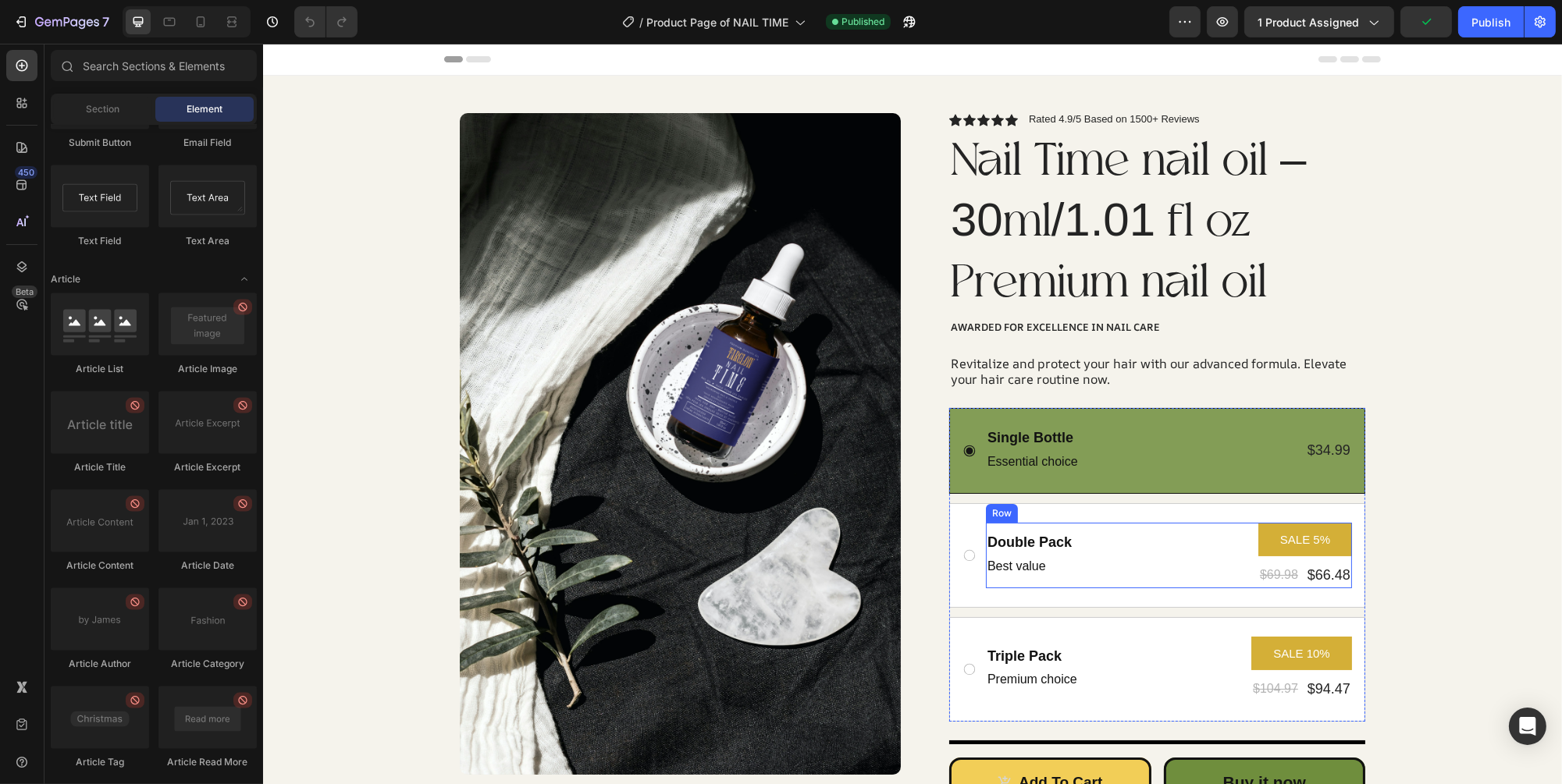
scroll to position [85, 0]
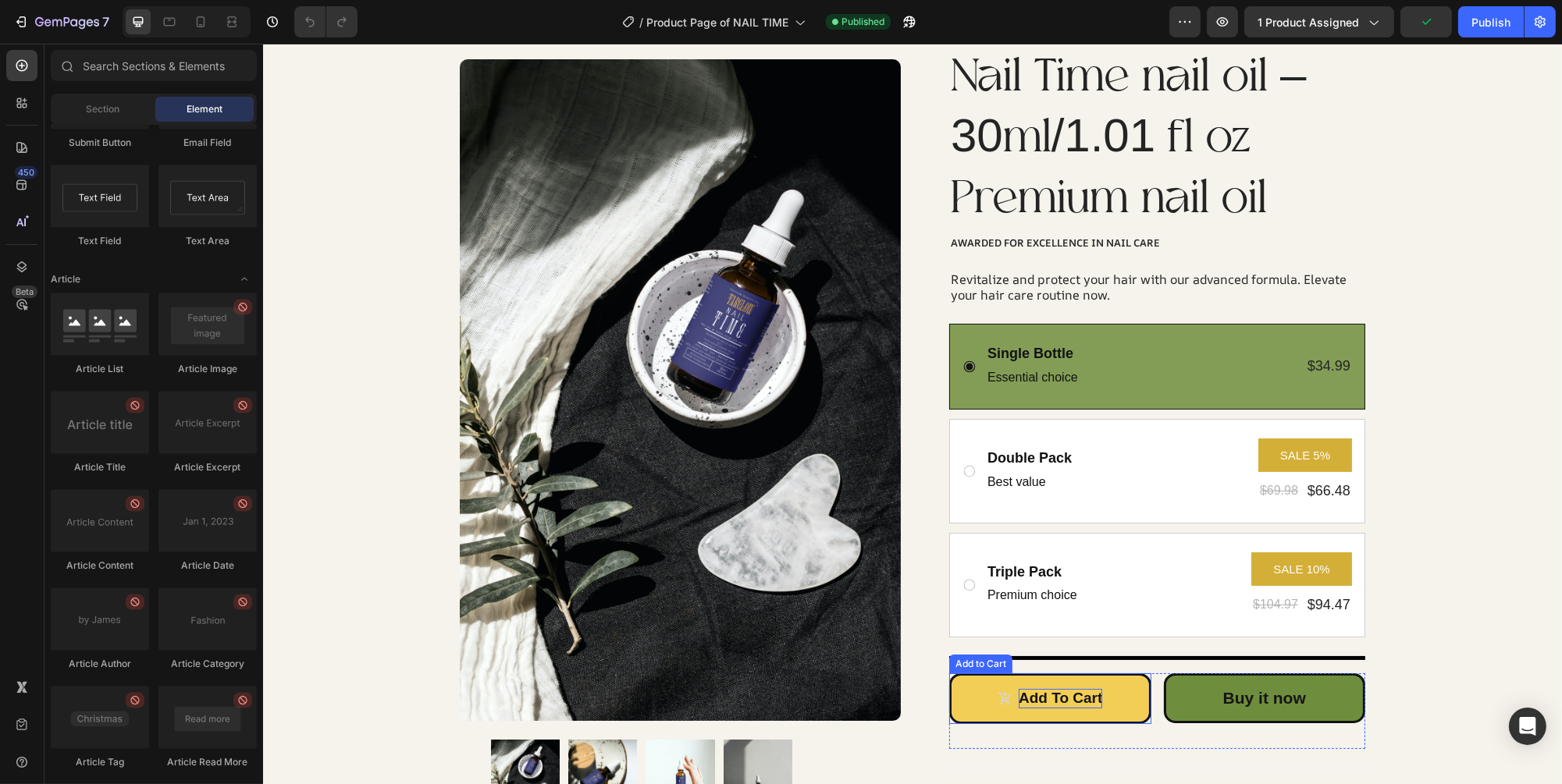
click at [1098, 704] on div "Add to cart" at bounding box center [1060, 699] width 84 height 19
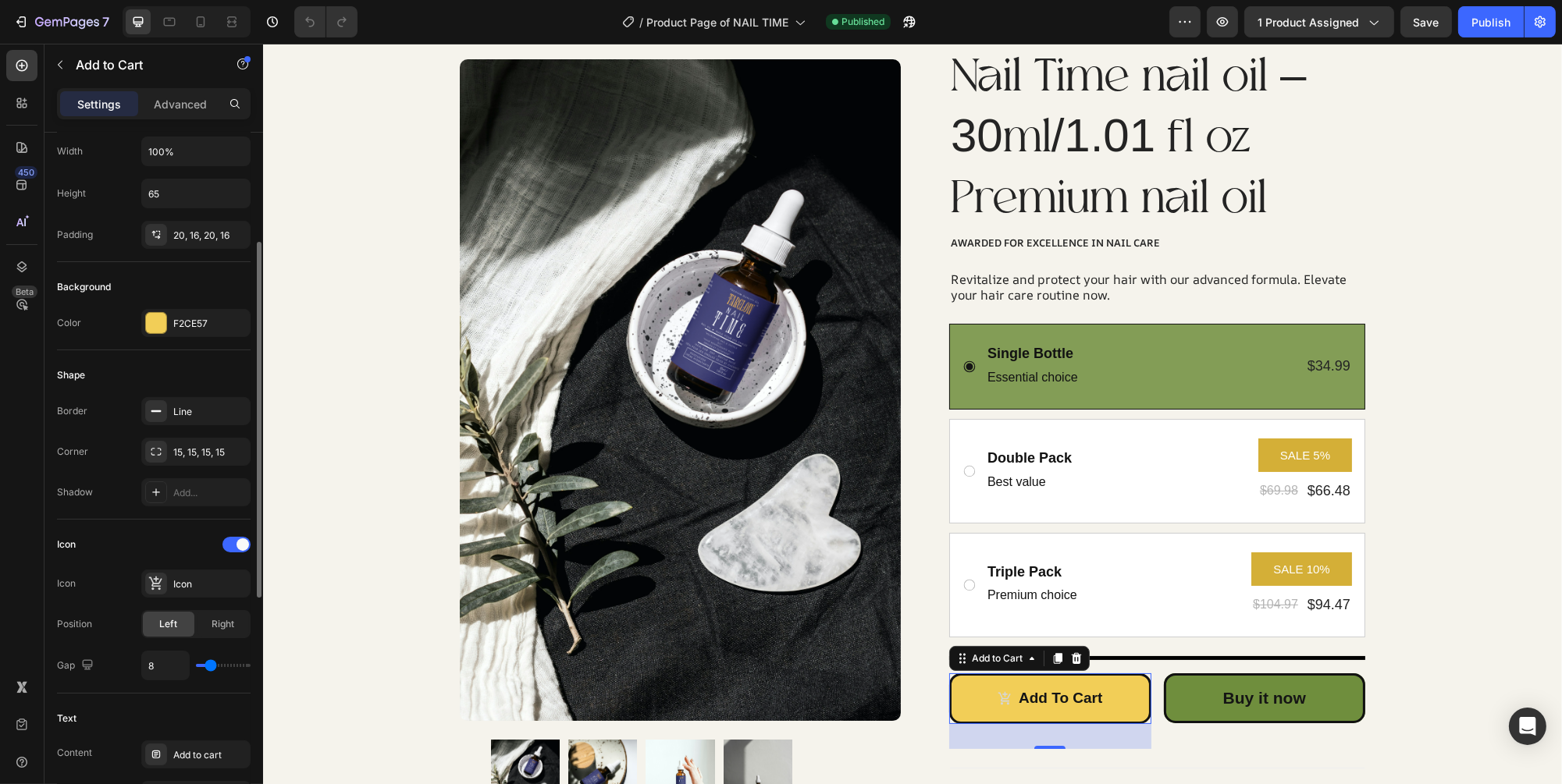
scroll to position [1090, 0]
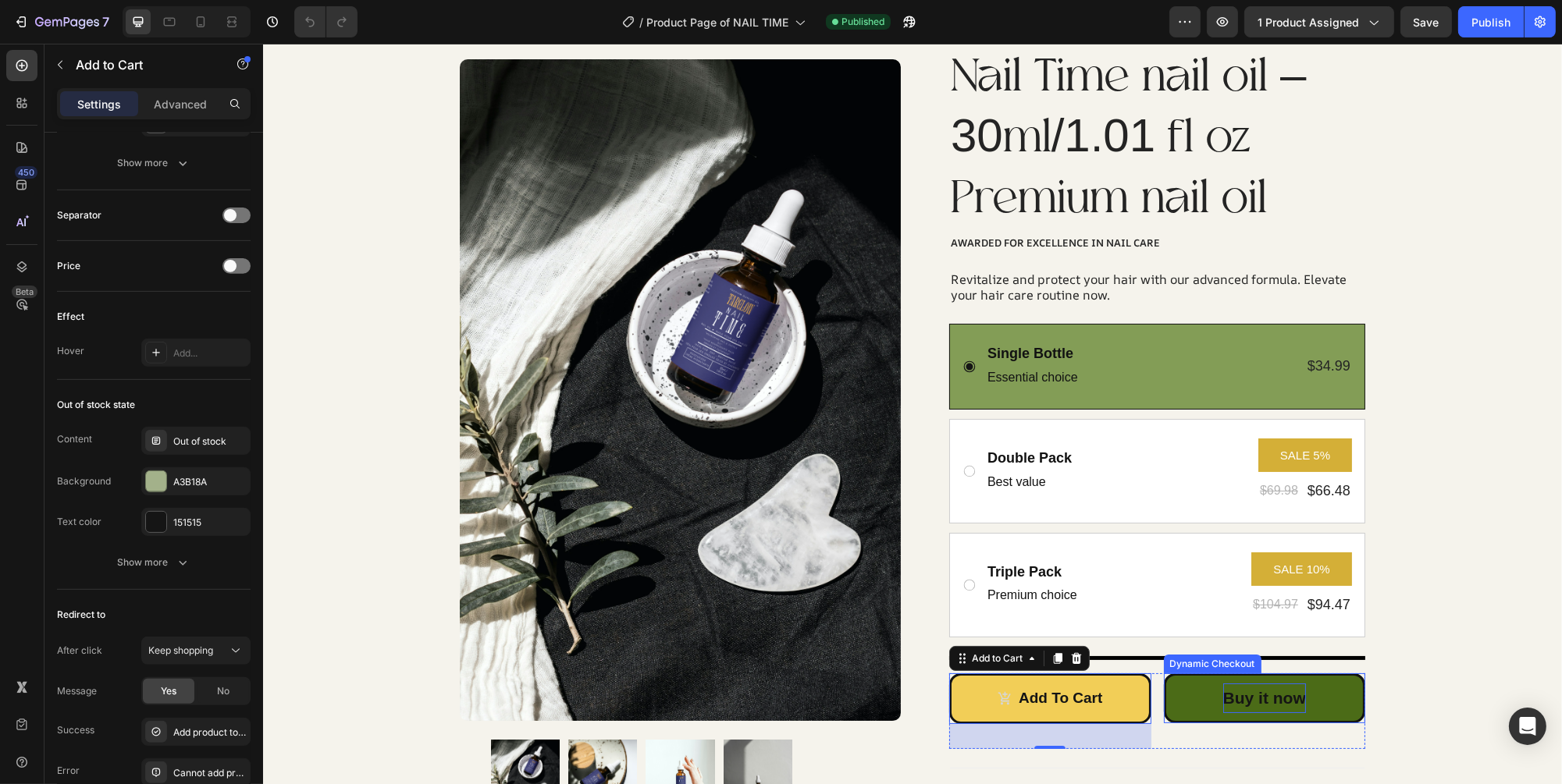
click at [1244, 707] on div "Buy it now" at bounding box center [1264, 698] width 83 height 30
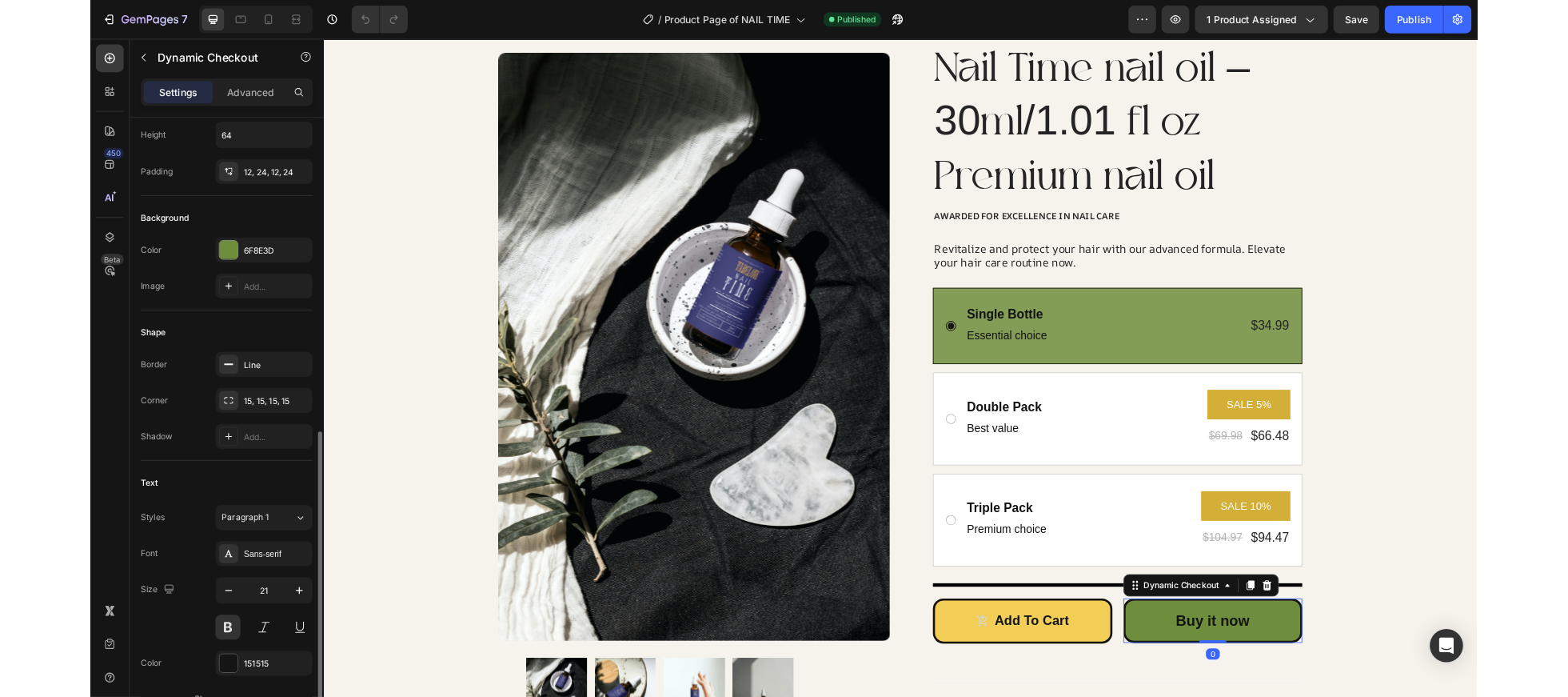
scroll to position [366, 0]
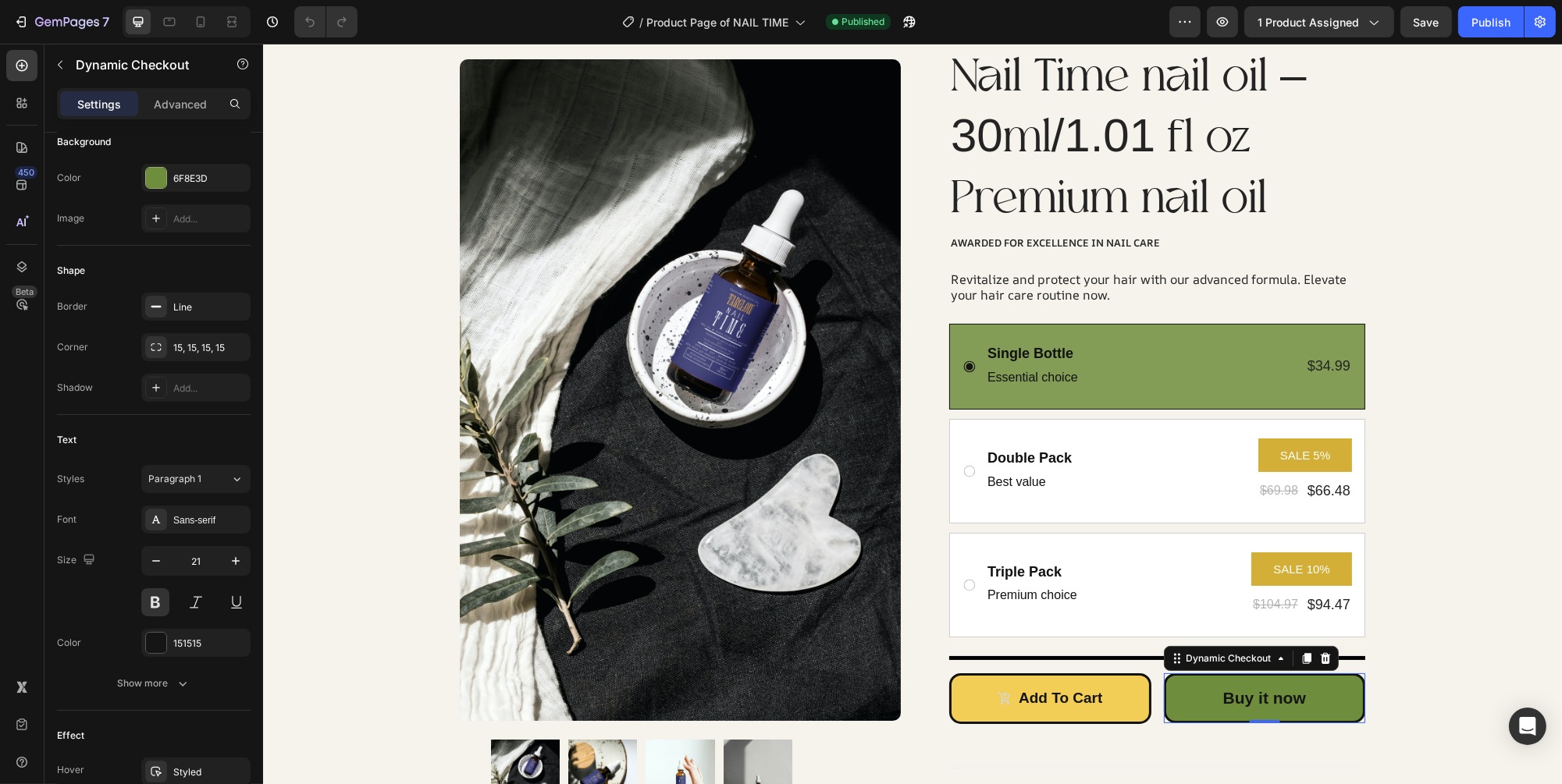
click at [1462, 0] on html "7 Version history / Product Page of NAIL TIME Published Preview 1 product assig…" at bounding box center [781, 0] width 1562 height 0
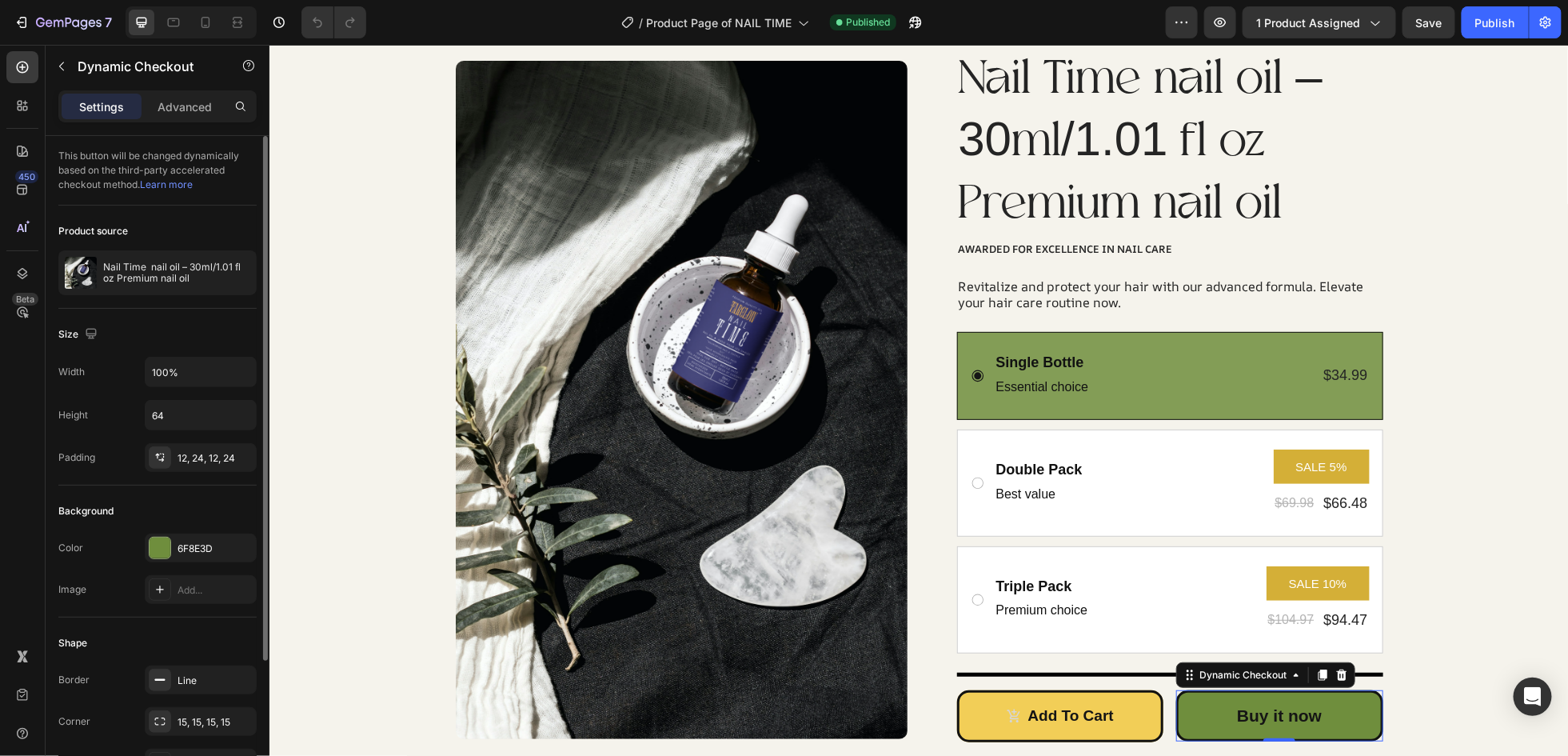
scroll to position [415, 0]
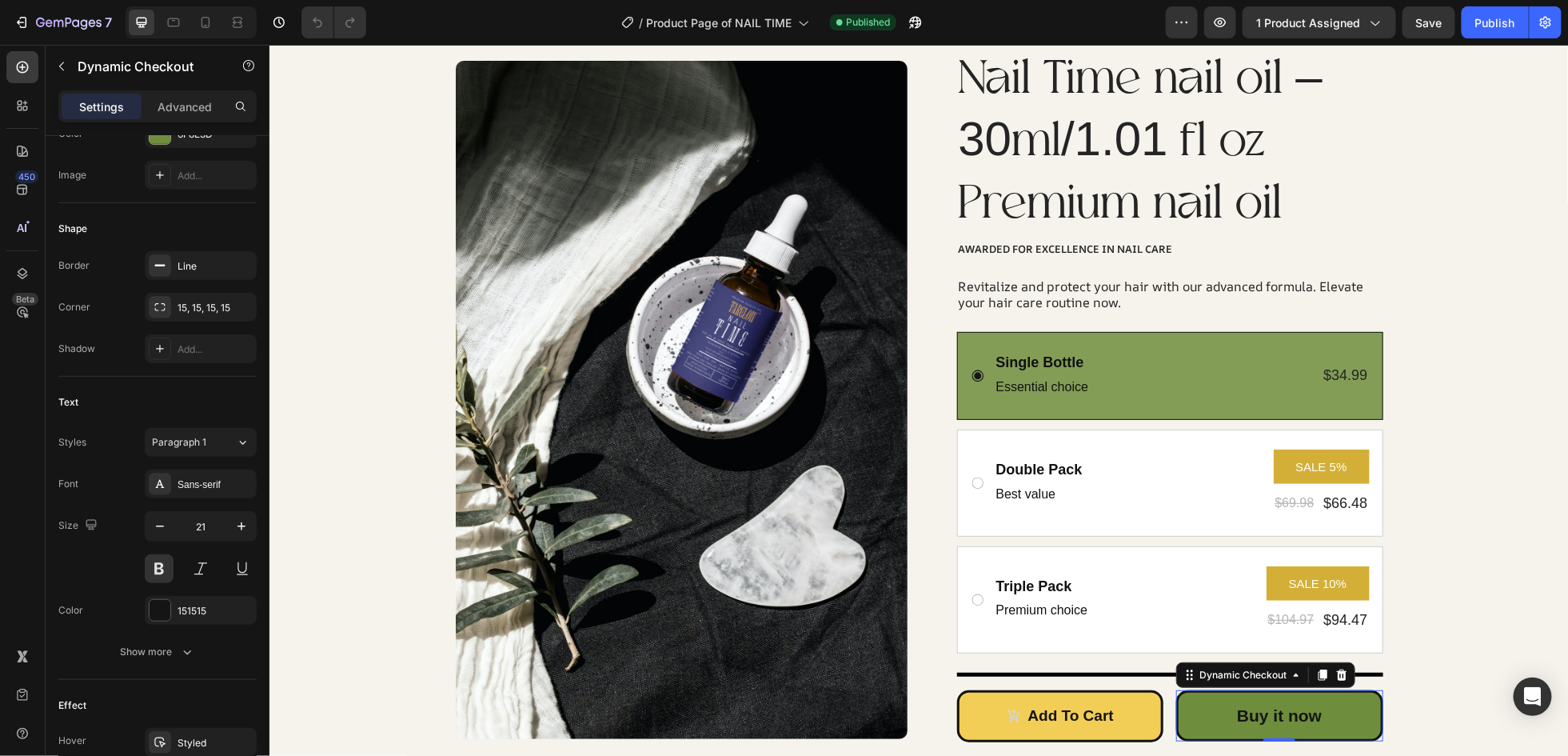
click at [1481, 0] on html "7 Version history / Product Page of NAIL TIME Published Preview 1 product assig…" at bounding box center [784, 0] width 1568 height 0
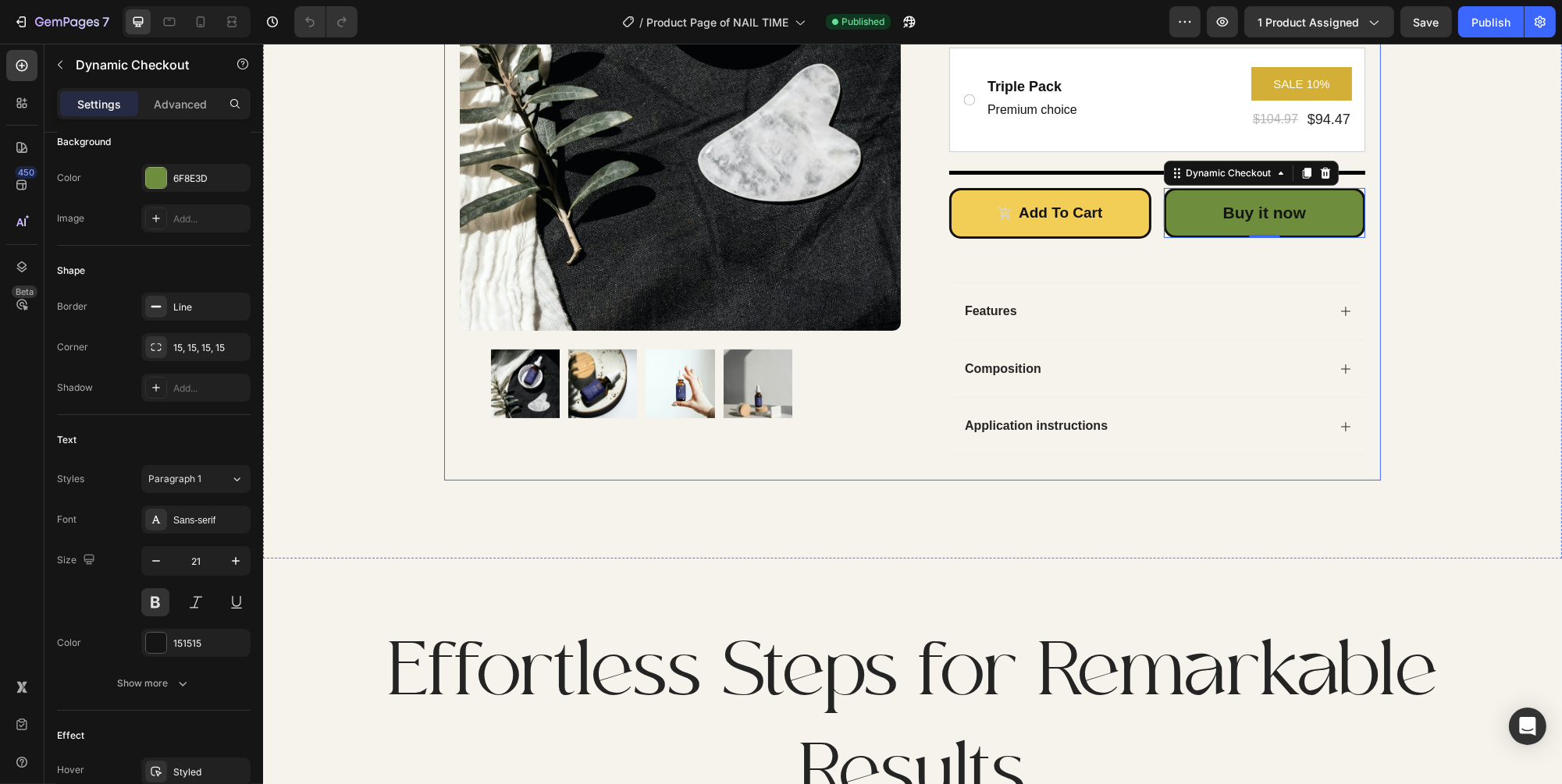
scroll to position [0, 0]
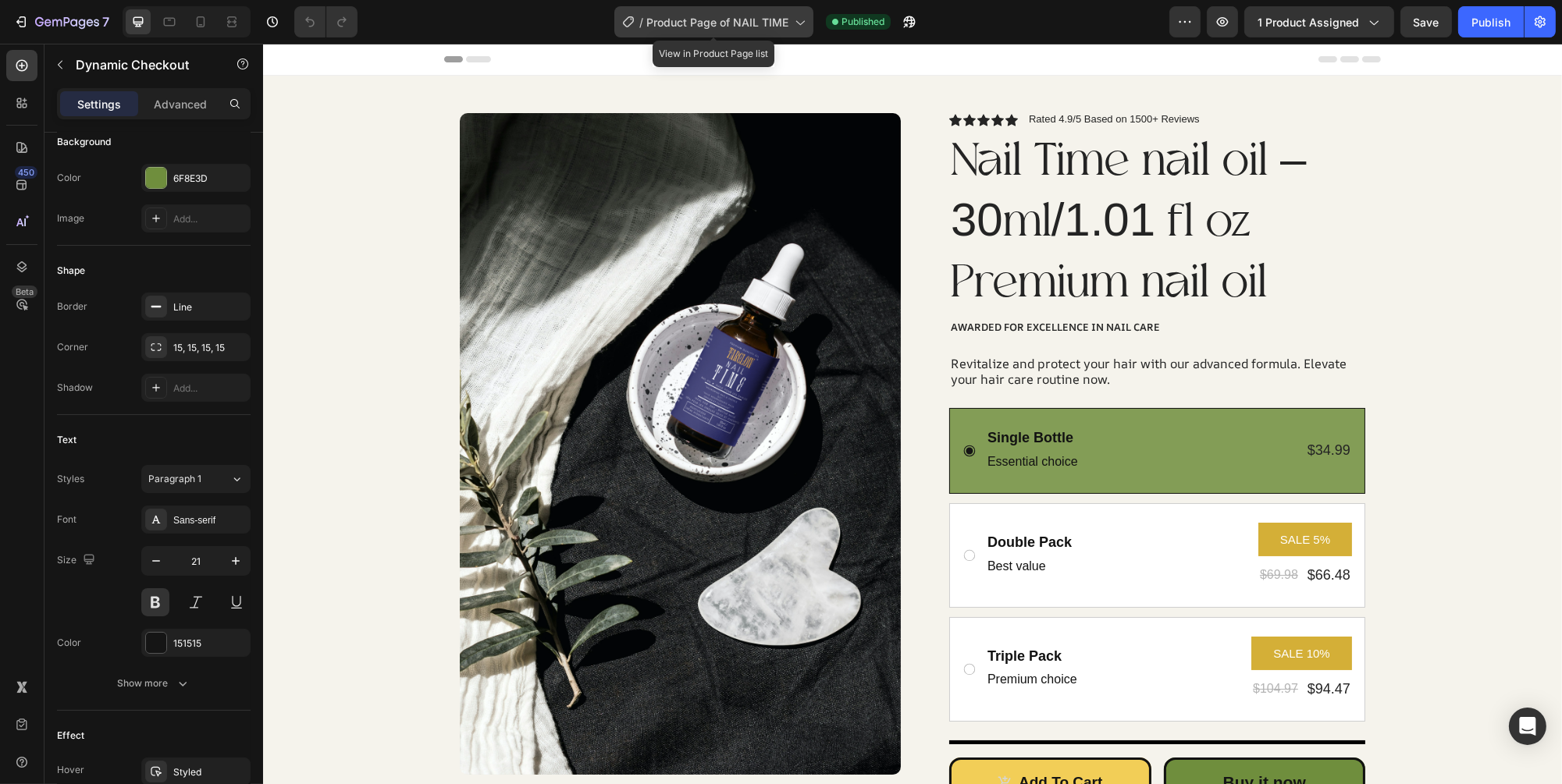
click at [661, 23] on span "Product Page of NAIL TIME" at bounding box center [717, 22] width 142 height 16
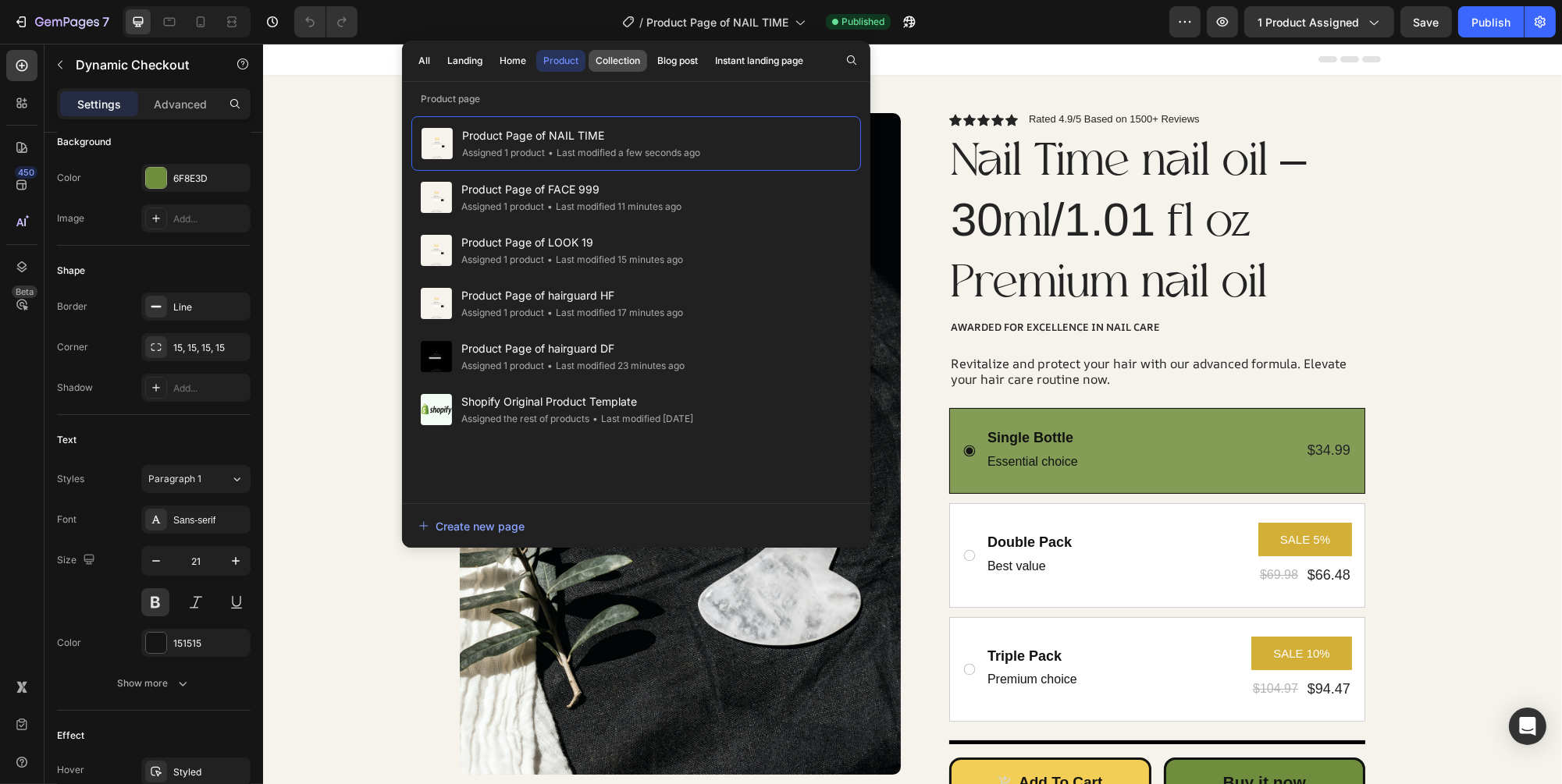
click at [622, 60] on div "Collection" at bounding box center [617, 60] width 44 height 14
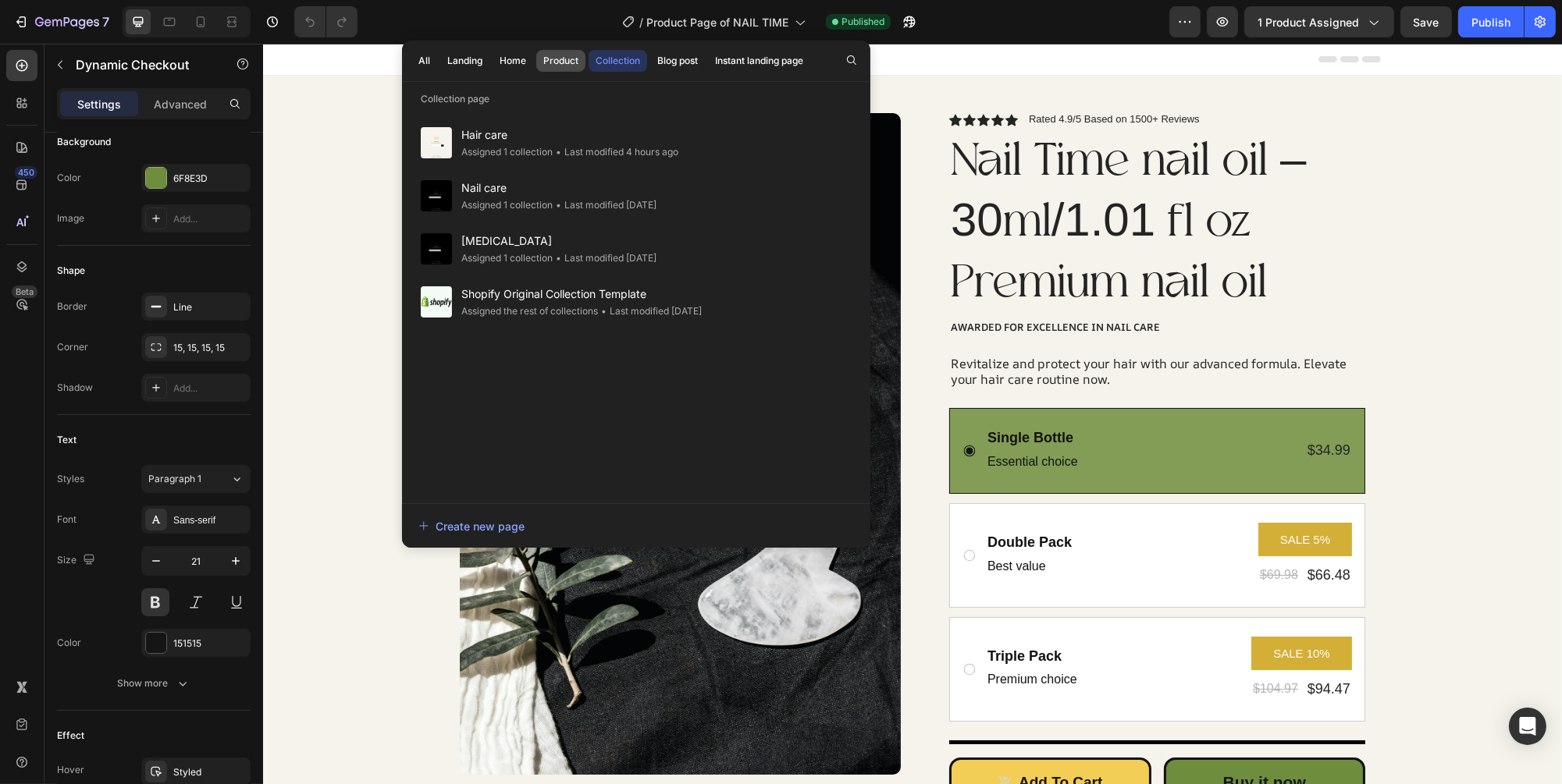
click at [571, 57] on div "Product" at bounding box center [561, 60] width 35 height 14
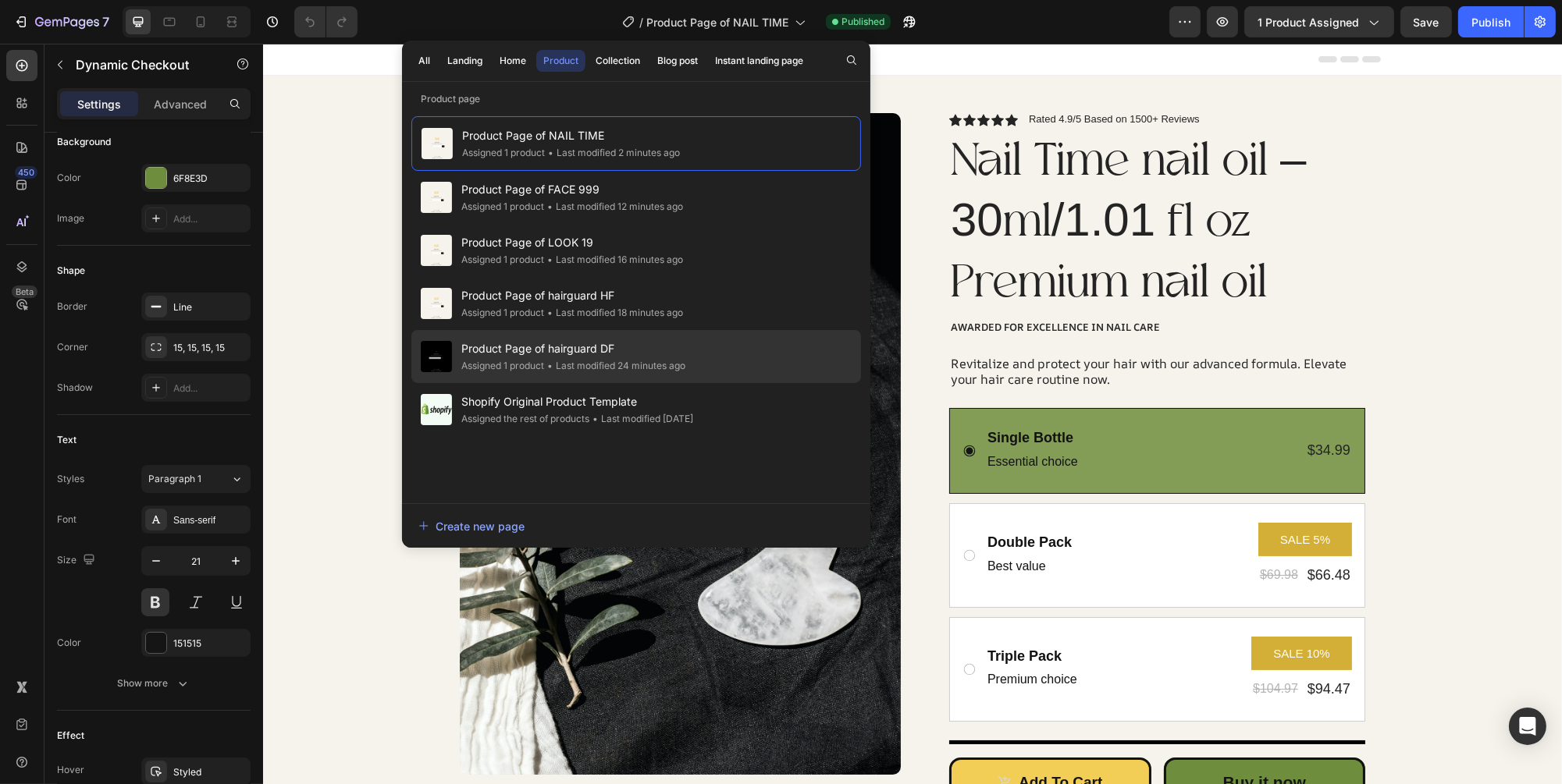
click at [675, 367] on div "• Last modified 24 minutes ago" at bounding box center [614, 366] width 141 height 15
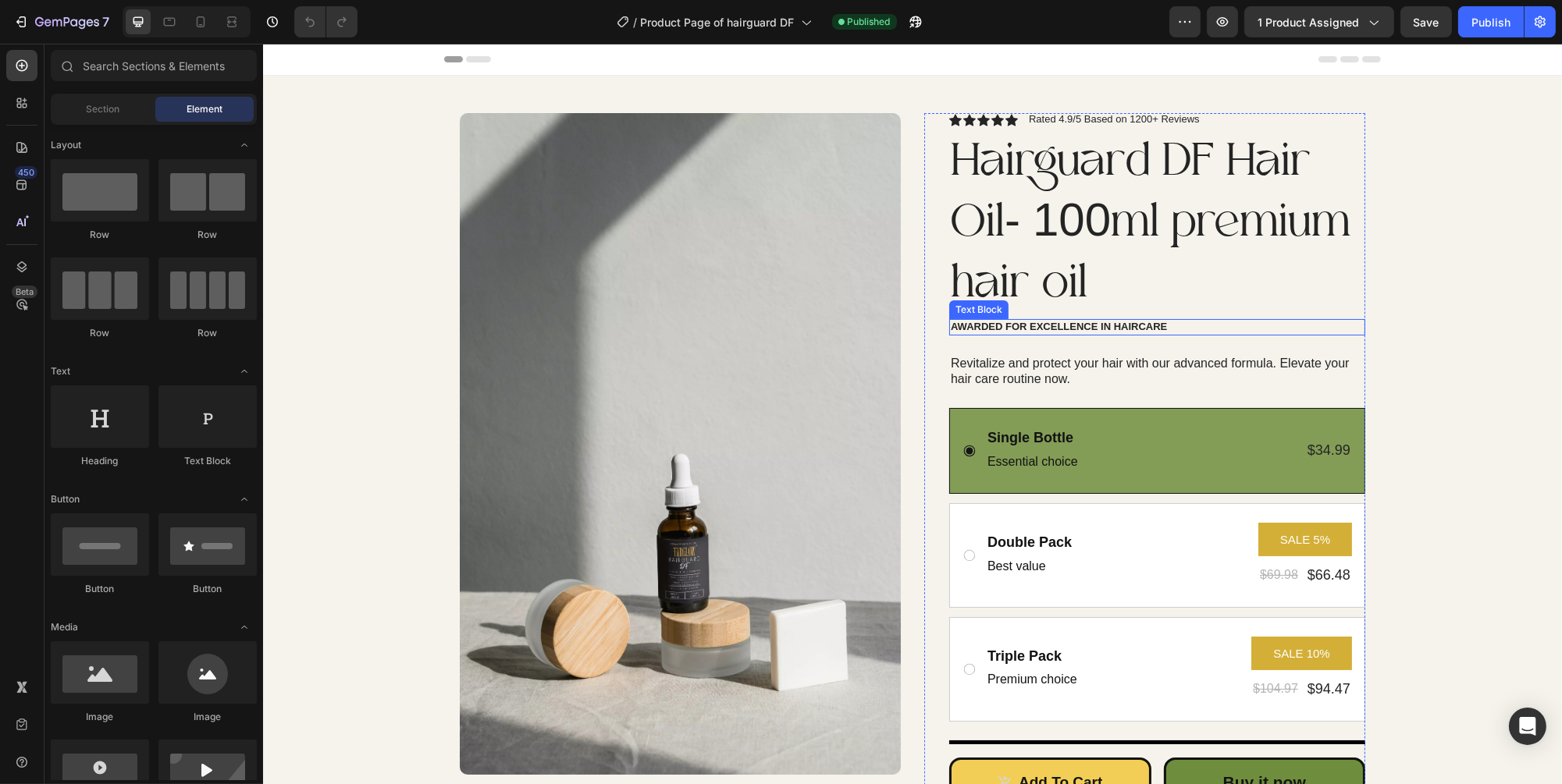
click at [1128, 331] on div "Awarded for Excellence in Haircare" at bounding box center [1157, 327] width 416 height 16
click at [1131, 326] on div "Awarded for Excellence in Haircare" at bounding box center [1157, 327] width 416 height 16
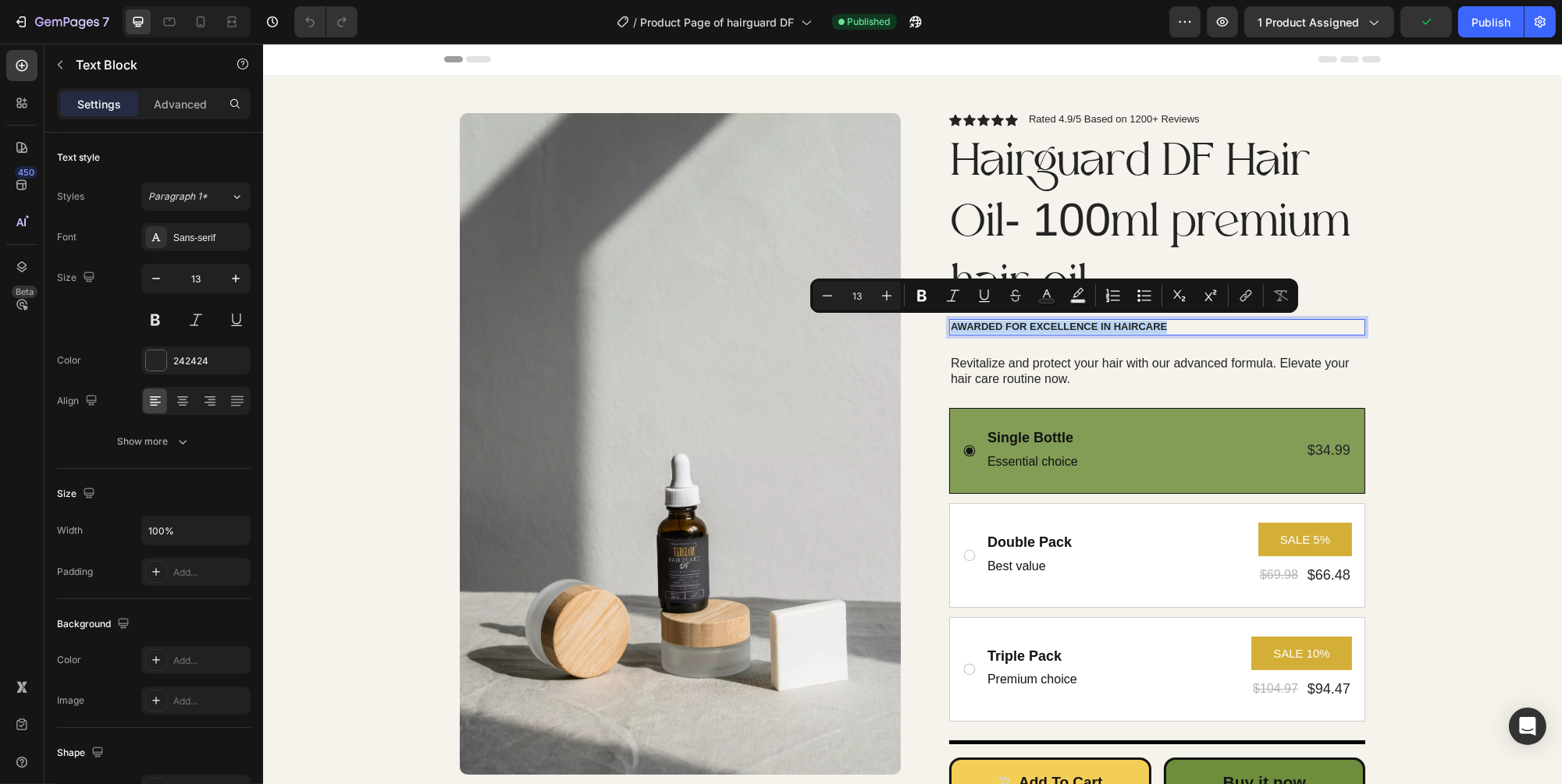
click at [1131, 326] on p "Awarded for Excellence in Haircare" at bounding box center [1157, 327] width 413 height 13
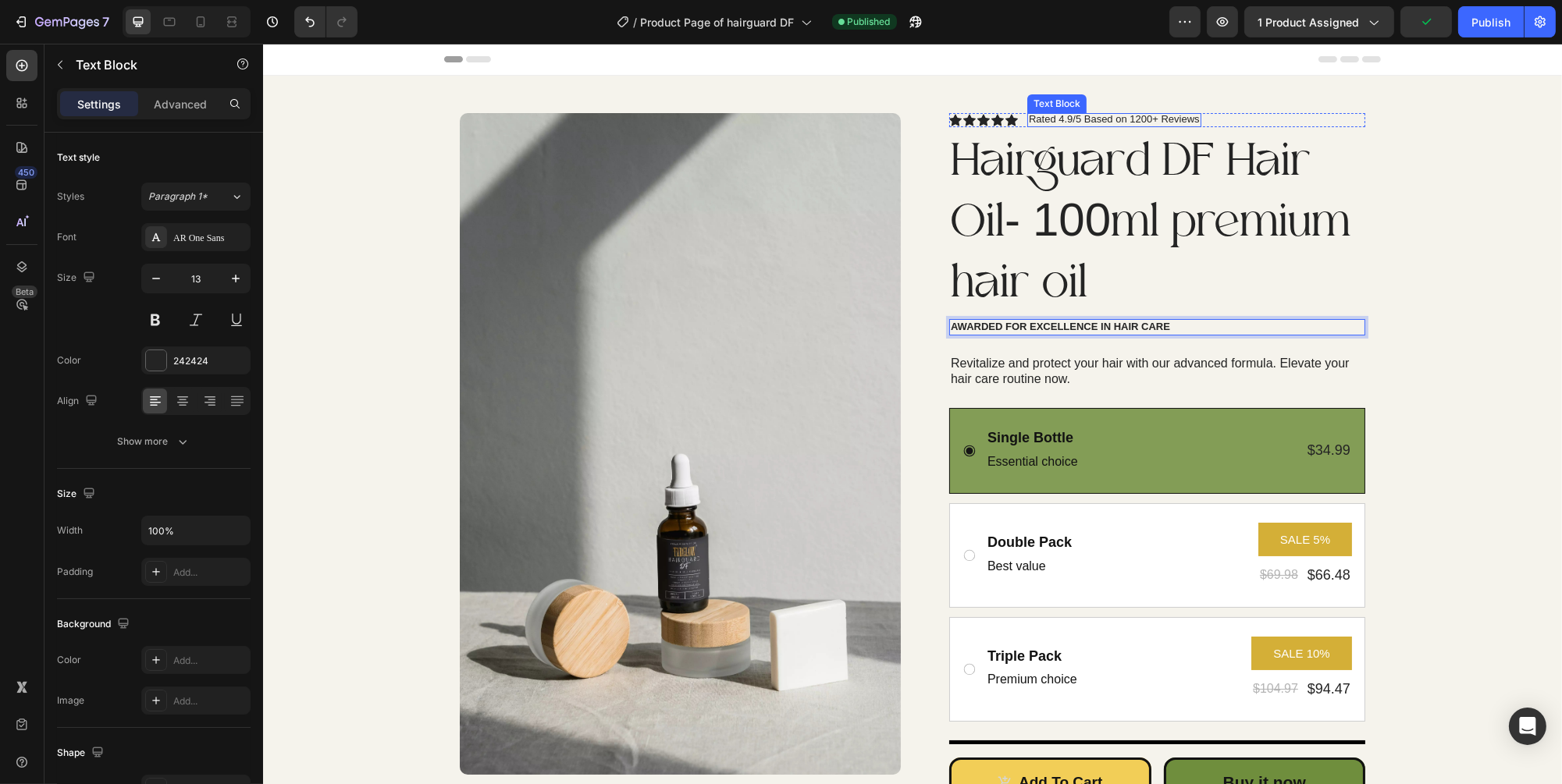
click at [1152, 117] on p "Rated 4.9/5 Based on 1200+ Reviews" at bounding box center [1113, 118] width 171 height 12
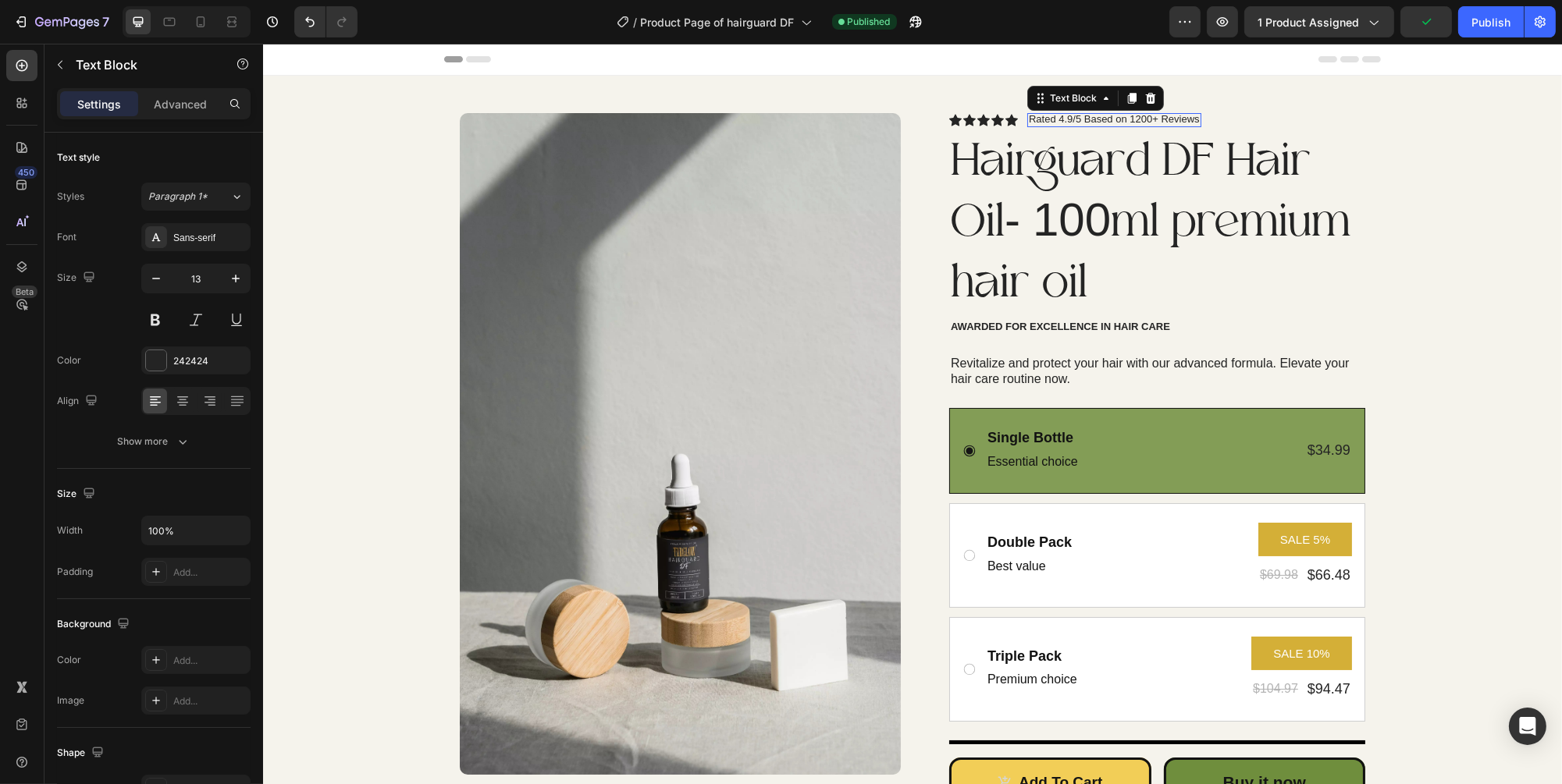
click at [1138, 117] on p "Rated 4.9/5 Based on 1200+ Reviews" at bounding box center [1113, 118] width 171 height 12
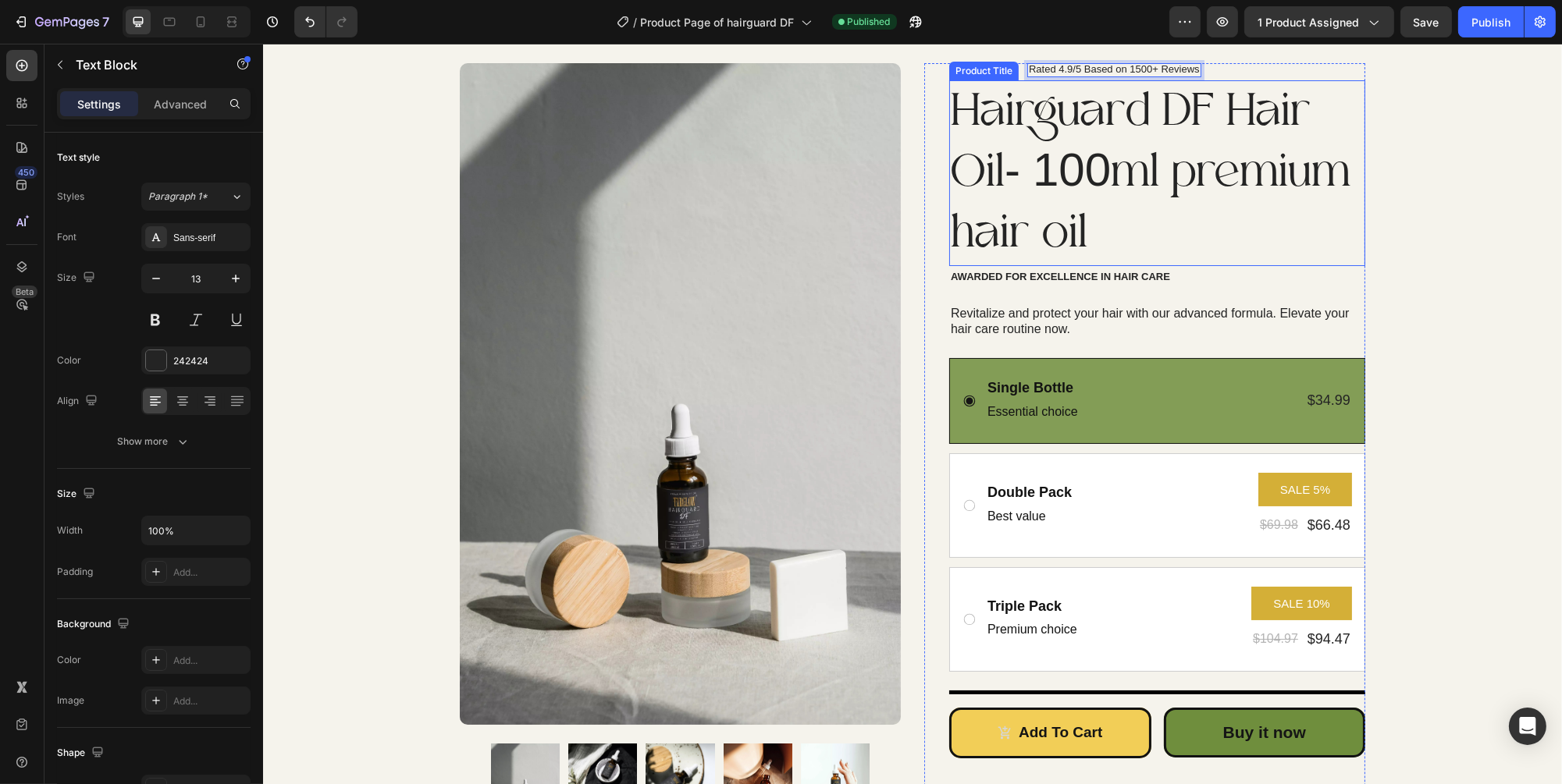
click at [1241, 539] on div "Icon Icon Icon Icon Icon Icon List Rated 4.9/5 Based on 1500+ Reviews Text Bloc…" at bounding box center [1157, 531] width 416 height 937
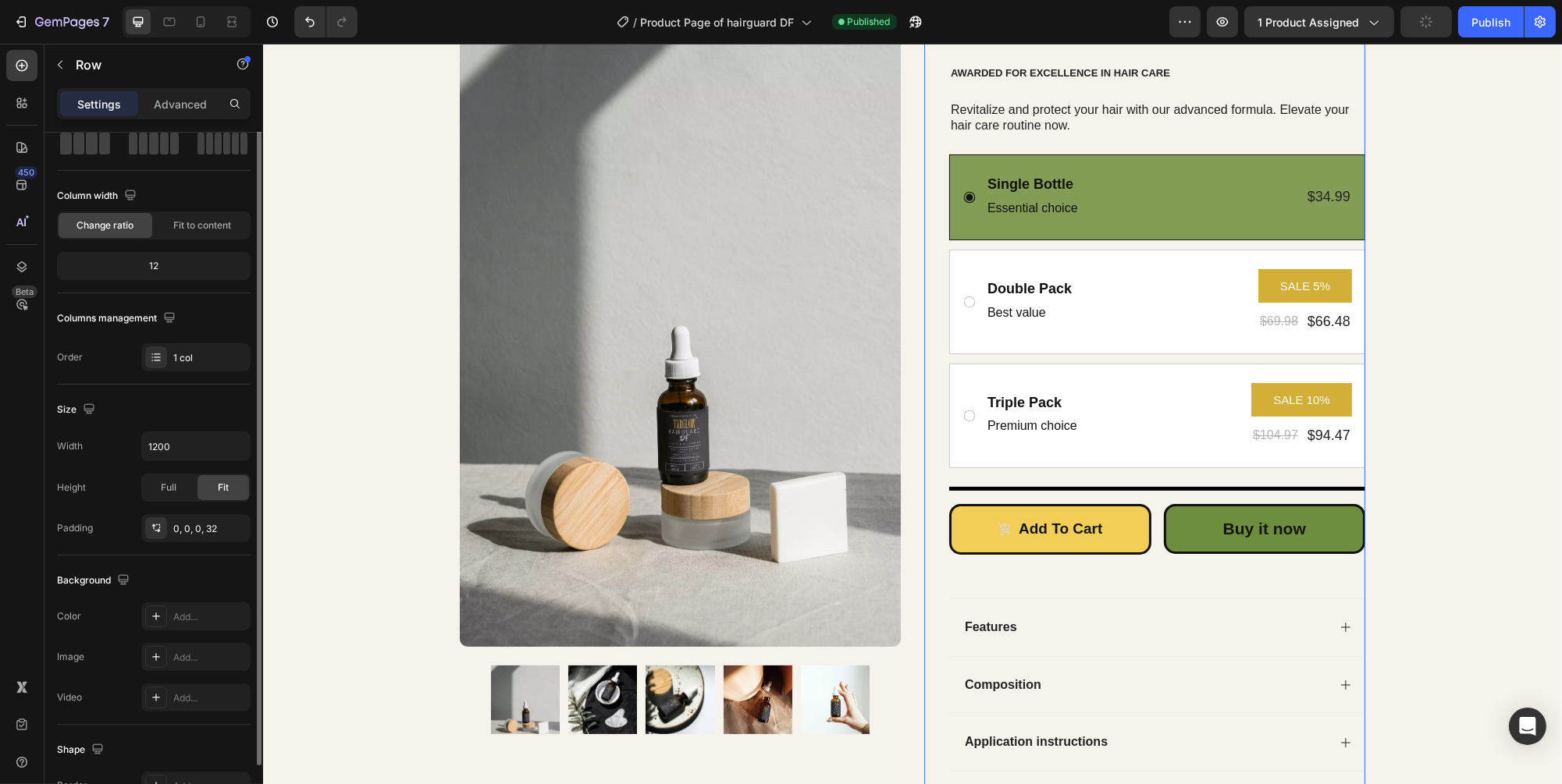
scroll to position [0, 0]
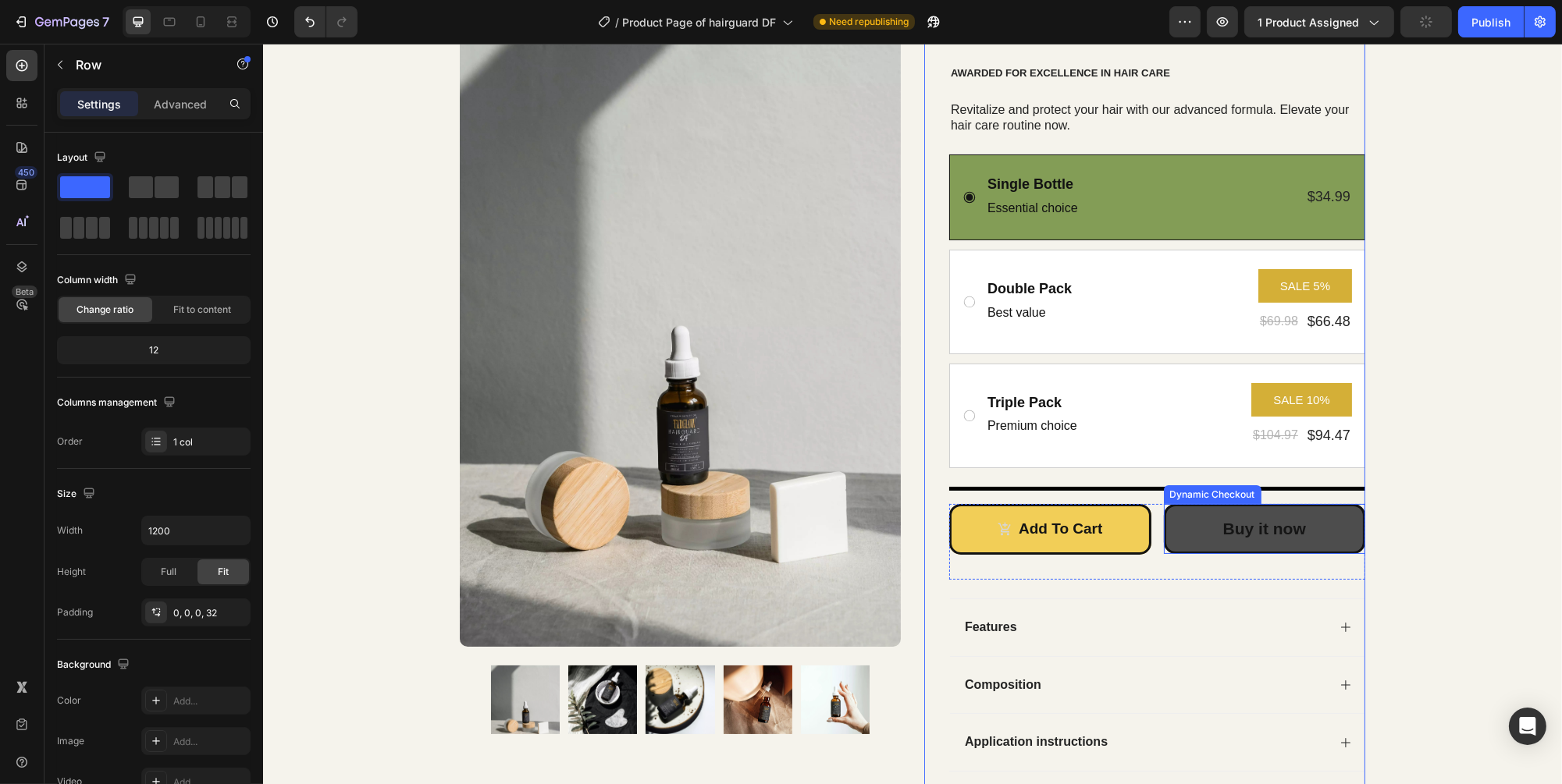
click at [1197, 520] on button "Buy it now" at bounding box center [1264, 529] width 202 height 50
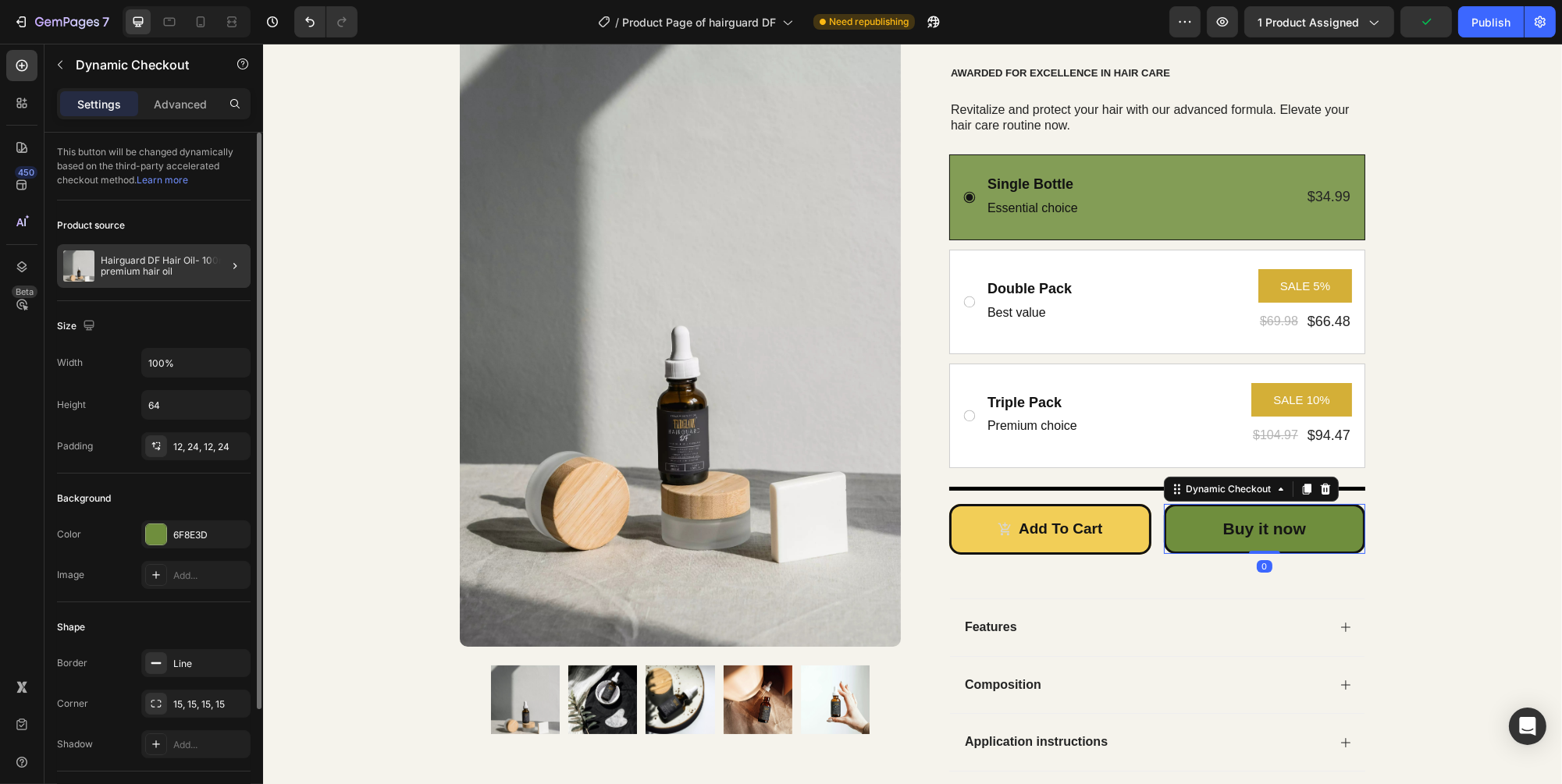
click at [212, 276] on div at bounding box center [229, 266] width 44 height 44
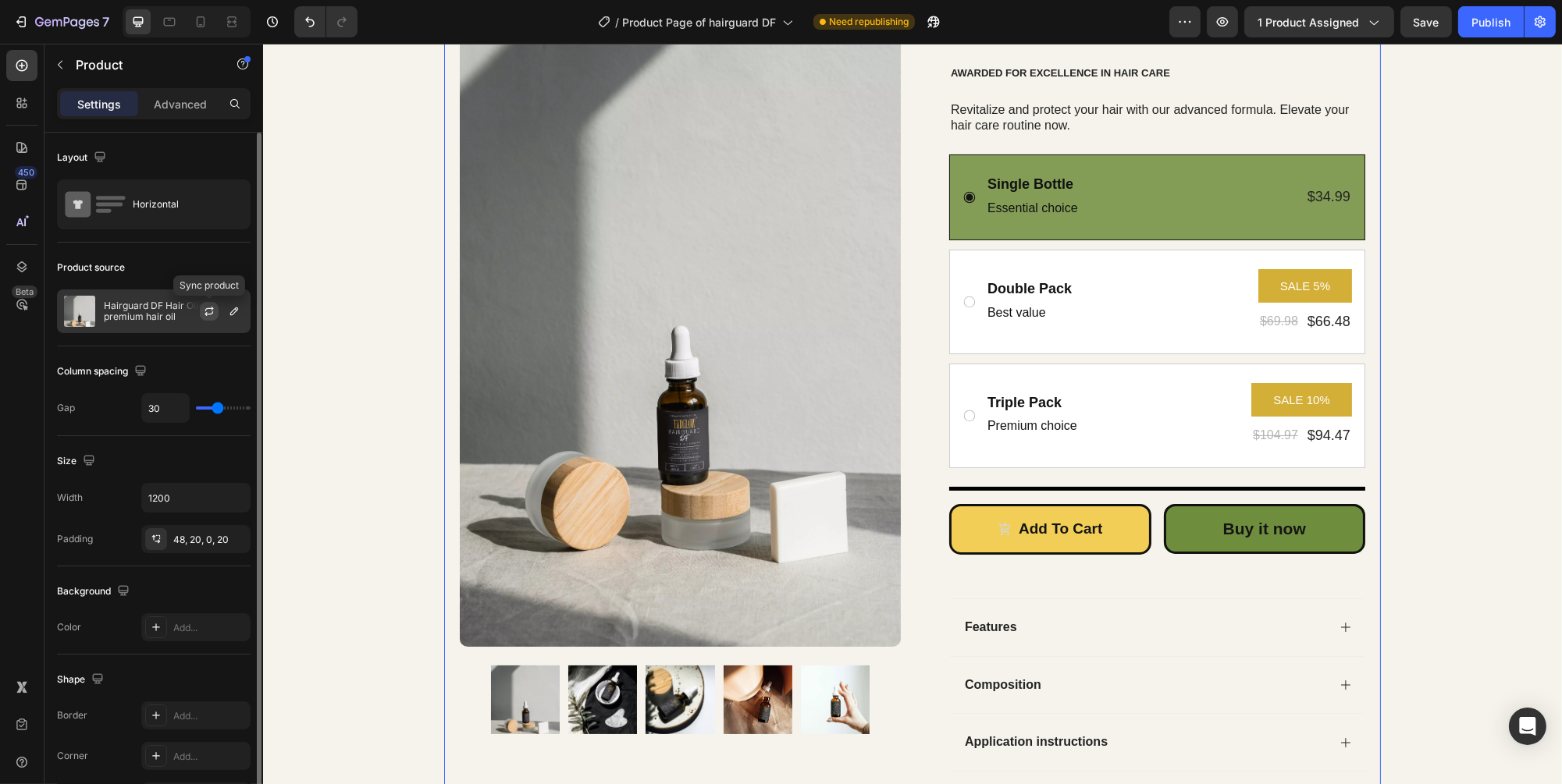
click at [201, 315] on button "button" at bounding box center [209, 311] width 19 height 19
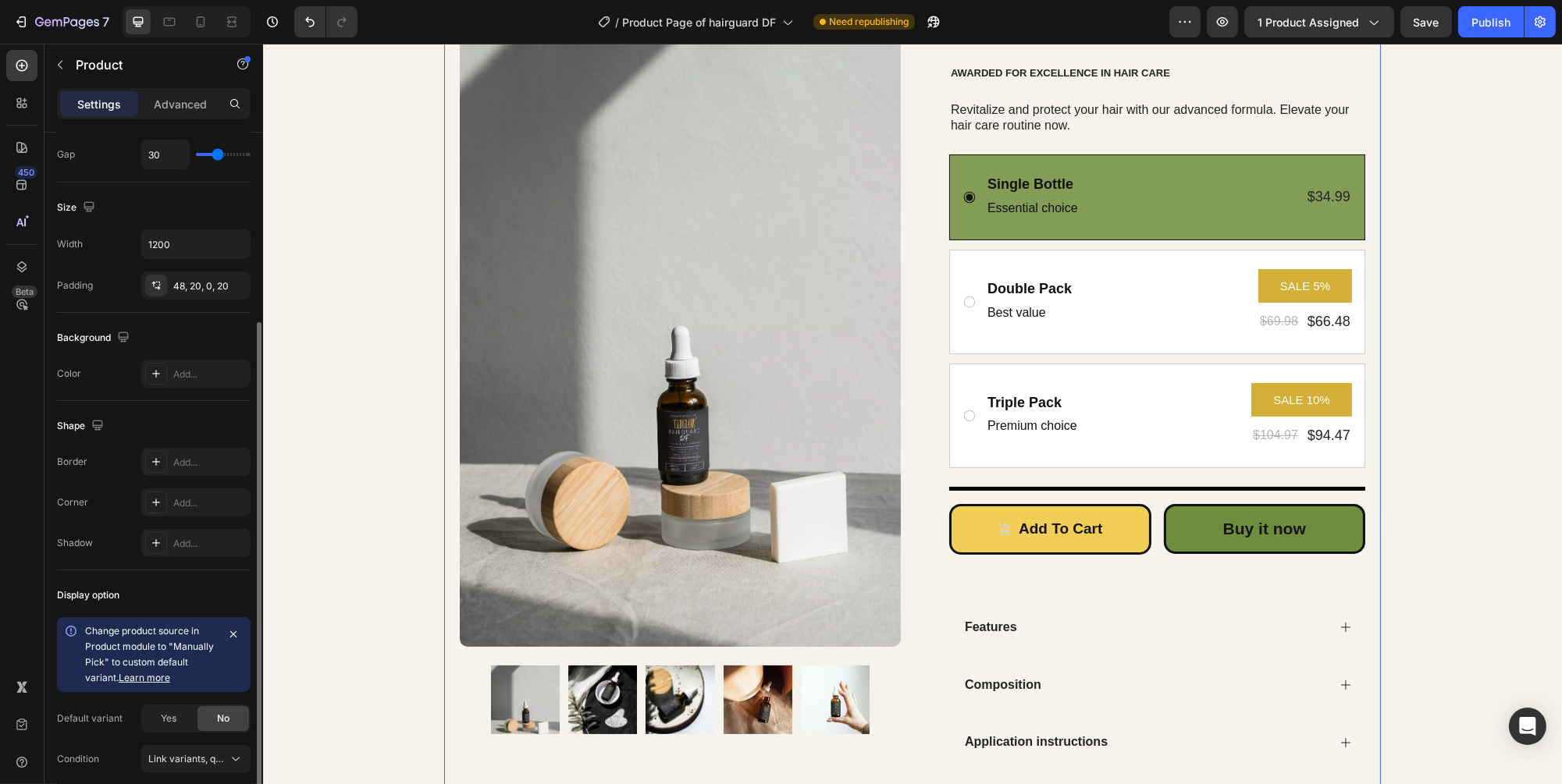
scroll to position [276, 0]
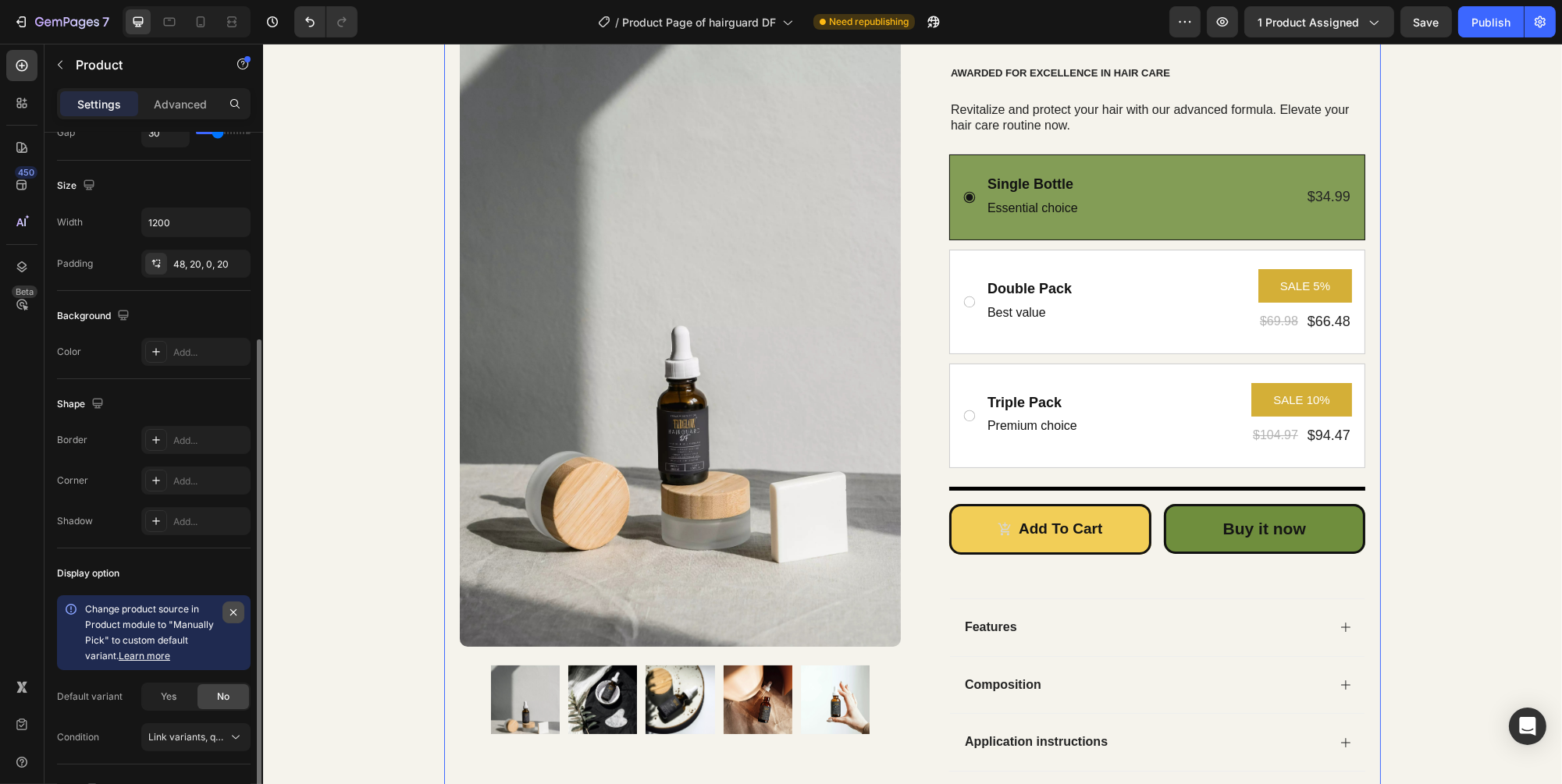
click at [226, 618] on button "button" at bounding box center [233, 612] width 22 height 22
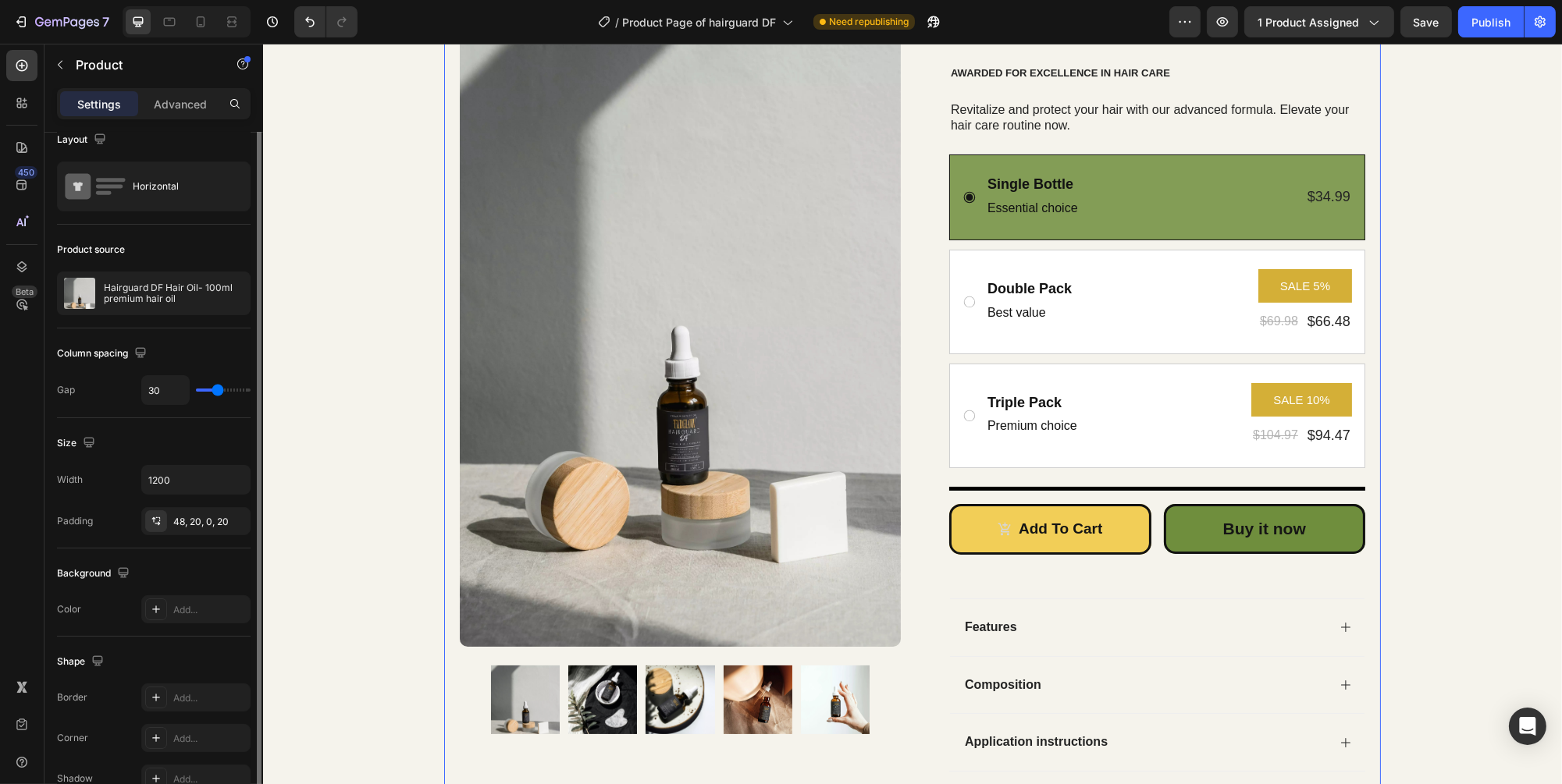
scroll to position [0, 0]
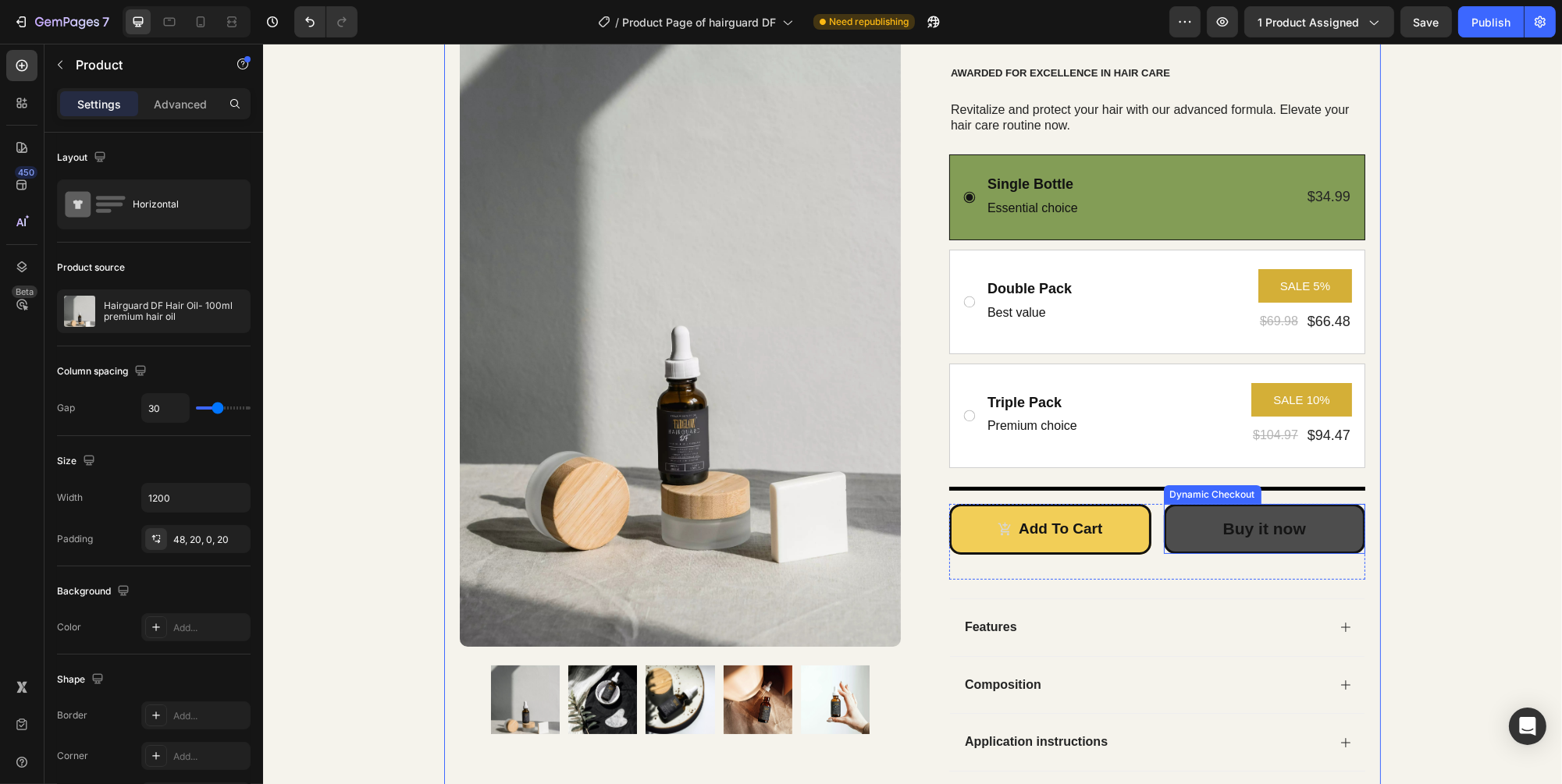
click at [1214, 517] on button "Buy it now" at bounding box center [1264, 529] width 202 height 50
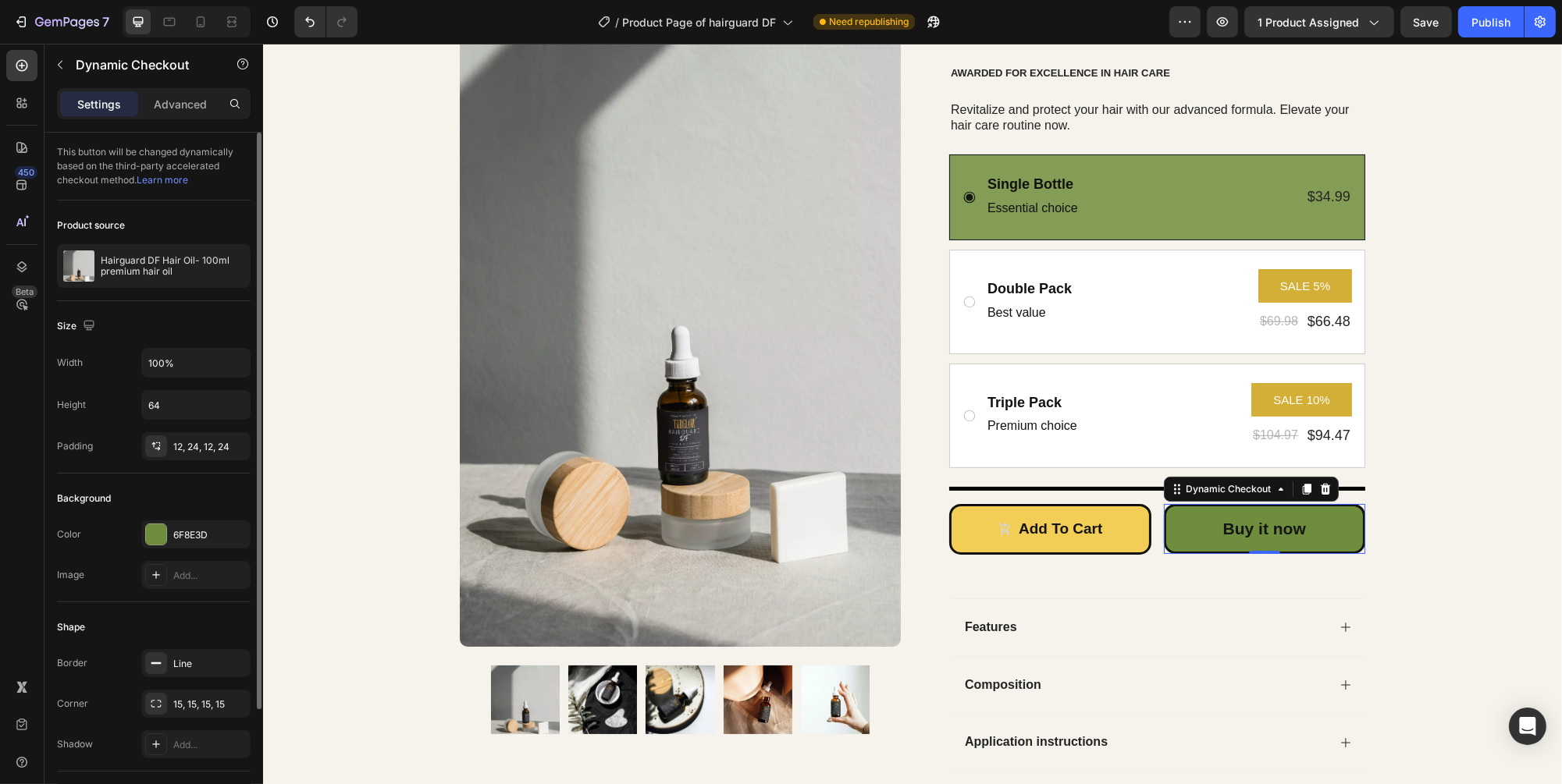
scroll to position [357, 0]
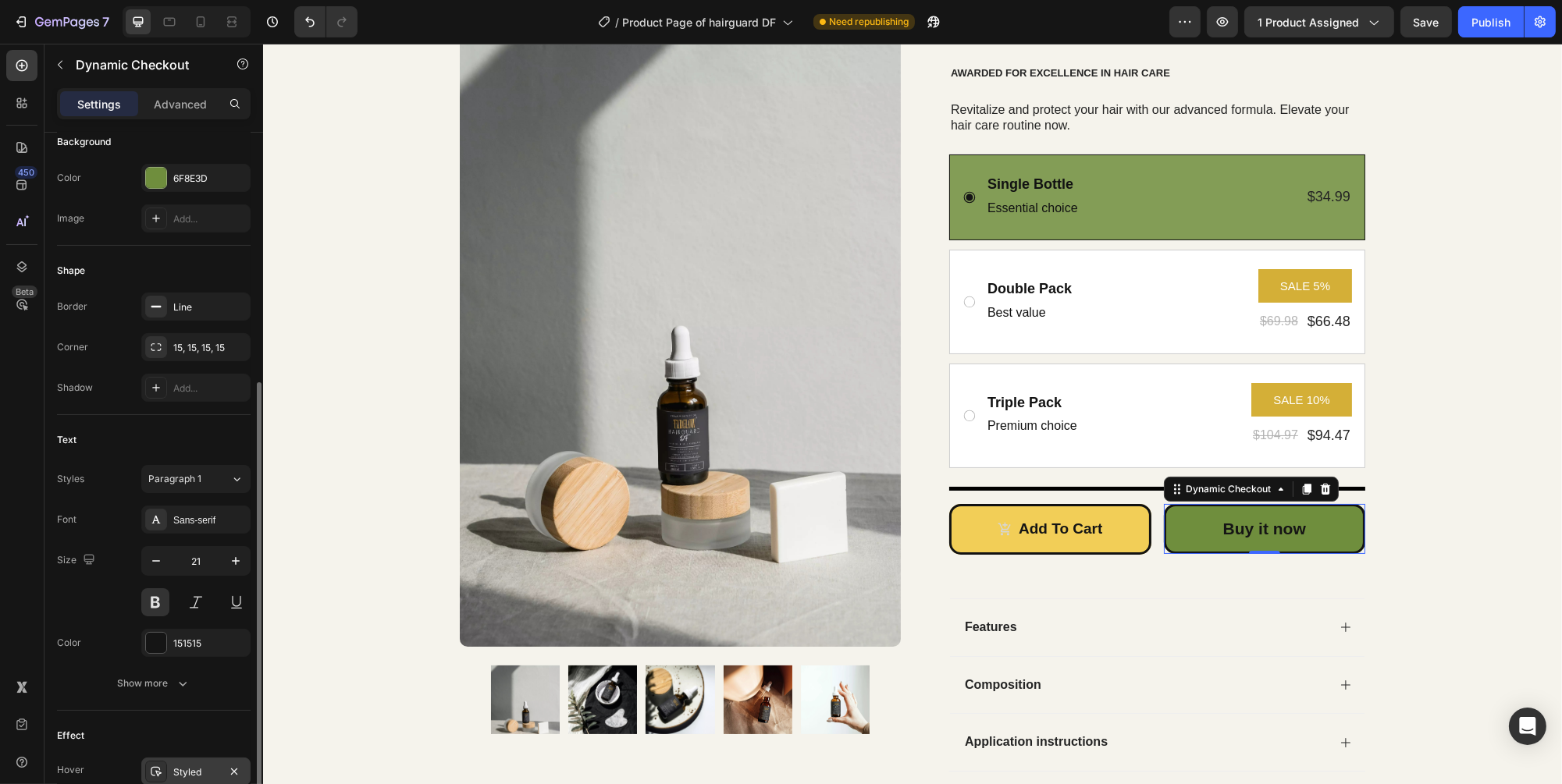
click at [178, 765] on div "Styled" at bounding box center [196, 772] width 45 height 14
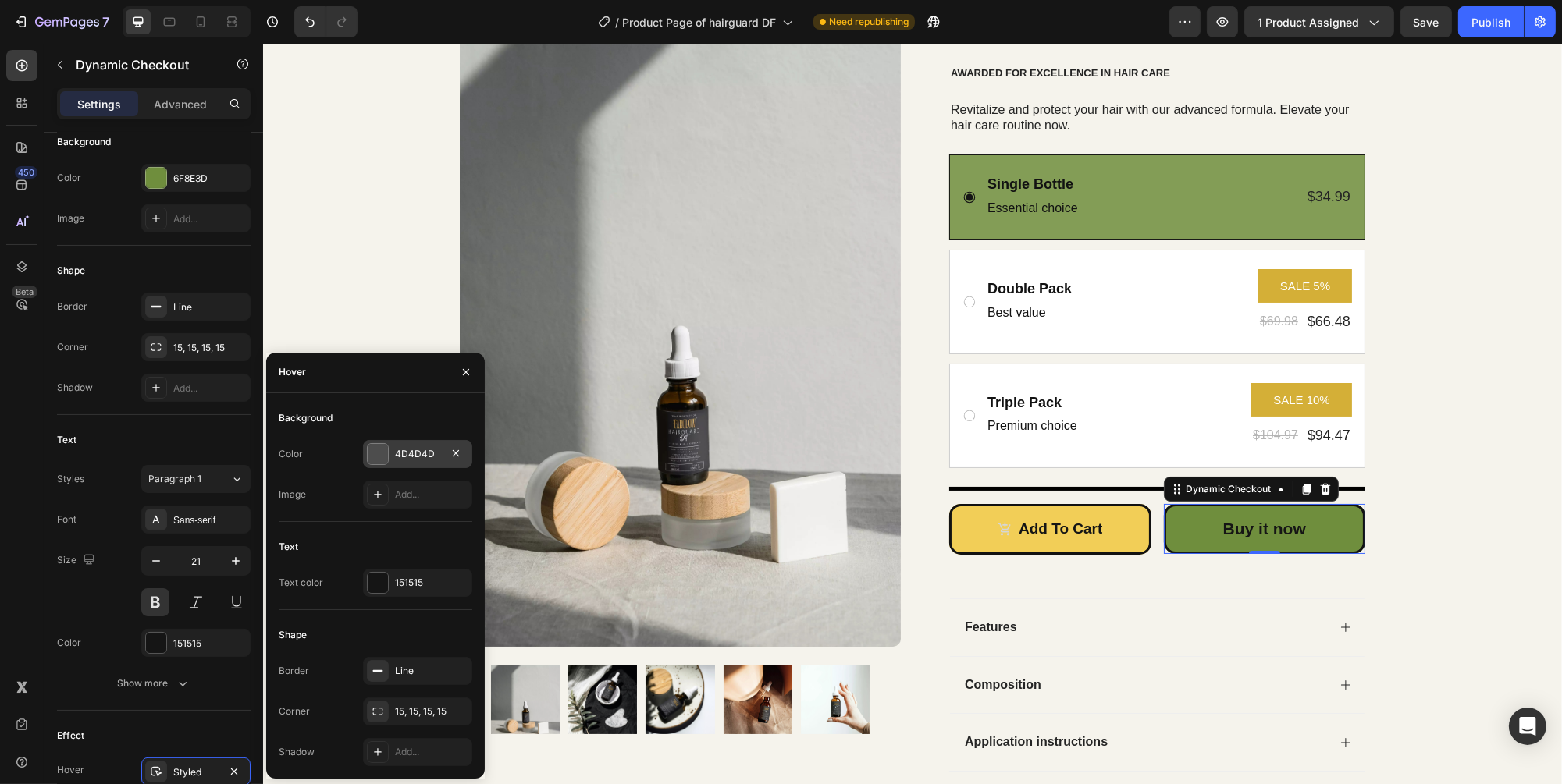
click at [382, 457] on div at bounding box center [377, 454] width 20 height 20
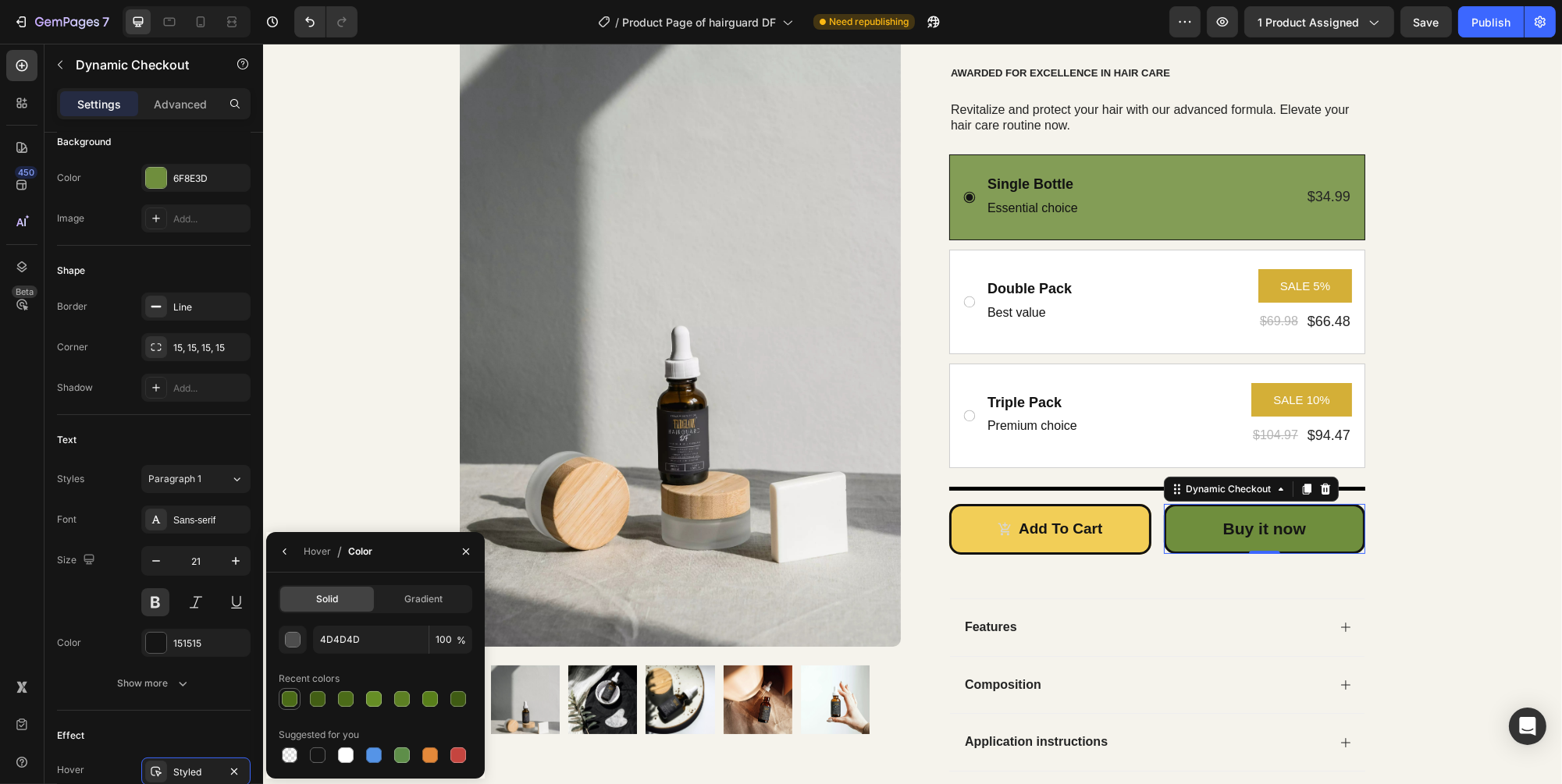
click at [297, 700] on div at bounding box center [289, 699] width 15 height 15
type input "4B6B17"
click at [455, 542] on button "button" at bounding box center [466, 551] width 25 height 25
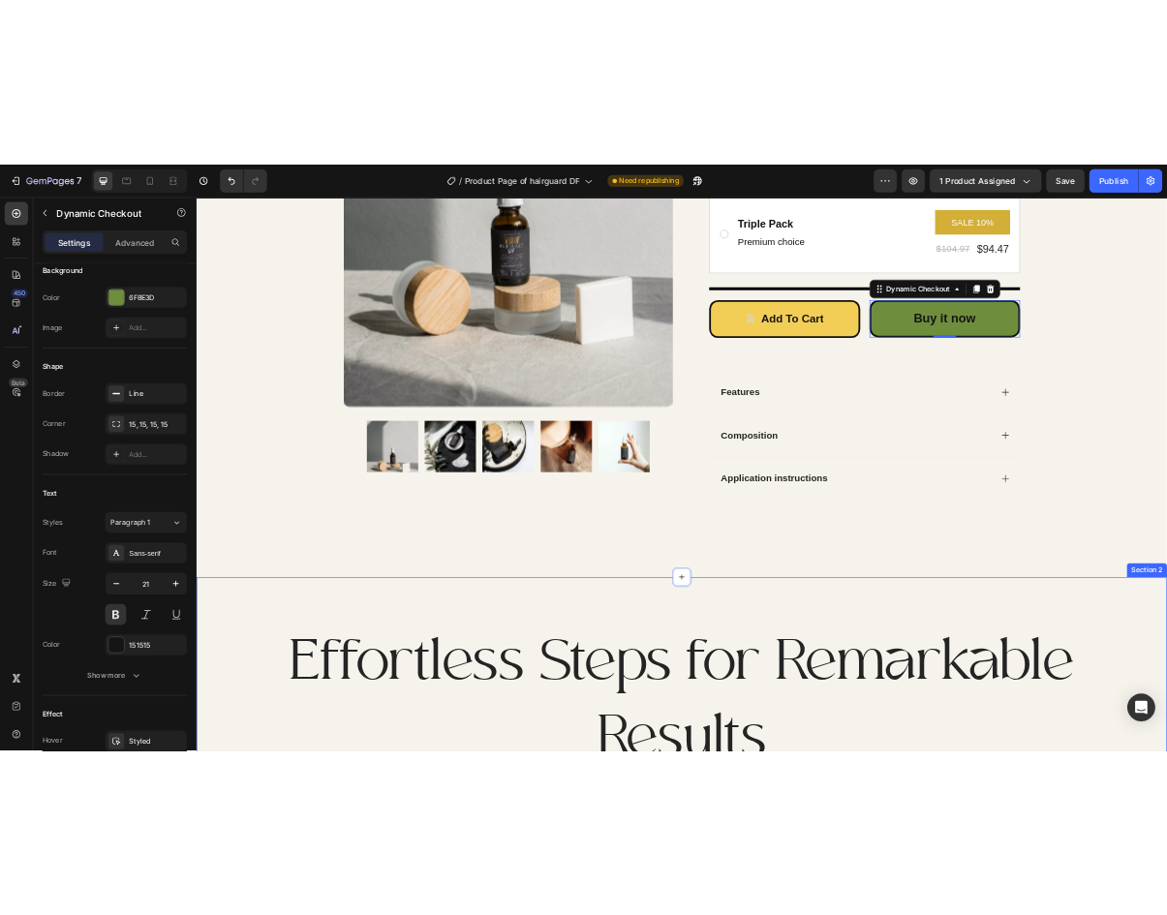
scroll to position [734, 0]
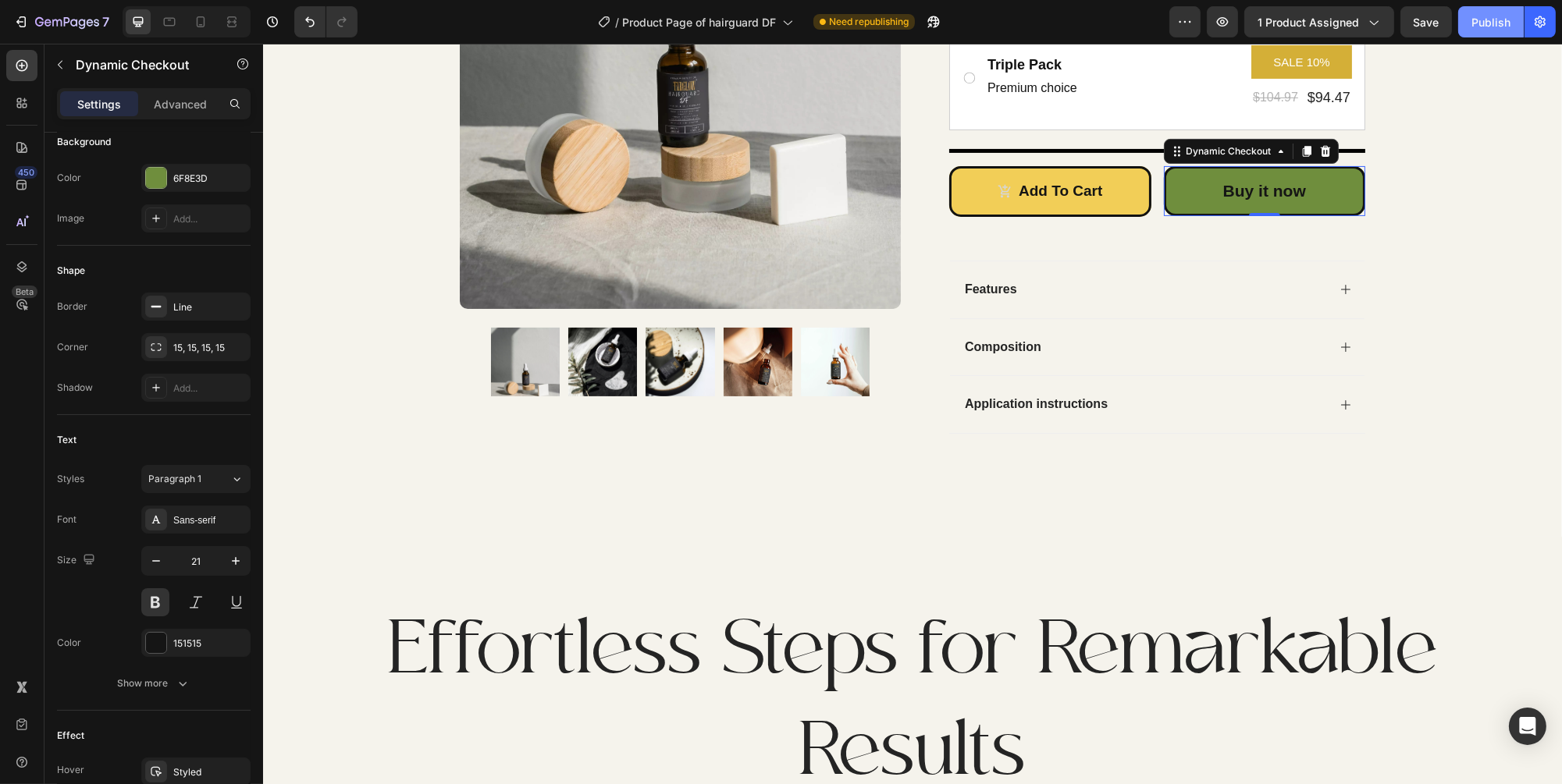
click at [1466, 0] on html "7 Version history / Product Page of hairguard DF Need republishing Preview 1 pr…" at bounding box center [781, 0] width 1562 height 0
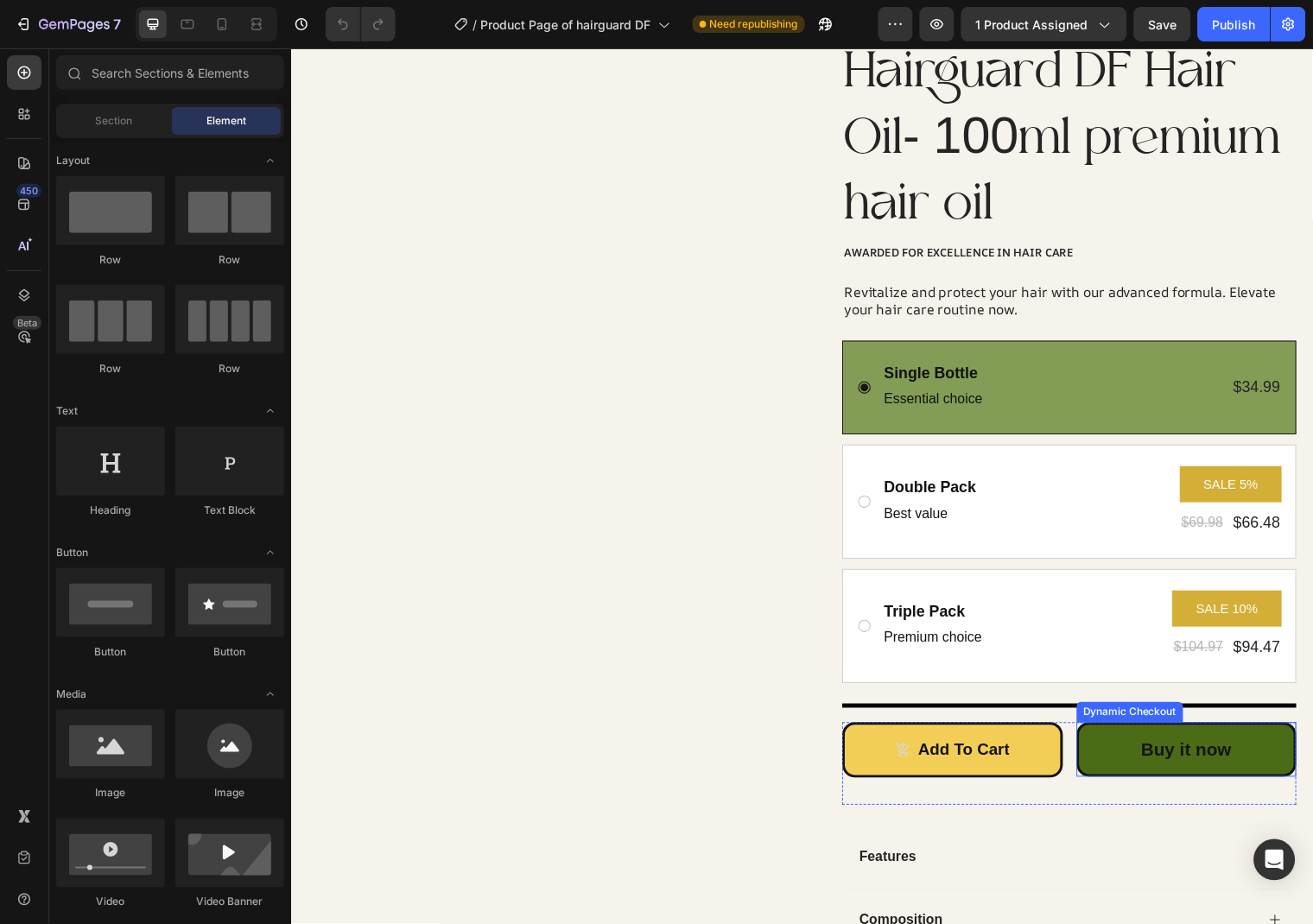
scroll to position [281, 0]
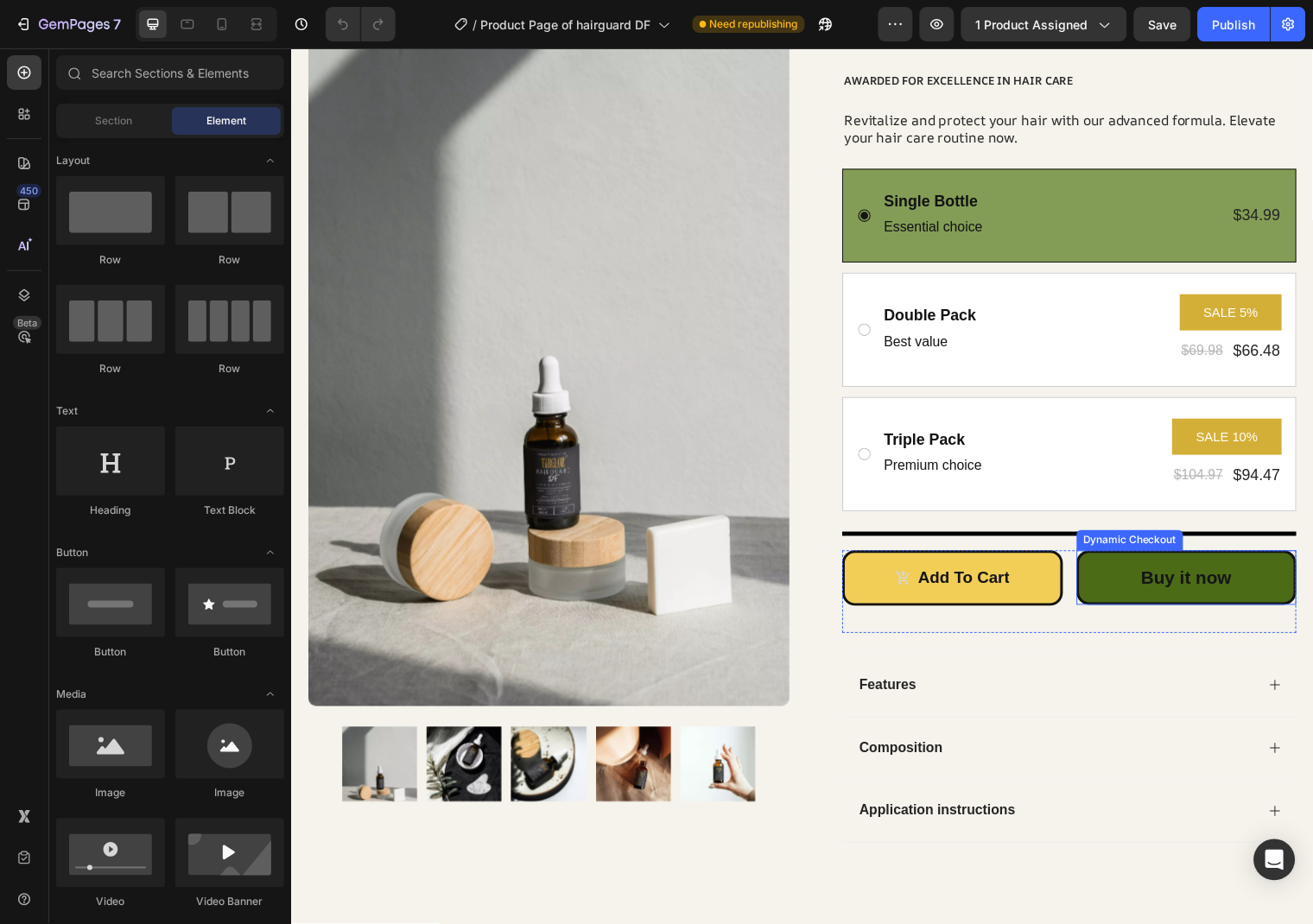
click at [1119, 599] on button "Buy it now" at bounding box center [1198, 585] width 224 height 55
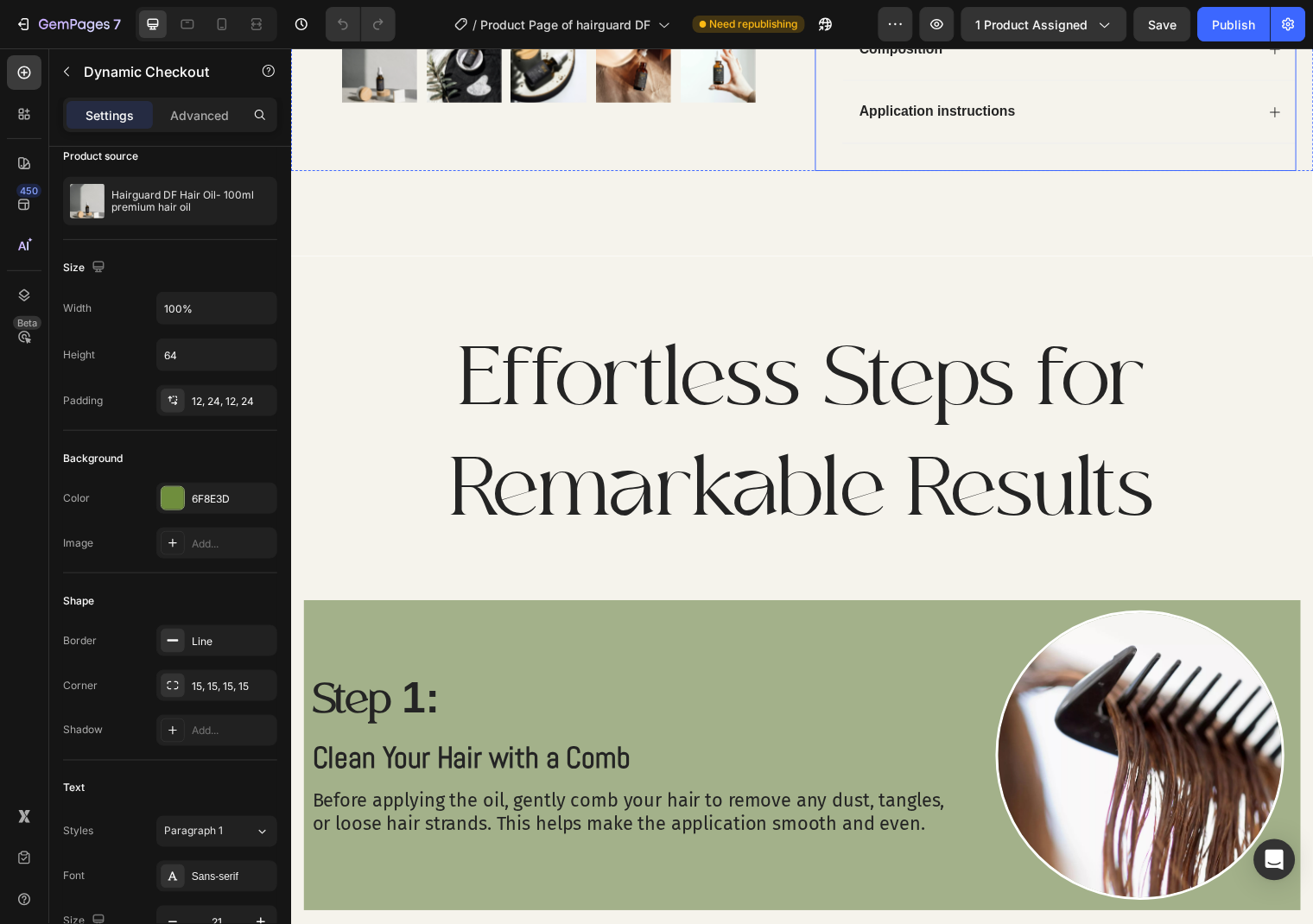
scroll to position [449, 0]
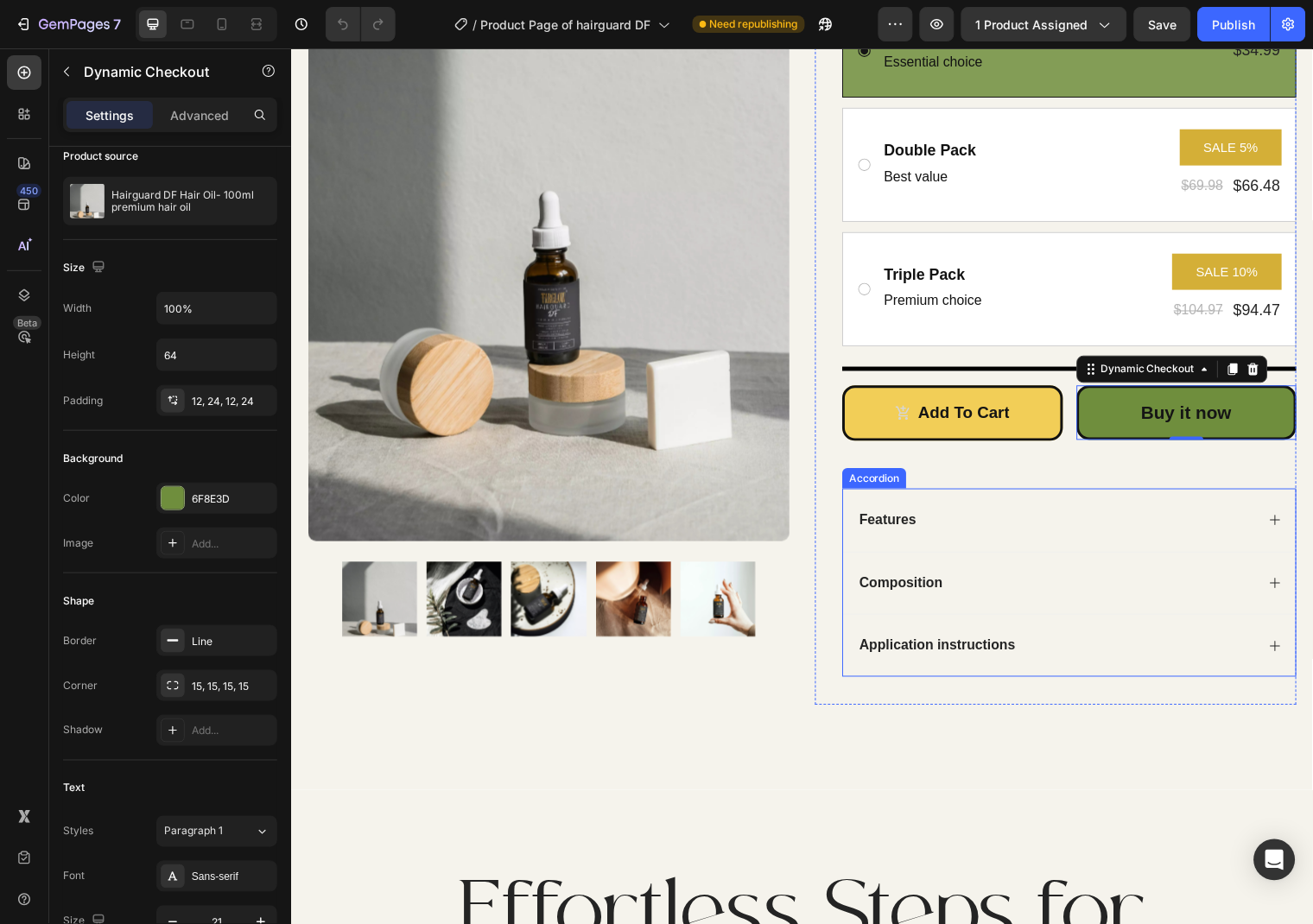
click at [868, 499] on div "Features" at bounding box center [1079, 526] width 458 height 64
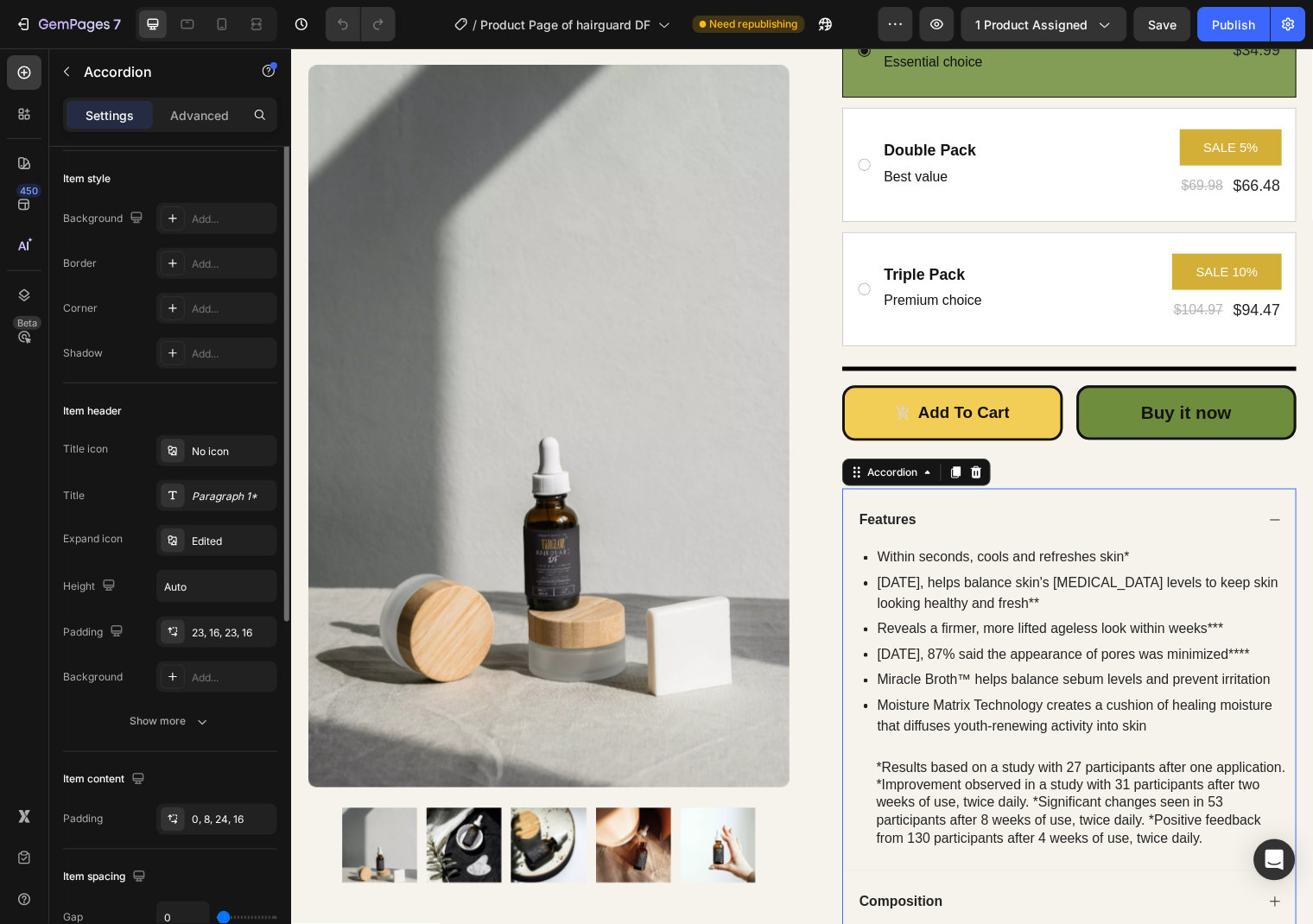
scroll to position [0, 0]
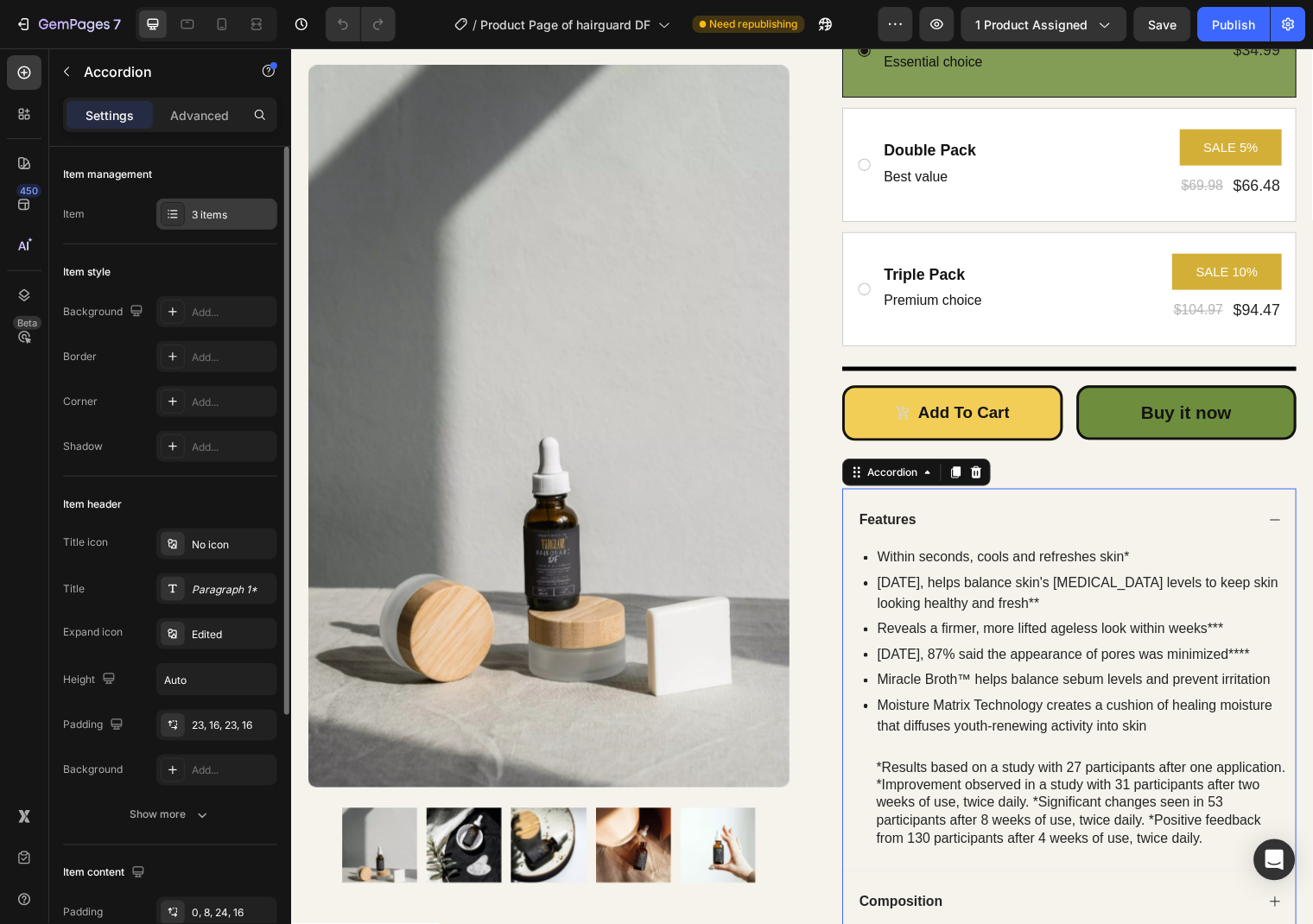
click at [202, 210] on div "3 items" at bounding box center [232, 214] width 81 height 15
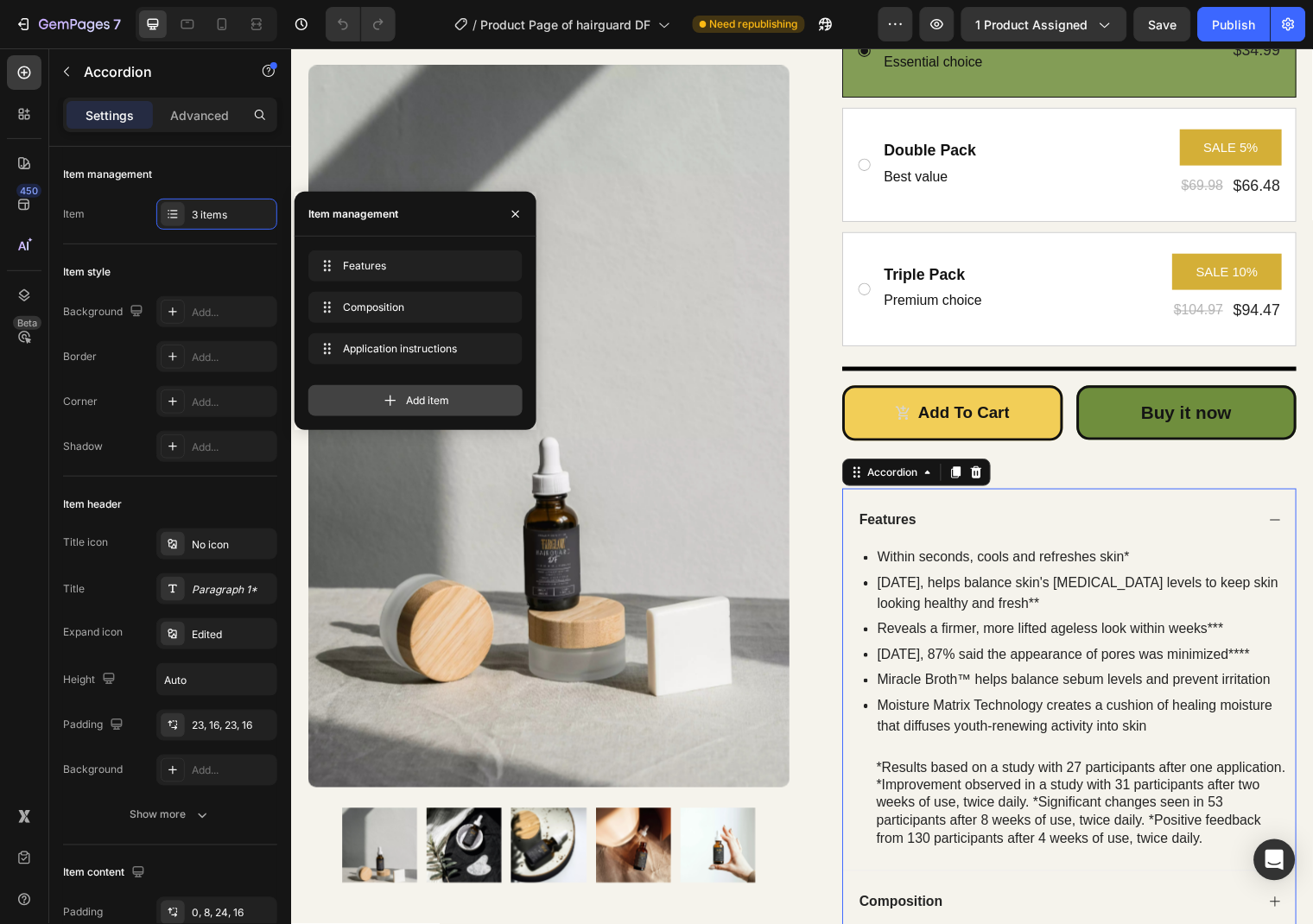
click at [384, 392] on icon at bounding box center [390, 400] width 17 height 17
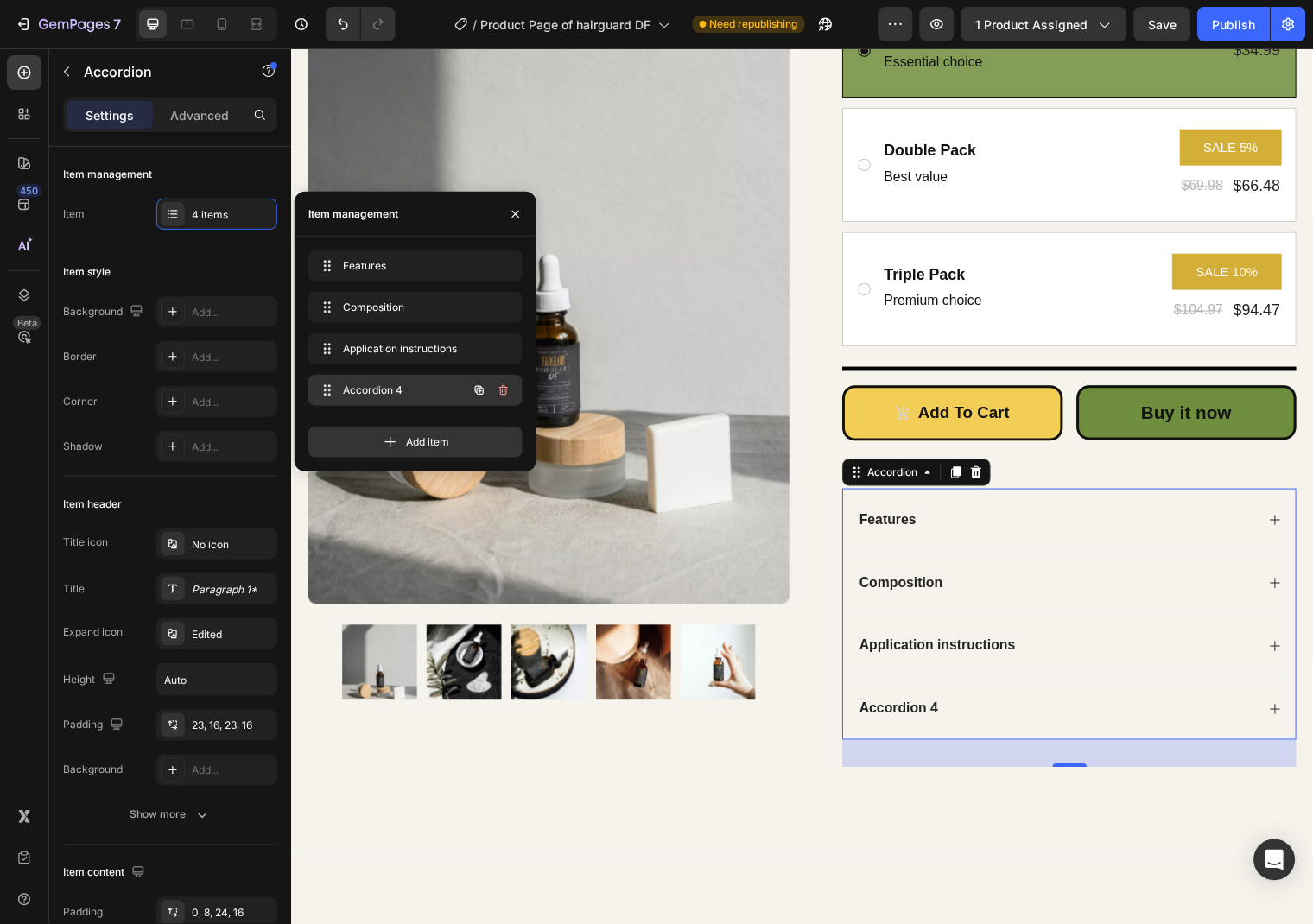
click at [415, 392] on span "Accordion 4" at bounding box center [391, 390] width 97 height 15
click at [918, 719] on div "Accordion 4" at bounding box center [905, 717] width 85 height 23
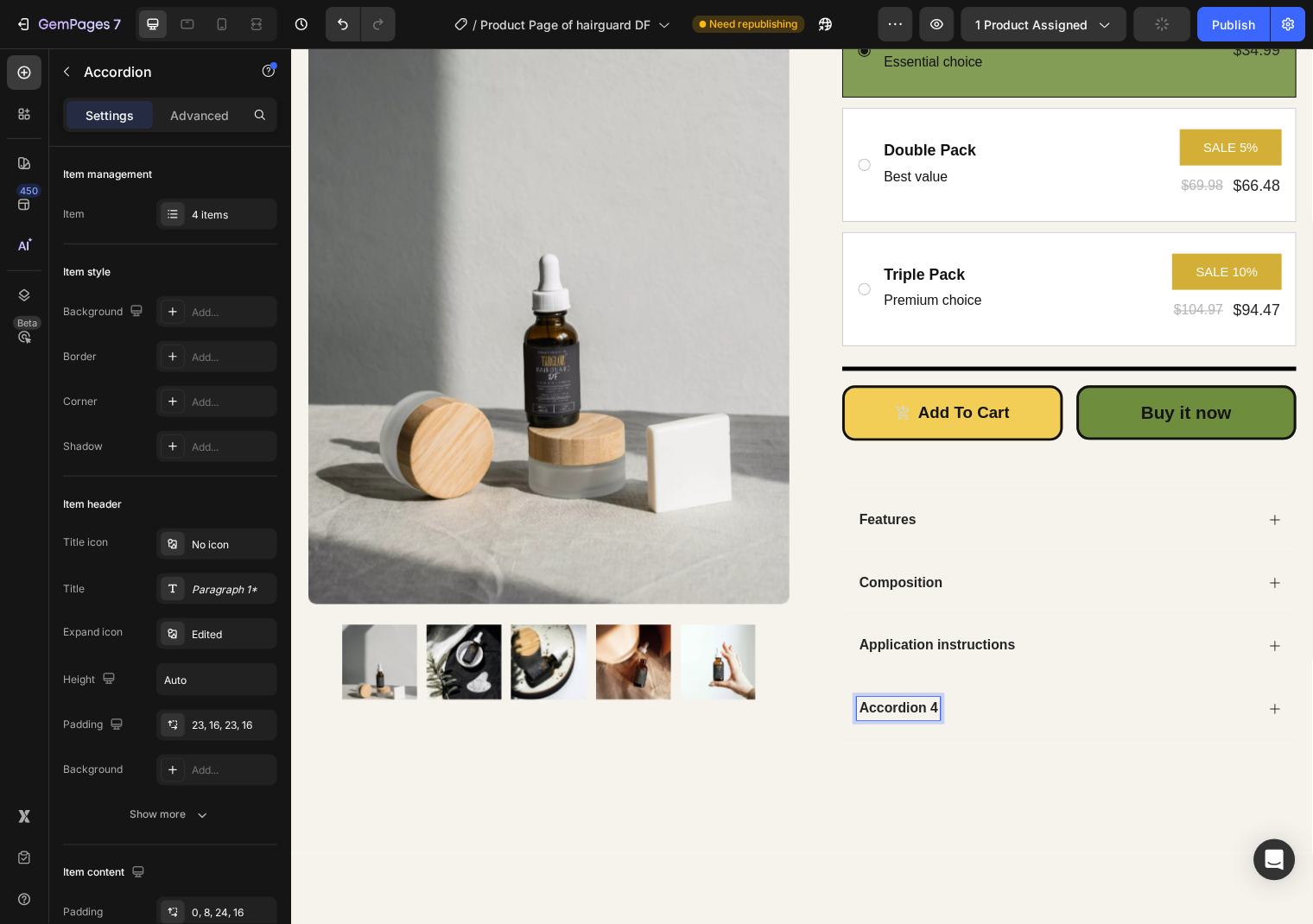
click at [923, 719] on p "Accordion 4" at bounding box center [905, 717] width 79 height 18
click at [1281, 713] on icon at bounding box center [1287, 717] width 13 height 13
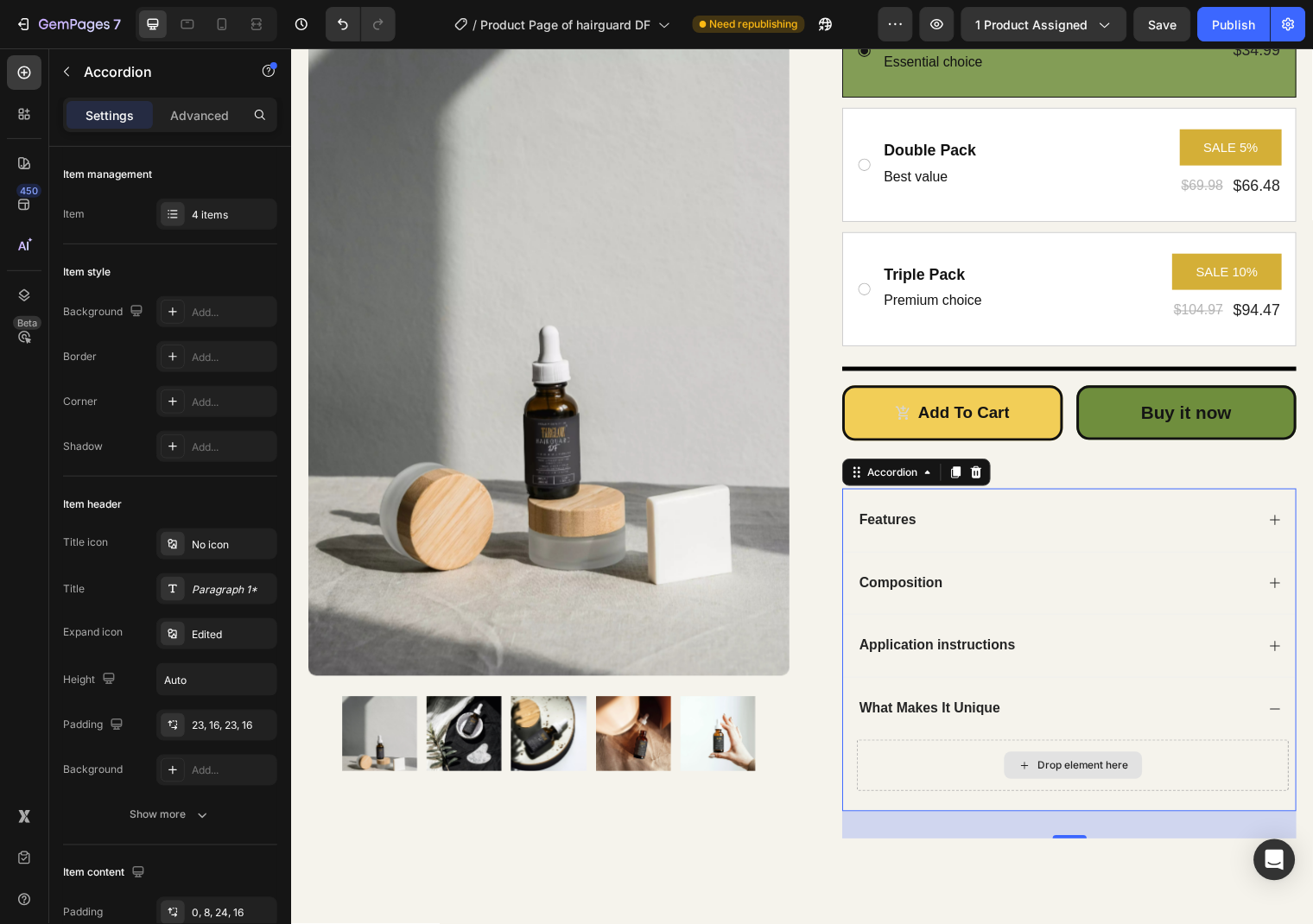
click at [1104, 780] on div "Drop element here" at bounding box center [1094, 774] width 92 height 13
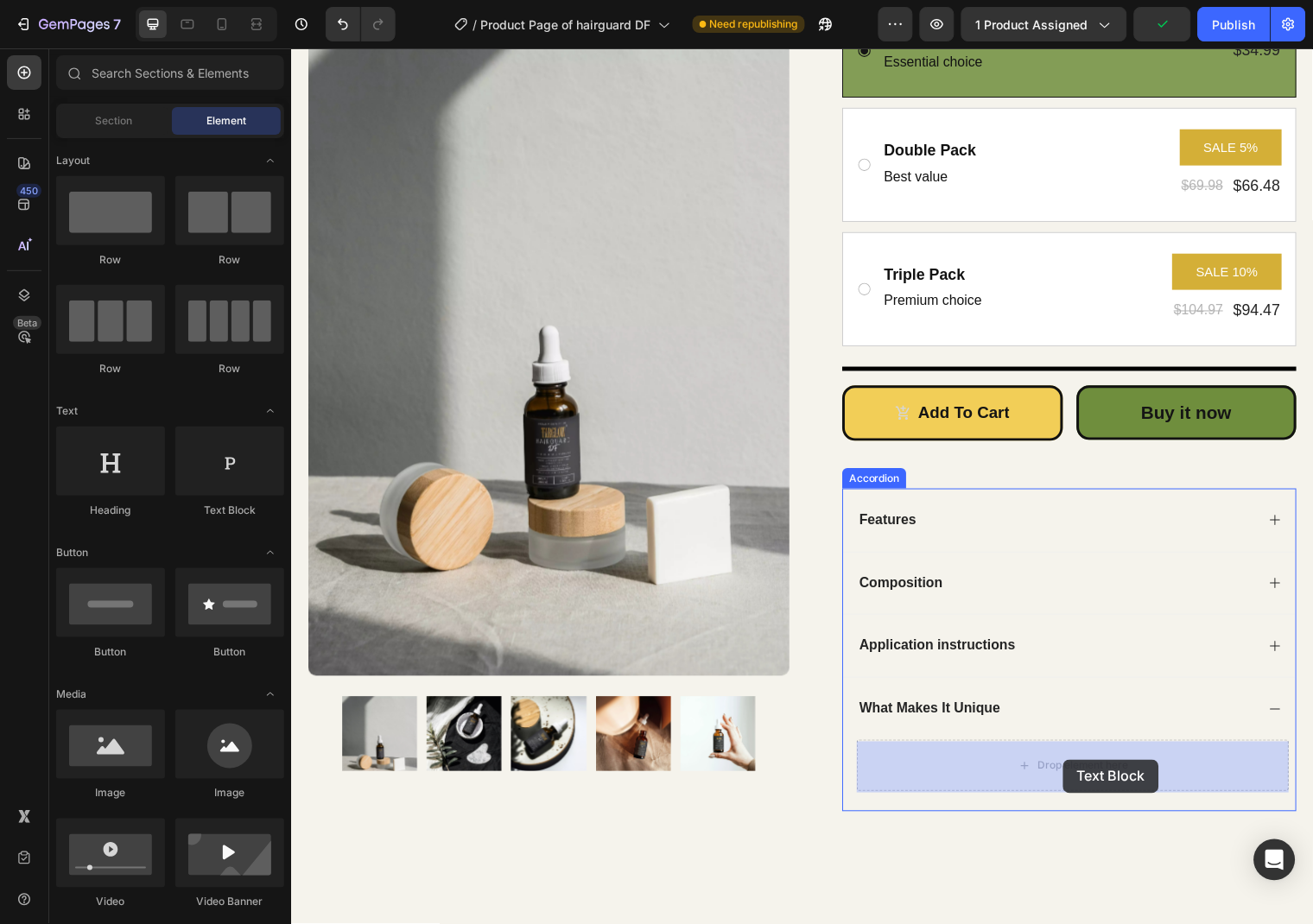
drag, startPoint x: 457, startPoint y: 555, endPoint x: 1073, endPoint y: 769, distance: 652.1
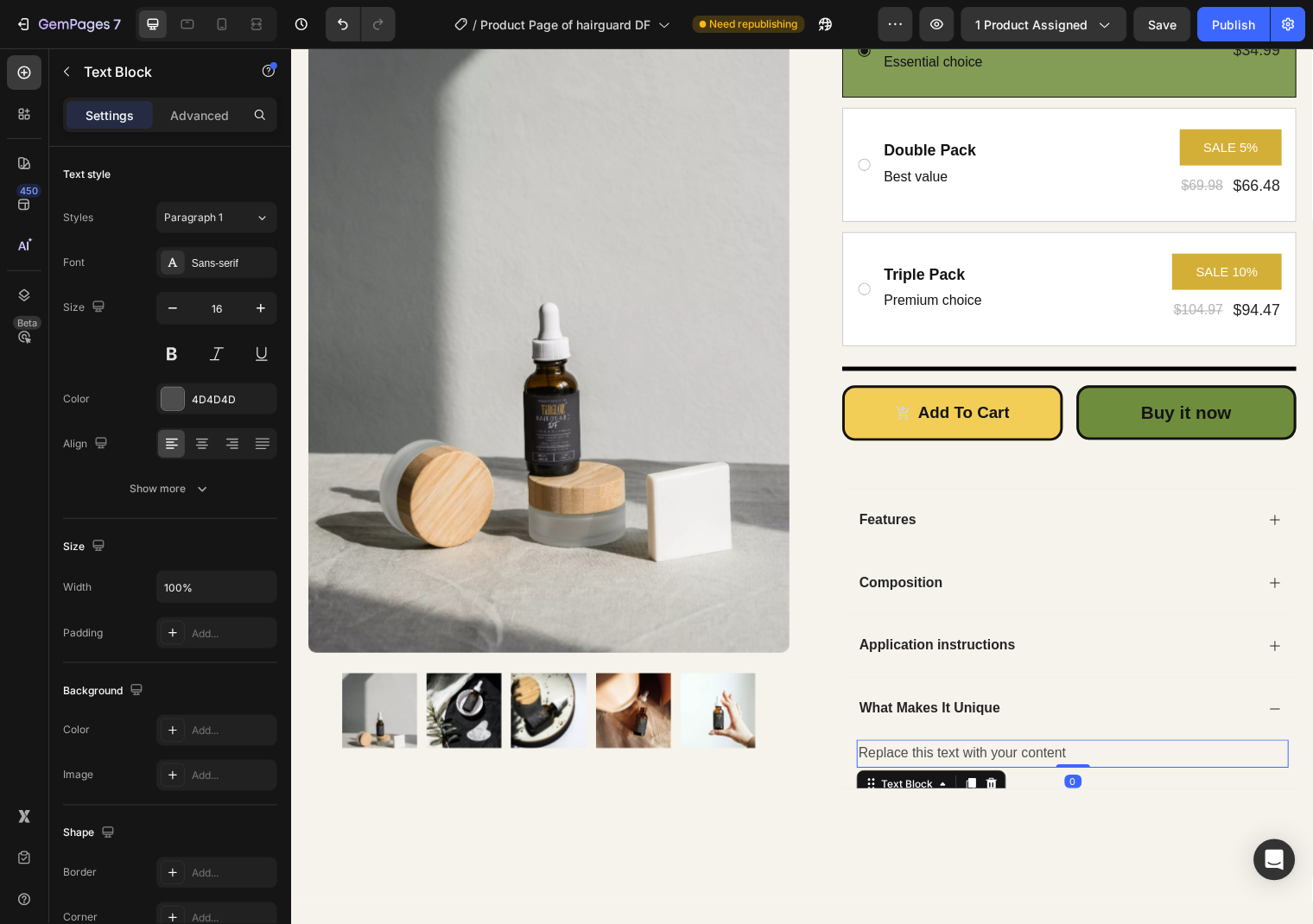
click at [1033, 763] on div "Replace this text with your content" at bounding box center [1082, 763] width 438 height 29
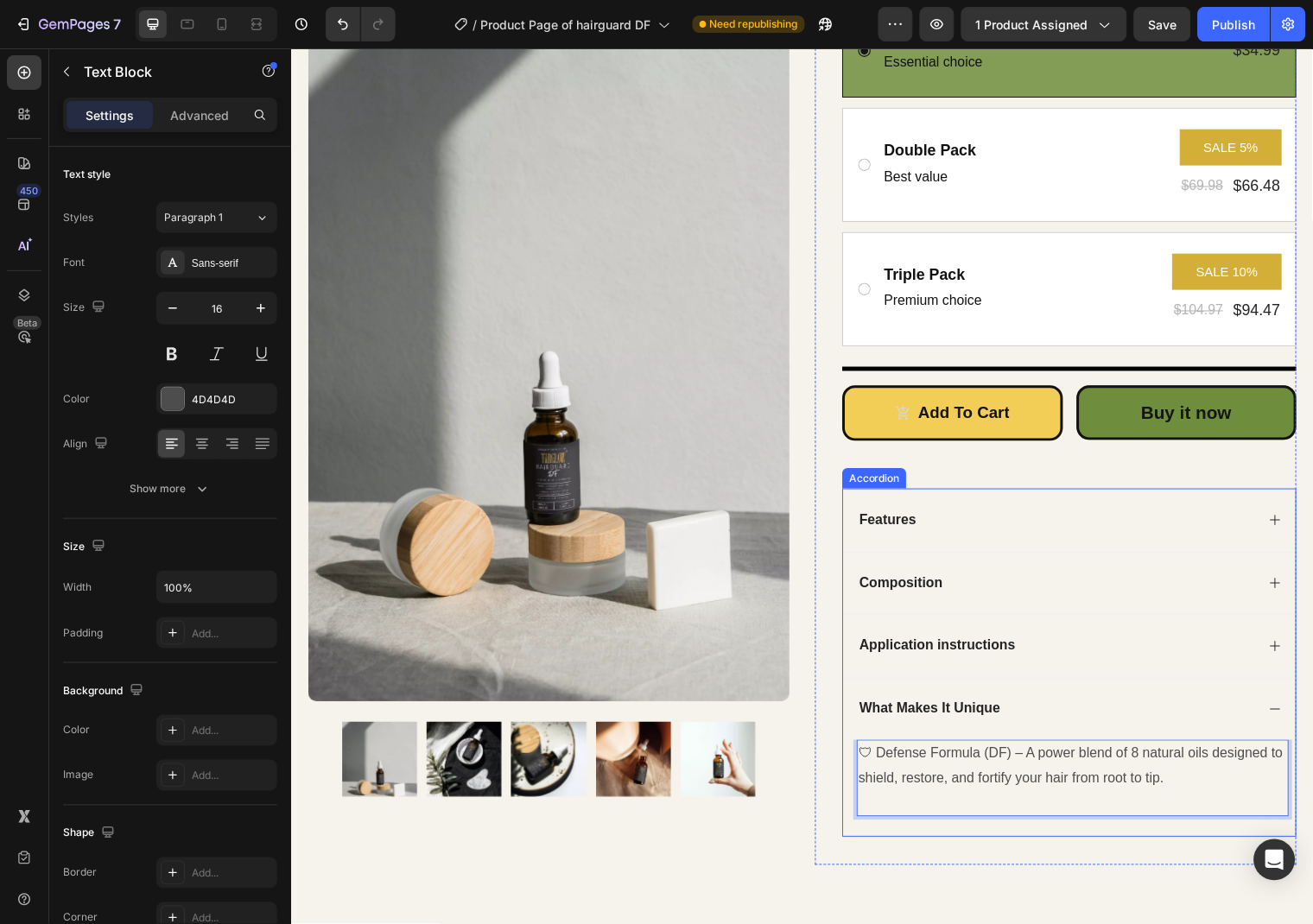
click at [1284, 725] on div "What Makes It Unique" at bounding box center [1079, 717] width 458 height 64
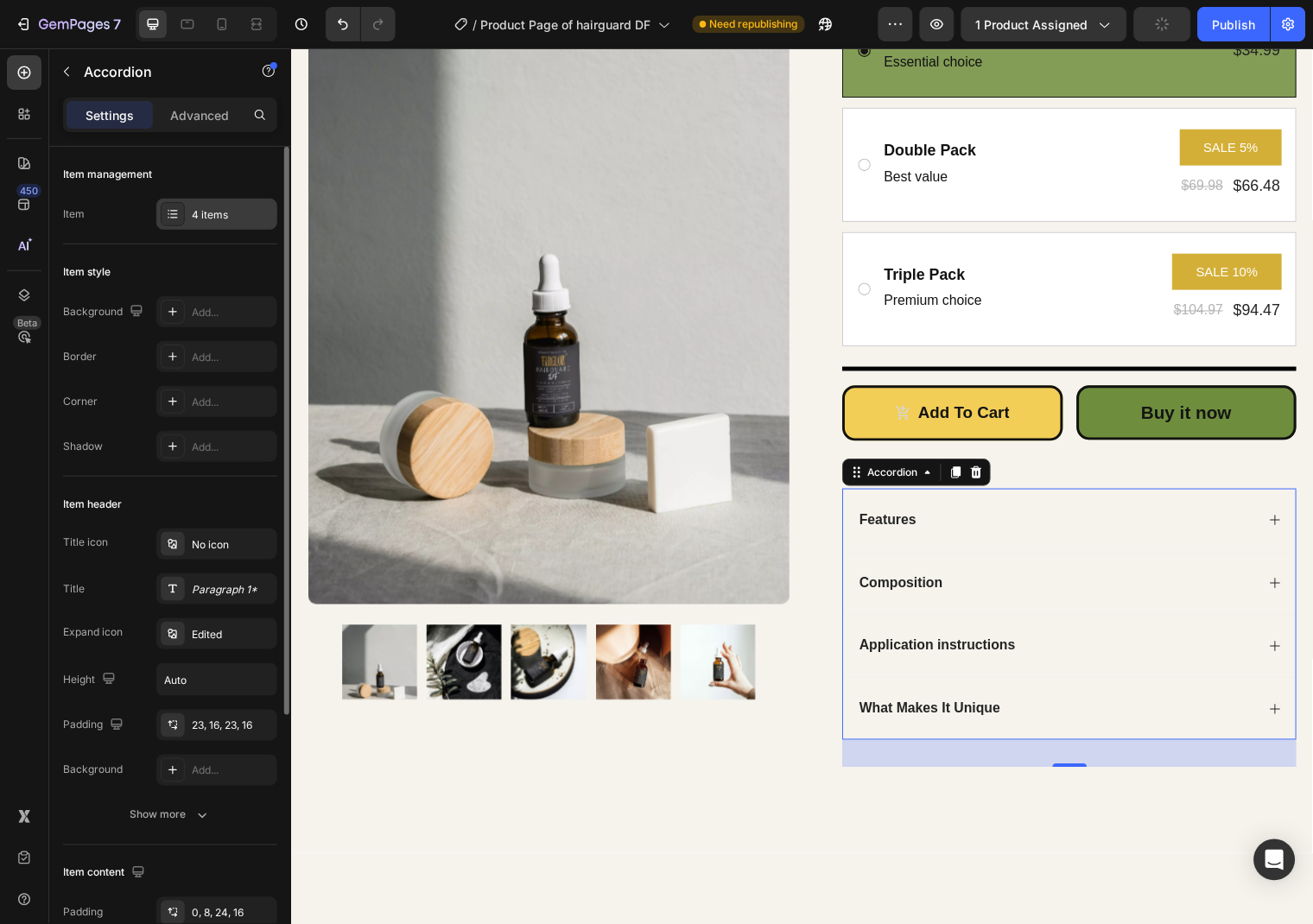
click at [171, 219] on icon at bounding box center [172, 213] width 13 height 13
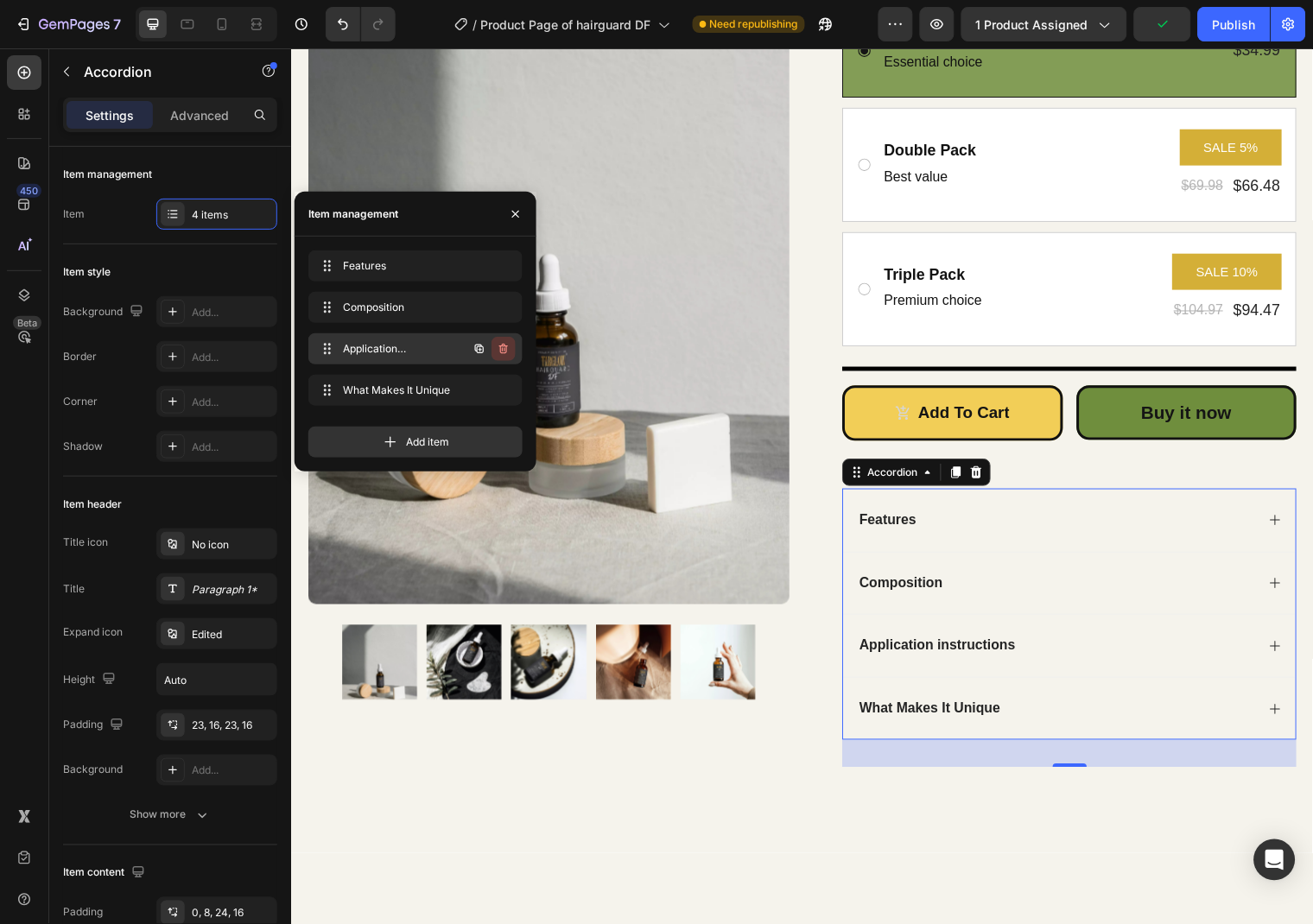
click at [501, 355] on icon "button" at bounding box center [503, 349] width 13 height 13
click at [490, 343] on div "Delete" at bounding box center [492, 349] width 32 height 15
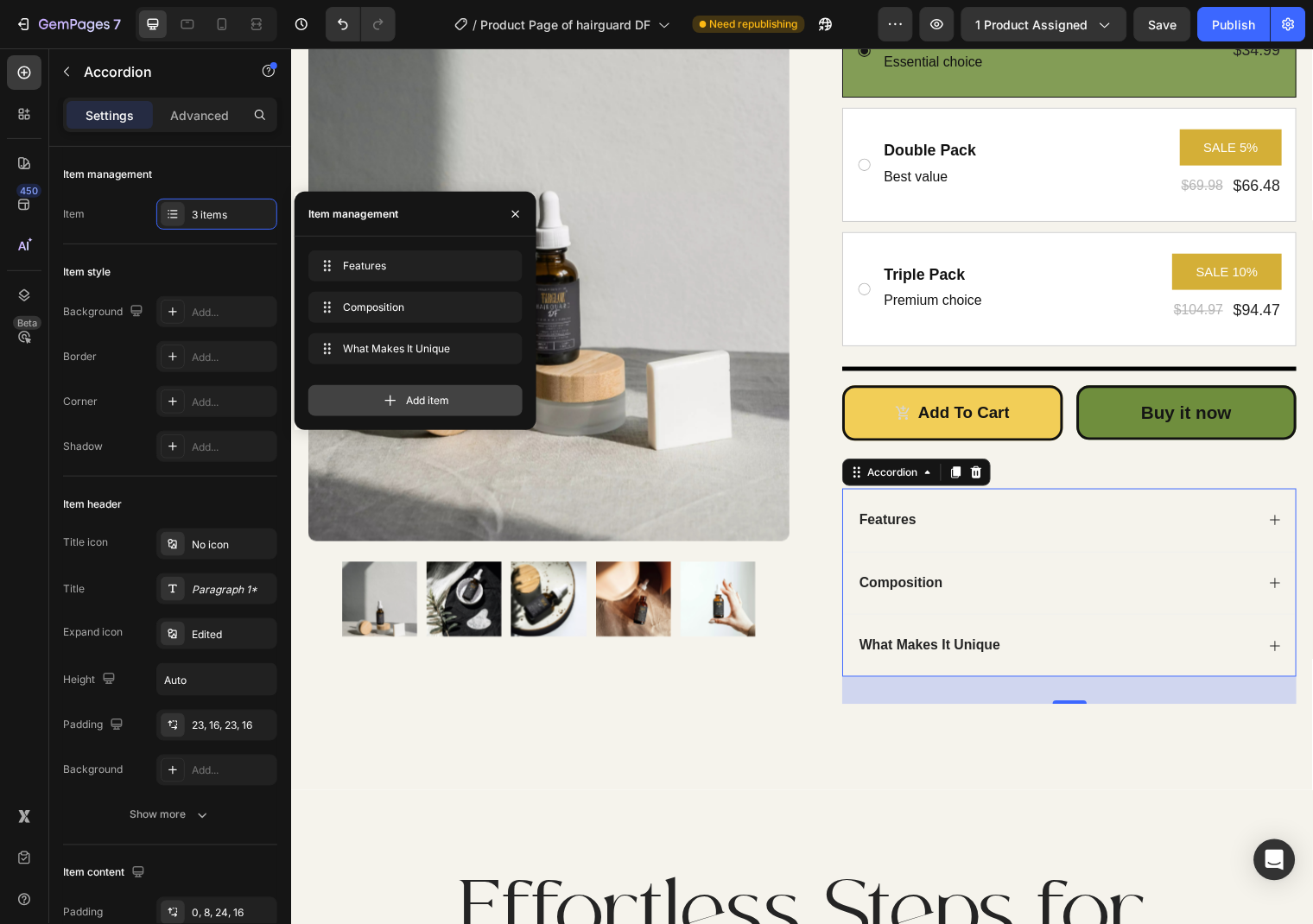
click at [393, 395] on icon at bounding box center [390, 400] width 17 height 17
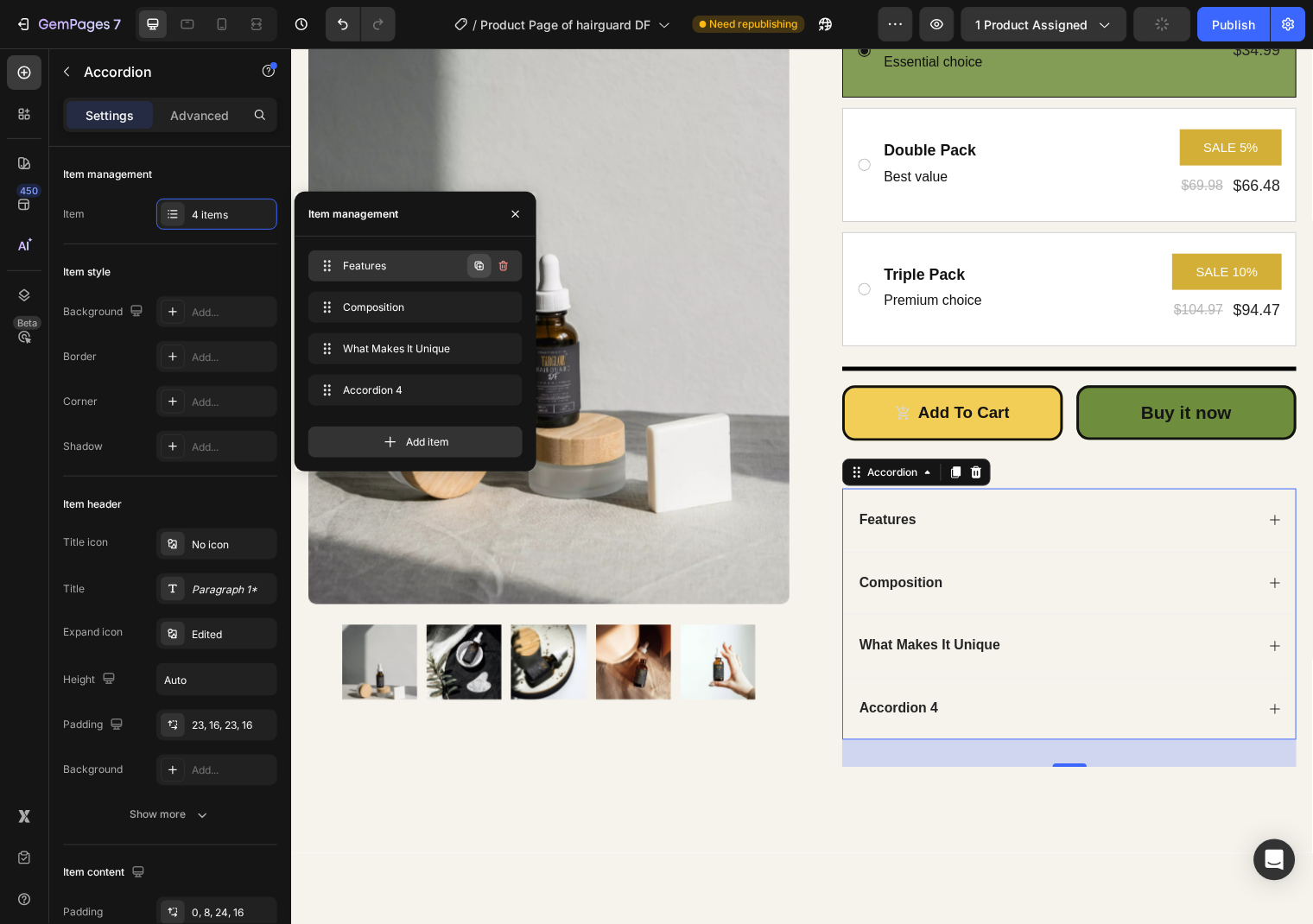
click at [474, 260] on icon "button" at bounding box center [479, 266] width 13 height 13
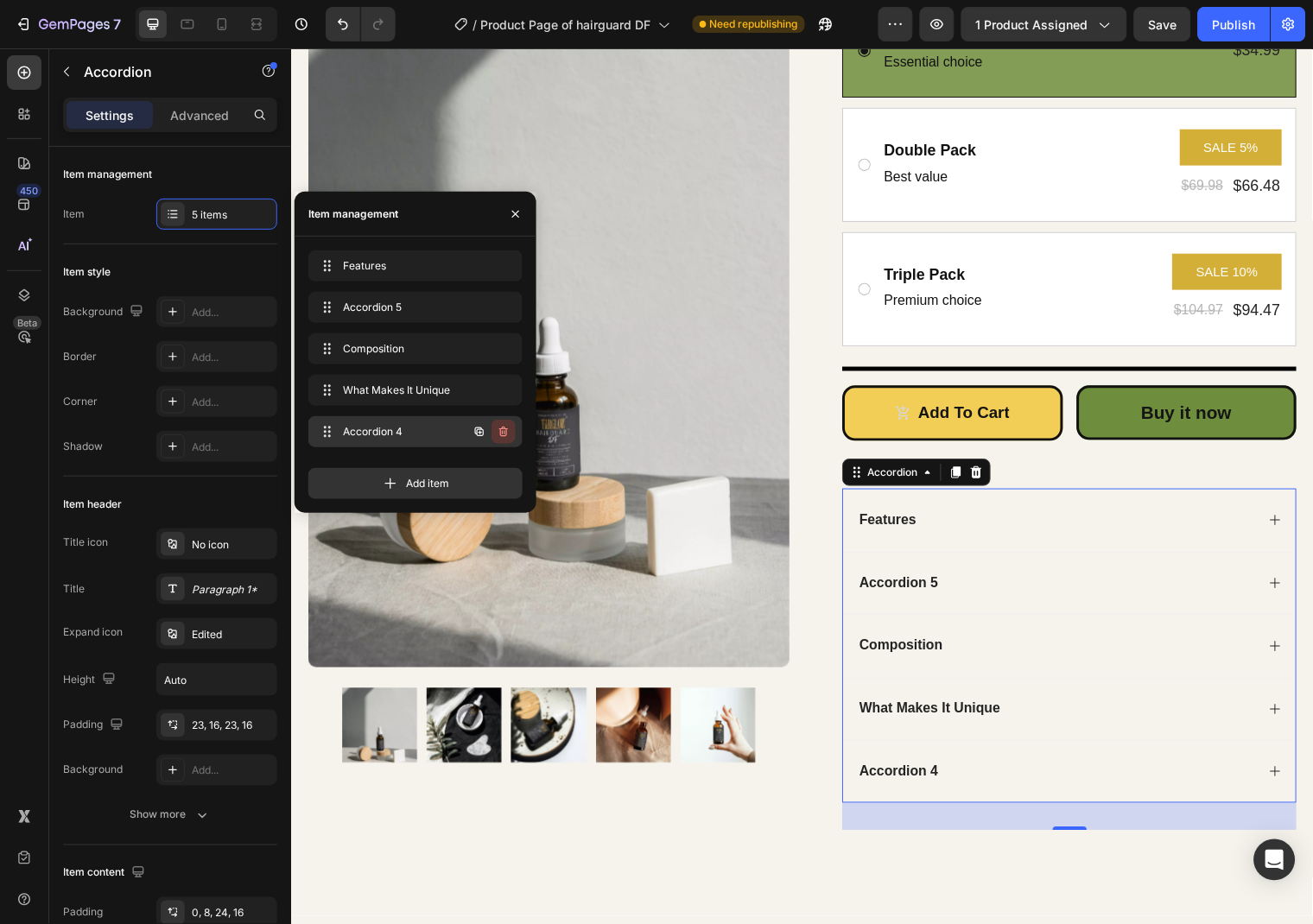
click at [499, 441] on button "button" at bounding box center [503, 432] width 24 height 24
click at [496, 436] on div "Delete" at bounding box center [492, 432] width 32 height 15
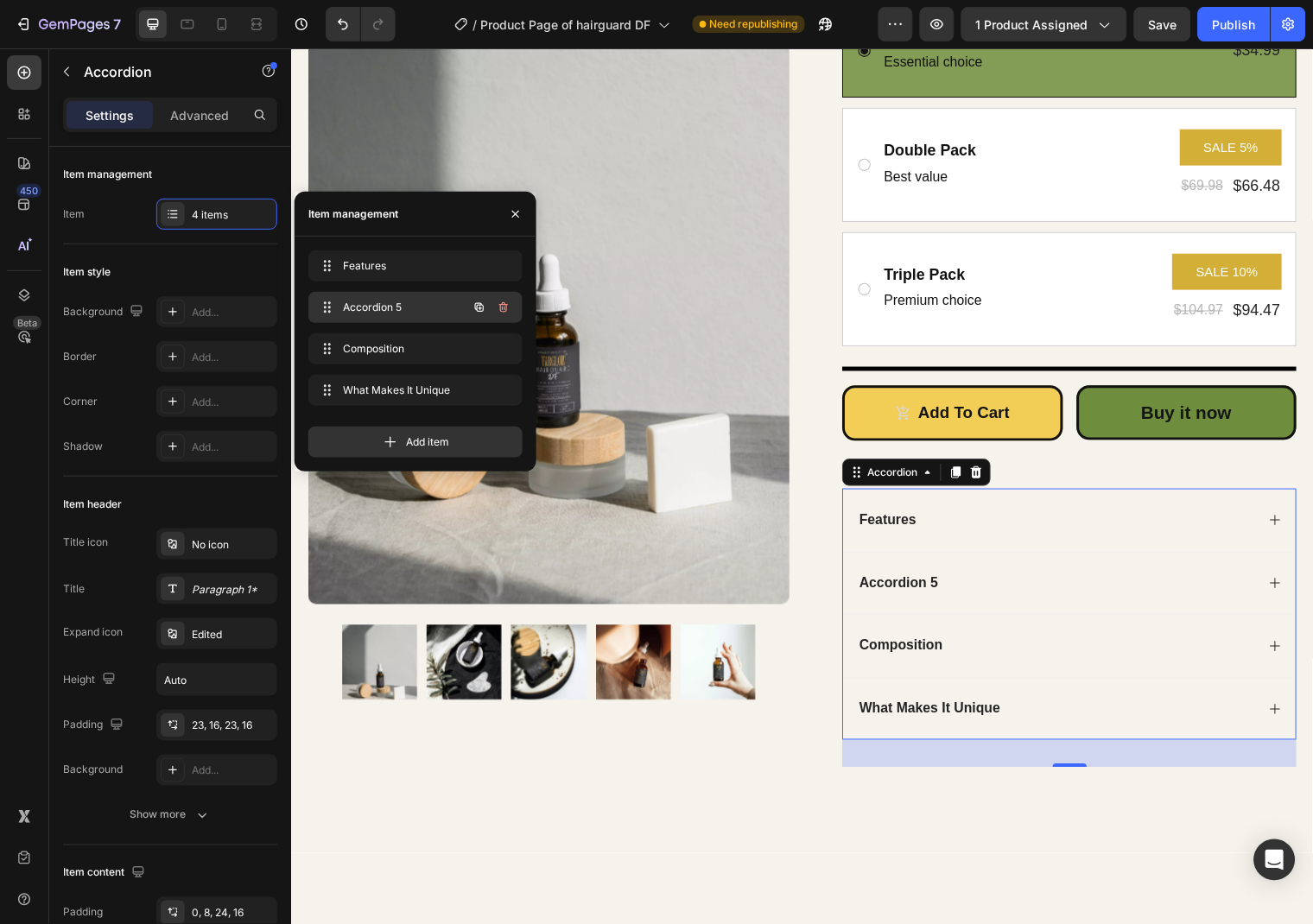
click at [425, 306] on span "Accordion 5" at bounding box center [391, 307] width 97 height 15
click at [1276, 585] on div "Accordion 5" at bounding box center [1079, 590] width 458 height 64
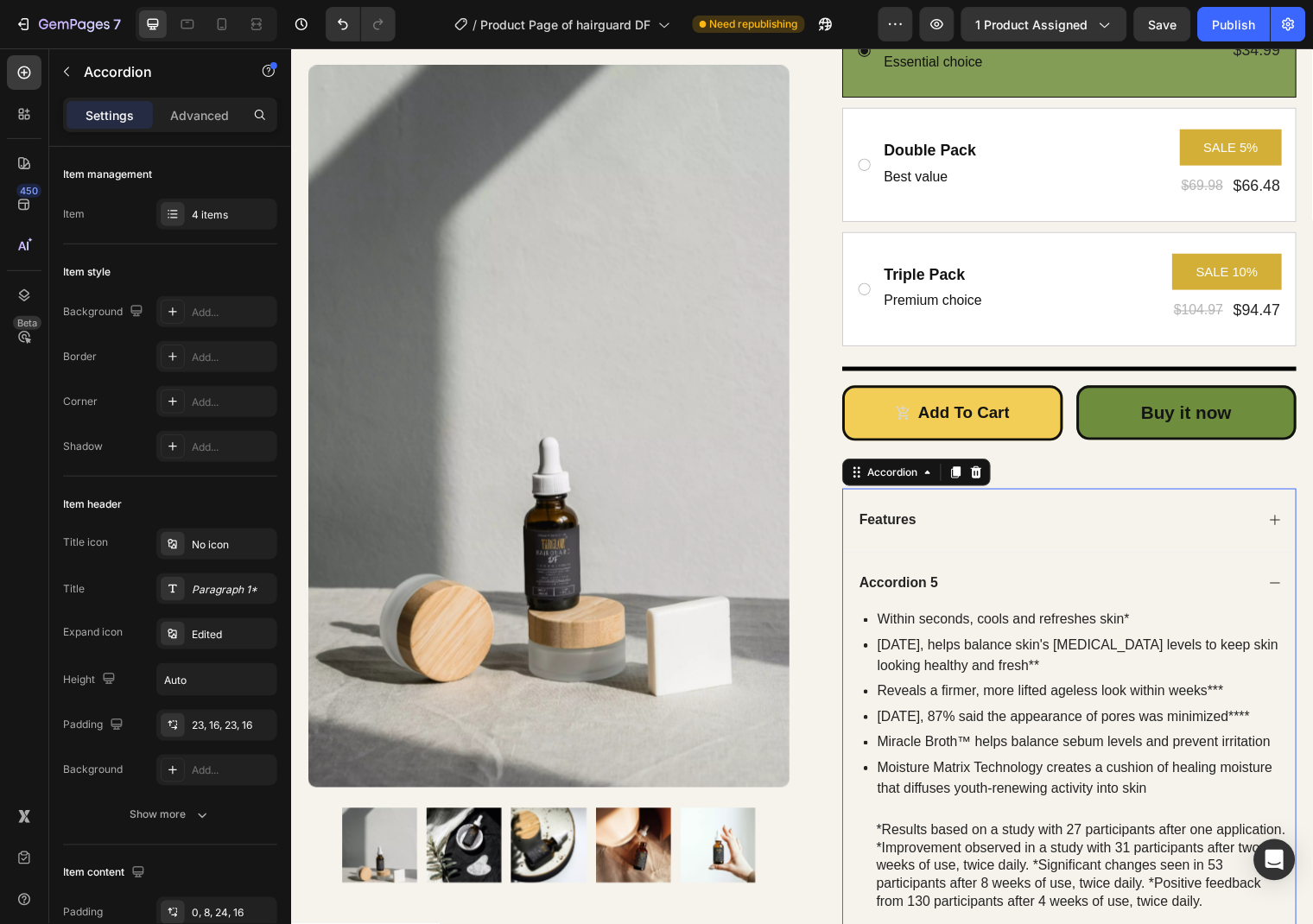
click at [940, 582] on div "Accordion 5" at bounding box center [905, 590] width 85 height 23
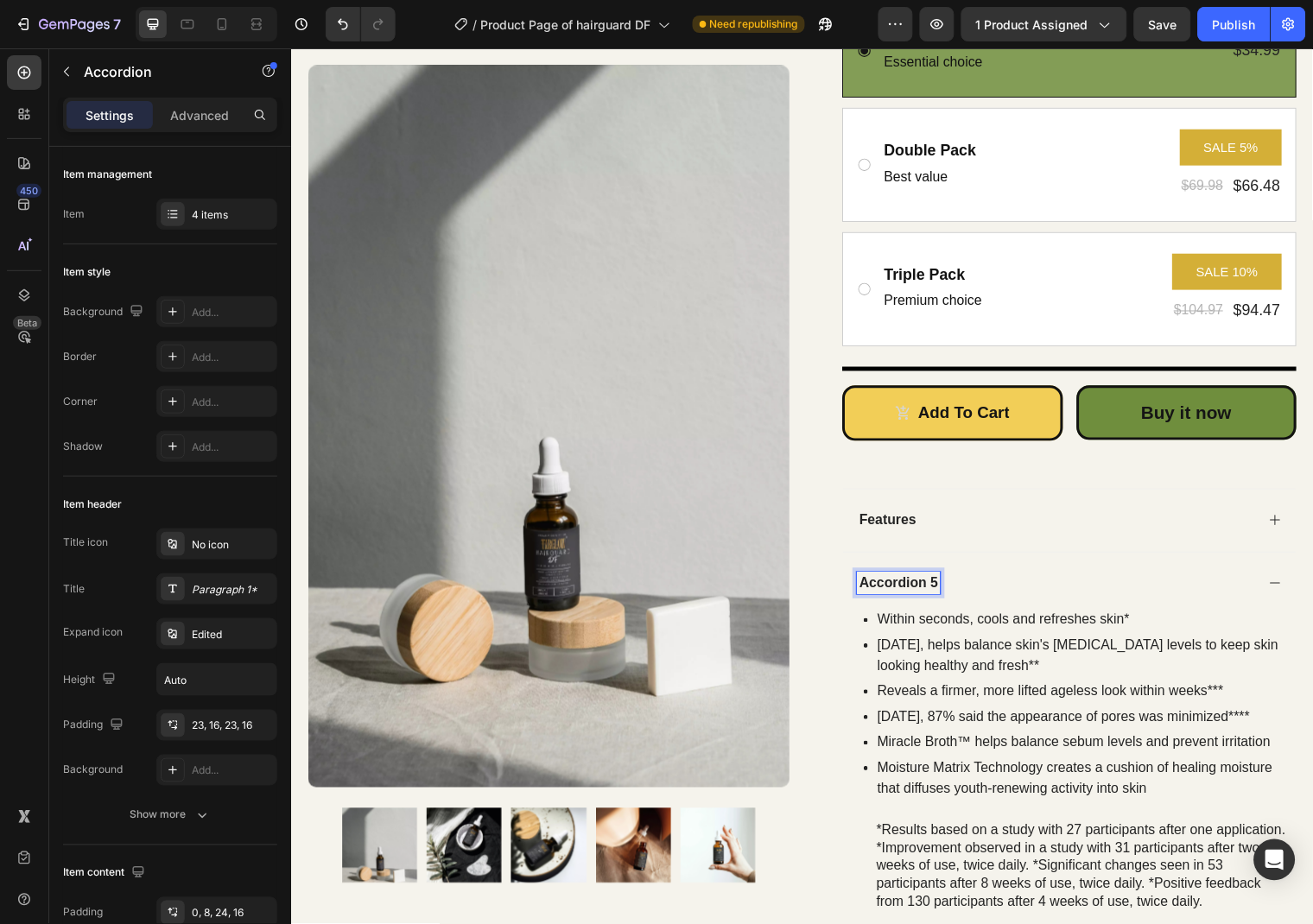
click at [914, 589] on p "Accordion 5" at bounding box center [905, 590] width 79 height 18
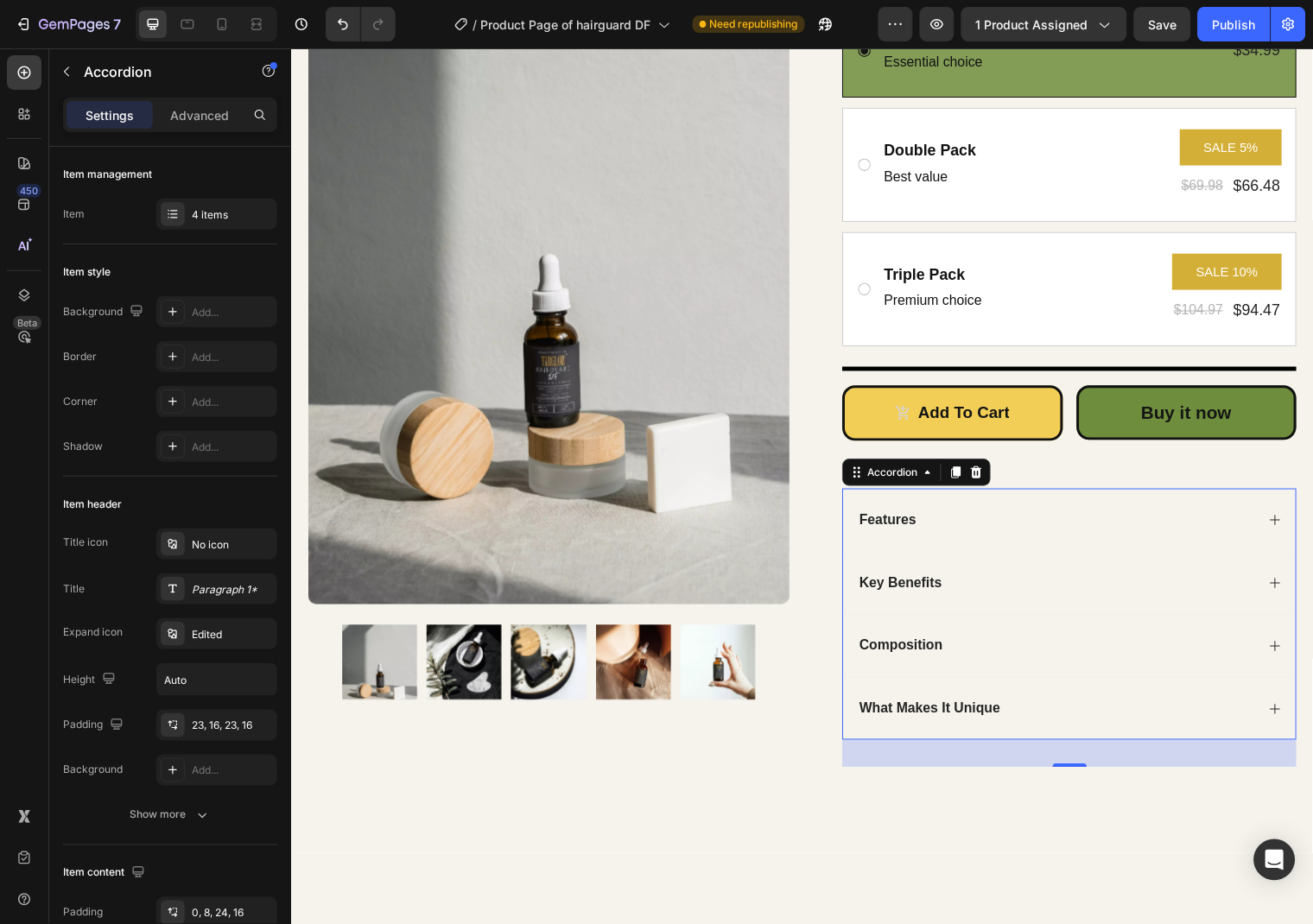
click at [1287, 575] on div "Key Benefits" at bounding box center [1079, 590] width 458 height 64
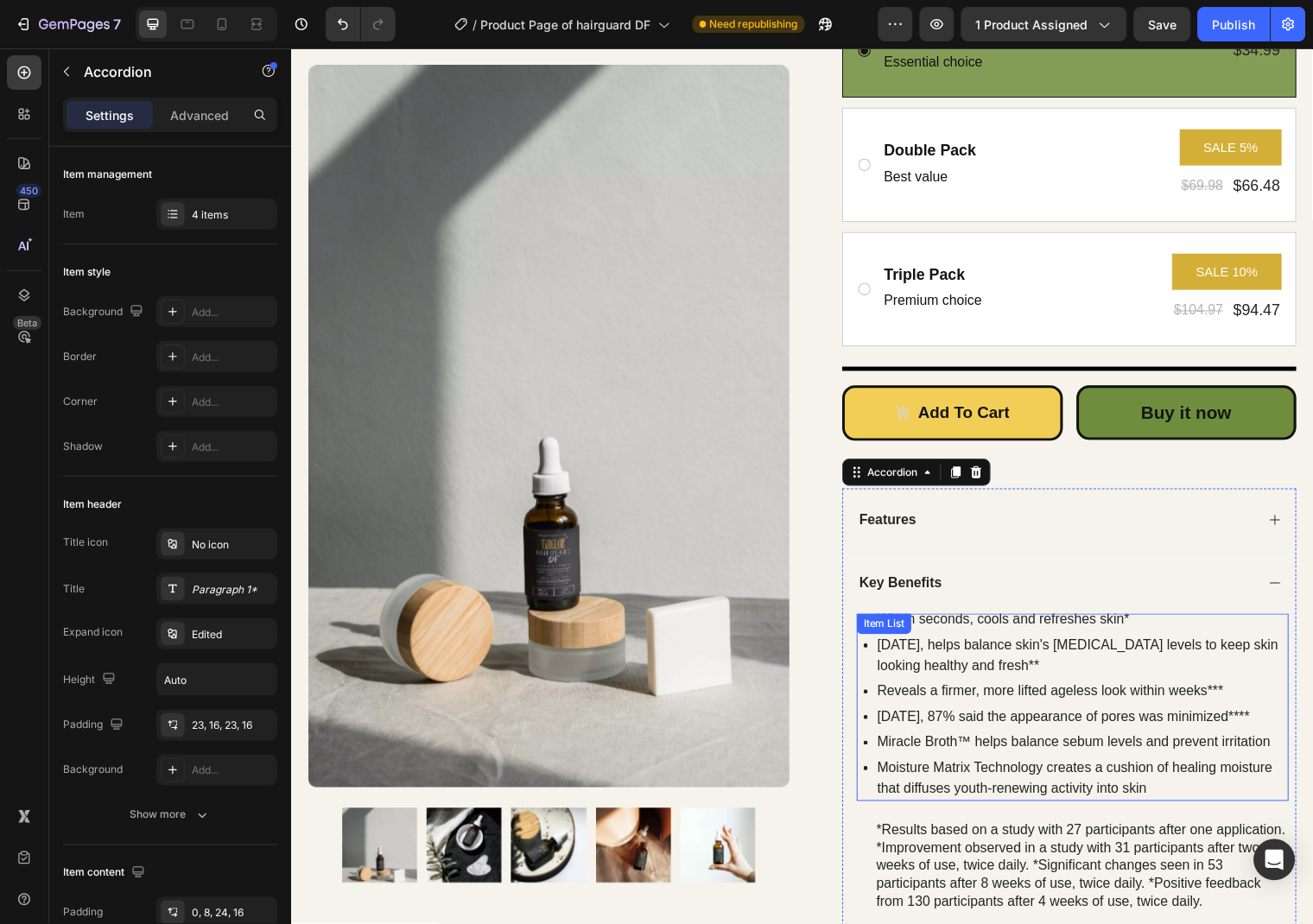
scroll to position [541, 0]
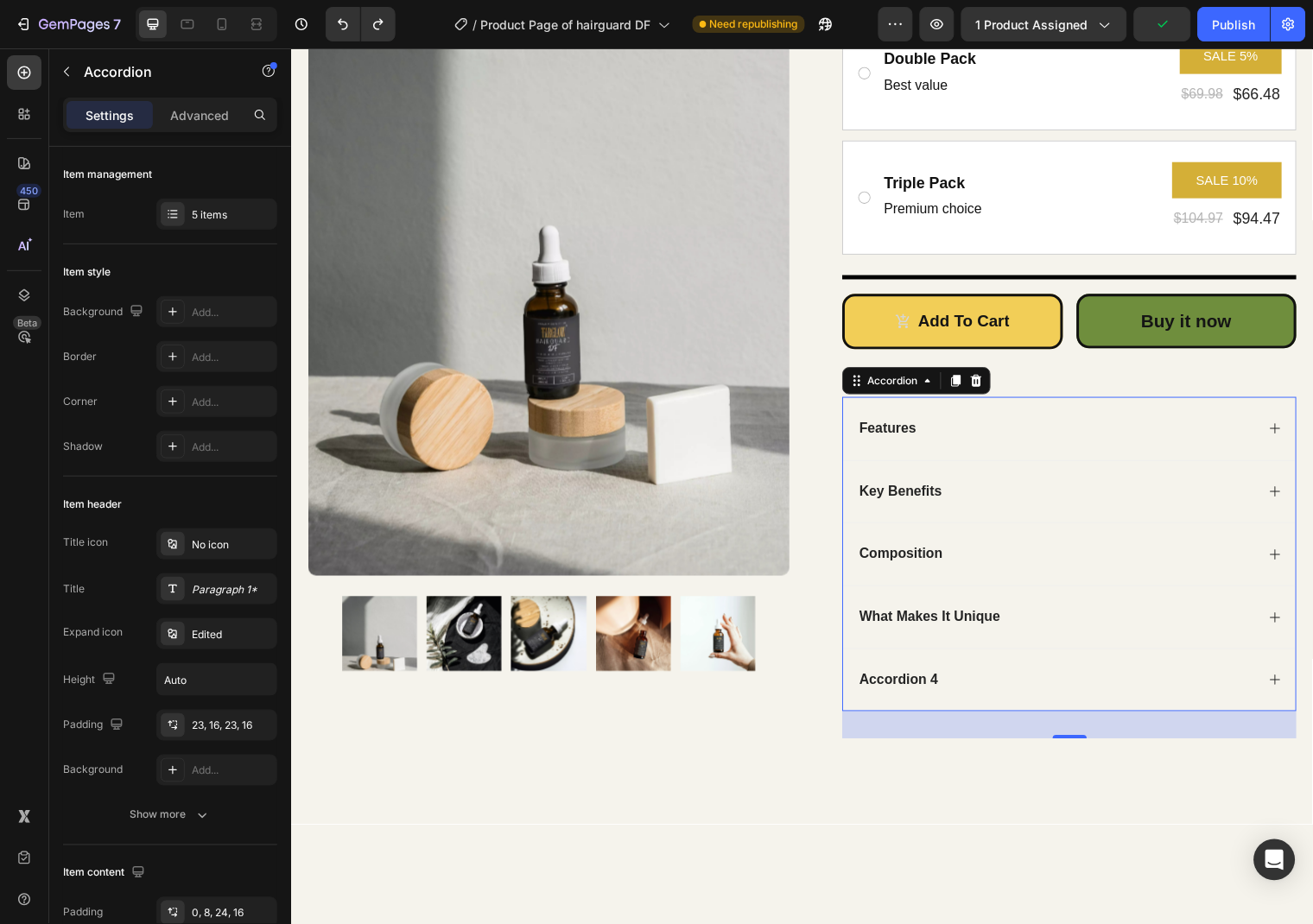
click at [1284, 561] on icon at bounding box center [1287, 560] width 13 height 13
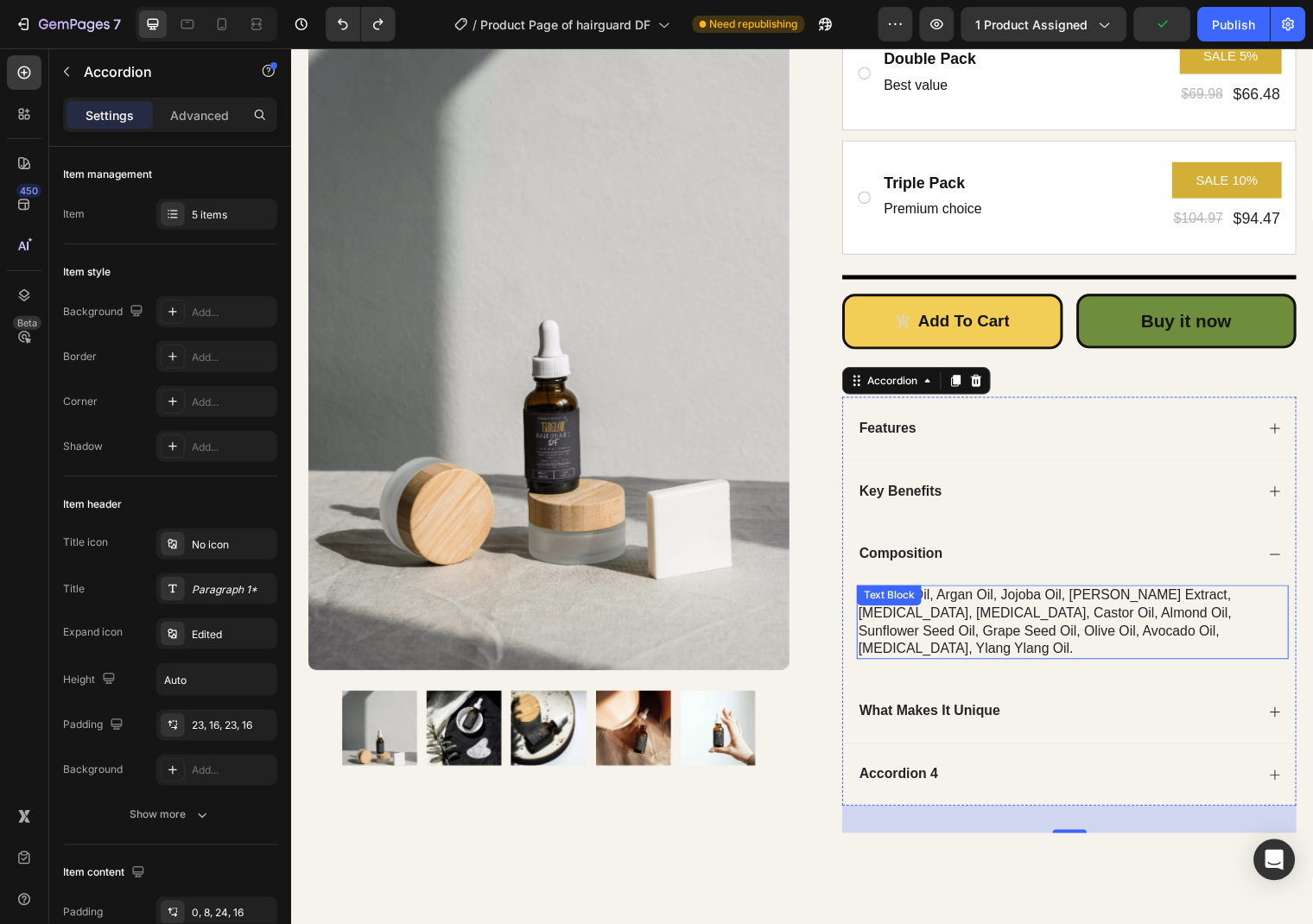
scroll to position [636, 0]
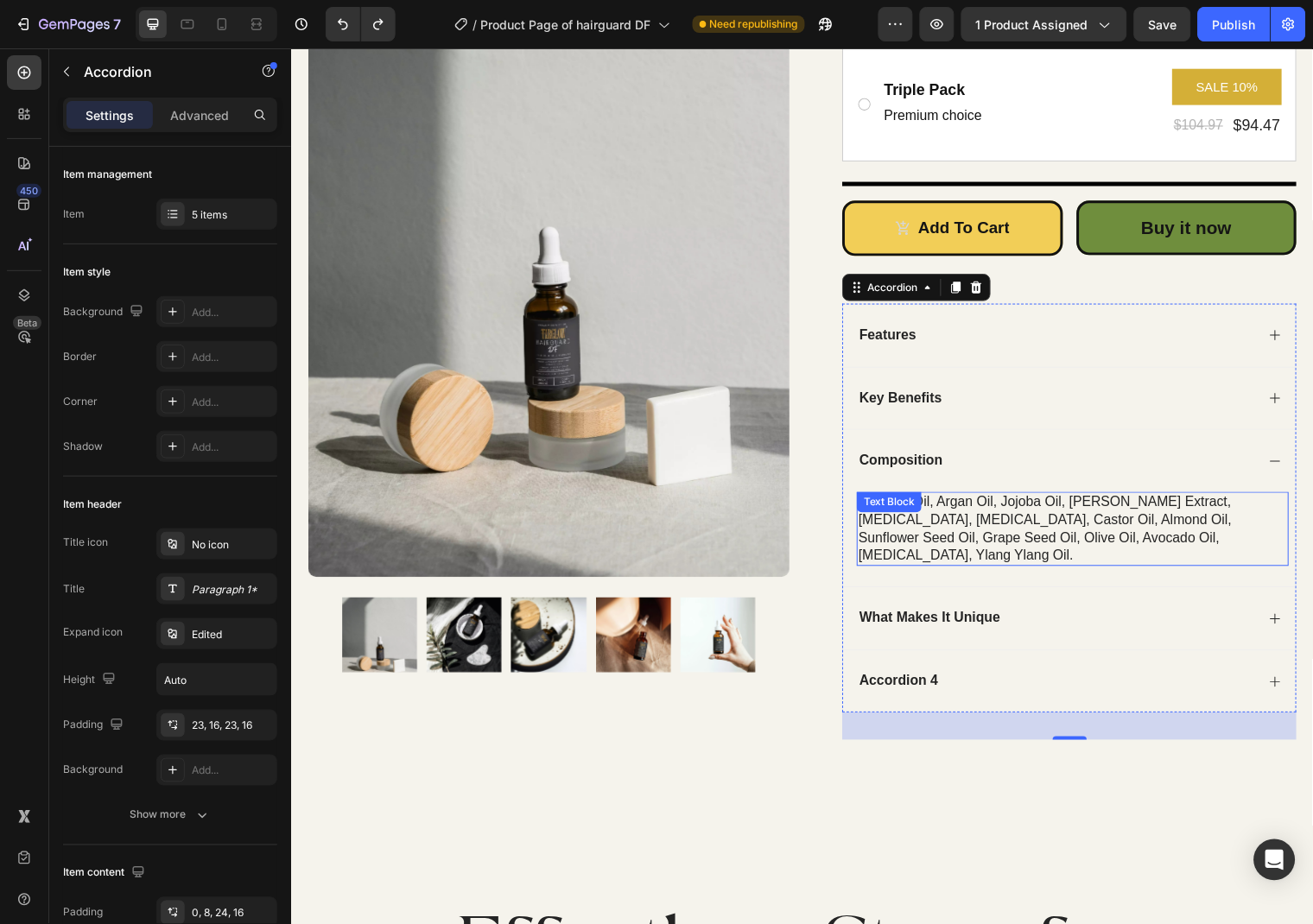
click at [1198, 552] on div "coconut oil, argan oil, jojoba oil, [PERSON_NAME] extract, [MEDICAL_DATA], [MED…" at bounding box center [1082, 535] width 438 height 75
click at [1185, 549] on div "coconut oil, argan oil, jojoba oil, [PERSON_NAME] extract, [MEDICAL_DATA], [MED…" at bounding box center [1082, 535] width 438 height 75
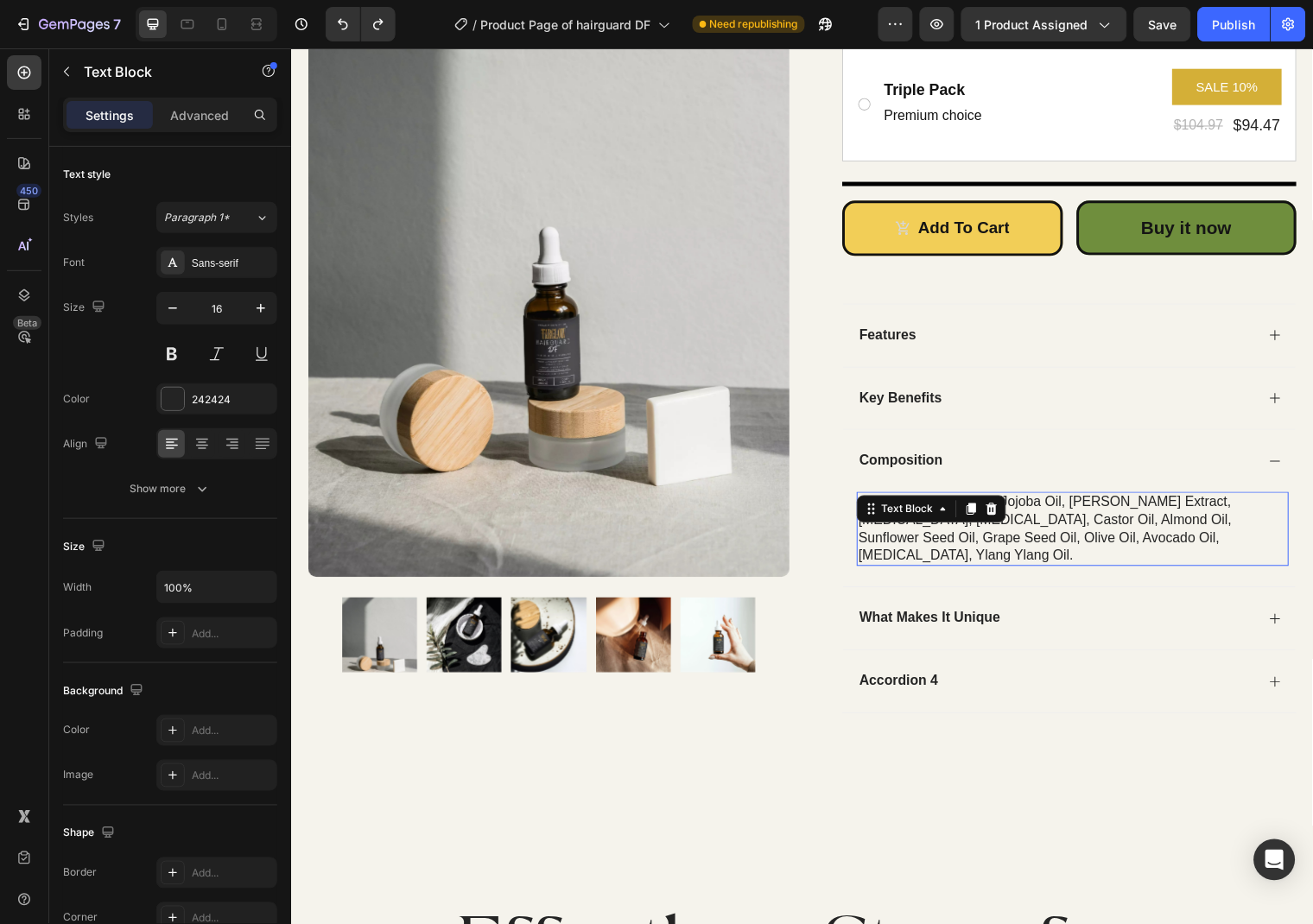
click at [1173, 535] on p "coconut oil, argan oil, jojoba oil, [PERSON_NAME] extract, [MEDICAL_DATA], [MED…" at bounding box center [1082, 535] width 434 height 71
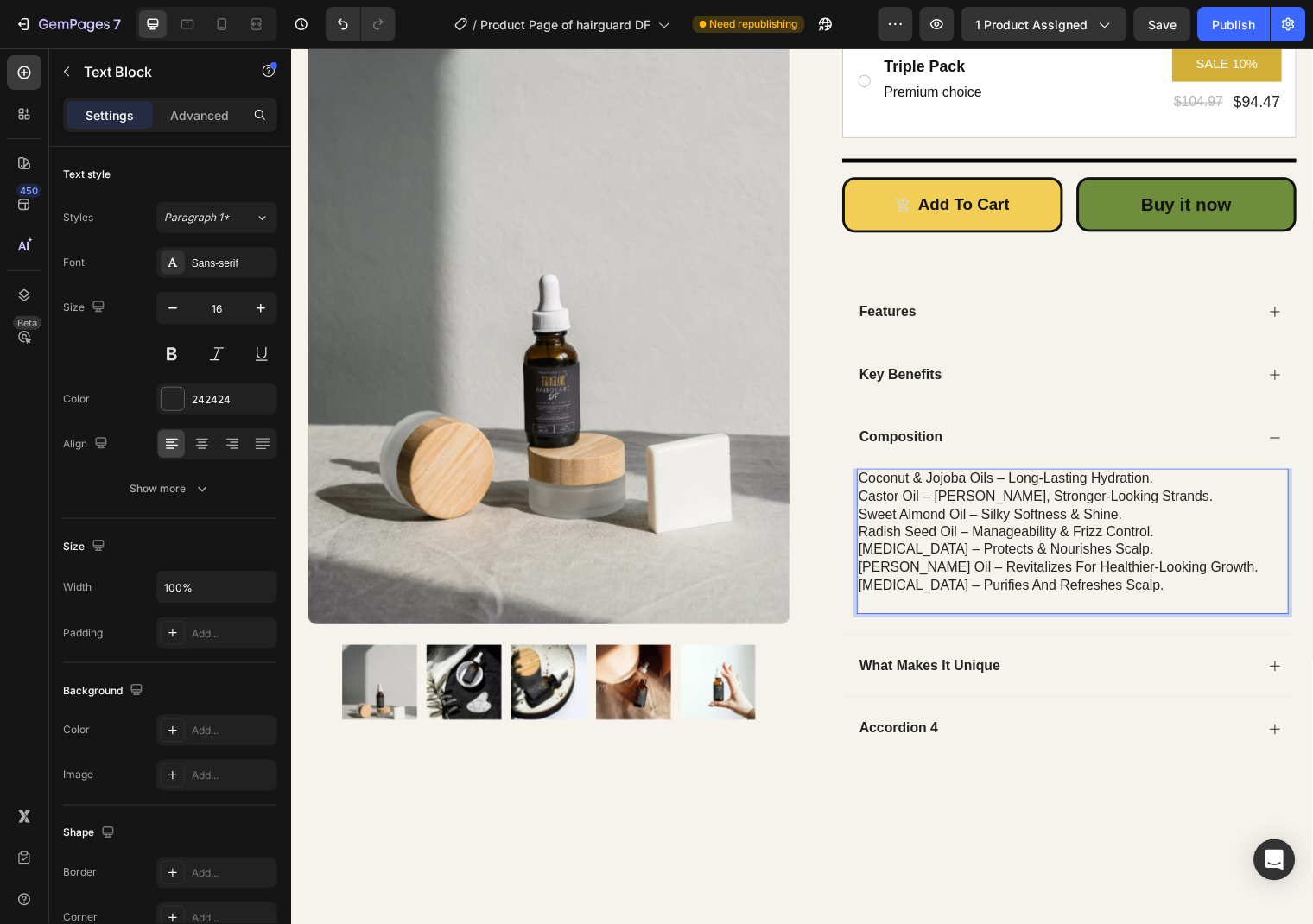
scroll to position [729, 0]
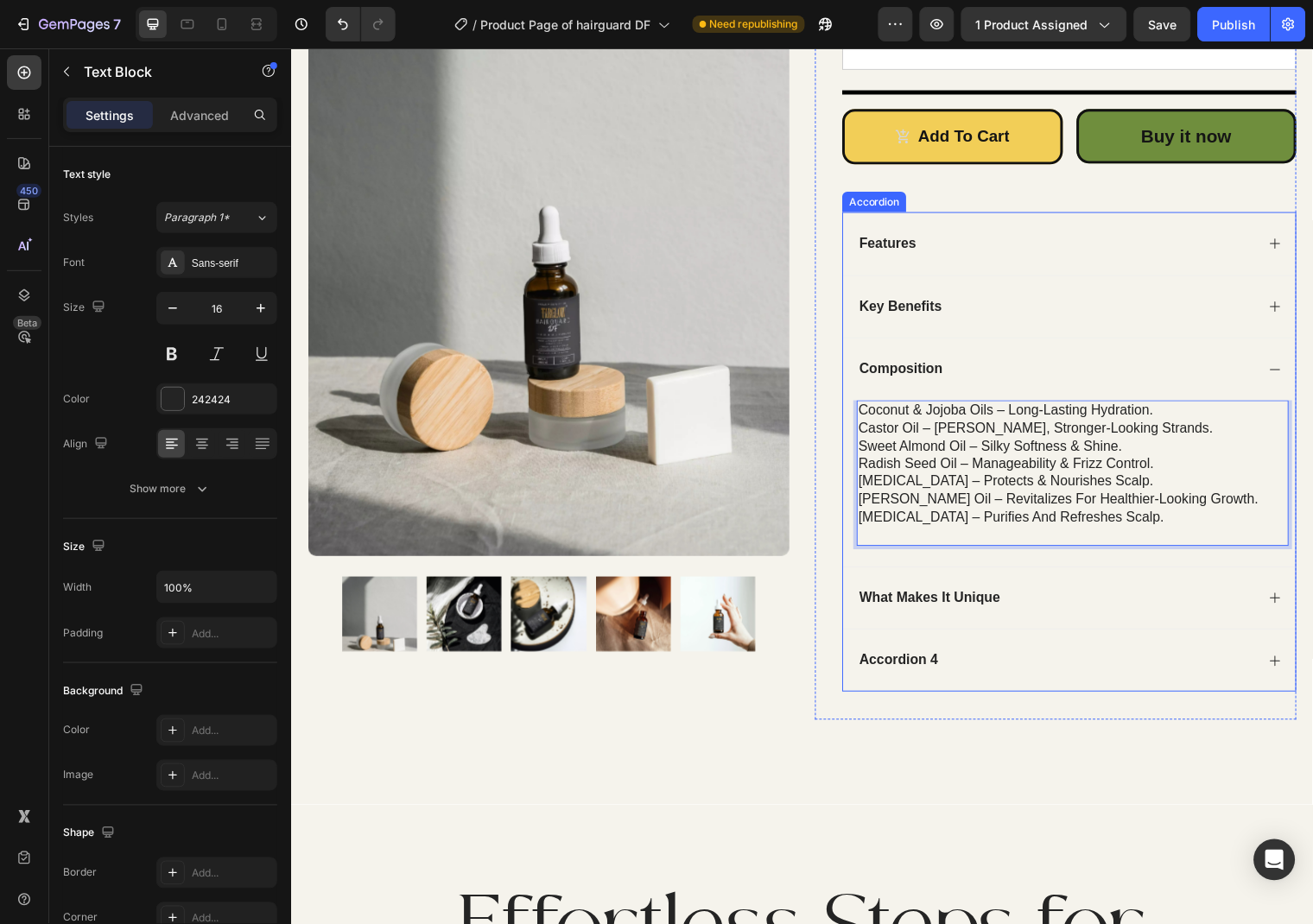
click at [874, 387] on div "Composition" at bounding box center [1079, 373] width 458 height 64
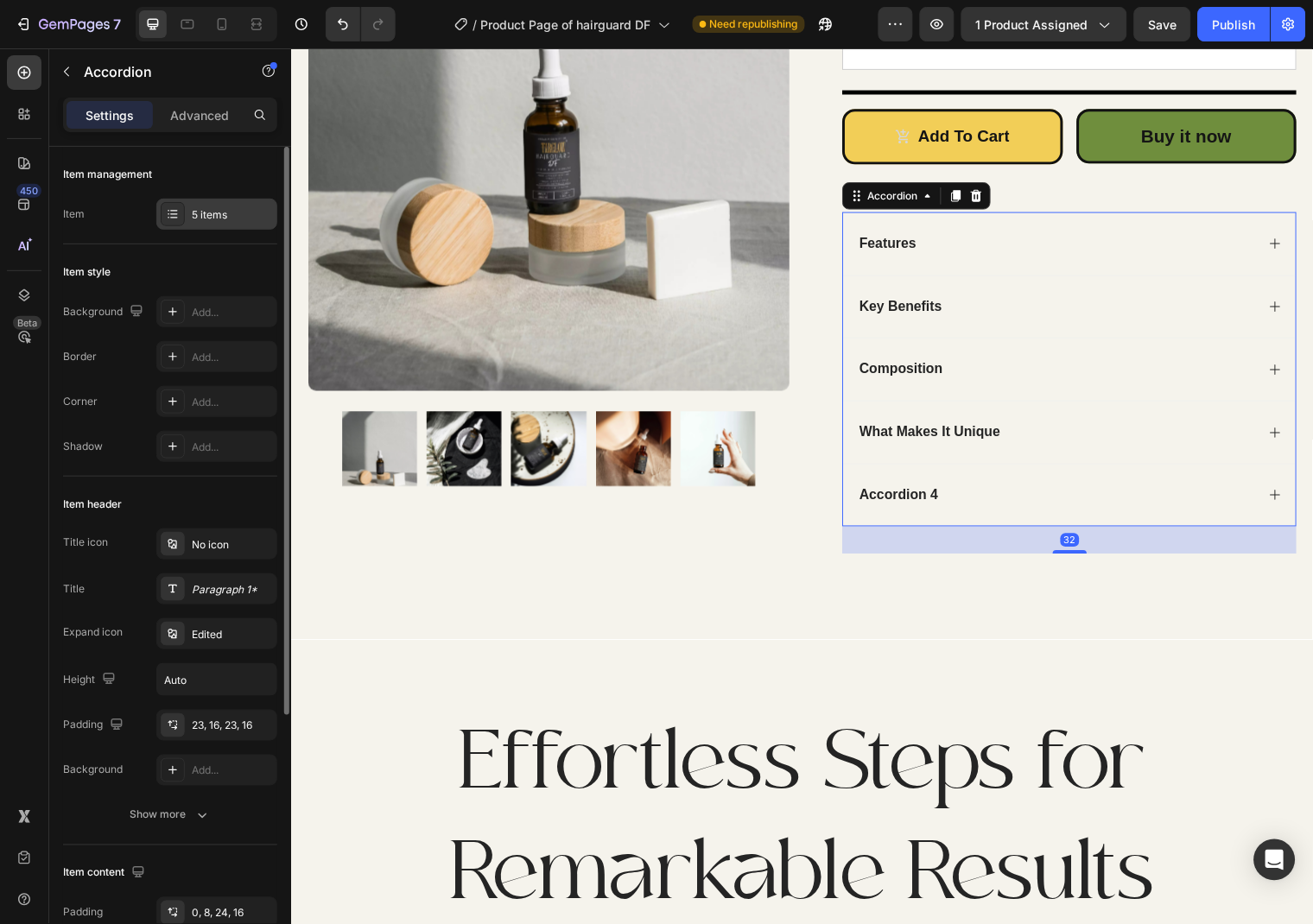
click at [201, 221] on div "5 items" at bounding box center [232, 214] width 81 height 15
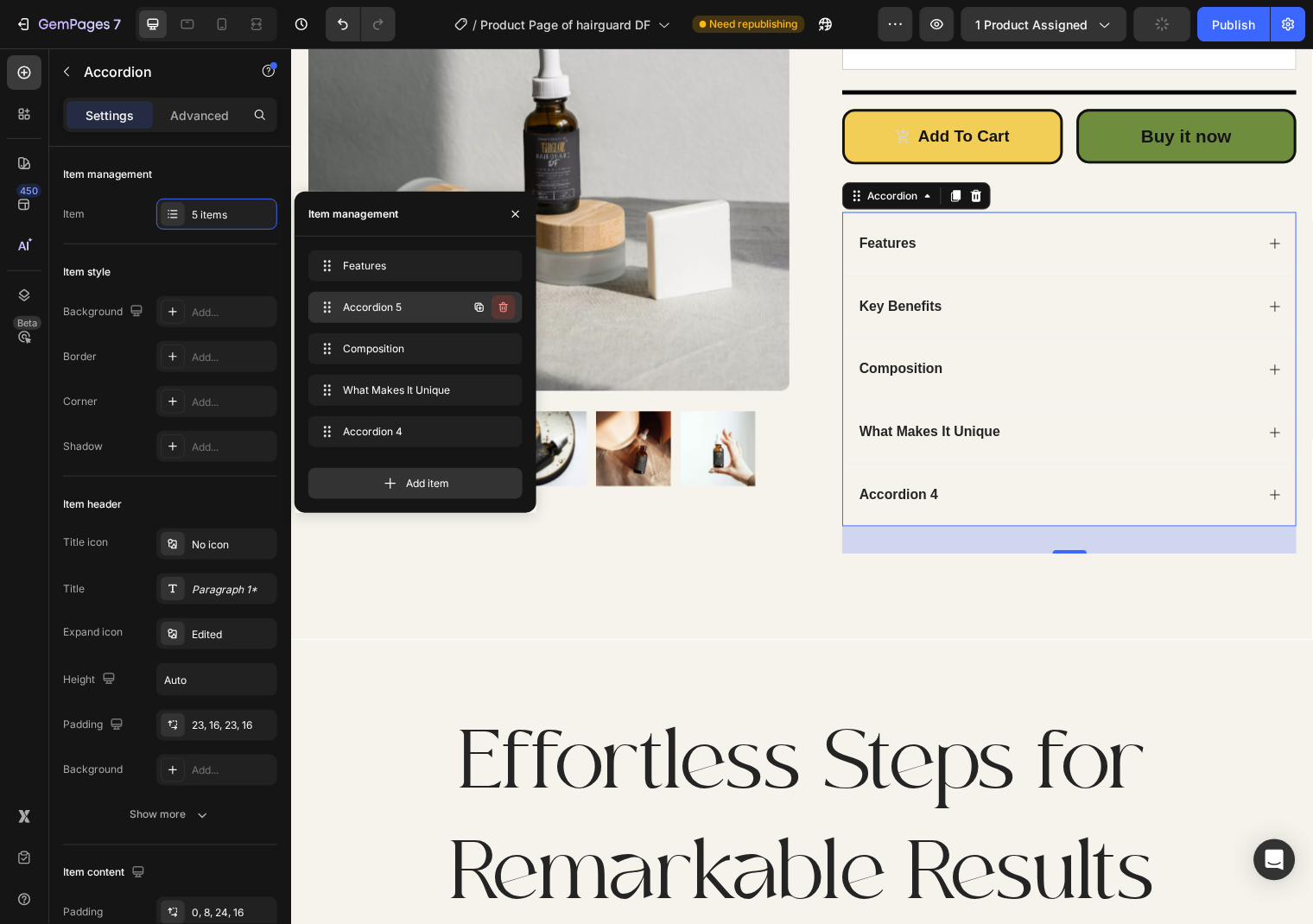
click at [507, 313] on icon "button" at bounding box center [503, 307] width 13 height 13
click at [507, 313] on div "Delete" at bounding box center [492, 307] width 32 height 15
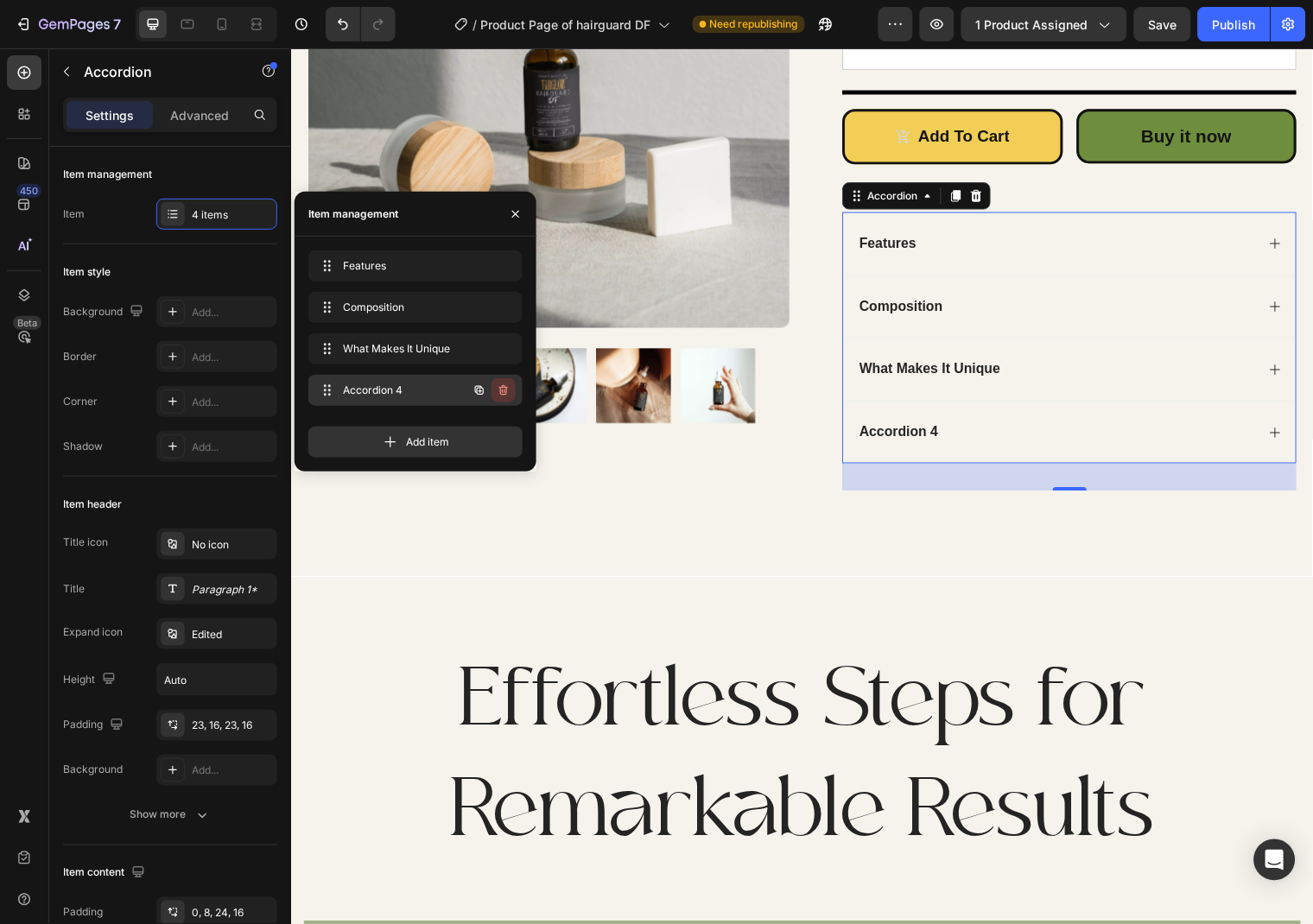
click at [509, 389] on icon "button" at bounding box center [503, 390] width 13 height 13
click at [499, 385] on div "Delete" at bounding box center [492, 390] width 32 height 15
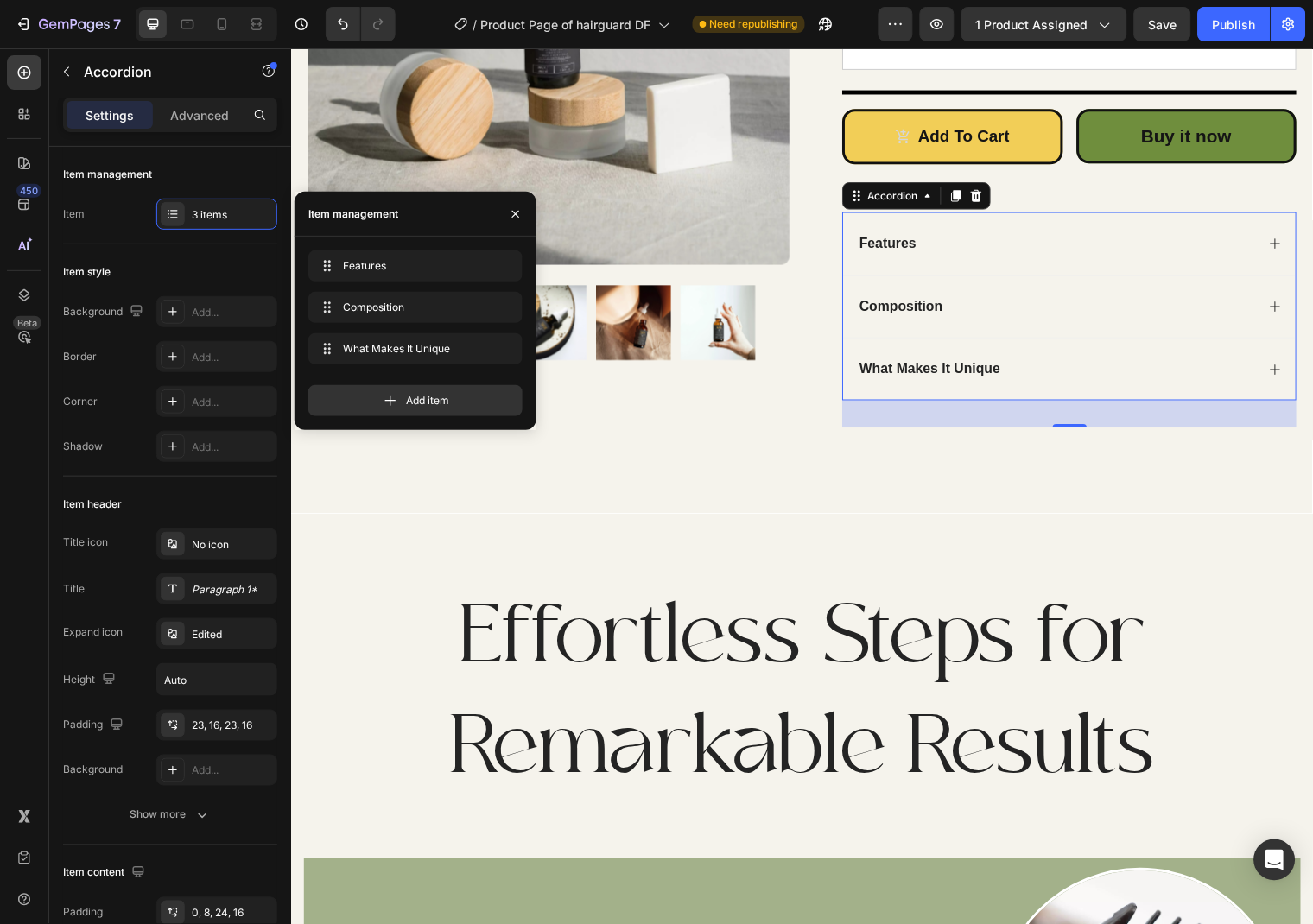
click at [1281, 375] on icon at bounding box center [1287, 373] width 13 height 13
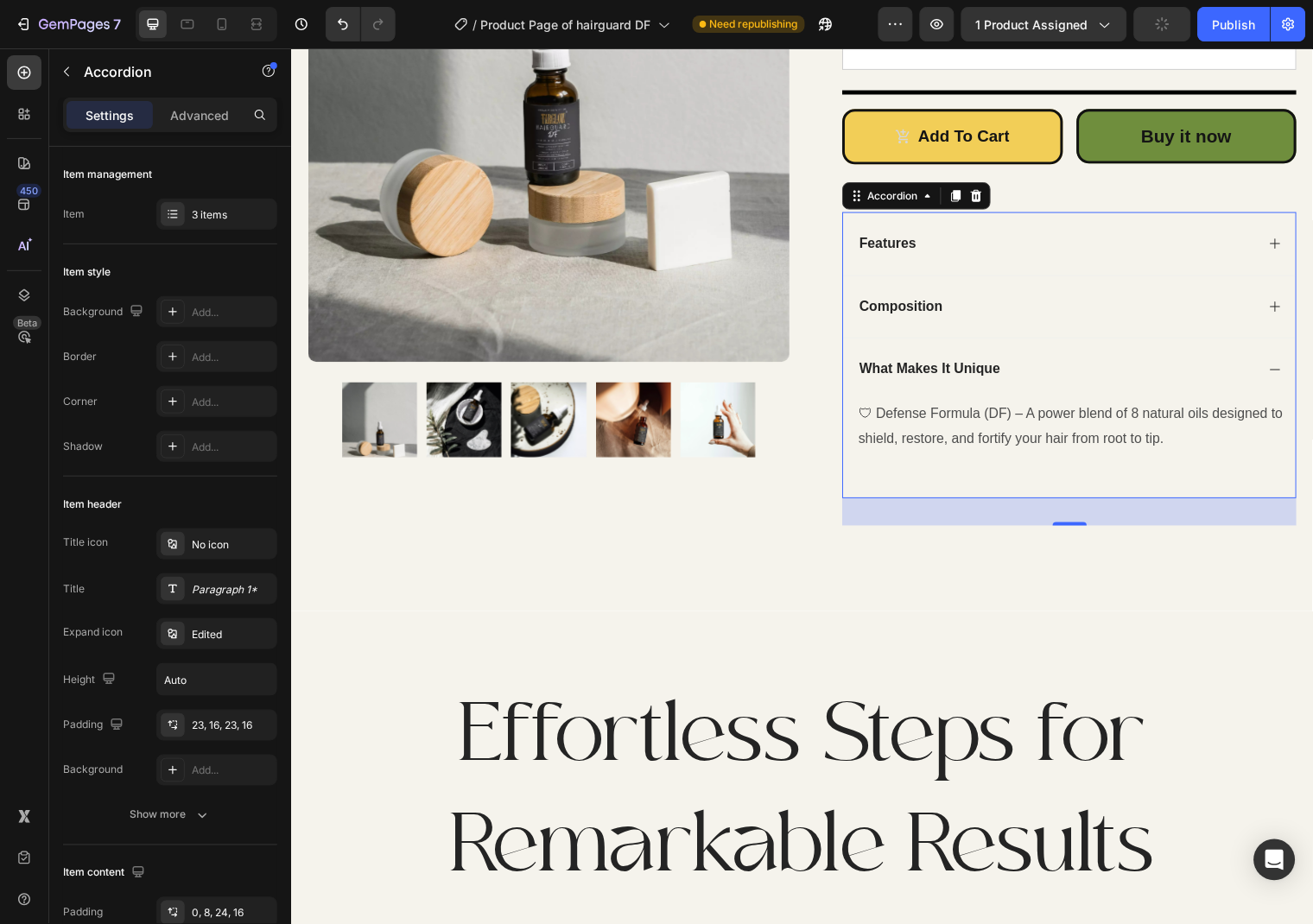
click at [1281, 375] on icon at bounding box center [1287, 373] width 13 height 13
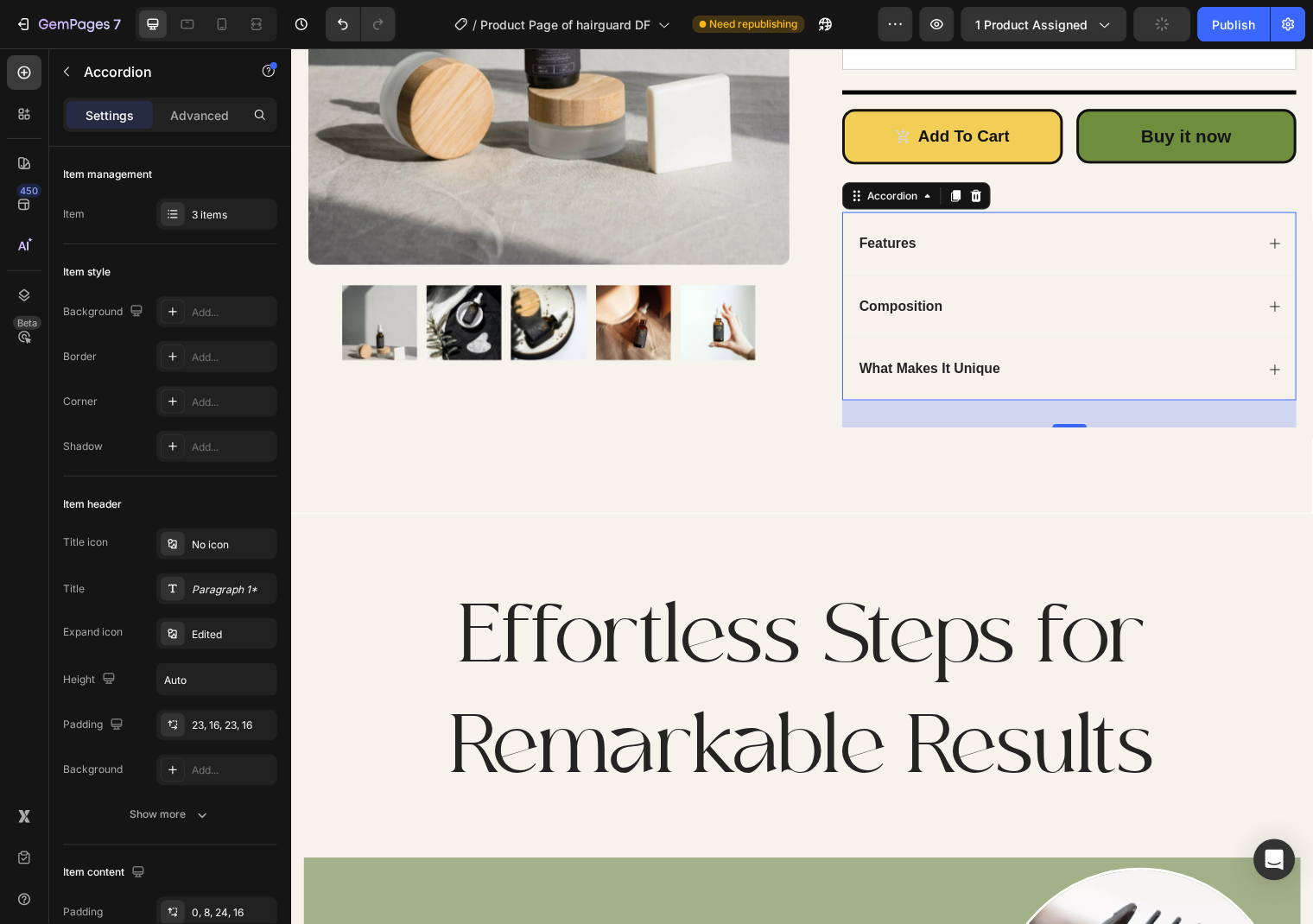
click at [1286, 308] on icon at bounding box center [1287, 309] width 13 height 13
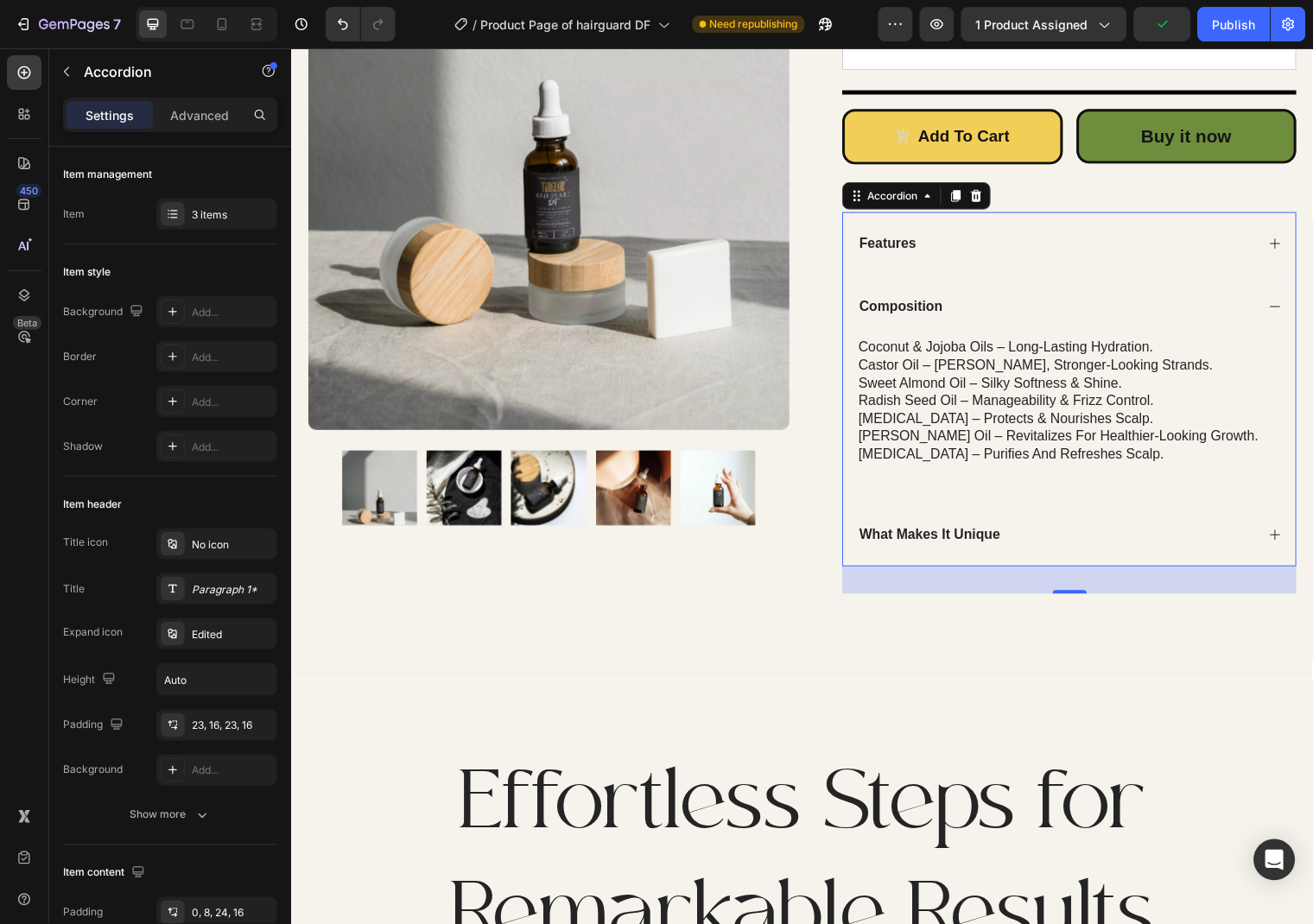
click at [1286, 308] on icon at bounding box center [1287, 309] width 13 height 13
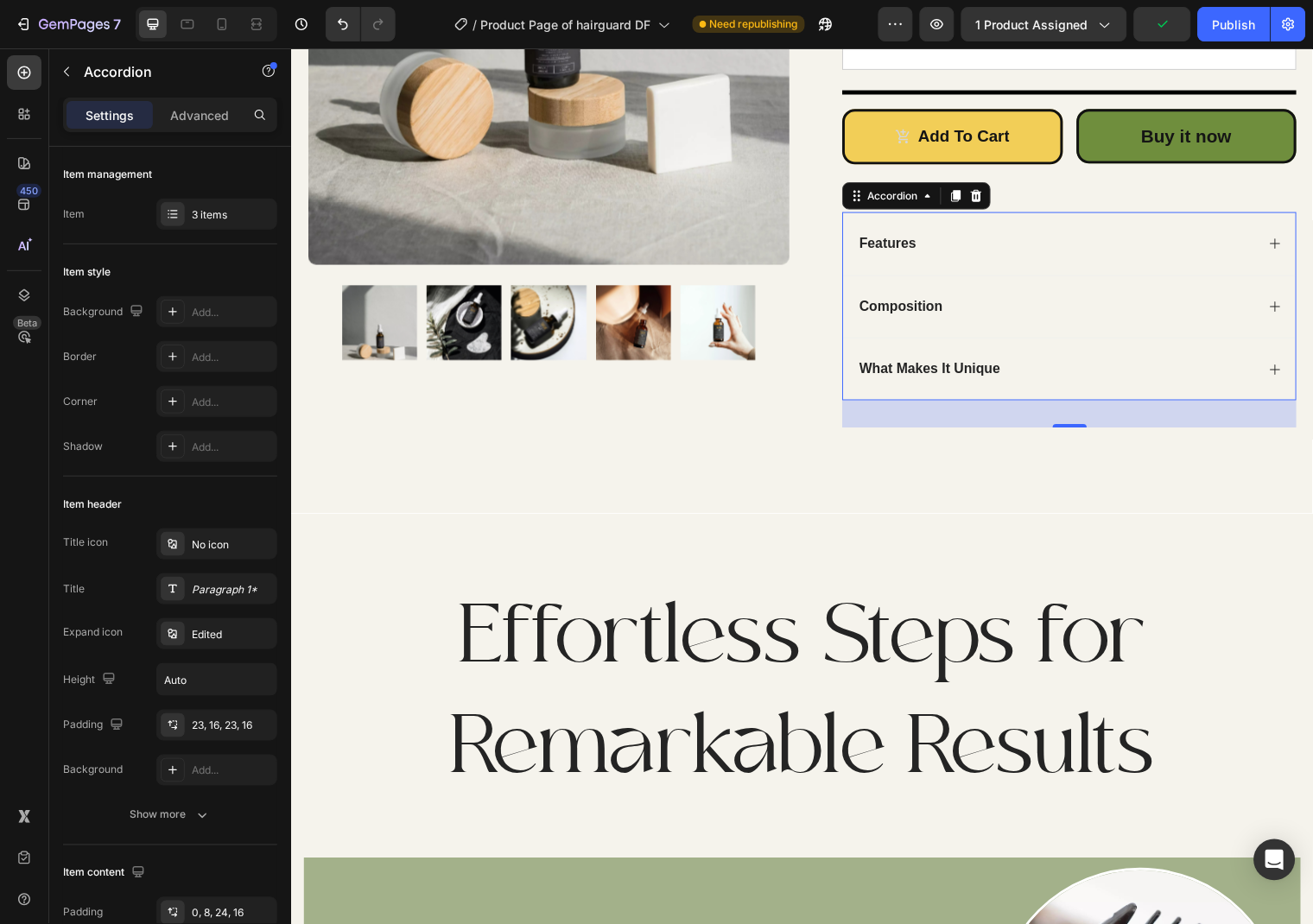
click at [1286, 245] on icon at bounding box center [1288, 245] width 11 height 11
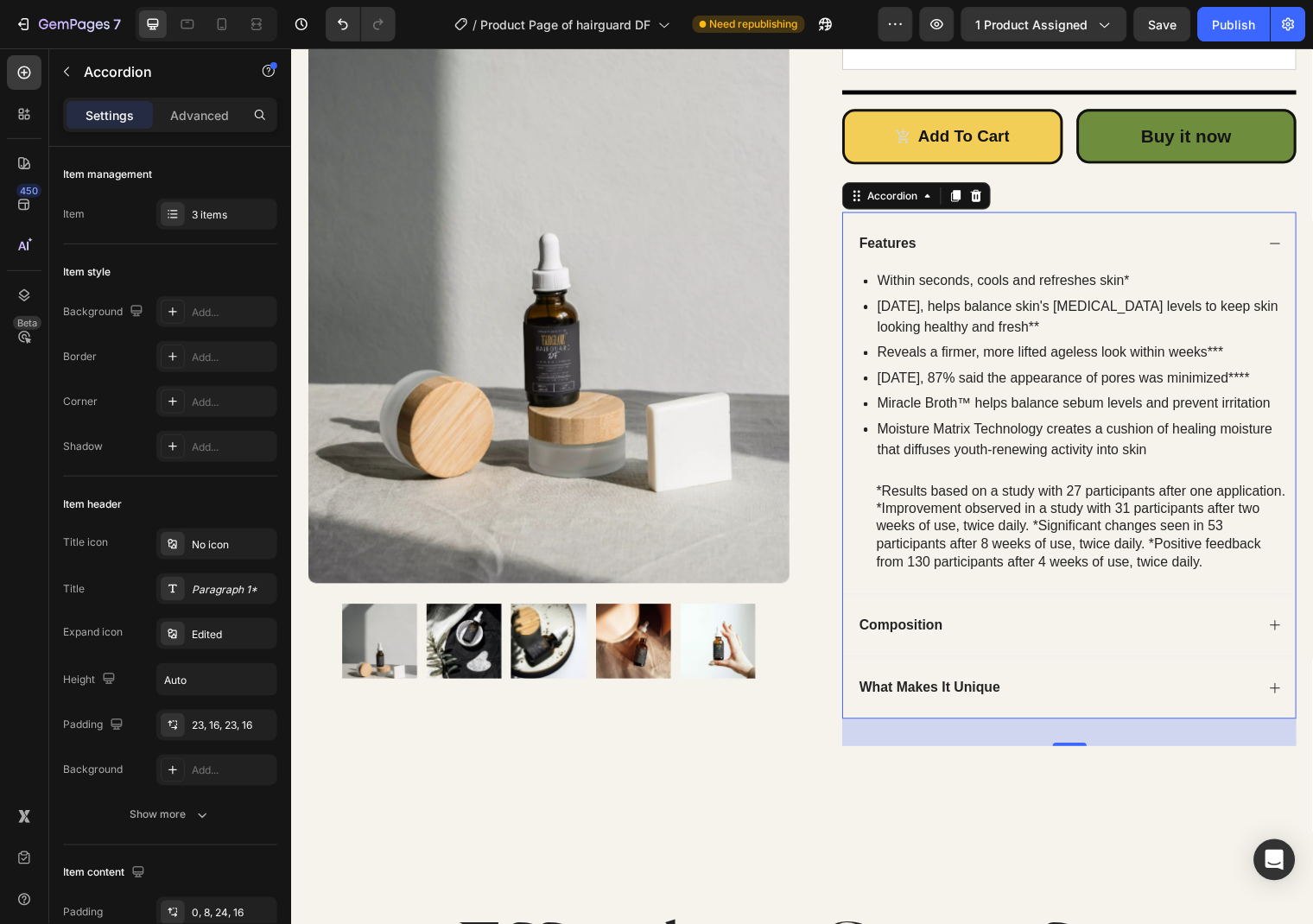
click at [1286, 245] on icon at bounding box center [1288, 245] width 11 height 1
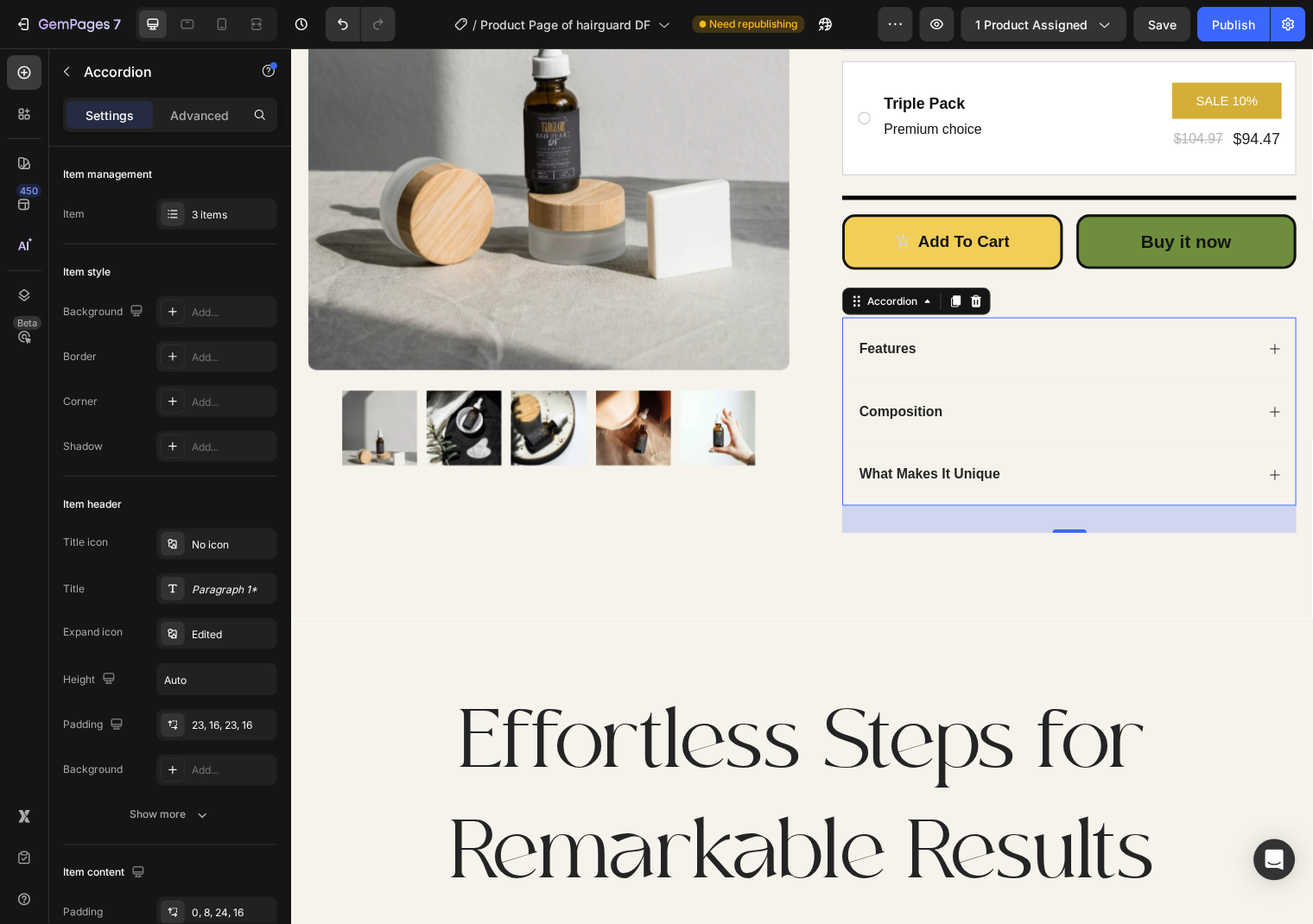
scroll to position [541, 0]
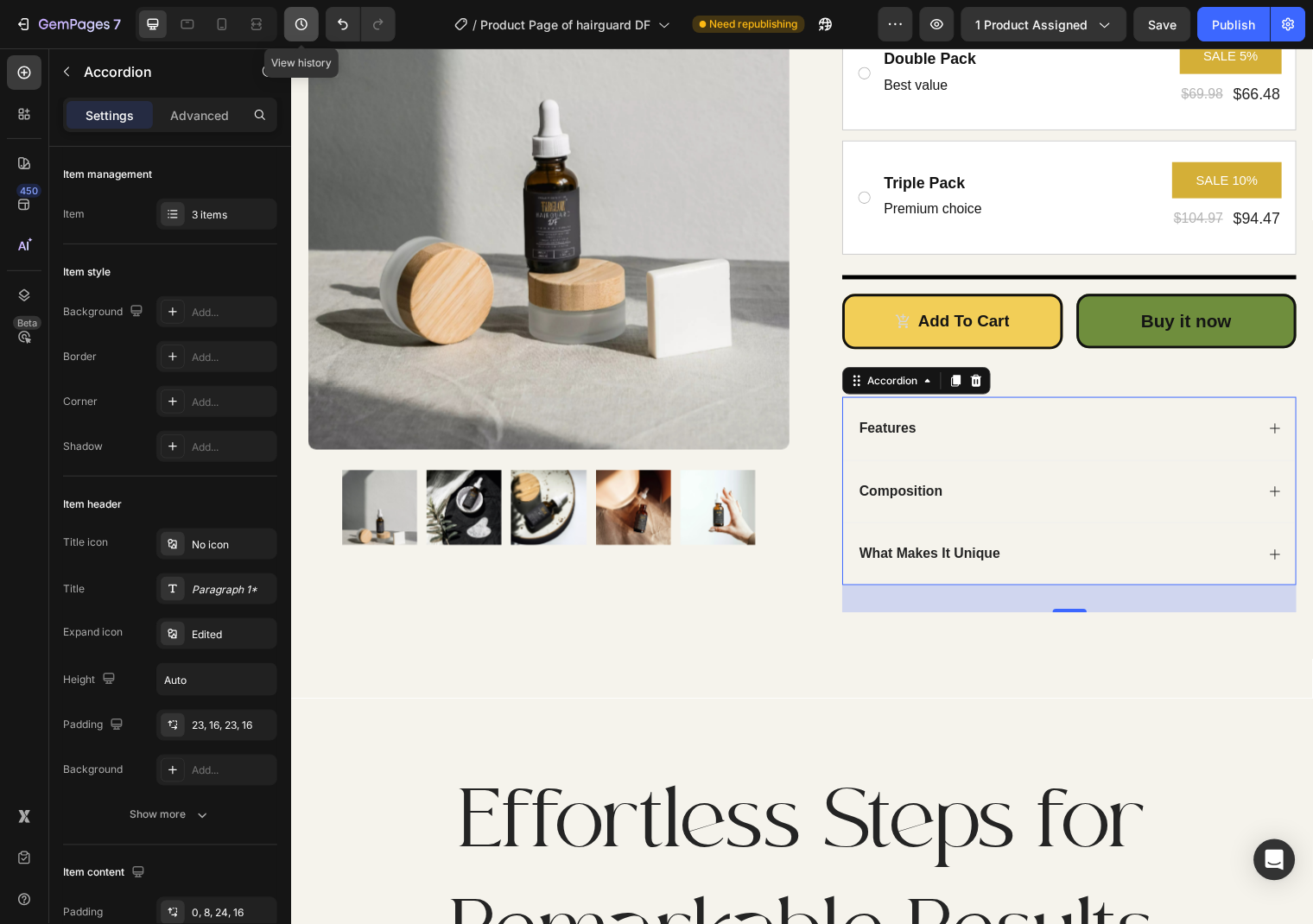
click at [295, 30] on icon "button" at bounding box center [301, 23] width 17 height 17
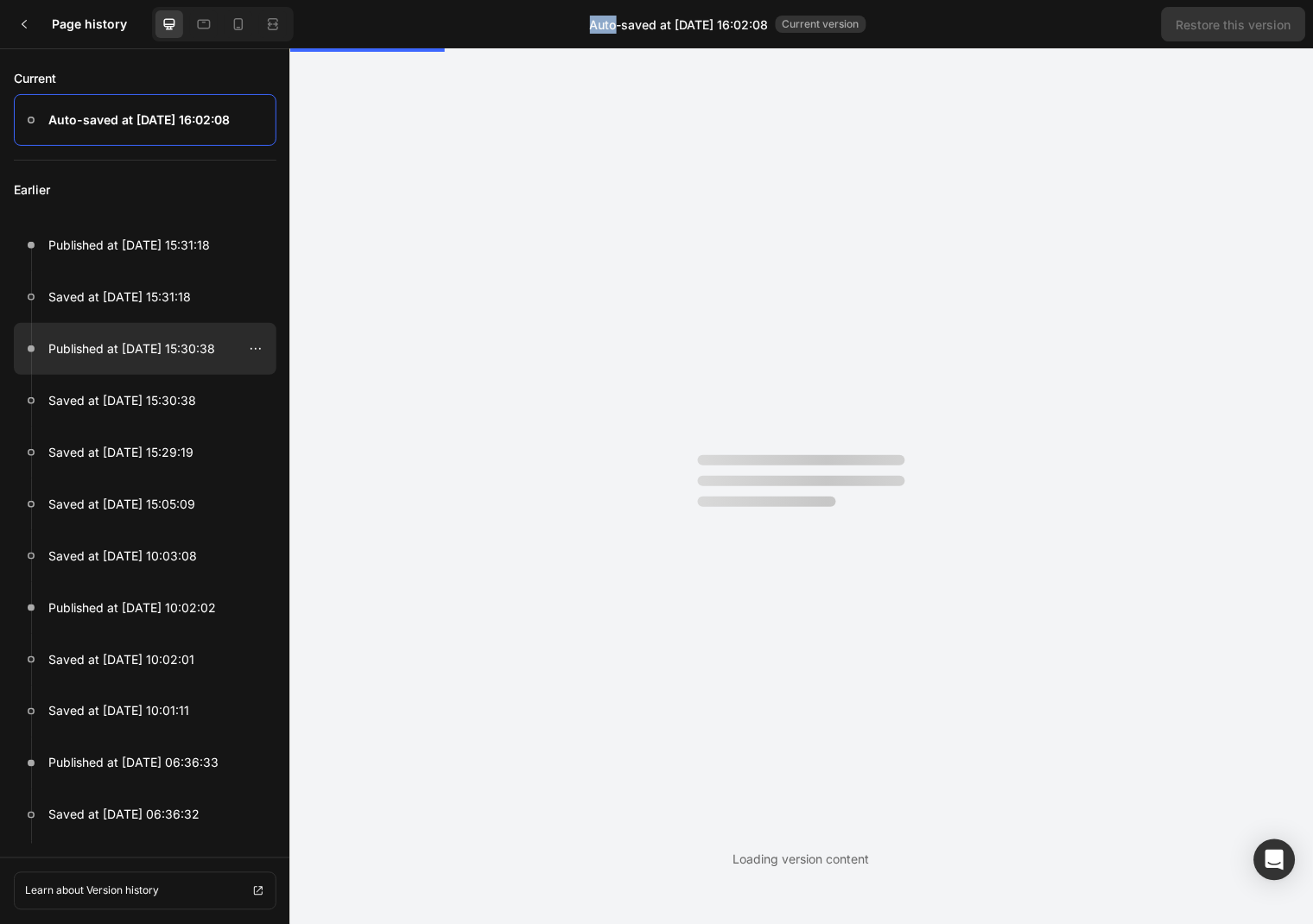
click at [120, 351] on p "Published at Aug 28, 15:30:38" at bounding box center [131, 349] width 167 height 21
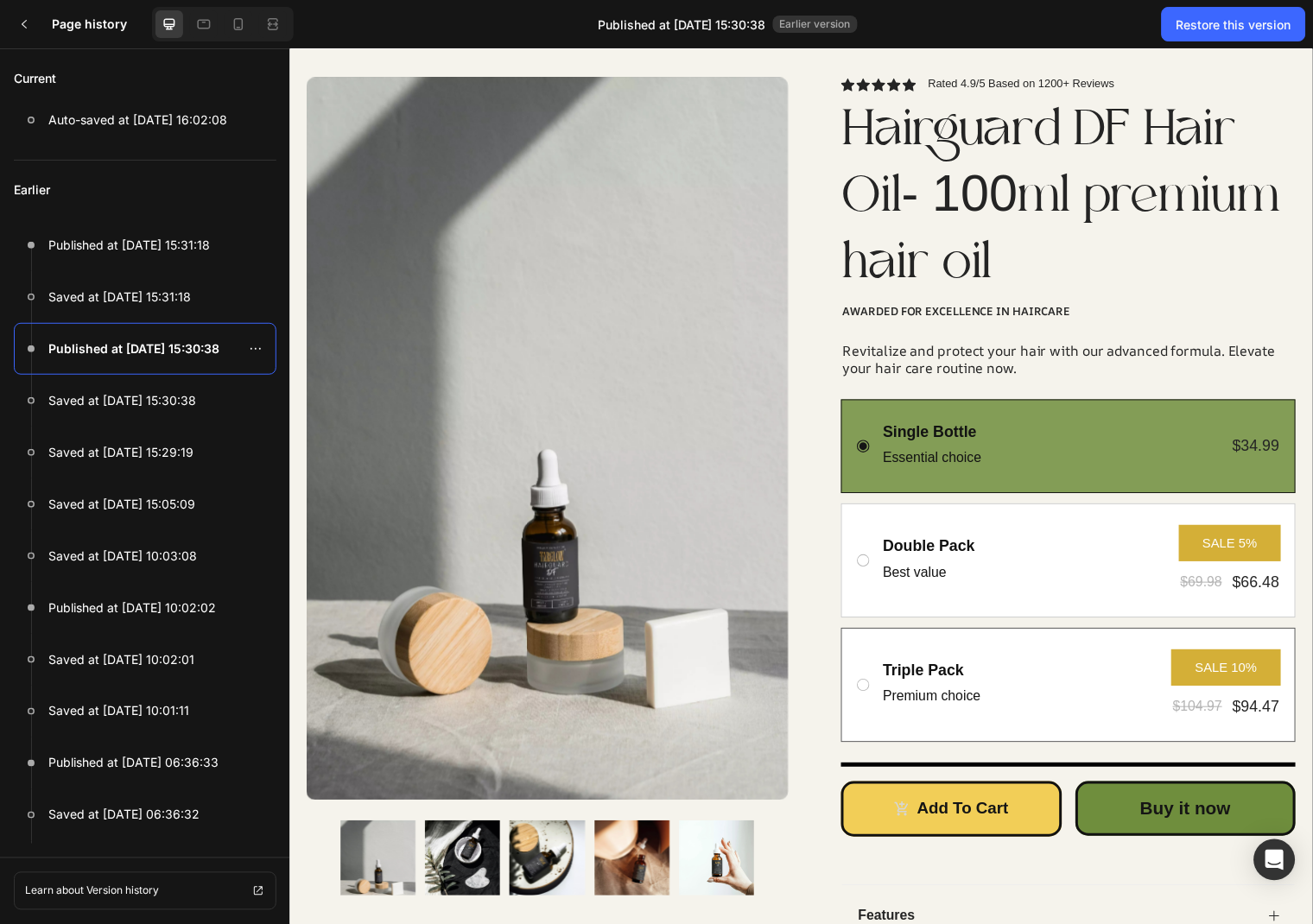
scroll to position [147, 0]
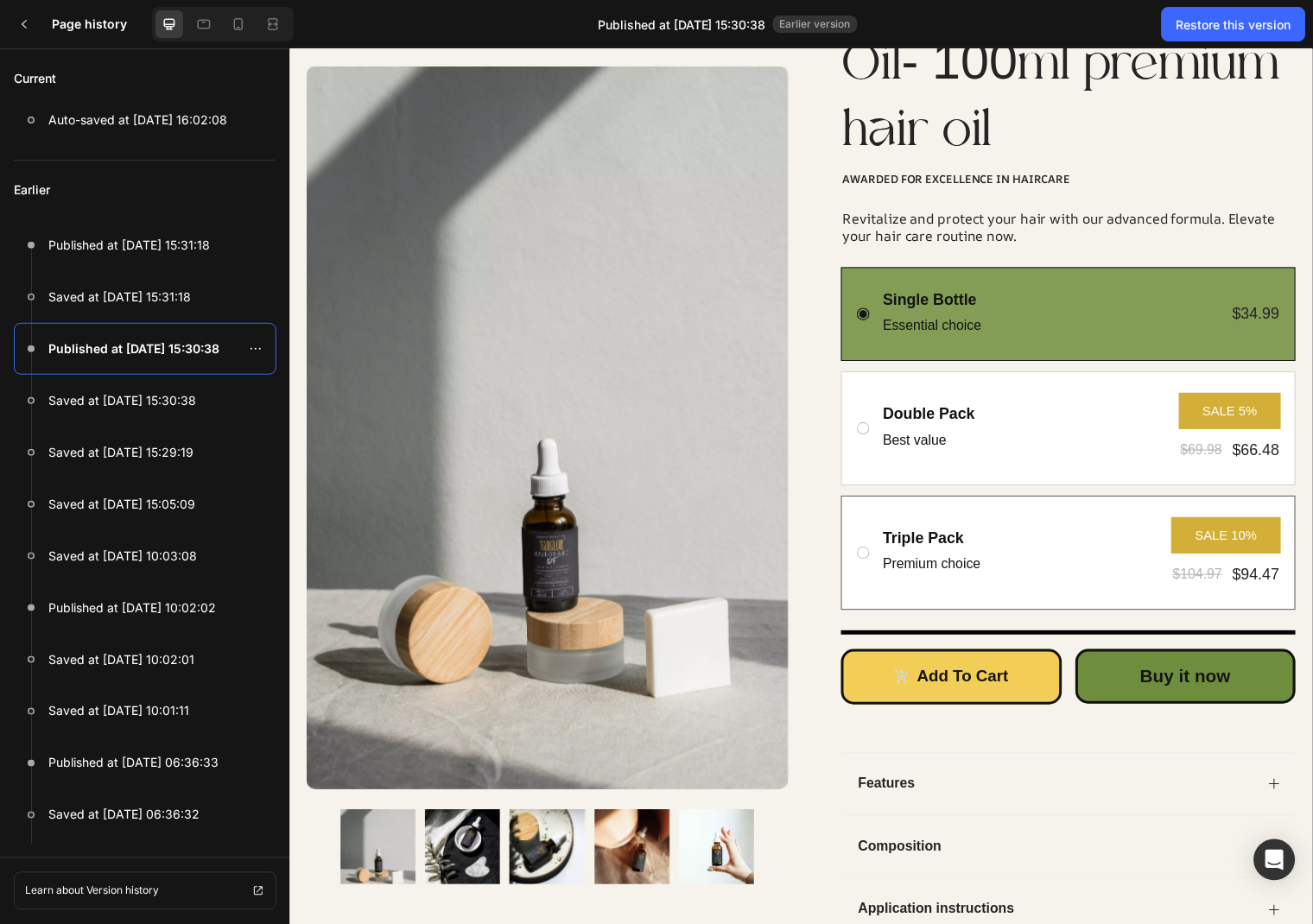
click at [1287, 500] on div "Triple Pack Text Block Premium choice Text Block SALE 10% Product Badge $104.97…" at bounding box center [1078, 558] width 460 height 116
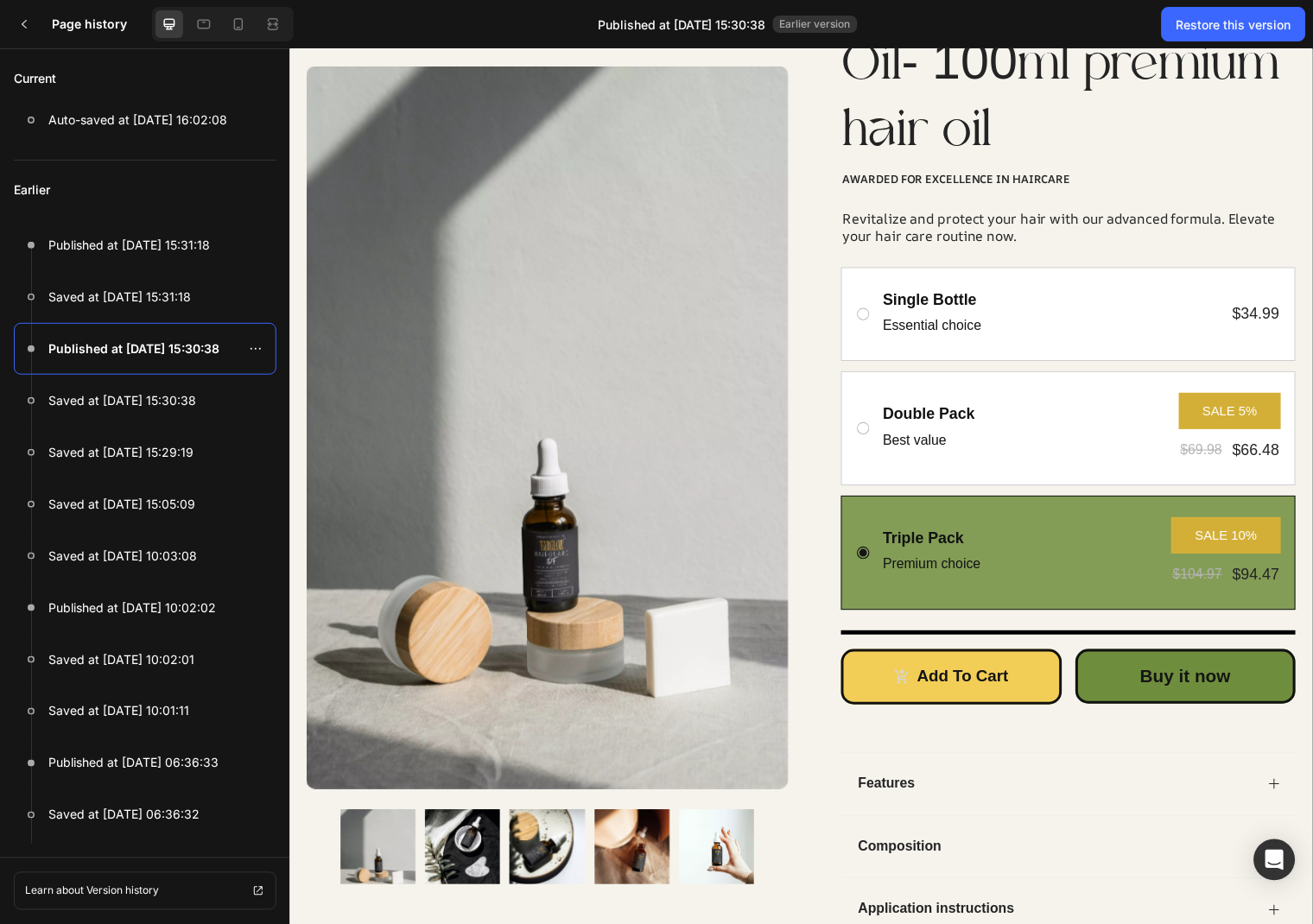
scroll to position [467, 0]
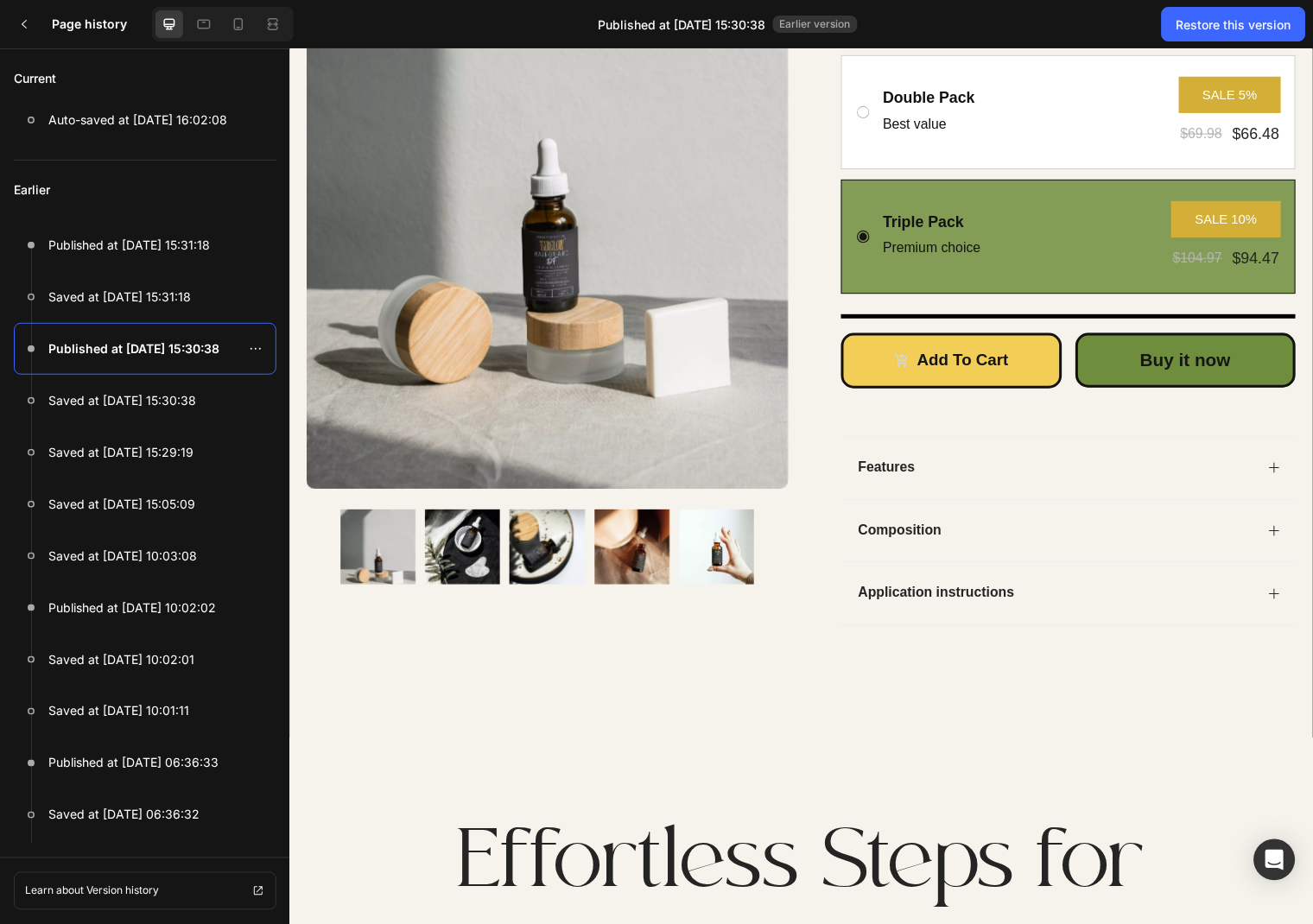
click at [1290, 599] on icon at bounding box center [1287, 599] width 11 height 11
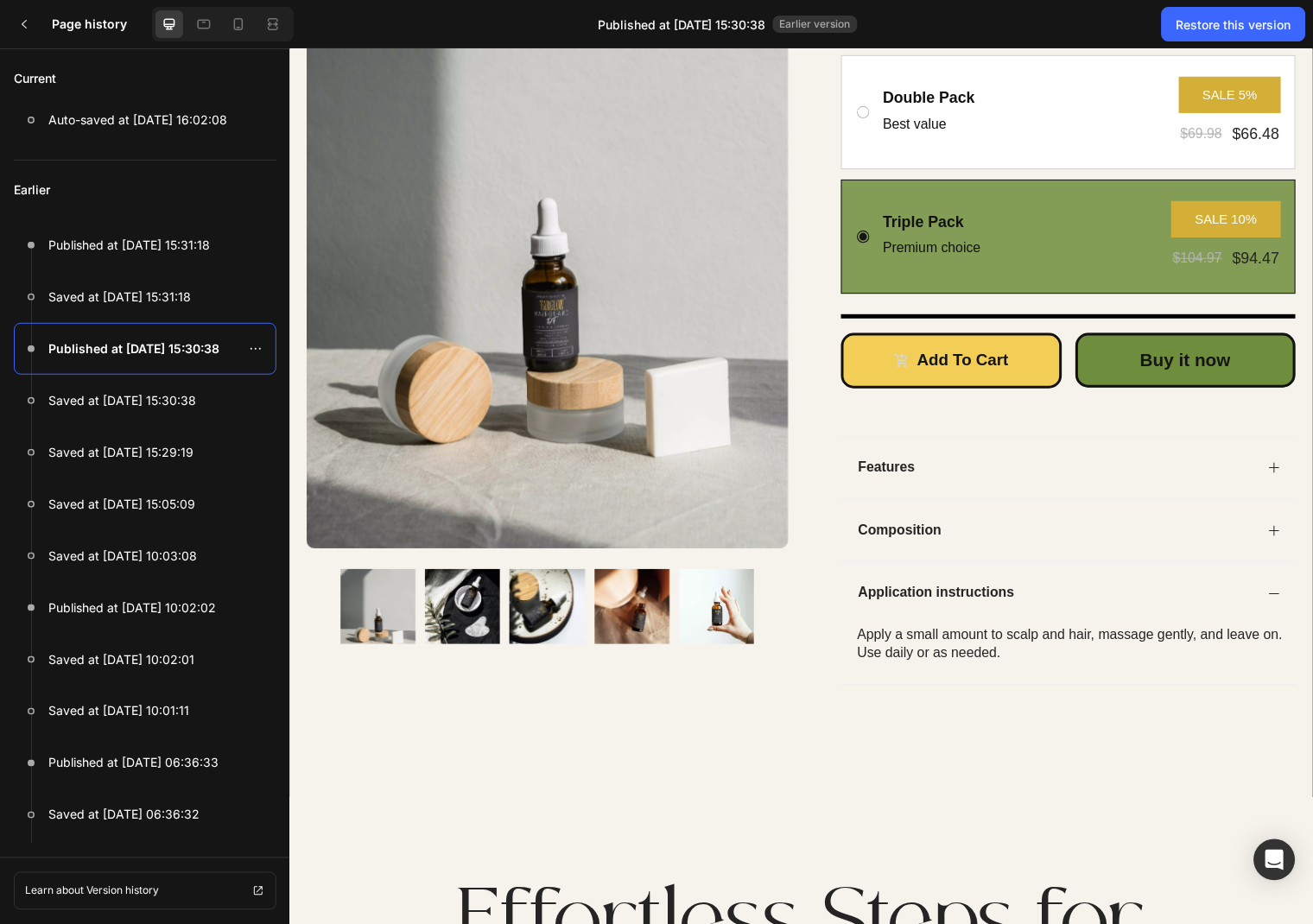
click at [1281, 526] on div "Composition" at bounding box center [1078, 536] width 458 height 64
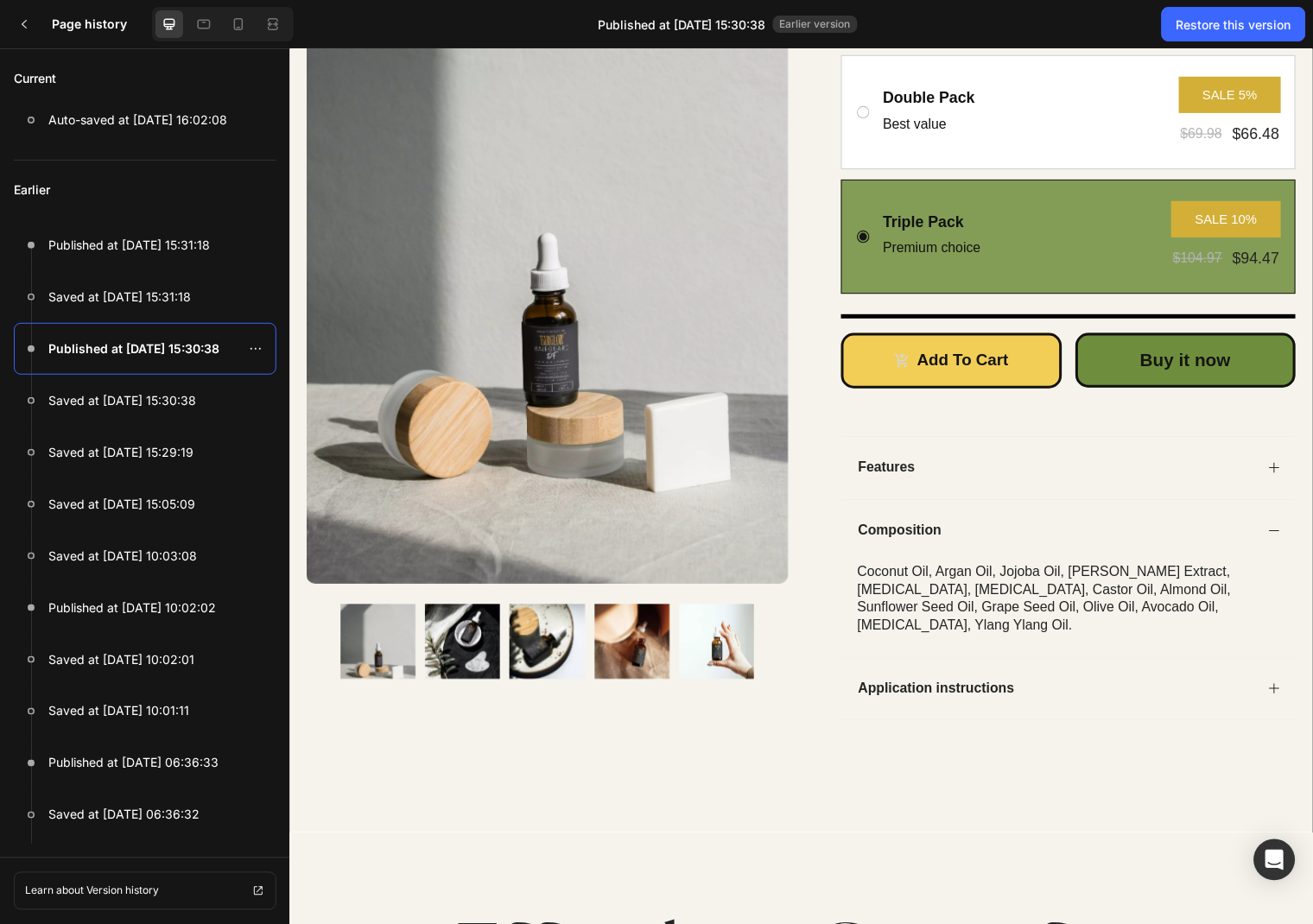
click at [1287, 473] on icon at bounding box center [1287, 472] width 11 height 11
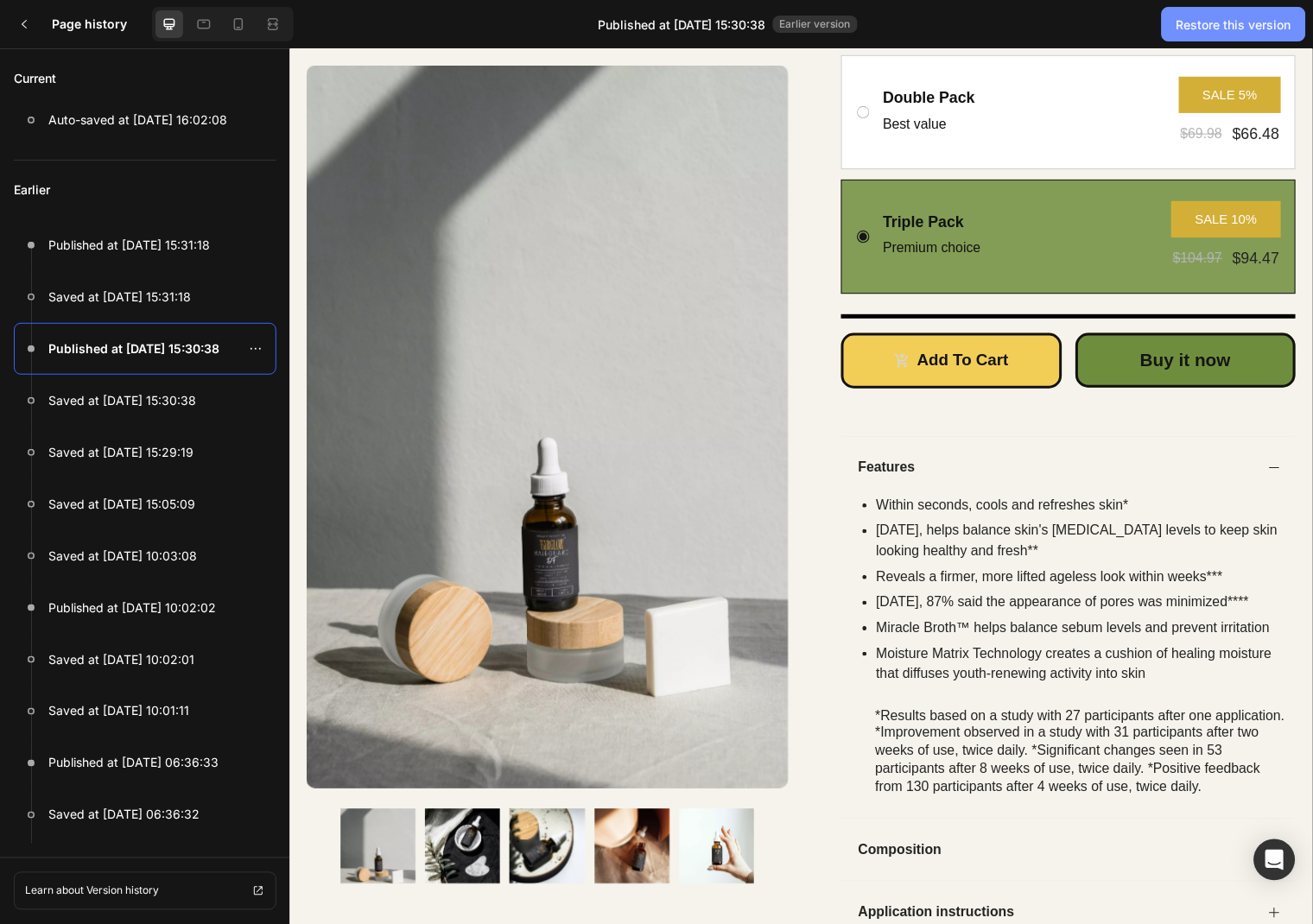
click at [1245, 15] on div "Restore this version" at bounding box center [1234, 24] width 115 height 18
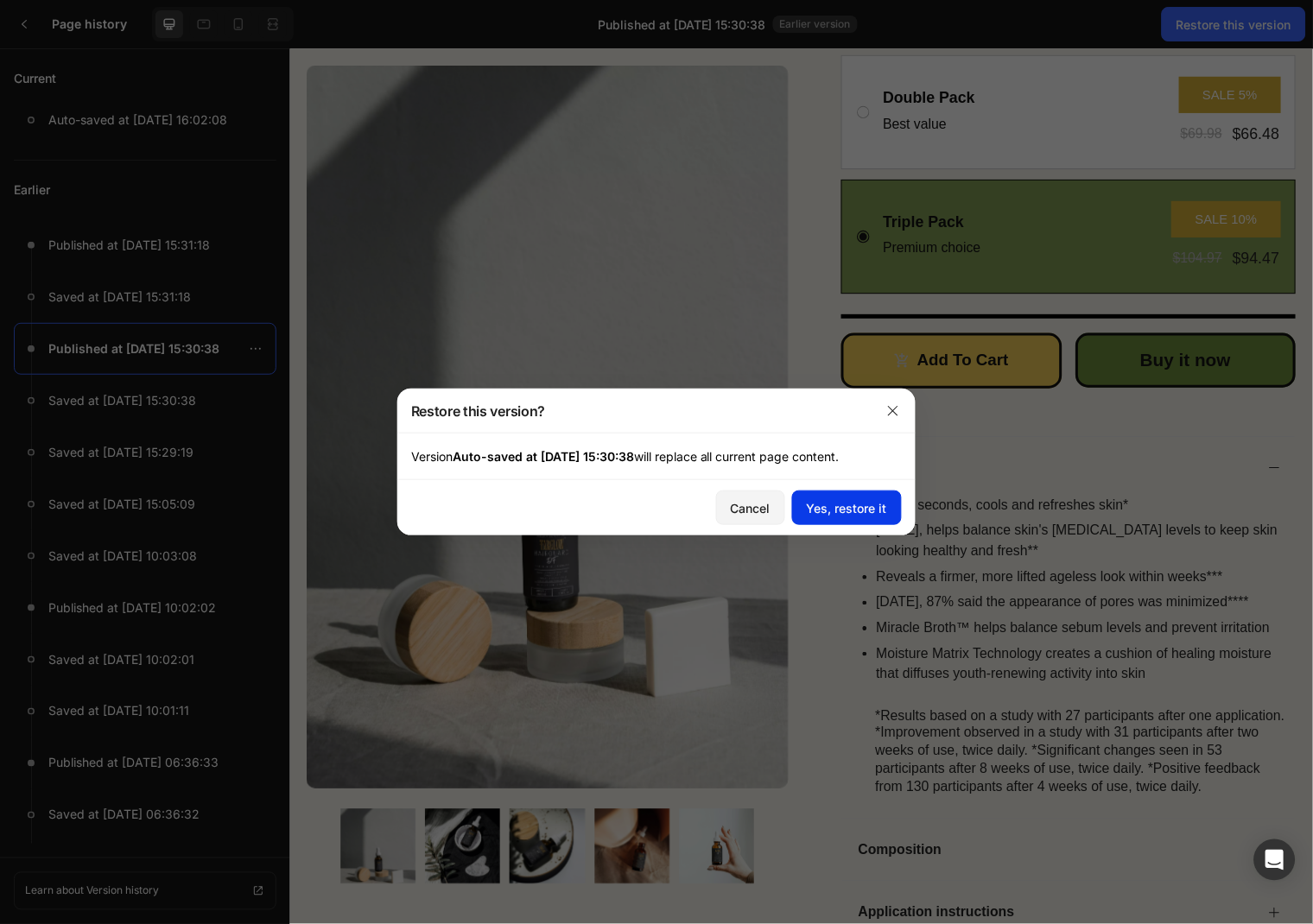
click at [840, 497] on button "Yes, restore it" at bounding box center [846, 507] width 110 height 35
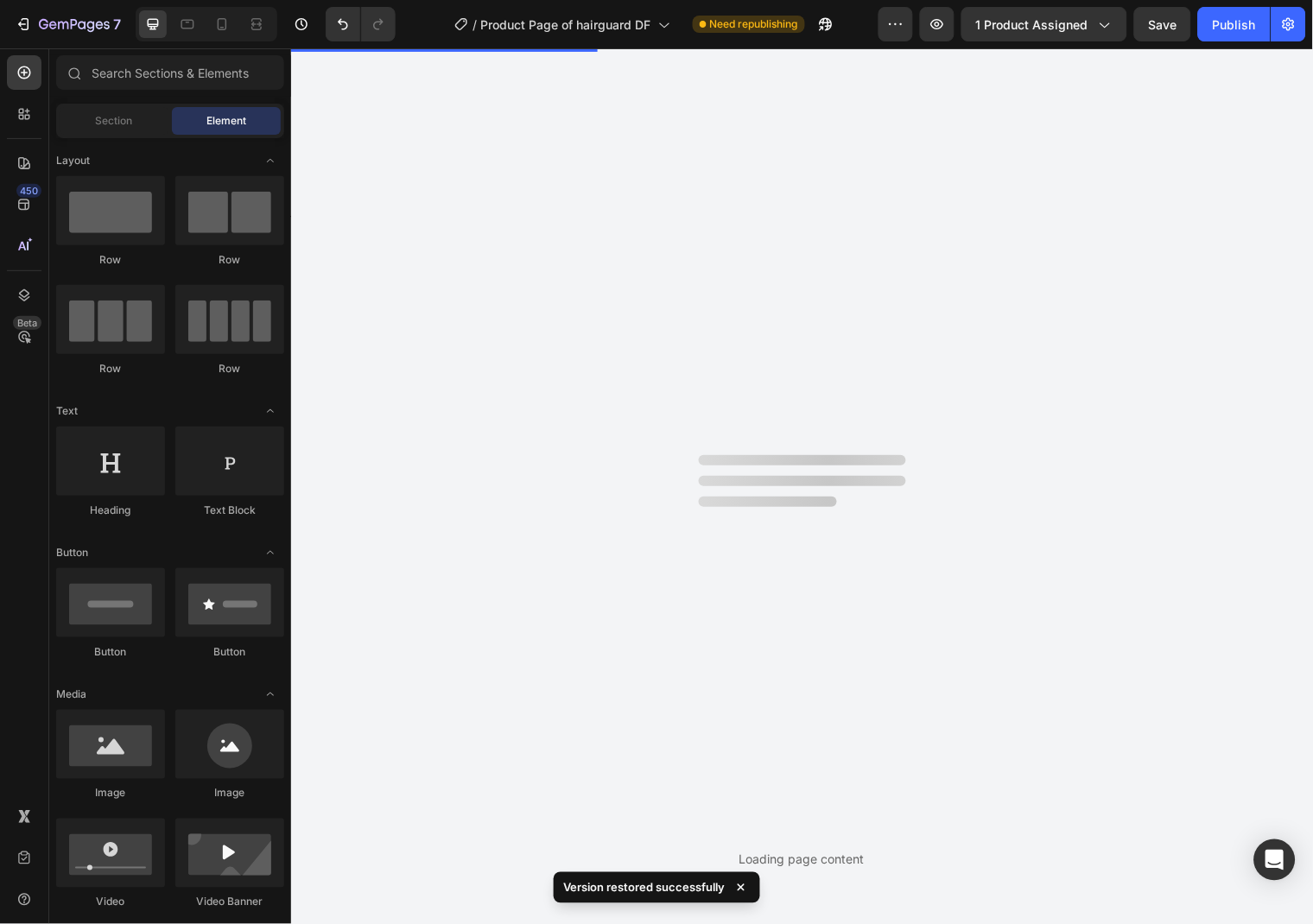
click at [874, 507] on div at bounding box center [802, 486] width 207 height 62
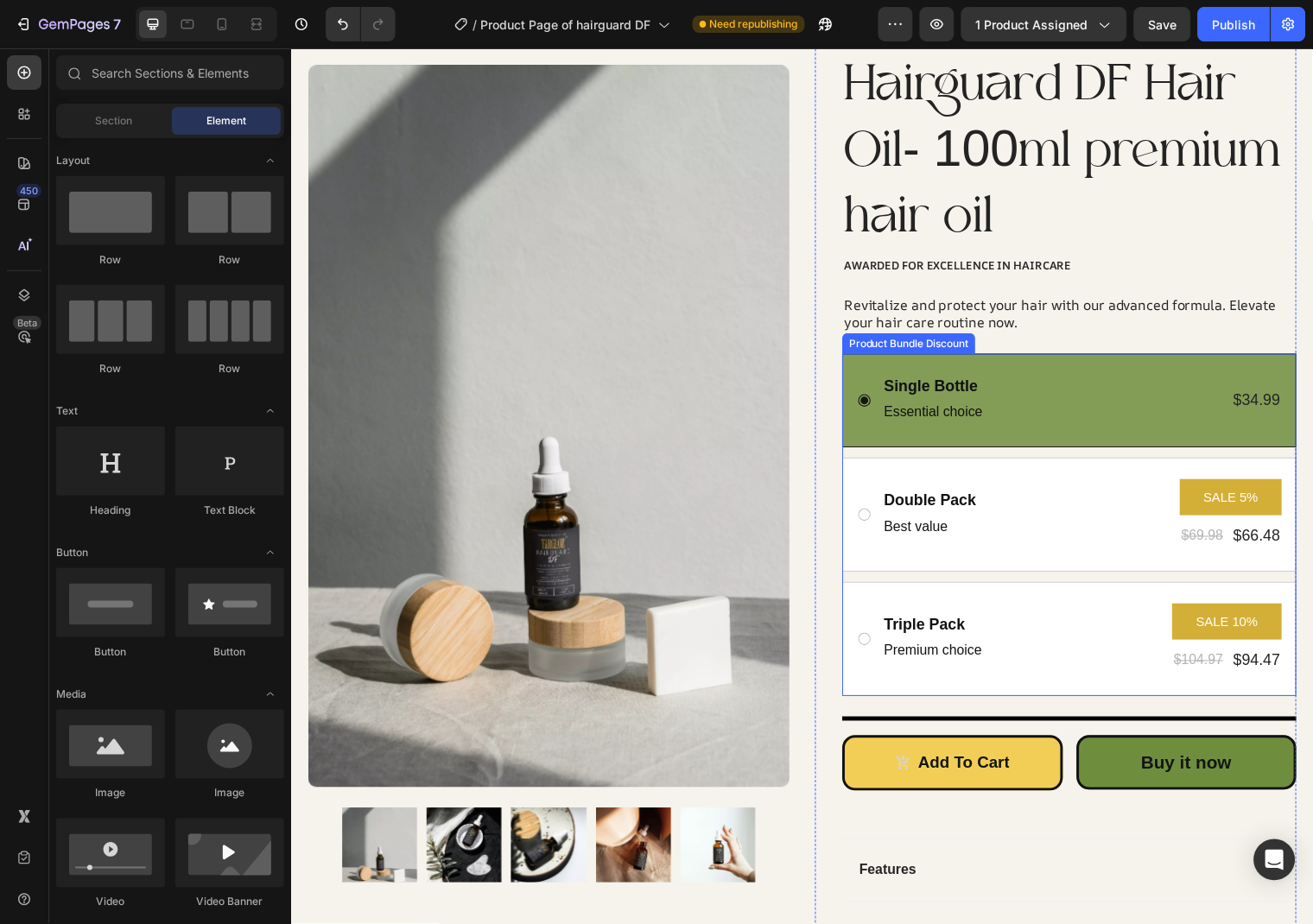
scroll to position [0, 0]
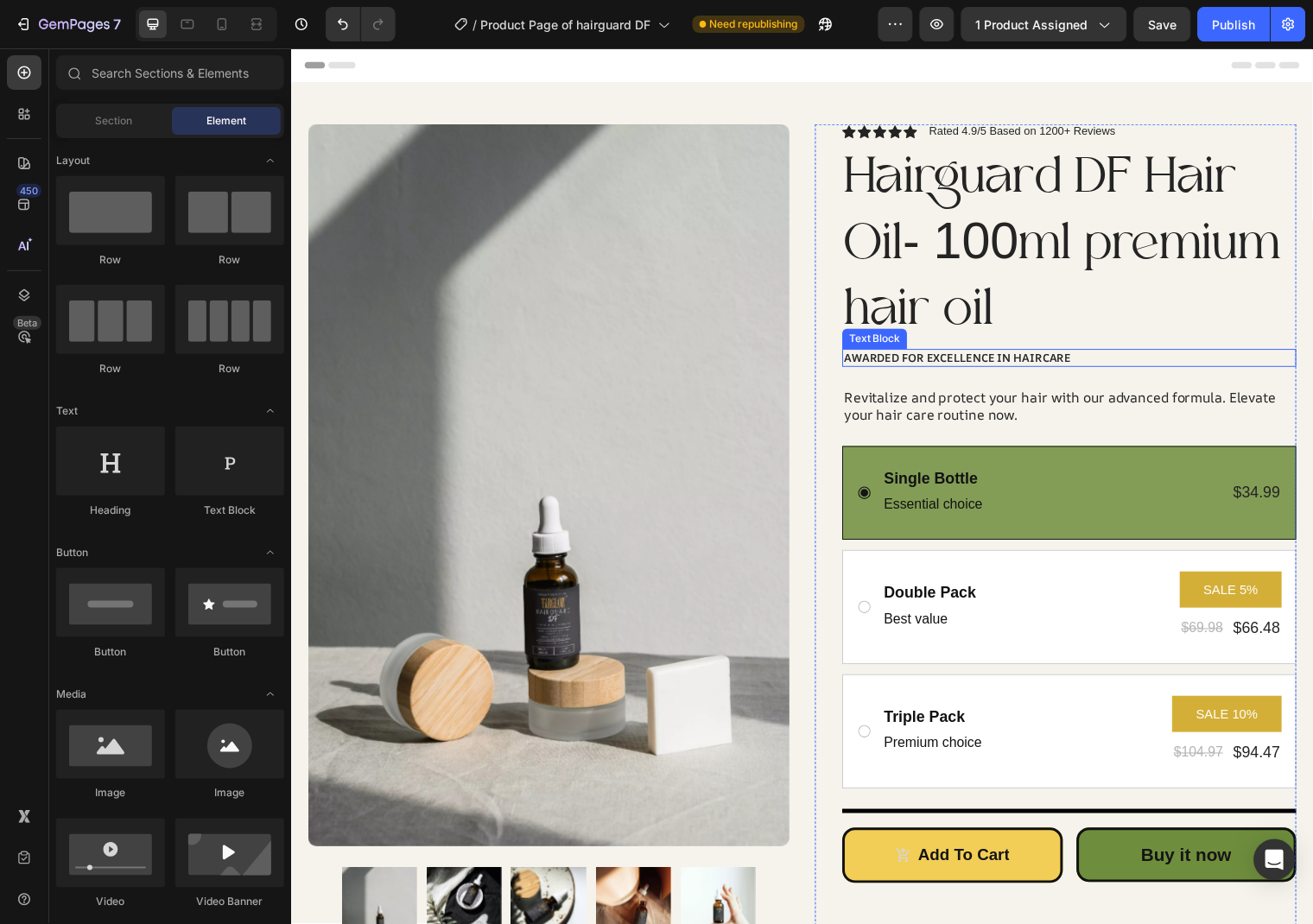
click at [1058, 359] on div "Awarded for Excellence in Haircare" at bounding box center [1079, 361] width 460 height 18
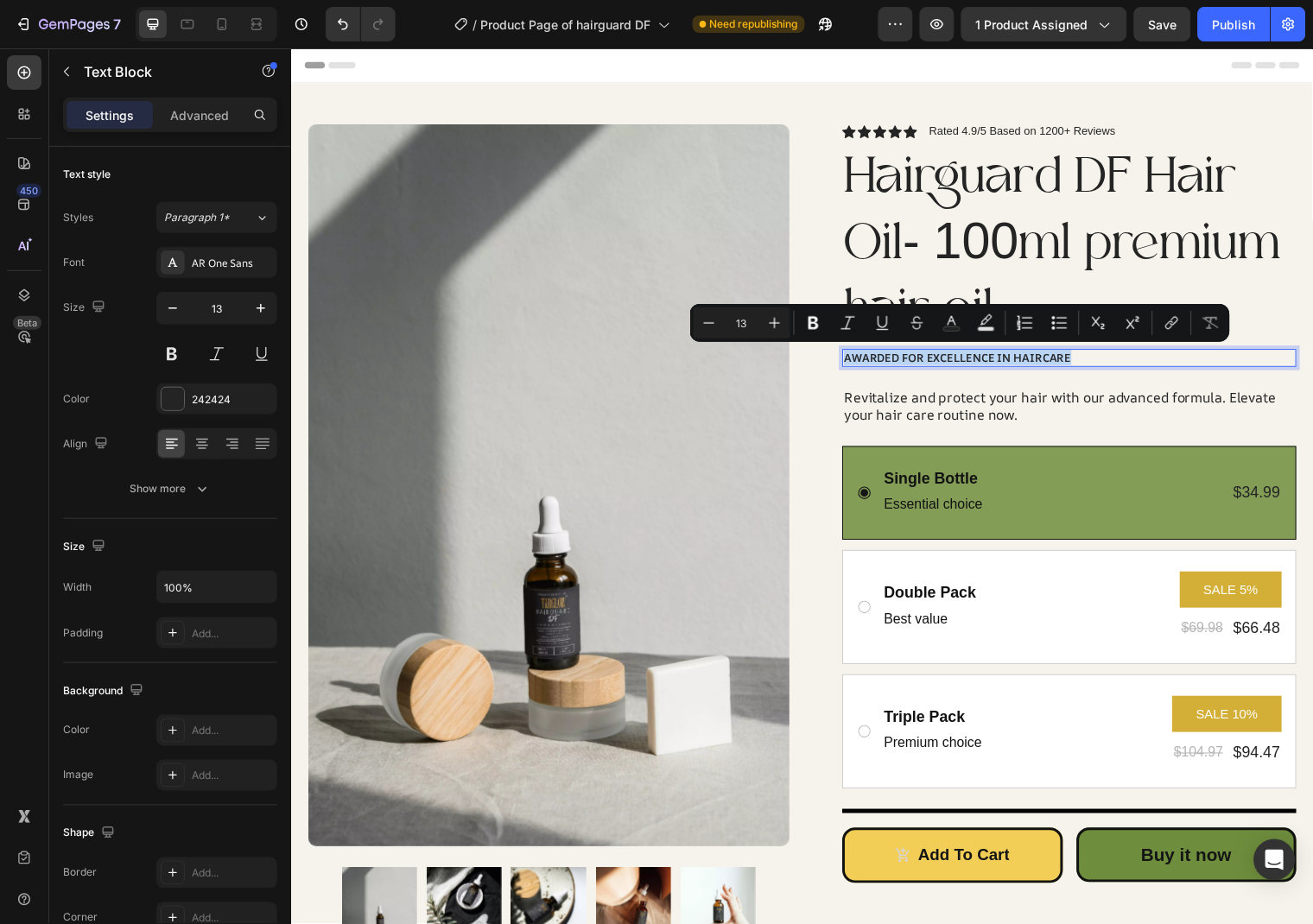
click at [1053, 362] on p "Awarded for Excellence in Haircare" at bounding box center [1079, 361] width 457 height 14
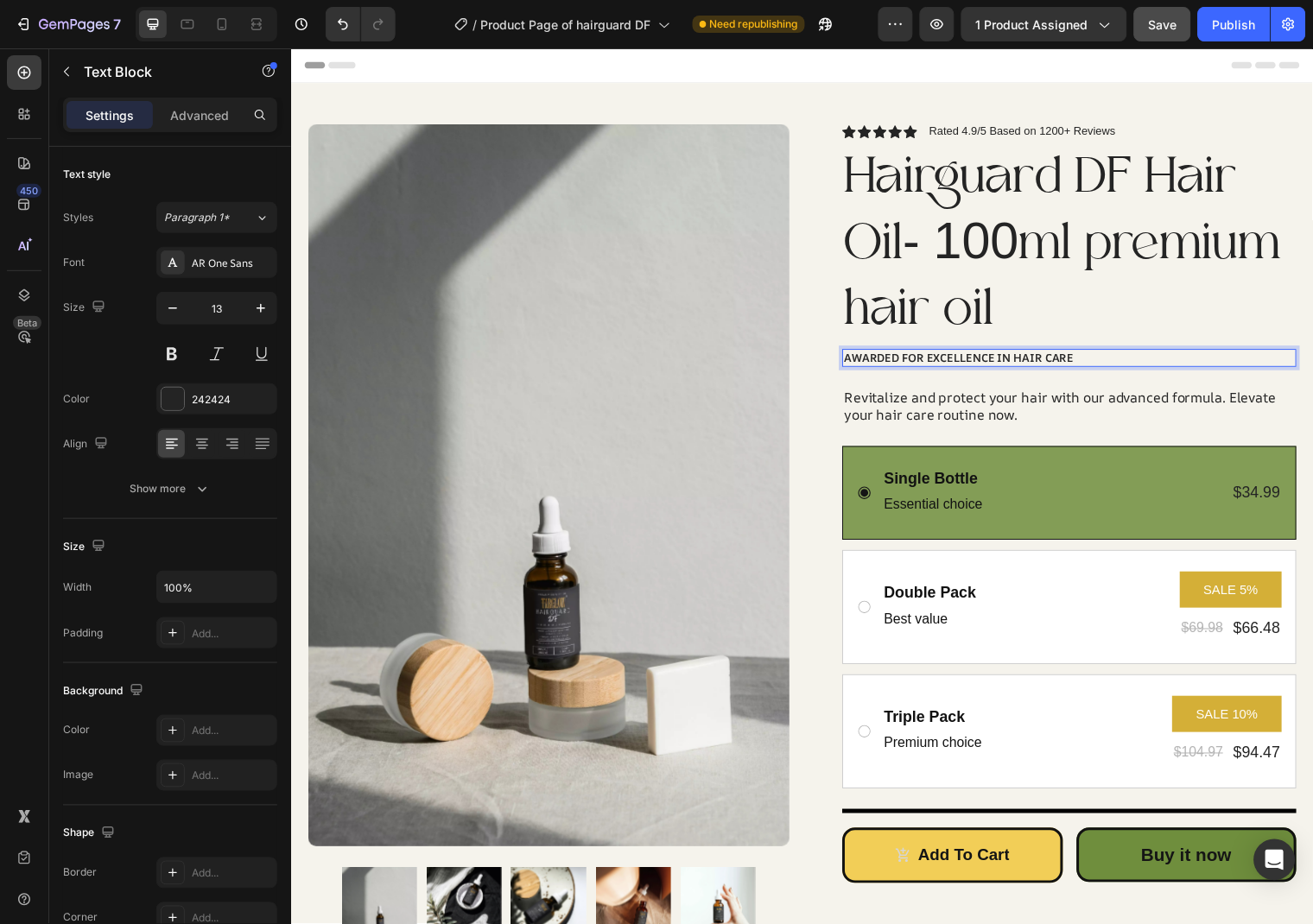
click at [1170, 28] on span "Save" at bounding box center [1163, 24] width 29 height 14
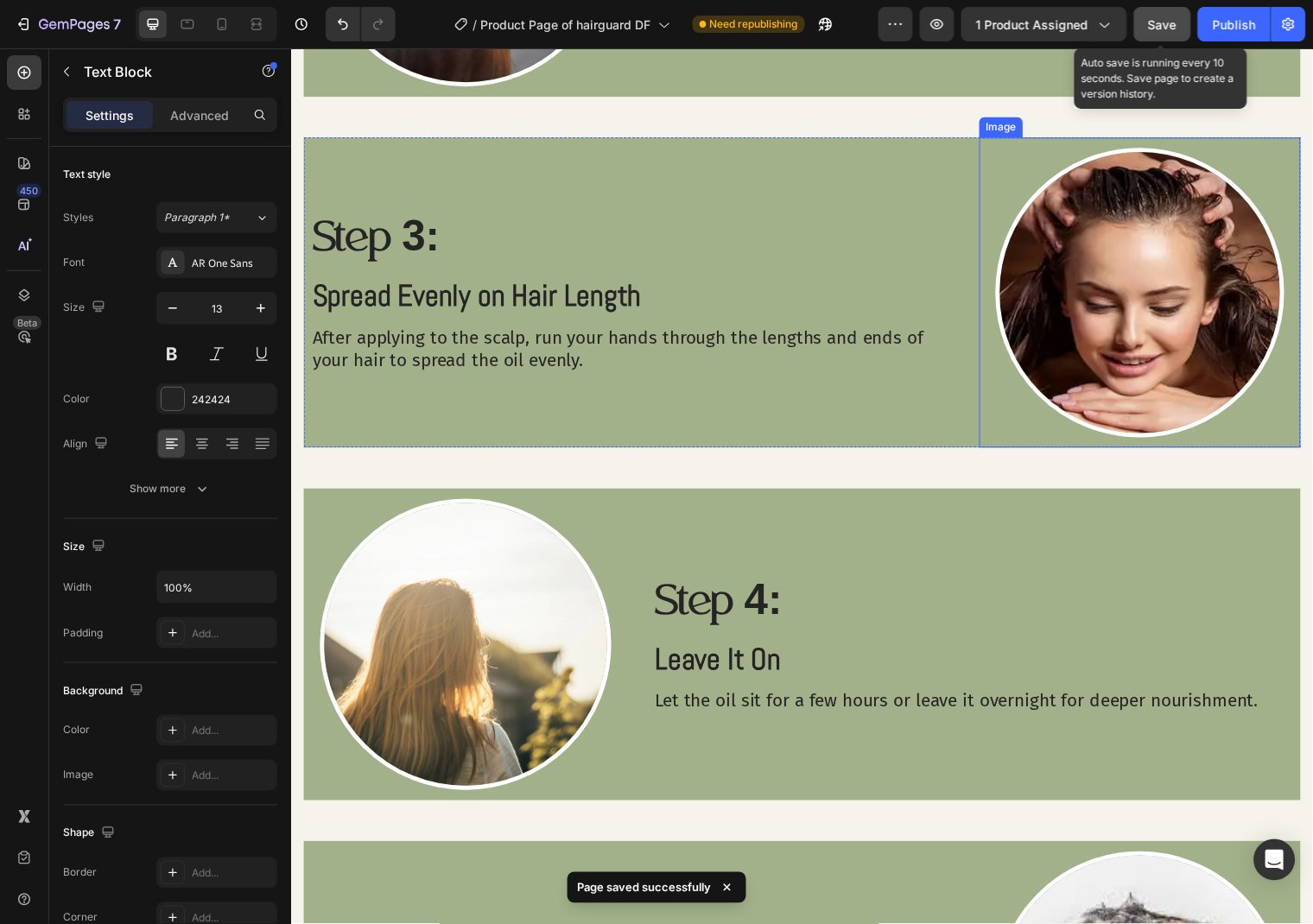
scroll to position [1470, 0]
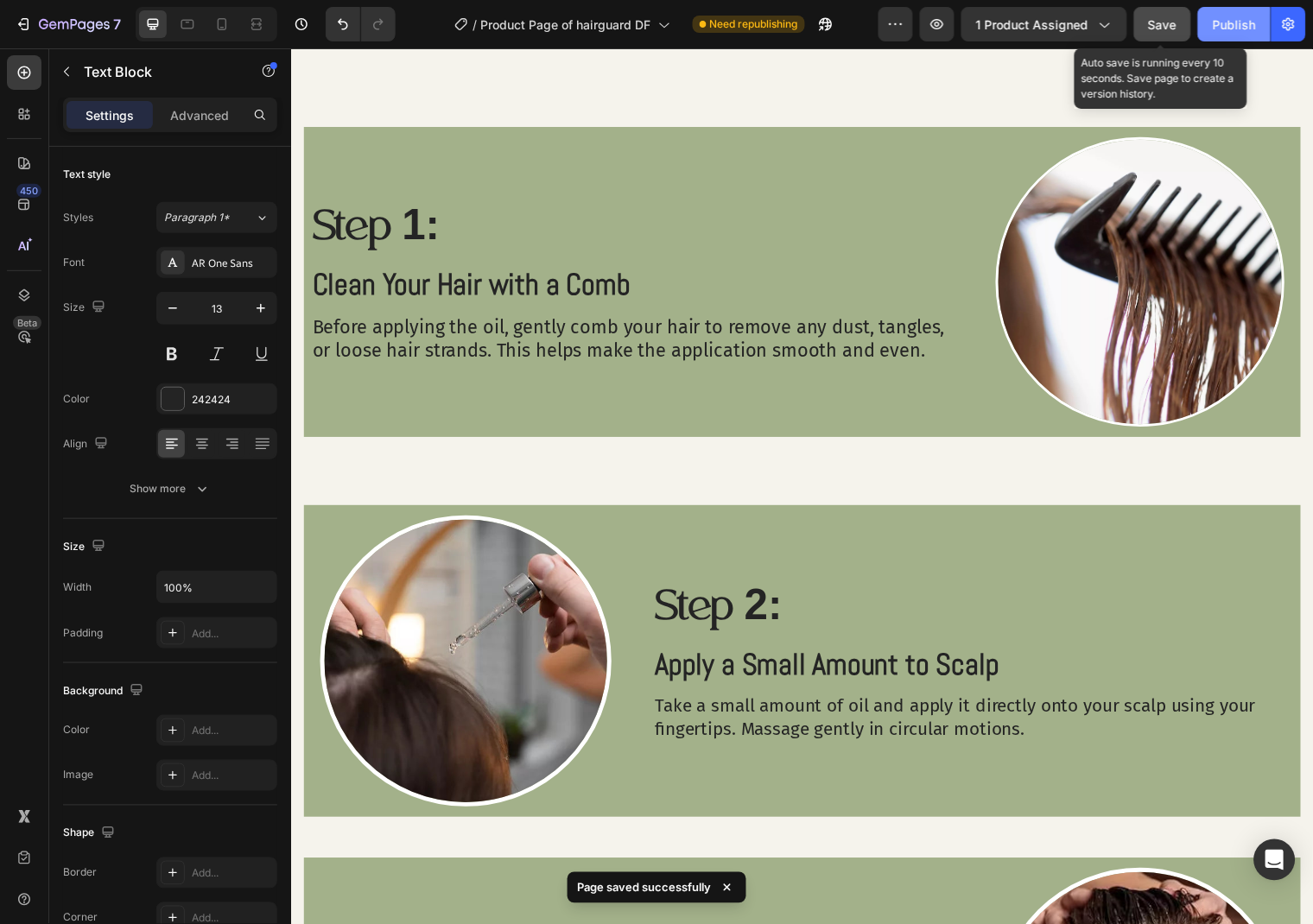
click at [1210, 32] on button "Publish" at bounding box center [1234, 24] width 72 height 35
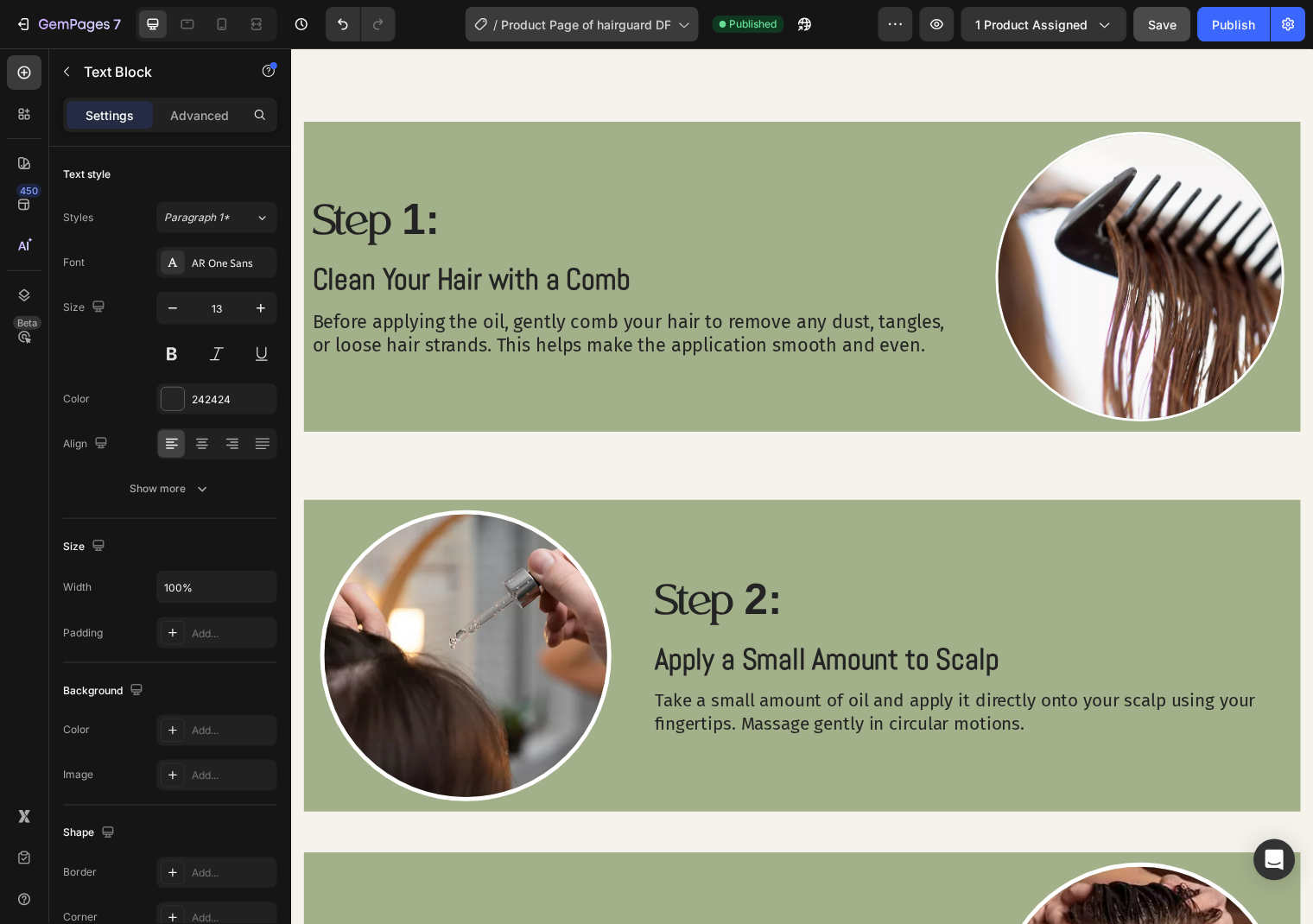
scroll to position [0, 0]
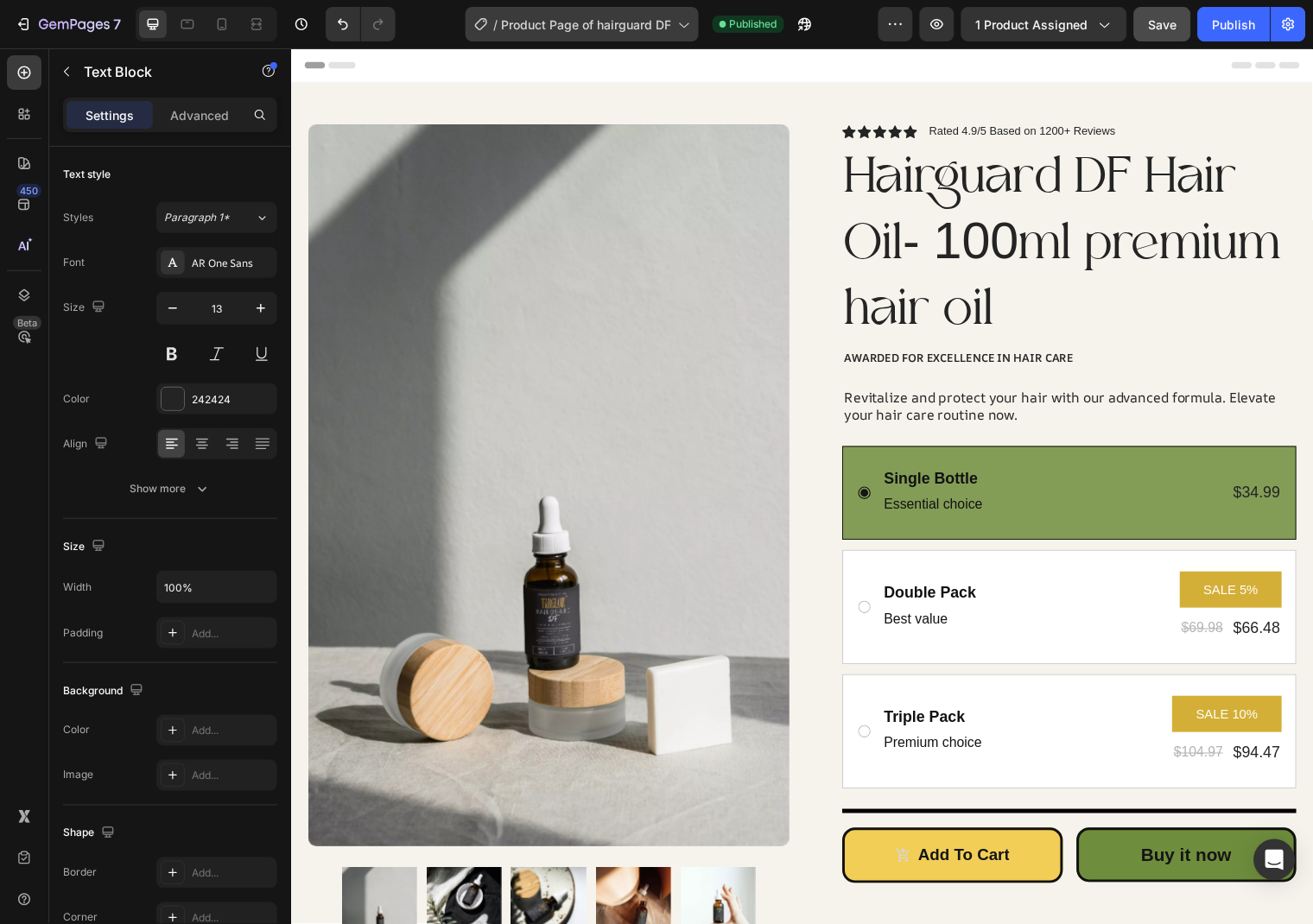
click at [573, 20] on span "Product Page of hairguard DF" at bounding box center [586, 24] width 170 height 18
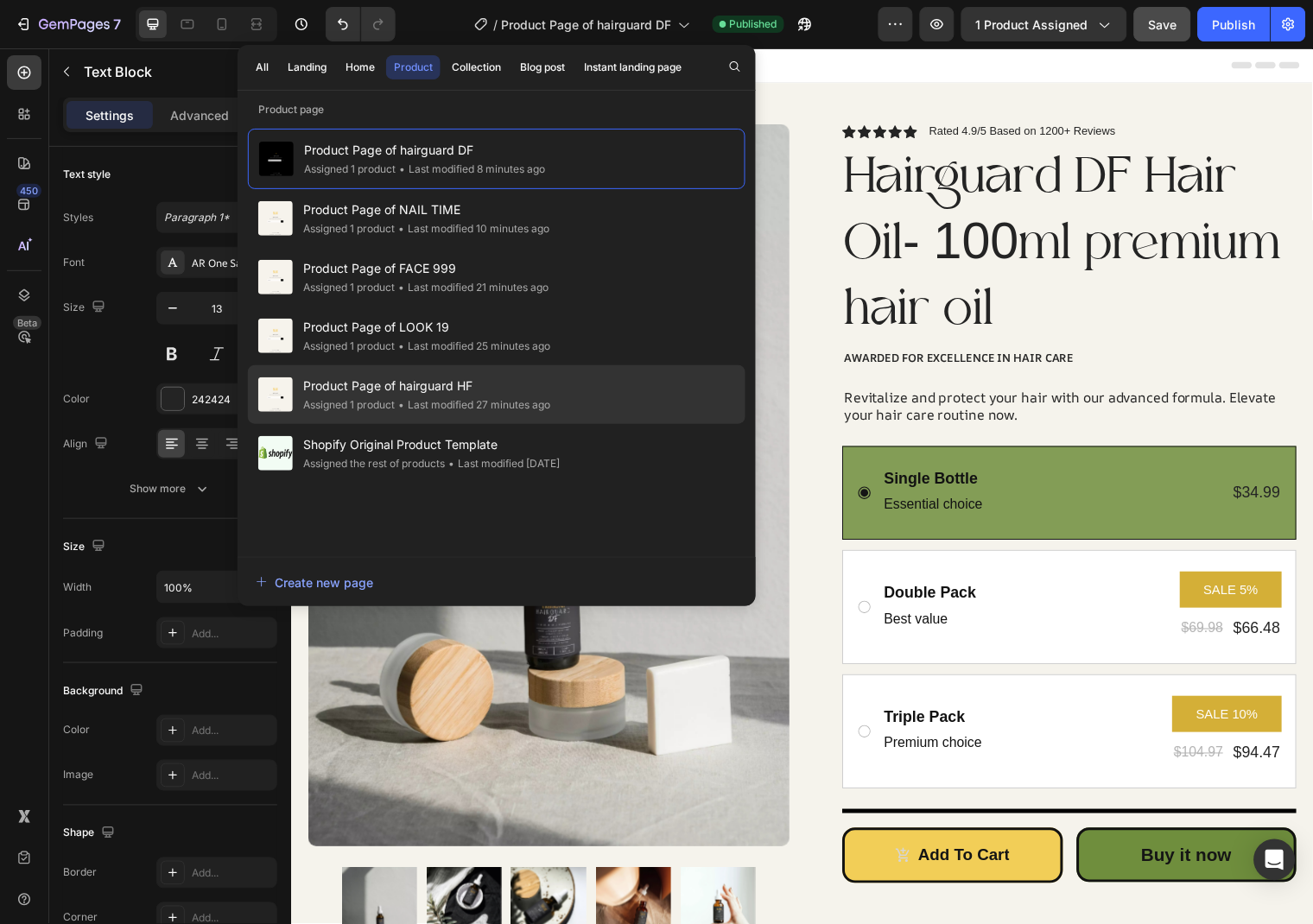
click at [483, 399] on div "• Last modified 27 minutes ago" at bounding box center [473, 405] width 155 height 17
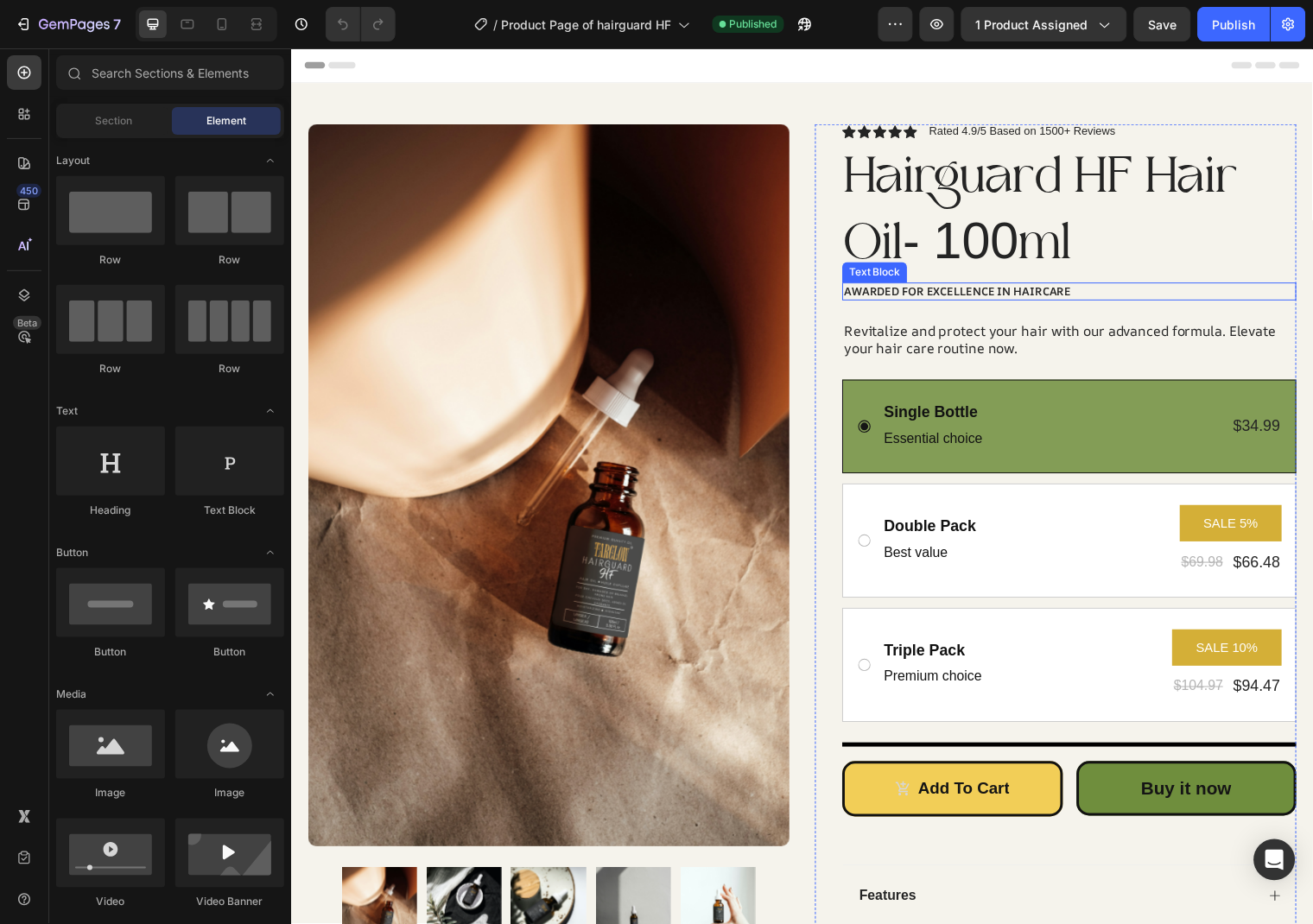
click at [1045, 293] on div "Awarded for Excellence in Haircare" at bounding box center [1079, 294] width 460 height 18
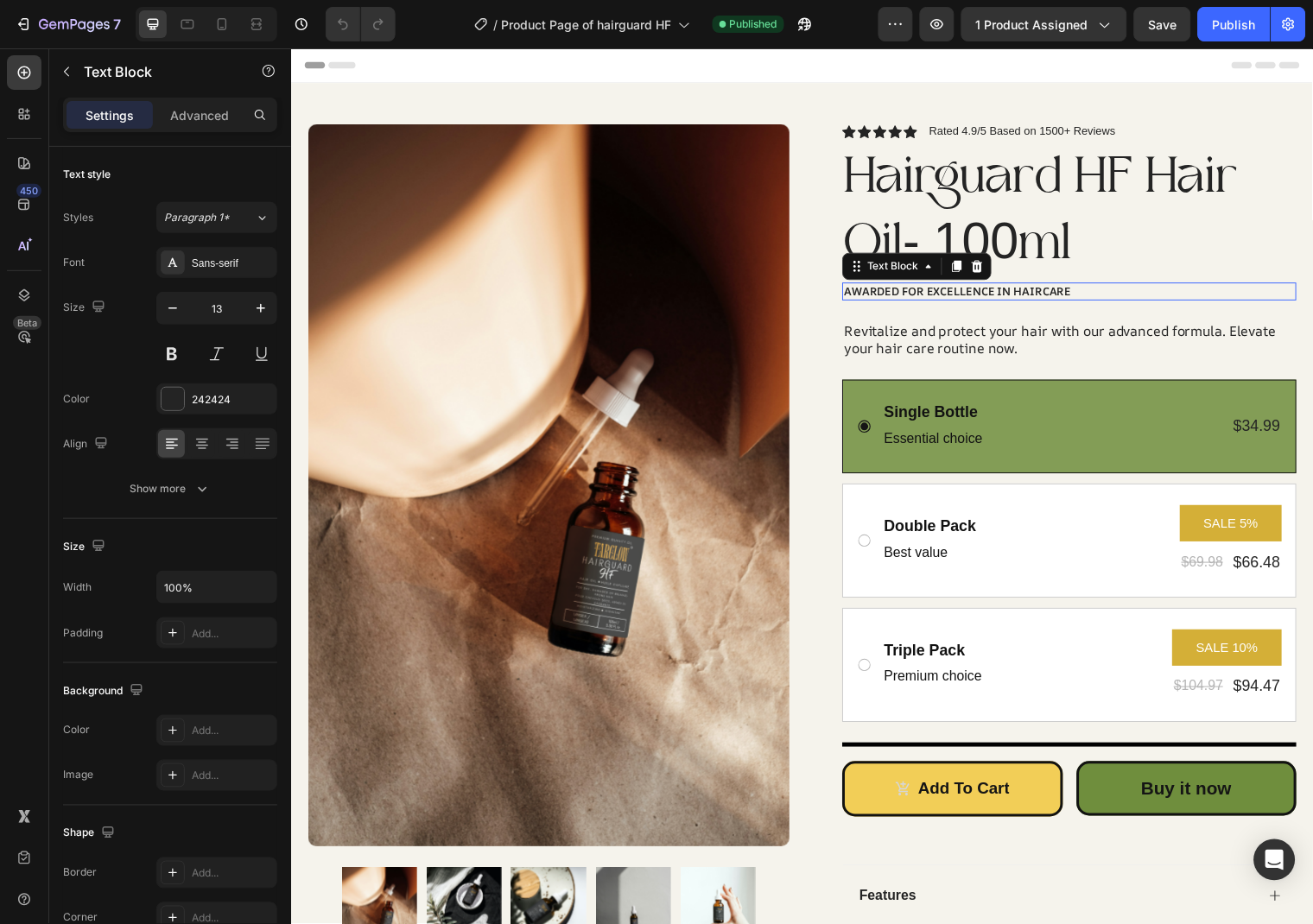
click at [1051, 293] on p "Awarded for Excellence in Haircare" at bounding box center [1079, 294] width 457 height 14
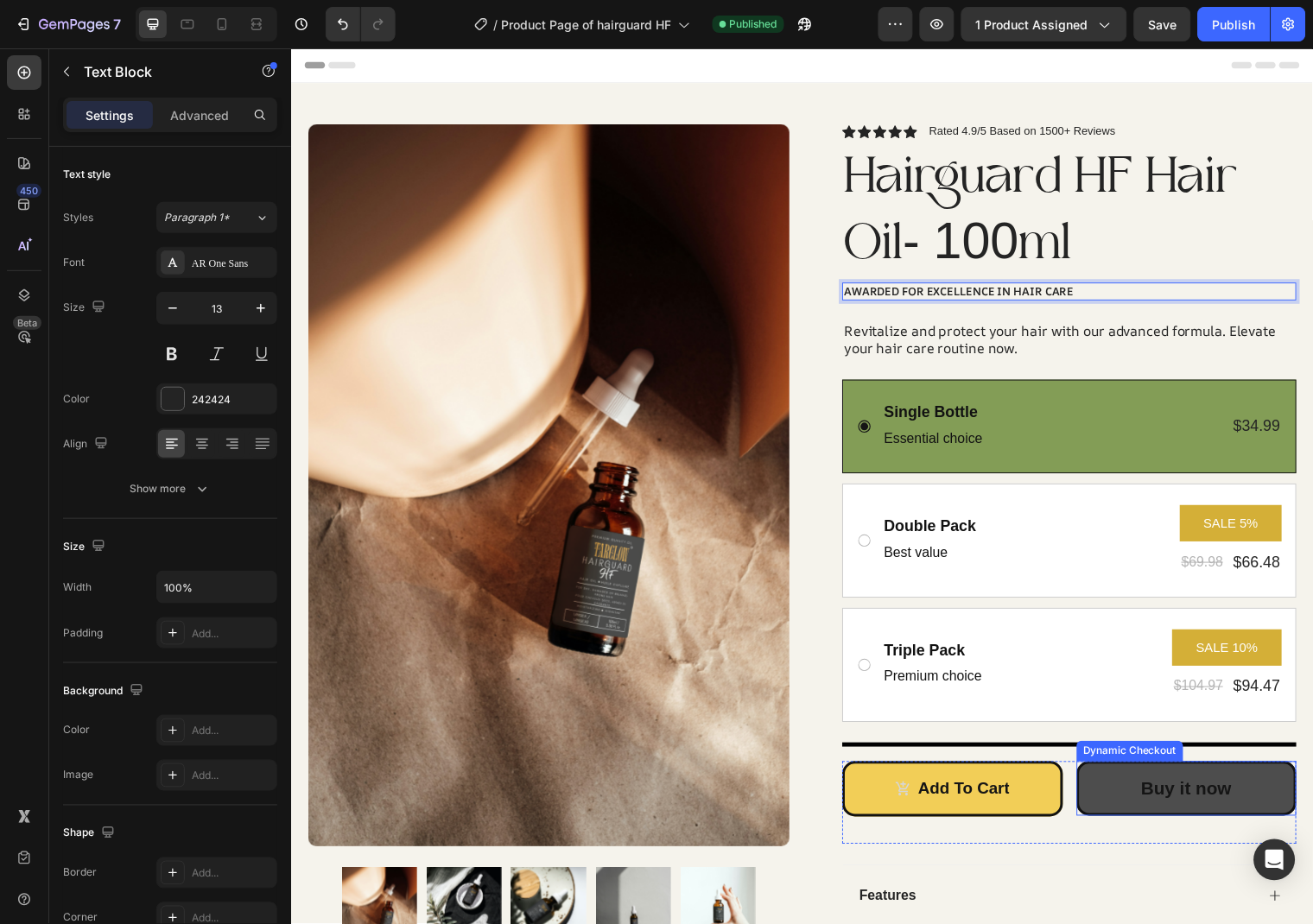
scroll to position [467, 0]
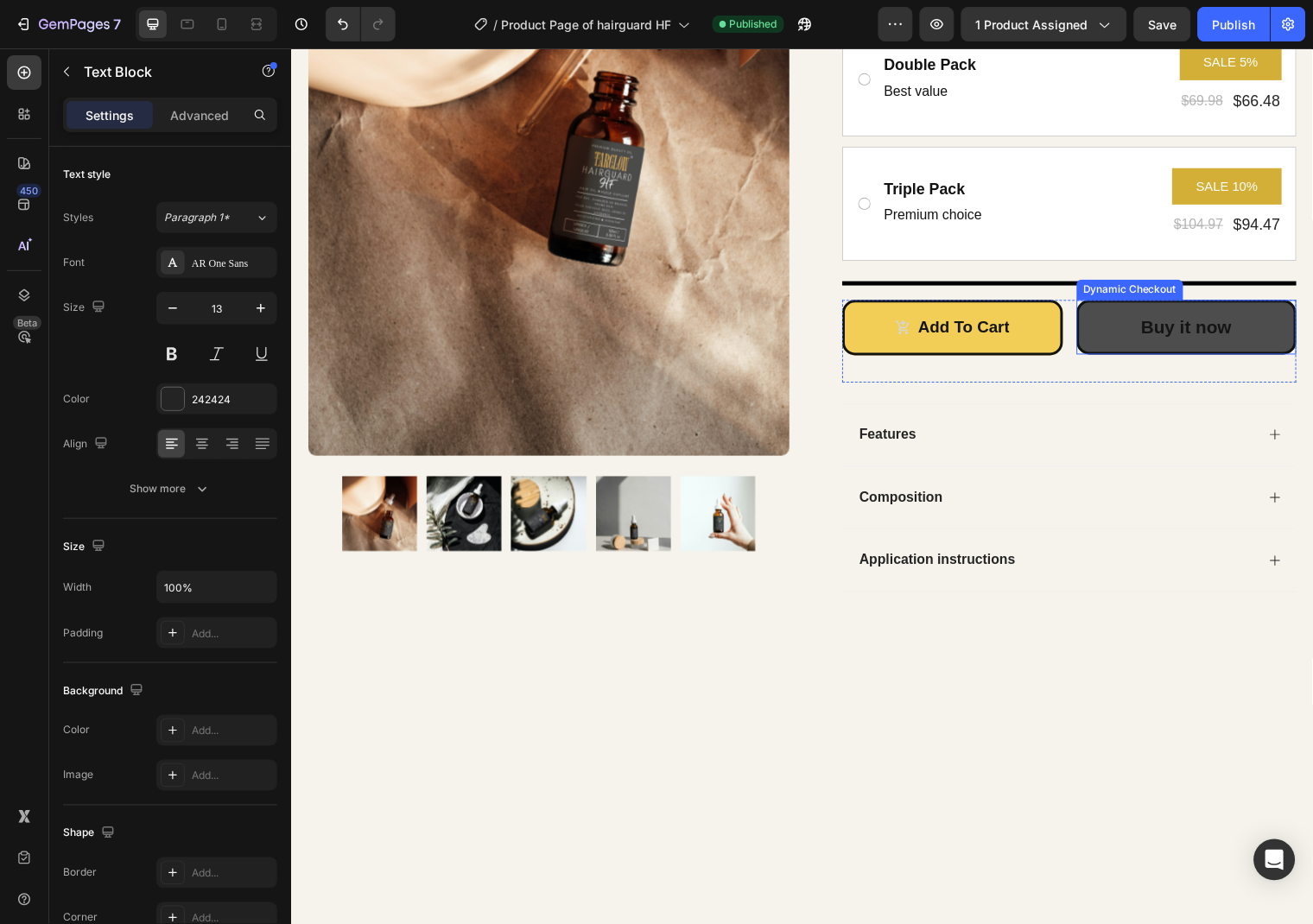
click at [1216, 322] on div "Buy it now" at bounding box center [1198, 331] width 92 height 33
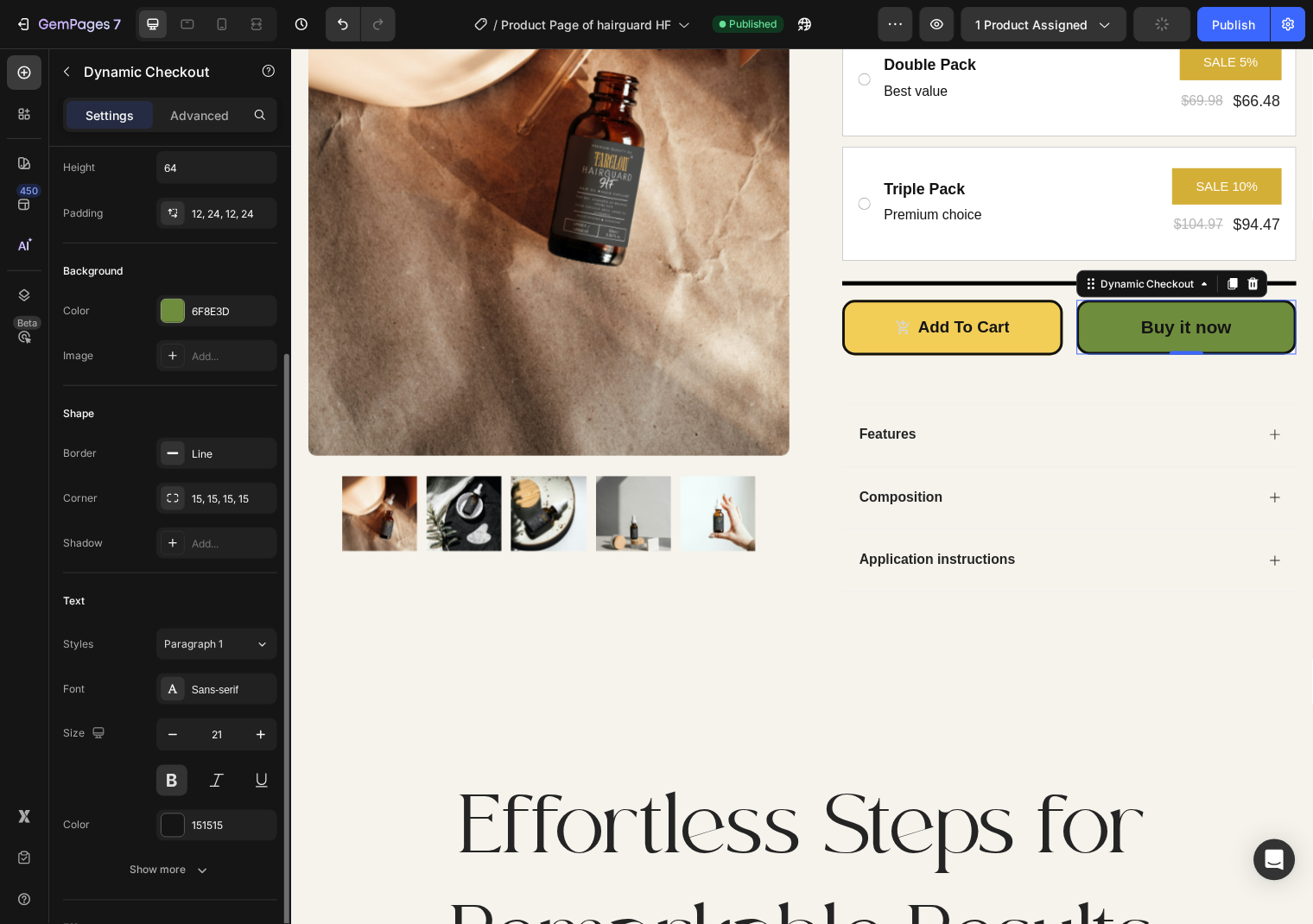
scroll to position [342, 0]
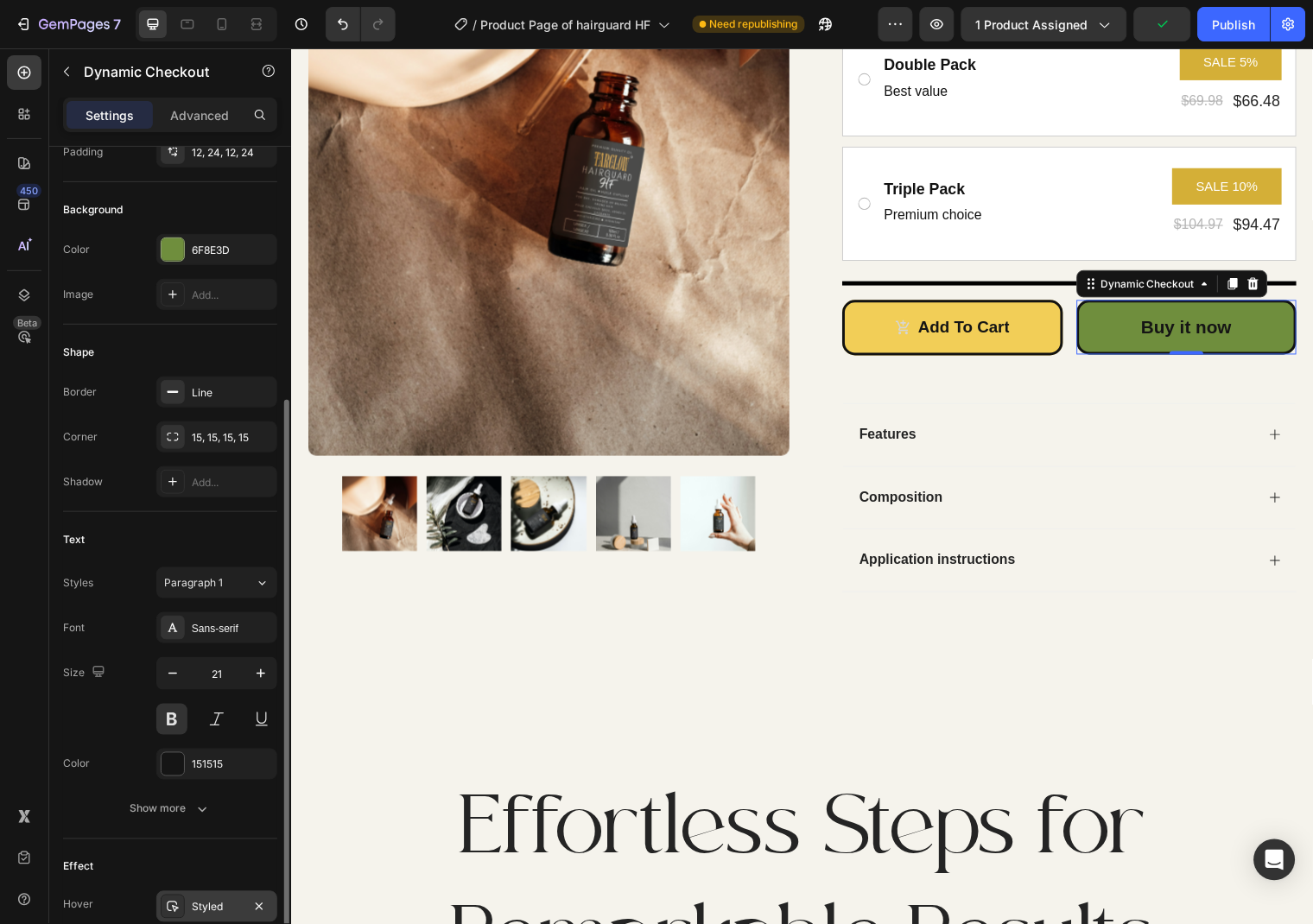
click at [205, 896] on div "Styled" at bounding box center [217, 906] width 121 height 31
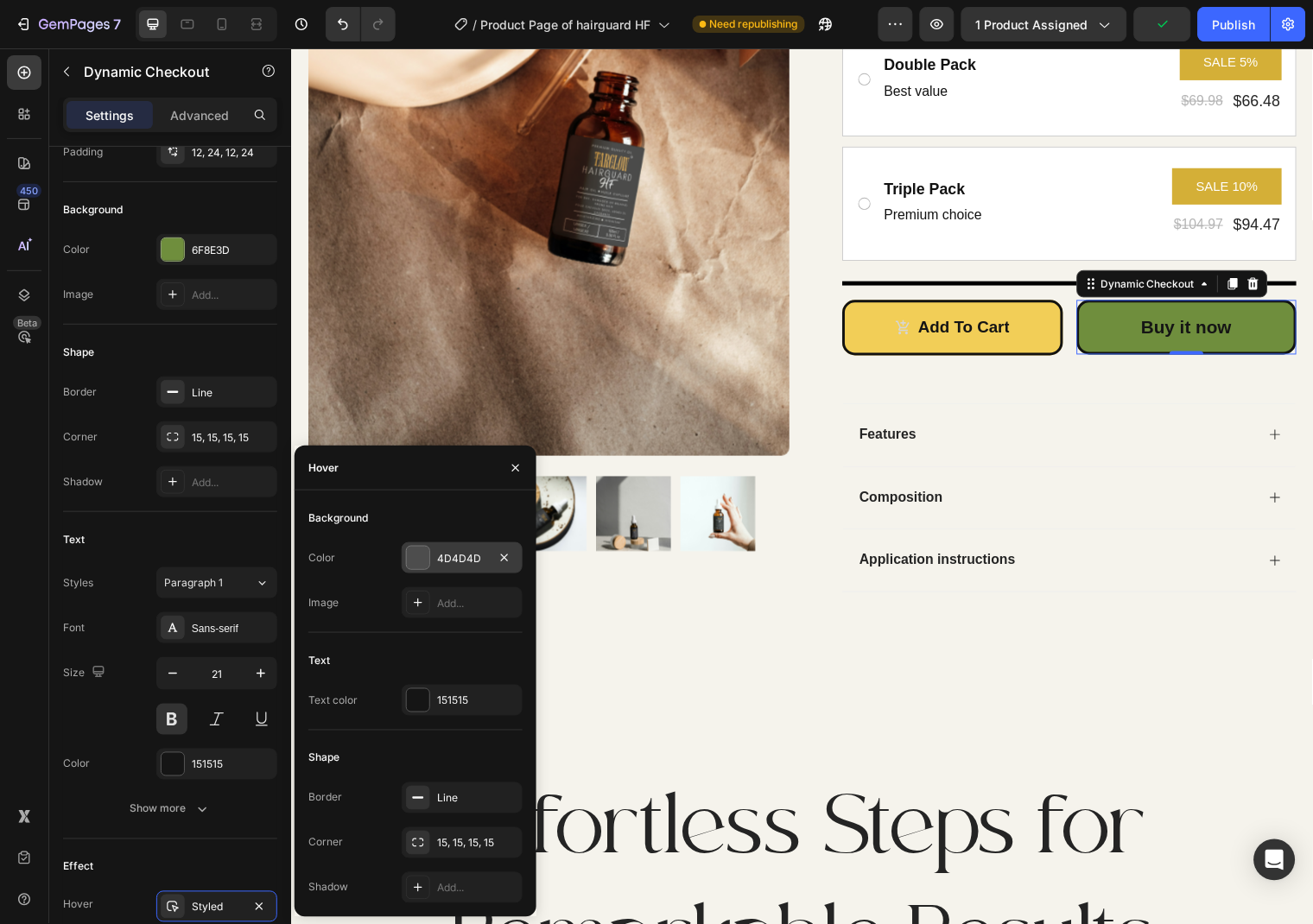
click at [454, 548] on div "4D4D4D" at bounding box center [462, 557] width 121 height 31
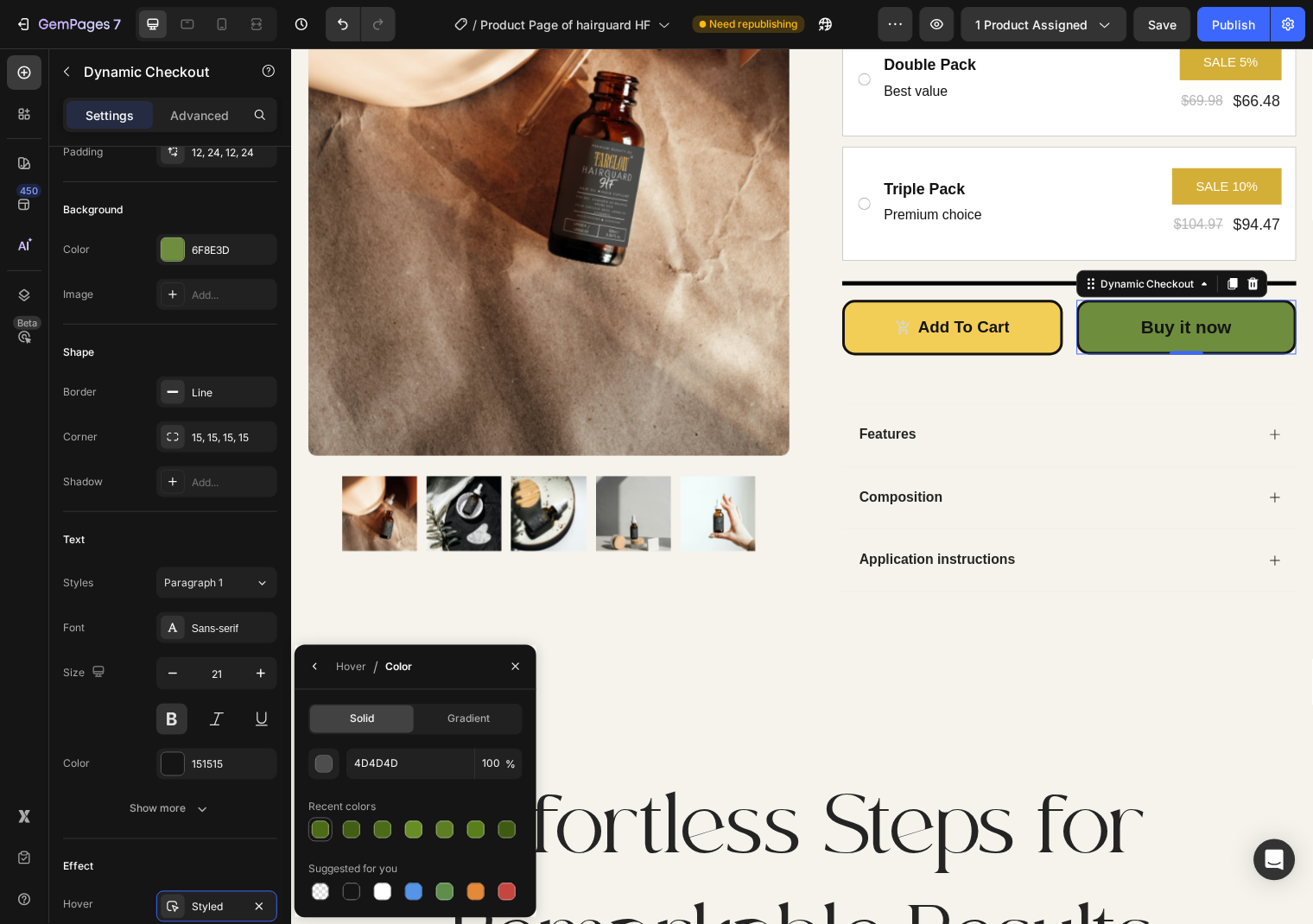
click at [322, 827] on div at bounding box center [320, 829] width 17 height 17
type input "4B6B17"
click at [507, 669] on button "button" at bounding box center [516, 666] width 28 height 28
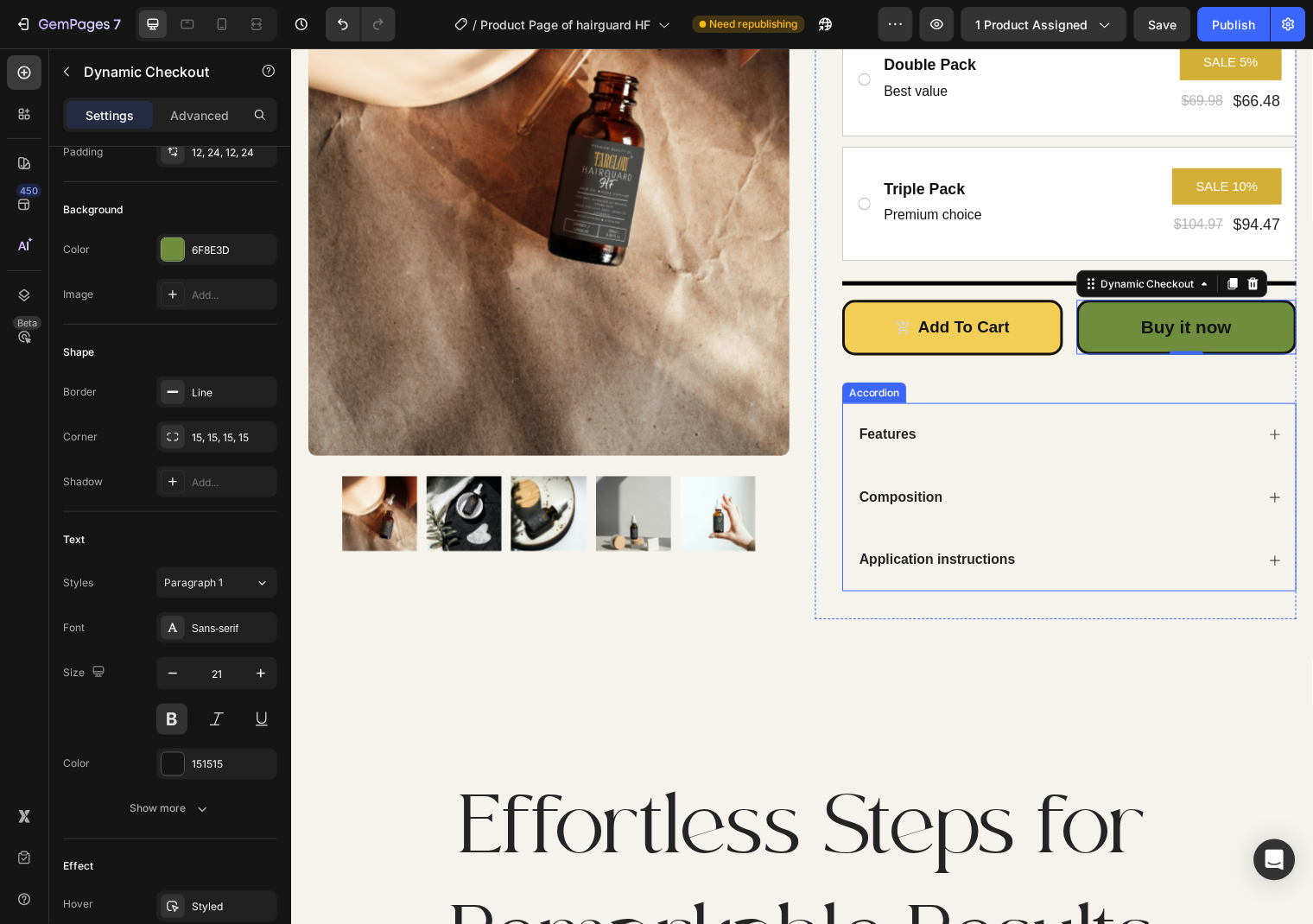
click at [1277, 425] on div "Features" at bounding box center [1079, 440] width 458 height 64
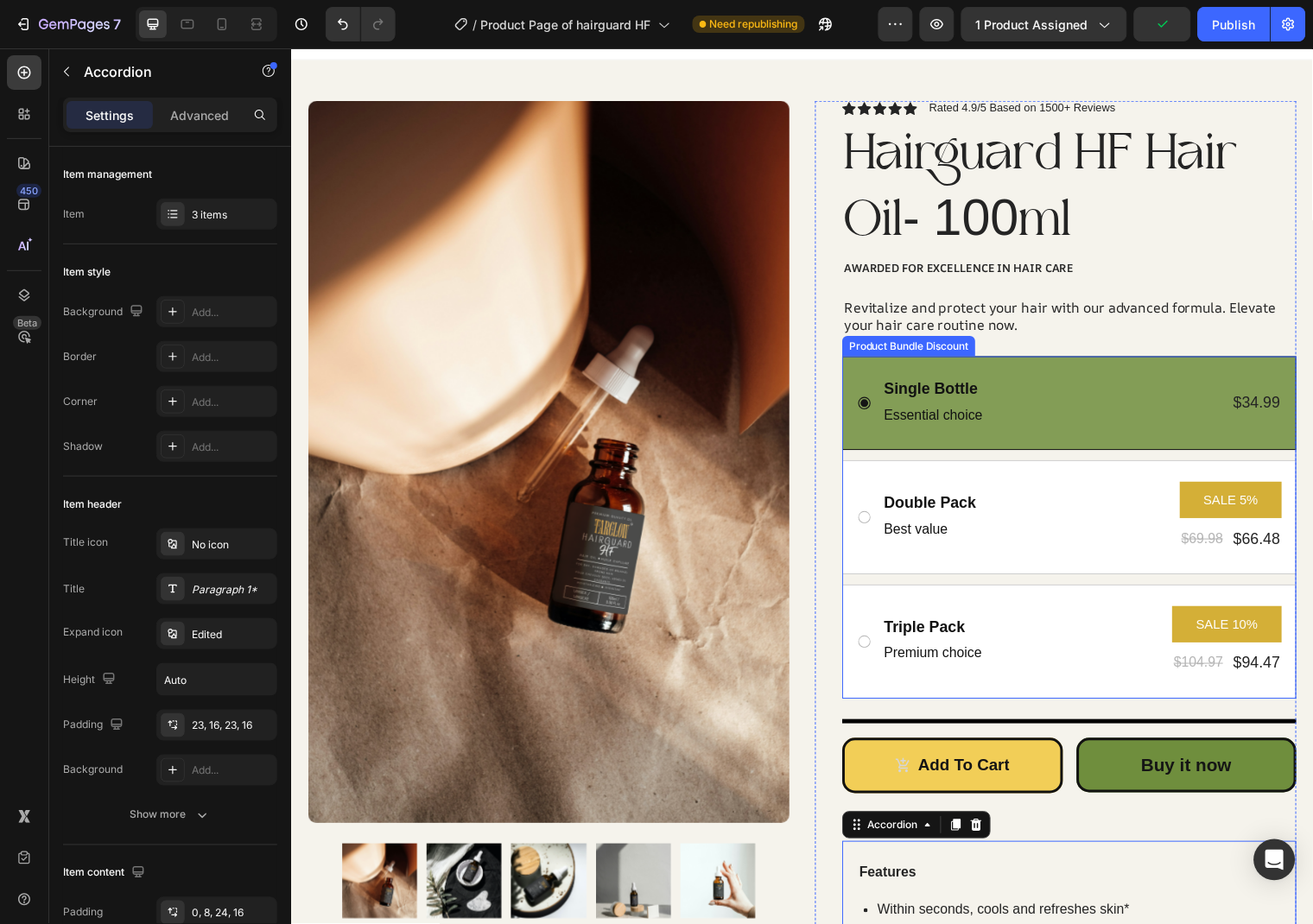
scroll to position [0, 0]
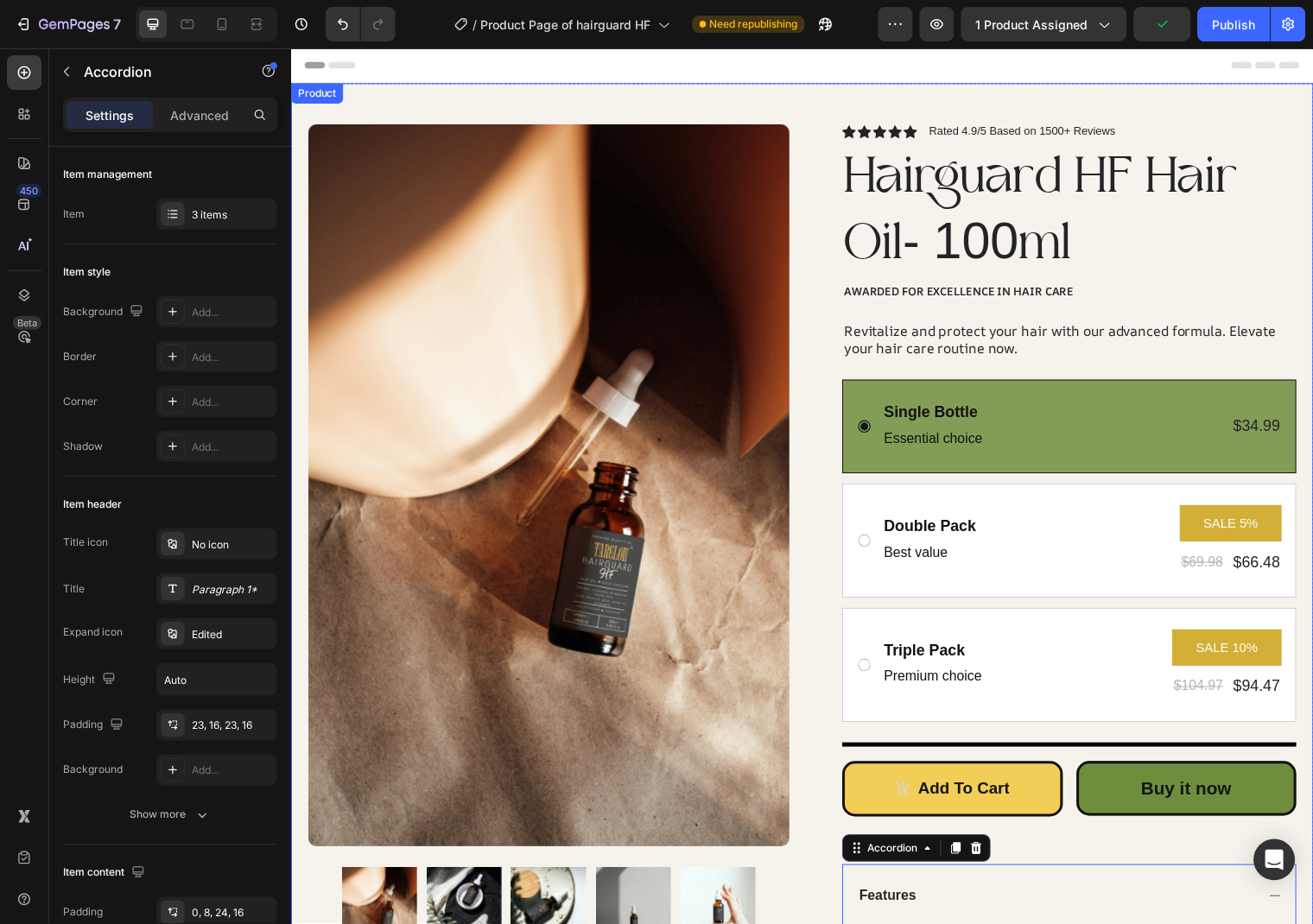
click at [696, 114] on div "Product Images Row Icon Icon Icon Icon Icon Icon List Rated 4.9/5 Based on 1500…" at bounding box center [808, 750] width 1036 height 1334
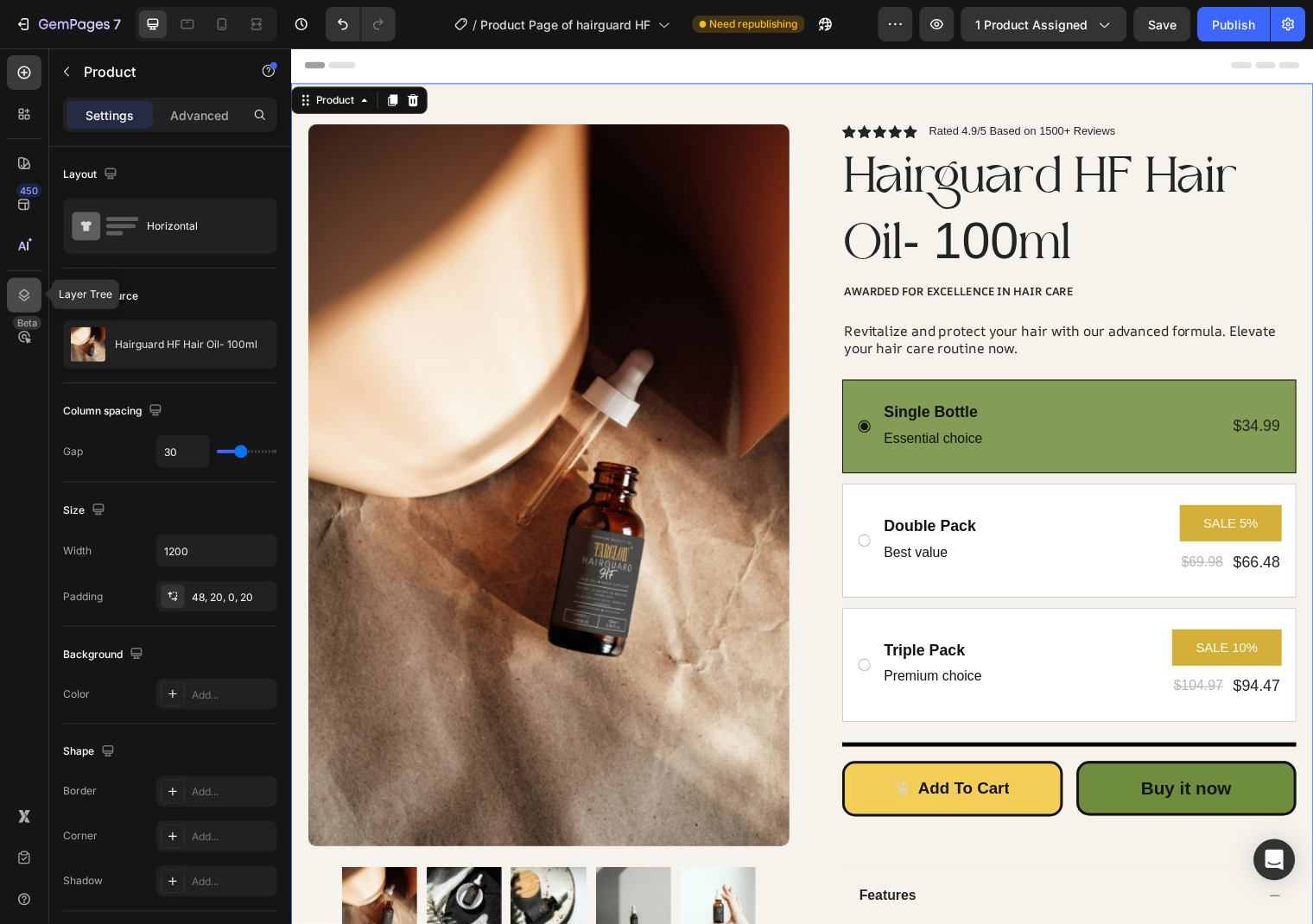
click at [11, 290] on div at bounding box center [24, 295] width 35 height 35
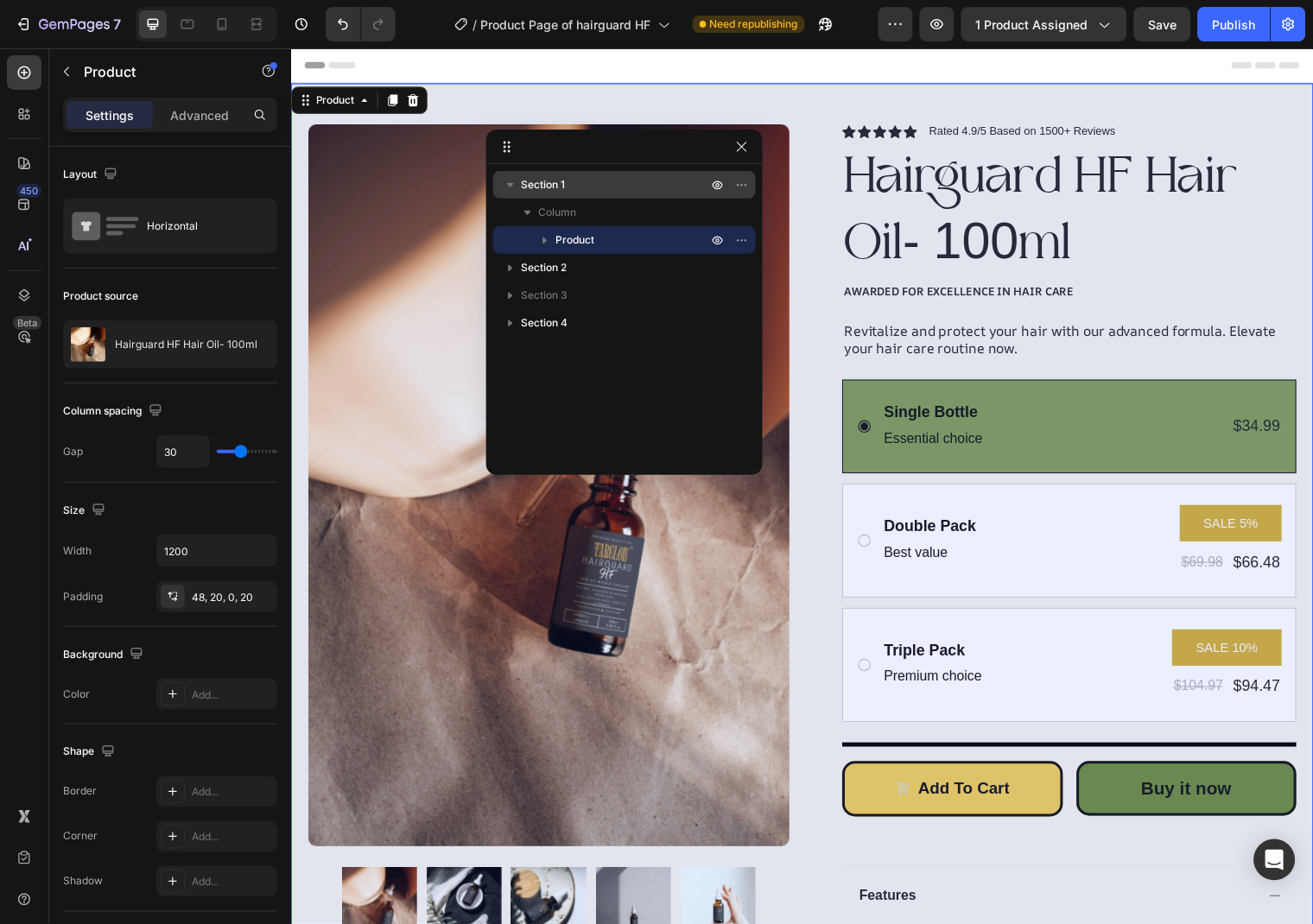
click at [556, 195] on div "Section 1" at bounding box center [624, 185] width 249 height 28
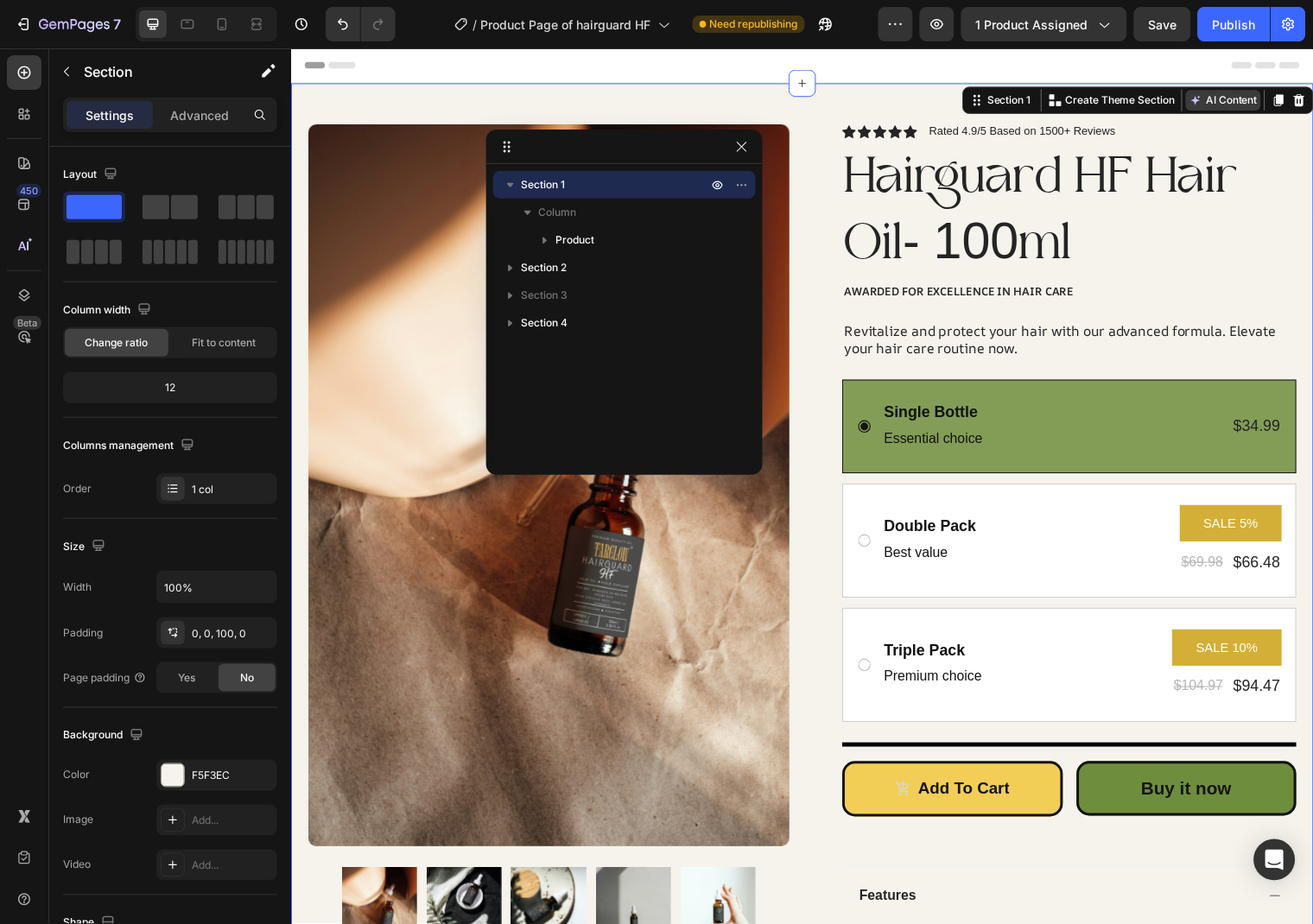
click at [1231, 96] on button "AI Content" at bounding box center [1235, 100] width 76 height 21
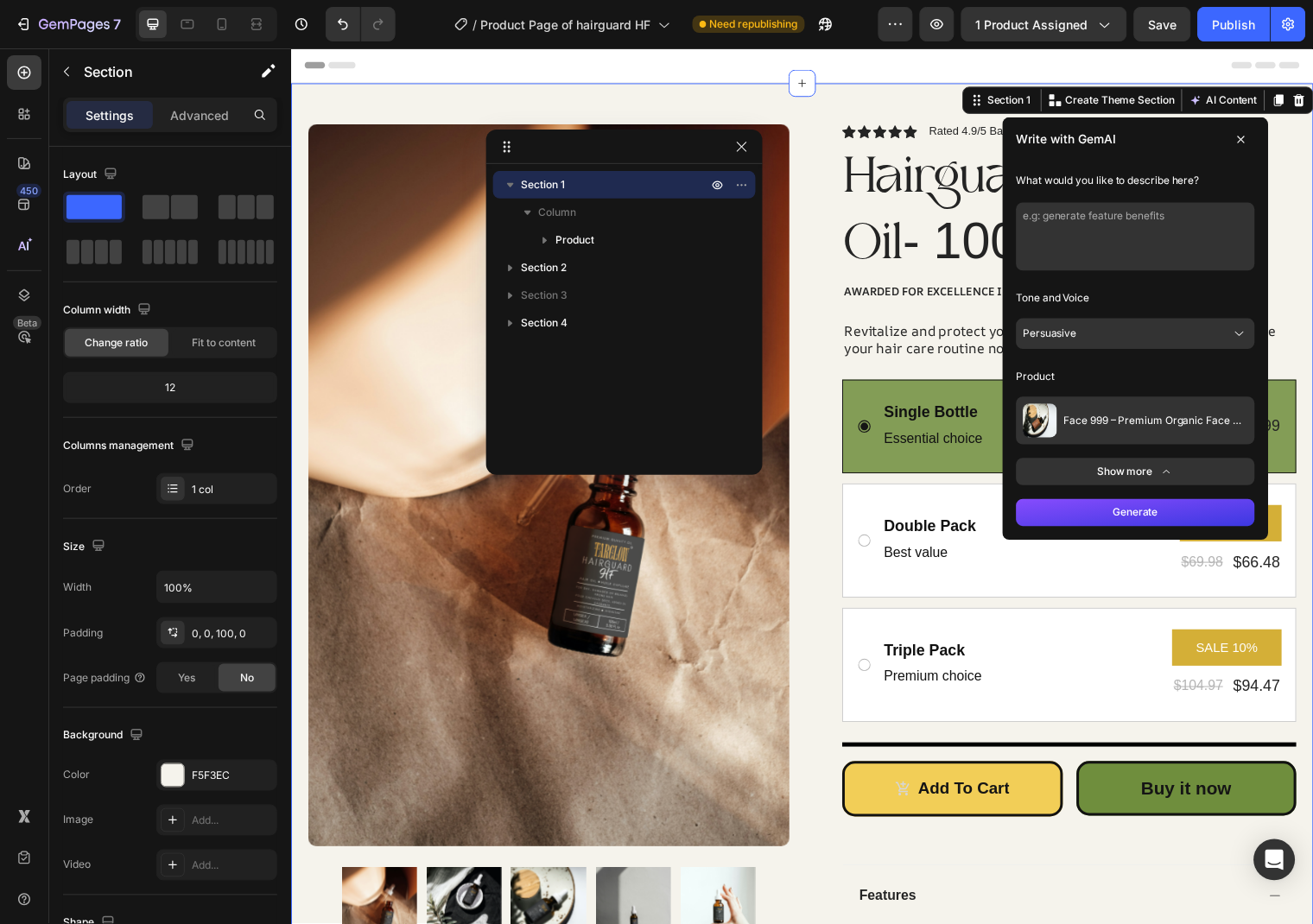
click at [1169, 432] on button "Face 999 – Premium Organic Face Oil 30 ml/ 1.01 fl oz" at bounding box center [1146, 425] width 242 height 48
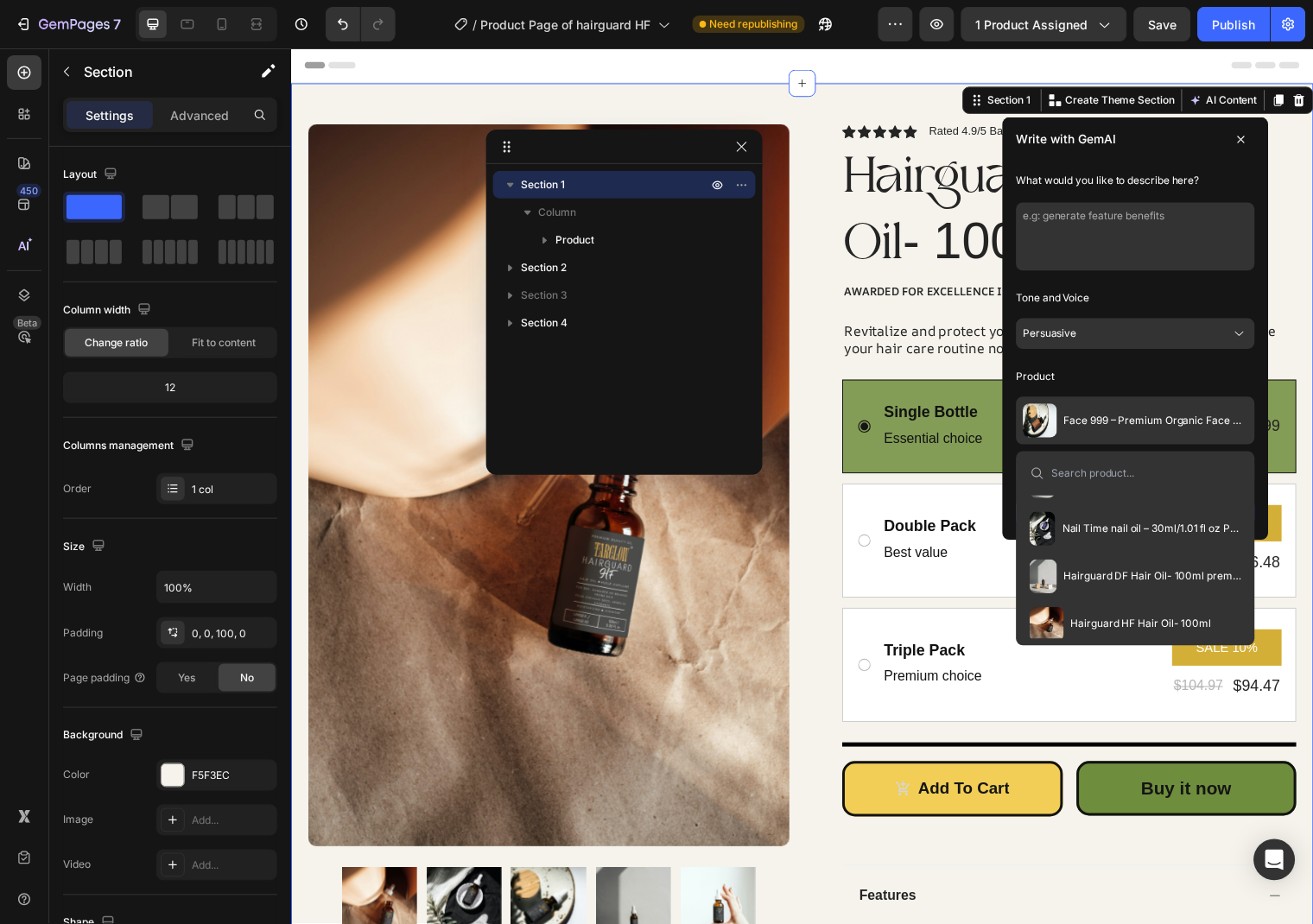
scroll to position [94, 0]
click at [1169, 618] on span "Hairguard HF Hair Oil- 100ml" at bounding box center [1152, 624] width 143 height 13
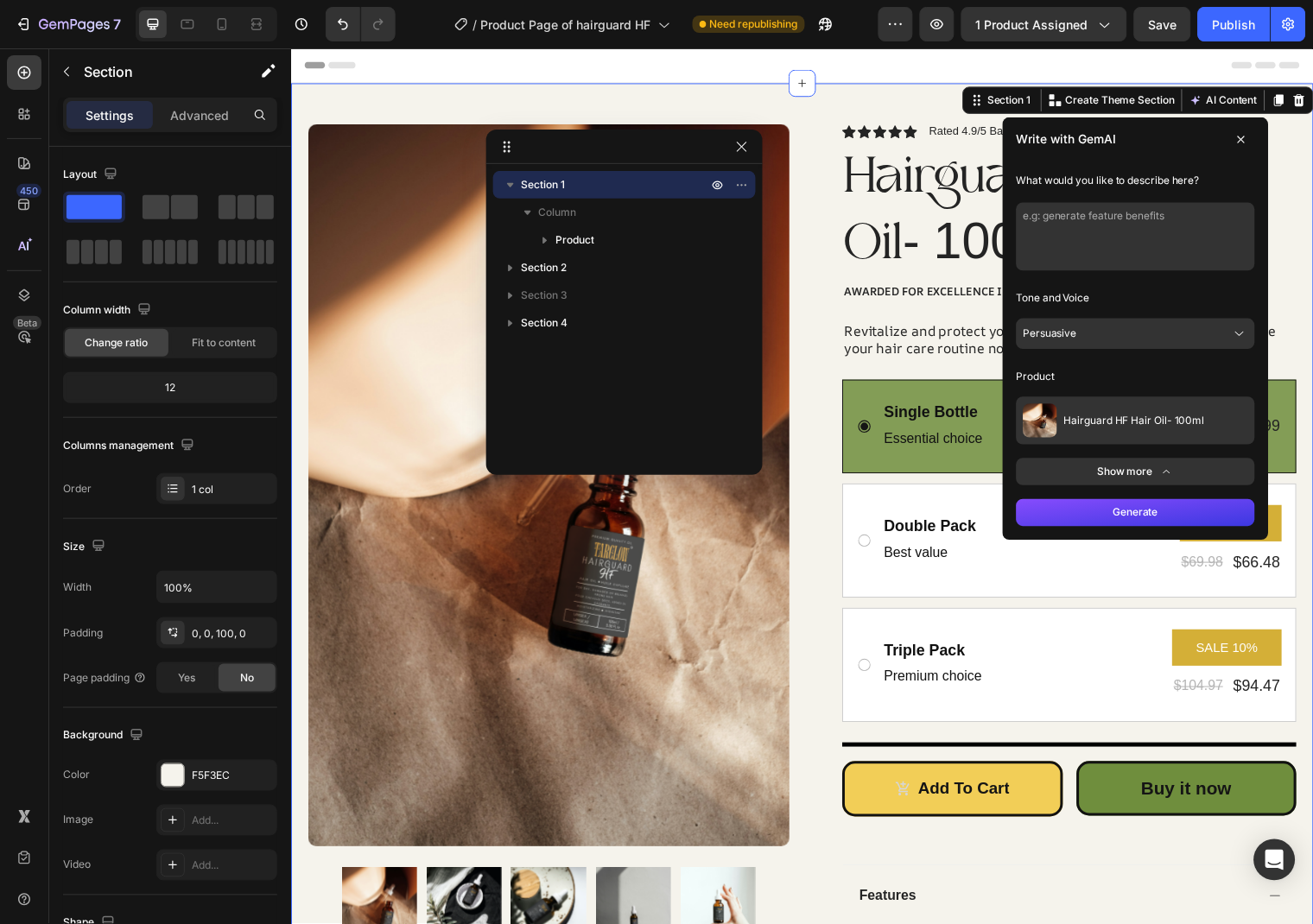
click at [1146, 480] on button "Show more" at bounding box center [1146, 476] width 242 height 28
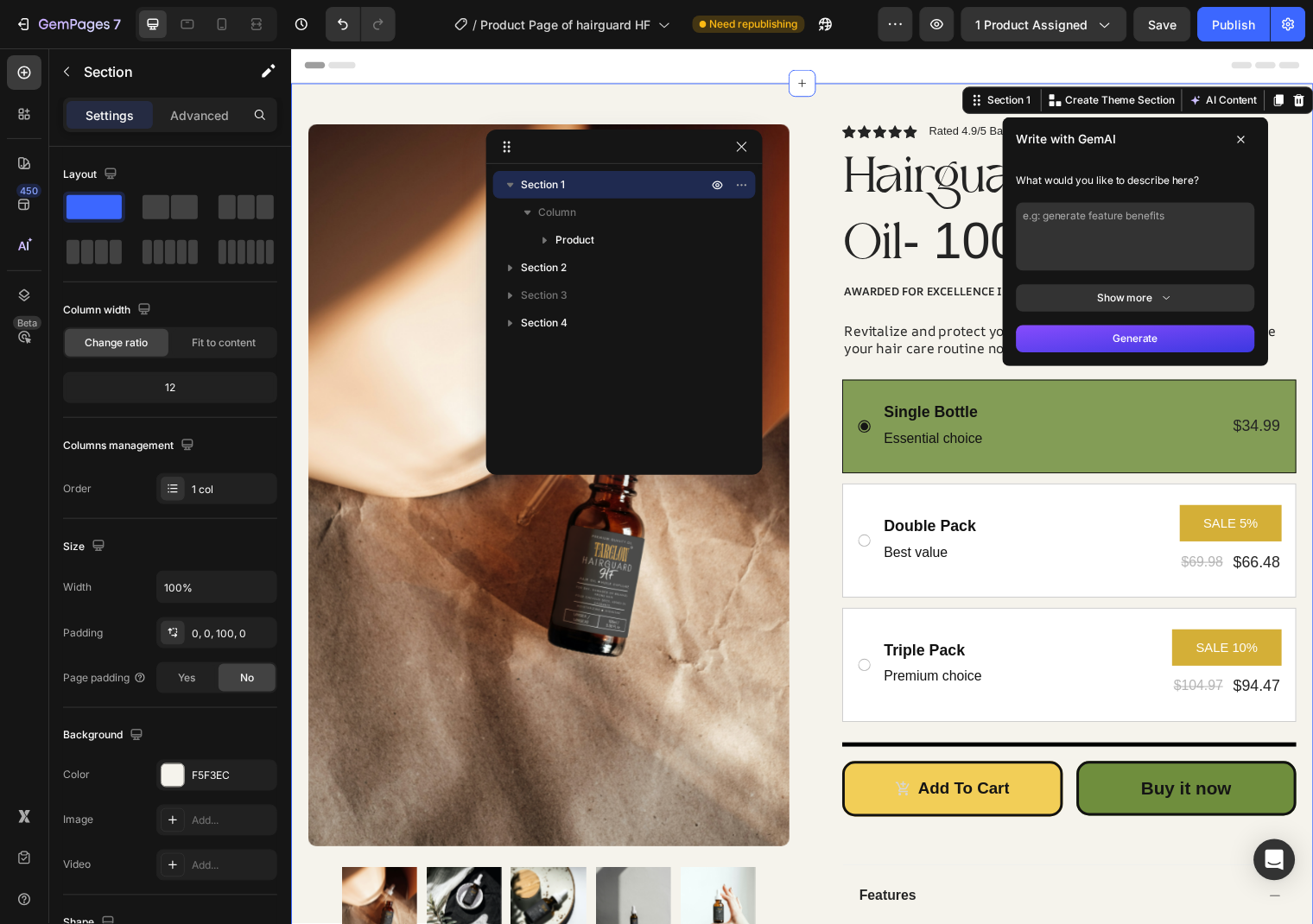
click at [1143, 307] on button "Show more" at bounding box center [1146, 301] width 242 height 28
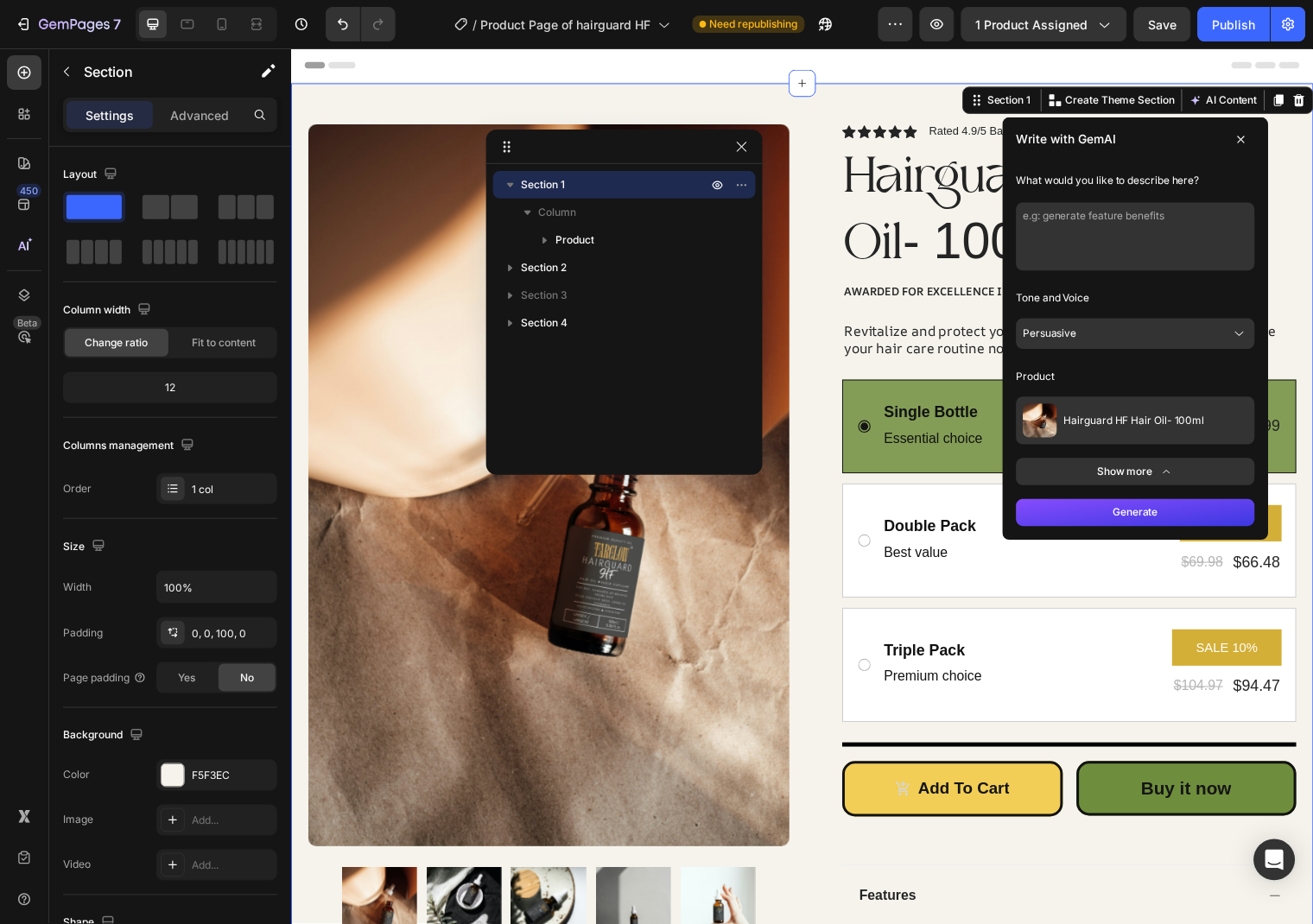
click at [1118, 342] on button "Persuasive" at bounding box center [1146, 336] width 242 height 31
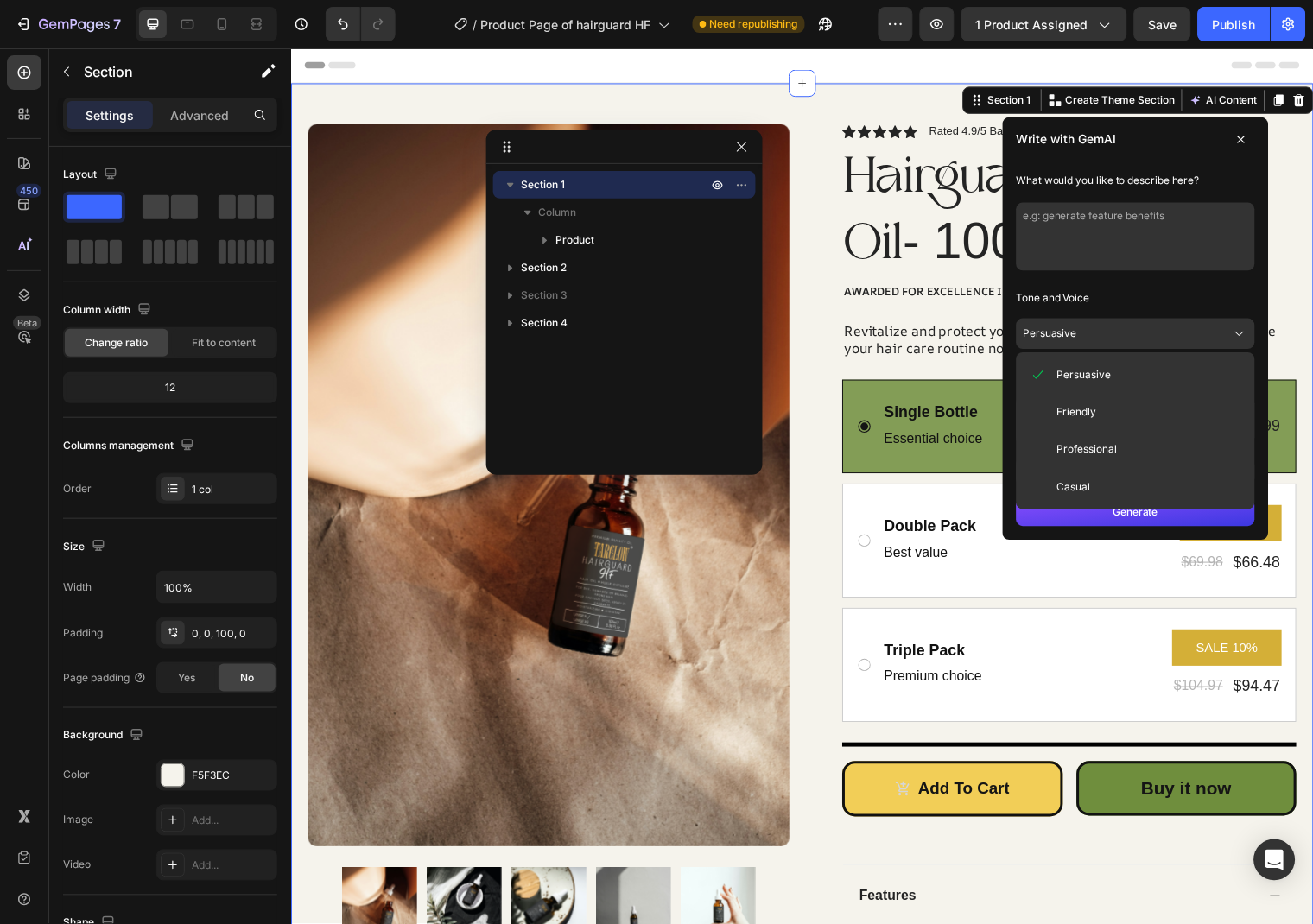
click at [1164, 453] on button "Professional" at bounding box center [1146, 454] width 228 height 31
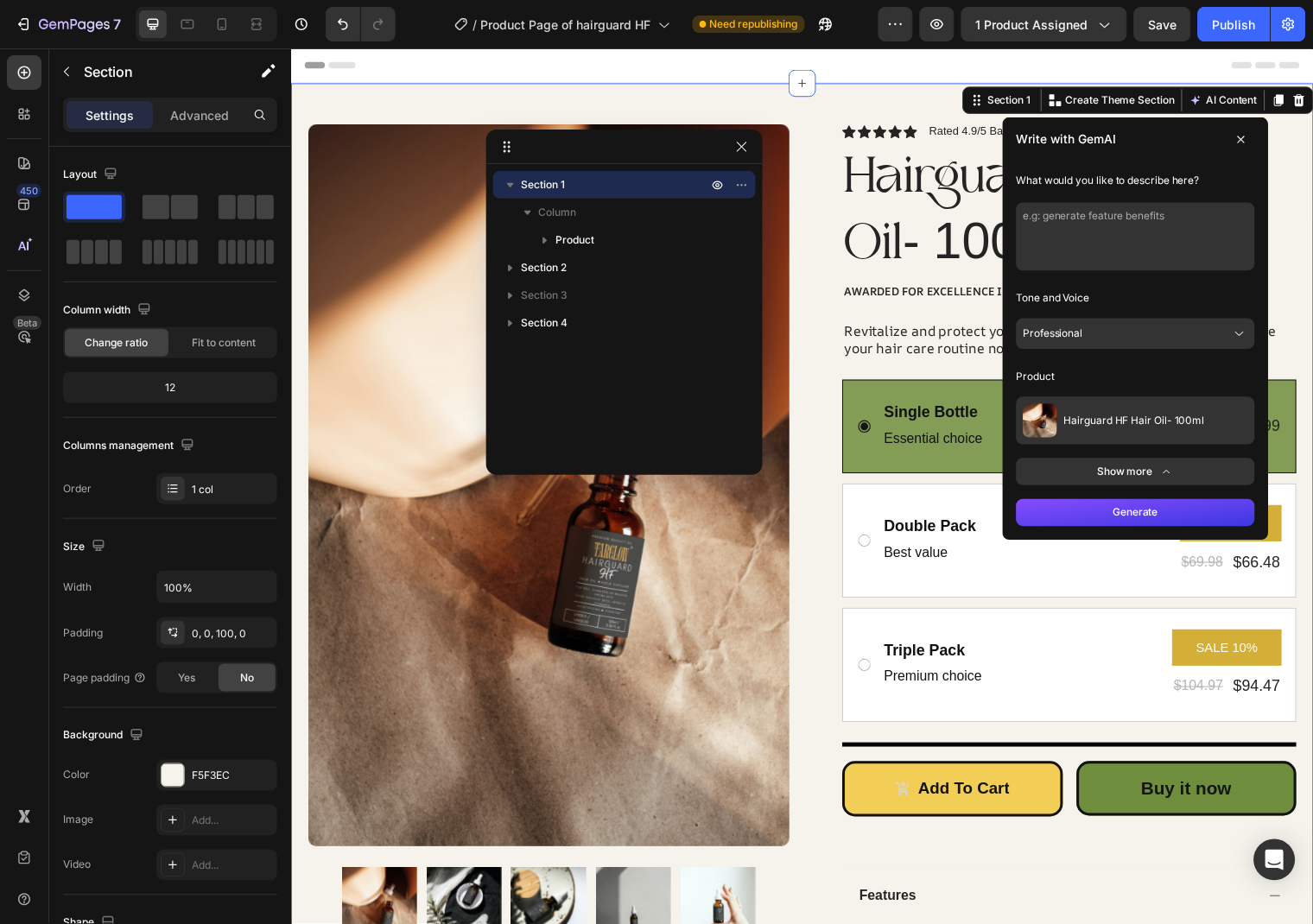
click at [1153, 516] on button "Generate" at bounding box center [1146, 518] width 242 height 28
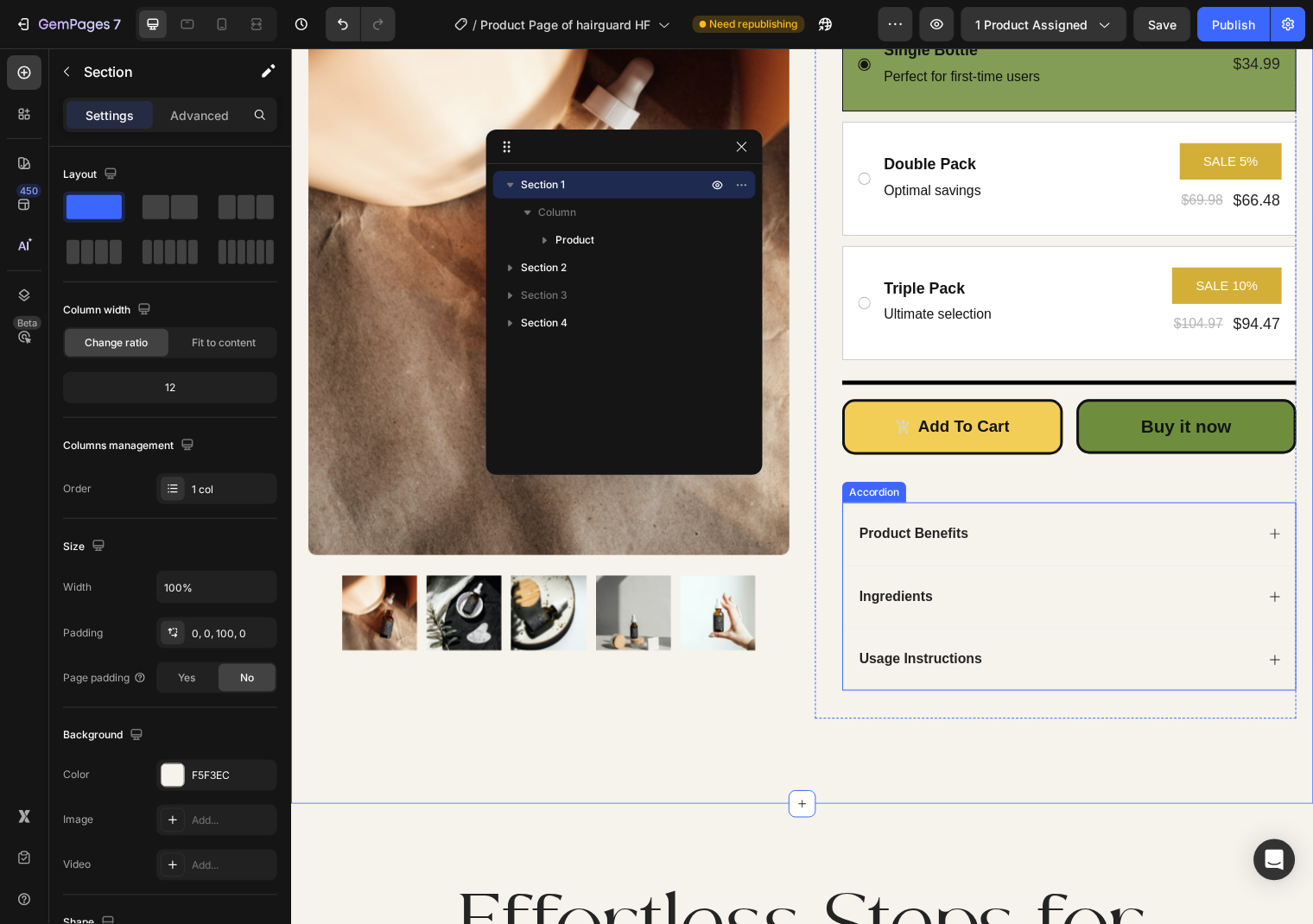
scroll to position [374, 0]
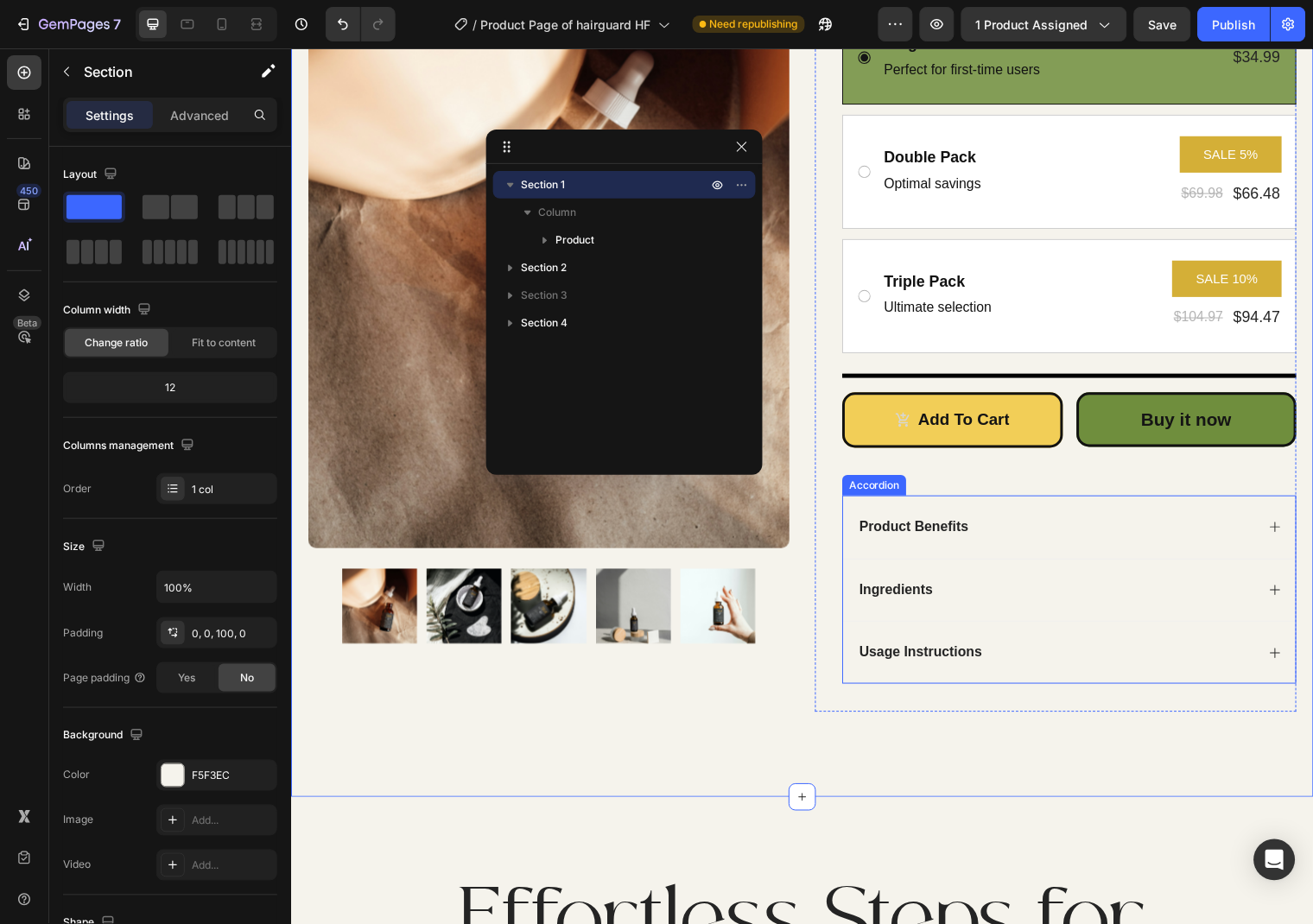
click at [1284, 670] on div "Usage Instructions" at bounding box center [1079, 660] width 458 height 64
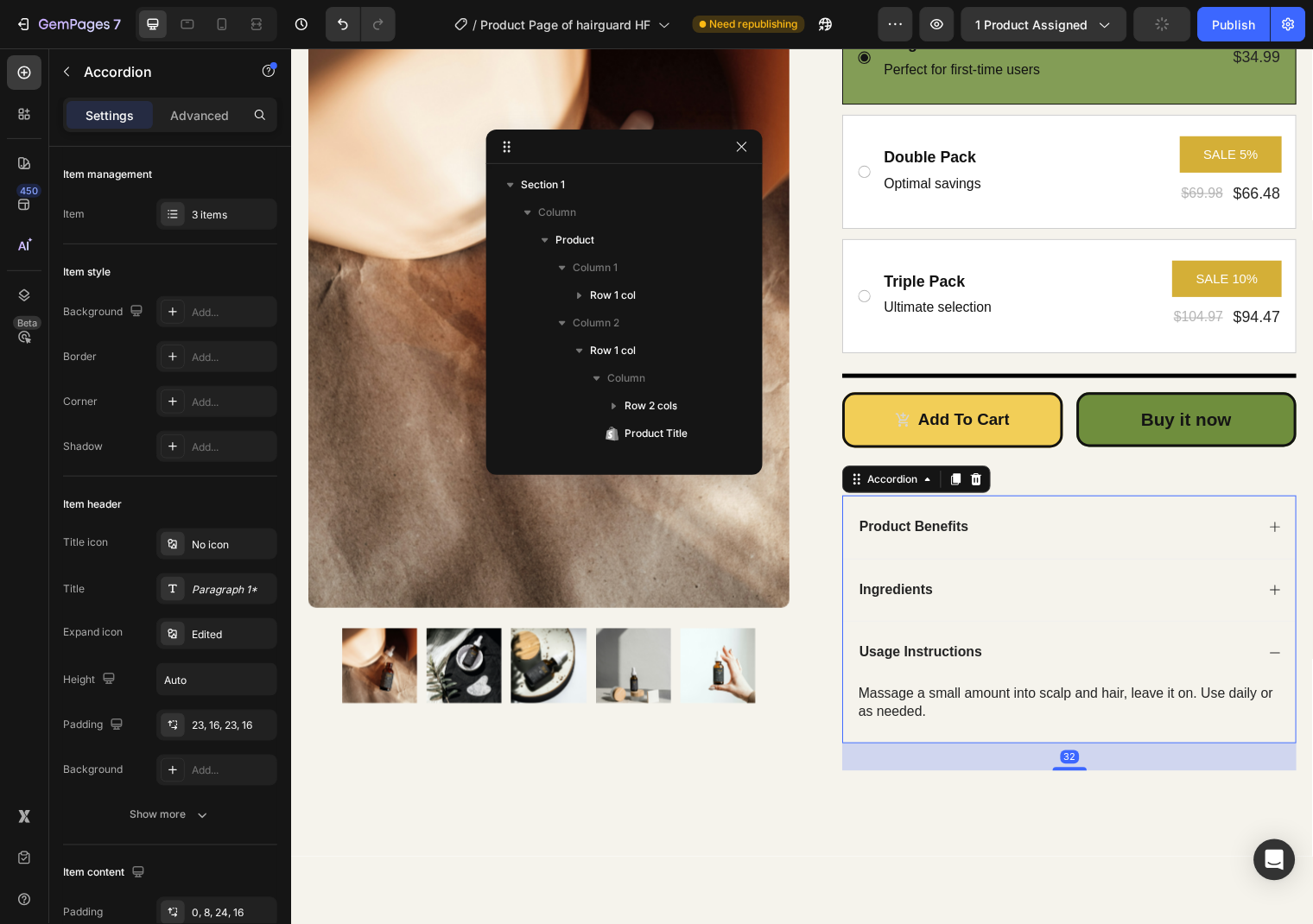
scroll to position [239, 0]
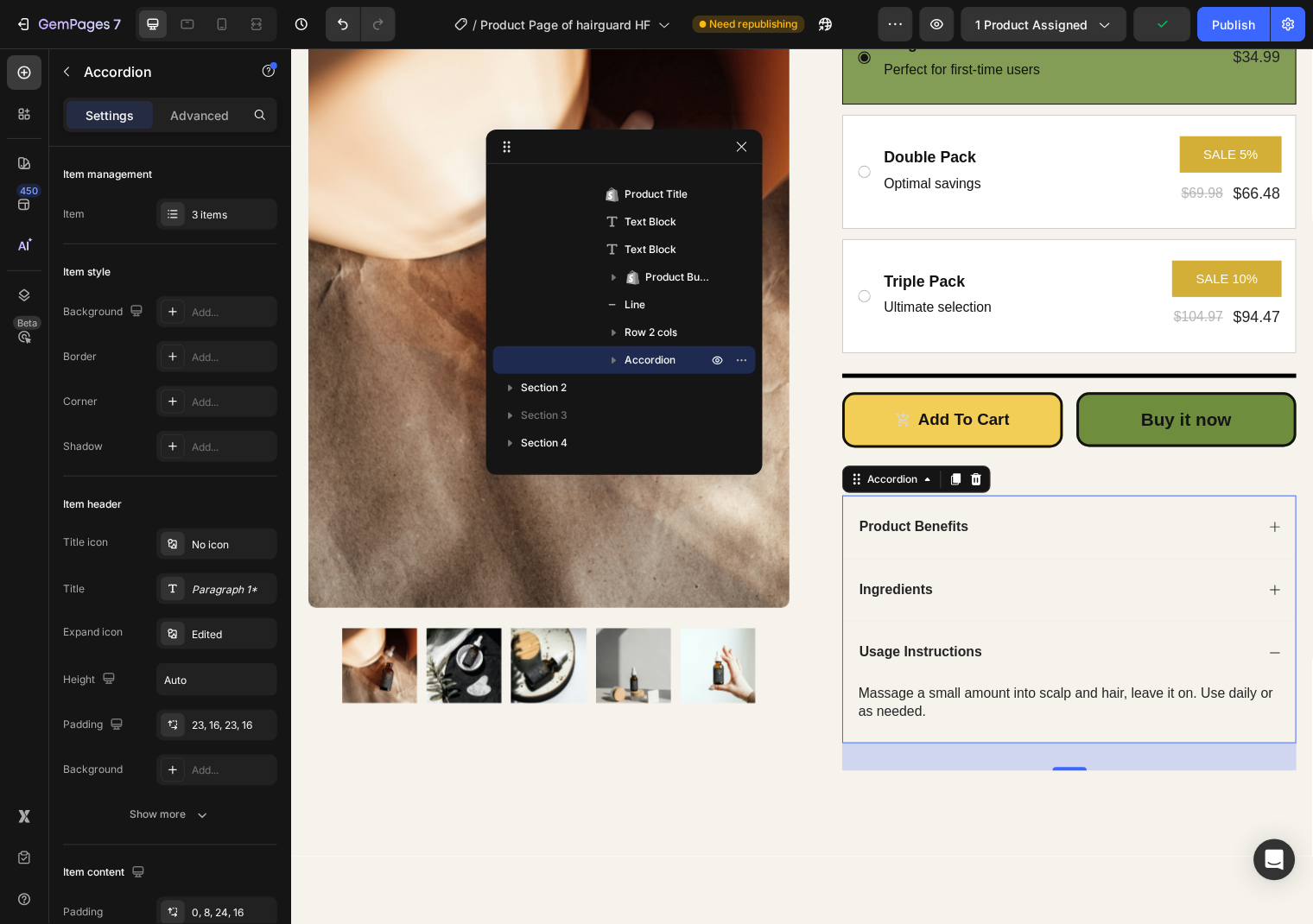
click at [1286, 599] on icon at bounding box center [1287, 596] width 13 height 13
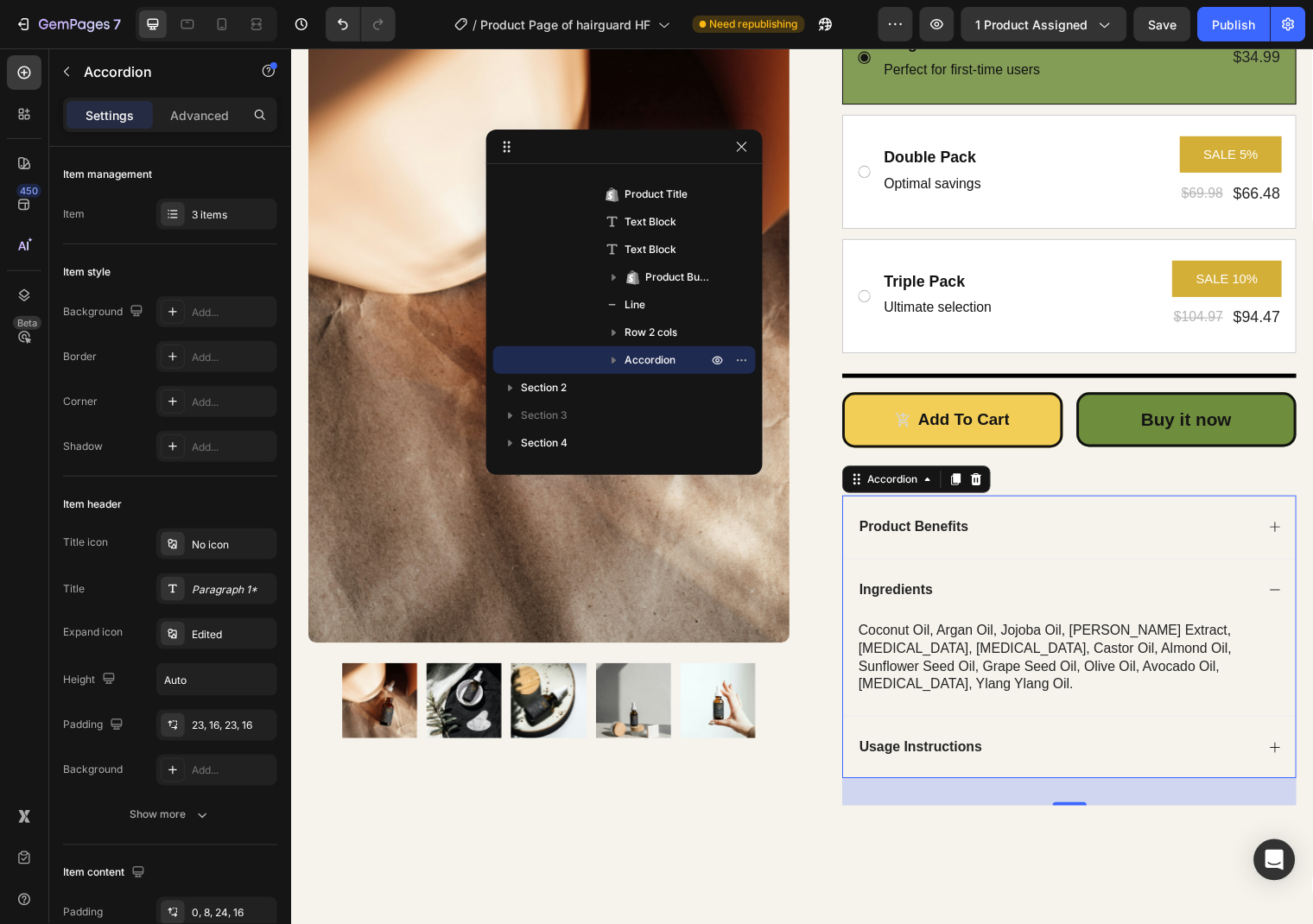
click at [1284, 534] on icon at bounding box center [1287, 532] width 13 height 13
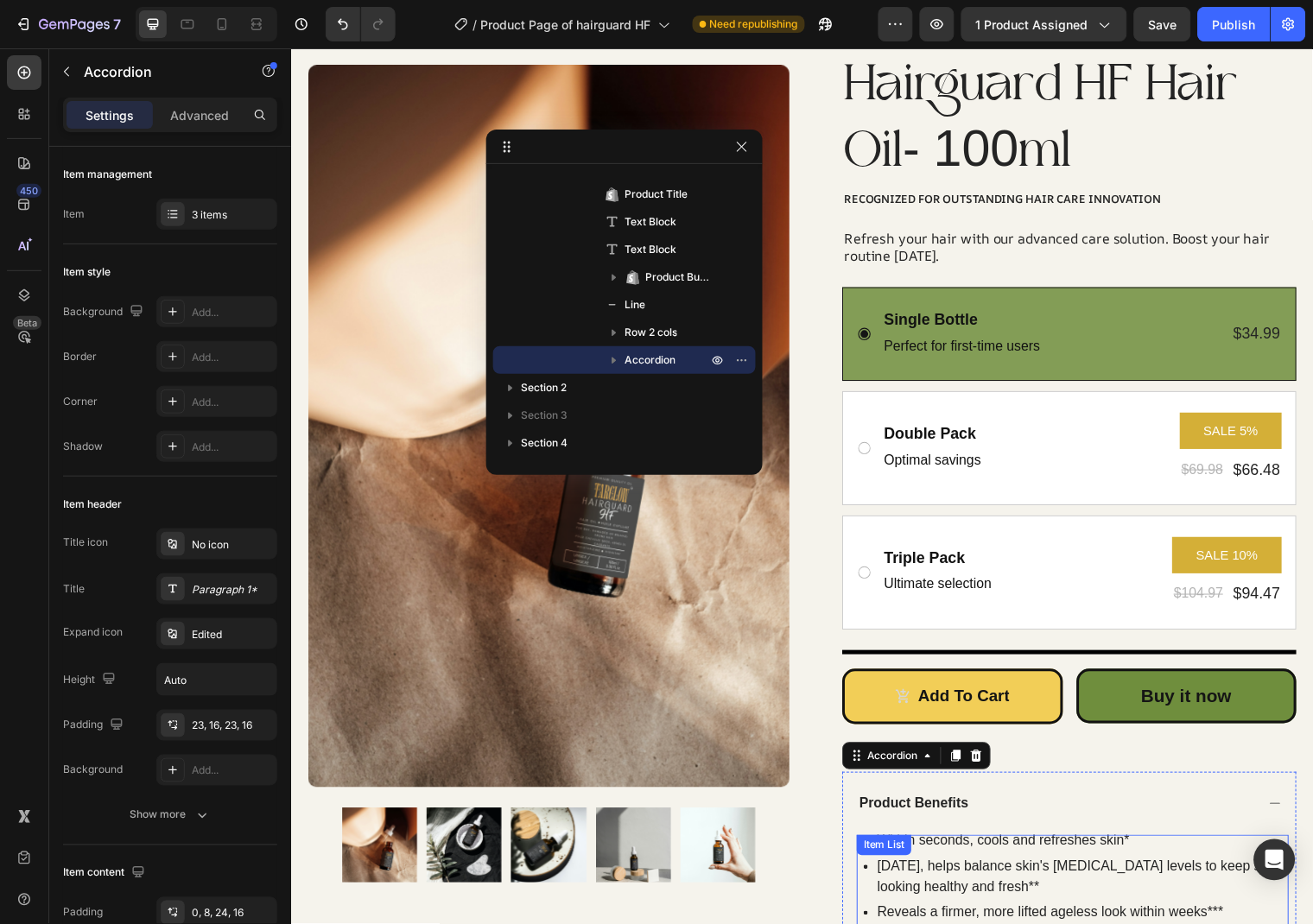
scroll to position [467, 0]
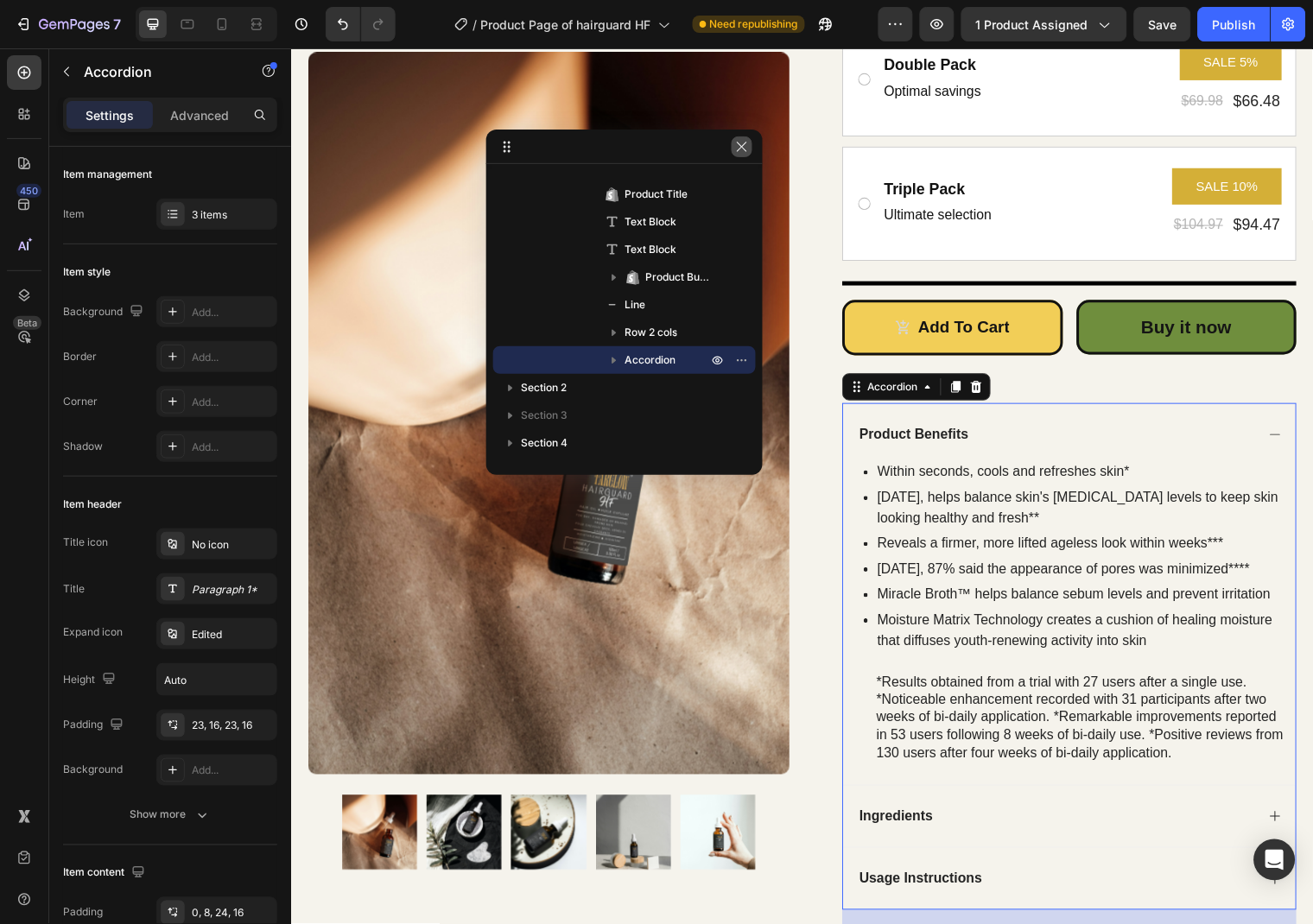
click at [735, 147] on icon "button" at bounding box center [741, 146] width 13 height 13
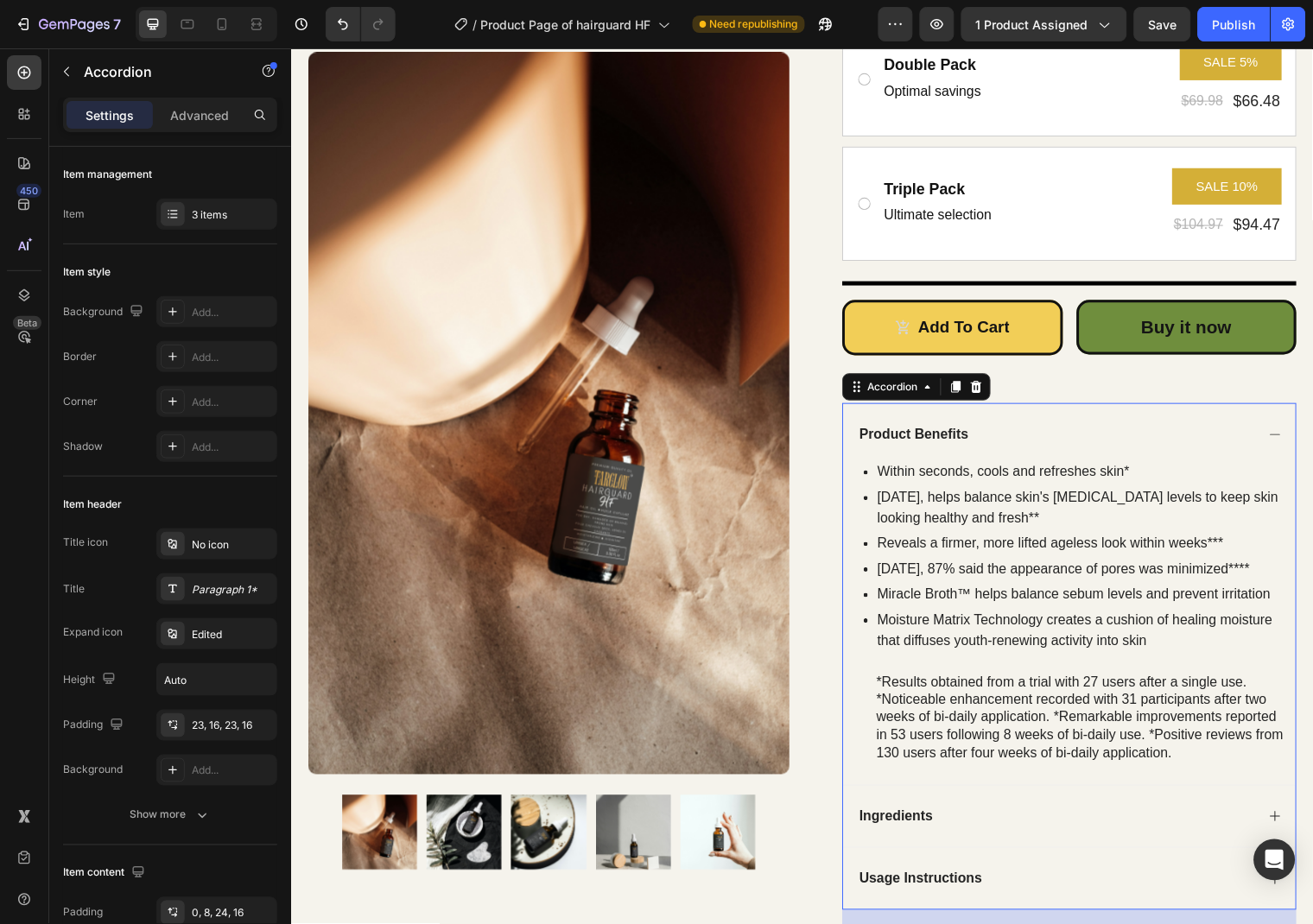
click at [964, 436] on div "Product Benefits" at bounding box center [921, 440] width 116 height 23
click at [917, 438] on p "Product Benefits" at bounding box center [921, 440] width 111 height 18
click at [956, 438] on p "Product Benefits" at bounding box center [921, 440] width 111 height 18
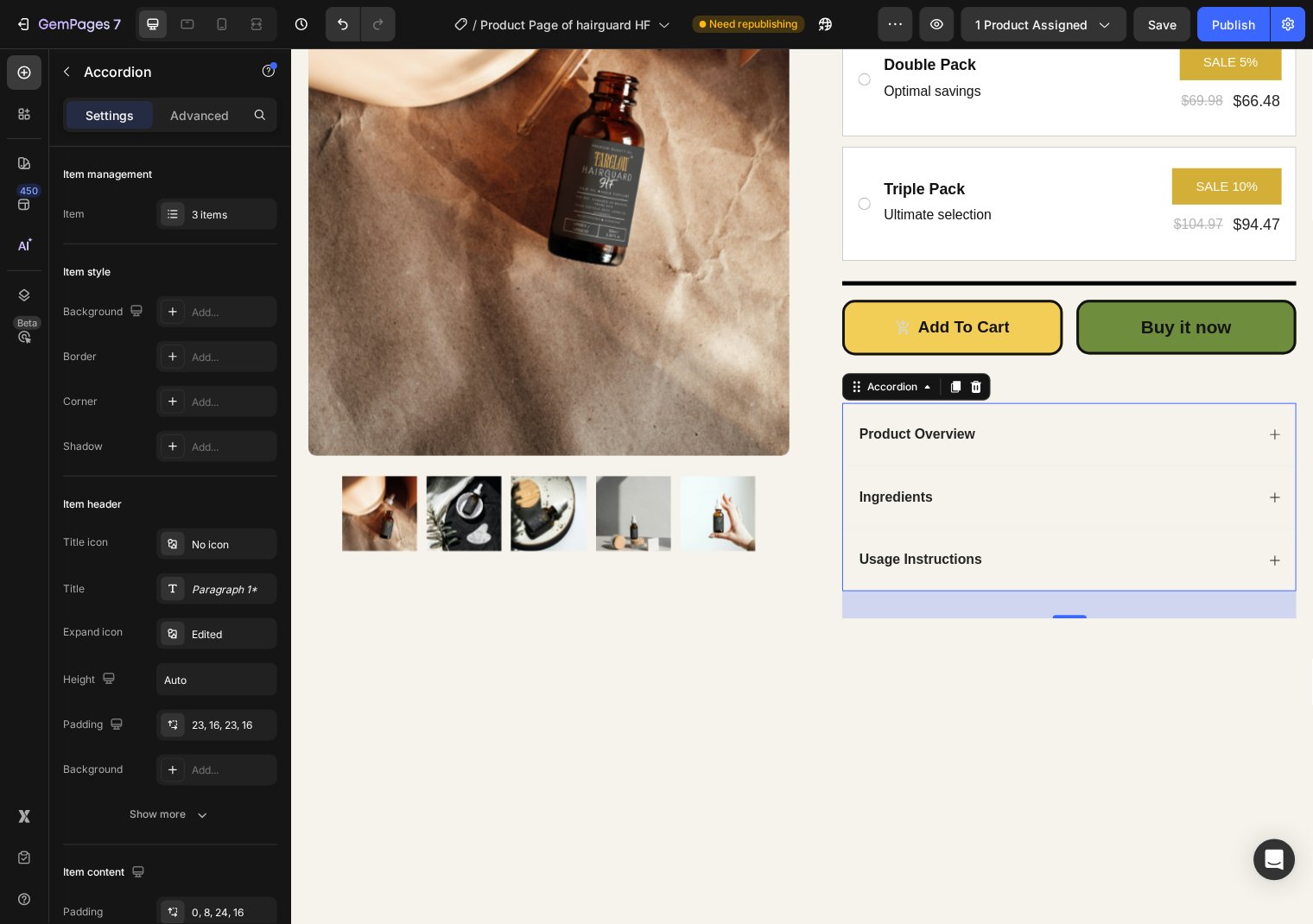
click at [1288, 442] on icon at bounding box center [1287, 439] width 13 height 13
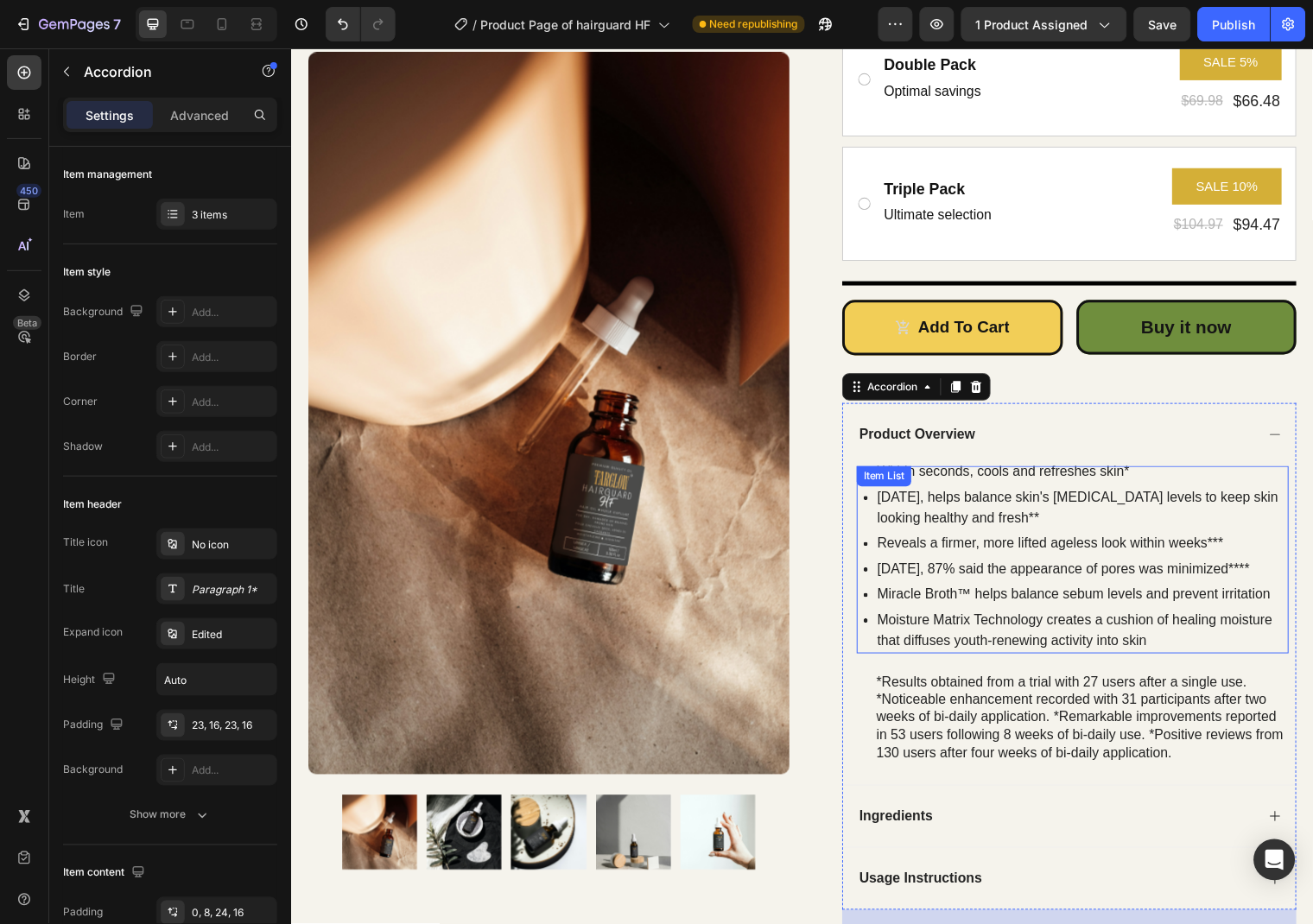
click at [1005, 495] on p "[DATE], helps balance skin's [MEDICAL_DATA] levels to keep skin looking healthy…" at bounding box center [1092, 514] width 415 height 41
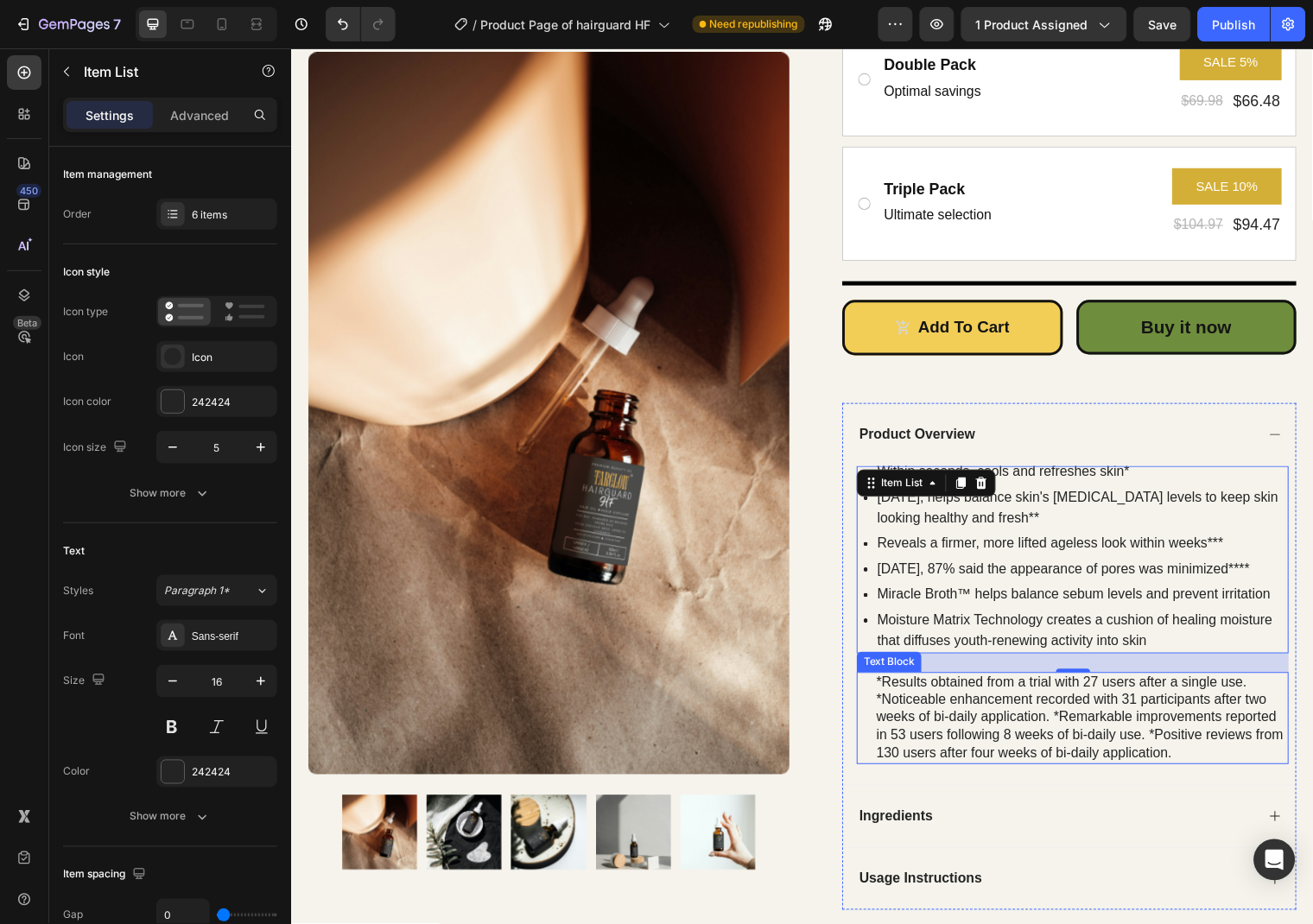
click at [1139, 730] on div "*Results obtained from a trial with 27 users after a single use. *Noticeable en…" at bounding box center [1092, 727] width 420 height 94
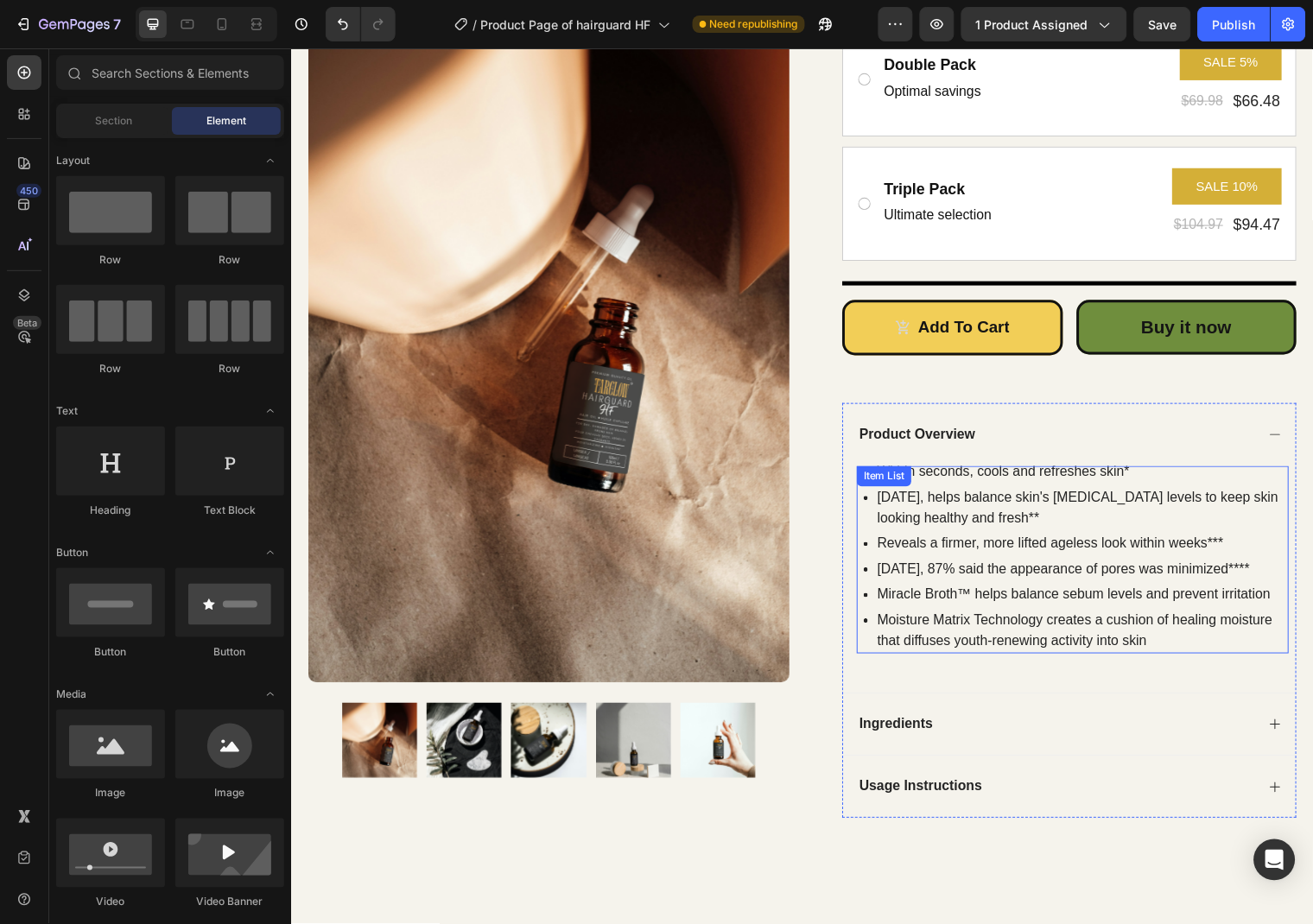
click at [1136, 615] on div "Moisture Matrix Technology creates a cushion of healing moisture that diffuses …" at bounding box center [1092, 639] width 420 height 46
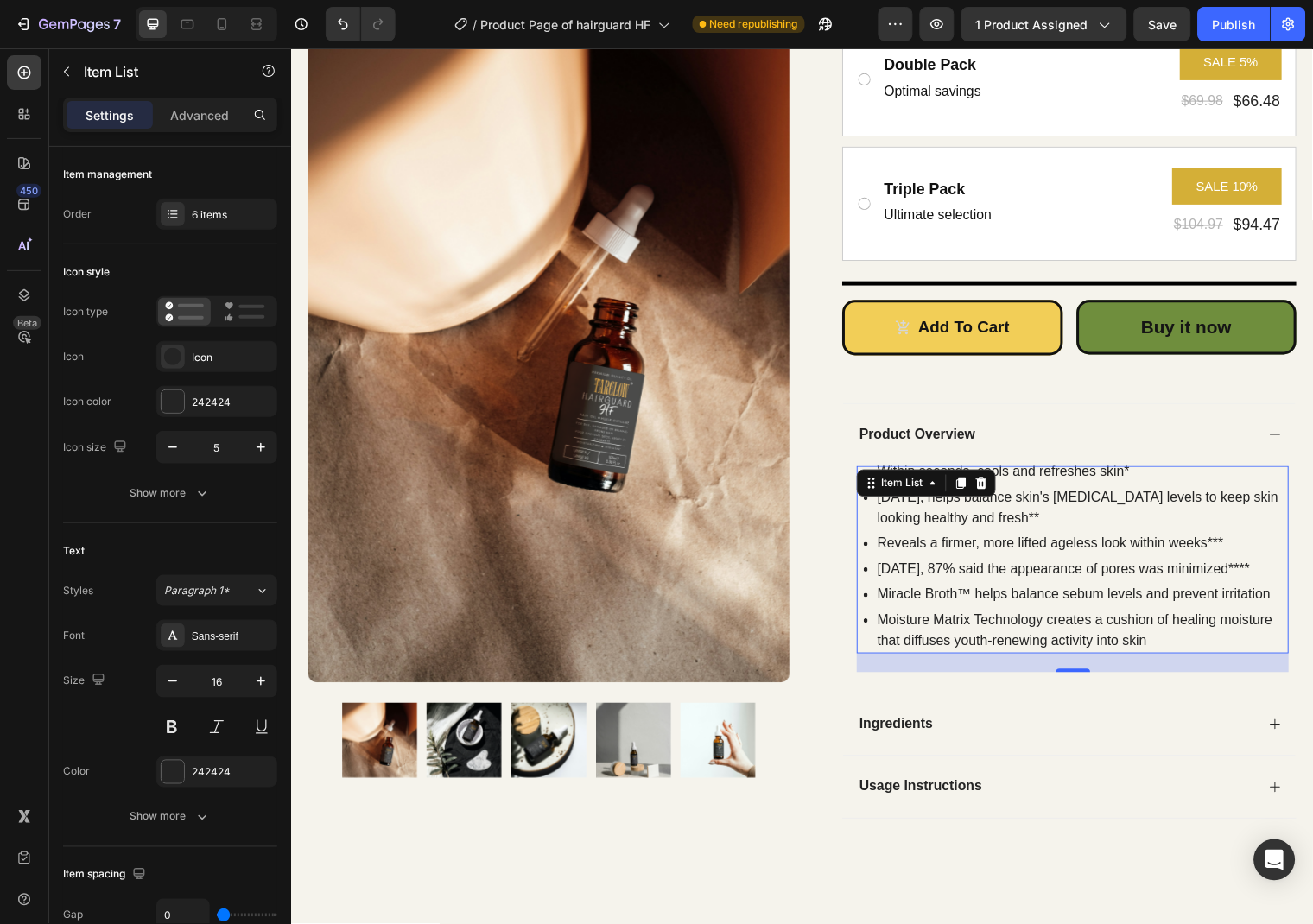
click at [1136, 615] on div "Moisture Matrix Technology creates a cushion of healing moisture that diffuses …" at bounding box center [1092, 639] width 420 height 46
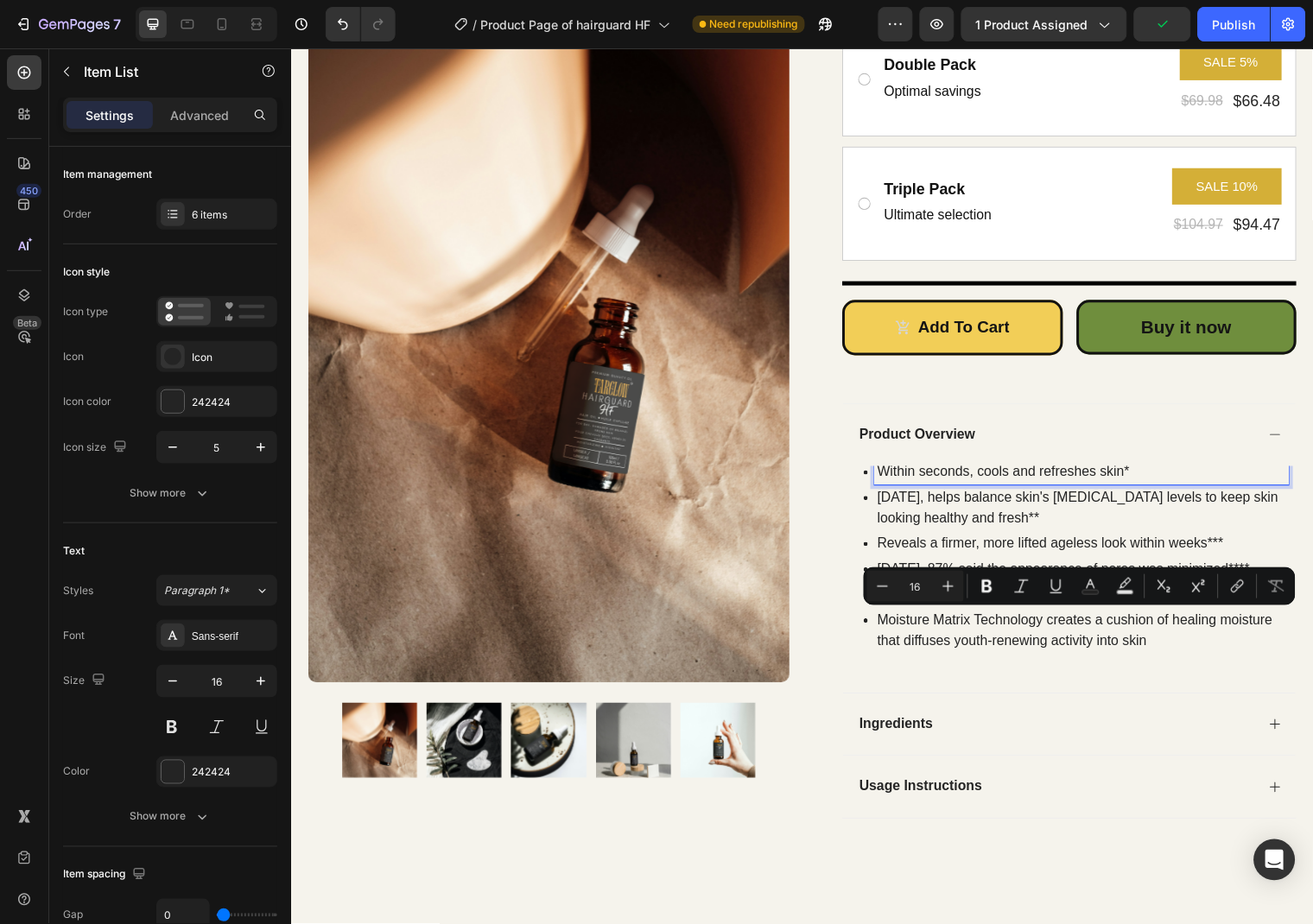
click at [919, 478] on p "Within seconds, cools and refreshes skin*" at bounding box center [1092, 477] width 415 height 21
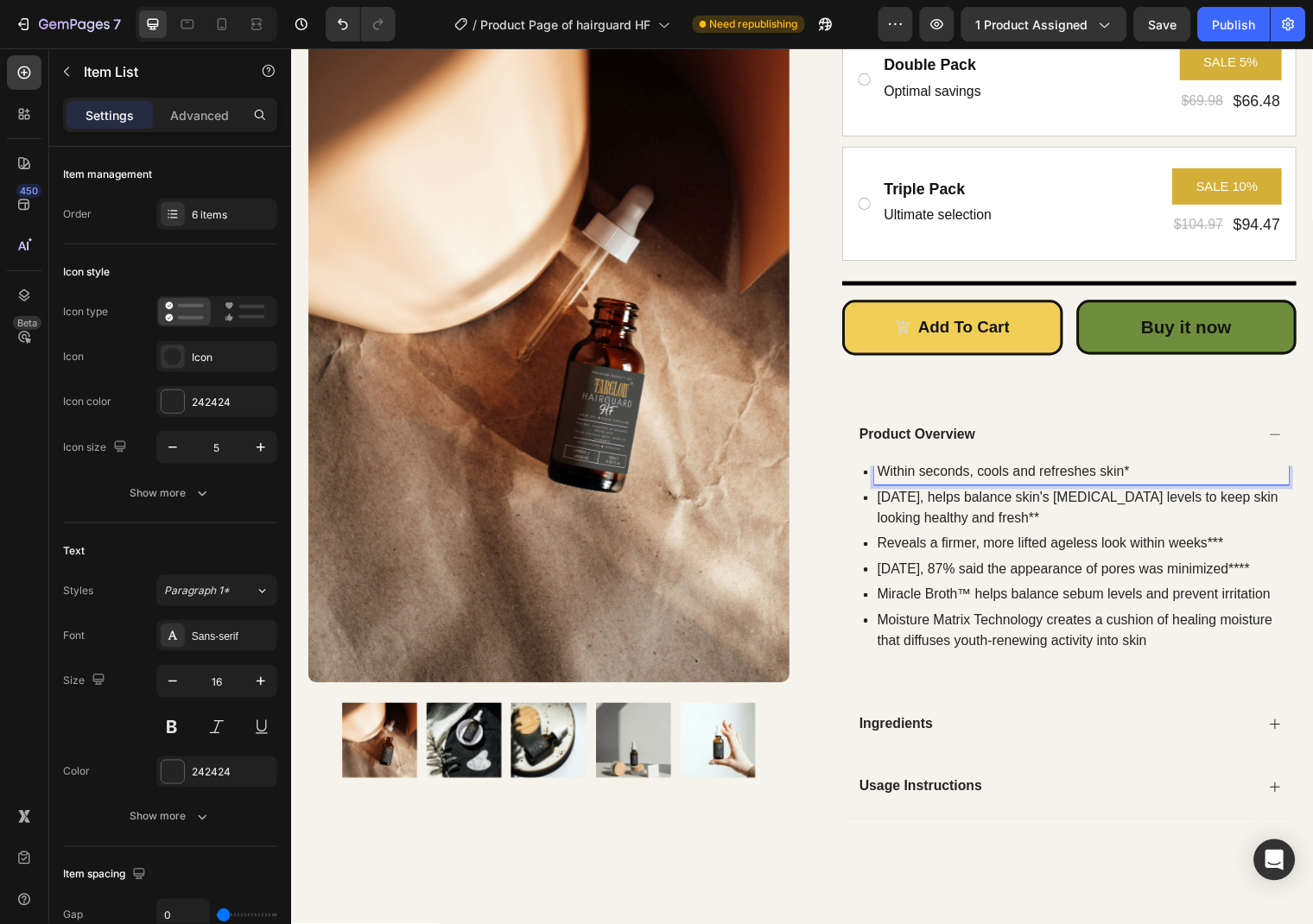
click at [916, 525] on p "[DATE], helps balance skin's [MEDICAL_DATA] levels to keep skin looking healthy…" at bounding box center [1092, 514] width 415 height 41
click at [1167, 478] on p "Within seconds, cools and refreshes skin*" at bounding box center [1092, 477] width 415 height 21
click at [1007, 522] on p "[DATE], helps balance skin's [MEDICAL_DATA] levels to keep skin looking healthy…" at bounding box center [1092, 514] width 415 height 41
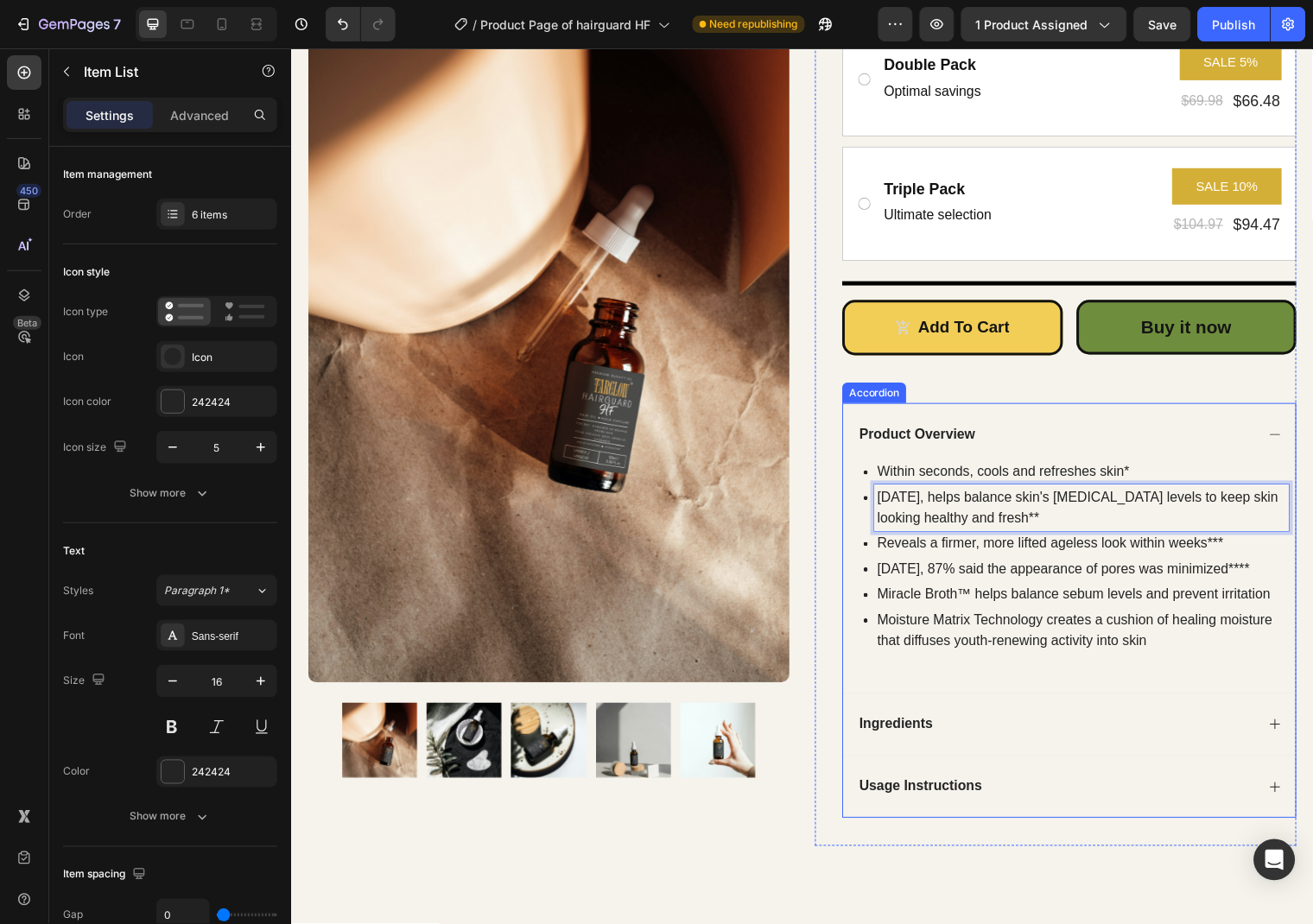
click at [938, 454] on div "Product Overview" at bounding box center [1079, 440] width 458 height 64
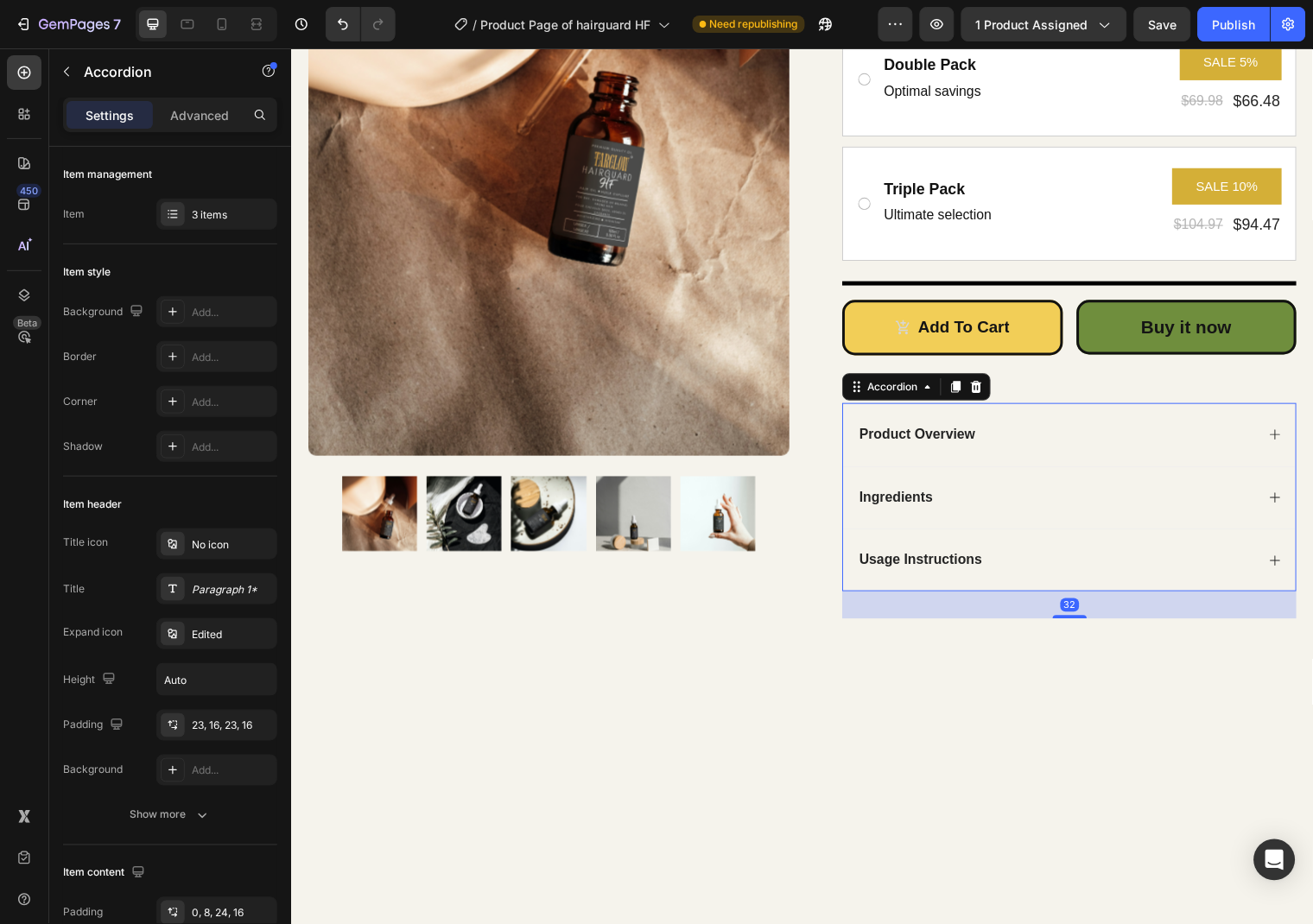
click at [1276, 426] on div "Product Overview" at bounding box center [1079, 440] width 458 height 64
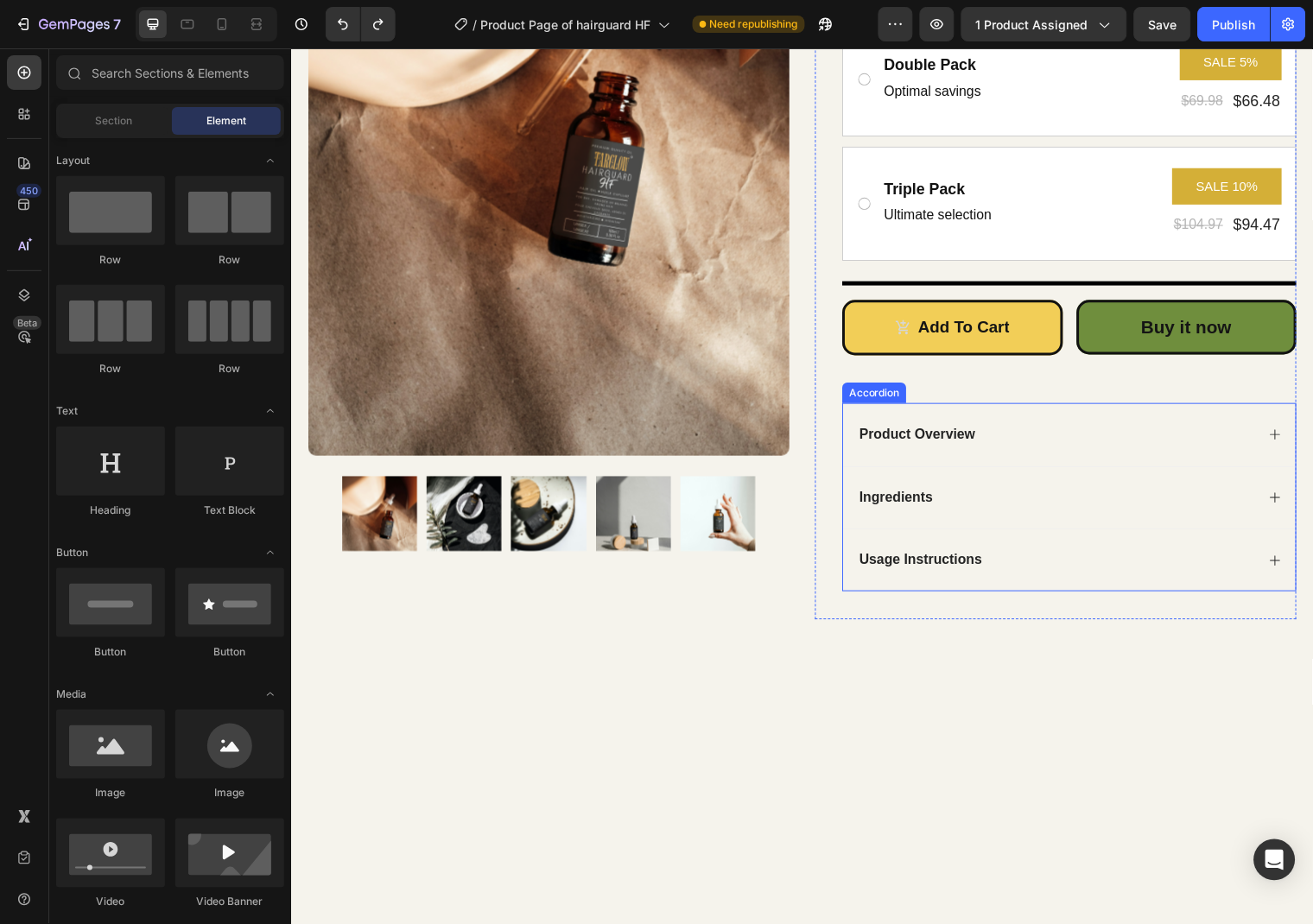
click at [1282, 433] on icon at bounding box center [1287, 439] width 13 height 13
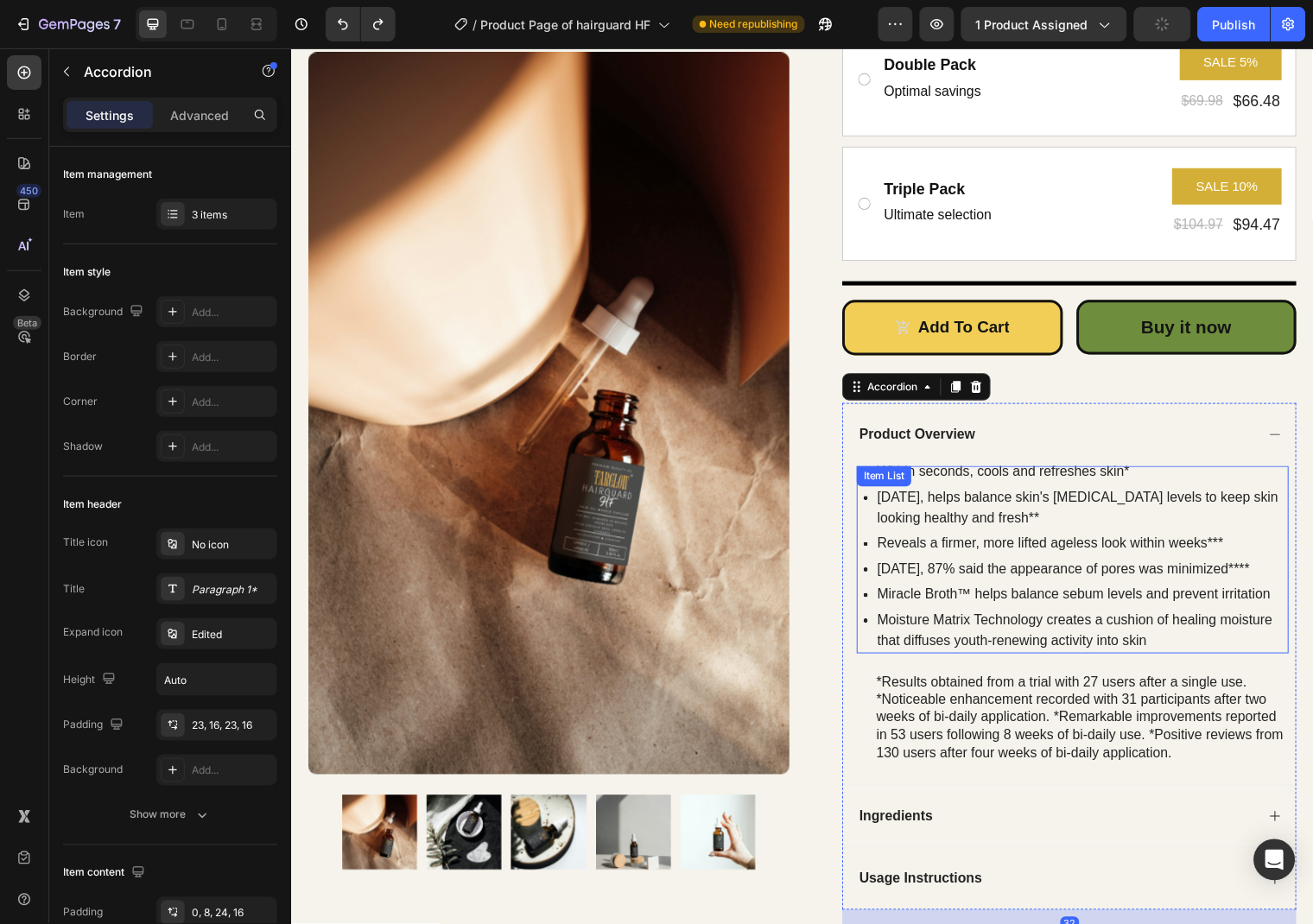
click at [1100, 614] on div "Miracle Broth™ helps balance sebum levels and prevent irritation" at bounding box center [1092, 601] width 420 height 26
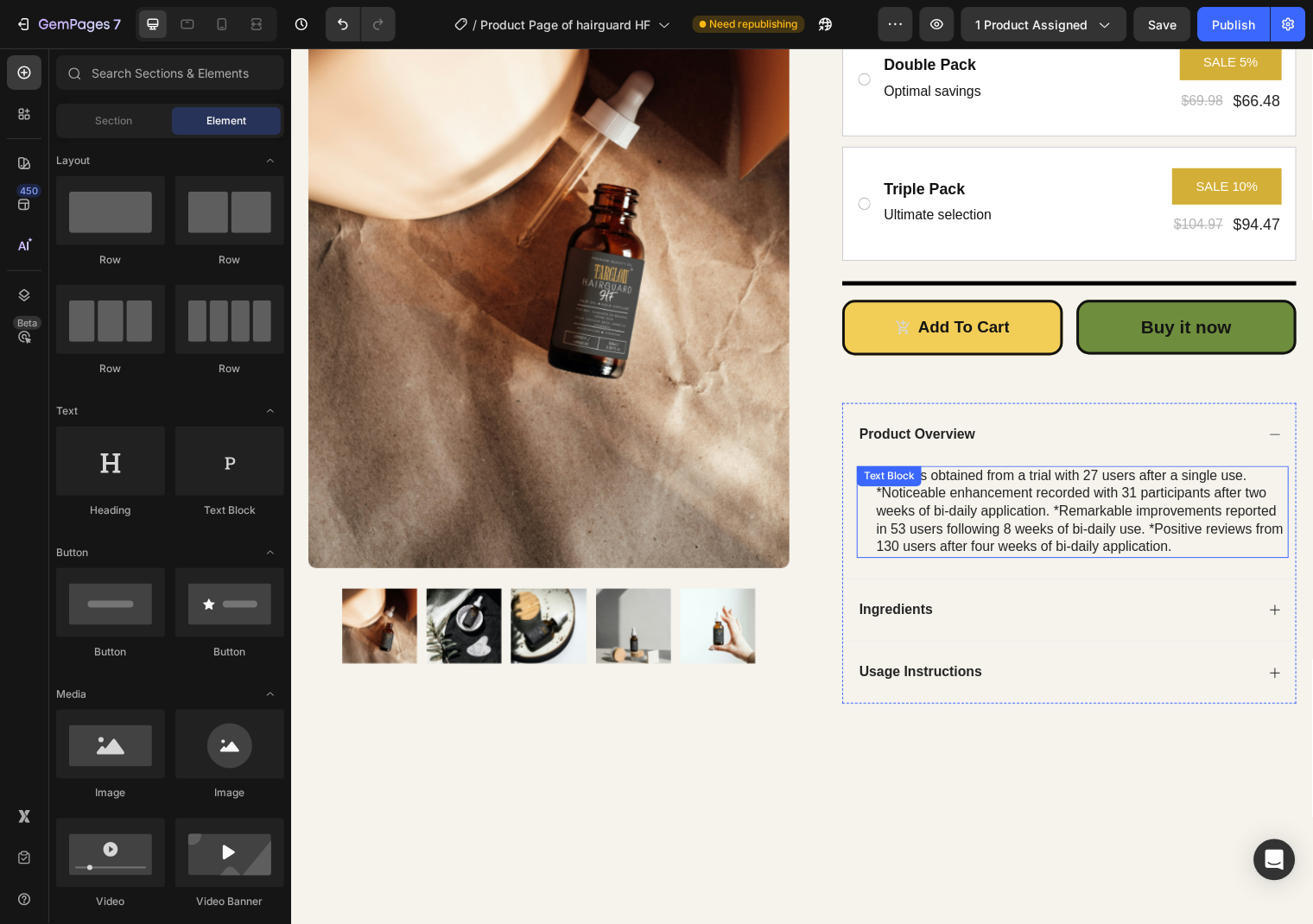
click at [1082, 525] on div "*Results obtained from a trial with 27 users after a single use. *Noticeable en…" at bounding box center [1092, 518] width 420 height 94
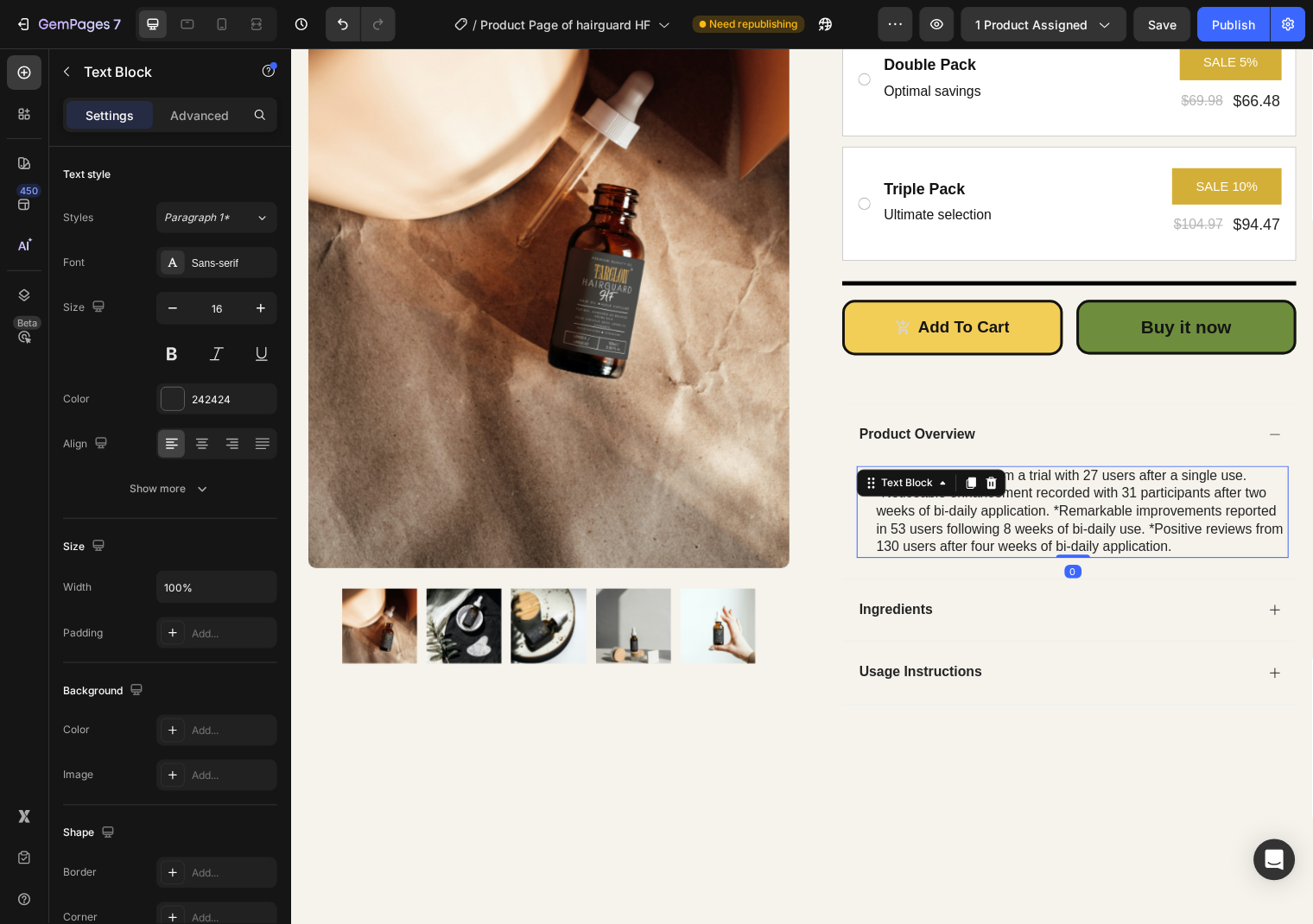
click at [1082, 525] on div "*Results obtained from a trial with 27 users after a single use. *Noticeable en…" at bounding box center [1092, 518] width 420 height 94
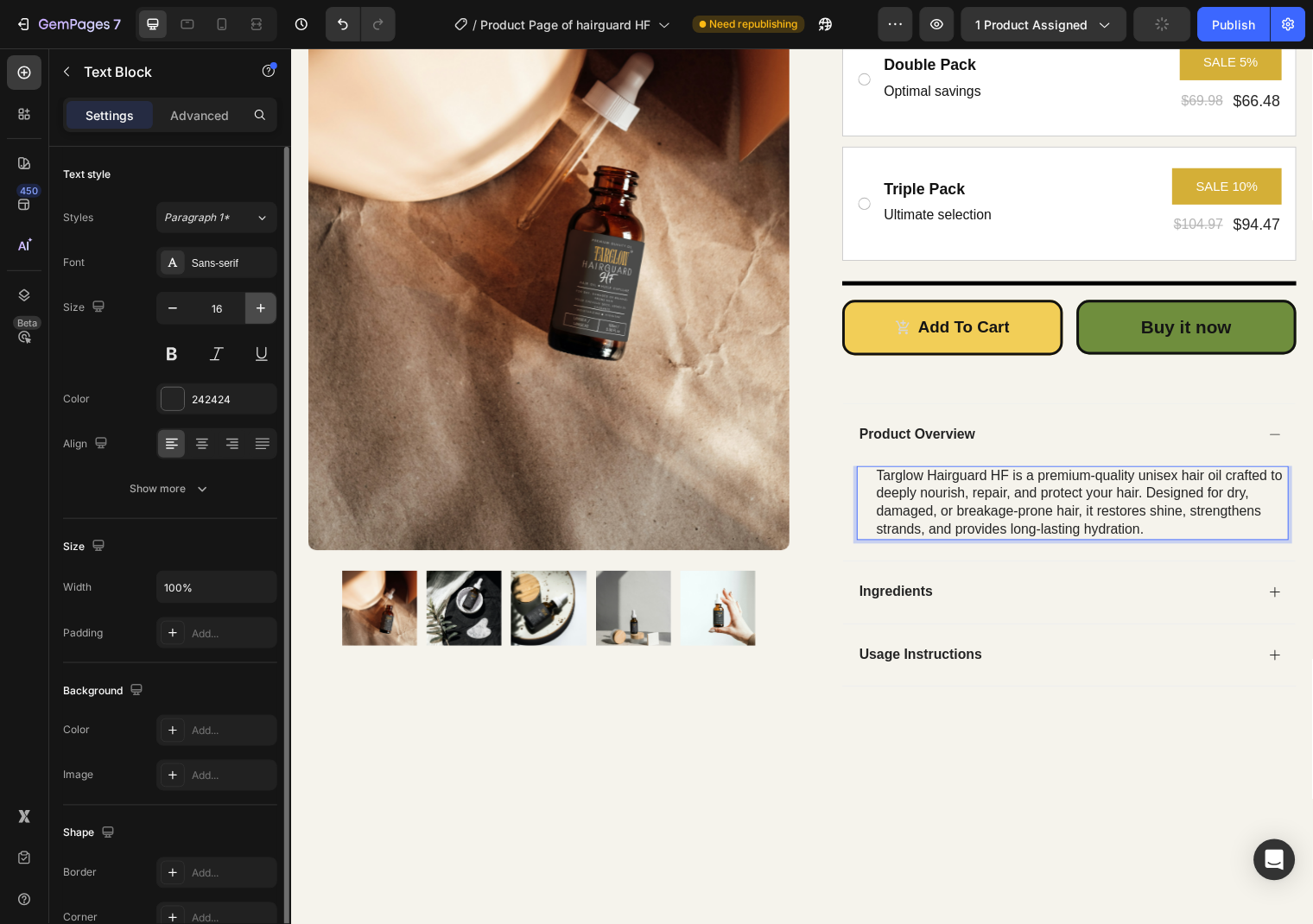
click at [257, 313] on icon "button" at bounding box center [260, 308] width 17 height 17
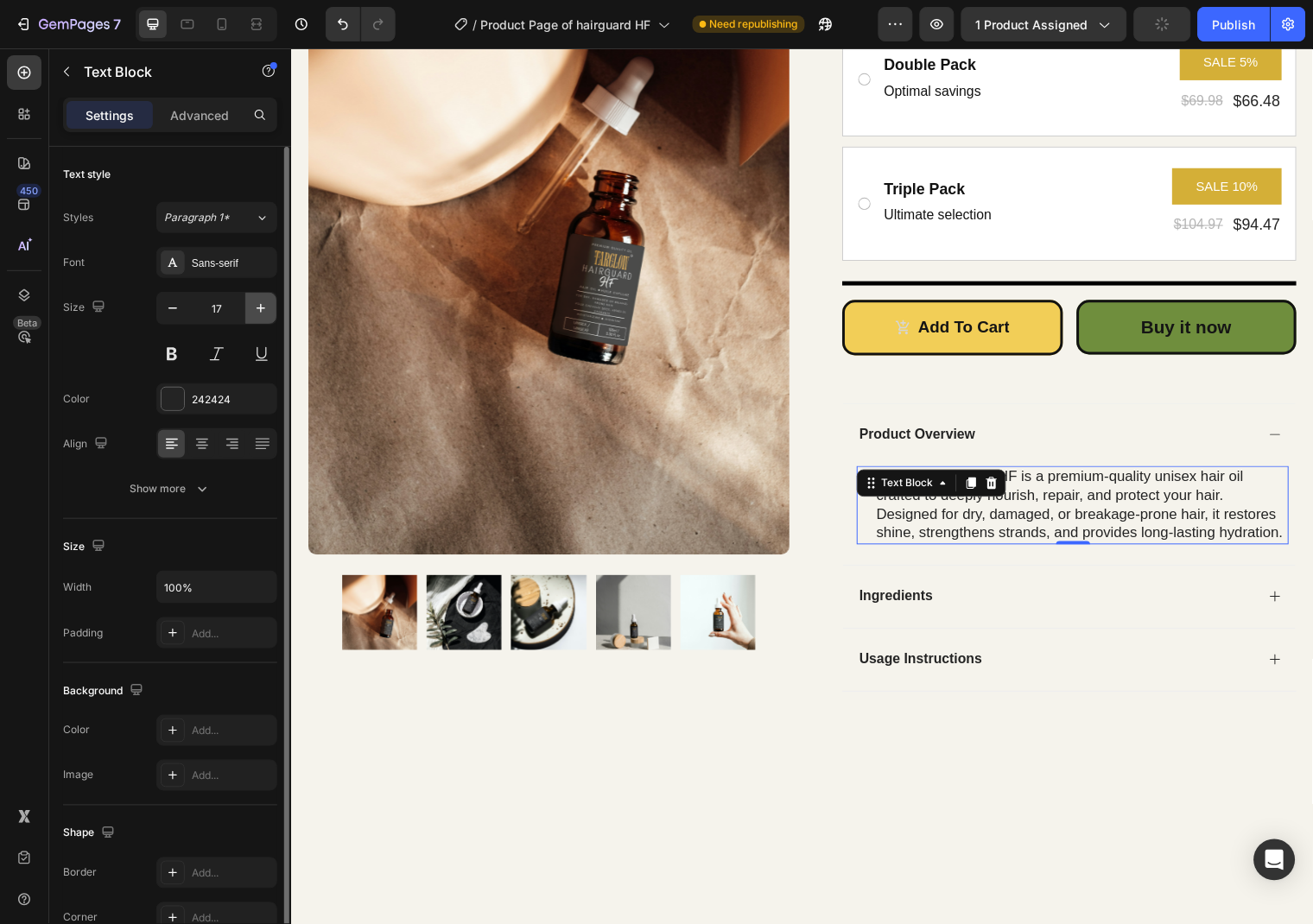
click at [257, 313] on icon "button" at bounding box center [260, 308] width 17 height 17
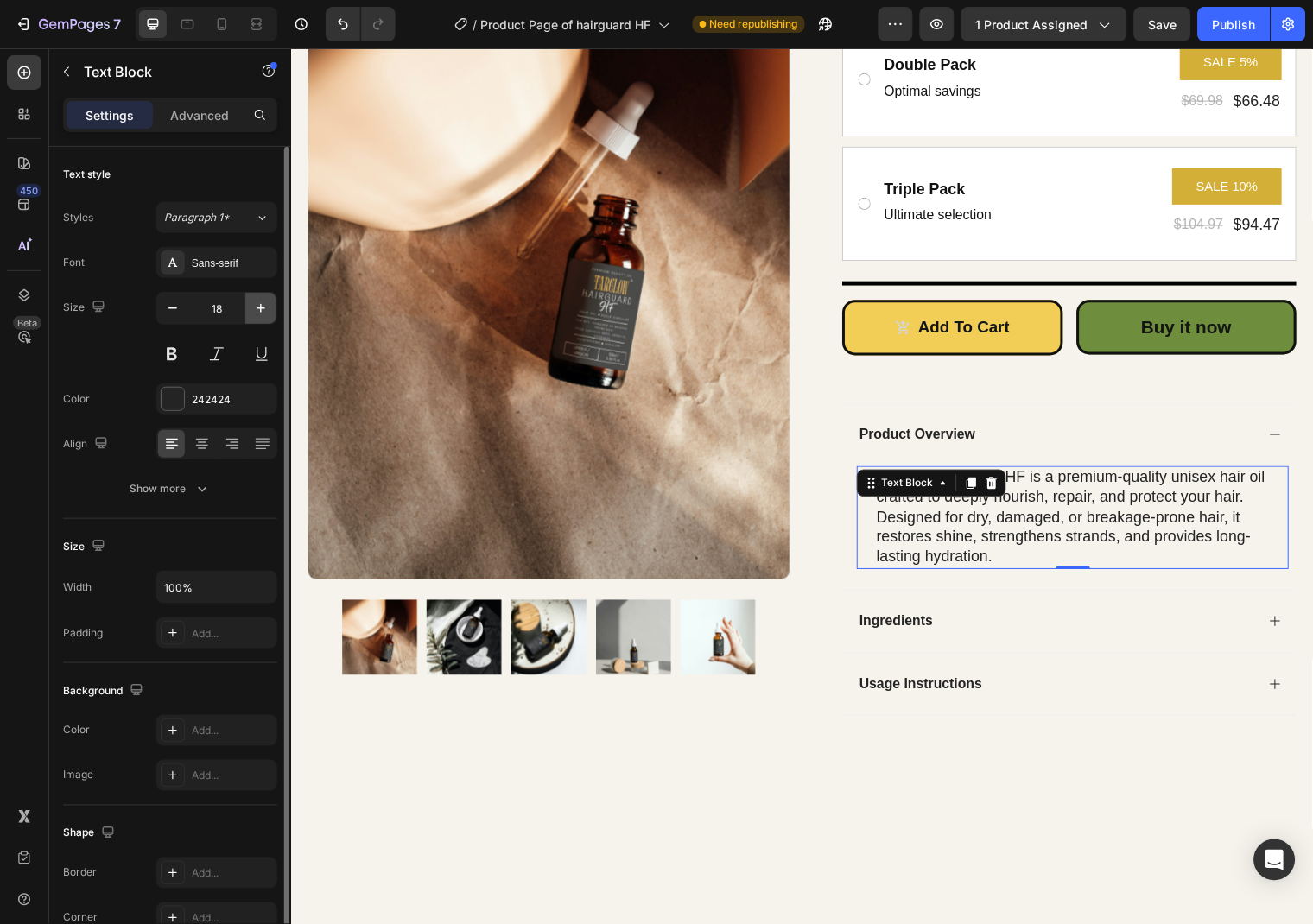
click at [257, 313] on icon "button" at bounding box center [260, 308] width 17 height 17
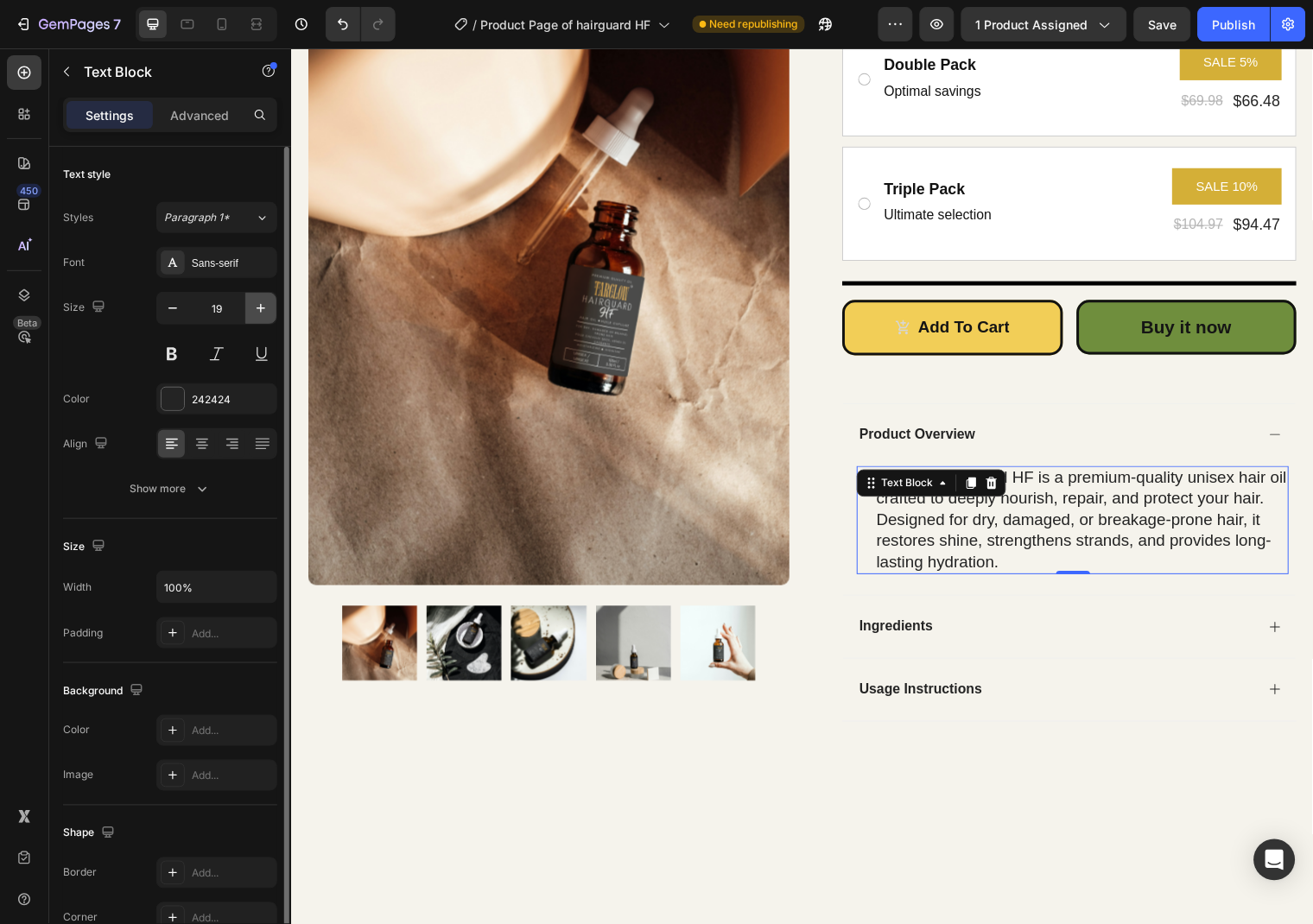
click at [272, 313] on button "button" at bounding box center [260, 308] width 31 height 31
type input "20"
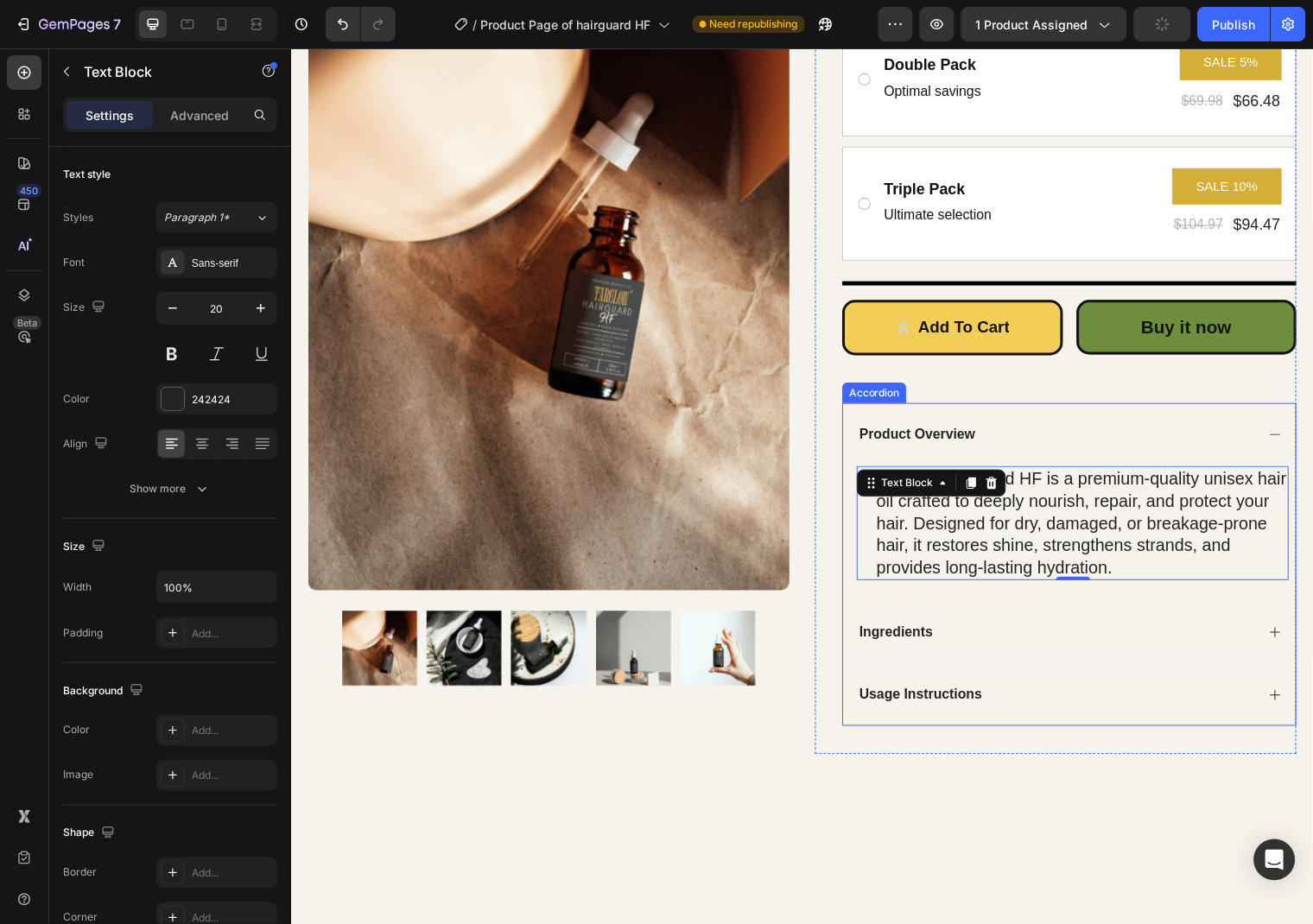
click at [1272, 631] on div "Ingredients" at bounding box center [1079, 640] width 458 height 64
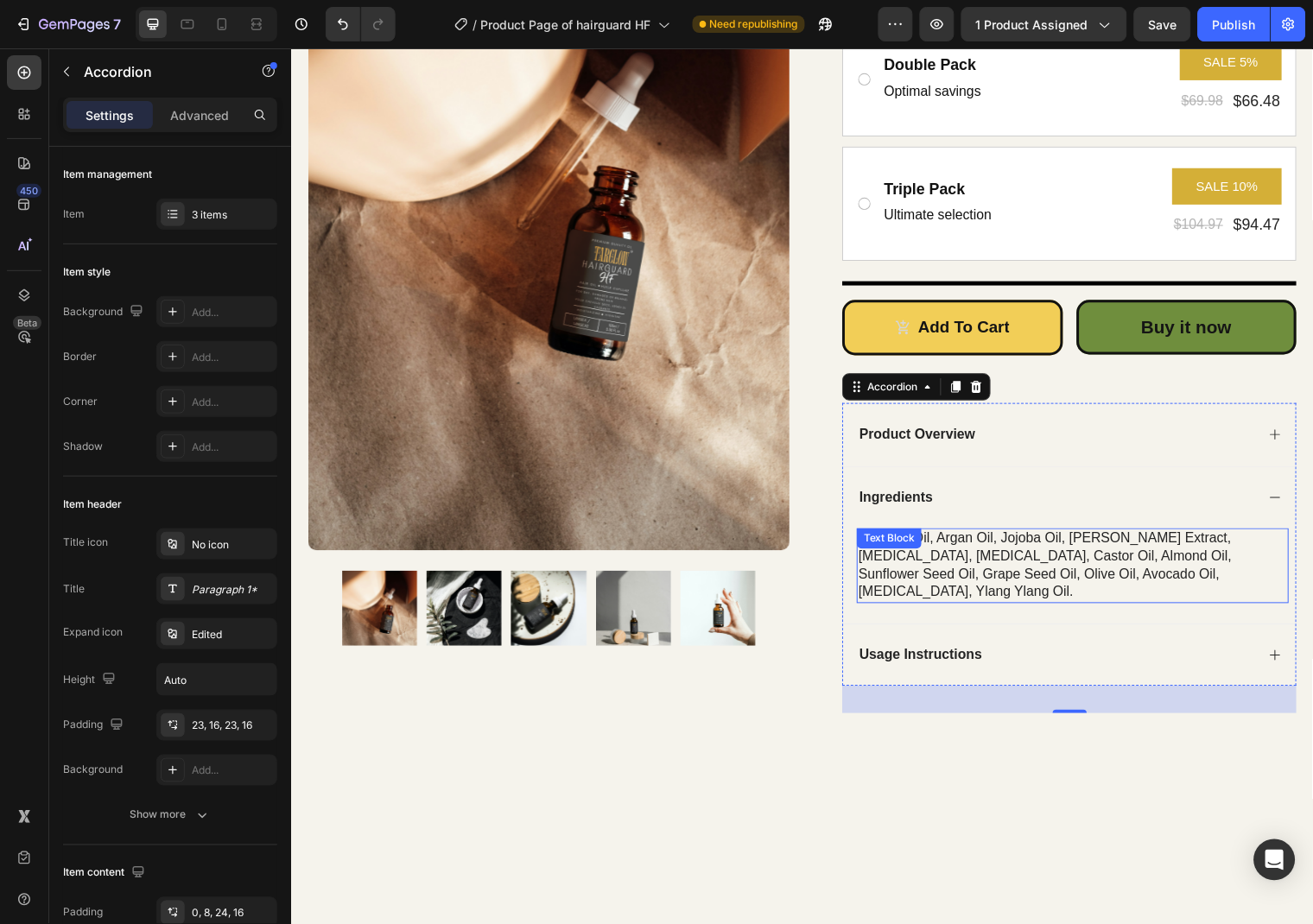
click at [1128, 558] on div "coconut oil, argan oil, jojoba oil, rosemary extract, lavender oil, vitamin e, …" at bounding box center [1082, 572] width 438 height 75
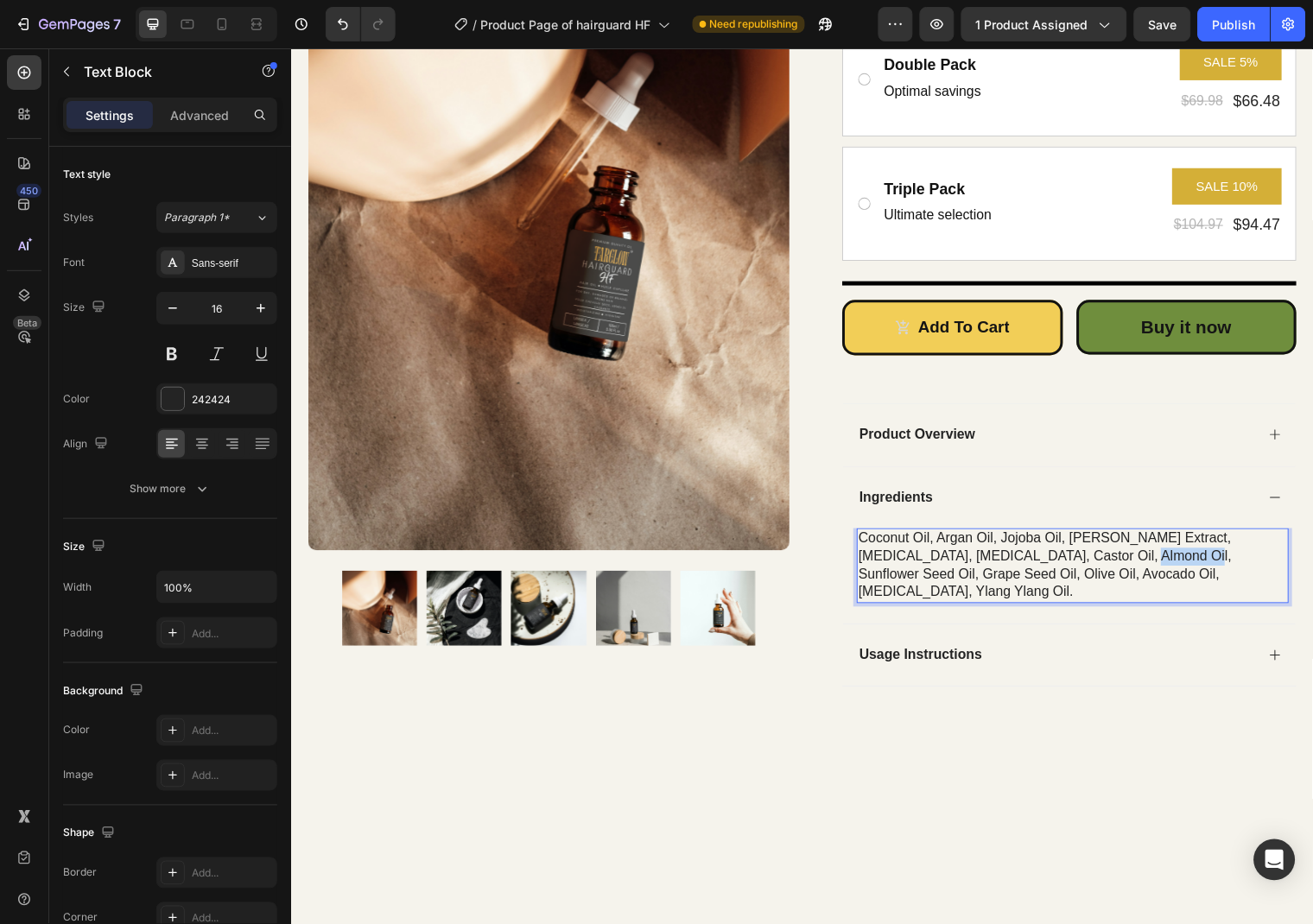
click at [1168, 566] on p "coconut oil, argan oil, jojoba oil, rosemary extract, lavender oil, vitamin e, …" at bounding box center [1082, 572] width 434 height 71
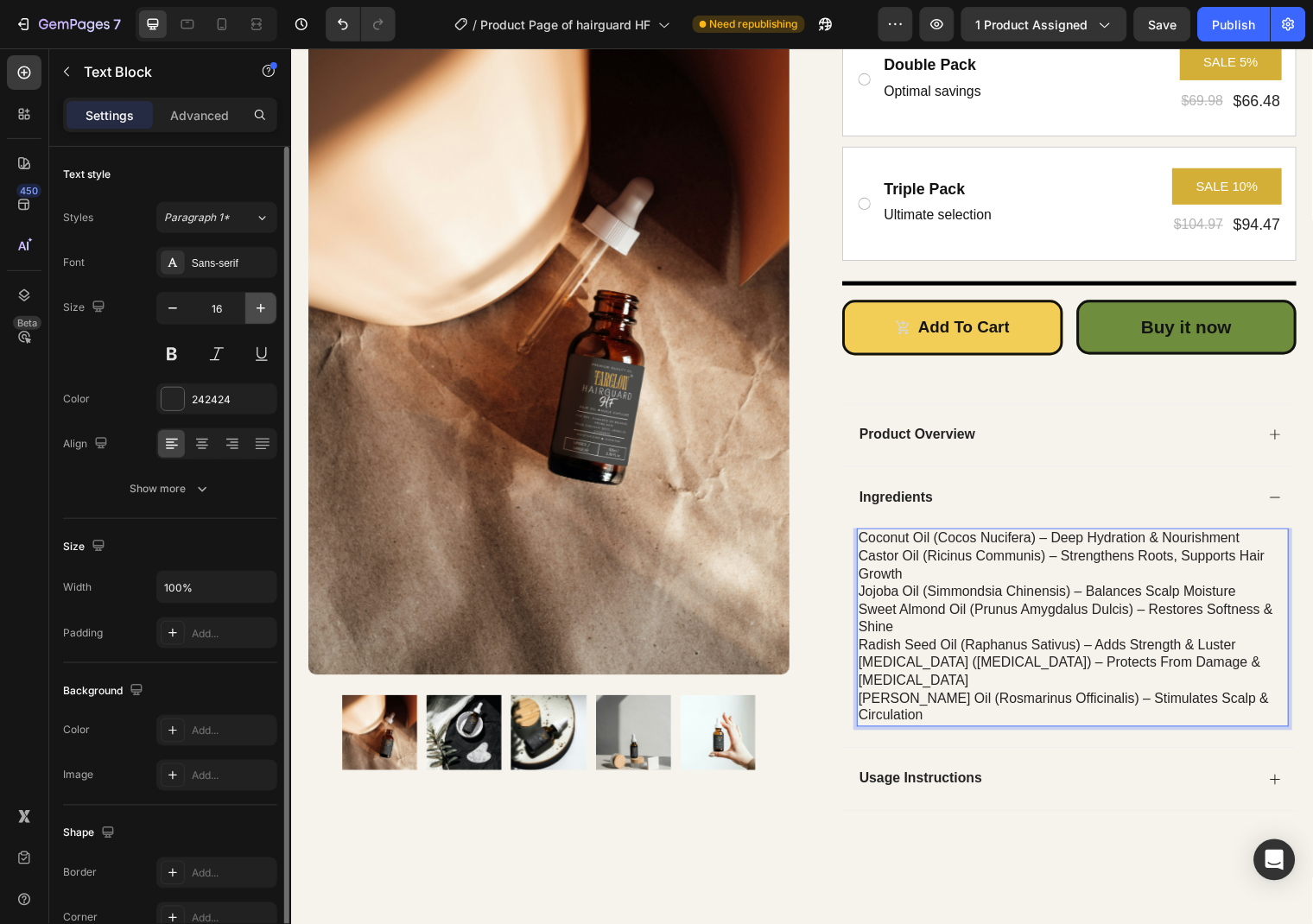
click at [269, 307] on button "button" at bounding box center [260, 308] width 31 height 31
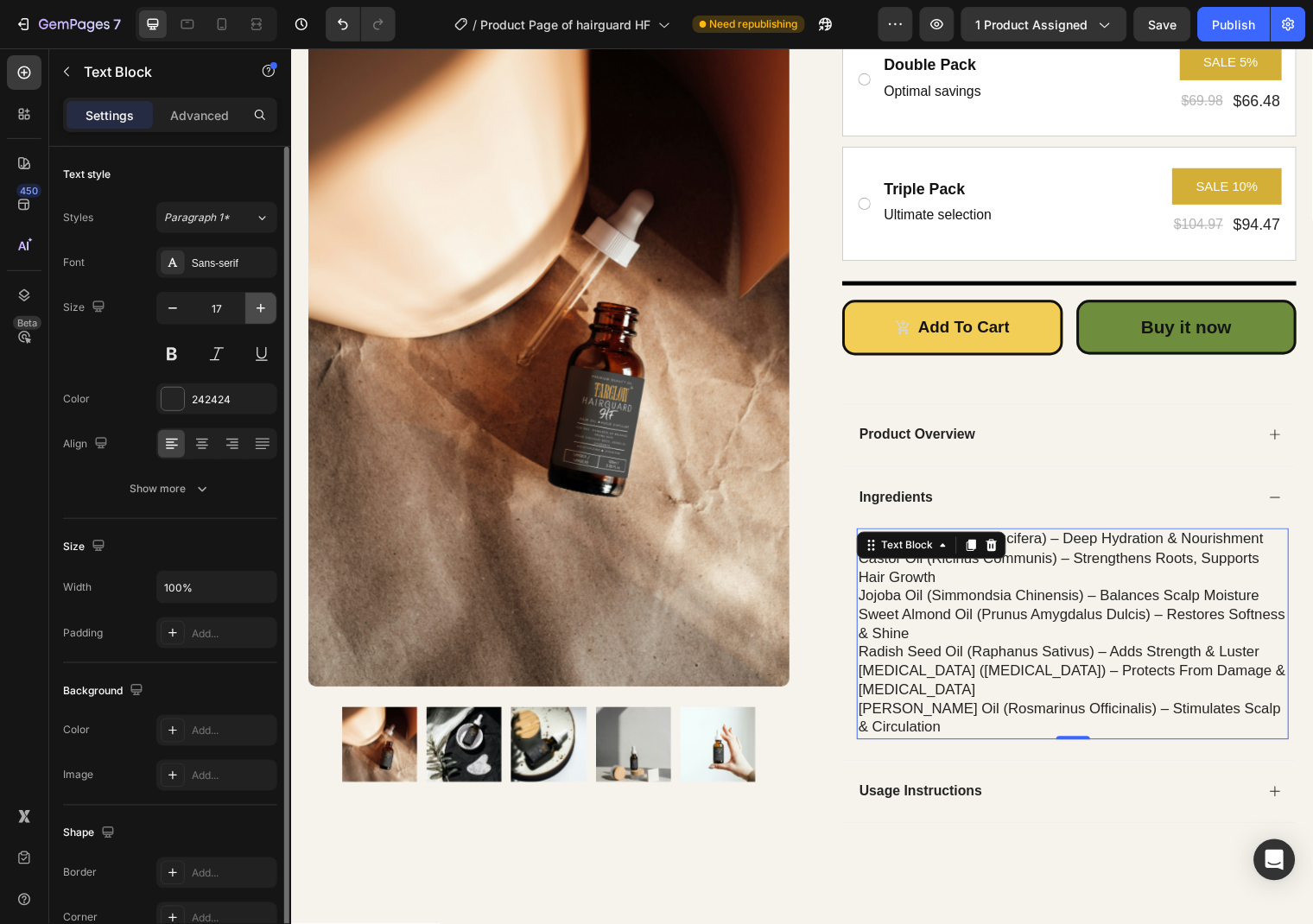
click at [269, 307] on button "button" at bounding box center [260, 308] width 31 height 31
type input "18"
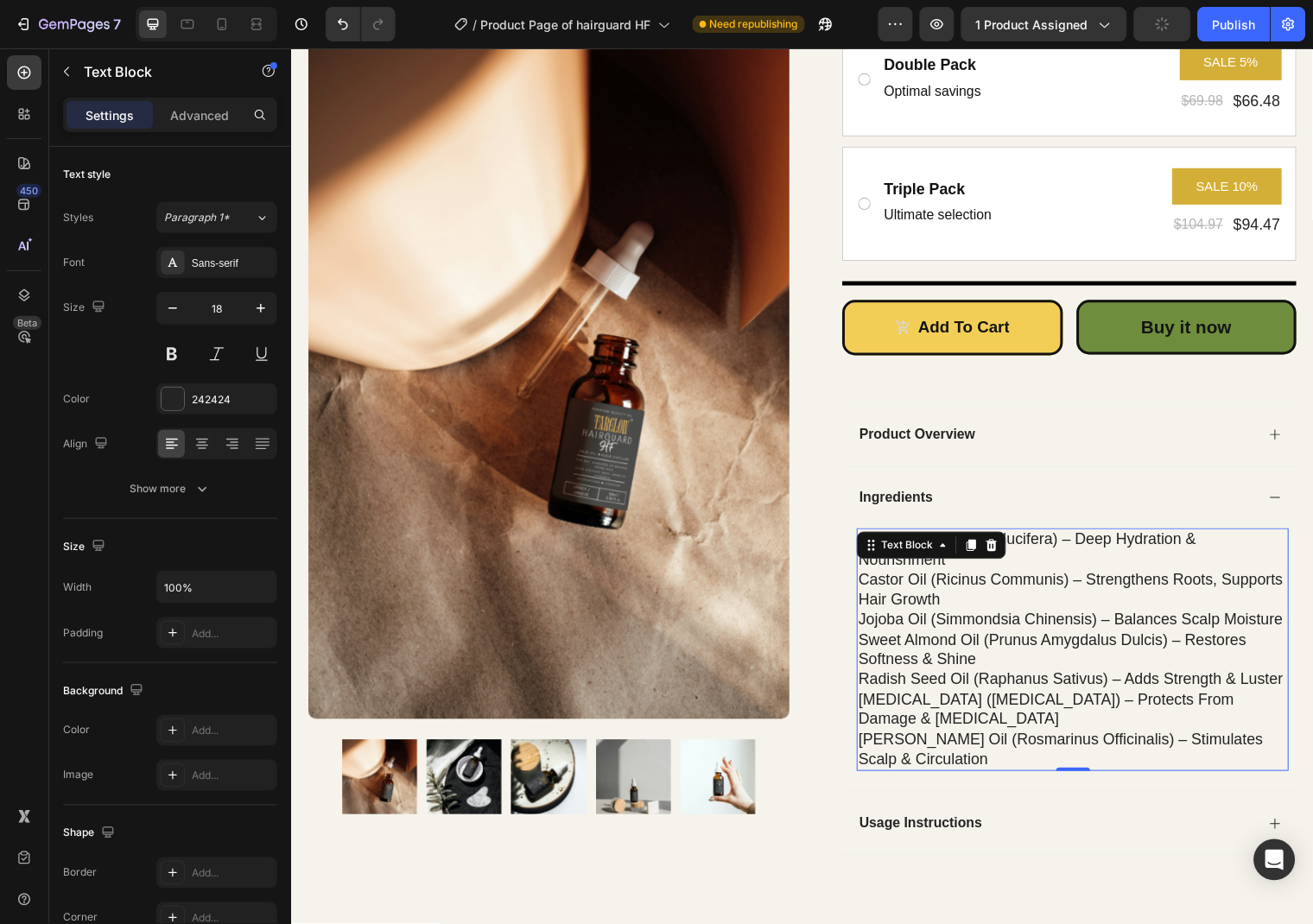
click at [929, 617] on p "Jojoba Oil (Simmondsia Chinensis) – Balances scalp moisture" at bounding box center [1082, 627] width 434 height 20
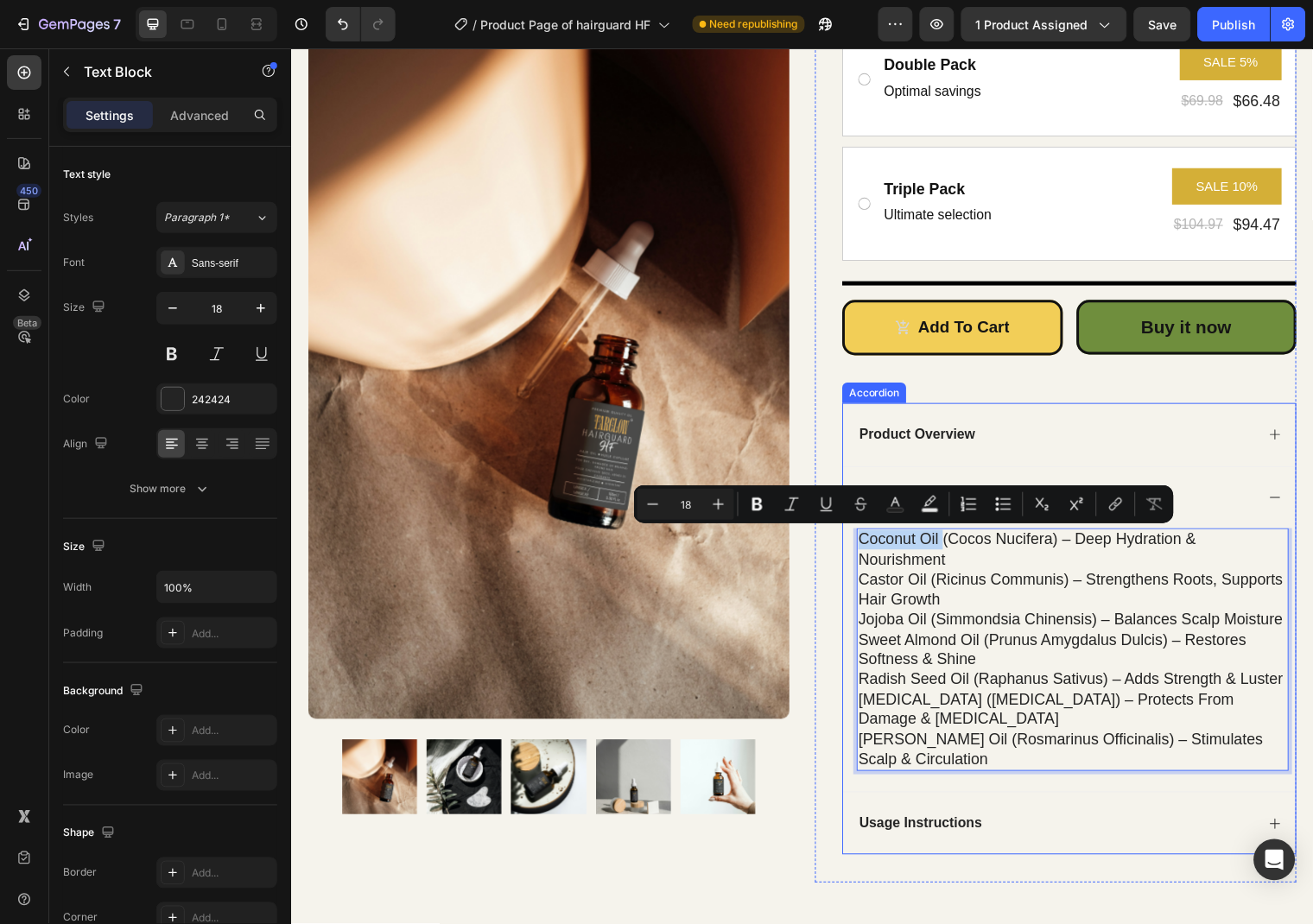
drag, startPoint x: 948, startPoint y: 543, endPoint x: 859, endPoint y: 549, distance: 89.2
click at [859, 549] on div "Coconut Oil (Cocos Nucifera) – Deep hydration & nourishment Castor Oil (Ricinus…" at bounding box center [1079, 667] width 458 height 267
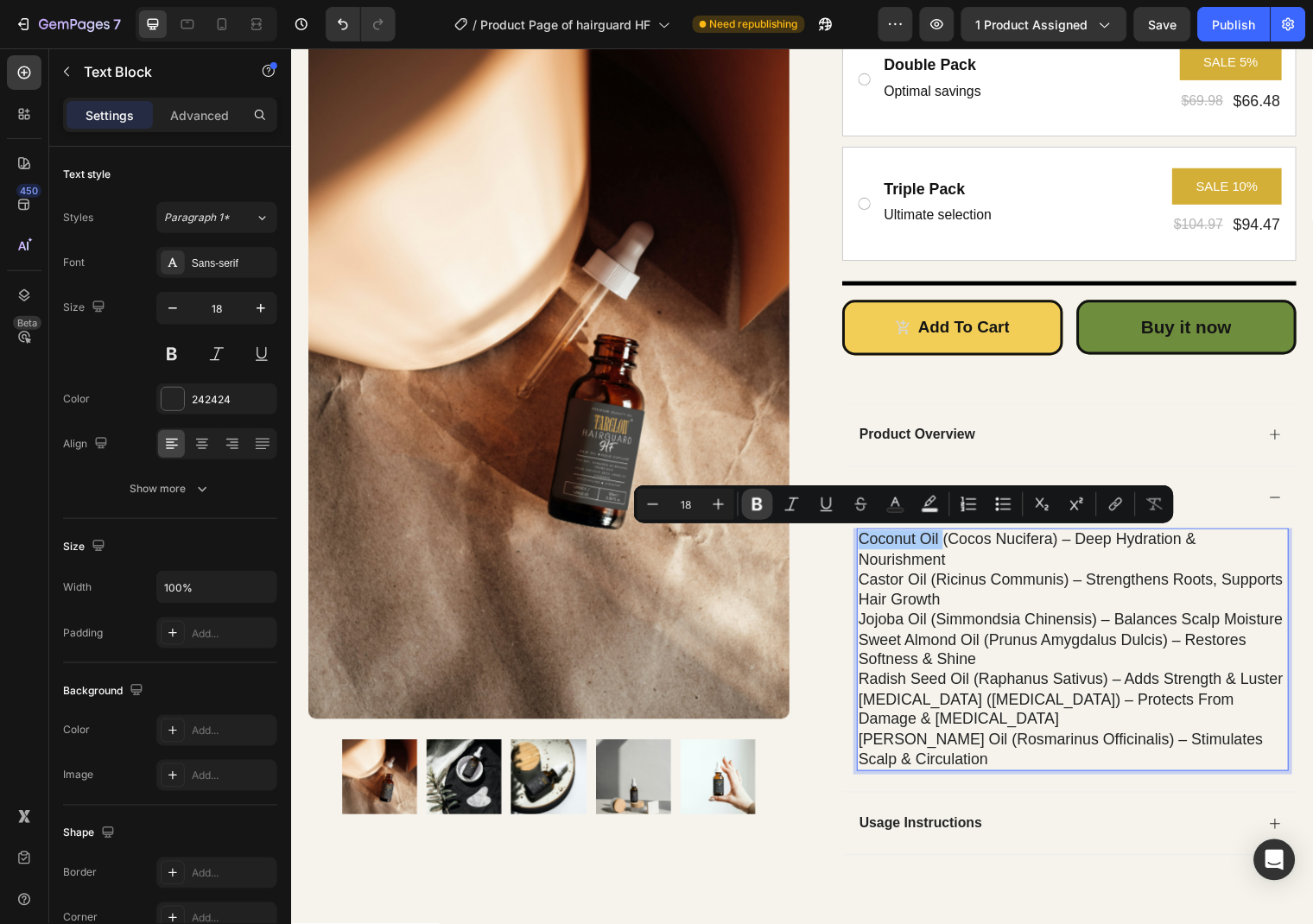
click at [768, 499] on button "Bold" at bounding box center [757, 504] width 31 height 31
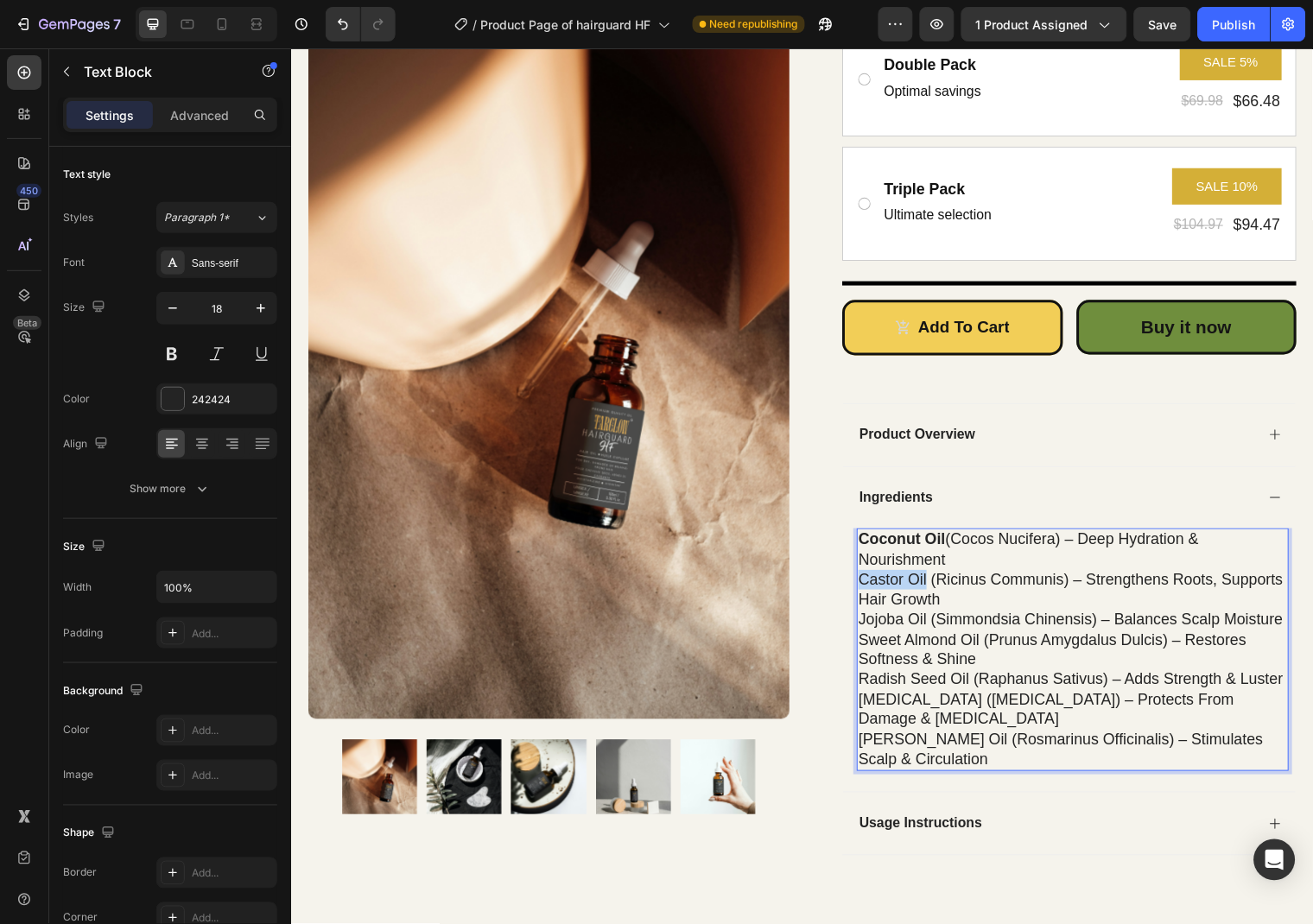
drag, startPoint x: 934, startPoint y: 566, endPoint x: 869, endPoint y: 566, distance: 65.0
click at [869, 577] on p "Castor Oil (Ricinus Communis) – Strengthens roots, supports hair growth" at bounding box center [1082, 598] width 434 height 41
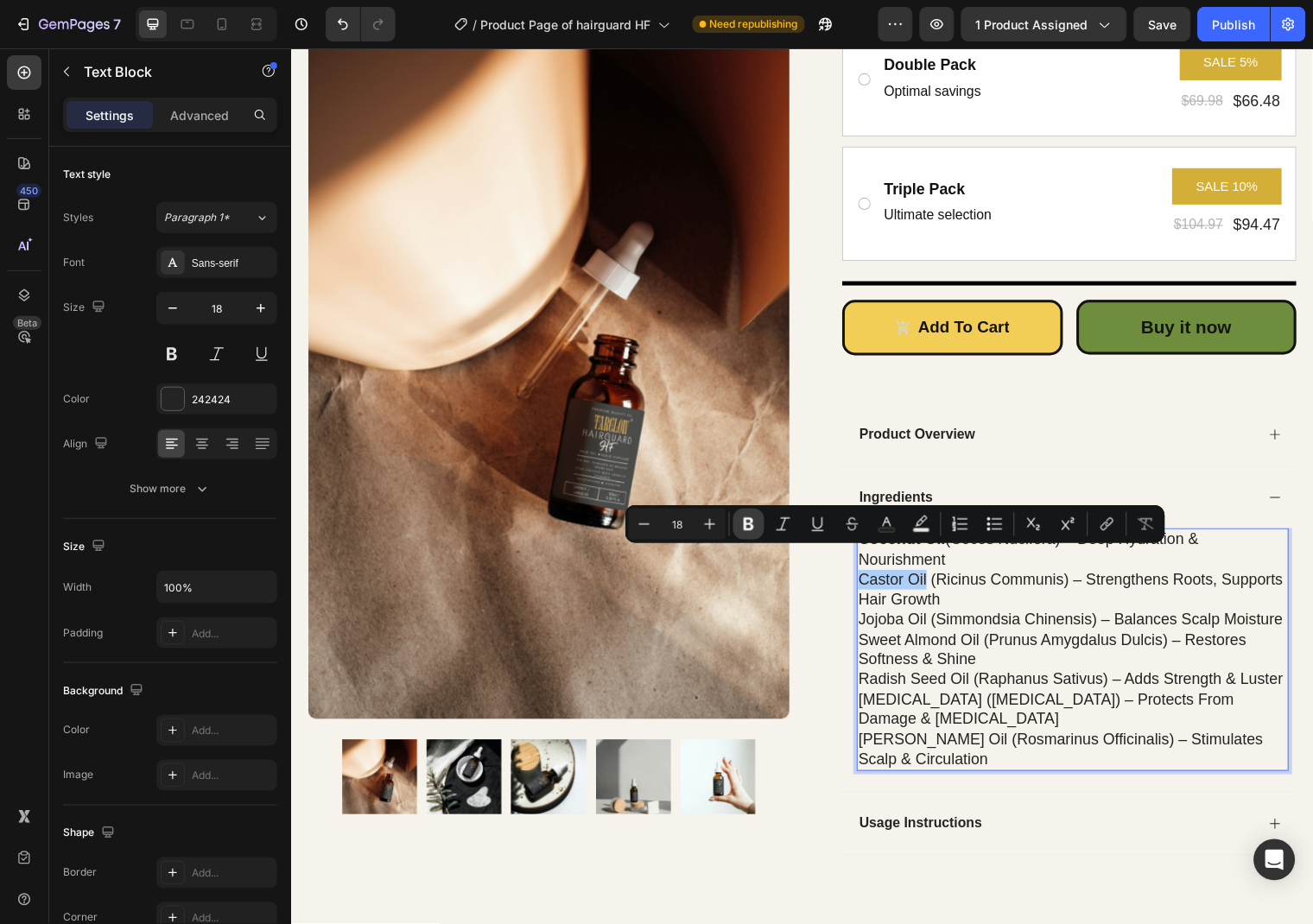
click at [748, 527] on icon "Editor contextual toolbar" at bounding box center [748, 524] width 17 height 17
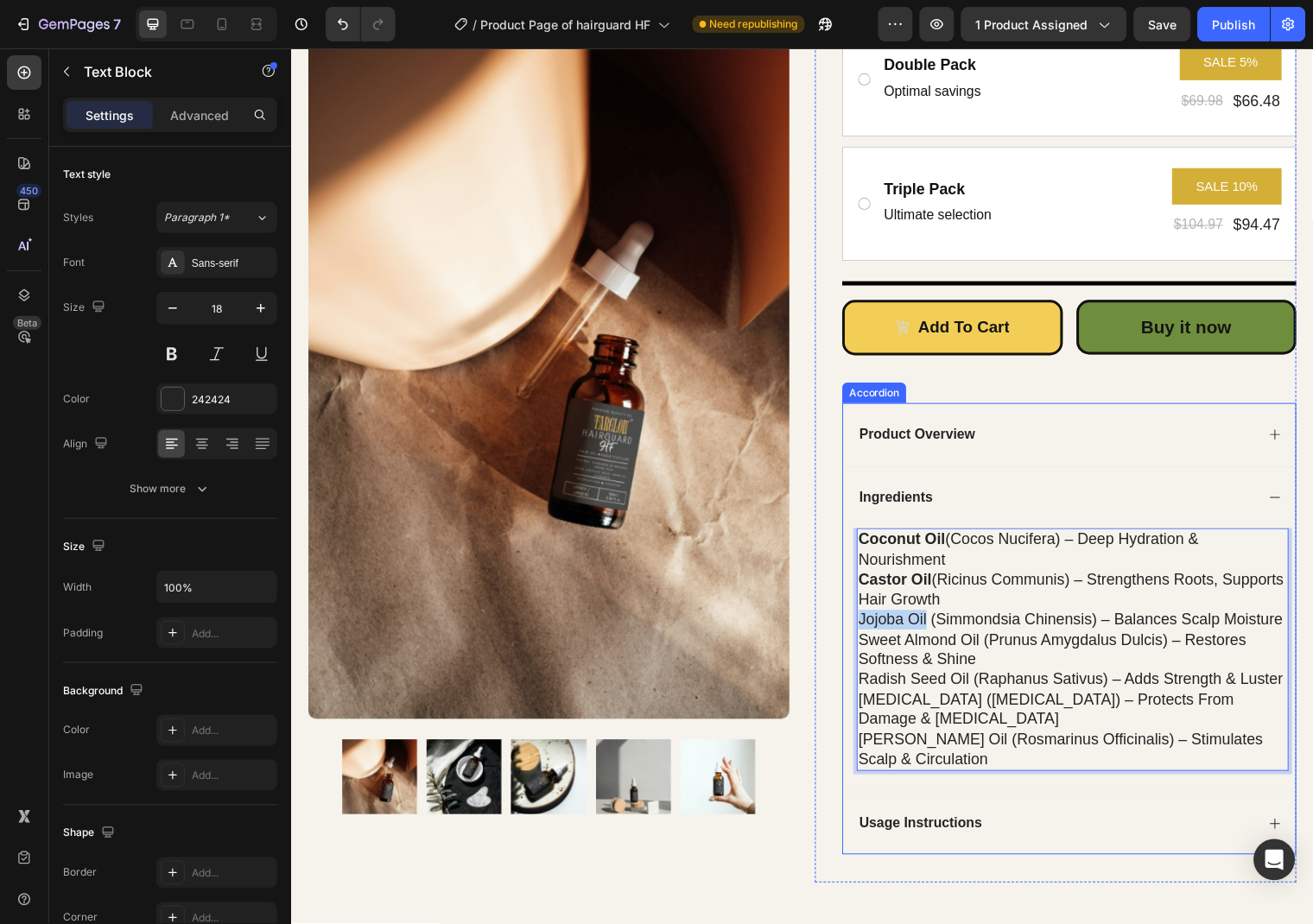
drag, startPoint x: 934, startPoint y: 609, endPoint x: 861, endPoint y: 612, distance: 73.1
click at [861, 612] on div "Coconut Oil (Cocos Nucifera) – Deep hydration & nourishment Castor Oil (Ricinus…" at bounding box center [1079, 667] width 458 height 267
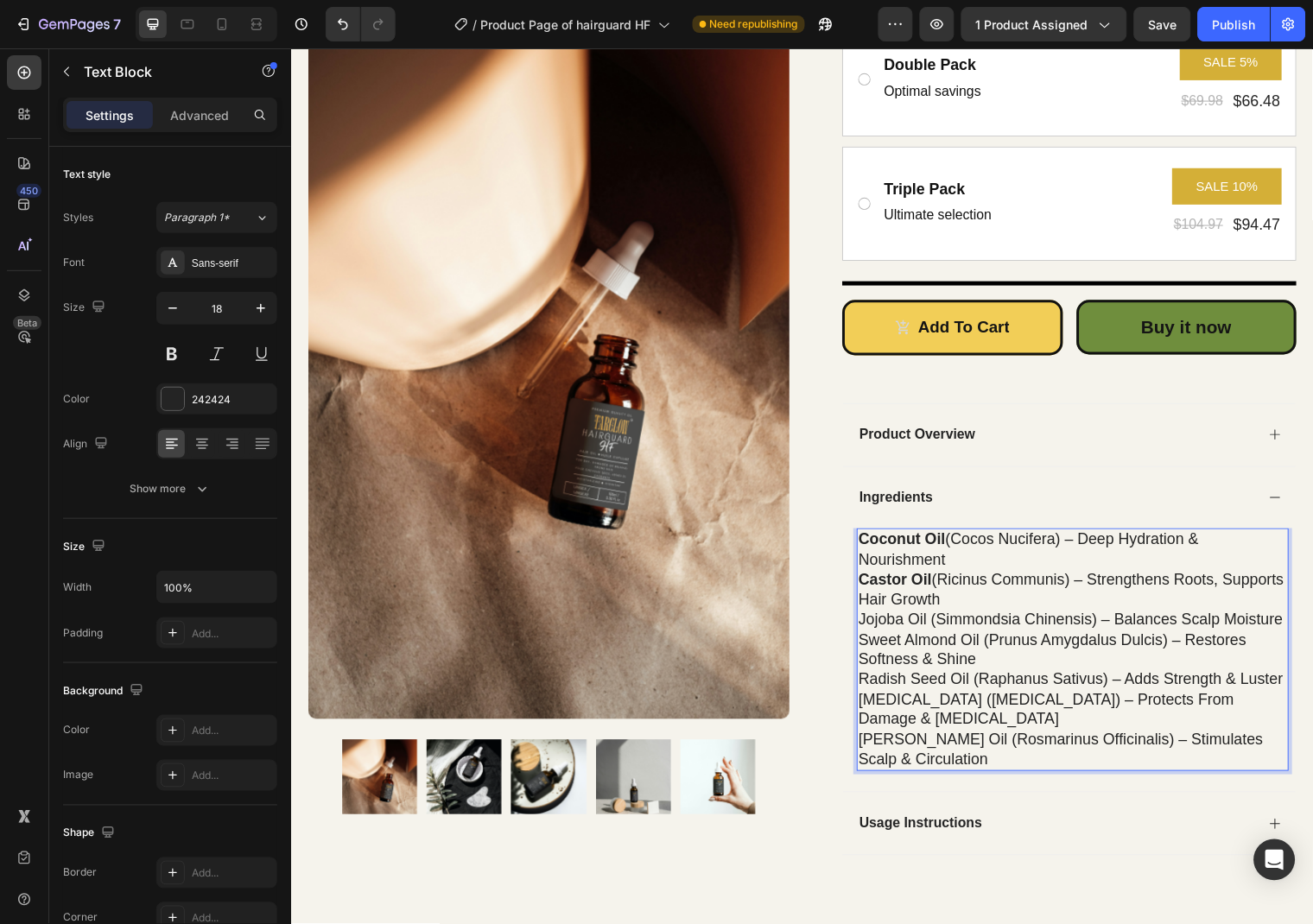
drag, startPoint x: 931, startPoint y: 612, endPoint x: 891, endPoint y: 609, distance: 40.1
click at [891, 617] on p "Jojoba Oil (Simmondsia Chinensis) – Balances scalp moisture" at bounding box center [1082, 627] width 434 height 20
drag, startPoint x: 931, startPoint y: 612, endPoint x: 903, endPoint y: 609, distance: 28.2
click at [903, 617] on p "Jojoba Oil (Simmondsia Chinensis) – Balances scalp moisture" at bounding box center [1082, 627] width 434 height 20
click at [934, 617] on p "Jojoba Oil (Simmondsia Chinensis) – Balances scalp moisture" at bounding box center [1082, 627] width 434 height 20
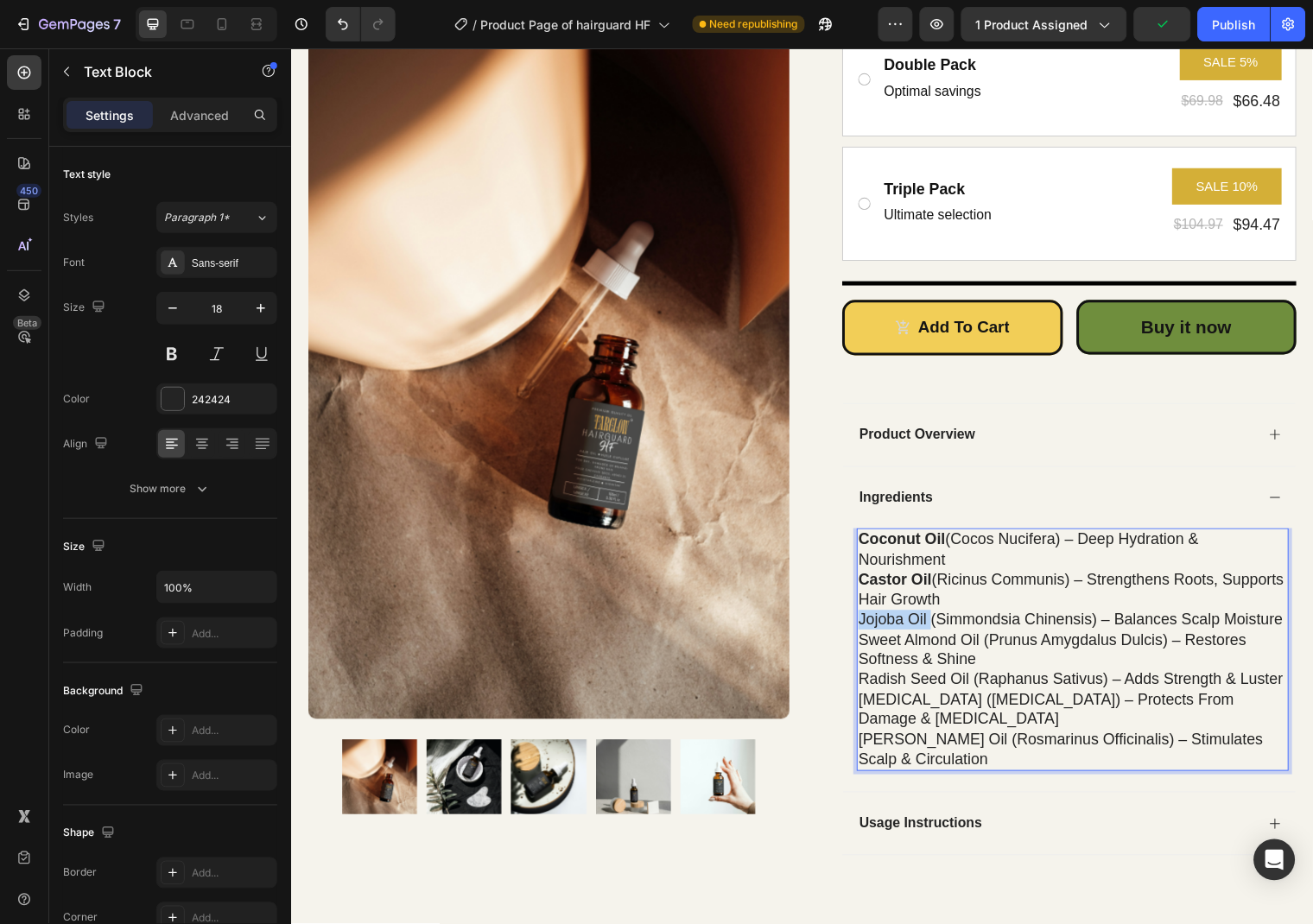
drag, startPoint x: 934, startPoint y: 609, endPoint x: 891, endPoint y: 609, distance: 43.0
click at [891, 617] on p "Jojoba Oil (Simmondsia Chinensis) – Balances scalp moisture" at bounding box center [1082, 627] width 434 height 20
click at [884, 617] on p "Jojoba Oil (Simmondsia Chinensis) – Balances scalp moisture" at bounding box center [1082, 627] width 434 height 20
drag, startPoint x: 934, startPoint y: 615, endPoint x: 866, endPoint y: 609, distance: 68.3
click at [866, 617] on p "Jojoba Oil (Simmondsia Chinensis) – Balances scalp moisture" at bounding box center [1082, 627] width 434 height 20
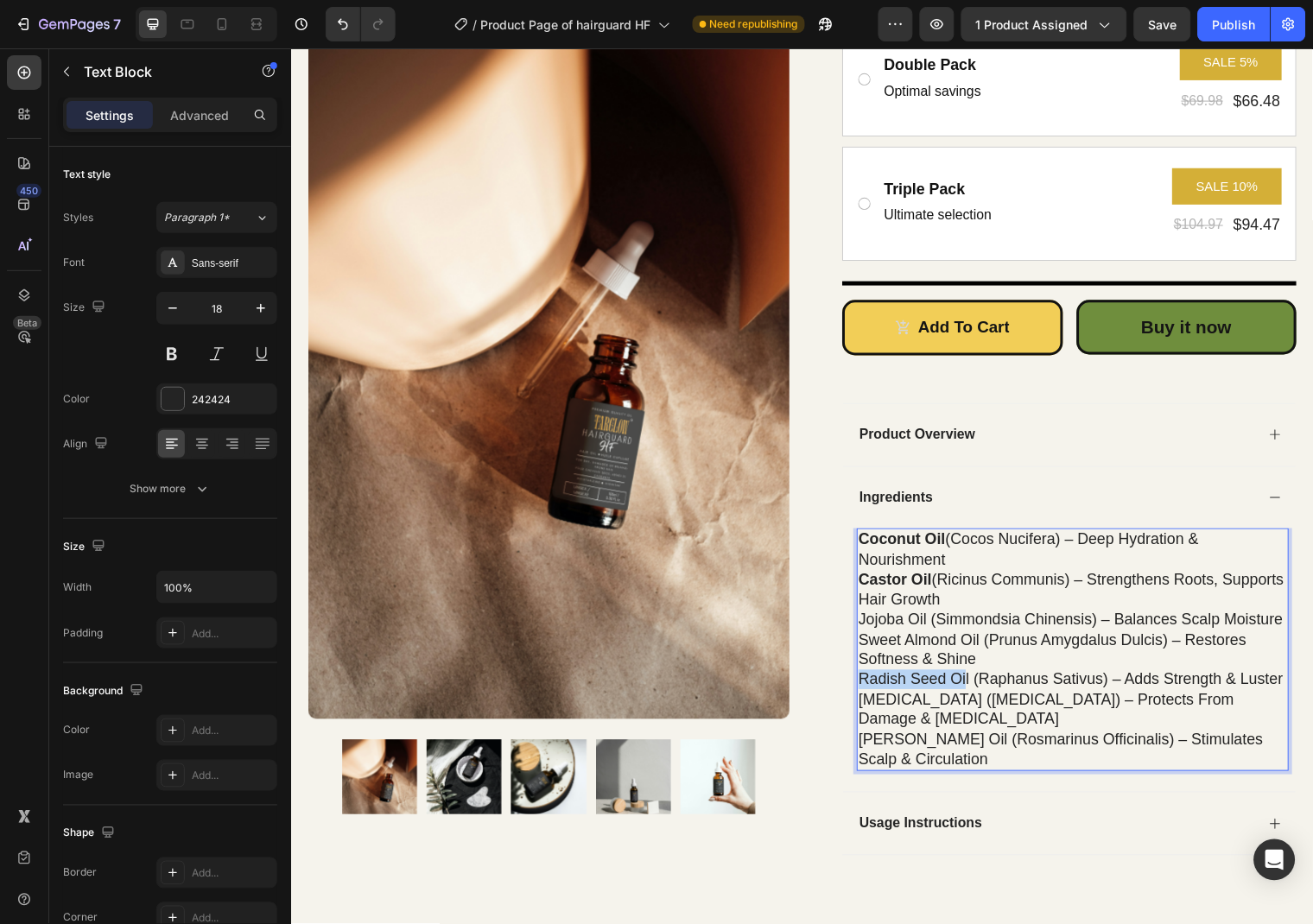
drag, startPoint x: 971, startPoint y: 671, endPoint x: 869, endPoint y: 665, distance: 102.2
click at [869, 678] on p "Radish Seed Oil (Raphanus Sativus) – Adds strength & luster" at bounding box center [1082, 688] width 434 height 20
click at [971, 678] on p "Radish Seed Oil (Raphanus Sativus) – Adds strength & luster" at bounding box center [1082, 688] width 434 height 20
drag, startPoint x: 973, startPoint y: 671, endPoint x: 863, endPoint y: 668, distance: 110.0
click at [863, 668] on div "Coconut Oil (Cocos Nucifera) – Deep hydration & nourishment Castor Oil (Ricinus…" at bounding box center [1082, 657] width 438 height 246
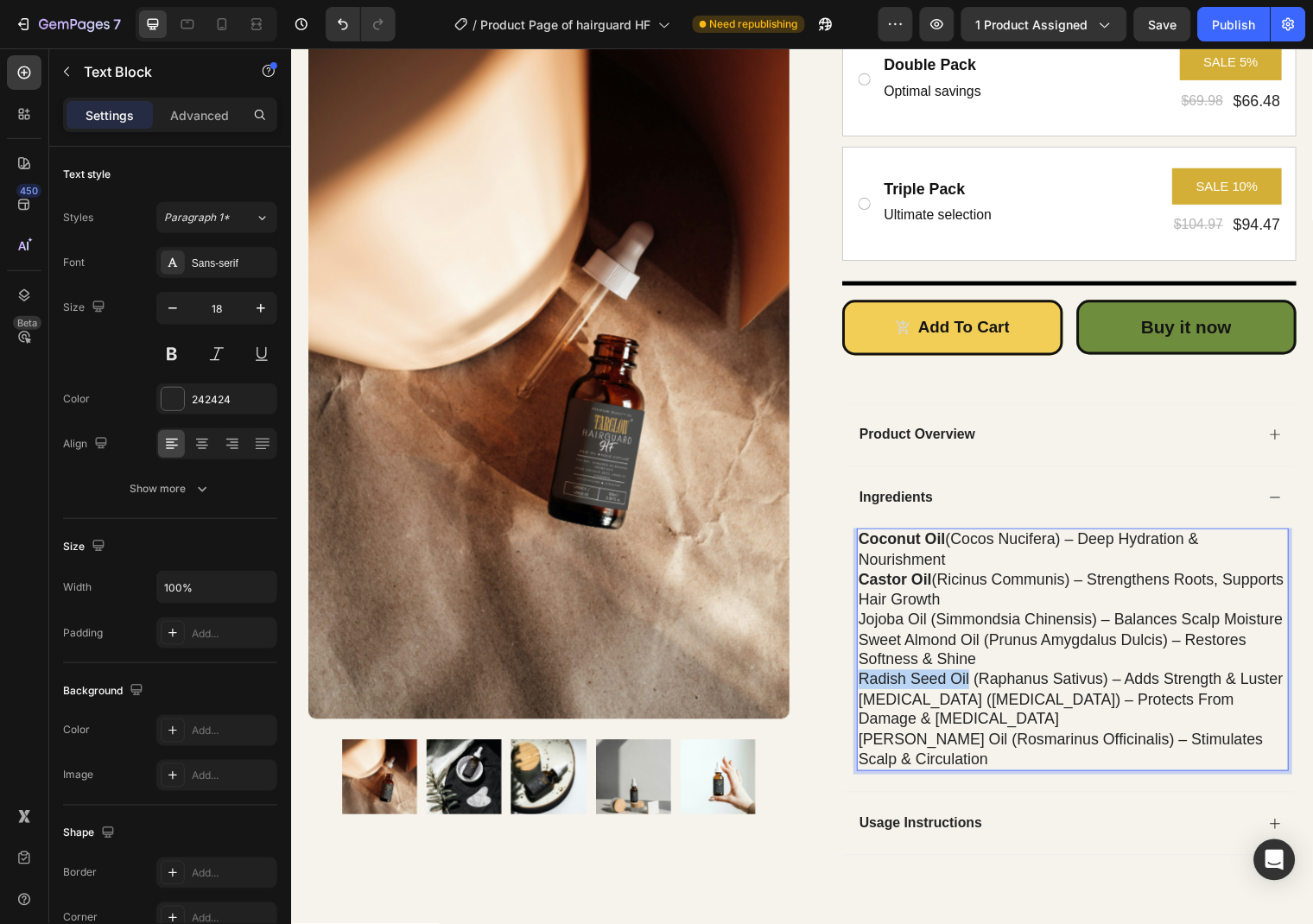
click at [946, 678] on p "Radish Seed Oil (Raphanus Sativus) – Adds strength & luster" at bounding box center [1082, 688] width 434 height 20
drag, startPoint x: 973, startPoint y: 668, endPoint x: 863, endPoint y: 668, distance: 110.0
click at [863, 668] on div "Coconut Oil (Cocos Nucifera) – Deep hydration & nourishment Castor Oil (Ricinus…" at bounding box center [1082, 657] width 438 height 246
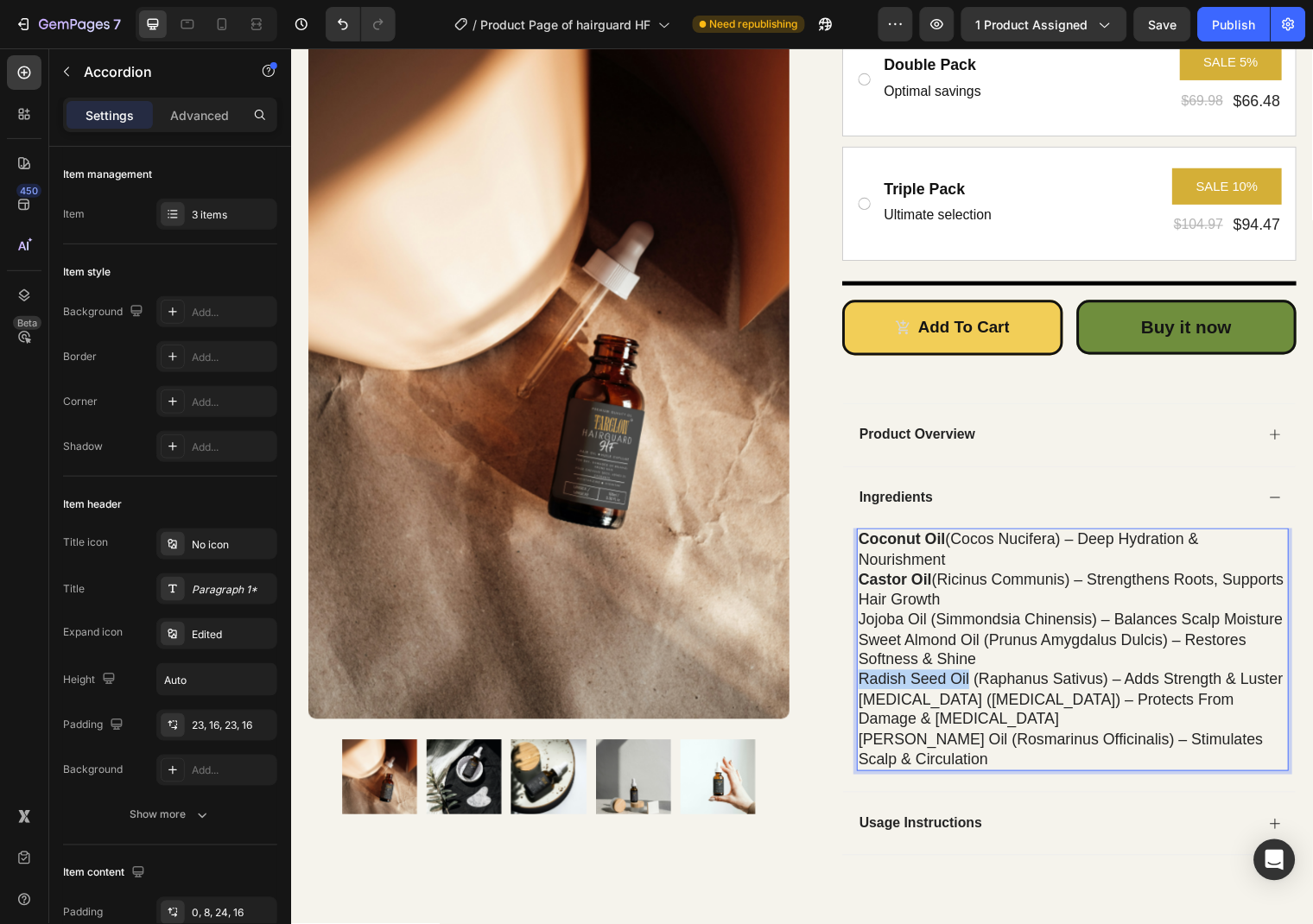
click at [969, 802] on div "Usage Instructions" at bounding box center [1079, 834] width 458 height 64
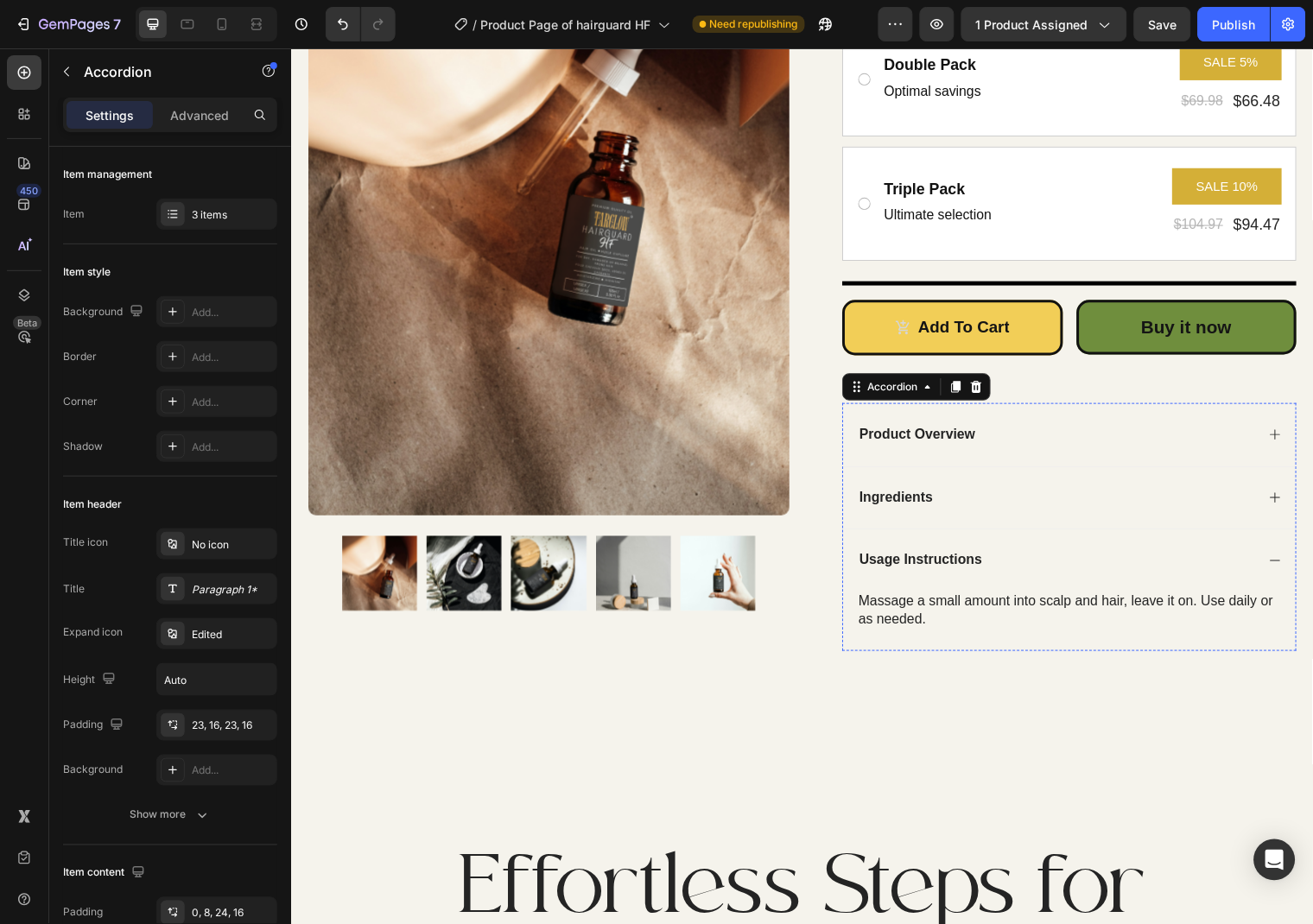
scroll to position [561, 0]
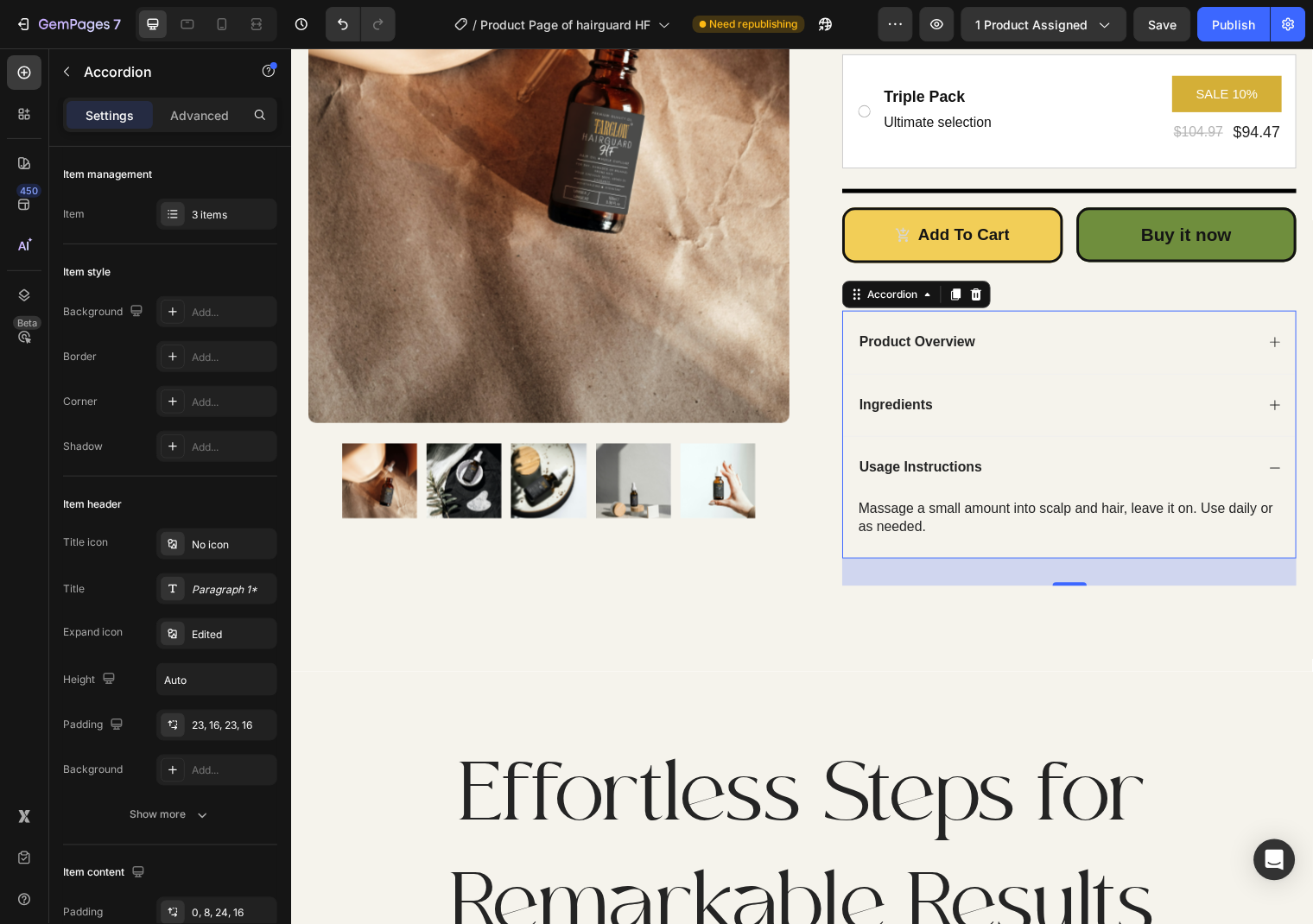
click at [1276, 343] on div "Product Overview" at bounding box center [1079, 346] width 458 height 64
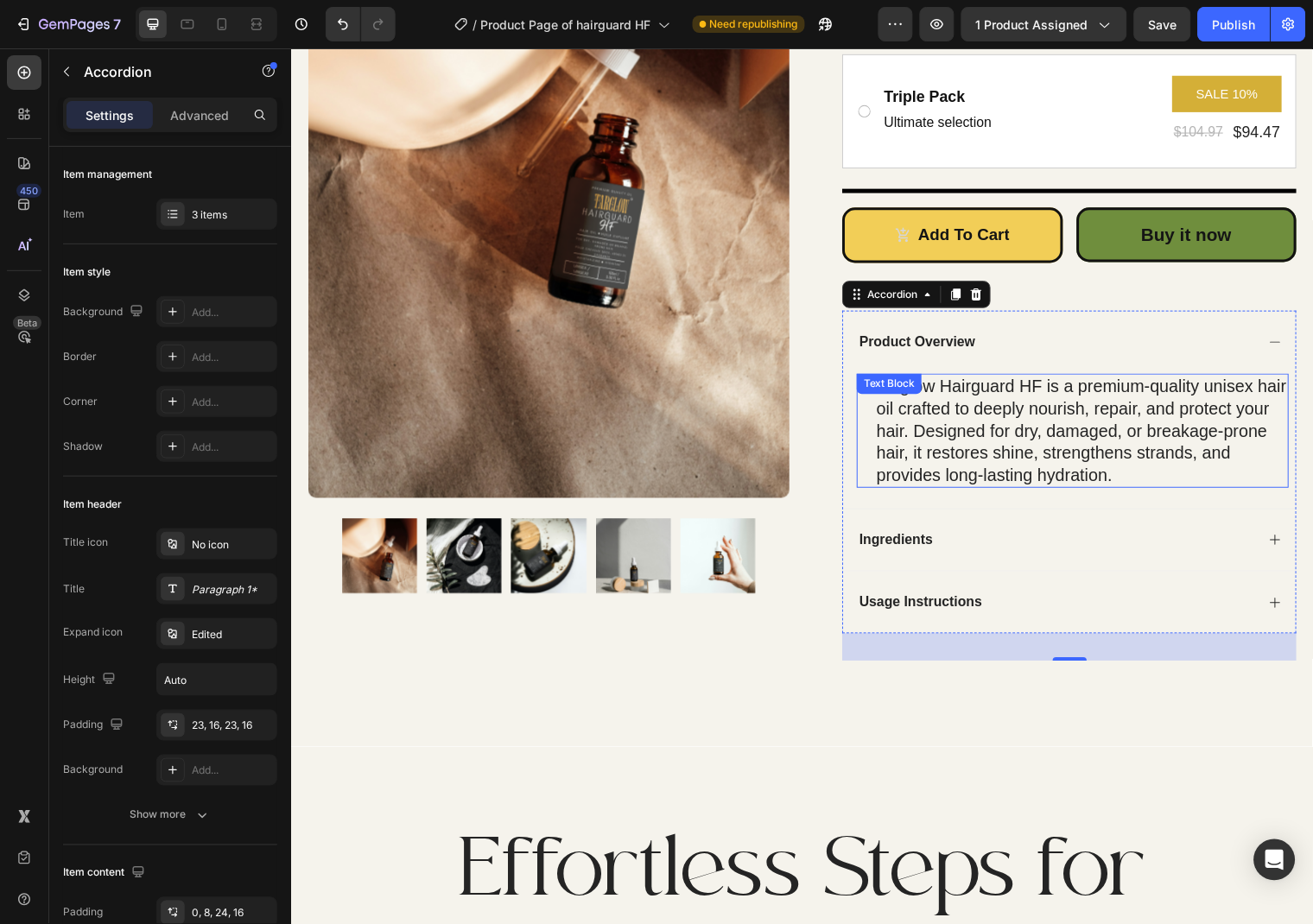
click at [1076, 448] on p "Targlow Hairguard HF is a premium-quality unisex hair oil crafted to deeply nou…" at bounding box center [1092, 435] width 417 height 112
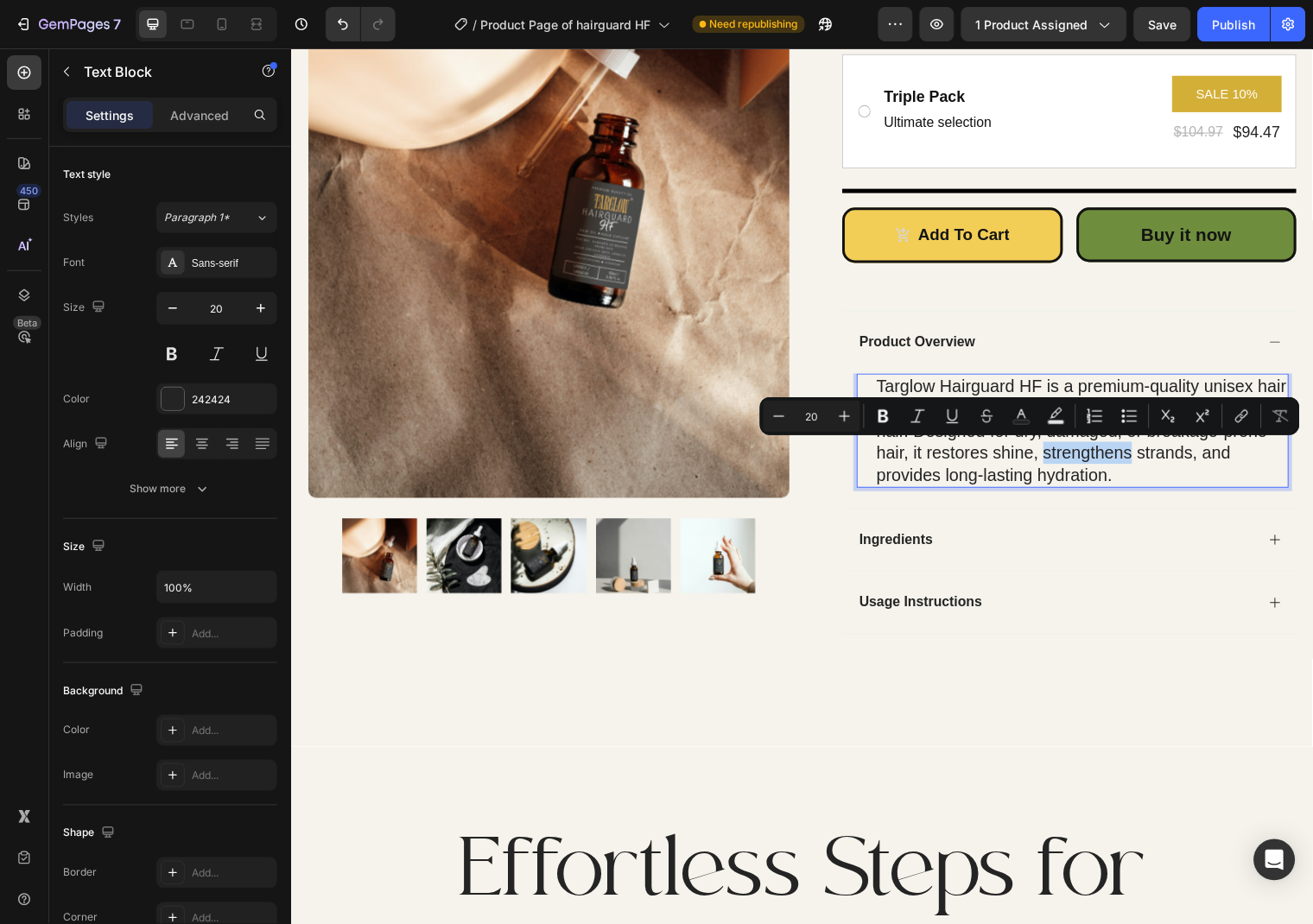
click at [1076, 448] on p "Targlow Hairguard HF is a premium-quality unisex hair oil crafted to deeply nou…" at bounding box center [1092, 435] width 417 height 112
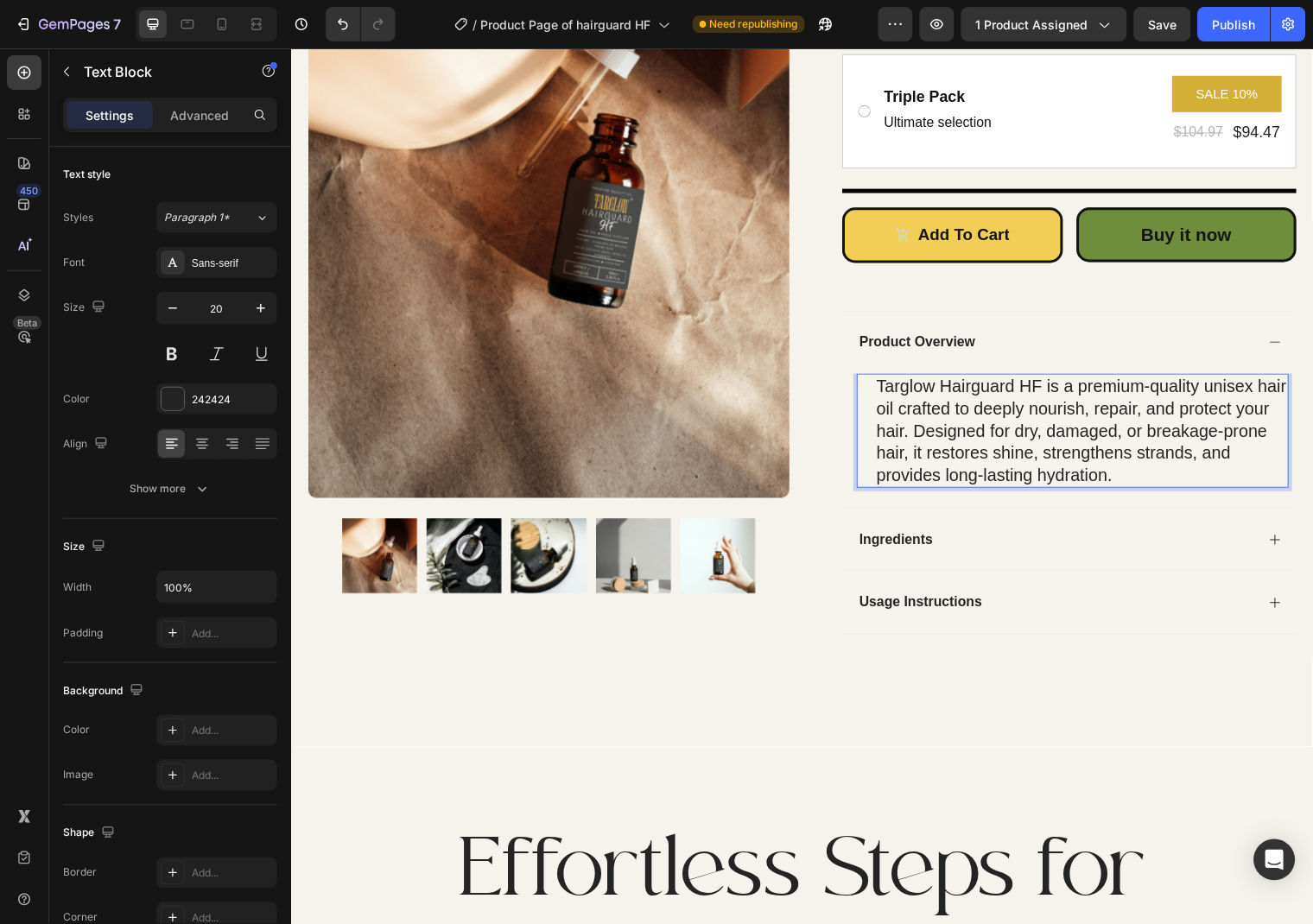
click at [1076, 448] on p "Targlow Hairguard HF is a premium-quality unisex hair oil crafted to deeply nou…" at bounding box center [1092, 435] width 417 height 112
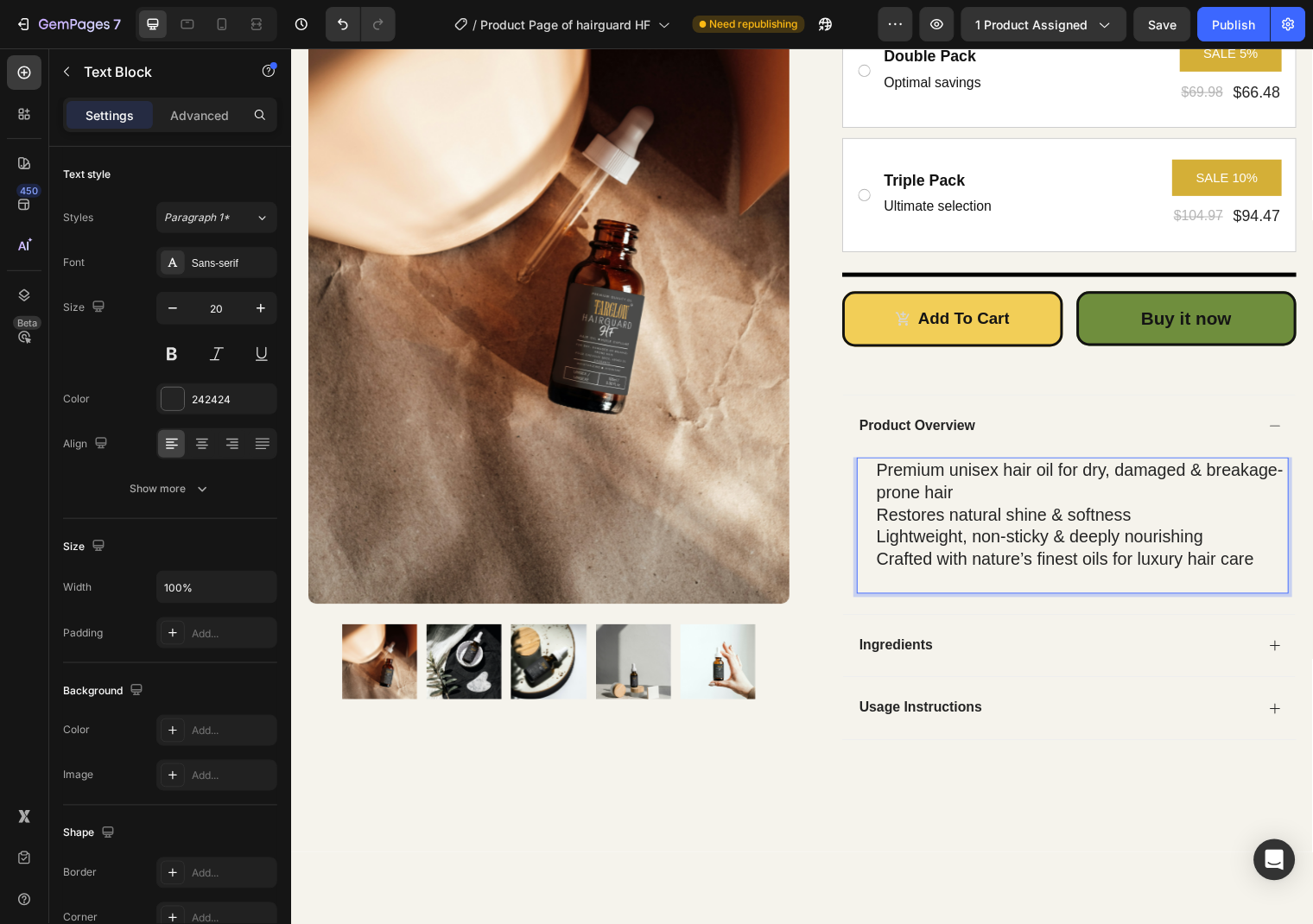
scroll to position [467, 0]
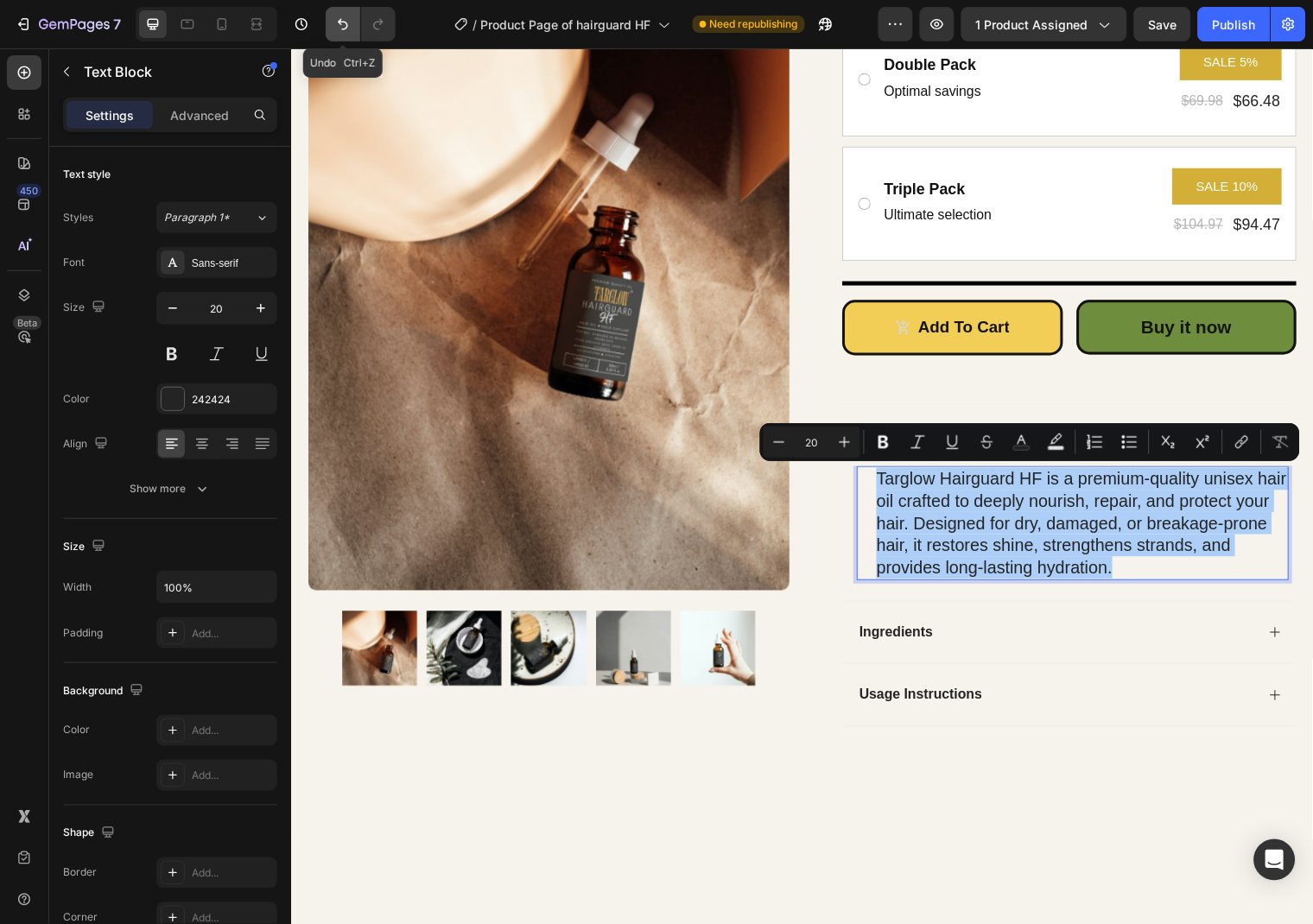
click at [341, 34] on button "Undo/Redo" at bounding box center [343, 24] width 35 height 35
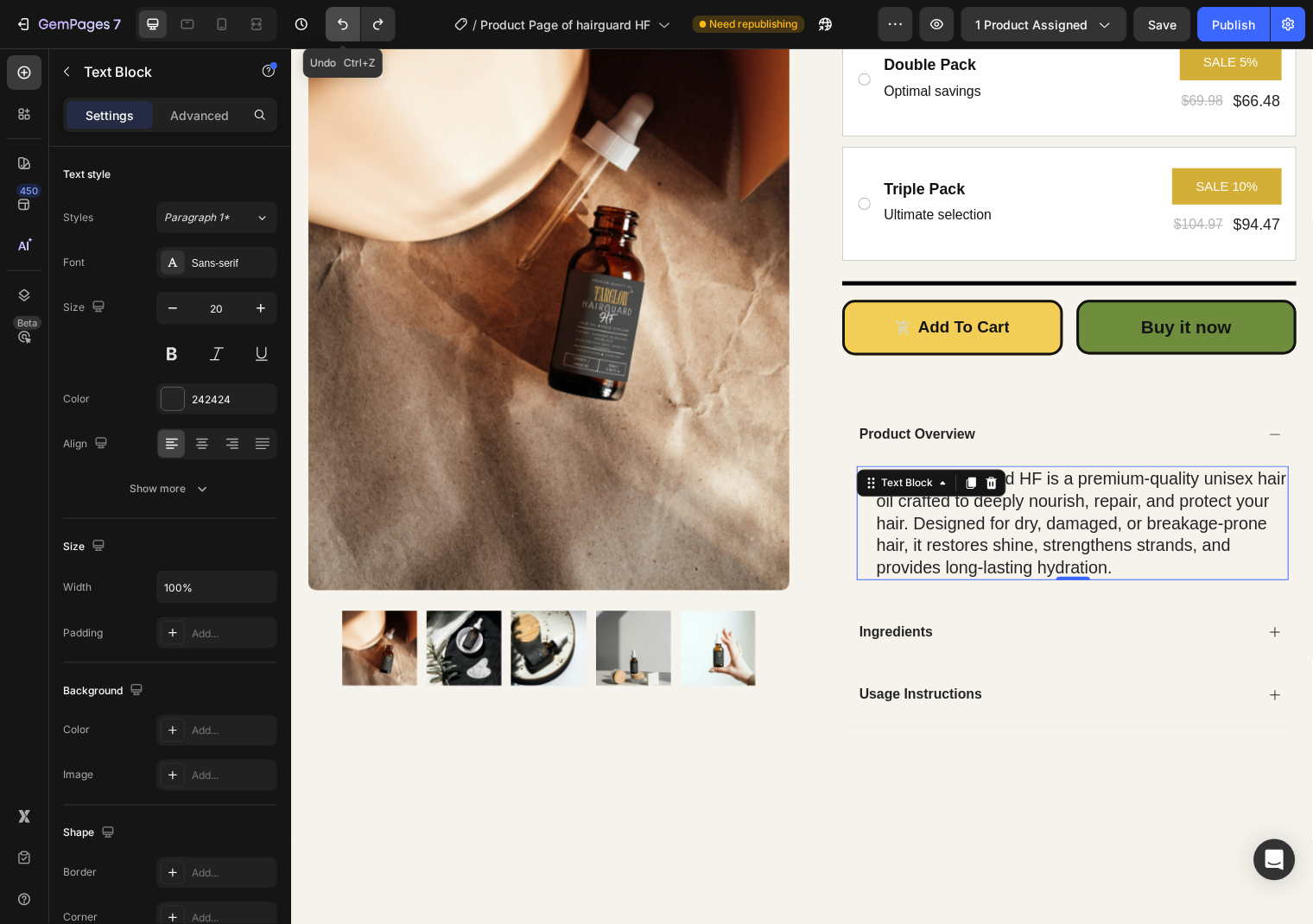
click at [341, 34] on button "Undo/Redo" at bounding box center [343, 24] width 35 height 35
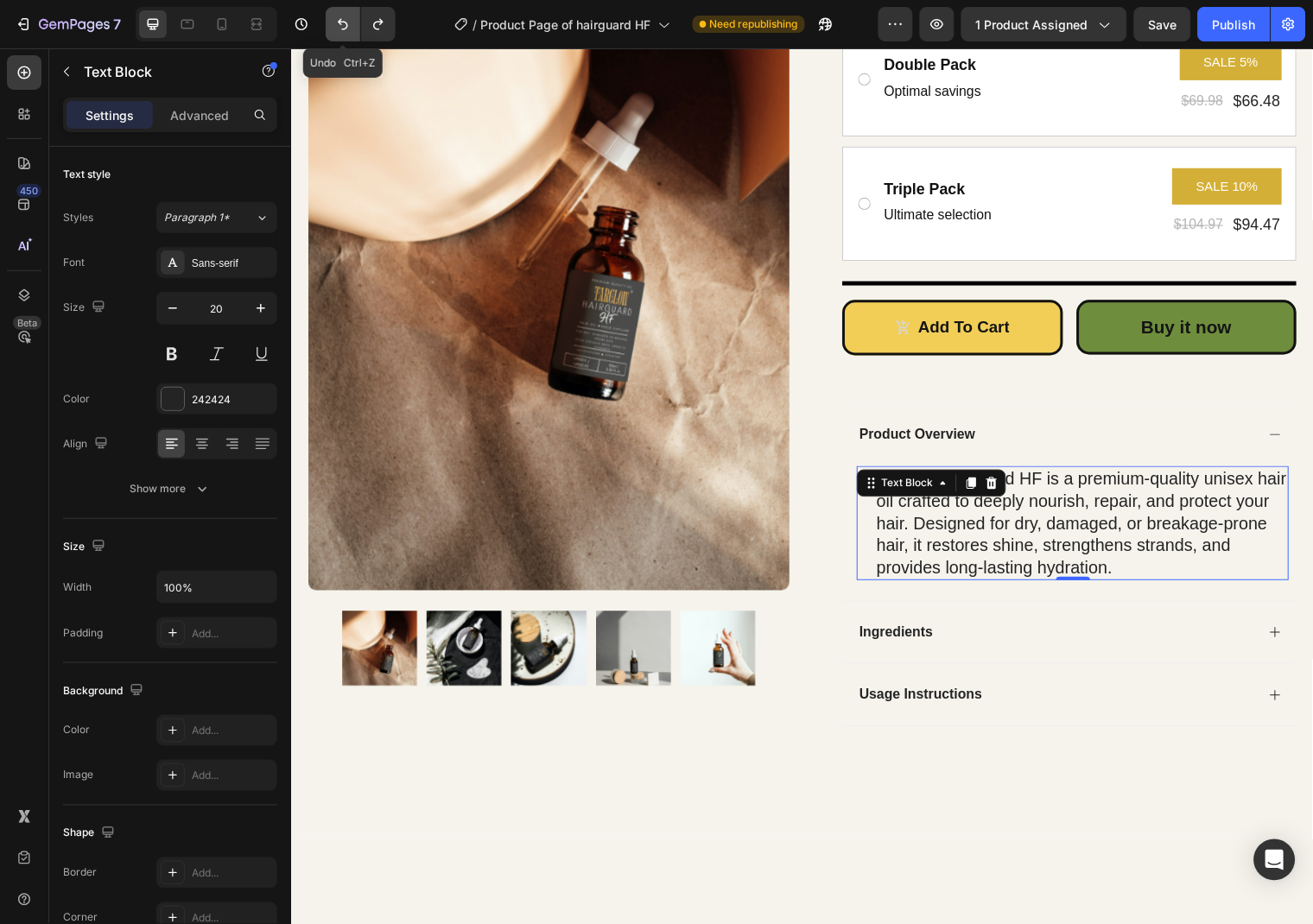
click at [341, 34] on button "Undo/Redo" at bounding box center [343, 24] width 35 height 35
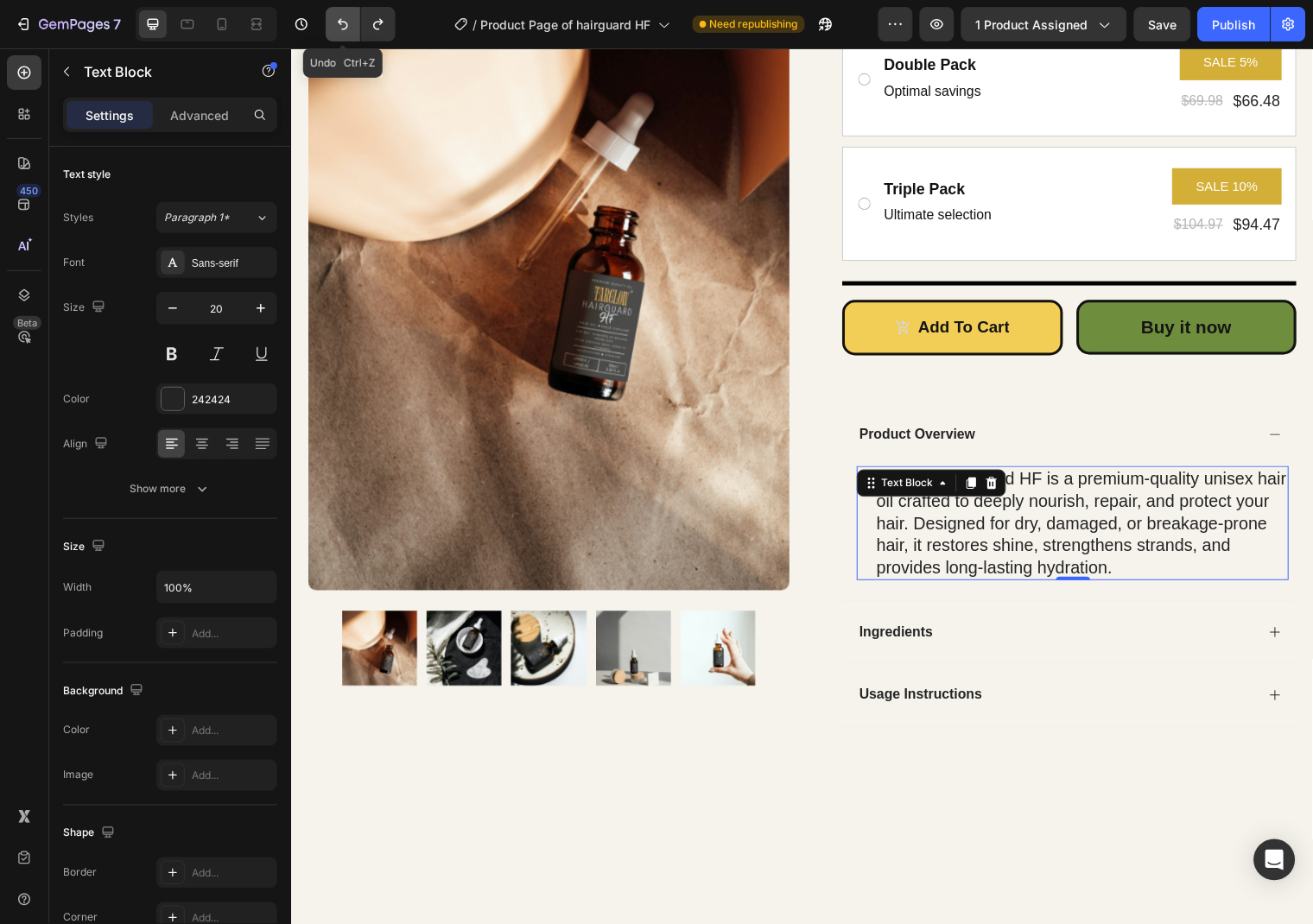
click at [341, 34] on button "Undo/Redo" at bounding box center [343, 24] width 35 height 35
type input "19"
click at [341, 34] on button "Undo/Redo" at bounding box center [343, 24] width 35 height 35
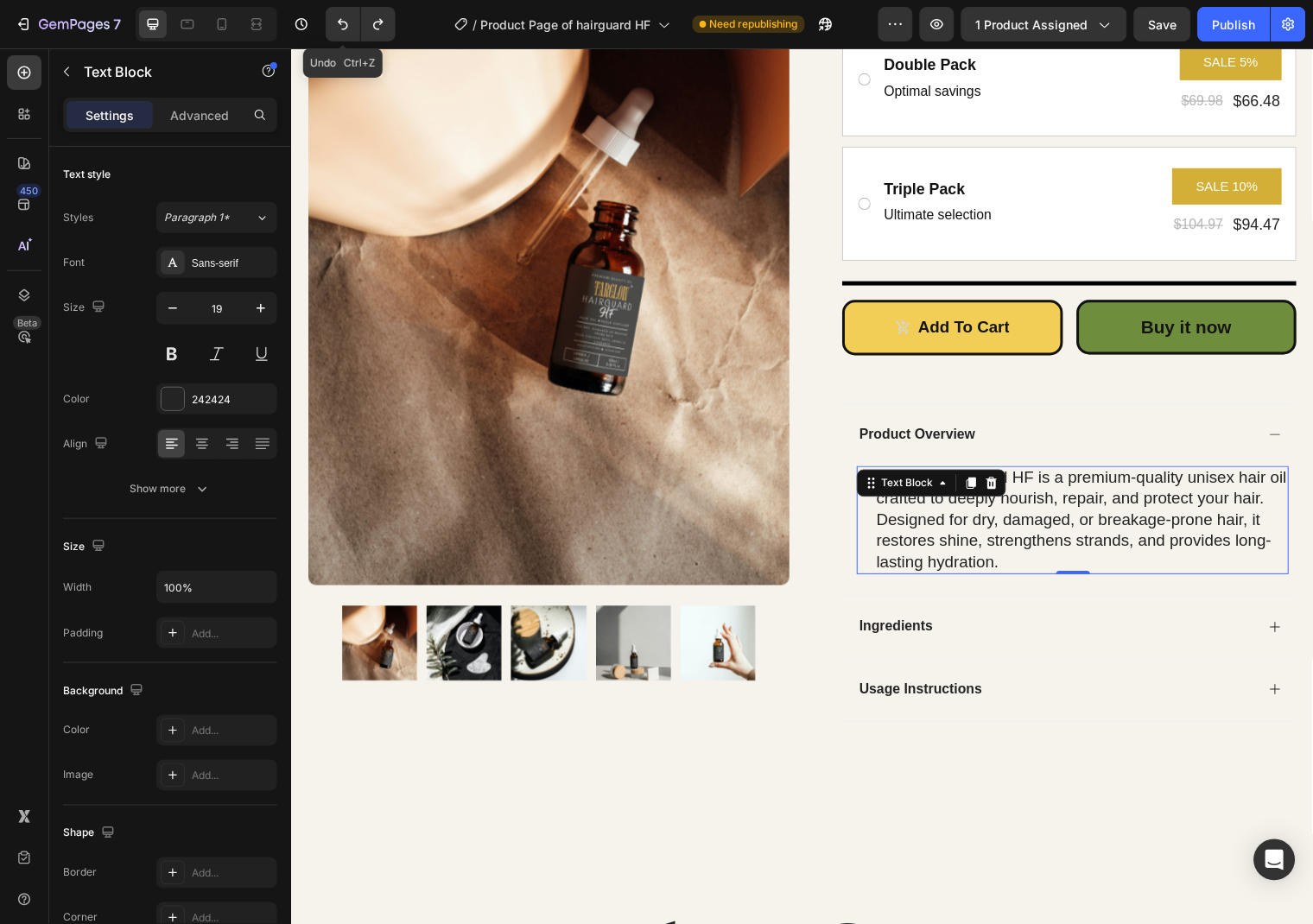
click at [609, 788] on div "Product Images Row Icon Icon Icon Icon Icon Icon List Rated 4.9/5 by over 1500 …" at bounding box center [808, 230] width 1036 height 1229
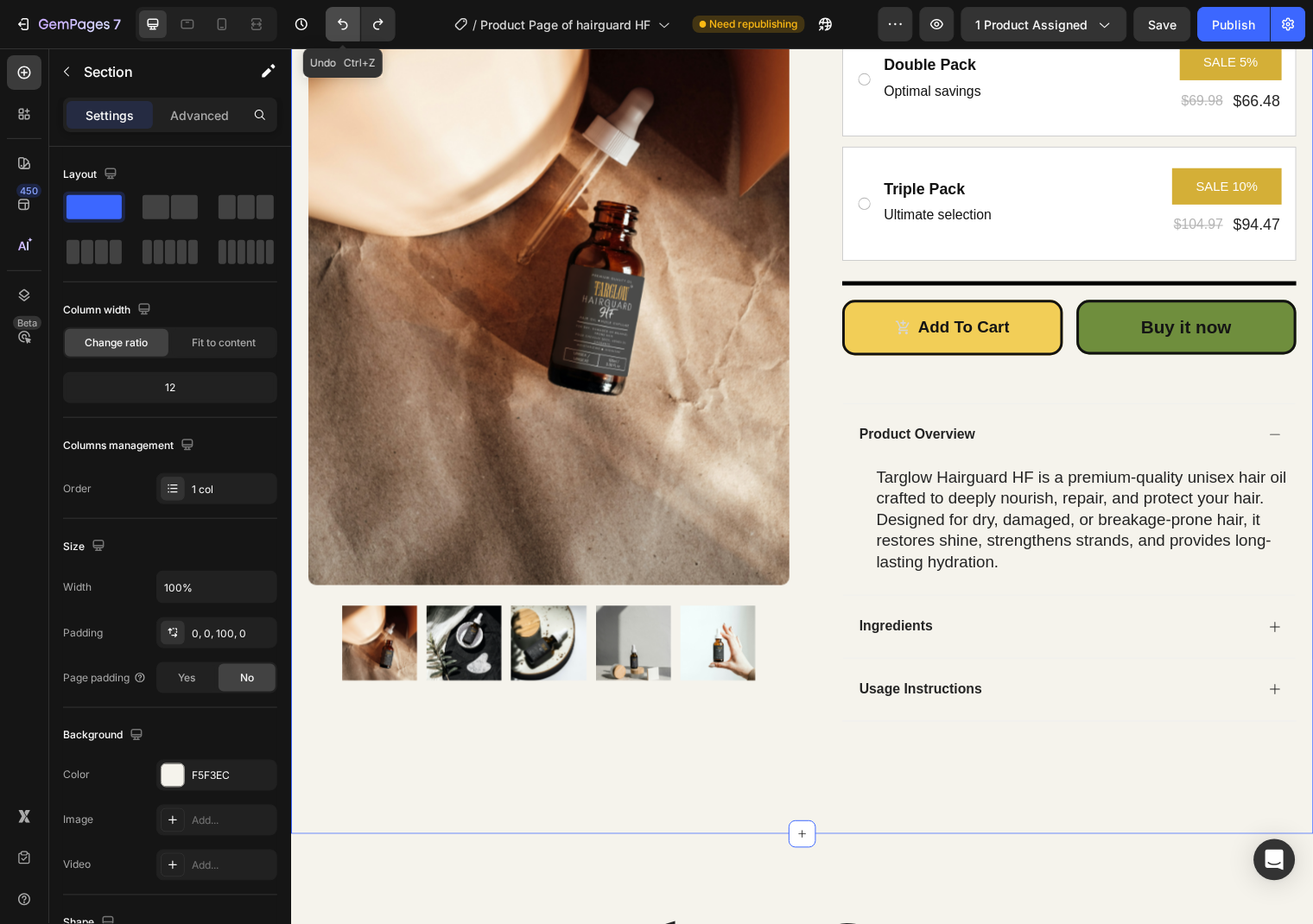
click at [352, 31] on button "Undo/Redo" at bounding box center [343, 24] width 35 height 35
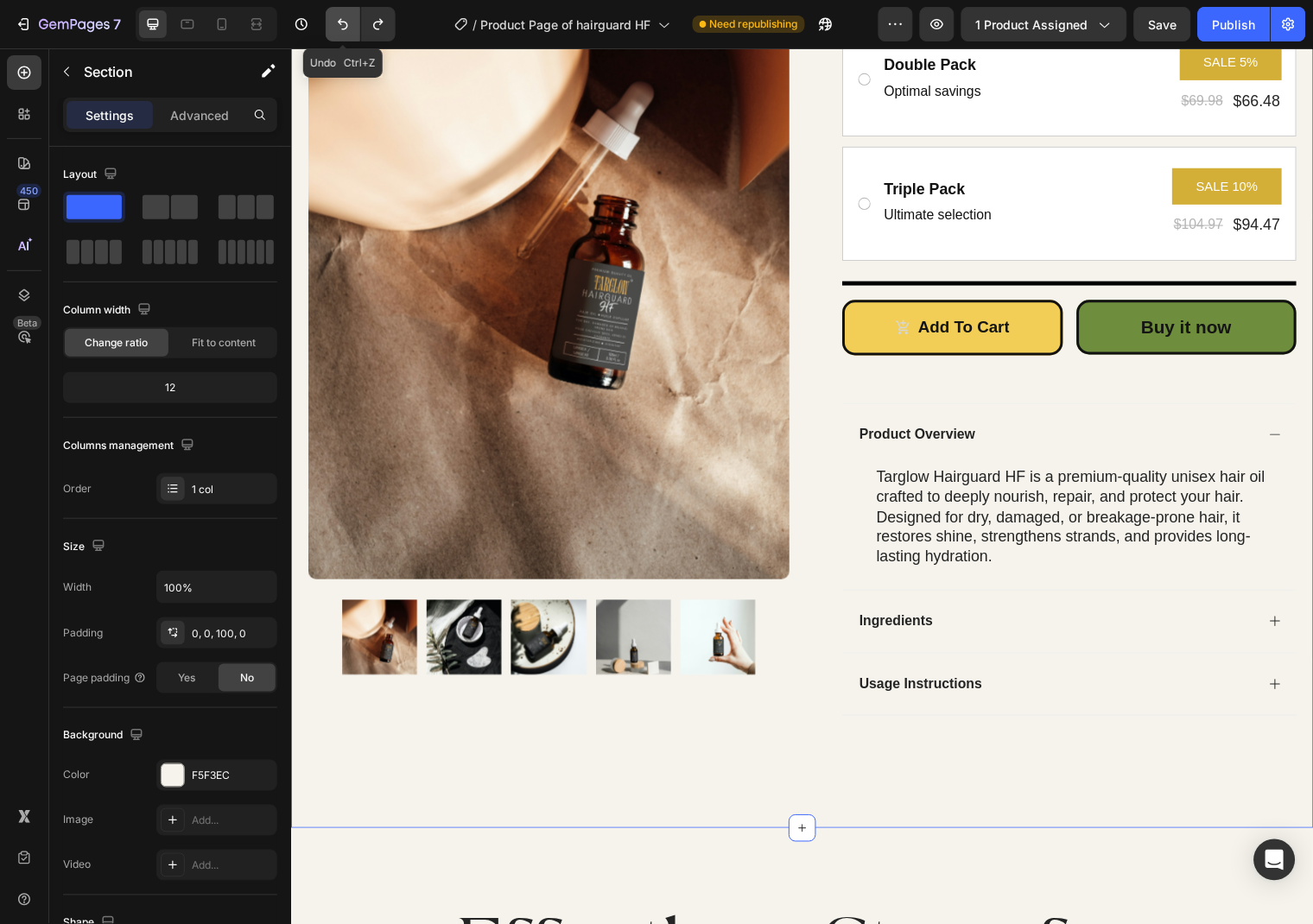
click at [352, 31] on button "Undo/Redo" at bounding box center [343, 24] width 35 height 35
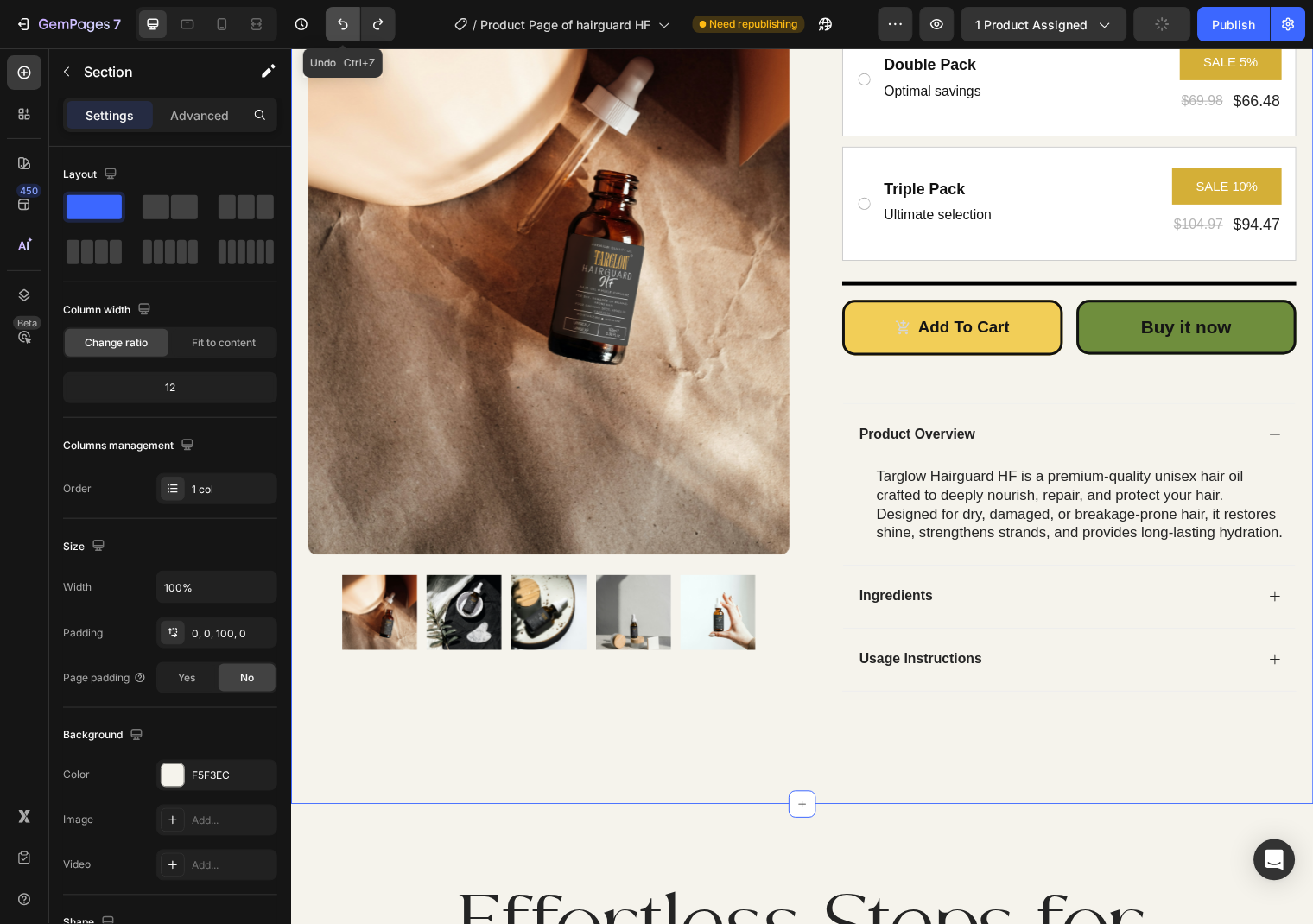
click at [352, 31] on button "Undo/Redo" at bounding box center [343, 24] width 35 height 35
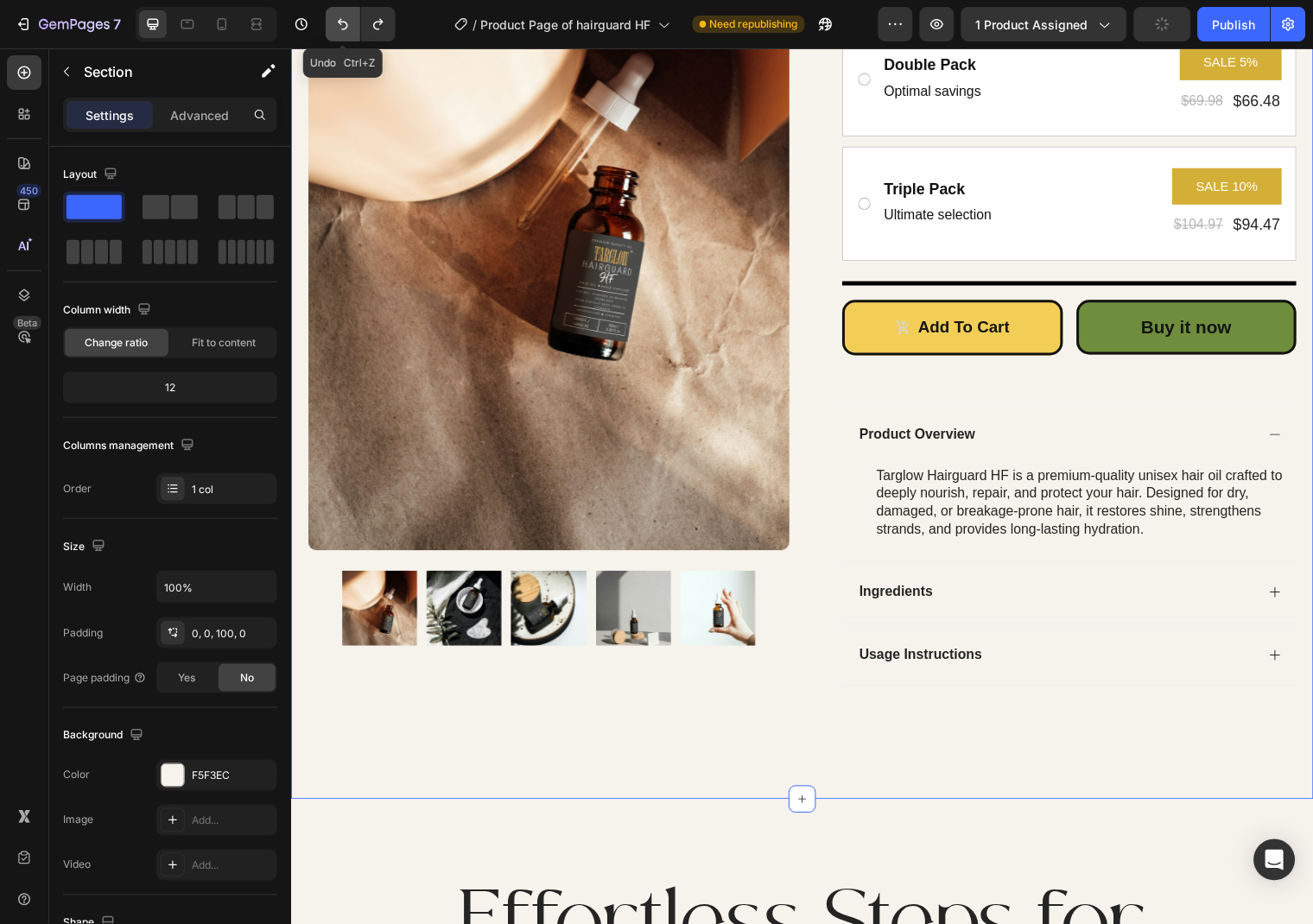
click at [352, 31] on button "Undo/Redo" at bounding box center [343, 24] width 35 height 35
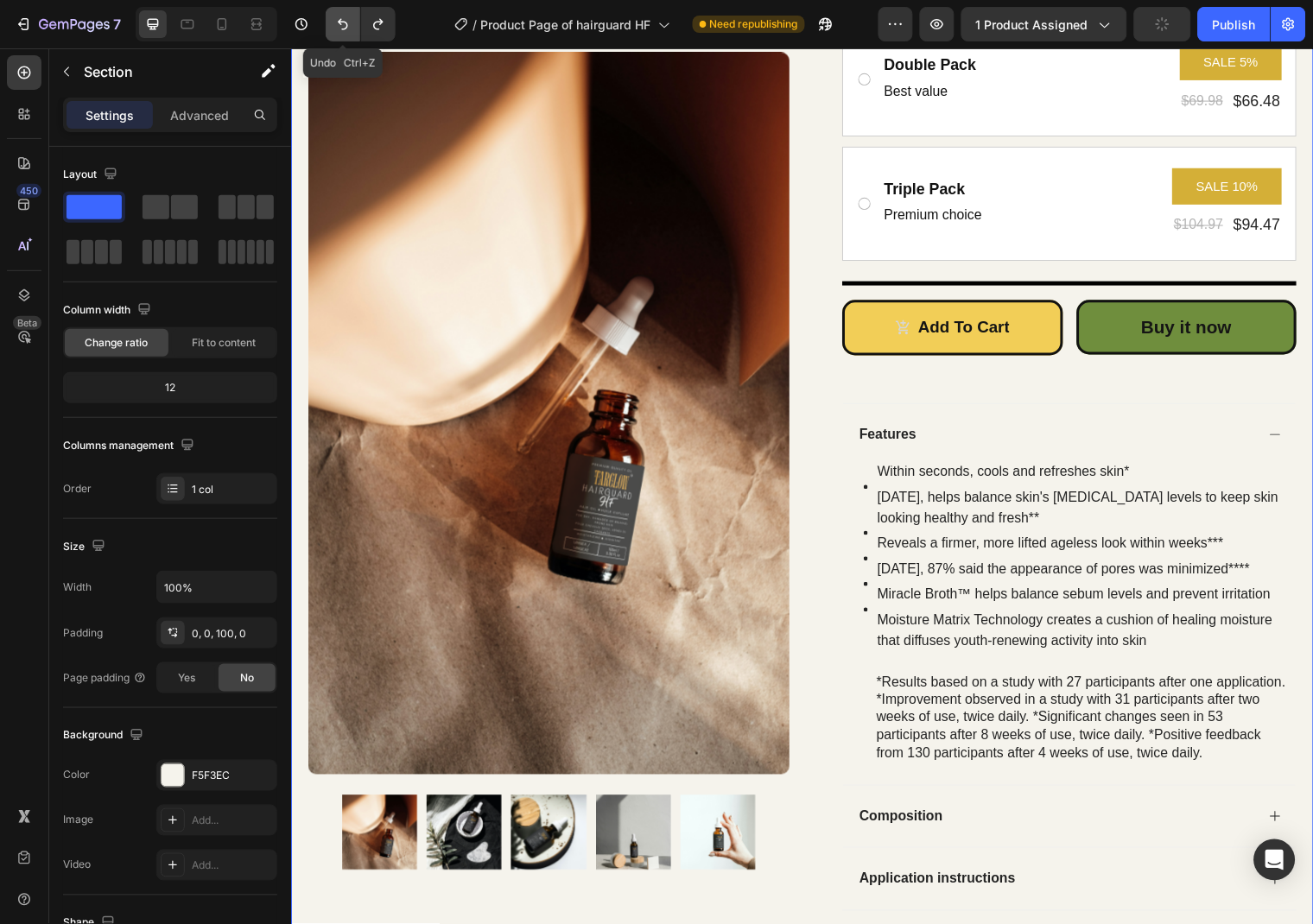
click at [352, 31] on button "Undo/Redo" at bounding box center [343, 24] width 35 height 35
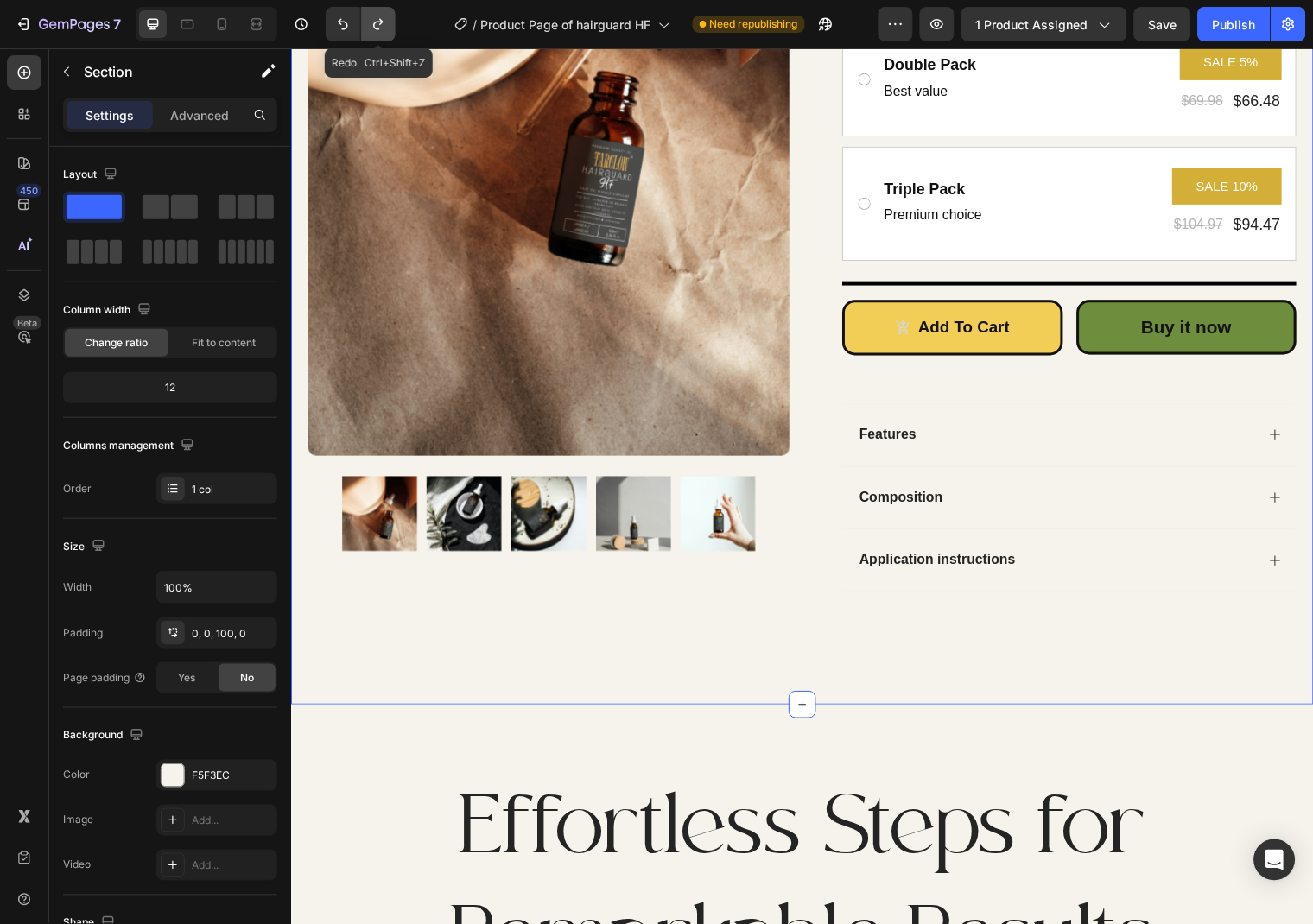
click at [376, 25] on icon "Undo/Redo" at bounding box center [377, 23] width 17 height 17
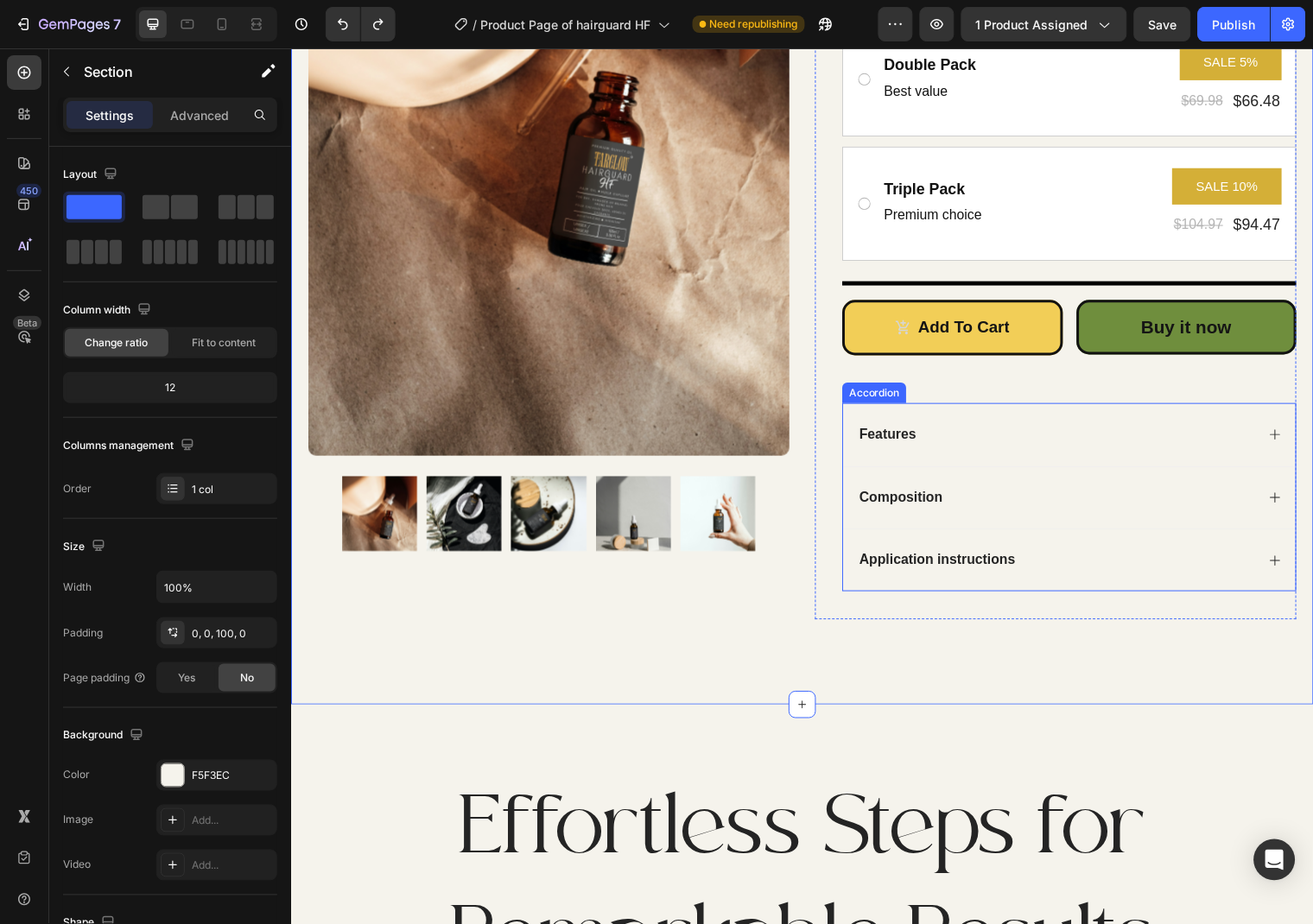
click at [1286, 433] on icon at bounding box center [1287, 439] width 13 height 13
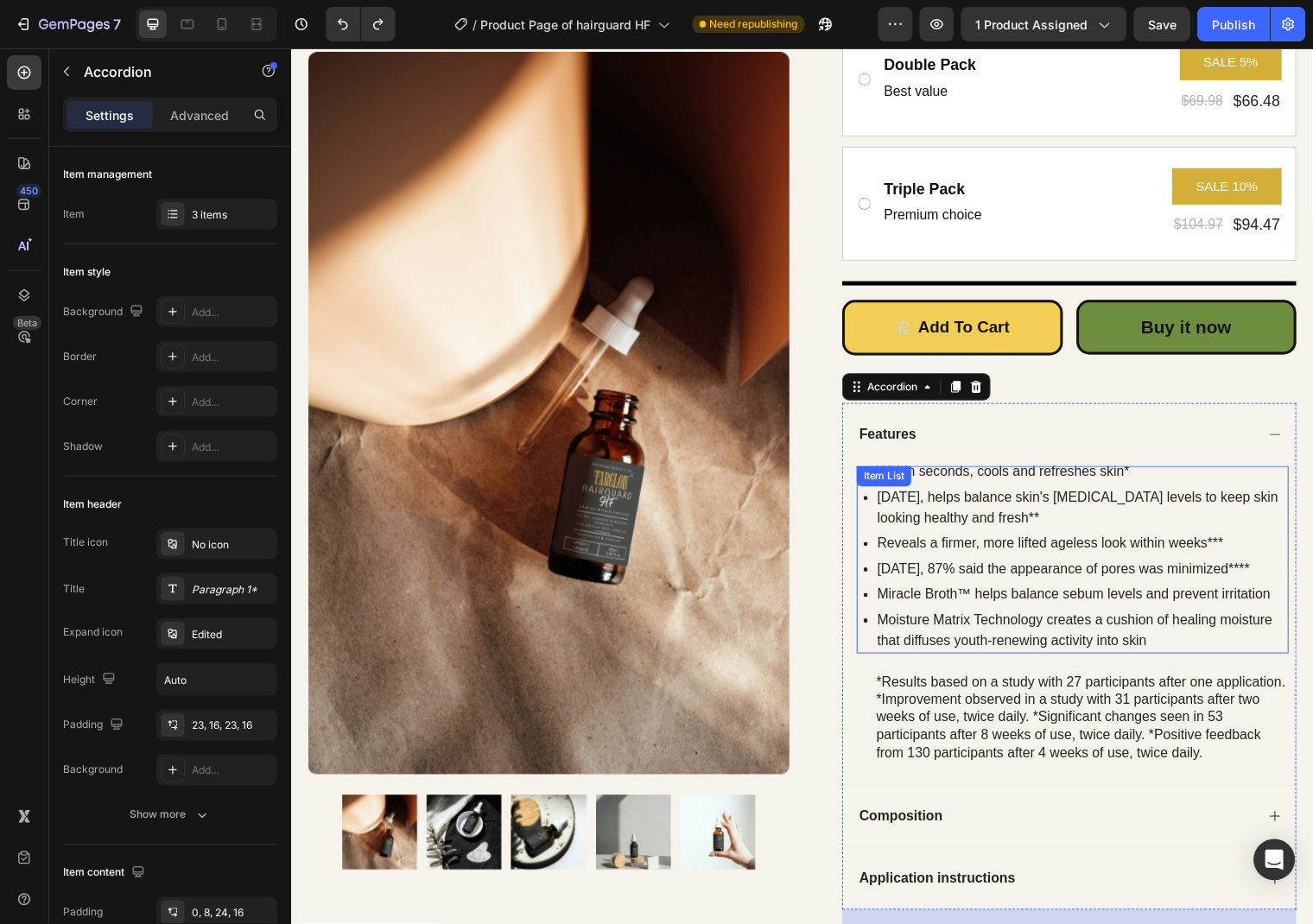
click at [872, 636] on div "Moisture Matrix Technology creates a cushion of healing moisture that diffuses …" at bounding box center [1086, 639] width 431 height 46
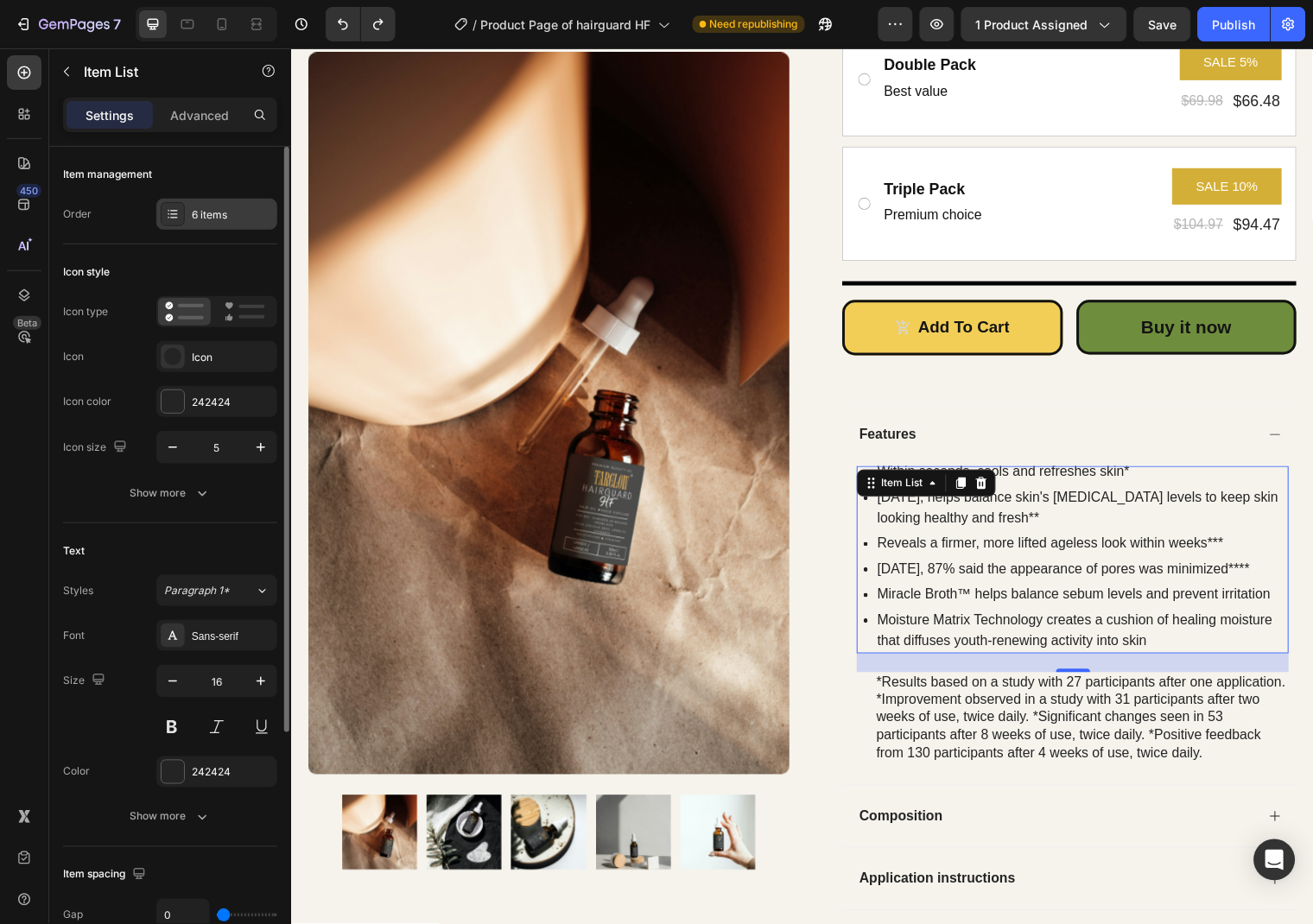
click at [214, 214] on div "6 items" at bounding box center [232, 214] width 81 height 15
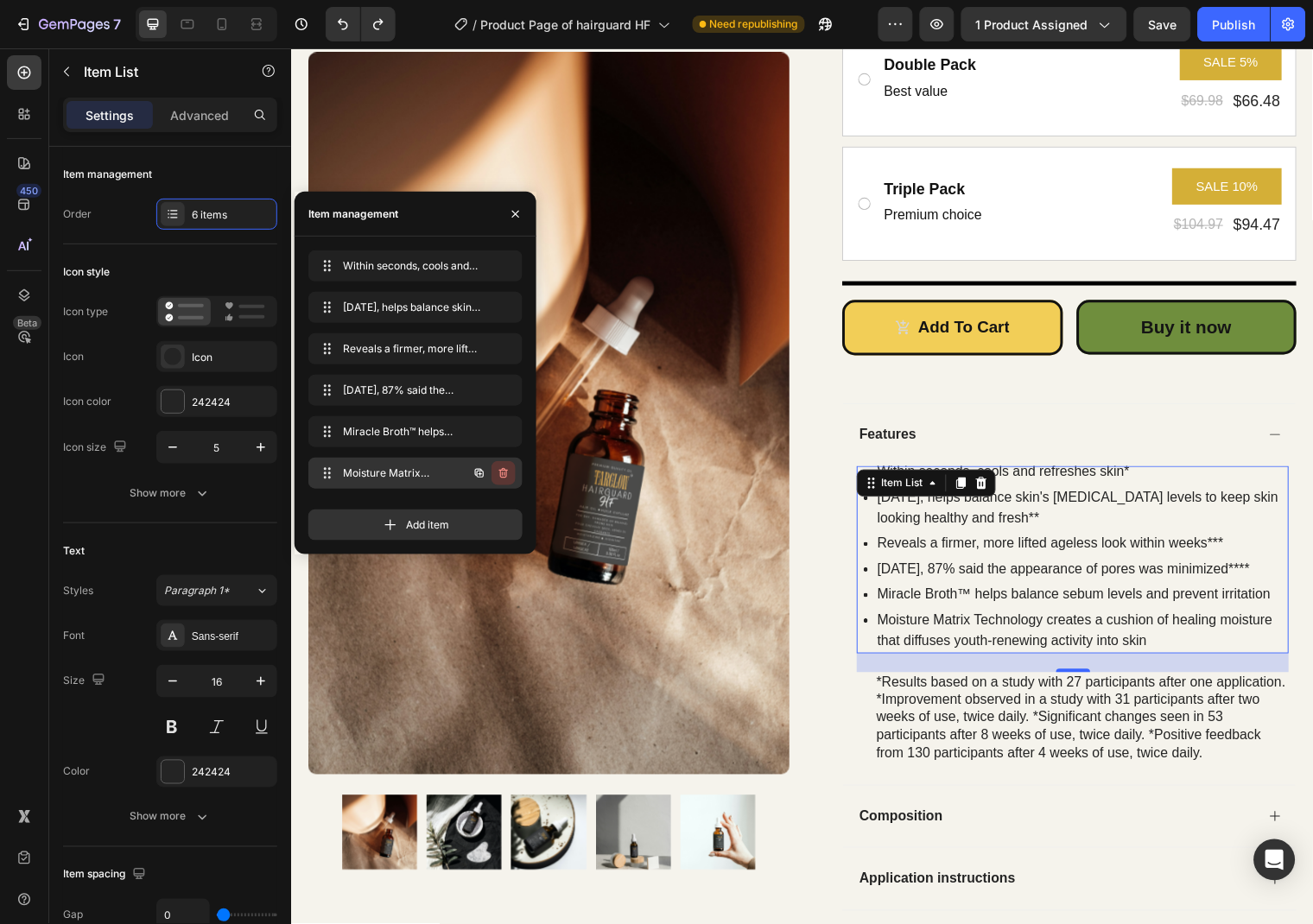
click at [501, 484] on button "button" at bounding box center [503, 473] width 24 height 24
click at [501, 474] on div "Delete" at bounding box center [492, 473] width 32 height 15
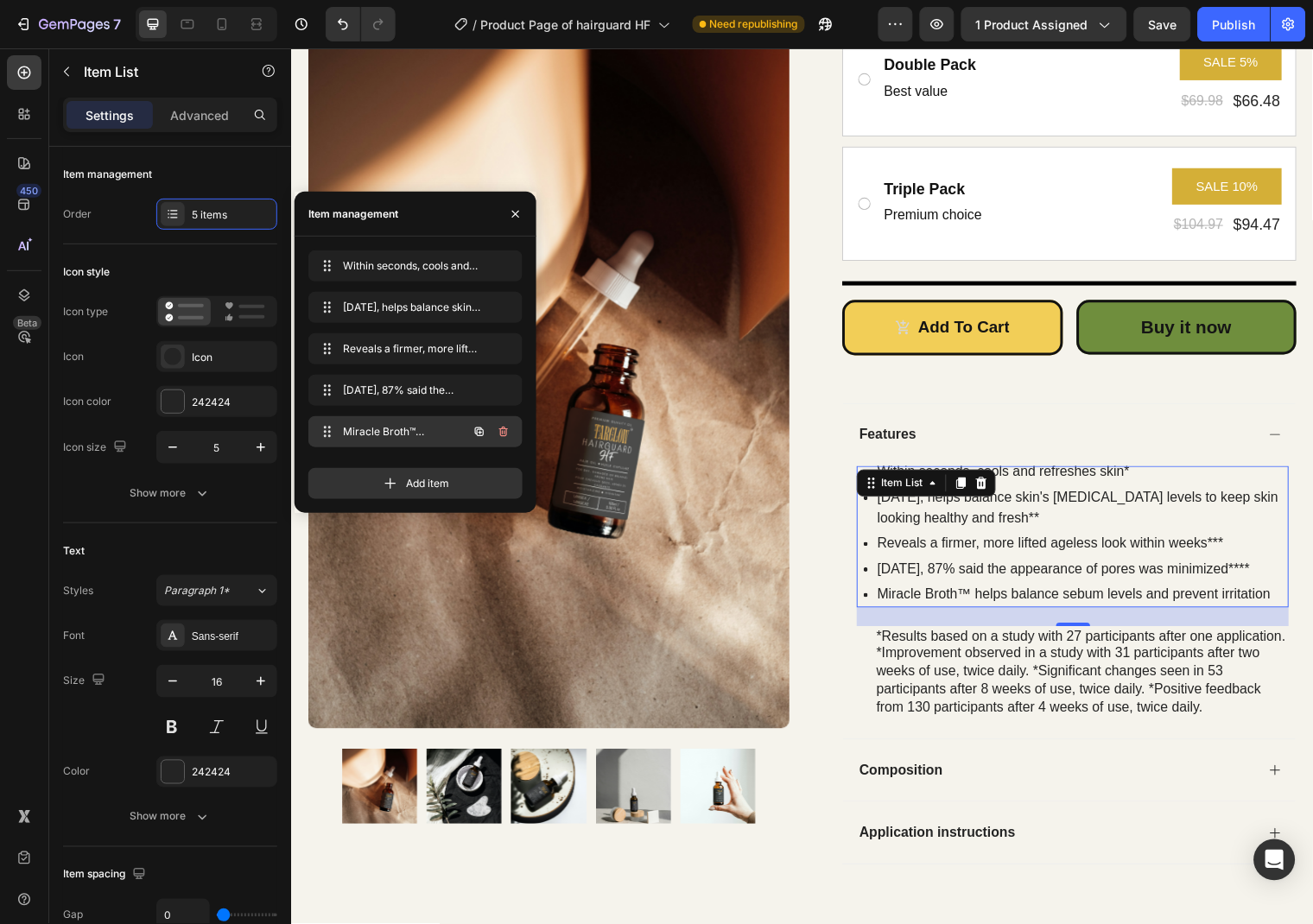
click at [501, 434] on icon "button" at bounding box center [503, 431] width 13 height 13
click at [501, 434] on div "Delete" at bounding box center [492, 432] width 32 height 15
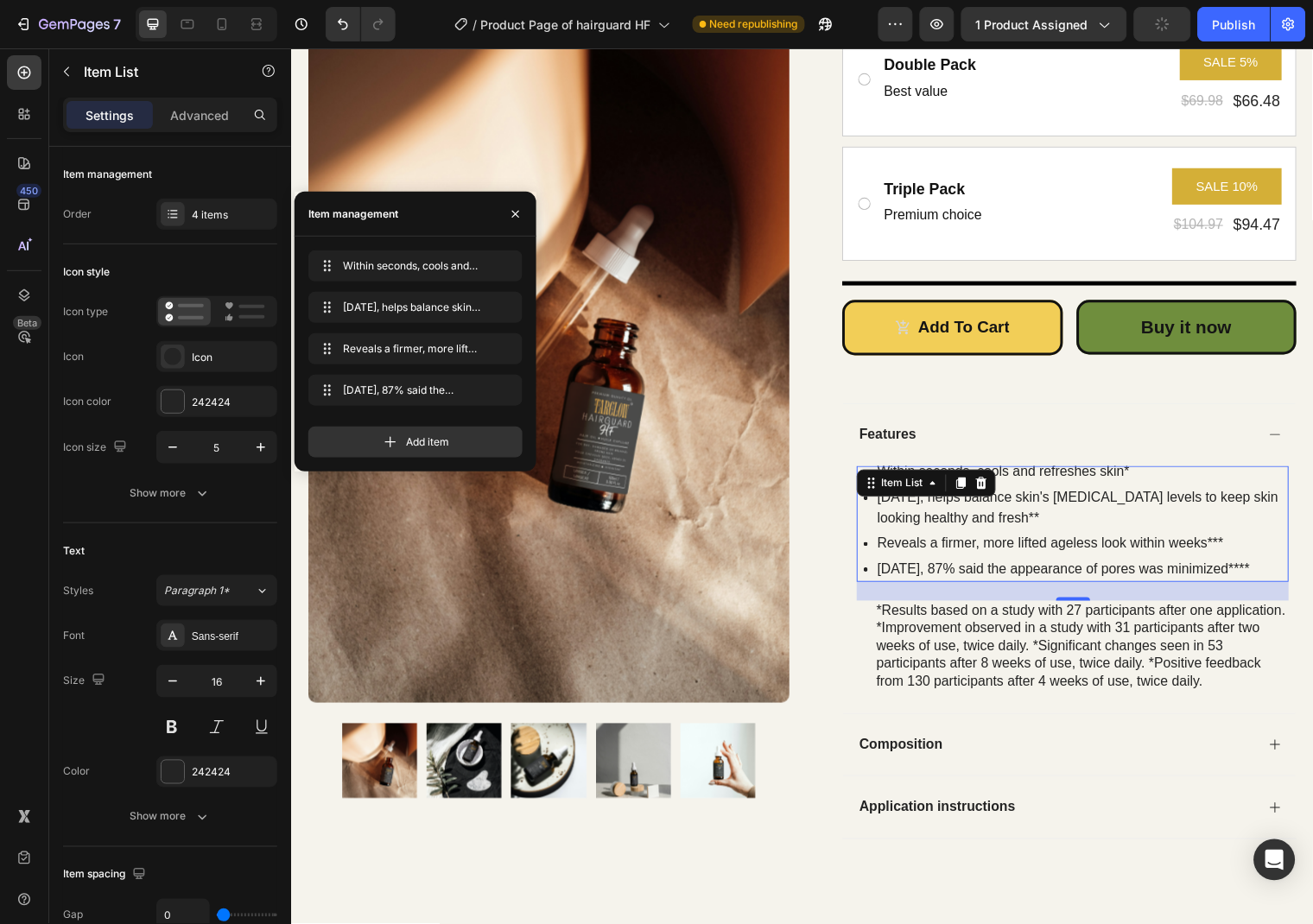
click at [1089, 478] on p "Within seconds, cools and refreshes skin*" at bounding box center [1092, 477] width 415 height 21
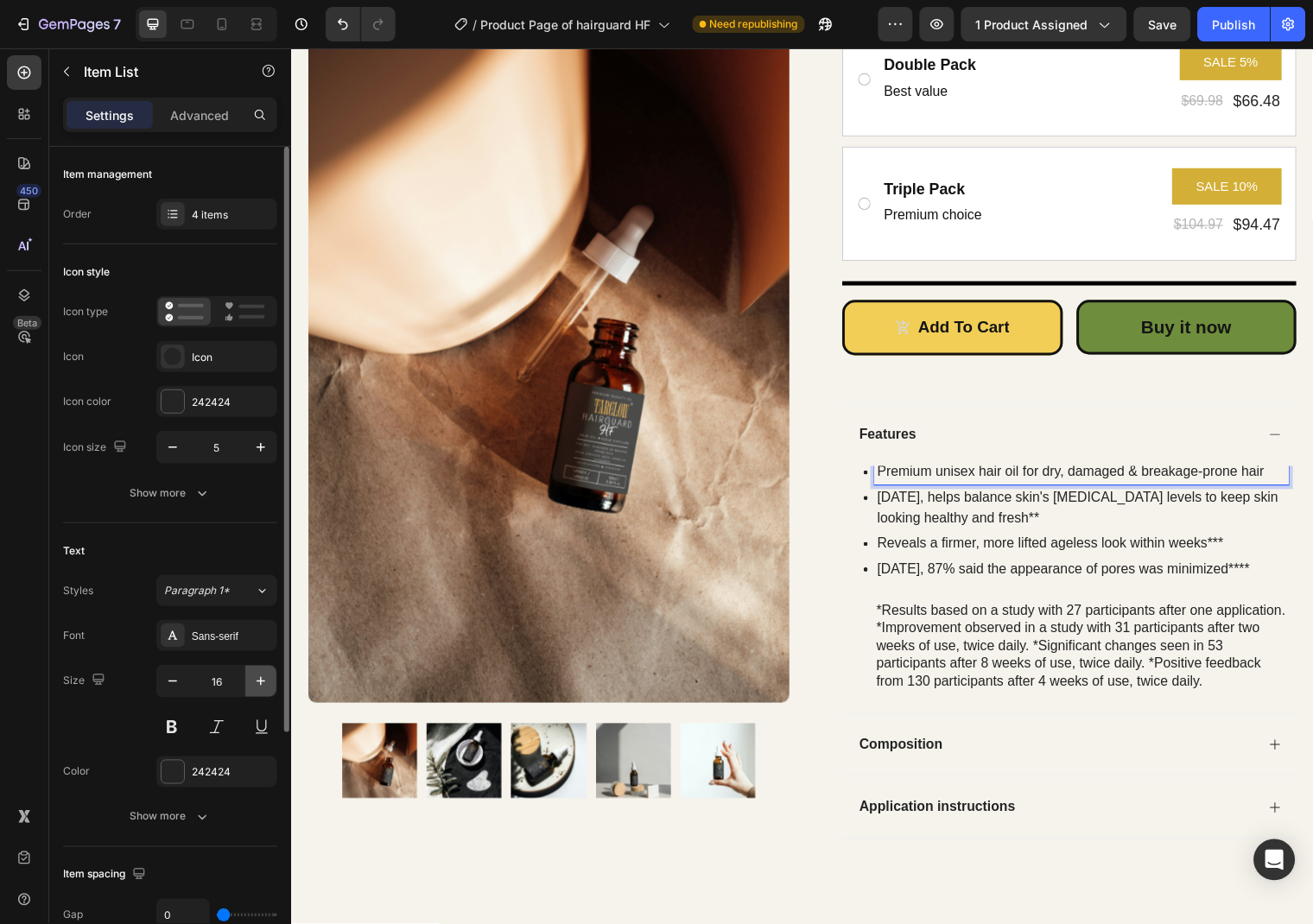
click at [252, 684] on icon "button" at bounding box center [260, 681] width 17 height 17
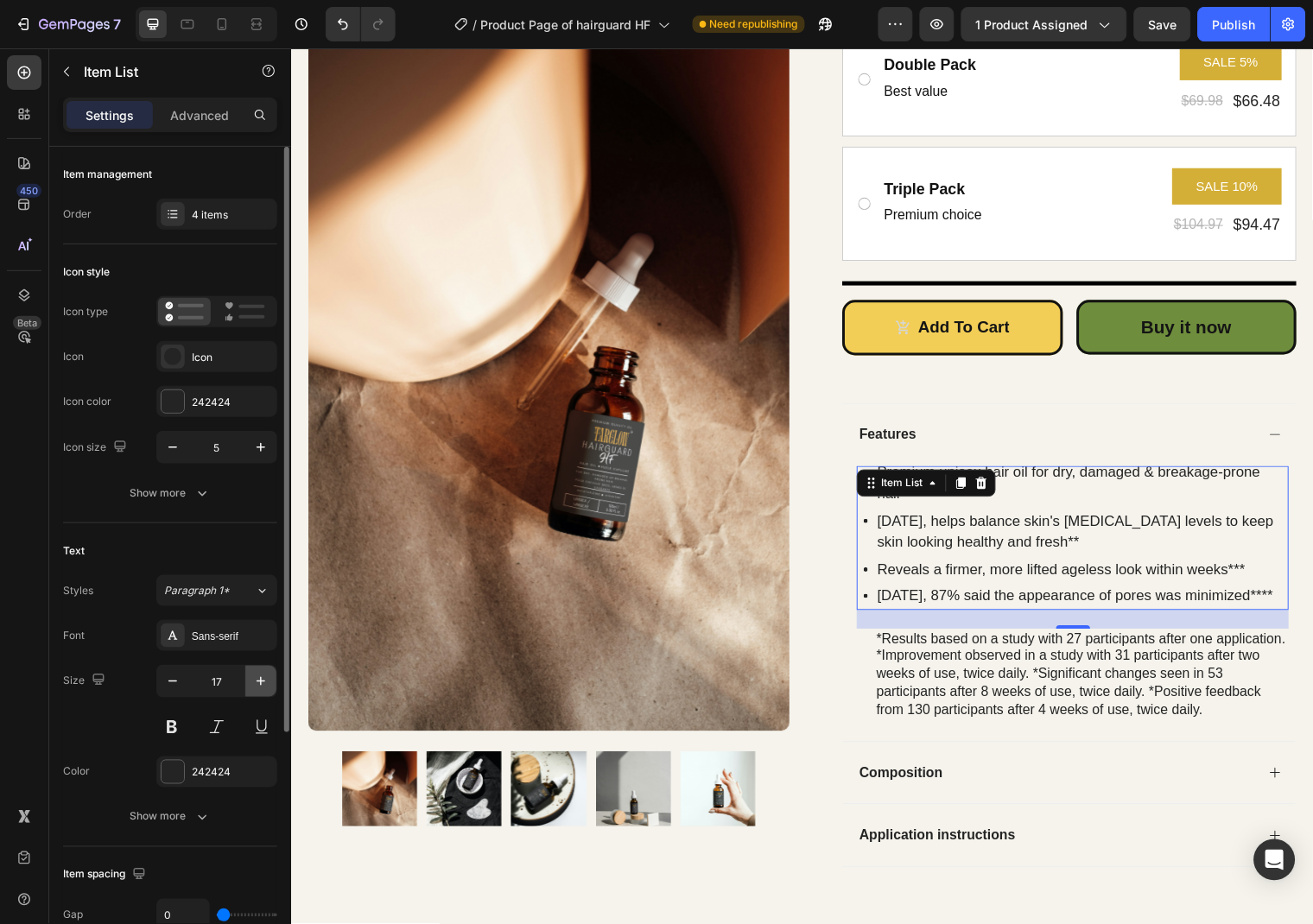
click at [252, 684] on icon "button" at bounding box center [260, 681] width 17 height 17
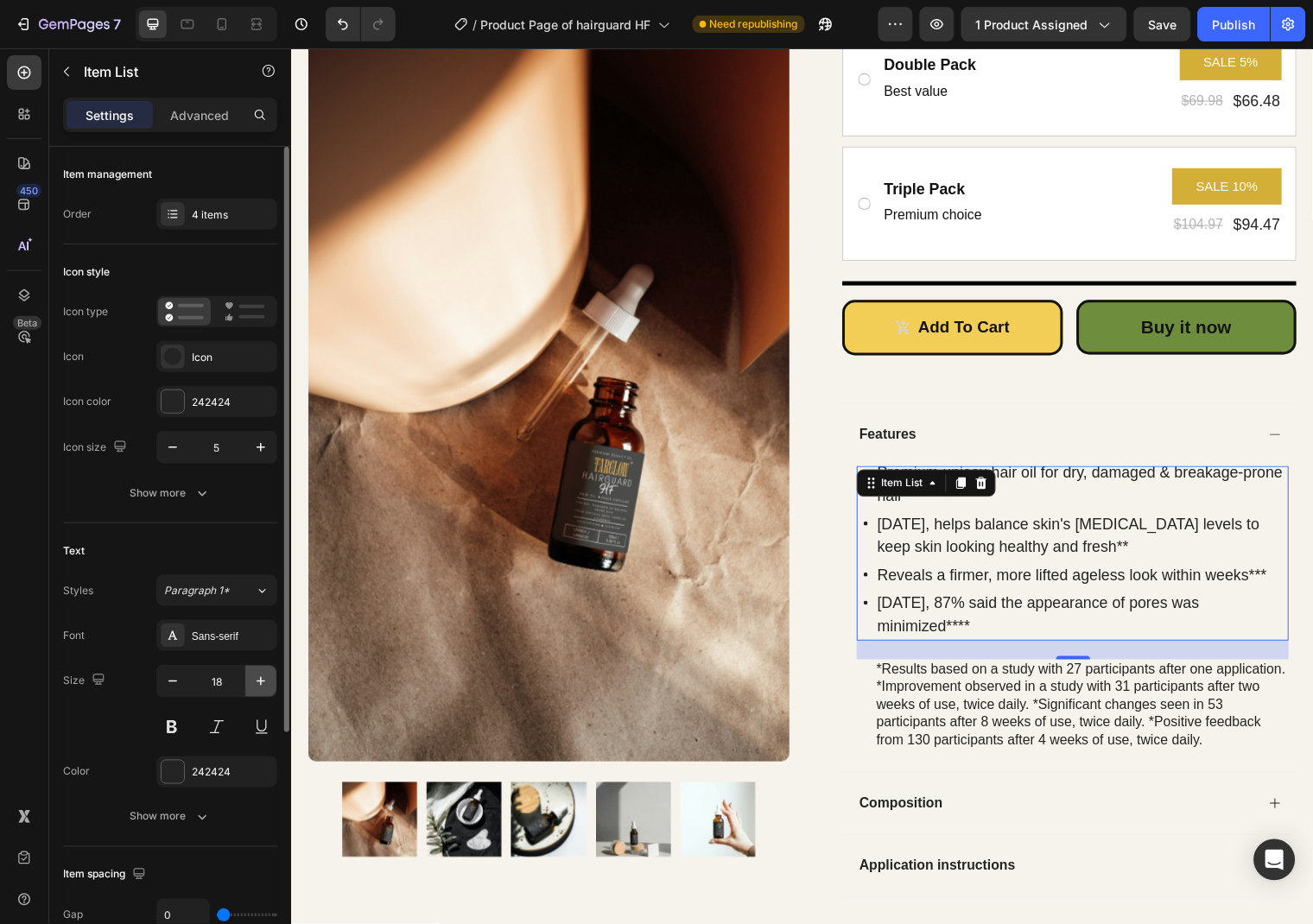
click at [252, 684] on icon "button" at bounding box center [260, 681] width 17 height 17
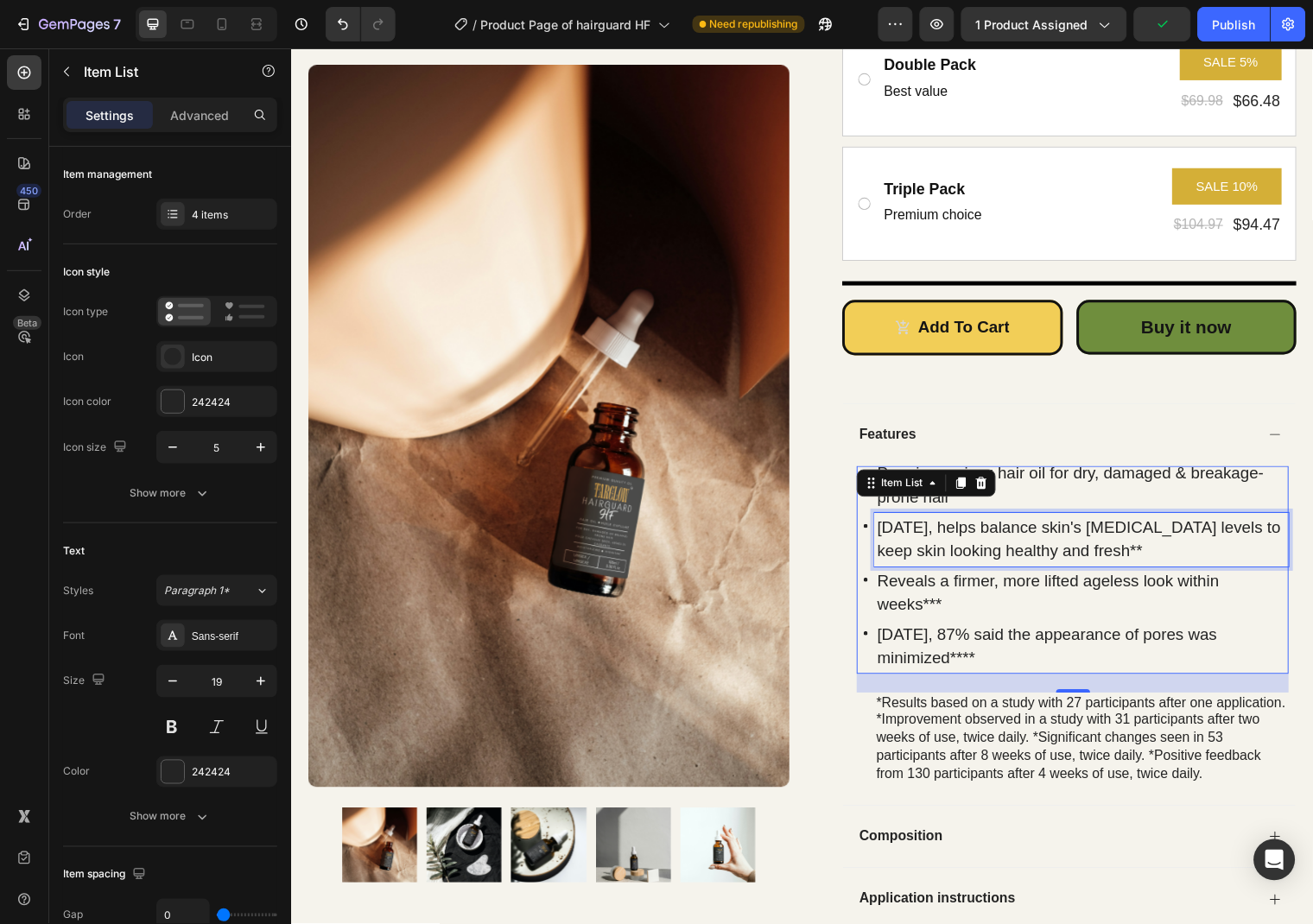
click at [1053, 540] on p "[DATE], helps balance skin's [MEDICAL_DATA] levels to keep skin looking healthy…" at bounding box center [1092, 546] width 415 height 49
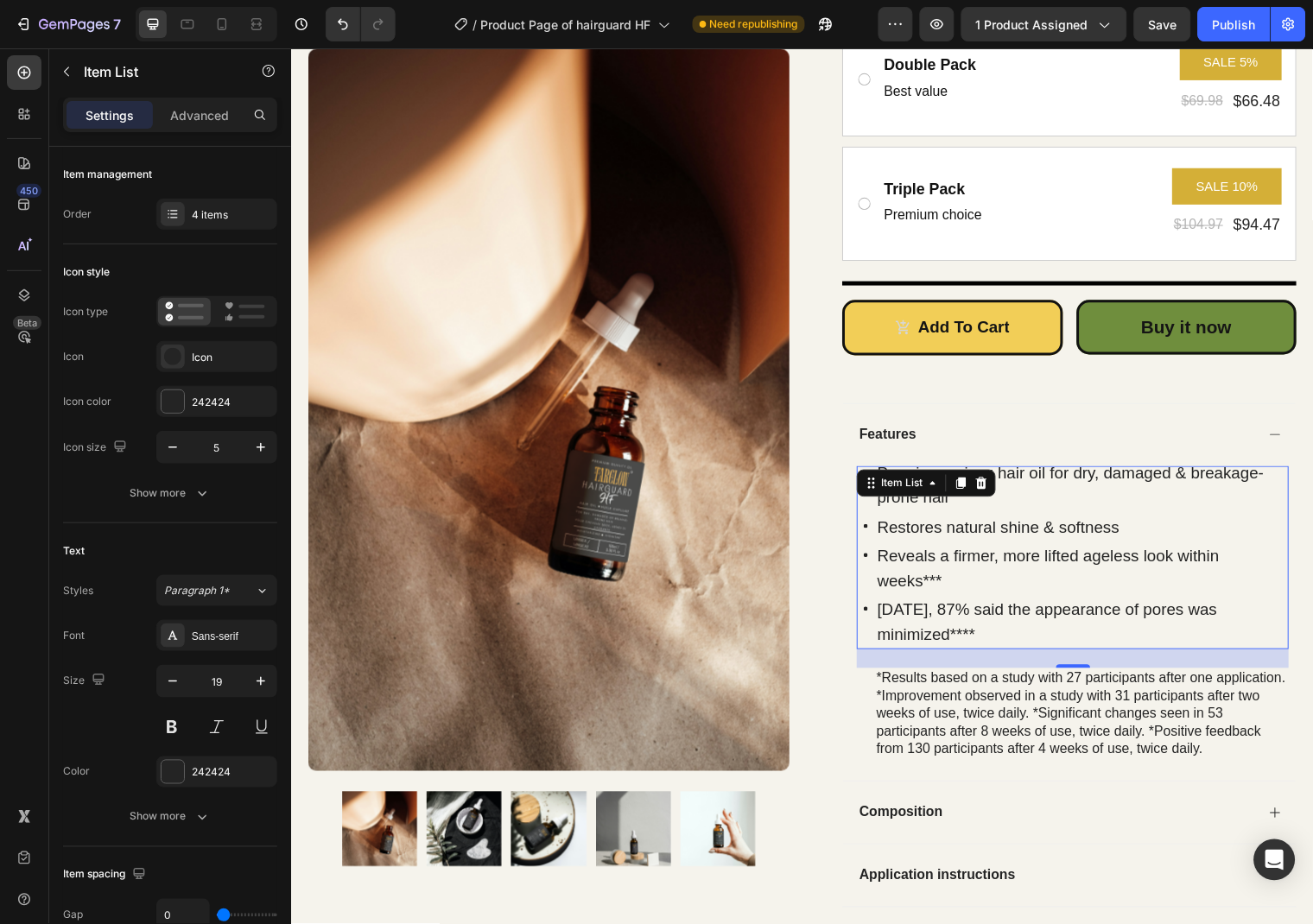
click at [942, 549] on div "Reveals a firmer, more lifted ageless look within weeks***" at bounding box center [1092, 575] width 420 height 54
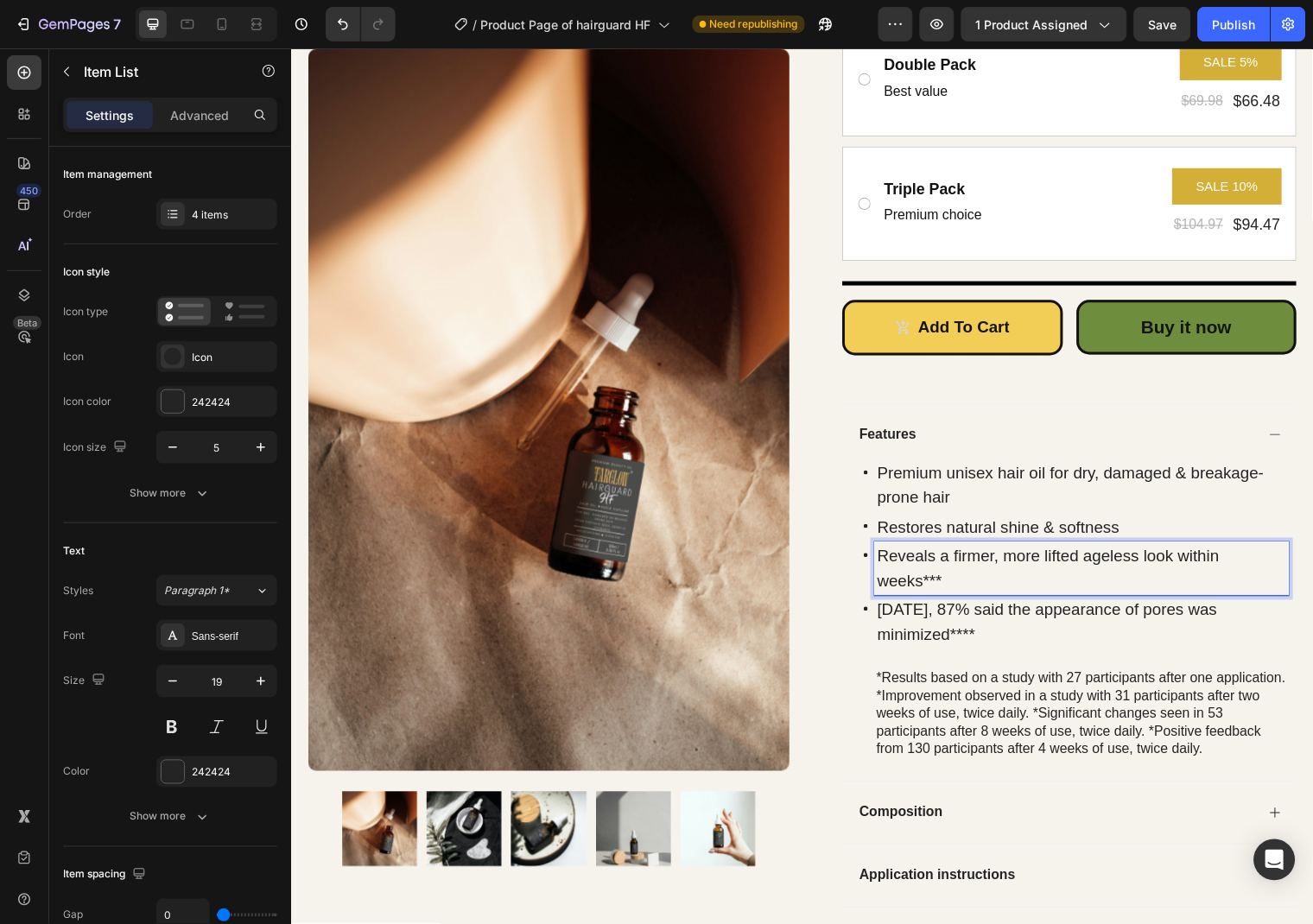
click at [939, 558] on p "Reveals a firmer, more lifted ageless look within weeks***" at bounding box center [1092, 575] width 415 height 49
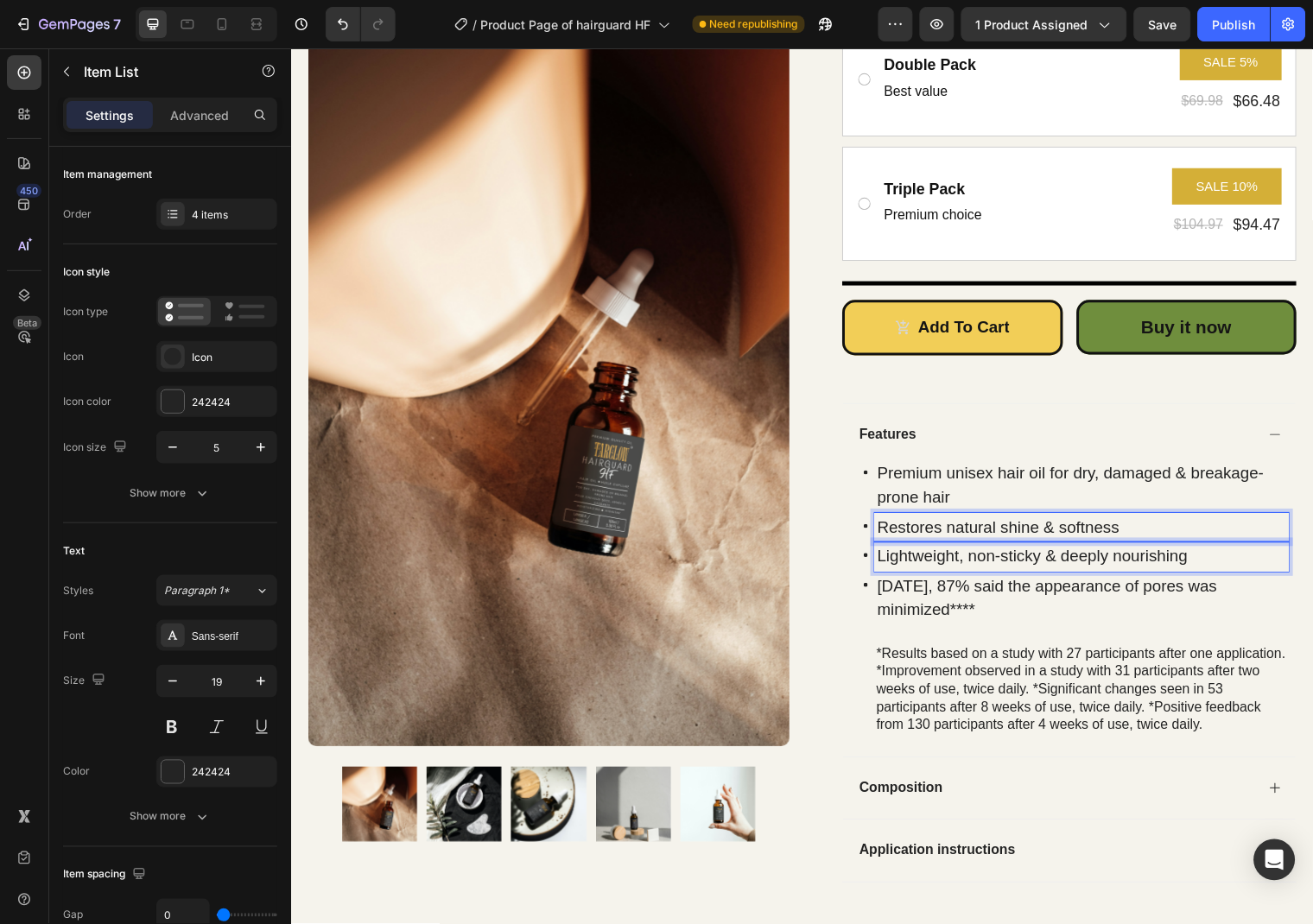
click at [1149, 527] on p "Restores natural shine & softness" at bounding box center [1092, 534] width 415 height 25
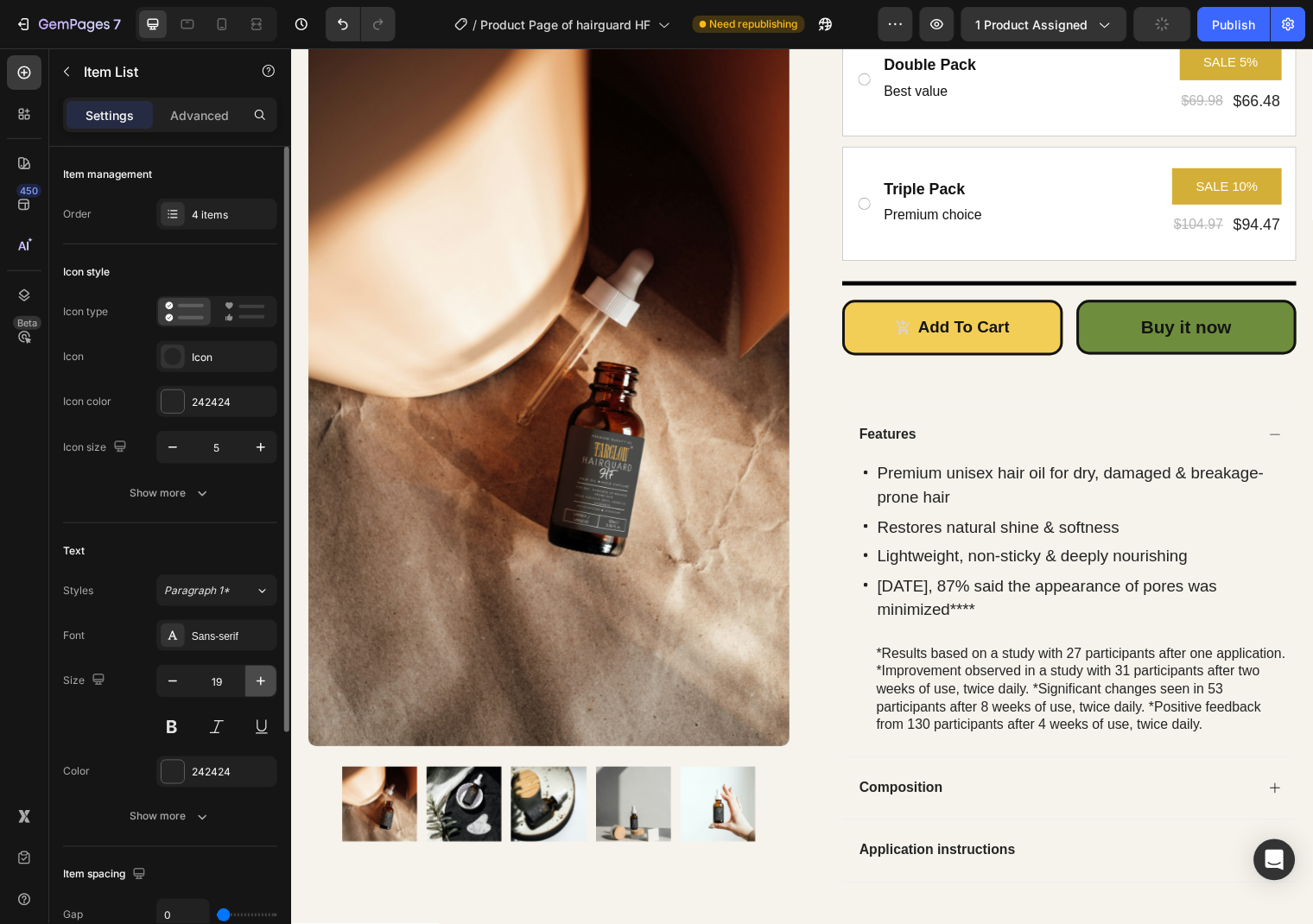
click at [250, 686] on button "button" at bounding box center [260, 681] width 31 height 31
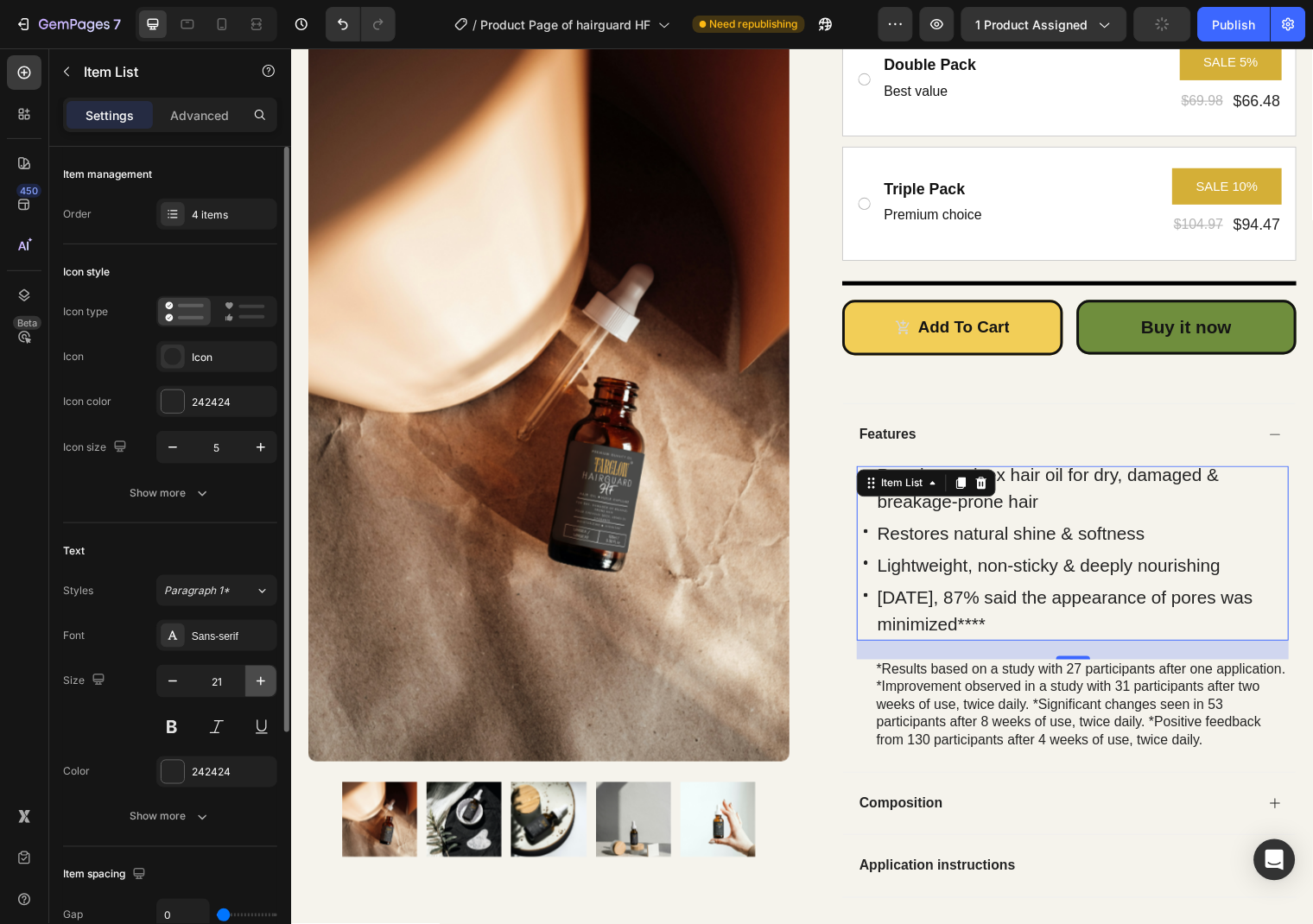
click at [250, 686] on button "button" at bounding box center [260, 681] width 31 height 31
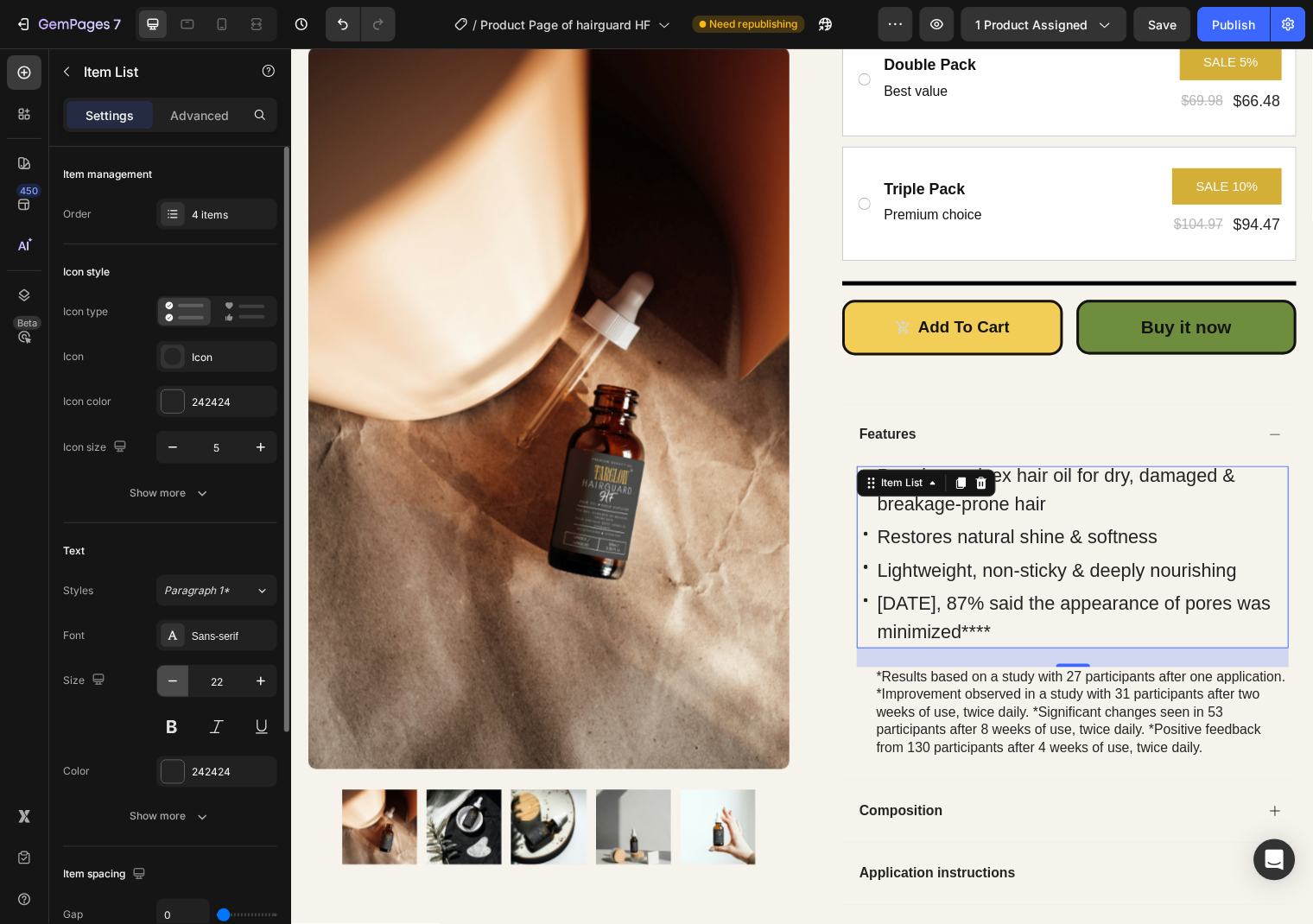
click at [178, 689] on icon "button" at bounding box center [172, 681] width 17 height 17
type input "21"
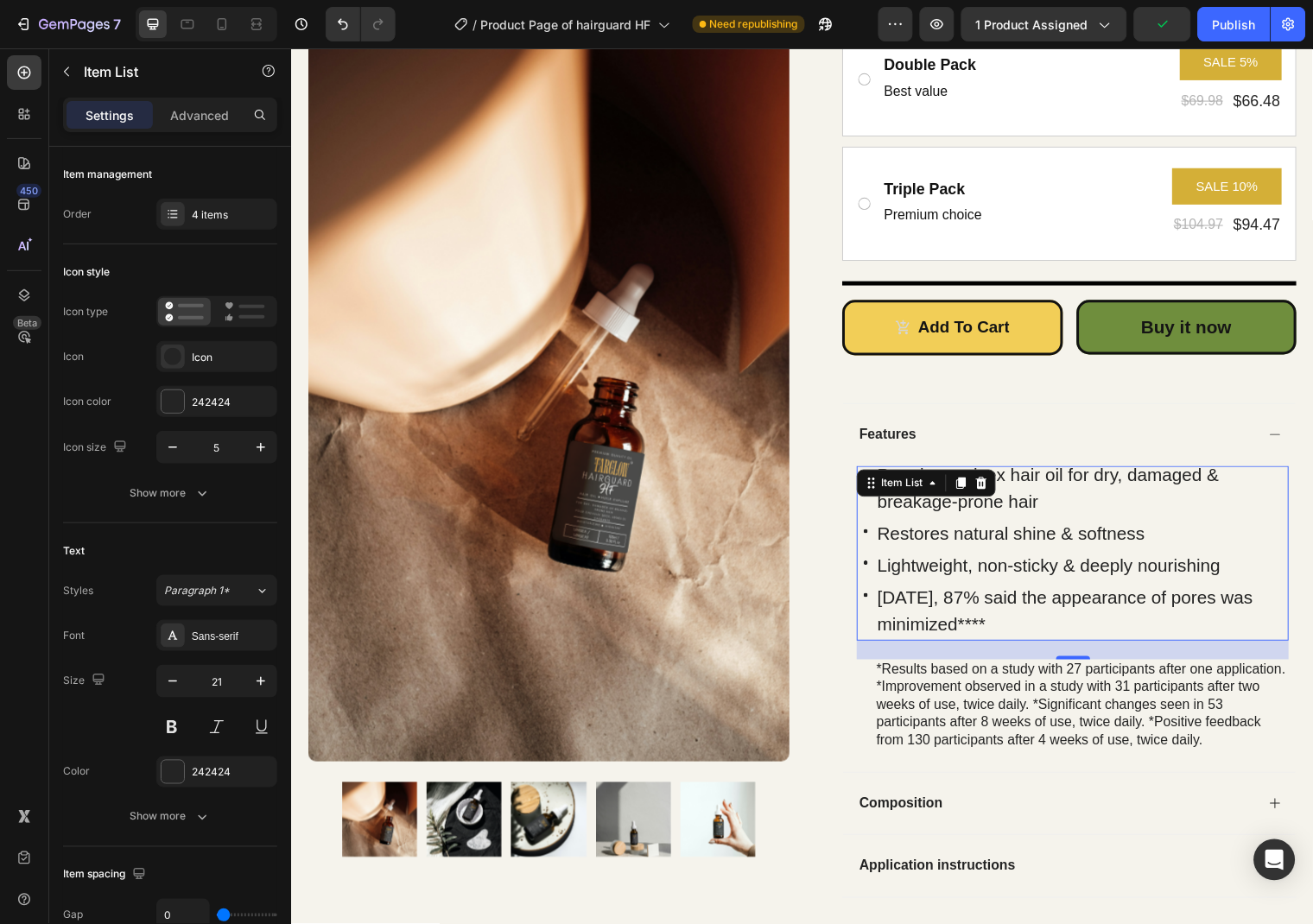
click at [964, 615] on p "[DATE], 87% said the appearance of pores was minimized****" at bounding box center [1092, 618] width 415 height 54
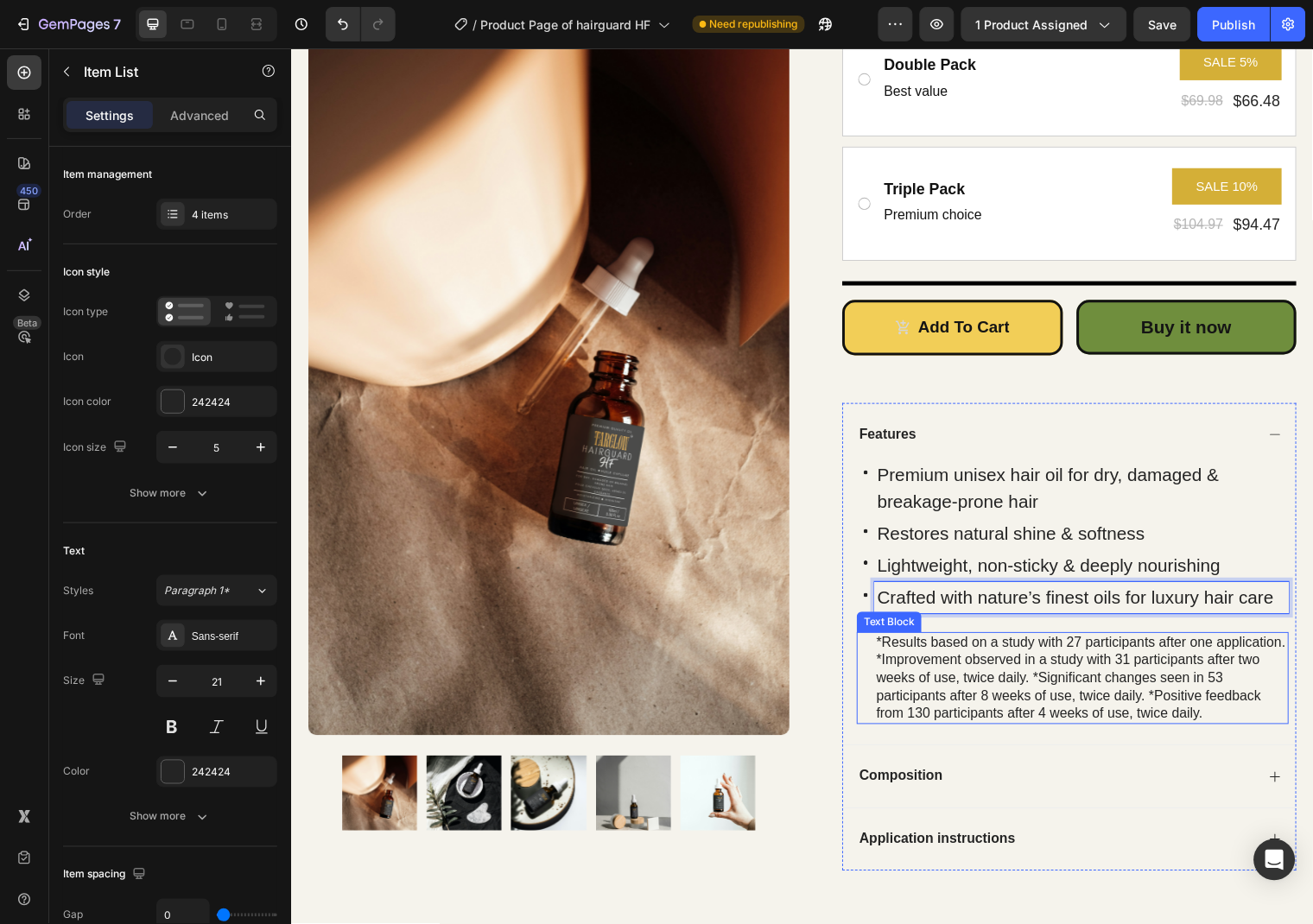
click at [1189, 678] on div "*Results based on a study with 27 participants after one application. *Improvem…" at bounding box center [1092, 687] width 420 height 94
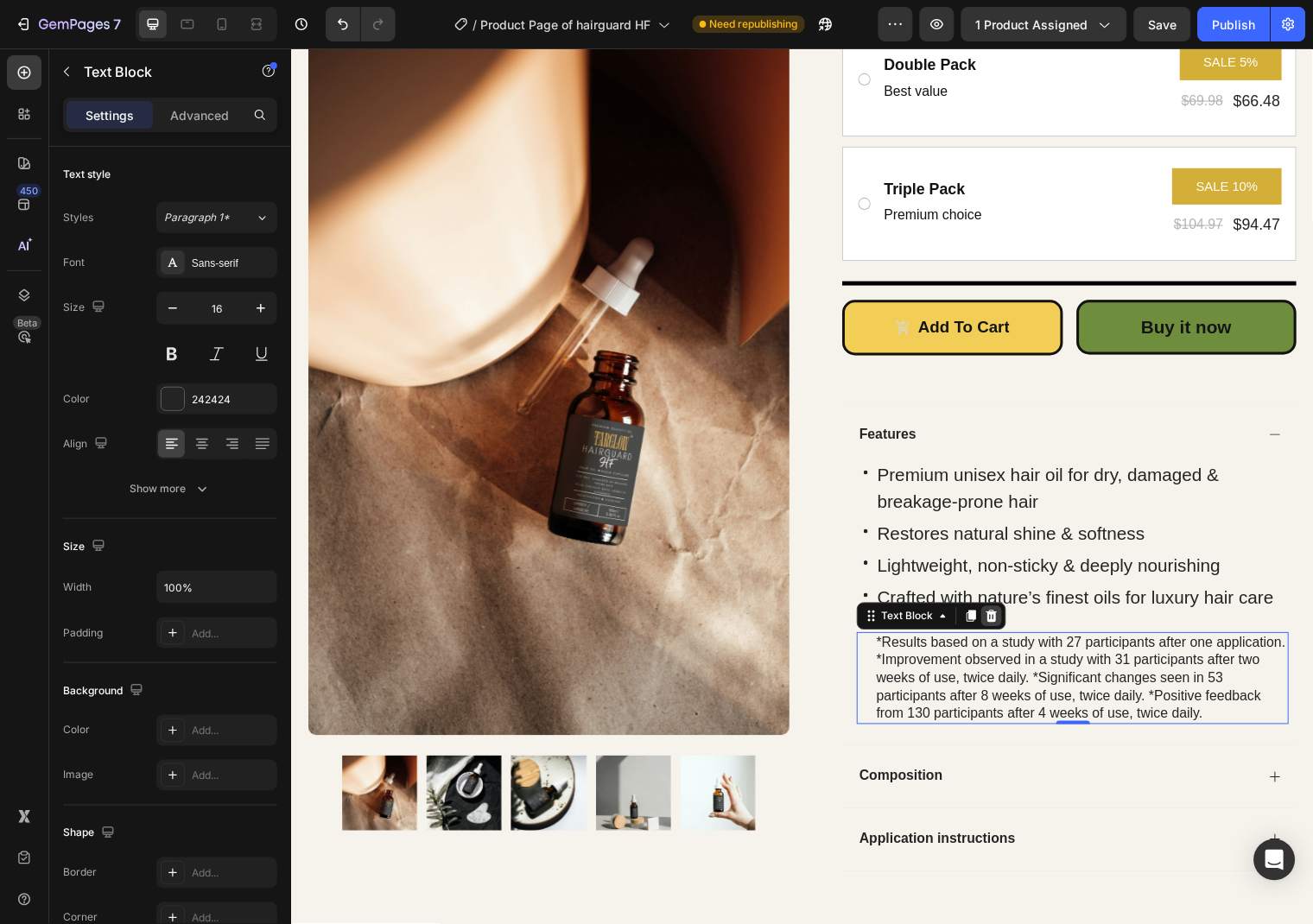
click at [998, 625] on icon at bounding box center [1000, 623] width 13 height 13
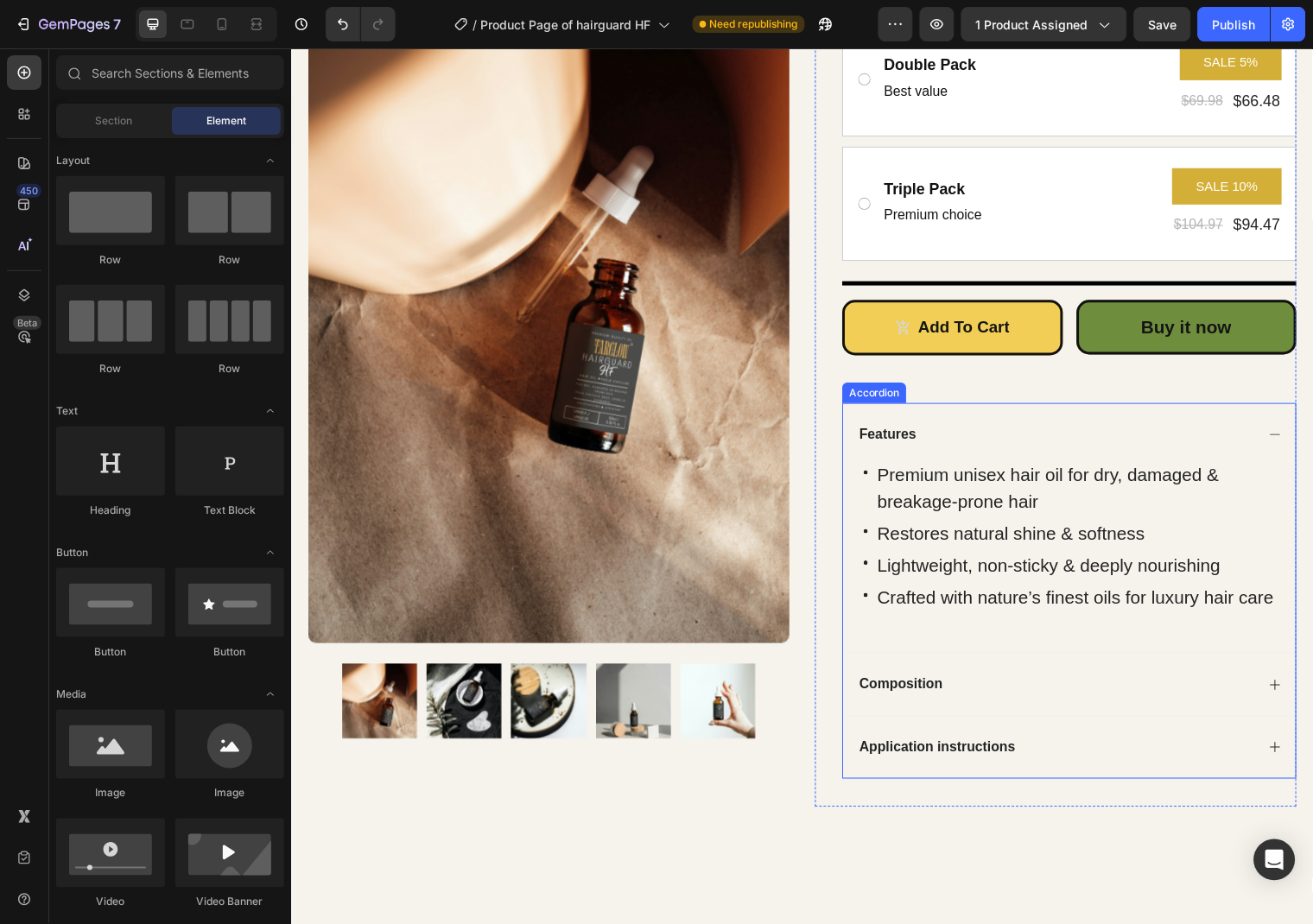
click at [1282, 690] on icon at bounding box center [1287, 693] width 13 height 13
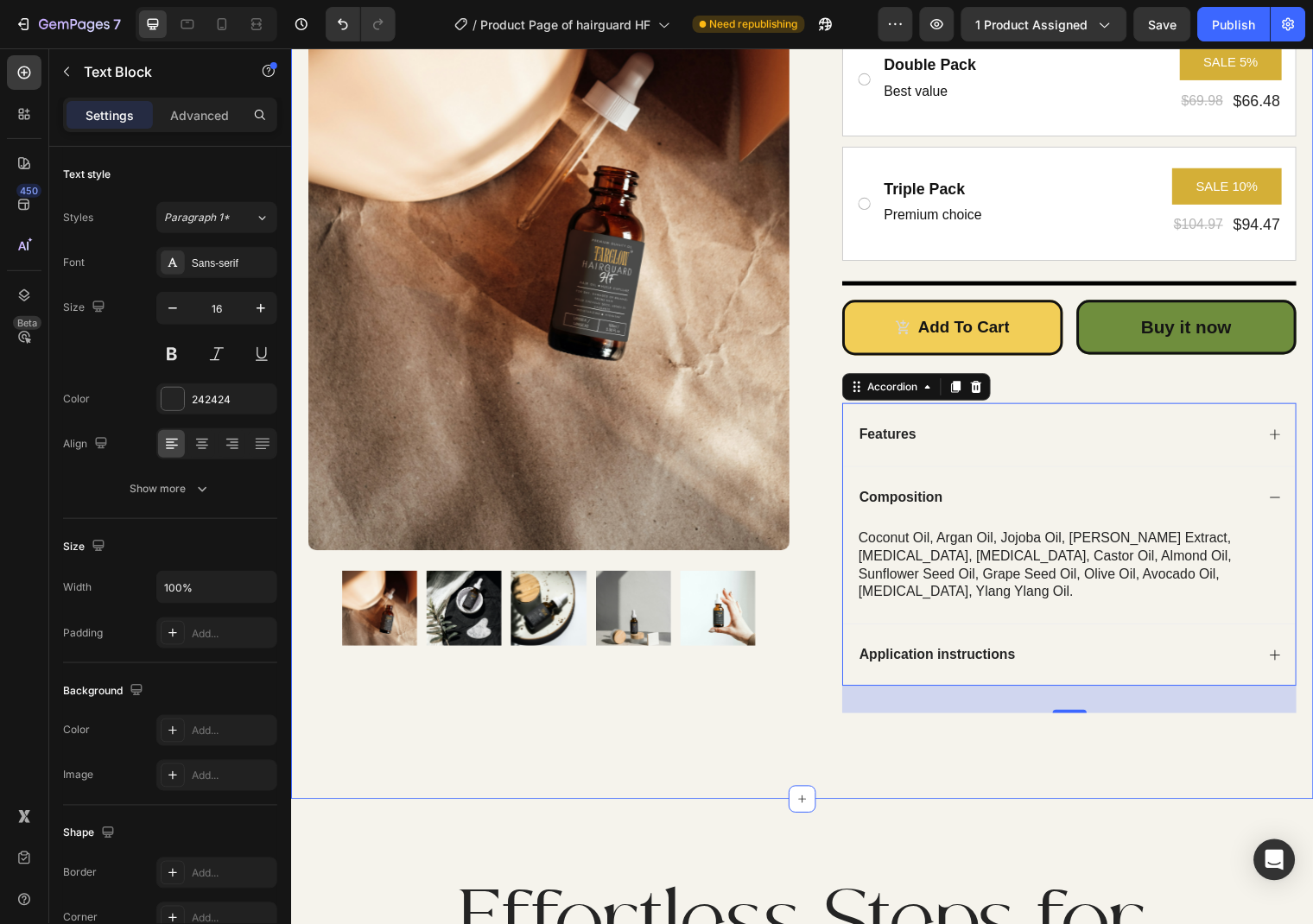
click at [1049, 565] on div "coconut oil, argan oil, jojoba oil, [PERSON_NAME] extract, [MEDICAL_DATA], [MED…" at bounding box center [1082, 572] width 438 height 75
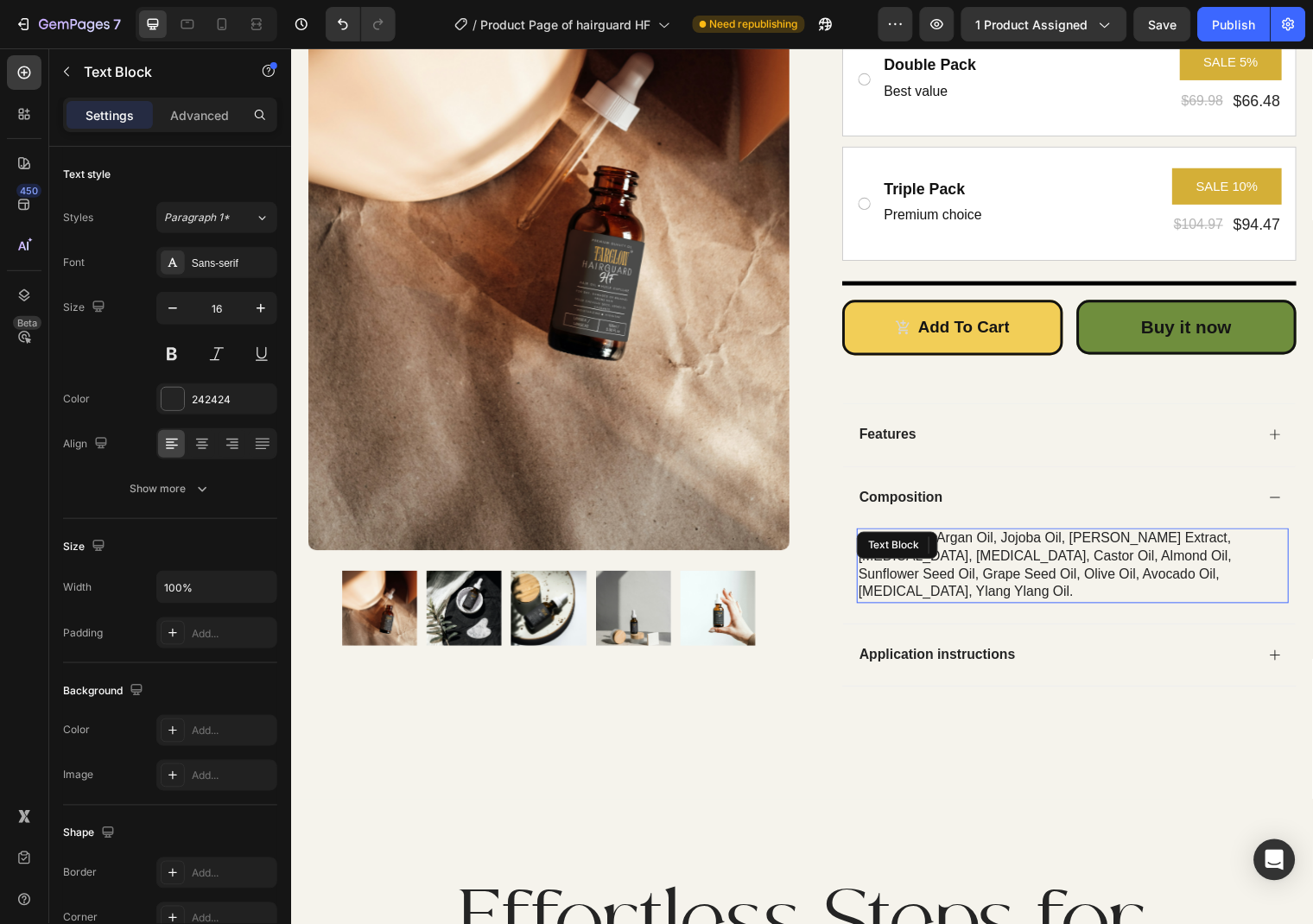
click at [1071, 561] on p "coconut oil, argan oil, jojoba oil, [PERSON_NAME] extract, [MEDICAL_DATA], [MED…" at bounding box center [1082, 572] width 434 height 71
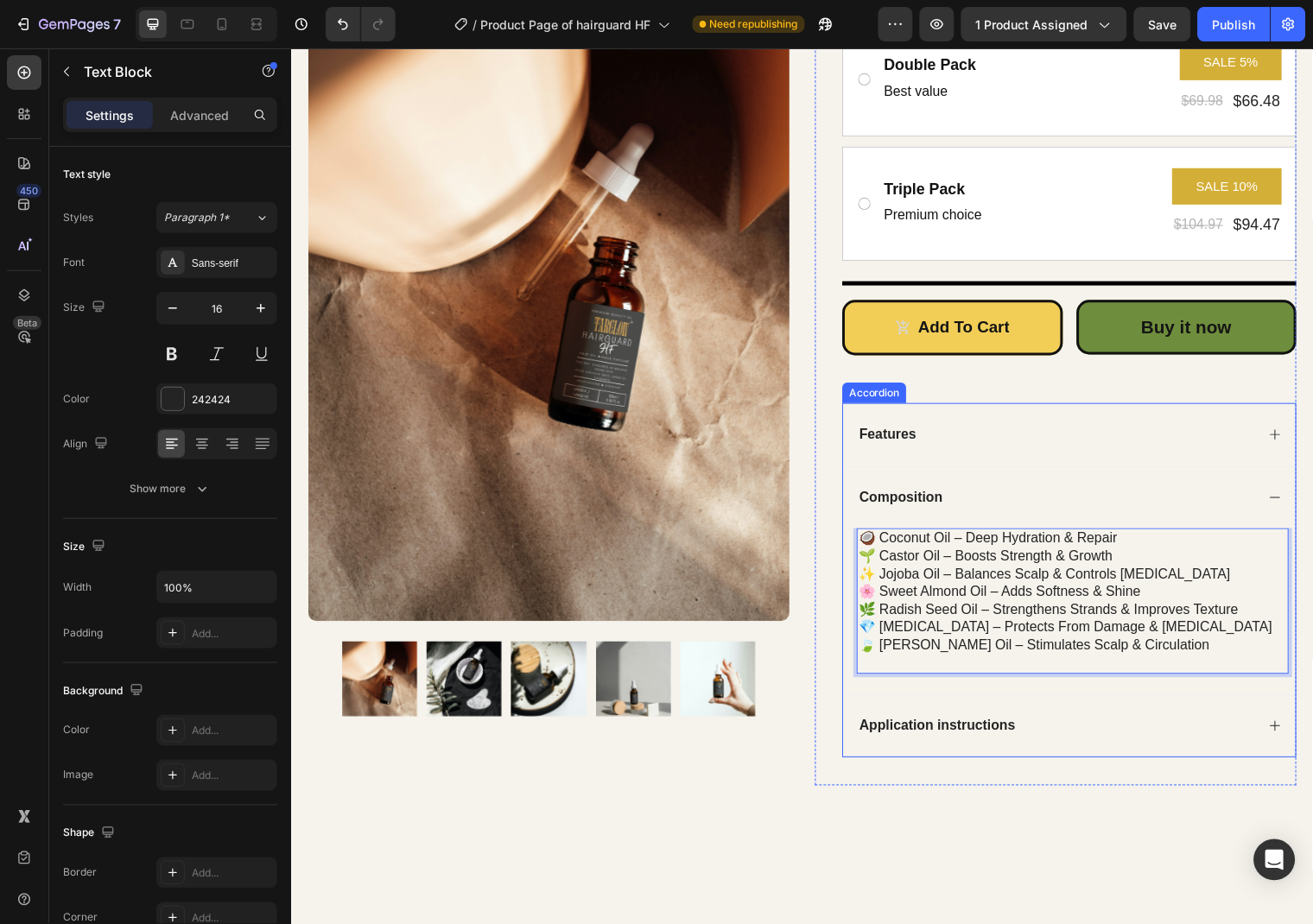
click at [1273, 506] on div "Composition" at bounding box center [1079, 504] width 458 height 64
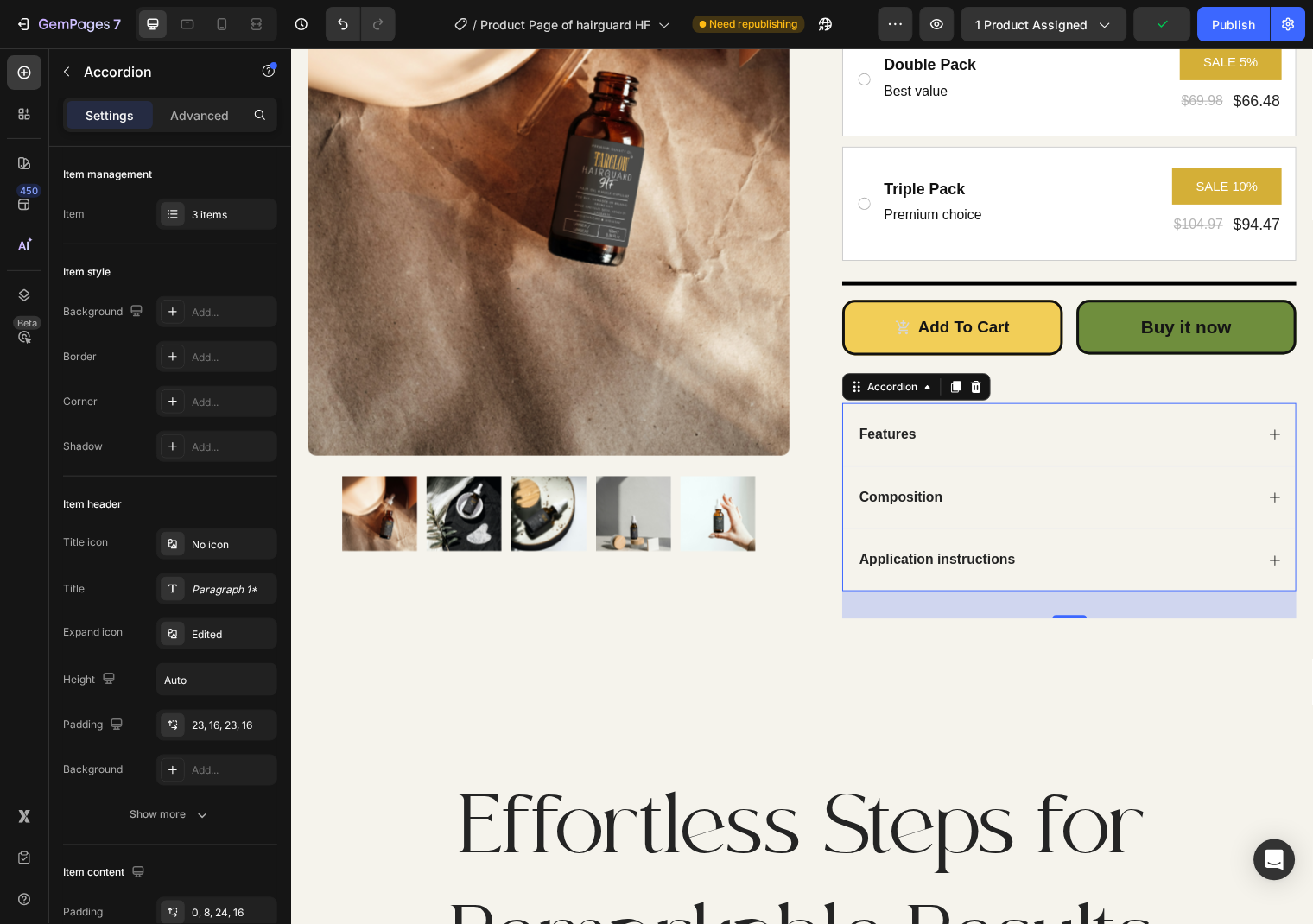
click at [1273, 569] on div "Application instructions" at bounding box center [1079, 566] width 458 height 64
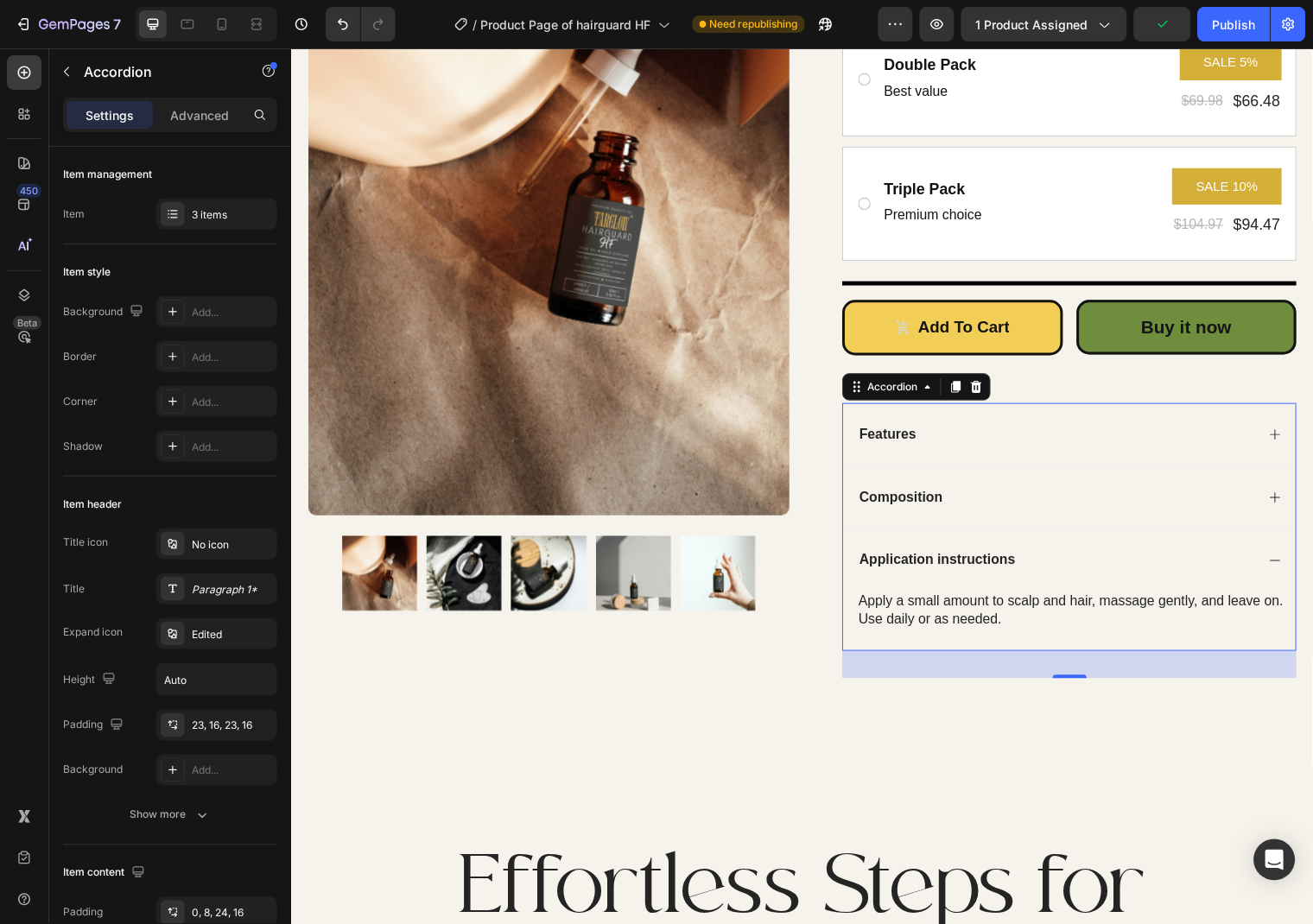
click at [1175, 595] on div "Application instructions" at bounding box center [1079, 566] width 458 height 64
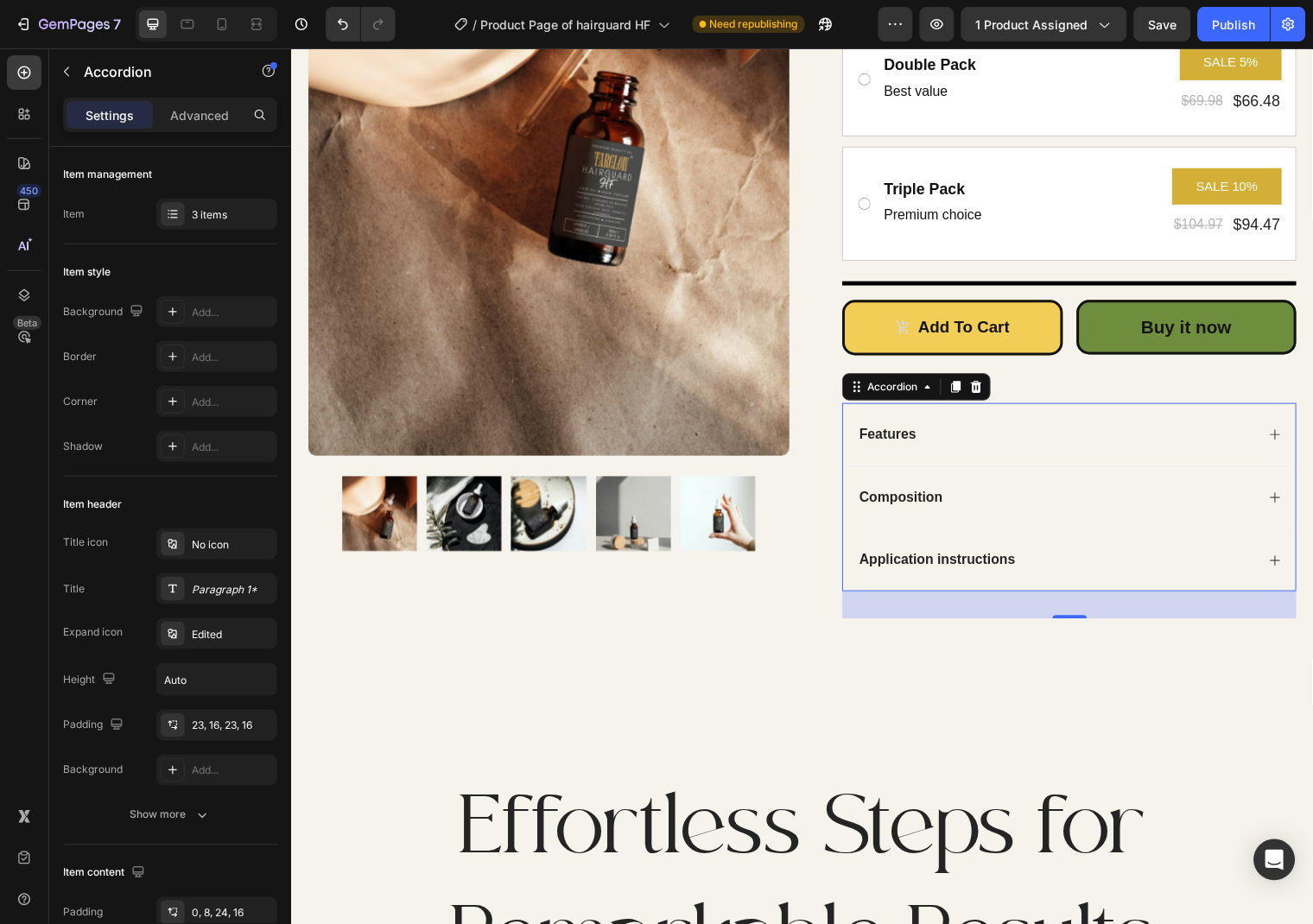
click at [1287, 569] on icon at bounding box center [1287, 567] width 13 height 13
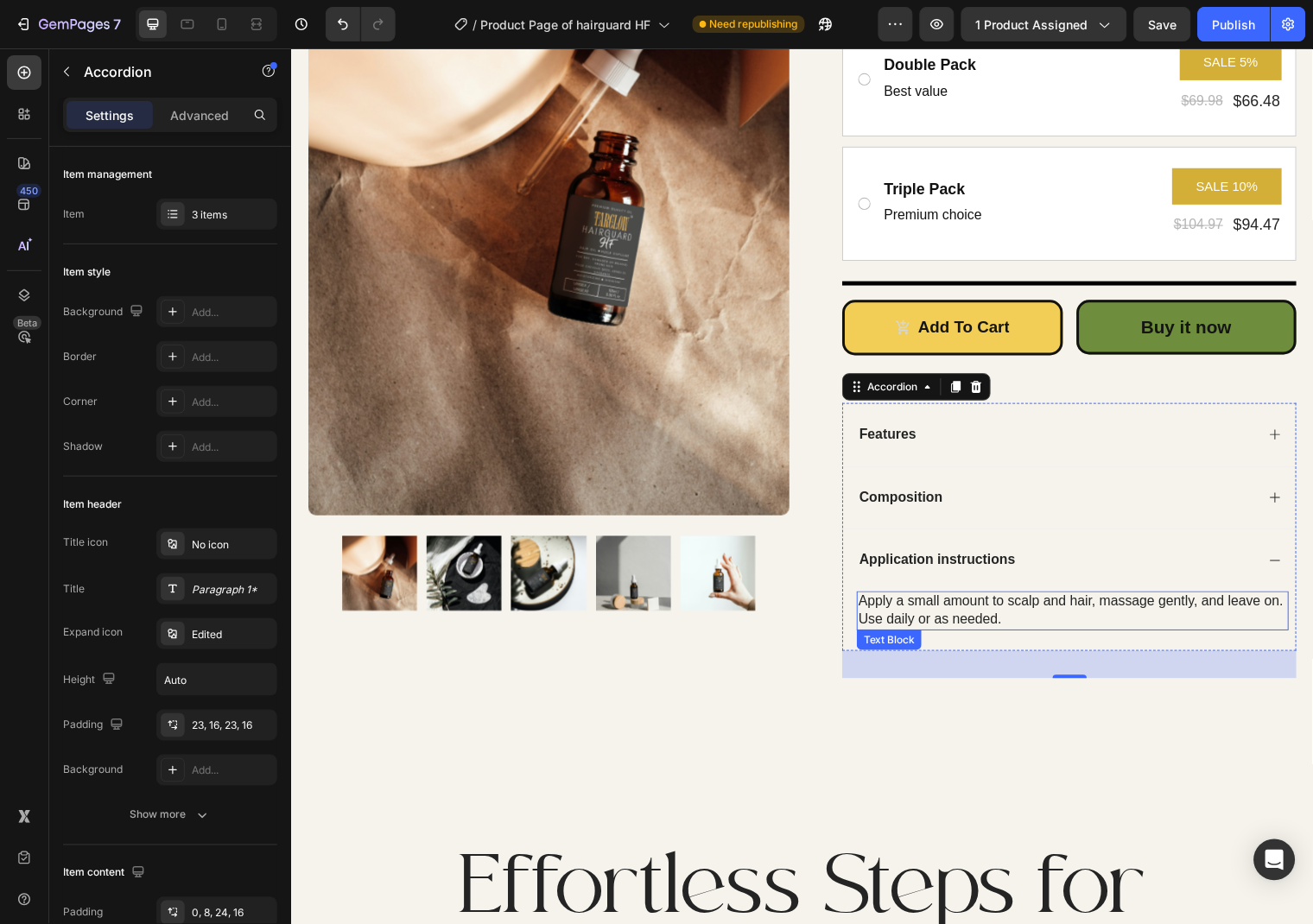
click at [1069, 609] on div "Apply a small amount to scalp and hair, massage gently, and leave on. Use daily…" at bounding box center [1082, 618] width 438 height 40
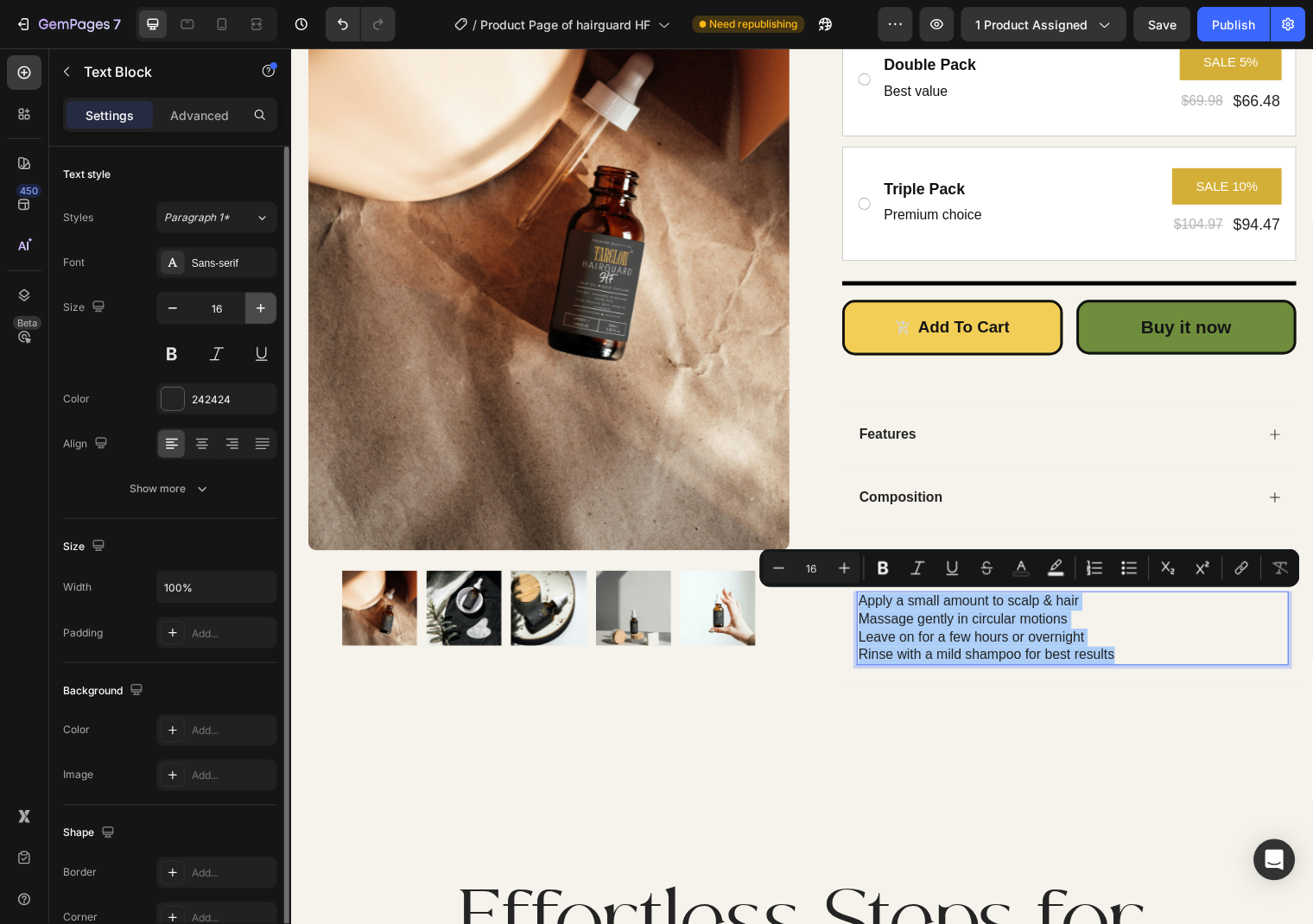
click at [263, 303] on icon "button" at bounding box center [260, 308] width 17 height 17
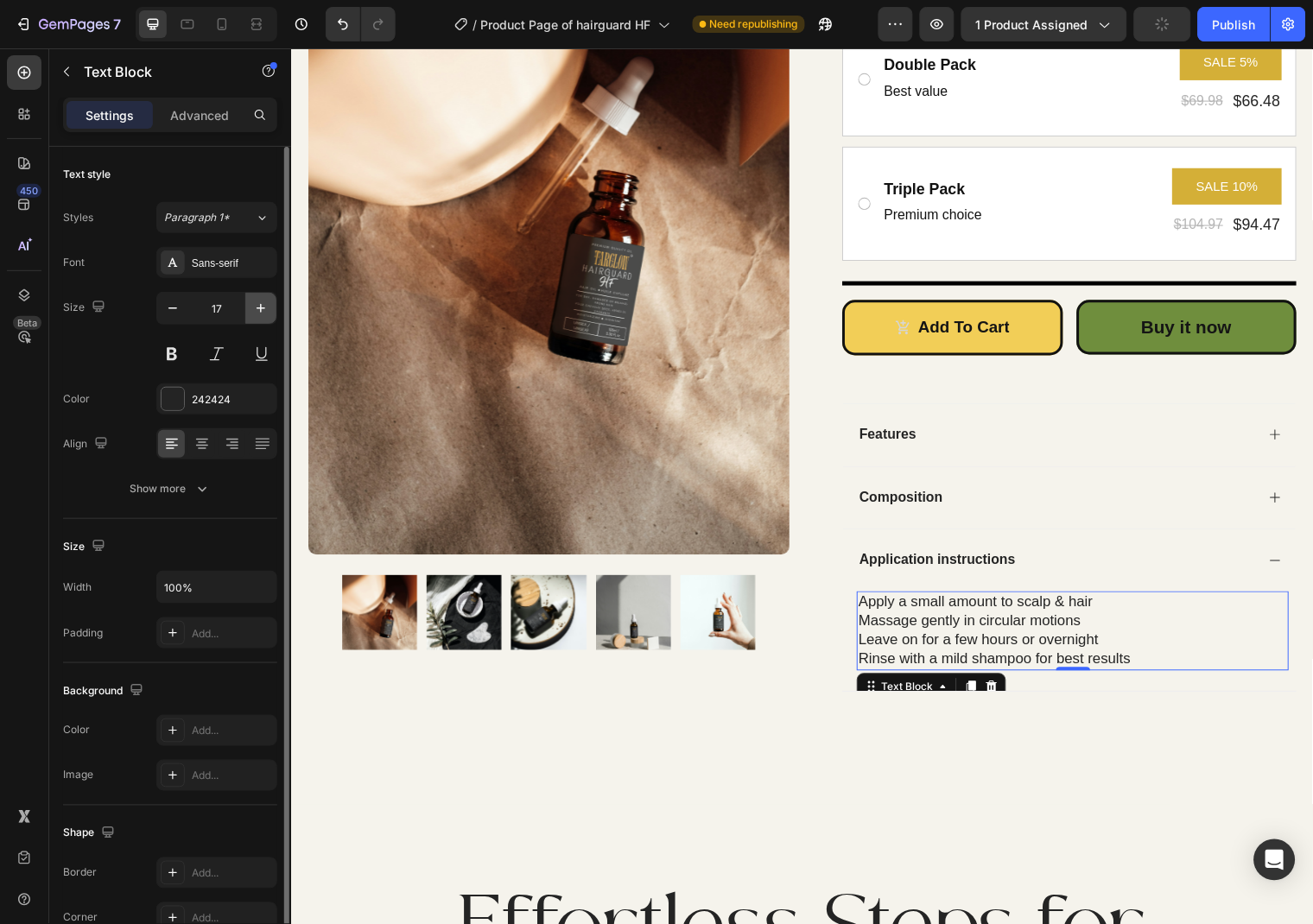
click at [263, 303] on icon "button" at bounding box center [260, 308] width 17 height 17
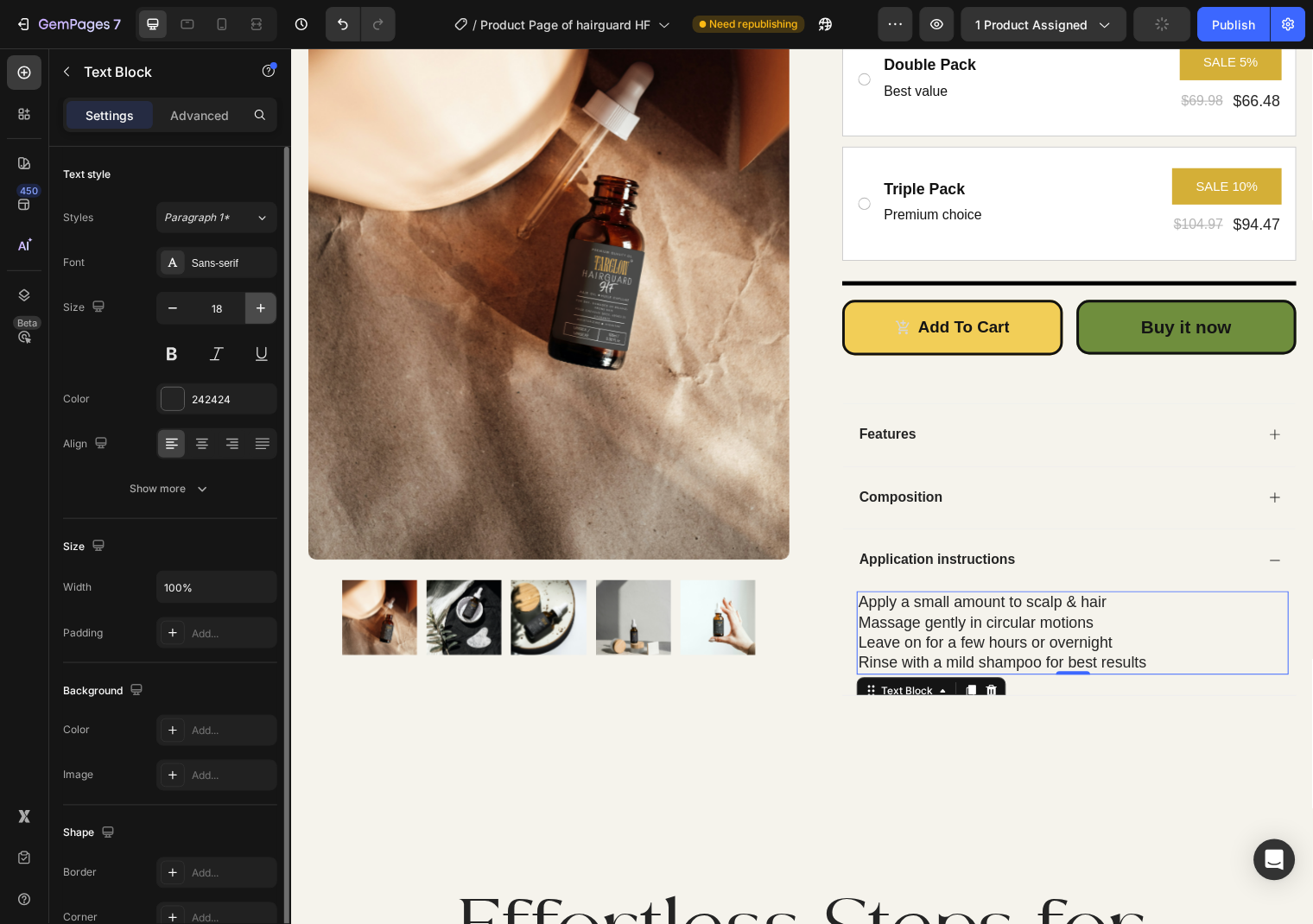
click at [263, 303] on icon "button" at bounding box center [260, 308] width 17 height 17
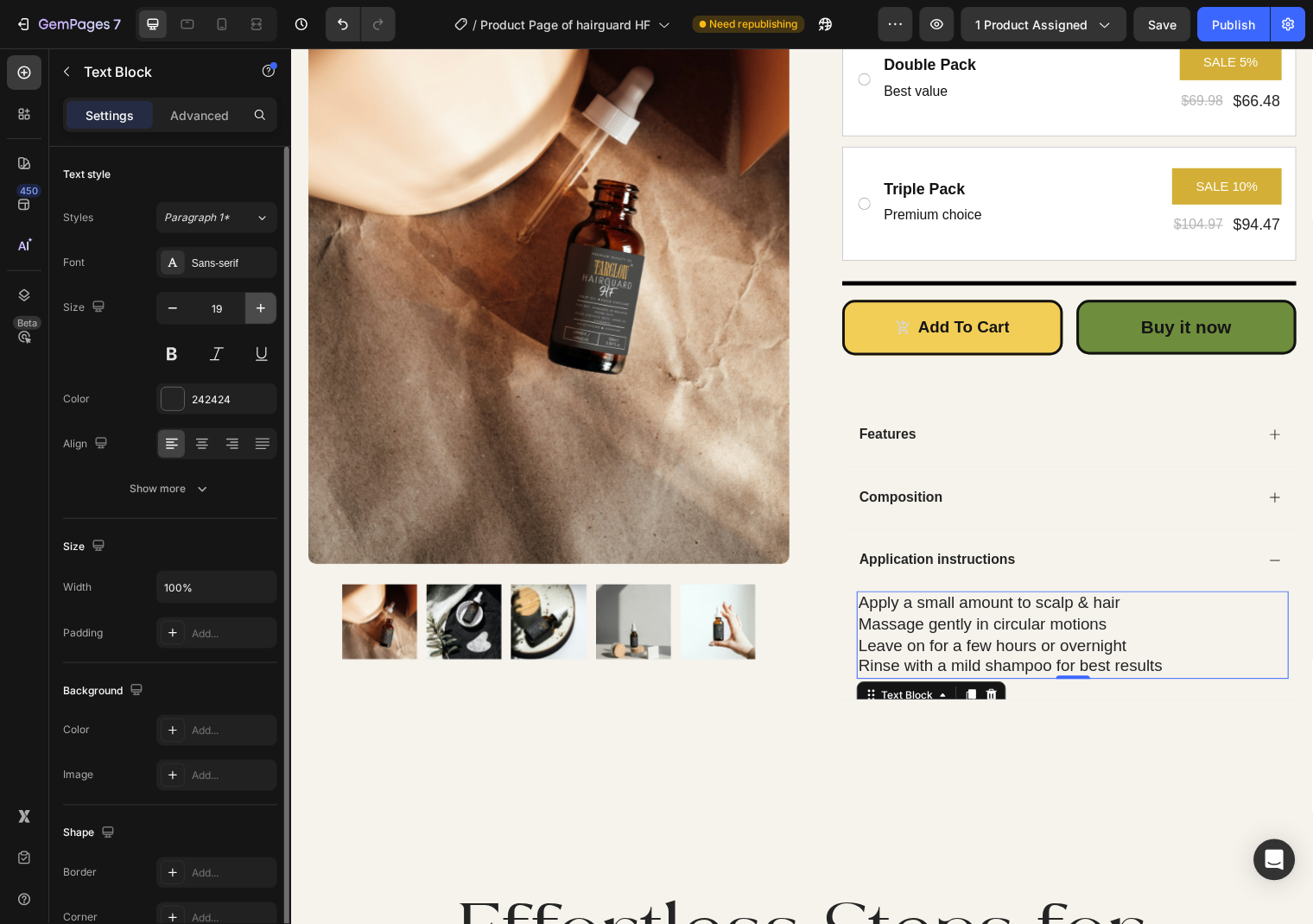
click at [263, 303] on icon "button" at bounding box center [260, 308] width 17 height 17
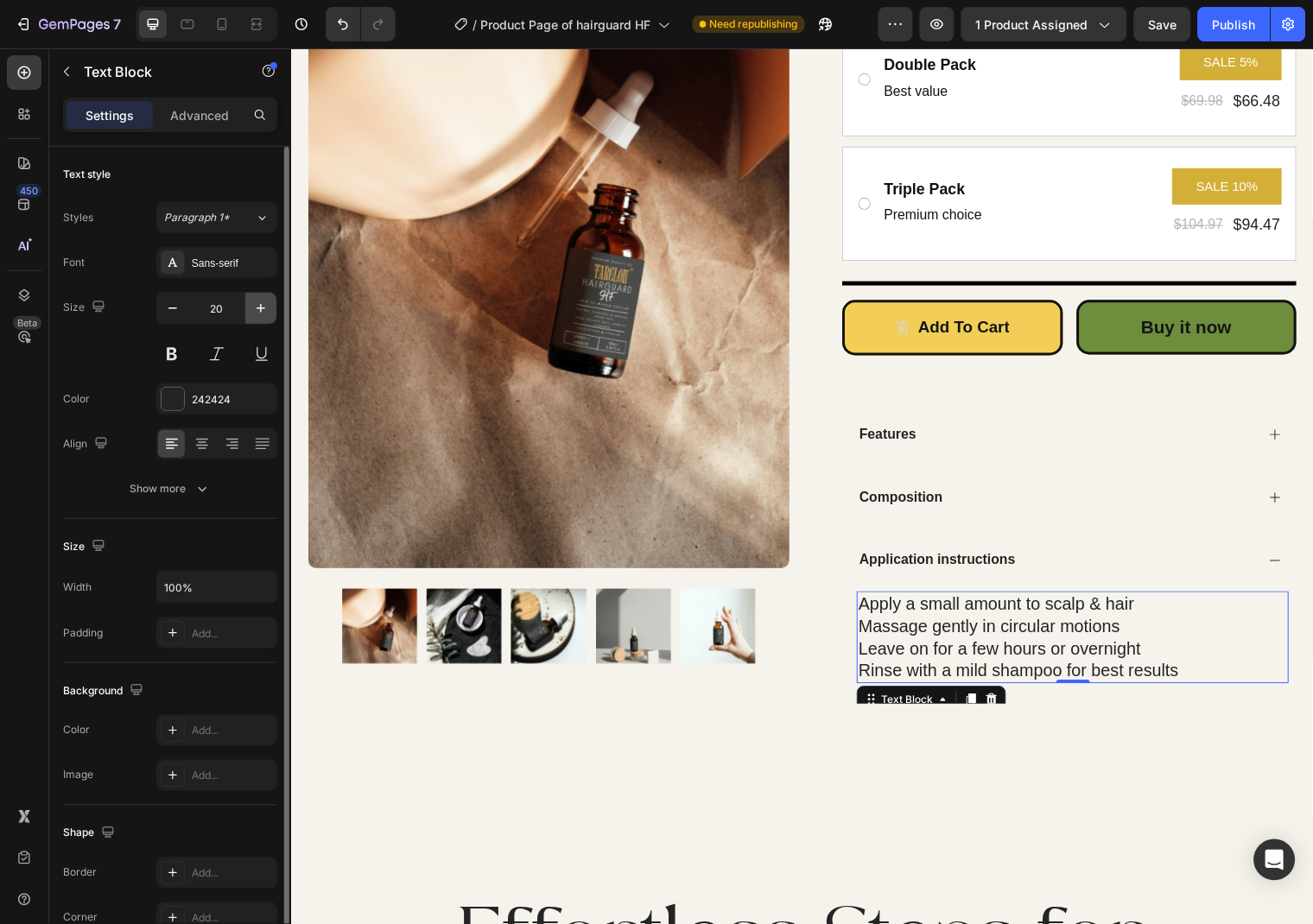
click at [263, 303] on icon "button" at bounding box center [260, 308] width 17 height 17
type input "21"
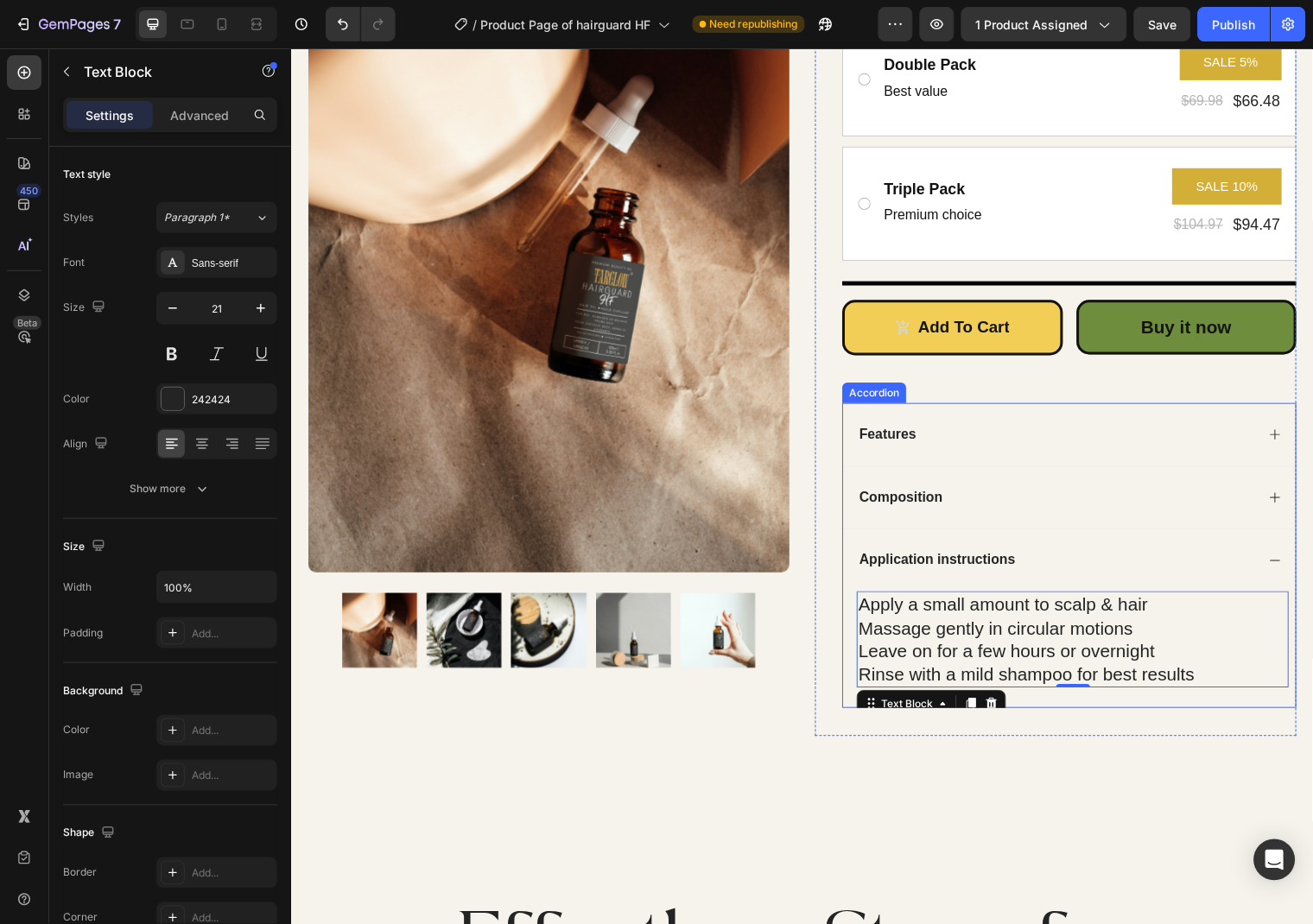
click at [1289, 568] on icon at bounding box center [1287, 567] width 13 height 13
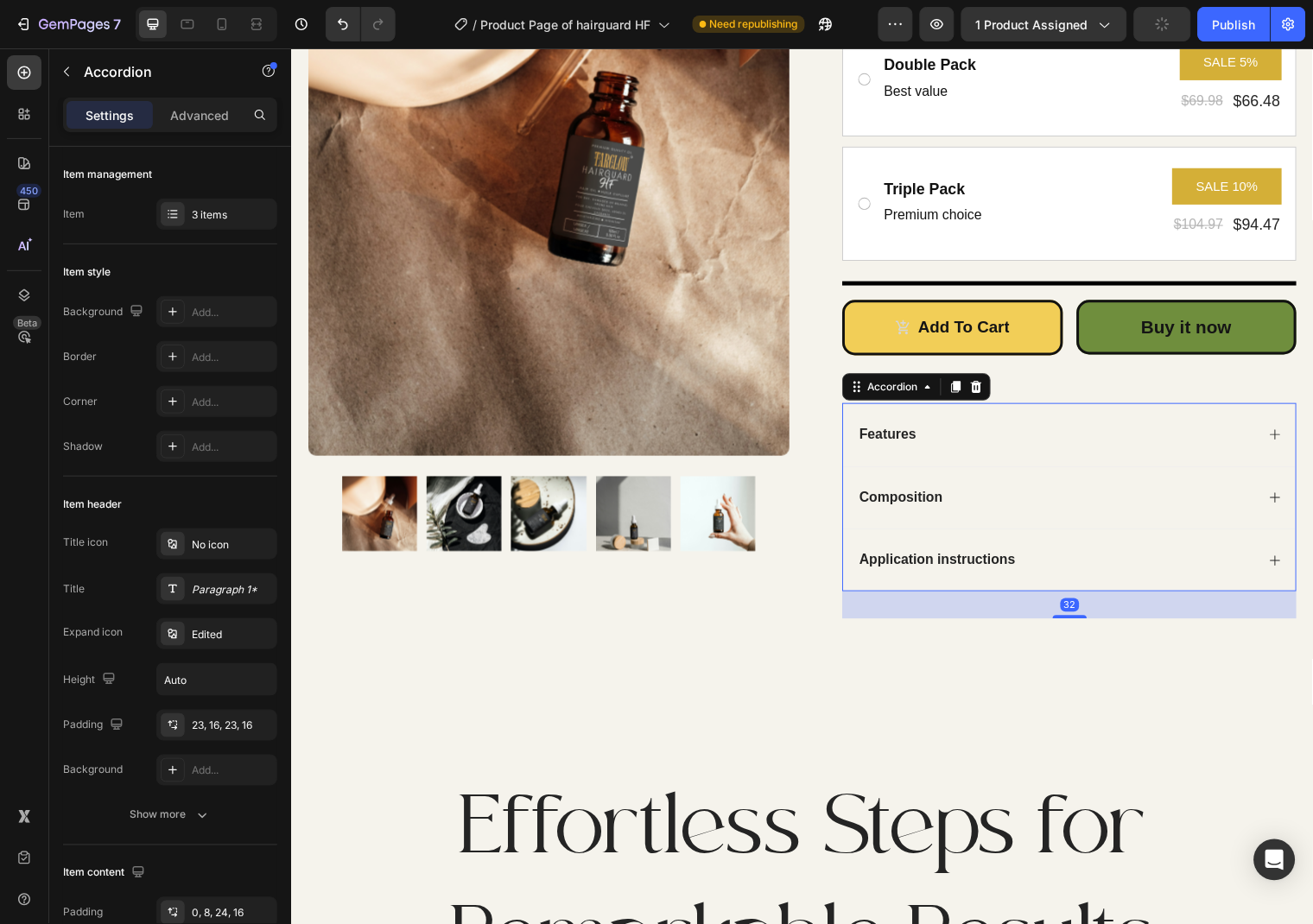
click at [1294, 574] on div "Application instructions" at bounding box center [1079, 566] width 458 height 64
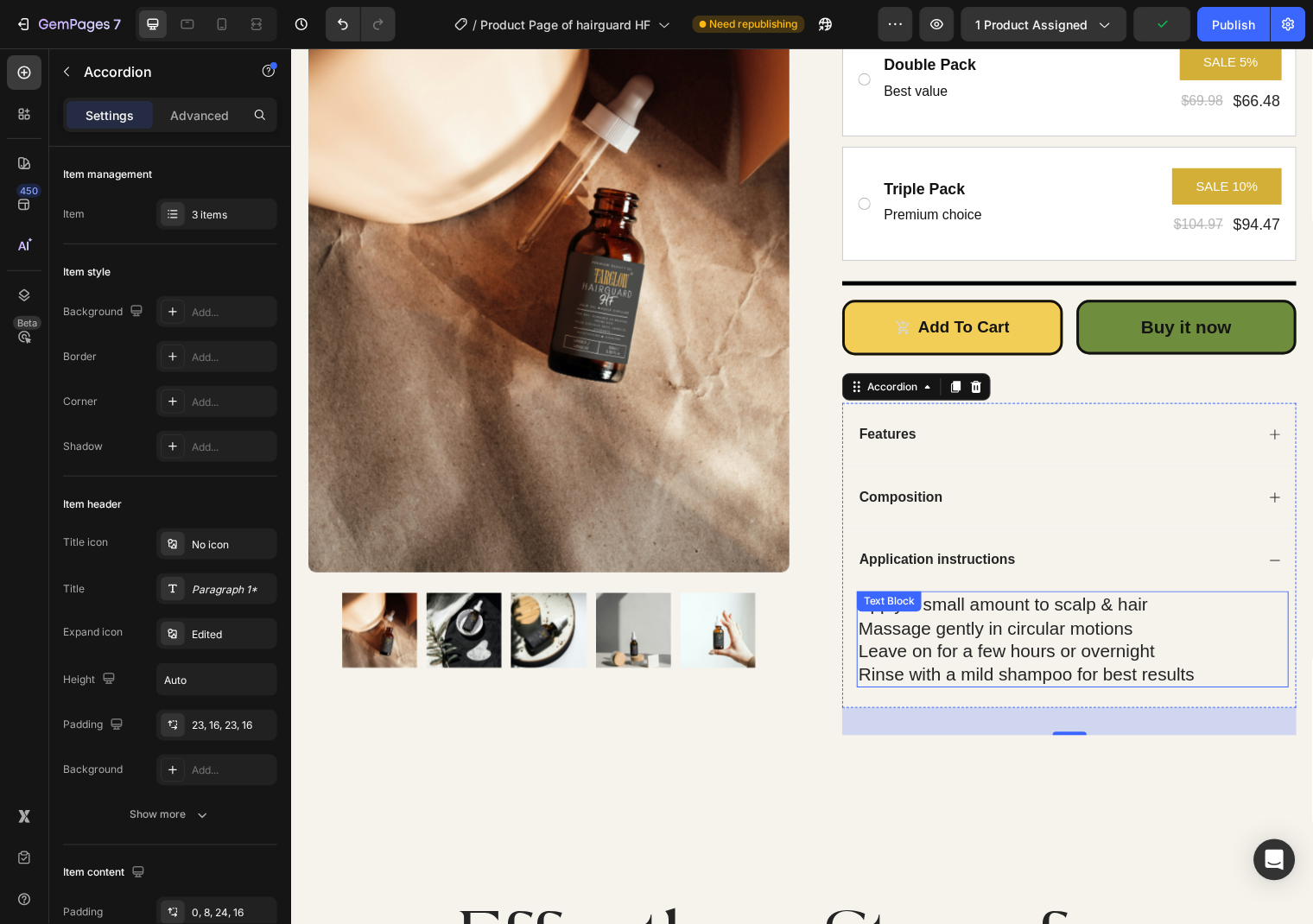
click at [1154, 621] on p "Apply a small amount to scalp & hair" at bounding box center [1082, 612] width 434 height 23
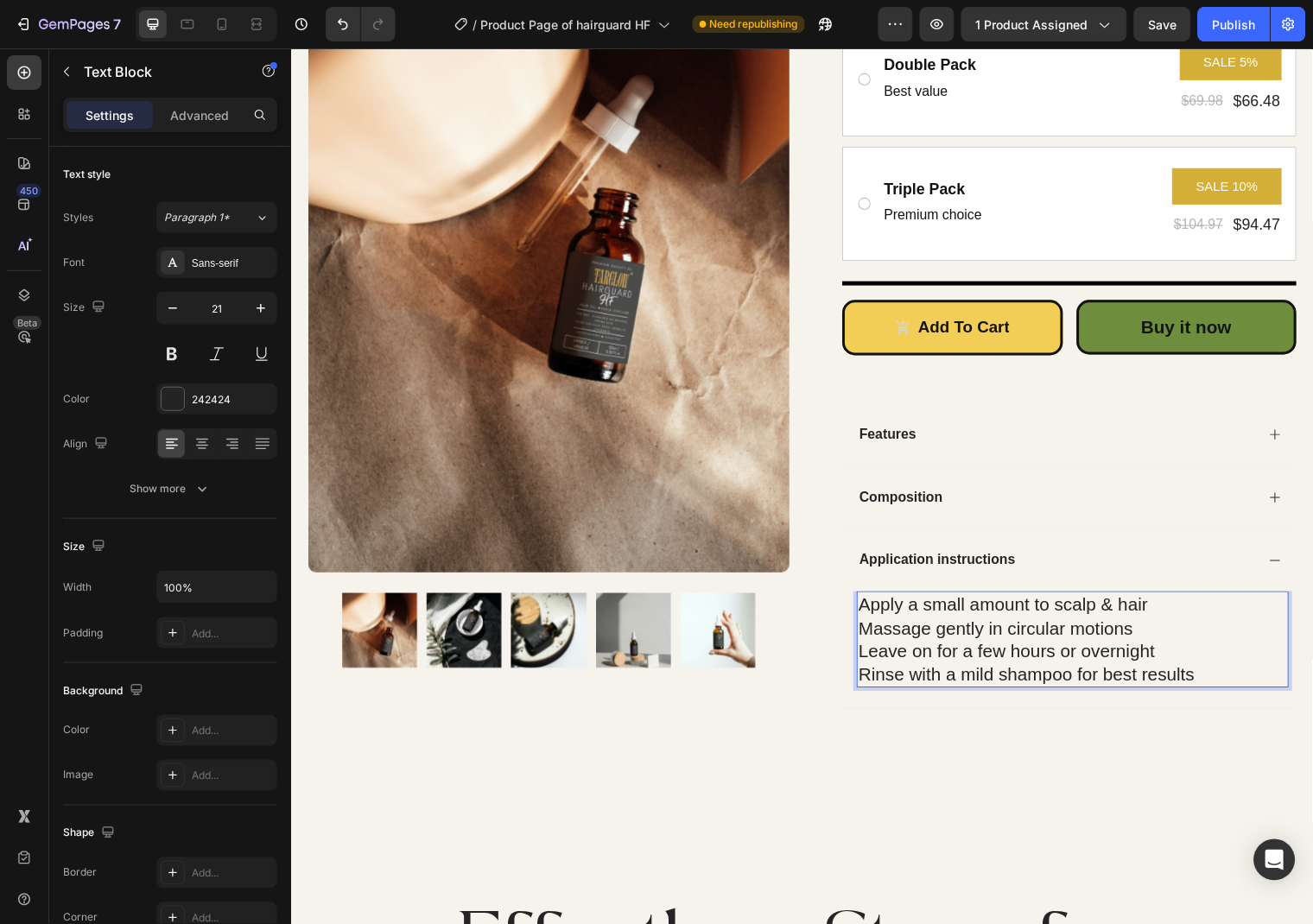
click at [1175, 626] on p "Massage gently in circular motions" at bounding box center [1082, 636] width 434 height 23
click at [1180, 615] on p "Apply a small amount to scalp & hair" at bounding box center [1082, 612] width 434 height 23
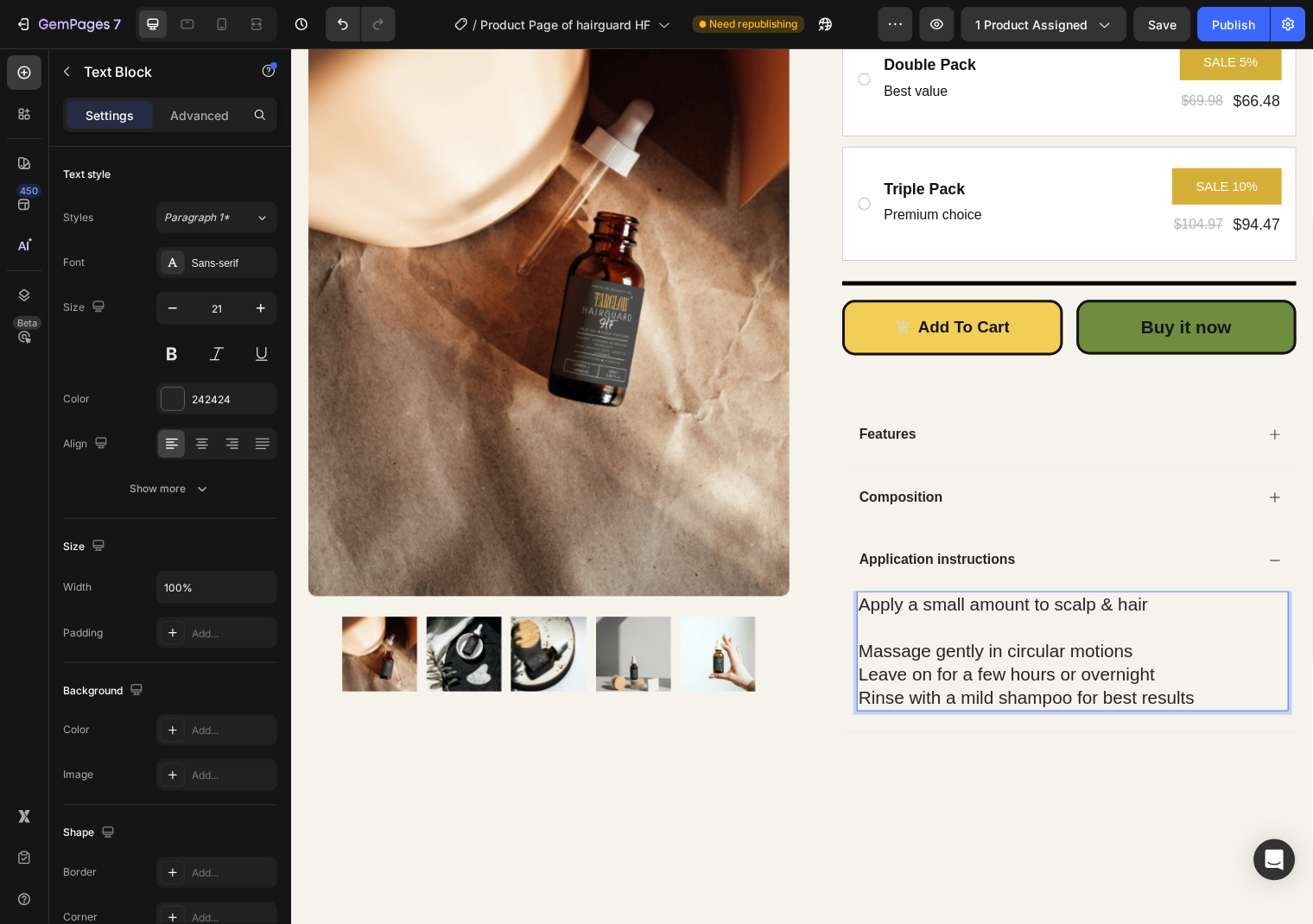
click at [1160, 664] on p "Massage gently in circular motions" at bounding box center [1082, 659] width 434 height 23
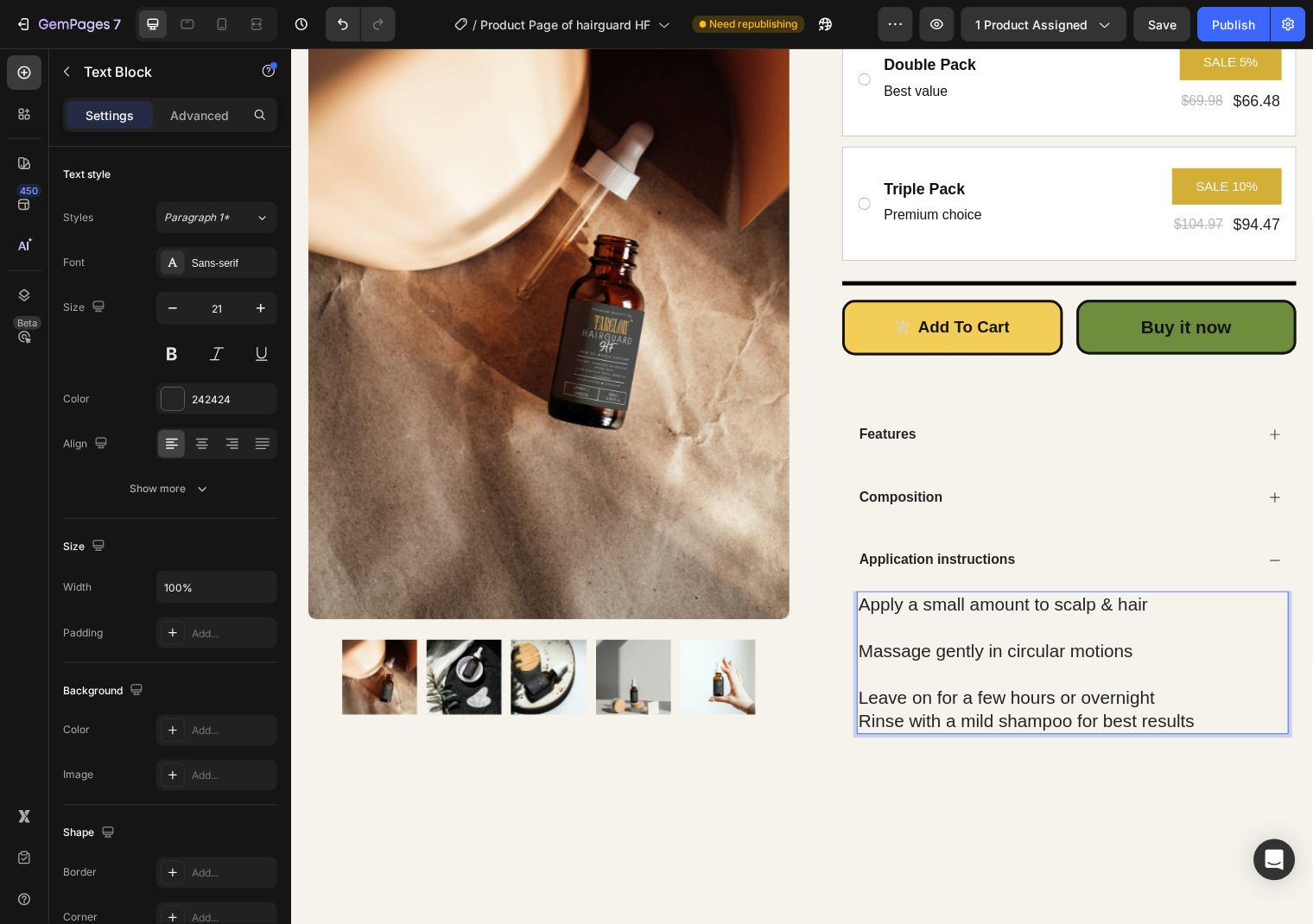
click at [1171, 712] on p "Leave on for a few hours or overnight" at bounding box center [1082, 706] width 434 height 23
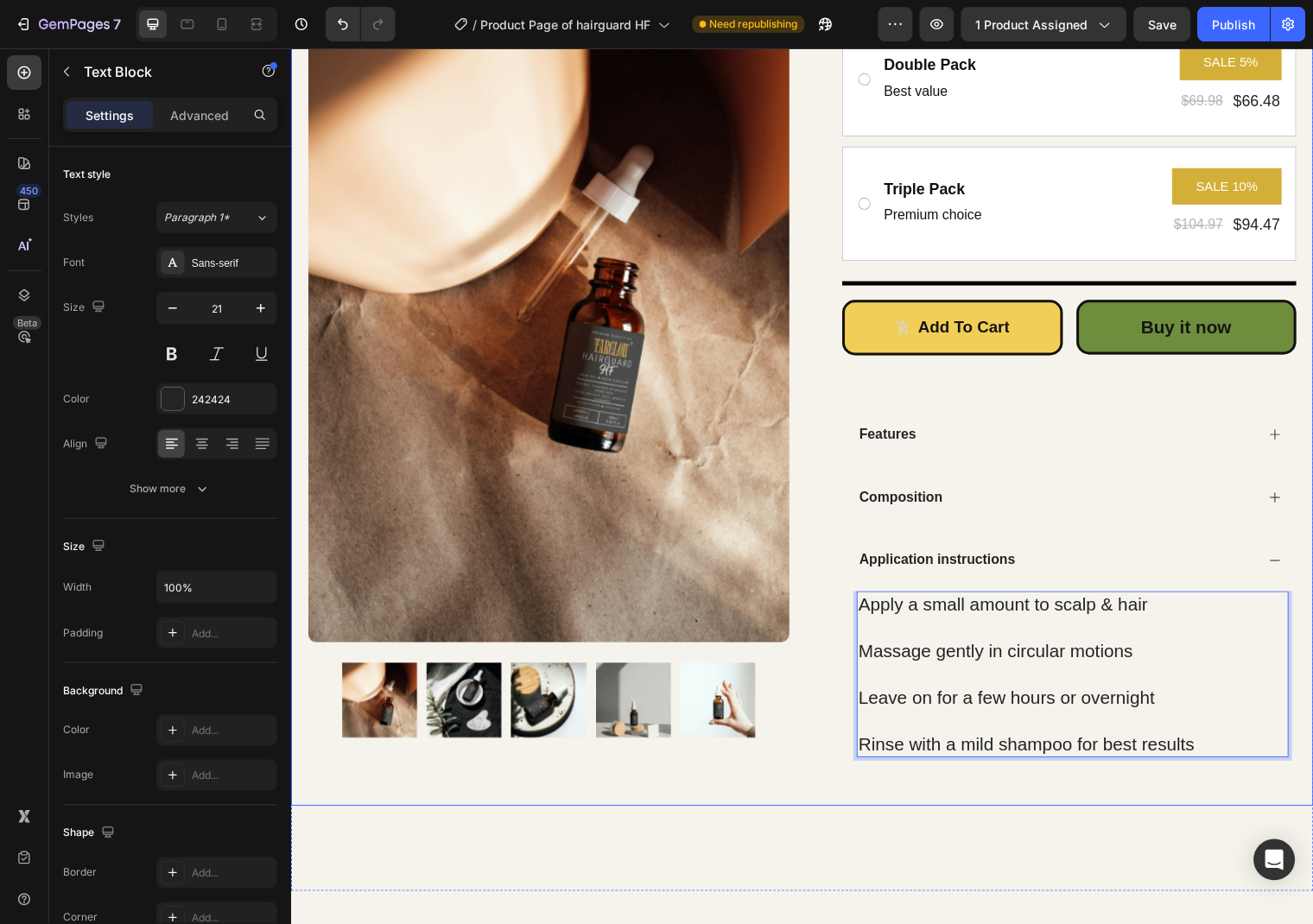
scroll to position [561, 0]
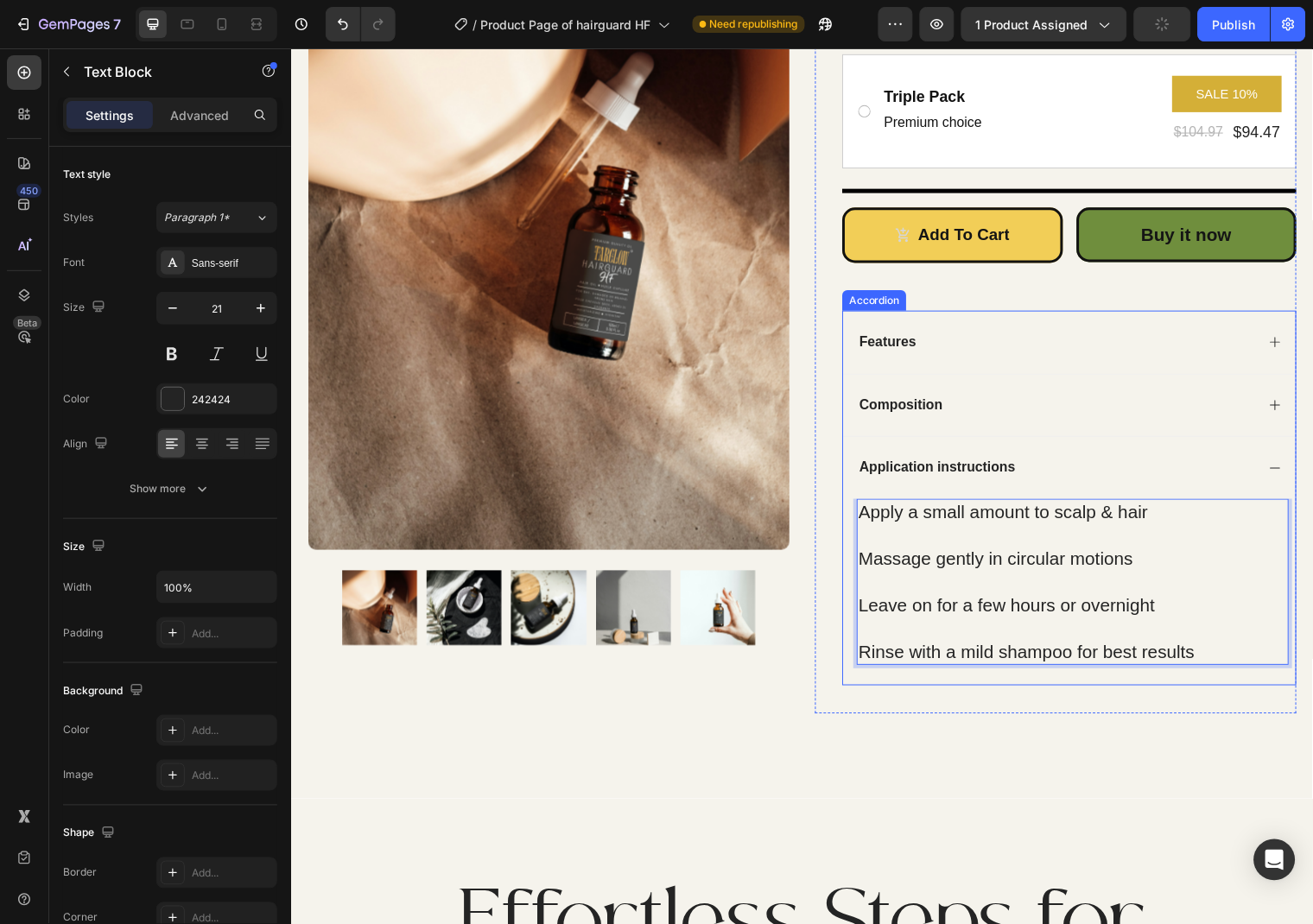
click at [907, 429] on div "Composition" at bounding box center [1079, 409] width 458 height 64
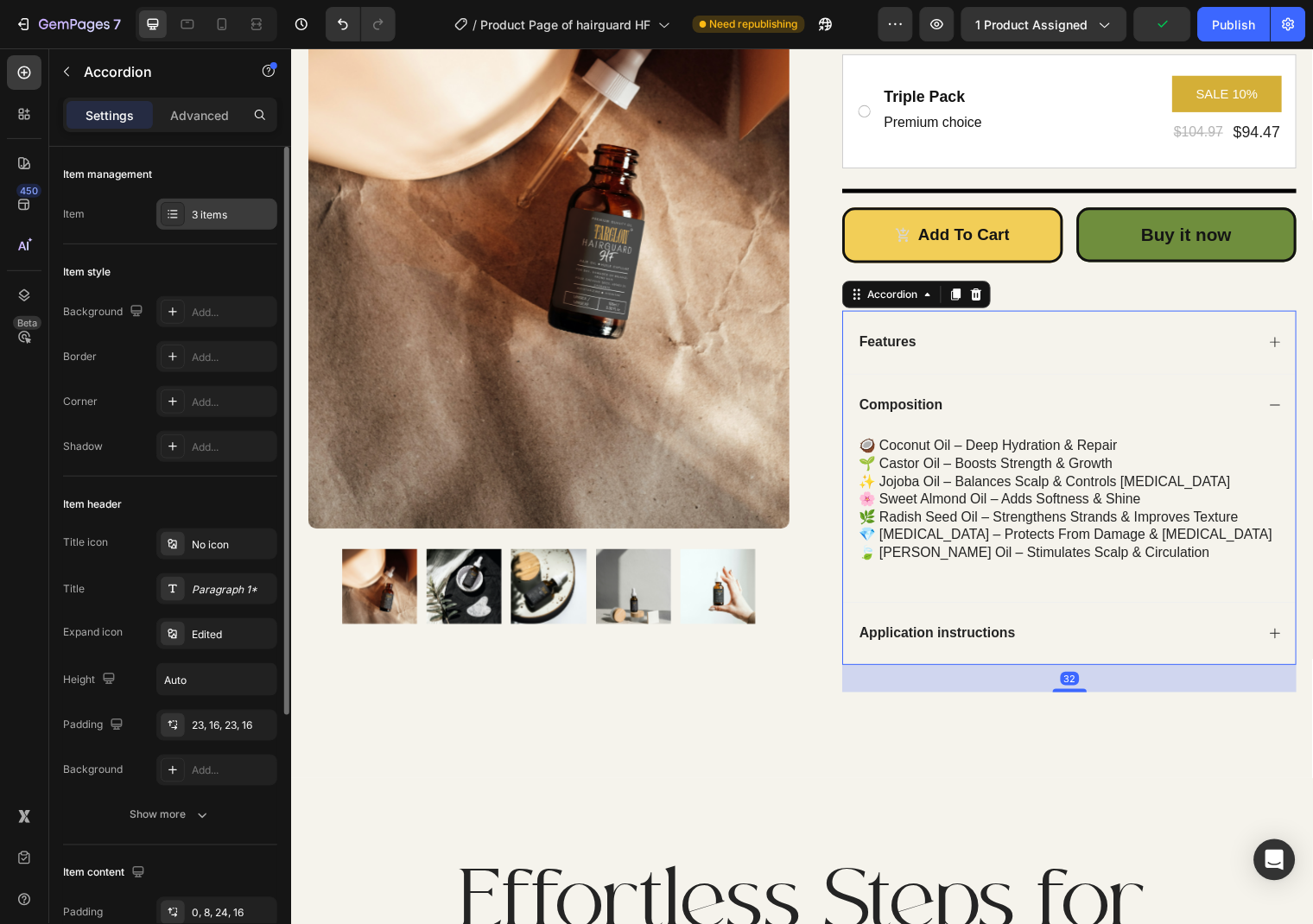
click at [207, 219] on div "3 items" at bounding box center [232, 214] width 81 height 15
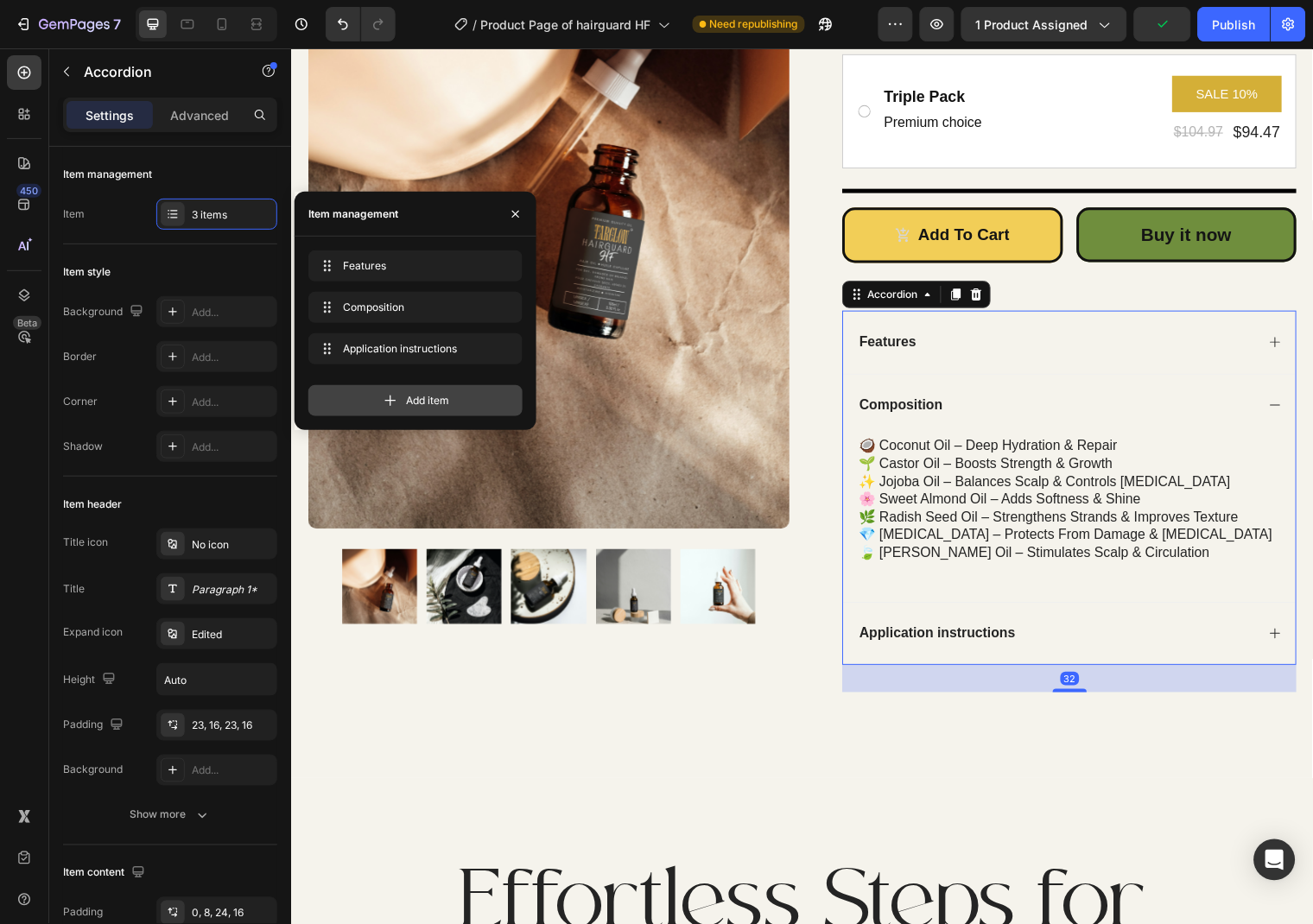
click at [343, 398] on div "Add item" at bounding box center [416, 400] width 214 height 31
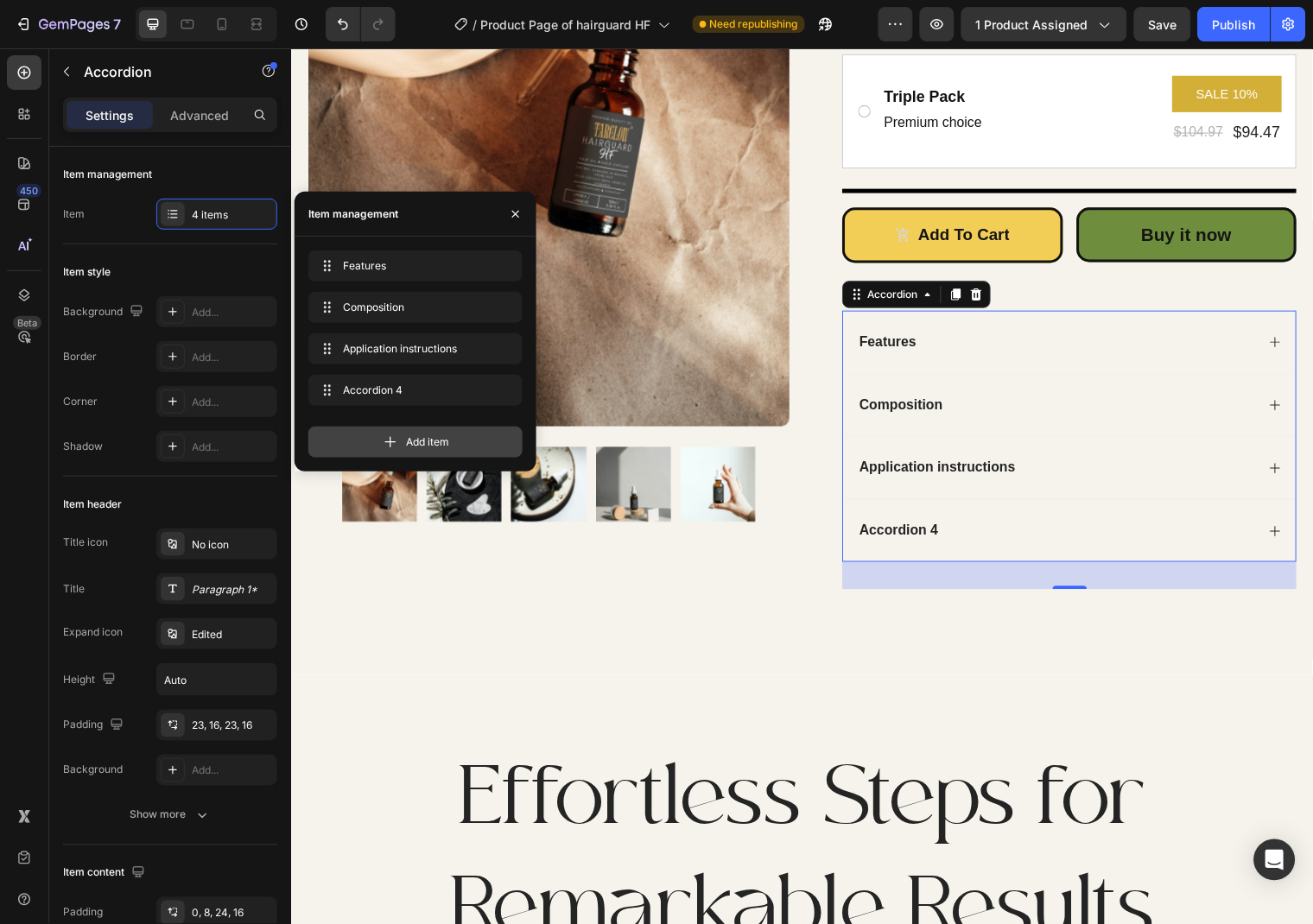
click at [473, 440] on div "Add item" at bounding box center [416, 441] width 214 height 31
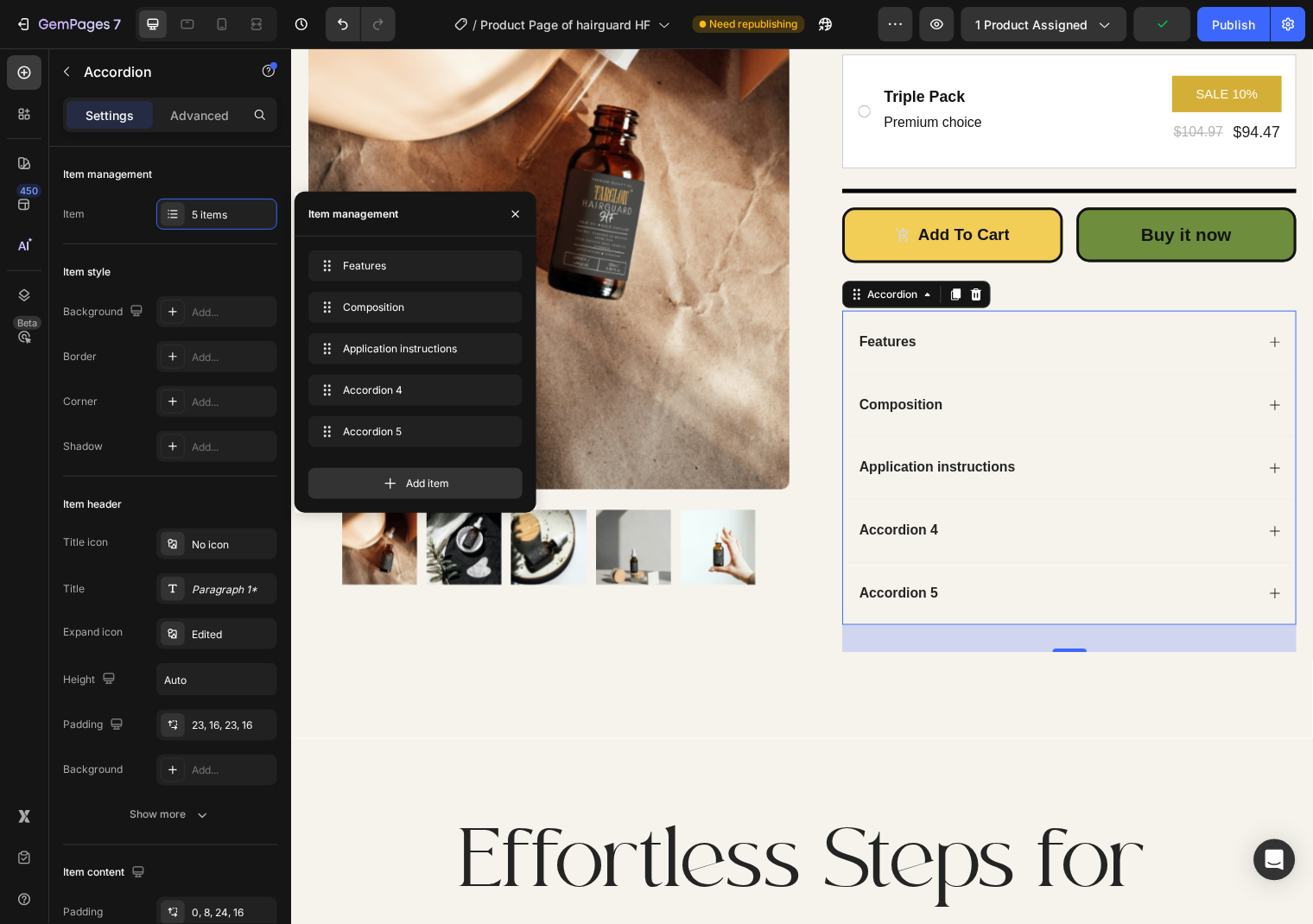
click at [987, 523] on div "Accordion 4" at bounding box center [1079, 537] width 458 height 64
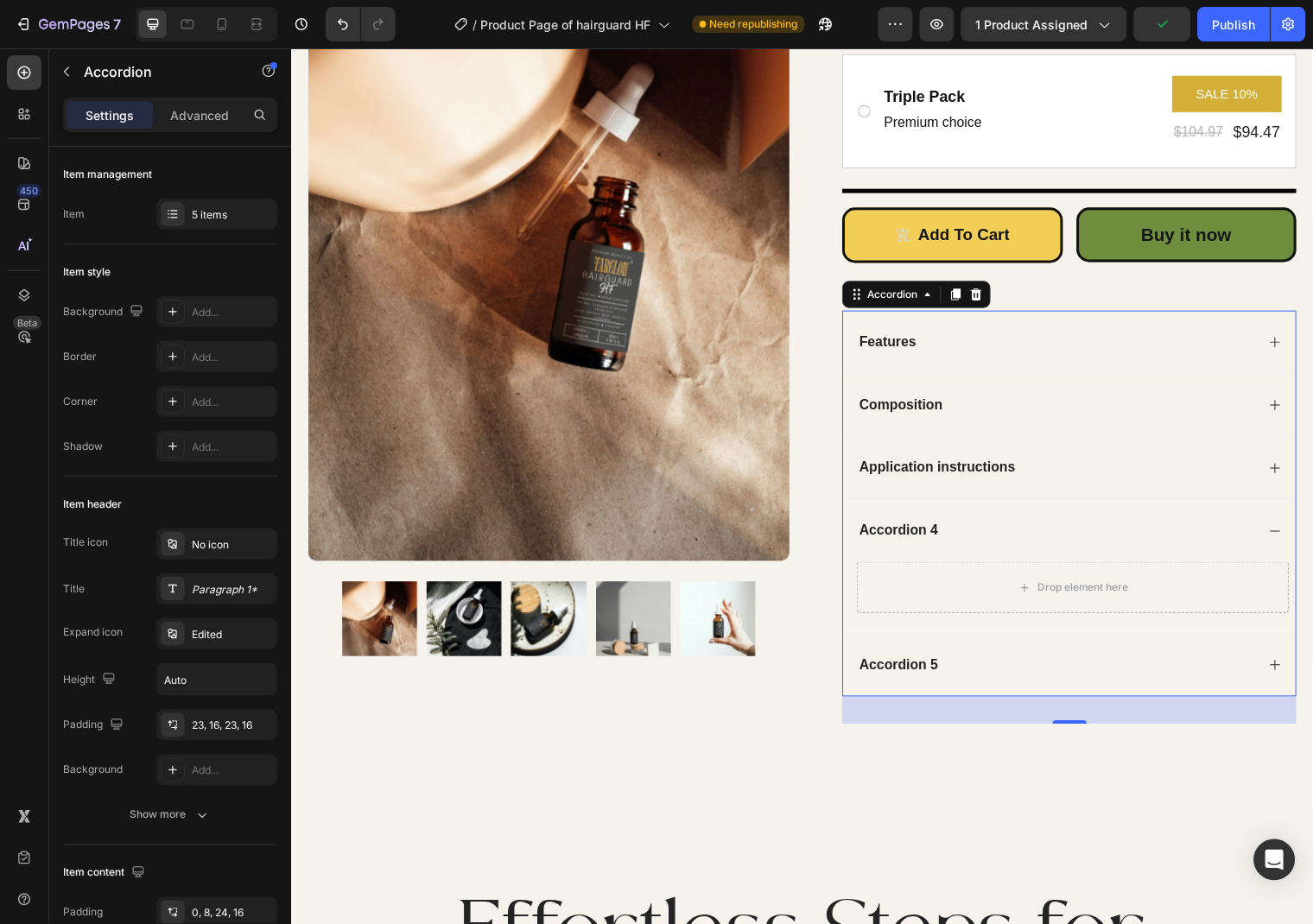
click at [929, 532] on div "Accordion 4" at bounding box center [905, 537] width 85 height 23
click at [903, 540] on p "Accordion 4" at bounding box center [905, 537] width 79 height 18
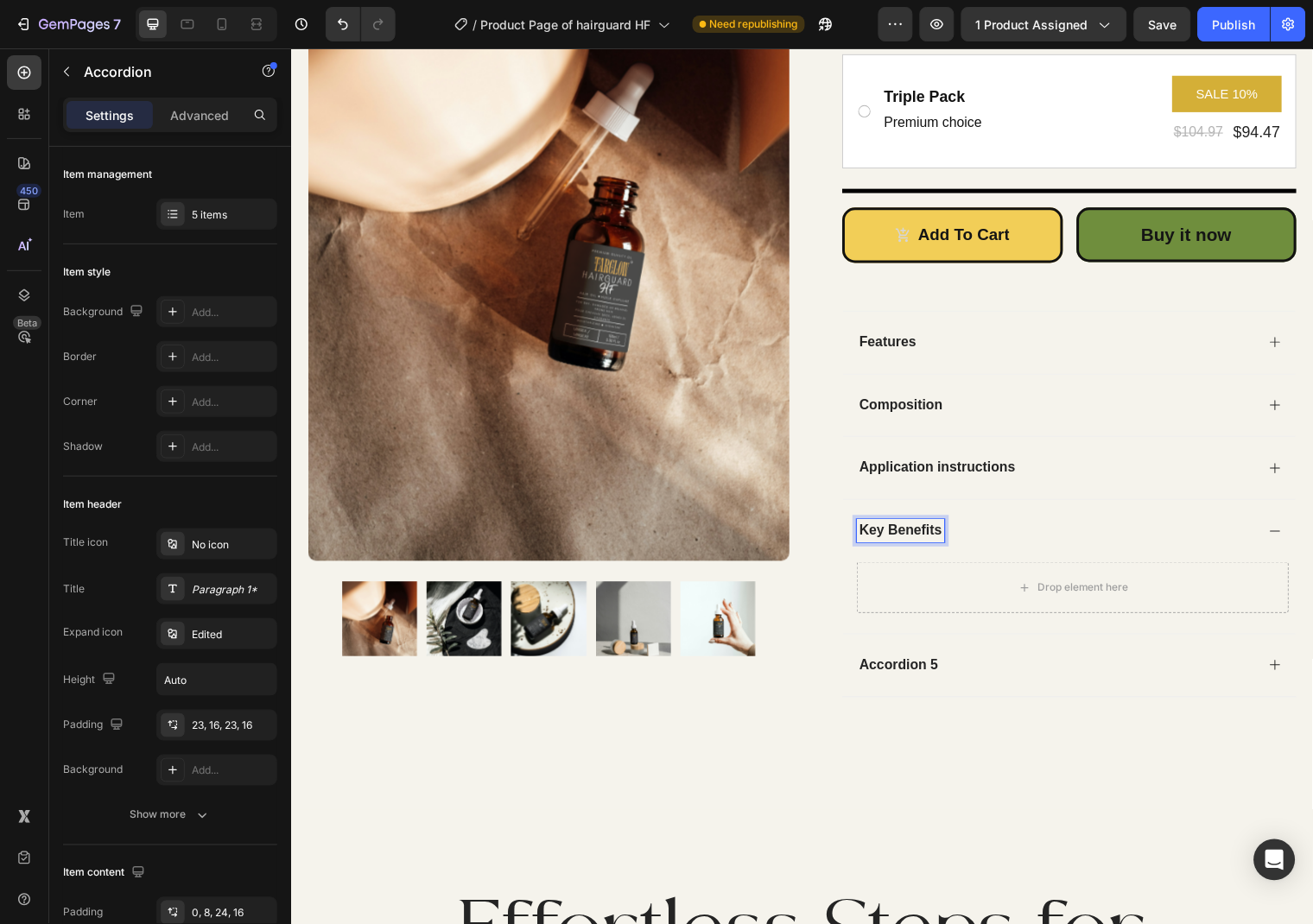
click at [1088, 603] on div "Drop element here" at bounding box center [1083, 594] width 140 height 28
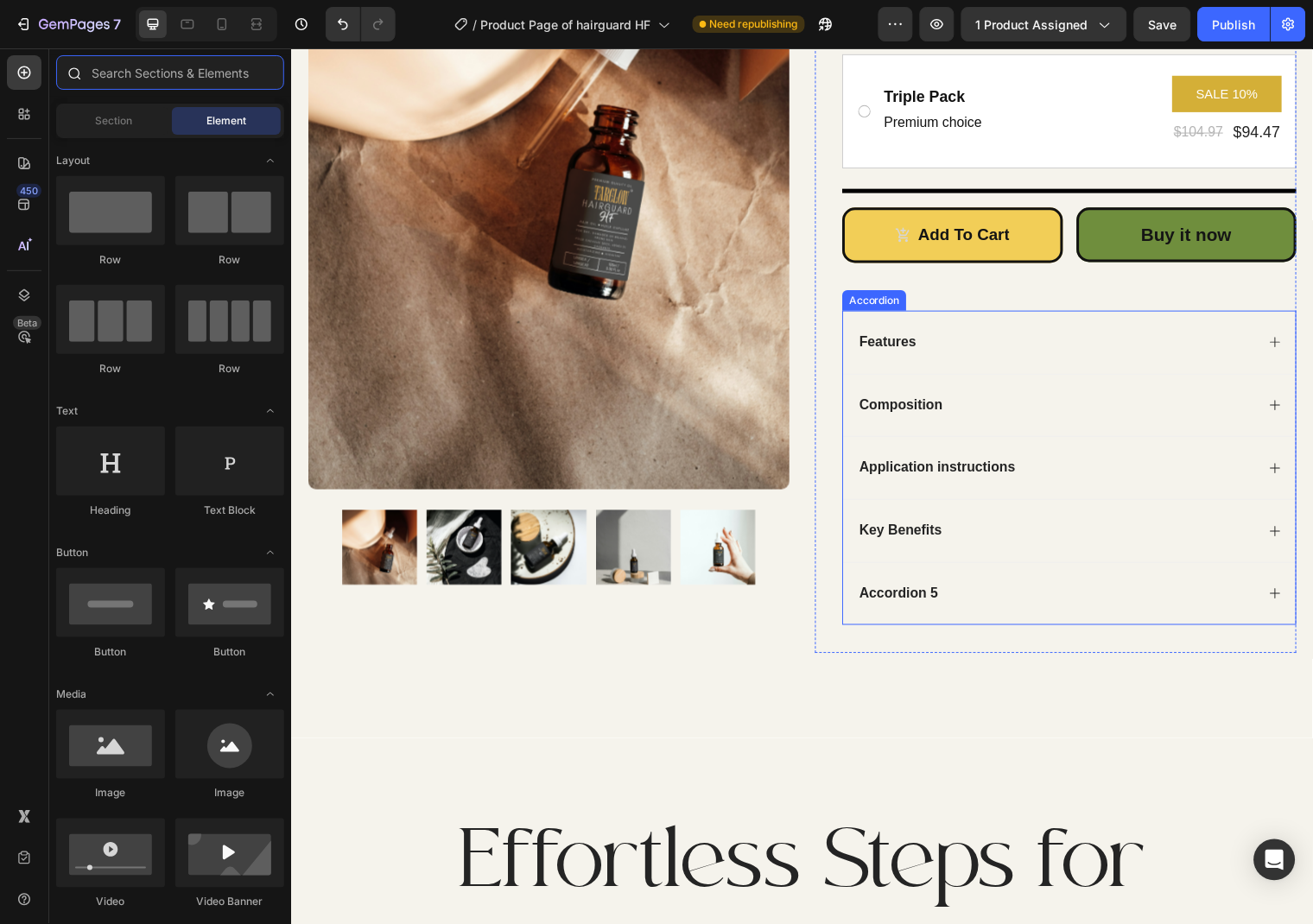
click at [158, 70] on input "text" at bounding box center [170, 72] width 228 height 35
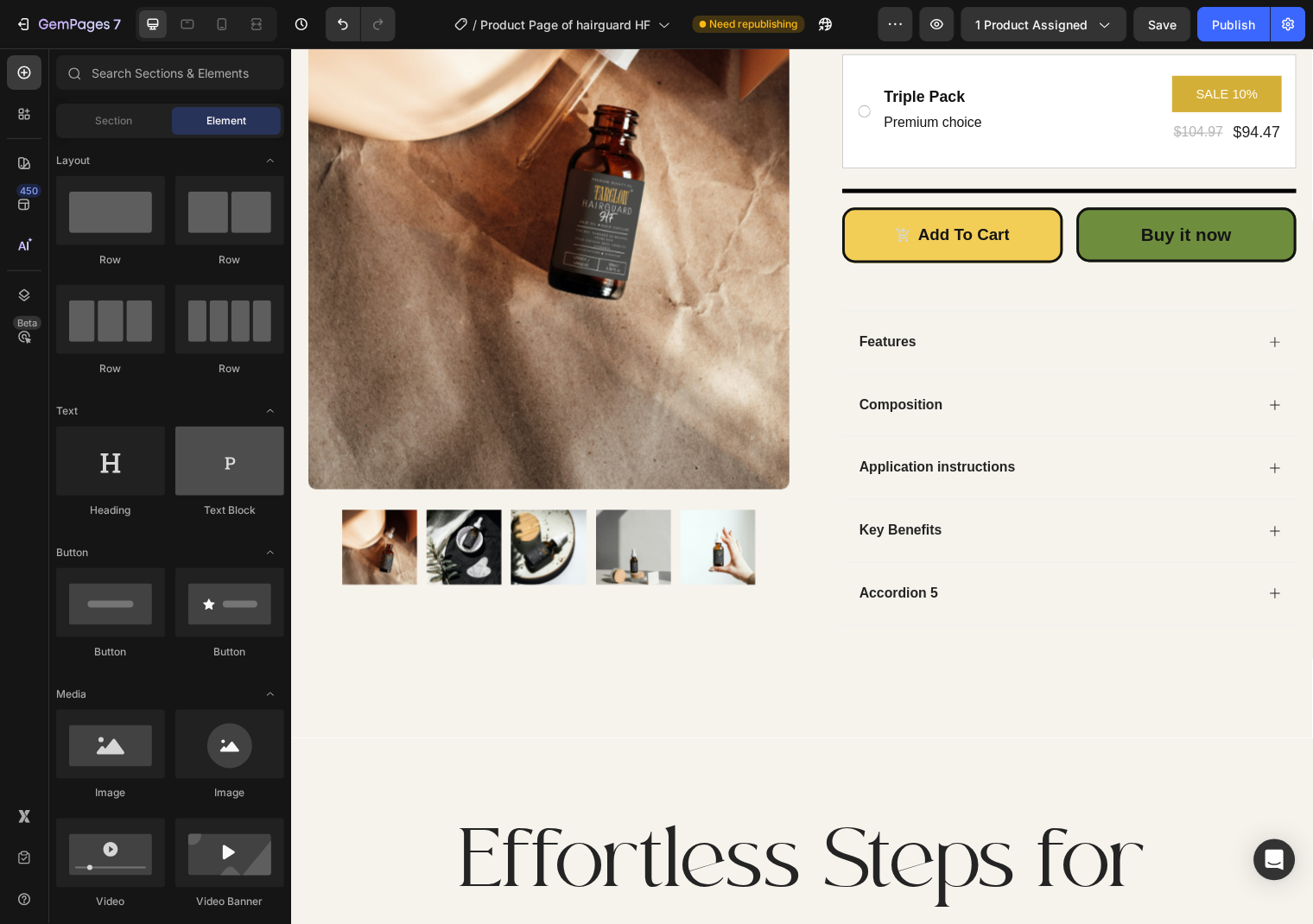
click at [225, 482] on div at bounding box center [230, 460] width 109 height 69
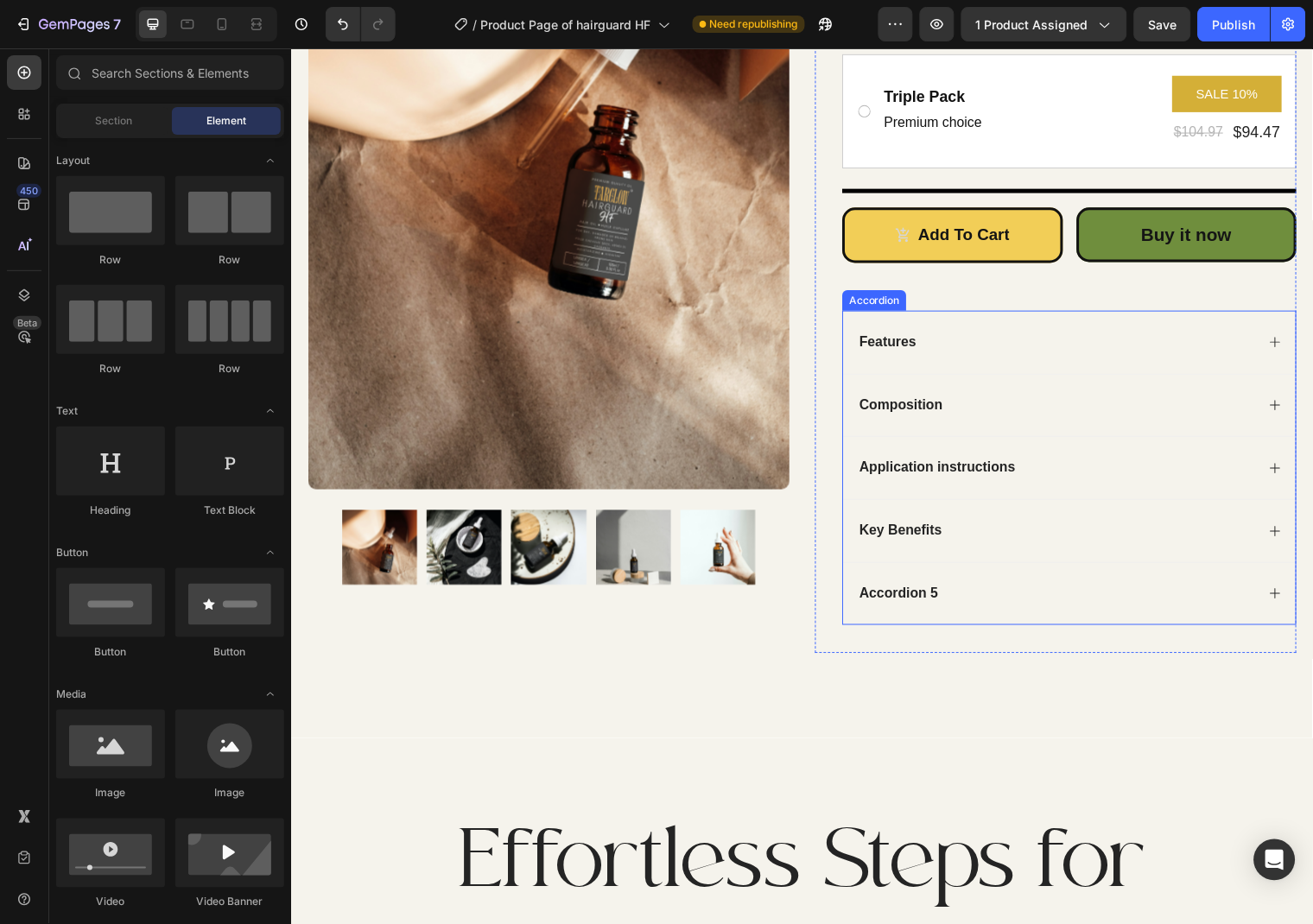
click at [1284, 538] on icon at bounding box center [1287, 537] width 13 height 13
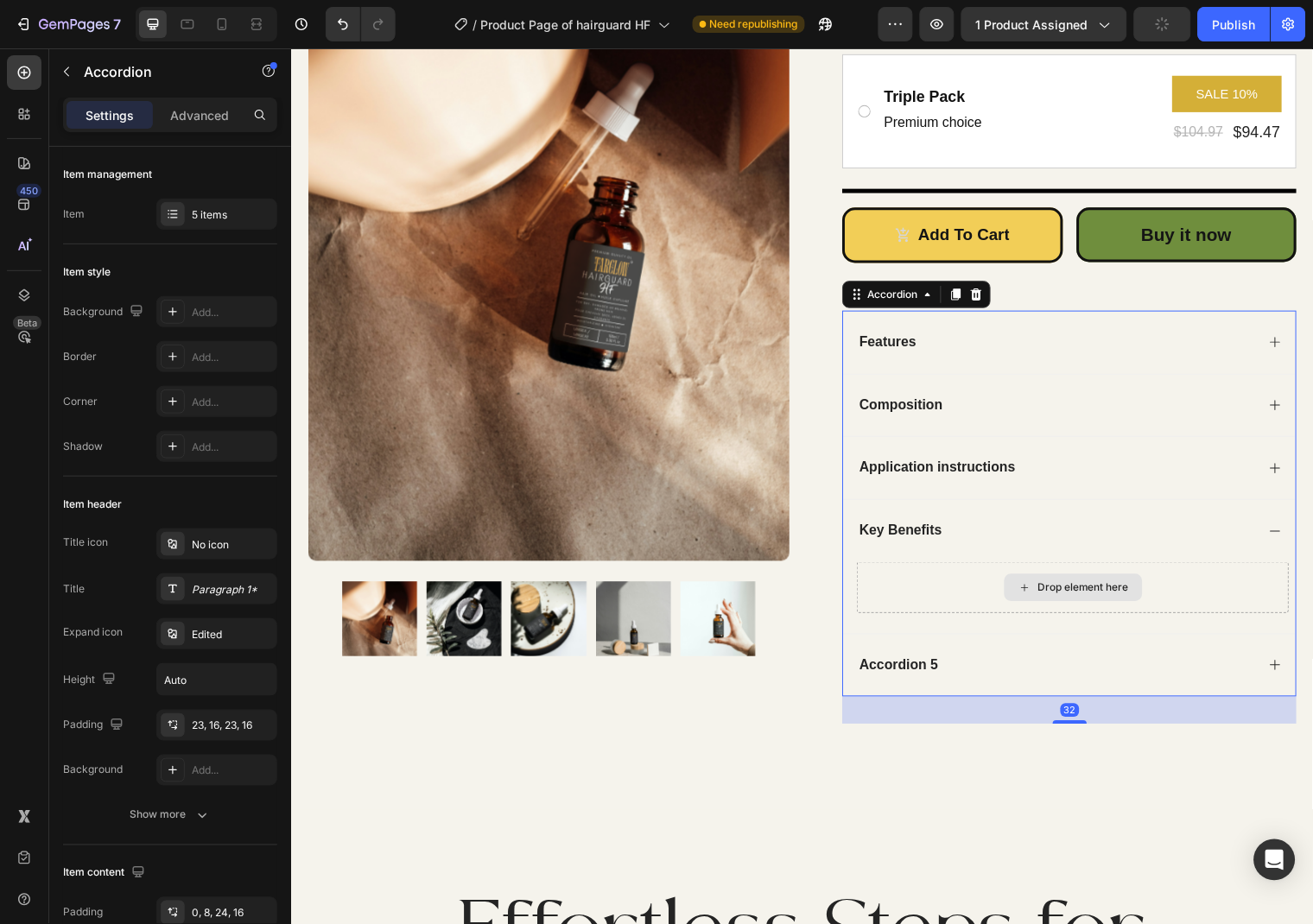
click at [1054, 590] on div "Drop element here" at bounding box center [1094, 594] width 92 height 13
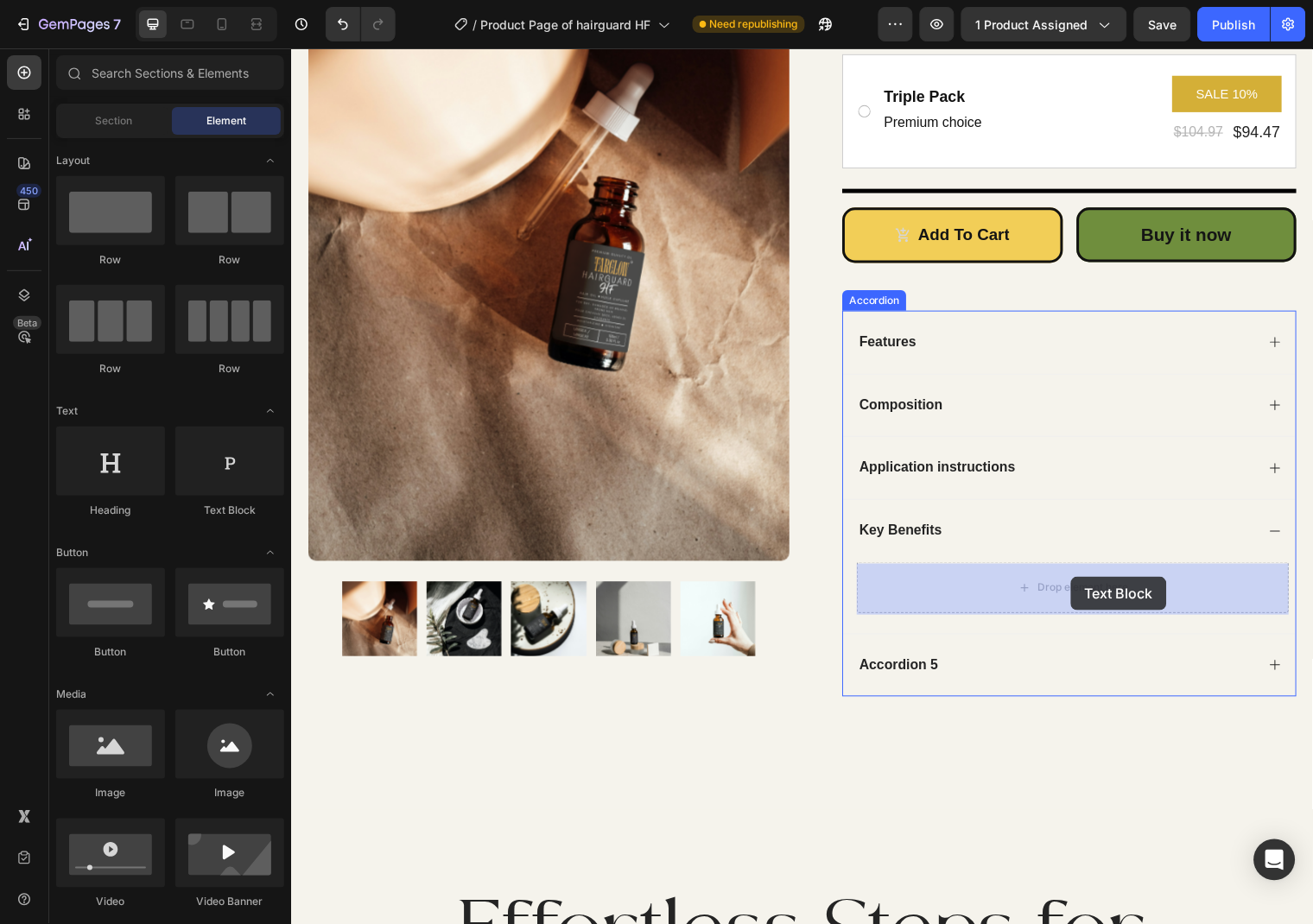
drag, startPoint x: 507, startPoint y: 519, endPoint x: 1081, endPoint y: 583, distance: 577.6
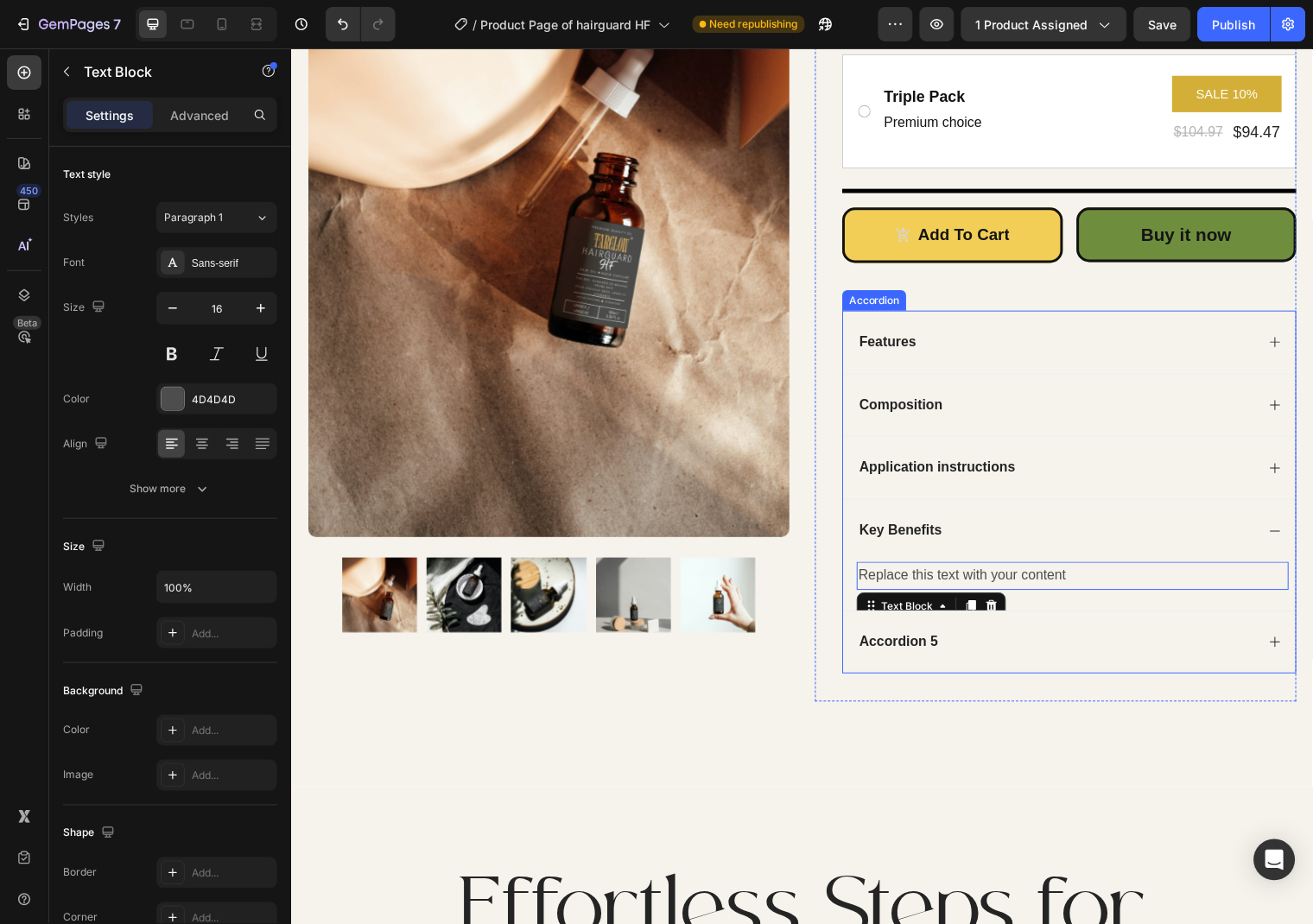
click at [1286, 645] on icon at bounding box center [1287, 649] width 13 height 13
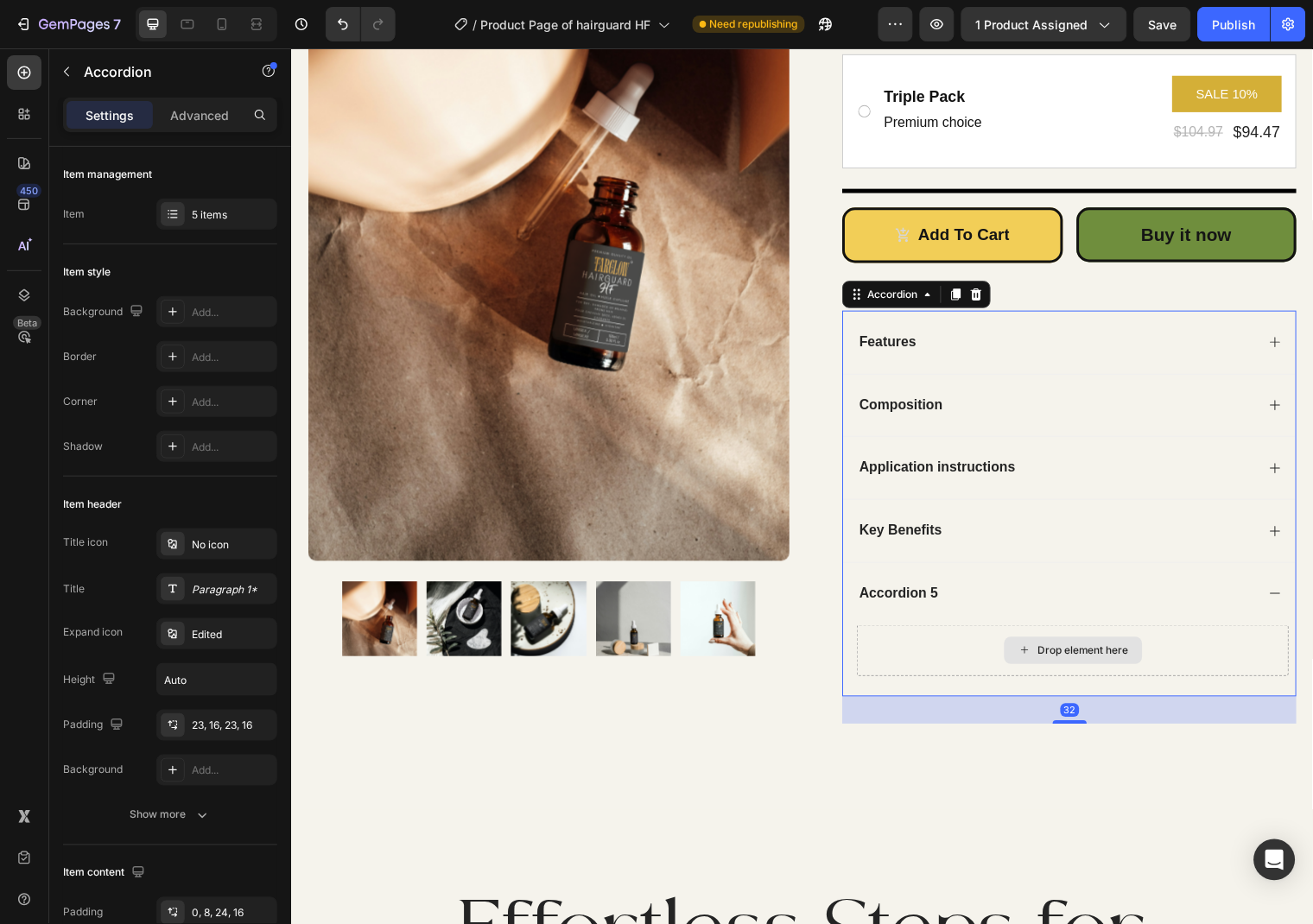
click at [1078, 662] on div "Drop element here" at bounding box center [1094, 657] width 92 height 13
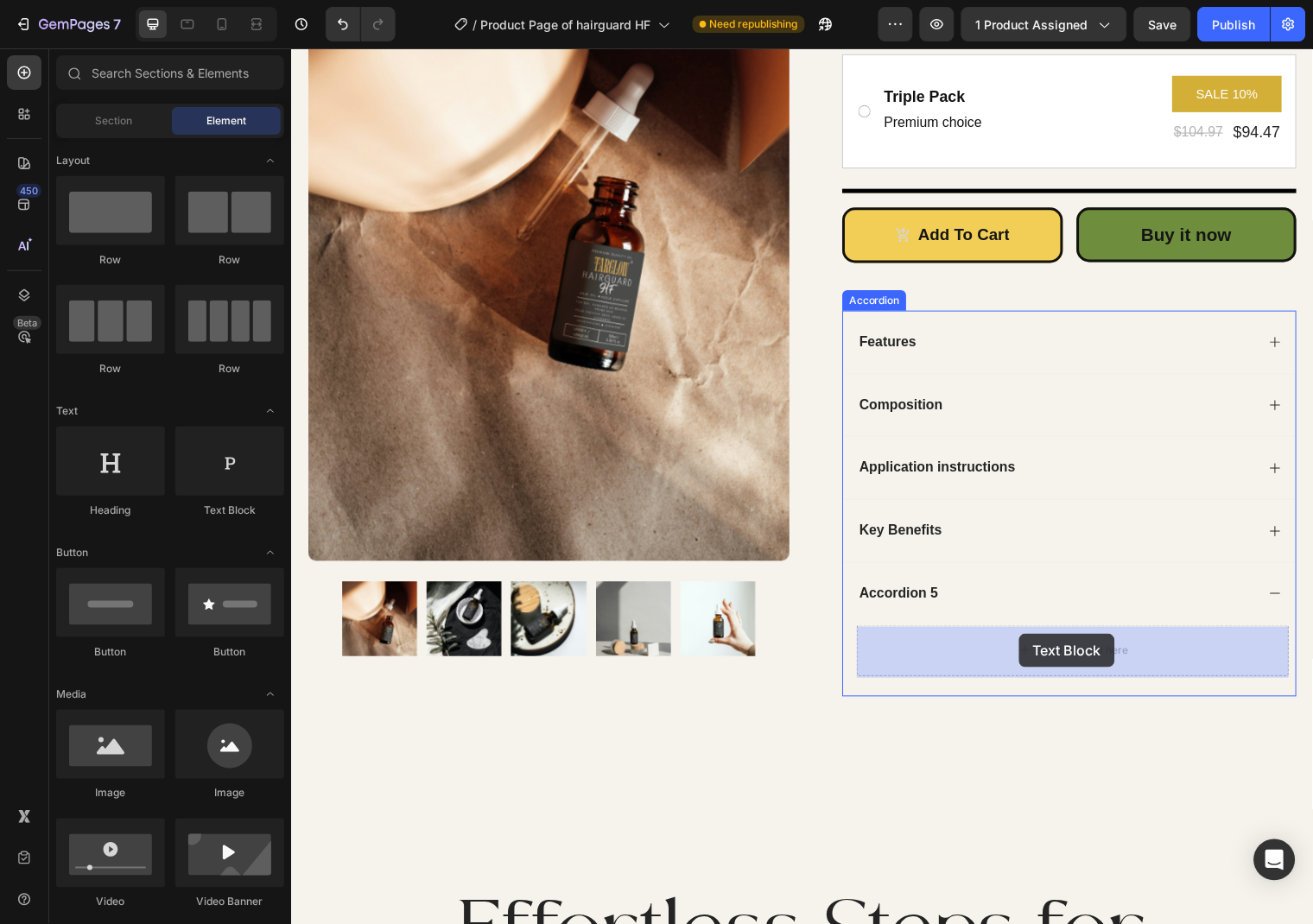
drag, startPoint x: 513, startPoint y: 526, endPoint x: 1028, endPoint y: 641, distance: 527.7
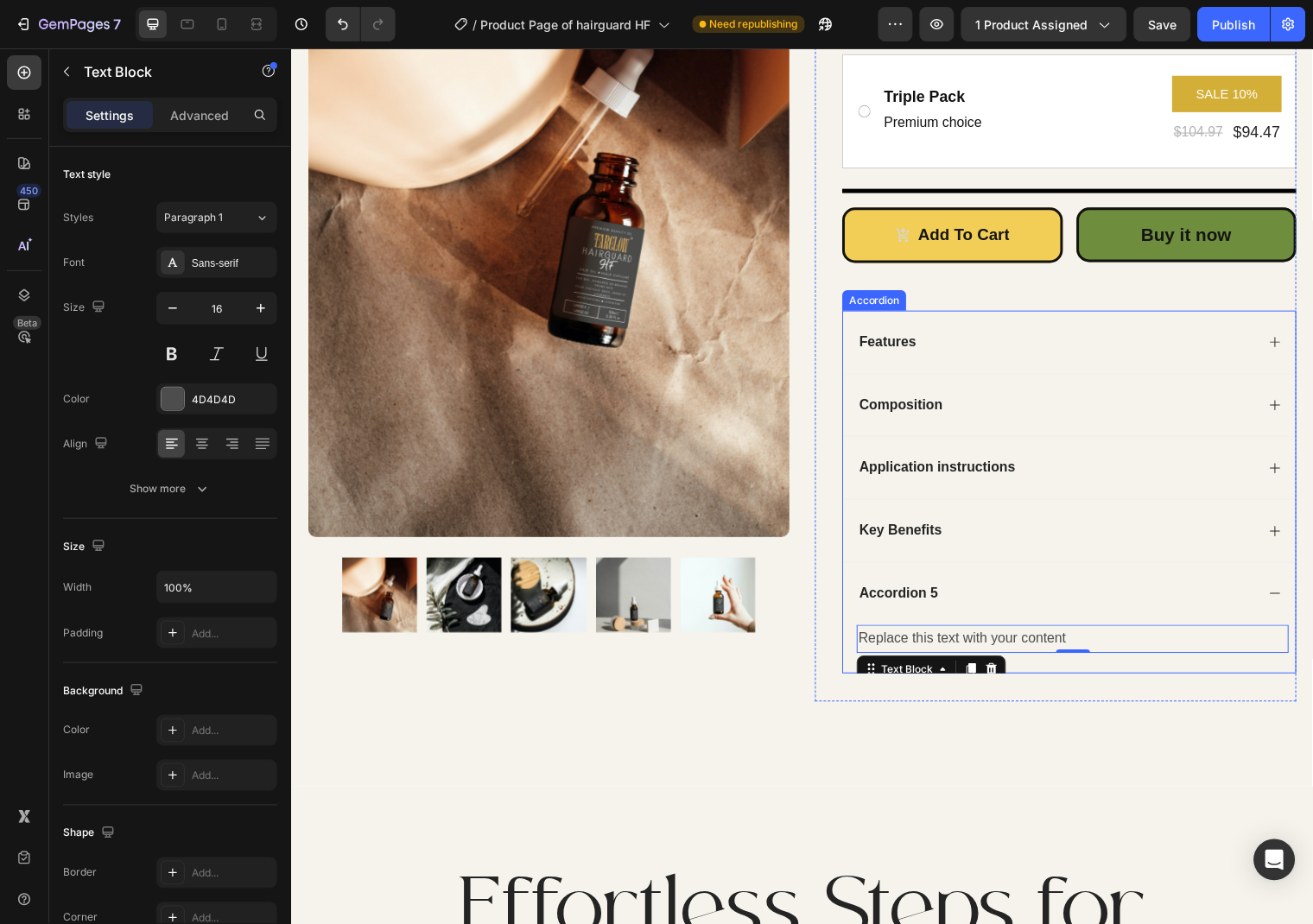
click at [1279, 546] on div "Key Benefits" at bounding box center [1079, 537] width 458 height 64
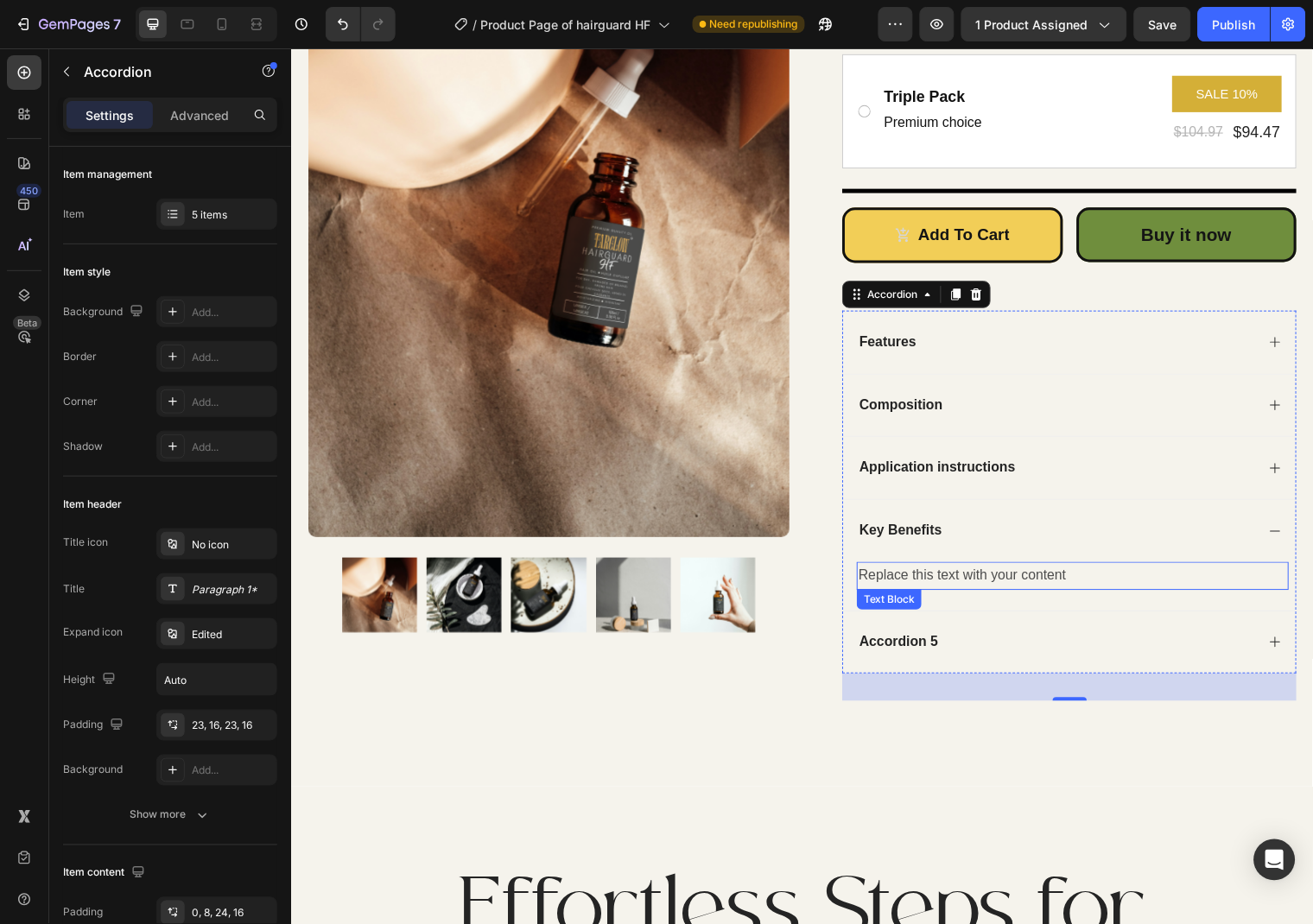
click at [1012, 580] on div "Replace this text with your content" at bounding box center [1082, 582] width 438 height 29
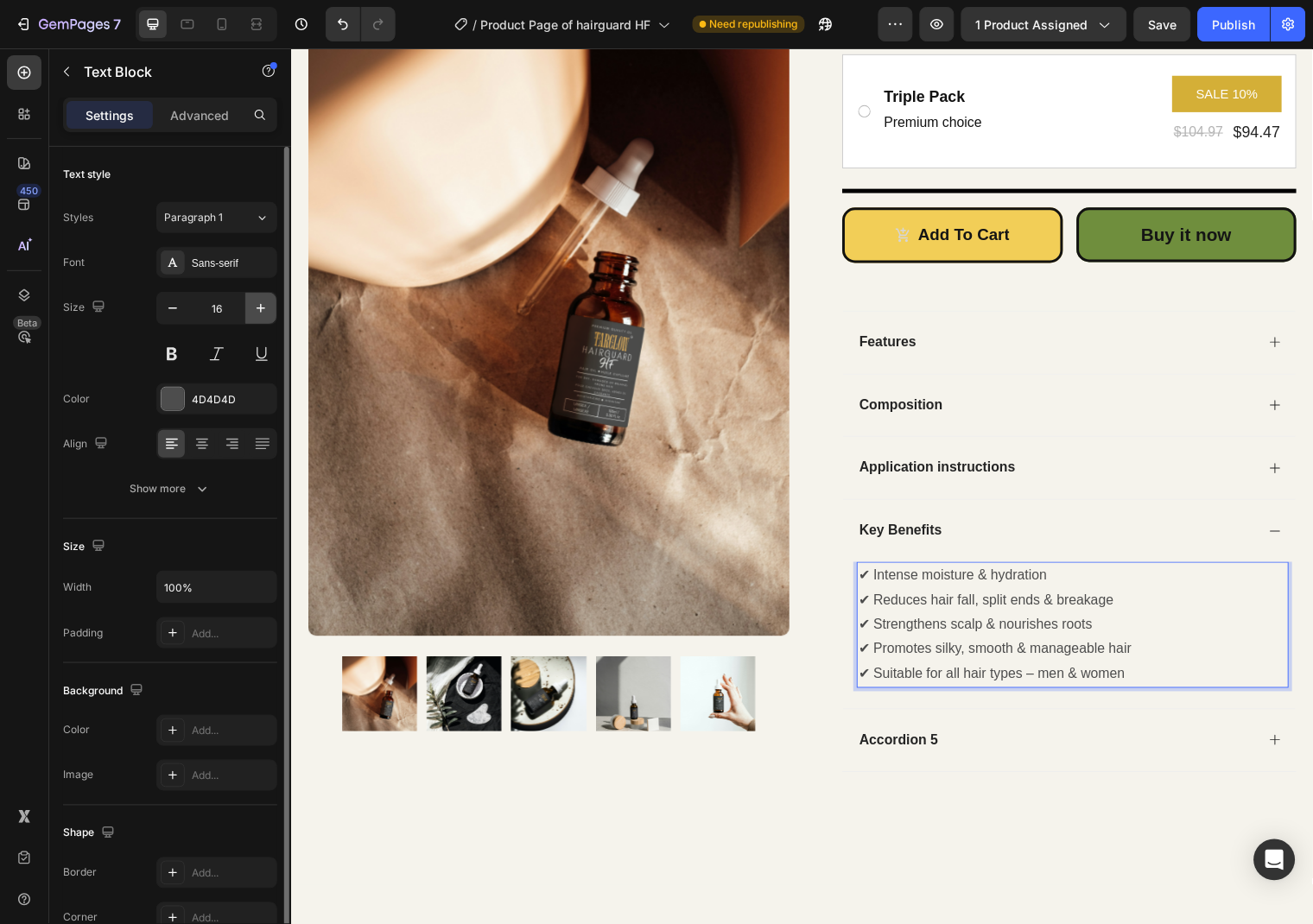
click at [261, 297] on button "button" at bounding box center [260, 308] width 31 height 31
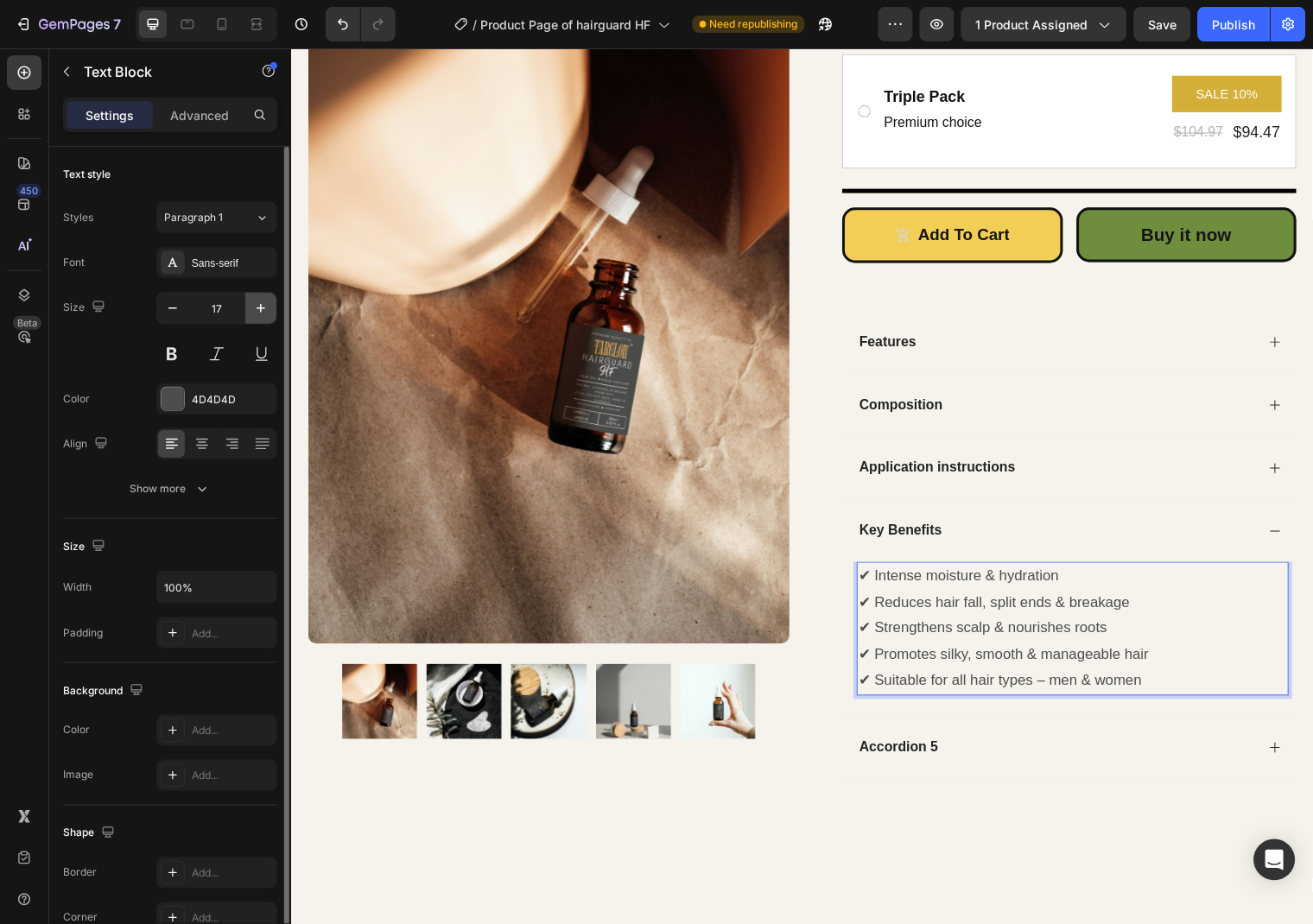
click at [261, 297] on button "button" at bounding box center [260, 308] width 31 height 31
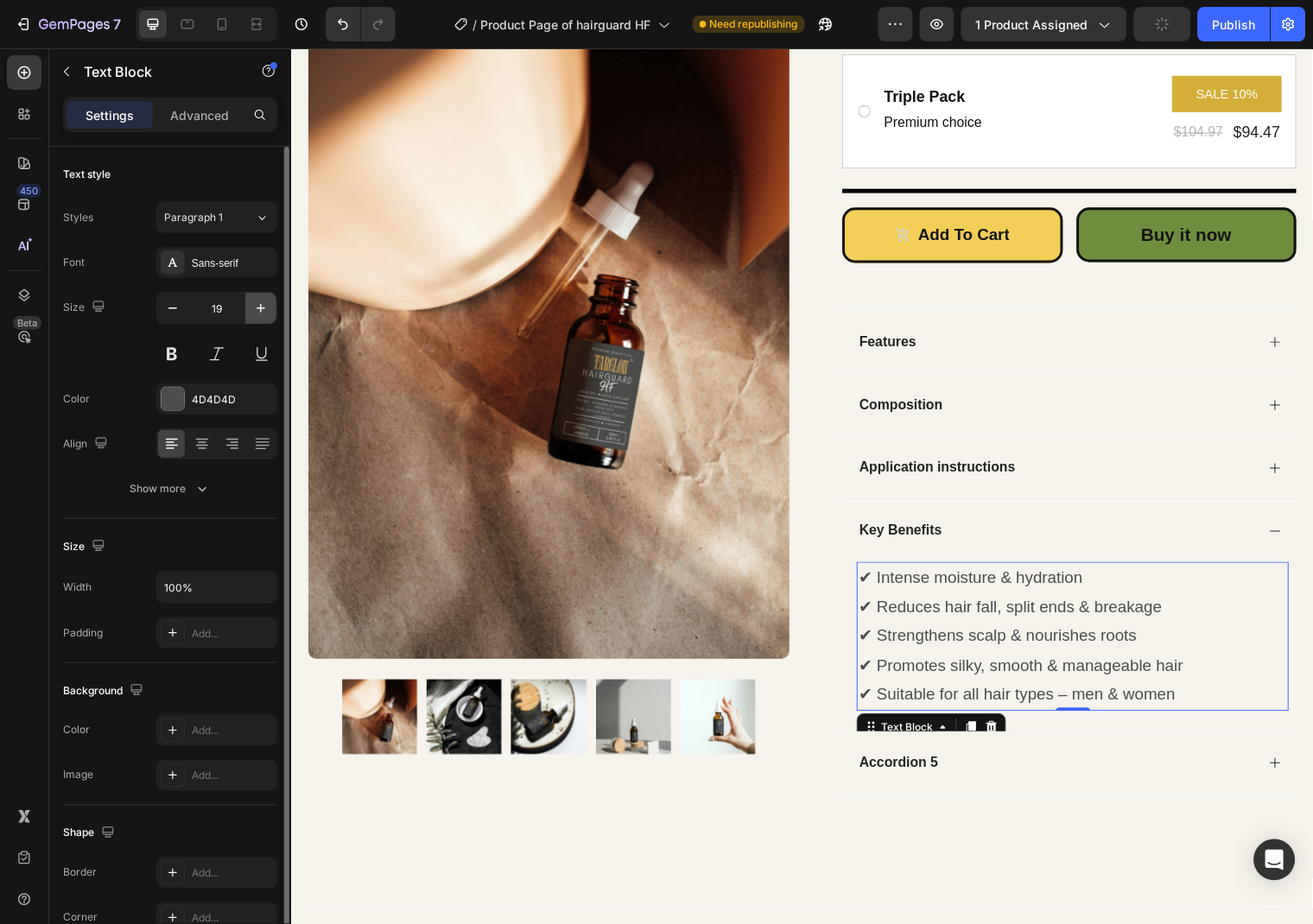
click at [261, 297] on button "button" at bounding box center [260, 308] width 31 height 31
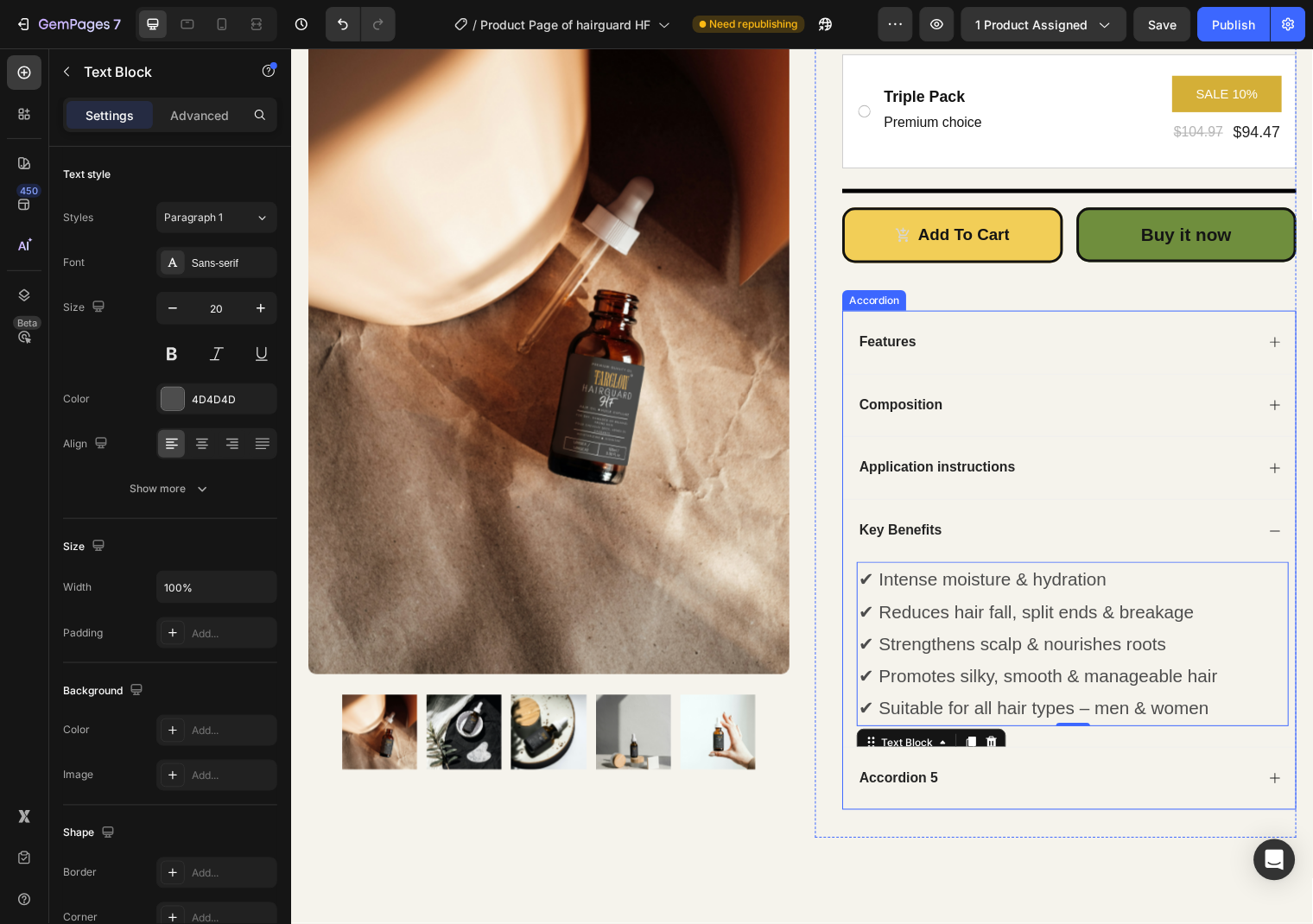
type input "21"
click at [1289, 543] on icon at bounding box center [1287, 537] width 13 height 13
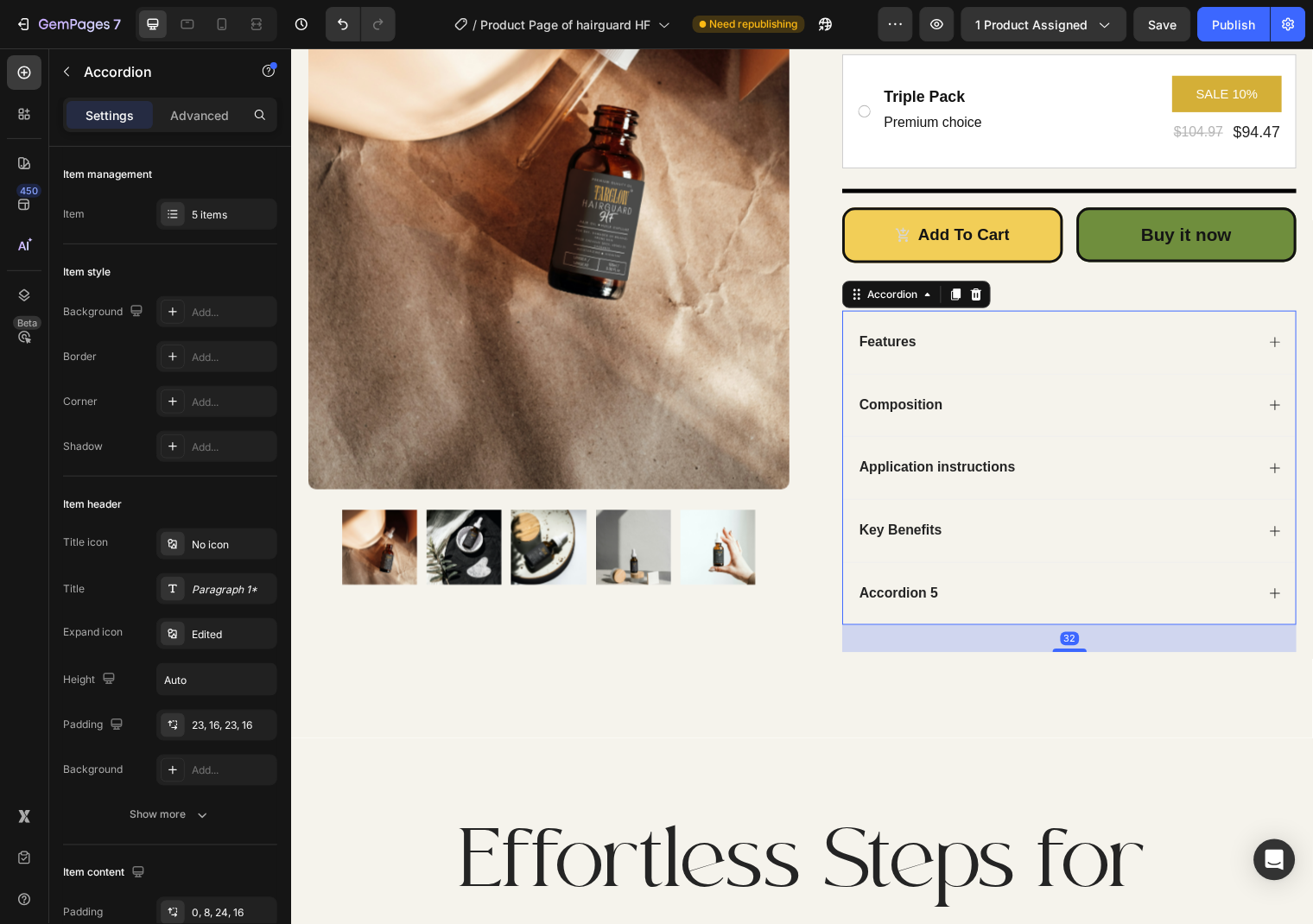
click at [1279, 606] on div "Accordion 5" at bounding box center [1079, 600] width 458 height 64
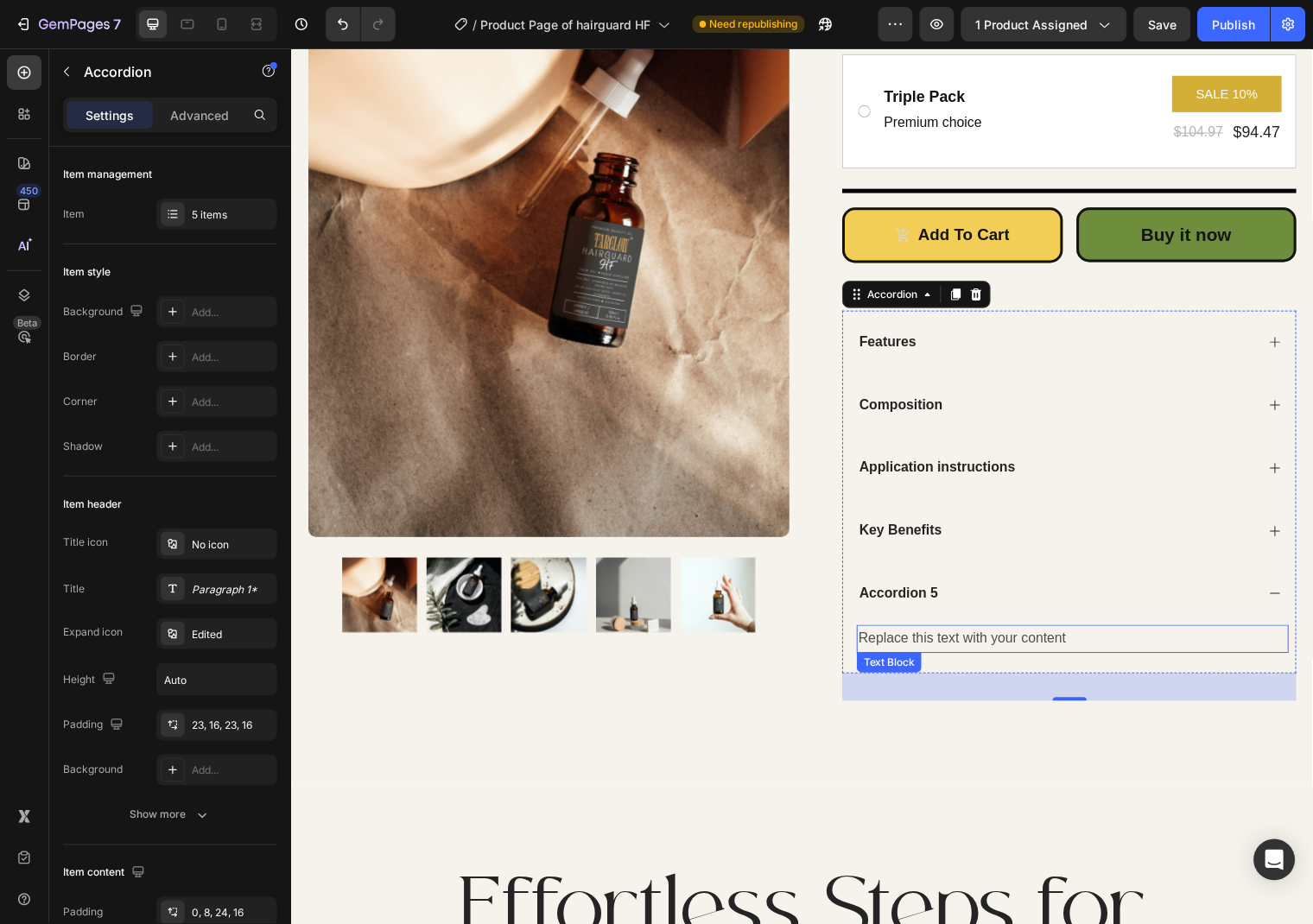
click at [1043, 638] on div "Replace this text with your content" at bounding box center [1082, 647] width 438 height 29
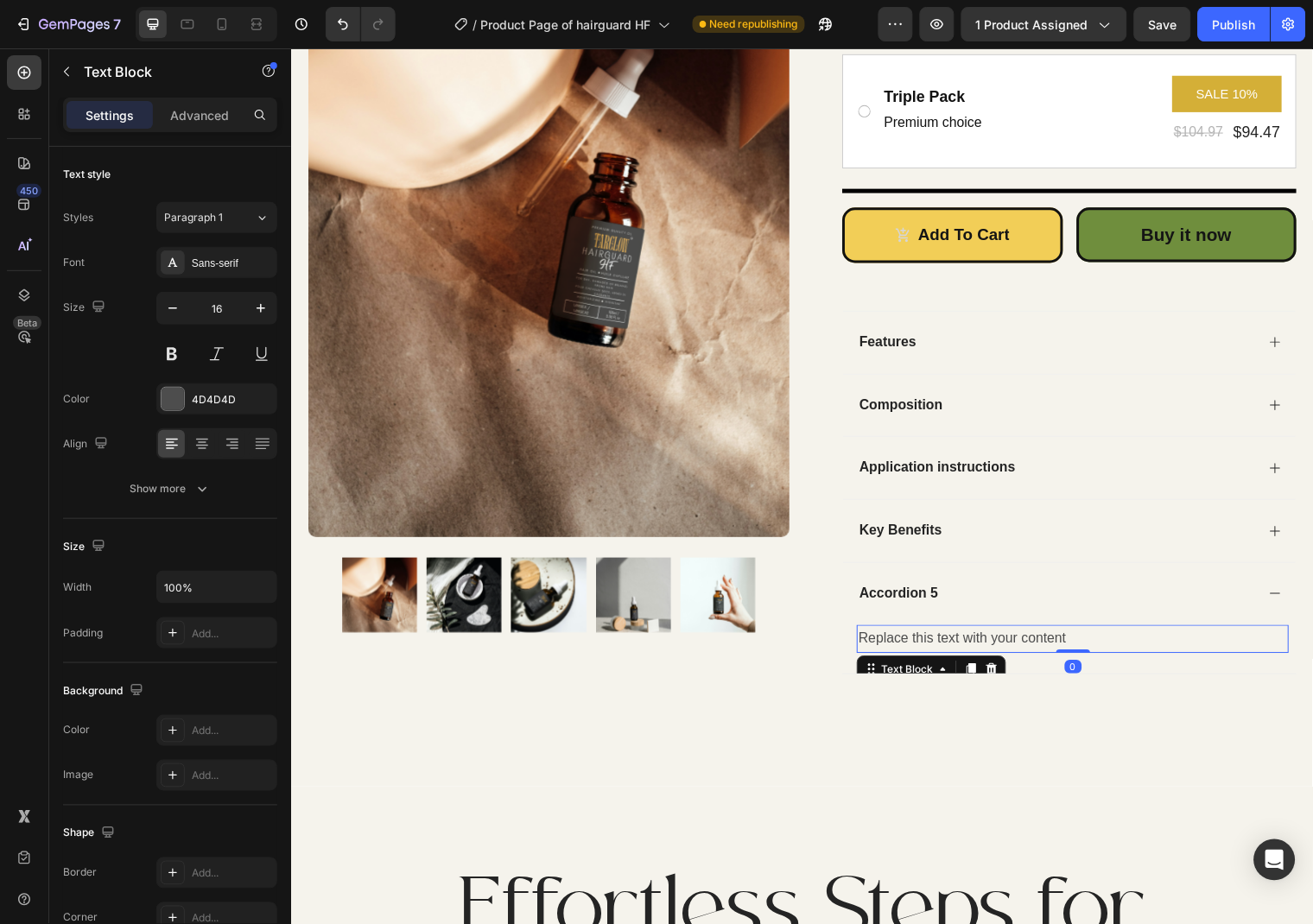
click at [1071, 648] on div "Replace this text with your content" at bounding box center [1082, 647] width 438 height 29
click at [1071, 648] on p "Replace this text with your content" at bounding box center [1082, 647] width 434 height 25
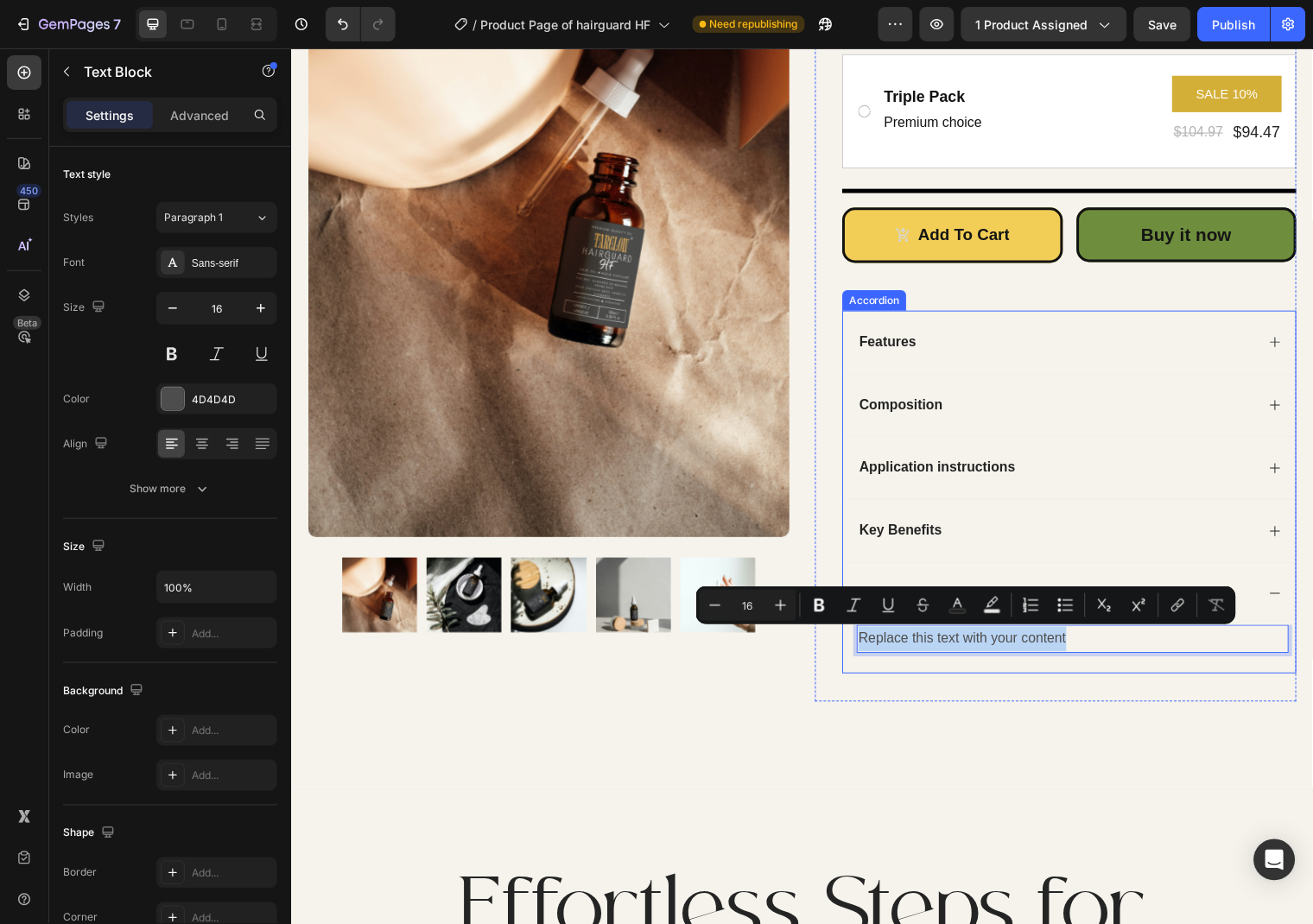
click at [1029, 558] on div "Key Benefits" at bounding box center [1079, 537] width 458 height 64
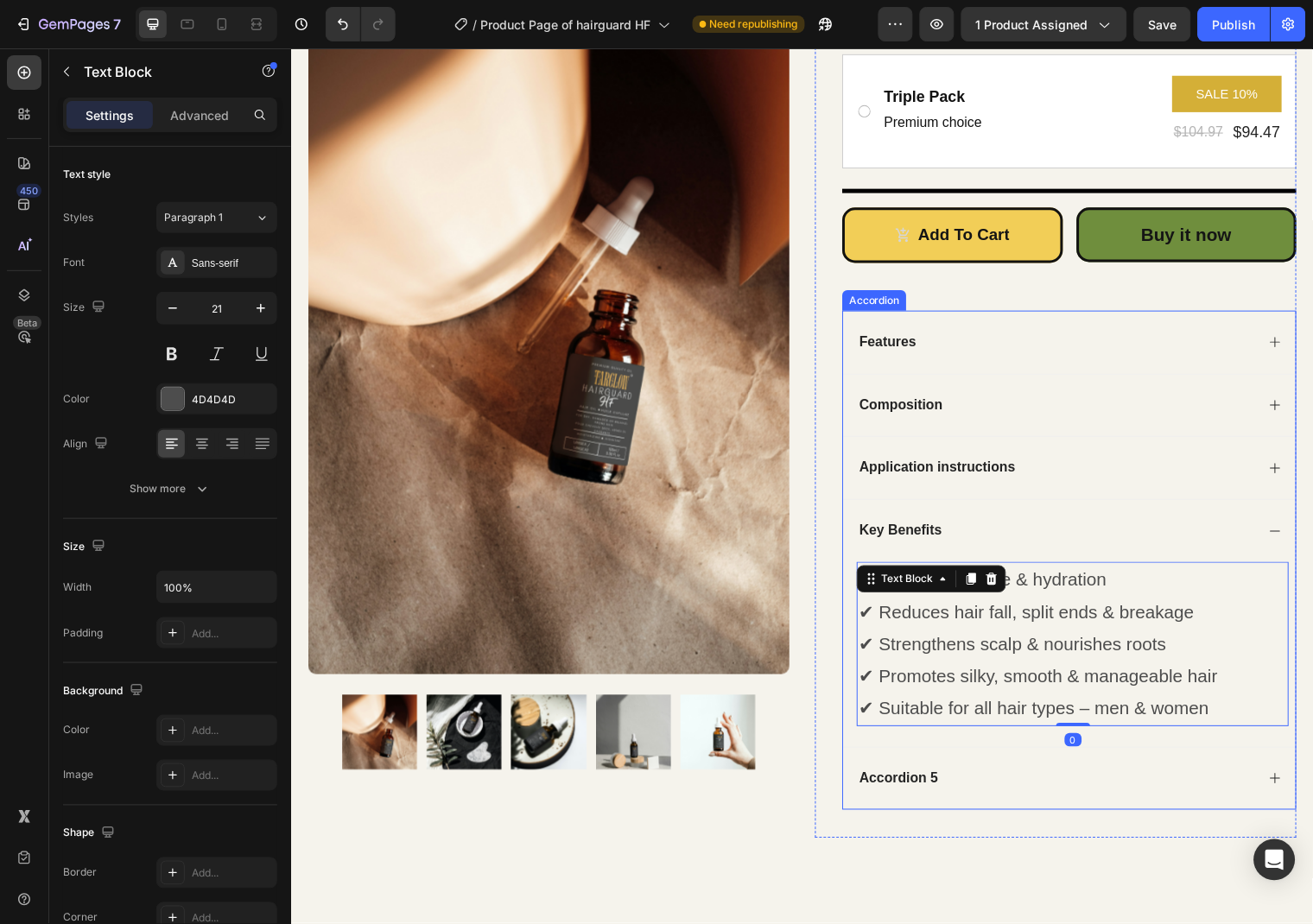
click at [927, 785] on p "Accordion 5" at bounding box center [905, 788] width 79 height 18
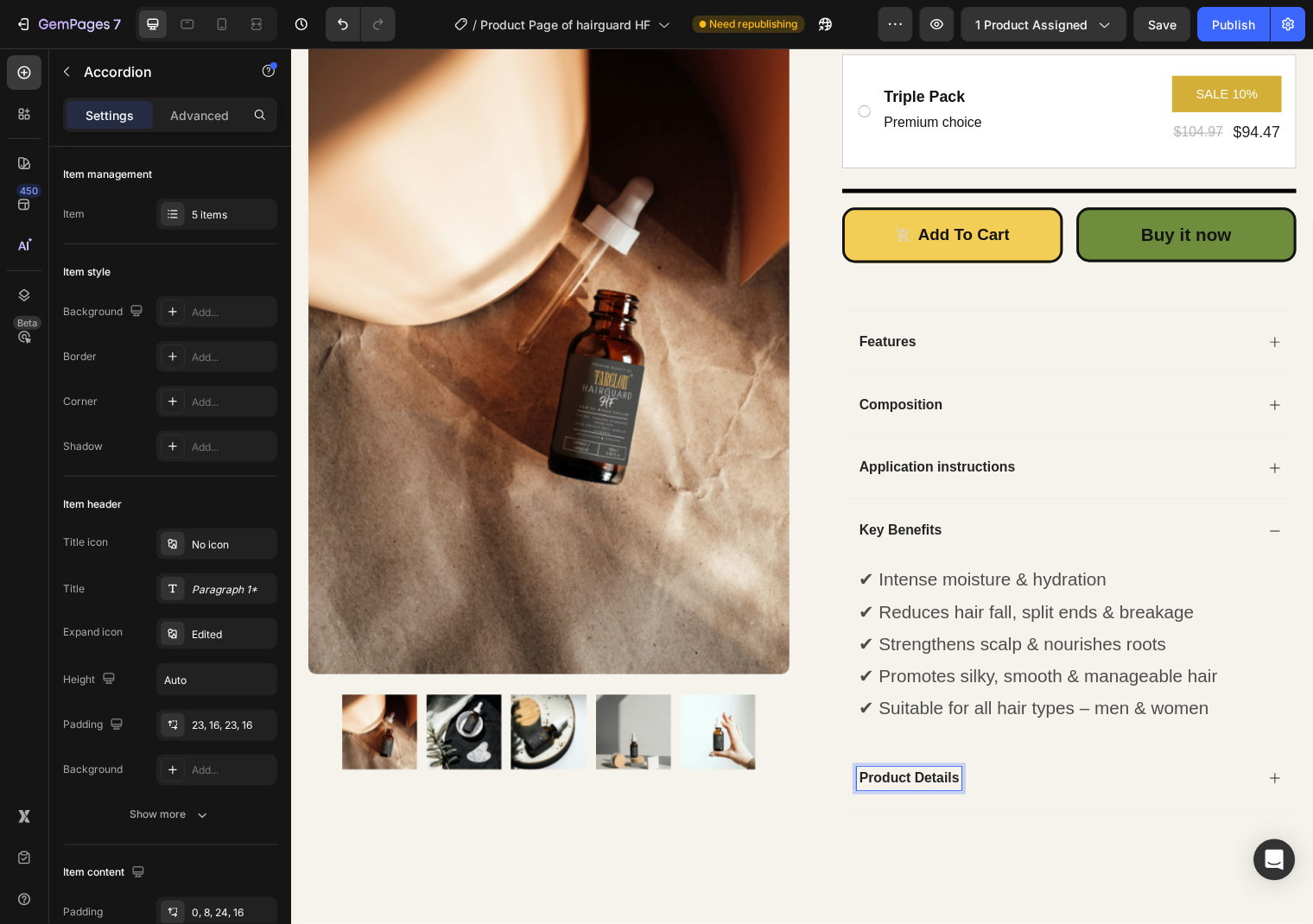
click at [1284, 783] on icon at bounding box center [1287, 787] width 13 height 13
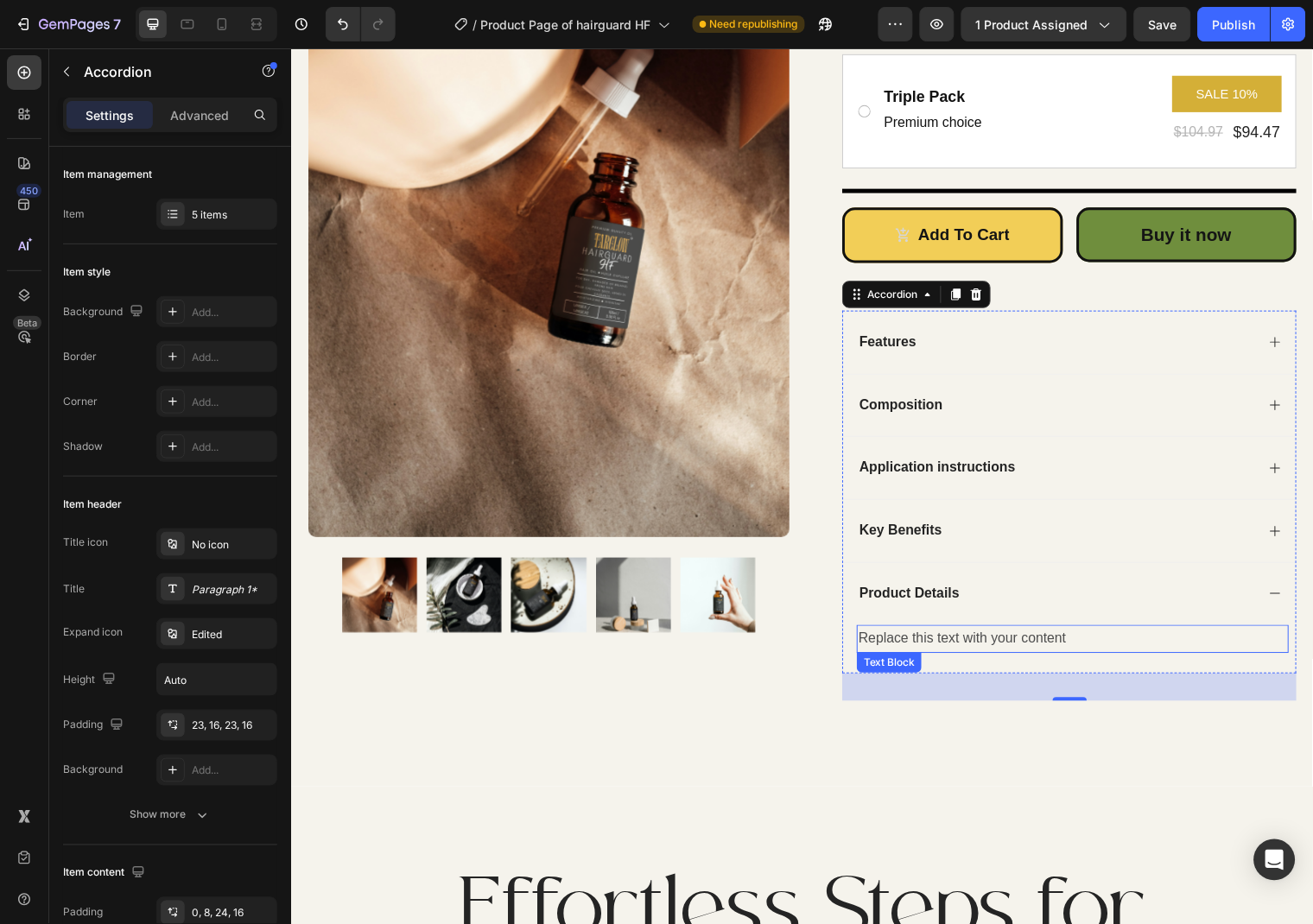
click at [1048, 652] on div "Replace this text with your content" at bounding box center [1082, 647] width 438 height 29
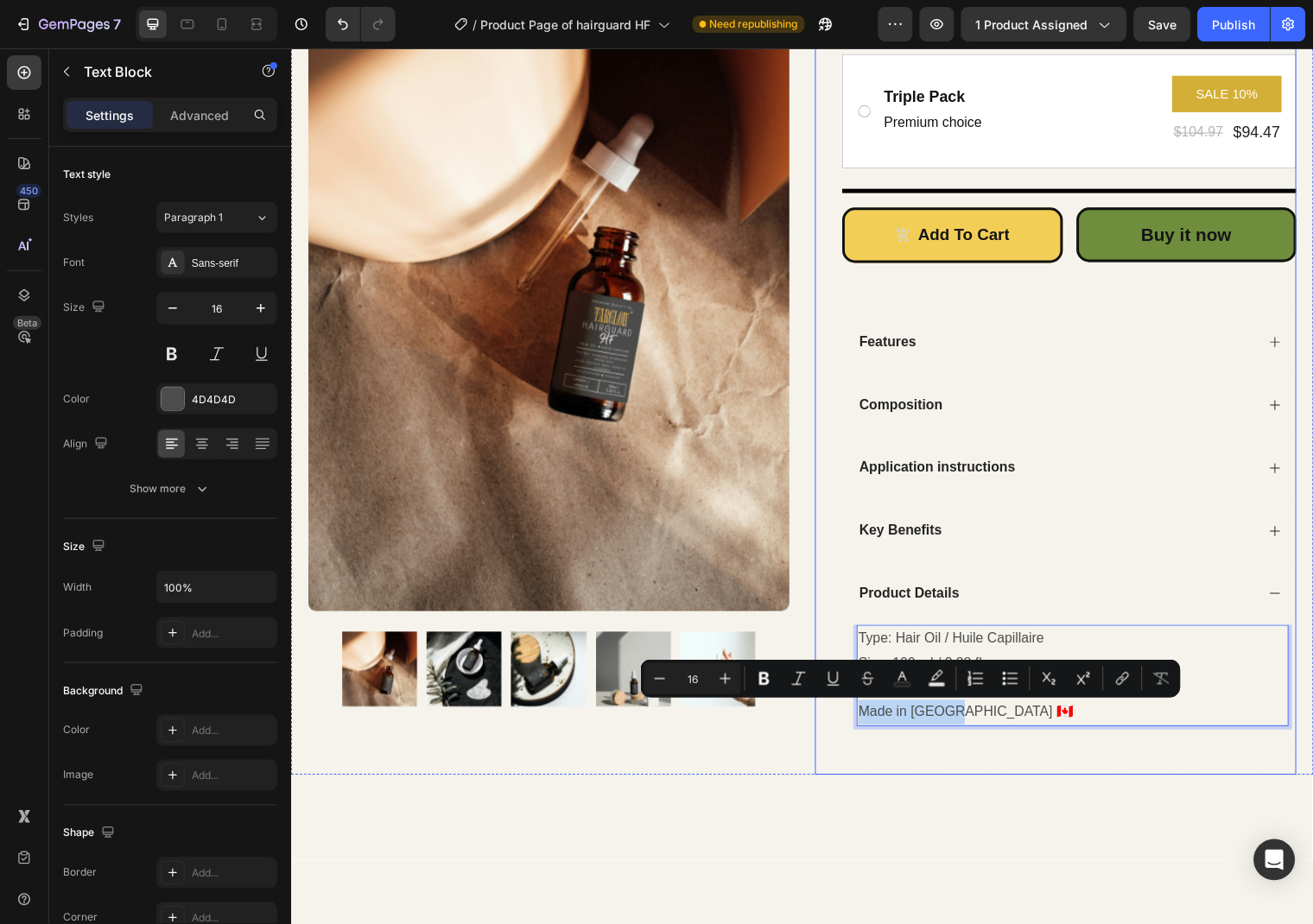
drag, startPoint x: 964, startPoint y: 720, endPoint x: 836, endPoint y: 723, distance: 128.0
click at [836, 723] on div "Icon Icon Icon Icon Icon Icon List Rated 4.9/5 Based on 1500+ Reviews Text Bloc…" at bounding box center [1065, 173] width 488 height 1221
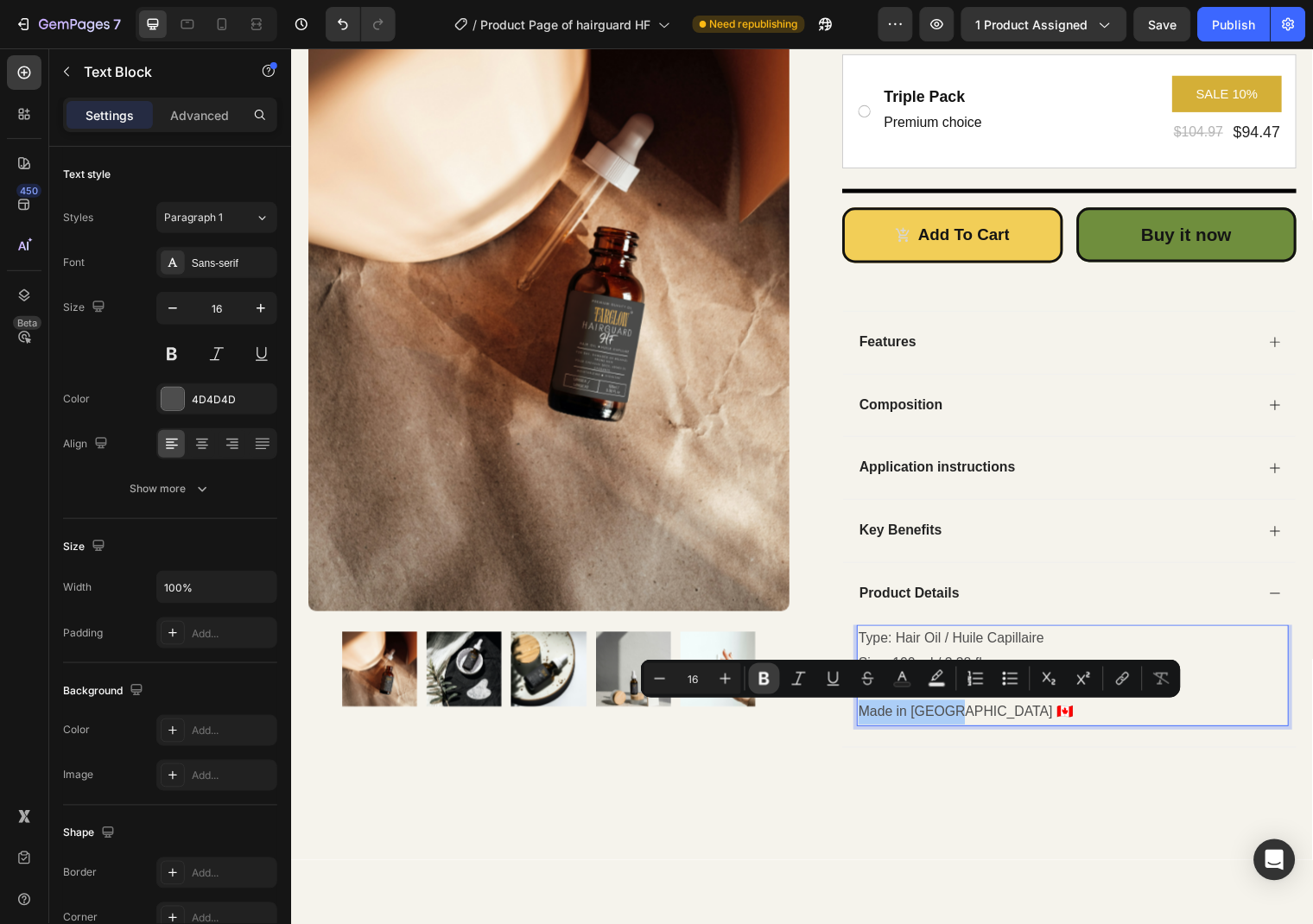
click at [778, 687] on button "Bold" at bounding box center [764, 679] width 31 height 31
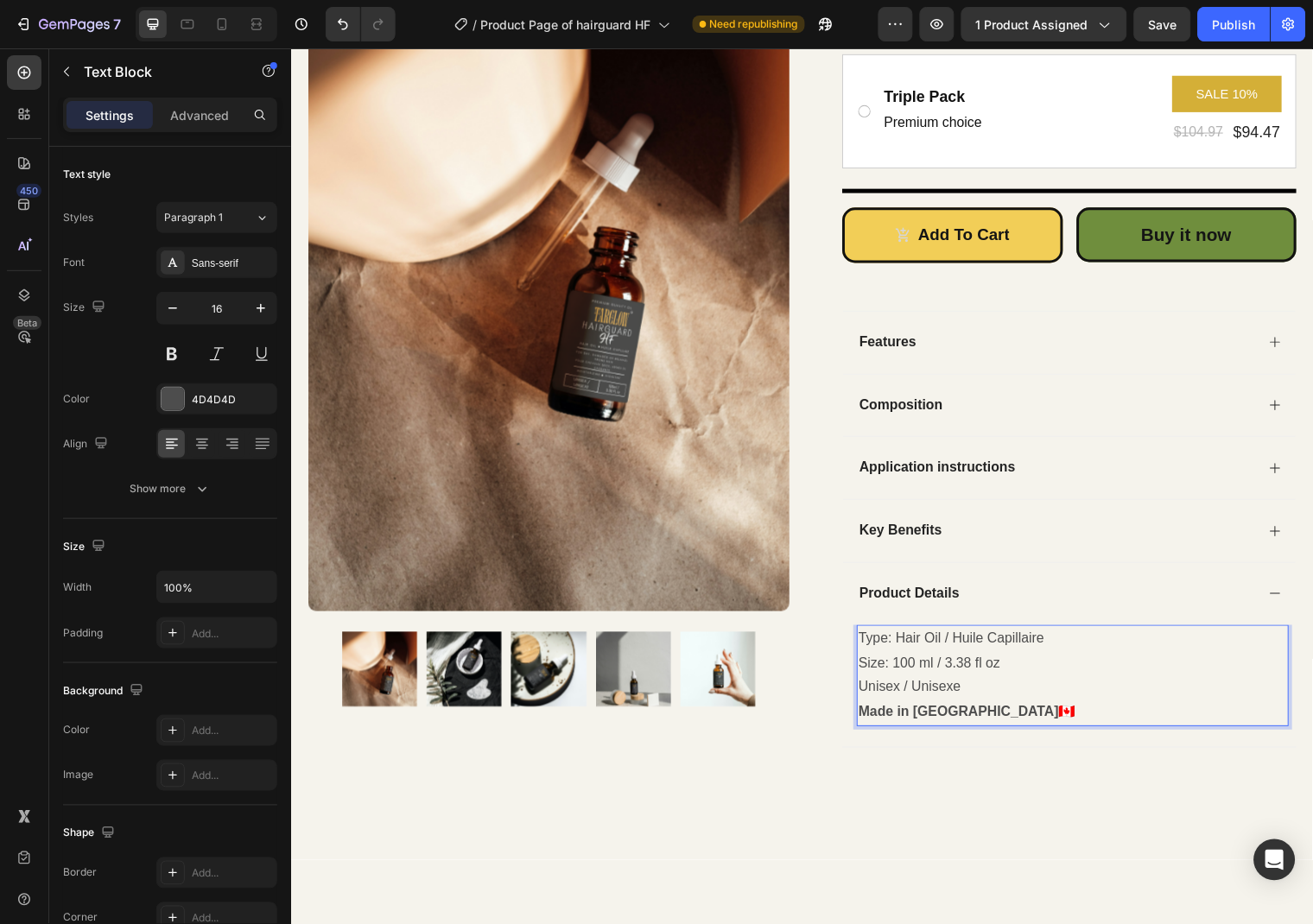
click at [1241, 690] on p "Unisex / Unisexe" at bounding box center [1082, 696] width 434 height 25
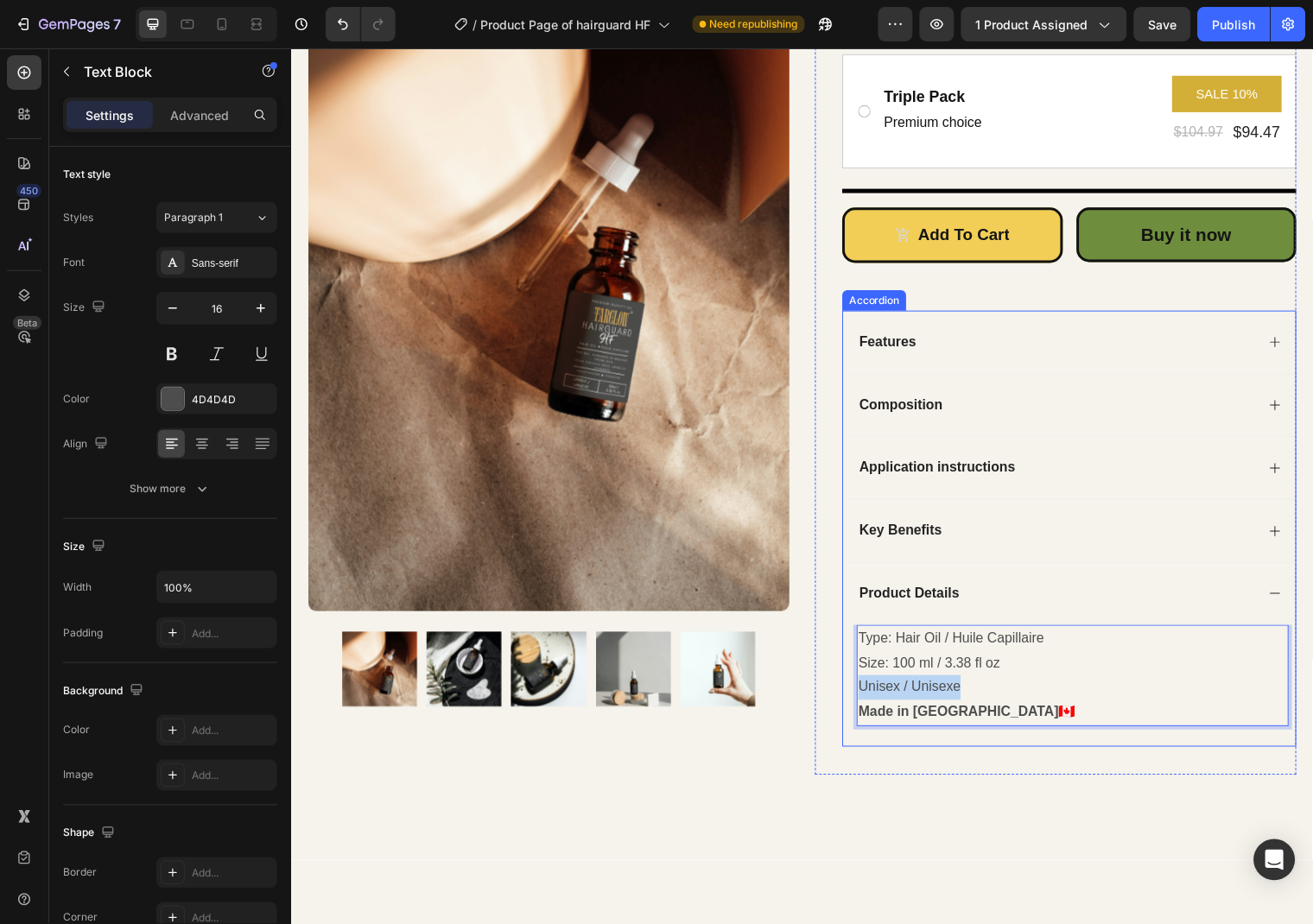
drag, startPoint x: 982, startPoint y: 694, endPoint x: 853, endPoint y: 697, distance: 129.0
click at [853, 697] on div "Type: Hair Oil / Huile Capillaire Size: 100 ml / 3.38 fl oz Unisex / Unisexe Ma…" at bounding box center [1079, 694] width 458 height 123
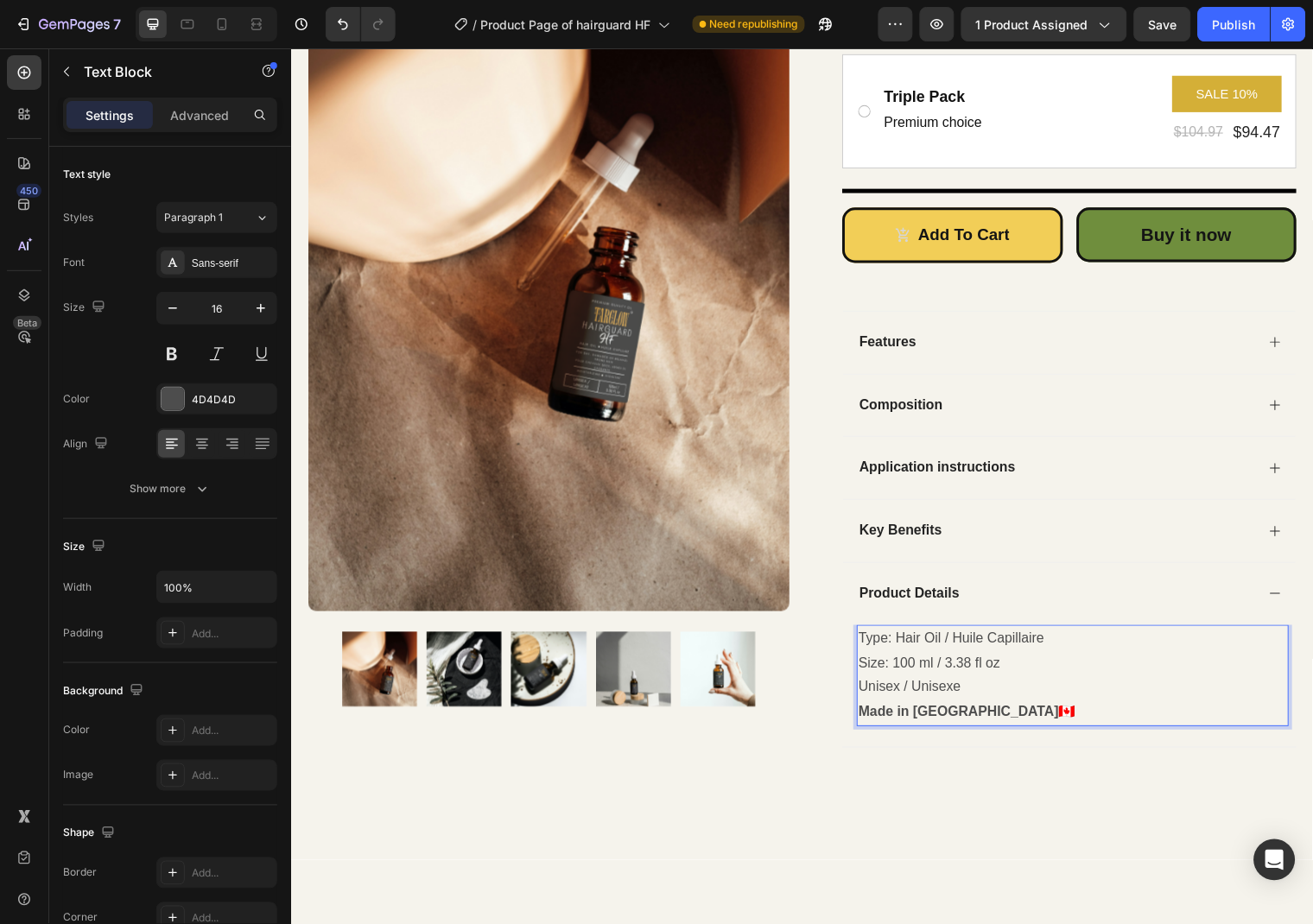
drag, startPoint x: 985, startPoint y: 688, endPoint x: 966, endPoint y: 698, distance: 21.5
click at [966, 698] on p "Unisex / Unisexe" at bounding box center [1082, 696] width 434 height 25
drag, startPoint x: 966, startPoint y: 698, endPoint x: 869, endPoint y: 702, distance: 97.1
click at [869, 702] on p "Unisex / Unisexe" at bounding box center [1082, 696] width 434 height 25
drag, startPoint x: 897, startPoint y: 673, endPoint x: 863, endPoint y: 673, distance: 34.0
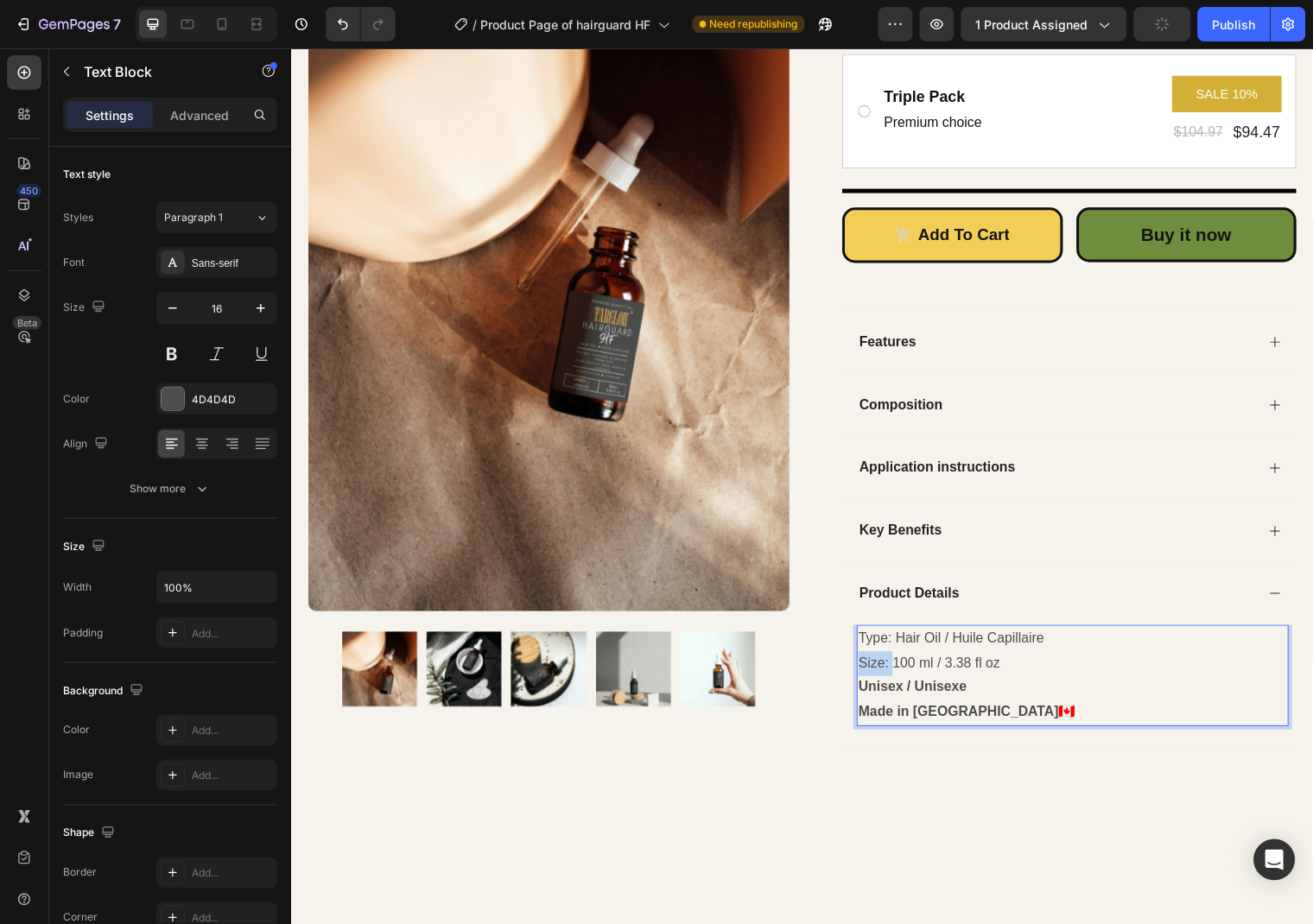
click at [863, 673] on div "Type: Hair Oil / Huile Capillaire Size: 100 ml / 3.38 fl oz Unisex / Unisexe Ma…" at bounding box center [1082, 683] width 438 height 103
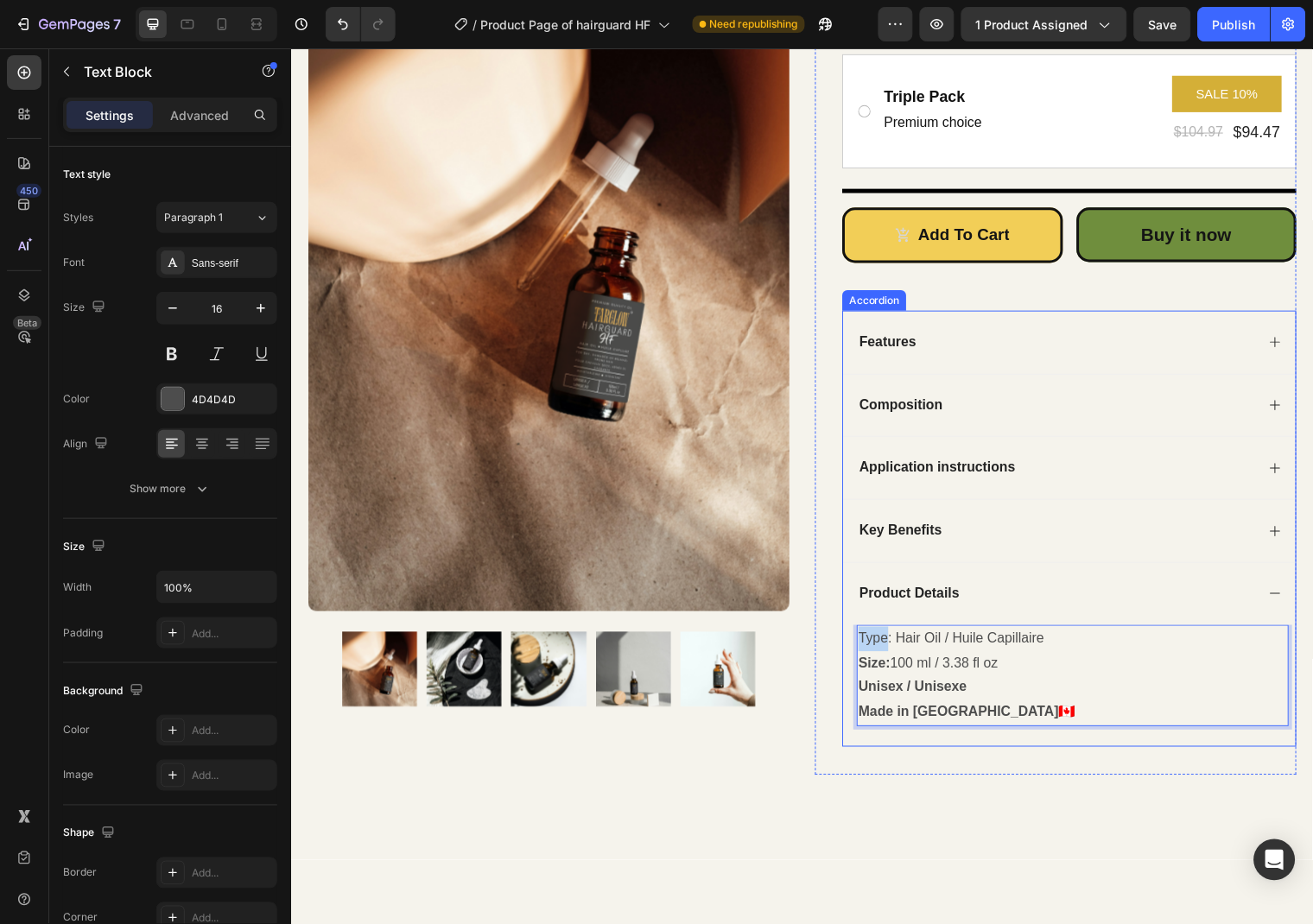
drag, startPoint x: 895, startPoint y: 651, endPoint x: 862, endPoint y: 648, distance: 33.1
click at [862, 648] on div "Type: Hair Oil / Huile Capillaire Size: 100 ml / 3.38 fl oz Unisex / Unisexe Ma…" at bounding box center [1079, 694] width 458 height 123
drag, startPoint x: 900, startPoint y: 651, endPoint x: 869, endPoint y: 651, distance: 31.0
click at [869, 651] on p "Type: Hair Oil / Huile Capillaire" at bounding box center [1082, 647] width 434 height 25
click at [1271, 593] on div "Product Details" at bounding box center [1079, 600] width 458 height 64
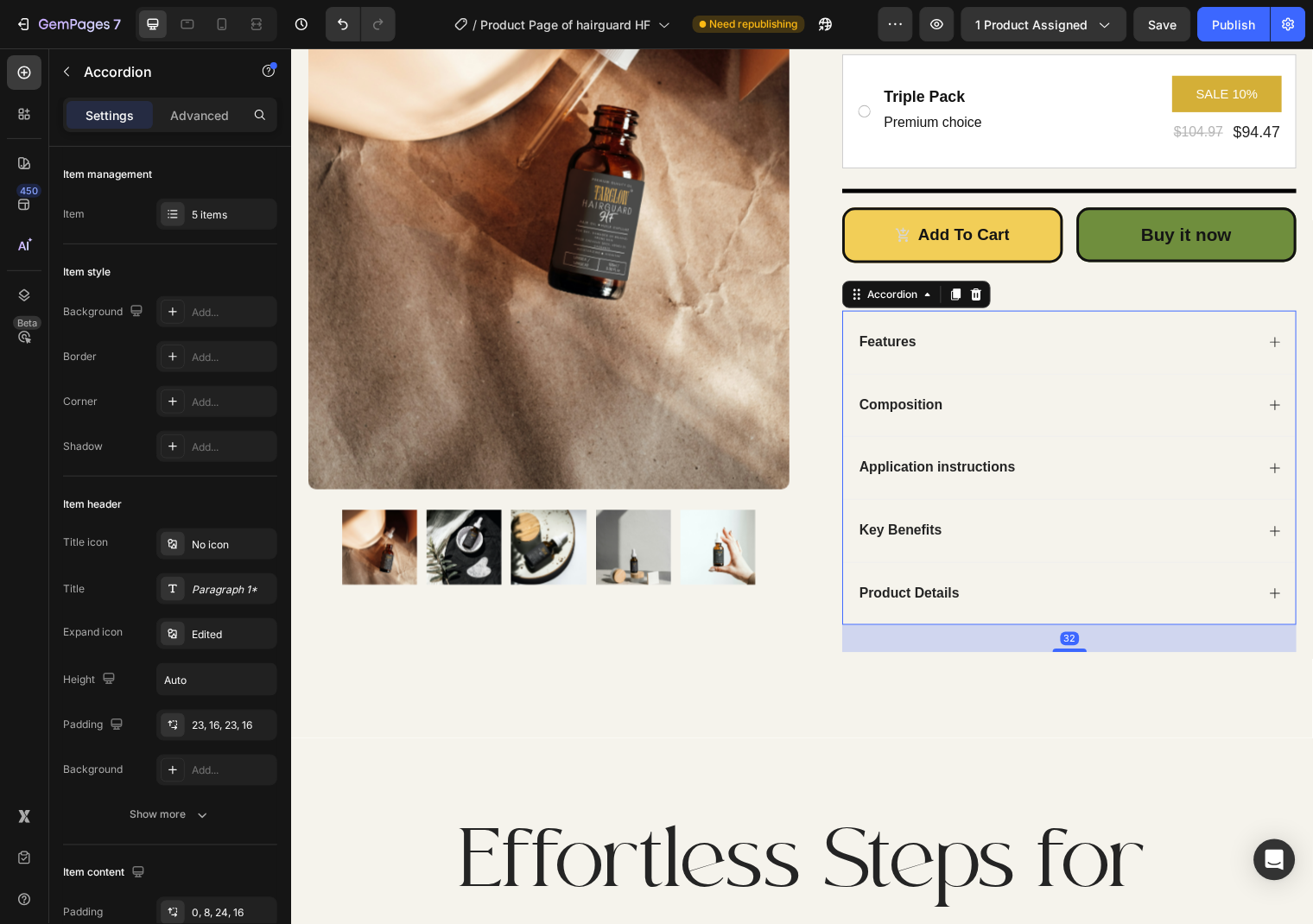
click at [1279, 537] on div "Key Benefits" at bounding box center [1079, 537] width 458 height 64
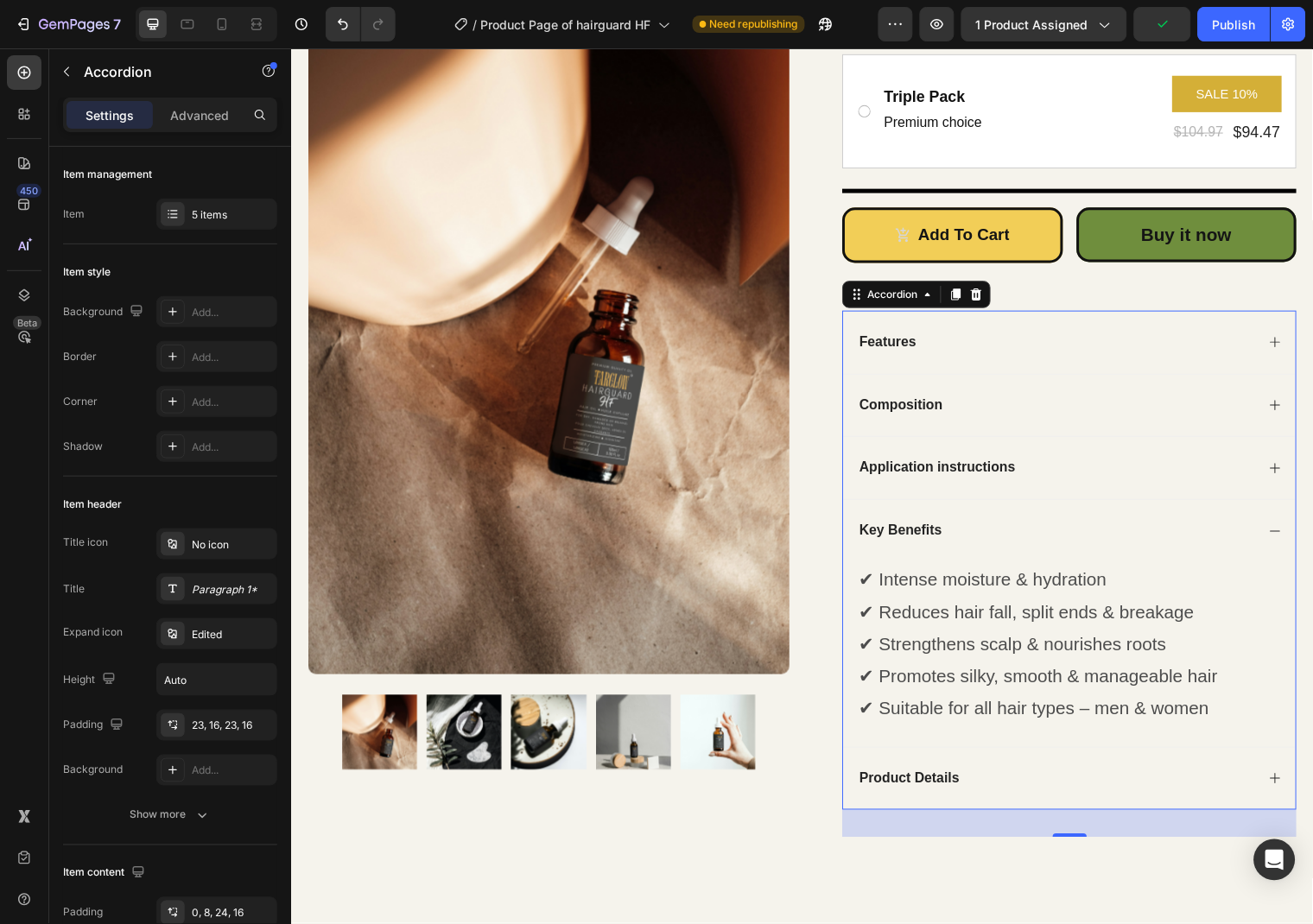
click at [1279, 464] on div "Application instructions" at bounding box center [1079, 473] width 458 height 64
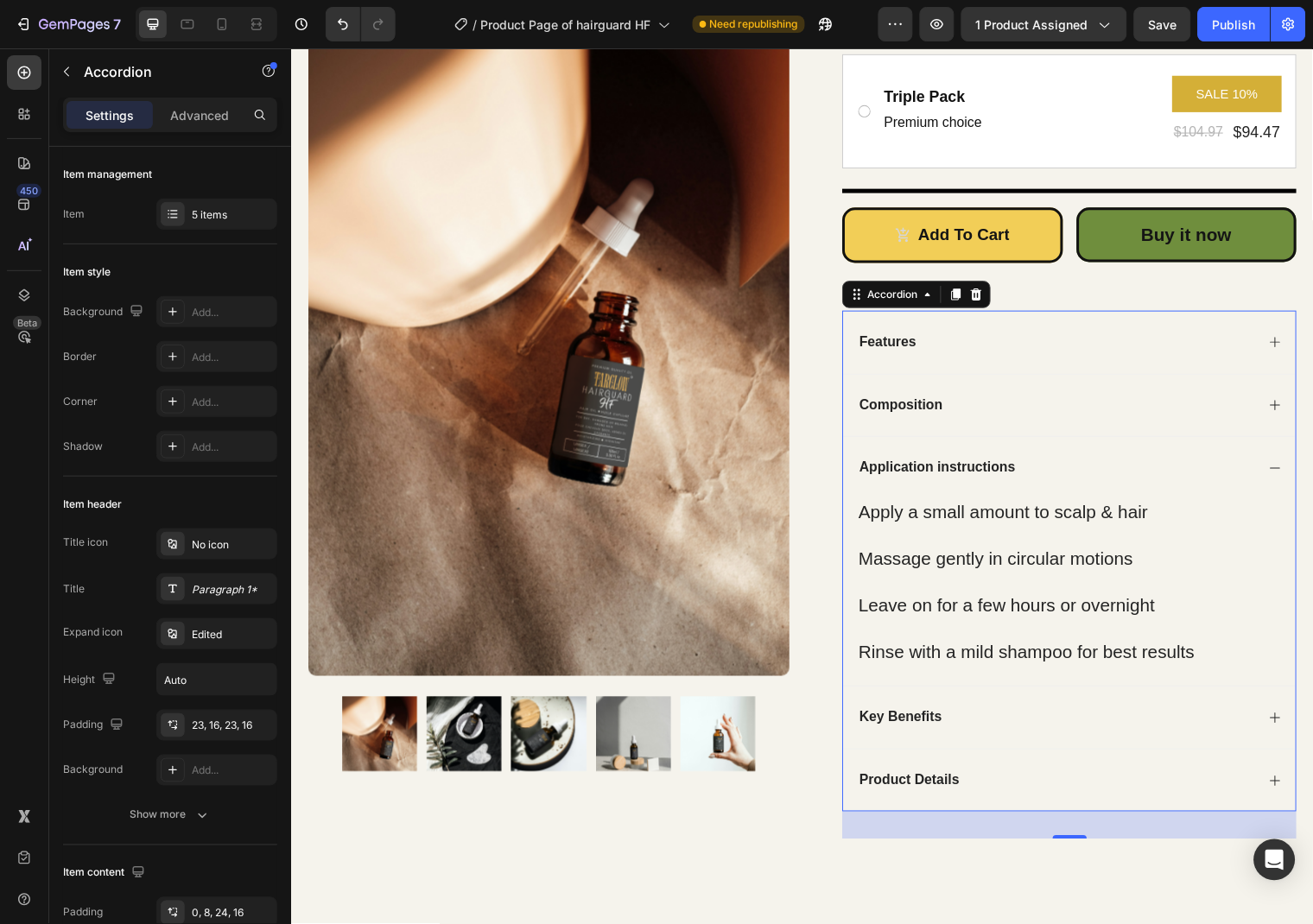
click at [1290, 408] on icon at bounding box center [1287, 408] width 13 height 13
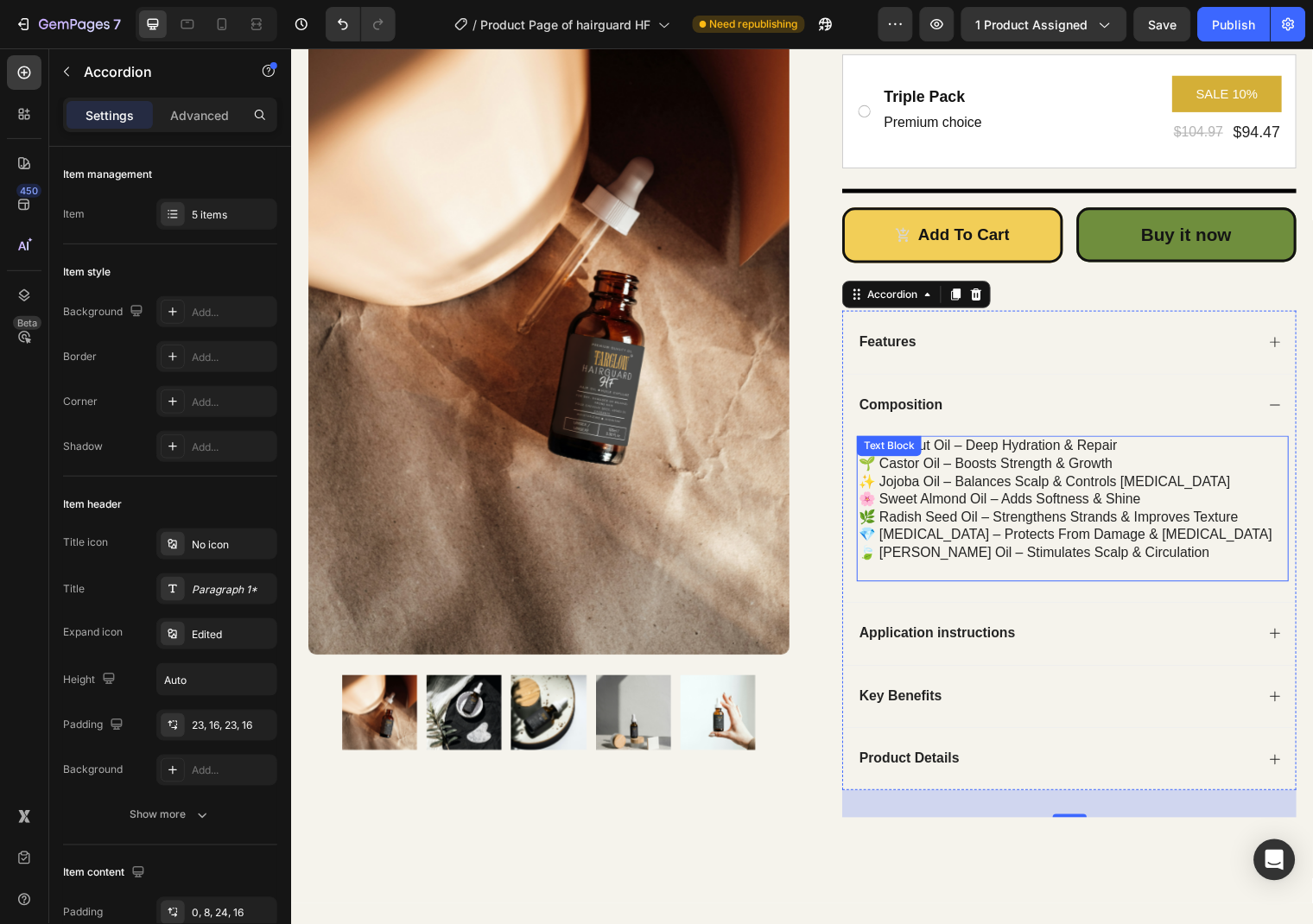
drag, startPoint x: 958, startPoint y: 458, endPoint x: 930, endPoint y: 458, distance: 28.0
click at [930, 458] on div "🥥 coconut oil – deep hydration & repair 🌱 castor oil – boosts strength & growth…" at bounding box center [1082, 514] width 438 height 147
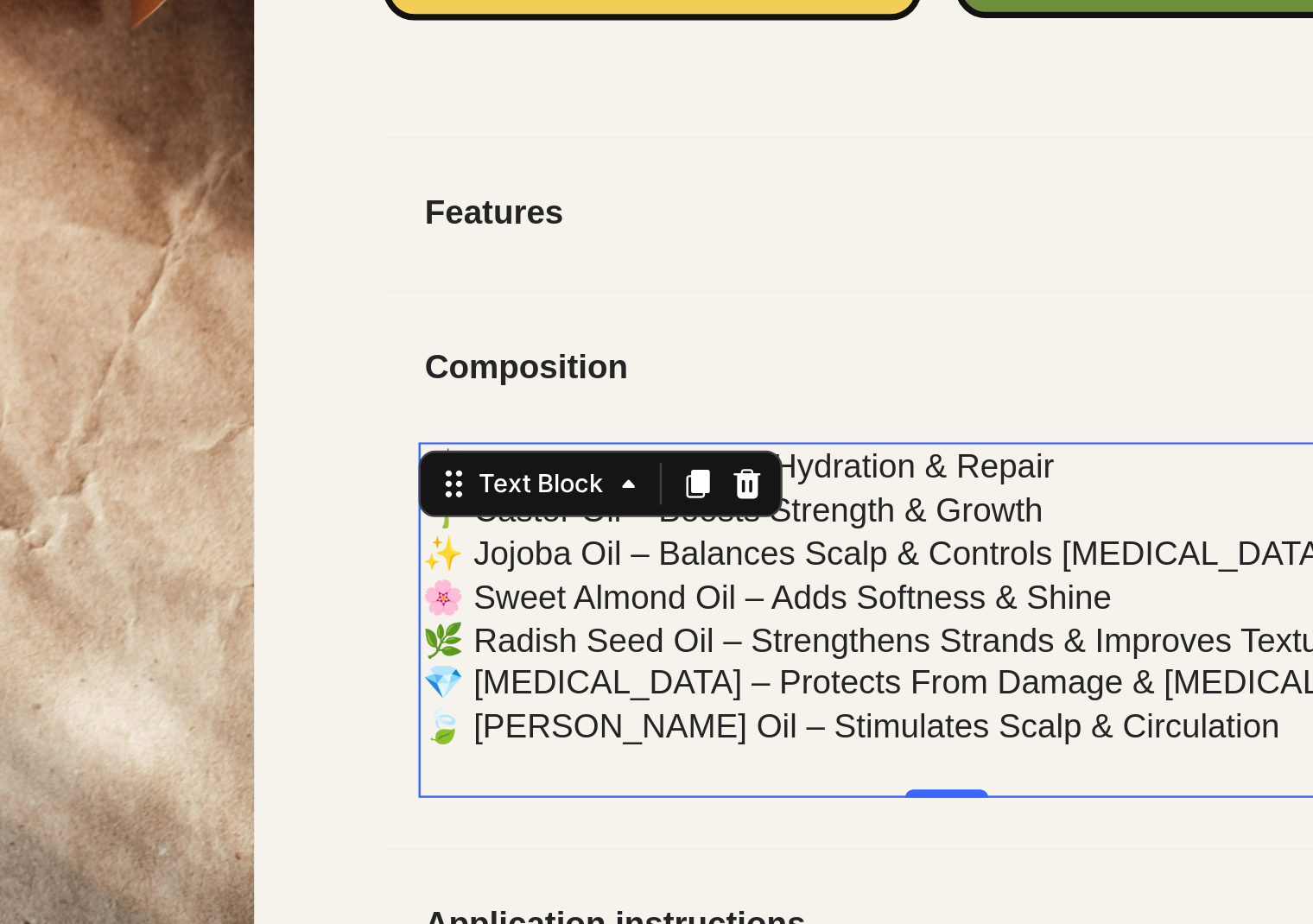
scroll to position [639, 0]
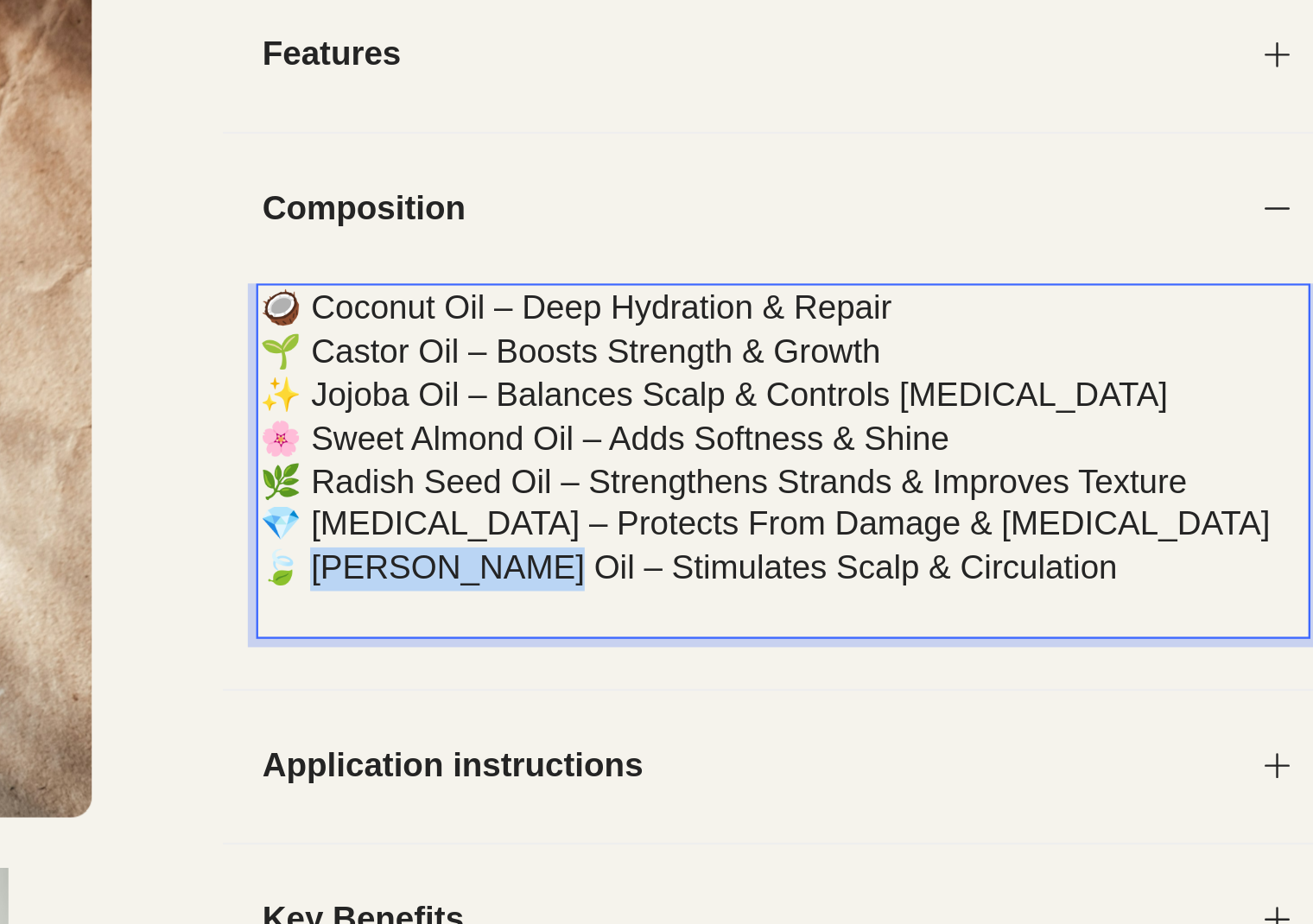
drag, startPoint x: -447, startPoint y: -42, endPoint x: -528, endPoint y: -41, distance: 81.0
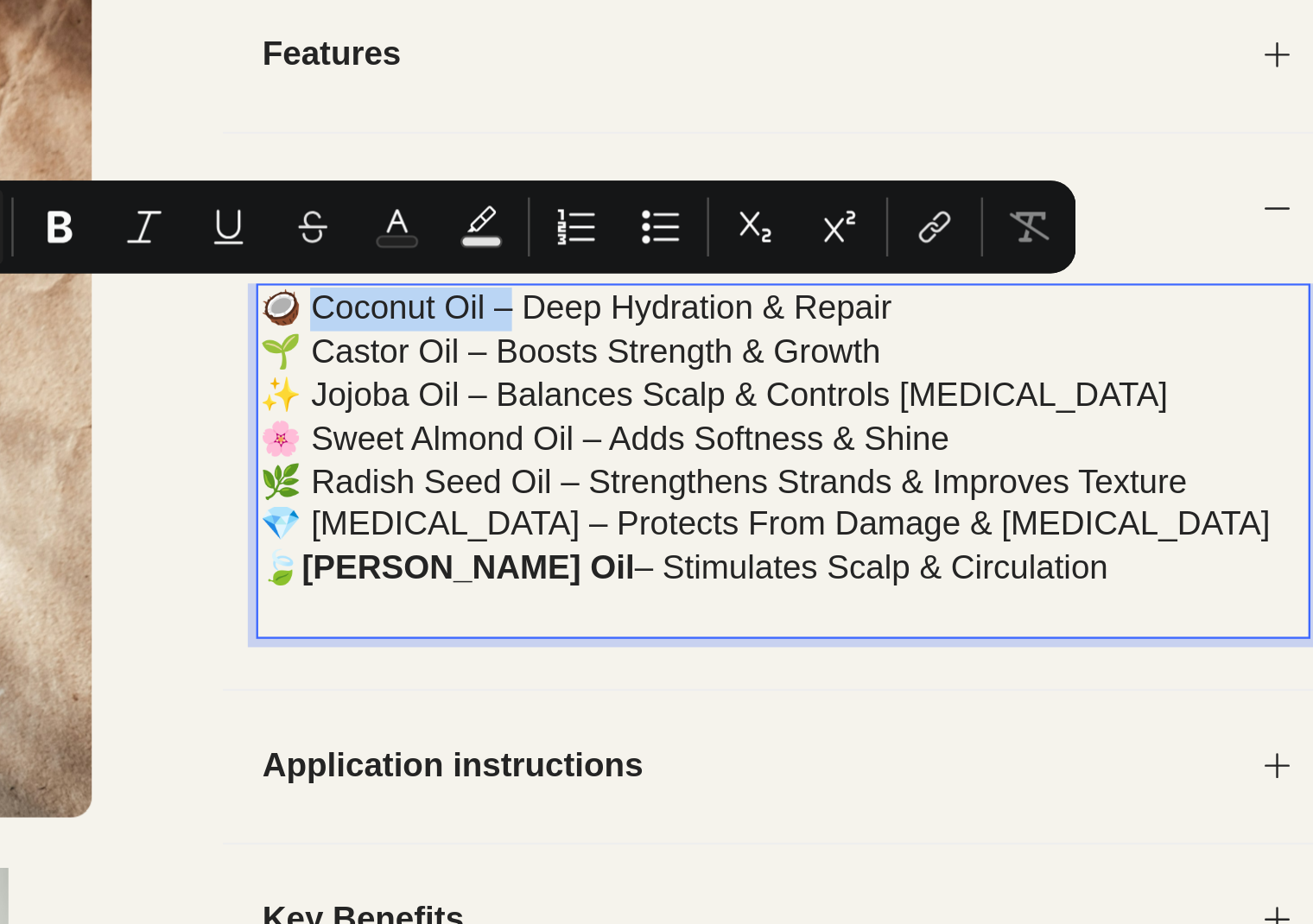
drag, startPoint x: -456, startPoint y: -148, endPoint x: -521, endPoint y: -145, distance: 65.1
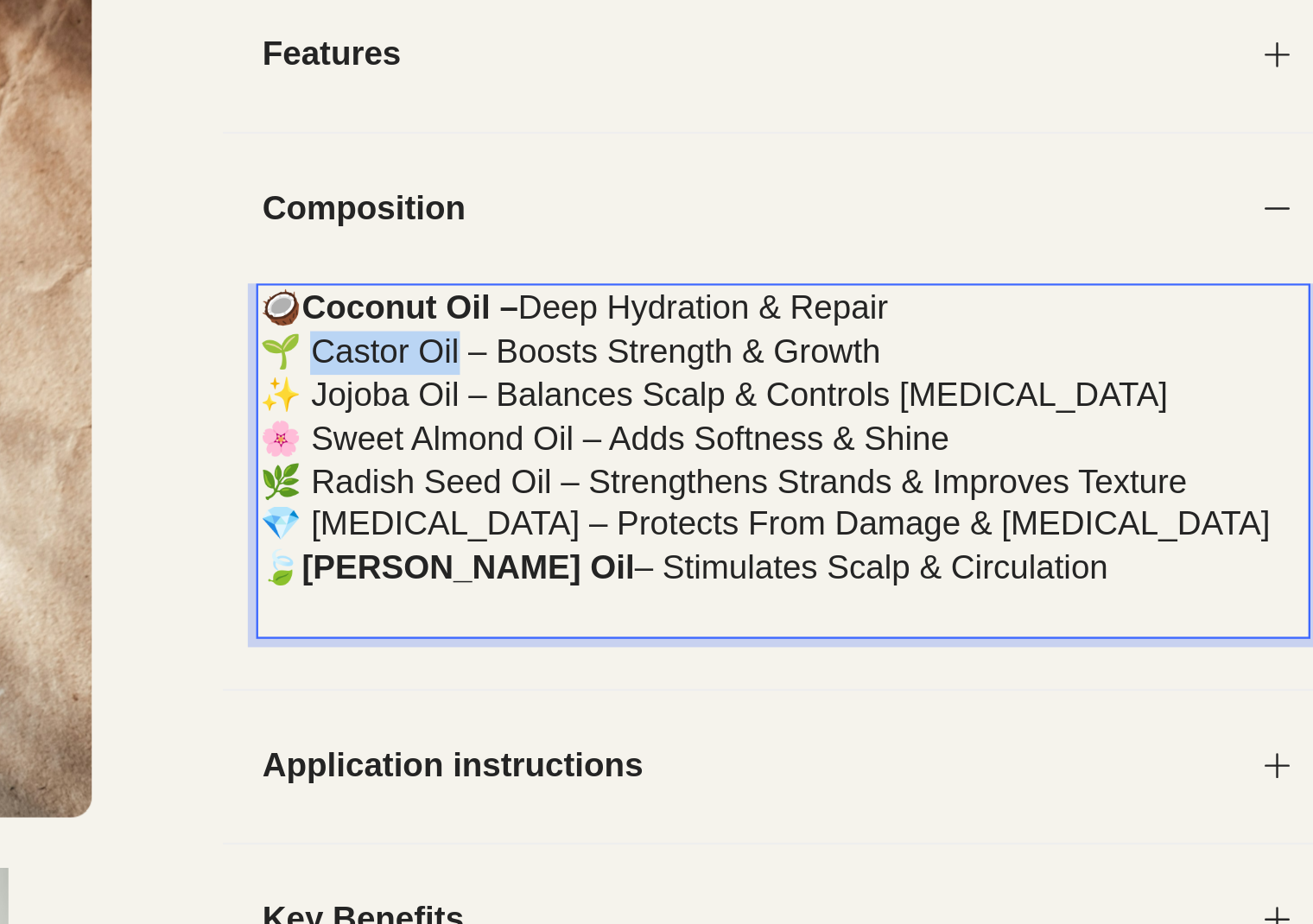
drag, startPoint x: -470, startPoint y: -128, endPoint x: -529, endPoint y: -130, distance: 59.0
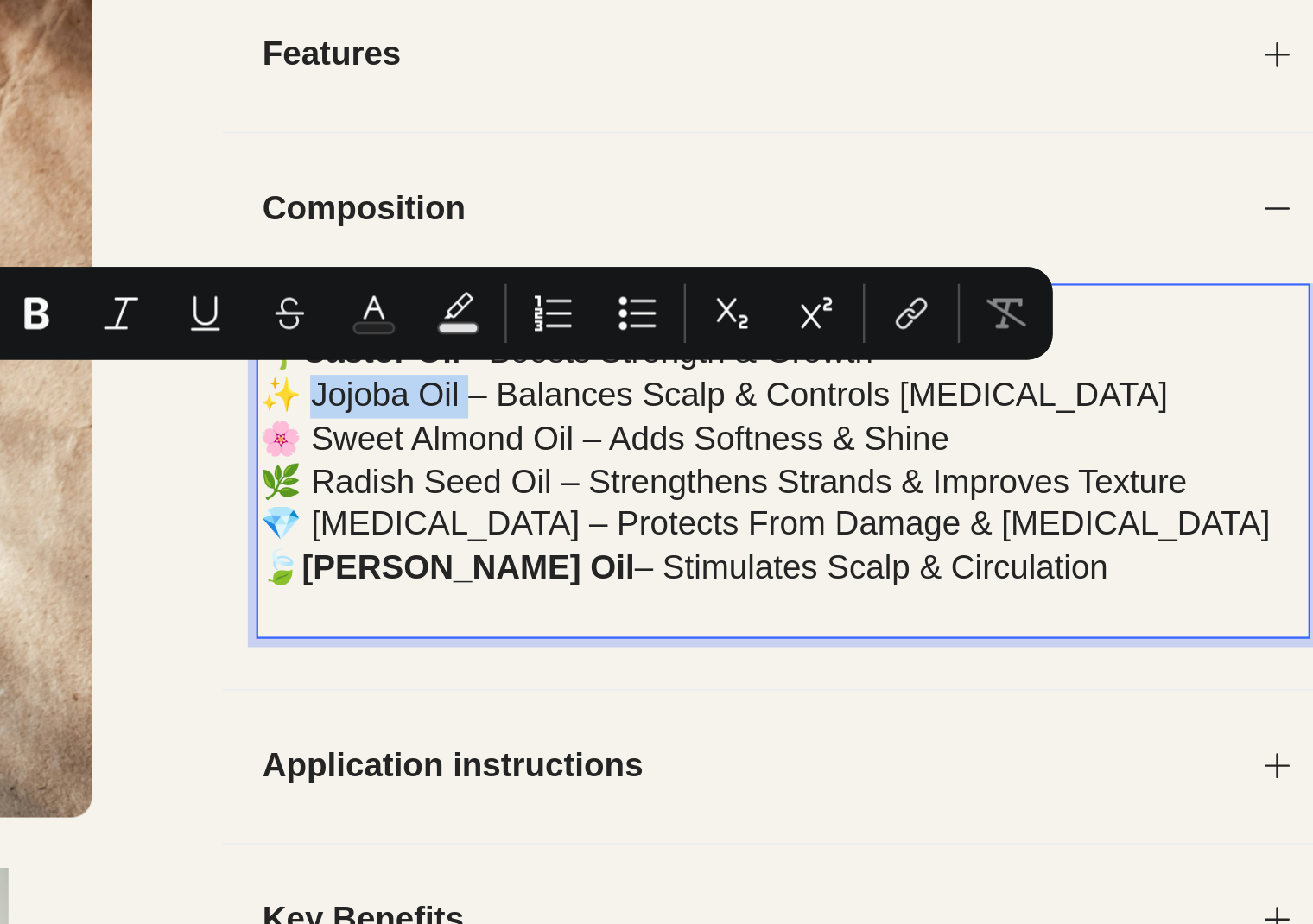
drag, startPoint x: -467, startPoint y: -110, endPoint x: -530, endPoint y: -115, distance: 63.2
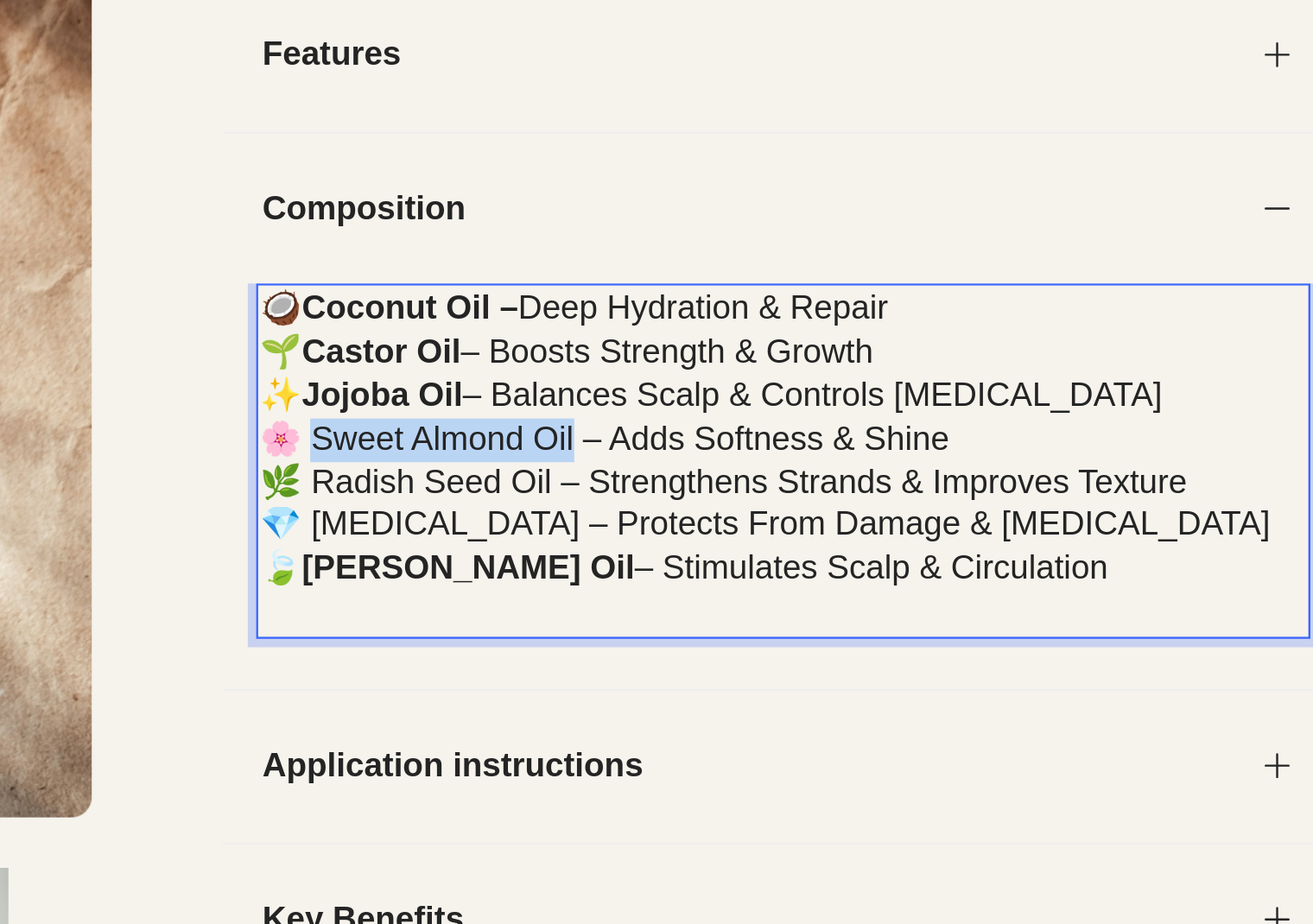
drag, startPoint x: -422, startPoint y: -95, endPoint x: -527, endPoint y: -95, distance: 105.0
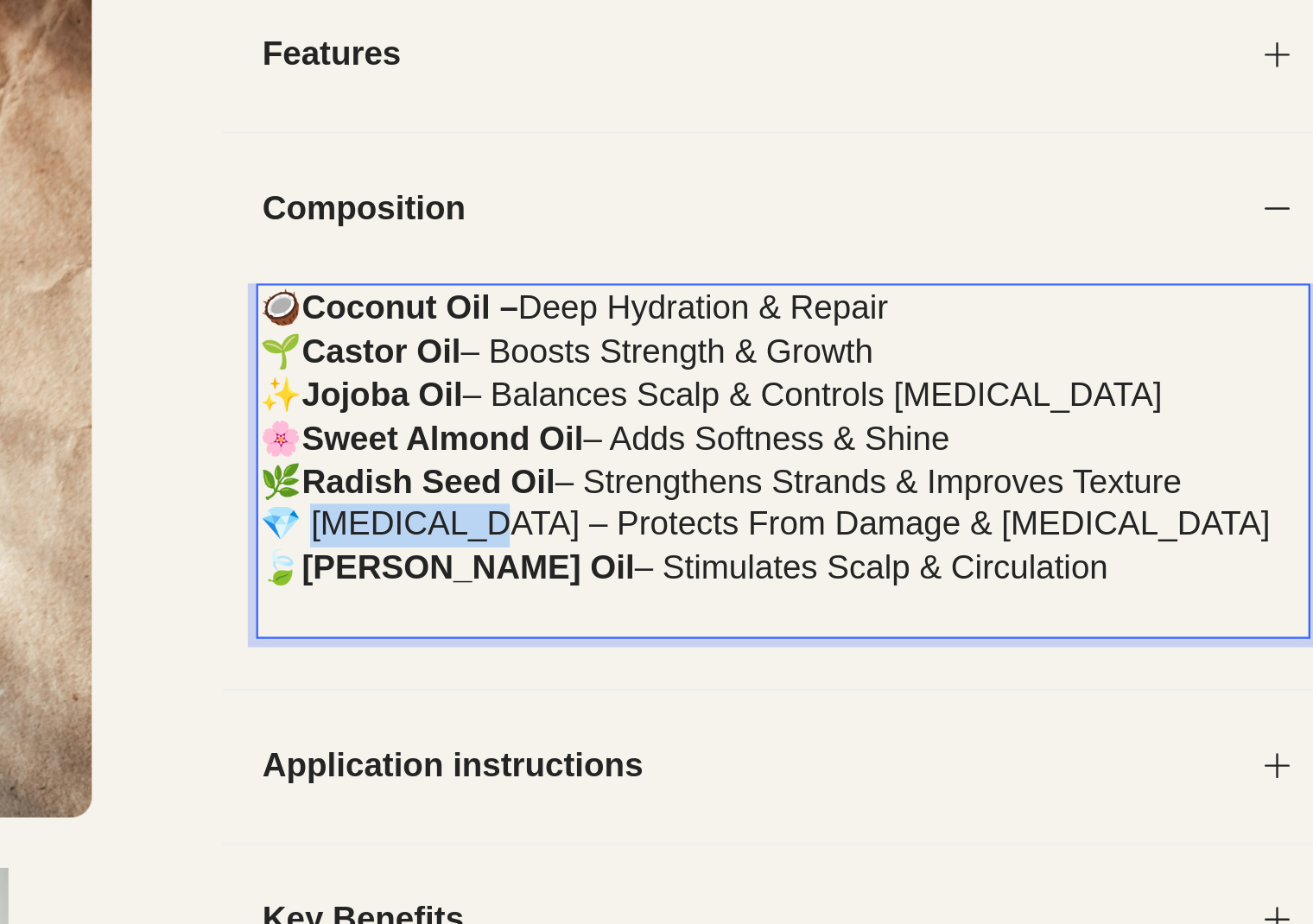
drag, startPoint x: -471, startPoint y: -59, endPoint x: -533, endPoint y: -59, distance: 62.0
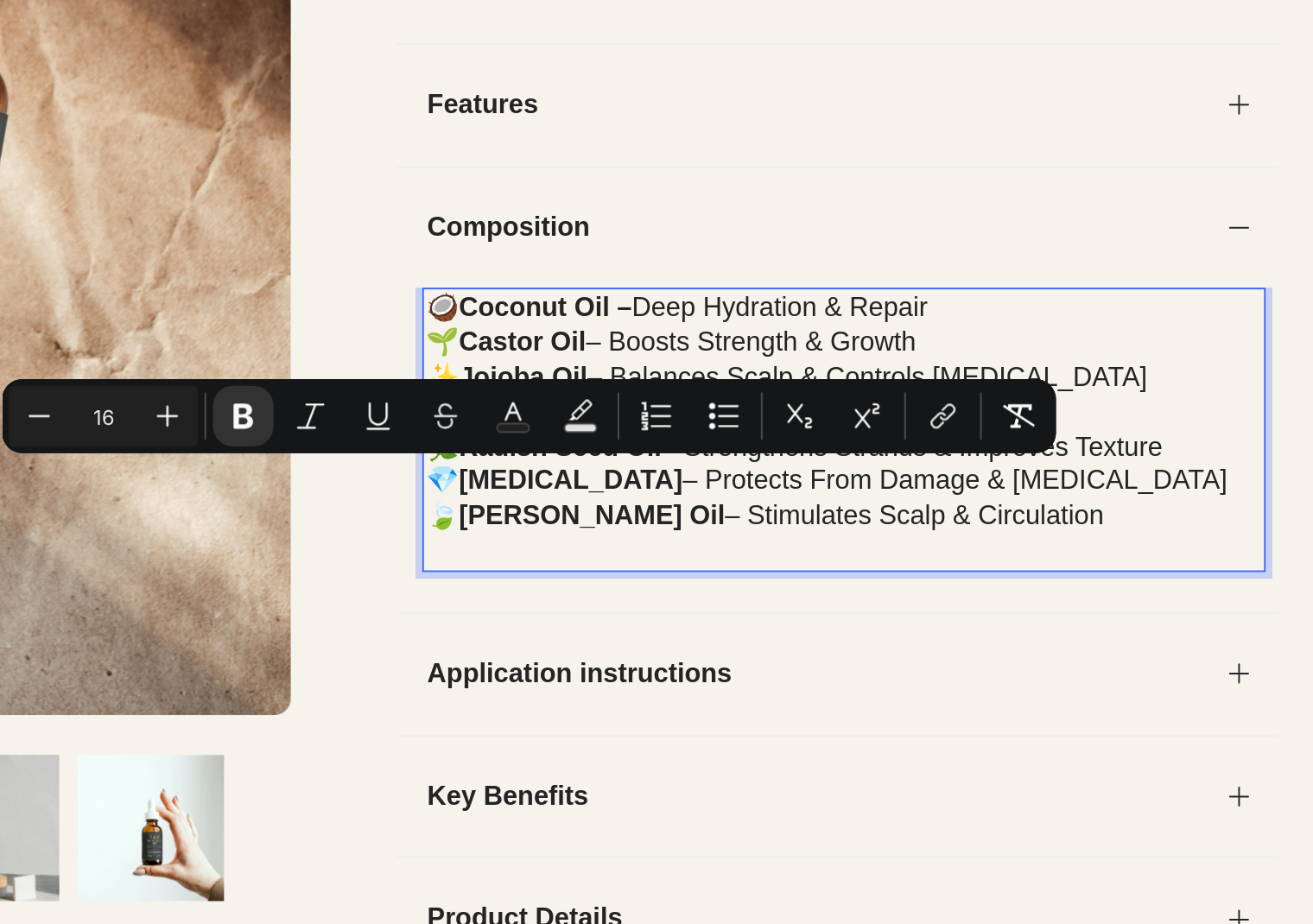
scroll to position [0, 0]
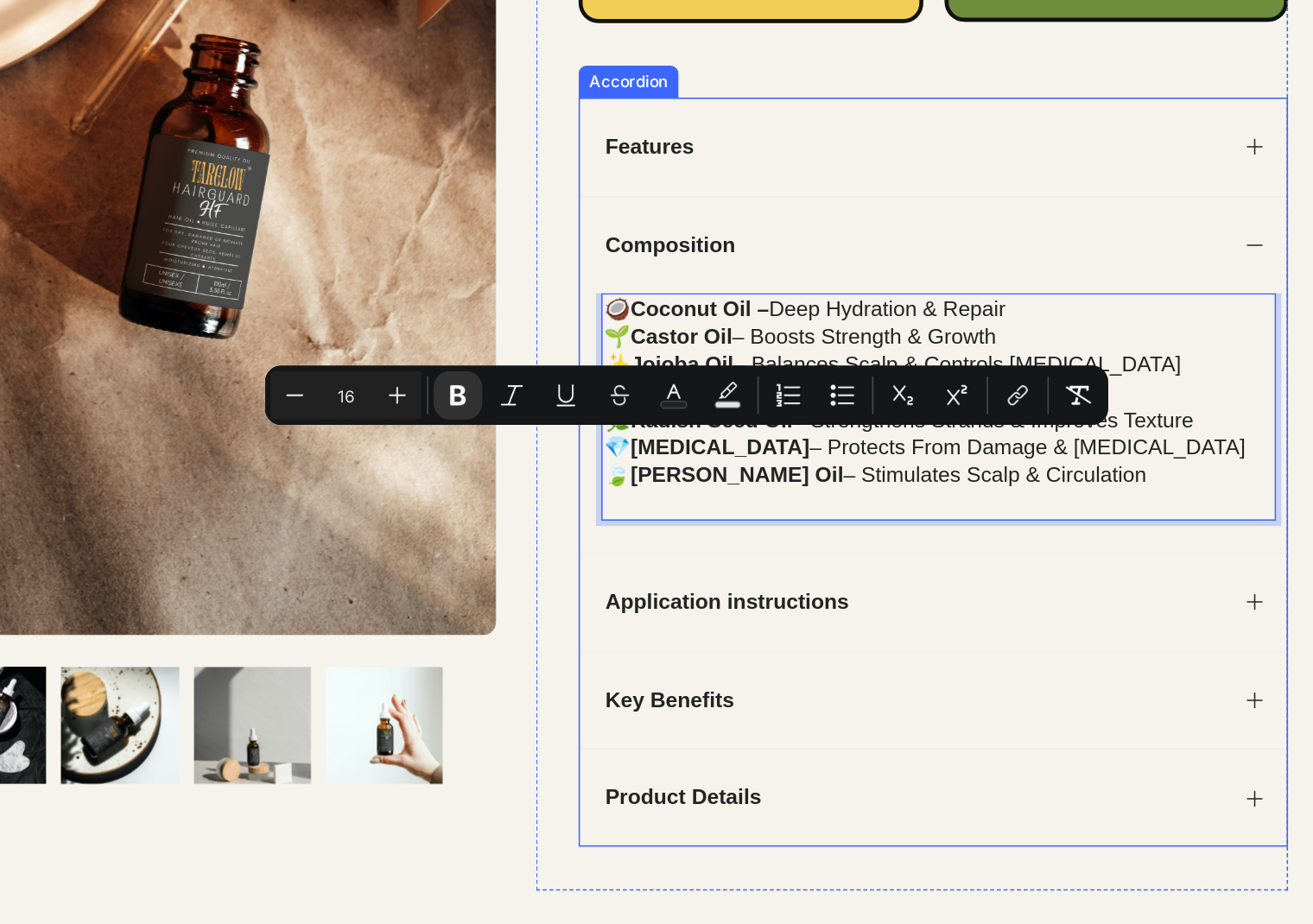
click at [716, 31] on icon at bounding box center [714, 27] width 13 height 13
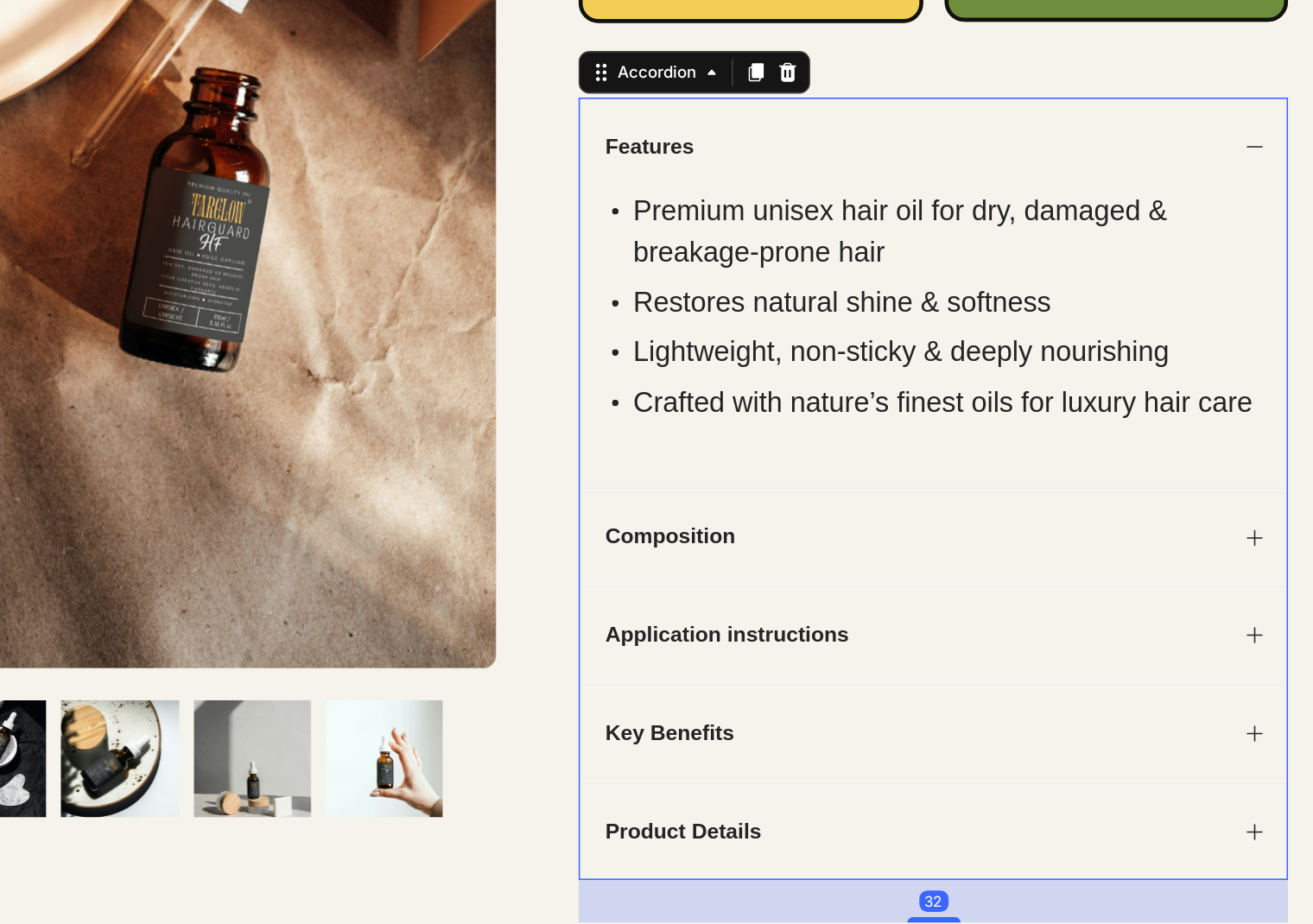
click at [716, 31] on icon at bounding box center [714, 27] width 13 height 13
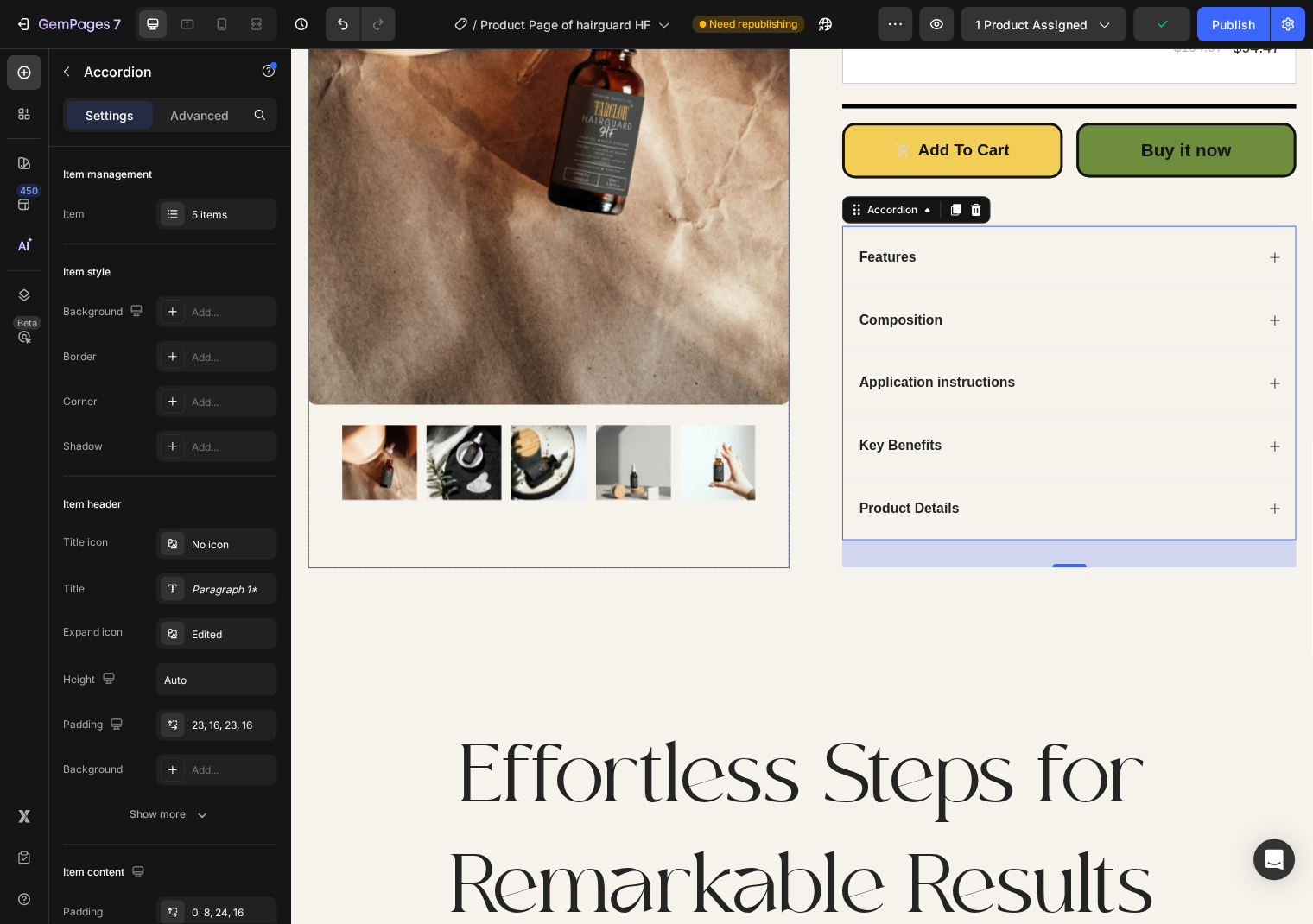
scroll to position [605, 0]
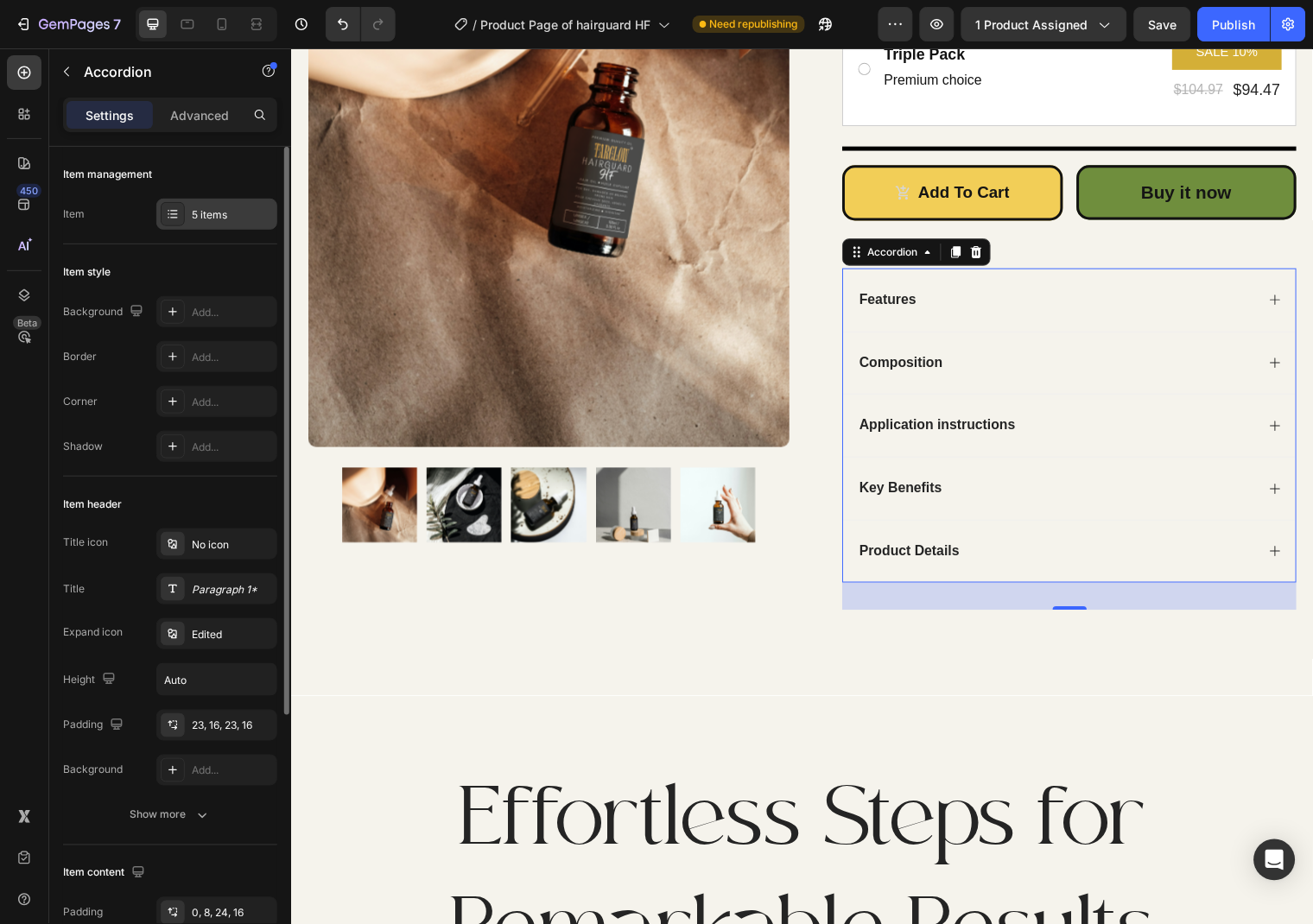
click at [194, 211] on div "5 items" at bounding box center [232, 214] width 81 height 15
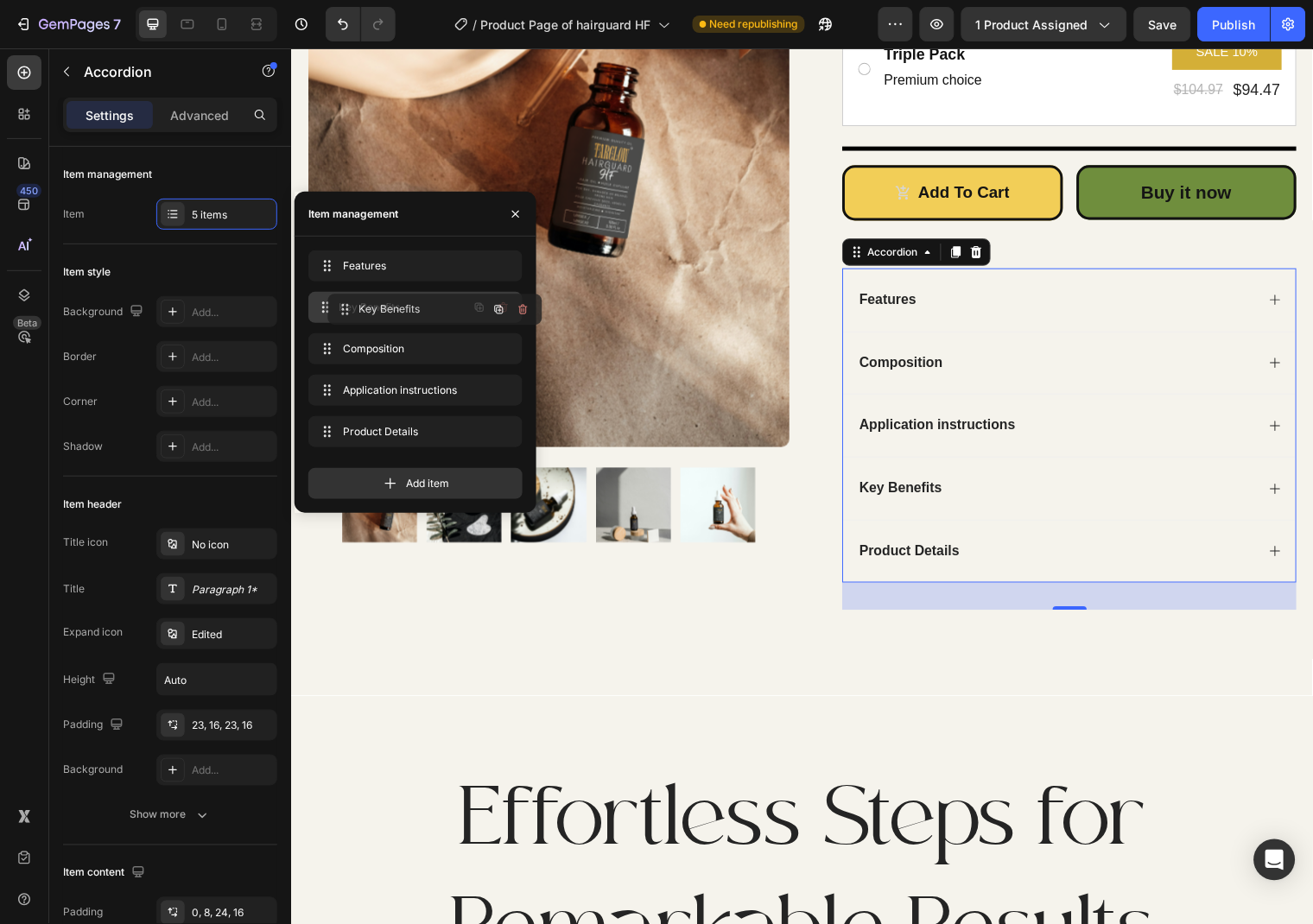
drag, startPoint x: 404, startPoint y: 395, endPoint x: 425, endPoint y: 315, distance: 82.7
click at [513, 222] on button "button" at bounding box center [516, 214] width 28 height 28
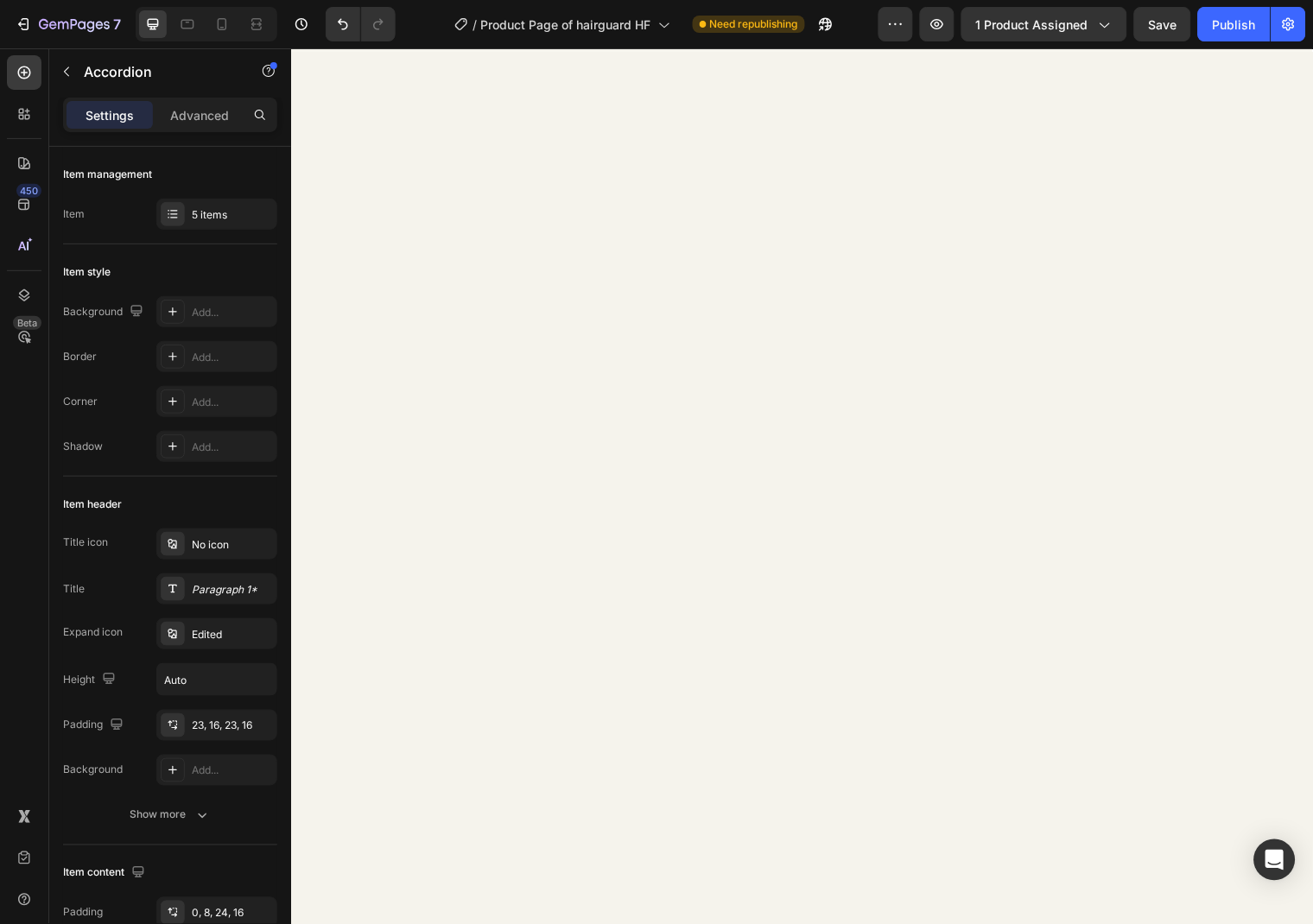
scroll to position [86, 0]
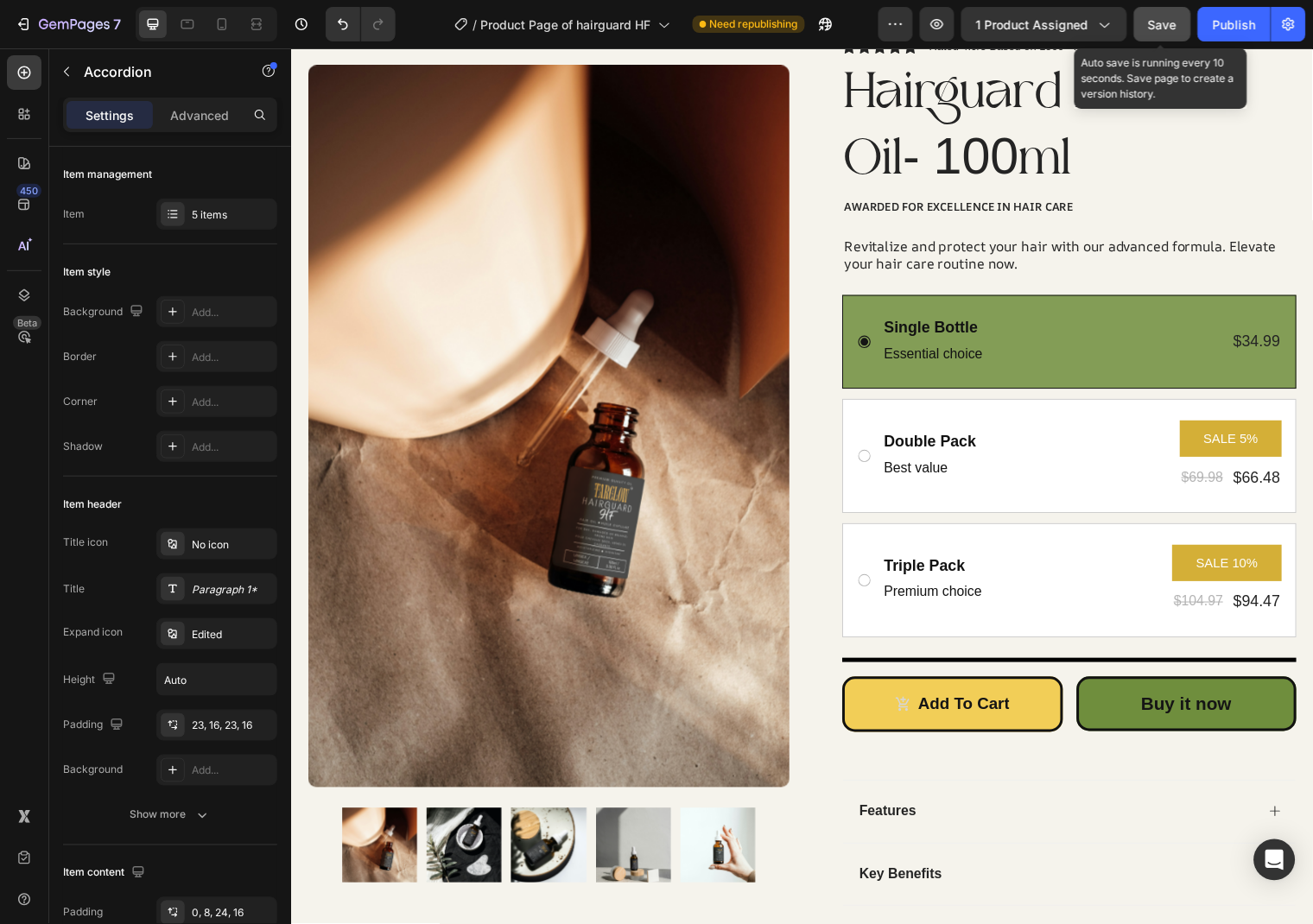
click at [1159, 28] on span "Save" at bounding box center [1163, 24] width 29 height 14
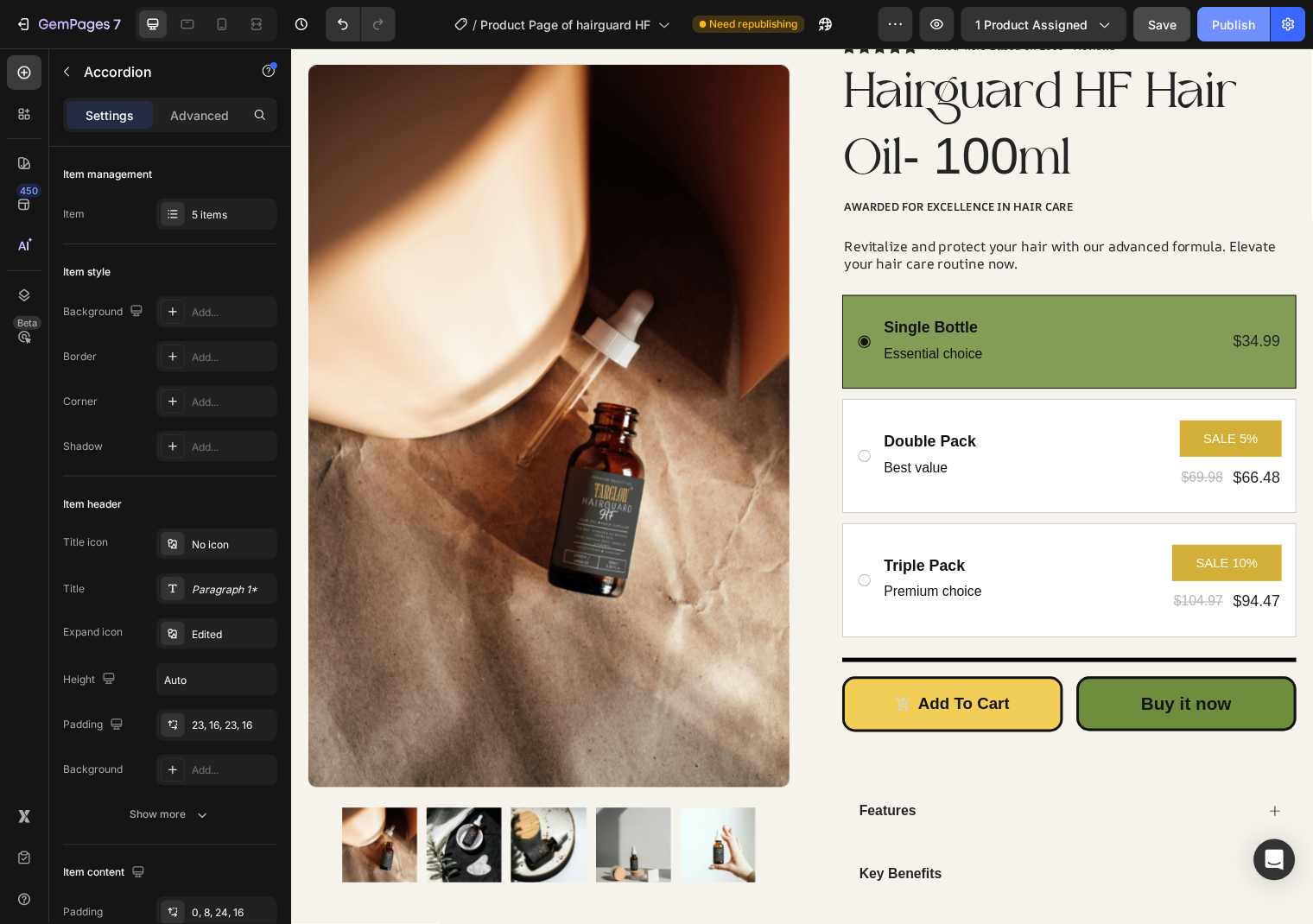
click at [1233, 13] on button "Publish" at bounding box center [1234, 24] width 72 height 35
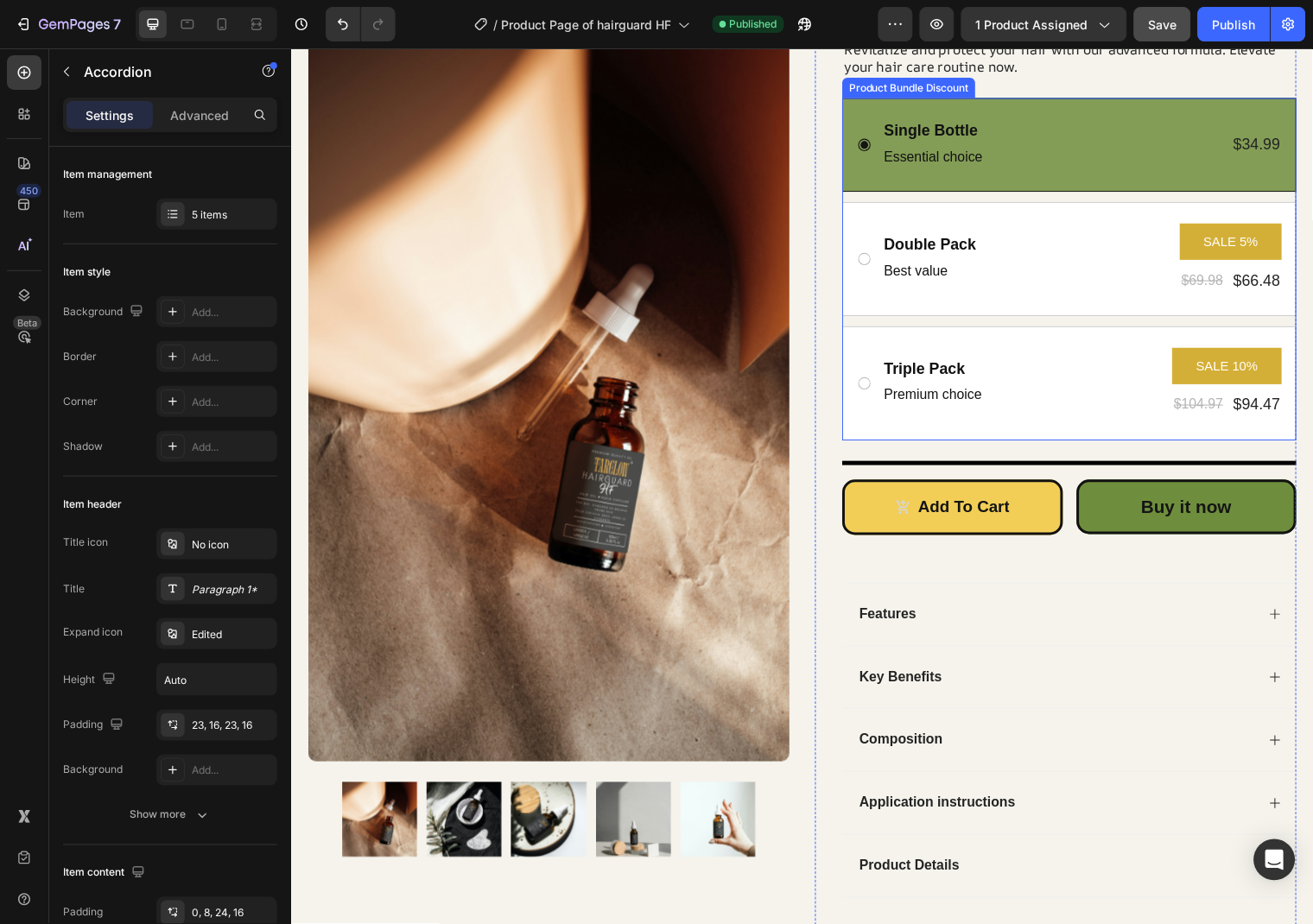
scroll to position [98, 0]
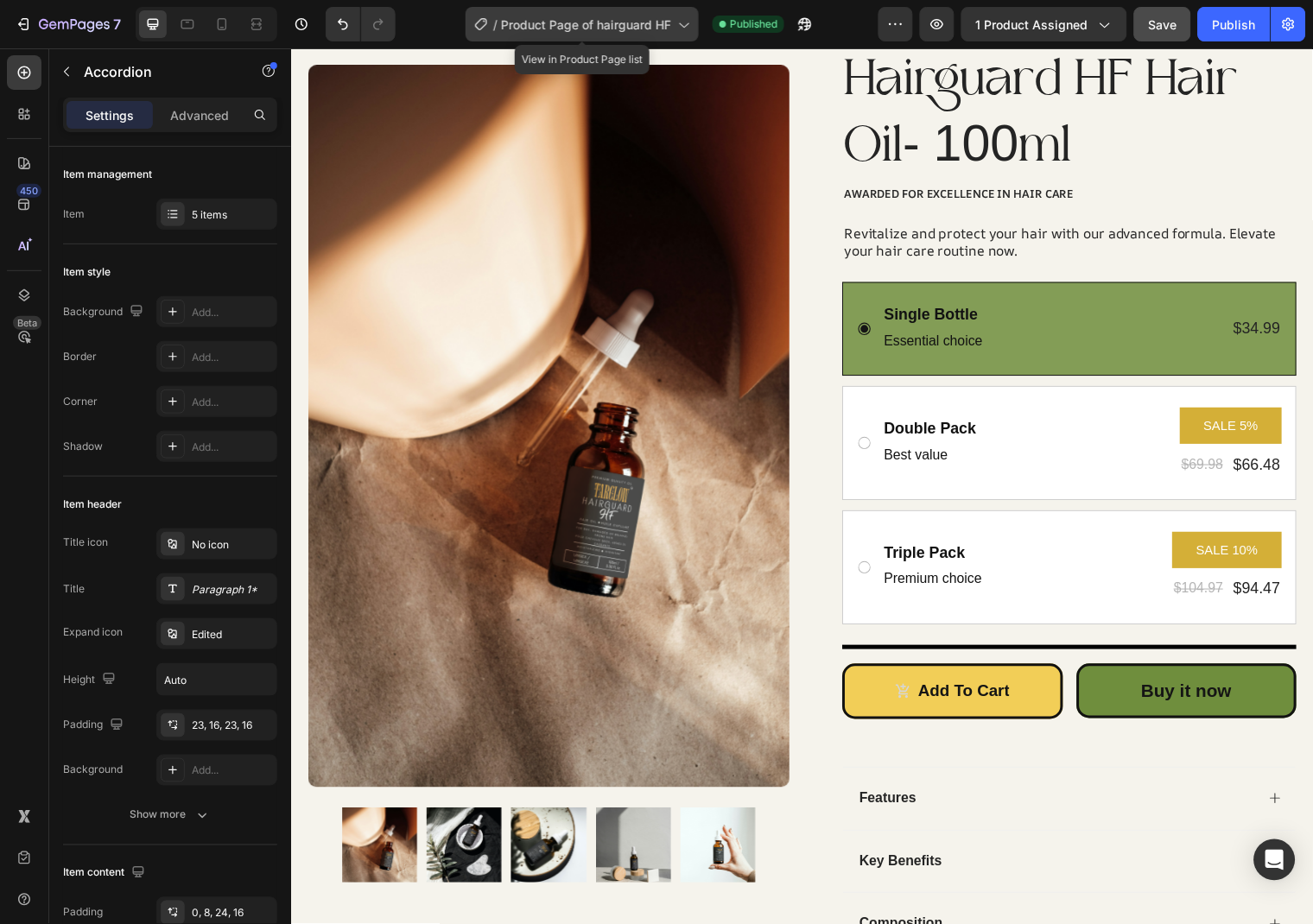
click at [626, 36] on div "/ Product Page of hairguard HF" at bounding box center [582, 24] width 233 height 35
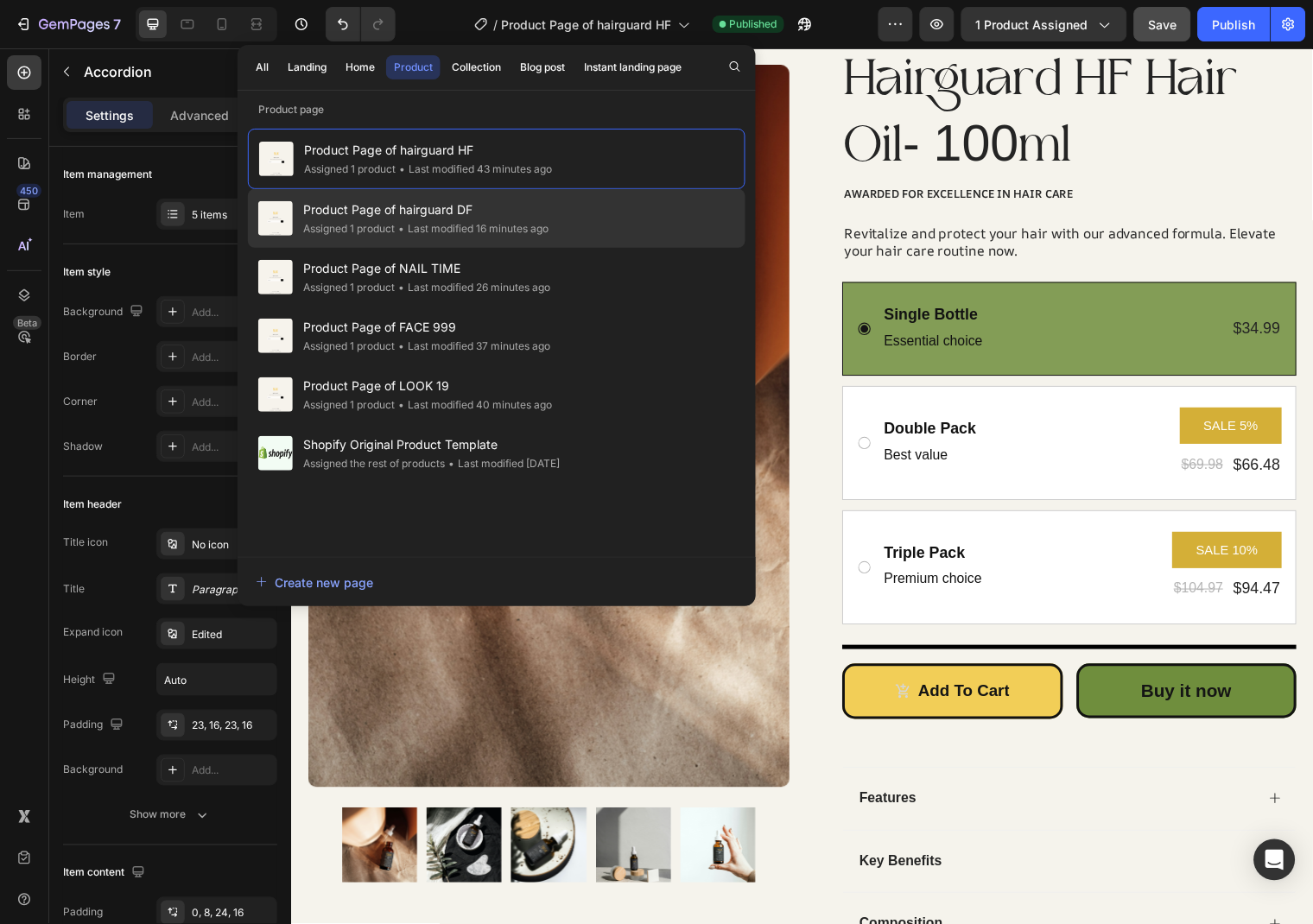
click at [492, 209] on span "Product Page of hairguard DF" at bounding box center [425, 210] width 245 height 21
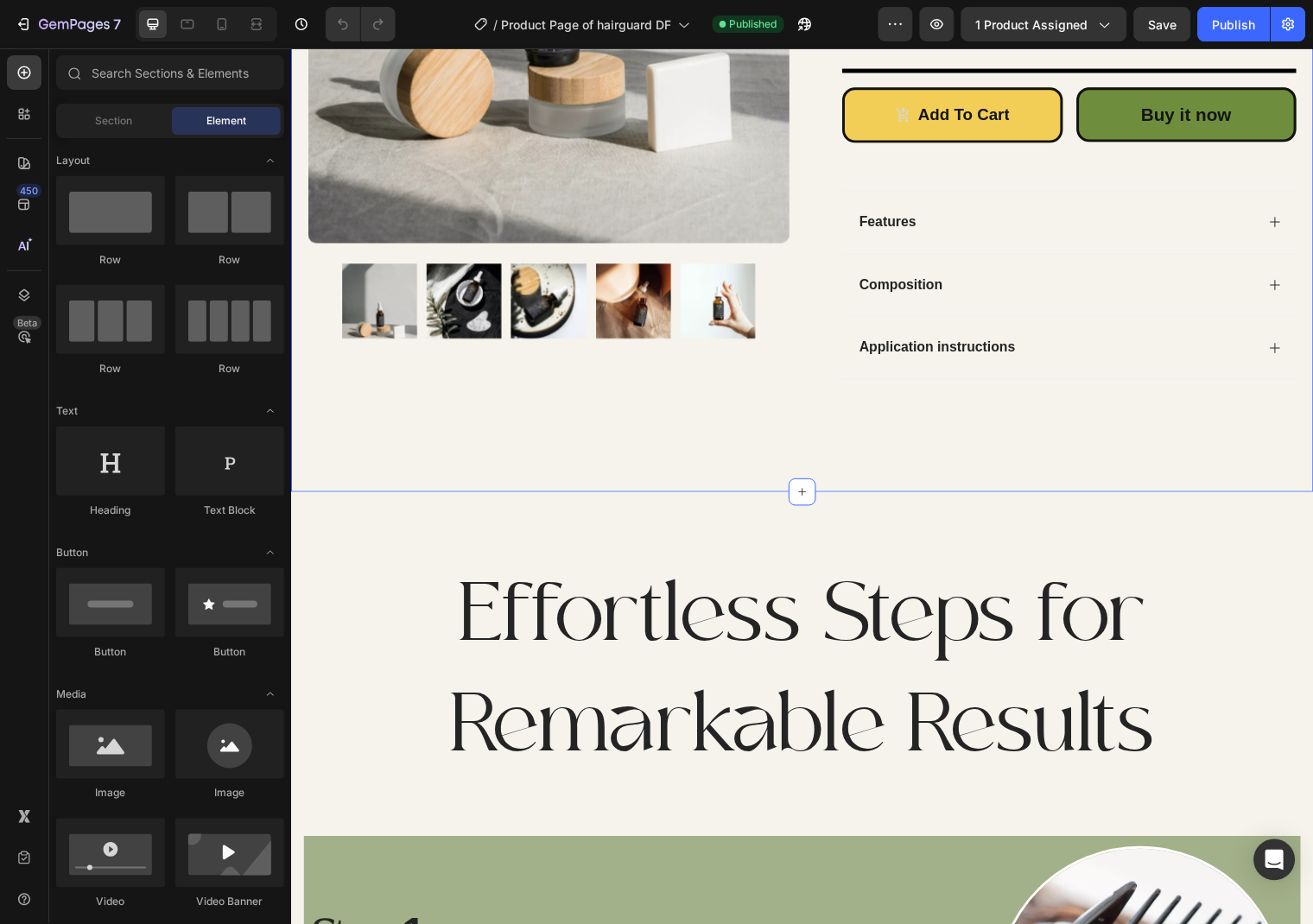
scroll to position [428, 0]
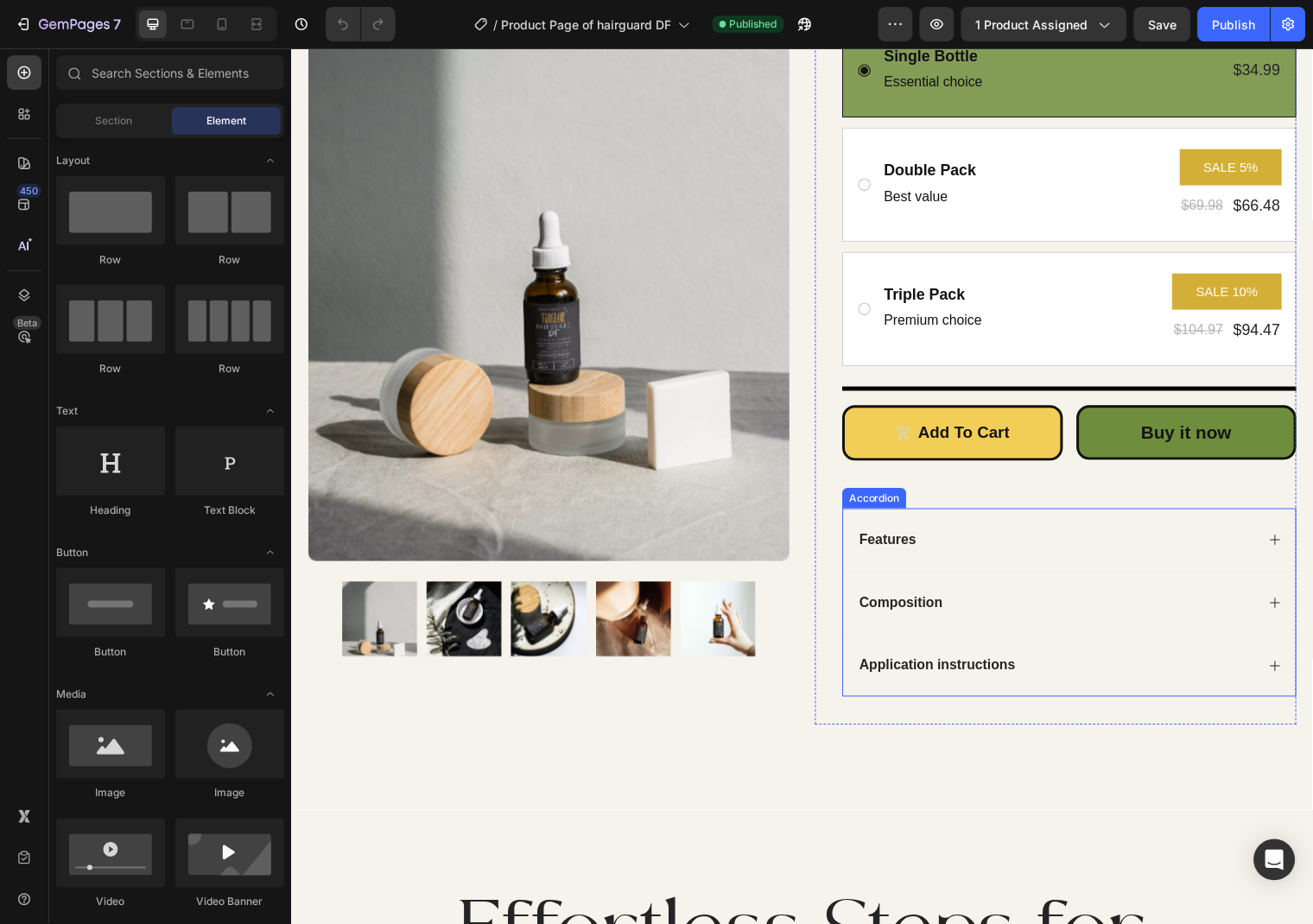
click at [903, 514] on div "Features Composition Application instructions Accordion" at bounding box center [1079, 609] width 460 height 192
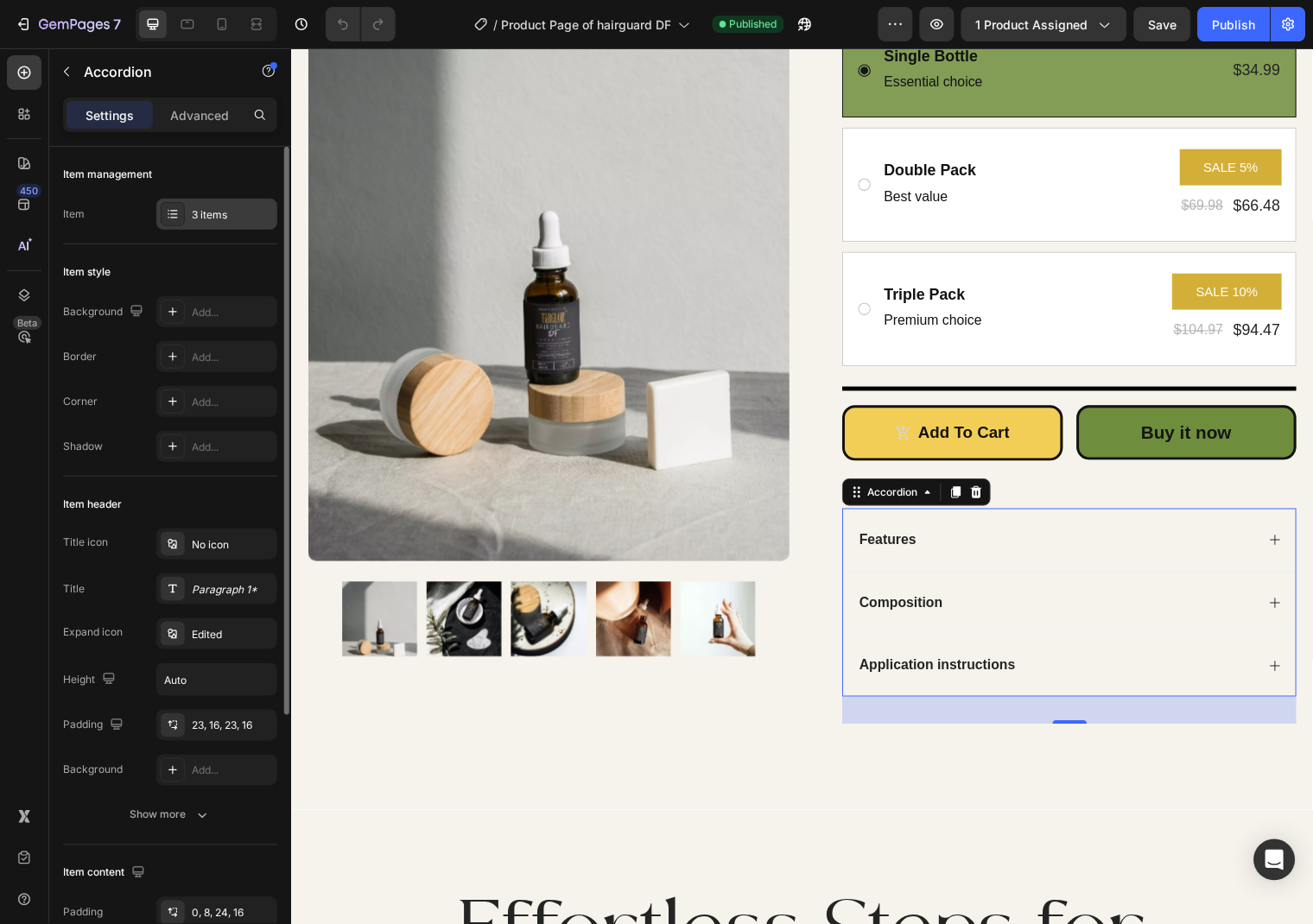
click at [195, 217] on div "3 items" at bounding box center [232, 214] width 81 height 15
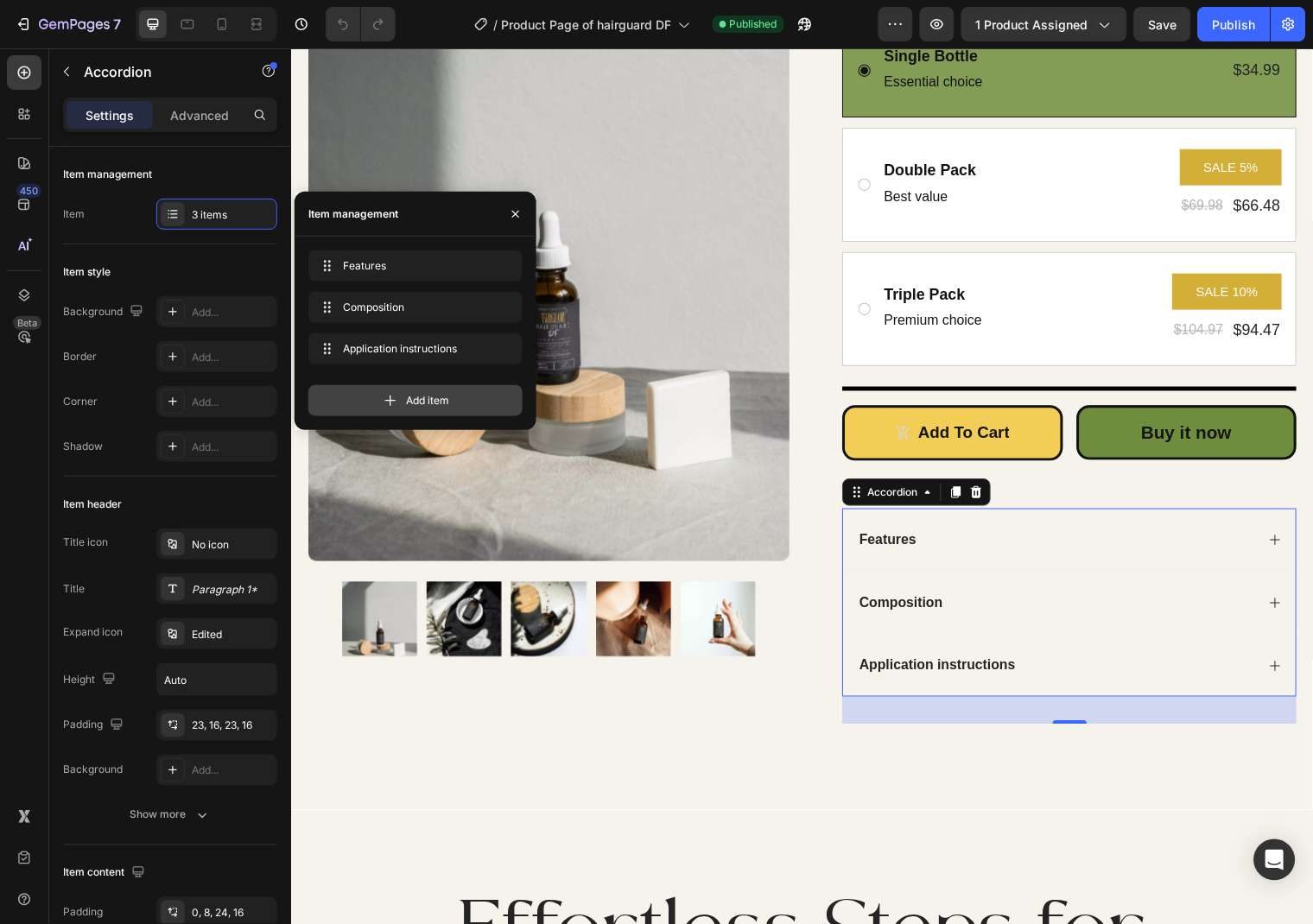
click at [342, 392] on div "Add item" at bounding box center [416, 400] width 214 height 31
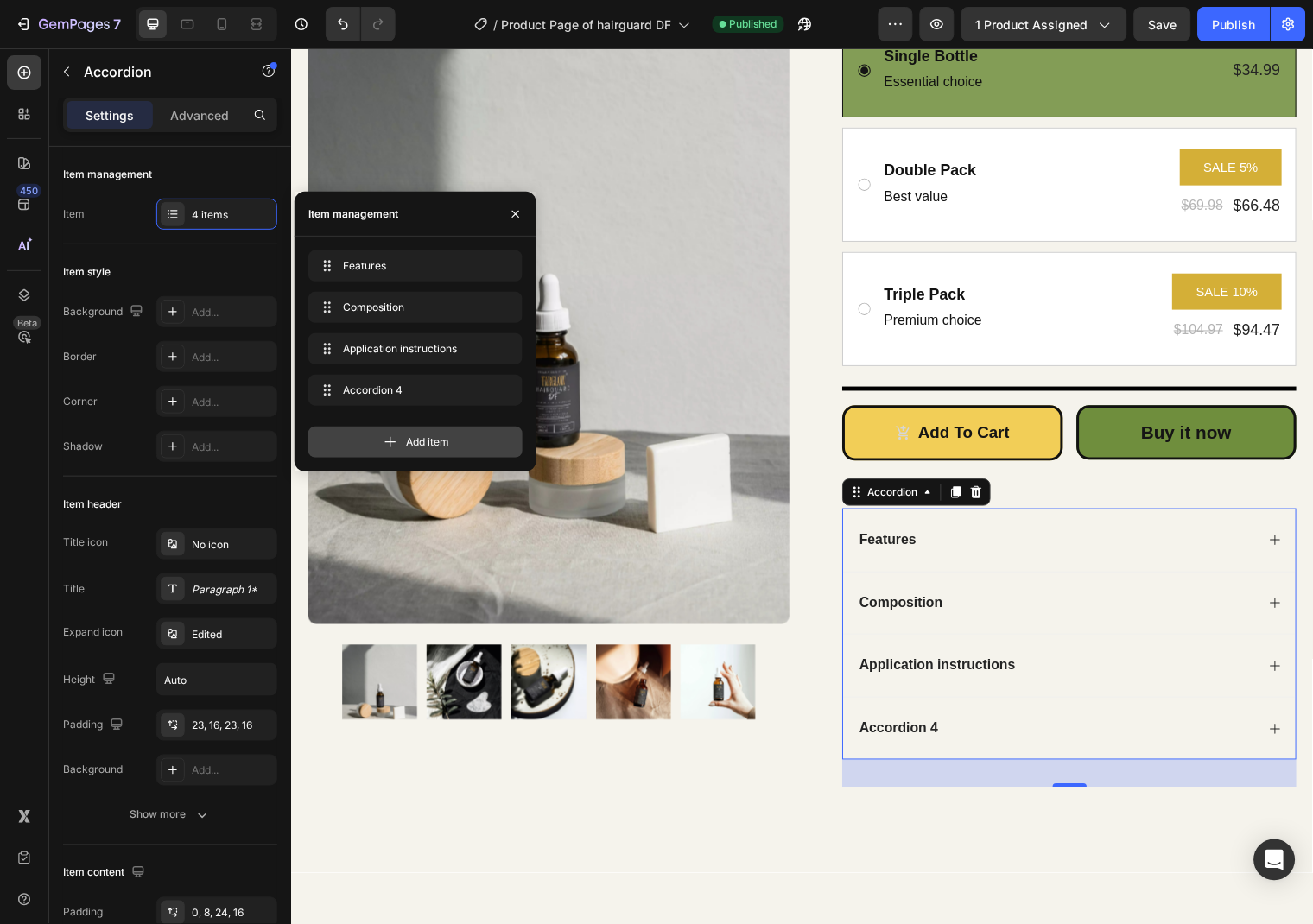
click at [392, 450] on icon at bounding box center [390, 441] width 17 height 17
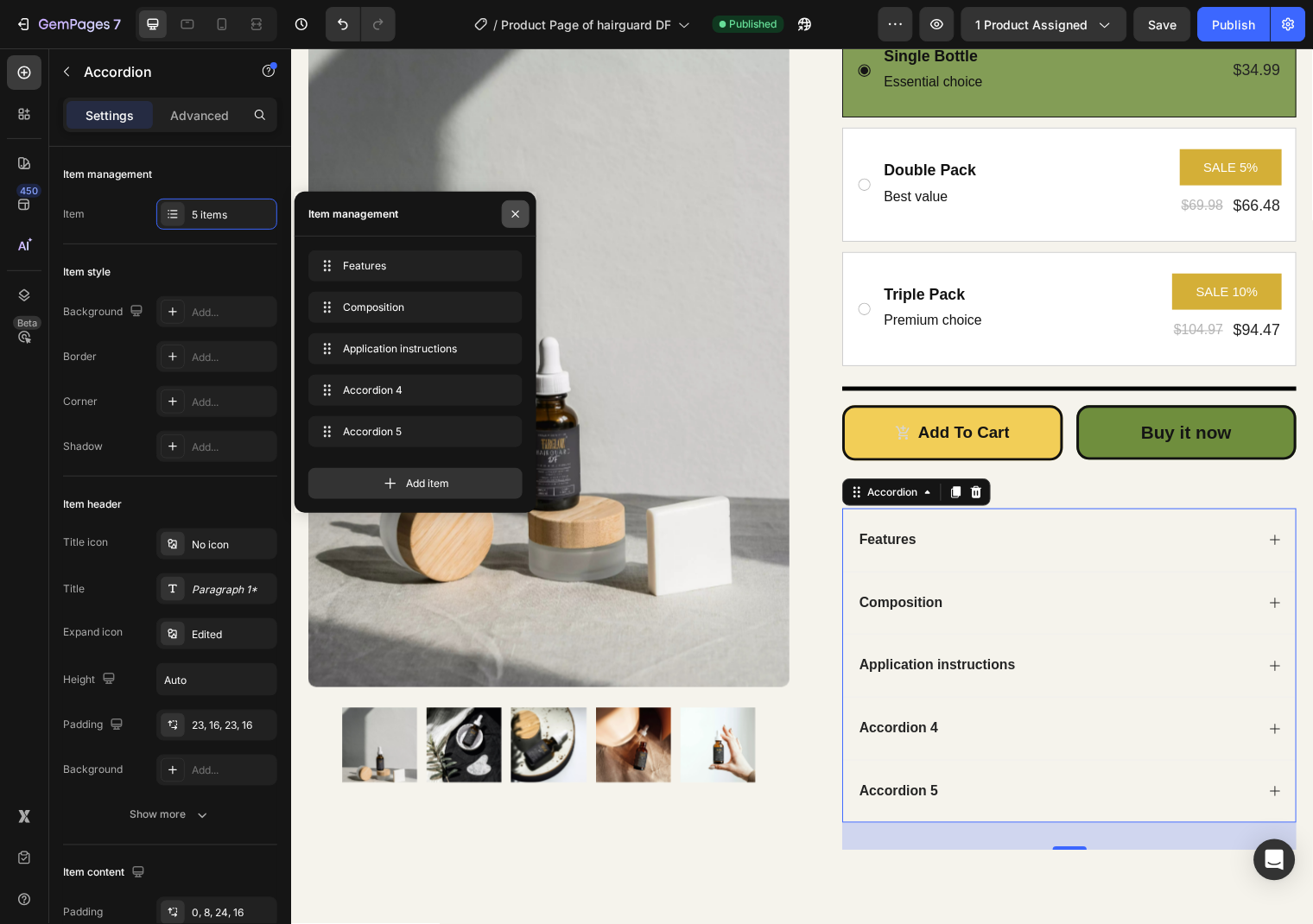
click at [519, 210] on icon "button" at bounding box center [515, 213] width 13 height 13
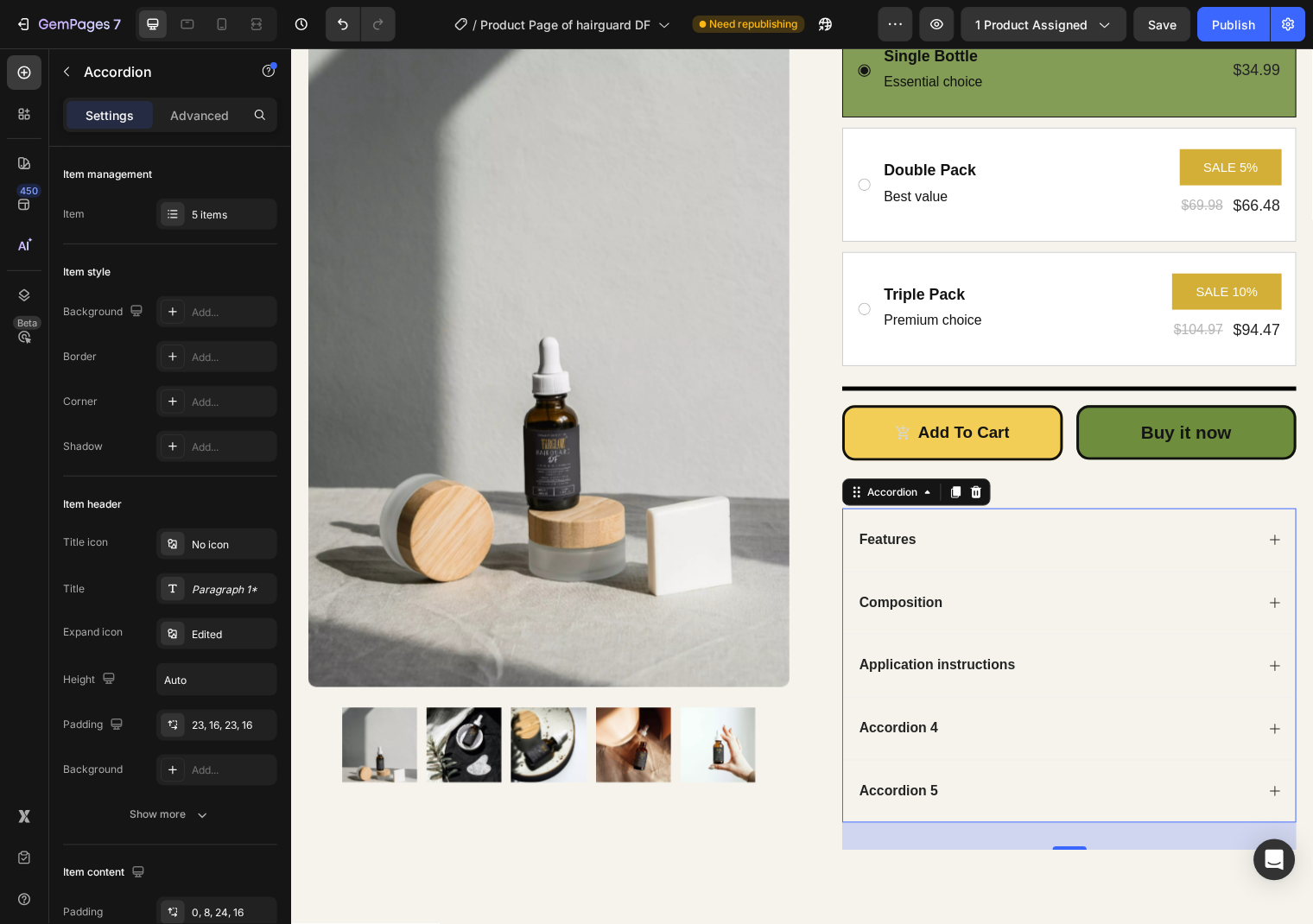
click at [1281, 541] on icon at bounding box center [1287, 545] width 13 height 13
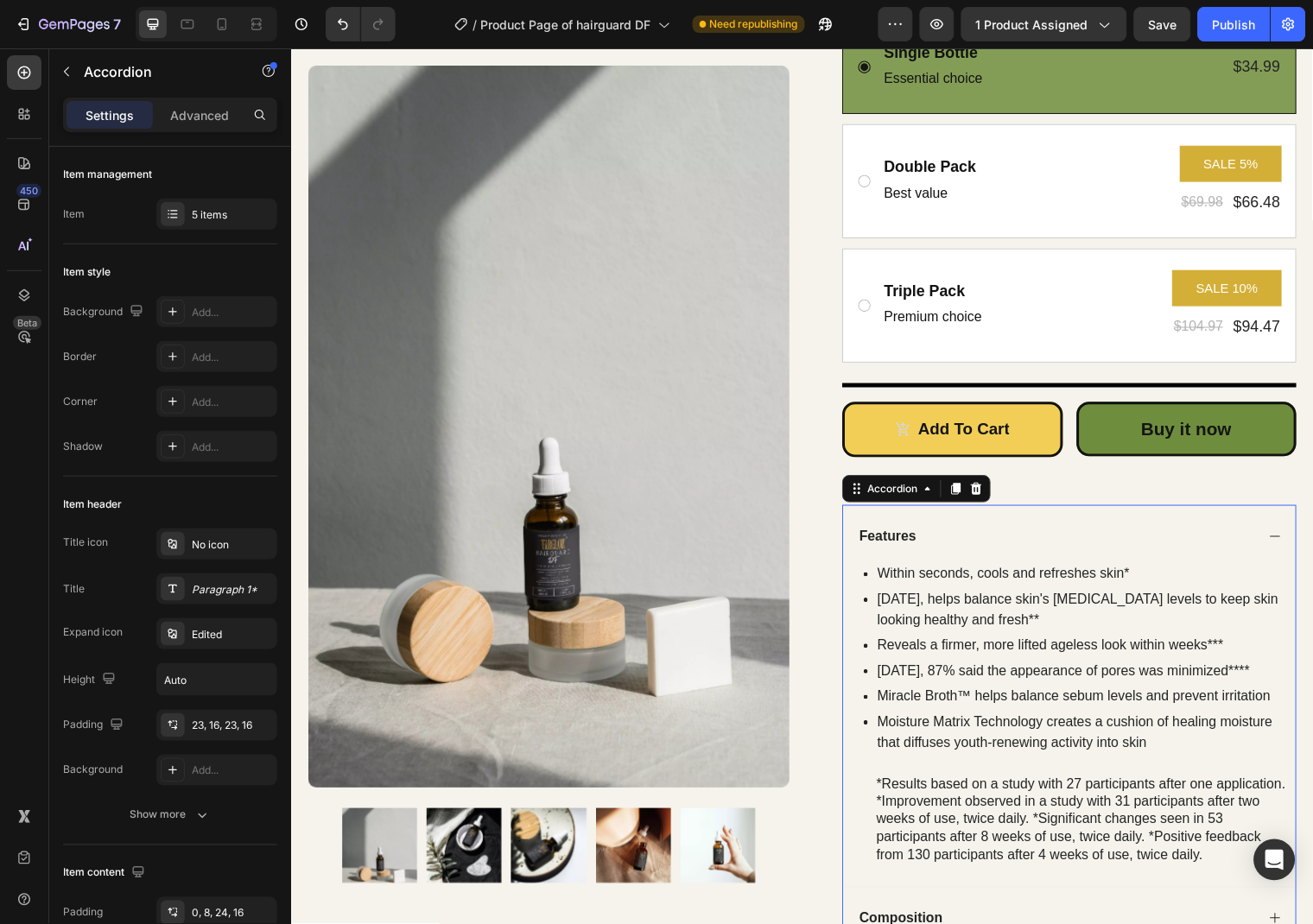
scroll to position [523, 0]
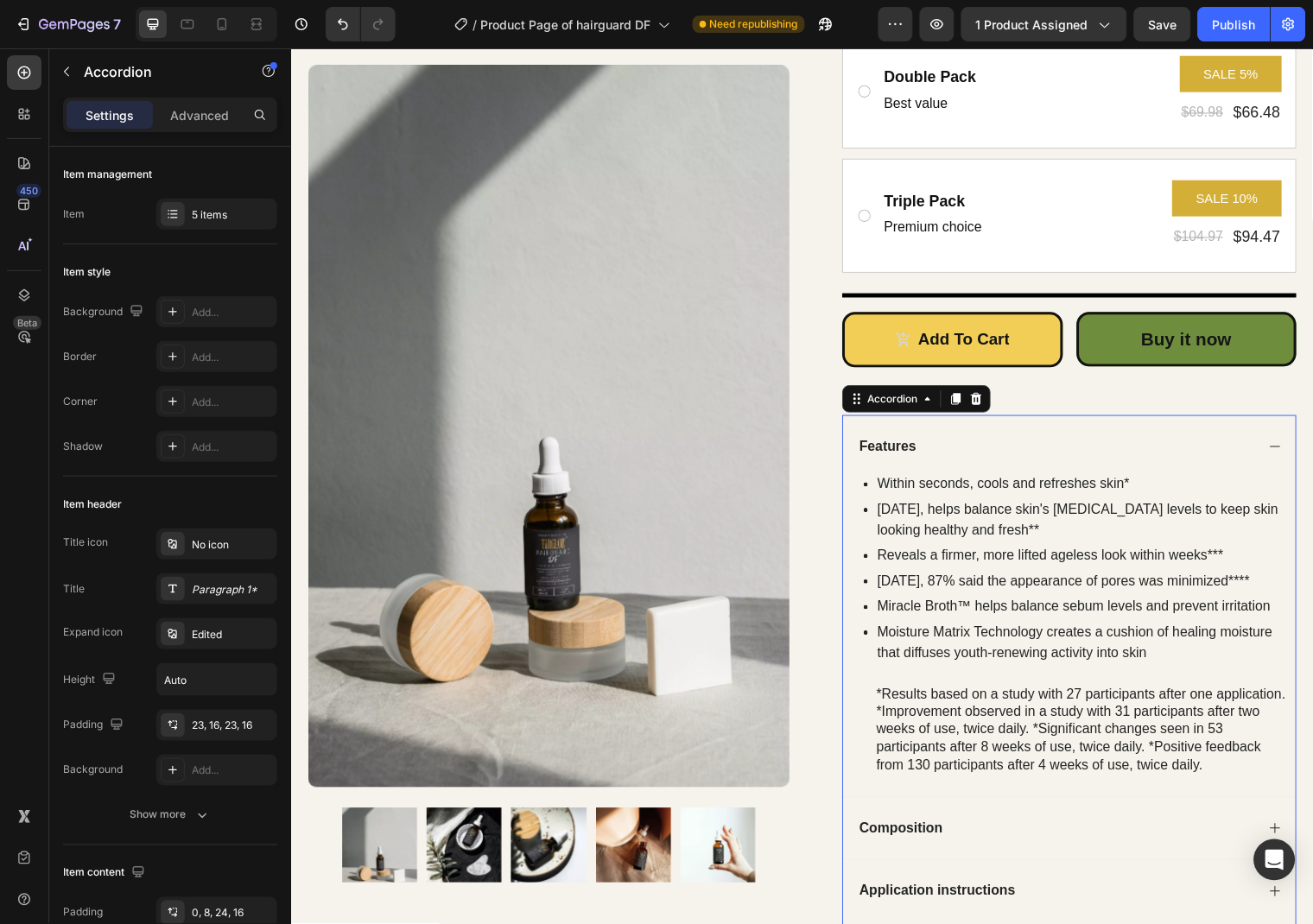
click at [907, 450] on div "Features" at bounding box center [895, 452] width 63 height 23
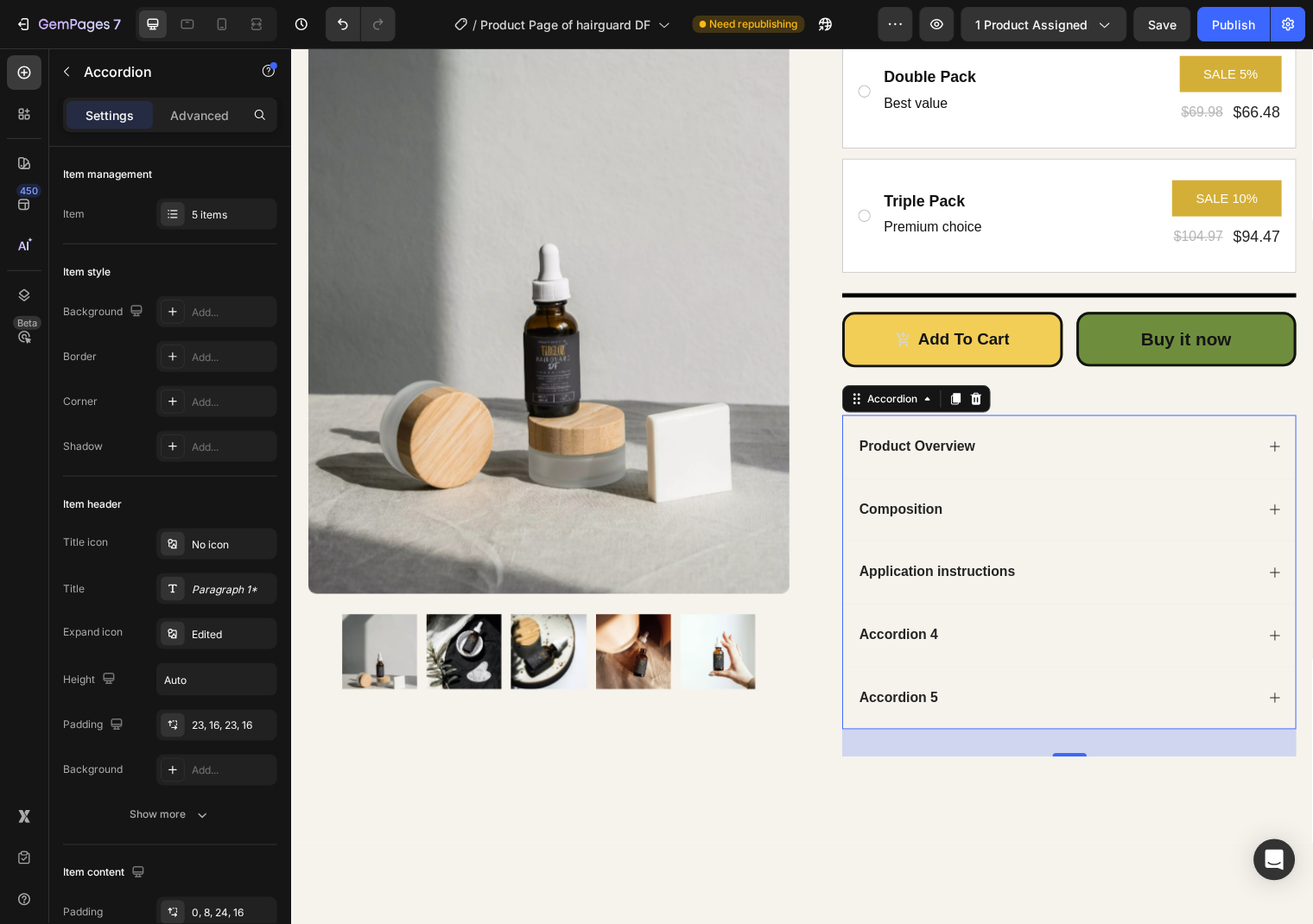
click at [1278, 456] on div "Product Overview" at bounding box center [1079, 452] width 458 height 64
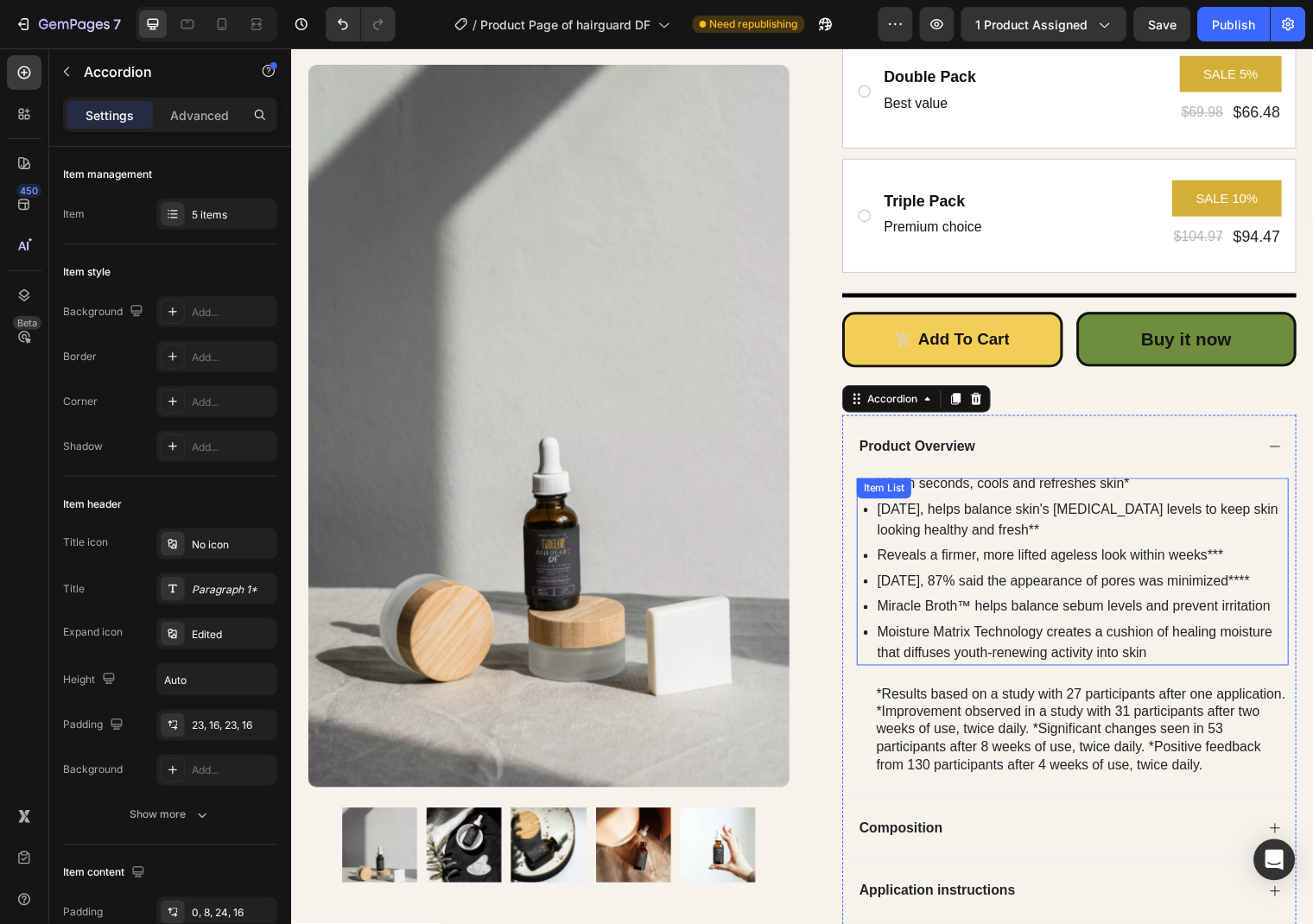
click at [998, 561] on p "Reveals a firmer, more lifted ageless look within weeks***" at bounding box center [1092, 562] width 415 height 21
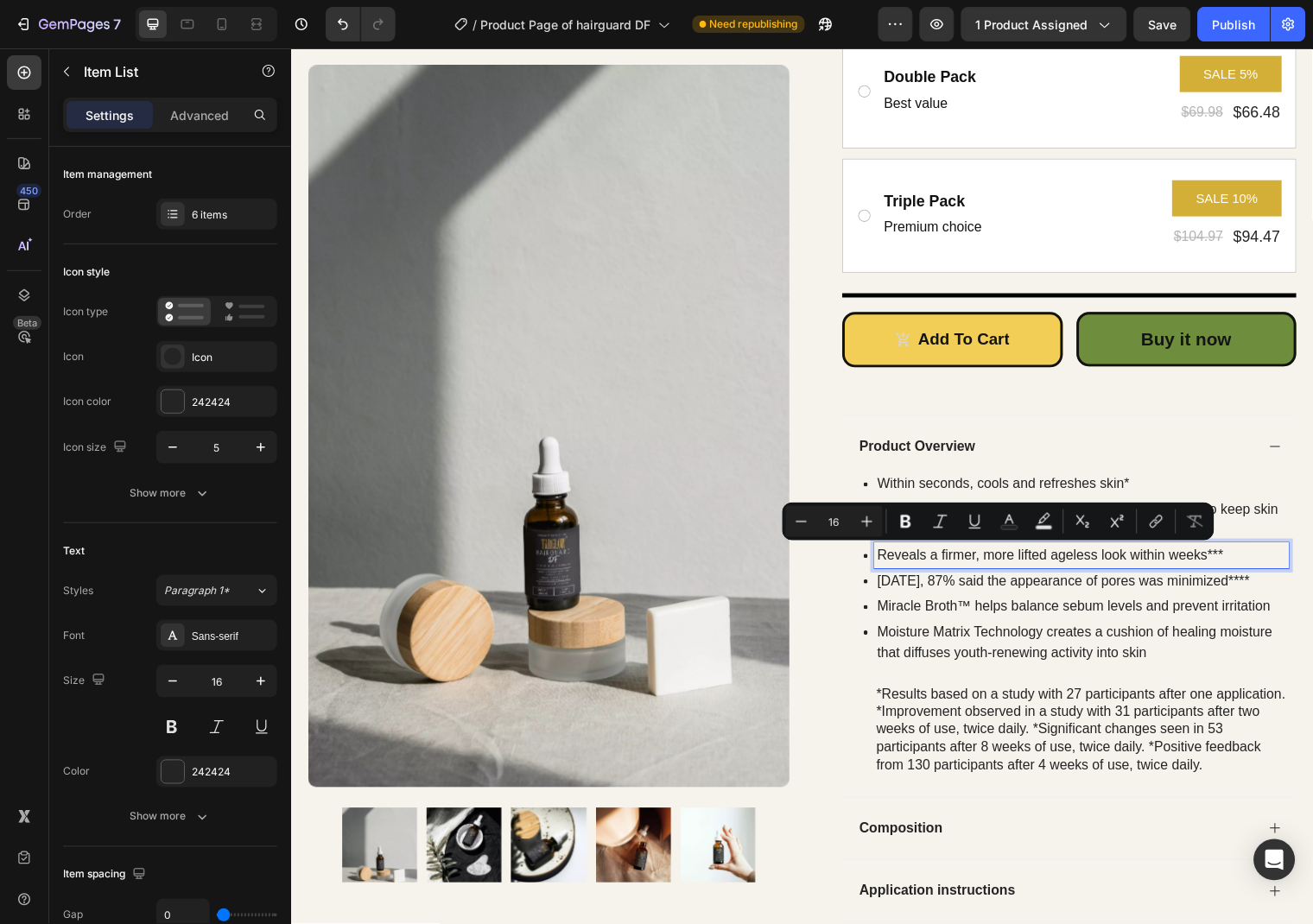
click at [1132, 488] on p "Within seconds, cools and refreshes skin*" at bounding box center [1092, 489] width 415 height 21
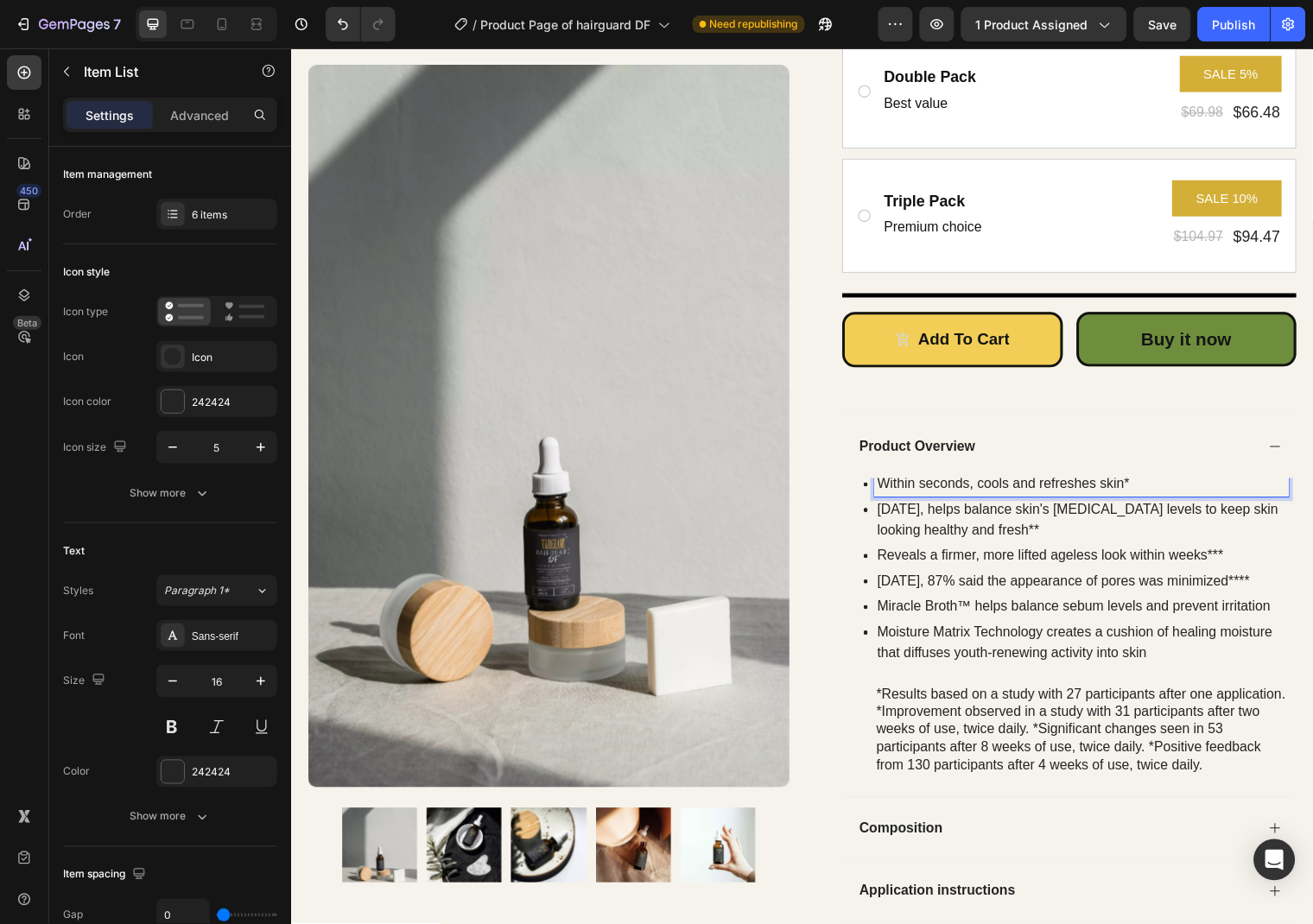
click at [1160, 488] on p "Within seconds, cools and refreshes skin*" at bounding box center [1092, 489] width 415 height 21
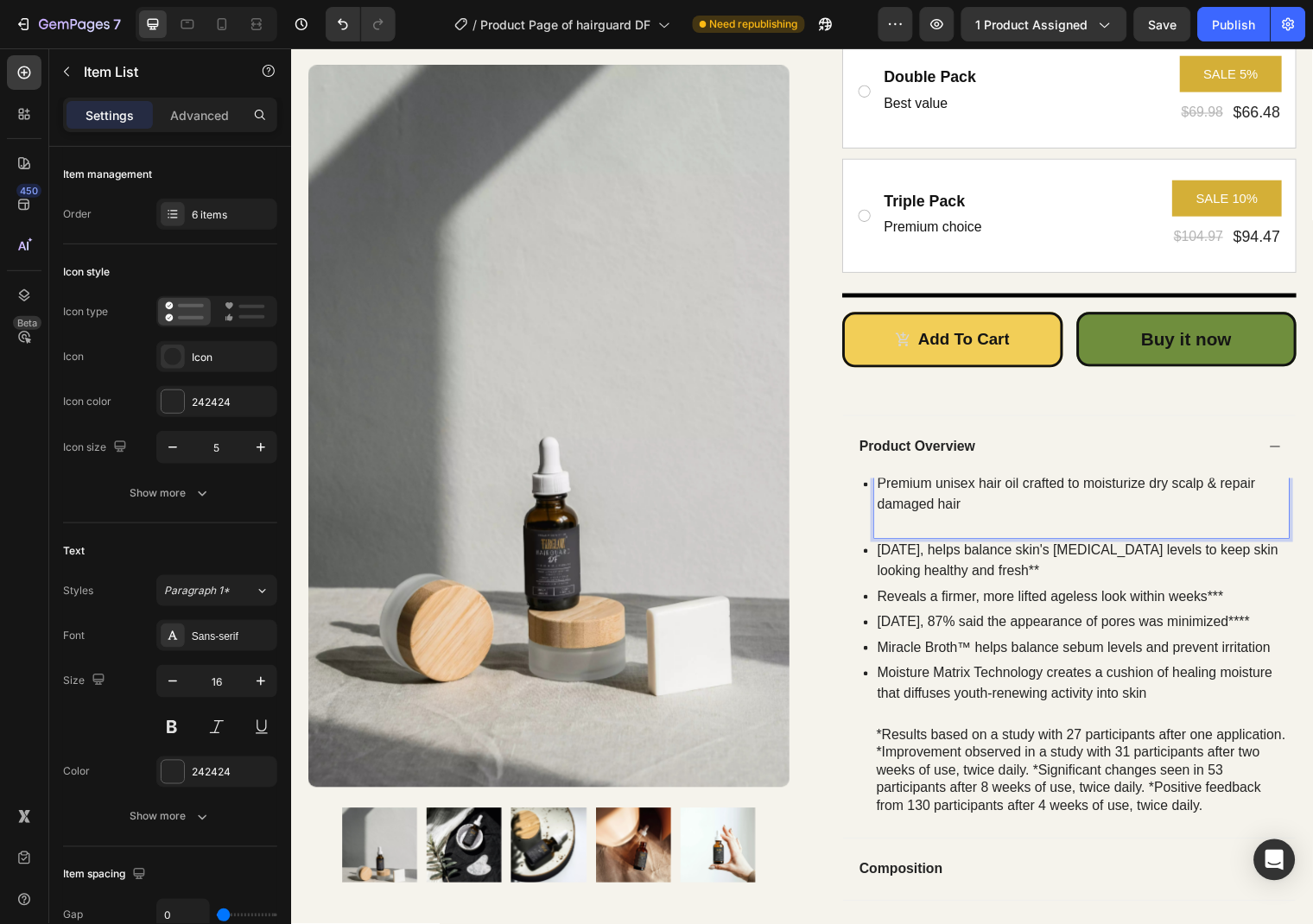
click at [1002, 513] on p "Premium unisex hair oil crafted to moisturize dry scalp & repair damaged hair" at bounding box center [1092, 510] width 415 height 62
click at [929, 527] on p "Premium unisex hair oil crafted to moisturize dry scalp & repair damaged hair" at bounding box center [1092, 510] width 415 height 62
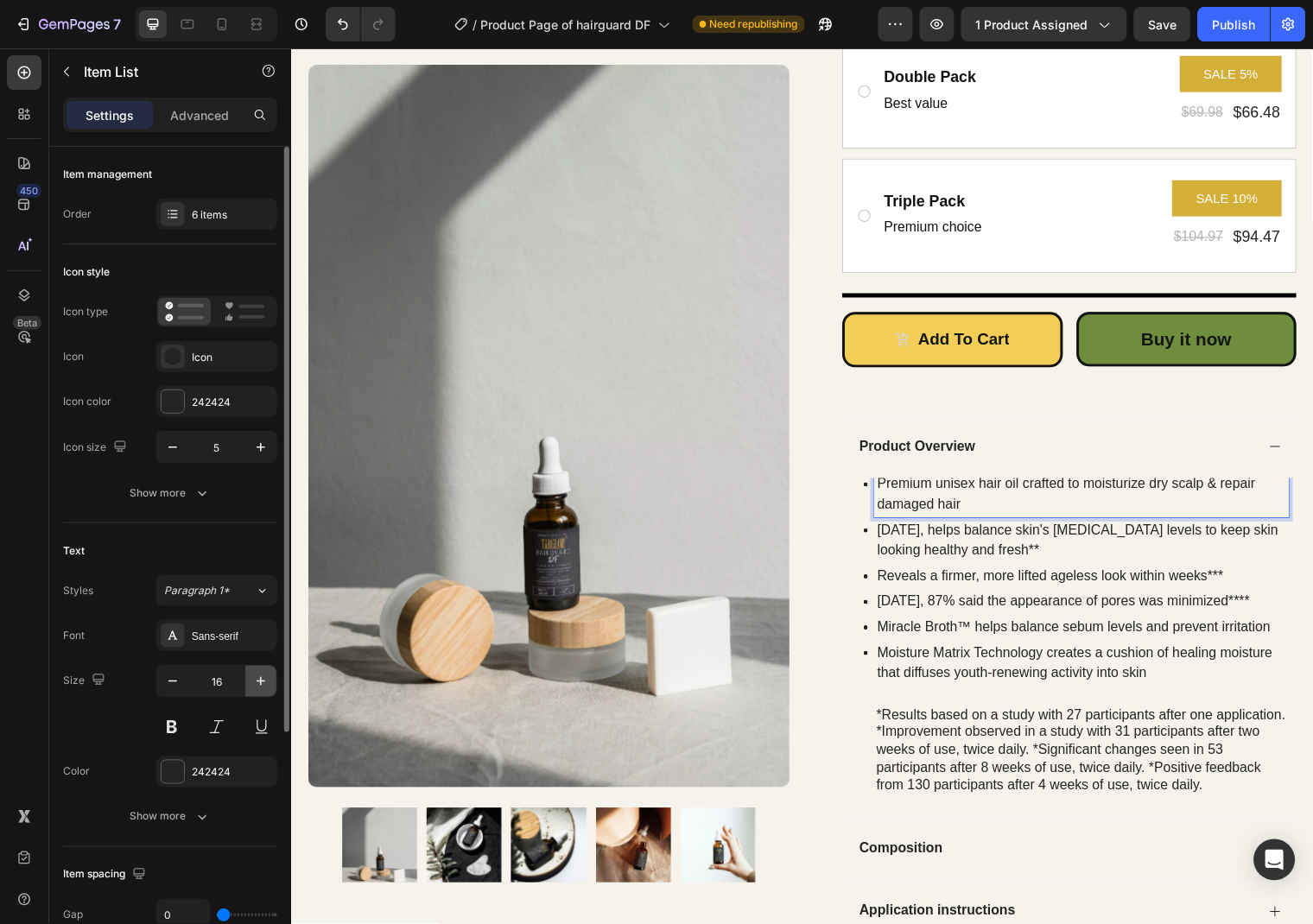
click at [254, 678] on icon "button" at bounding box center [260, 681] width 17 height 17
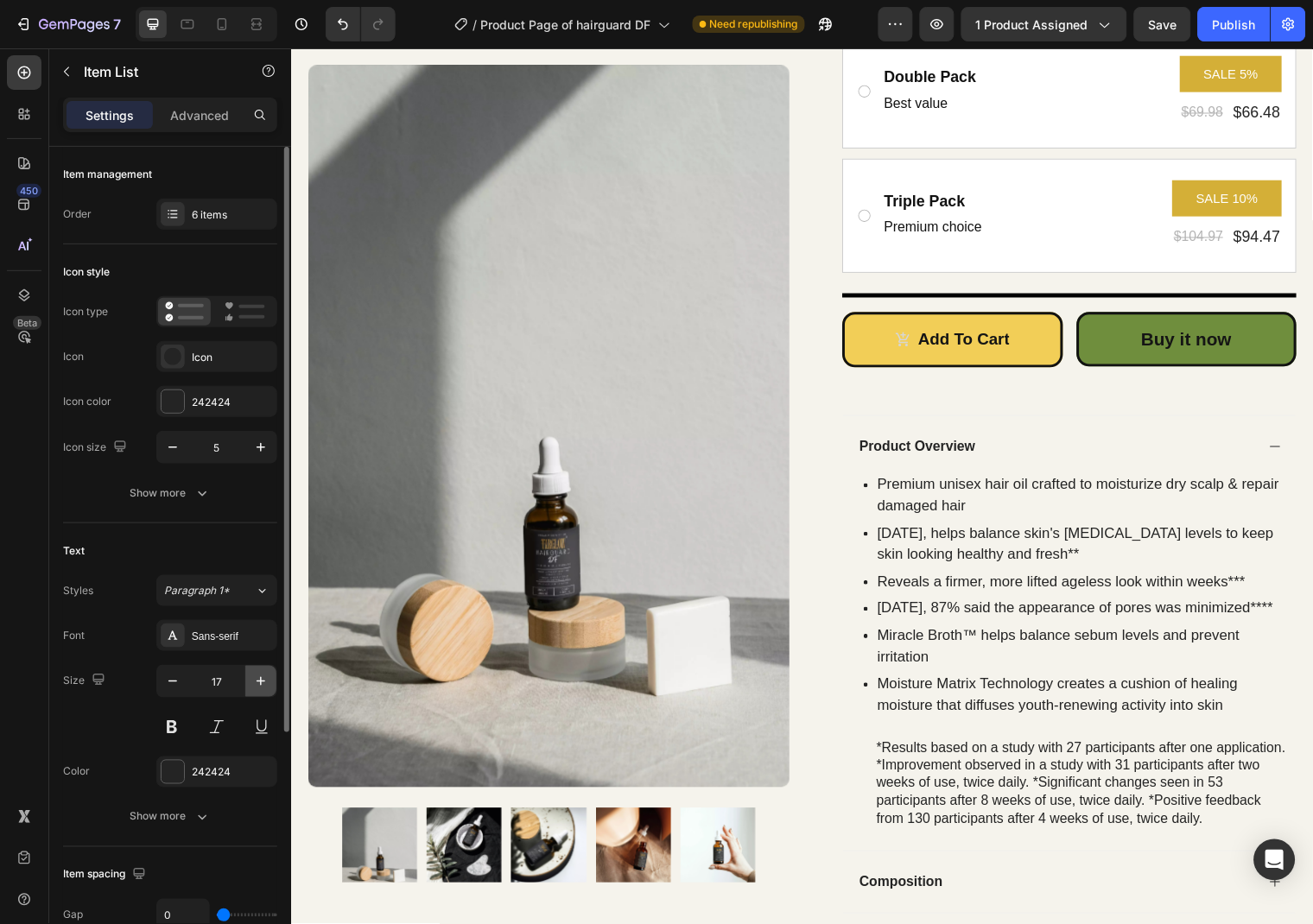
click at [254, 678] on icon "button" at bounding box center [260, 681] width 17 height 17
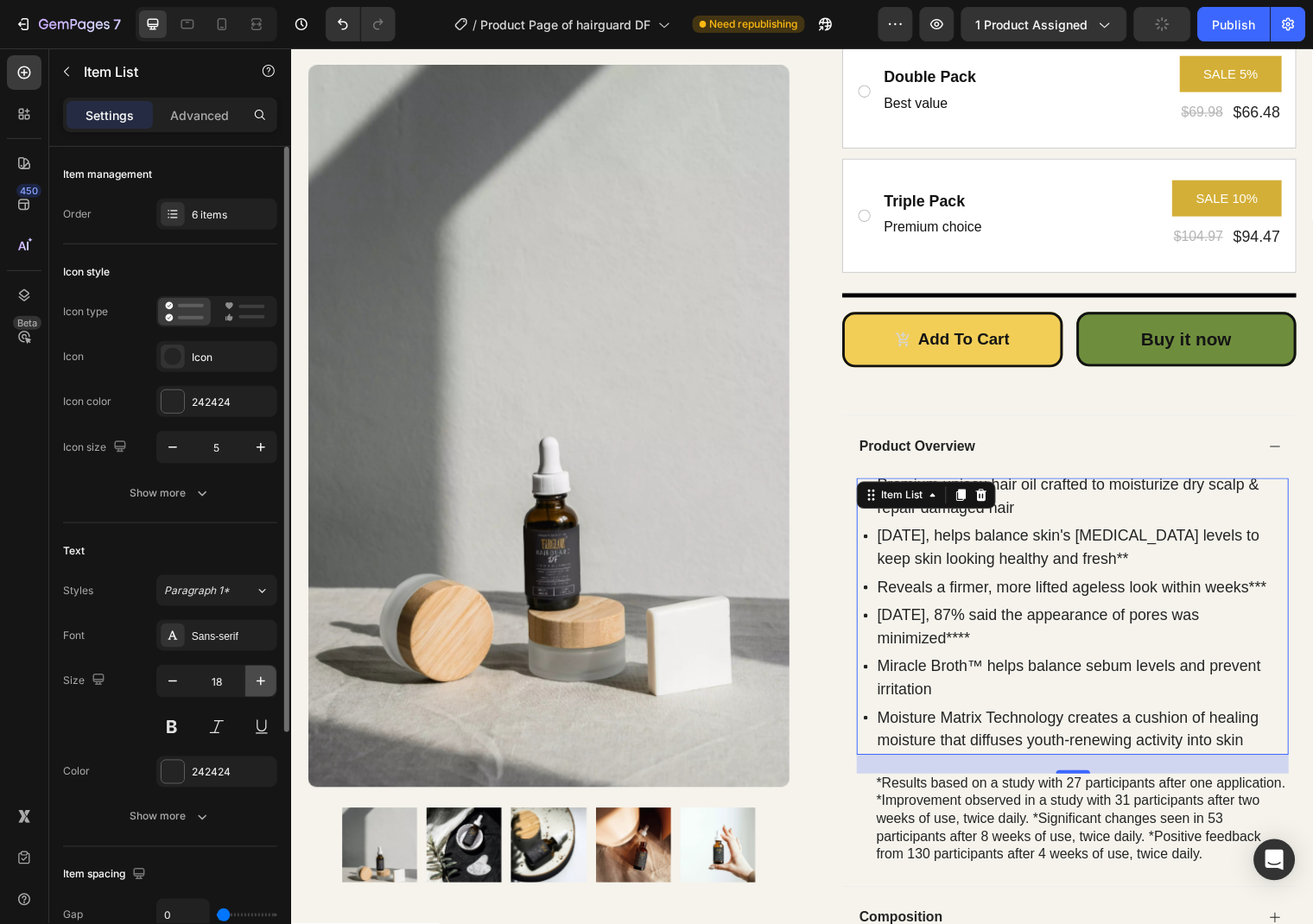
click at [254, 678] on icon "button" at bounding box center [260, 681] width 17 height 17
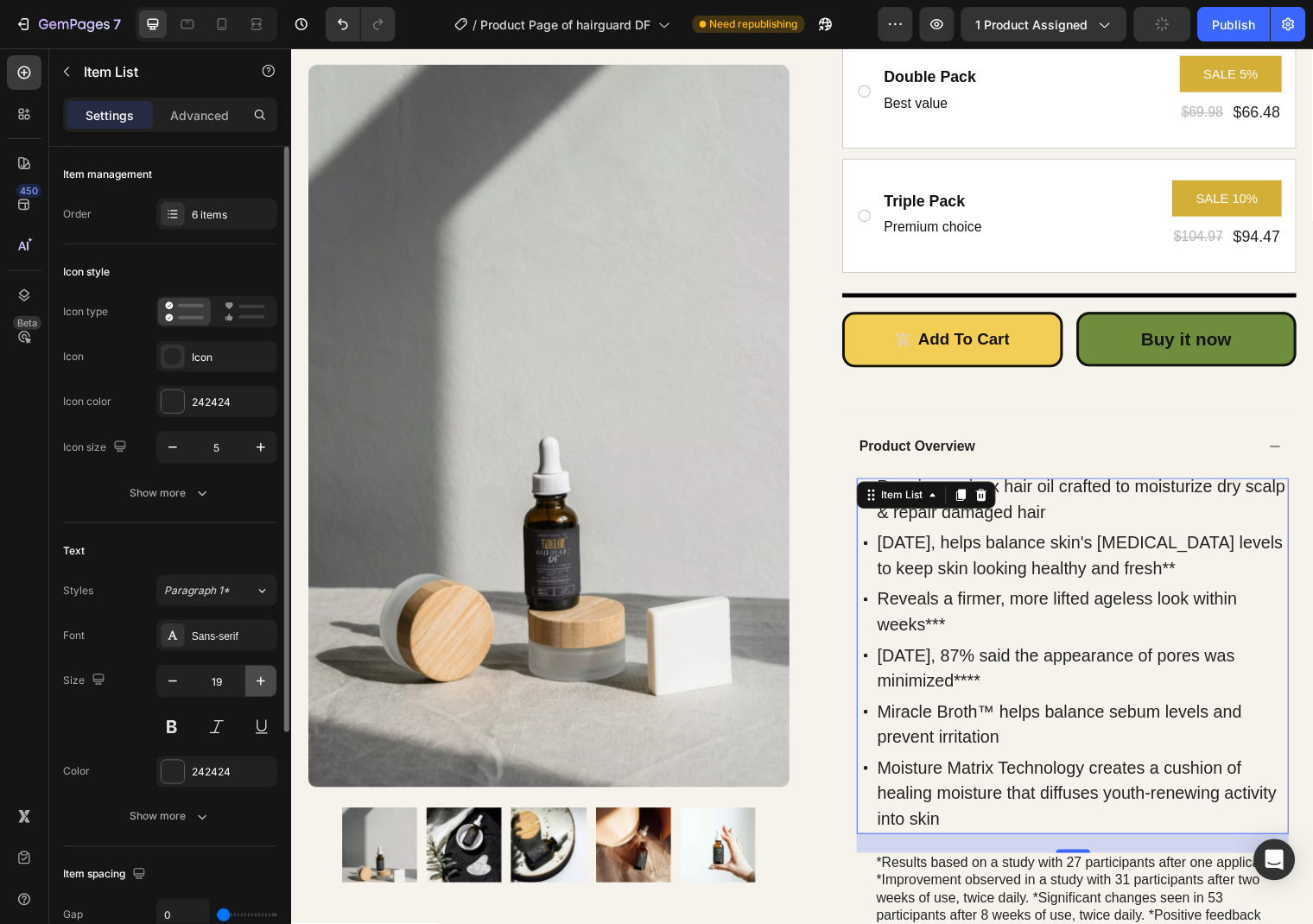
type input "20"
click at [216, 210] on div "6 items" at bounding box center [232, 214] width 81 height 15
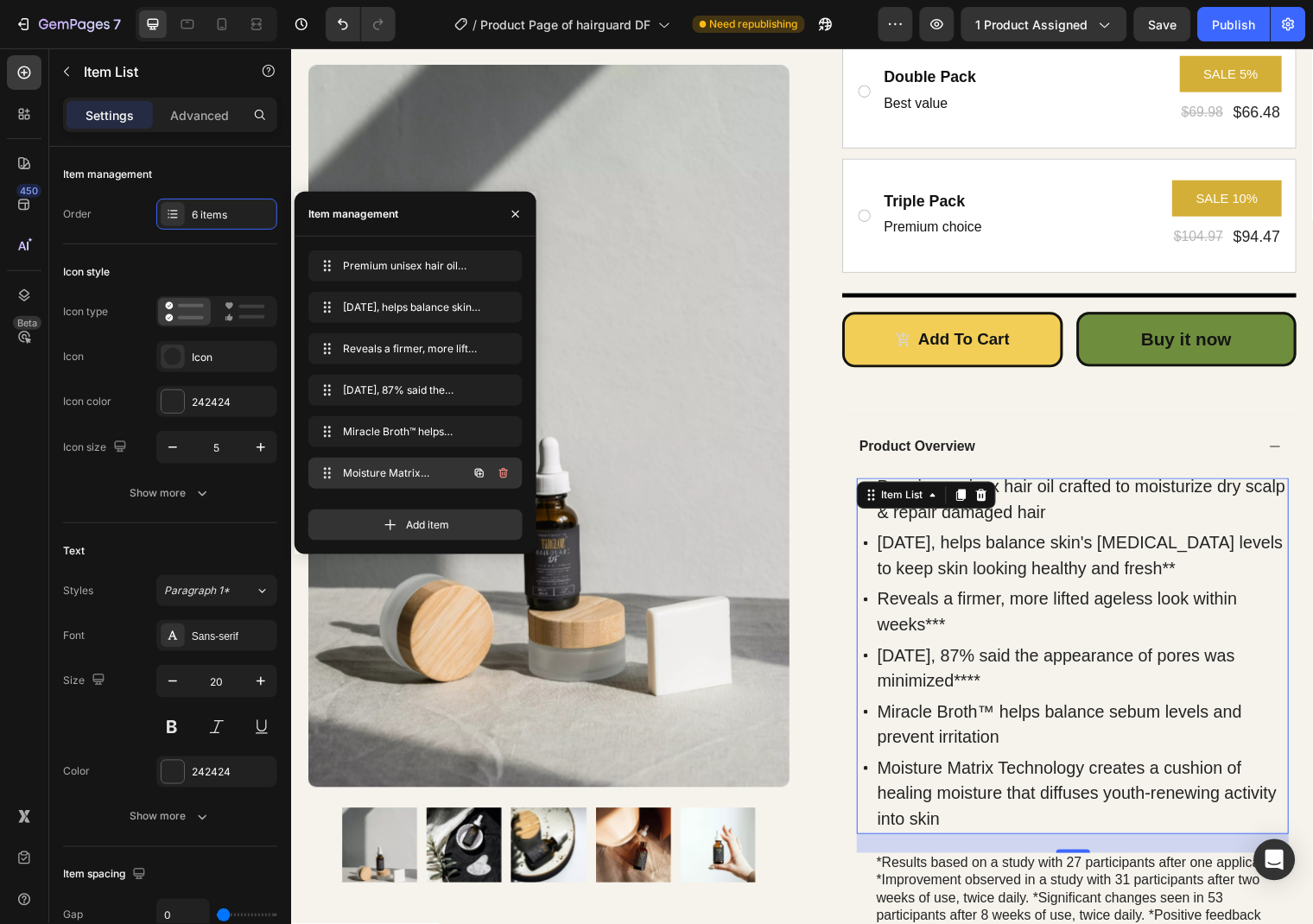
click at [511, 461] on div at bounding box center [503, 473] width 24 height 24
click at [498, 472] on icon "button" at bounding box center [503, 473] width 13 height 13
click at [498, 472] on div "Delete" at bounding box center [492, 473] width 32 height 15
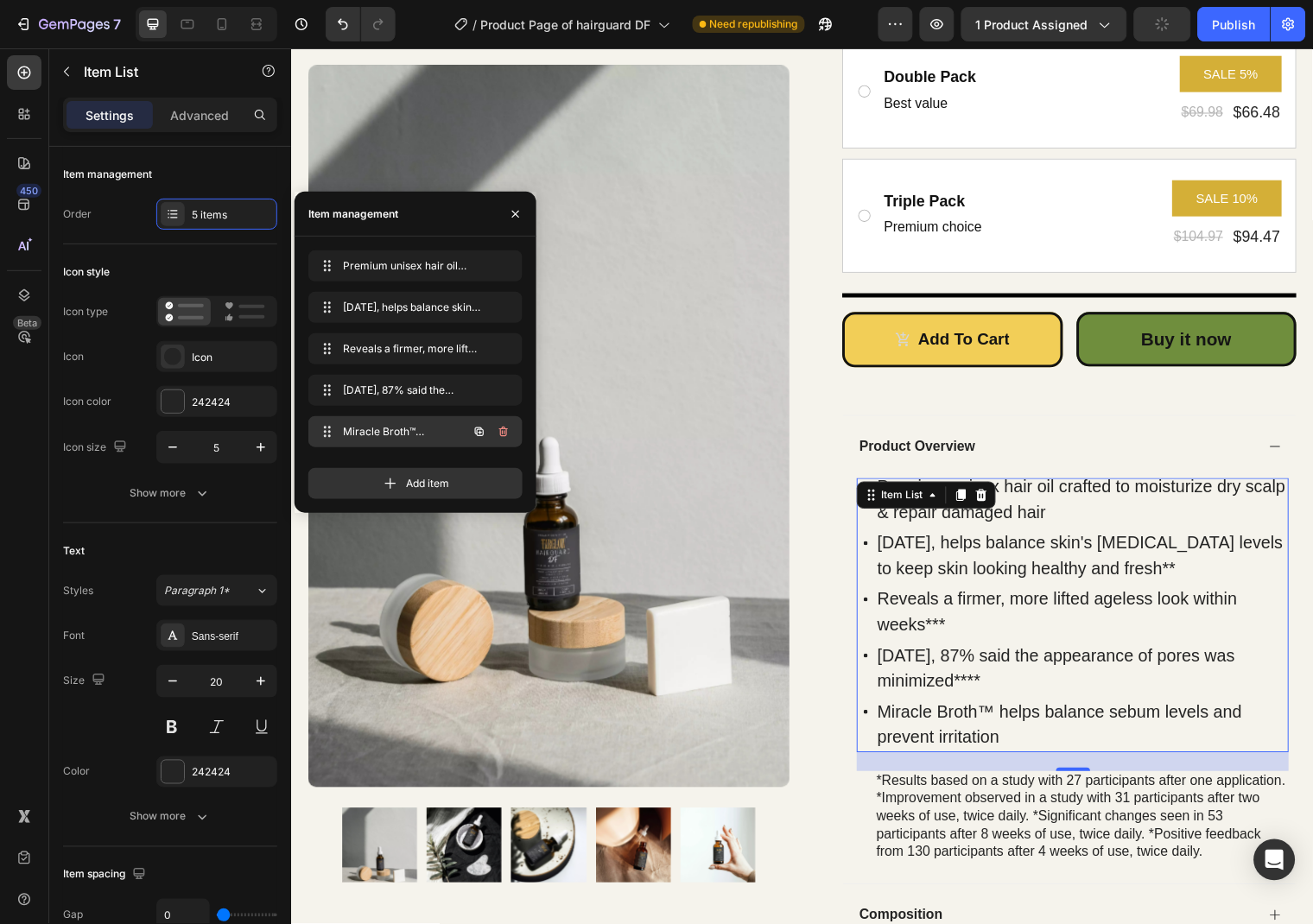
click at [500, 435] on icon "button" at bounding box center [504, 432] width 9 height 11
click at [500, 435] on div "Delete" at bounding box center [492, 432] width 32 height 15
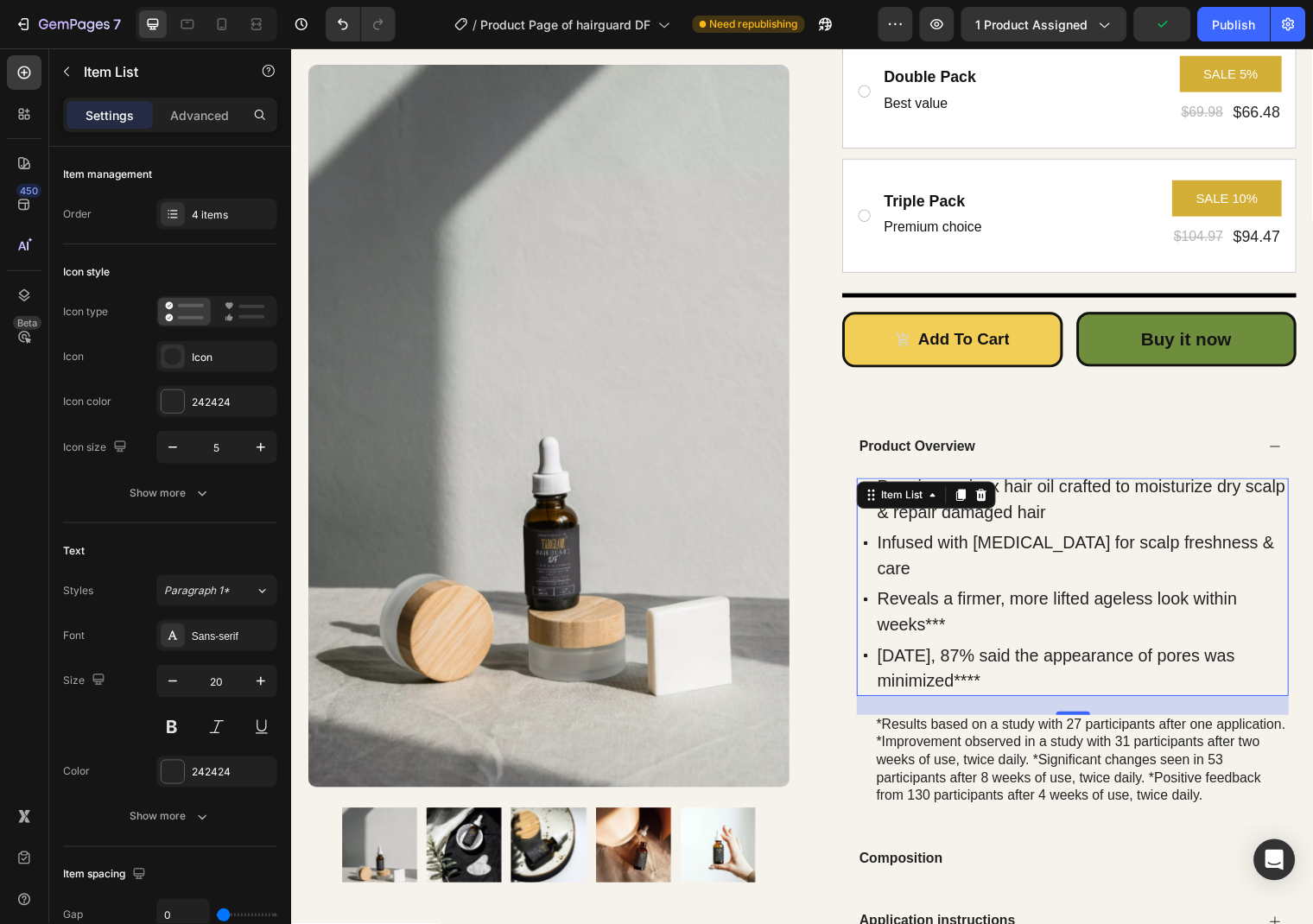
click at [912, 593] on p "Reveals a firmer, more lifted ageless look within weeks***" at bounding box center [1092, 619] width 415 height 52
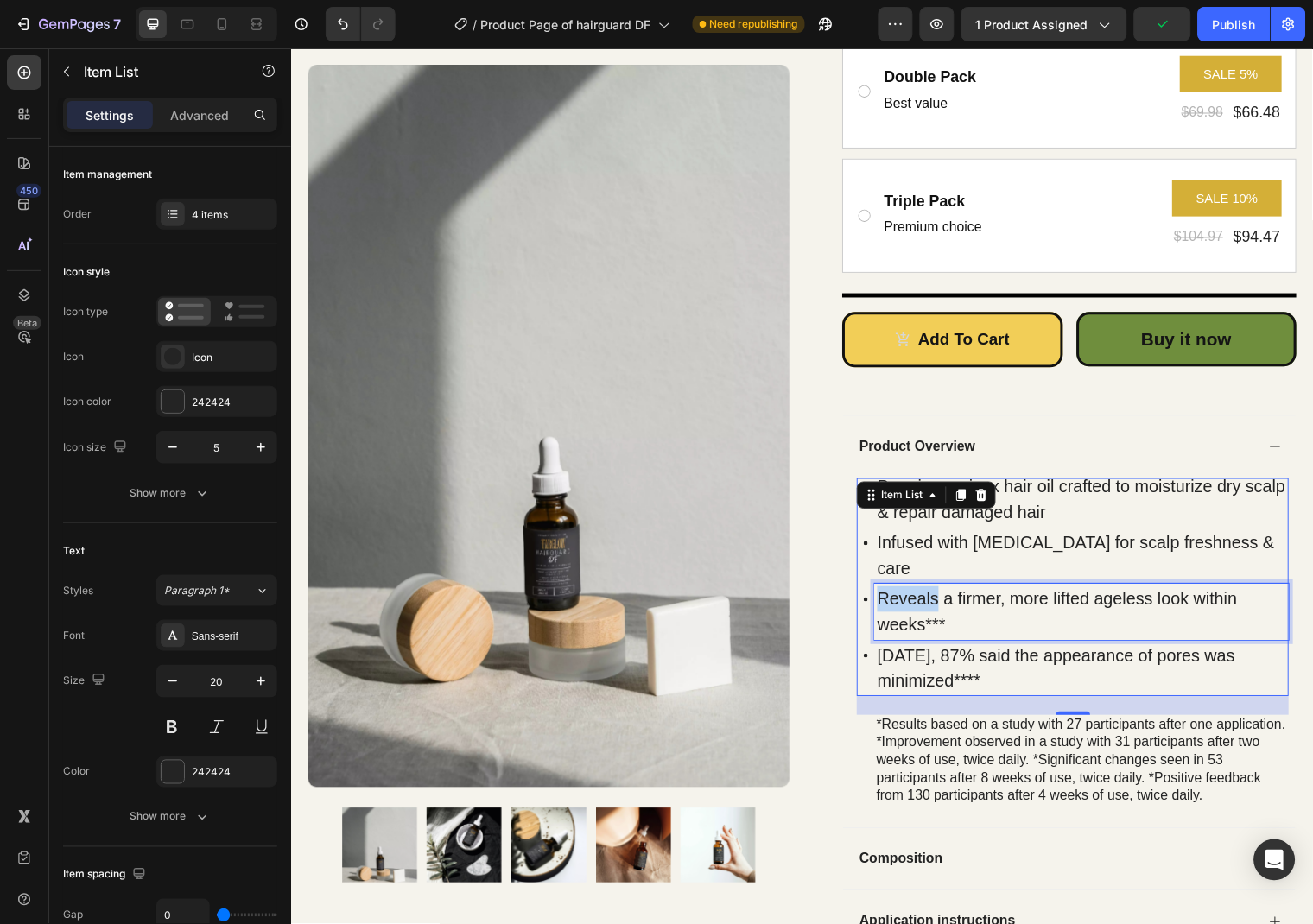
click at [912, 593] on p "Reveals a firmer, more lifted ageless look within weeks***" at bounding box center [1092, 619] width 415 height 52
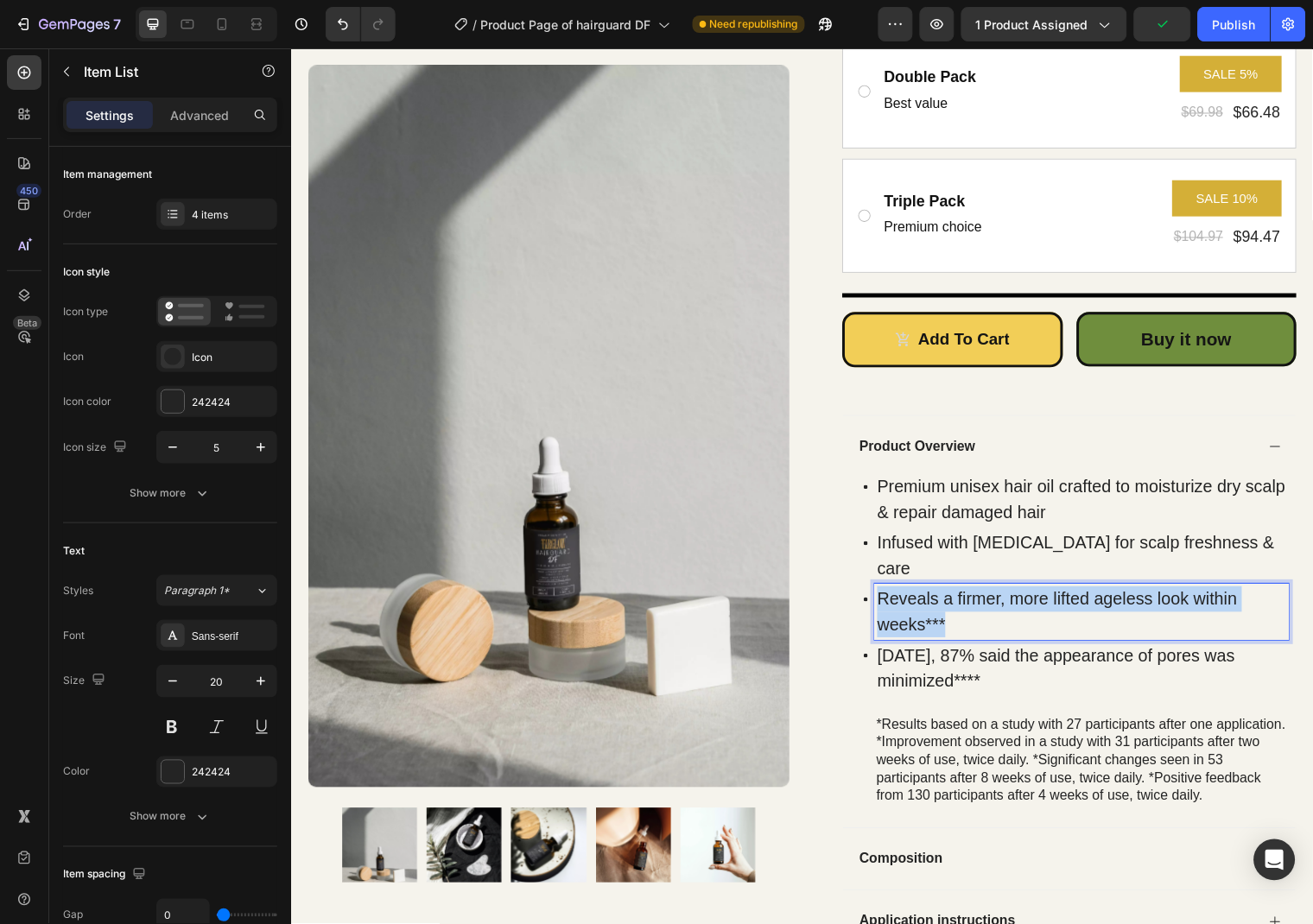
click at [912, 593] on p "Reveals a firmer, more lifted ageless look within weeks***" at bounding box center [1092, 619] width 415 height 52
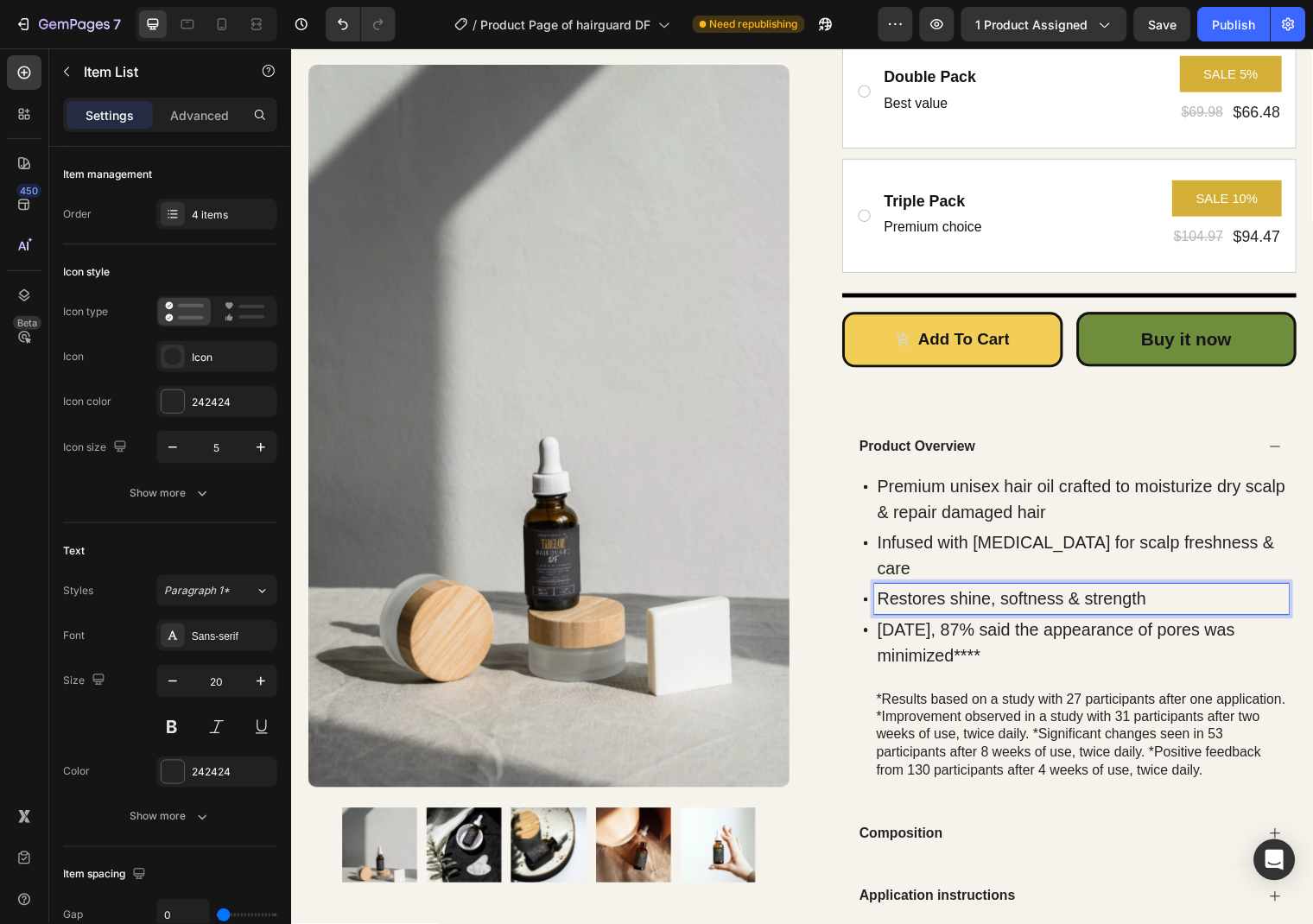
click at [946, 624] on p "[DATE], 87% said the appearance of pores was minimized****" at bounding box center [1092, 650] width 415 height 52
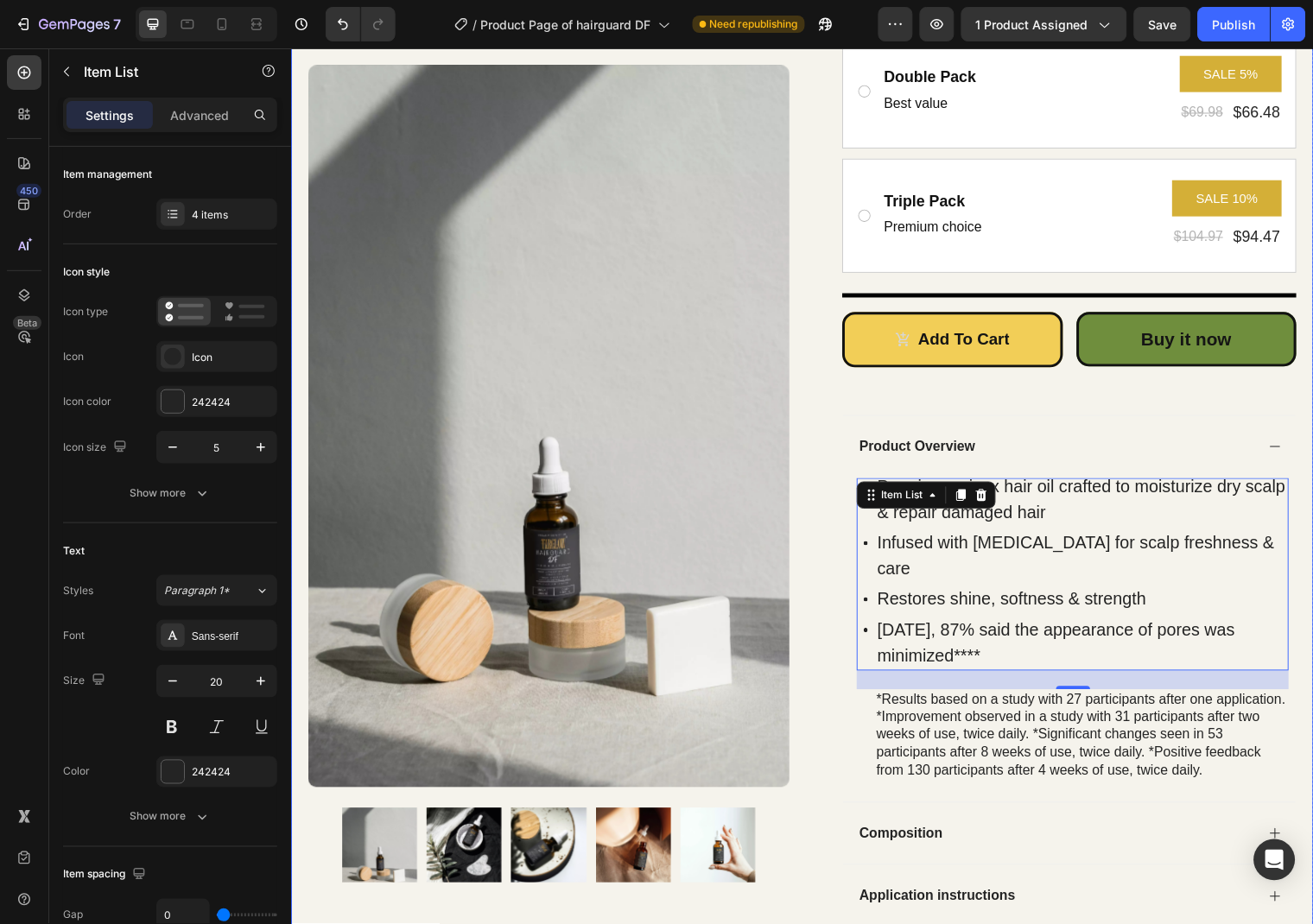
click at [963, 624] on p "[DATE], 87% said the appearance of pores was minimized****" at bounding box center [1092, 650] width 415 height 52
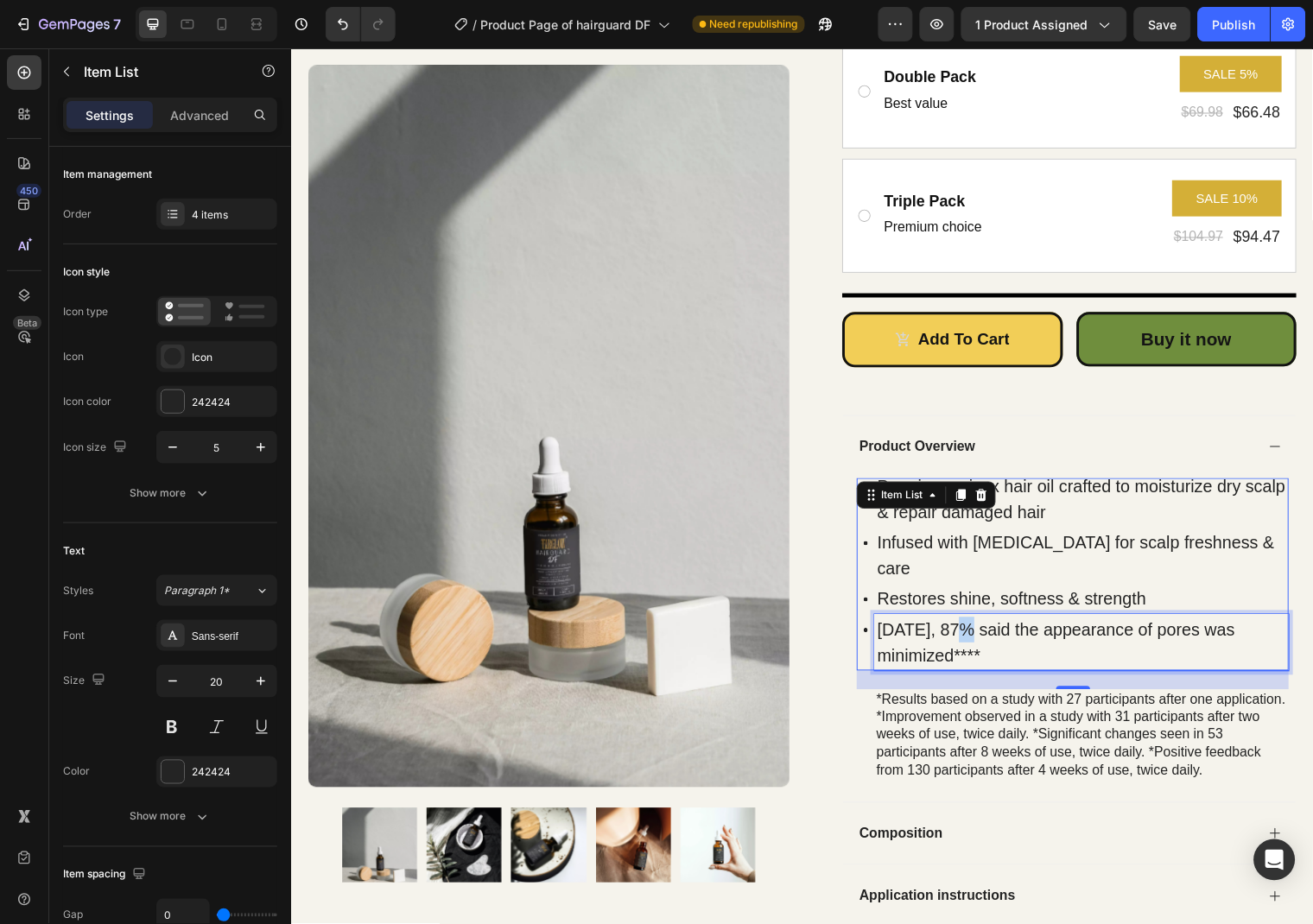
click at [963, 624] on p "[DATE], 87% said the appearance of pores was minimized****" at bounding box center [1092, 650] width 415 height 52
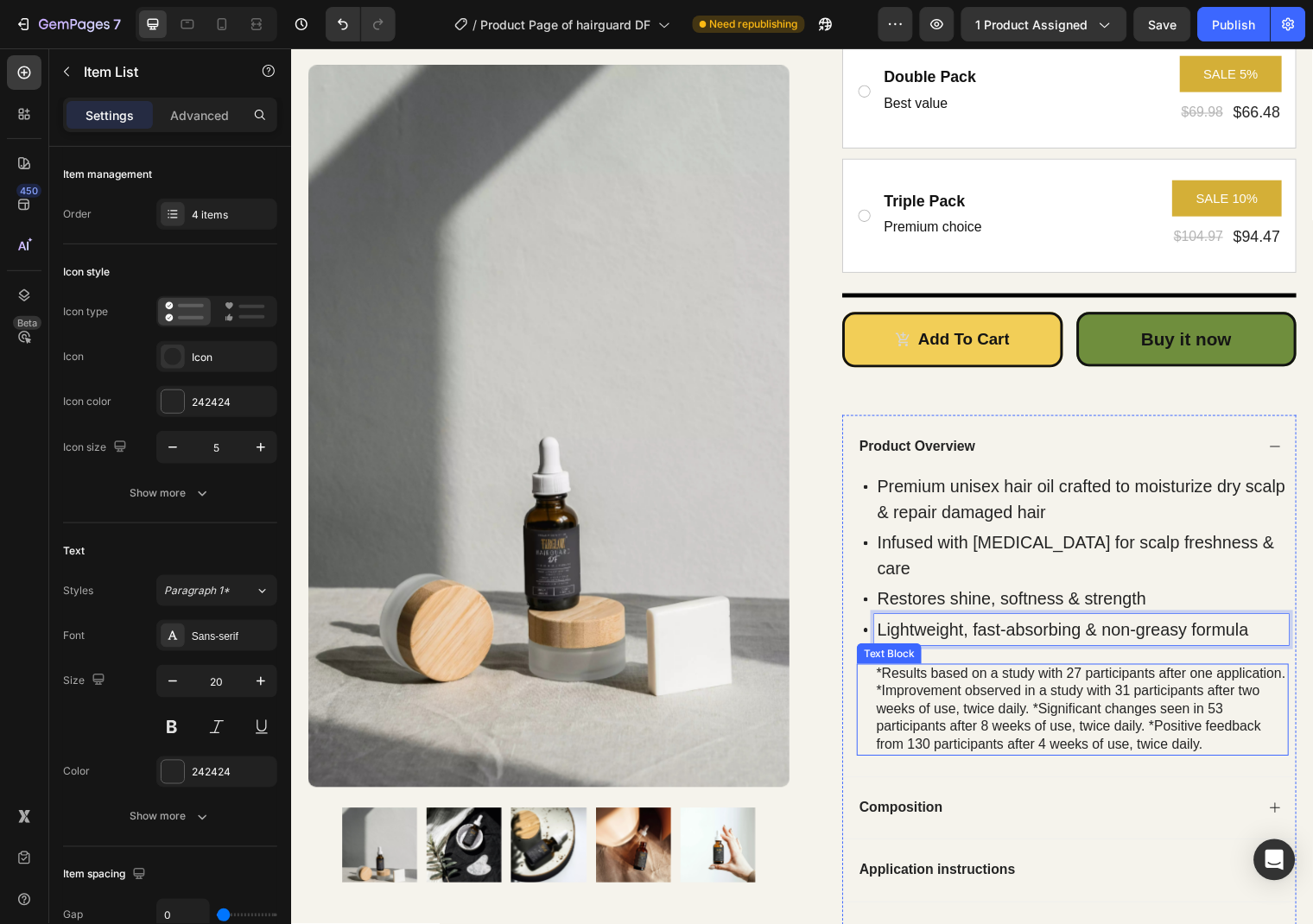
click at [1008, 703] on div "*Results based on a study with 27 participants after one application. *Improvem…" at bounding box center [1092, 718] width 420 height 94
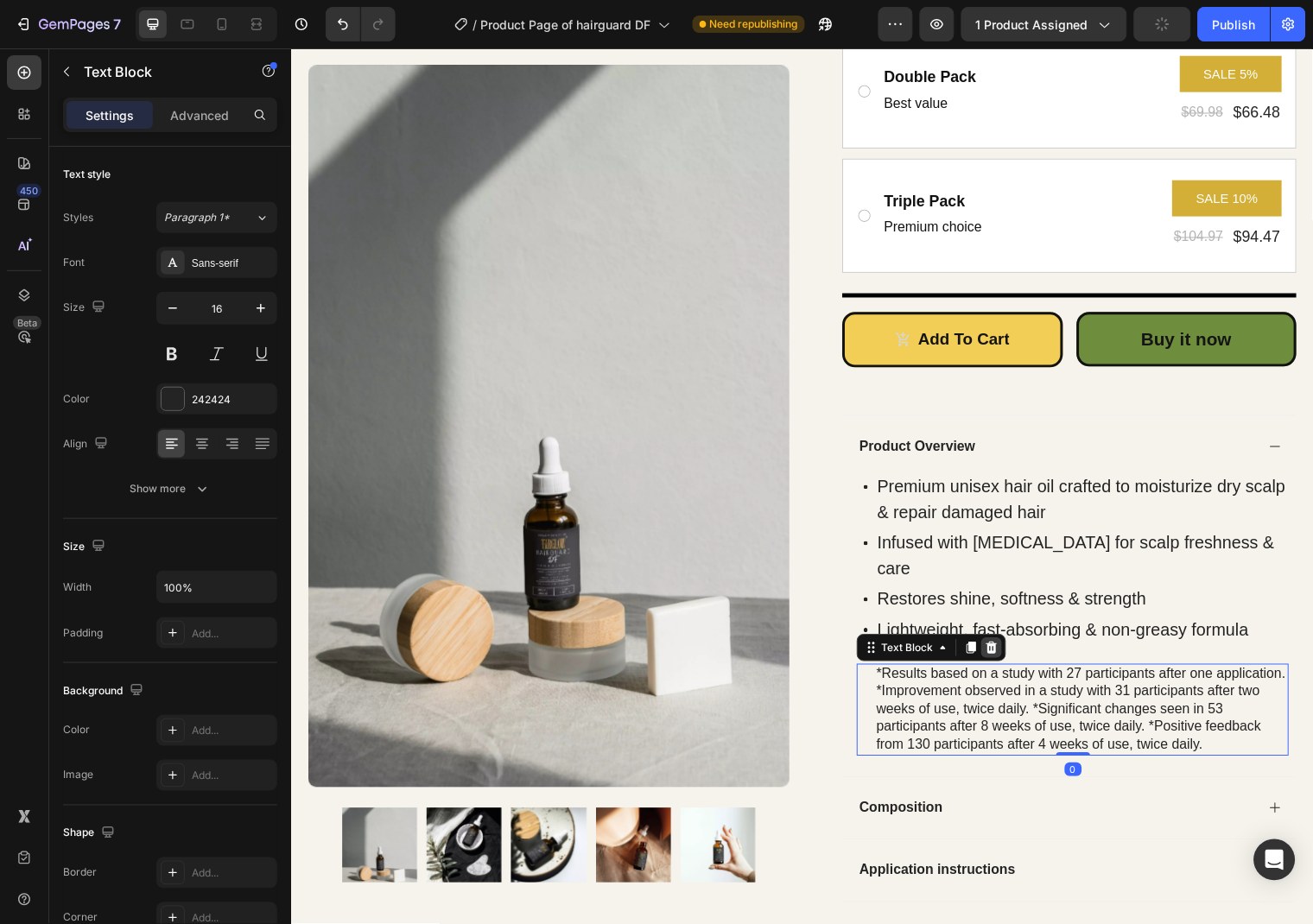
click at [997, 649] on icon at bounding box center [1001, 656] width 12 height 12
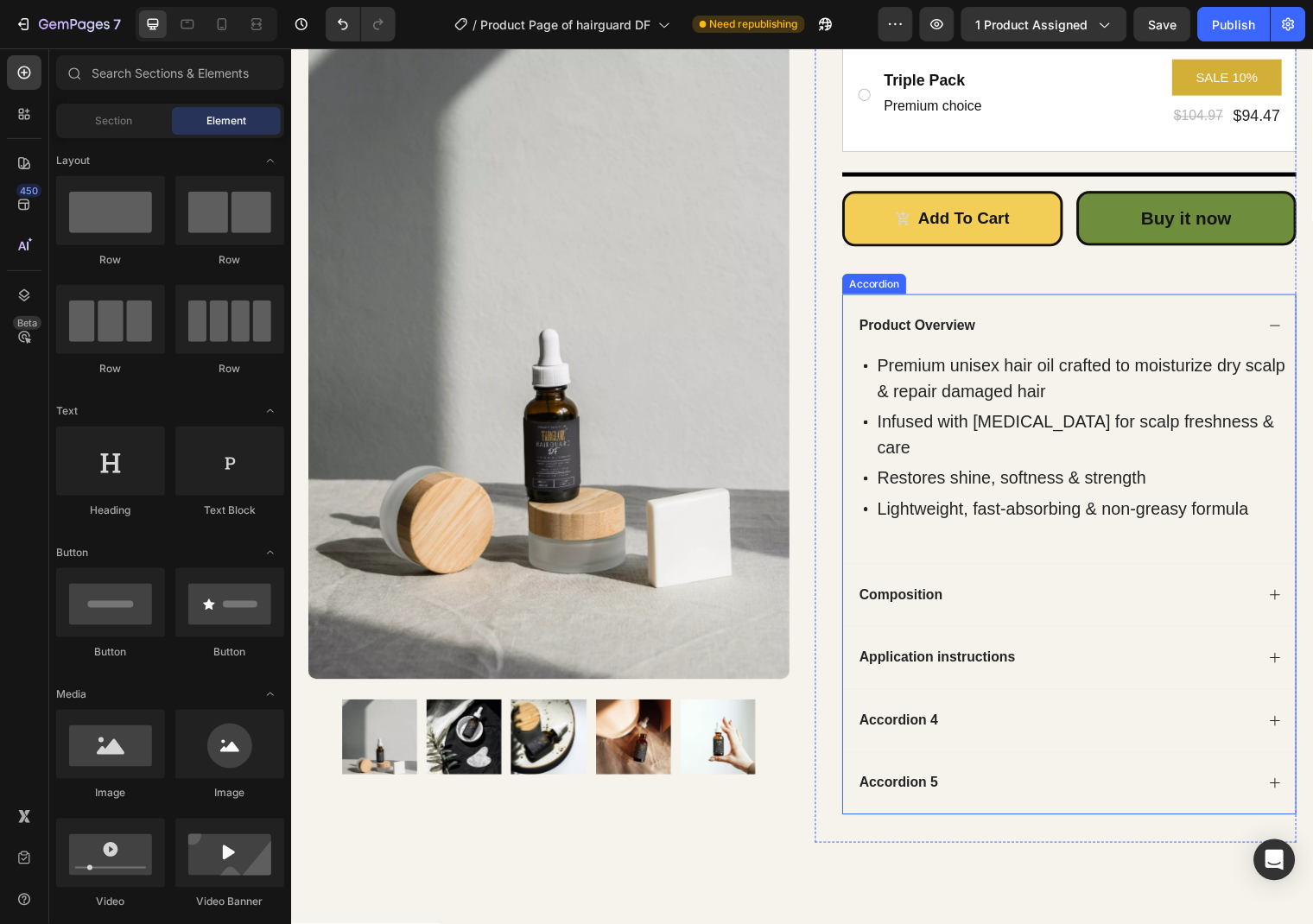
scroll to position [710, 0]
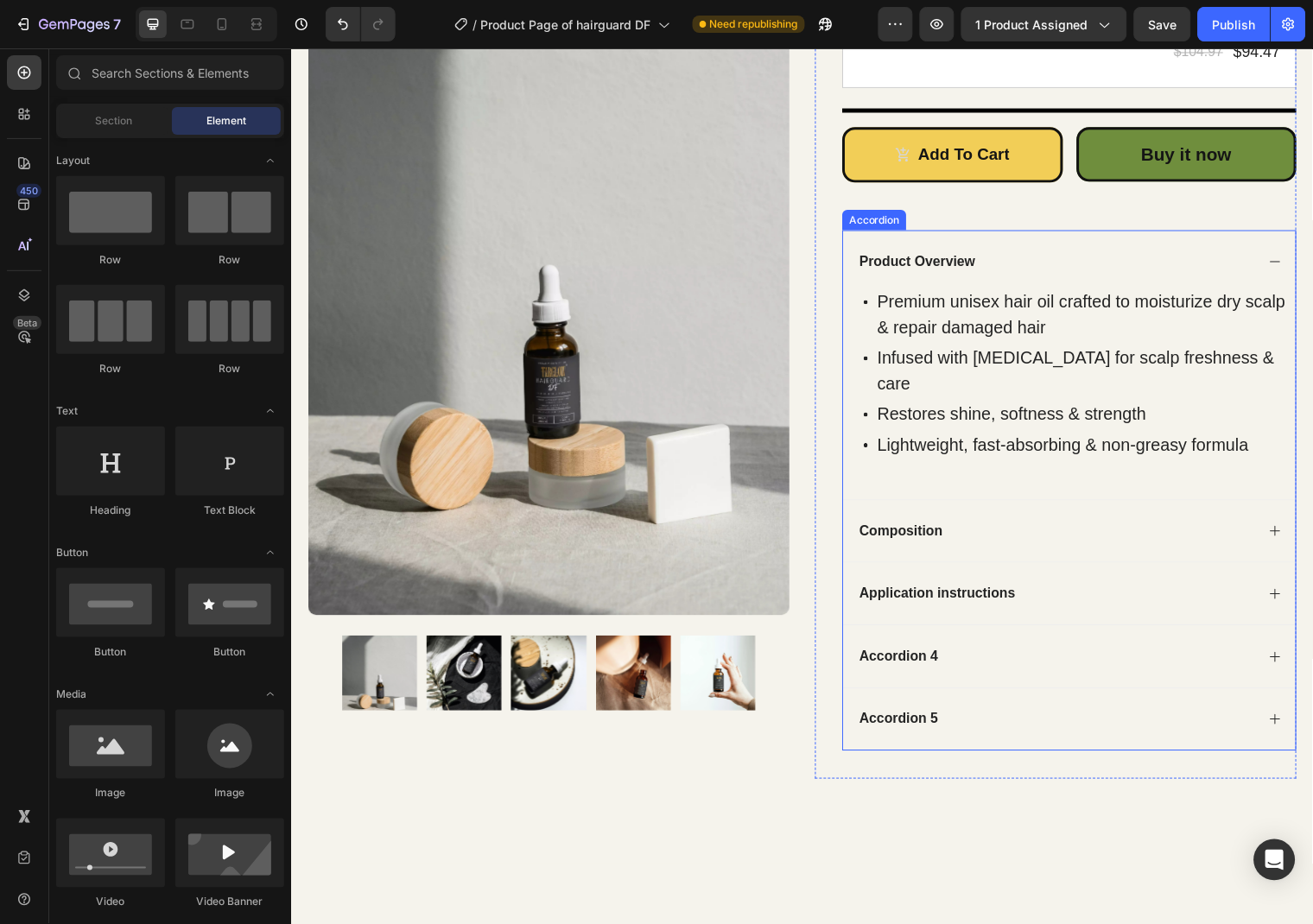
click at [1278, 632] on div "Accordion 4" at bounding box center [1079, 664] width 458 height 64
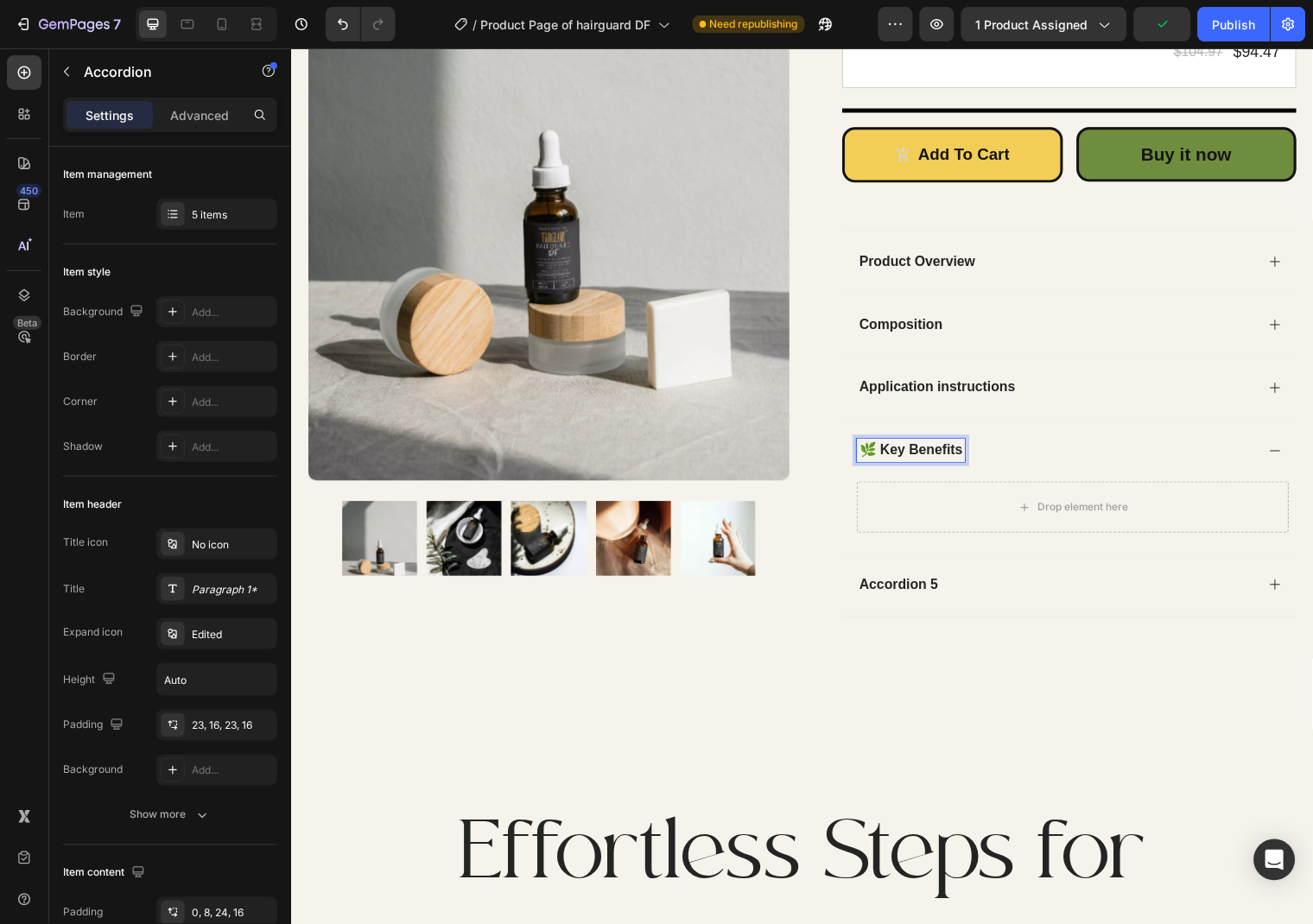
click at [1073, 516] on div "Drop element here" at bounding box center [1094, 513] width 92 height 13
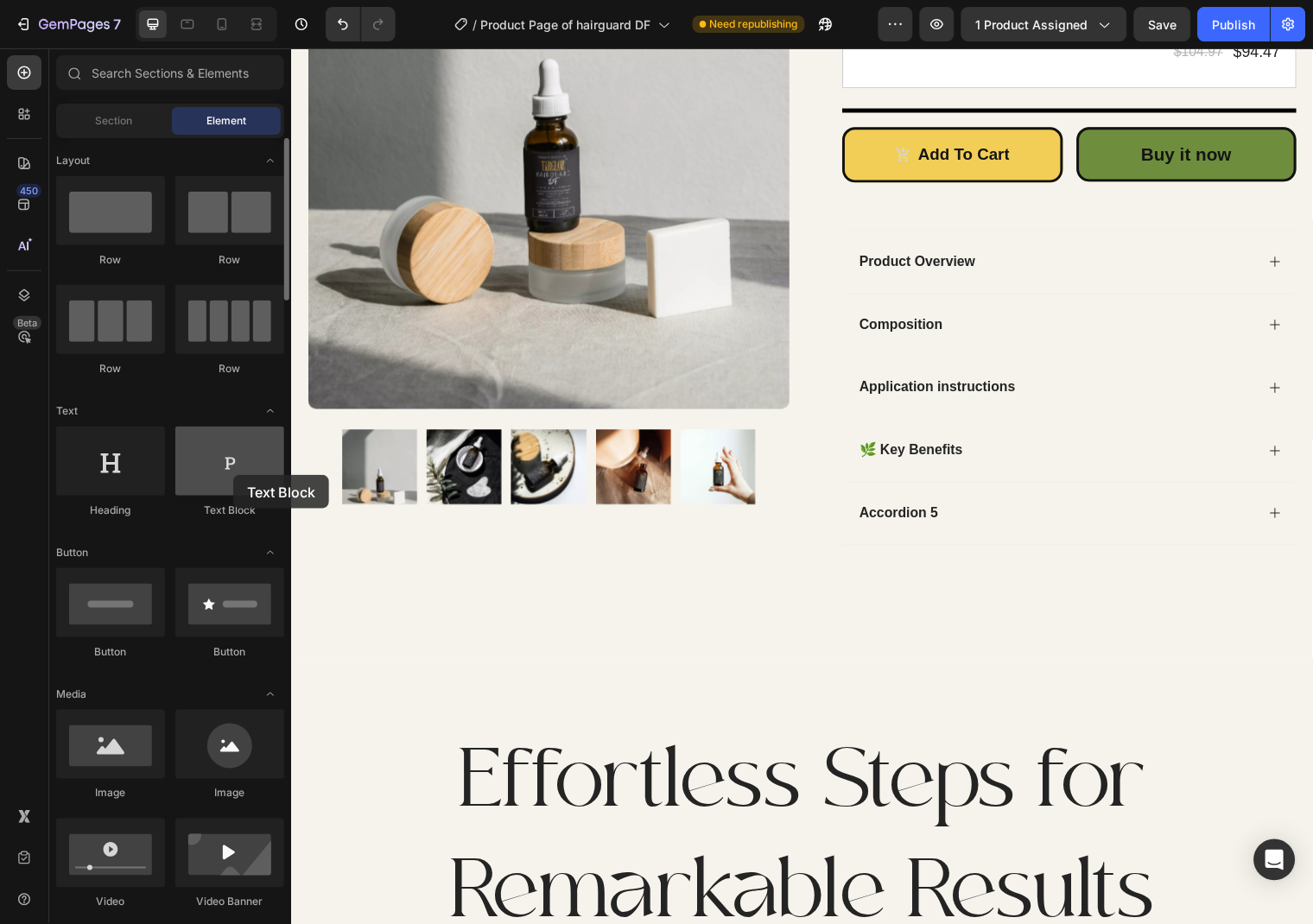
drag, startPoint x: 233, startPoint y: 475, endPoint x: 61, endPoint y: 433, distance: 177.1
click at [233, 475] on div at bounding box center [230, 460] width 109 height 69
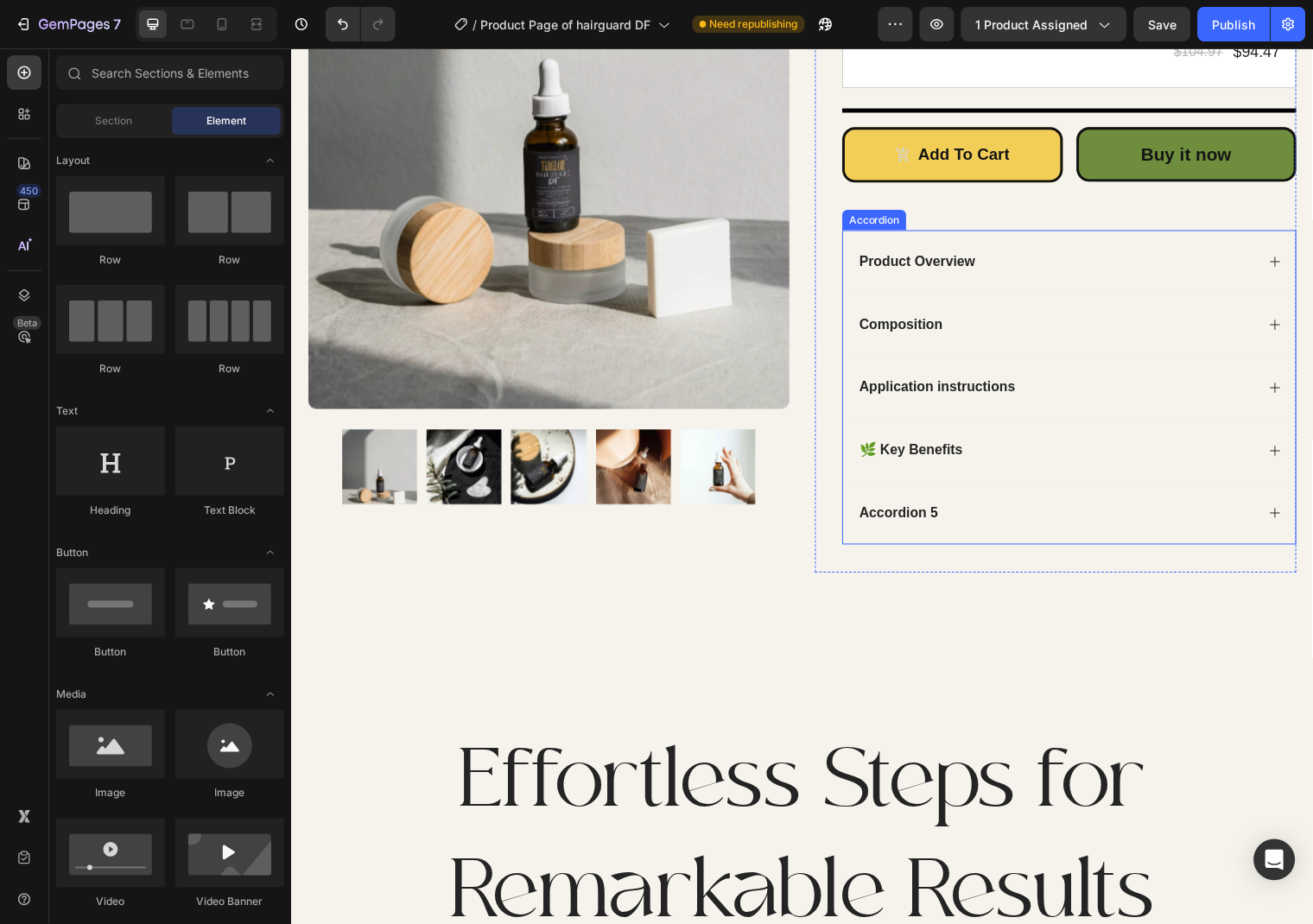
click at [1286, 458] on icon at bounding box center [1287, 456] width 13 height 13
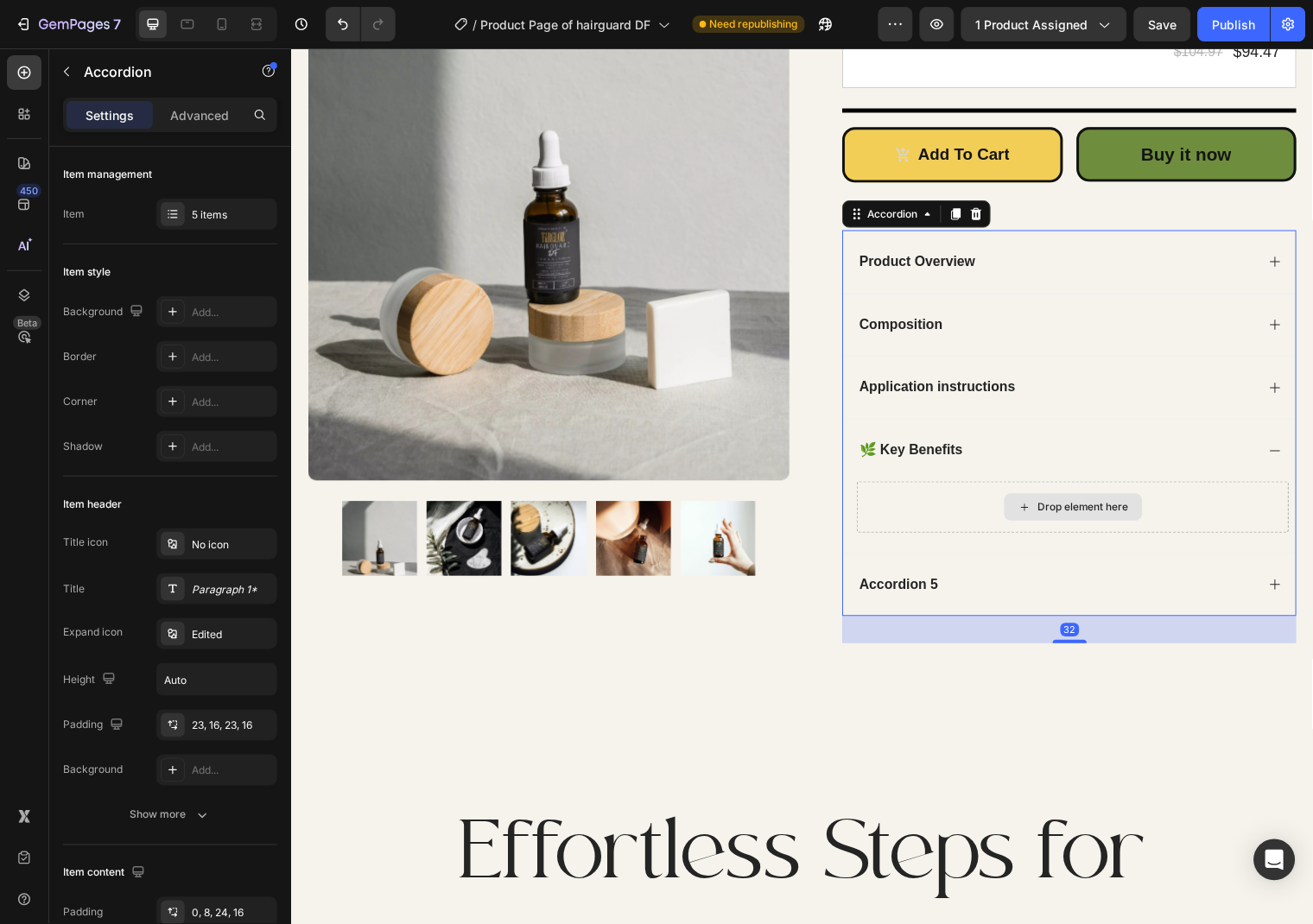
click at [1083, 516] on div "Drop element here" at bounding box center [1094, 513] width 92 height 13
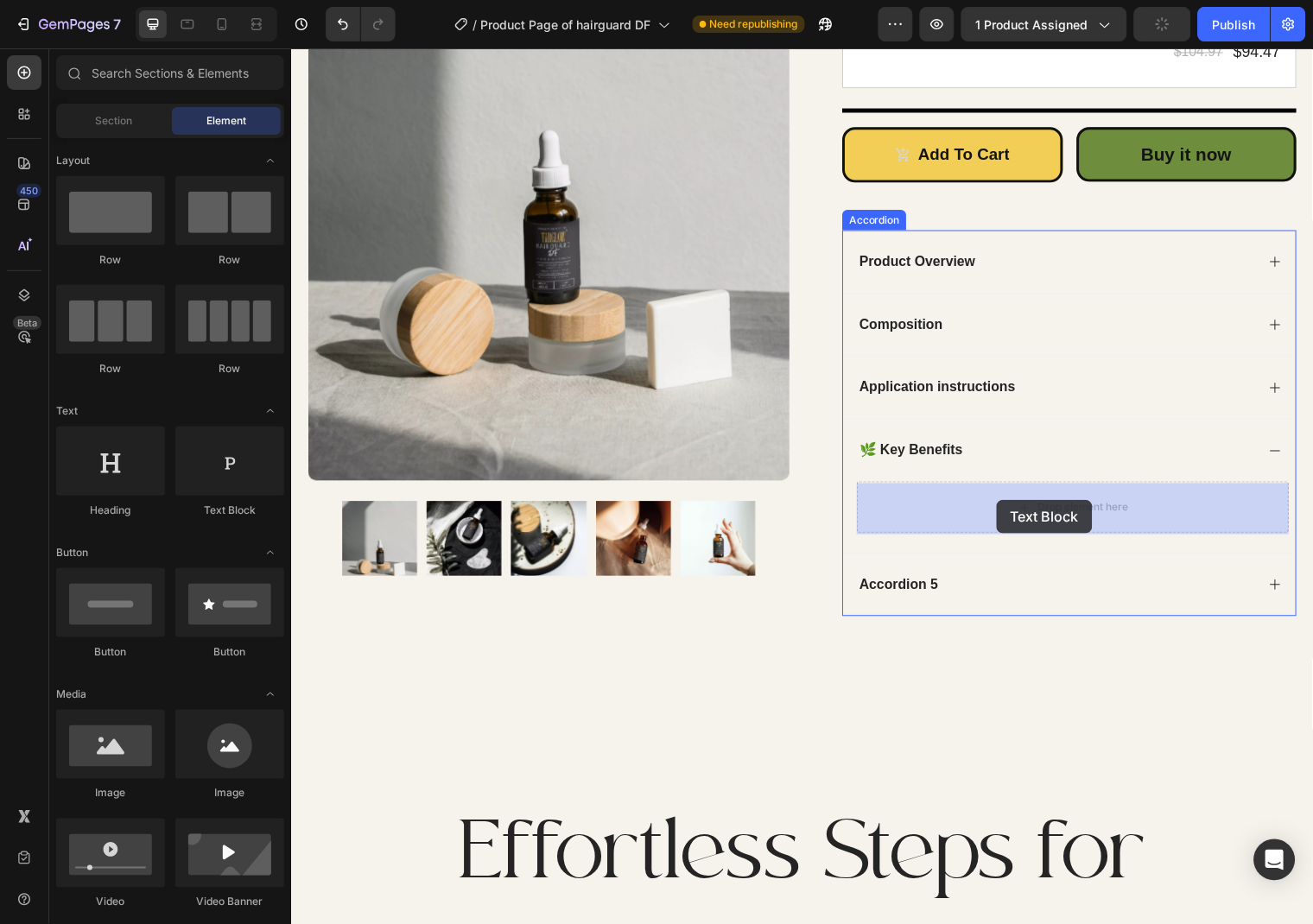
drag, startPoint x: 359, startPoint y: 500, endPoint x: 1005, endPoint y: 506, distance: 646.0
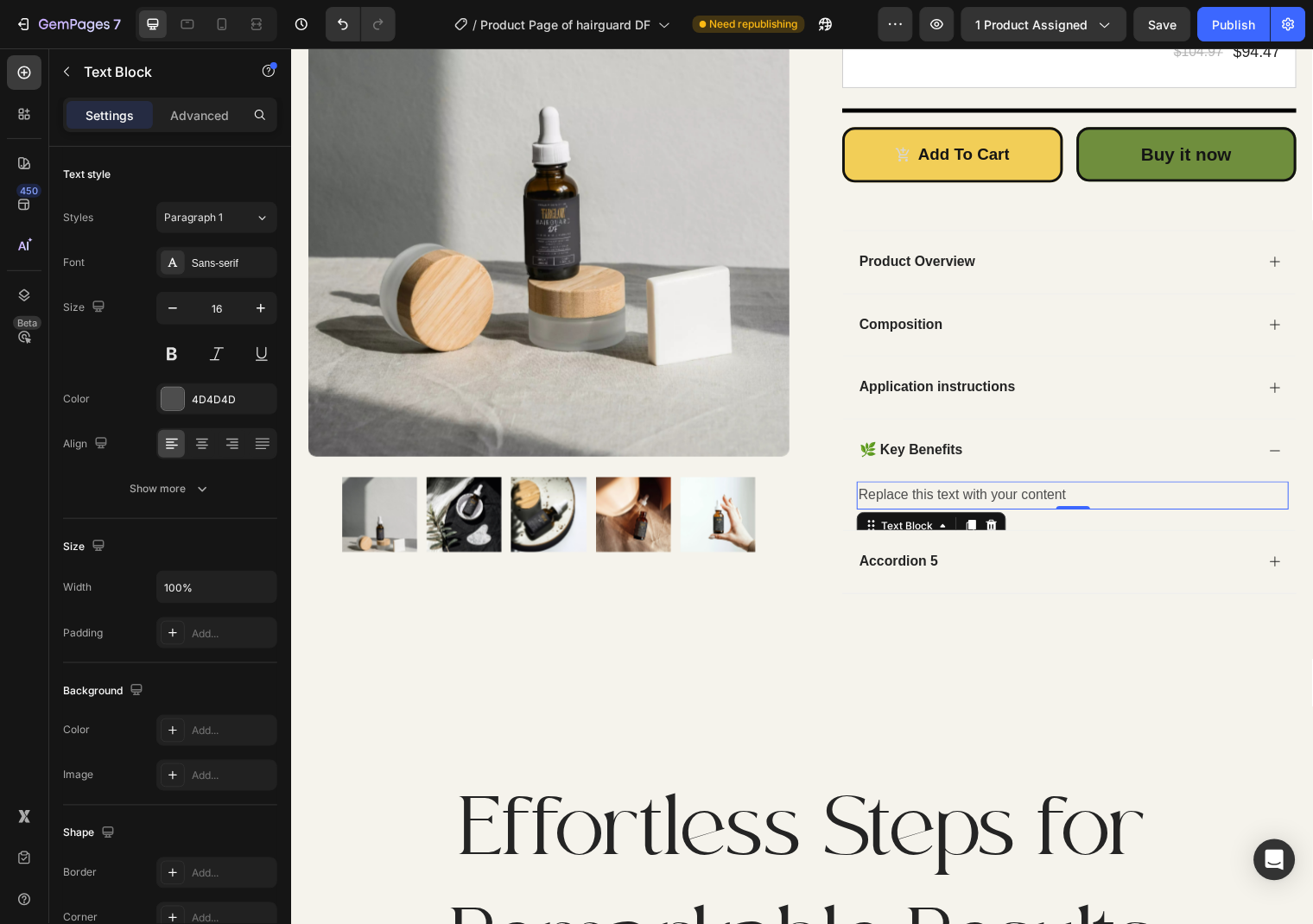
click at [1049, 498] on div "Replace this text with your content" at bounding box center [1082, 501] width 438 height 29
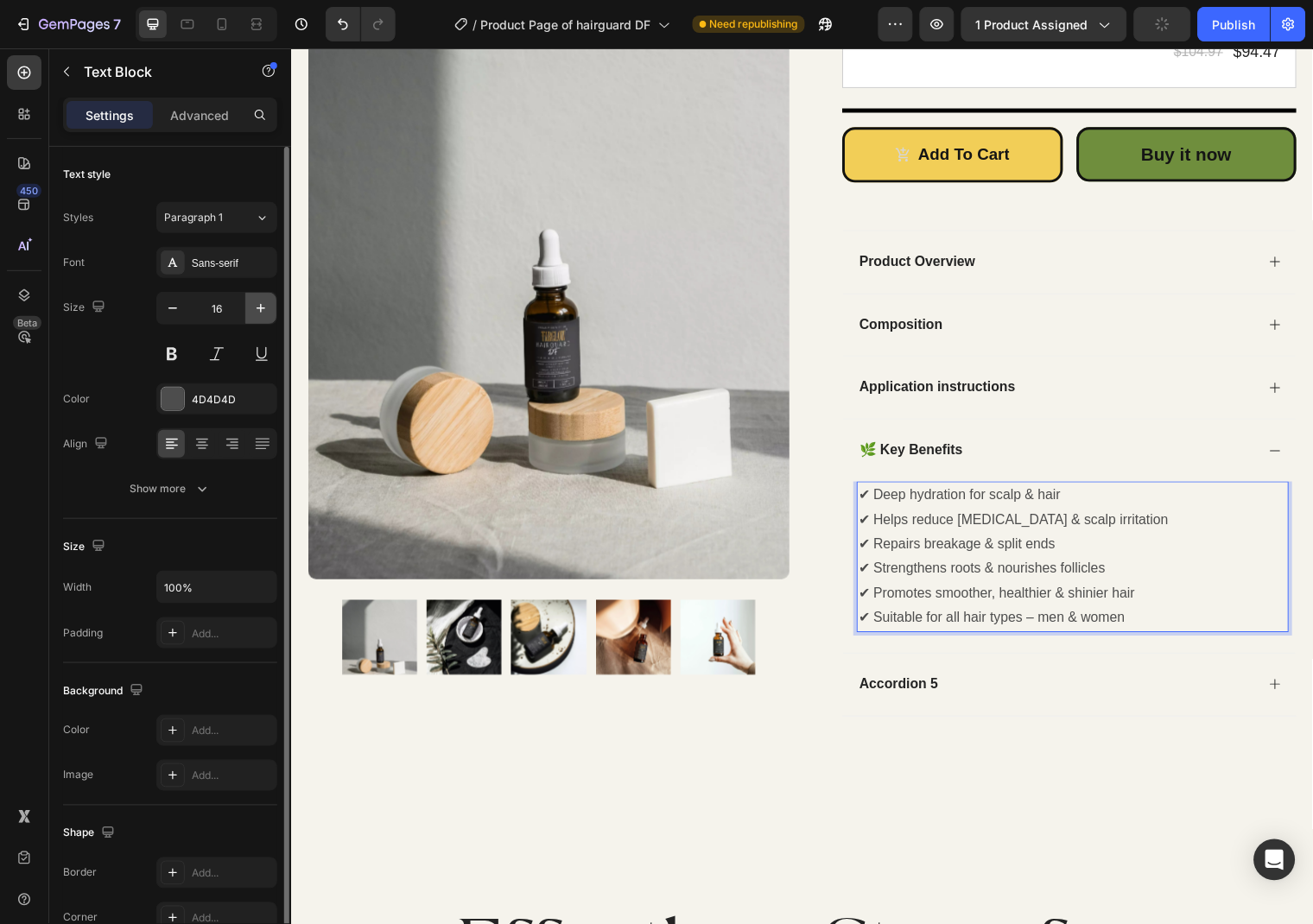
click at [263, 316] on icon "button" at bounding box center [260, 308] width 17 height 17
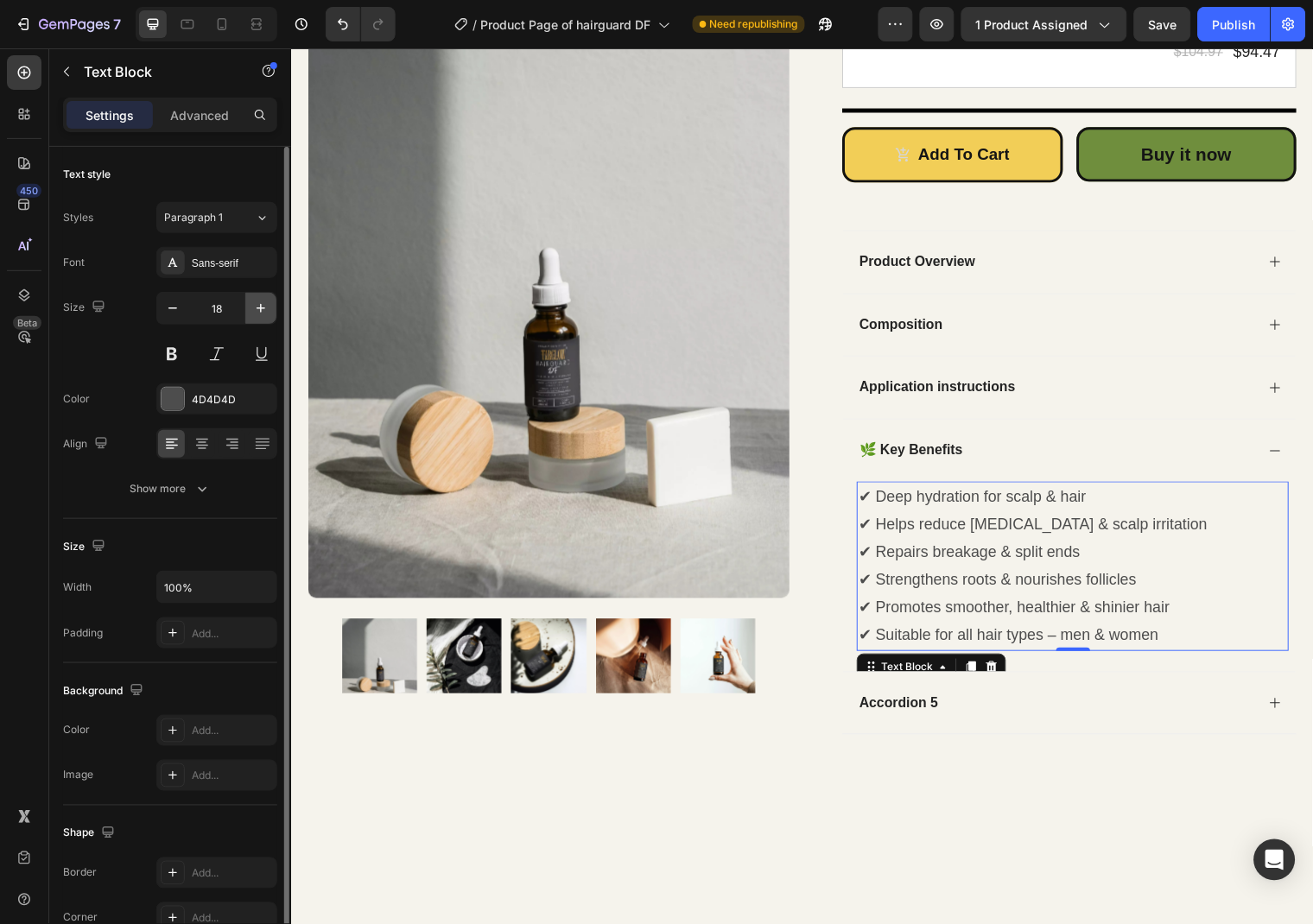
click at [263, 316] on icon "button" at bounding box center [260, 308] width 17 height 17
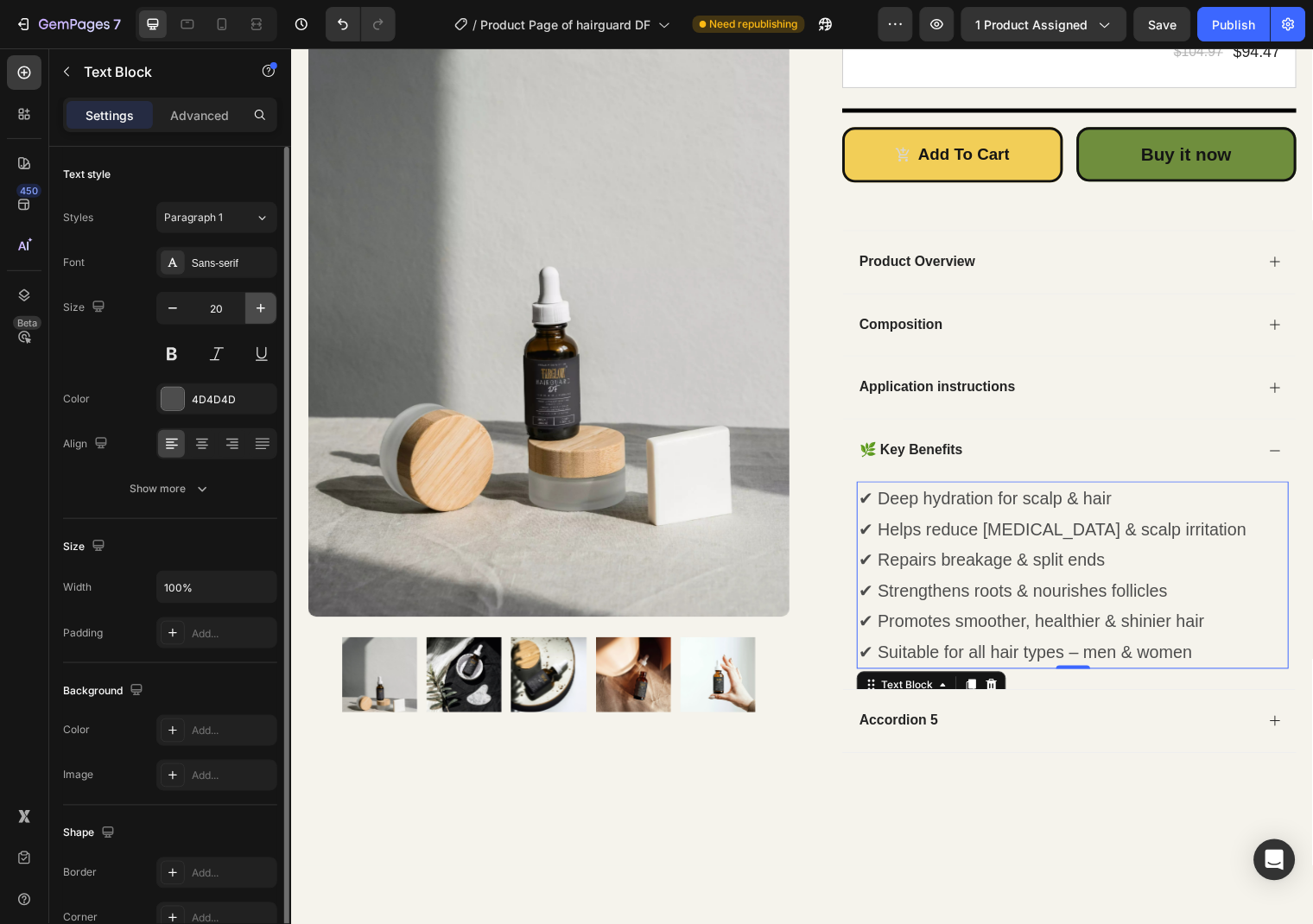
click at [263, 316] on icon "button" at bounding box center [260, 308] width 17 height 17
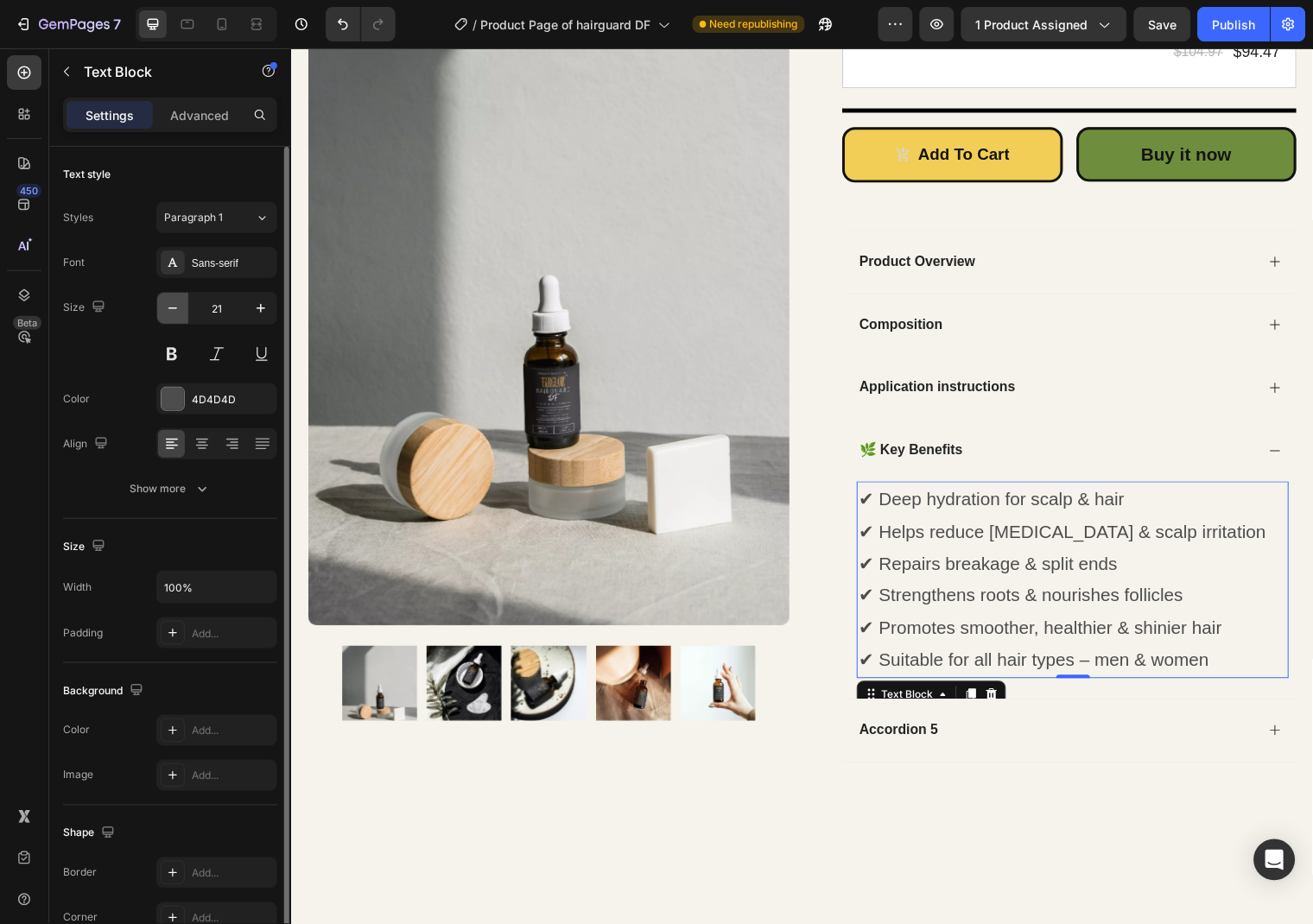
click at [184, 310] on button "button" at bounding box center [172, 308] width 31 height 31
type input "20"
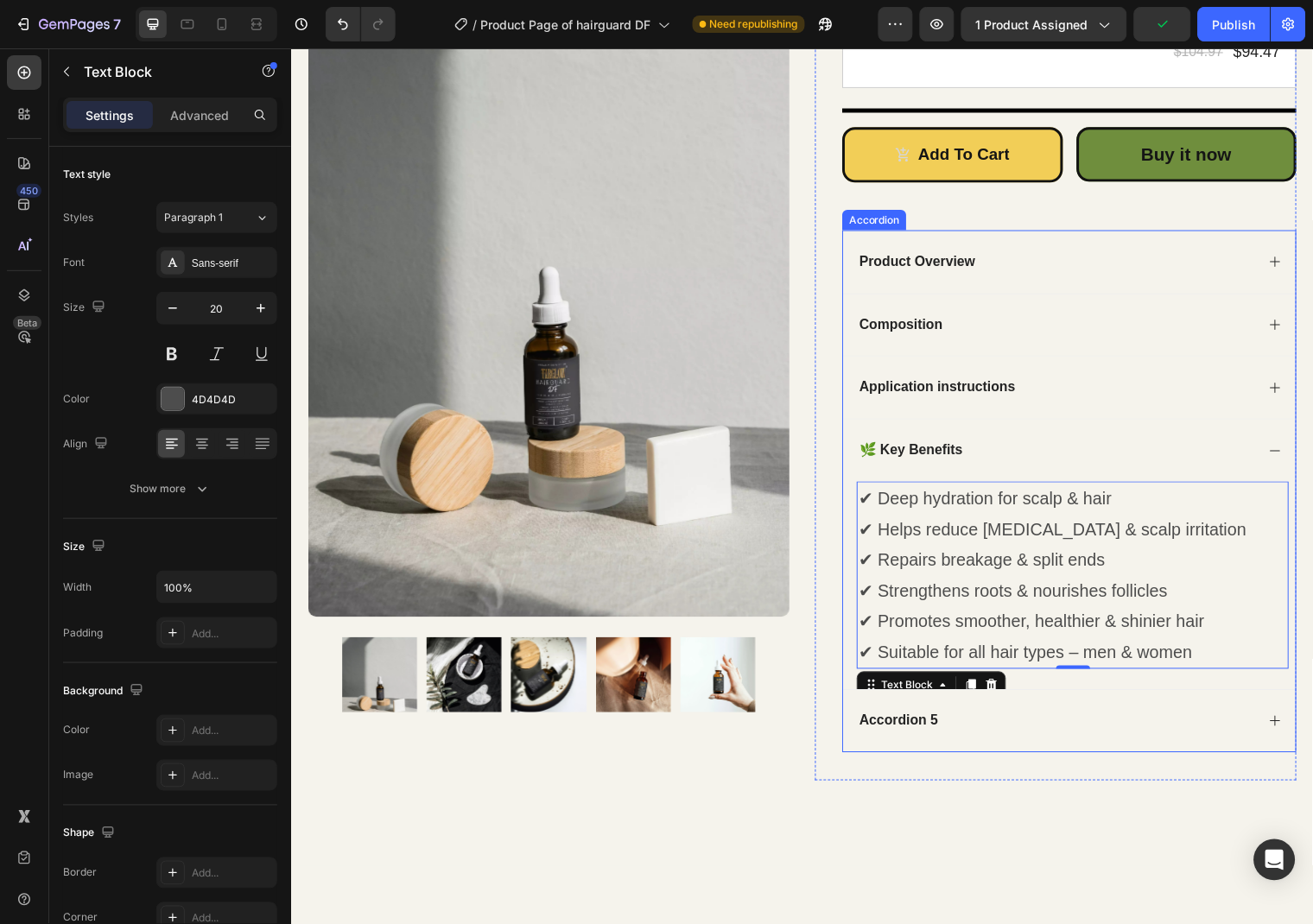
click at [1291, 334] on icon at bounding box center [1287, 327] width 13 height 13
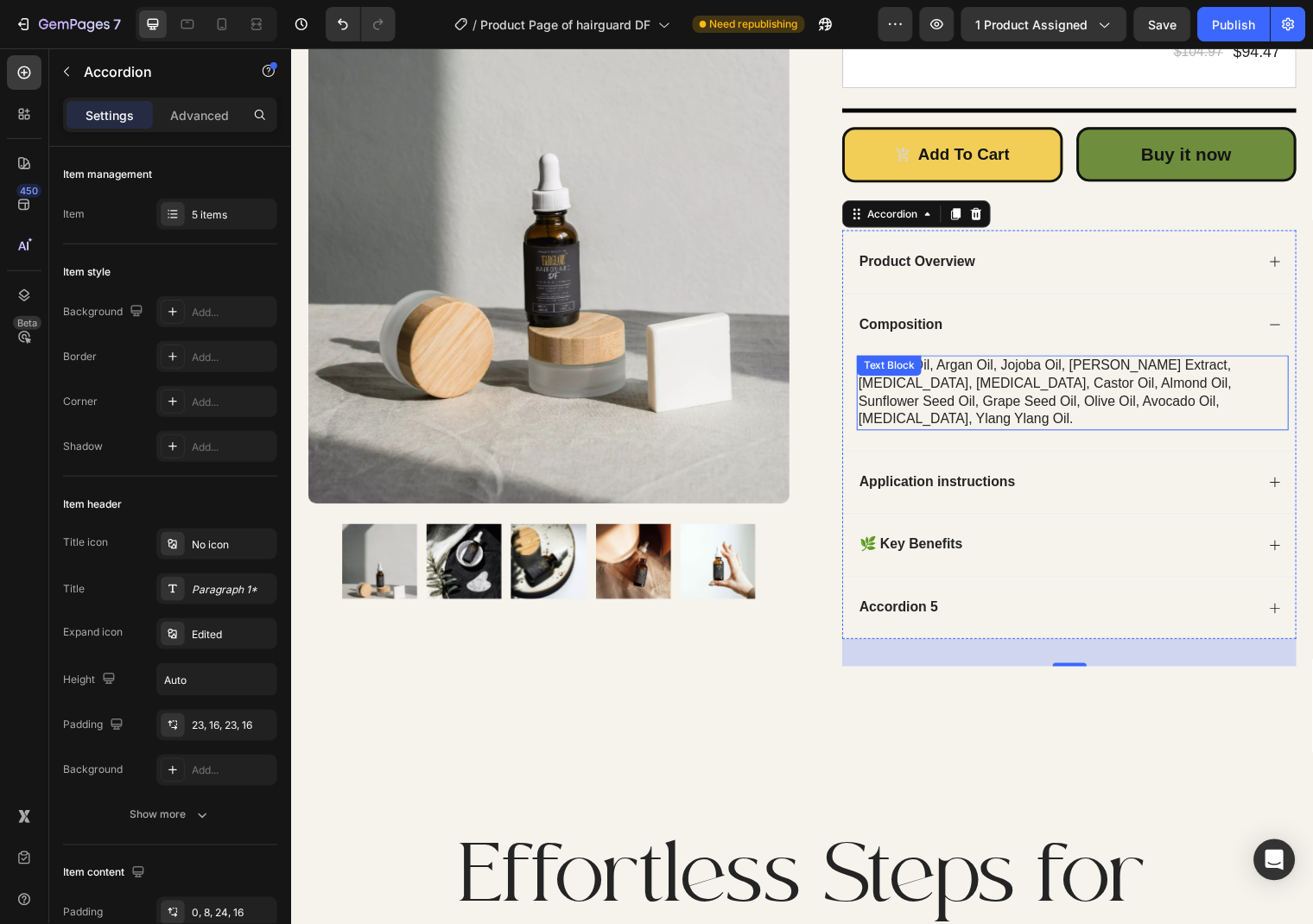
click at [990, 392] on div "coconut oil, argan oil, jojoba oil, [PERSON_NAME] extract, [MEDICAL_DATA], [MED…" at bounding box center [1082, 397] width 438 height 75
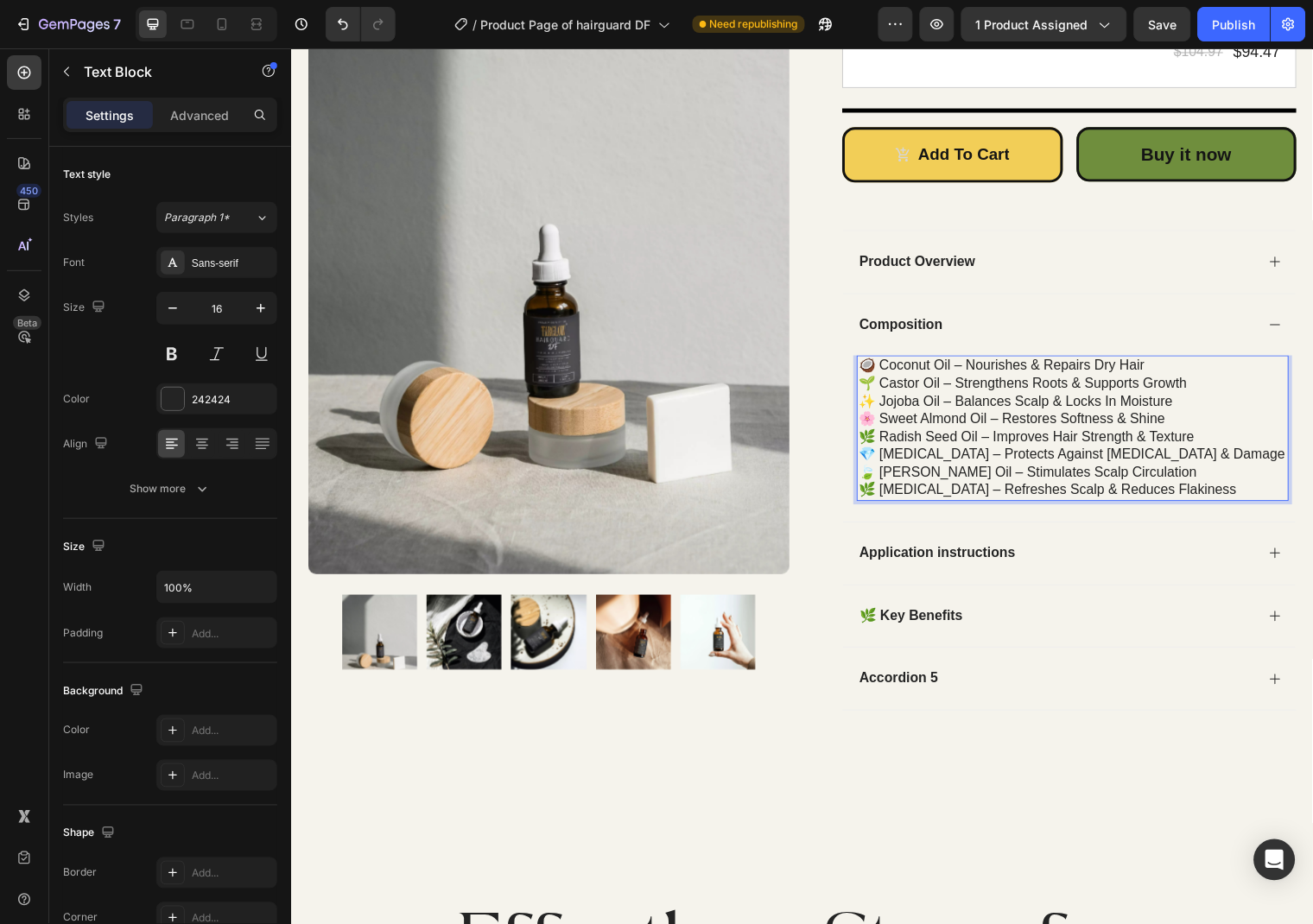
click at [912, 499] on p "🌿 Tea Tree Oil – Refreshes scalp & reduces flakiness" at bounding box center [1082, 496] width 434 height 18
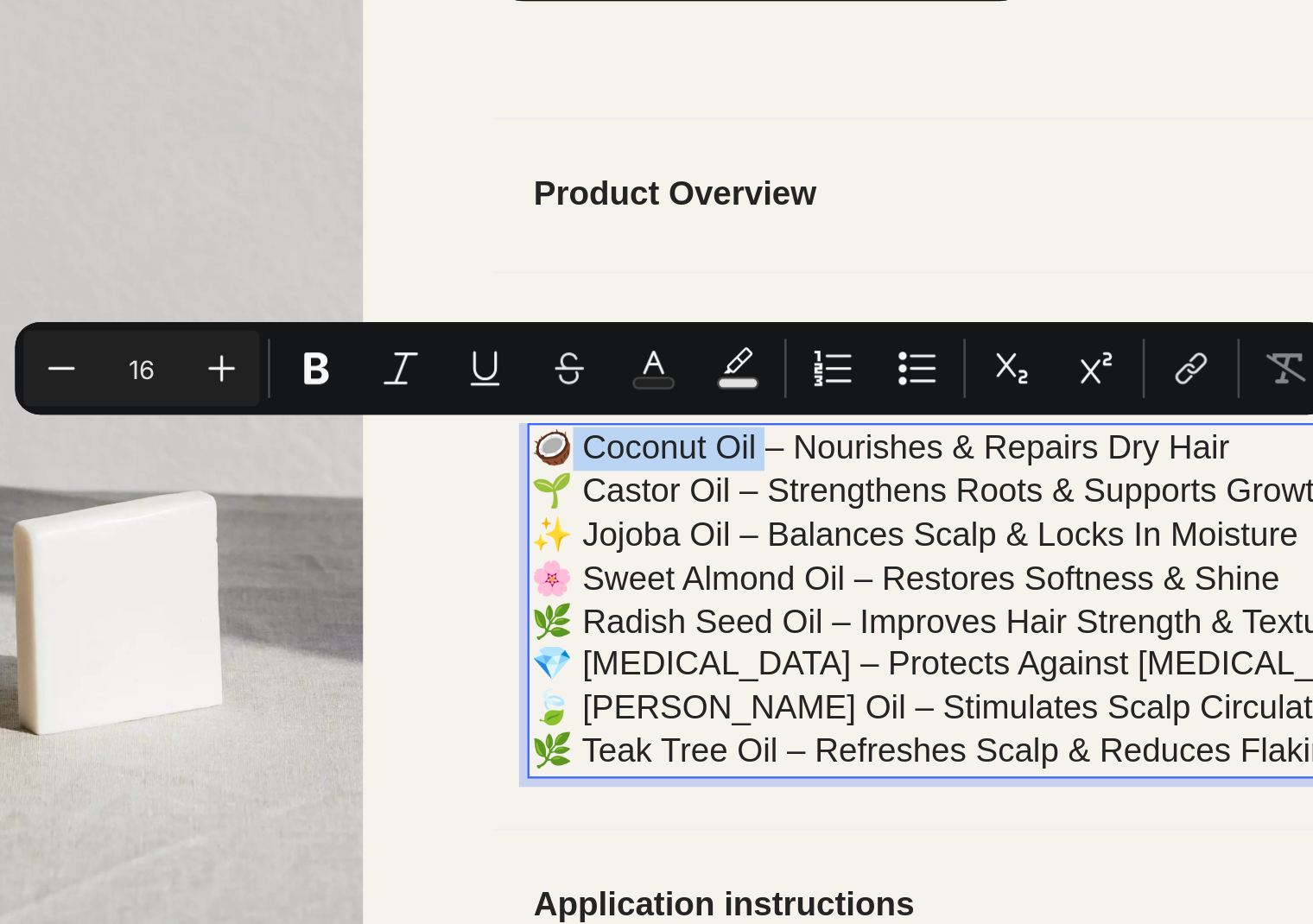
drag, startPoint x: -186, startPoint y: -4, endPoint x: -262, endPoint y: -7, distance: 76.1
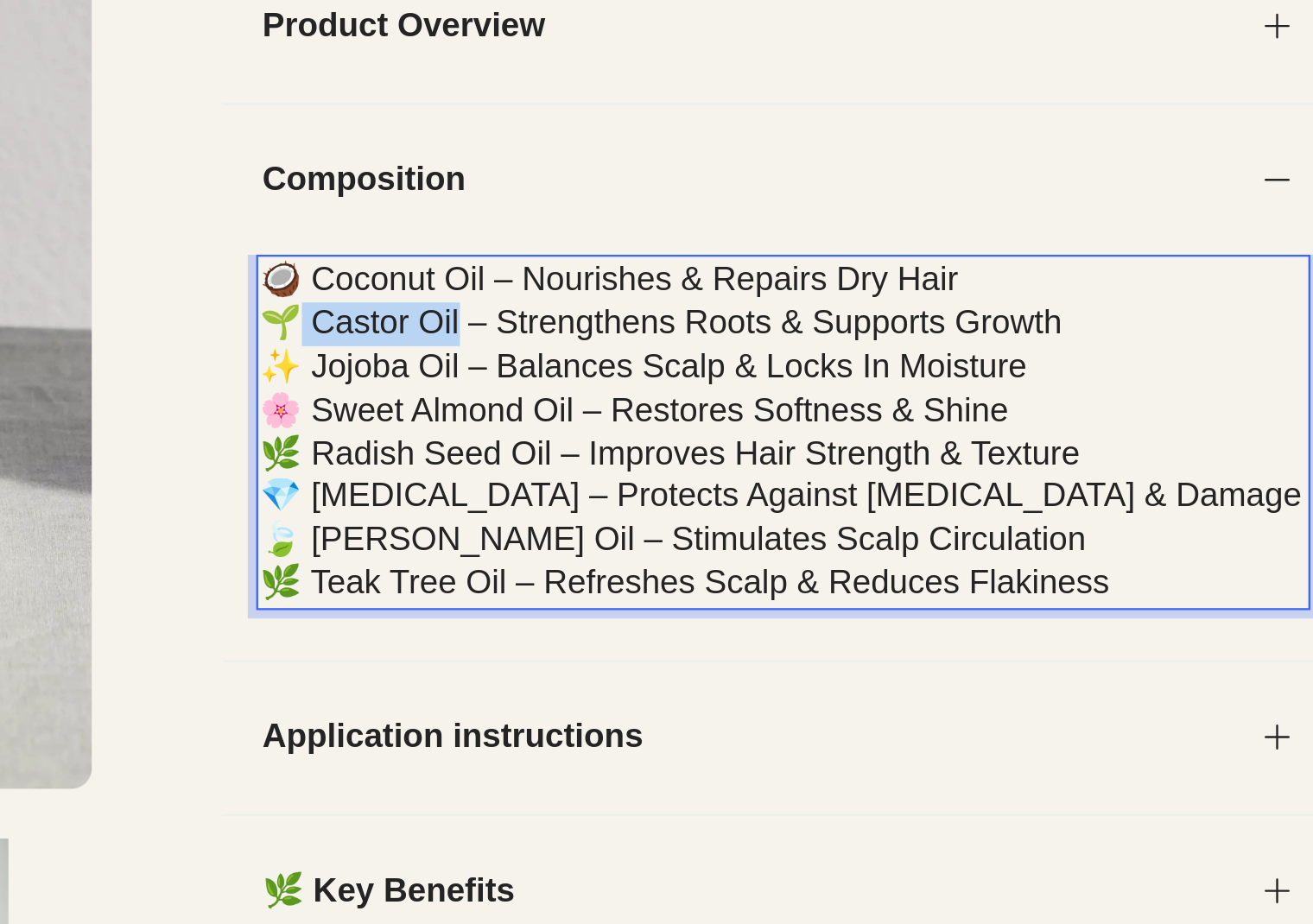
drag, startPoint x: -484, startPoint y: -153, endPoint x: -533, endPoint y: -152, distance: 49.0
drag, startPoint x: -468, startPoint y: -137, endPoint x: -489, endPoint y: -136, distance: 21.0
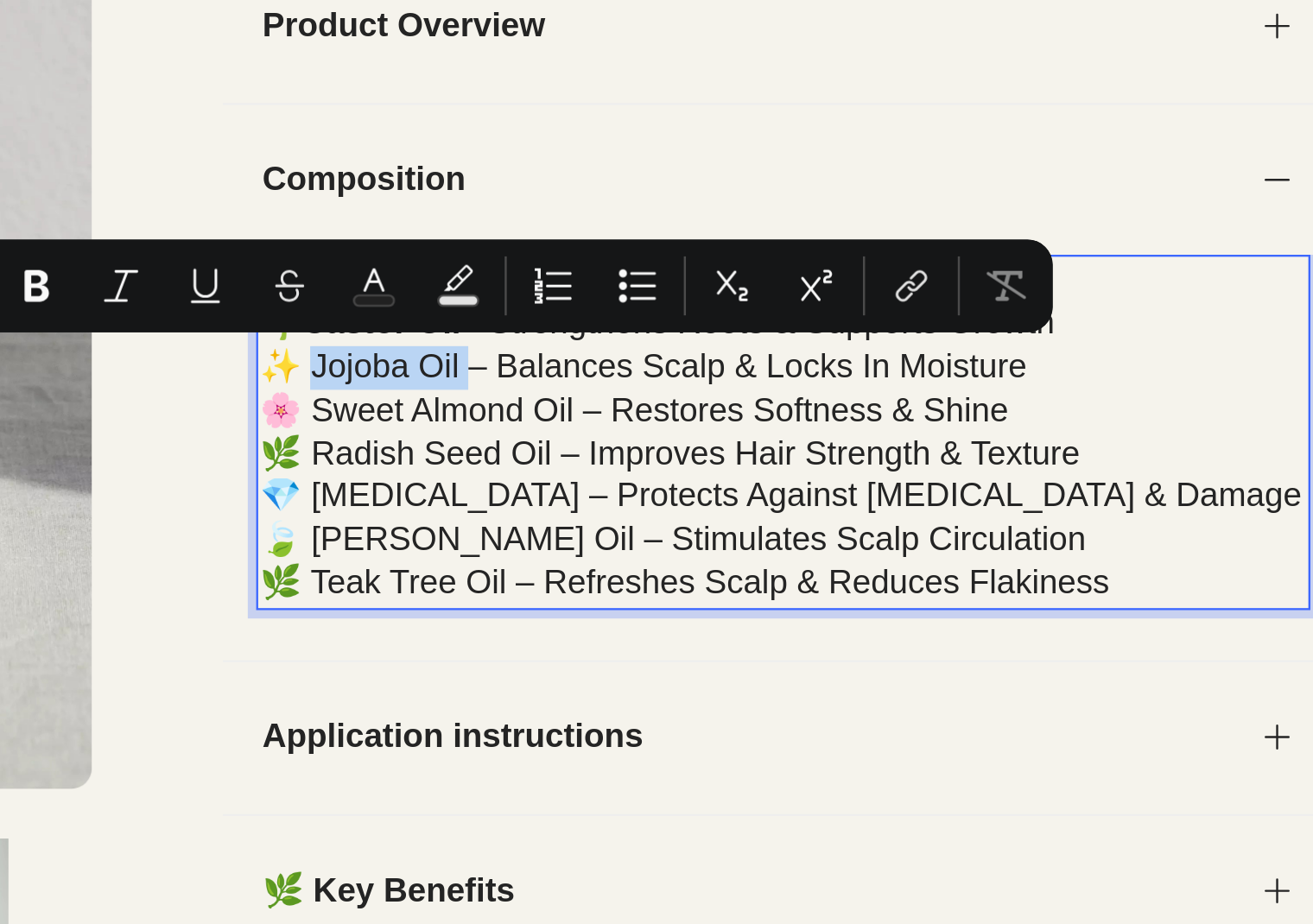
drag, startPoint x: -468, startPoint y: -135, endPoint x: -521, endPoint y: -135, distance: 53.0
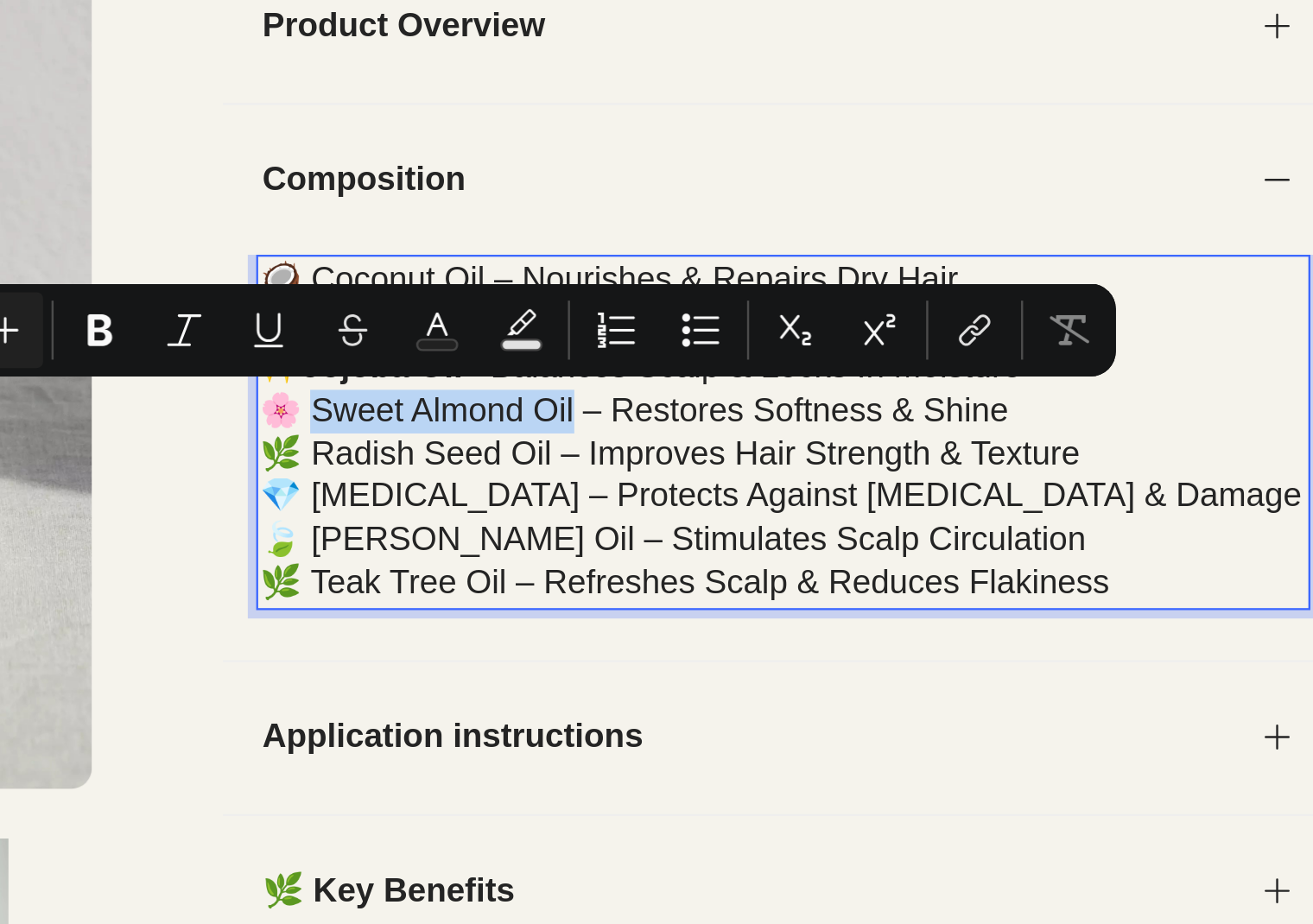
drag, startPoint x: -424, startPoint y: -117, endPoint x: -530, endPoint y: -118, distance: 106.0
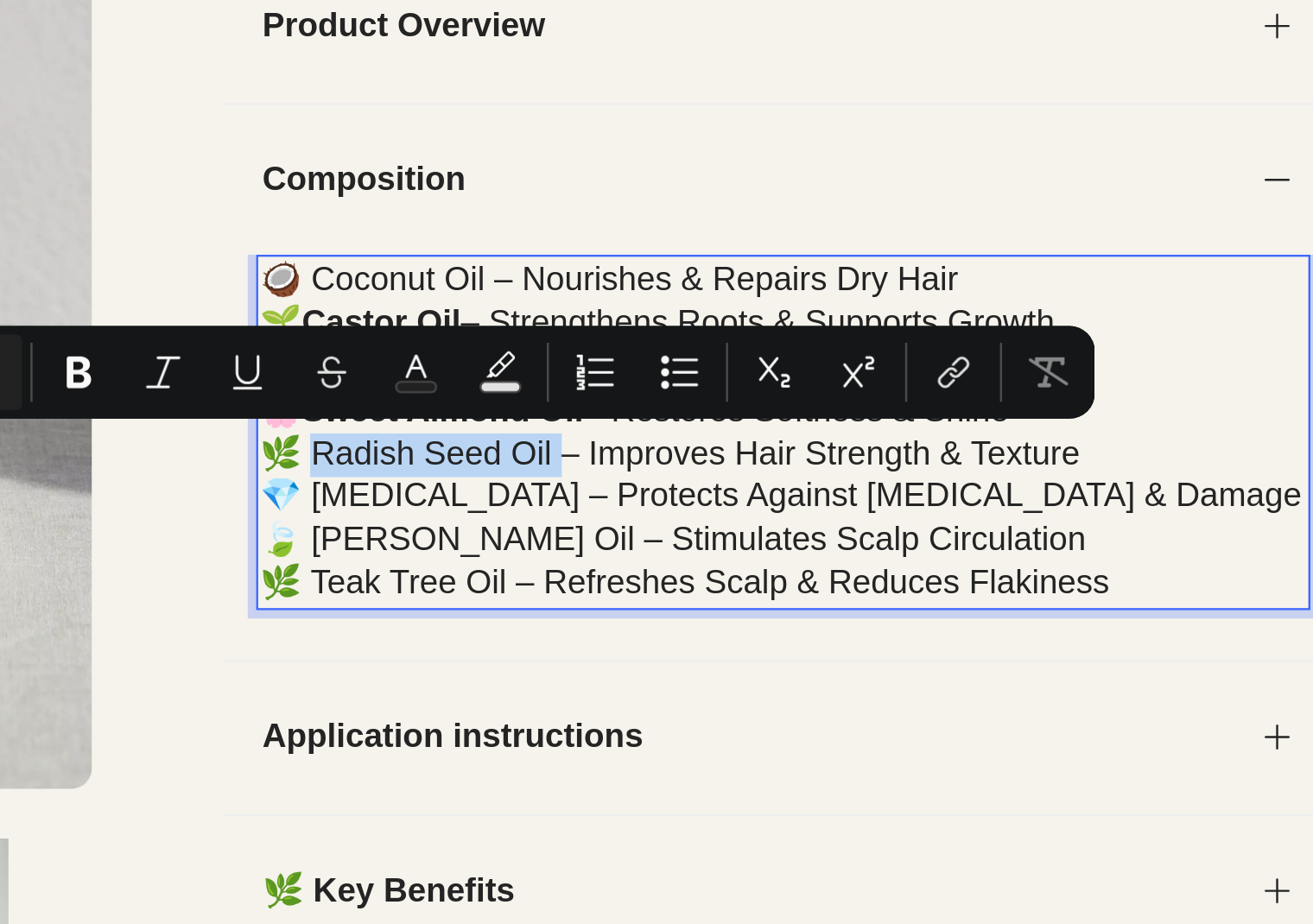
drag, startPoint x: -430, startPoint y: -103, endPoint x: -530, endPoint y: -99, distance: 100.1
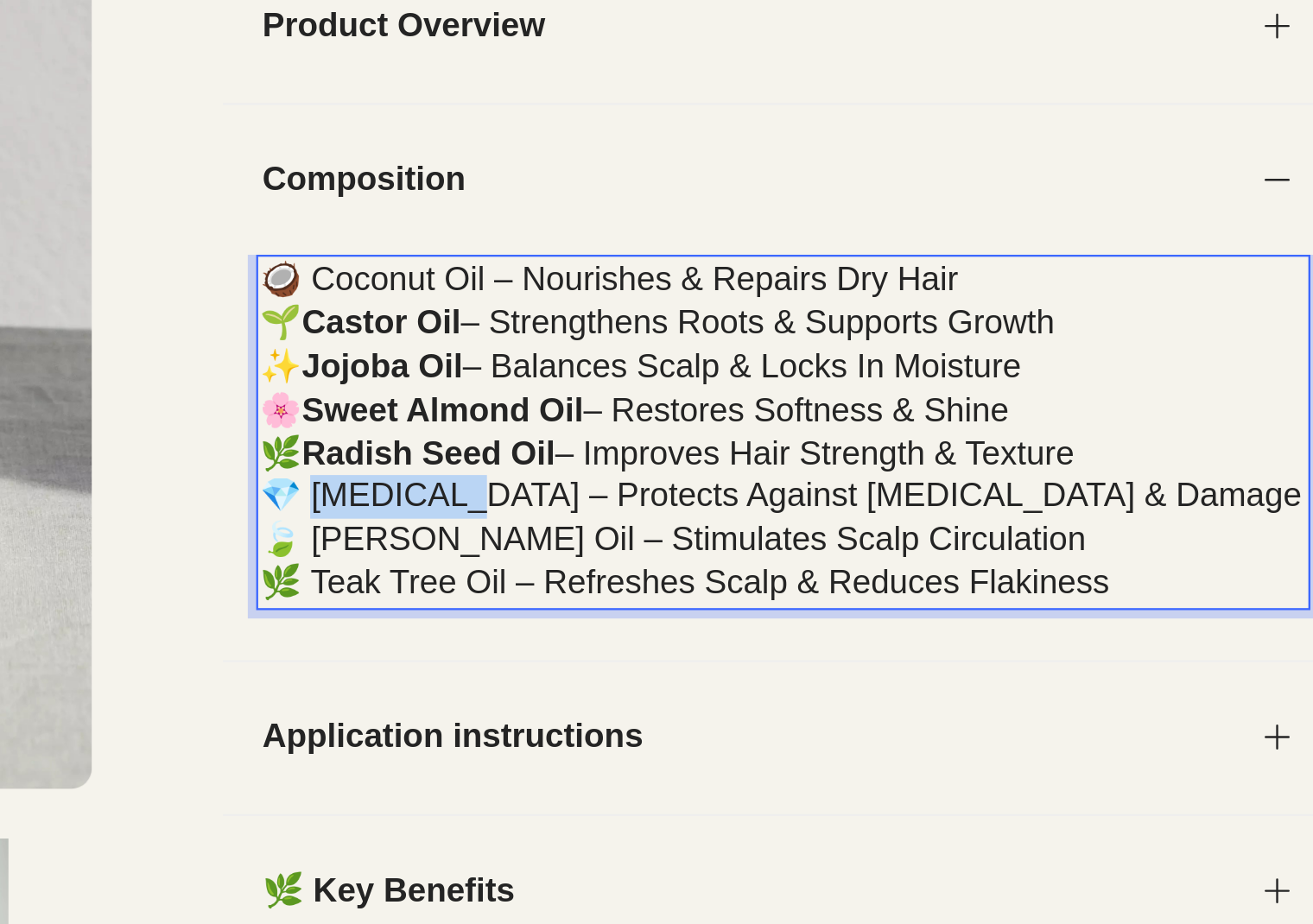
drag, startPoint x: -472, startPoint y: -87, endPoint x: -529, endPoint y: -82, distance: 57.2
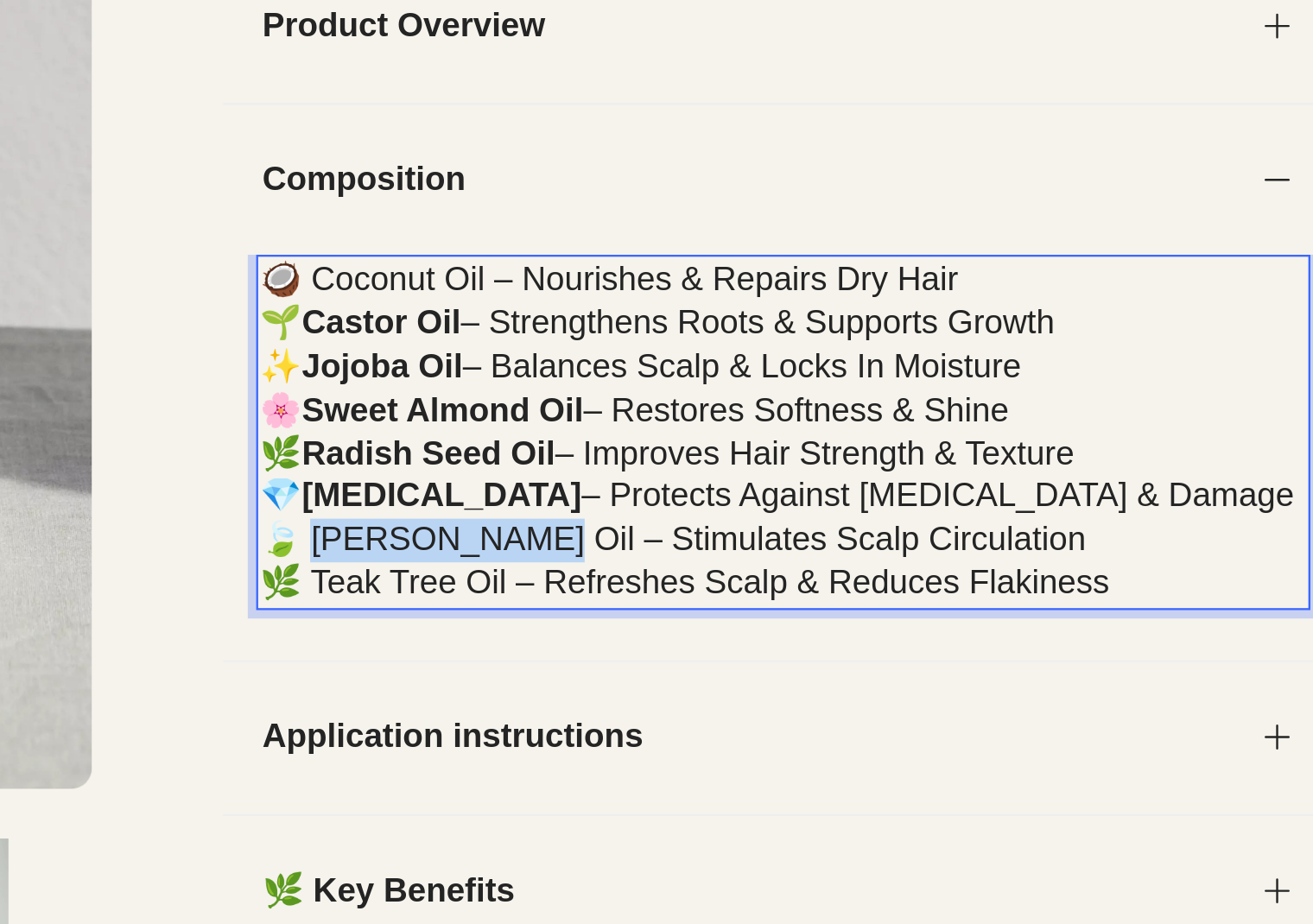
drag, startPoint x: -447, startPoint y: -65, endPoint x: -528, endPoint y: -64, distance: 81.0
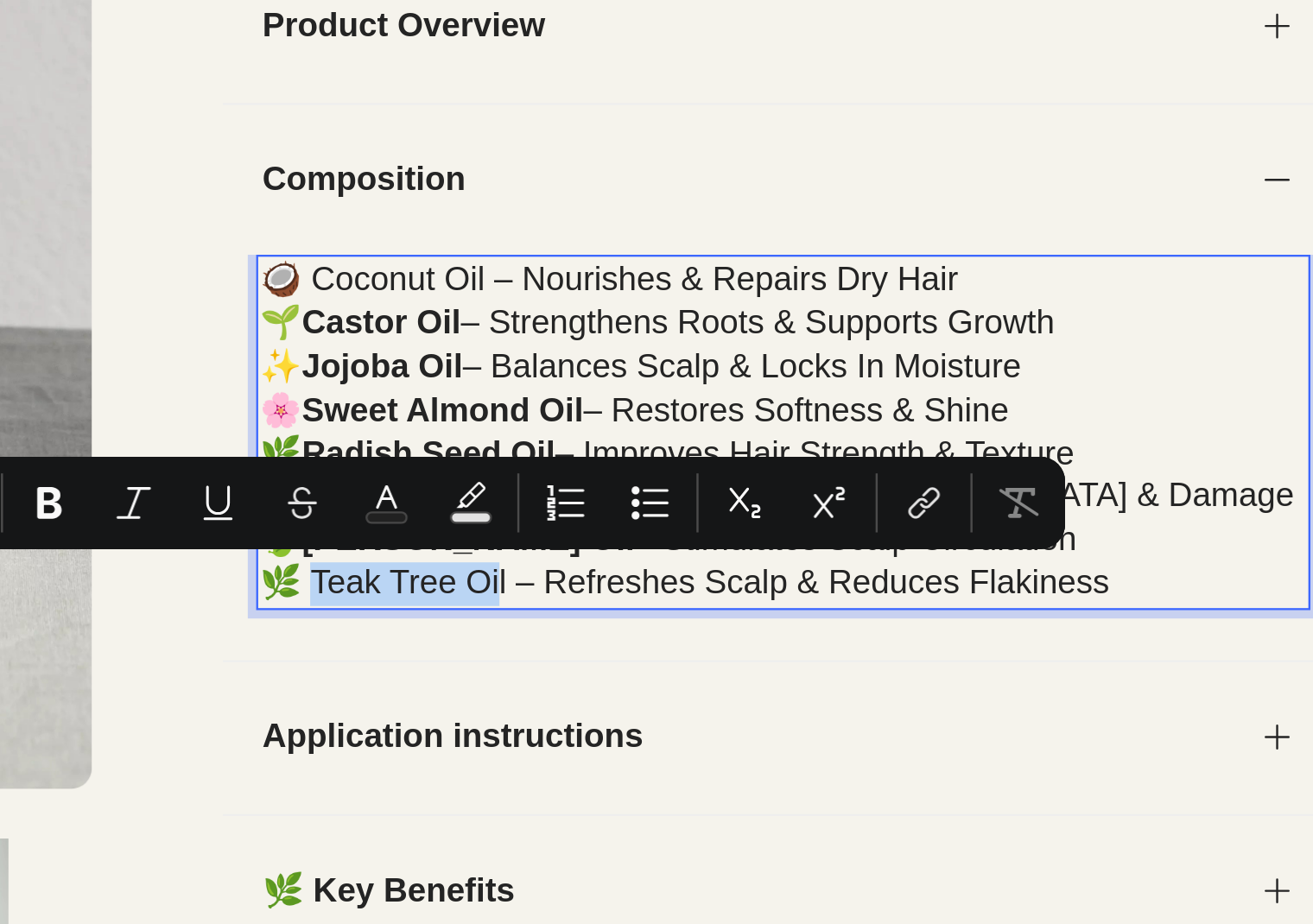
drag, startPoint x: -454, startPoint y: -44, endPoint x: -531, endPoint y: -43, distance: 77.0
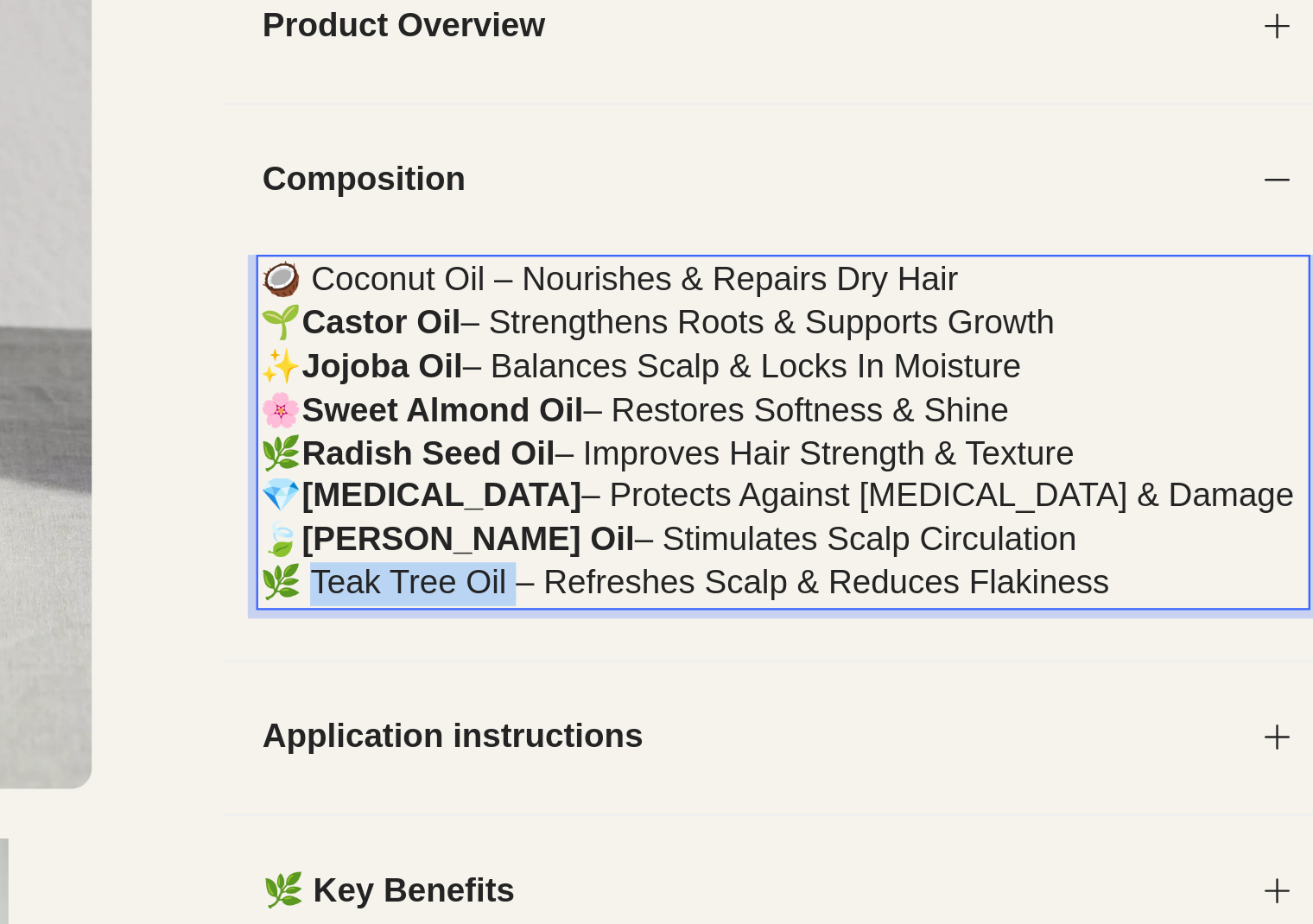
drag, startPoint x: -449, startPoint y: -44, endPoint x: -531, endPoint y: -44, distance: 82.0
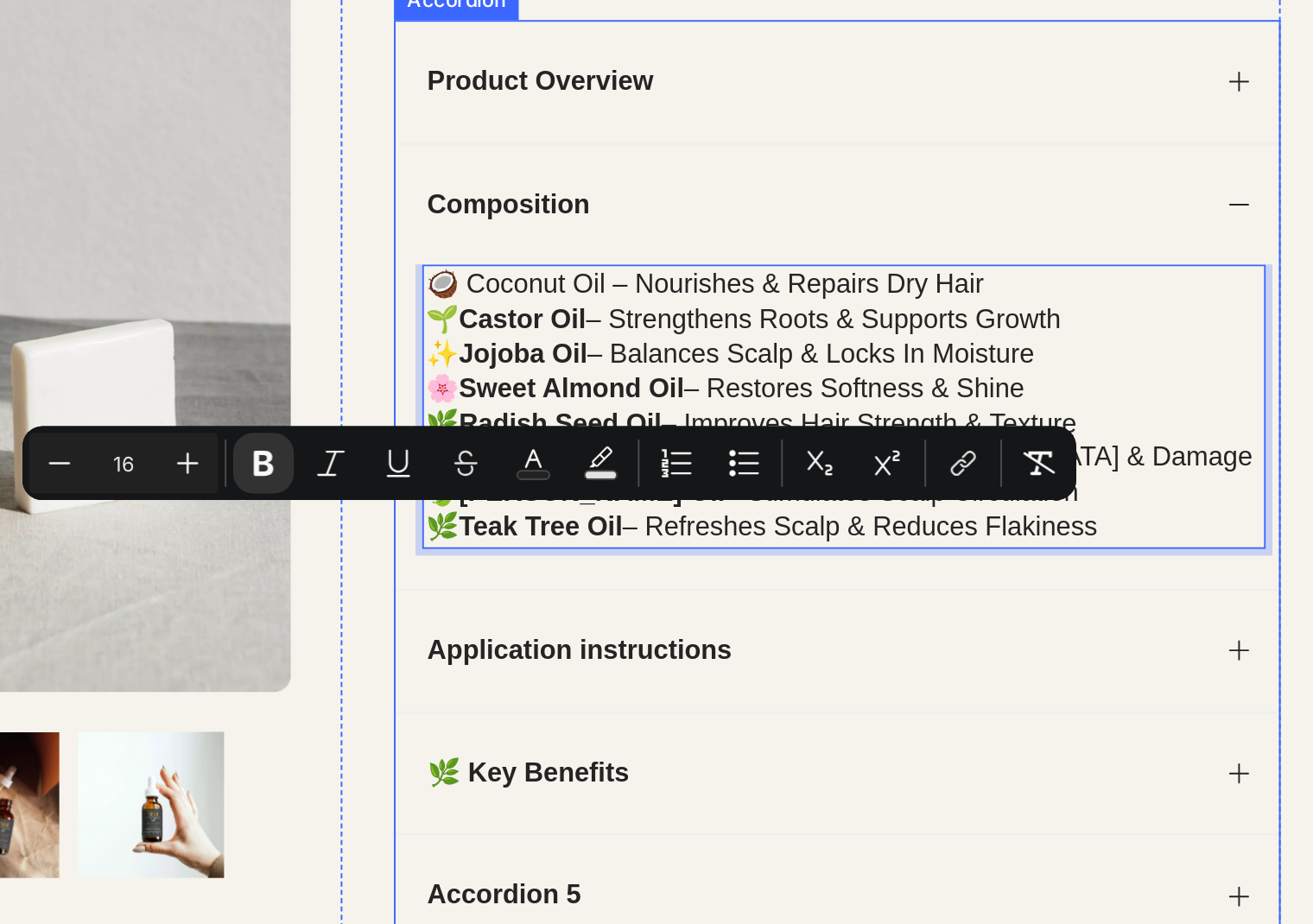
scroll to position [0, 0]
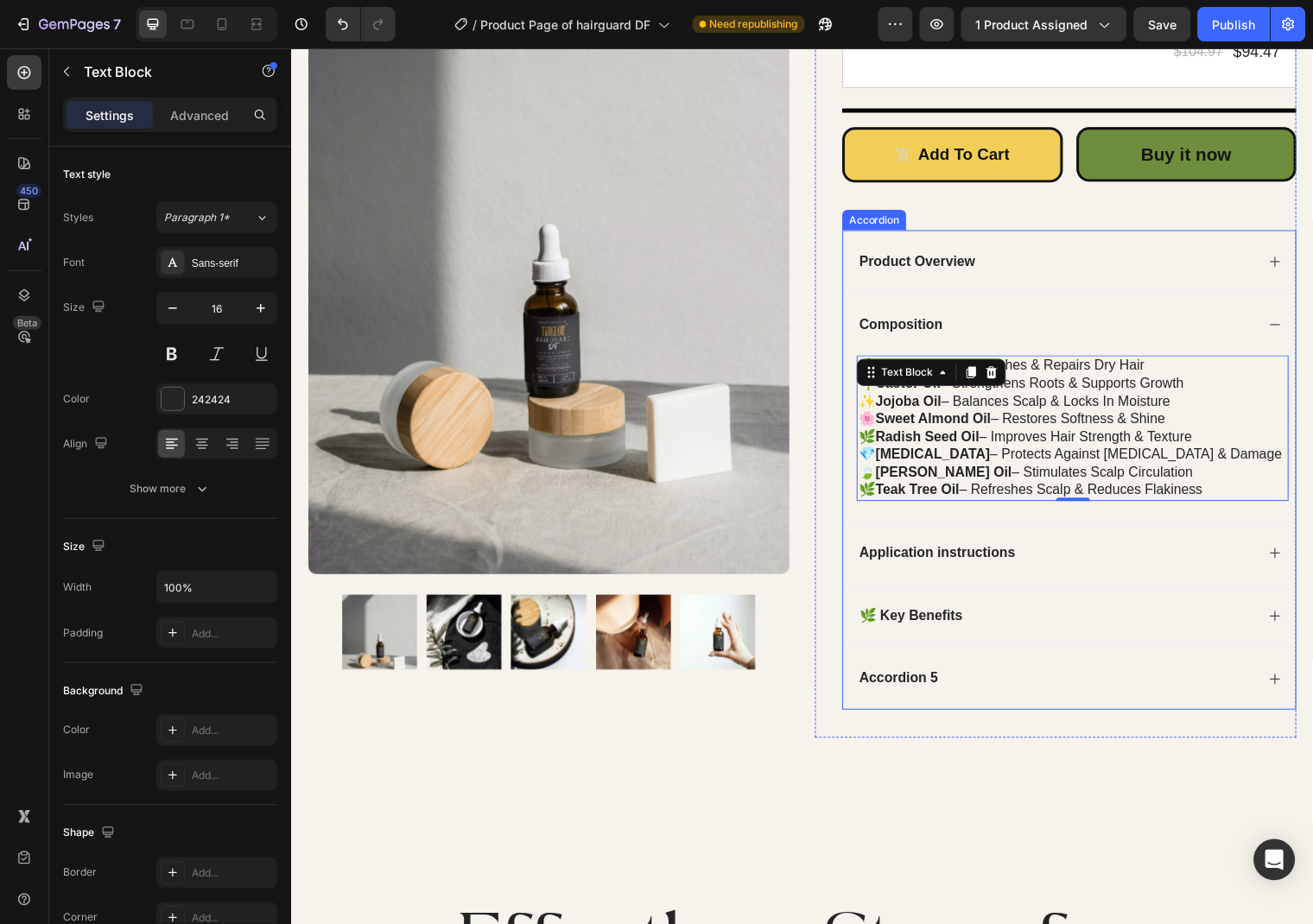
click at [1279, 556] on div "Application instructions" at bounding box center [1079, 560] width 458 height 64
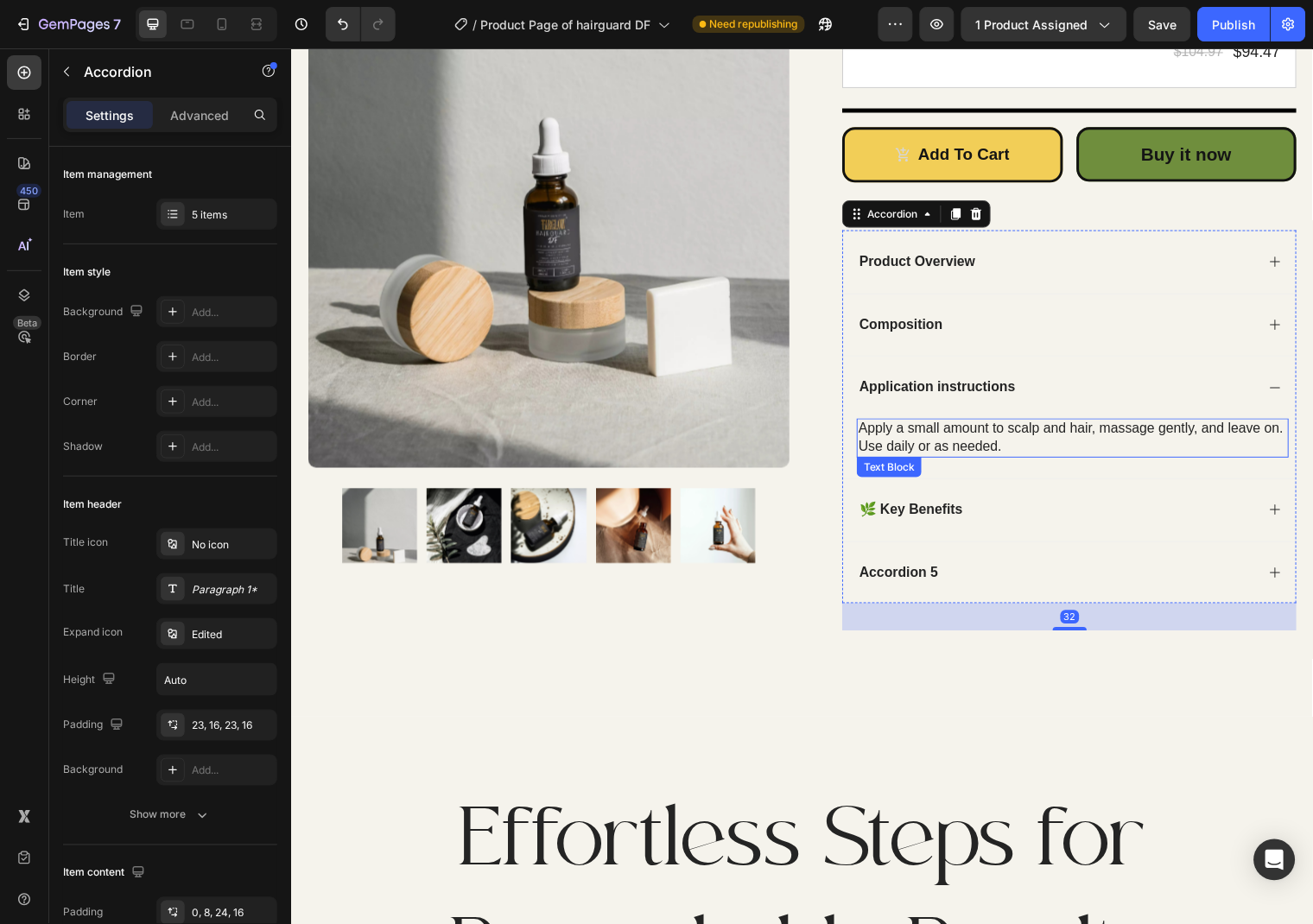
click at [1062, 450] on div "Apply a small amount to scalp and hair, massage gently, and leave on. Use daily…" at bounding box center [1082, 443] width 438 height 40
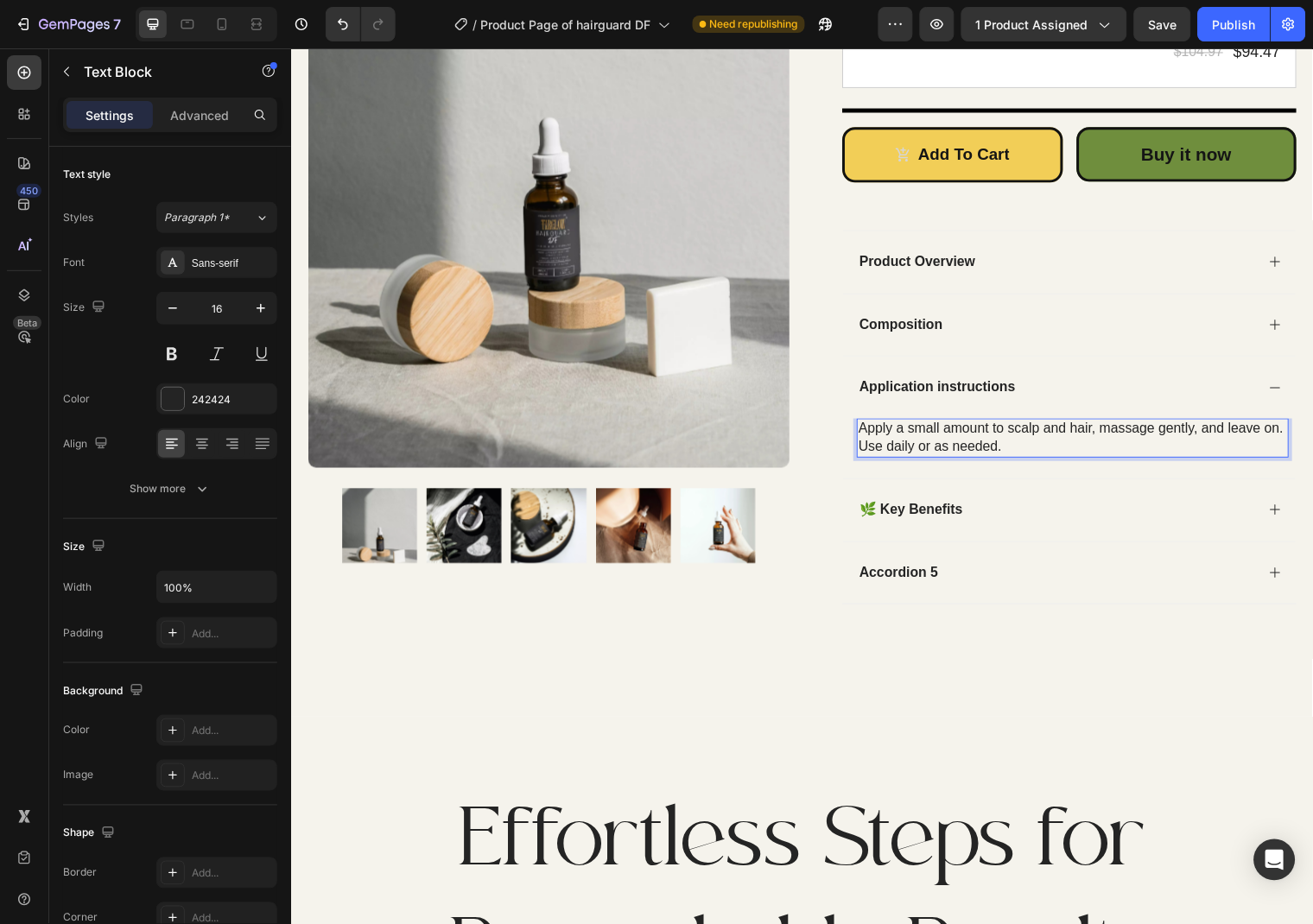
click at [1020, 444] on p "Apply a small amount to scalp and hair, massage gently, and leave on. Use daily…" at bounding box center [1082, 442] width 434 height 37
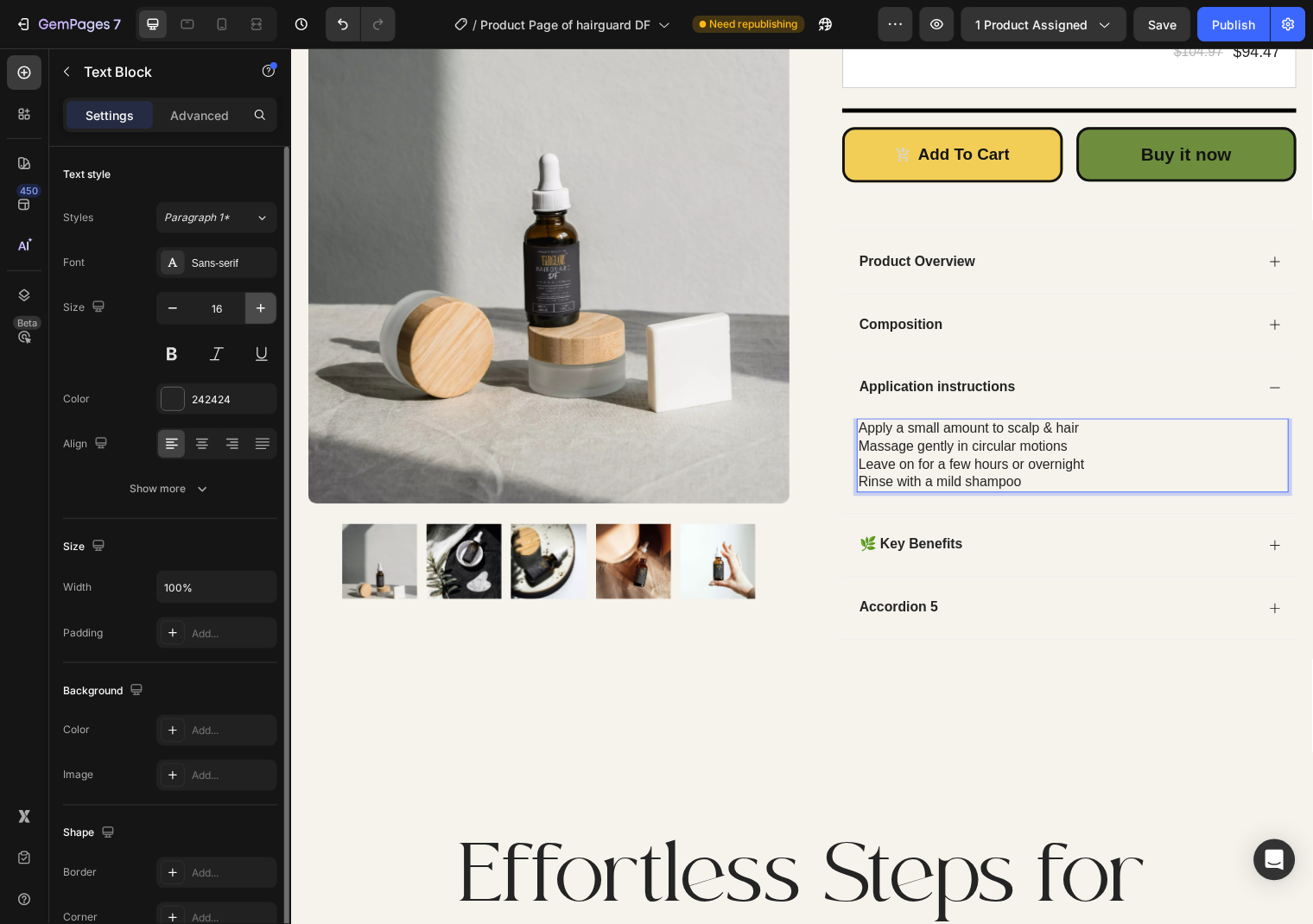
click at [245, 314] on button "button" at bounding box center [260, 308] width 31 height 31
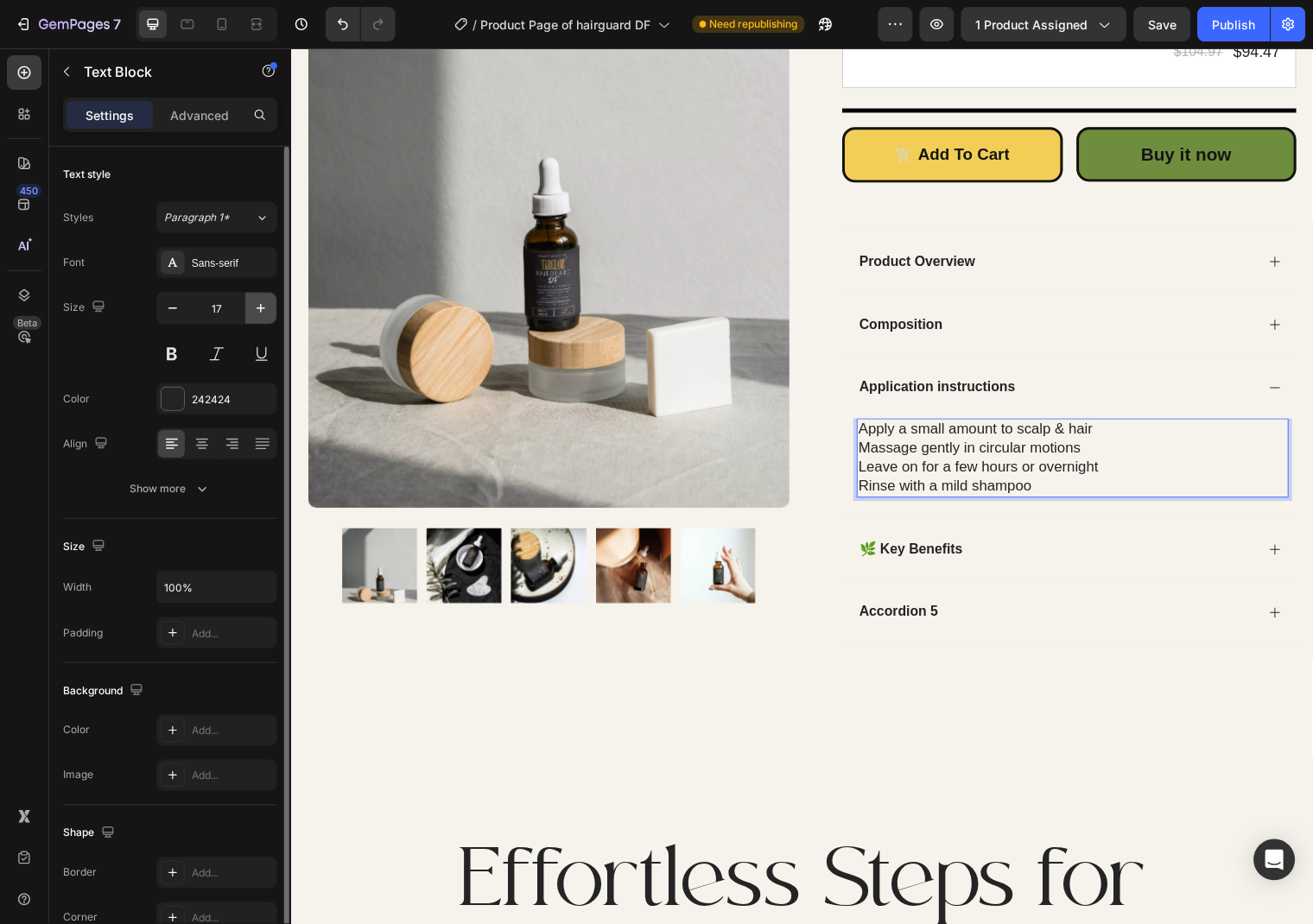
click at [245, 314] on button "button" at bounding box center [260, 308] width 31 height 31
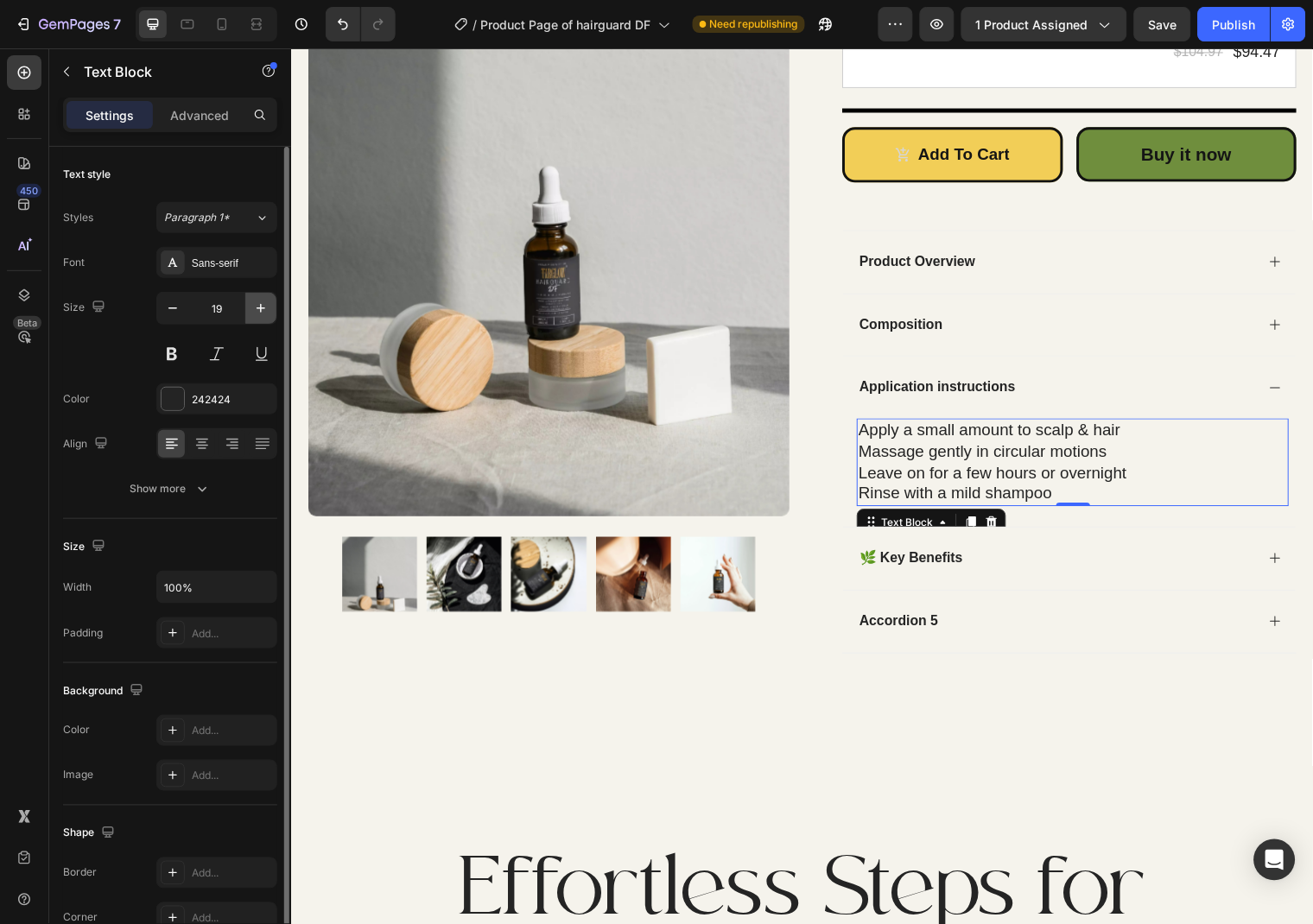
click at [250, 314] on button "button" at bounding box center [260, 308] width 31 height 31
type input "20"
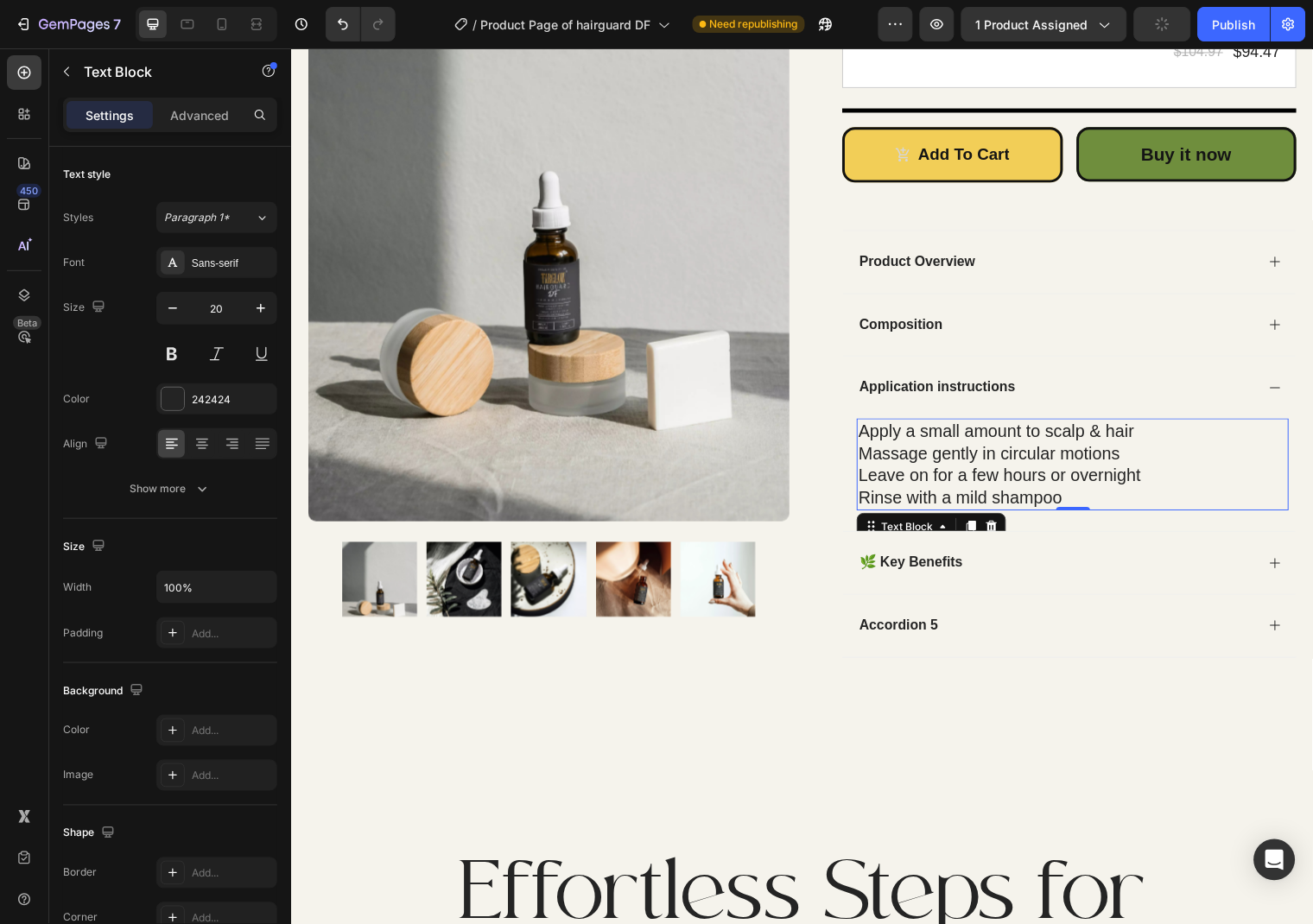
click at [1171, 434] on p "Apply a small amount to scalp & hair" at bounding box center [1082, 435] width 434 height 22
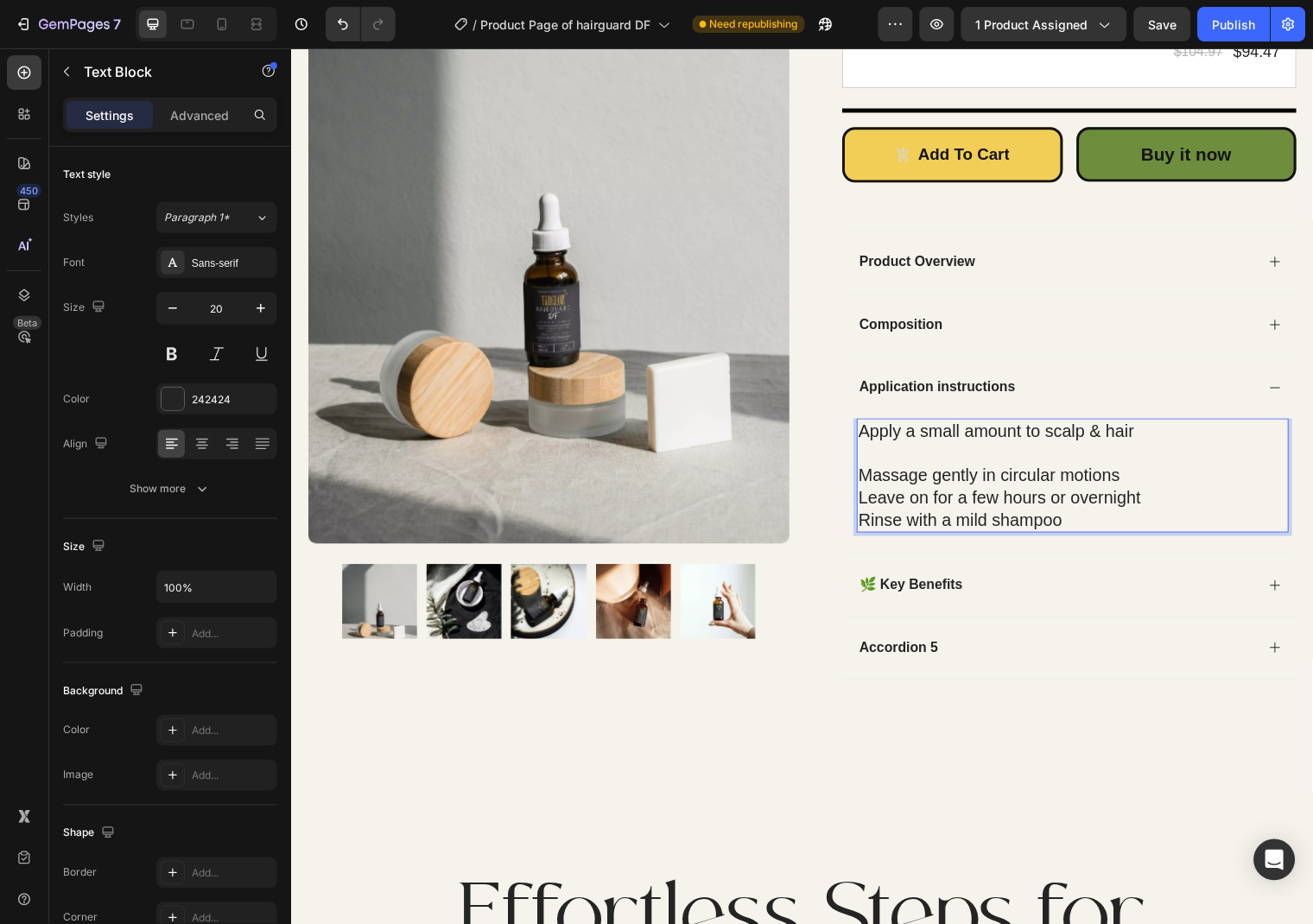
click at [1146, 491] on p "Massage gently in circular motions" at bounding box center [1082, 481] width 434 height 22
click at [1155, 483] on p "Massage gently in circular motions" at bounding box center [1082, 481] width 434 height 22
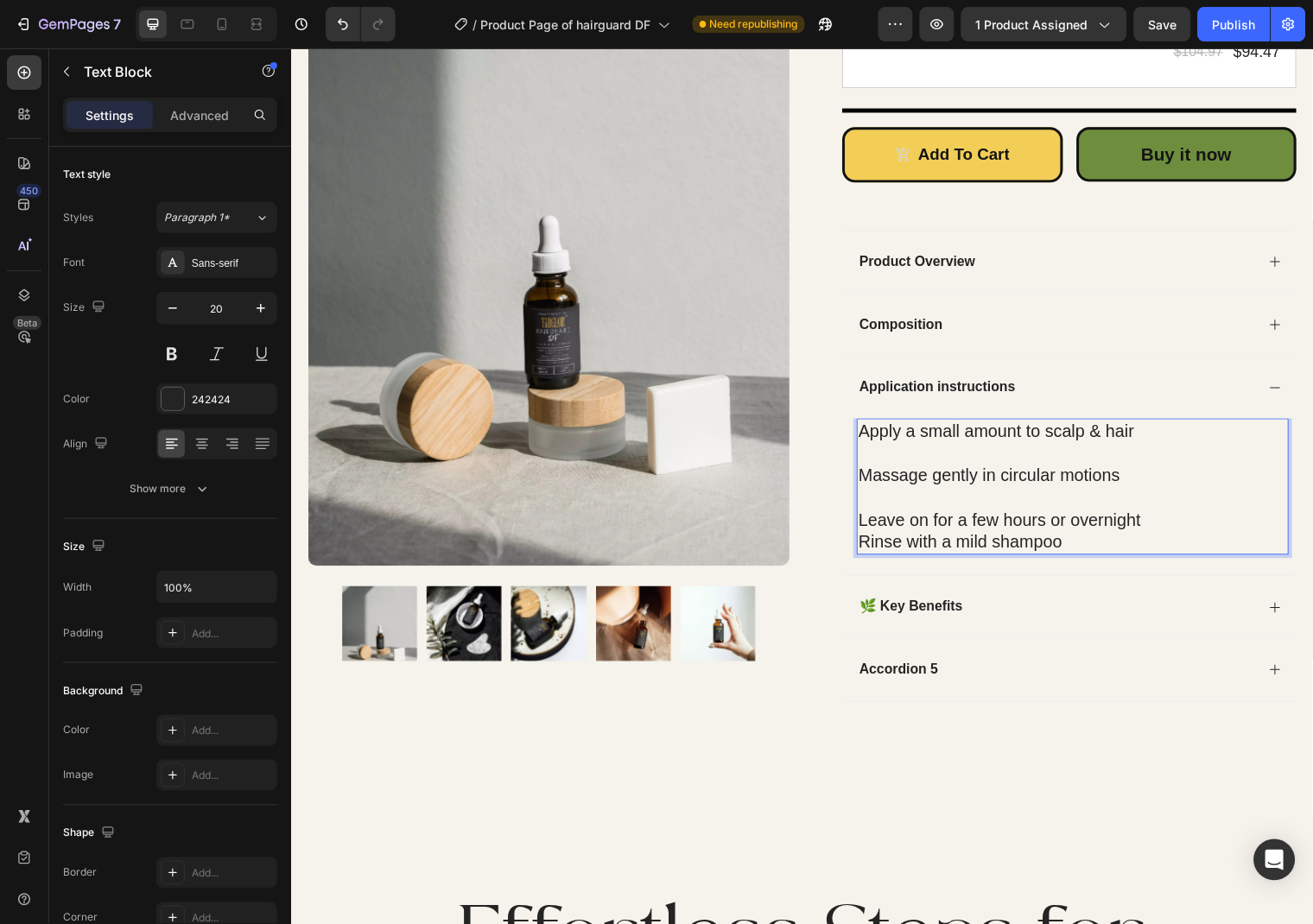
click at [1158, 519] on p "Leave on for a few hours or overnight" at bounding box center [1082, 525] width 434 height 22
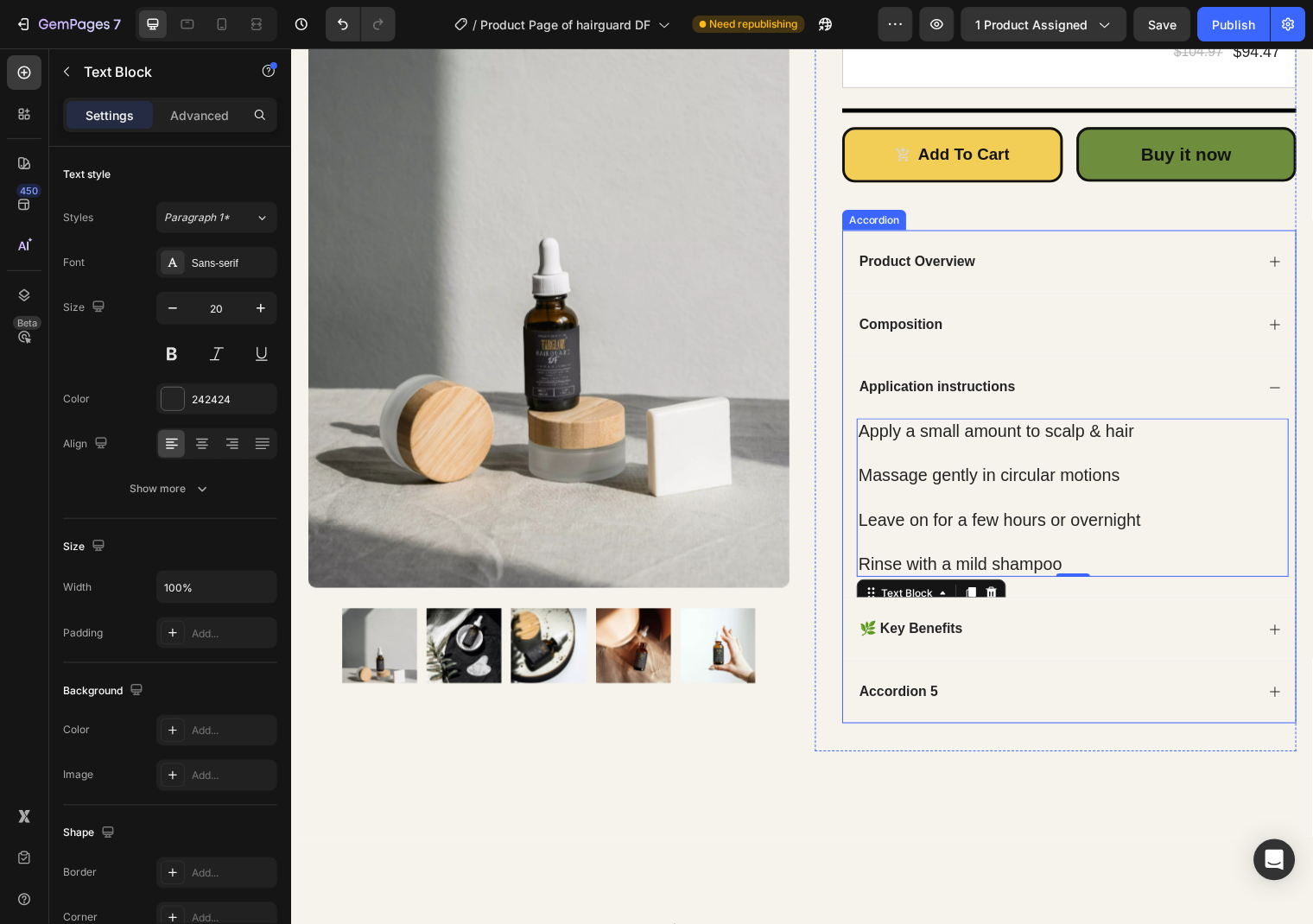
click at [917, 703] on p "Accordion 5" at bounding box center [905, 701] width 79 height 18
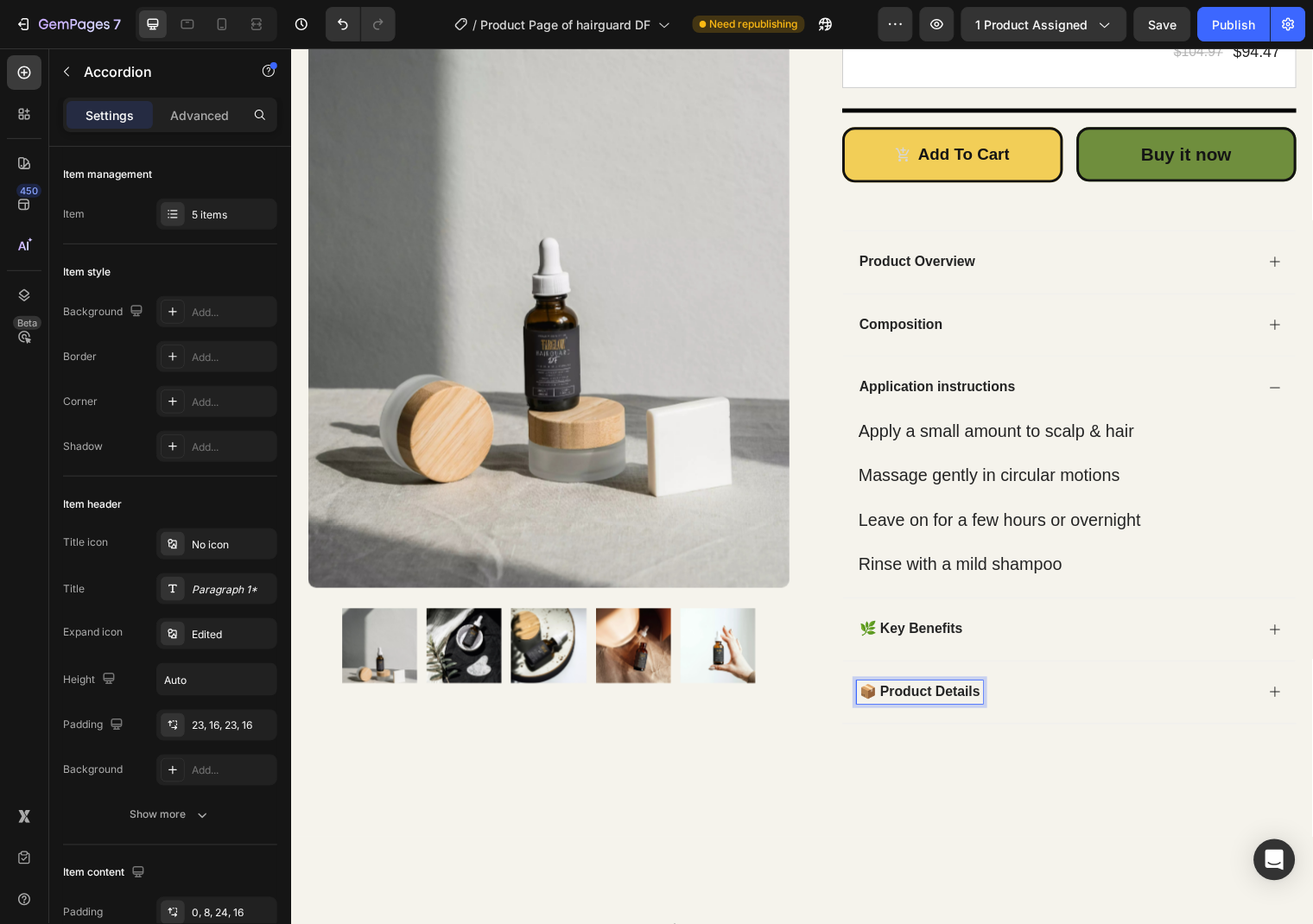
click at [1291, 710] on div "📦 Product Details" at bounding box center [1079, 701] width 458 height 64
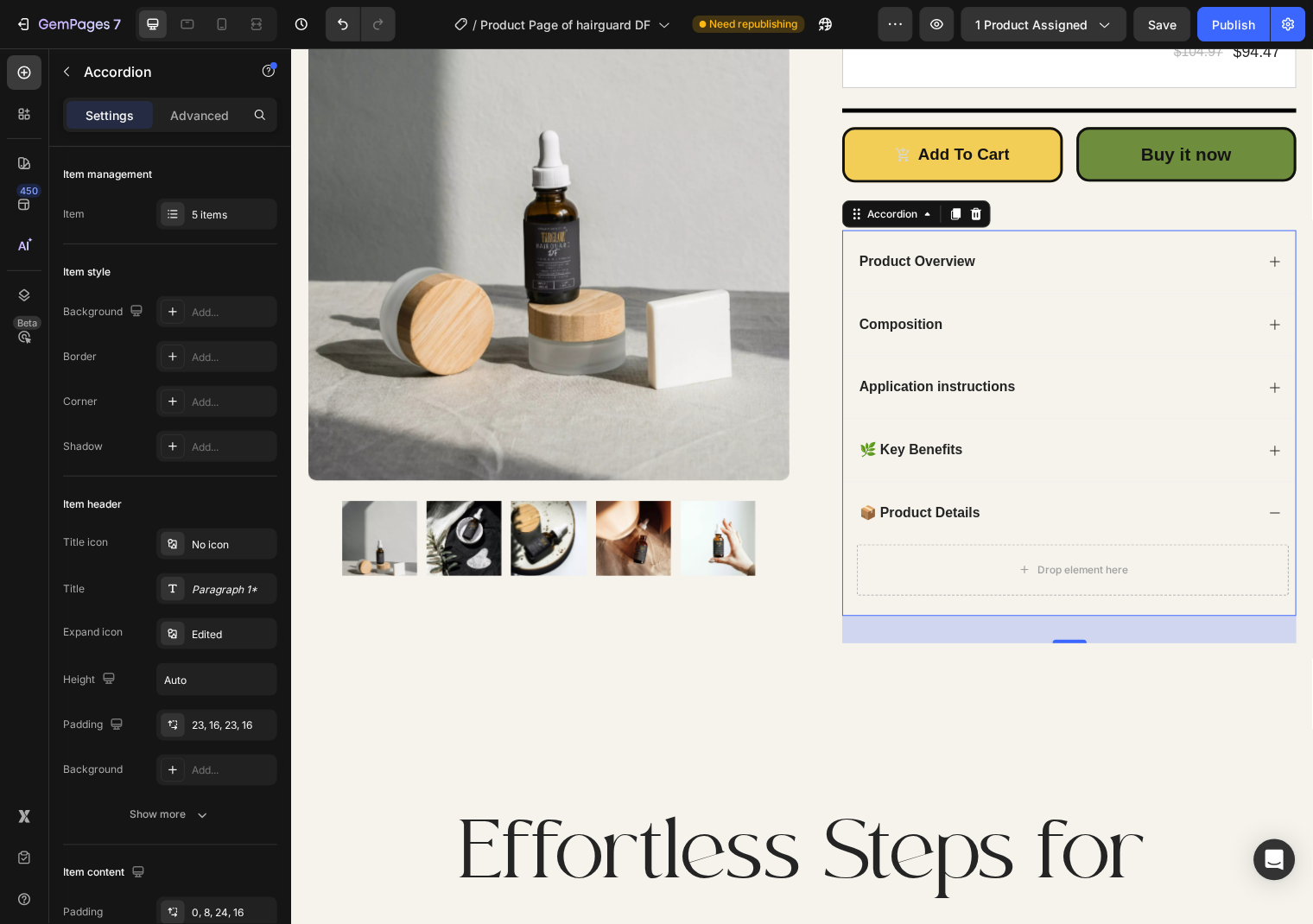
click at [1053, 582] on div "Drop element here" at bounding box center [1094, 576] width 92 height 13
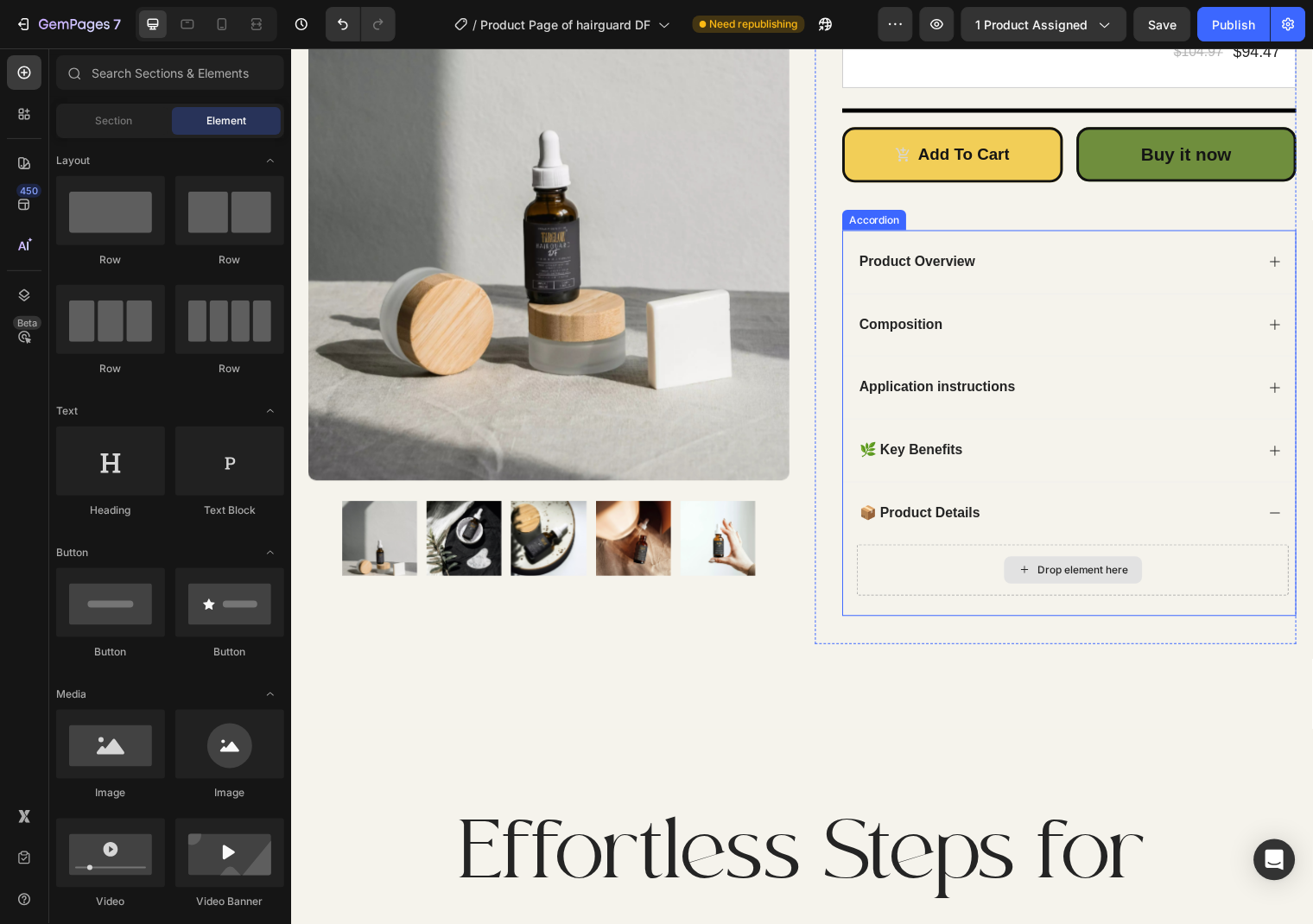
click at [1107, 573] on div "Drop element here" at bounding box center [1094, 576] width 92 height 13
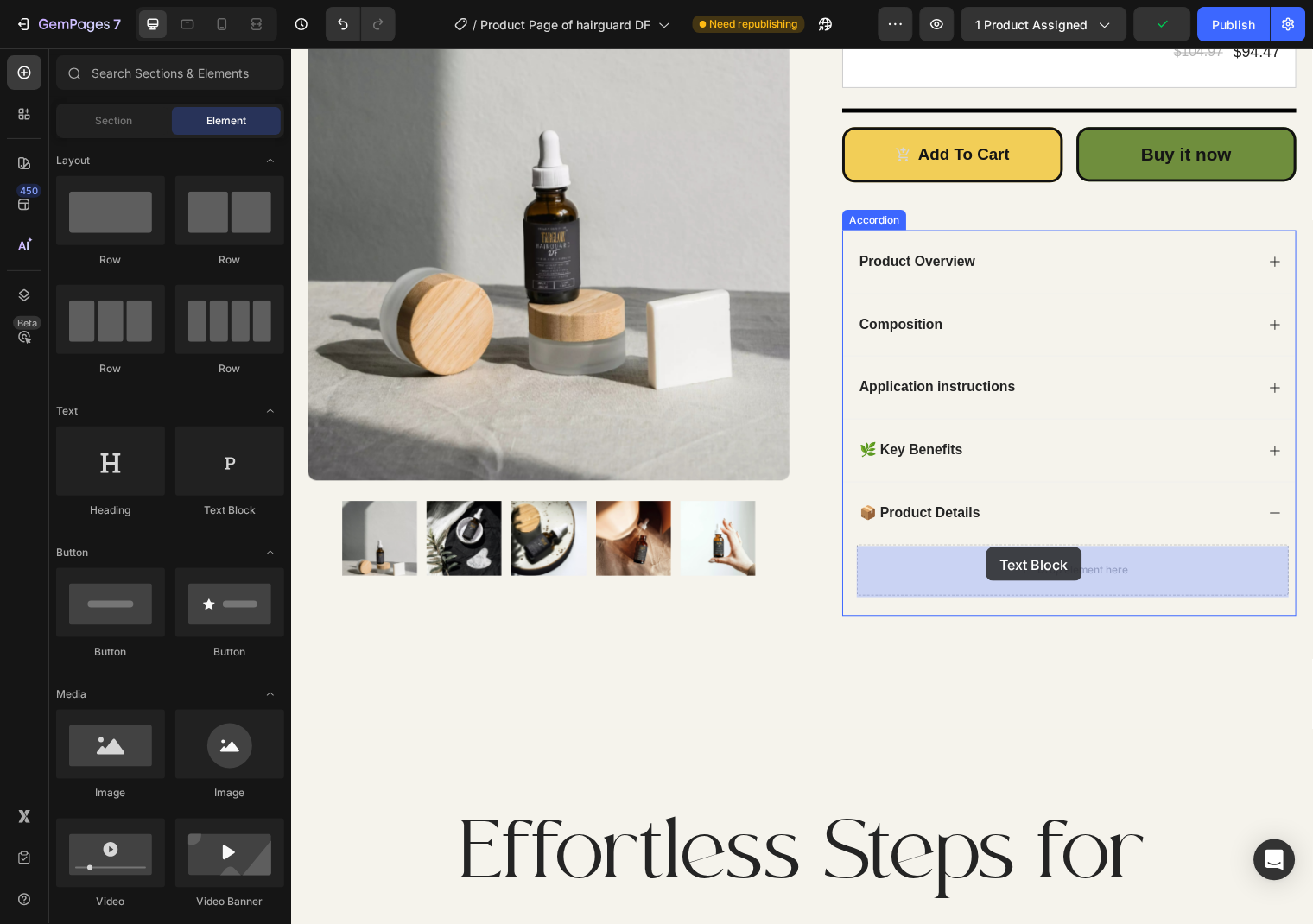
drag, startPoint x: 490, startPoint y: 510, endPoint x: 995, endPoint y: 554, distance: 506.9
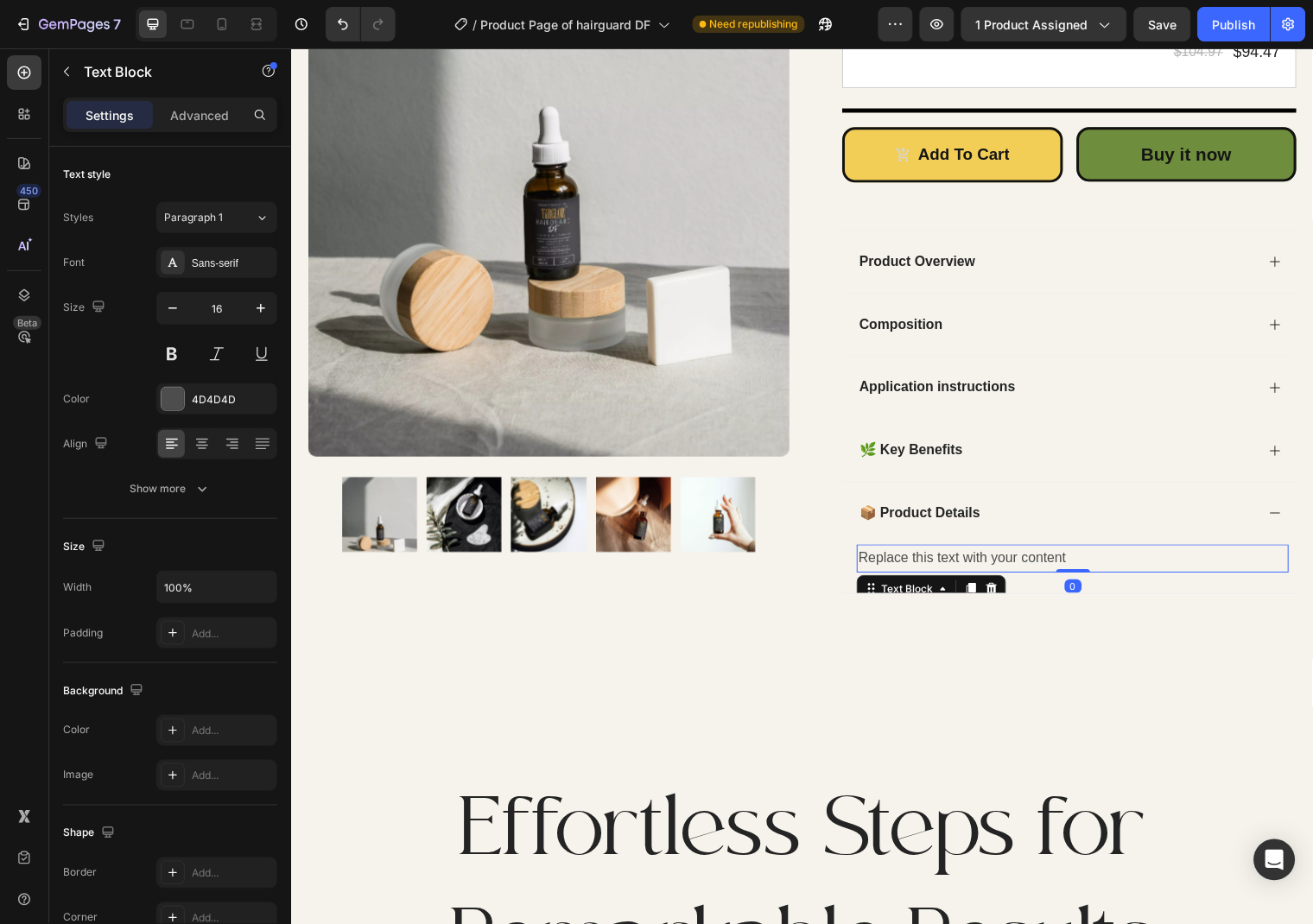
click at [1058, 562] on div "Replace this text with your content" at bounding box center [1082, 565] width 438 height 29
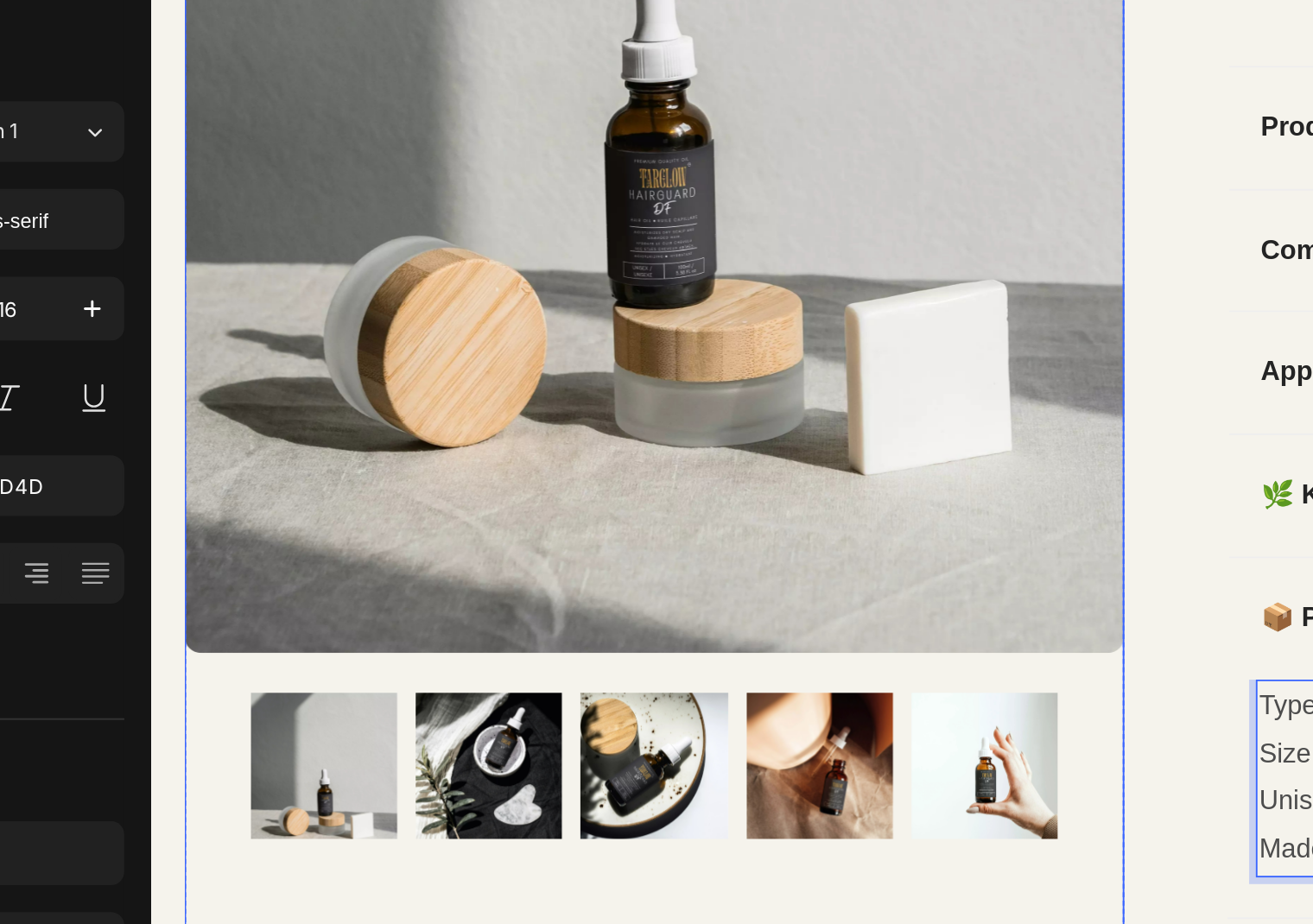
scroll to position [806, 0]
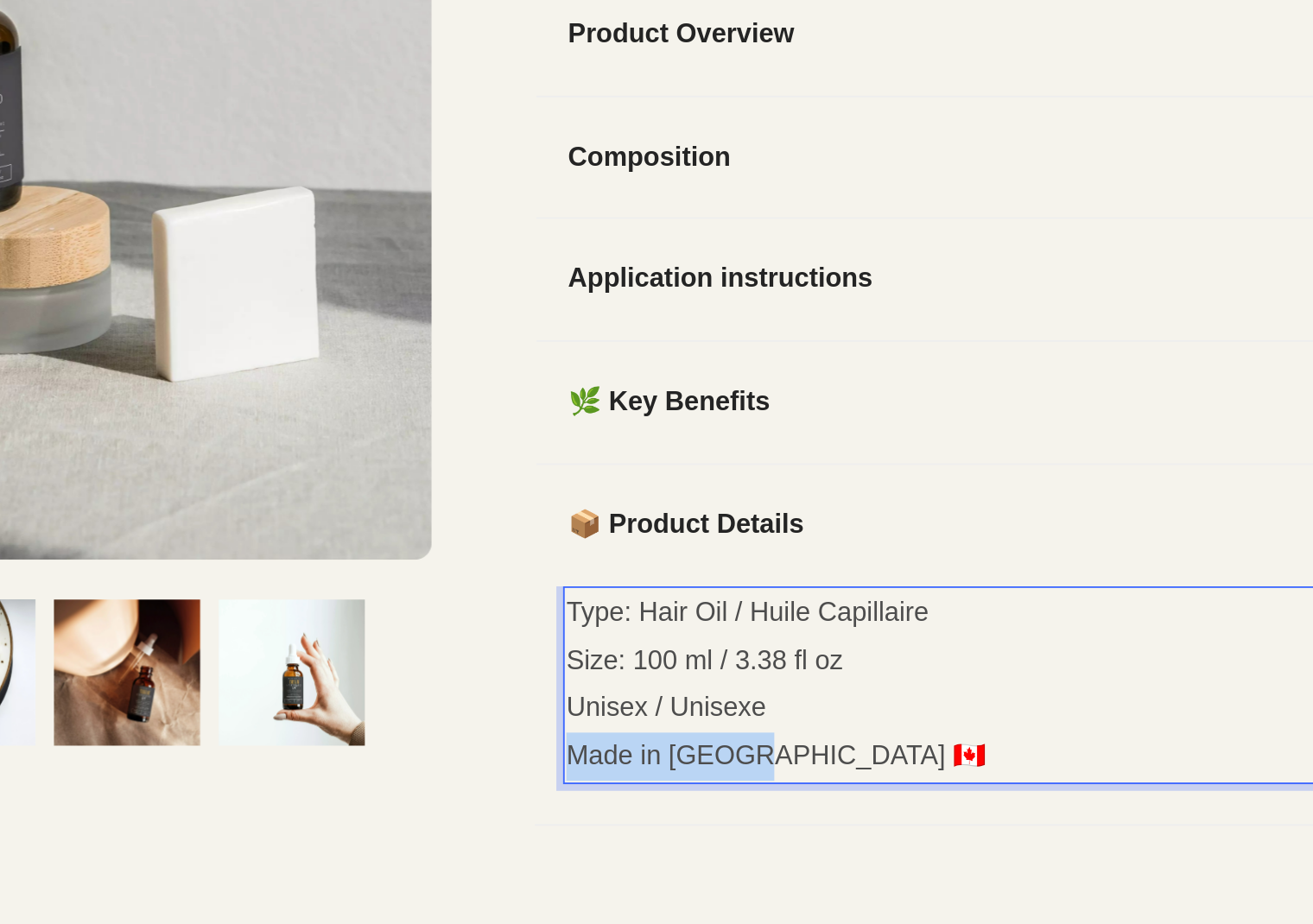
drag, startPoint x: 132, startPoint y: 294, endPoint x: 33, endPoint y: 299, distance: 99.1
click at [33, 299] on p "Made in [GEOGRAPHIC_DATA] 🇨🇦" at bounding box center [250, 298] width 434 height 25
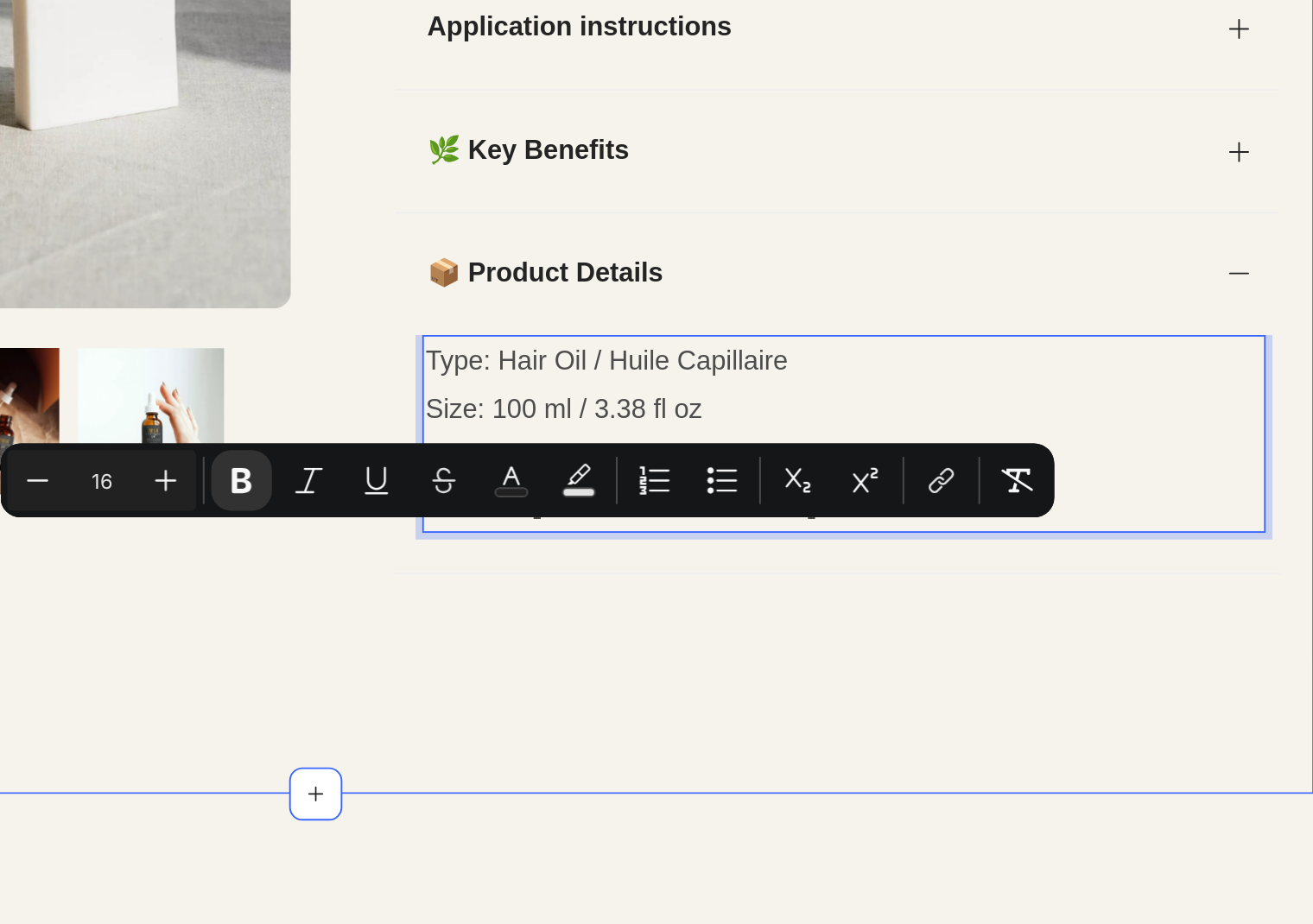
scroll to position [710, 0]
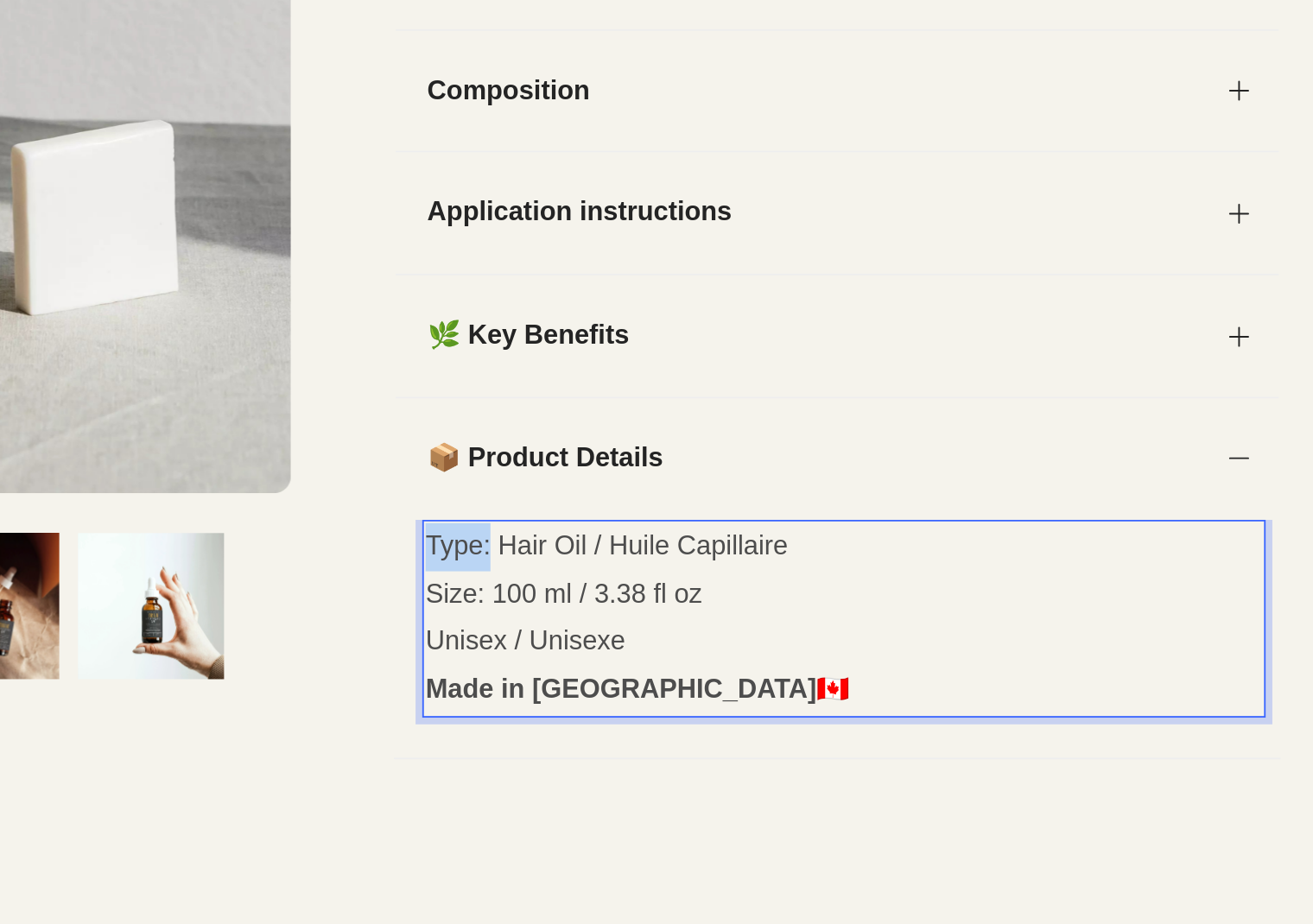
drag, startPoint x: -74, startPoint y: 71, endPoint x: -108, endPoint y: 71, distance: 34.0
click at [0, 71] on p "Type: Hair Oil / Huile Capillaire" at bounding box center [110, 68] width 434 height 25
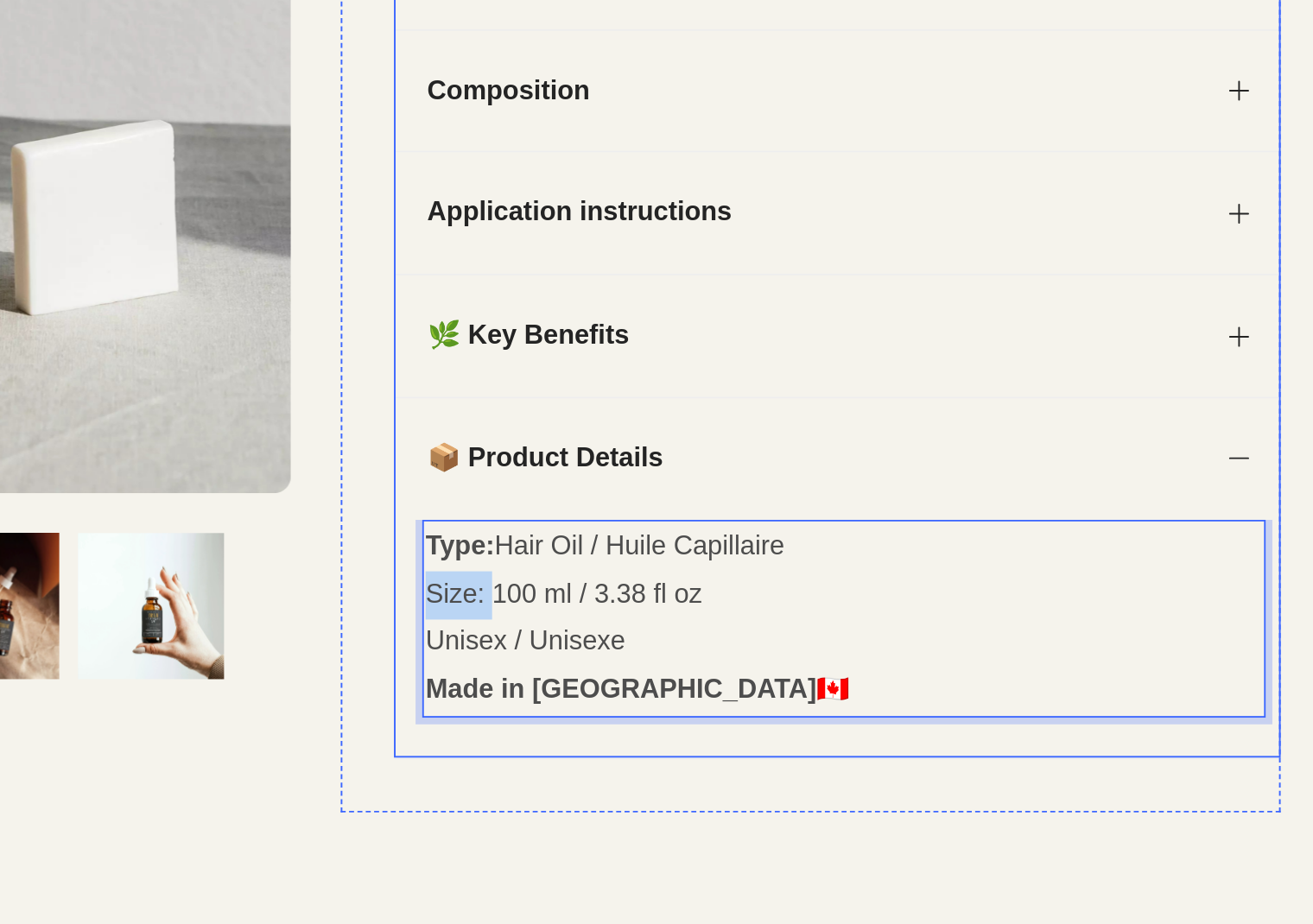
drag, startPoint x: -76, startPoint y: 95, endPoint x: -113, endPoint y: 95, distance: 37.0
click at [0, 95] on div "Type: Hair Oil / Huile Capillaire Size: 100 ml / 3.38 fl oz Unisex / Unisexe Ma…" at bounding box center [106, 115] width 458 height 123
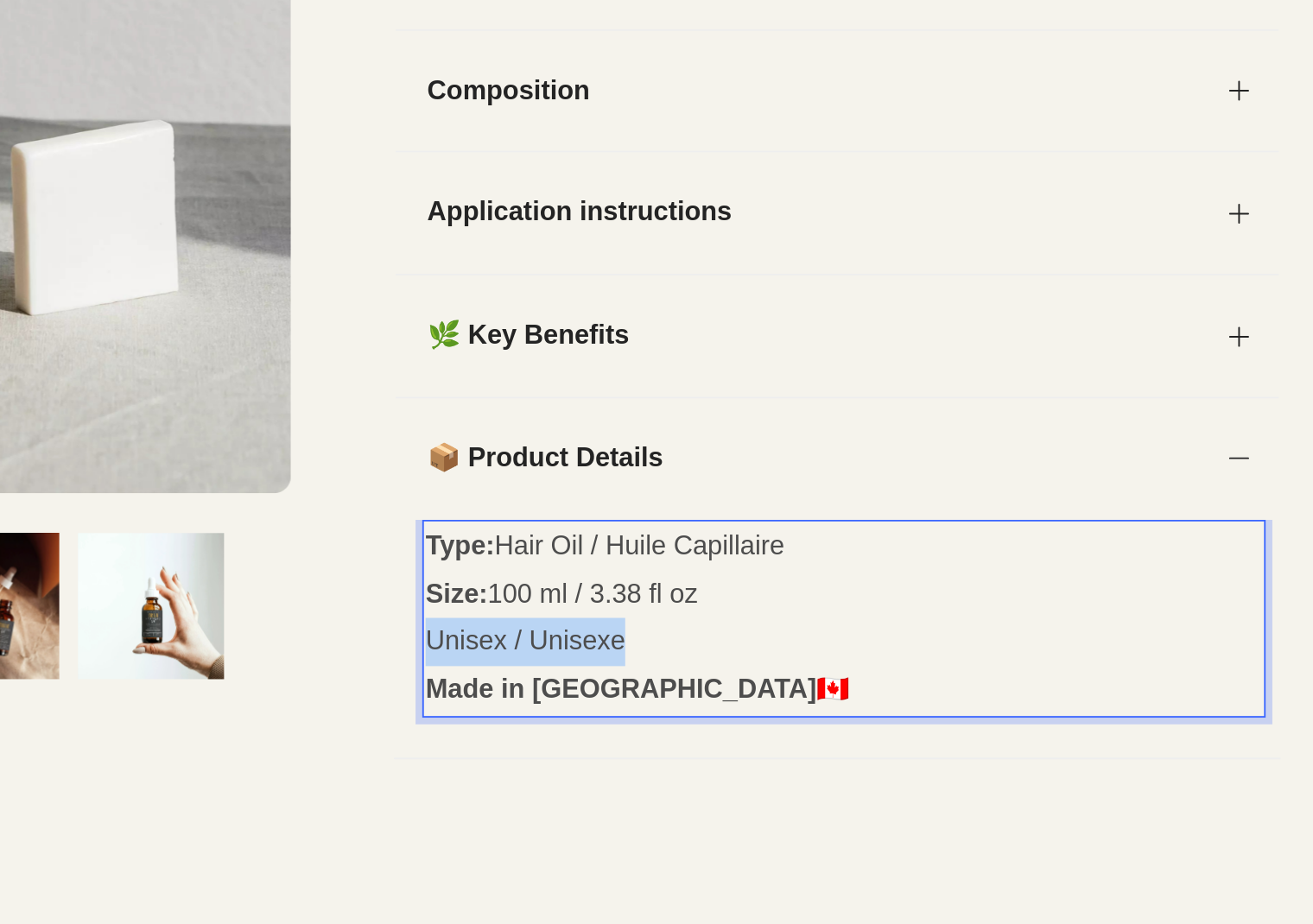
drag, startPoint x: 3, startPoint y: 118, endPoint x: -108, endPoint y: 120, distance: 111.0
click at [0, 120] on p "Unisex / Unisexe" at bounding box center [110, 117] width 434 height 25
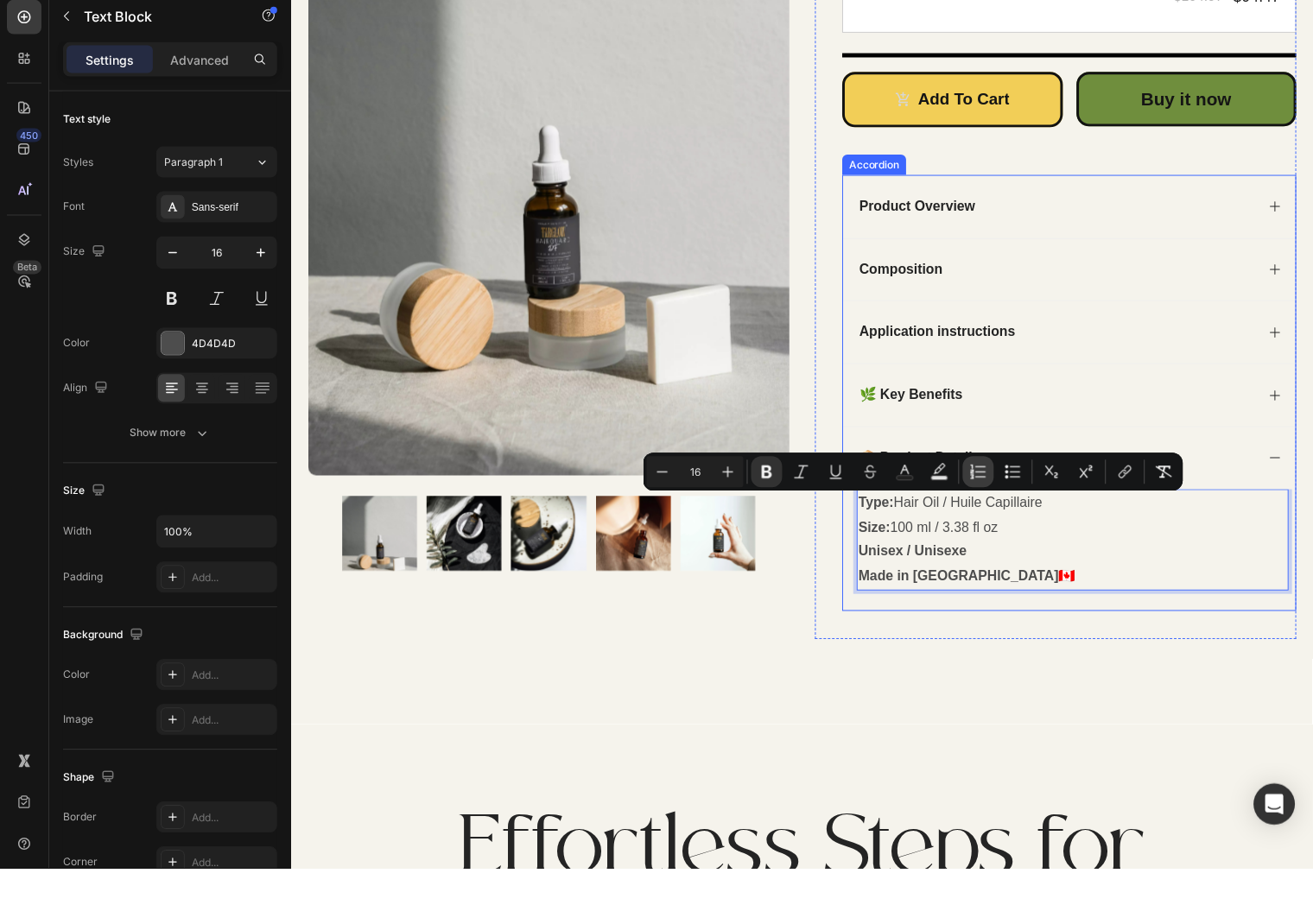
scroll to position [757, 0]
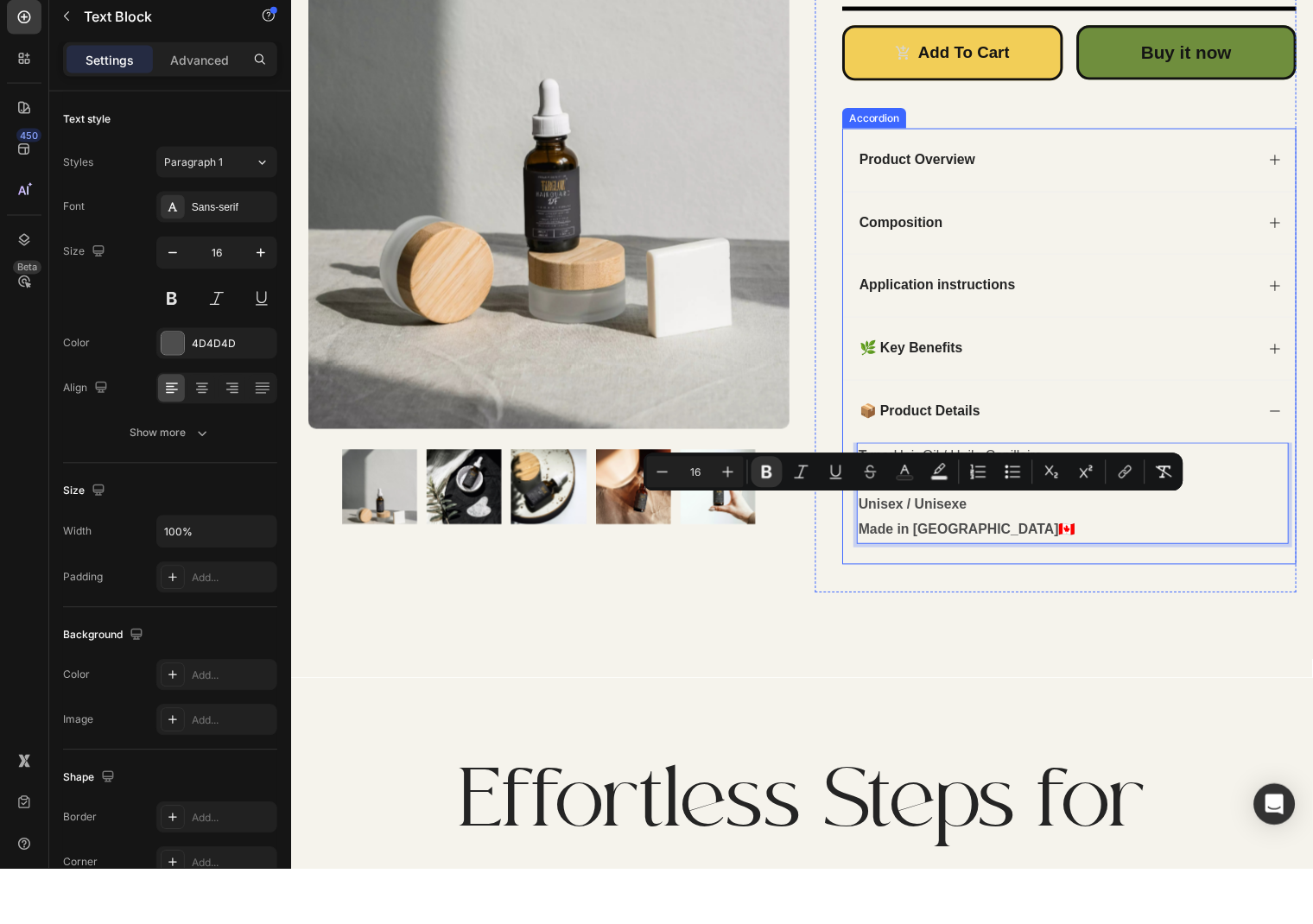
click at [1285, 164] on icon at bounding box center [1287, 161] width 13 height 13
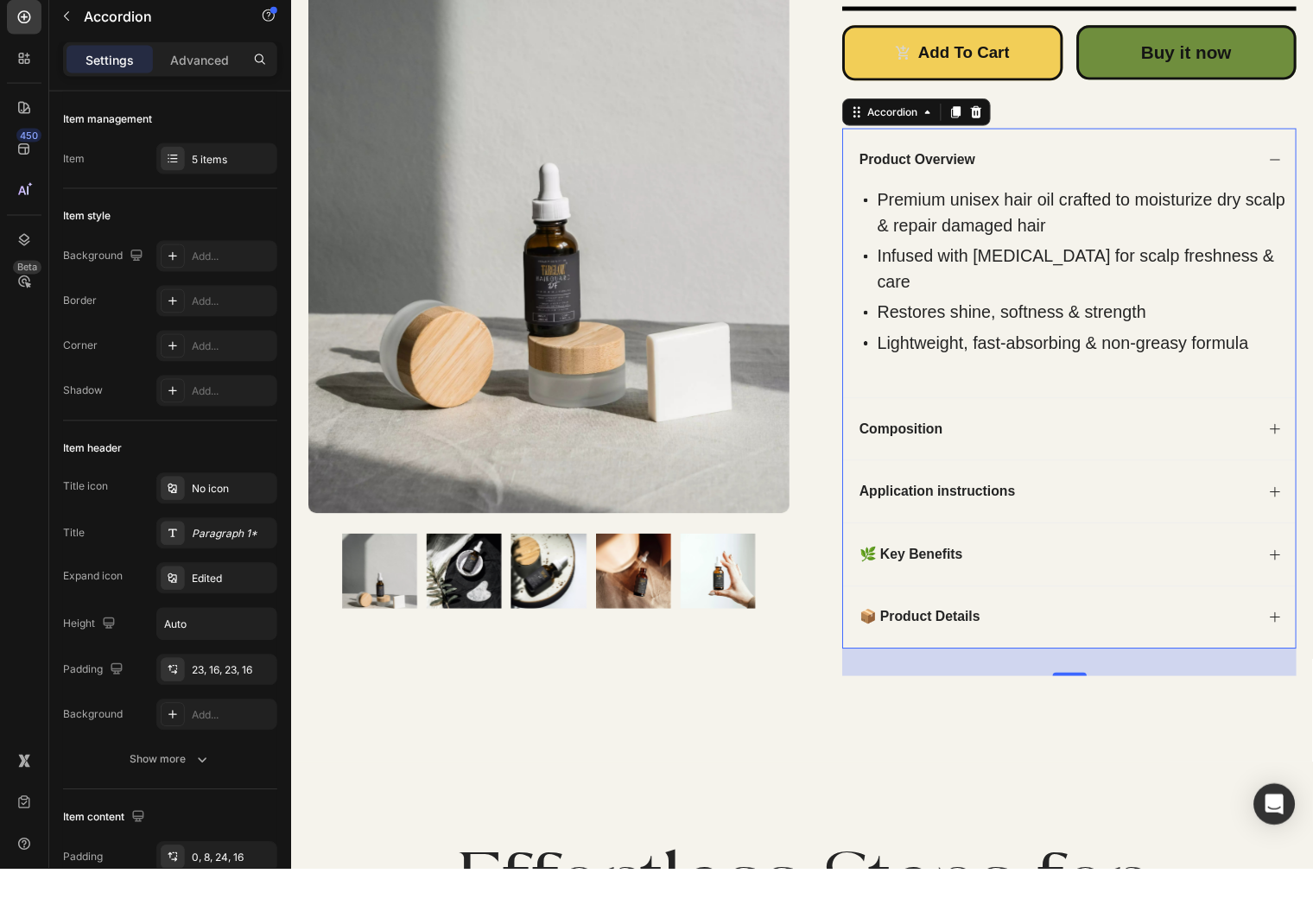
scroll to position [0, 0]
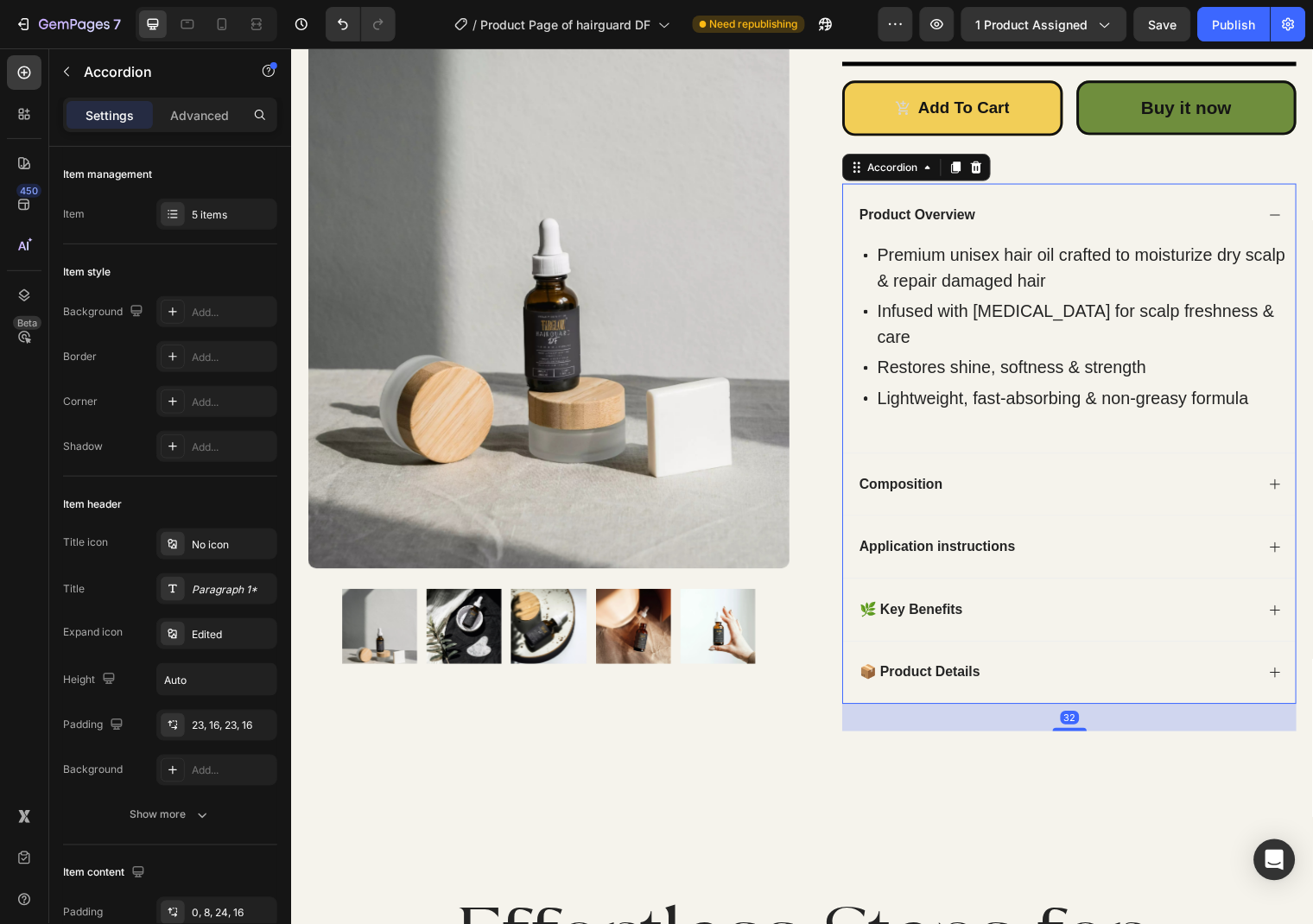
click at [1283, 214] on icon at bounding box center [1287, 216] width 13 height 13
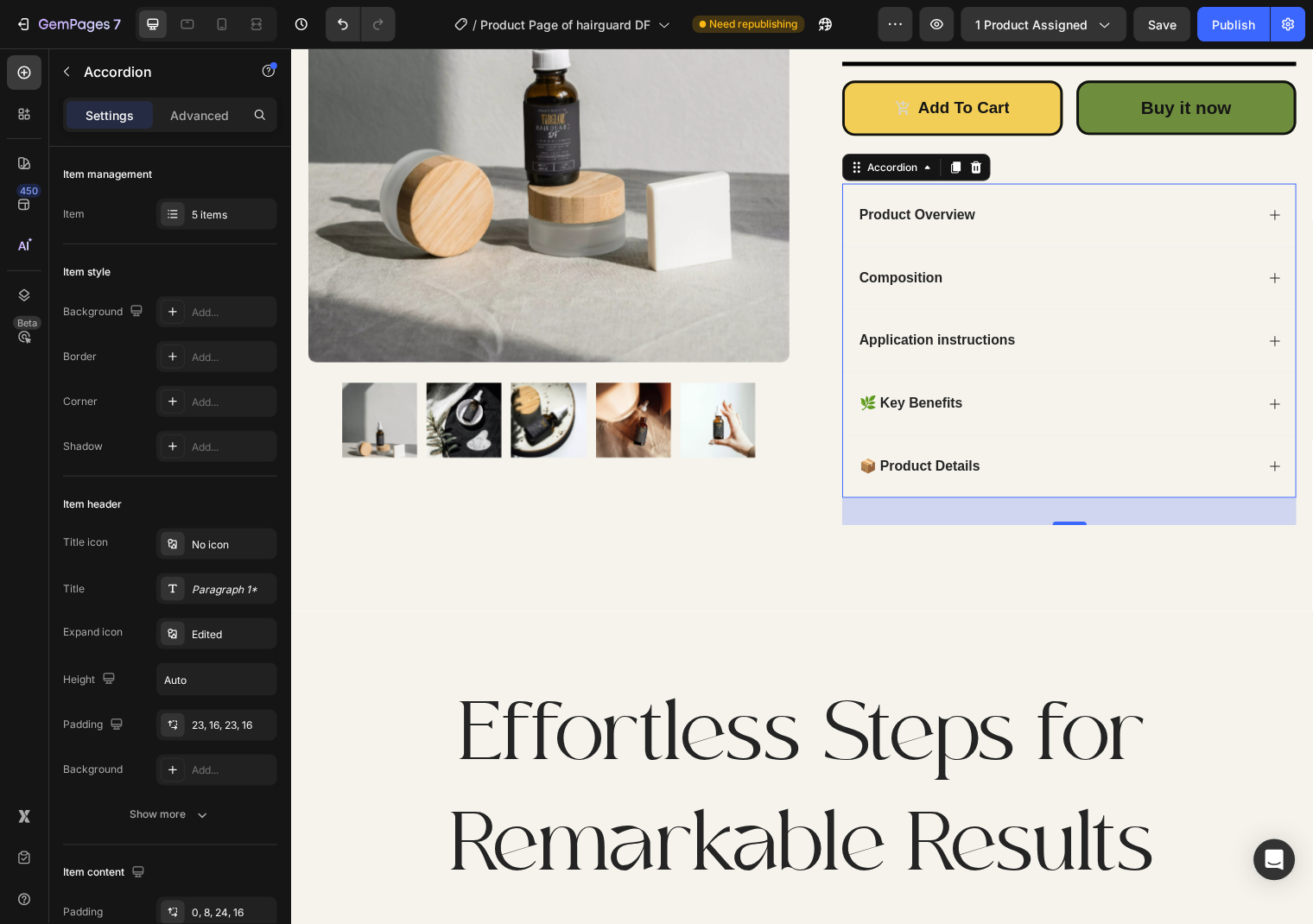
click at [1289, 270] on div "Composition" at bounding box center [1079, 281] width 458 height 64
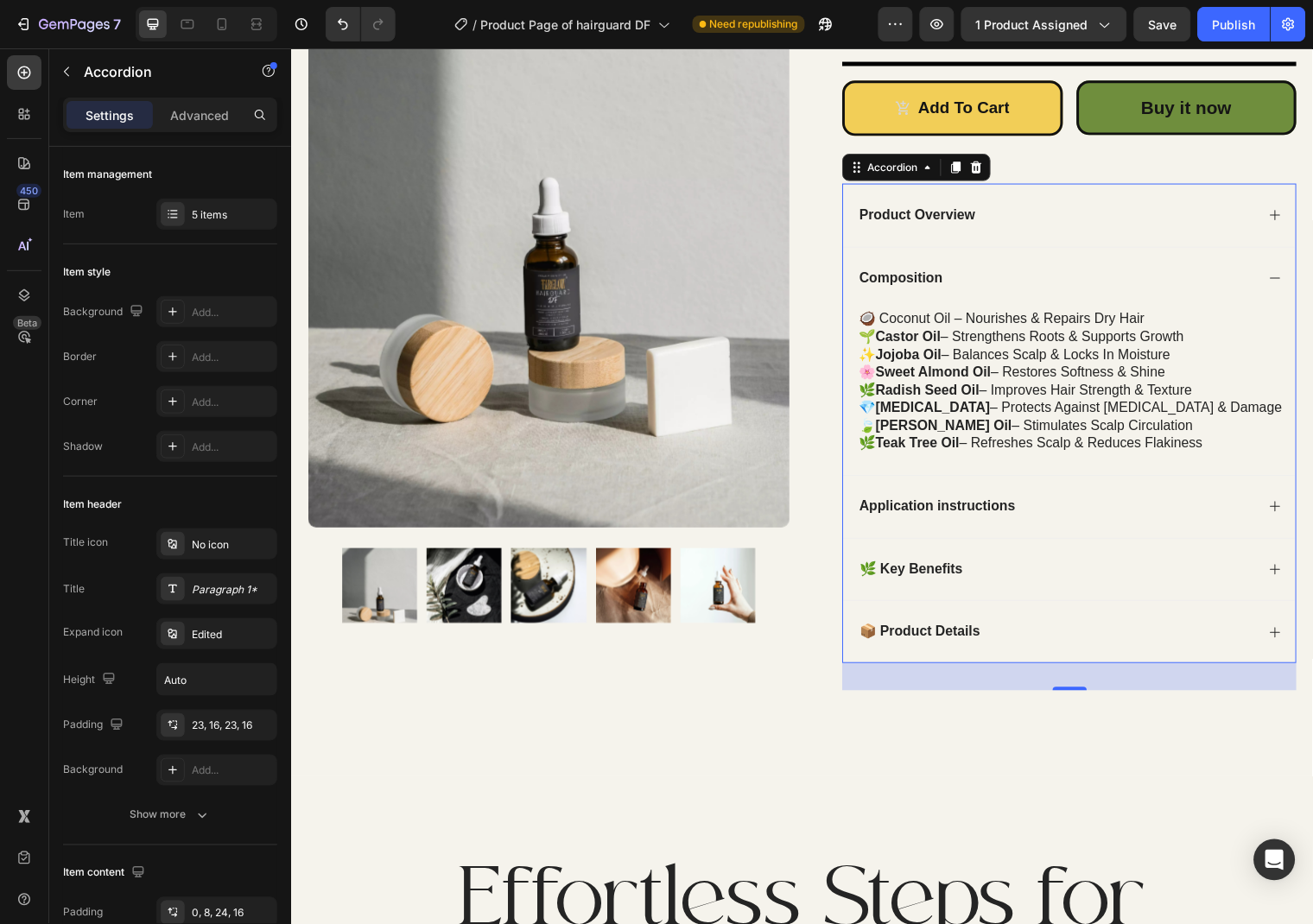
click at [1289, 270] on div "Composition" at bounding box center [1079, 281] width 458 height 64
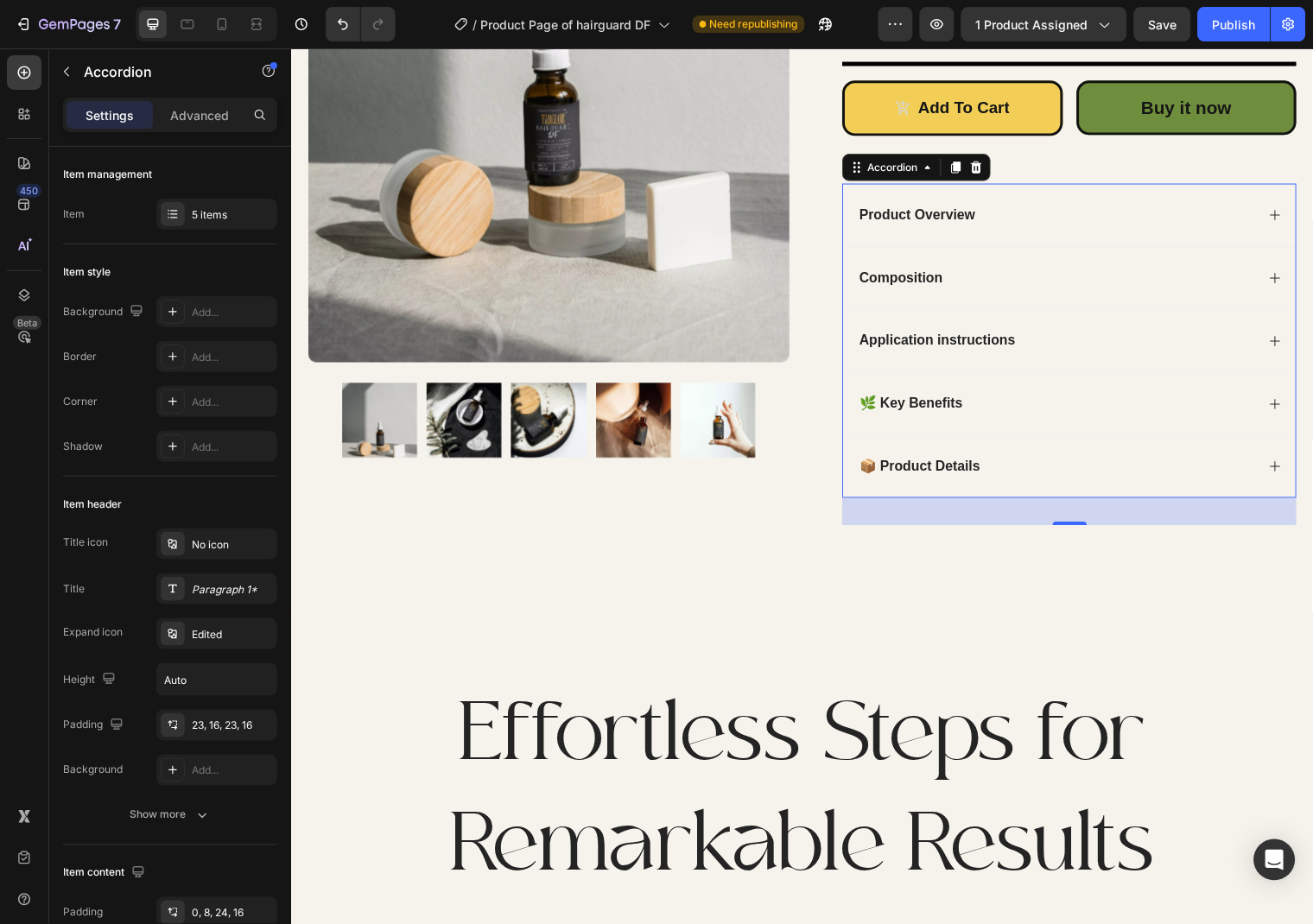
click at [1283, 346] on icon at bounding box center [1287, 344] width 13 height 13
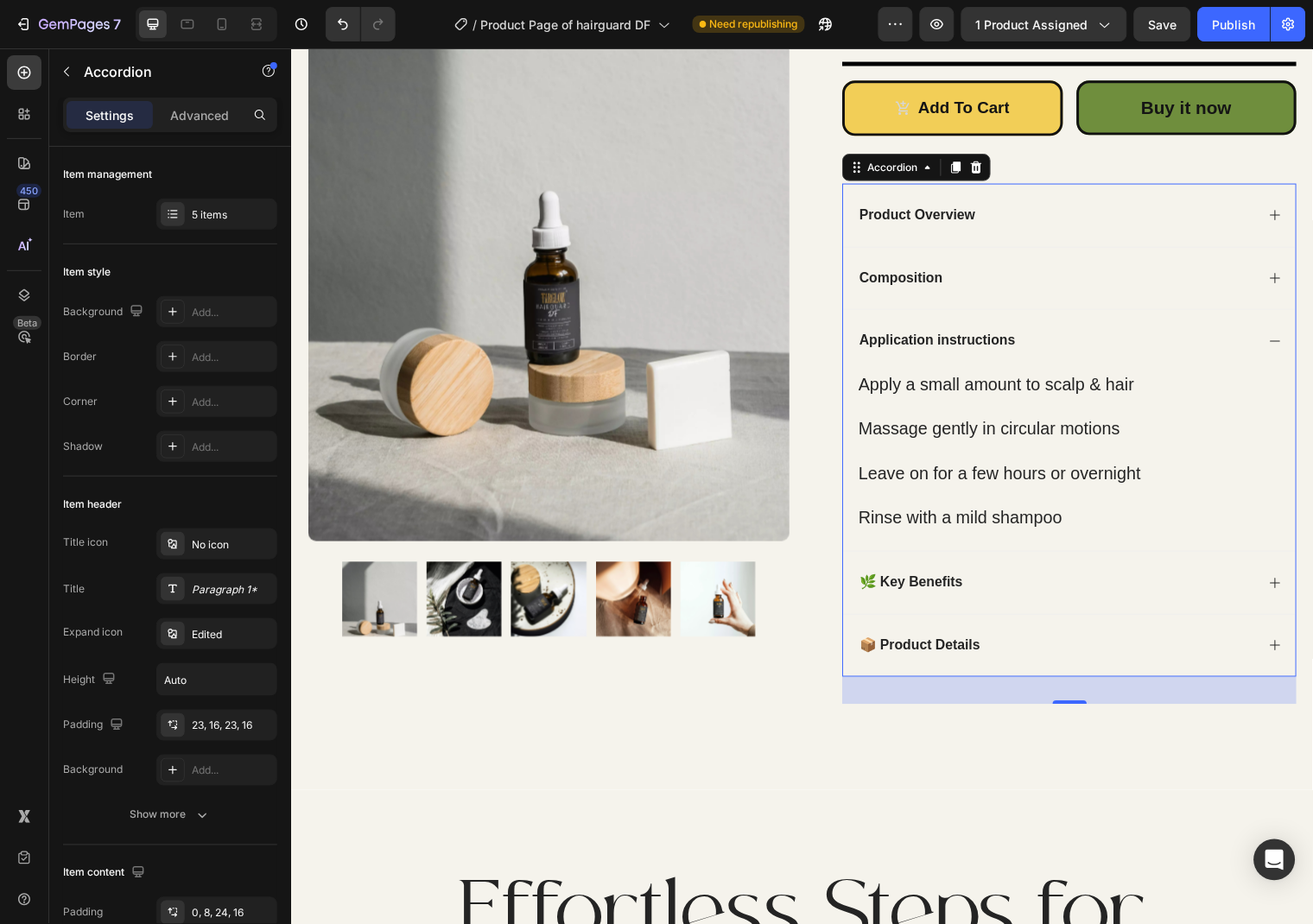
click at [1283, 346] on icon at bounding box center [1287, 344] width 13 height 13
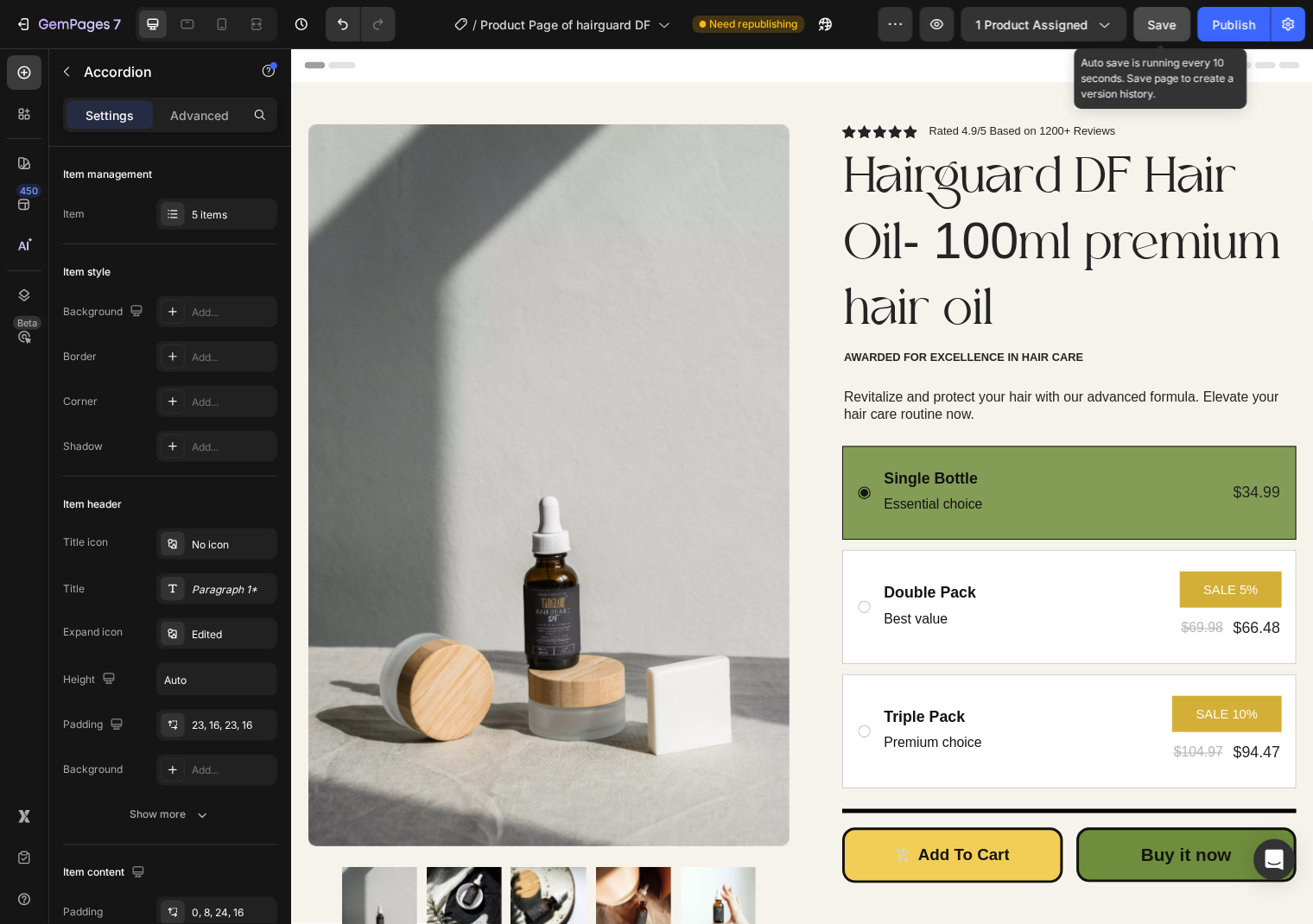
click at [1168, 35] on button "Save" at bounding box center [1163, 24] width 57 height 35
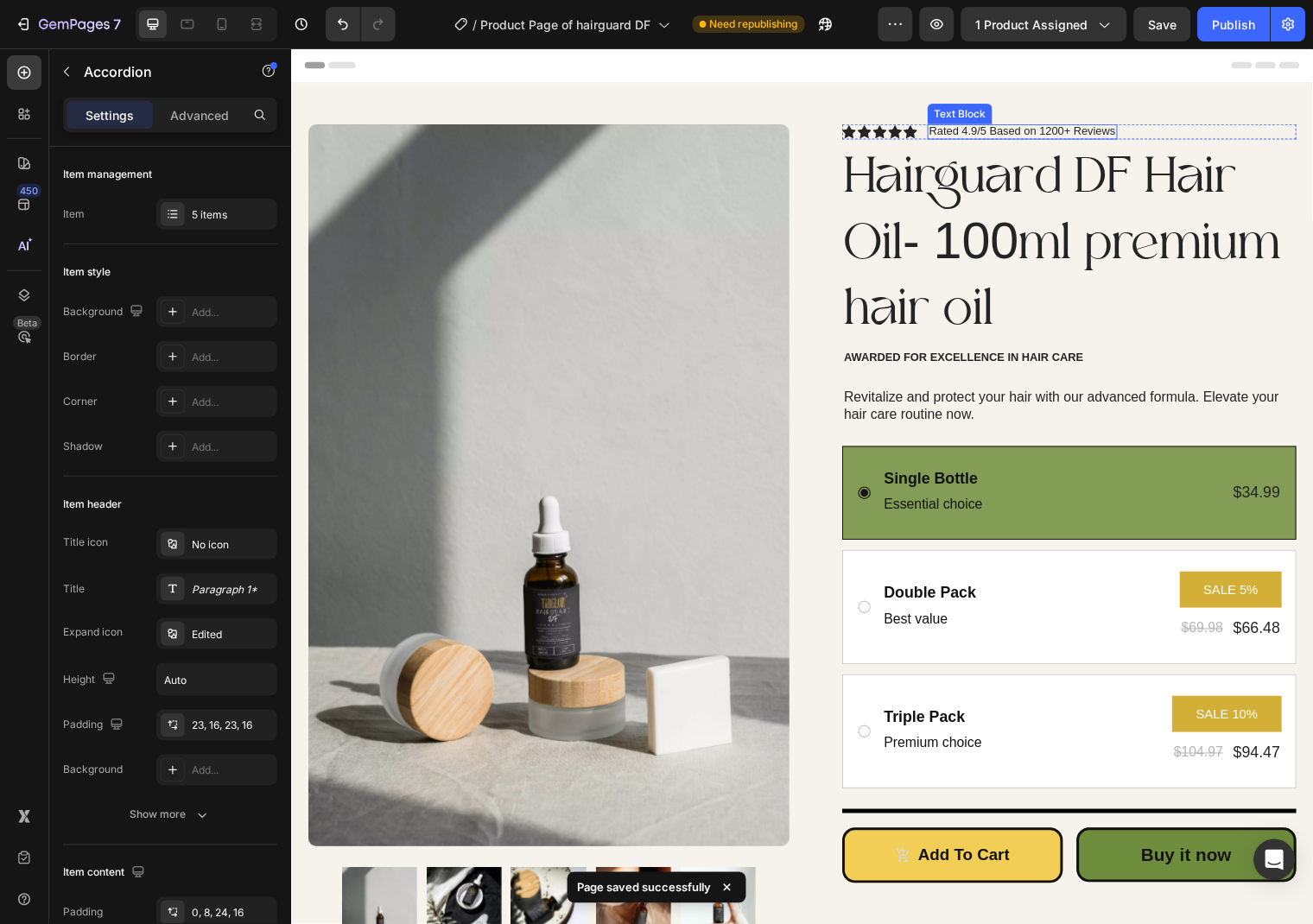
click at [1071, 131] on p "Rated 4.9/5 Based on 1200+ Reviews" at bounding box center [1032, 130] width 189 height 13
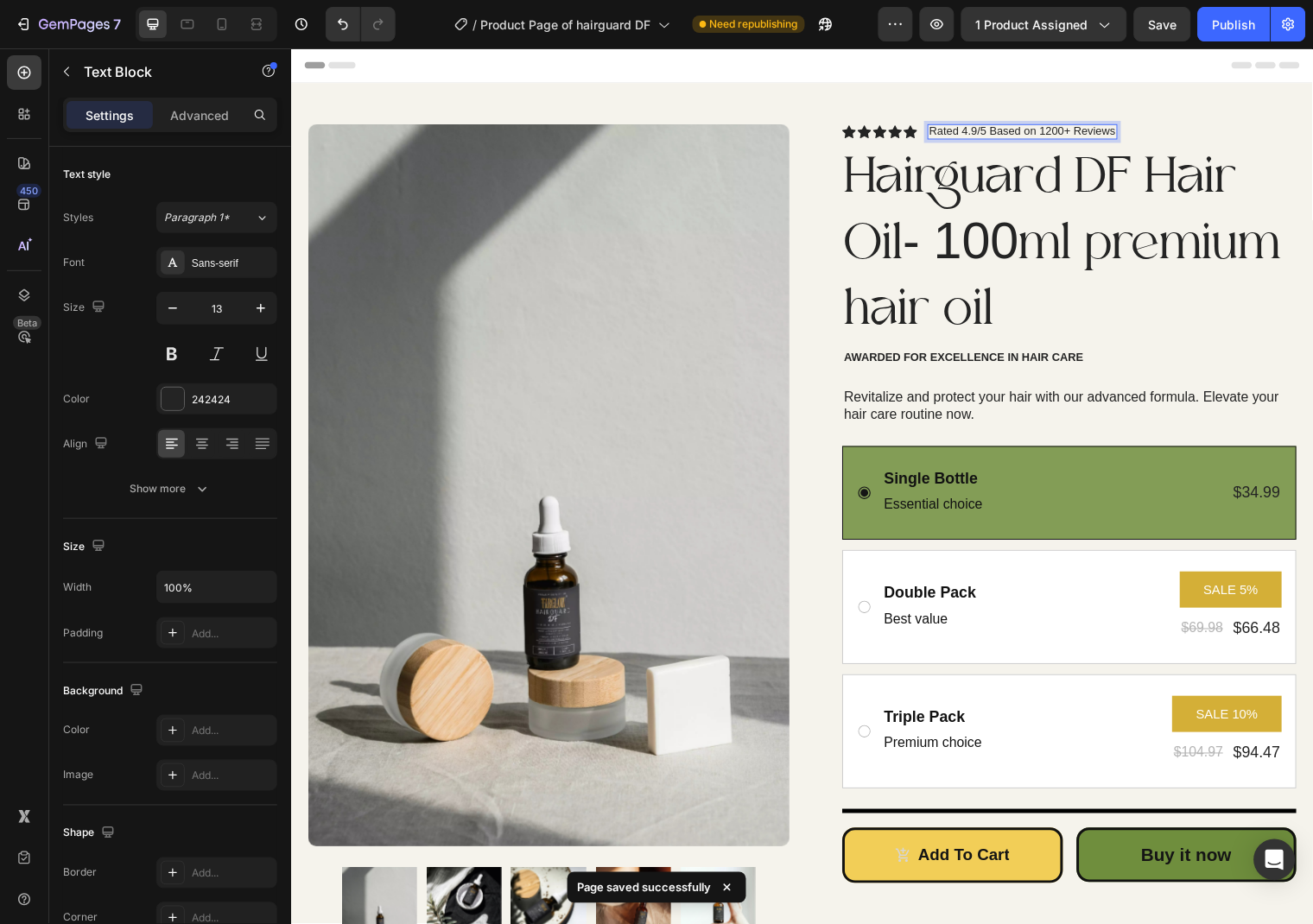
click at [1054, 134] on p "Rated 4.9/5 Based on 1200+ Reviews" at bounding box center [1032, 130] width 189 height 13
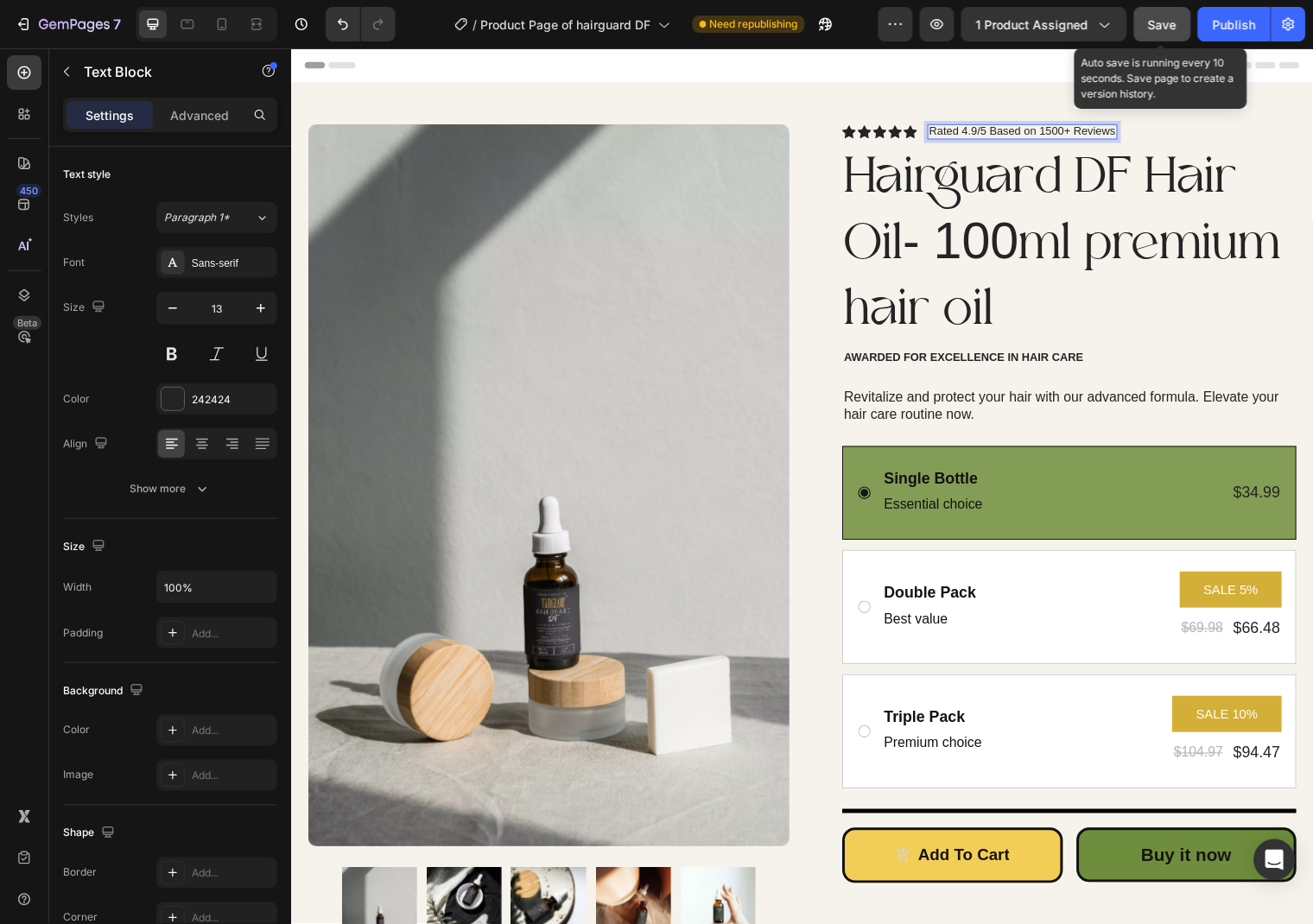
click at [1148, 12] on button "Save" at bounding box center [1163, 24] width 57 height 35
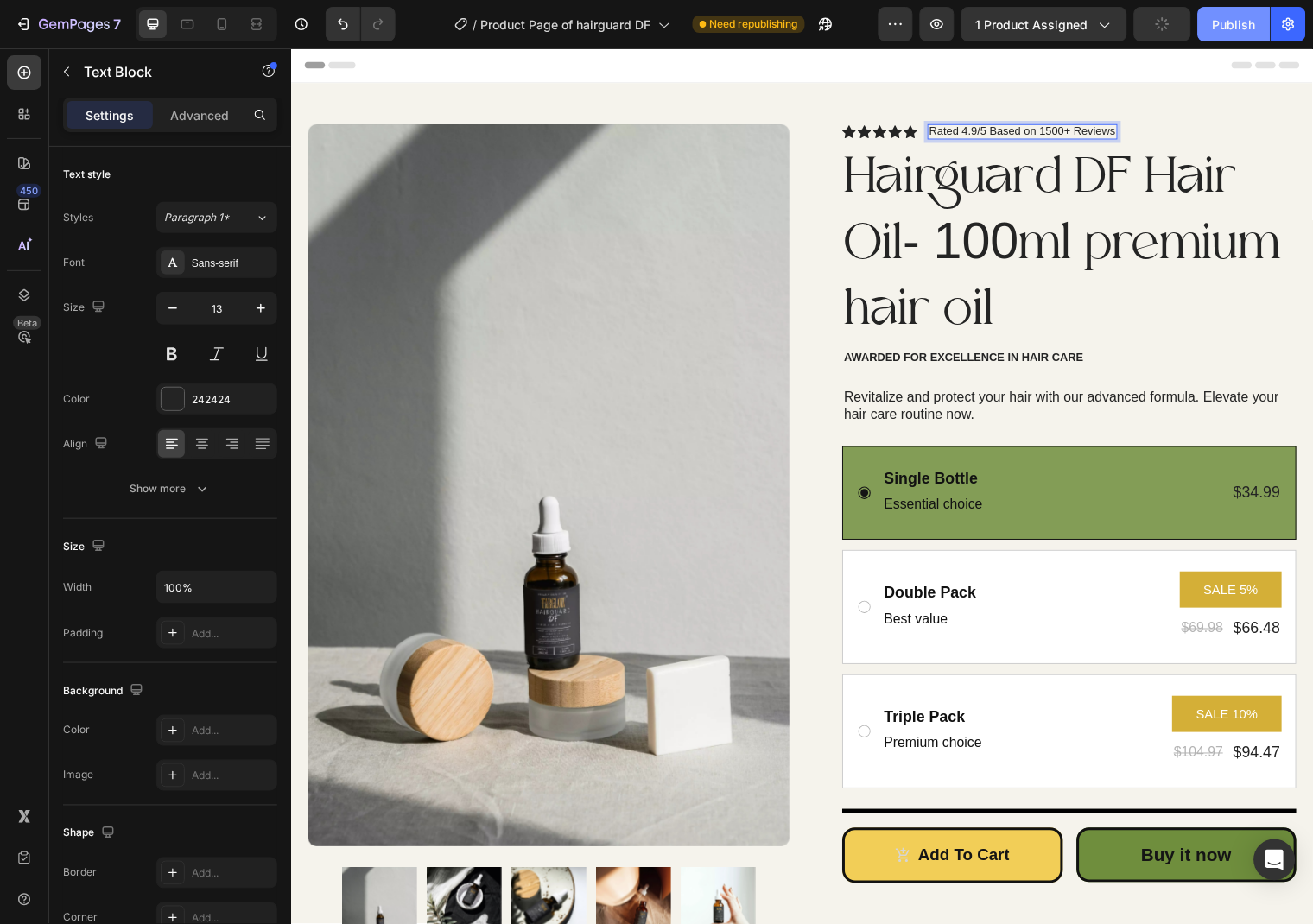
click at [1223, 30] on div "Publish" at bounding box center [1235, 24] width 43 height 18
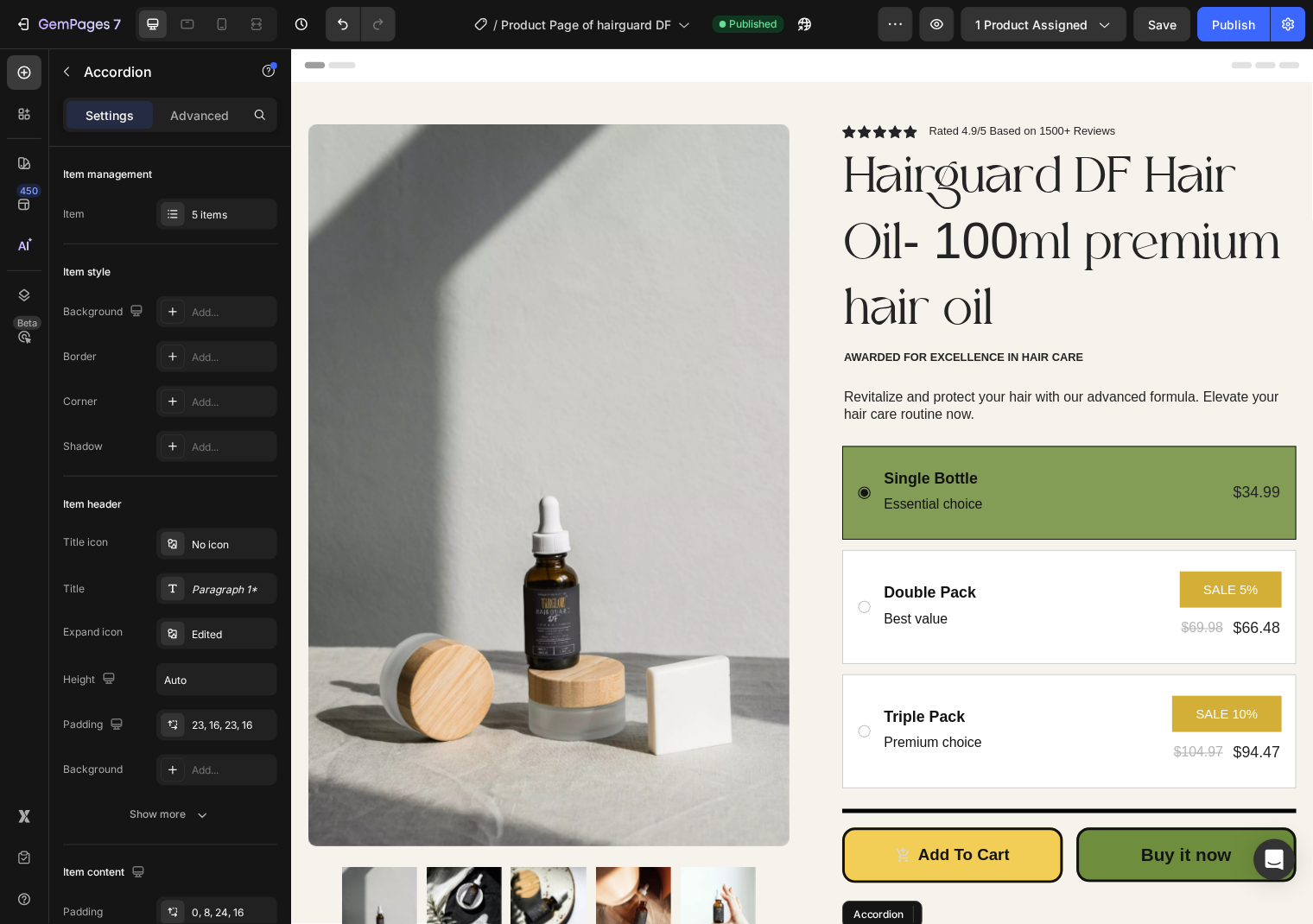
scroll to position [749, 0]
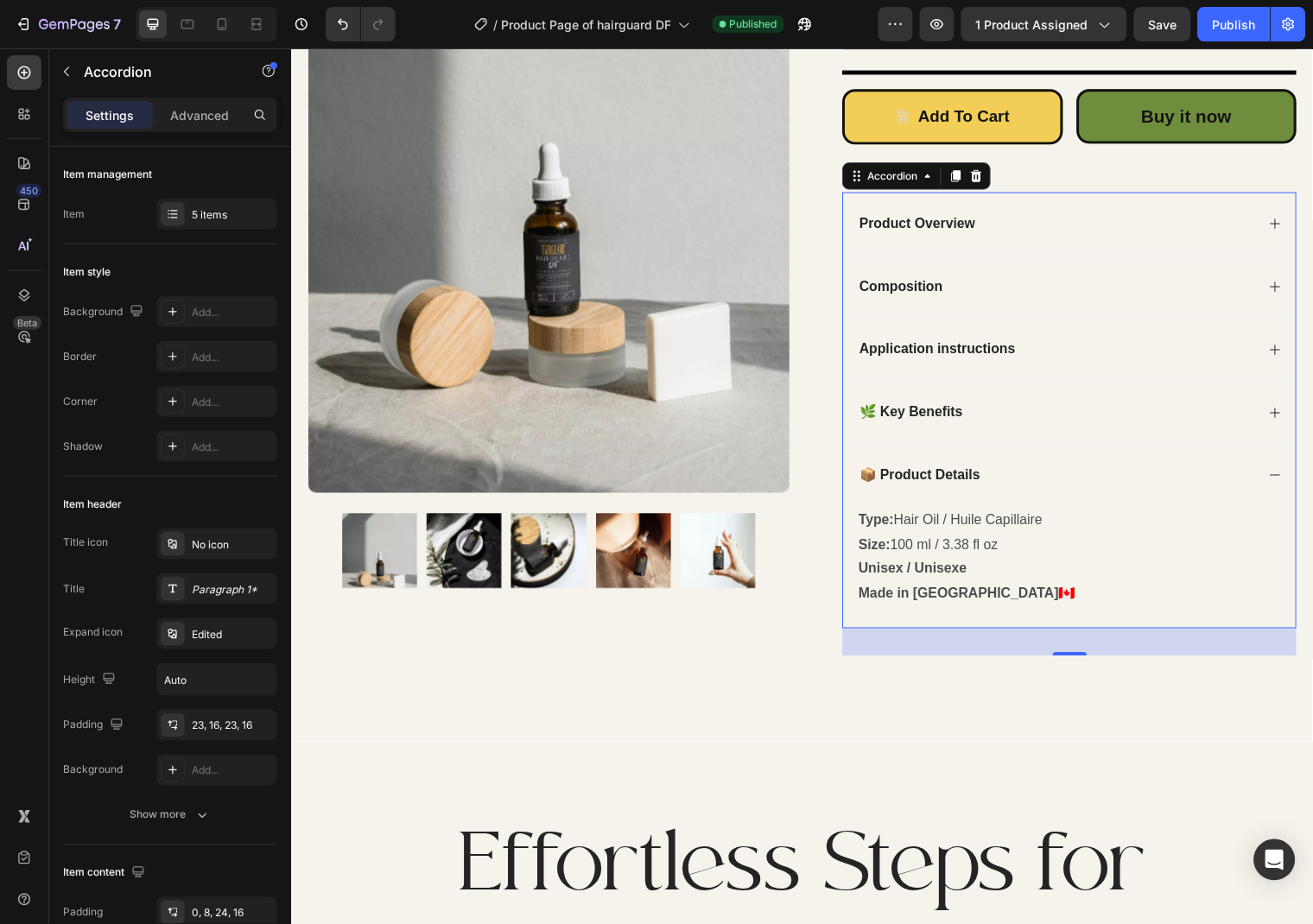
click at [1283, 293] on icon at bounding box center [1287, 289] width 13 height 13
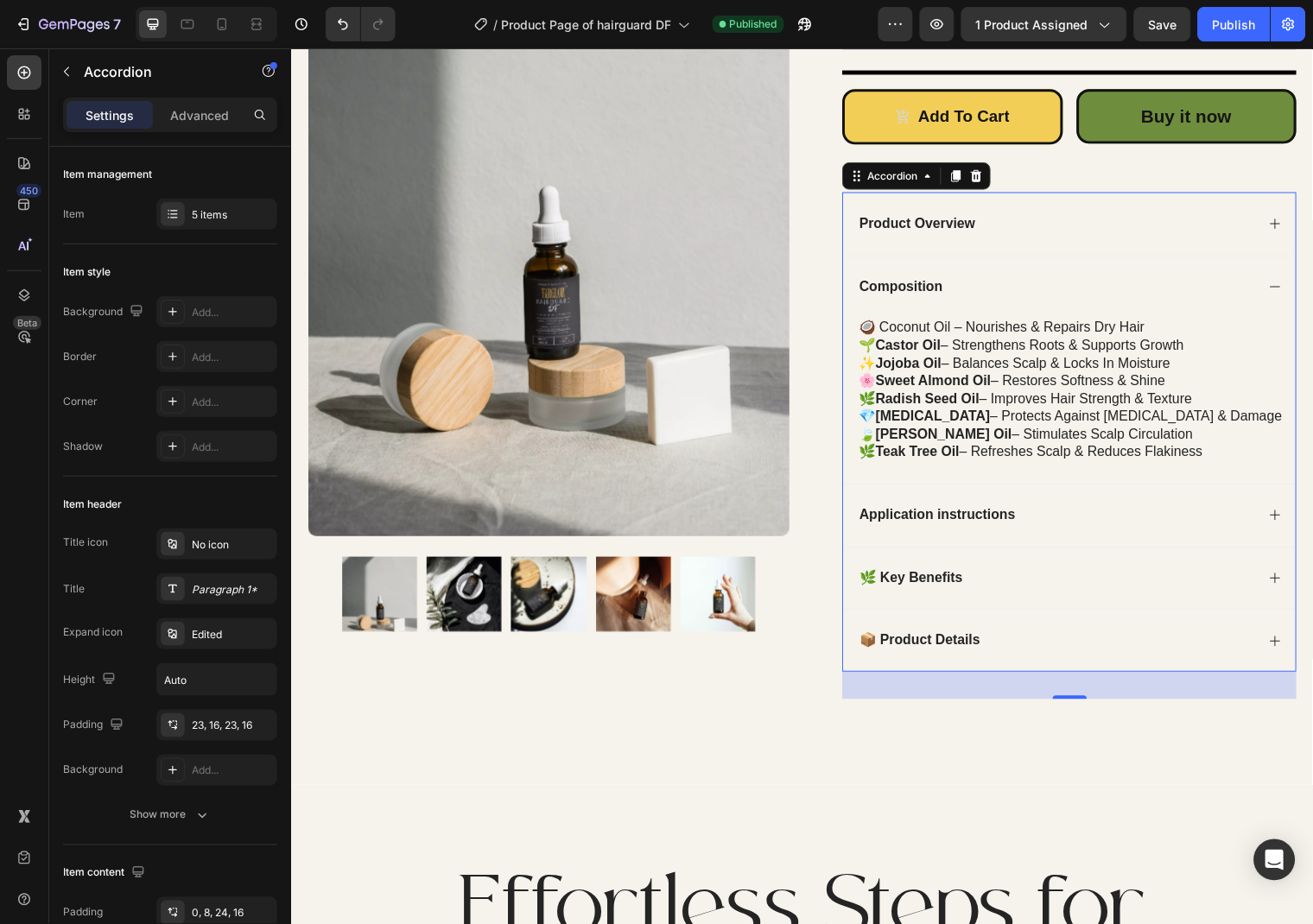
click at [888, 290] on p "Composition" at bounding box center [908, 290] width 85 height 18
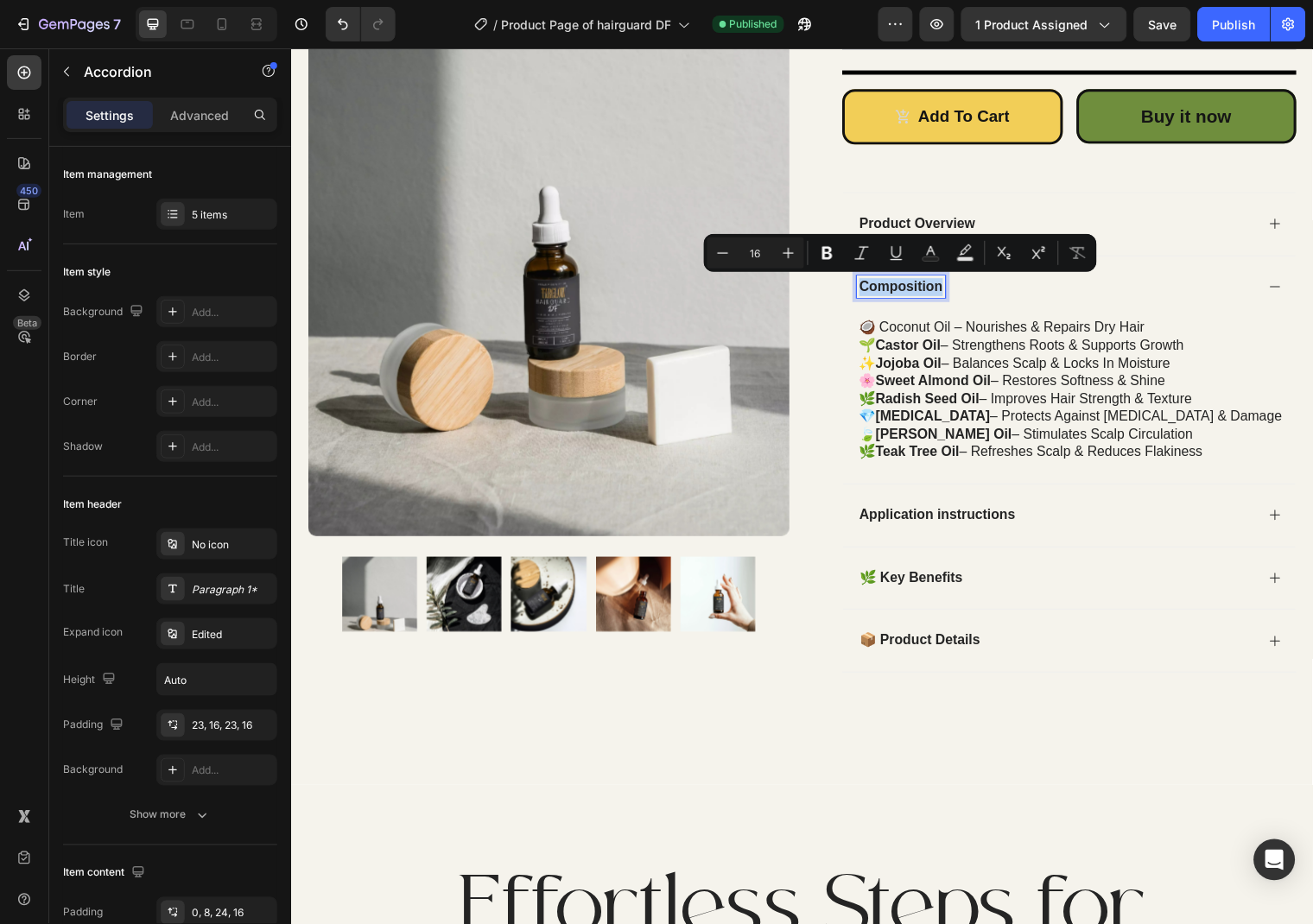
click at [912, 290] on p "Composition" at bounding box center [908, 290] width 85 height 18
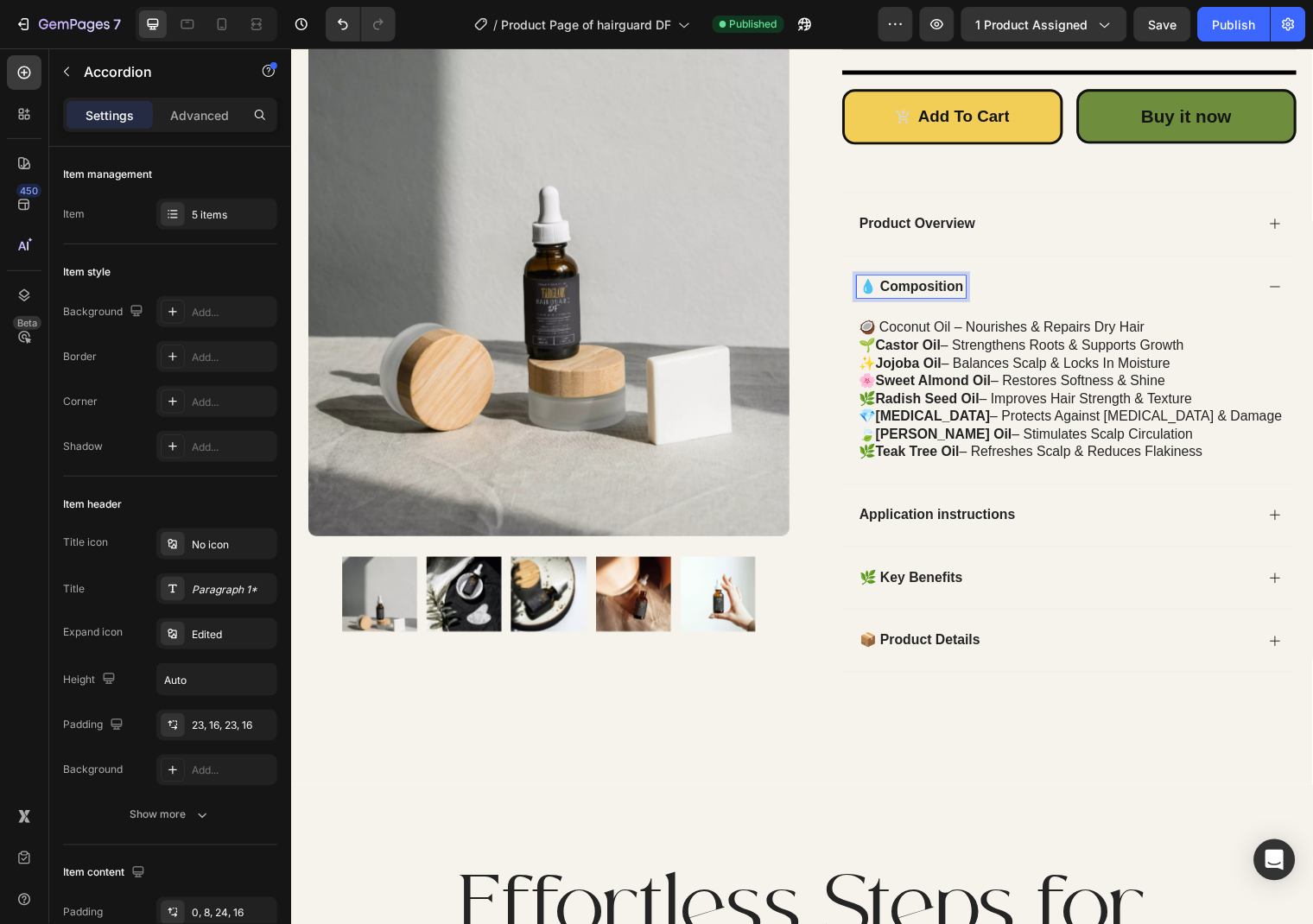
click at [1283, 283] on icon at bounding box center [1287, 289] width 13 height 13
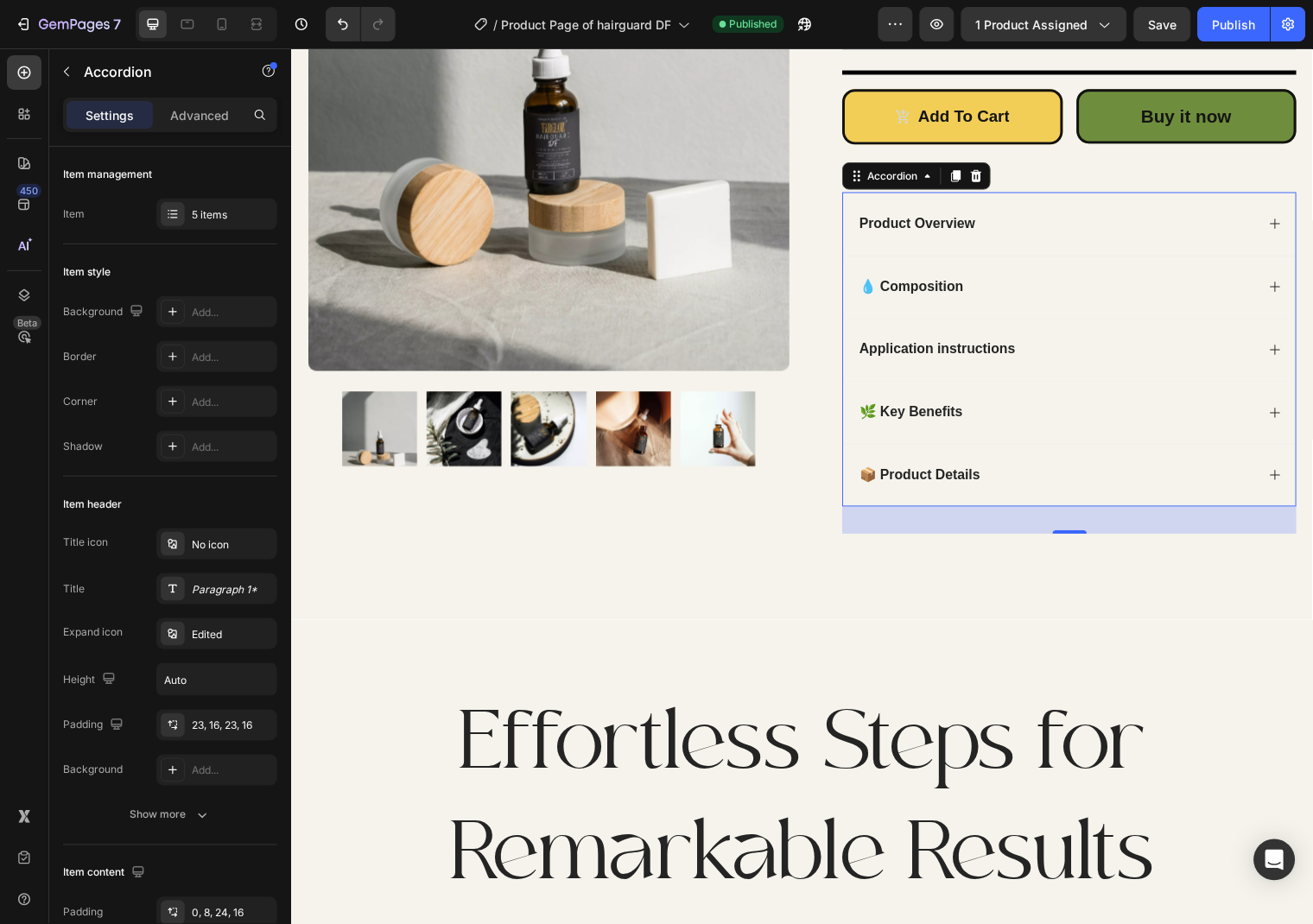
click at [1273, 224] on div "Product Overview" at bounding box center [1079, 226] width 458 height 64
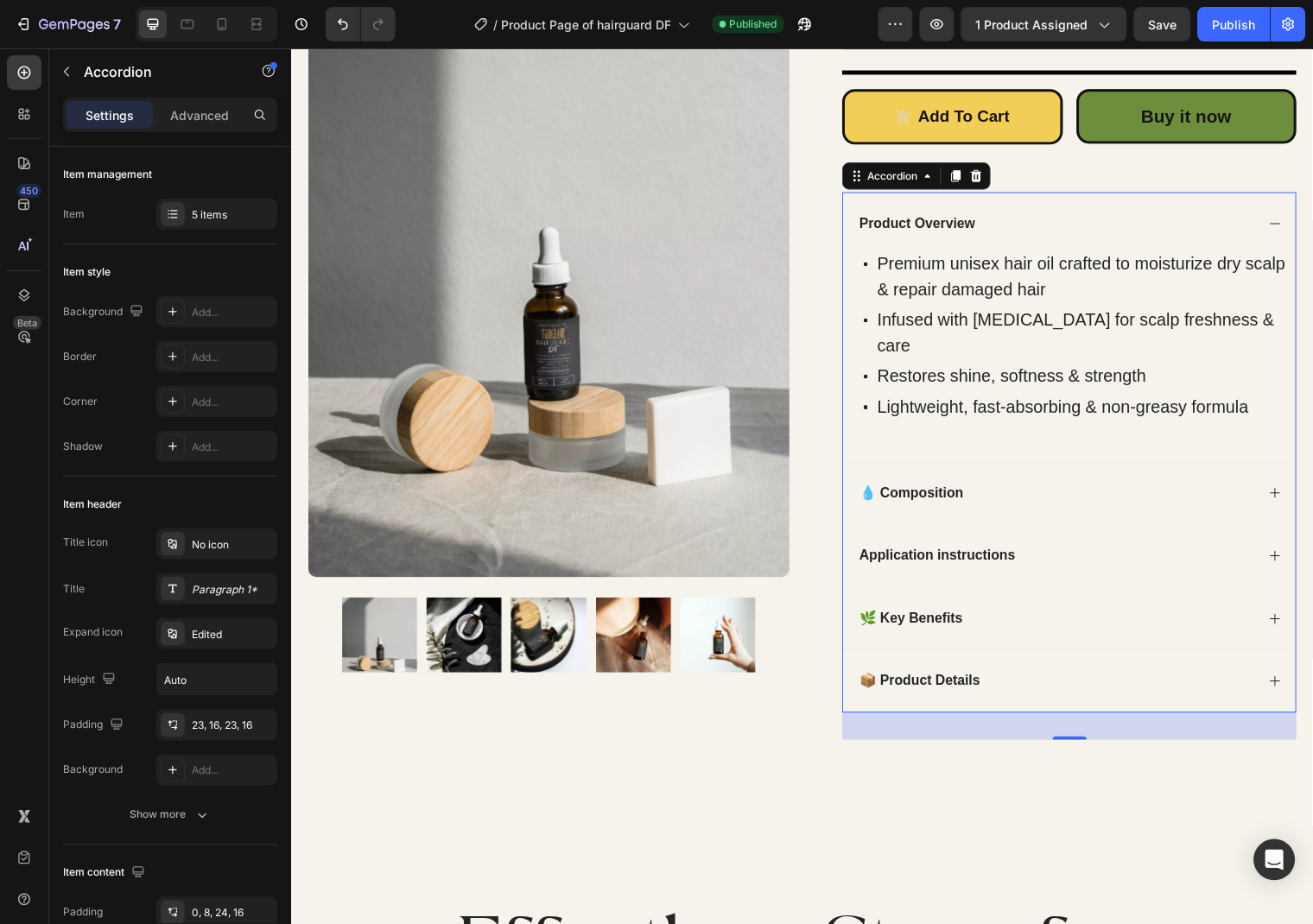
click at [896, 224] on p "Product Overview" at bounding box center [925, 226] width 118 height 18
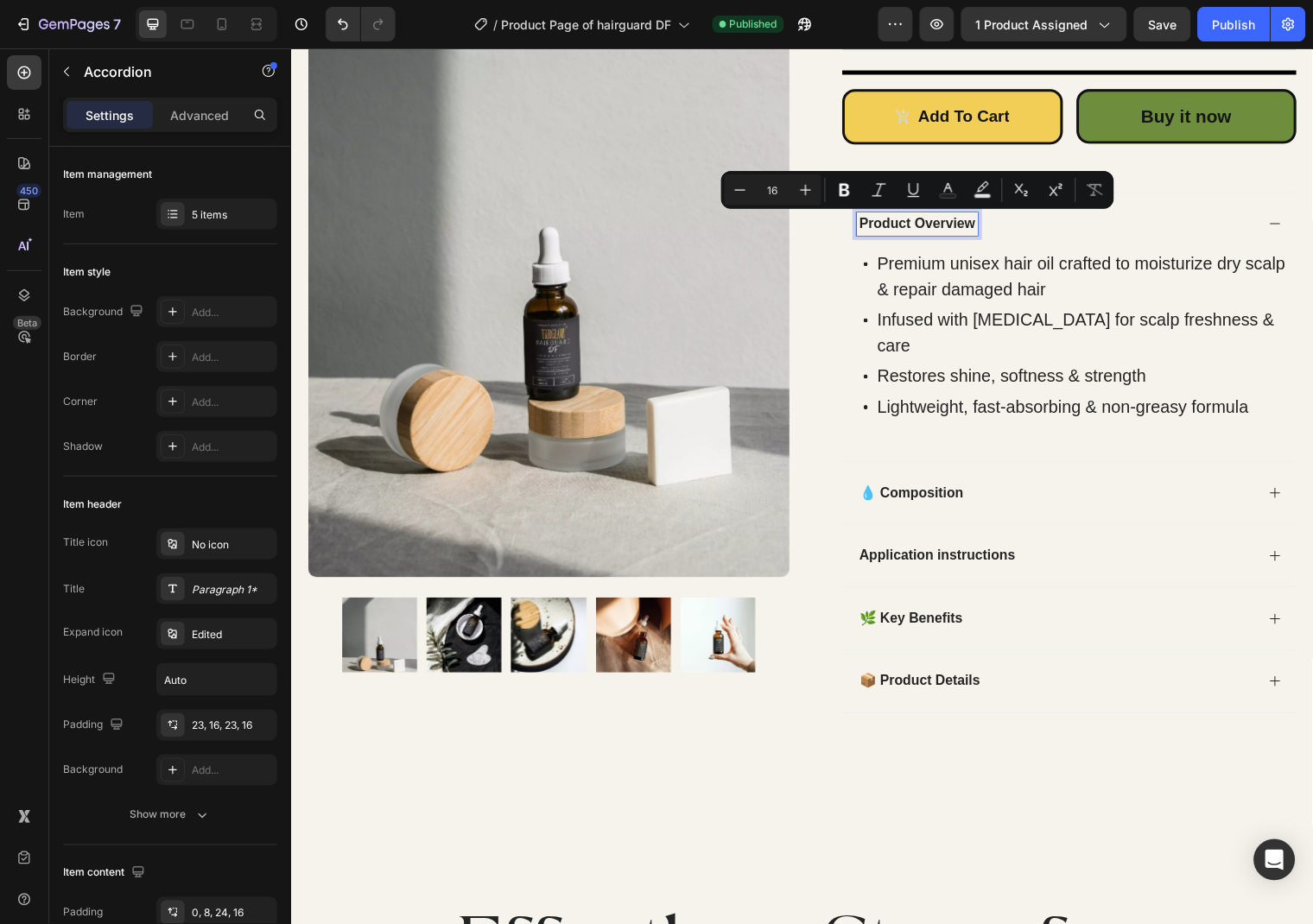
click at [896, 224] on p "Product Overview" at bounding box center [925, 226] width 118 height 18
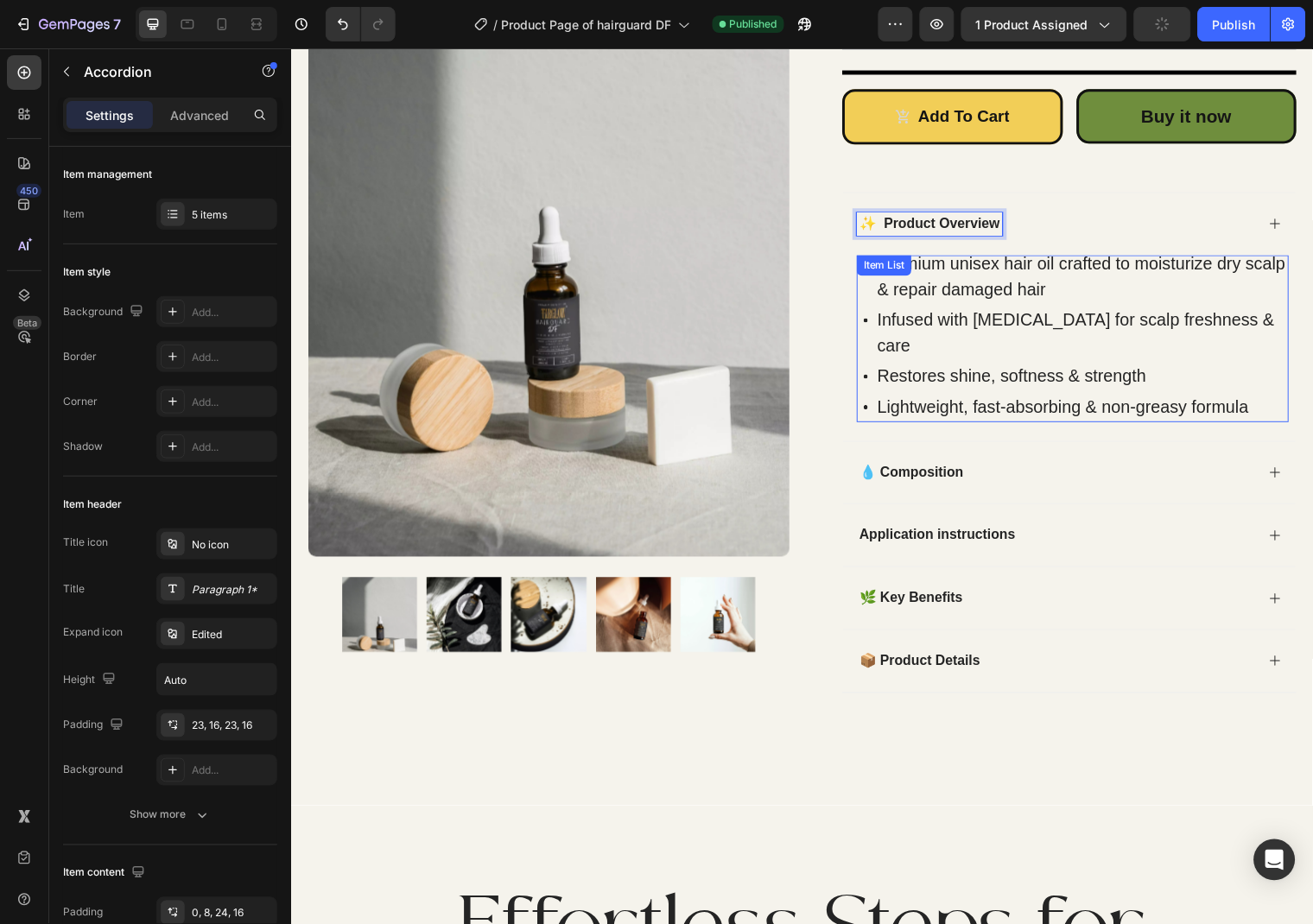
click at [1289, 310] on p "Infused with Tea Tree Oil for scalp freshness & care" at bounding box center [1092, 336] width 415 height 52
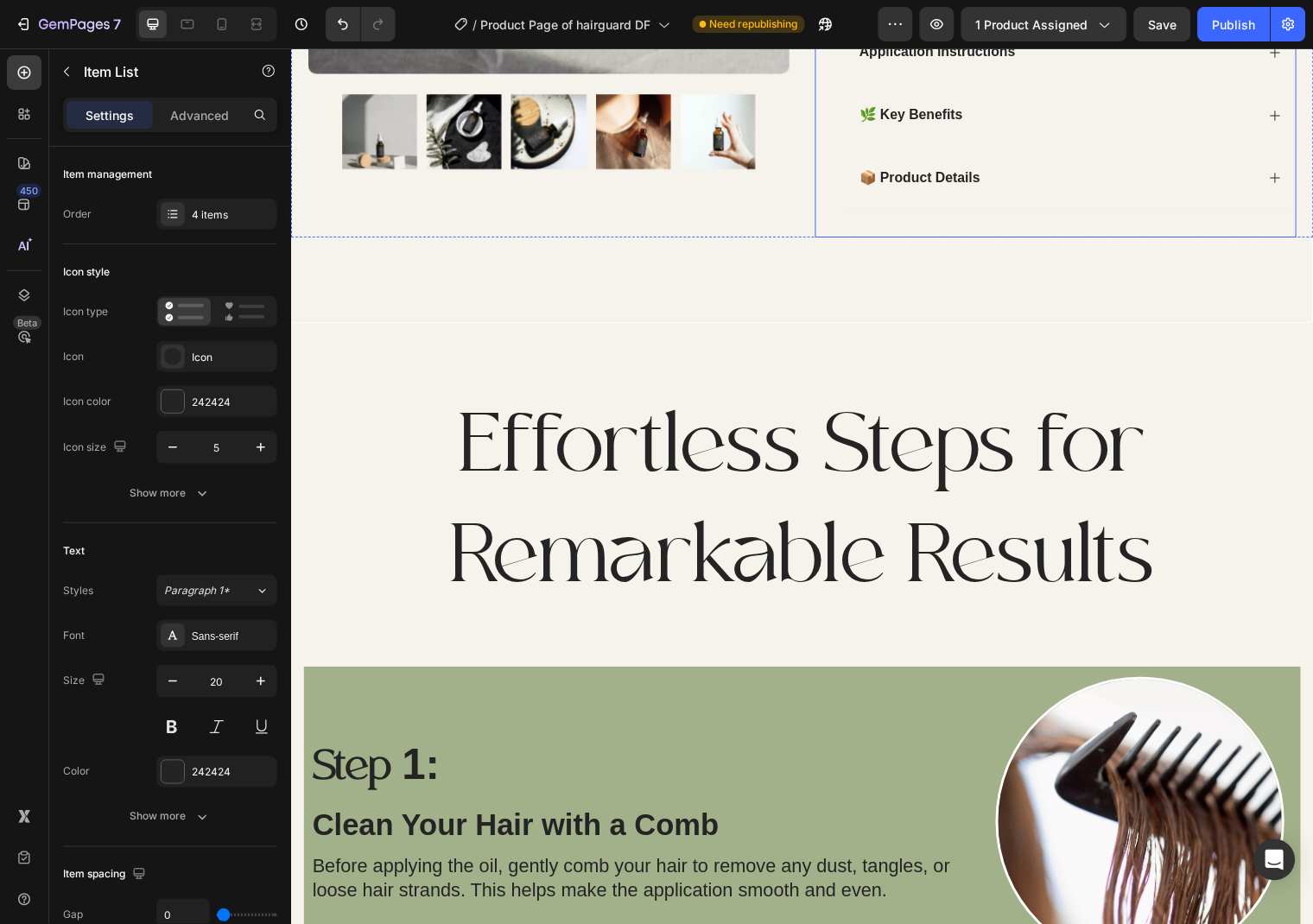
scroll to position [1123, 0]
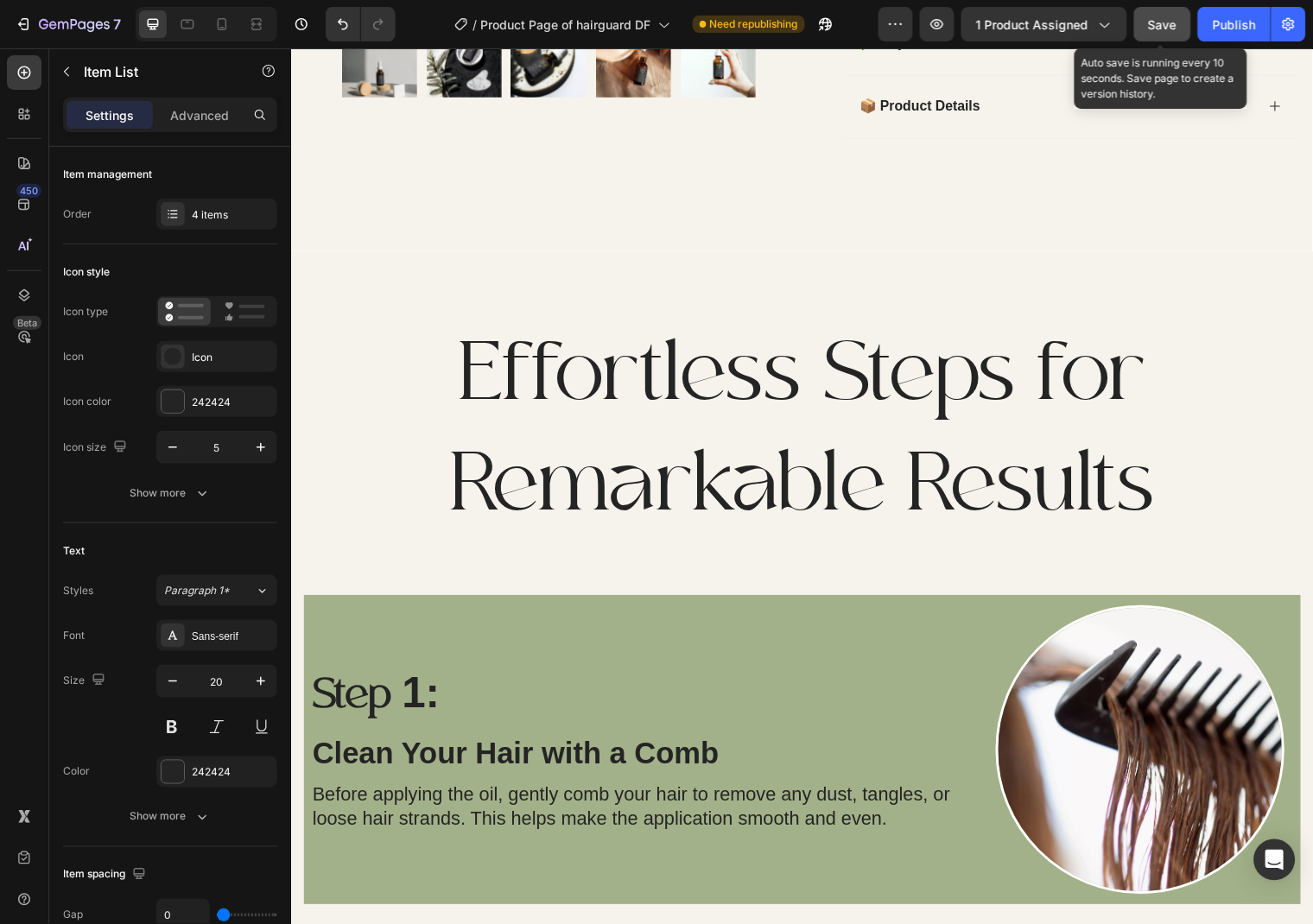
click at [1160, 37] on button "Save" at bounding box center [1163, 24] width 57 height 35
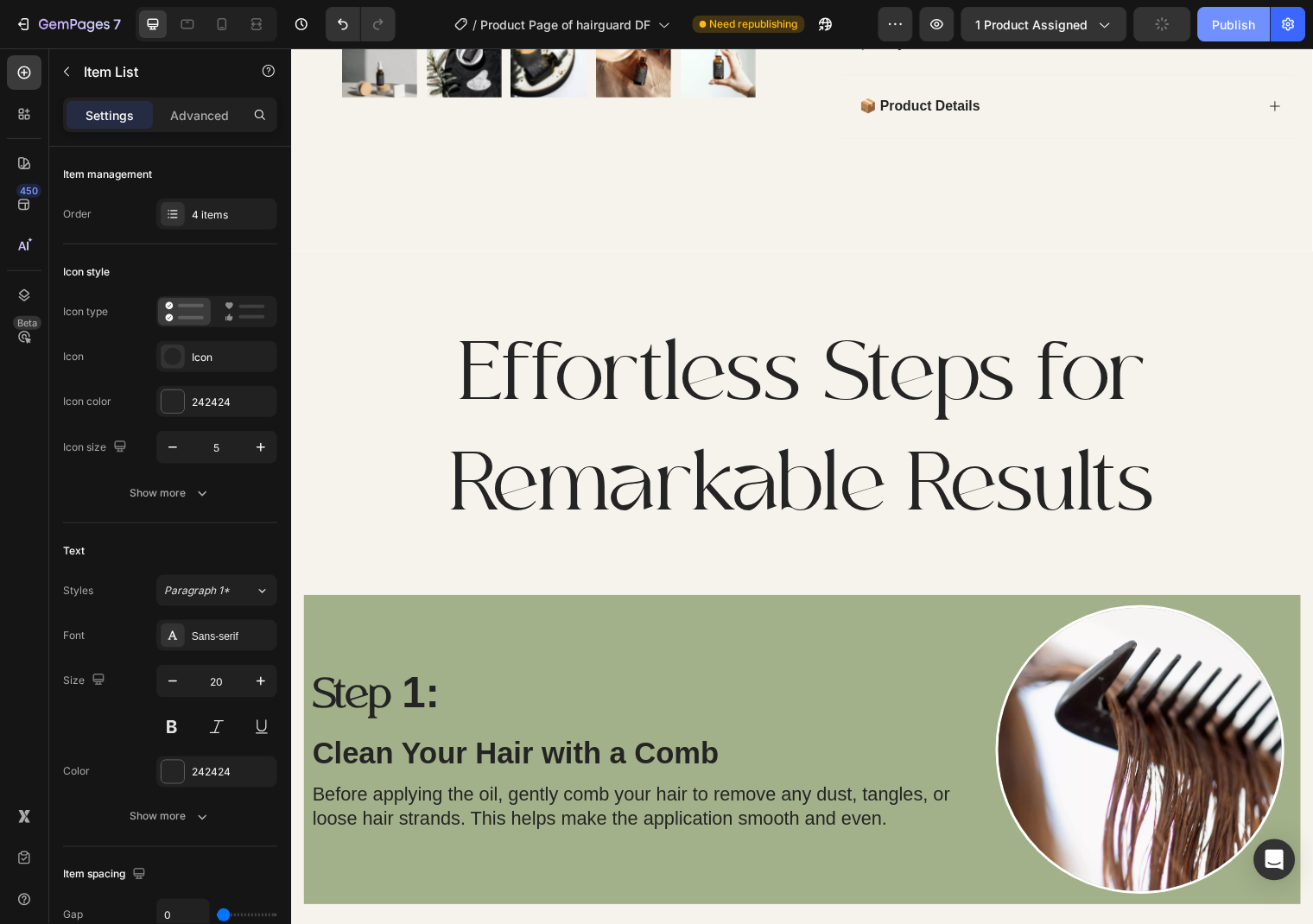
click at [1208, 34] on button "Publish" at bounding box center [1234, 24] width 72 height 35
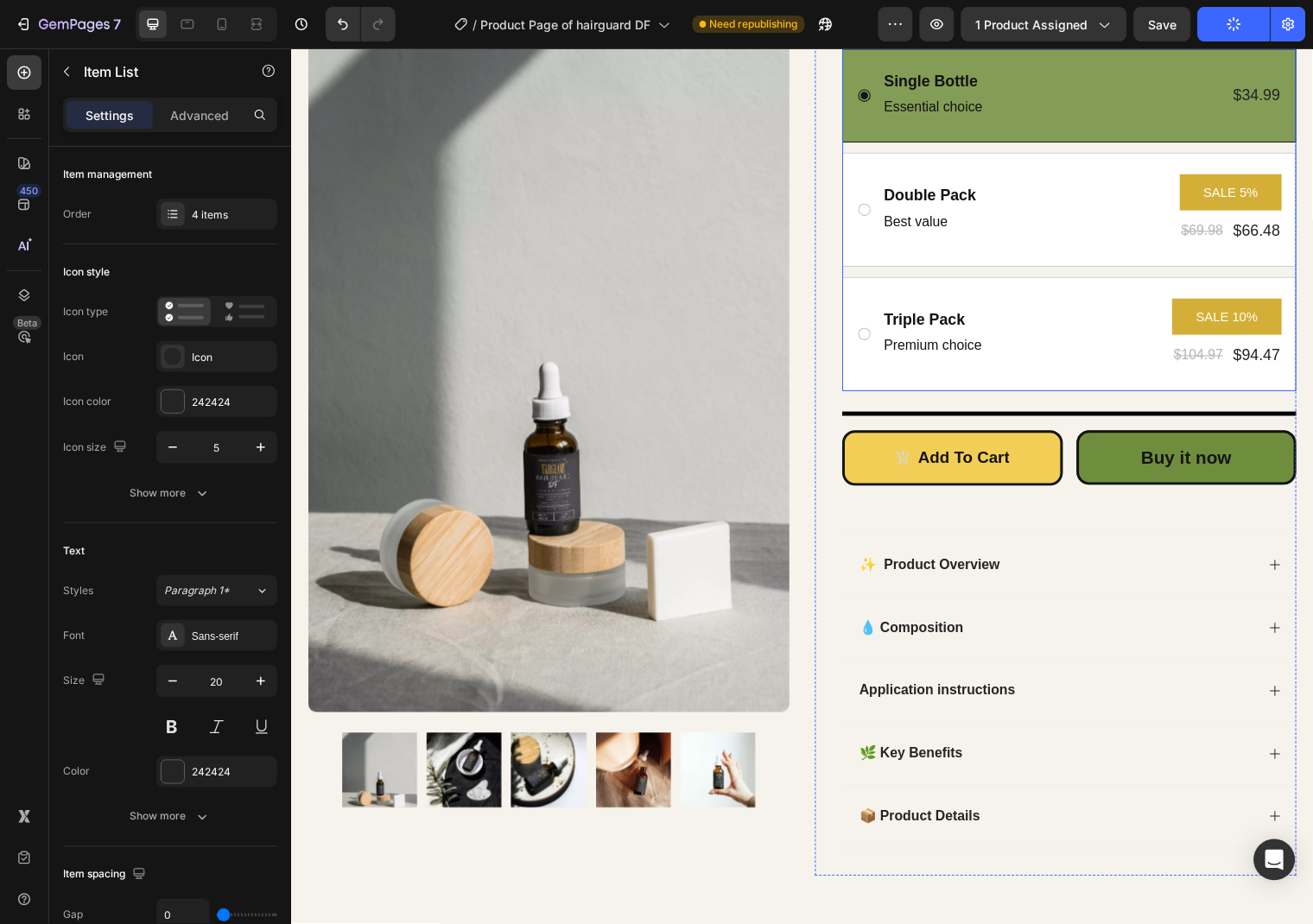
scroll to position [0, 0]
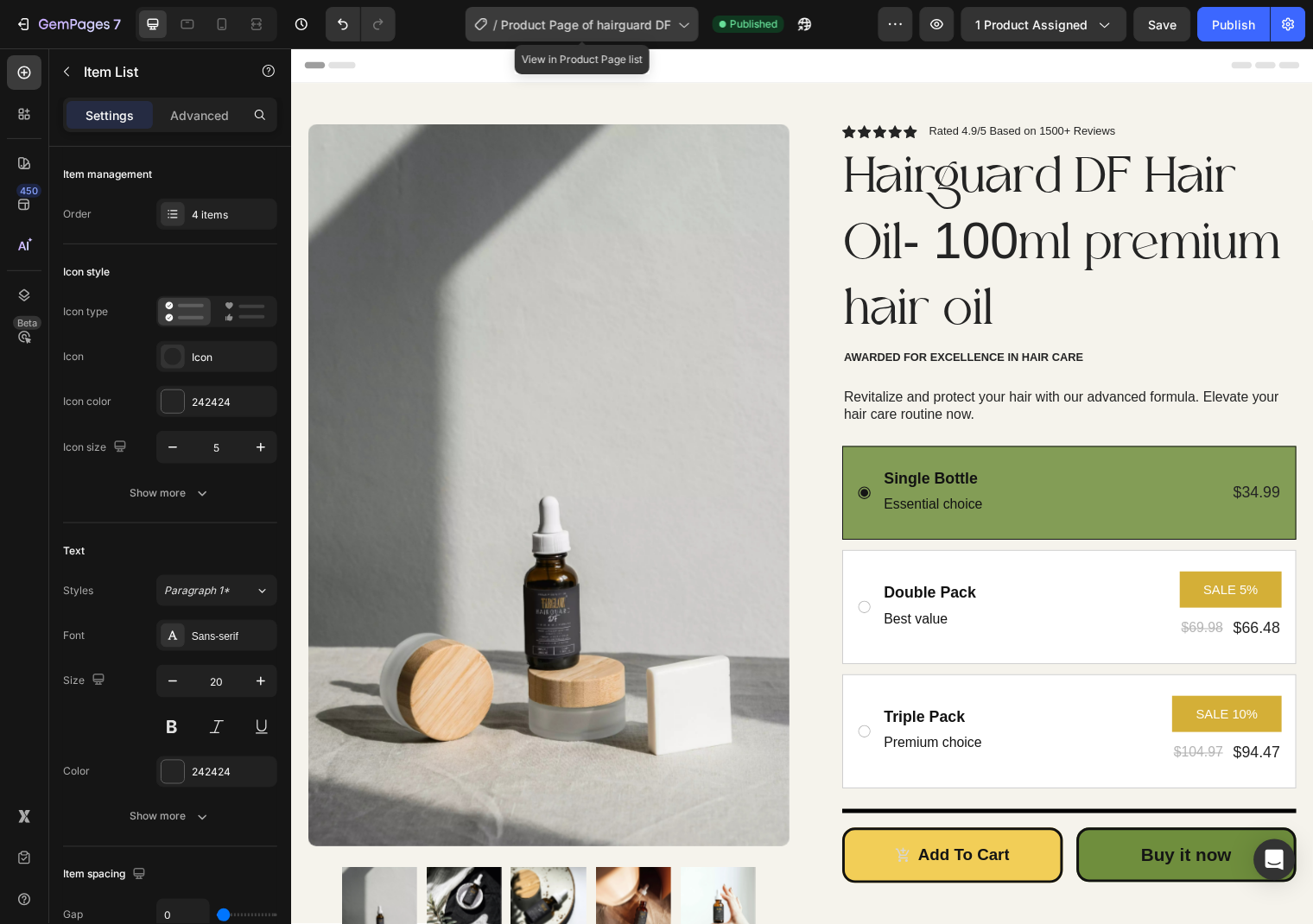
click at [656, 29] on span "Product Page of hairguard DF" at bounding box center [586, 24] width 170 height 18
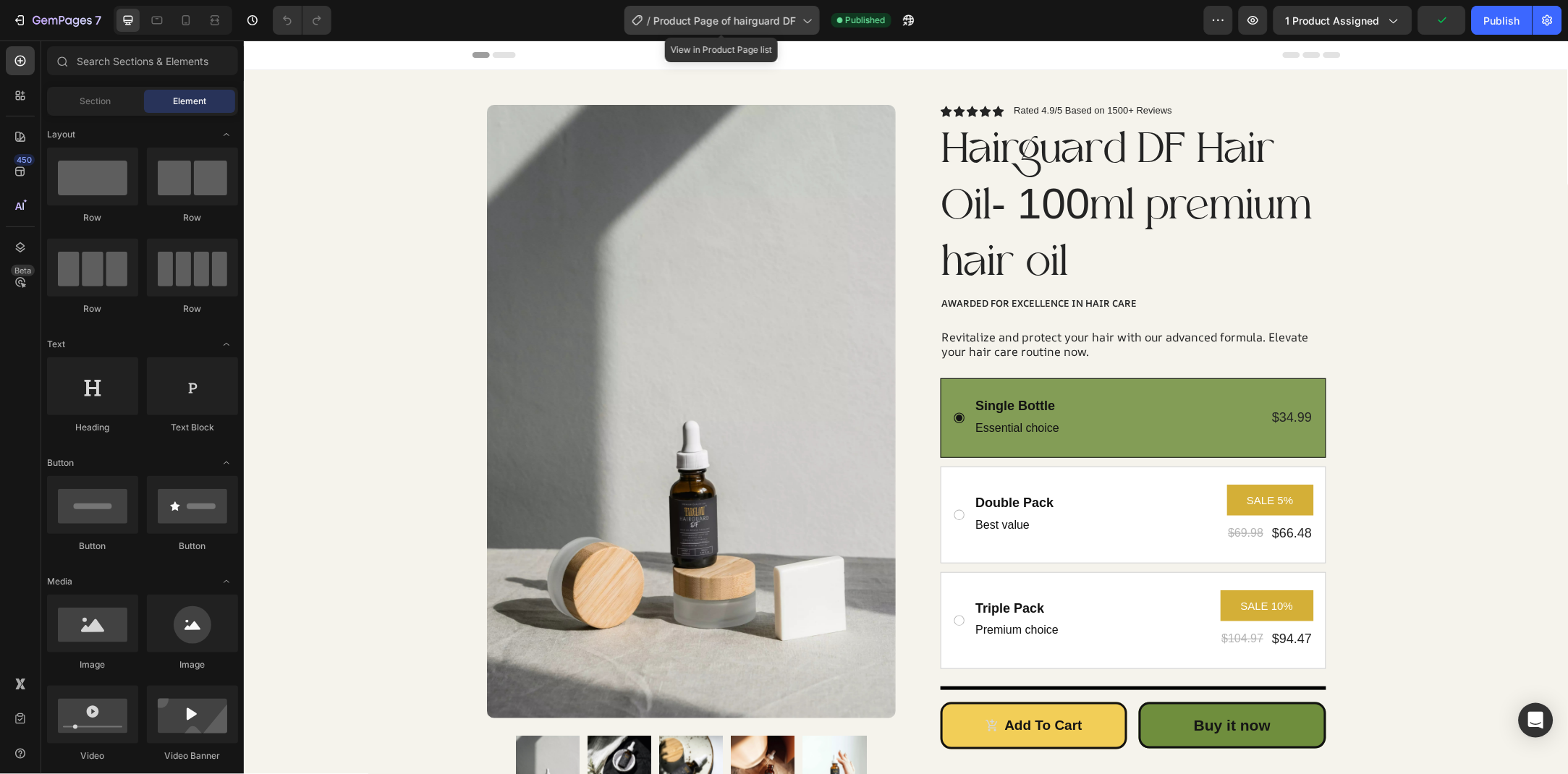
click at [769, 11] on div "/ Product Page of hairguard DF" at bounding box center [722, 20] width 195 height 29
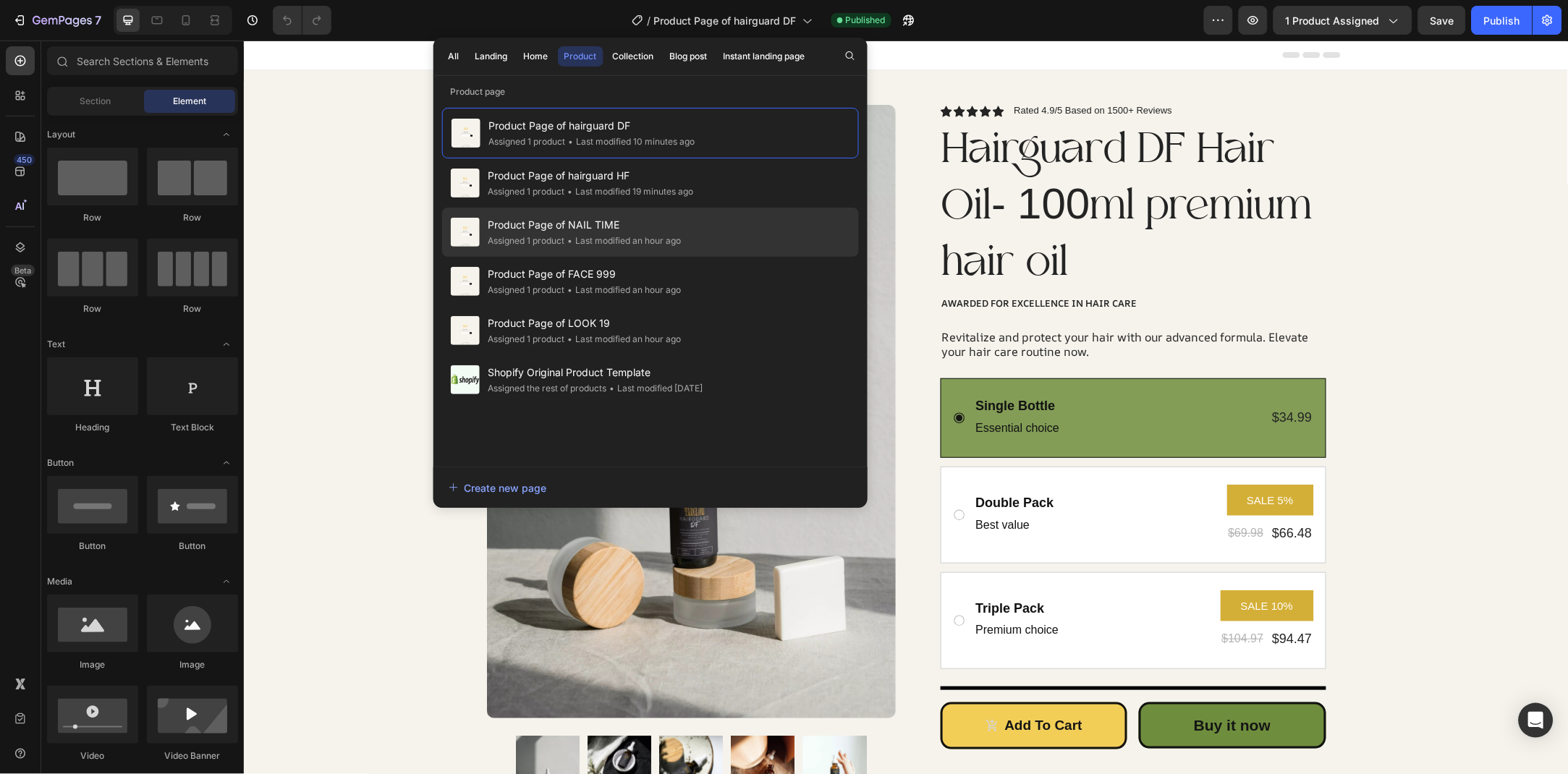
click at [672, 228] on span "Product Page of NAIL TIME" at bounding box center [585, 225] width 193 height 17
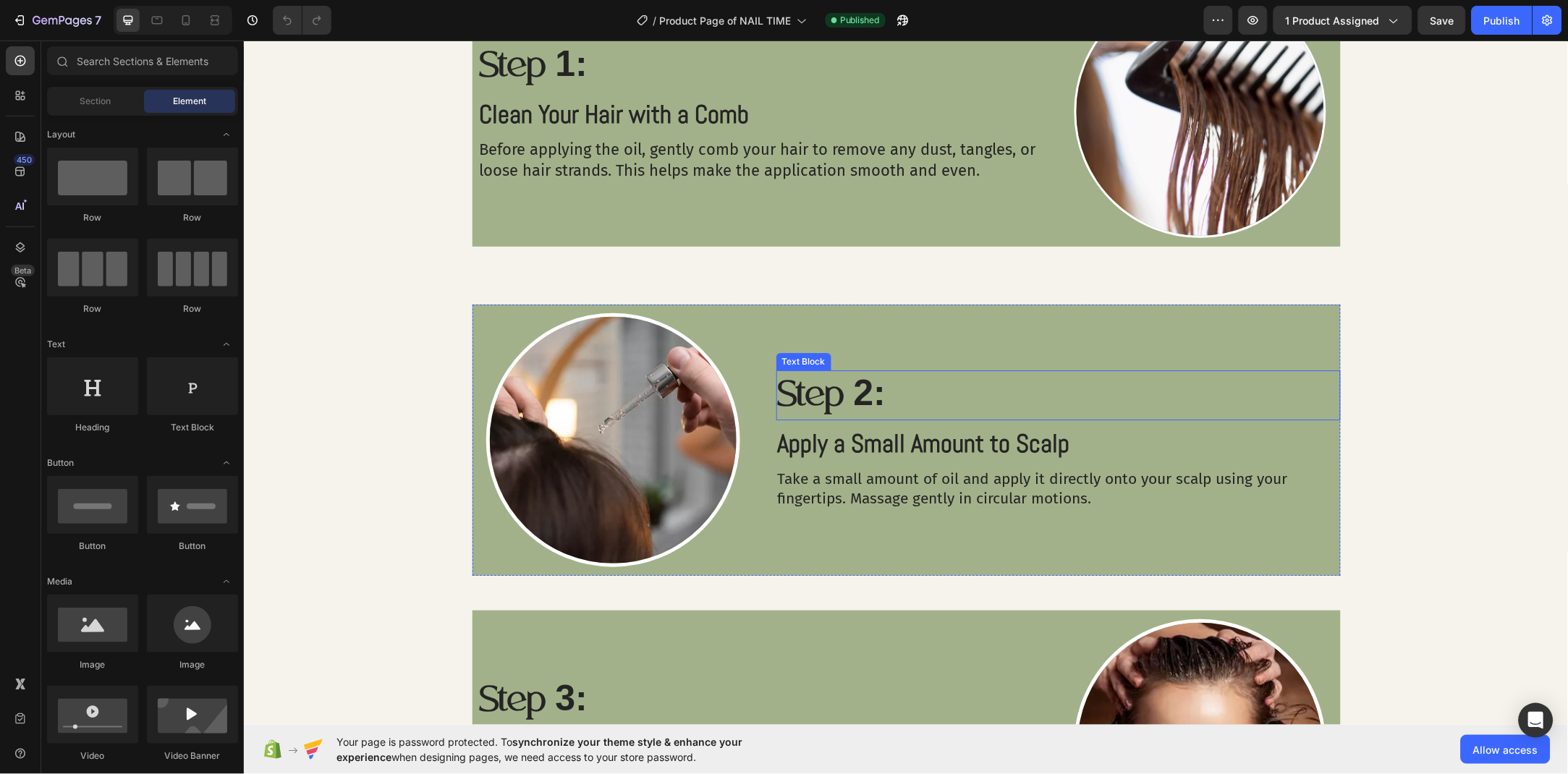
scroll to position [1190, 0]
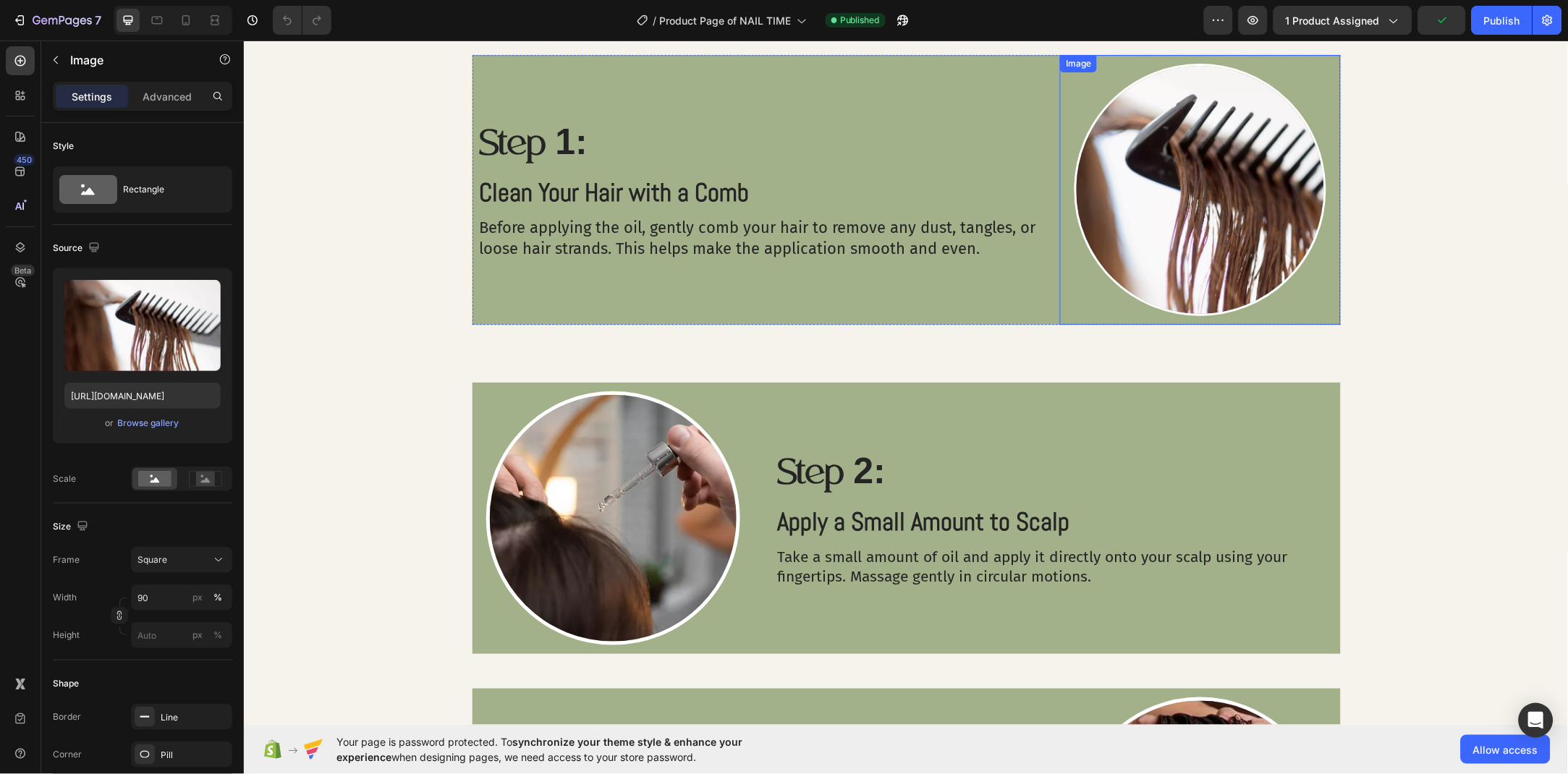
click at [1200, 276] on img at bounding box center [1200, 189] width 252 height 253
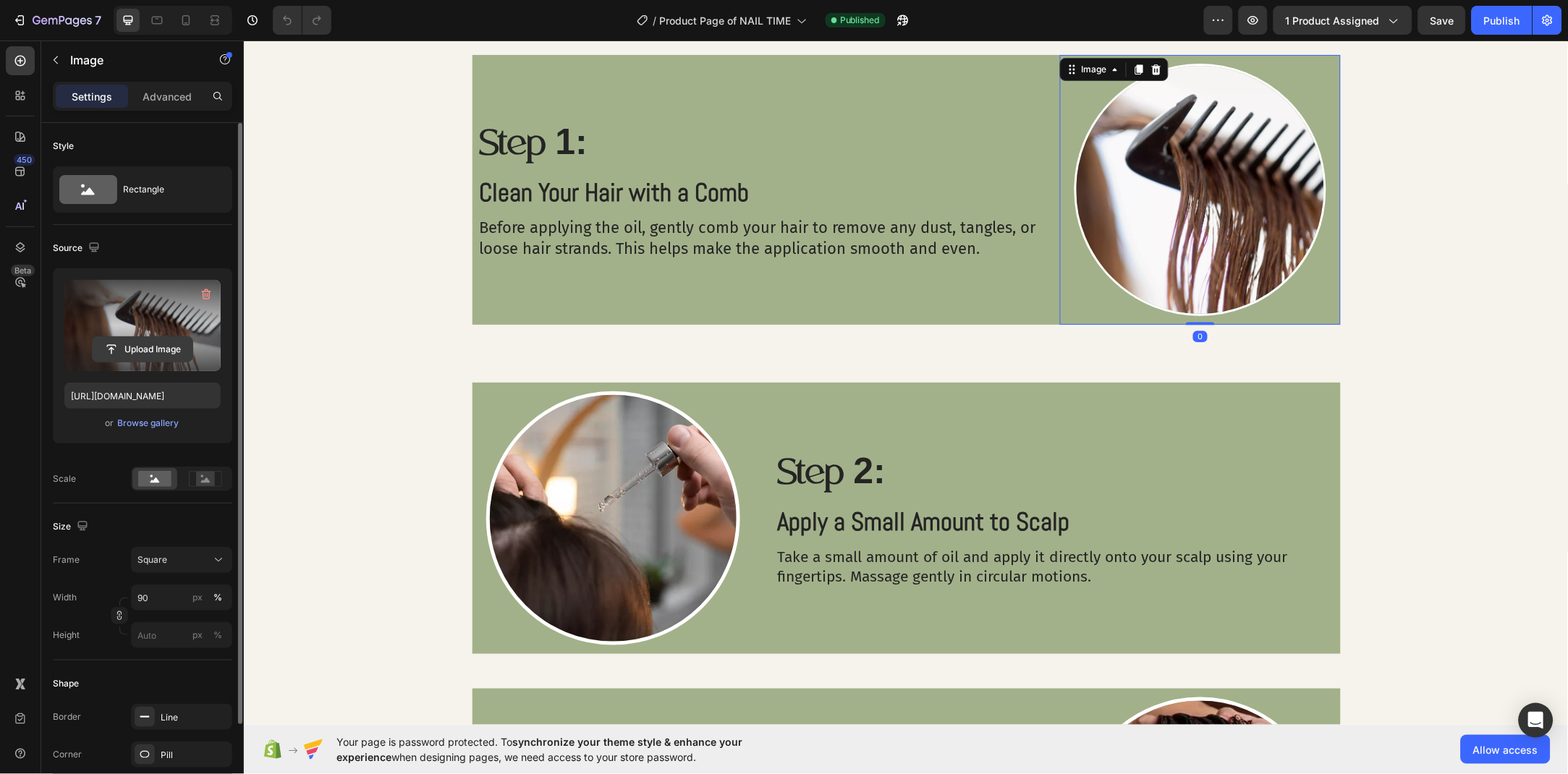
click at [167, 348] on input "file" at bounding box center [143, 349] width 100 height 25
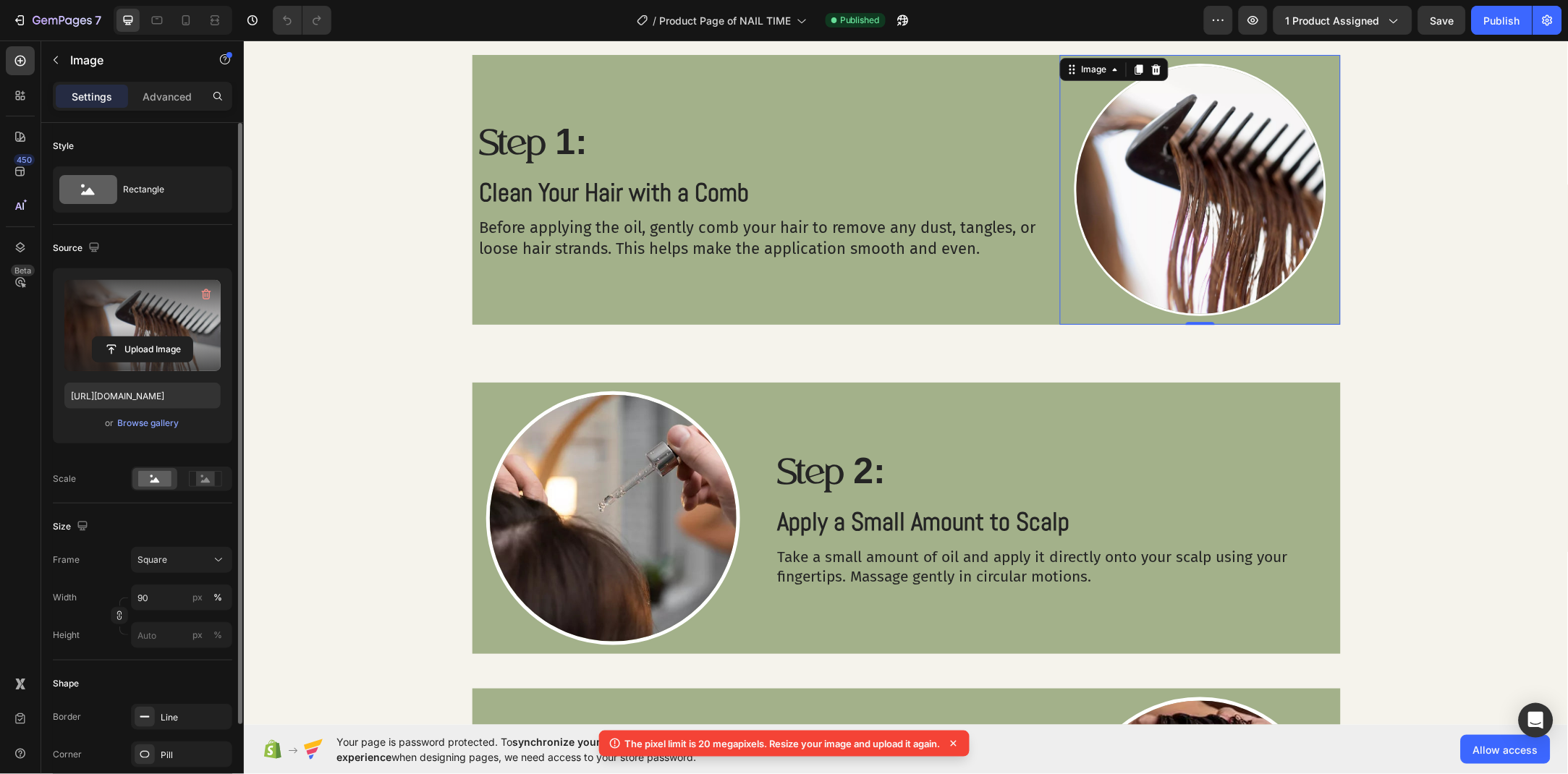
click at [959, 747] on icon at bounding box center [953, 743] width 14 height 14
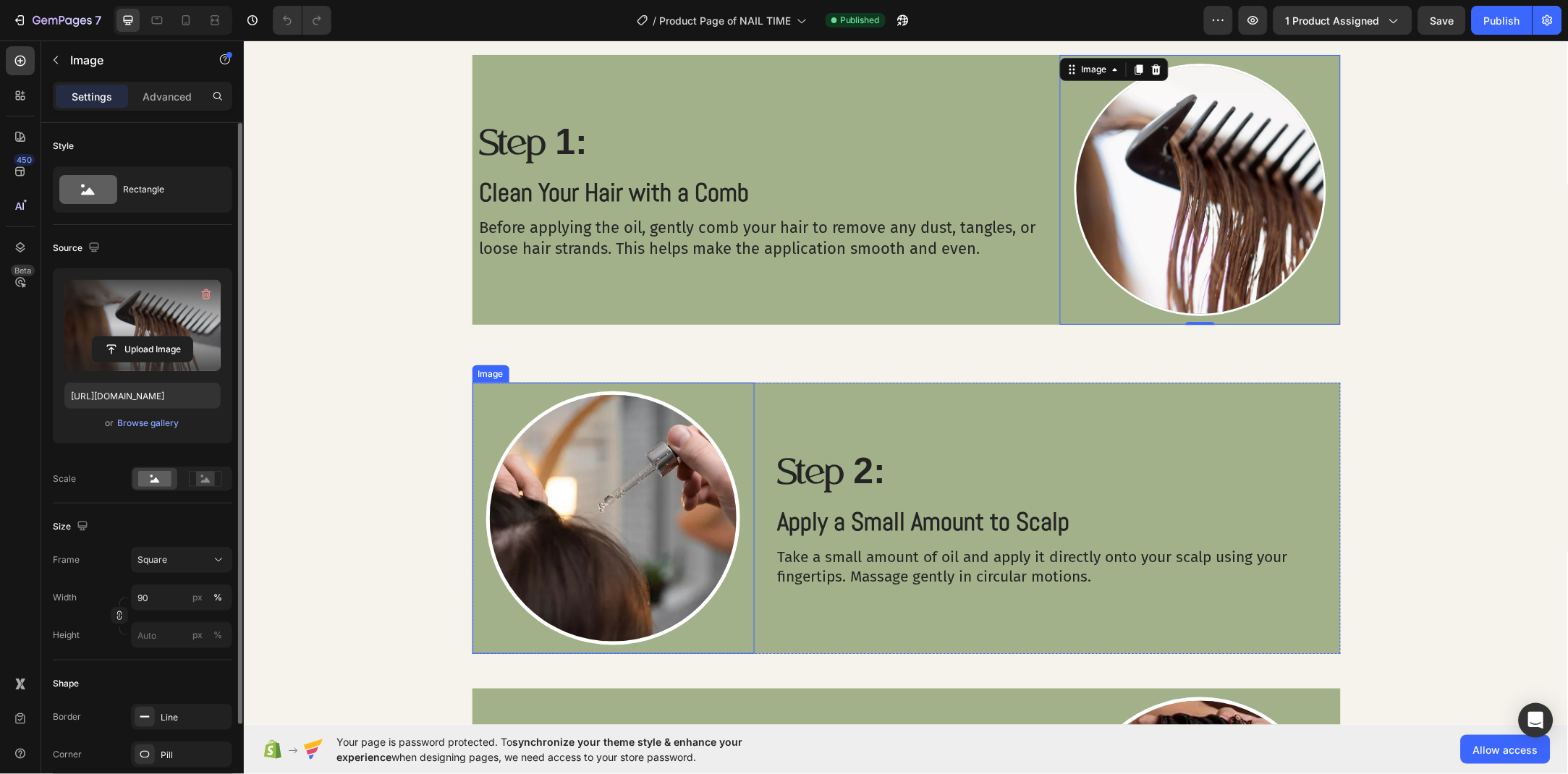
click at [660, 556] on img at bounding box center [613, 518] width 254 height 254
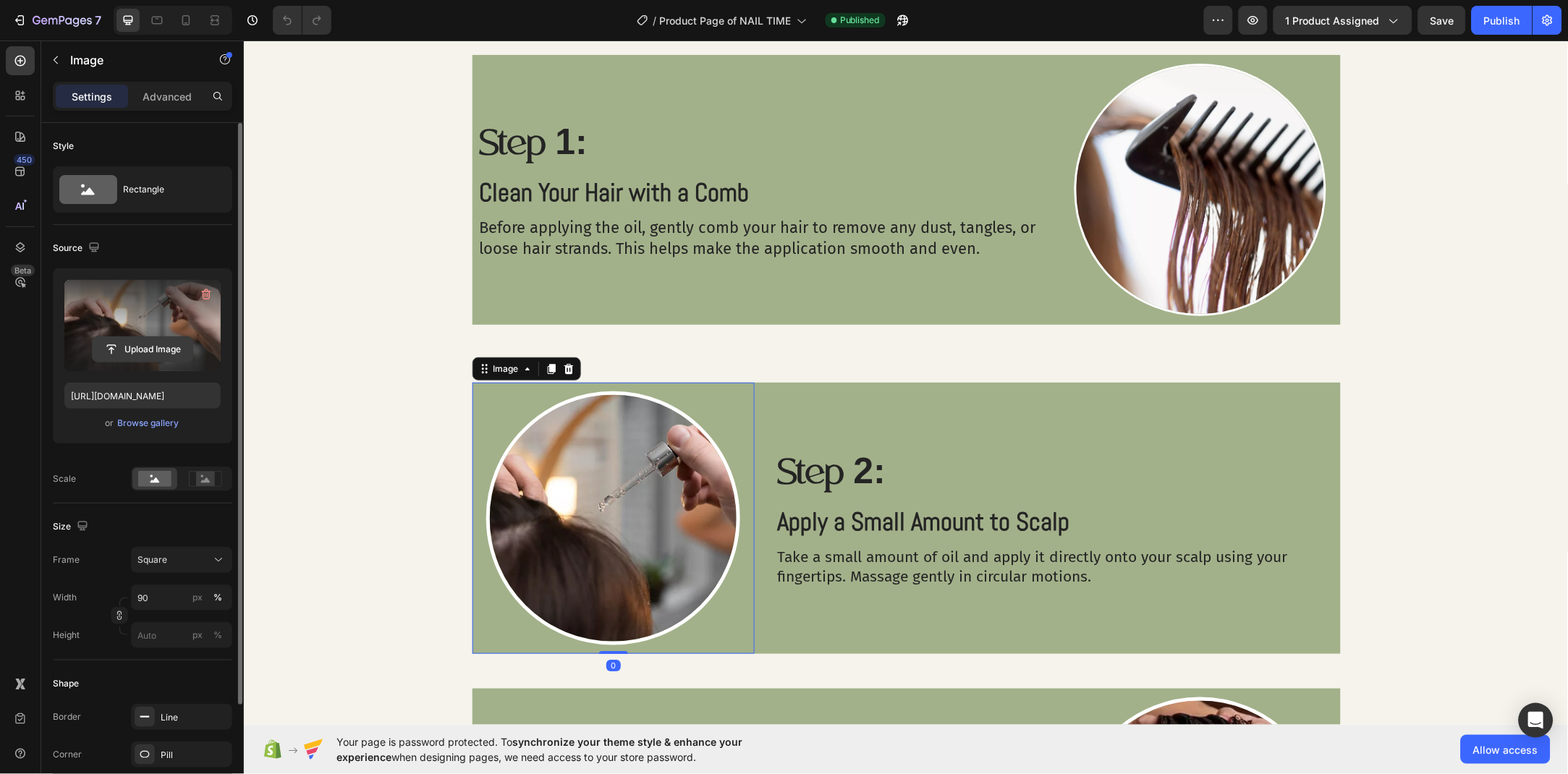
click at [172, 353] on input "file" at bounding box center [143, 349] width 100 height 25
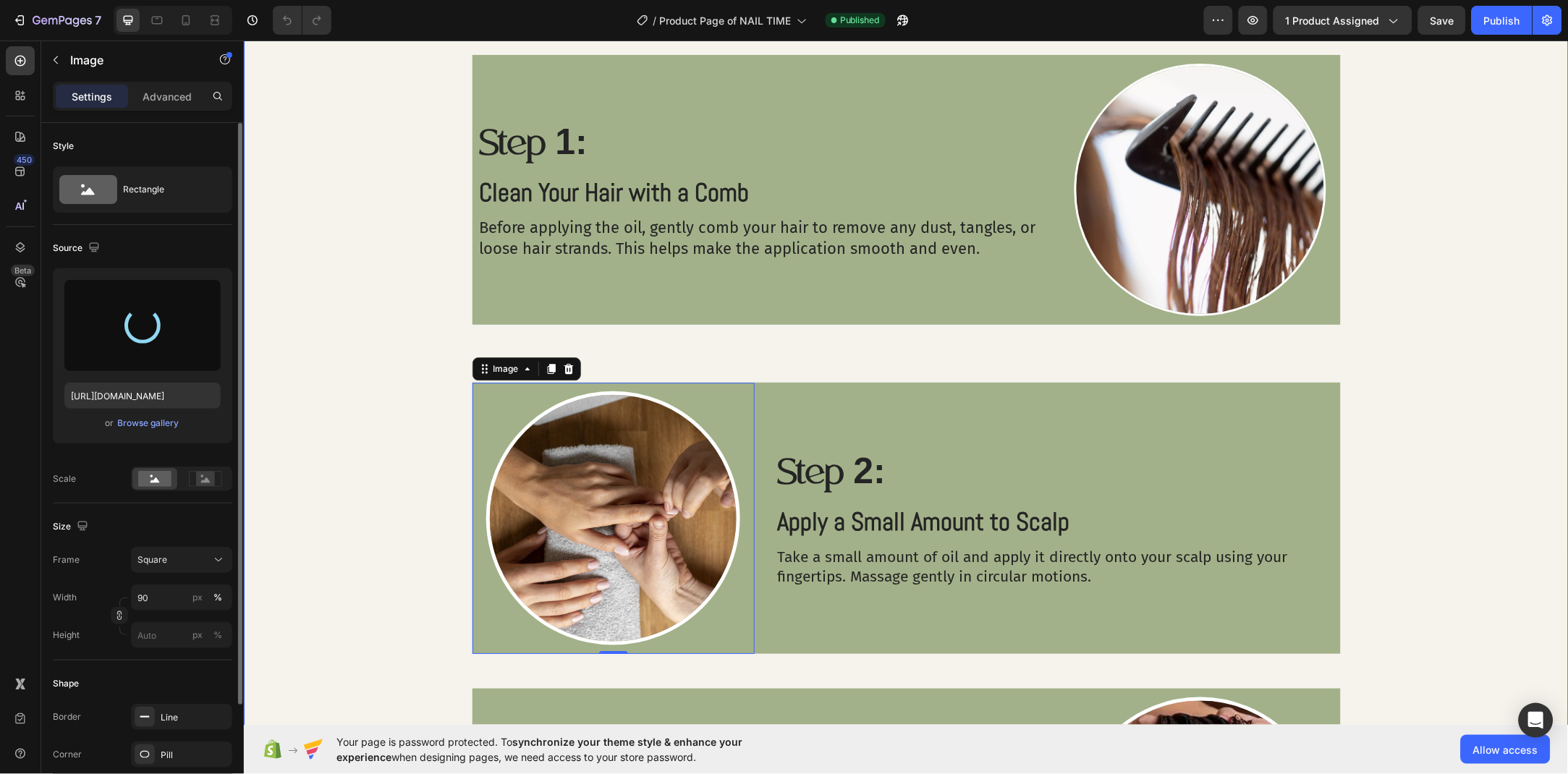
type input "[URL][DOMAIN_NAME]"
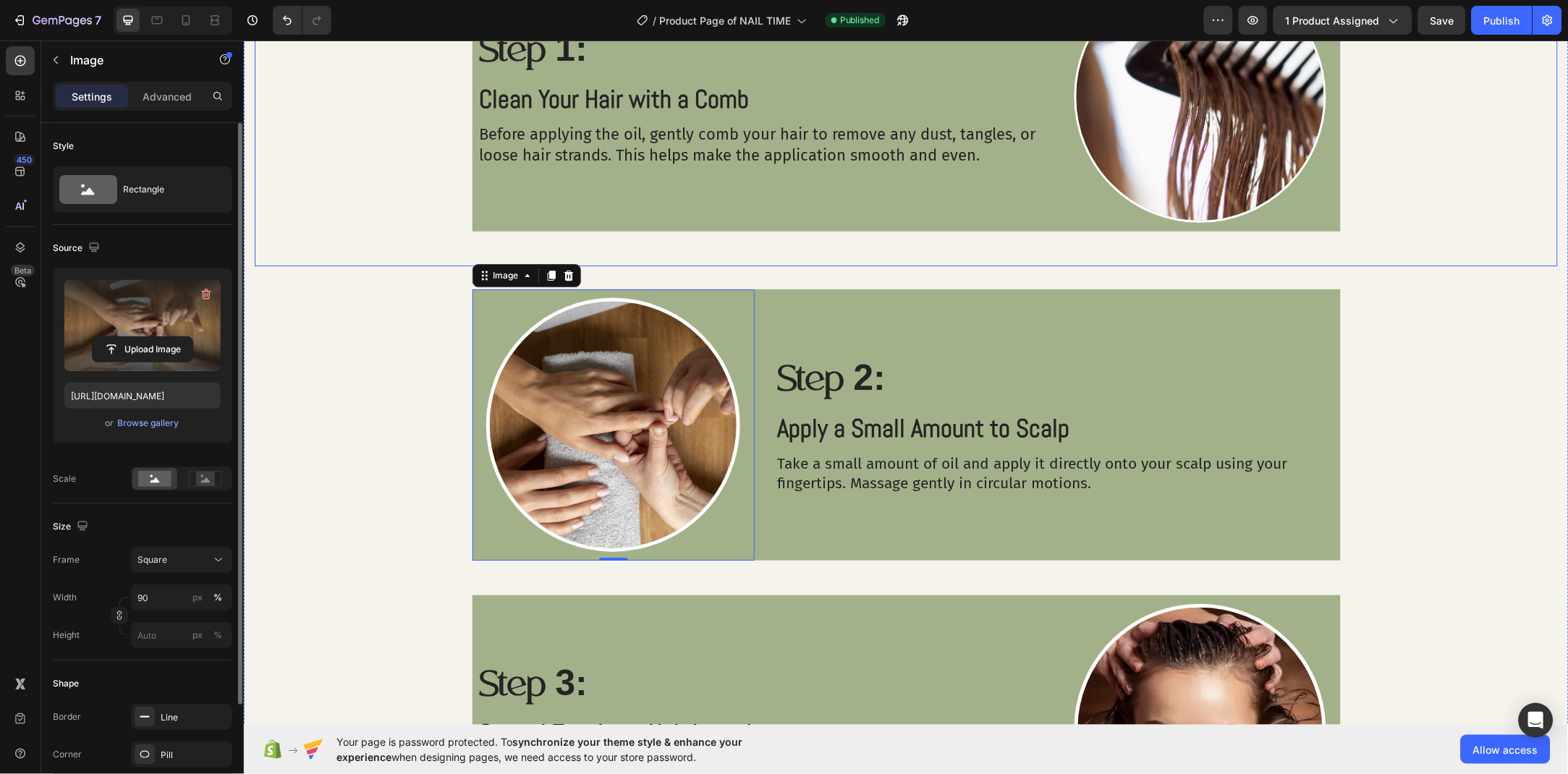
scroll to position [1269, 0]
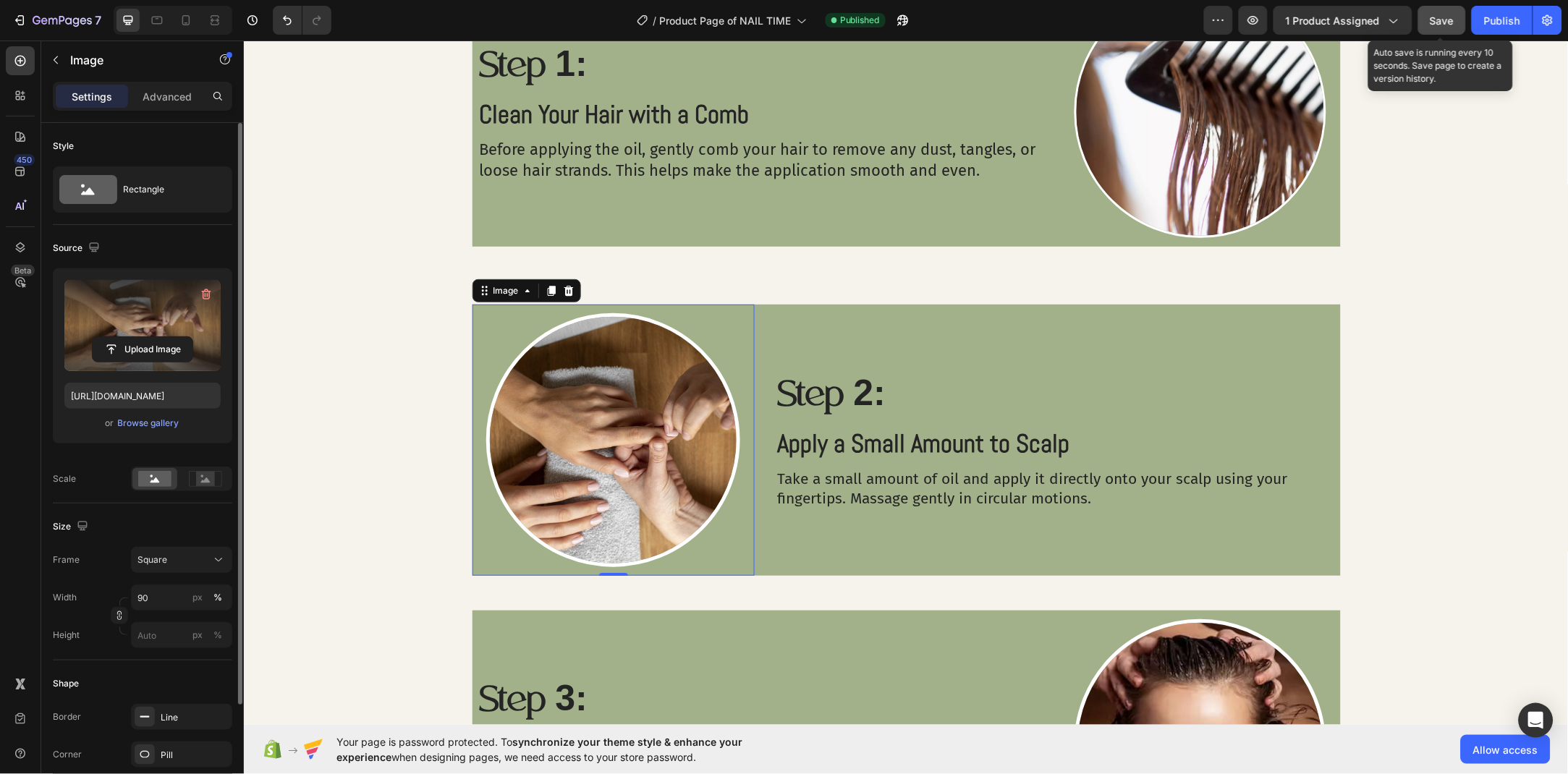
drag, startPoint x: 1440, startPoint y: 25, endPoint x: 1053, endPoint y: 182, distance: 417.6
click at [1440, 25] on span "Save" at bounding box center [1443, 20] width 24 height 12
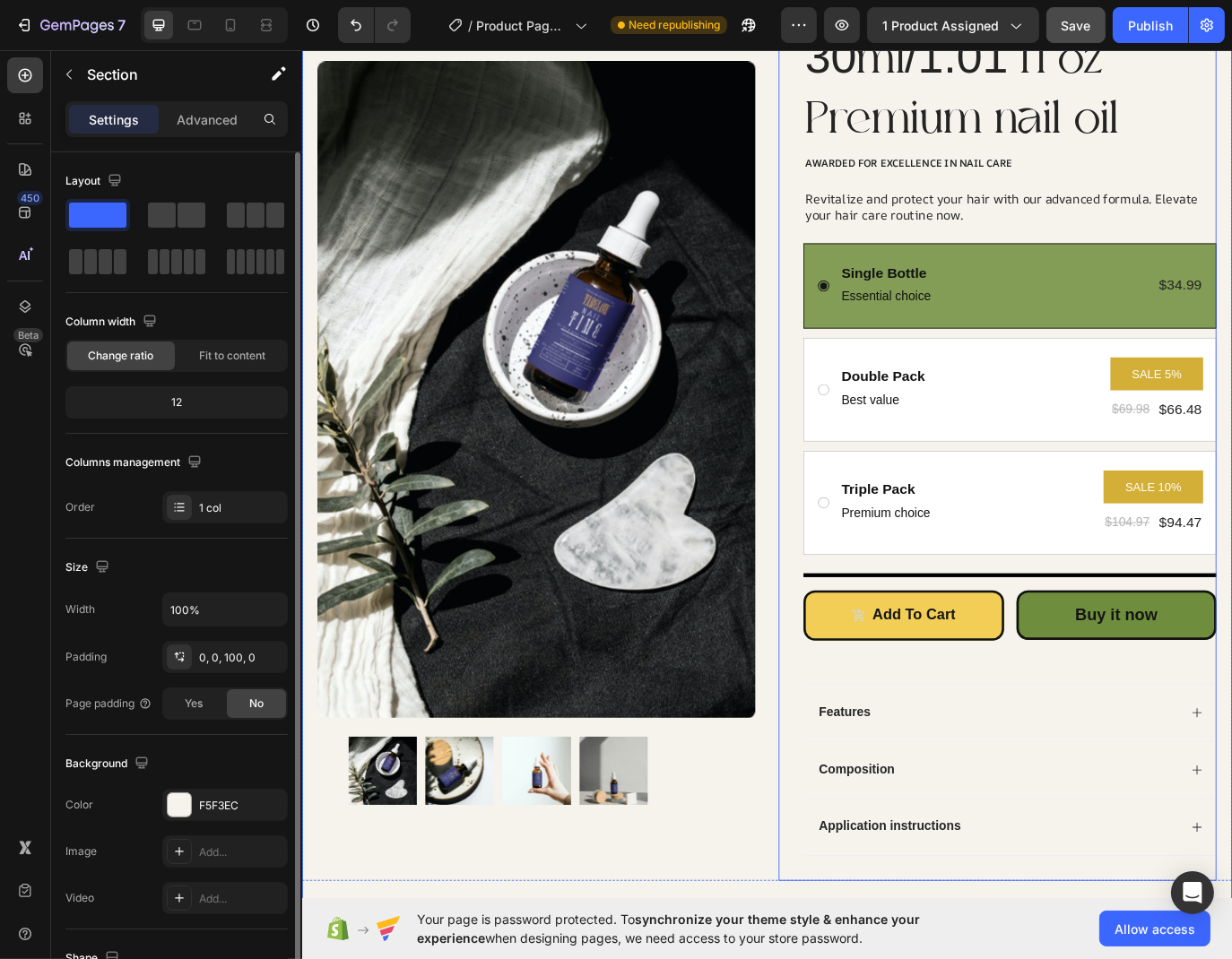
scroll to position [384, 0]
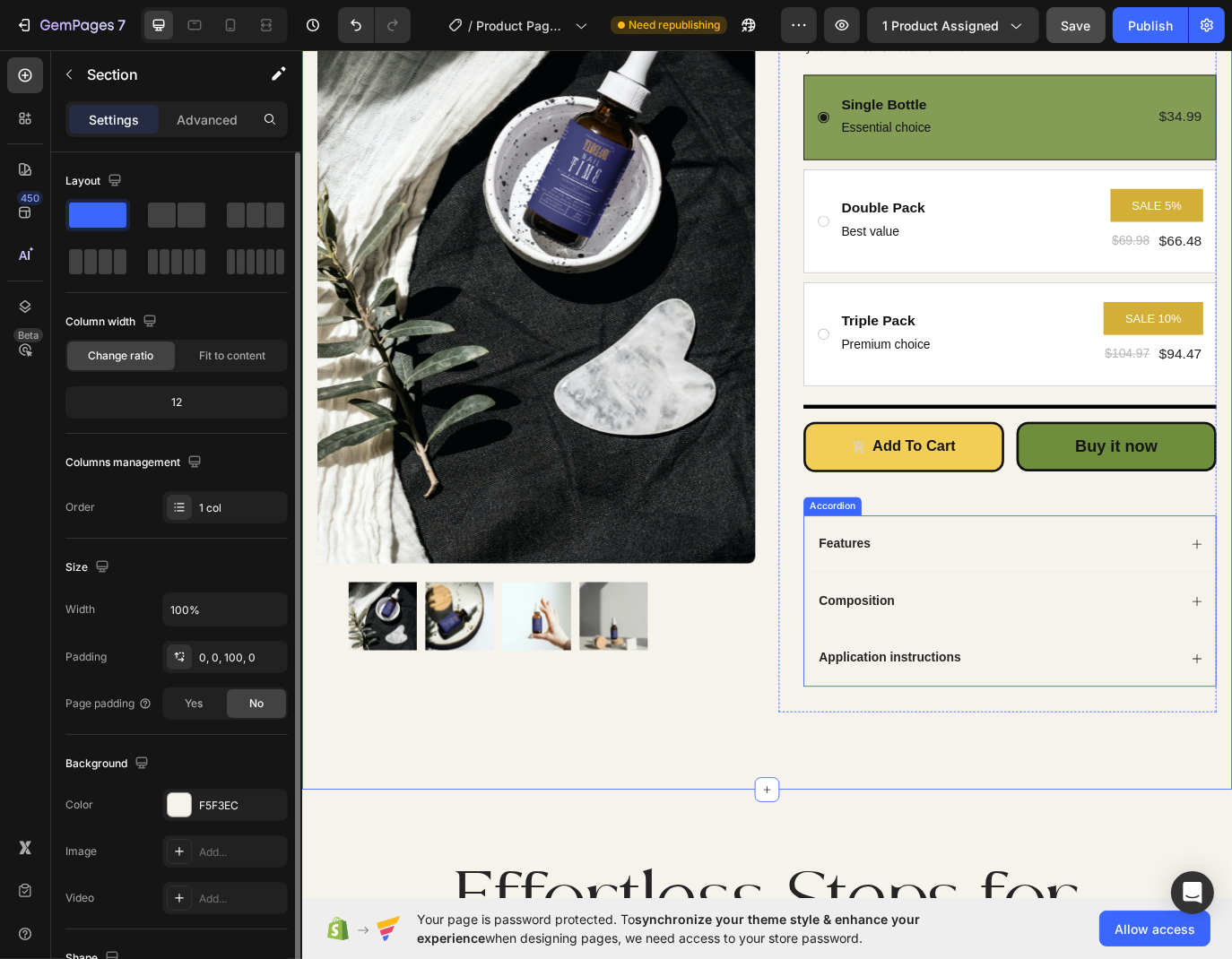
click at [902, 581] on div "Accordion" at bounding box center [915, 579] width 60 height 16
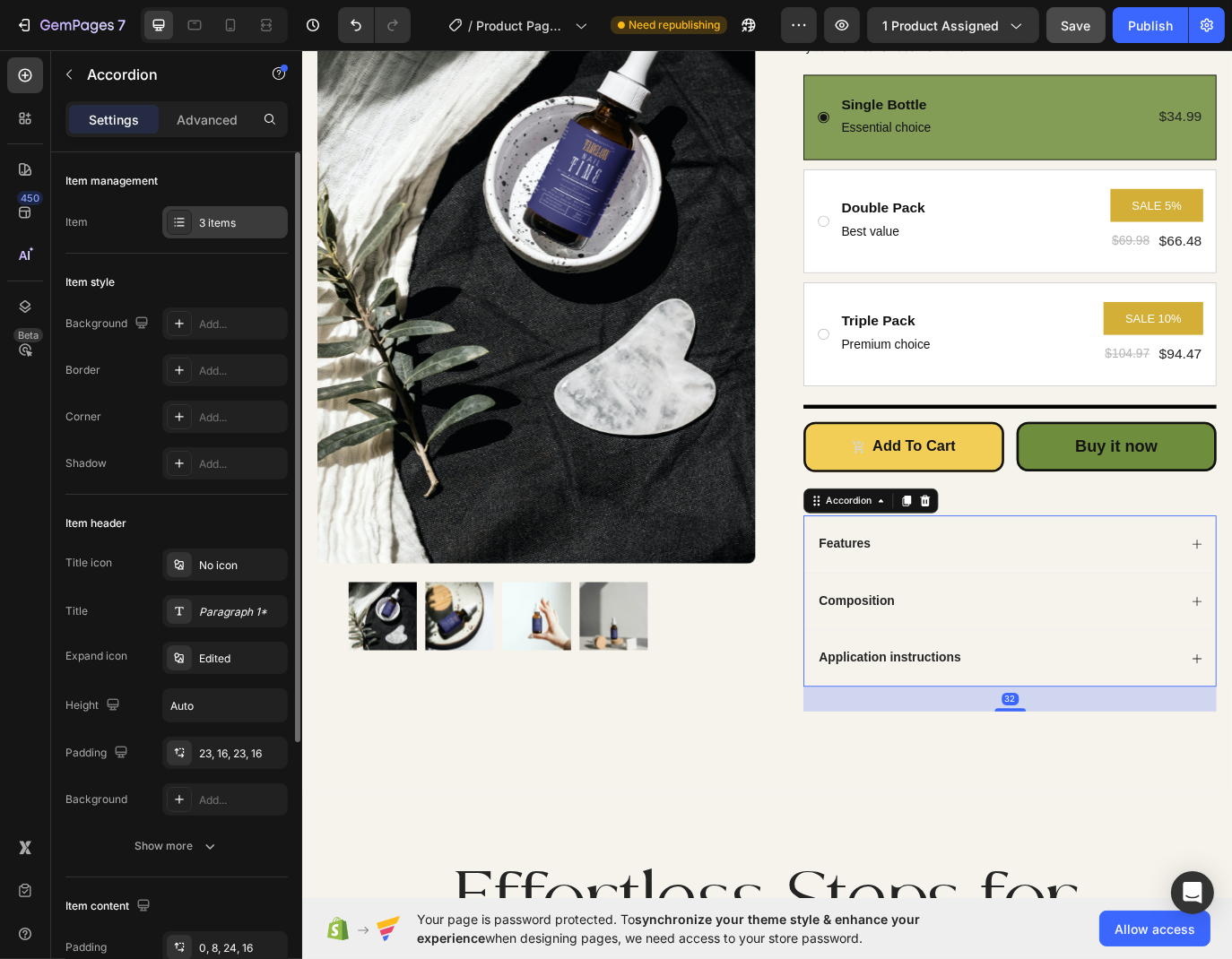
click at [202, 218] on div "3 items" at bounding box center [241, 222] width 84 height 16
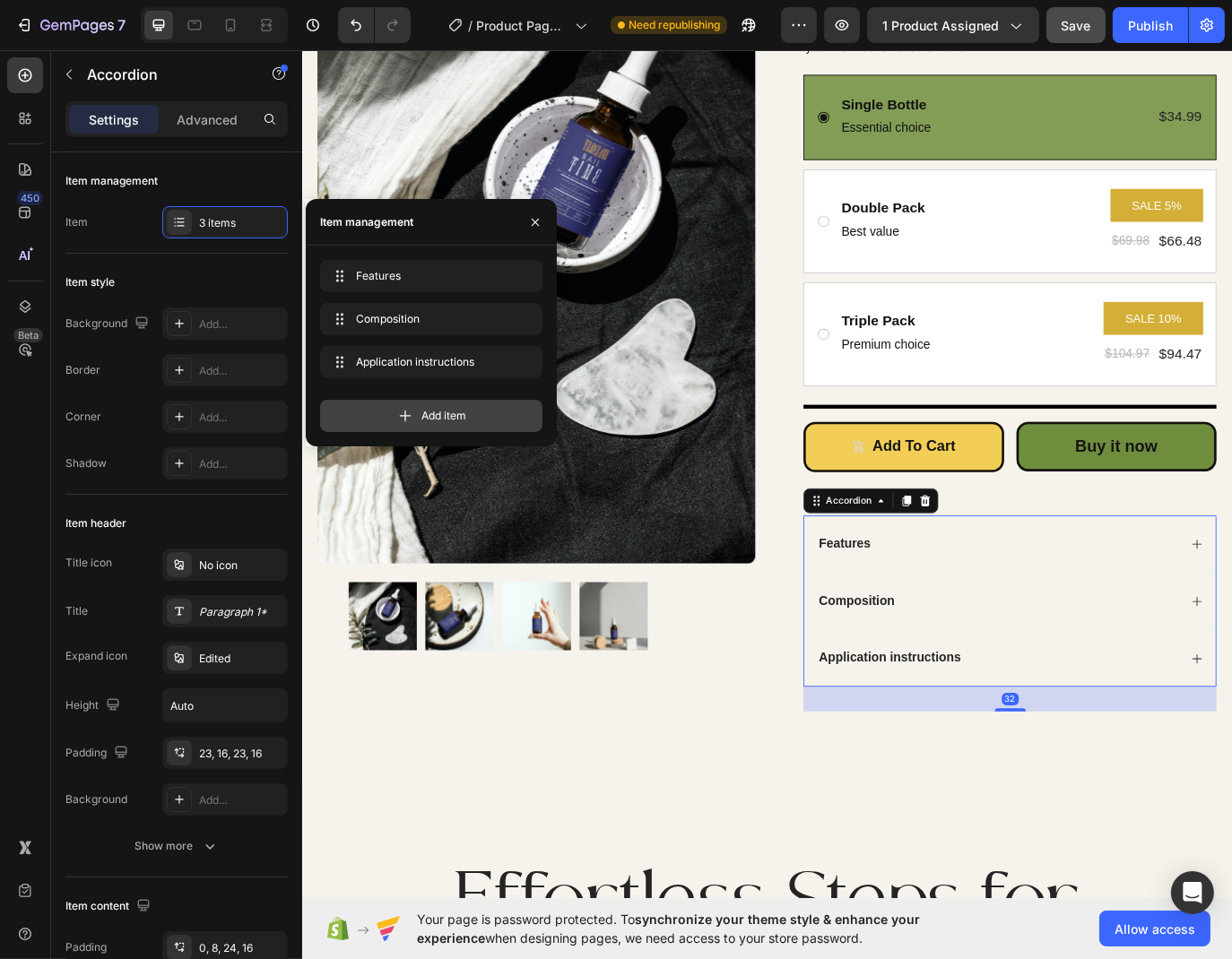
click at [426, 426] on div "Add item" at bounding box center [431, 416] width 222 height 32
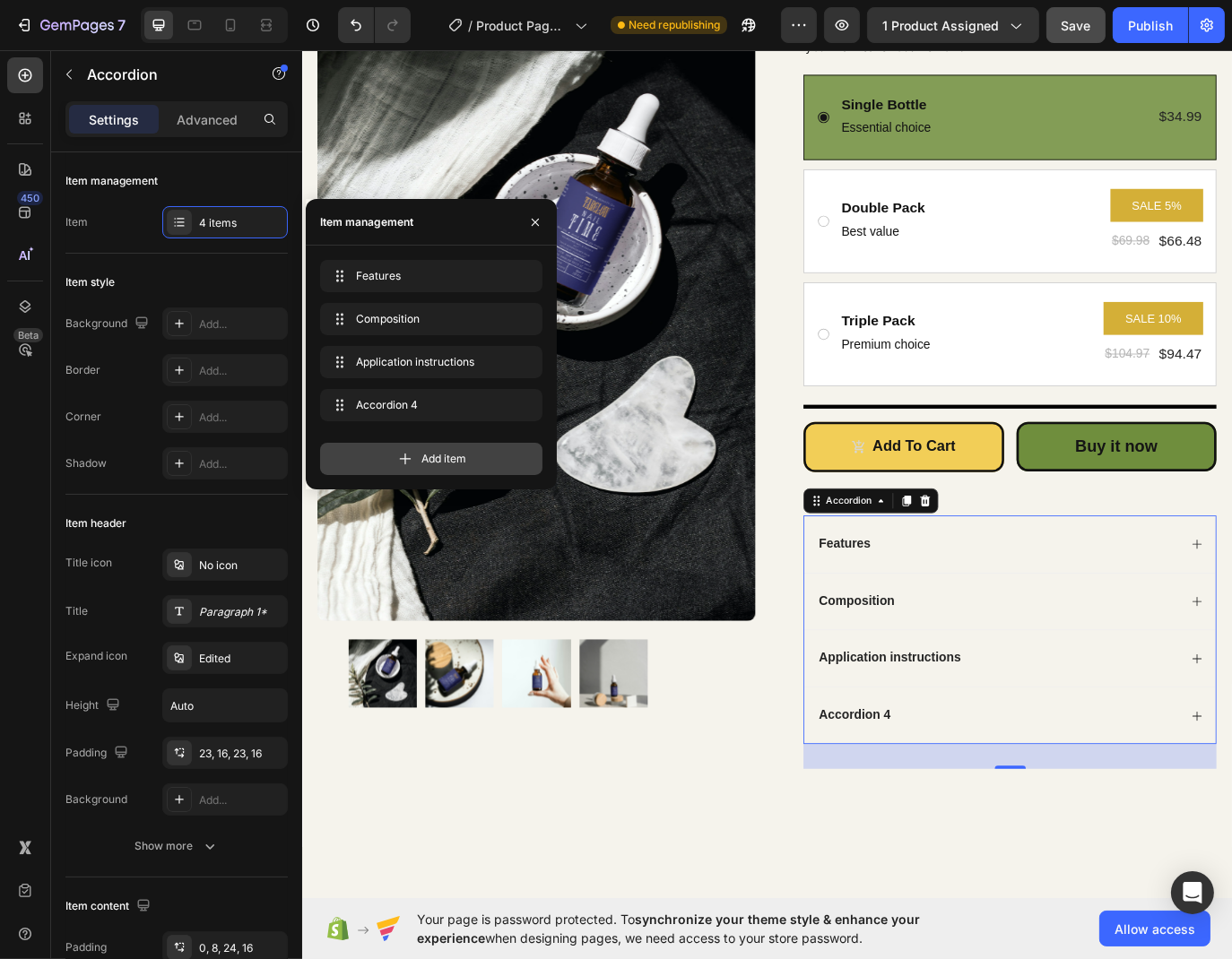
drag, startPoint x: 426, startPoint y: 461, endPoint x: 1070, endPoint y: 745, distance: 703.8
click at [426, 461] on span "Add item" at bounding box center [443, 458] width 44 height 16
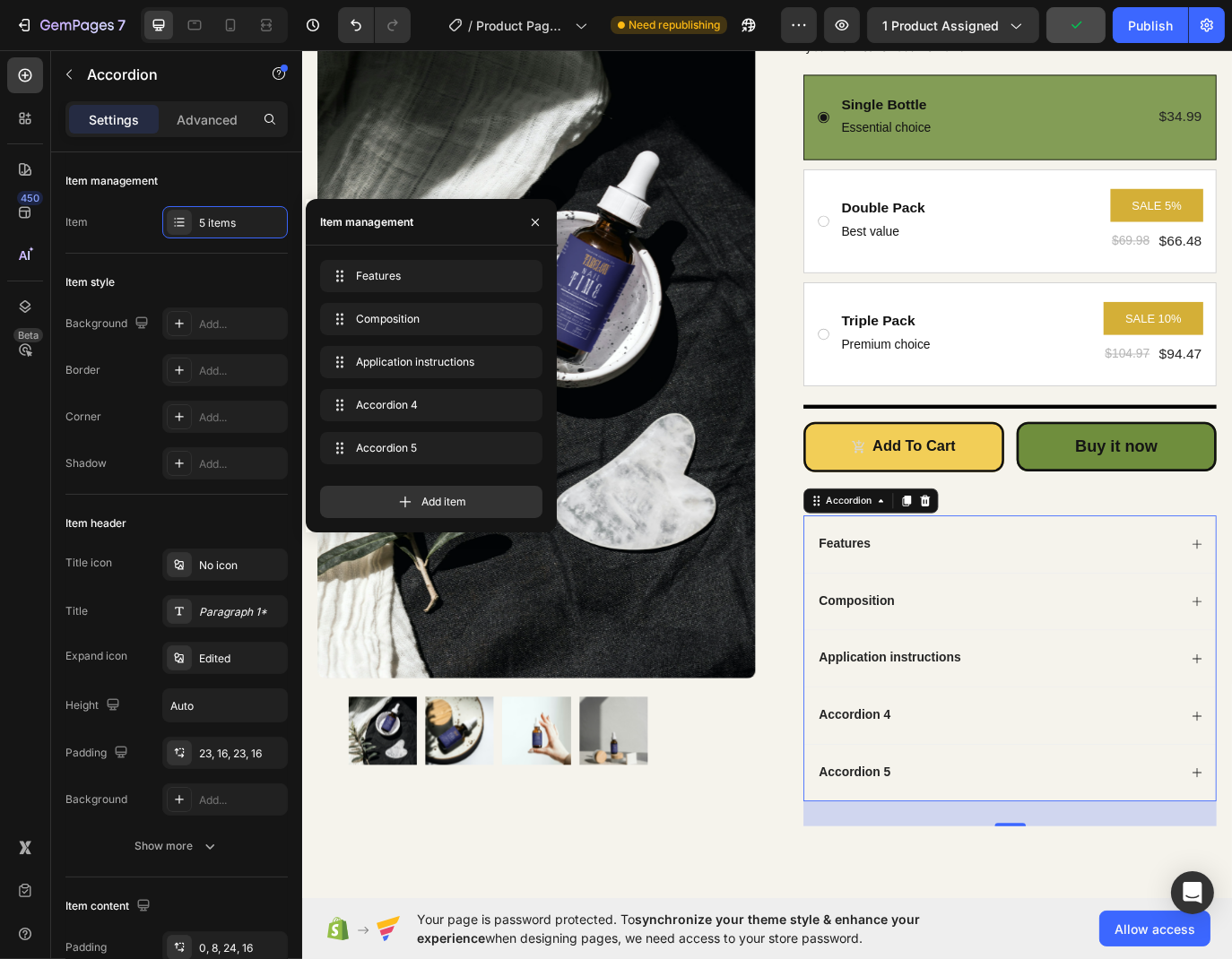
click at [1323, 620] on div "Features" at bounding box center [1120, 623] width 476 height 67
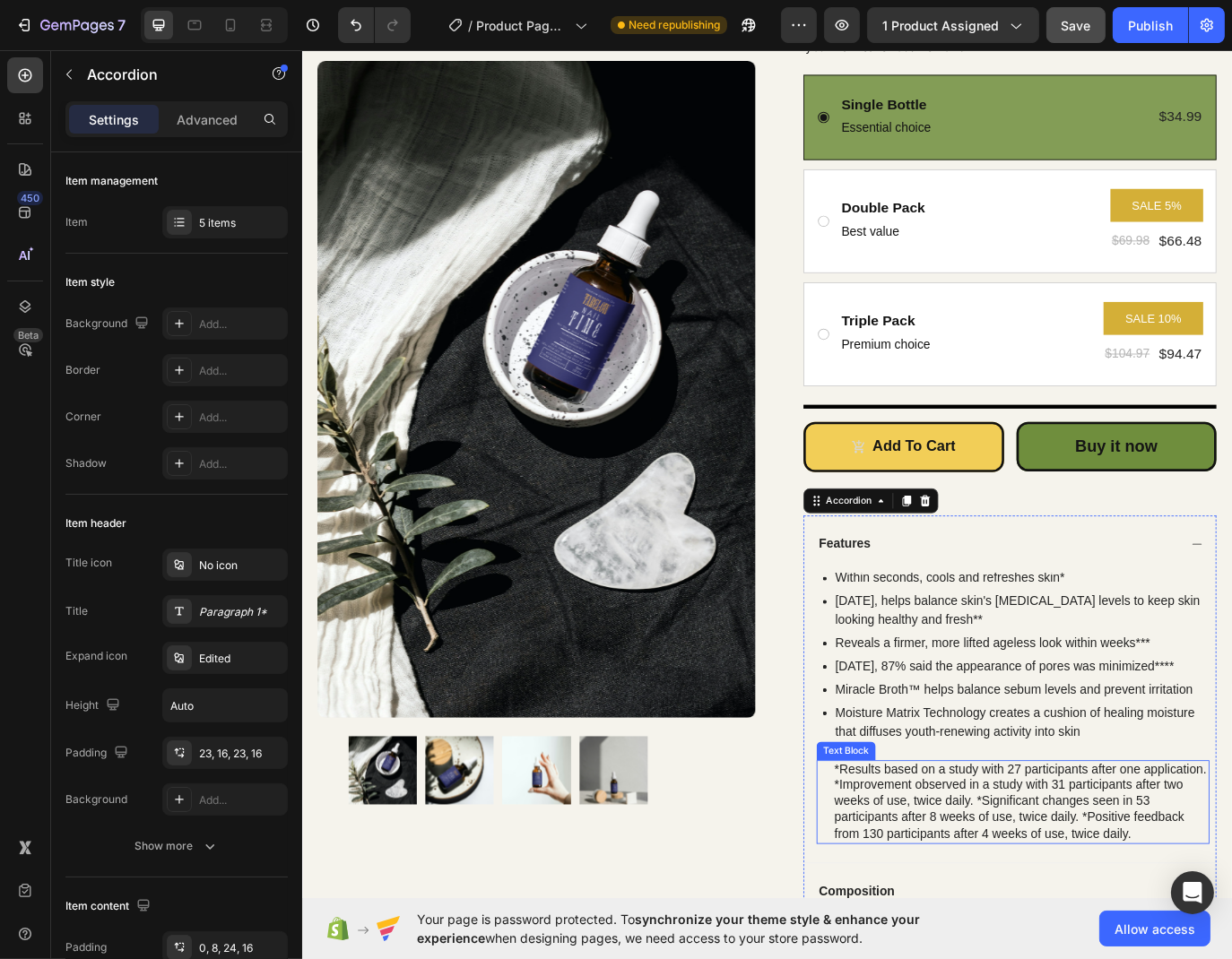
click at [1025, 916] on div "*Results based on a study with 27 participants after one application. *Improvem…" at bounding box center [1133, 921] width 436 height 97
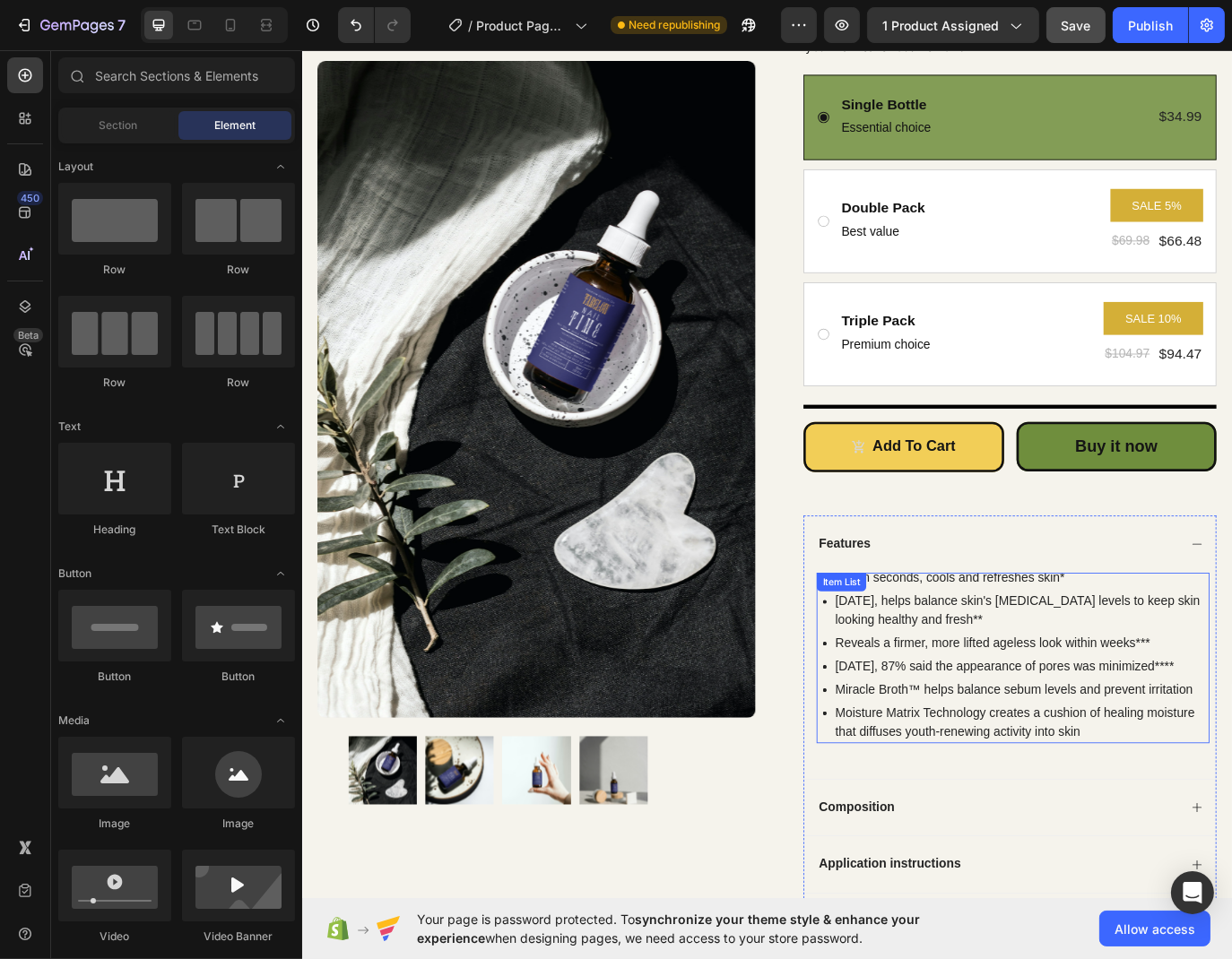
click at [1046, 778] on div "Miracle Broth™ helps balance sebum levels and prevent irritation" at bounding box center [1133, 791] width 436 height 27
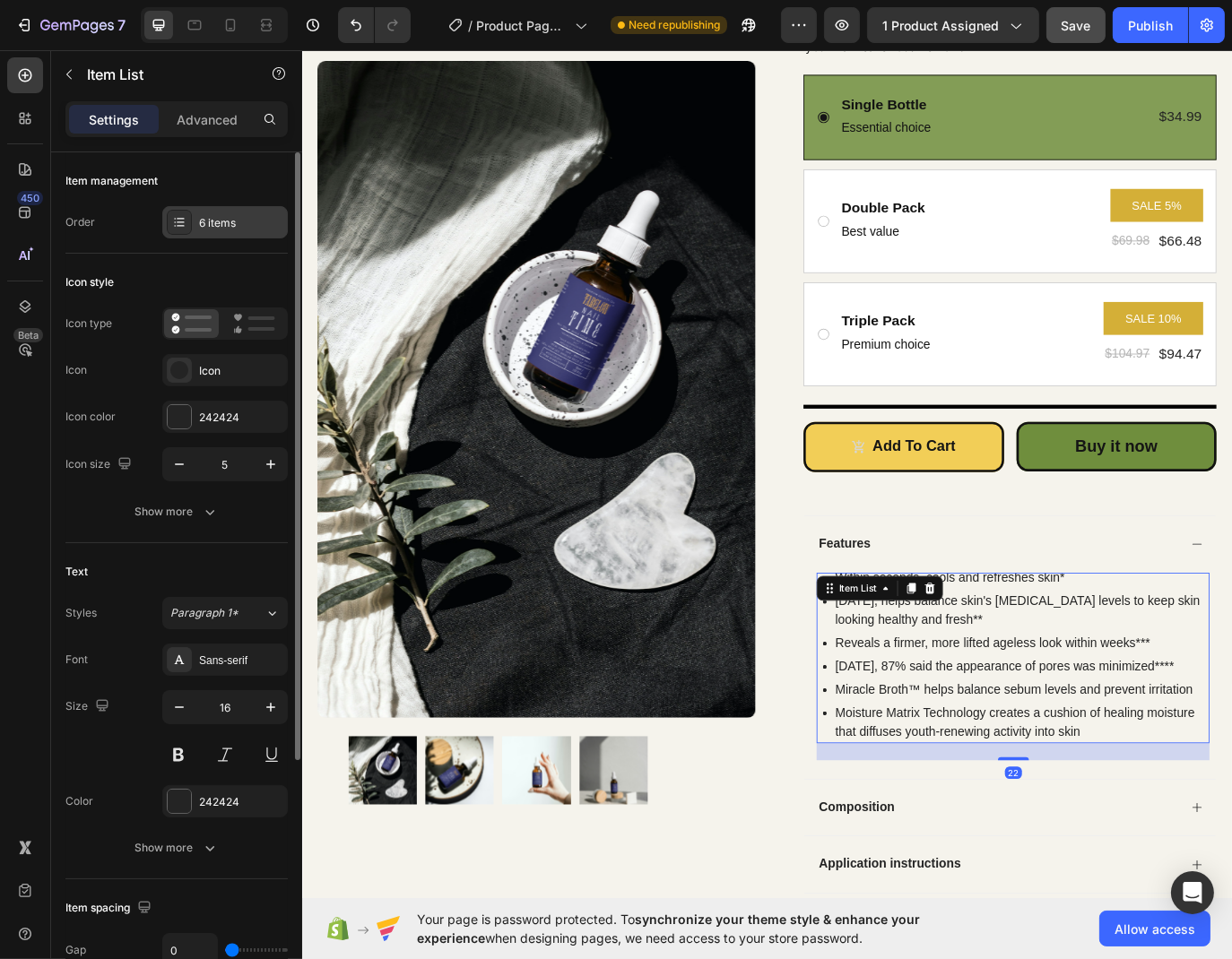
click at [210, 215] on div "6 items" at bounding box center [241, 222] width 84 height 16
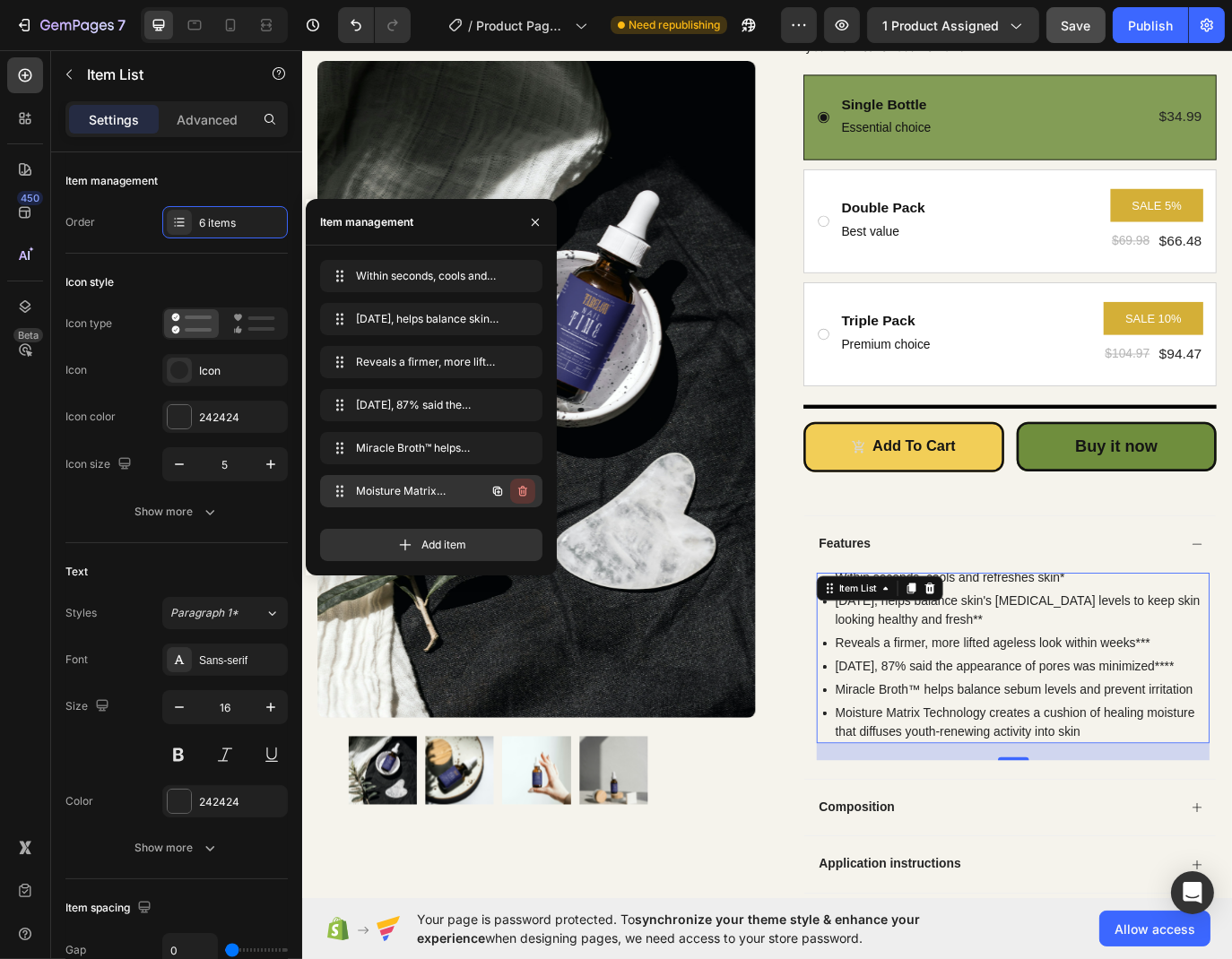
click at [524, 480] on button "button" at bounding box center [522, 491] width 25 height 25
click at [518, 486] on div "Delete" at bounding box center [511, 491] width 33 height 16
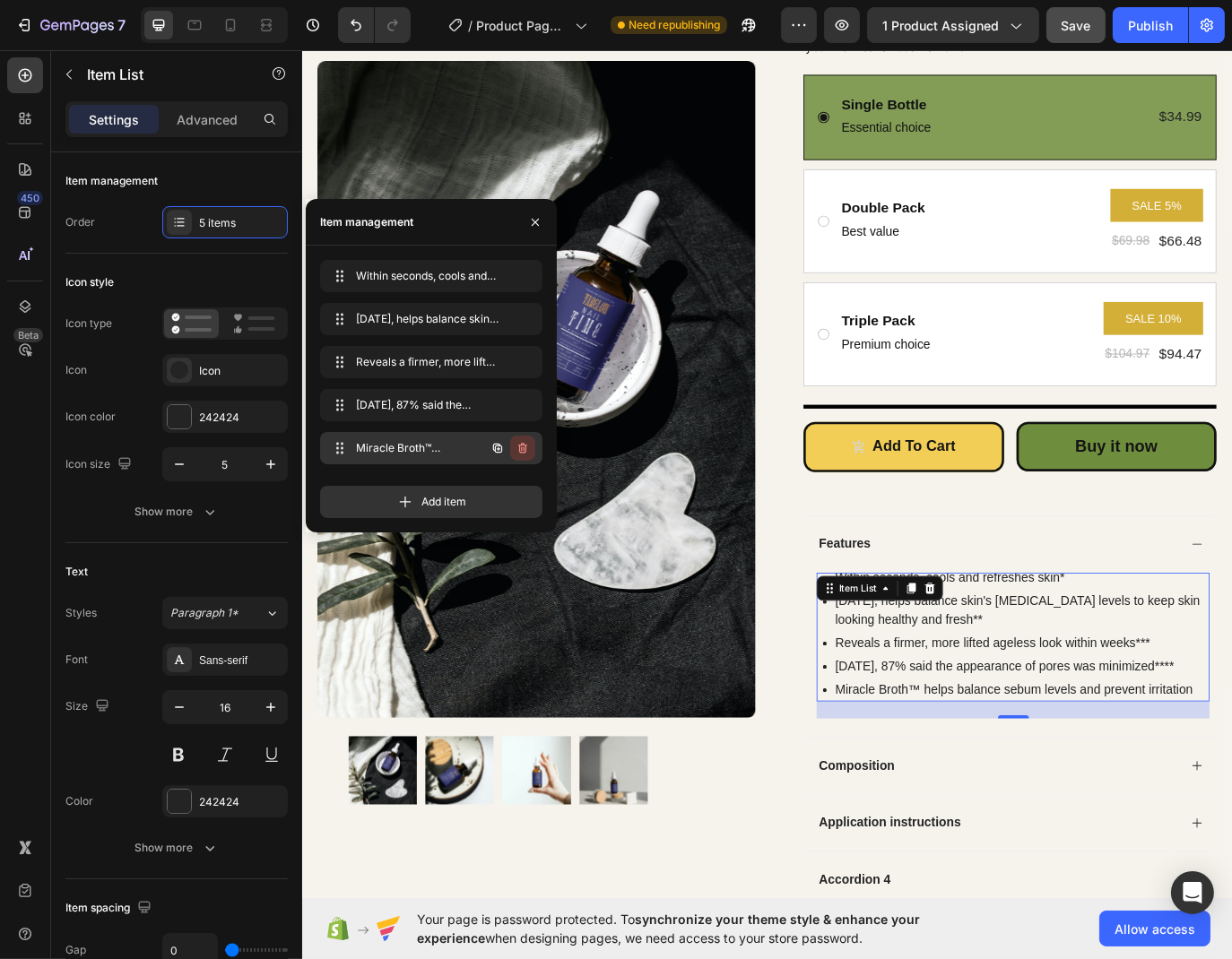
click at [527, 445] on icon "button" at bounding box center [522, 447] width 14 height 14
click at [518, 448] on div "Delete" at bounding box center [511, 448] width 33 height 16
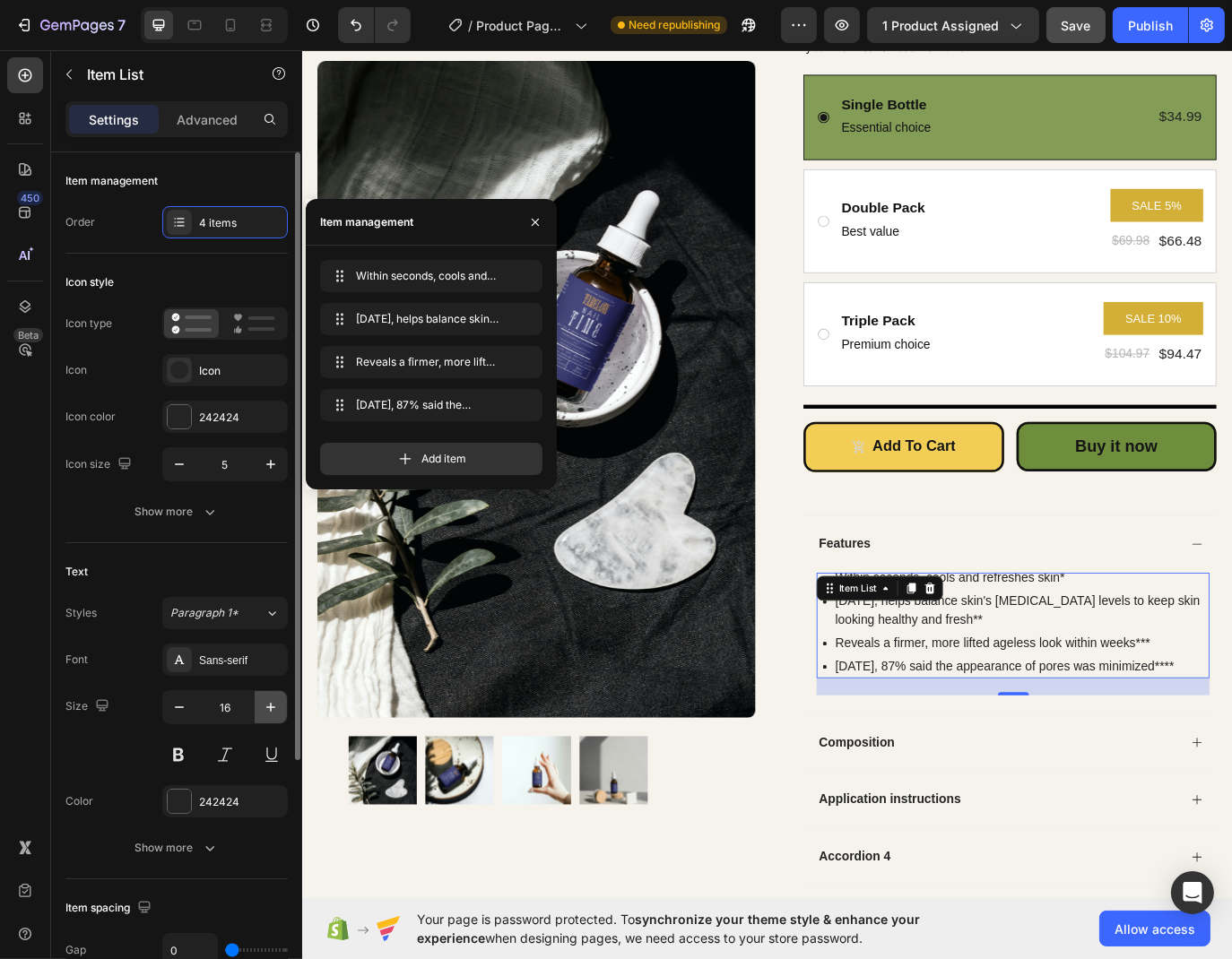
click at [270, 721] on button "button" at bounding box center [270, 707] width 32 height 32
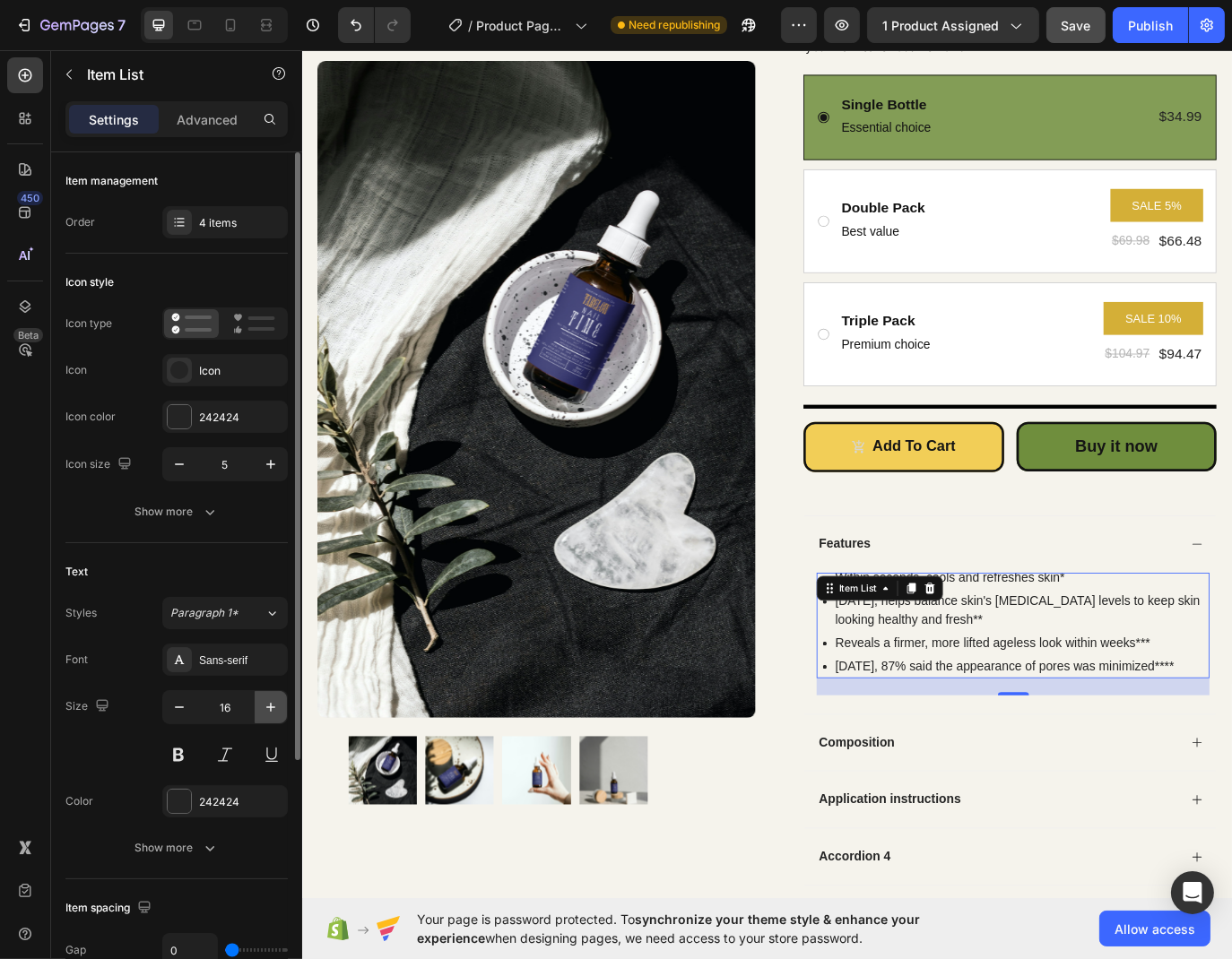
click at [270, 721] on button "button" at bounding box center [270, 707] width 32 height 32
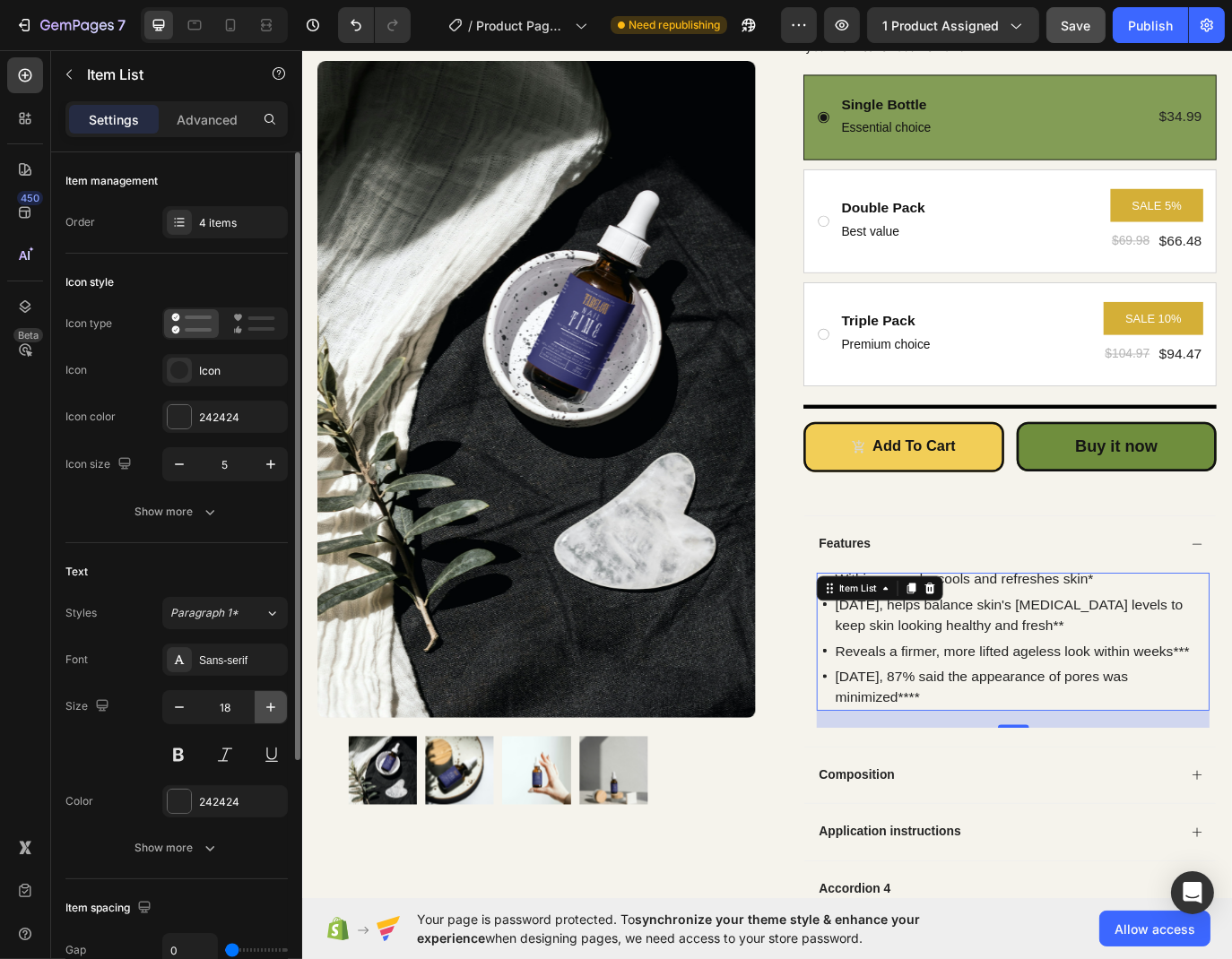
click at [268, 704] on icon "button" at bounding box center [270, 706] width 18 height 18
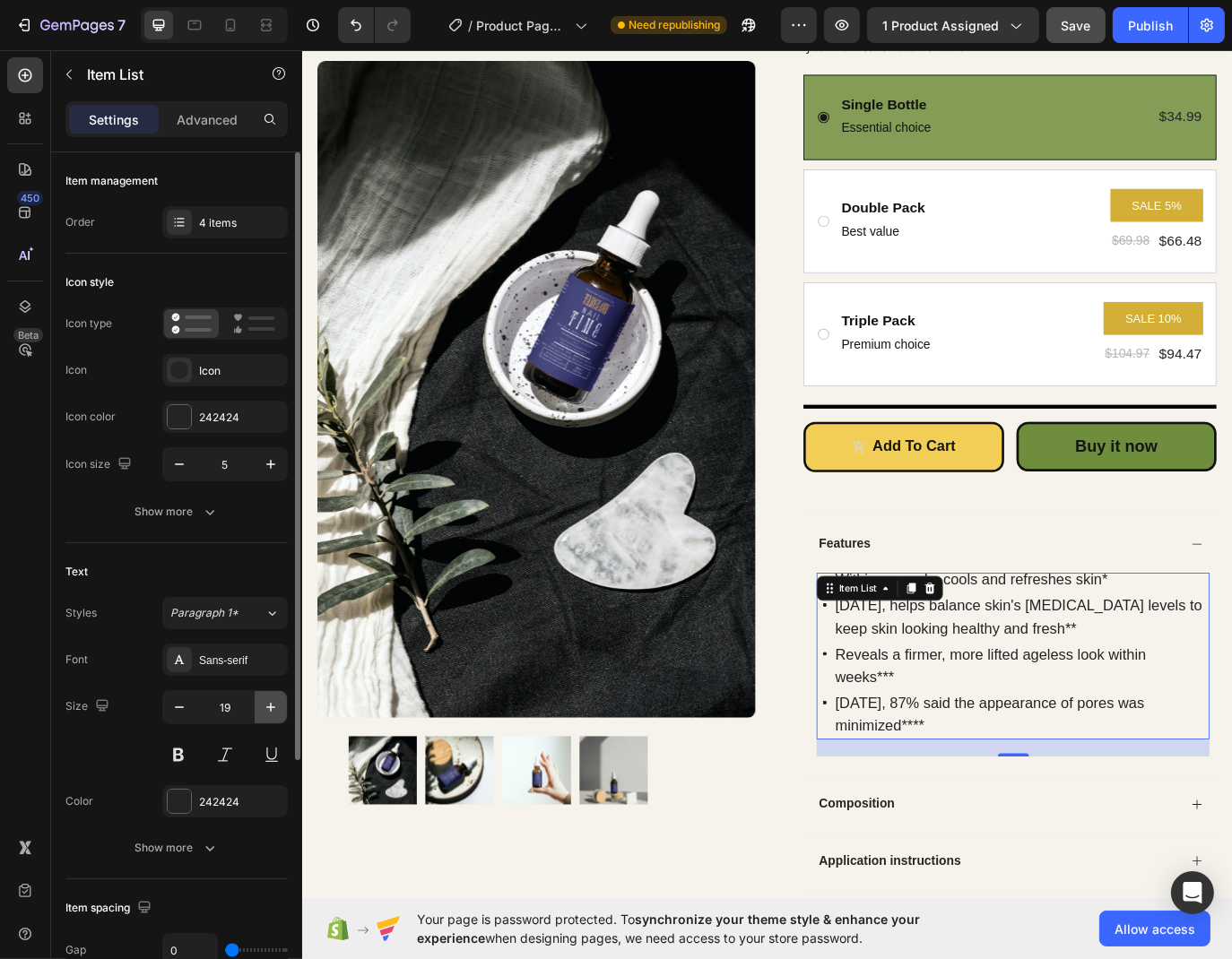
click at [268, 704] on icon "button" at bounding box center [270, 706] width 18 height 18
type input "20"
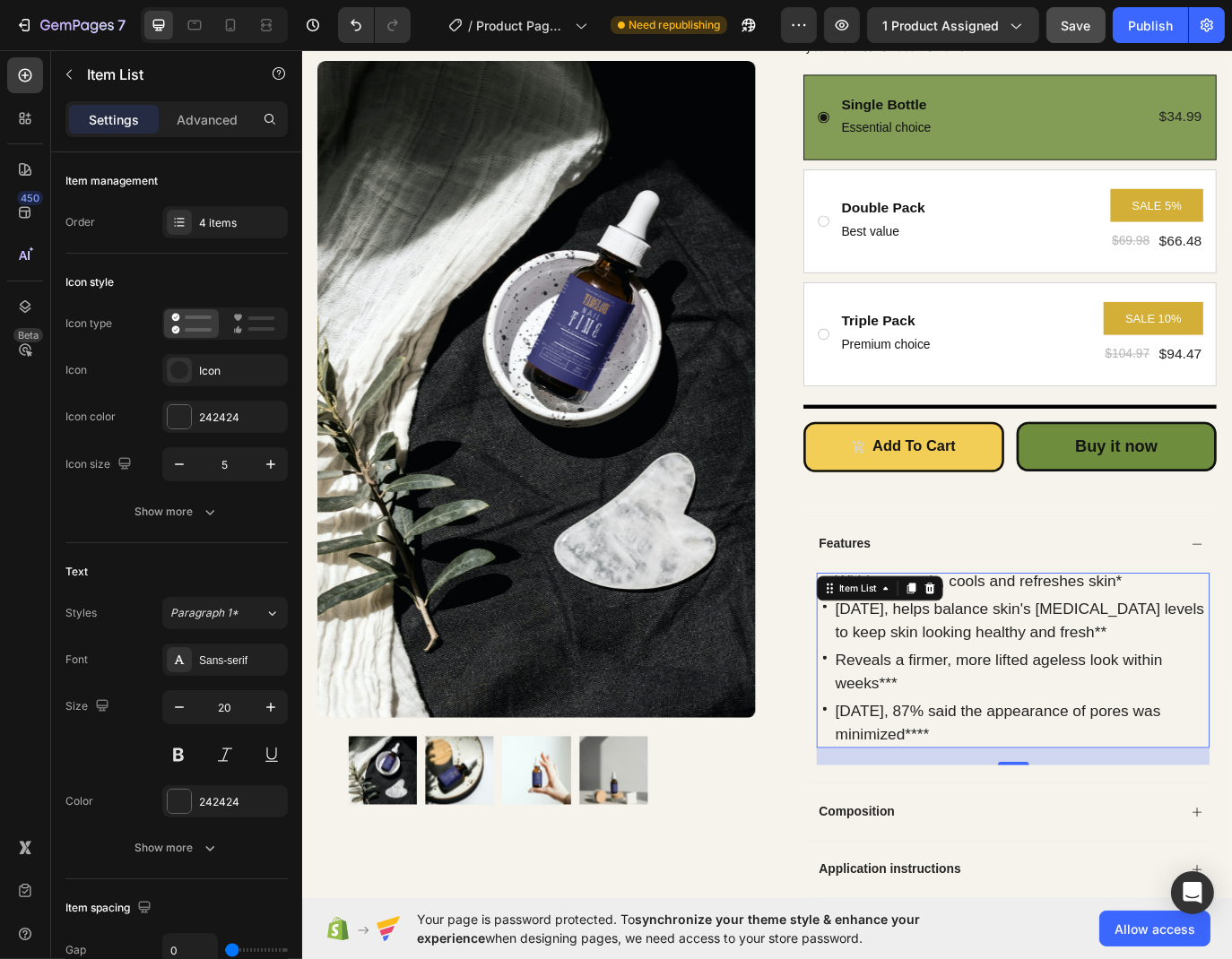
click at [1248, 668] on p "Within seconds, cools and refreshes skin*" at bounding box center [1133, 665] width 430 height 27
click at [1103, 705] on p "[DATE], helps balance skin's [MEDICAL_DATA] levels to keep skin looking healthy…" at bounding box center [1133, 711] width 430 height 54
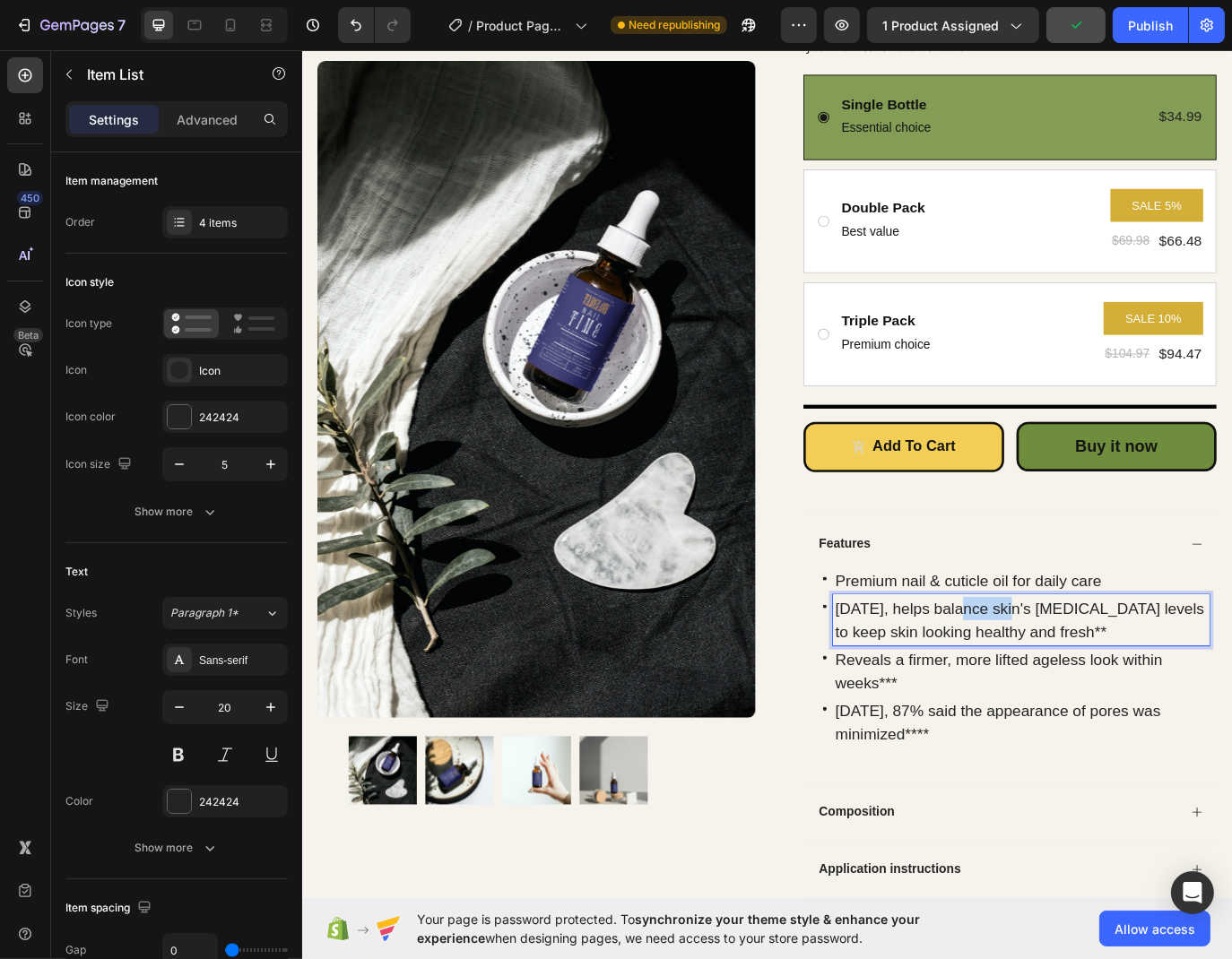
click at [1103, 705] on p "[DATE], helps balance skin's [MEDICAL_DATA] levels to keep skin looking healthy…" at bounding box center [1133, 711] width 430 height 54
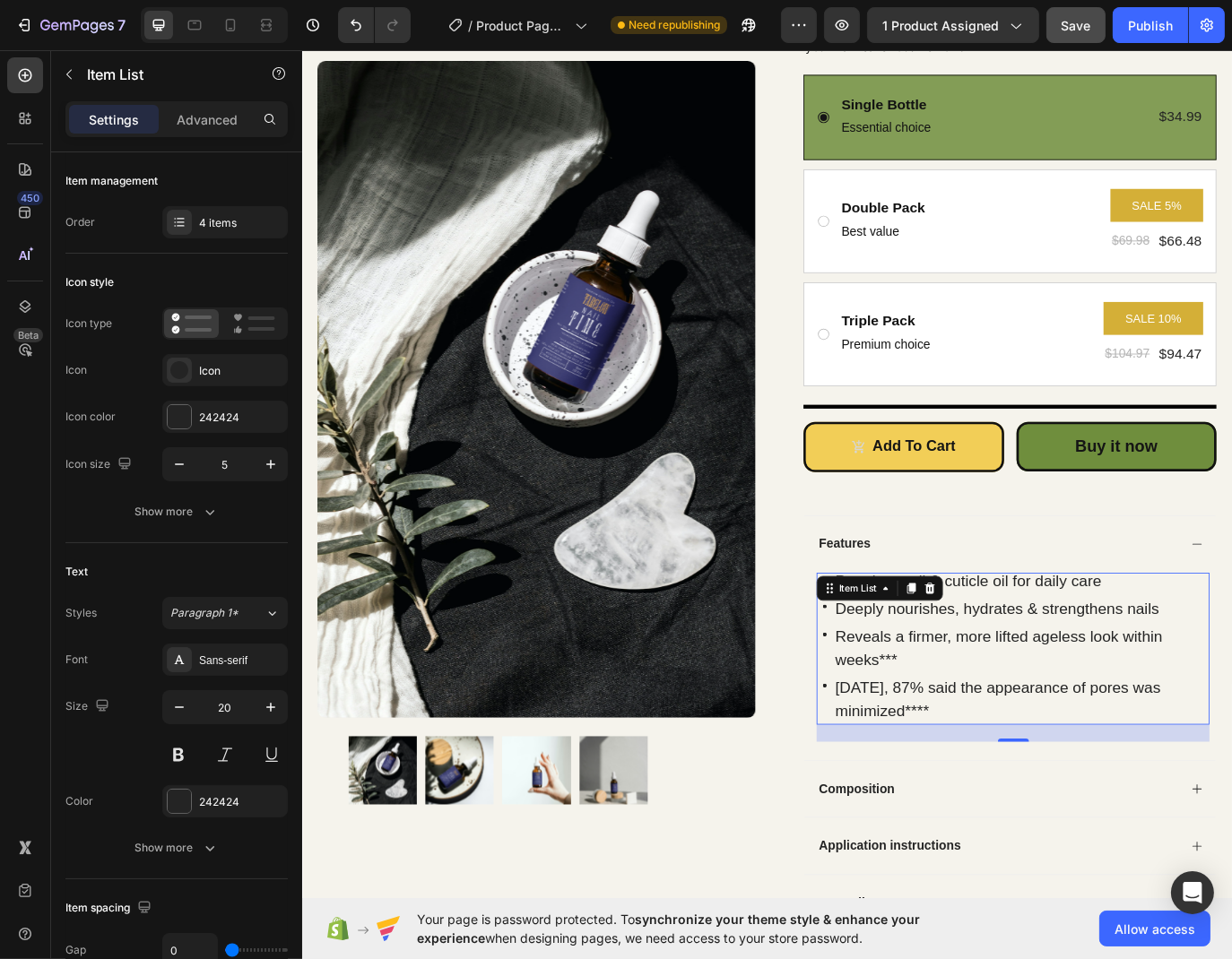
click at [1164, 729] on p "Reveals a firmer, more lifted ageless look within weeks***" at bounding box center [1133, 743] width 430 height 54
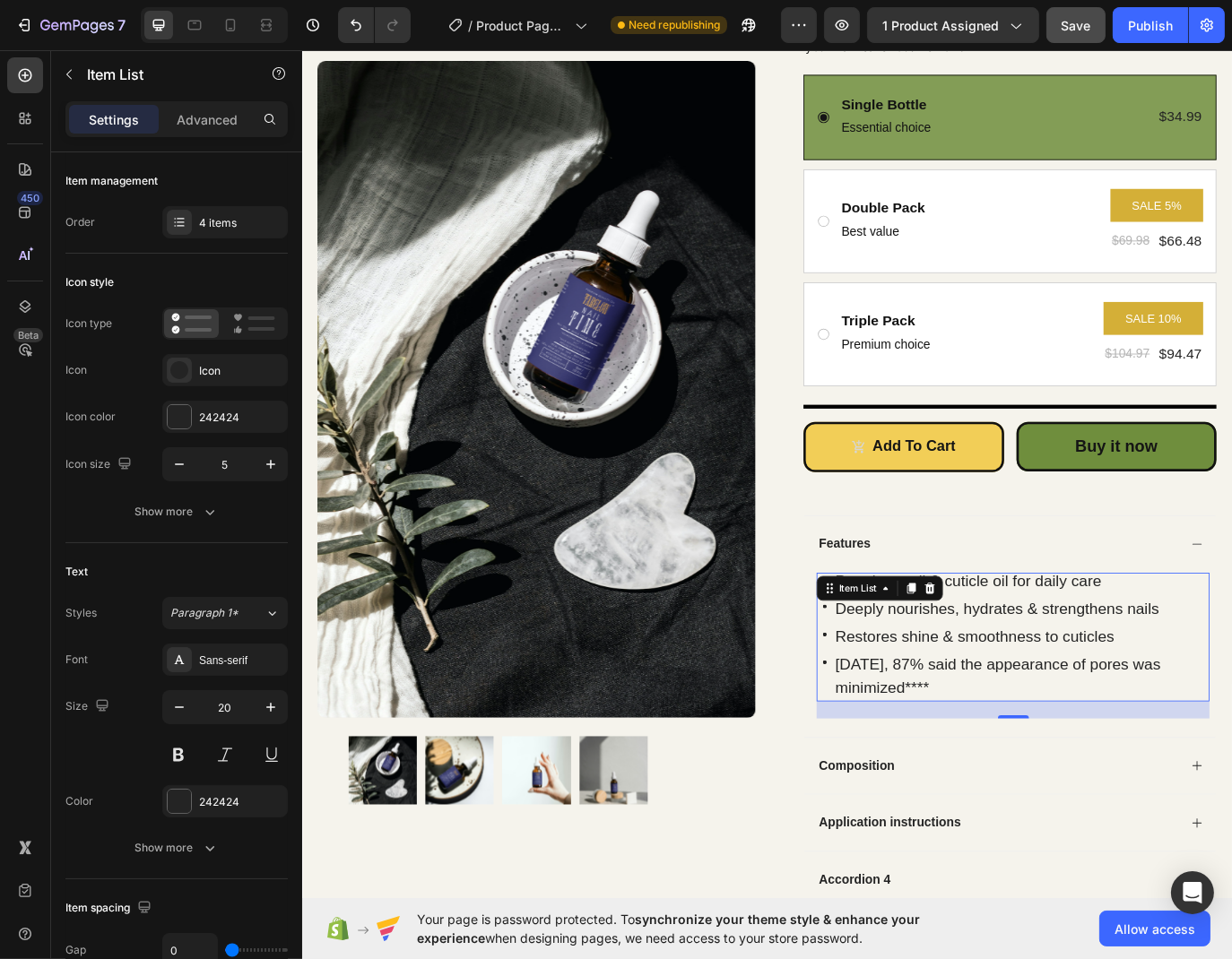
click at [1032, 777] on p "[DATE], 87% said the appearance of pores was minimized****" at bounding box center [1133, 776] width 430 height 54
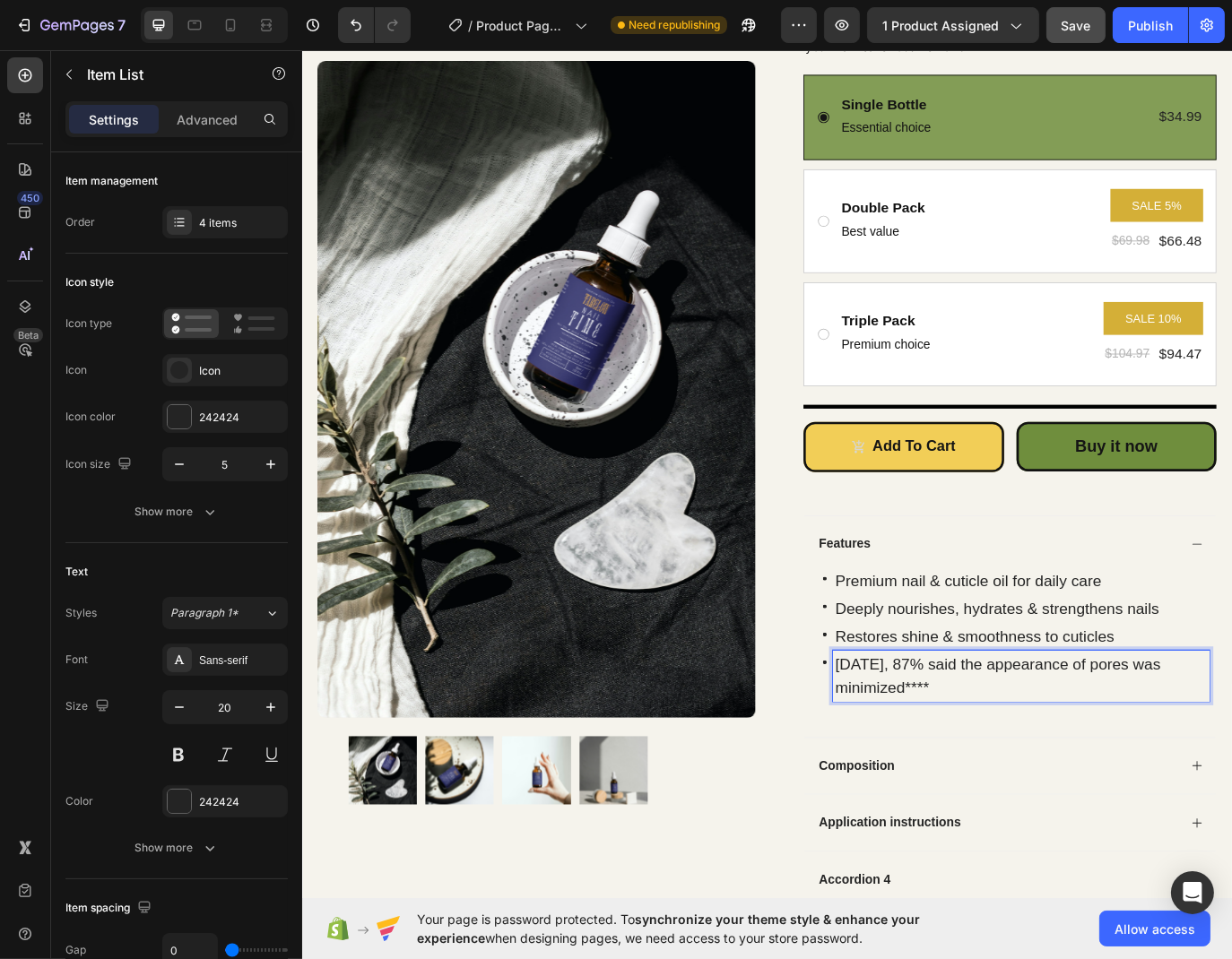
click at [991, 777] on p "[DATE], 87% said the appearance of pores was minimized****" at bounding box center [1133, 776] width 430 height 54
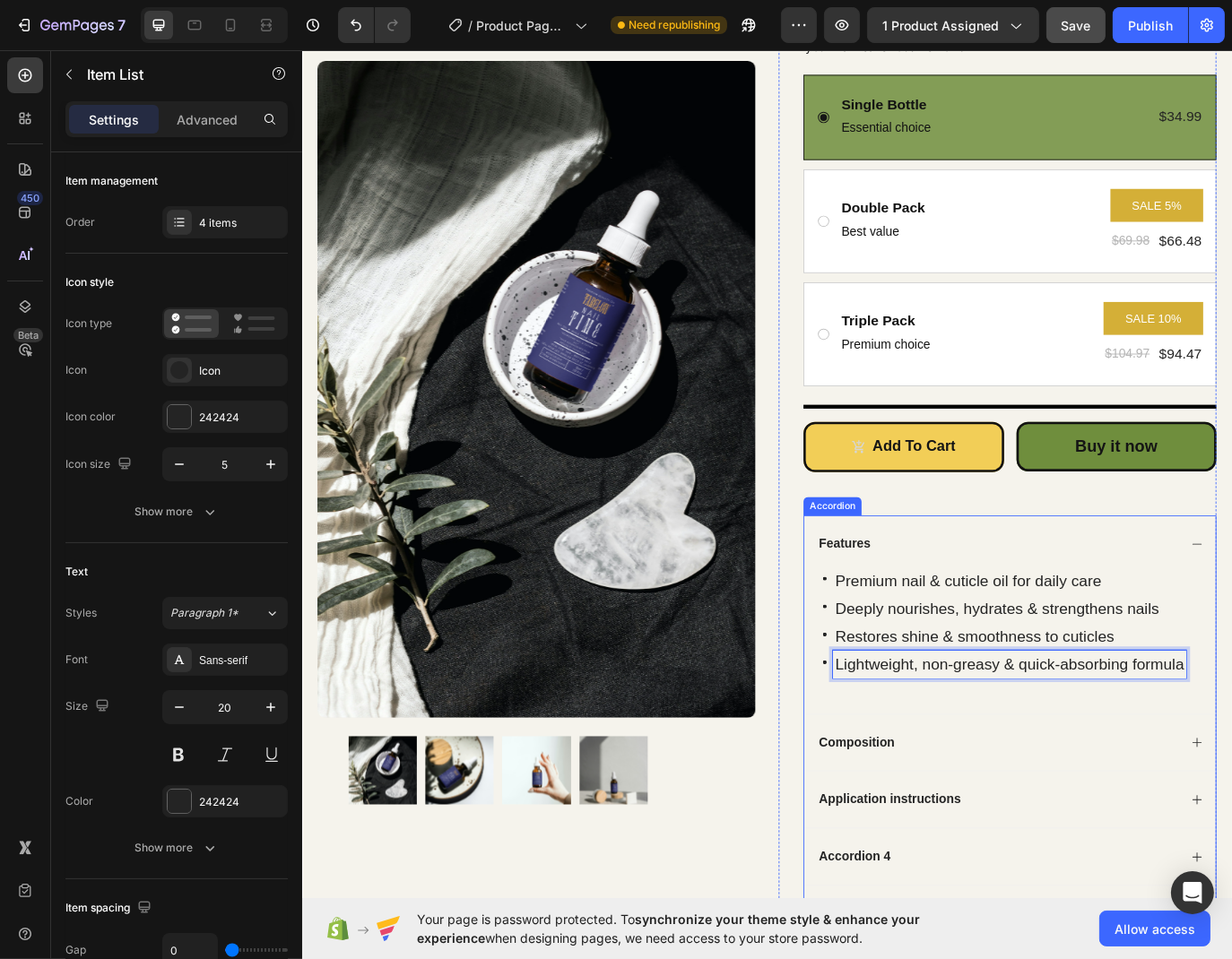
click at [1321, 629] on div "Features" at bounding box center [1120, 623] width 476 height 67
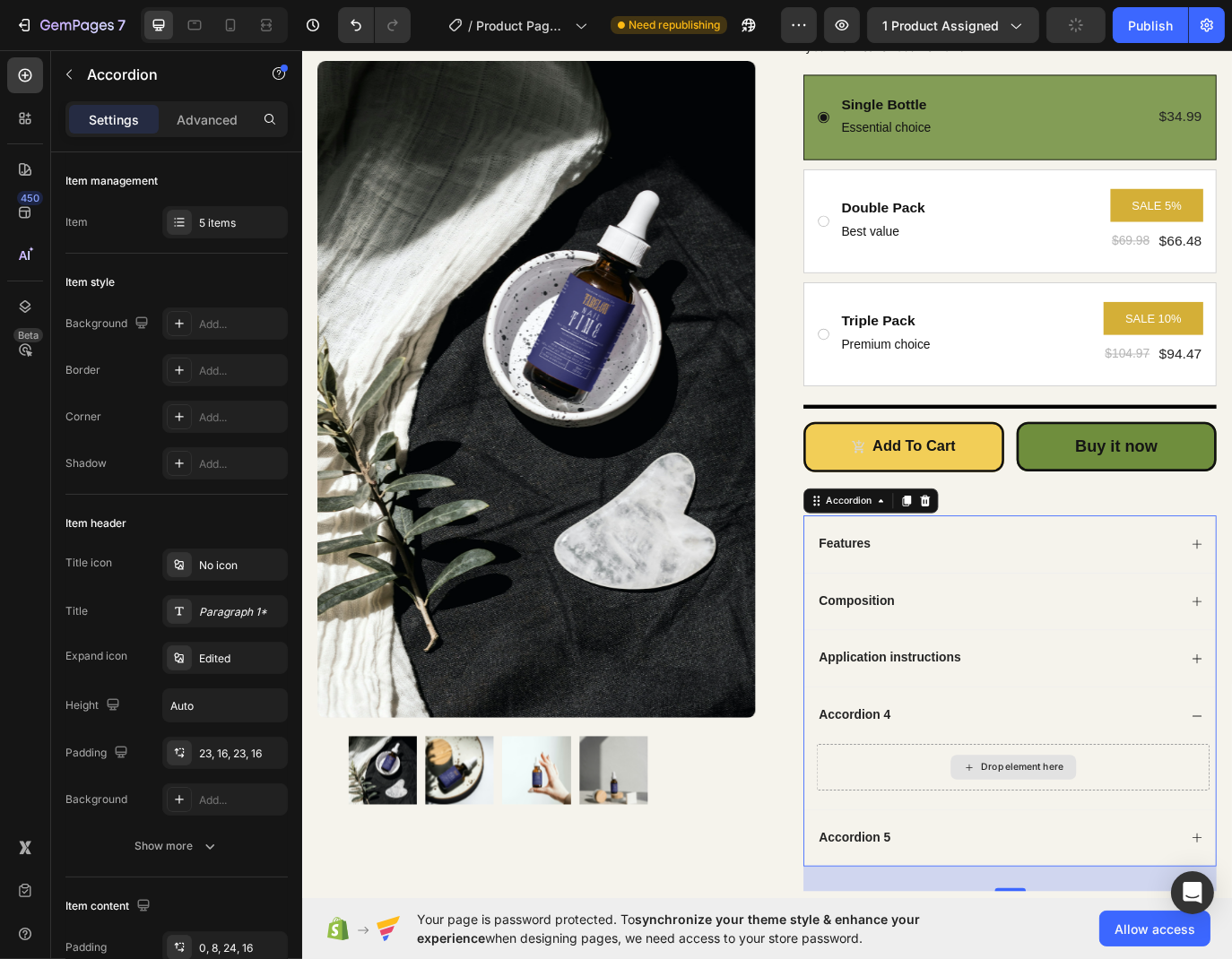
click at [1065, 878] on icon at bounding box center [1072, 881] width 14 height 15
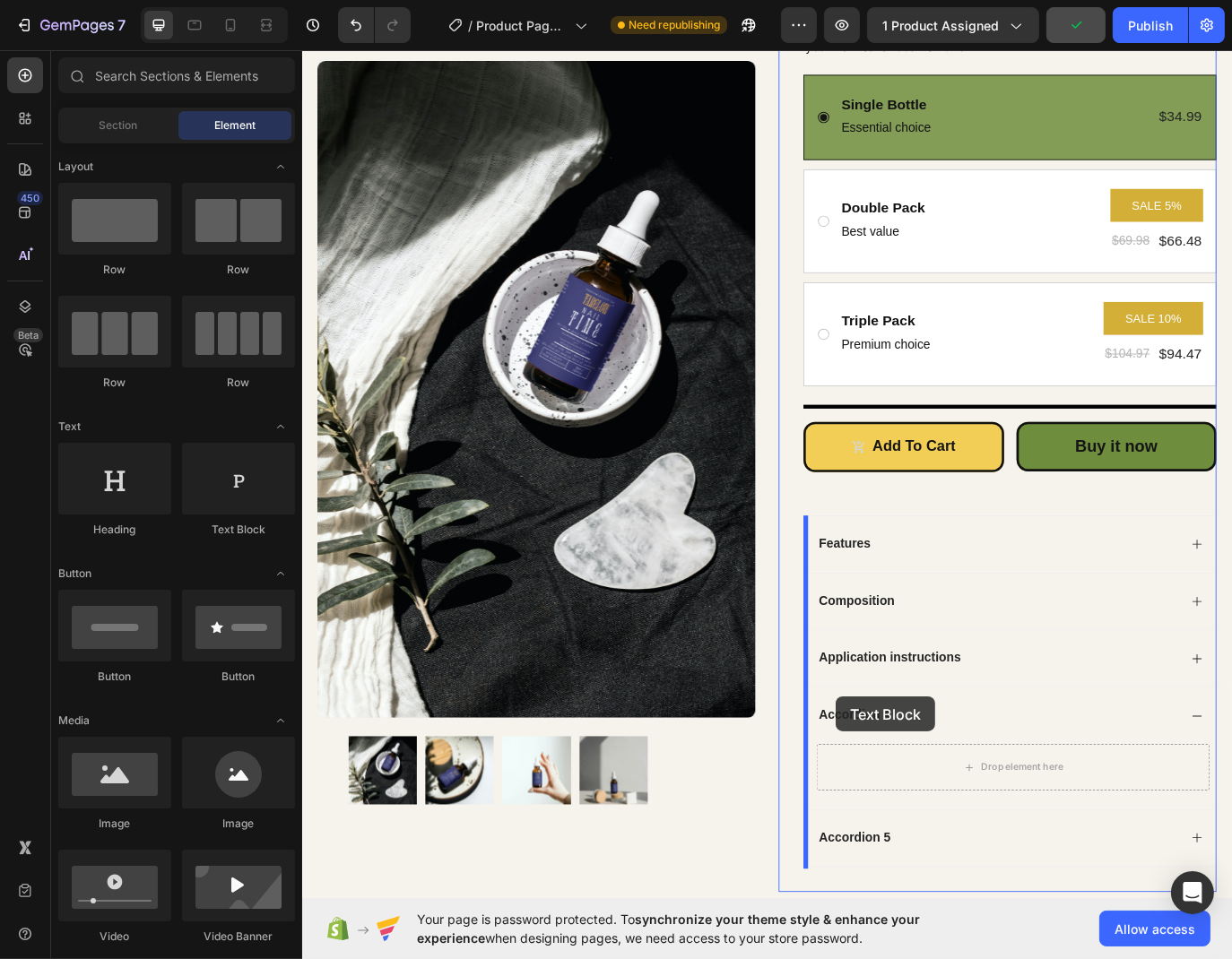
scroll to position [391, 0]
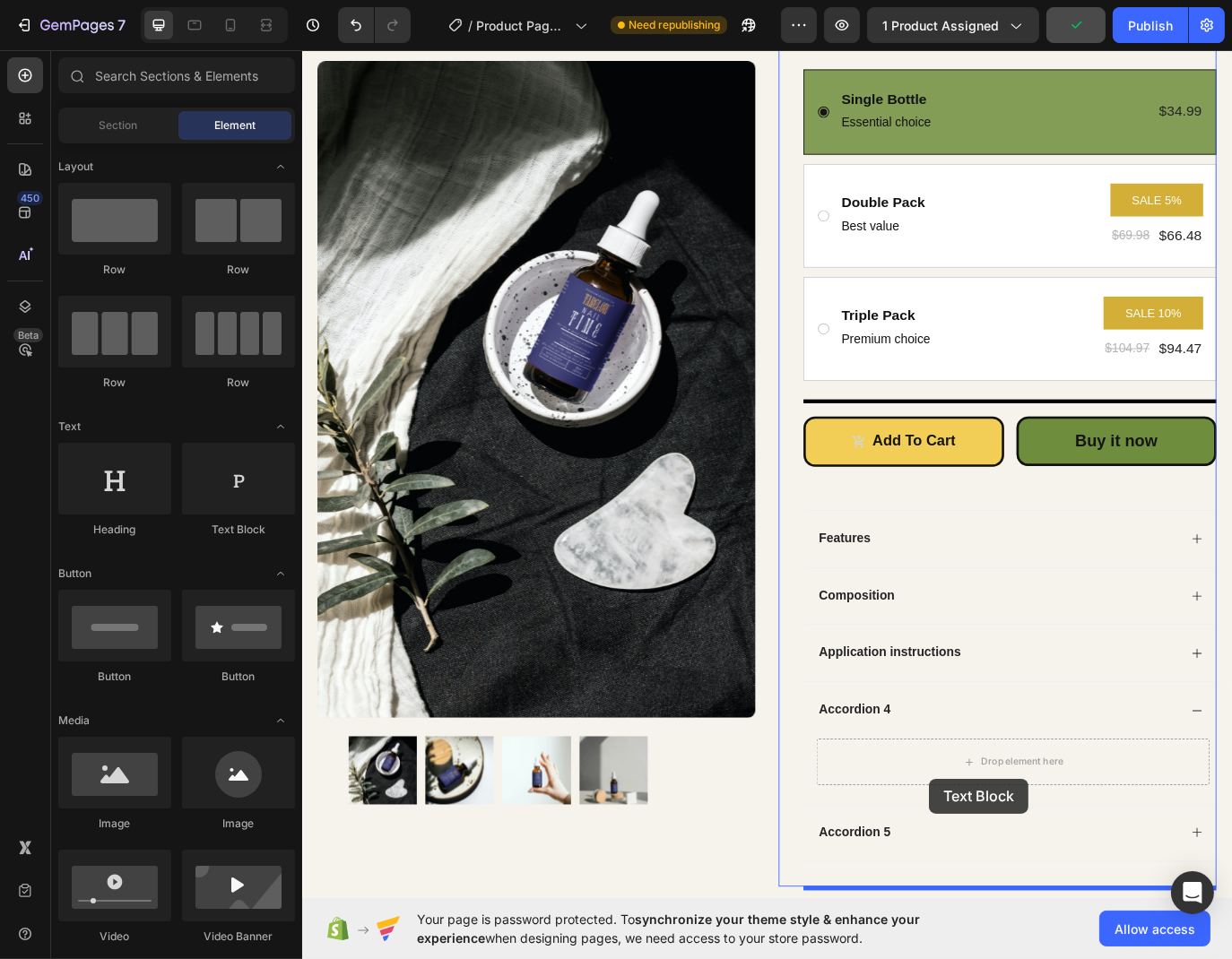
drag, startPoint x: 520, startPoint y: 659, endPoint x: 1073, endPoint y: 843, distance: 582.8
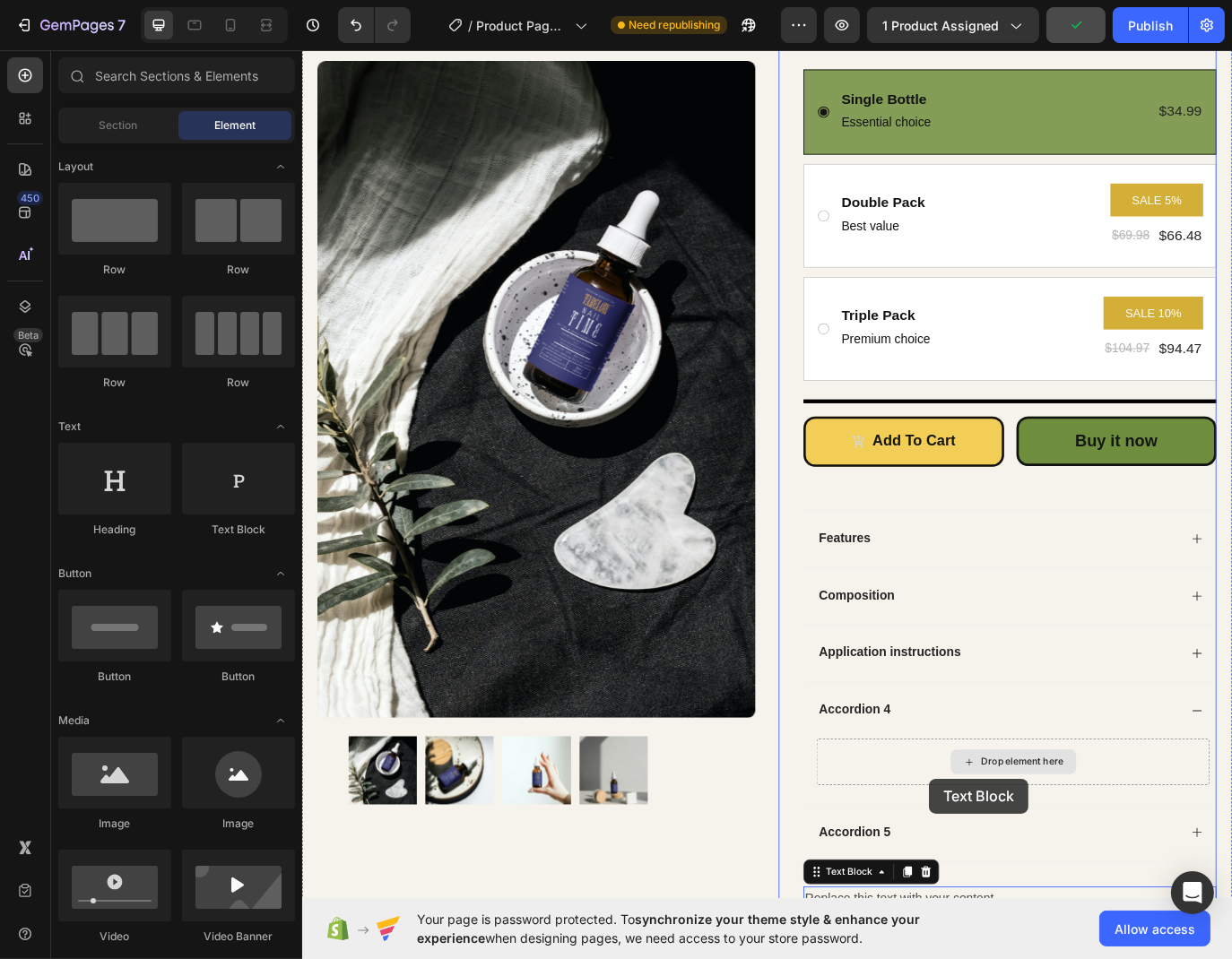
scroll to position [465, 0]
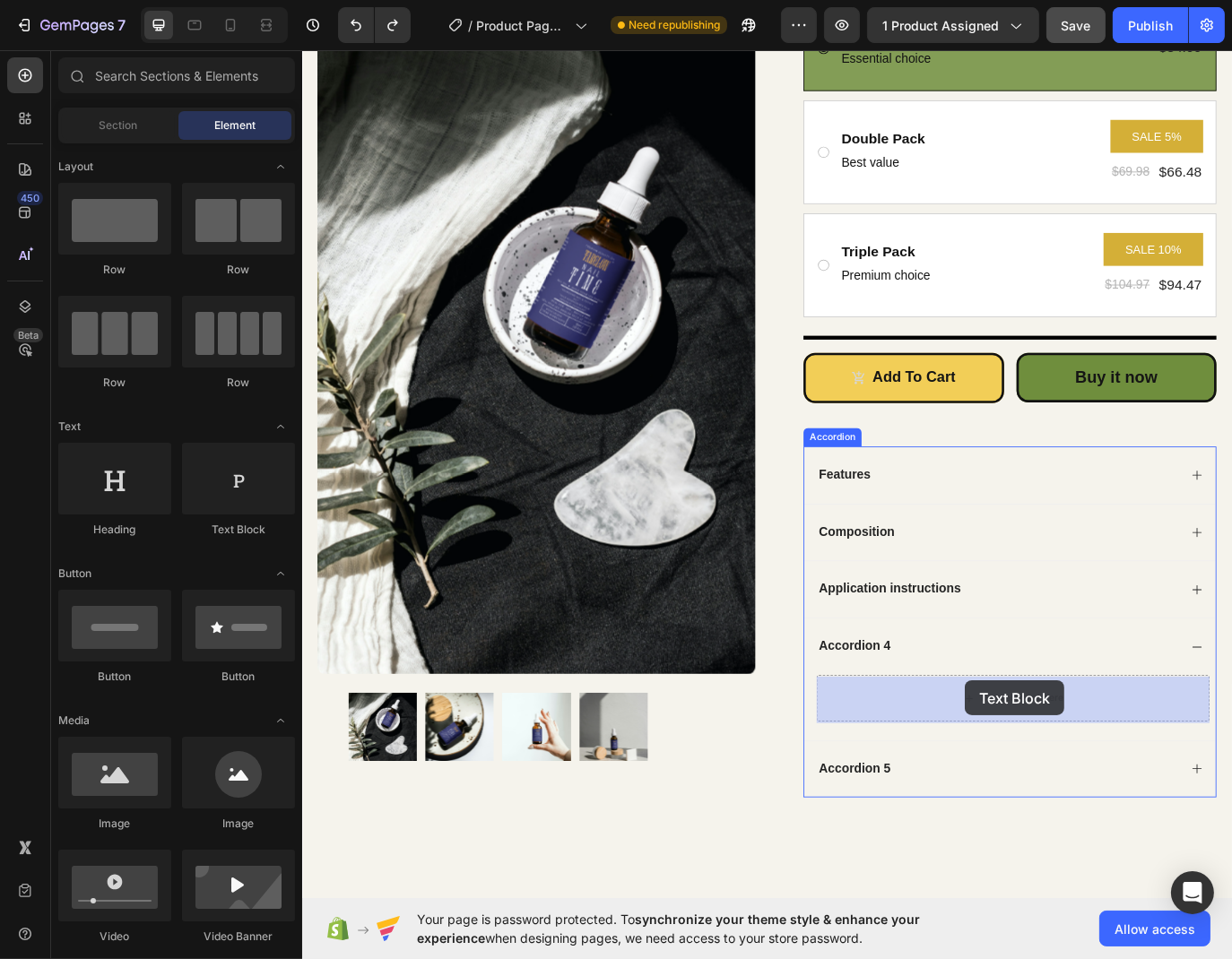
drag, startPoint x: 523, startPoint y: 527, endPoint x: 1067, endPoint y: 780, distance: 600.0
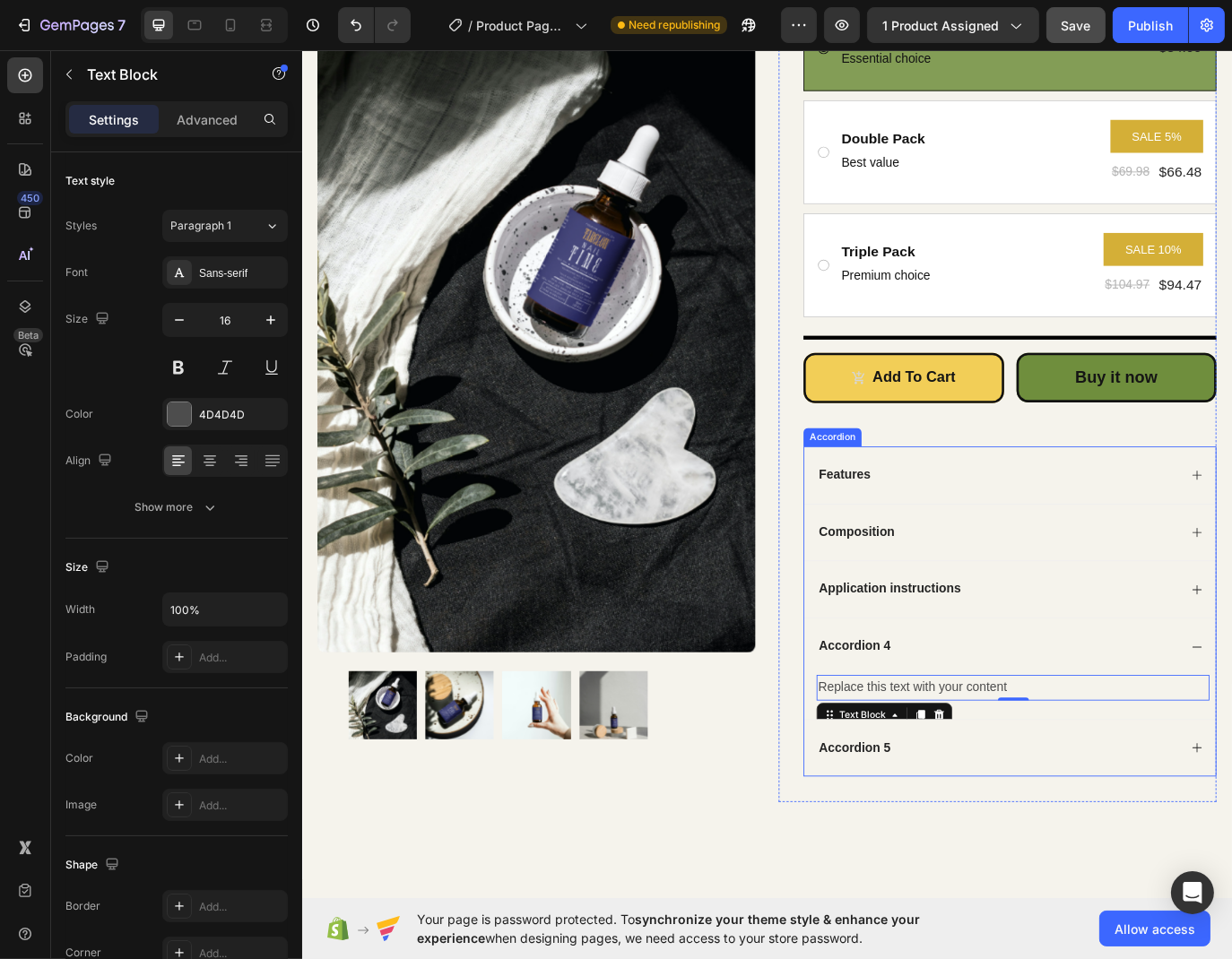
click at [946, 741] on div "Accordion 4" at bounding box center [940, 741] width 88 height 24
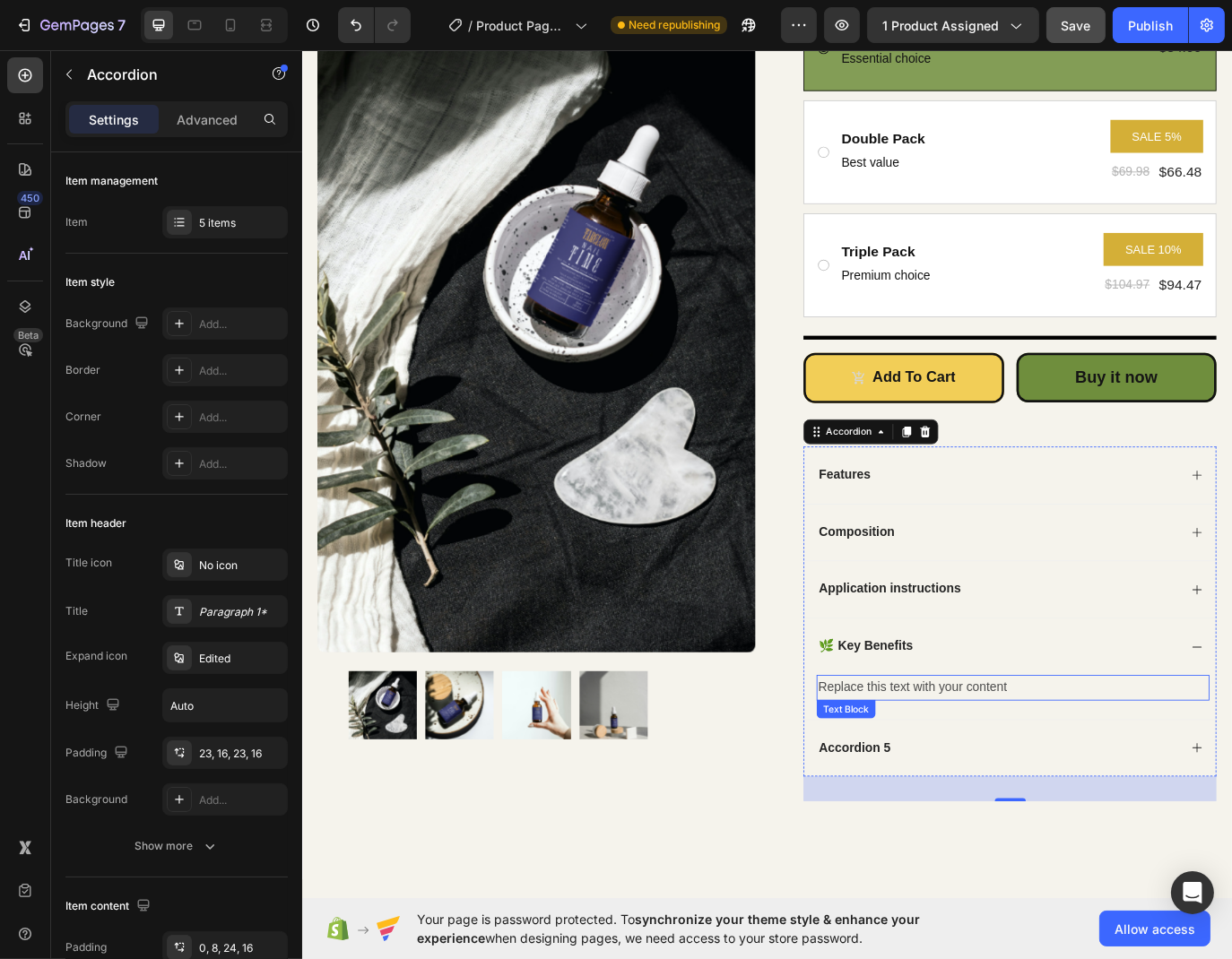
click at [977, 782] on div "Replace this text with your content" at bounding box center [1123, 790] width 454 height 30
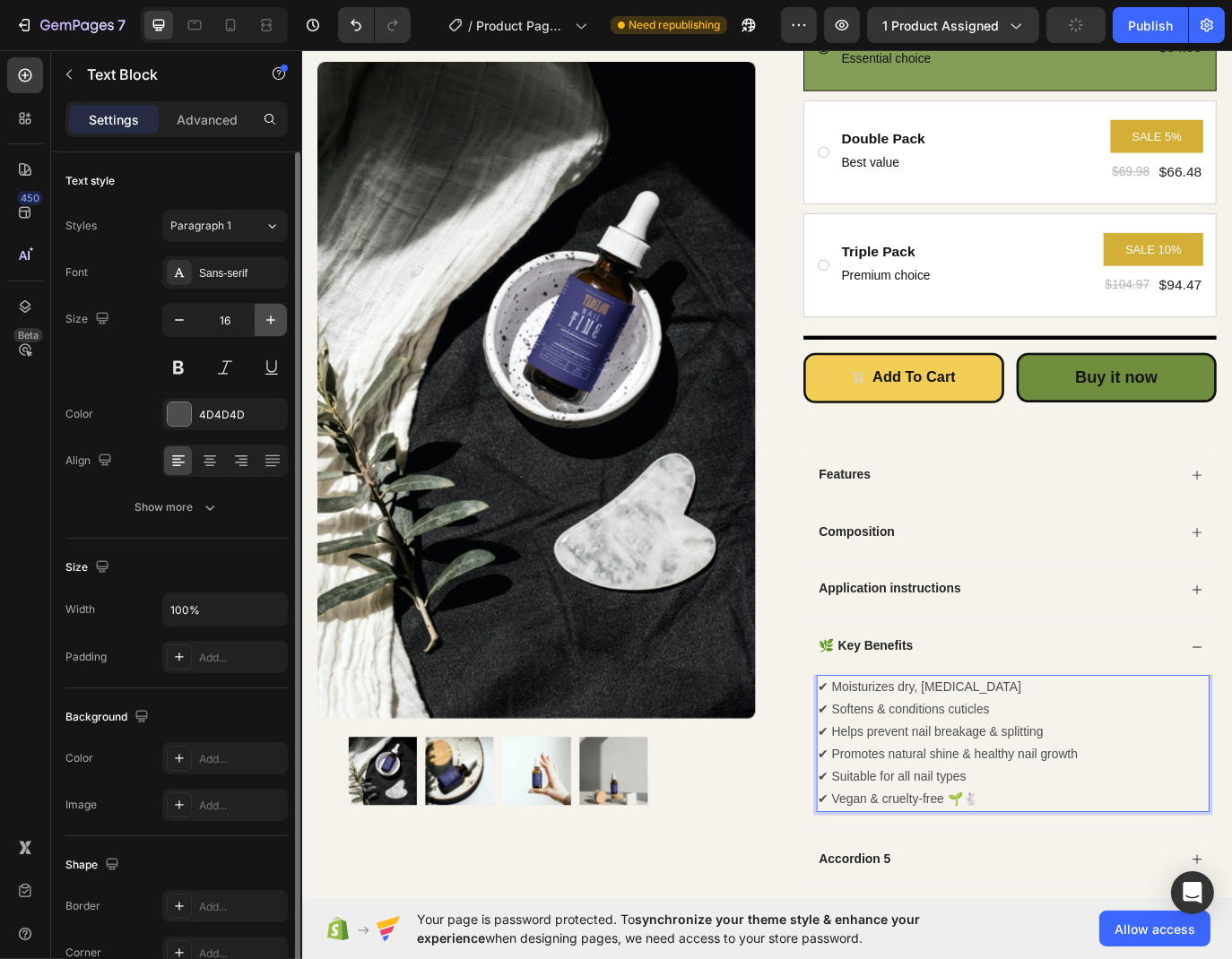
click at [281, 319] on button "button" at bounding box center [270, 319] width 32 height 32
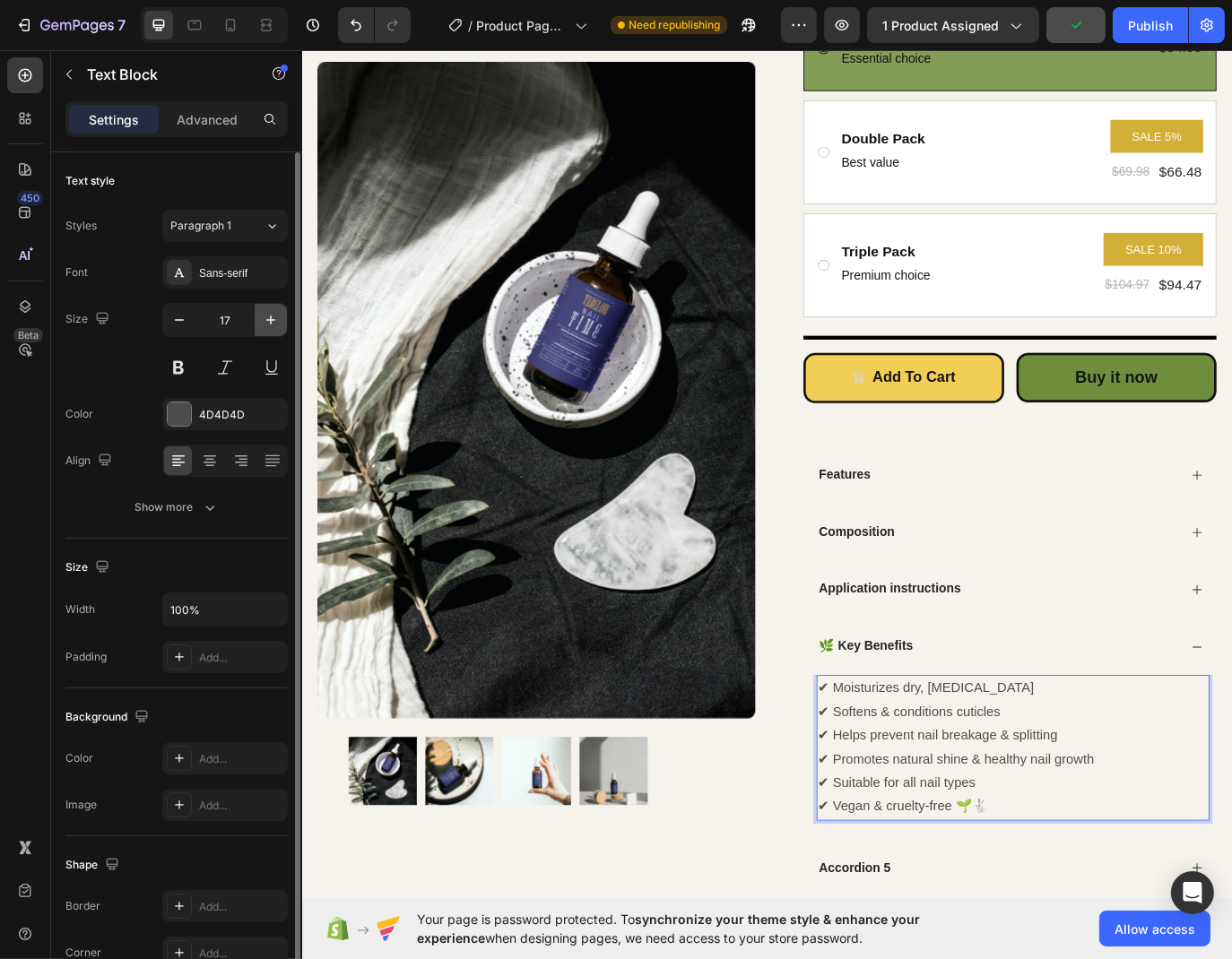
click at [281, 319] on button "button" at bounding box center [270, 319] width 32 height 32
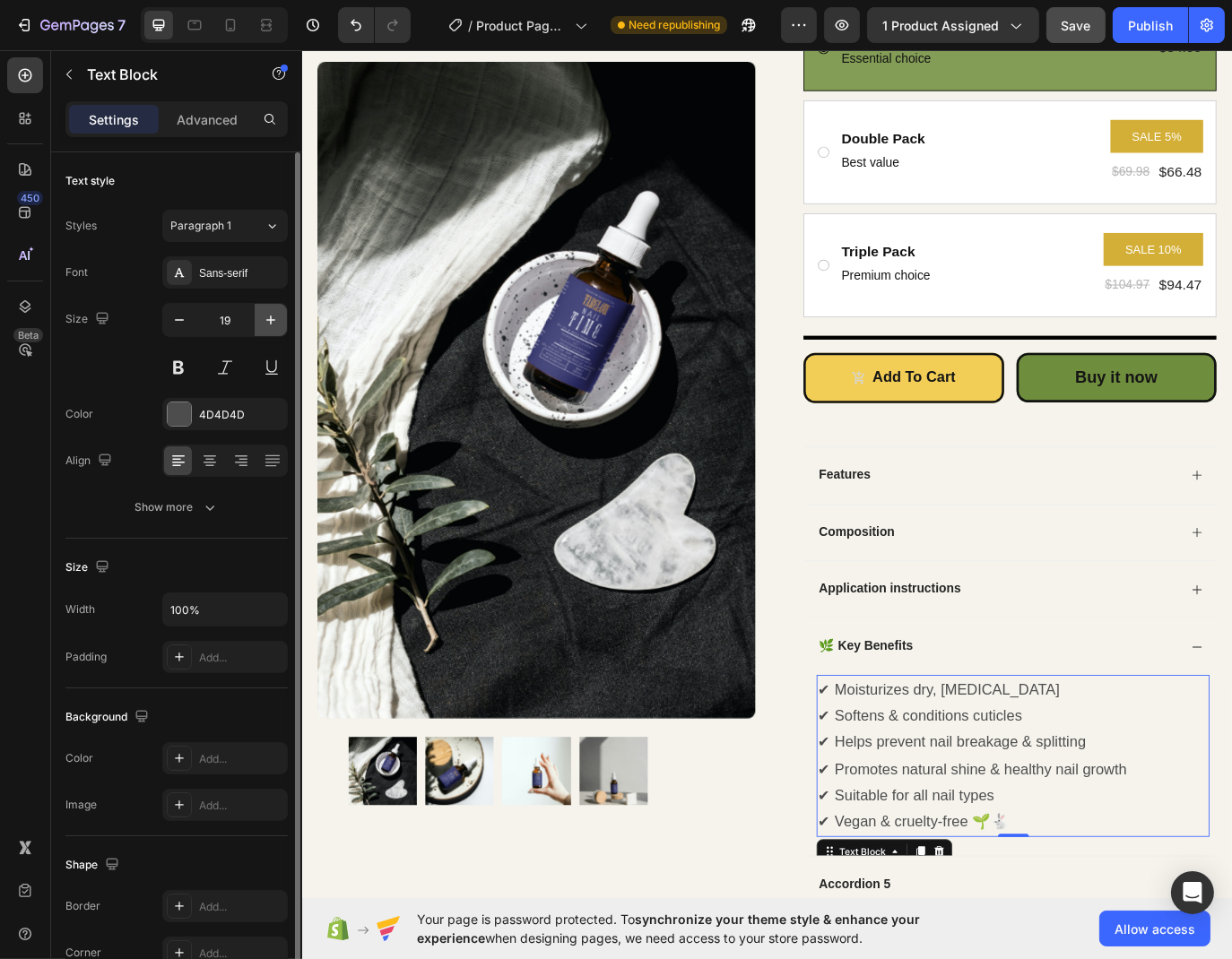
click at [281, 319] on button "button" at bounding box center [270, 319] width 32 height 32
type input "20"
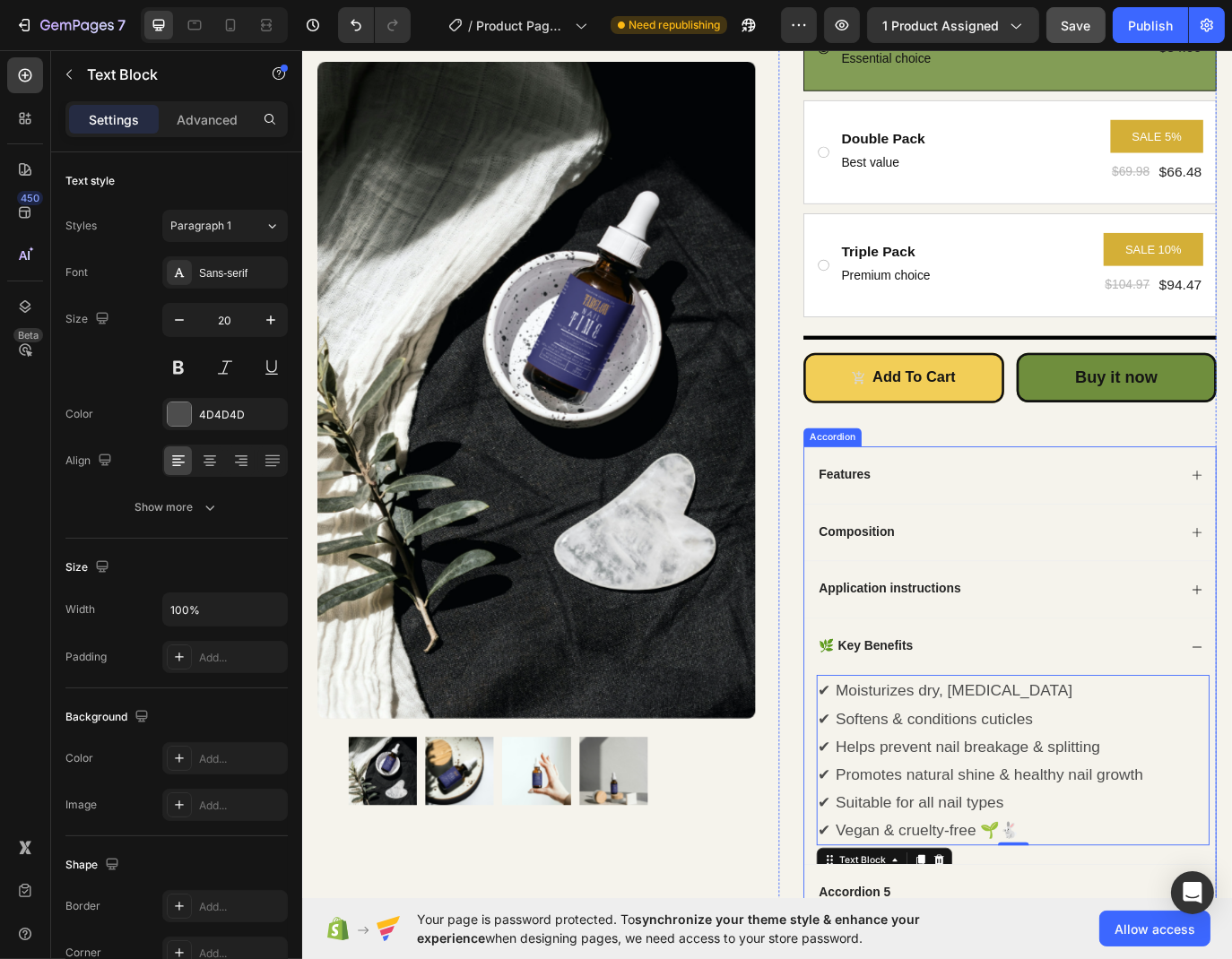
scroll to position [659, 0]
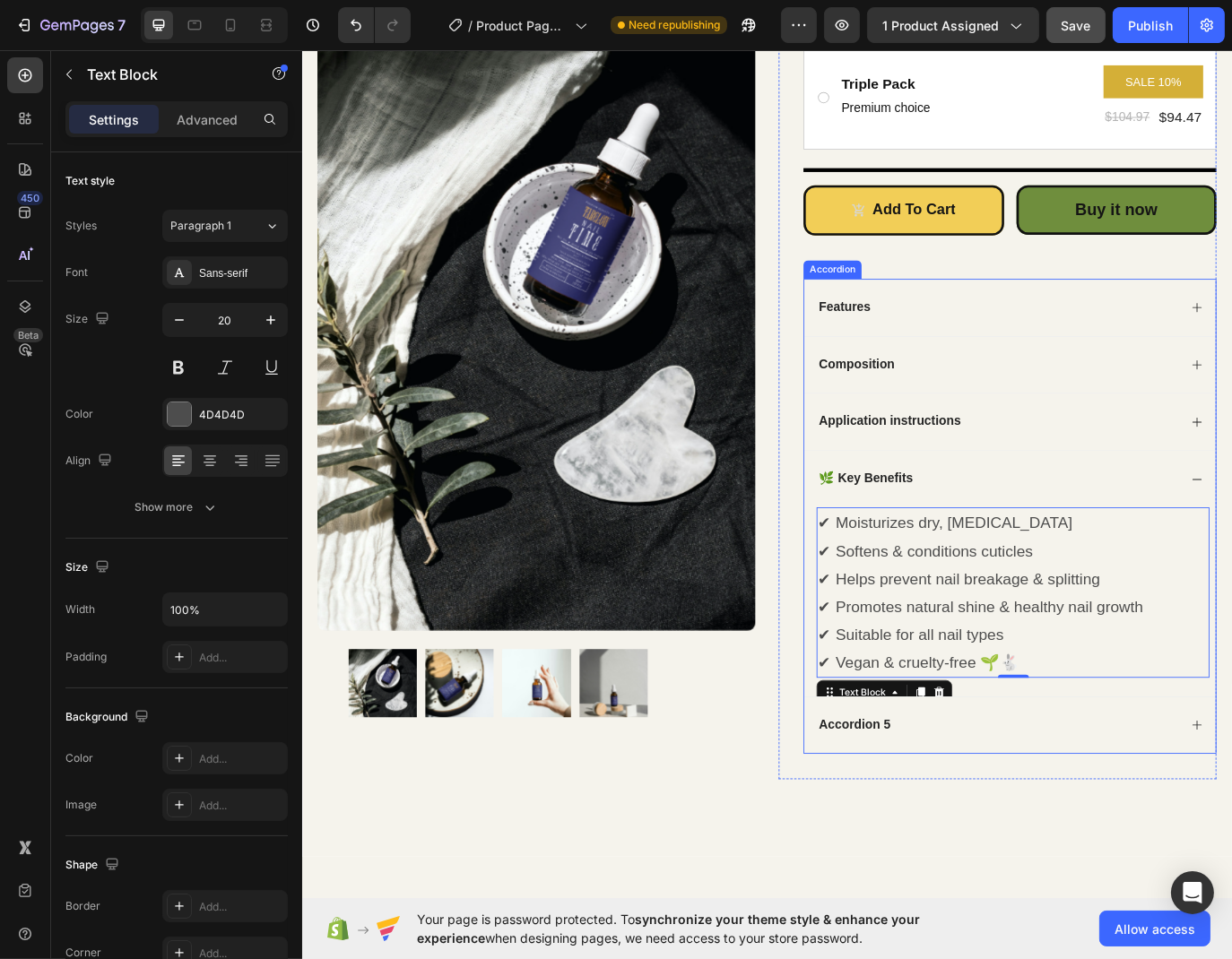
click at [1313, 417] on div "Composition" at bounding box center [1105, 416] width 418 height 24
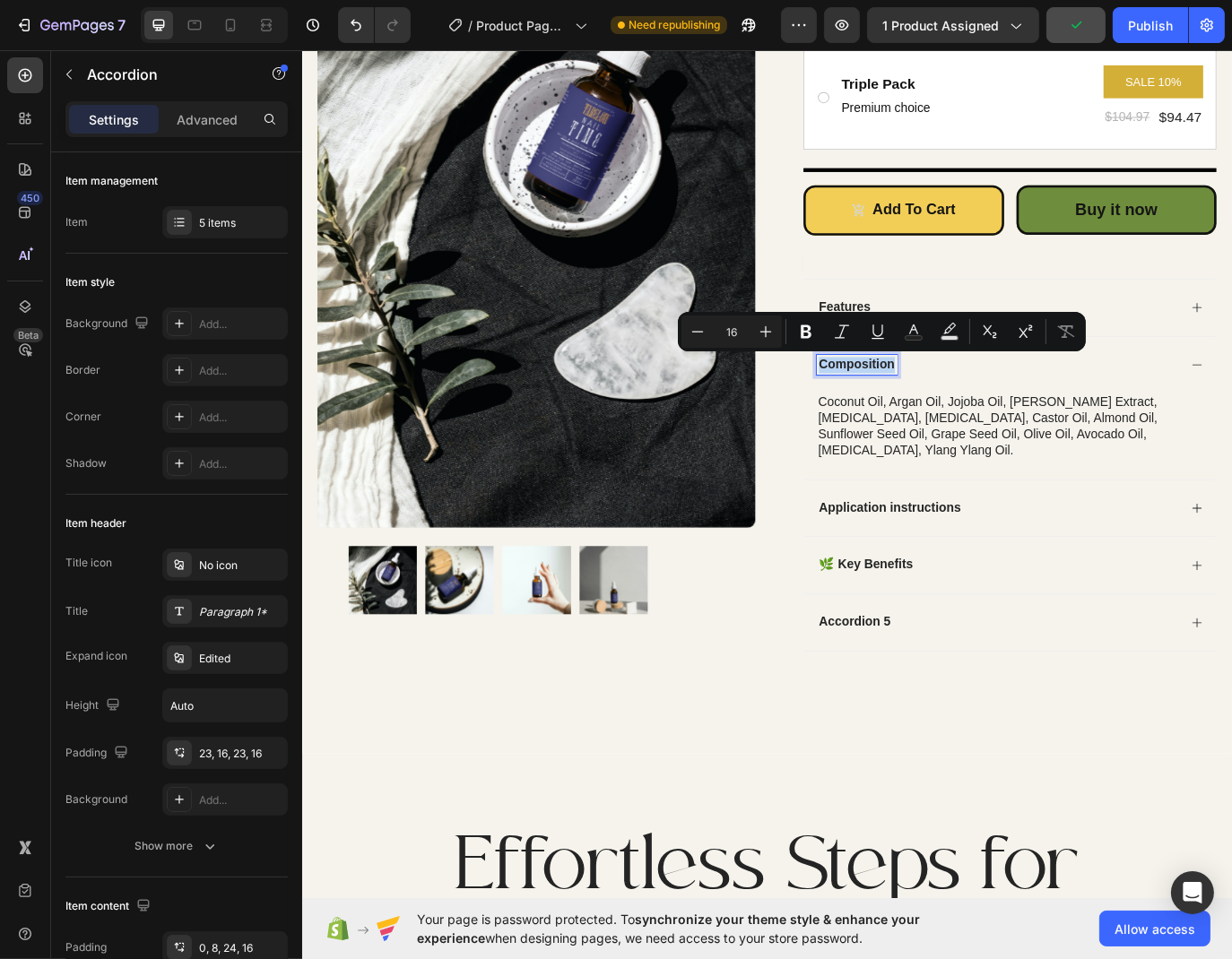
click at [913, 418] on p "Composition" at bounding box center [942, 416] width 88 height 19
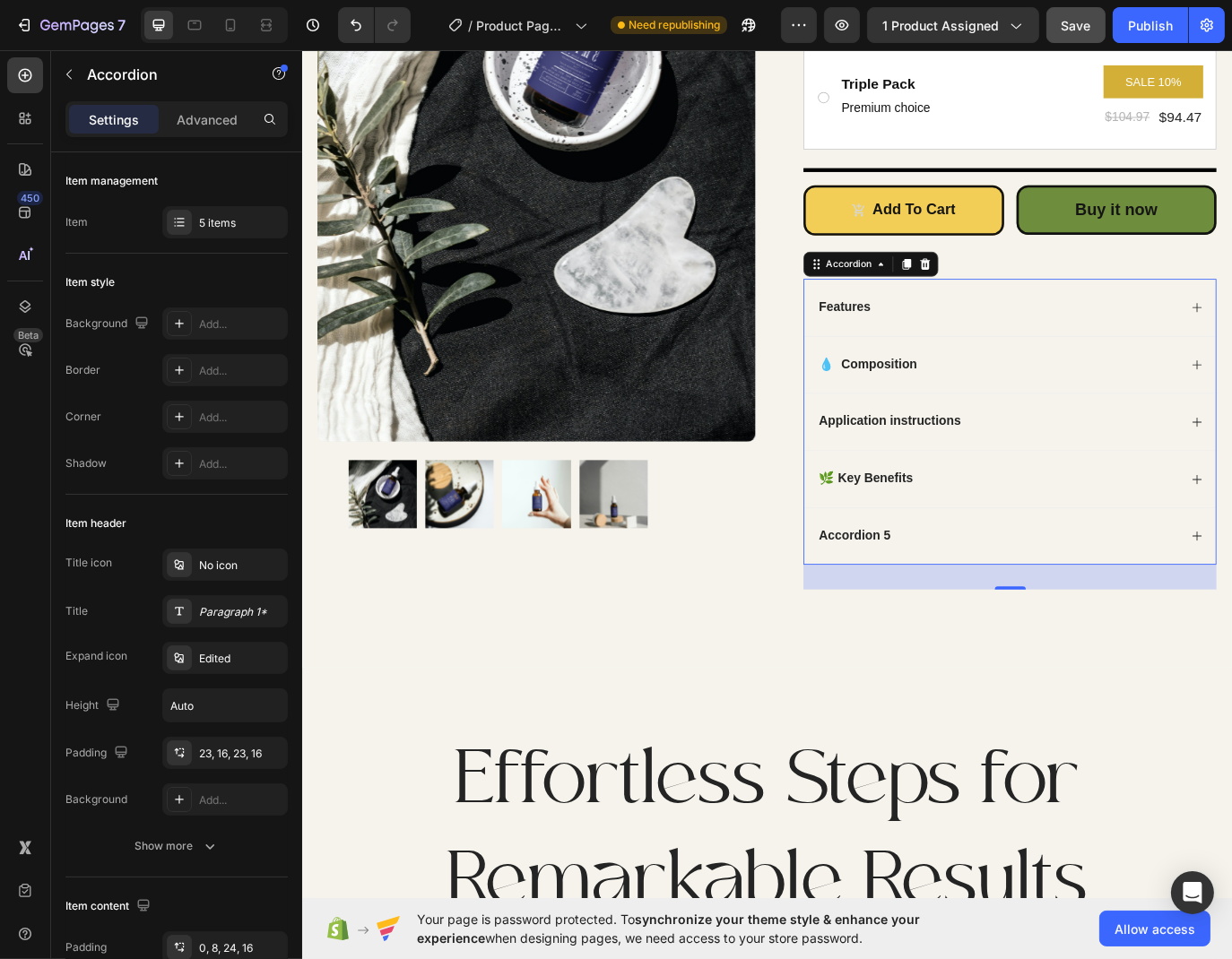
click at [1319, 412] on div "💧 Composition" at bounding box center [1120, 416] width 476 height 67
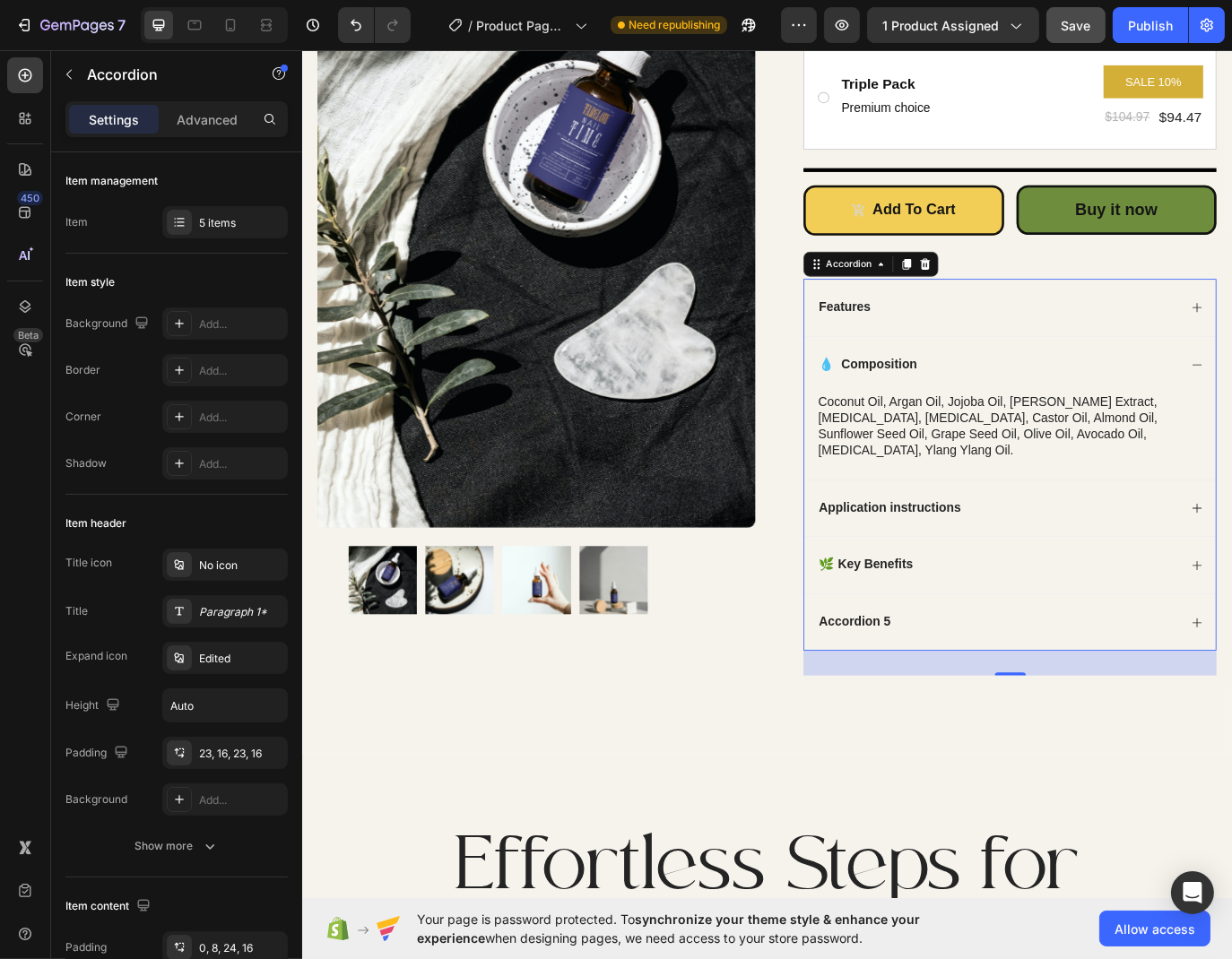
click at [996, 469] on div "coconut oil, argan oil, jojoba oil, [PERSON_NAME] extract, [MEDICAL_DATA], [MED…" at bounding box center [1123, 486] width 454 height 78
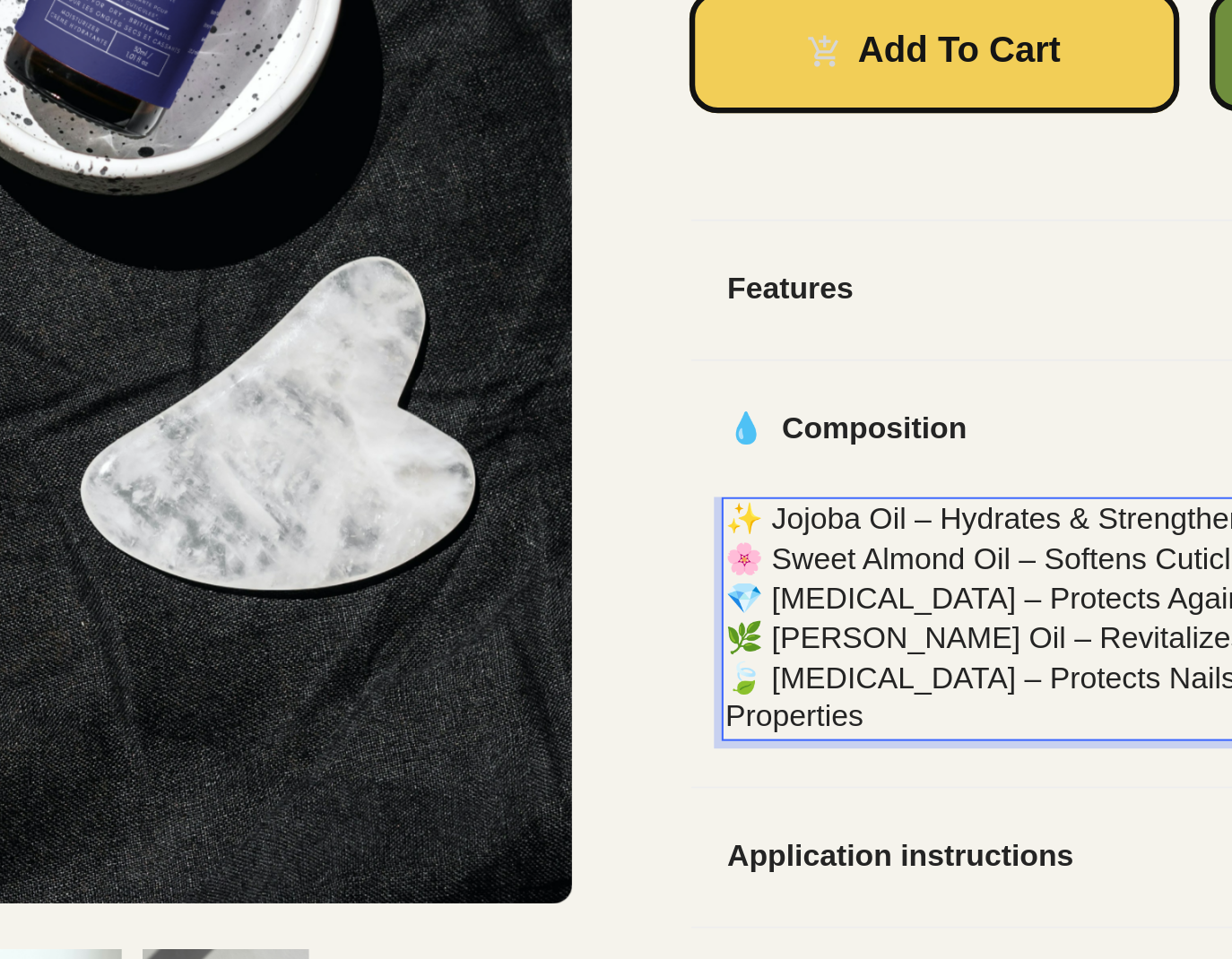
click at [136, 66] on p "✨ Jojoba Oil – Hydrates & strengthens nails" at bounding box center [288, 64] width 451 height 19
click at [208, 92] on div "✨ Jojoba Oil – Hydrates & strengthens nails 🌸 Sweet Almond Oil – Softens cuticl…" at bounding box center [288, 110] width 454 height 116
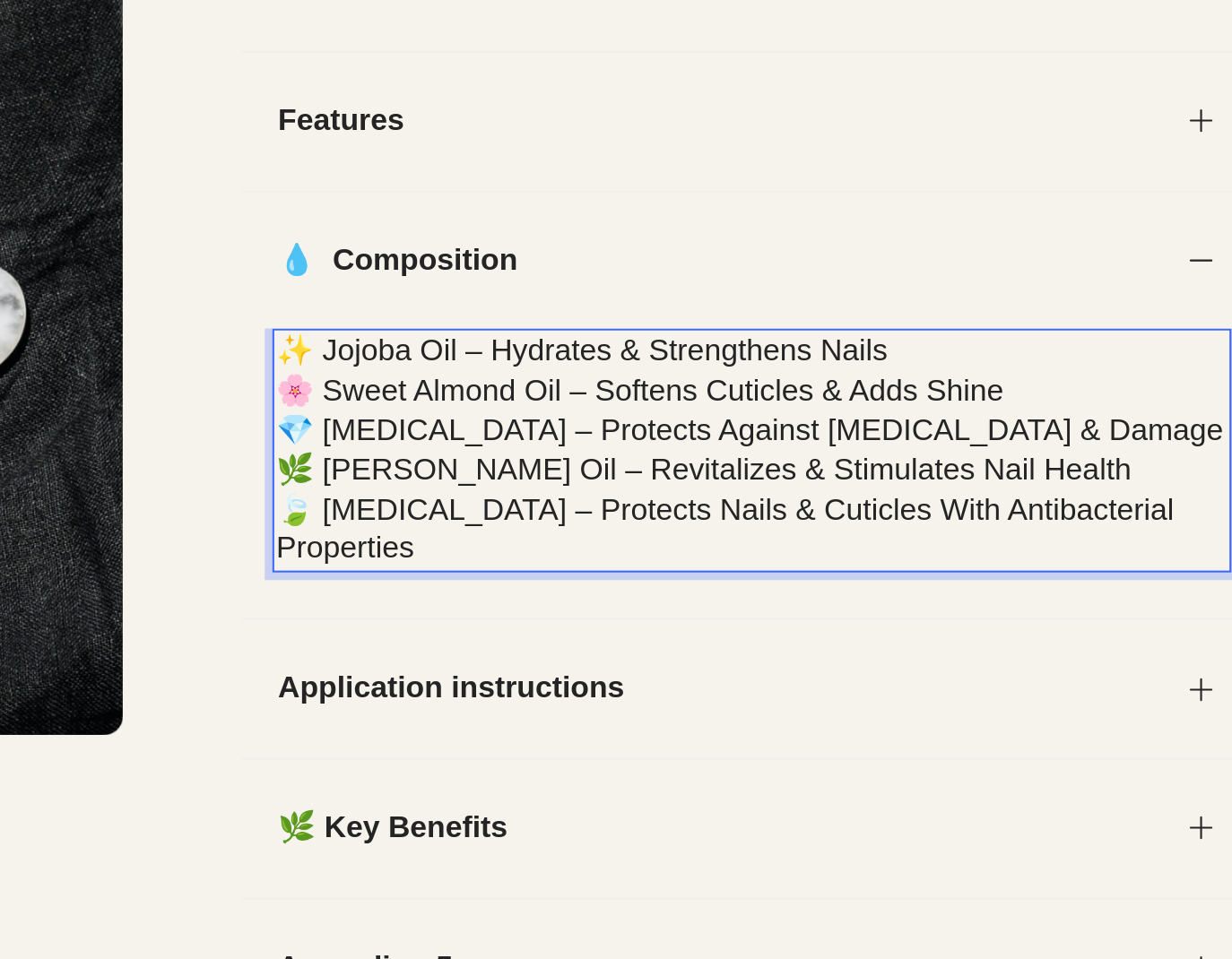
drag, startPoint x: -305, startPoint y: -105, endPoint x: -333, endPoint y: -104, distance: 28.0
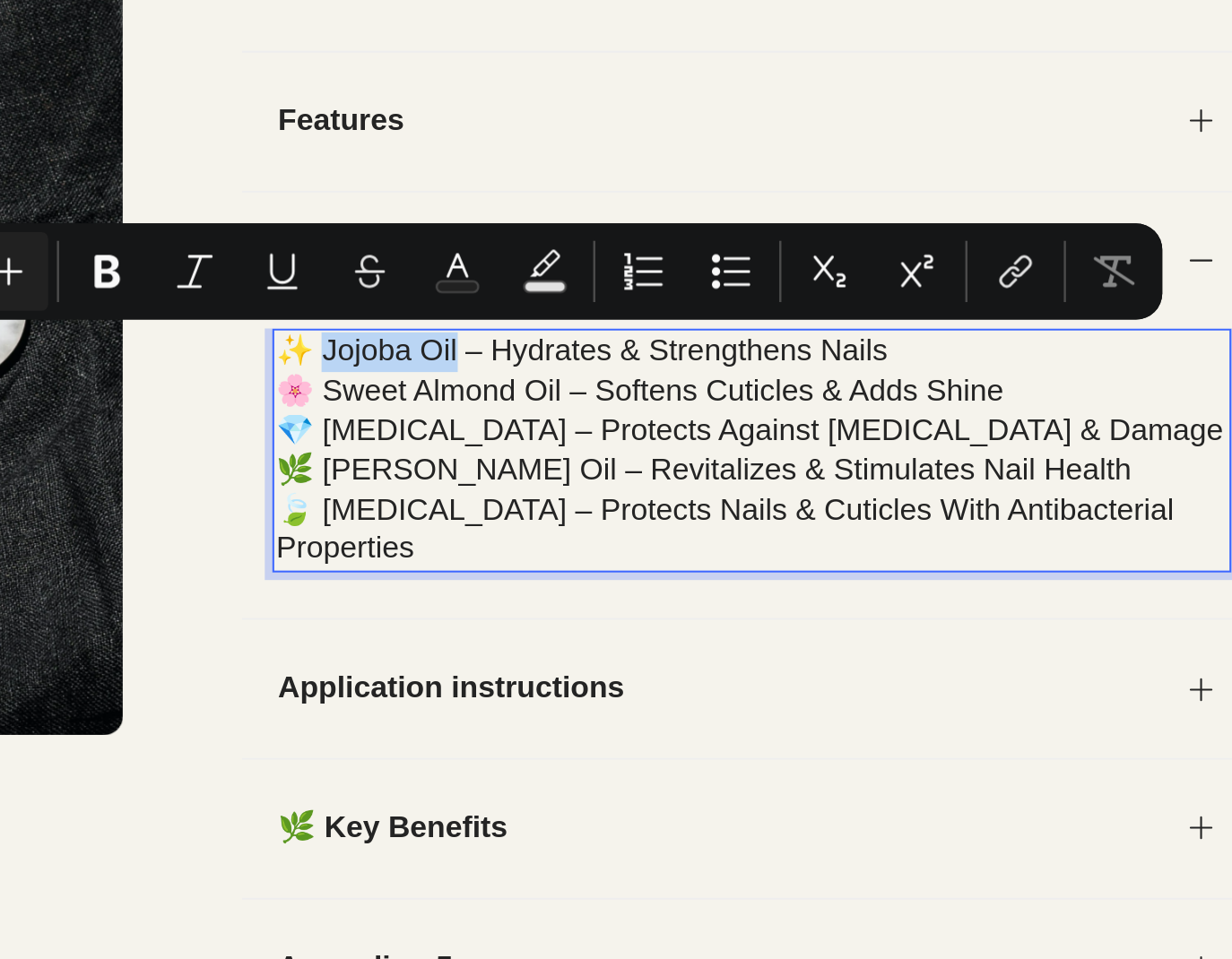
drag, startPoint x: -305, startPoint y: -101, endPoint x: -365, endPoint y: -104, distance: 60.1
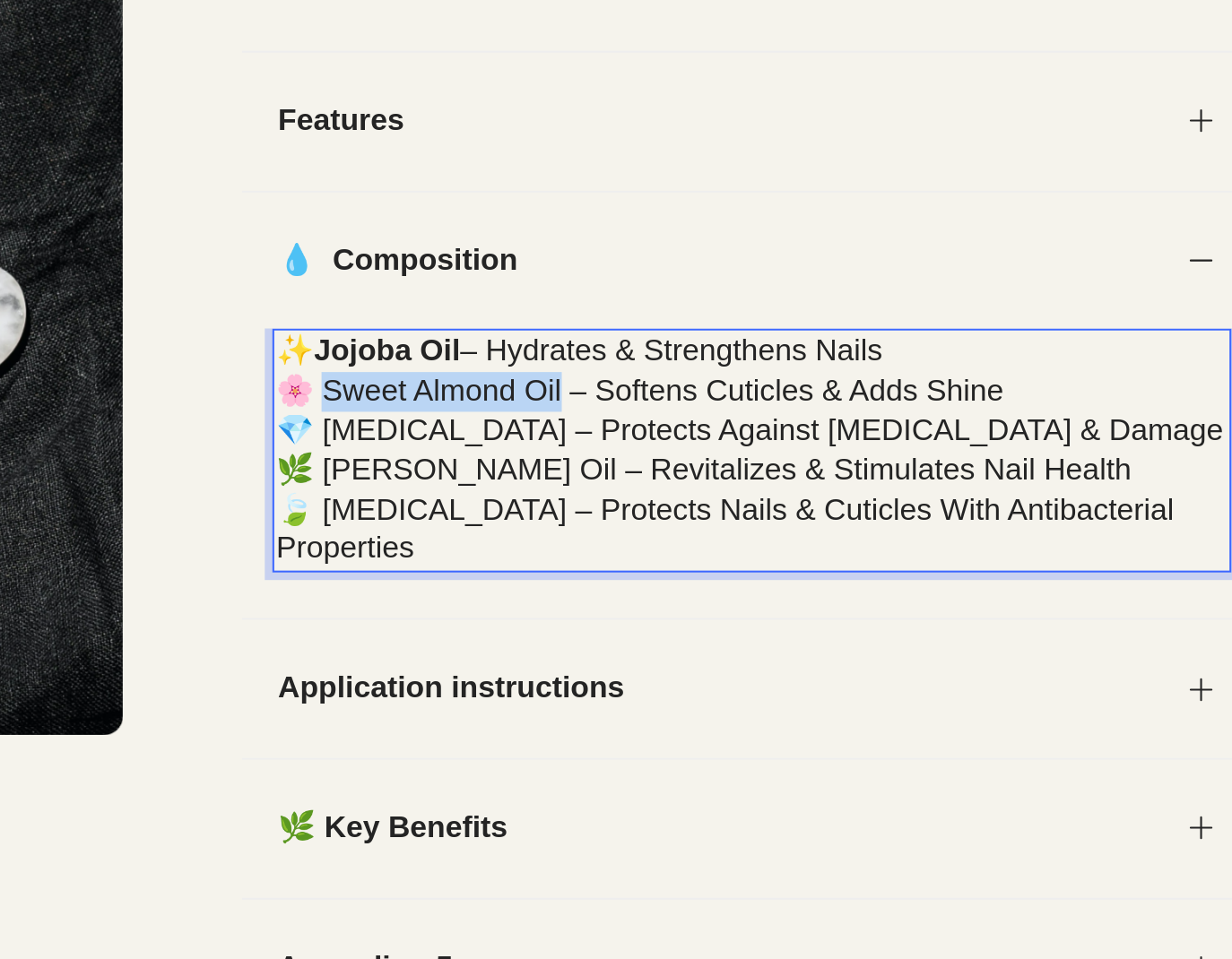
drag, startPoint x: -255, startPoint y: -86, endPoint x: -363, endPoint y: -83, distance: 108.0
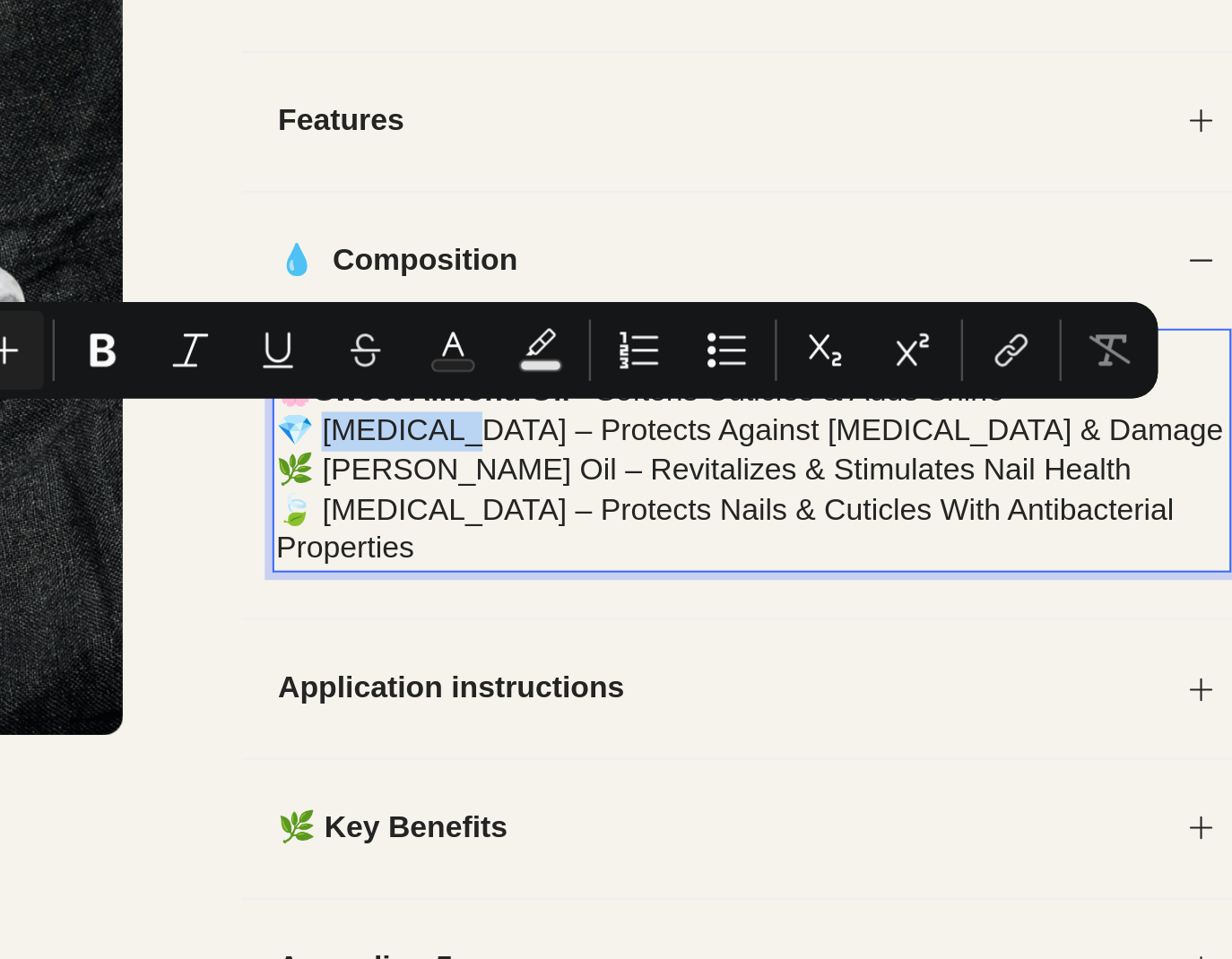
drag, startPoint x: -306, startPoint y: -70, endPoint x: -367, endPoint y: -70, distance: 61.0
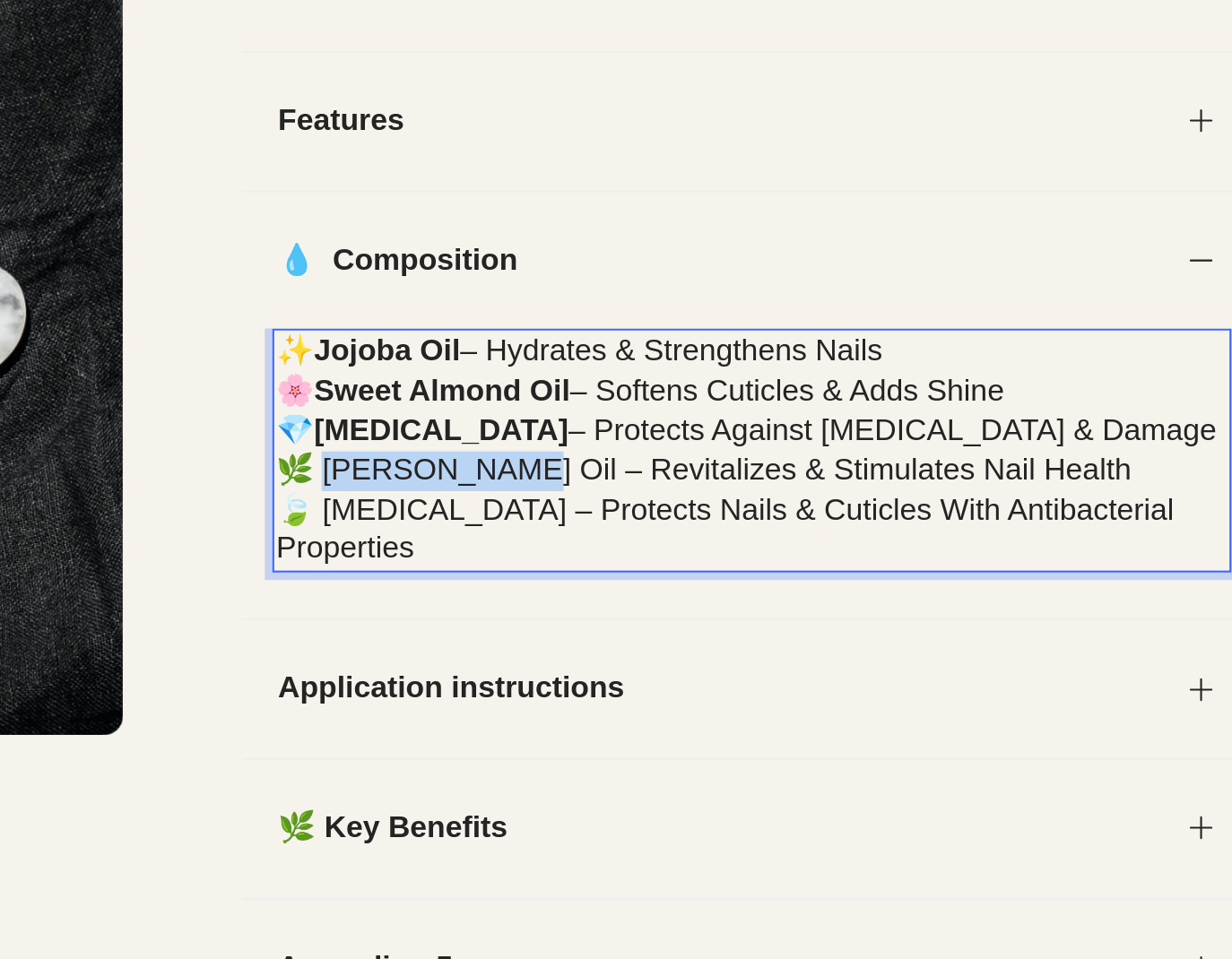
drag, startPoint x: -281, startPoint y: -45, endPoint x: -367, endPoint y: -45, distance: 86.0
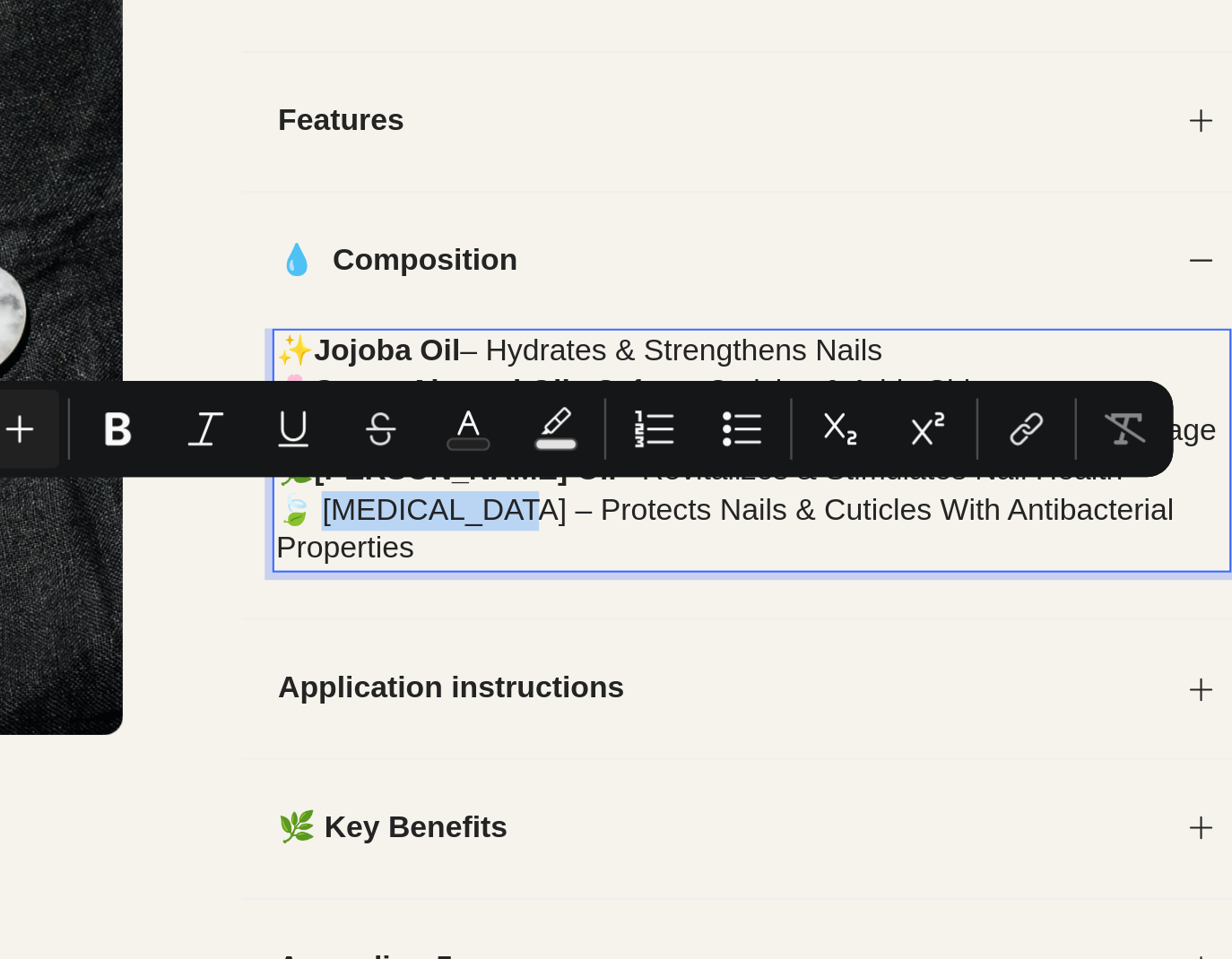
drag, startPoint x: -292, startPoint y: -30, endPoint x: -363, endPoint y: -30, distance: 71.0
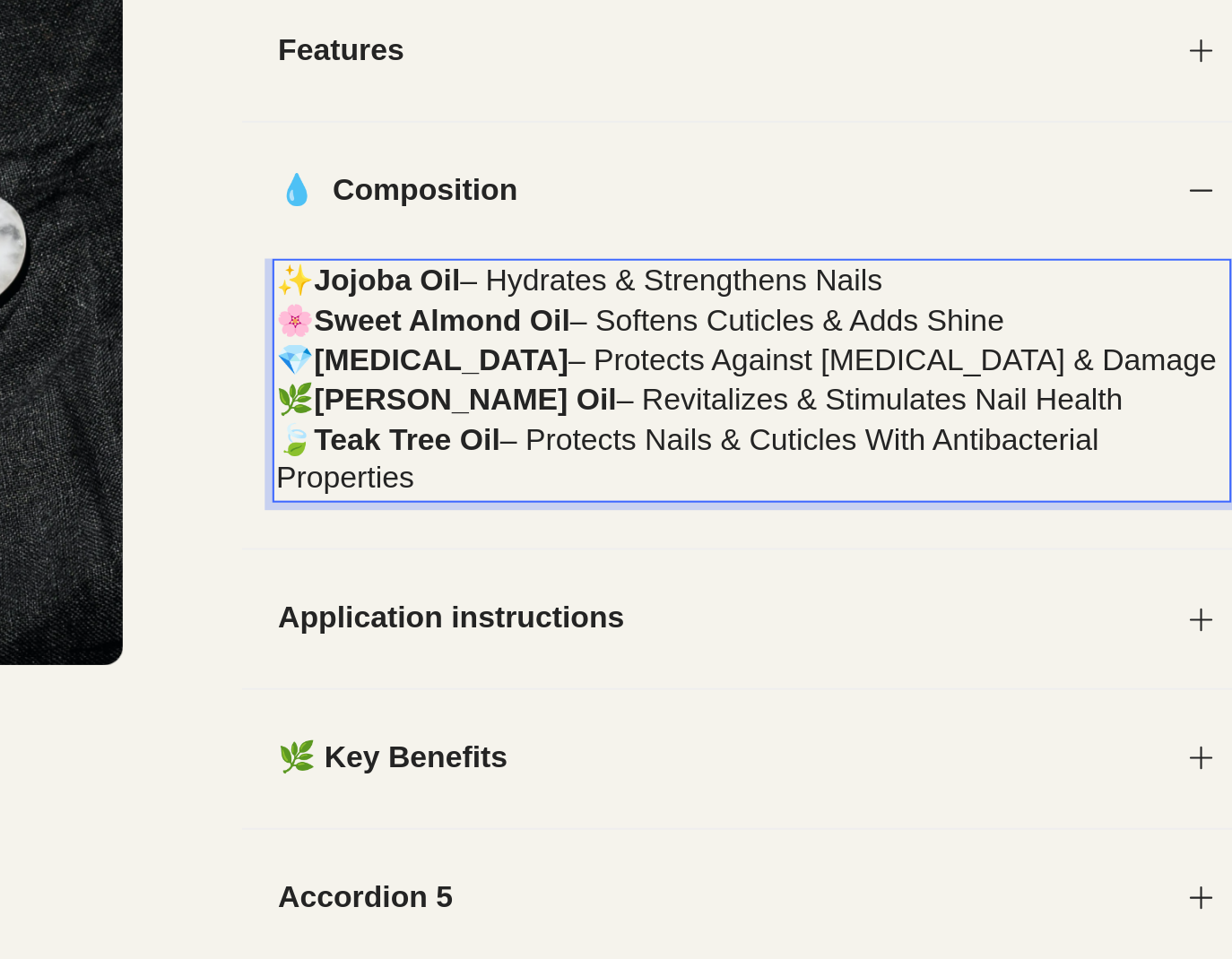
scroll to position [699, 0]
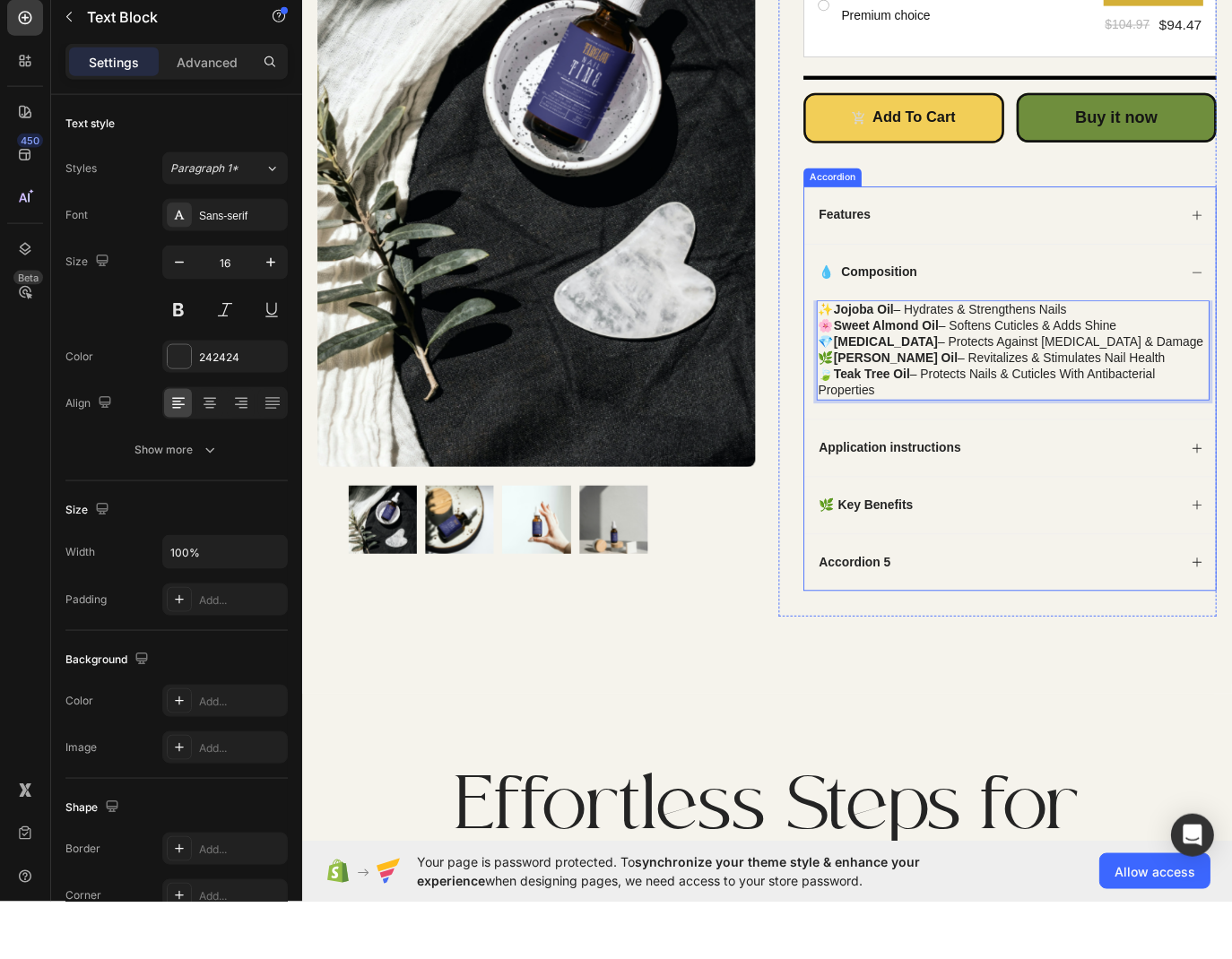
click at [1346, 320] on div "💧 Composition" at bounding box center [1120, 318] width 476 height 67
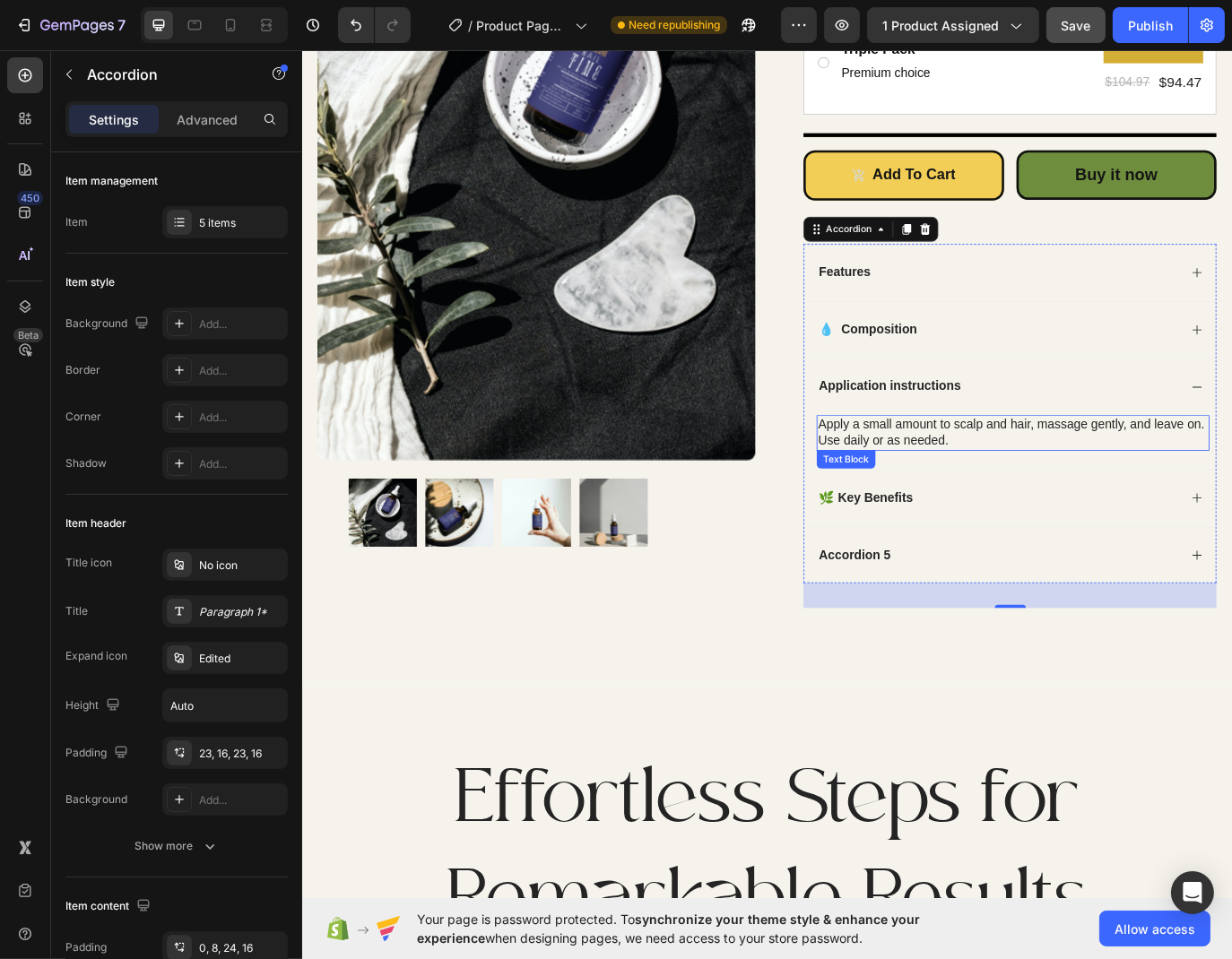
click at [994, 508] on div "Apply a small amount to scalp and hair, massage gently, and leave on. Use daily…" at bounding box center [1123, 493] width 454 height 42
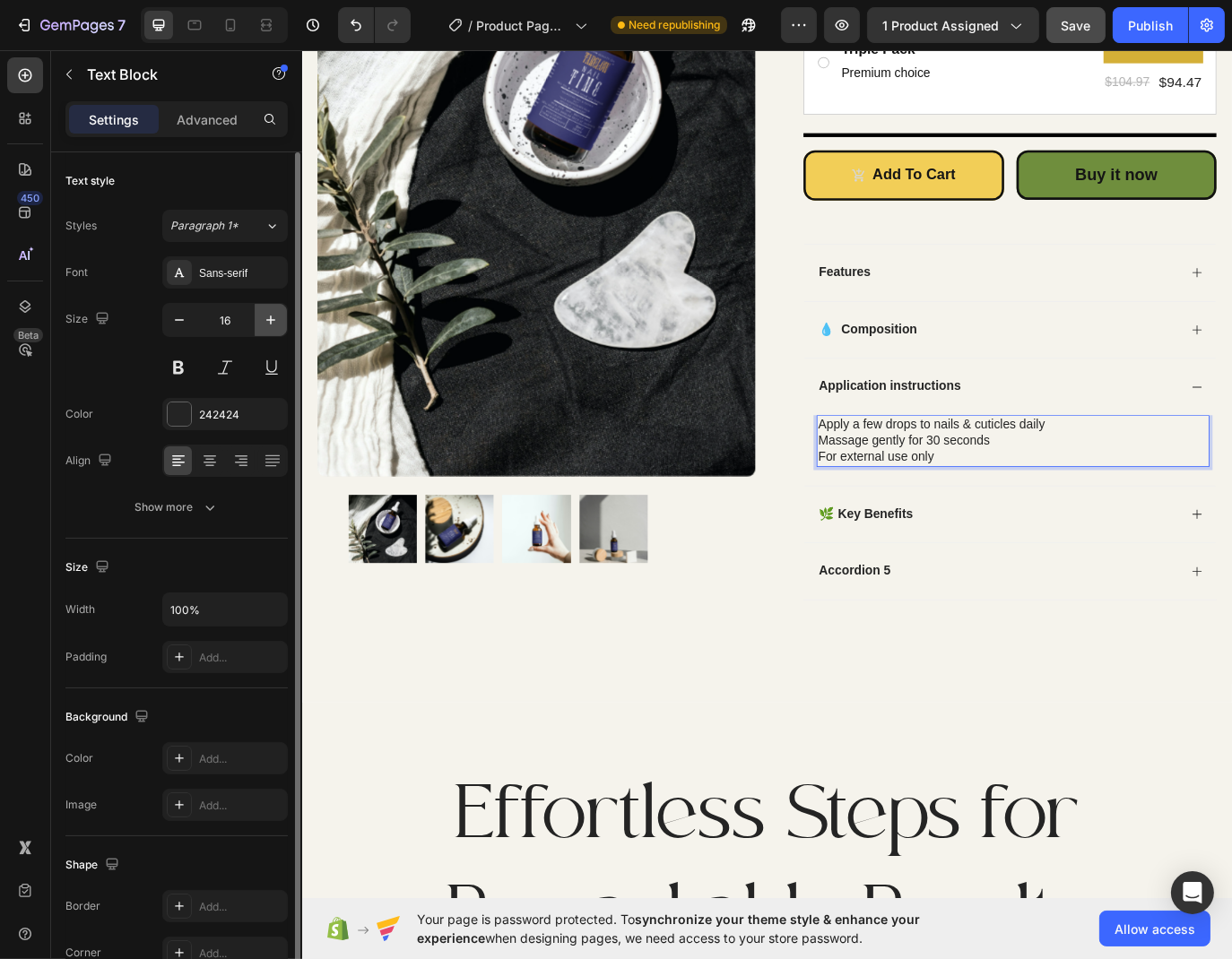
click at [276, 311] on icon "button" at bounding box center [270, 319] width 18 height 18
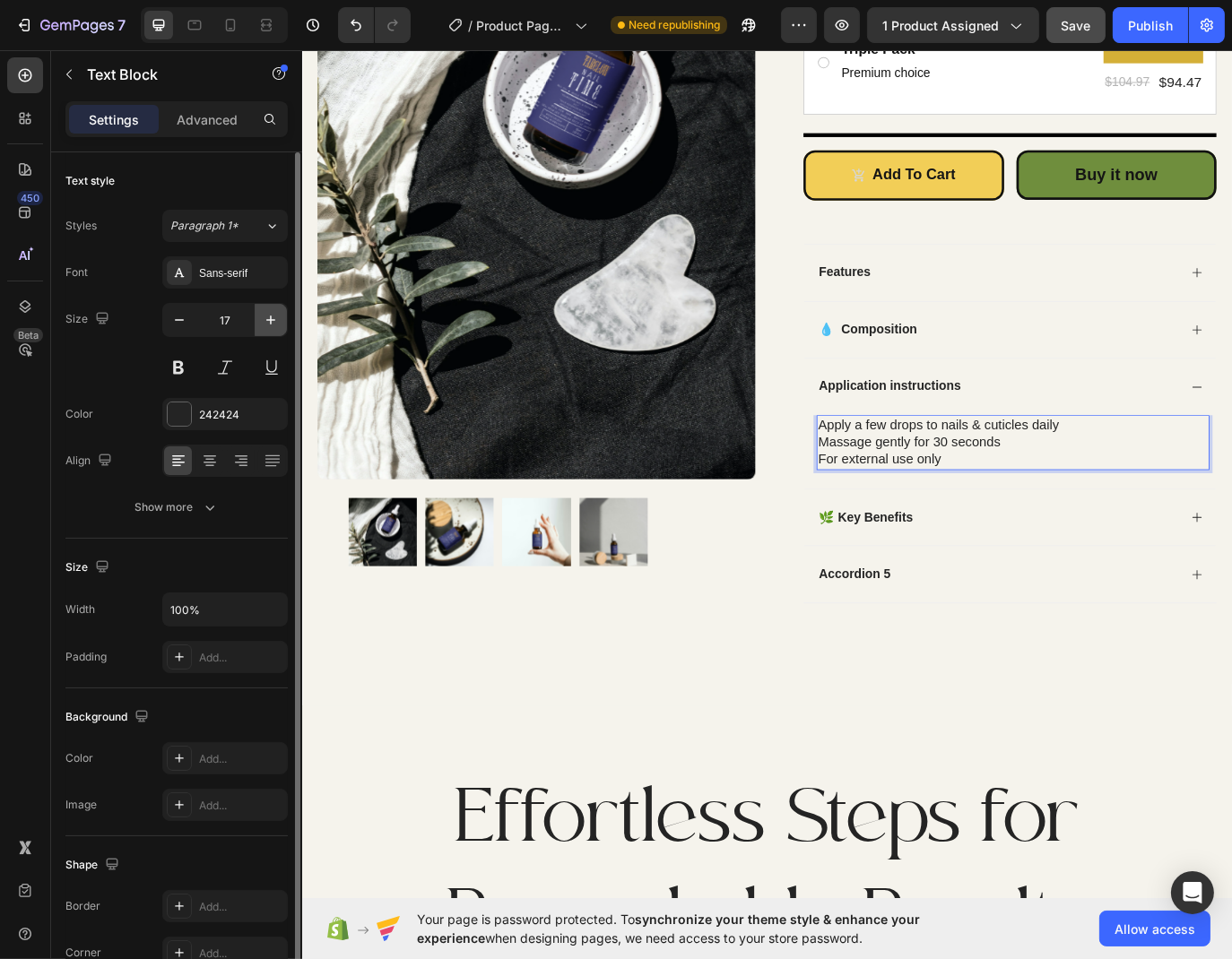
click at [276, 311] on icon "button" at bounding box center [270, 319] width 18 height 18
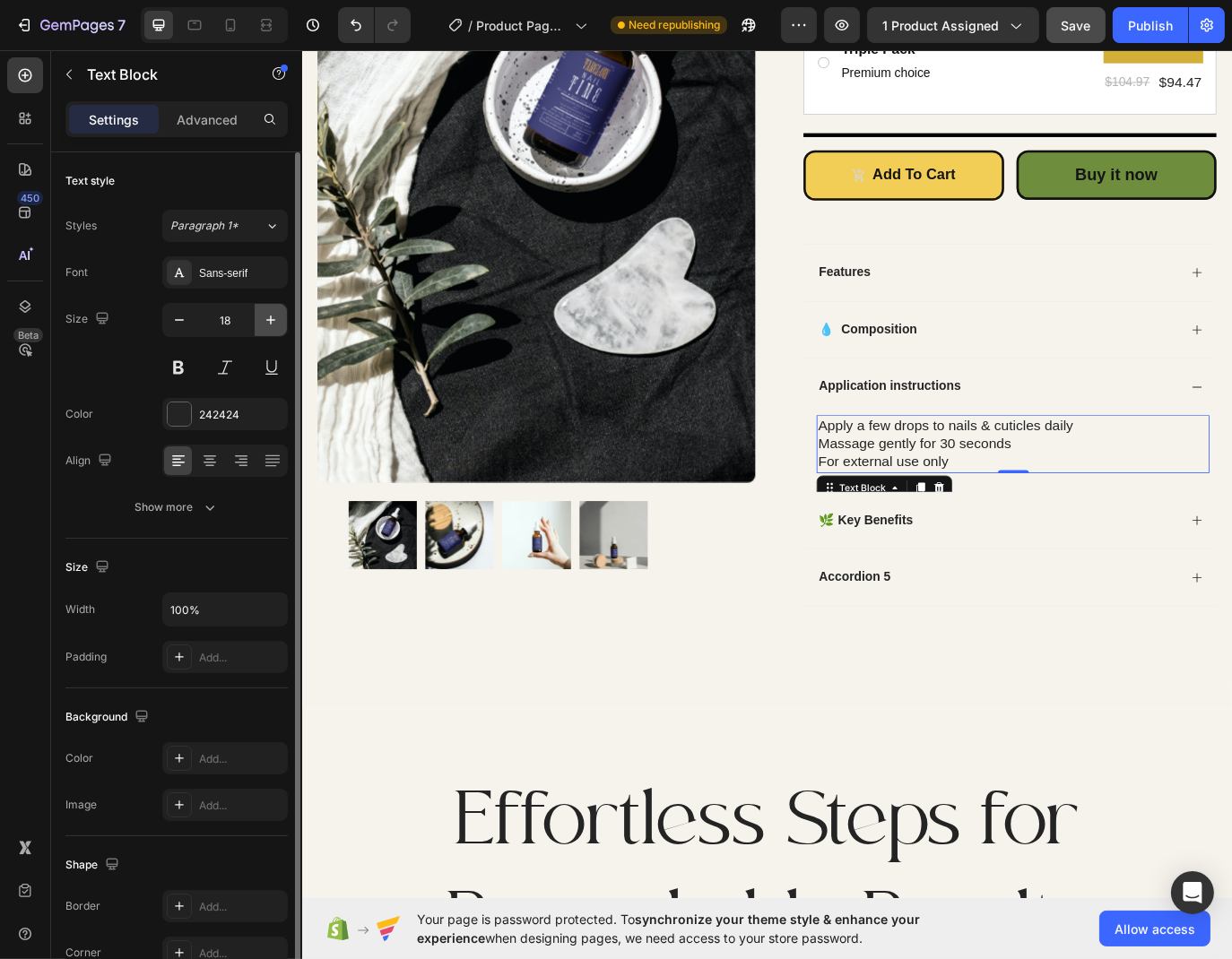
click at [276, 311] on icon "button" at bounding box center [270, 319] width 18 height 18
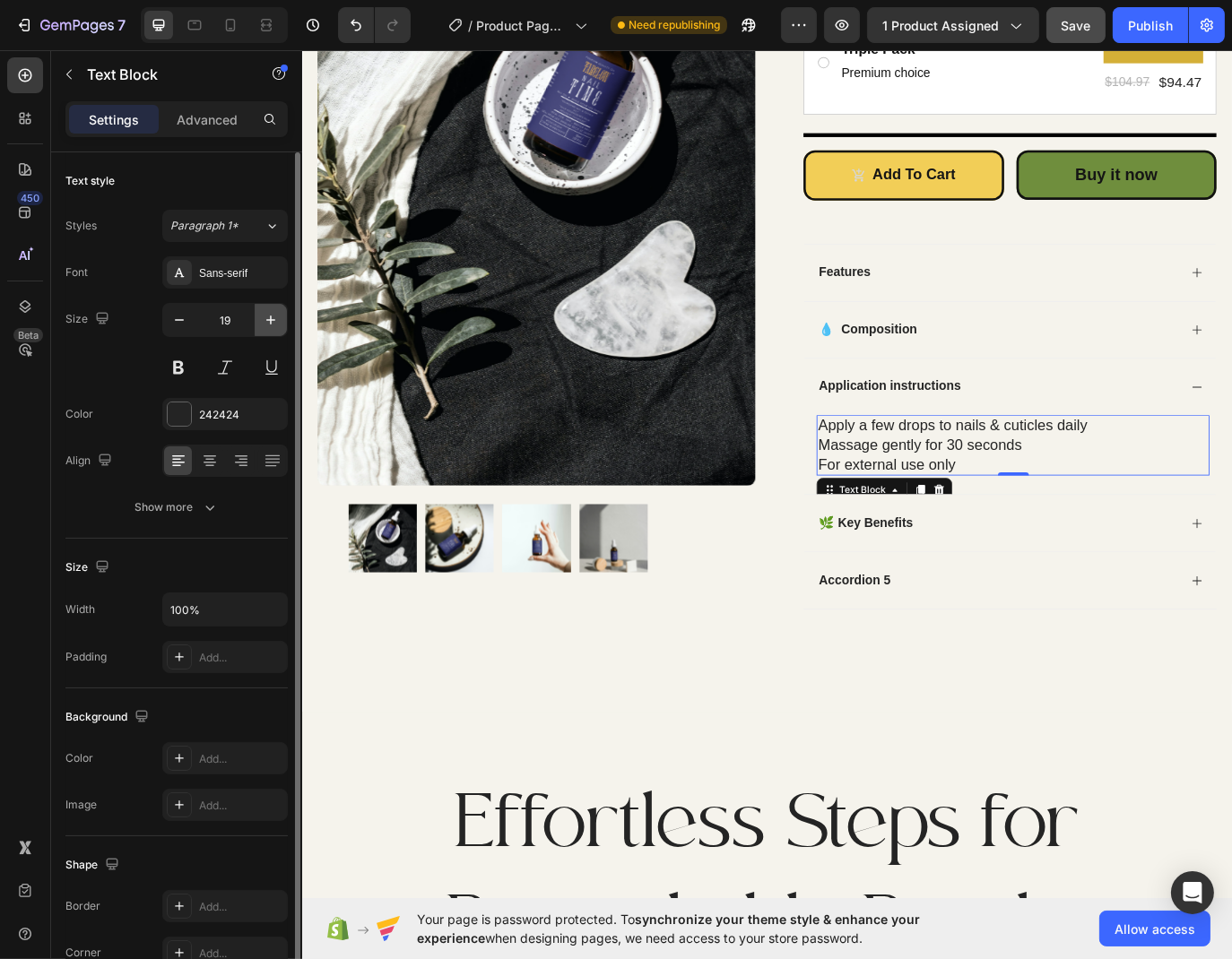
type input "20"
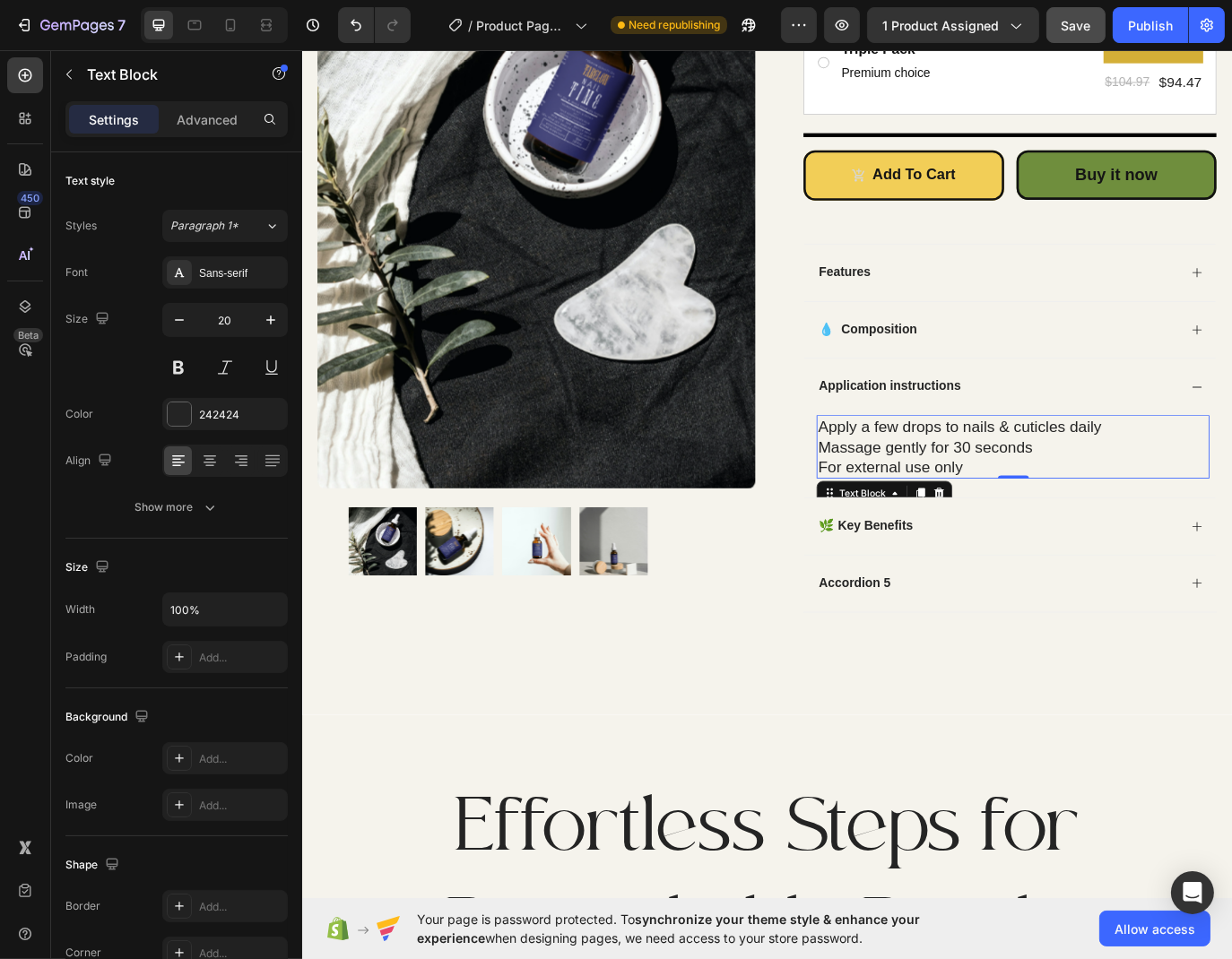
click at [1266, 492] on p "Apply a few drops to nails & cuticles daily" at bounding box center [1123, 486] width 451 height 23
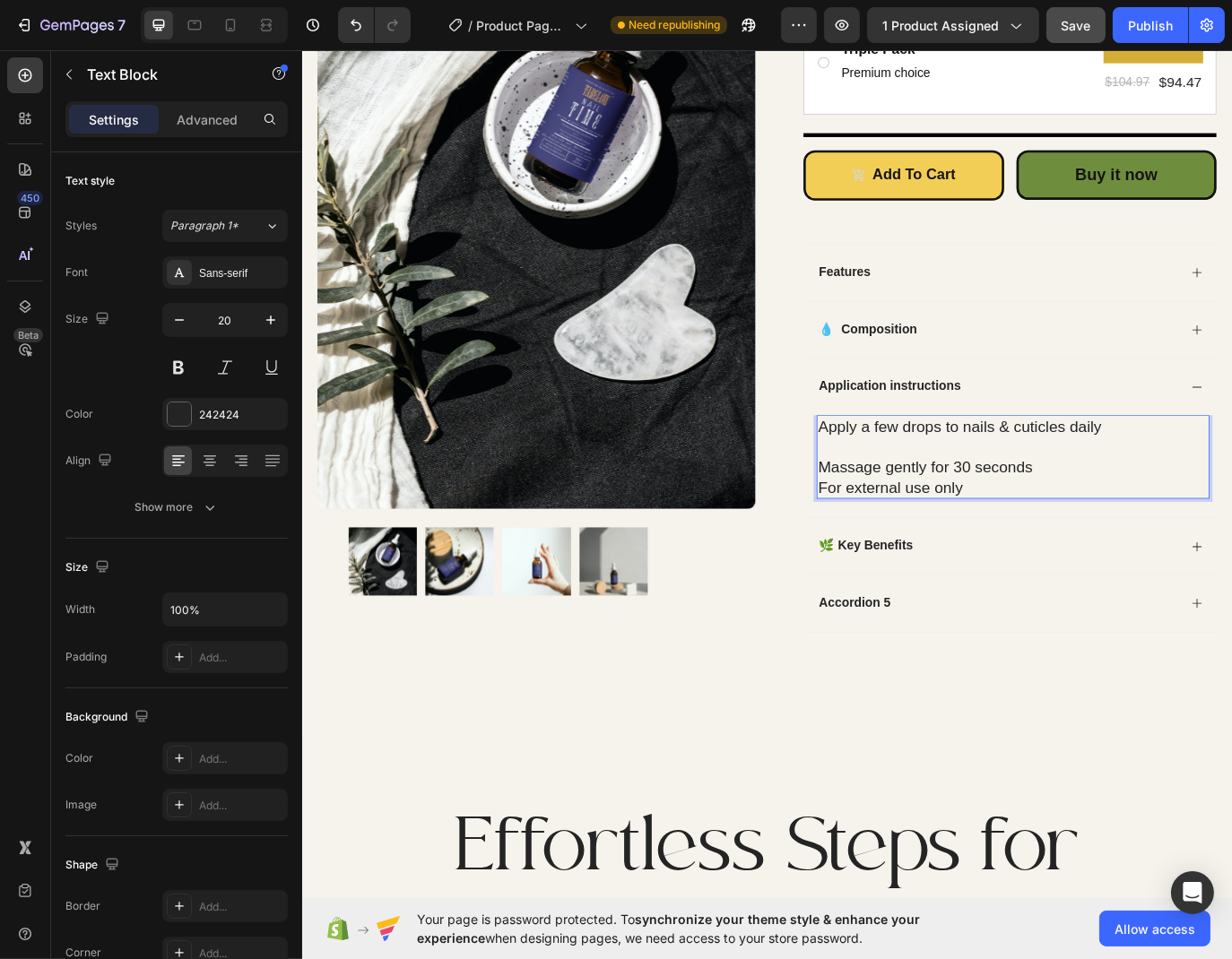
click at [1193, 539] on p "Massage gently for 30 seconds" at bounding box center [1123, 533] width 451 height 23
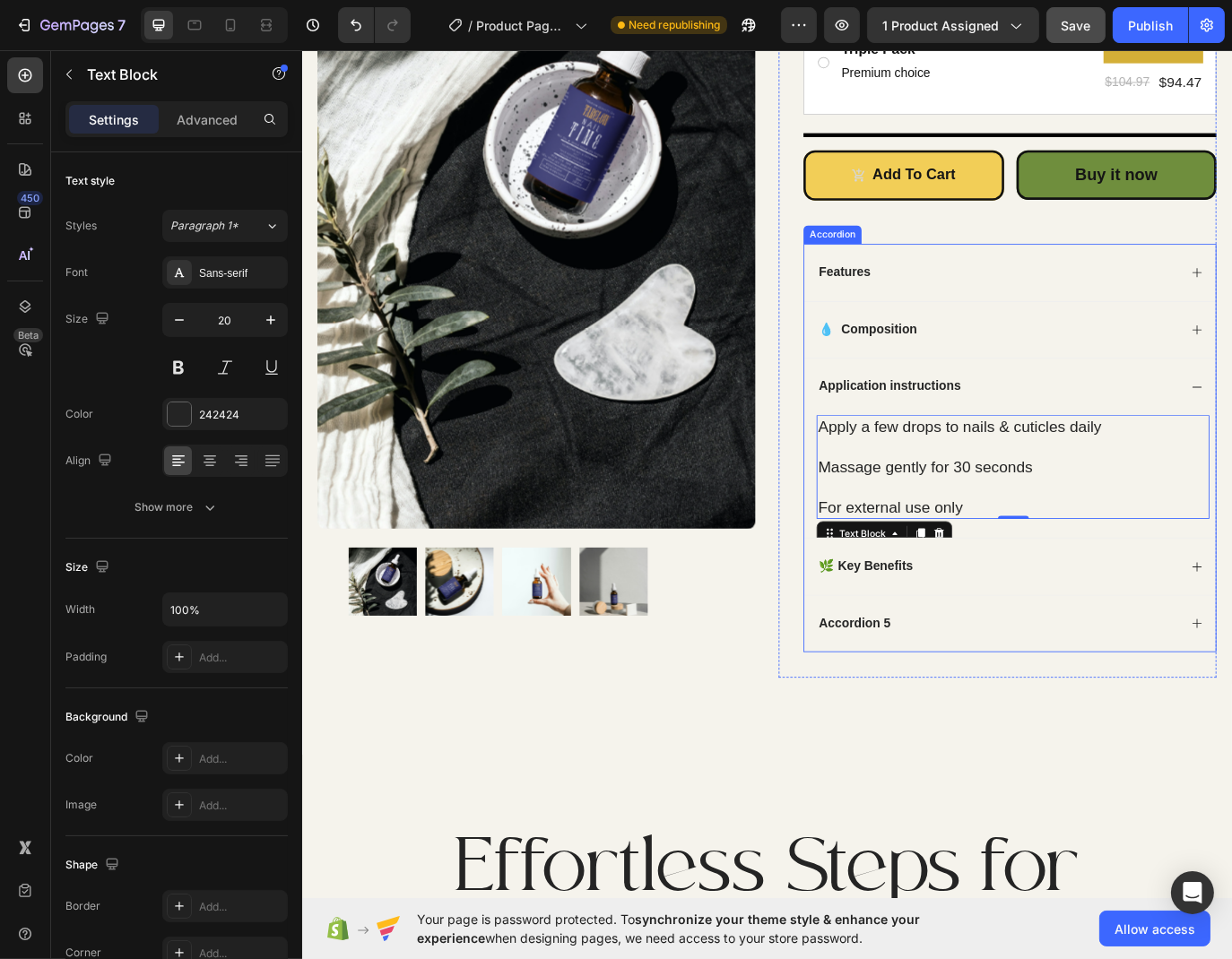
click at [950, 654] on p "🌿 Key Benefits" at bounding box center [952, 649] width 108 height 19
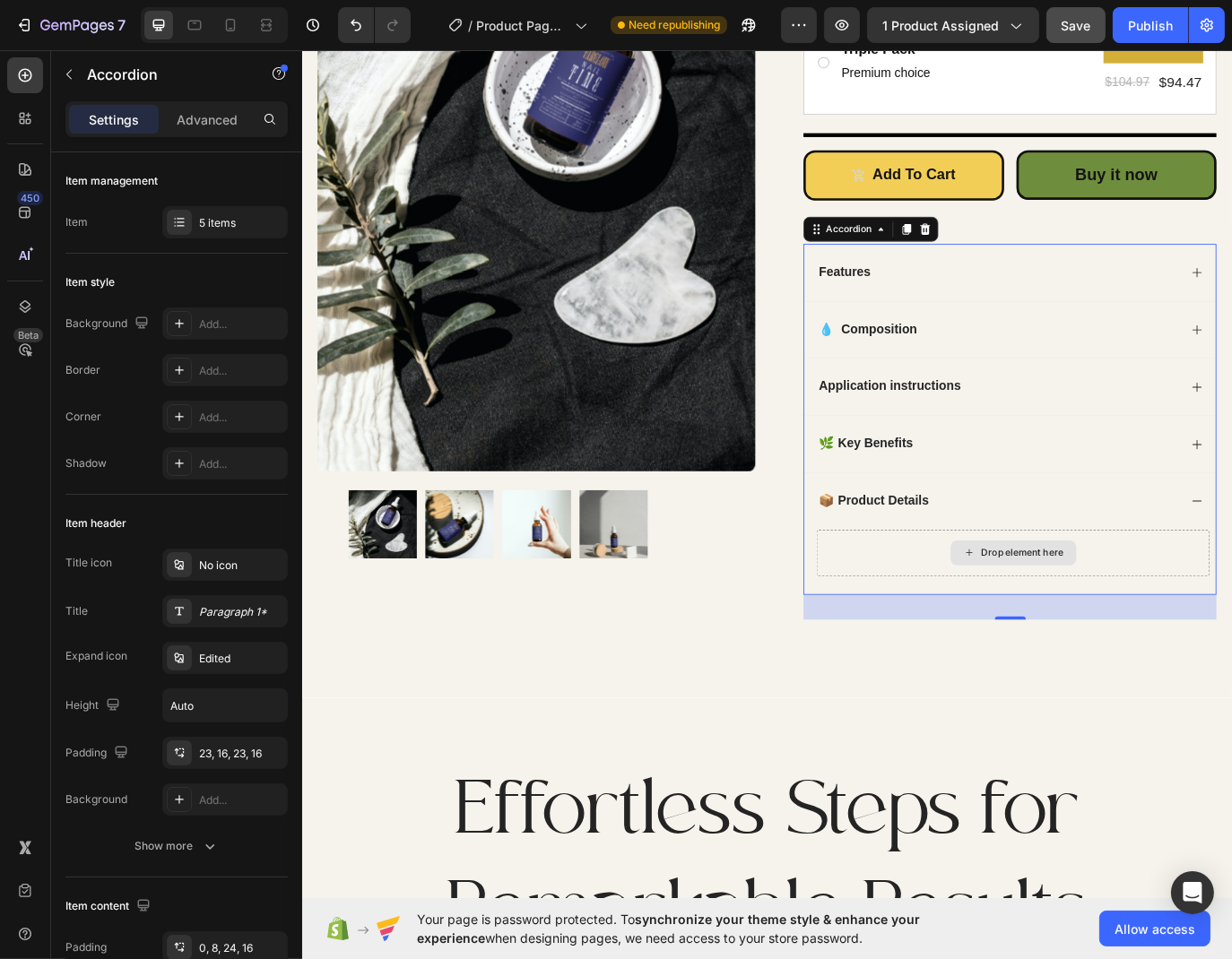
click at [1089, 633] on div "Drop element here" at bounding box center [1135, 632] width 95 height 14
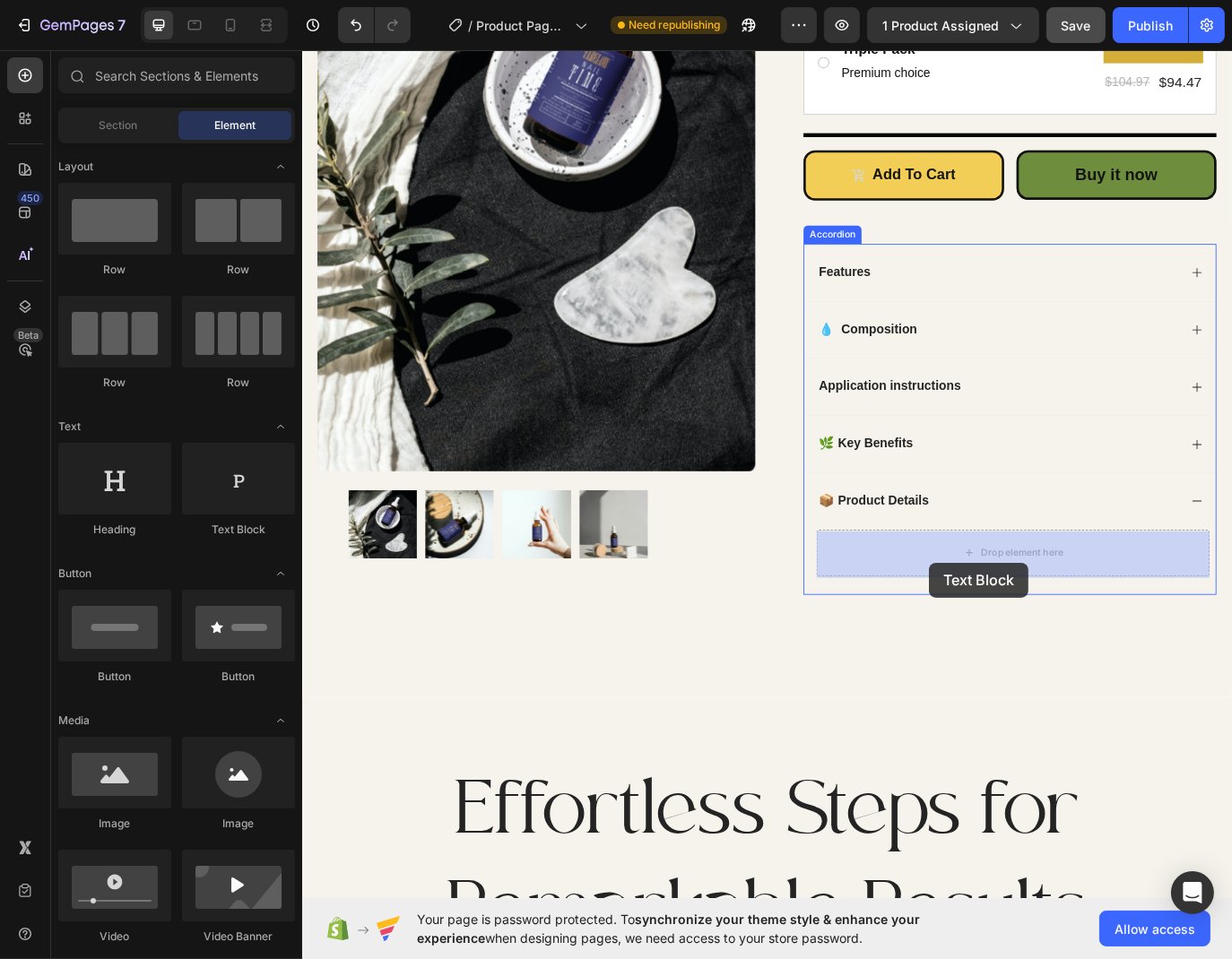
drag, startPoint x: 559, startPoint y: 577, endPoint x: 1027, endPoint y: 643, distance: 472.6
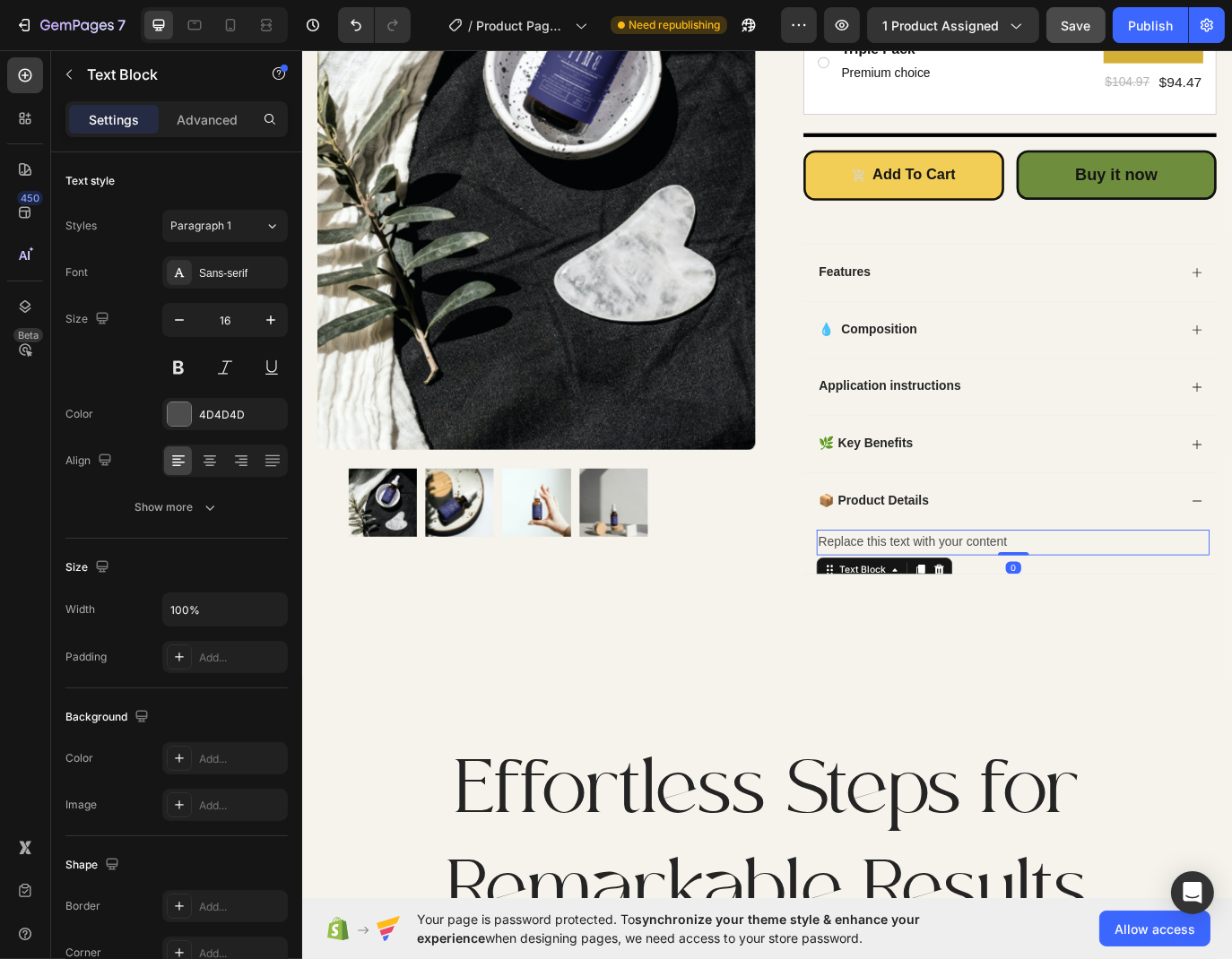
click at [1074, 616] on div "Replace this text with your content" at bounding box center [1123, 621] width 454 height 30
click at [1074, 616] on p "Replace this text with your content" at bounding box center [1123, 621] width 451 height 26
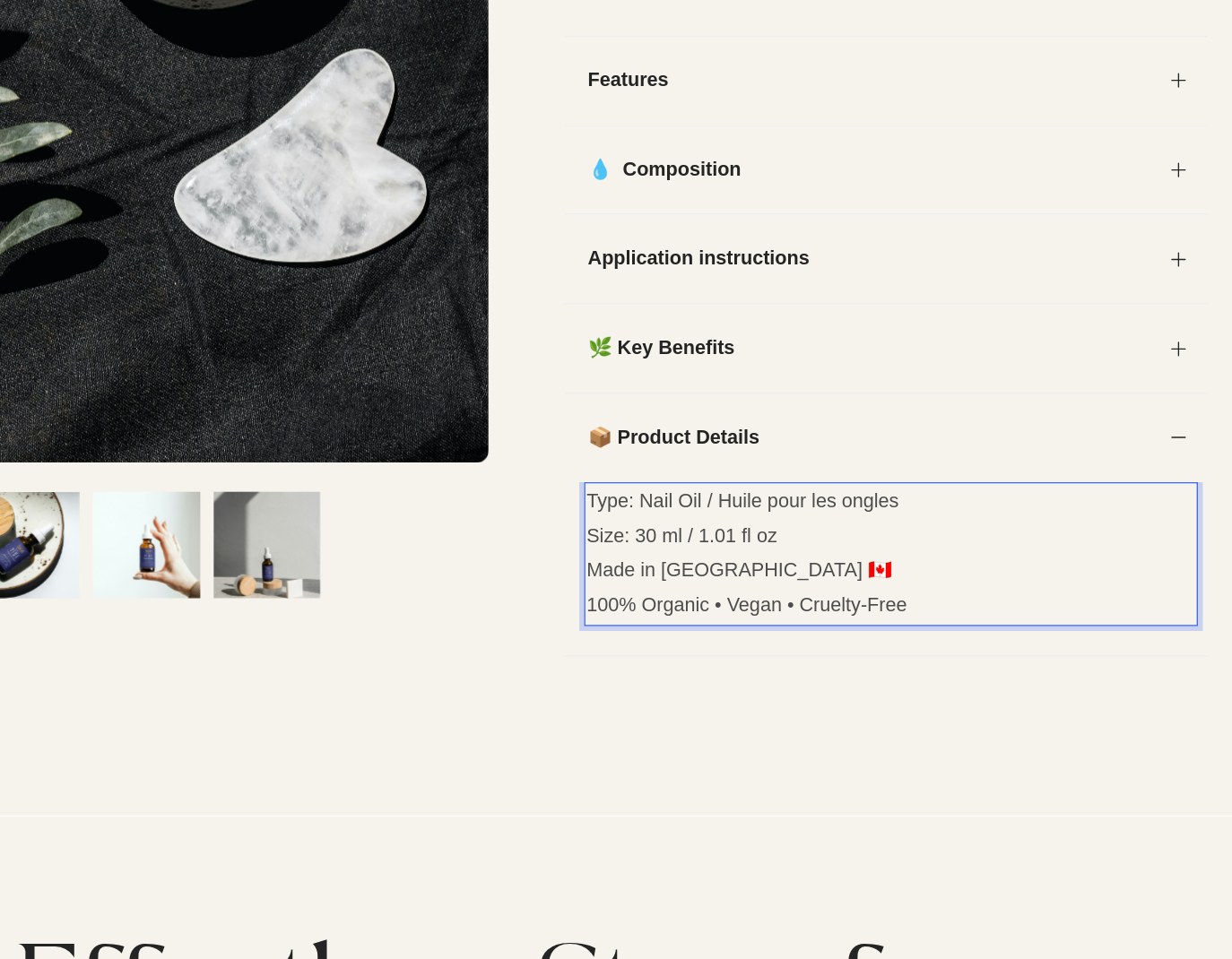
scroll to position [0, 0]
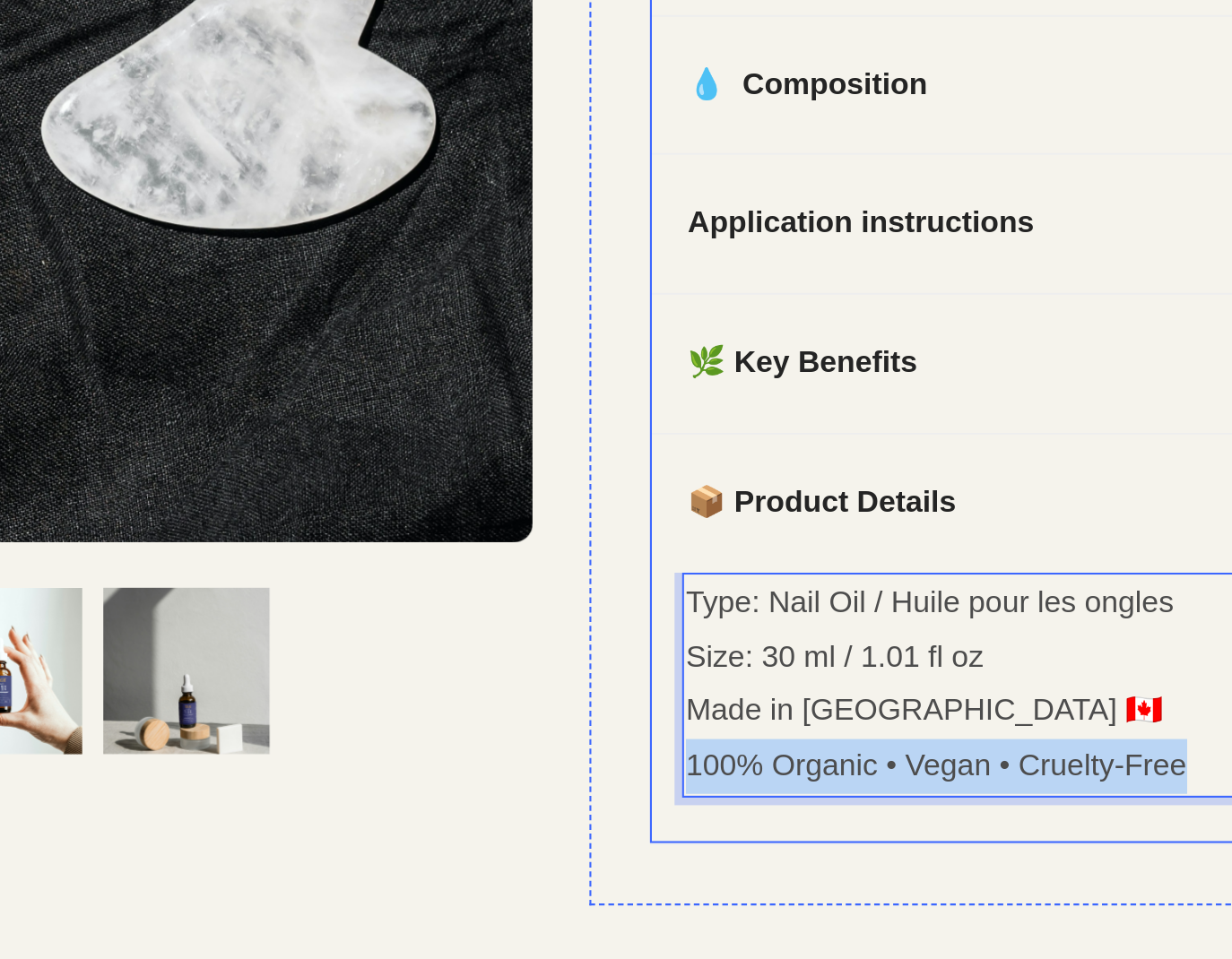
drag, startPoint x: 268, startPoint y: 179, endPoint x: 16, endPoint y: 176, distance: 252.0
click at [16, 176] on div "Type: Nail Oil / Huile pour les ongles Size: 30 ml / 1.01 fl oz Made in [GEOGRA…" at bounding box center [245, 153] width 476 height 128
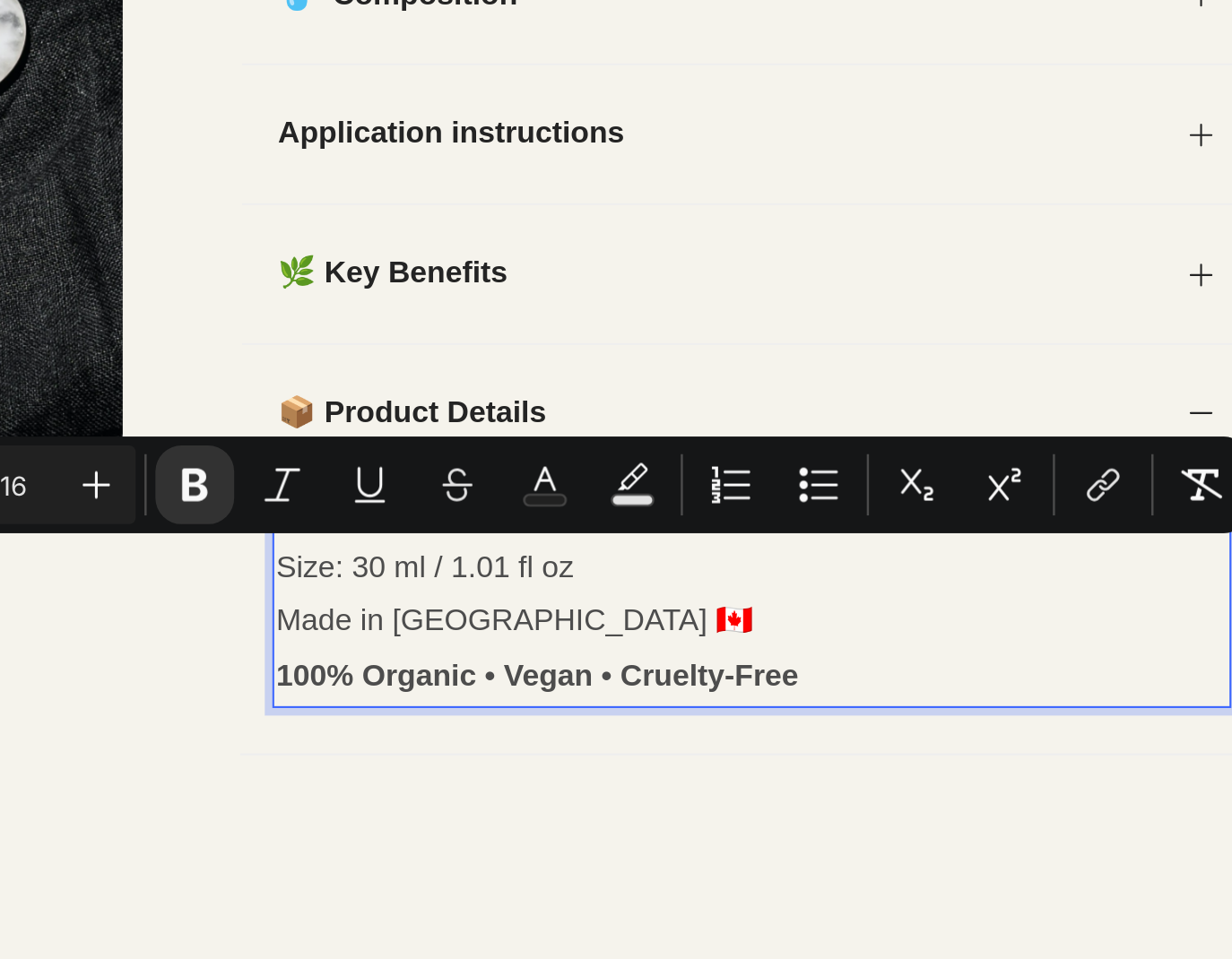
scroll to position [743, 0]
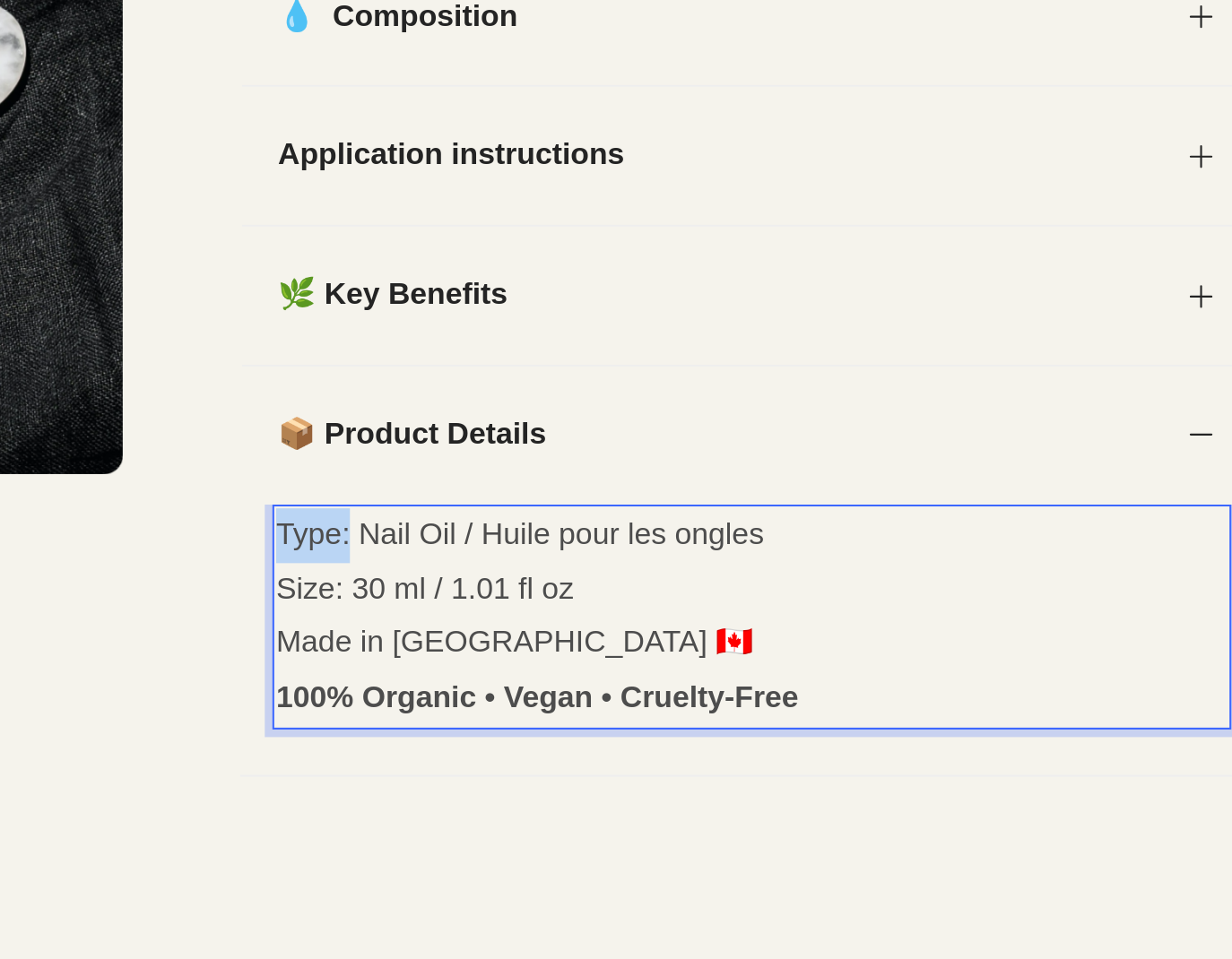
drag, startPoint x: -352, startPoint y: -52, endPoint x: -383, endPoint y: -52, distance: 31.0
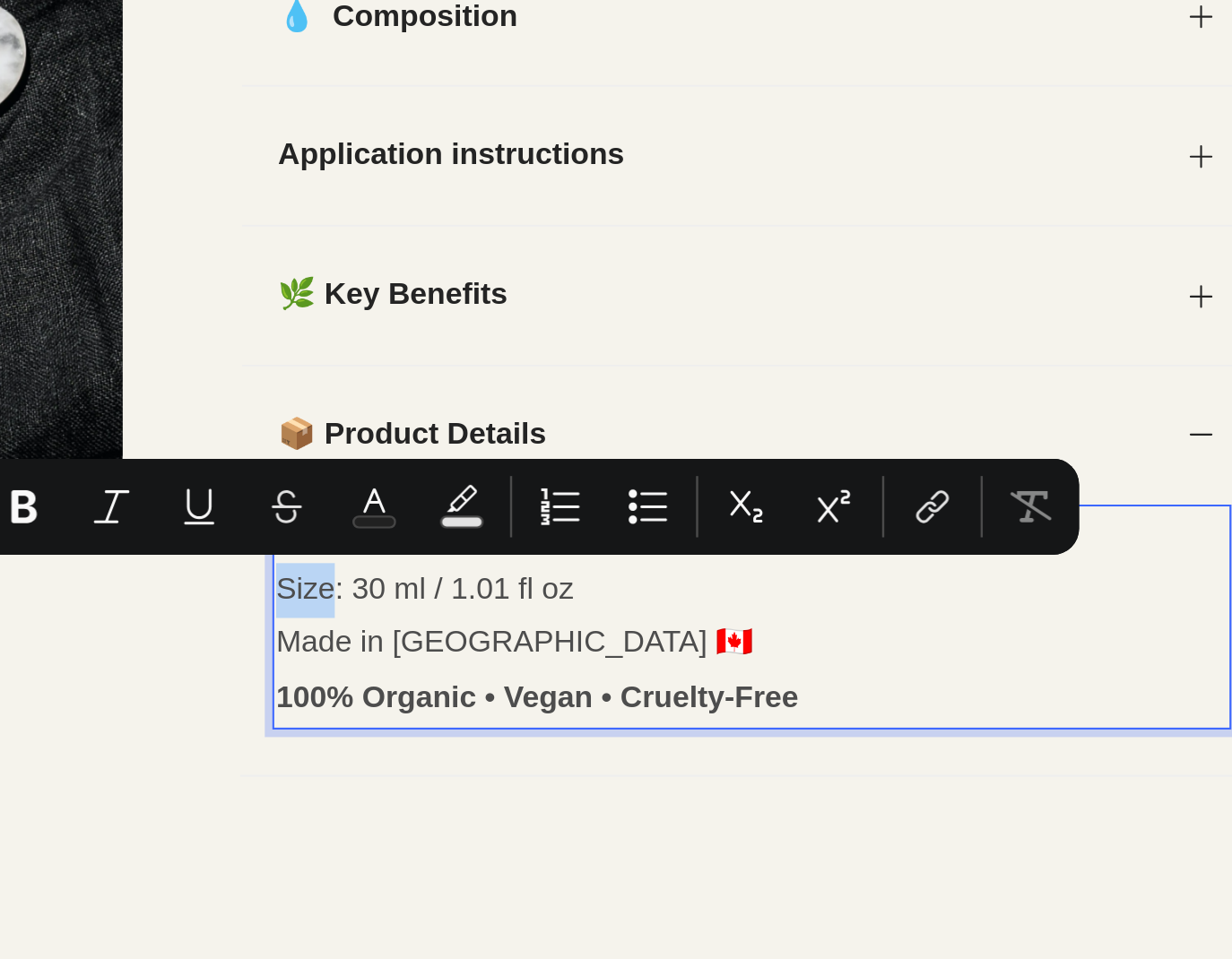
drag, startPoint x: -360, startPoint y: -28, endPoint x: -390, endPoint y: -28, distance: 30.0
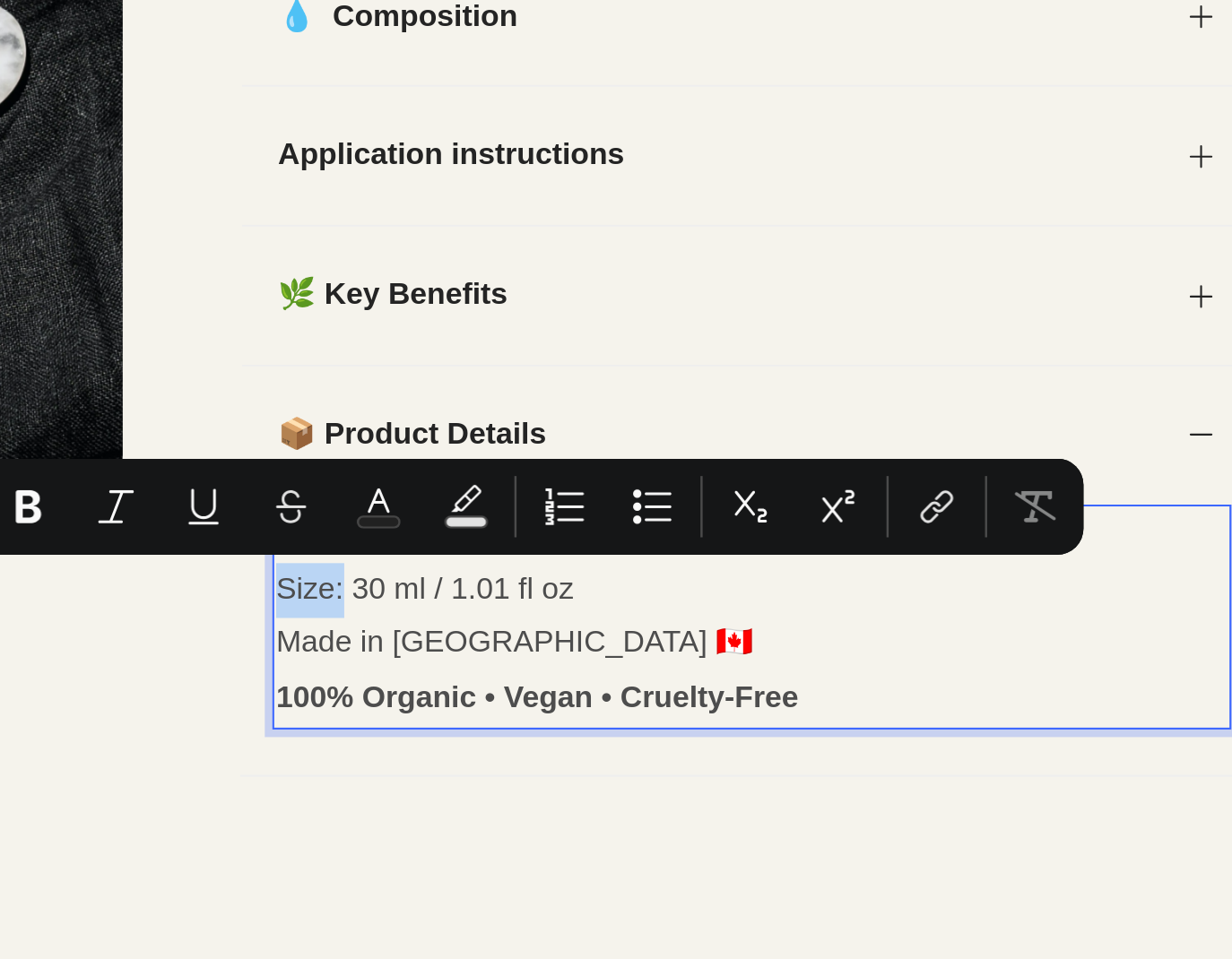
drag, startPoint x: -357, startPoint y: -28, endPoint x: -390, endPoint y: -28, distance: 33.0
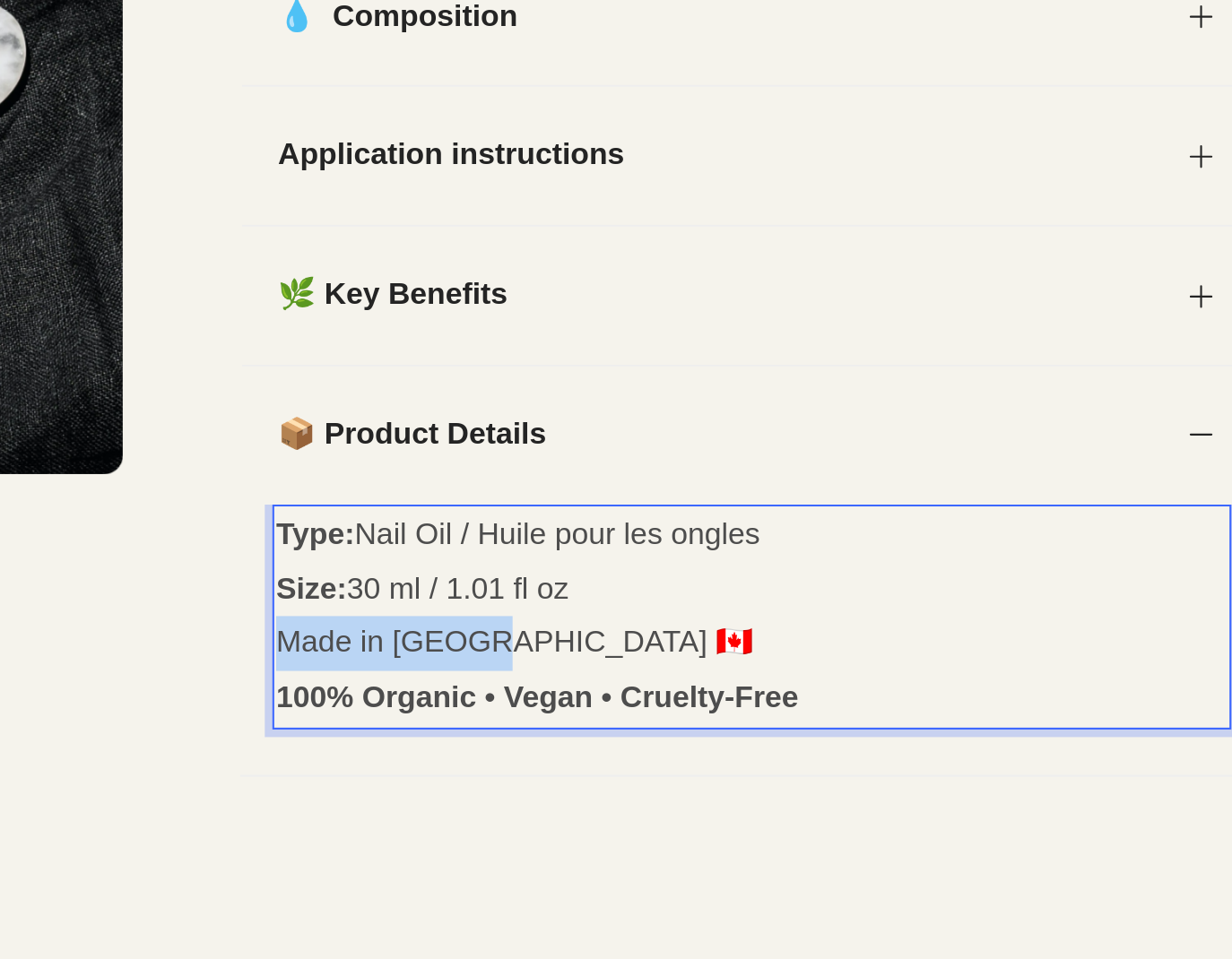
drag, startPoint x: -287, startPoint y: 2, endPoint x: -387, endPoint y: 3, distance: 100.0
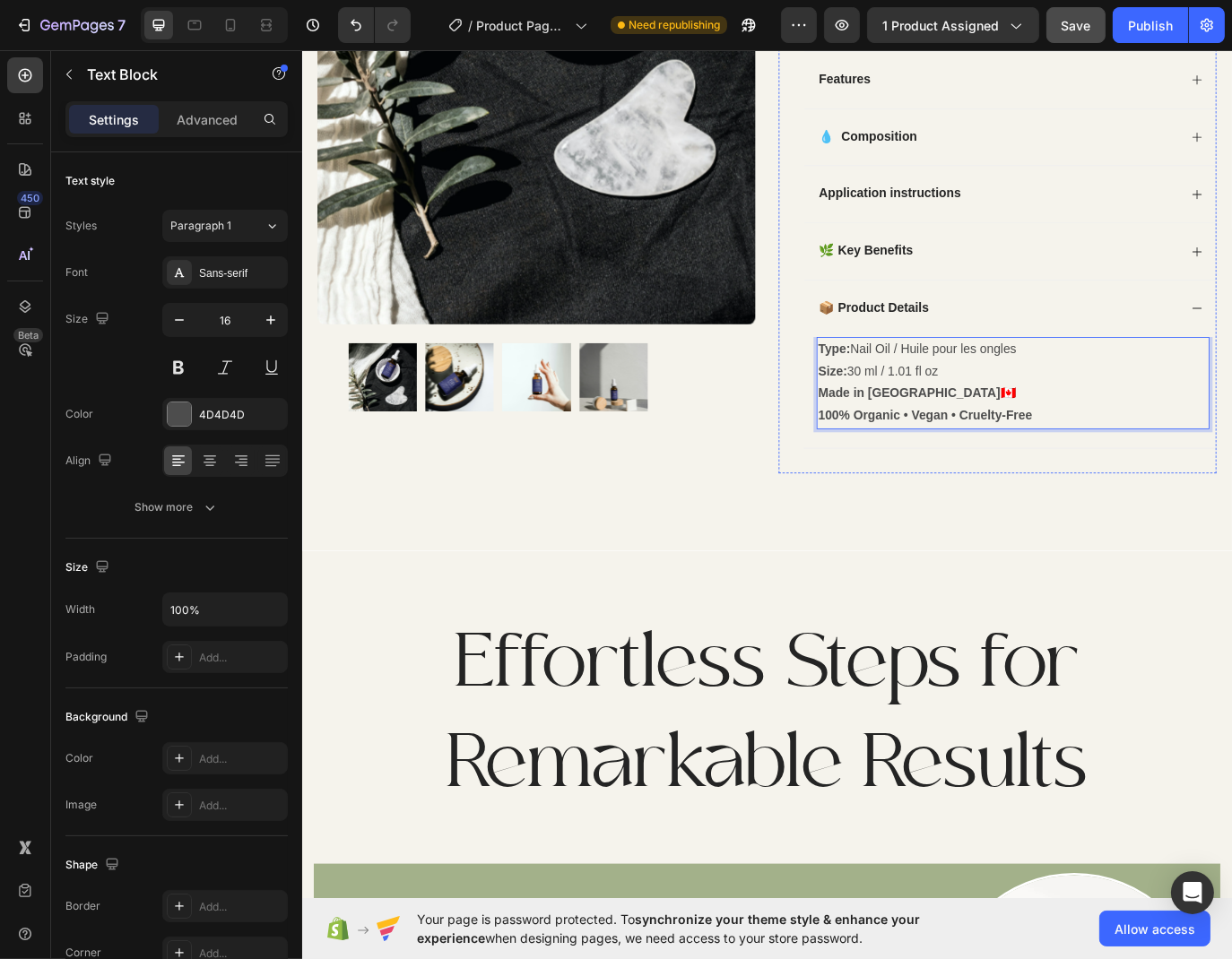
scroll to position [880, 0]
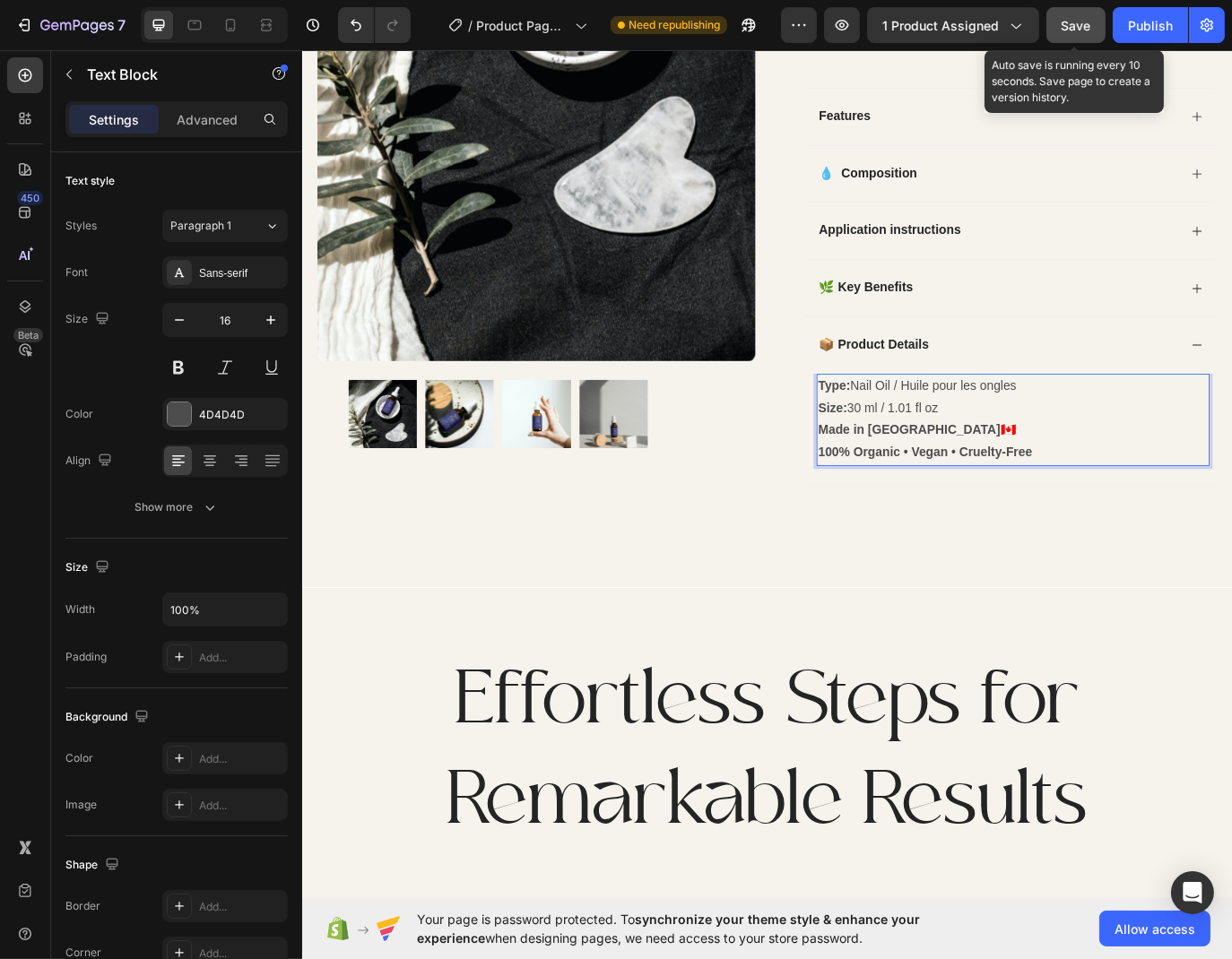
drag, startPoint x: 1086, startPoint y: 35, endPoint x: 793, endPoint y: 383, distance: 454.9
click at [1086, 35] on button "Save" at bounding box center [1076, 25] width 59 height 36
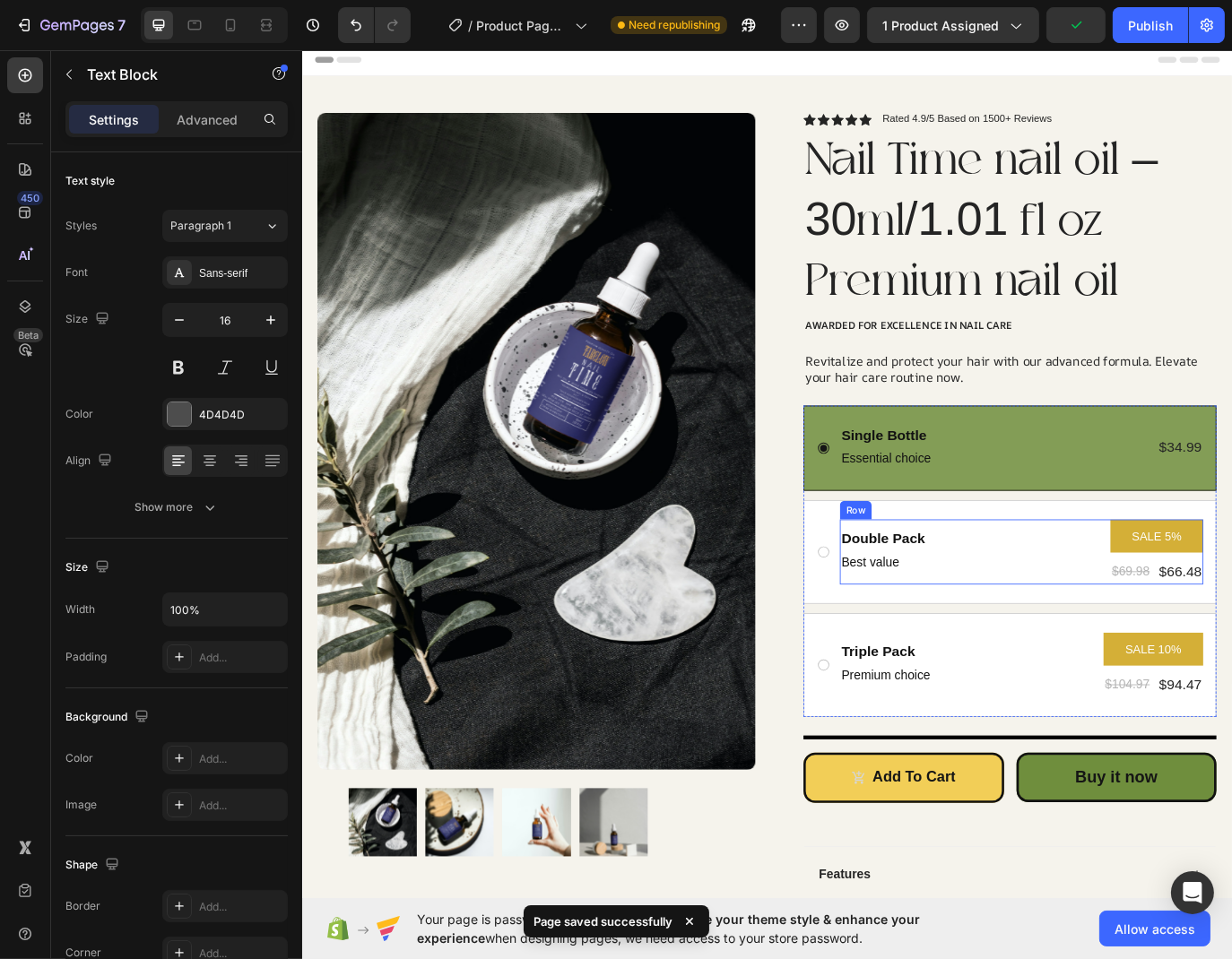
scroll to position [0, 0]
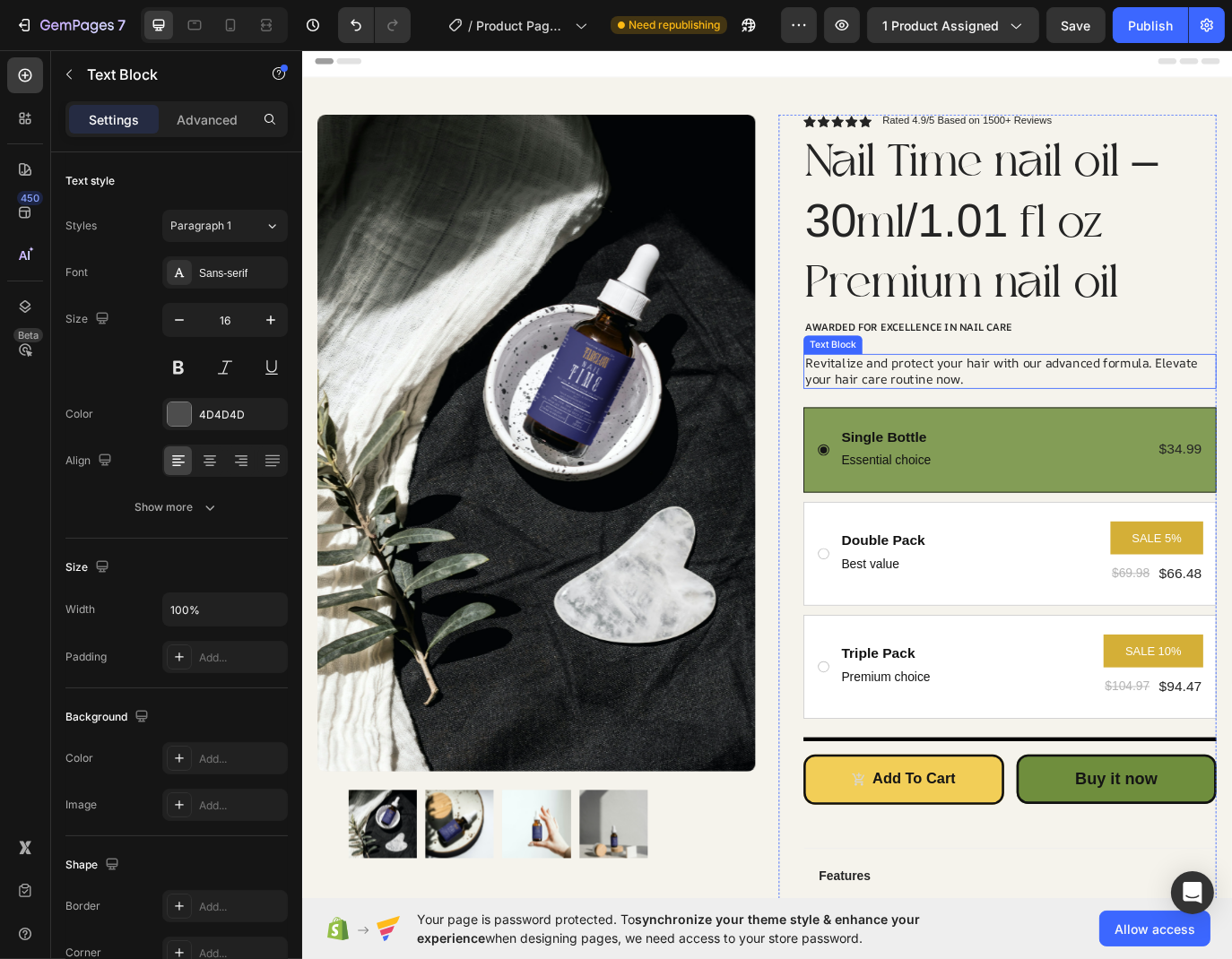
click at [1071, 428] on div "Revitalize and protect your hair with our advanced formula. Elevate your hair c…" at bounding box center [1120, 423] width 478 height 42
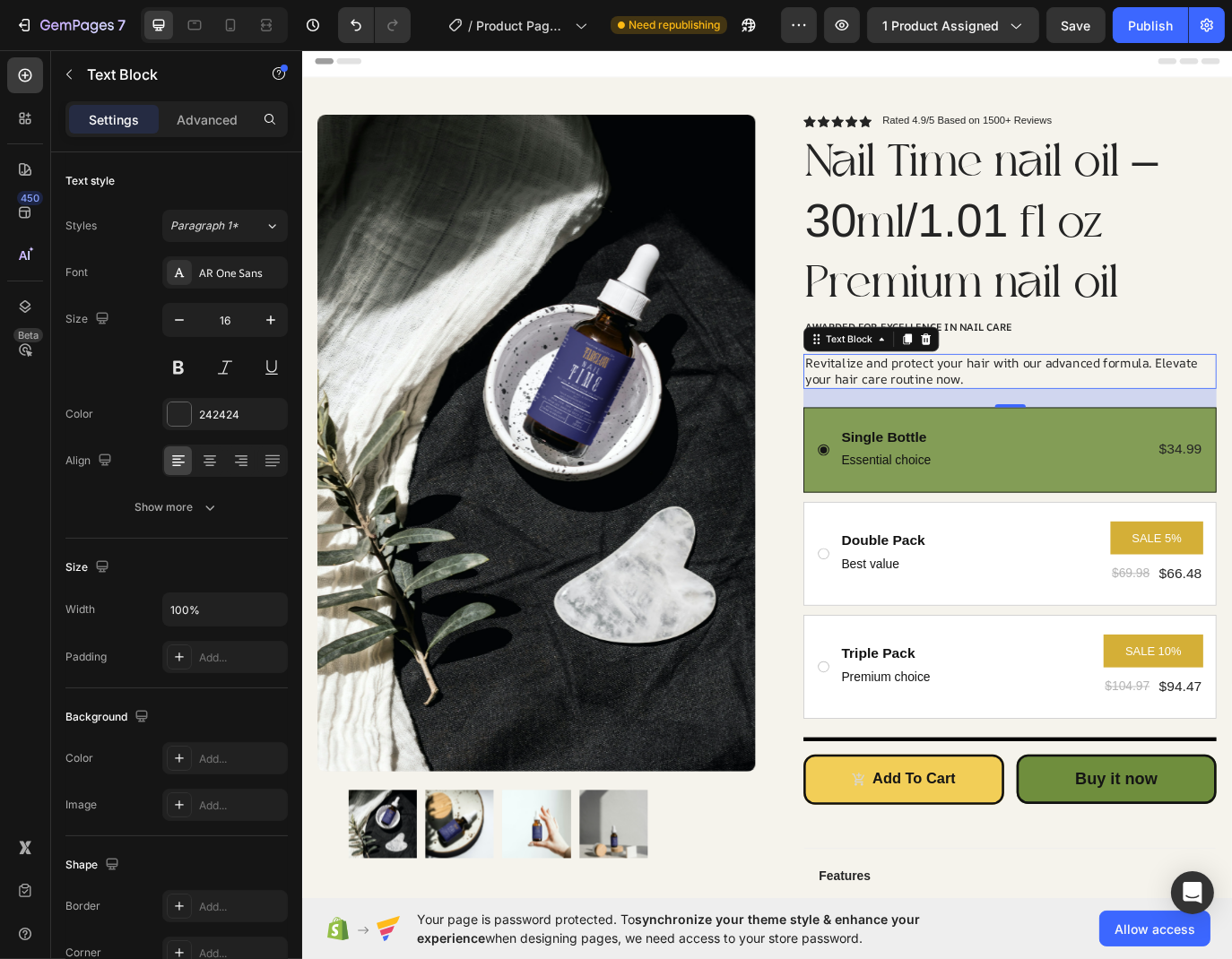
click at [1064, 419] on div "Revitalize and protect your hair with our advanced formula. Elevate your hair c…" at bounding box center [1120, 423] width 478 height 42
click at [1064, 419] on p "Revitalize and protect your hair with our advanced formula. Elevate your hair c…" at bounding box center [1120, 423] width 474 height 38
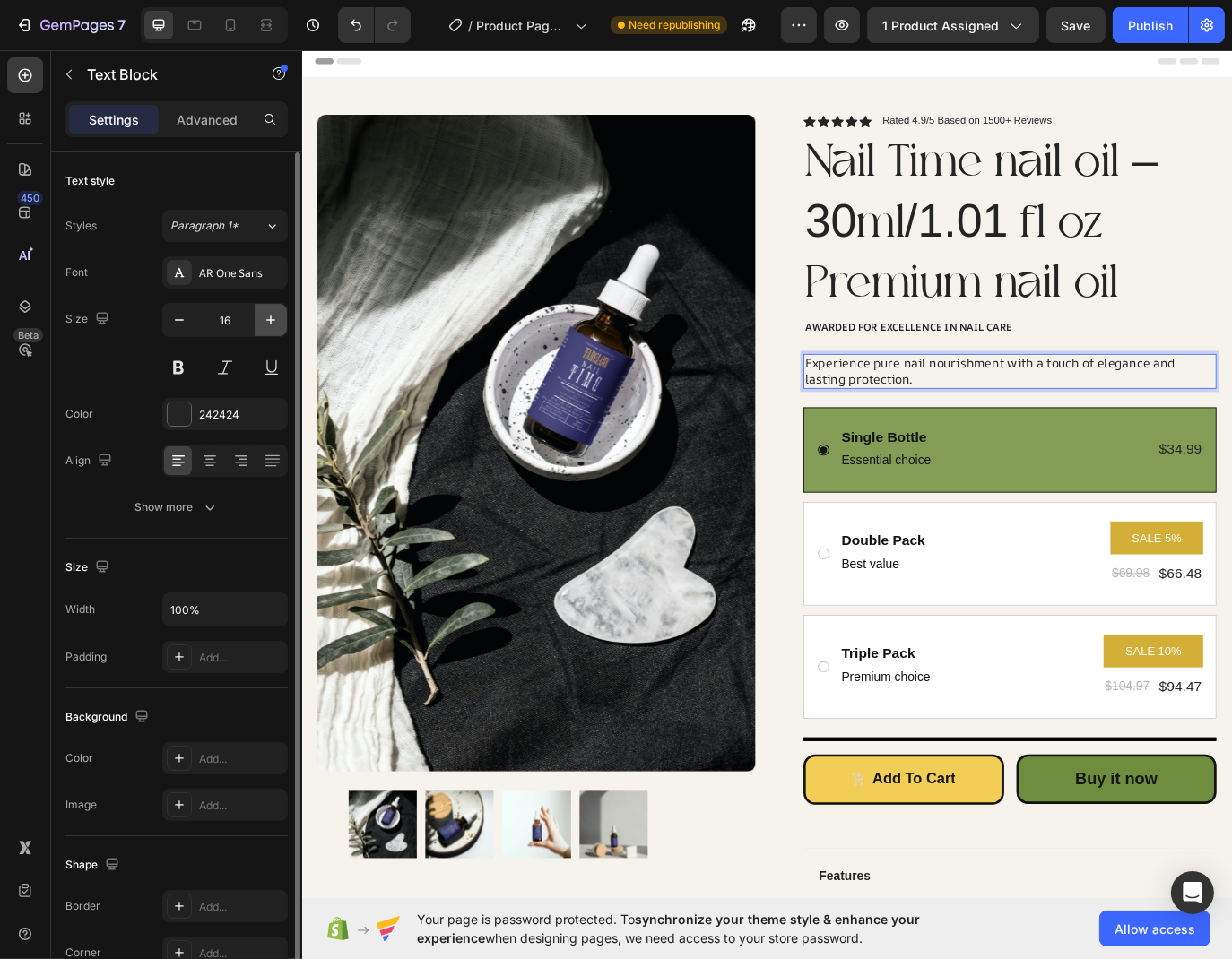
click at [260, 330] on button "button" at bounding box center [270, 319] width 32 height 32
type input "17"
